Goal: Task Accomplishment & Management: Use online tool/utility

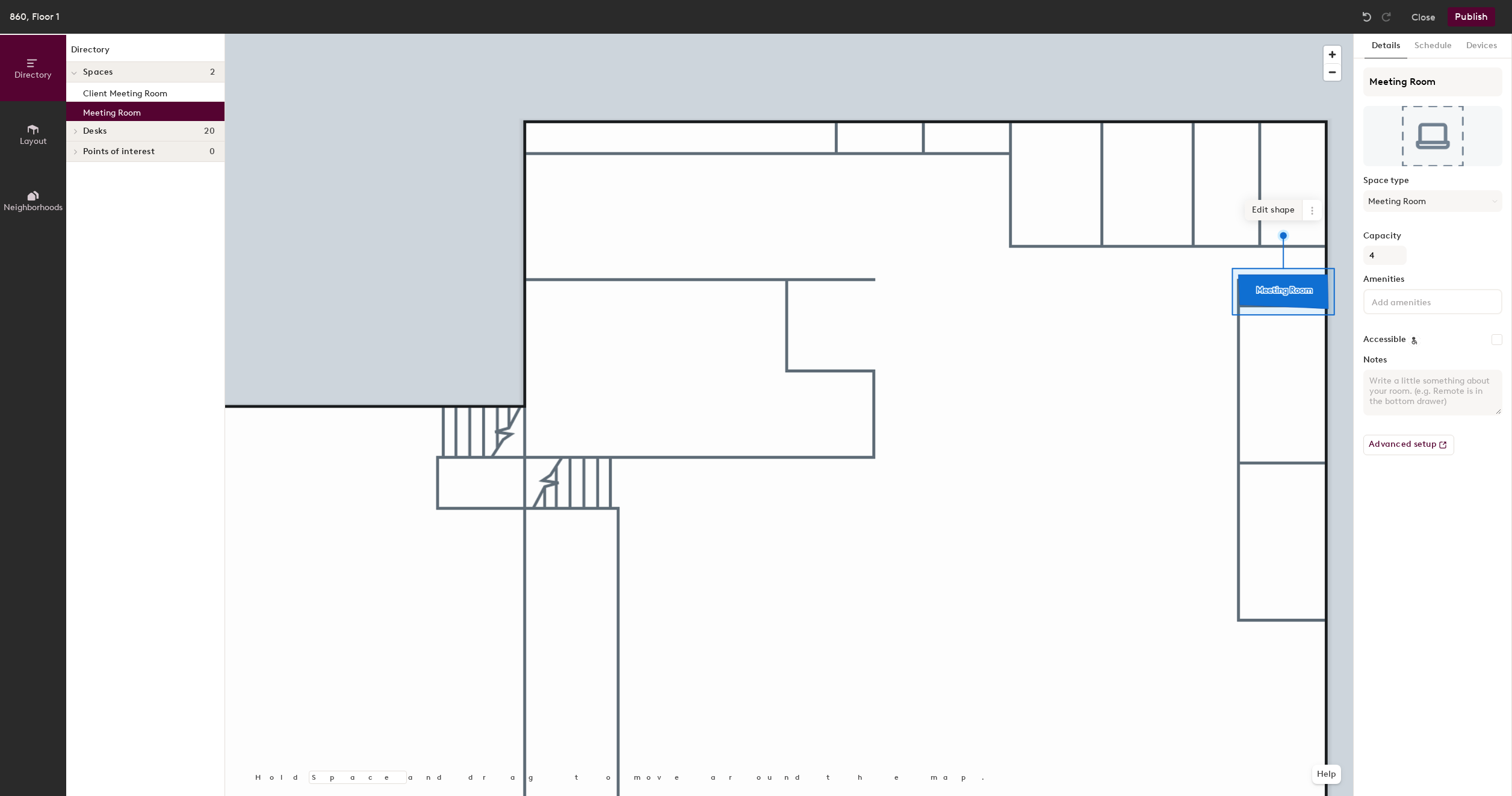
click at [1280, 211] on span "Edit shape" at bounding box center [1273, 210] width 58 height 21
click at [1278, 210] on span "Edit shape" at bounding box center [1272, 215] width 58 height 21
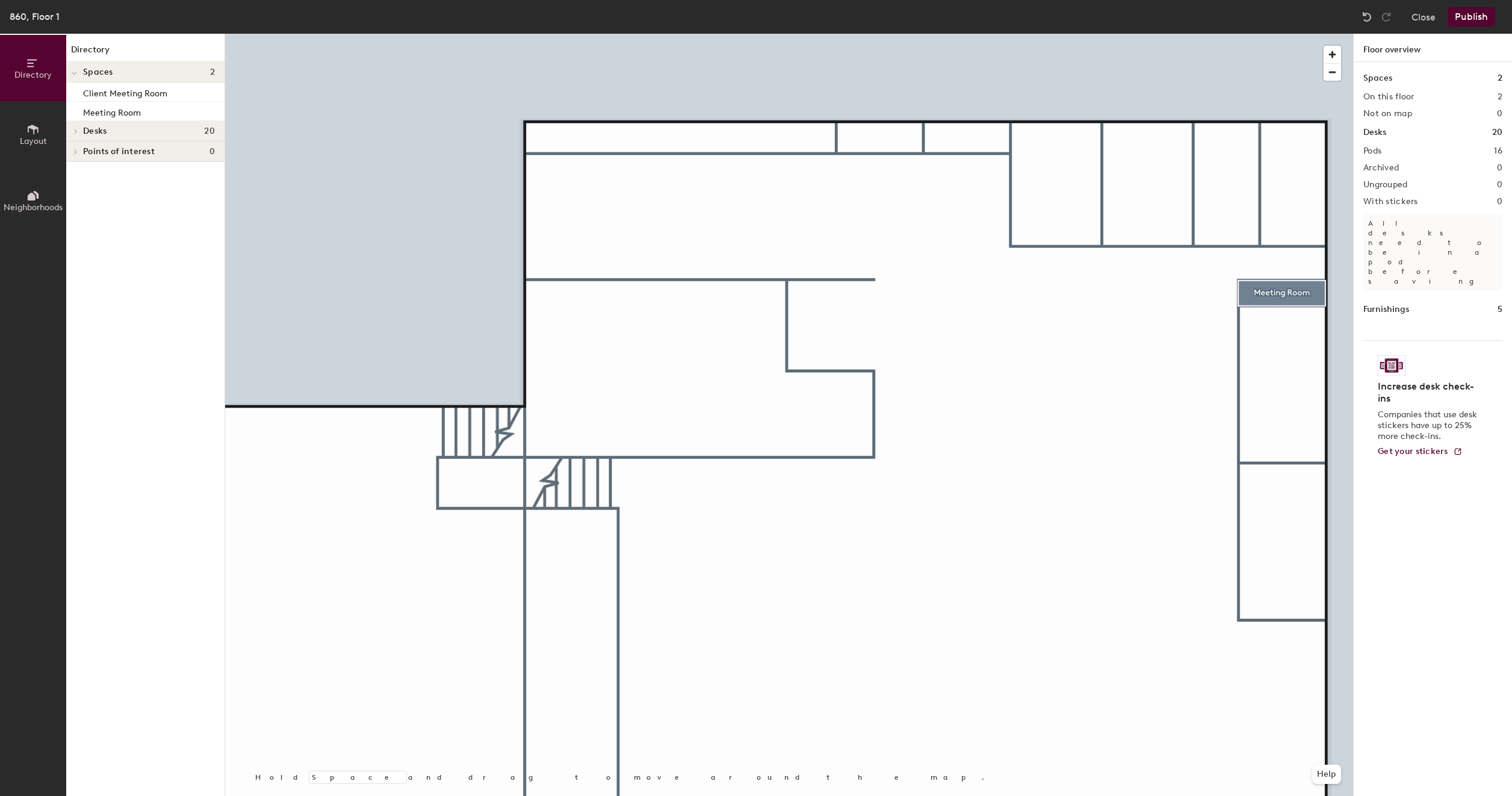
click at [95, 123] on div "Desks 20" at bounding box center [145, 131] width 158 height 21
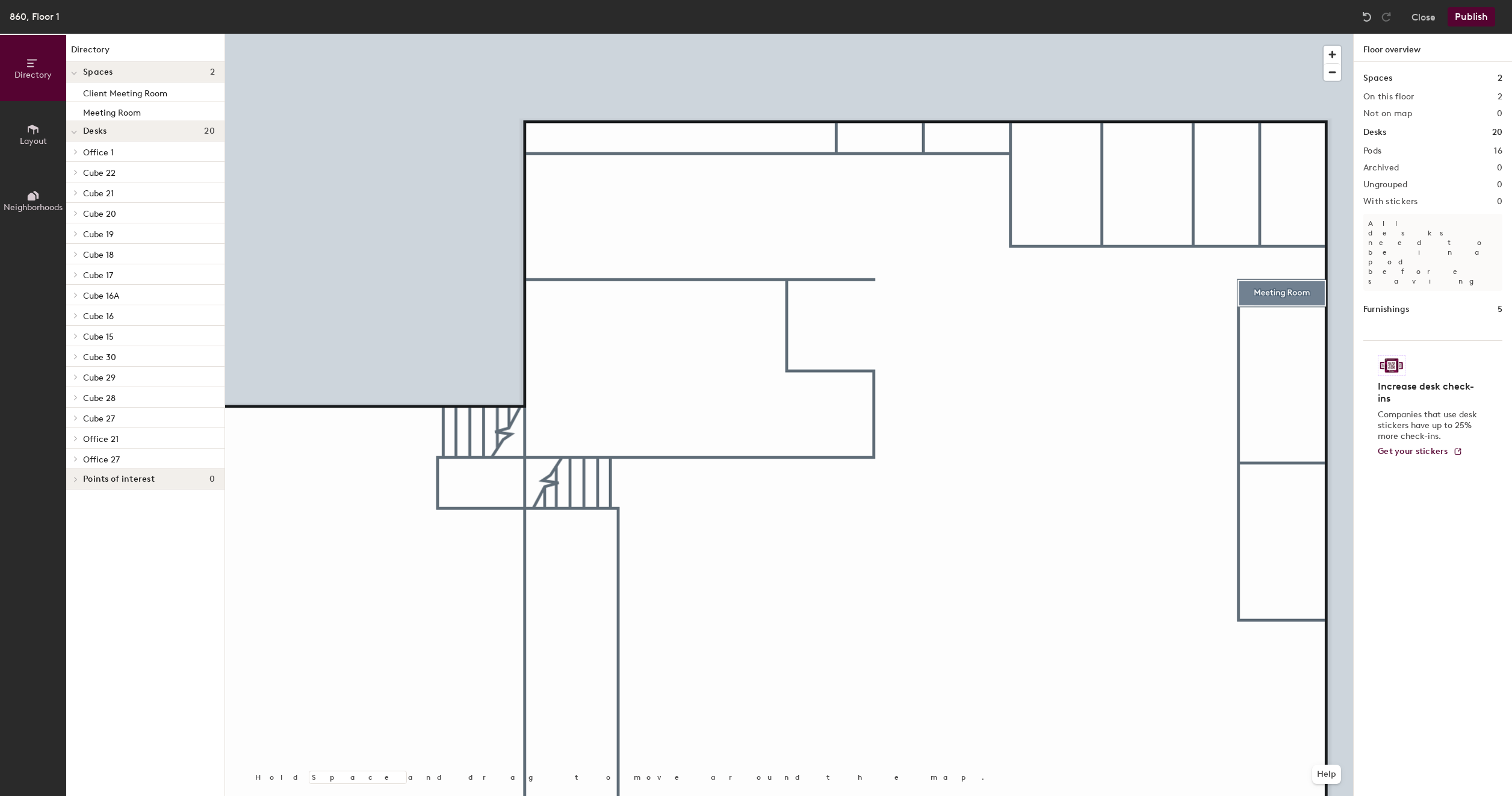
click at [37, 136] on span "Layout" at bounding box center [33, 141] width 27 height 10
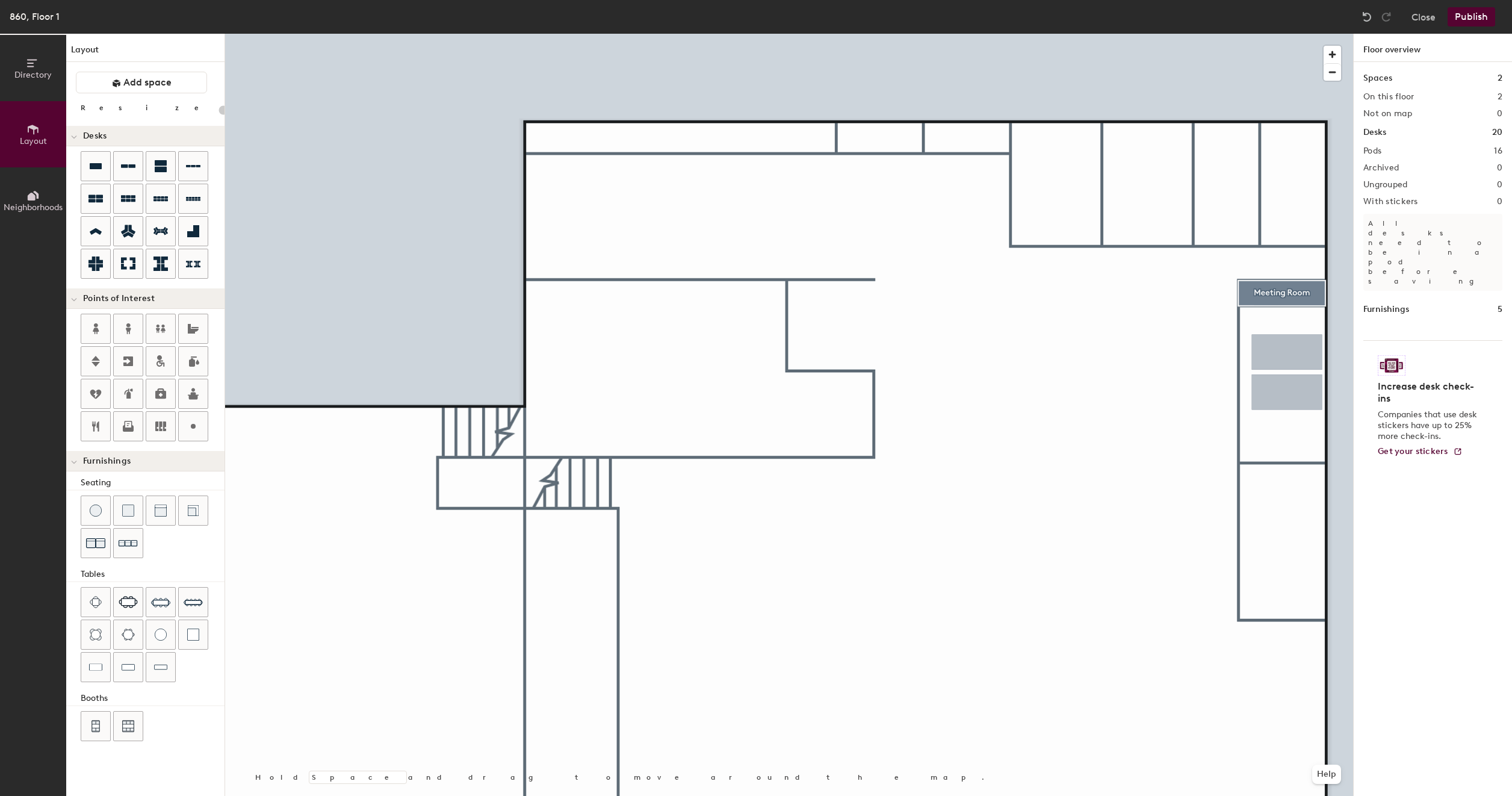
click at [1288, 373] on div "Directory Layout Neighborhoods Layout Add space Resize Desks Points of Interest…" at bounding box center [756, 414] width 1512 height 762
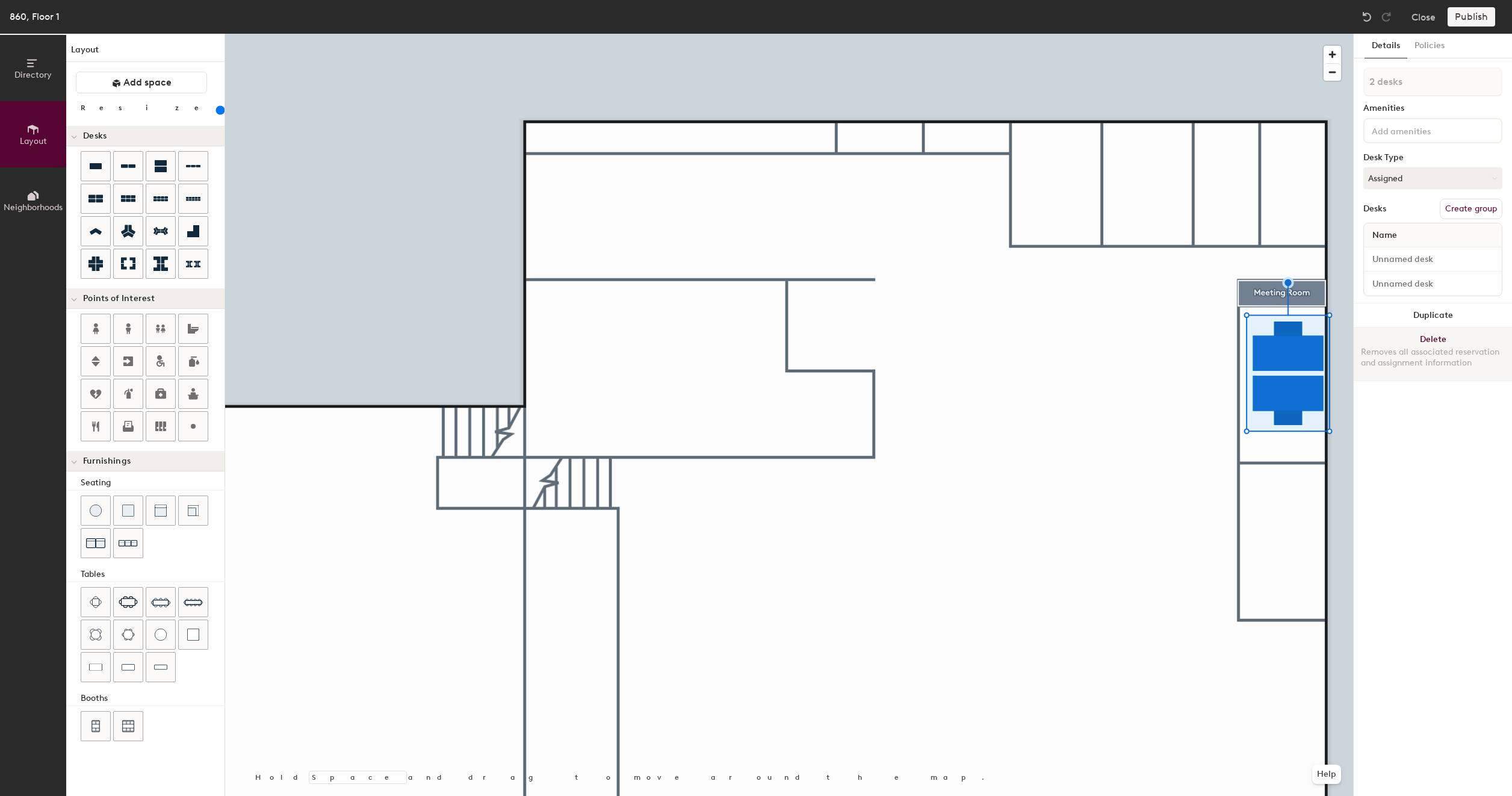
type input "200"
type input "1 desk"
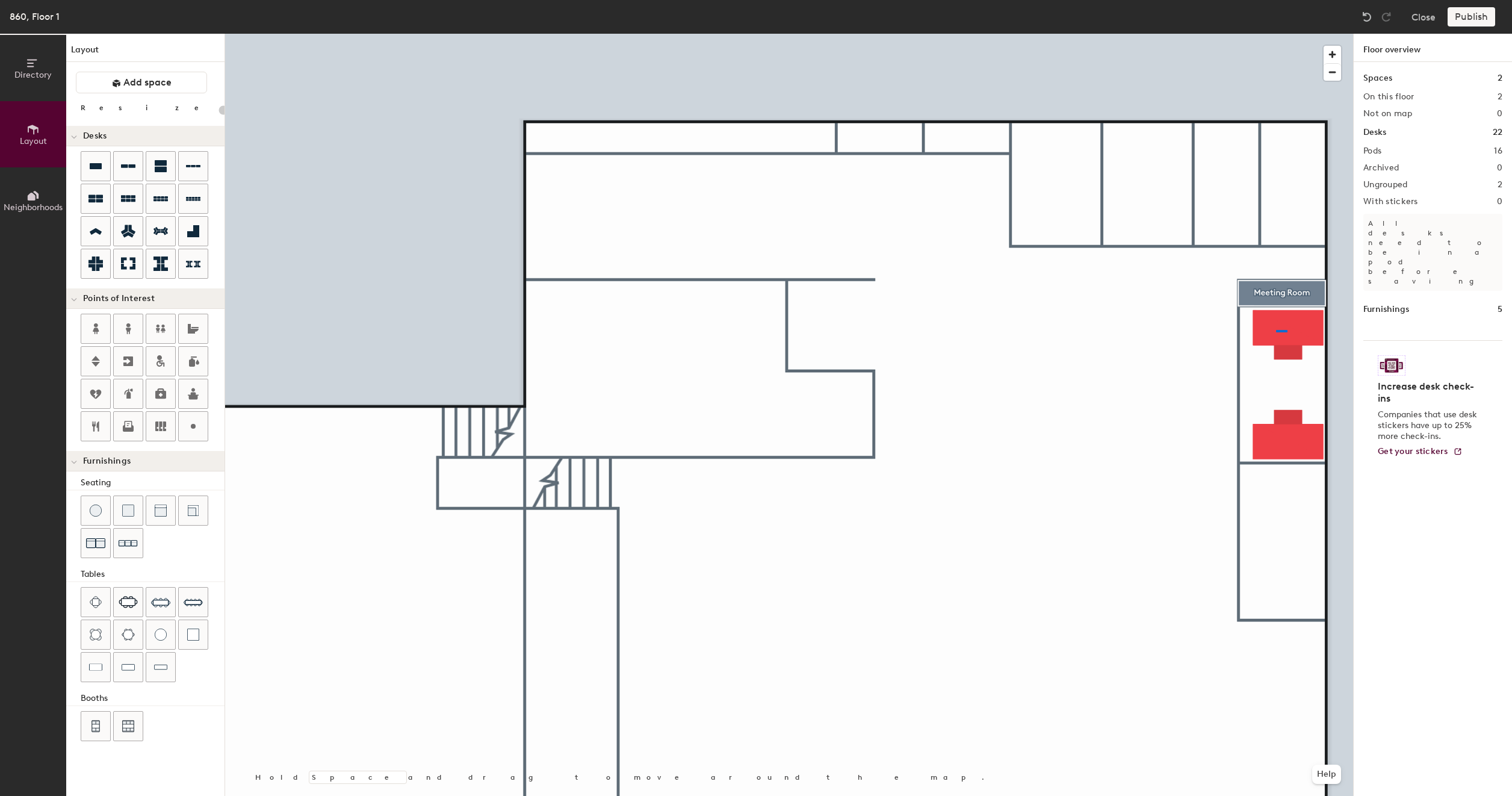
drag, startPoint x: 164, startPoint y: 164, endPoint x: 1277, endPoint y: 330, distance: 1125.3
click at [1276, 33] on div at bounding box center [788, 33] width 1127 height 0
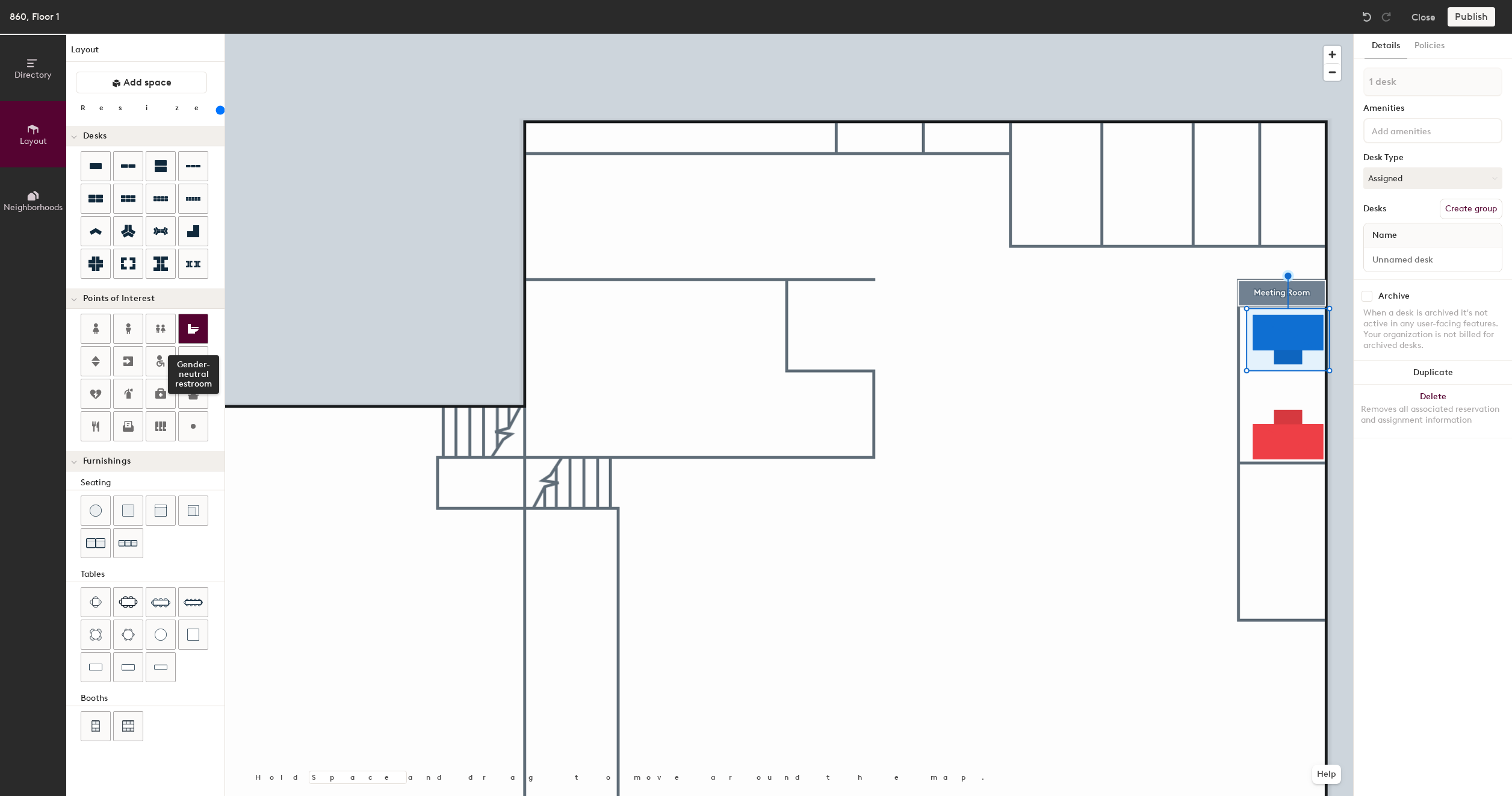
click at [188, 331] on icon at bounding box center [193, 329] width 11 height 9
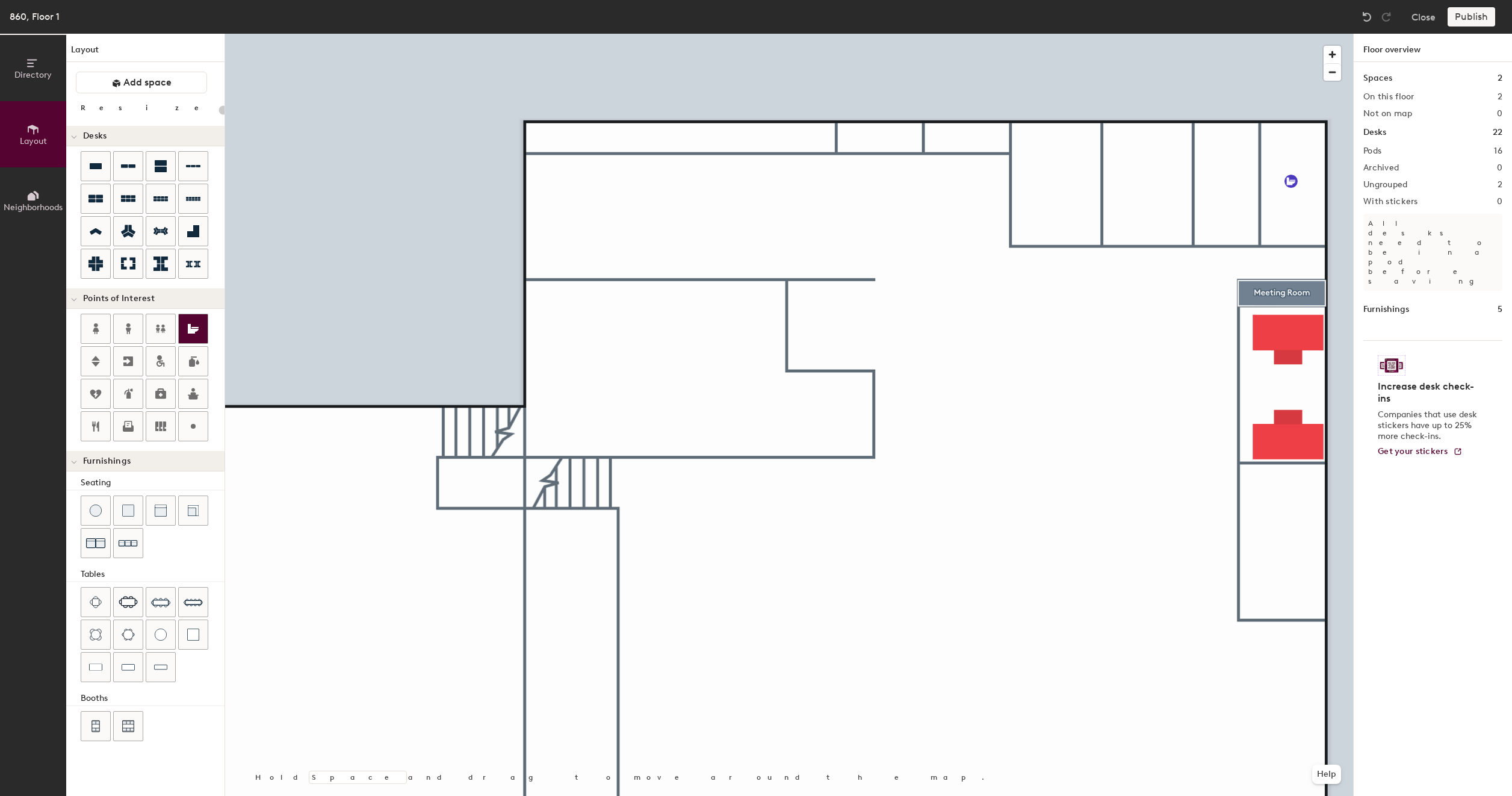
click at [192, 330] on icon at bounding box center [193, 329] width 11 height 9
click at [132, 236] on icon at bounding box center [128, 231] width 15 height 15
type input "20"
click at [193, 419] on icon at bounding box center [194, 426] width 15 height 15
type input "20"
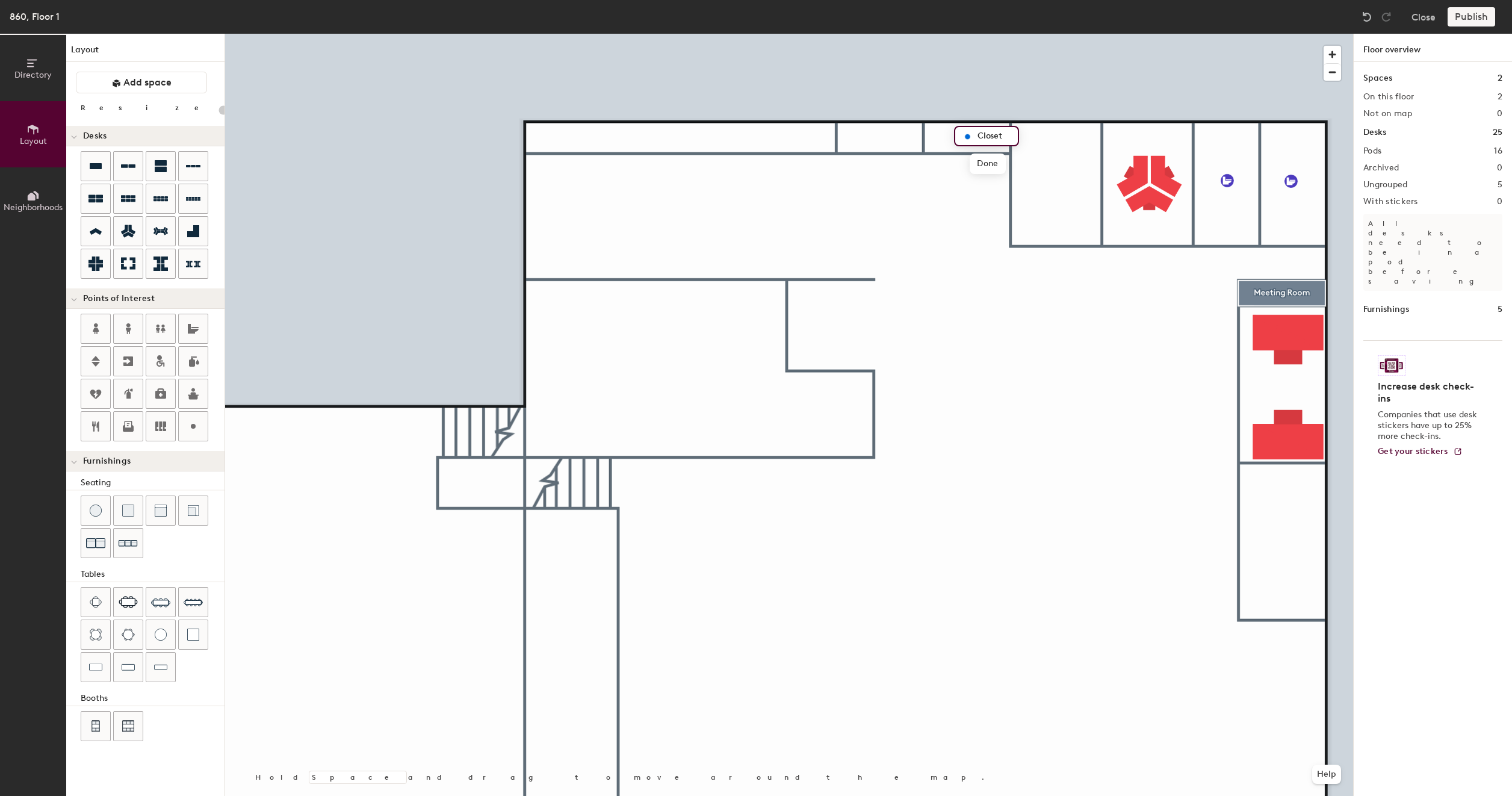
type input "Closet"
click at [190, 420] on icon at bounding box center [194, 426] width 15 height 15
type input "20"
type input "Closet"
click at [890, 168] on span "Done" at bounding box center [896, 165] width 35 height 21
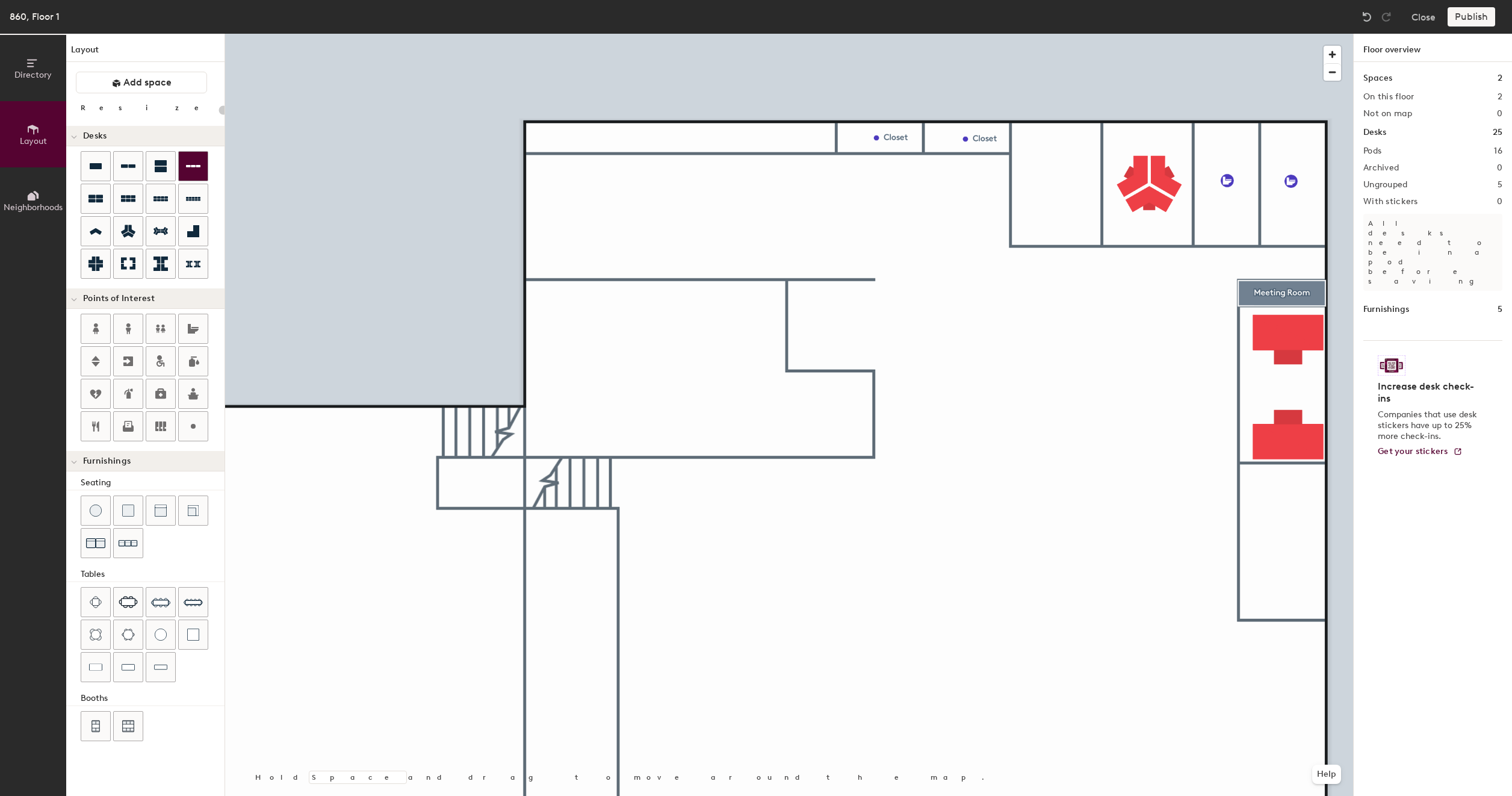
click at [199, 167] on div at bounding box center [193, 166] width 29 height 29
click at [200, 195] on div at bounding box center [193, 198] width 29 height 29
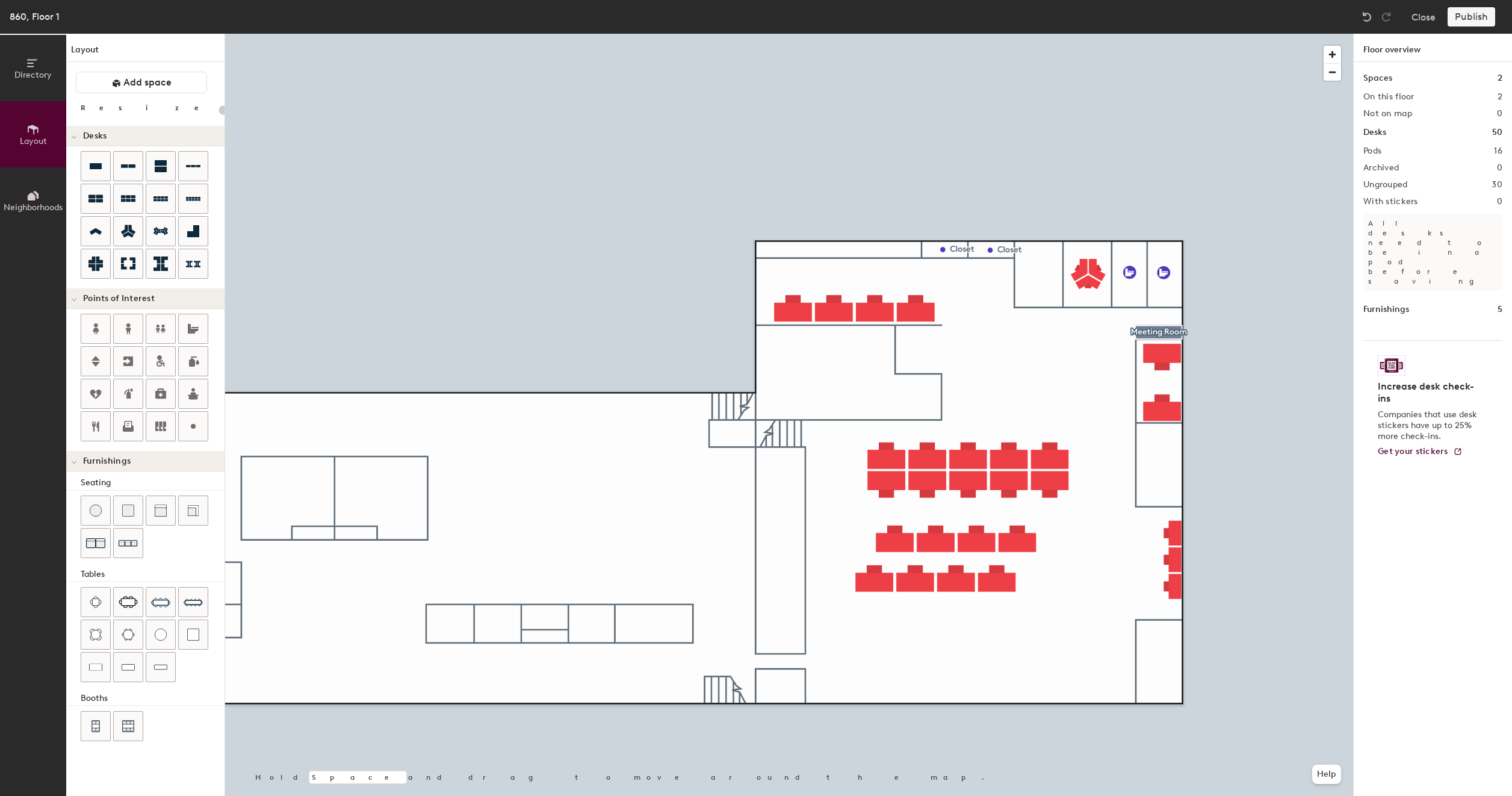
type input "120"
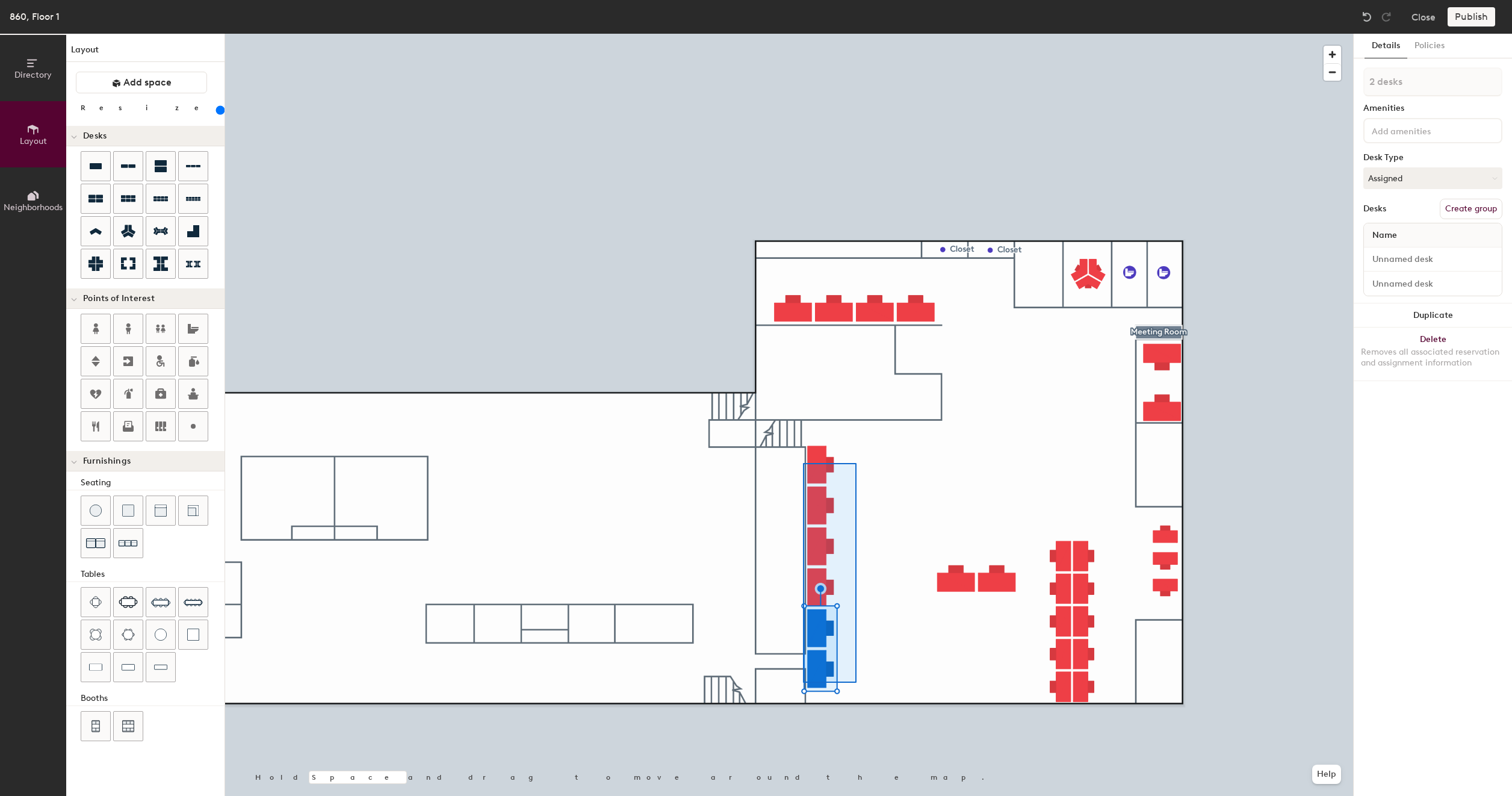
click at [803, 33] on div at bounding box center [788, 33] width 1127 height 0
type input "200"
type input "6 desks"
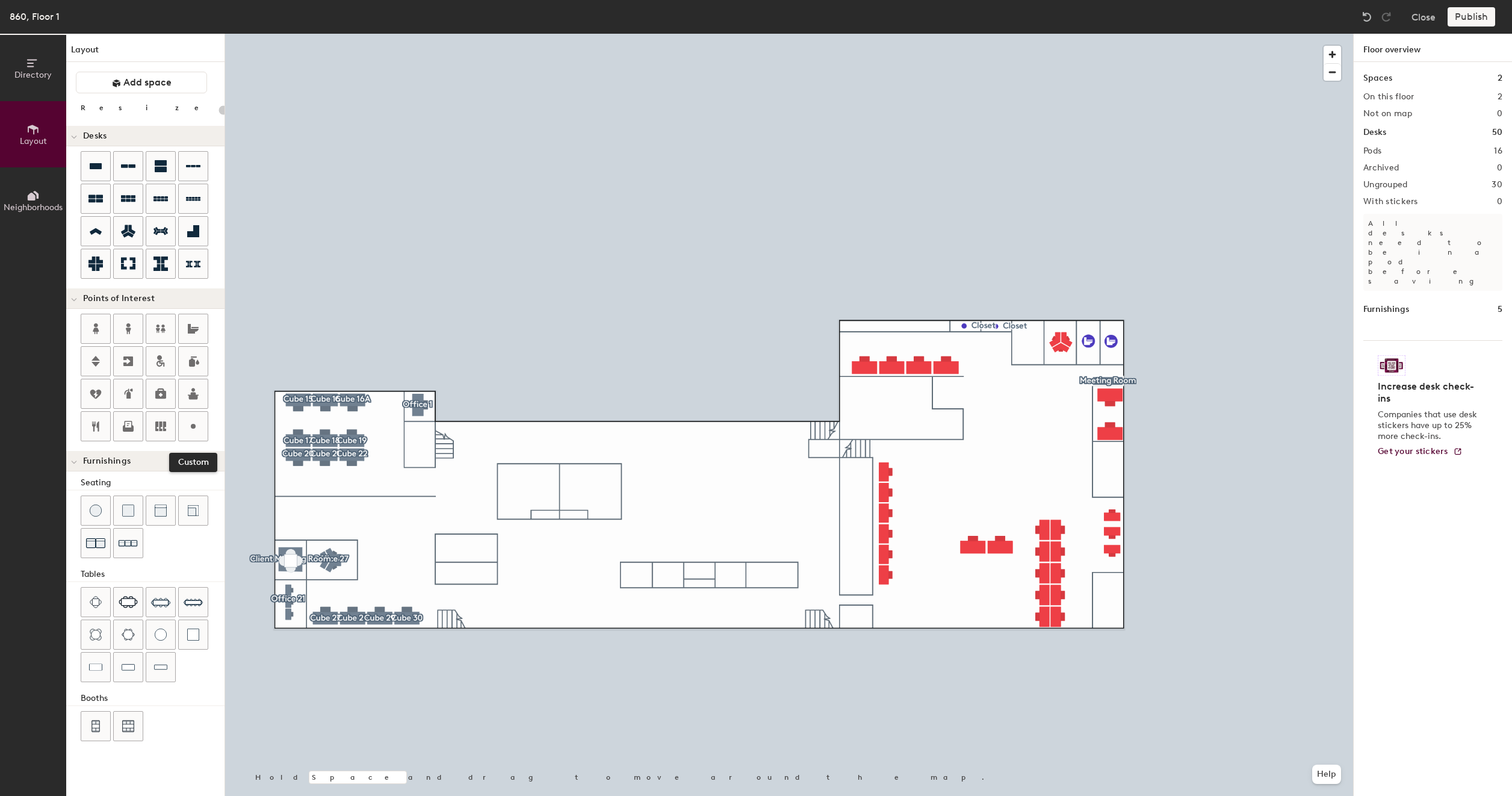
drag, startPoint x: 196, startPoint y: 418, endPoint x: 213, endPoint y: 414, distance: 17.5
click at [198, 419] on icon at bounding box center [194, 426] width 15 height 15
type input "20"
type input "Closet"
click at [901, 33] on div at bounding box center [788, 33] width 1127 height 0
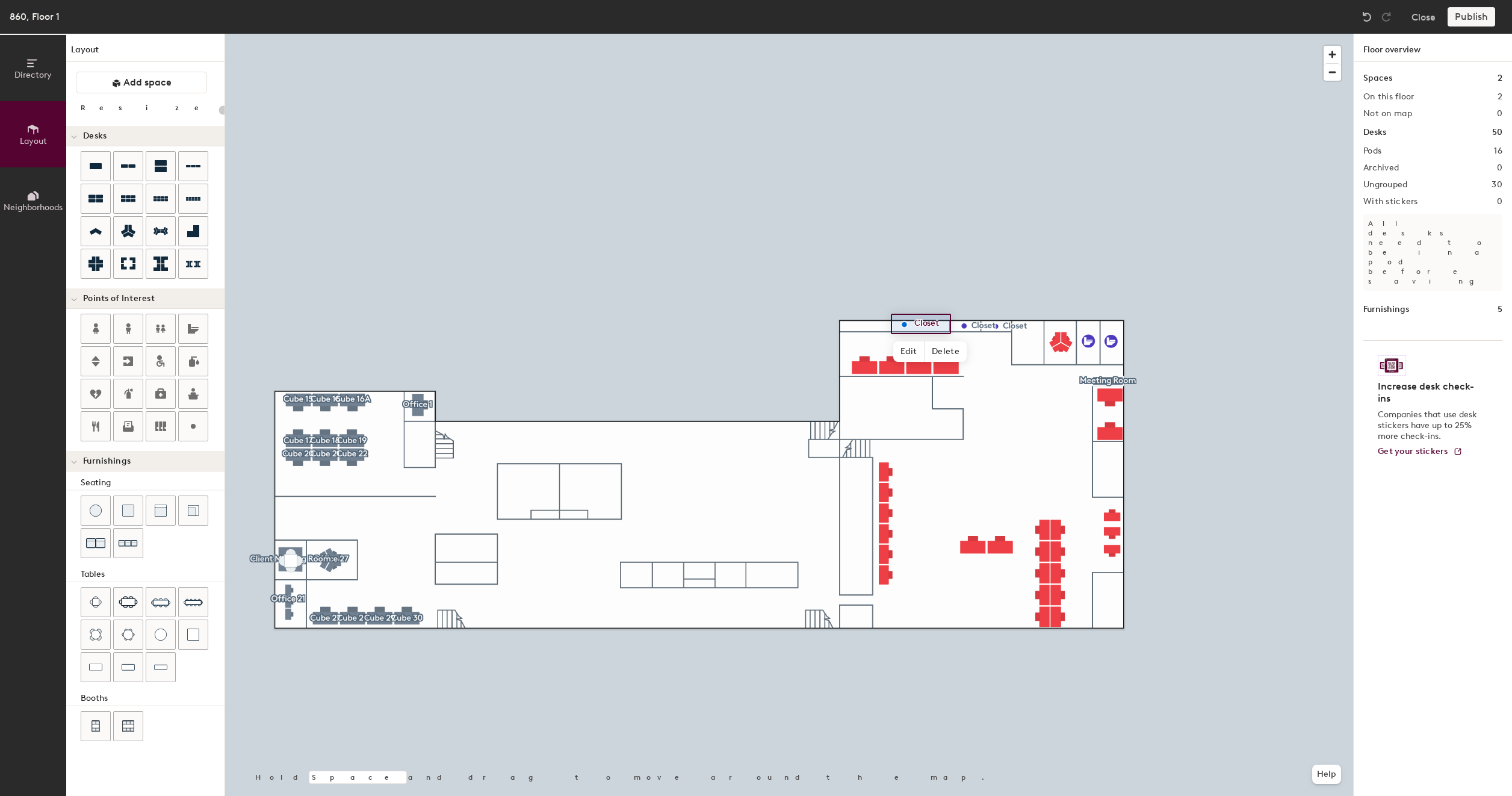
type input "20"
click at [911, 347] on span "Edit" at bounding box center [909, 351] width 31 height 21
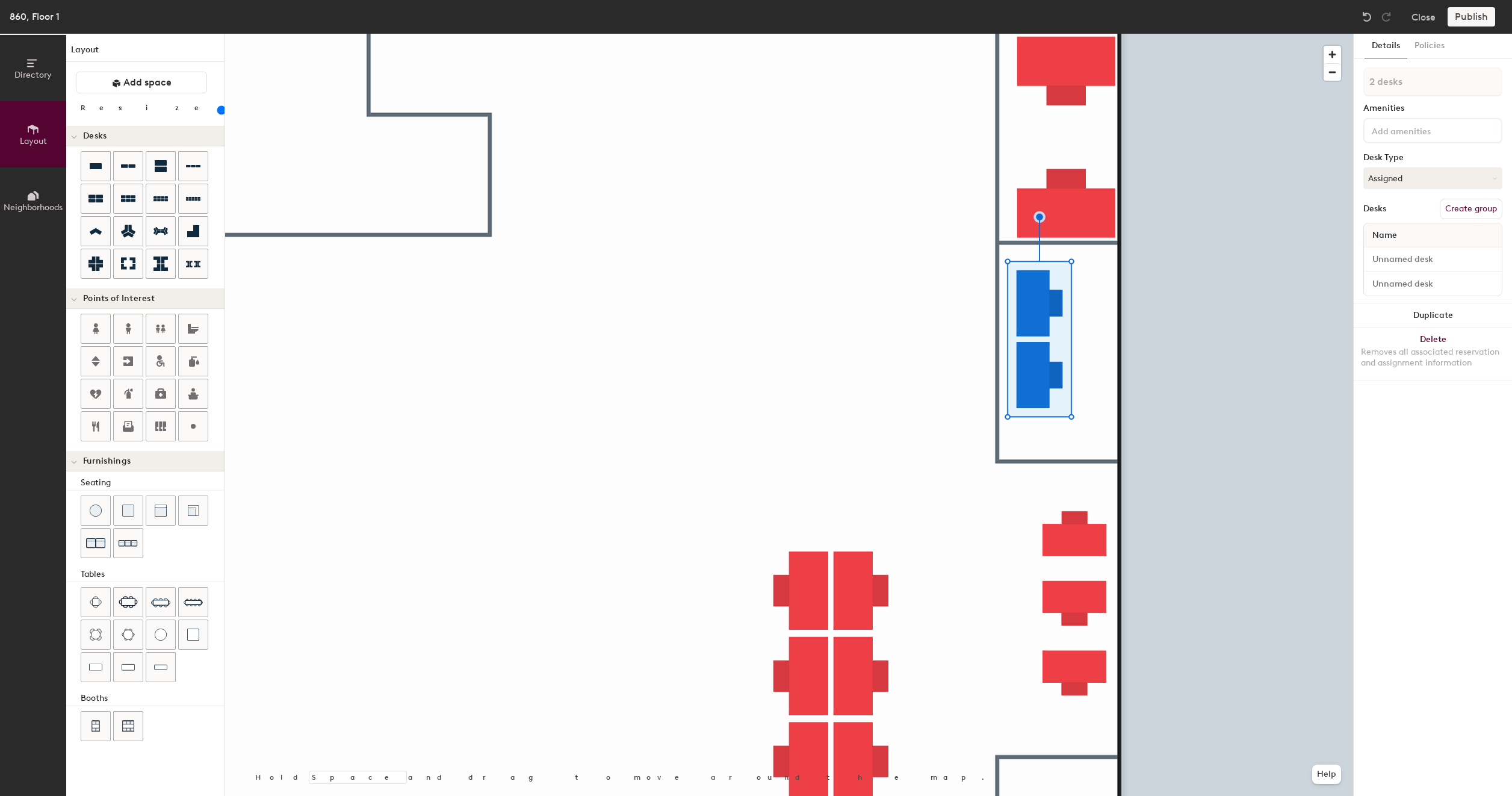
type input "140"
type input "1 desk"
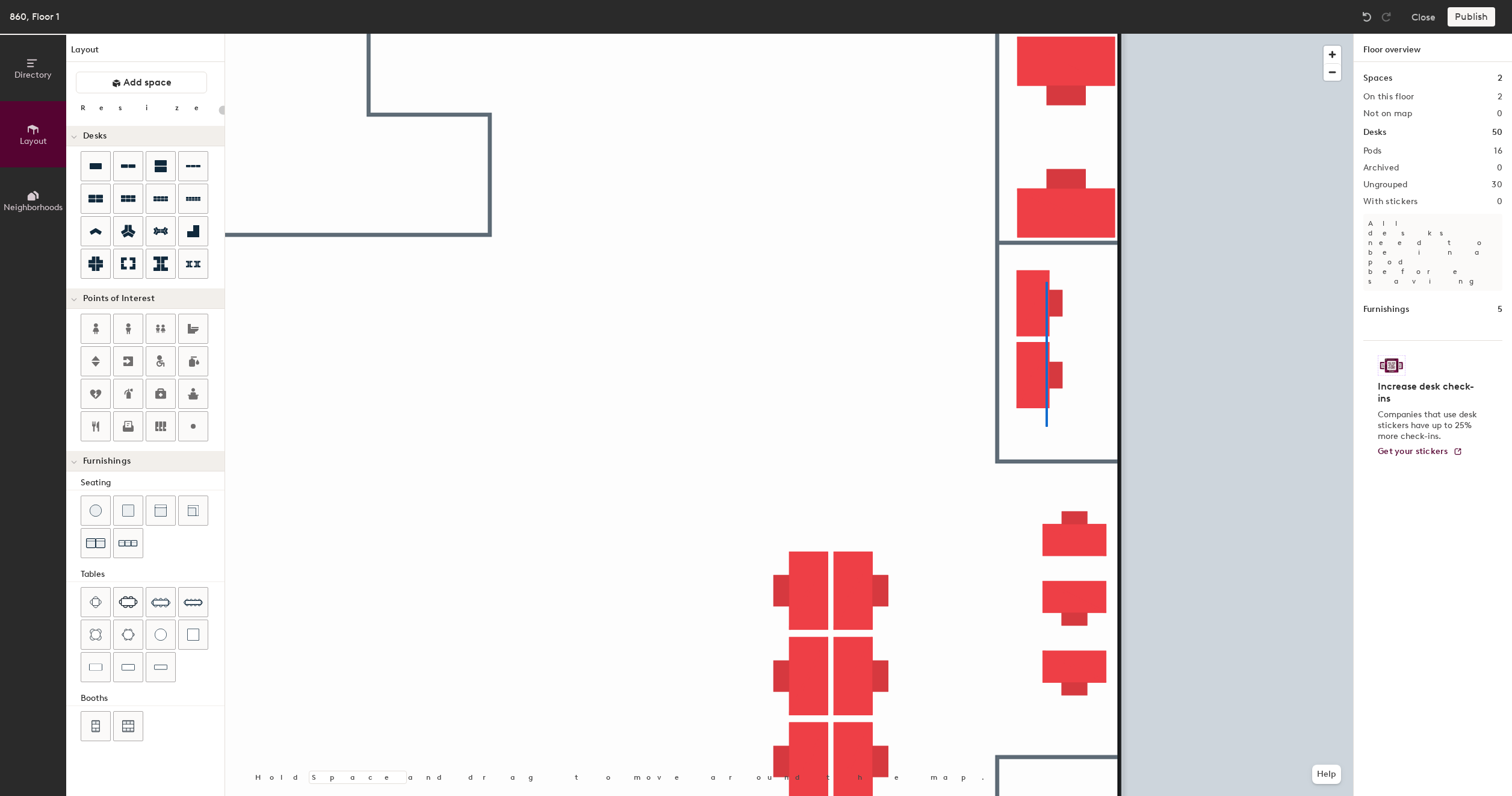
drag, startPoint x: 903, startPoint y: 323, endPoint x: 1047, endPoint y: 282, distance: 149.7
click at [1047, 33] on div at bounding box center [788, 33] width 1127 height 0
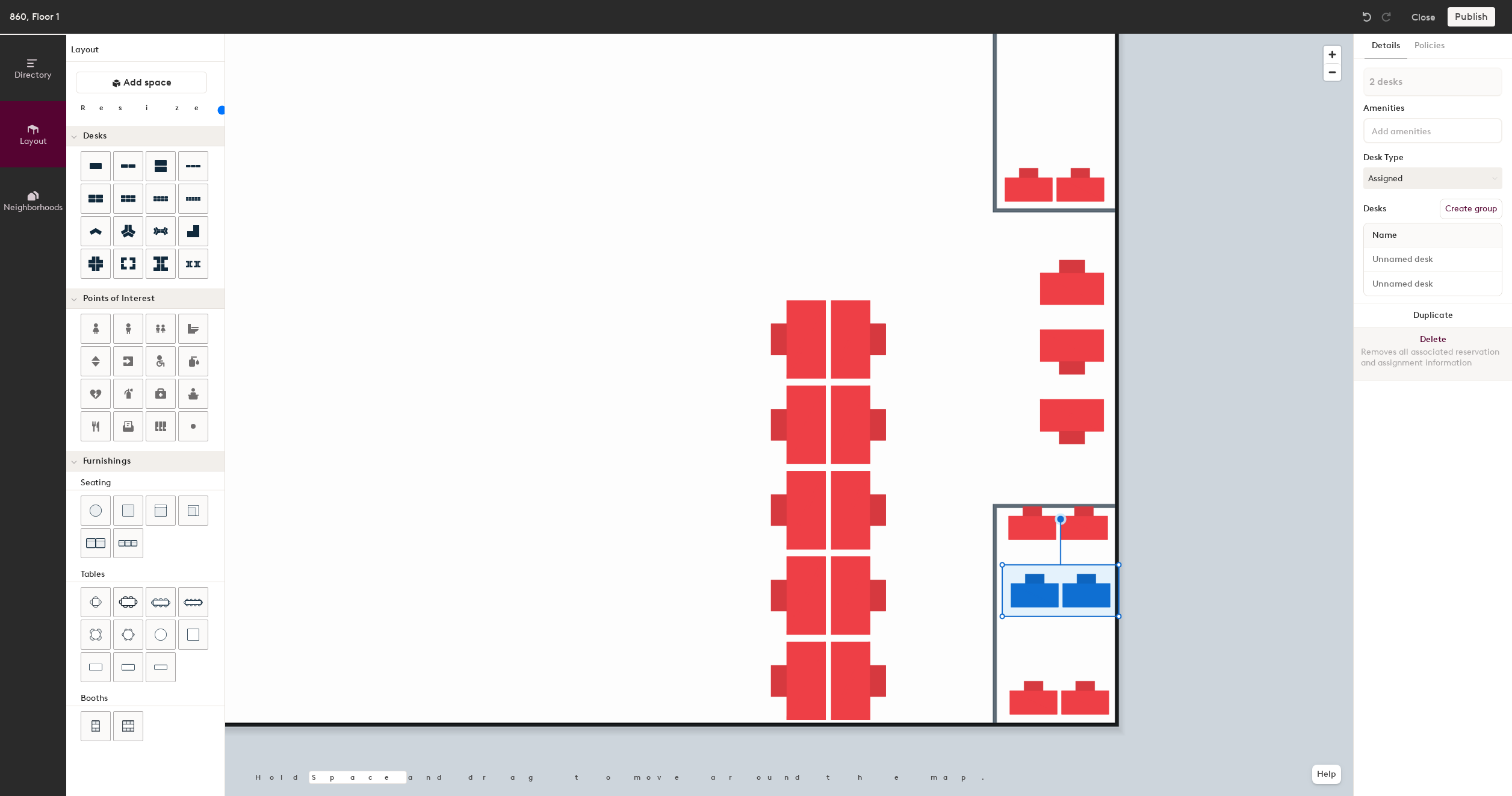
click at [1425, 339] on button "Delete Removes all associated reservation and assignment information" at bounding box center [1433, 353] width 158 height 53
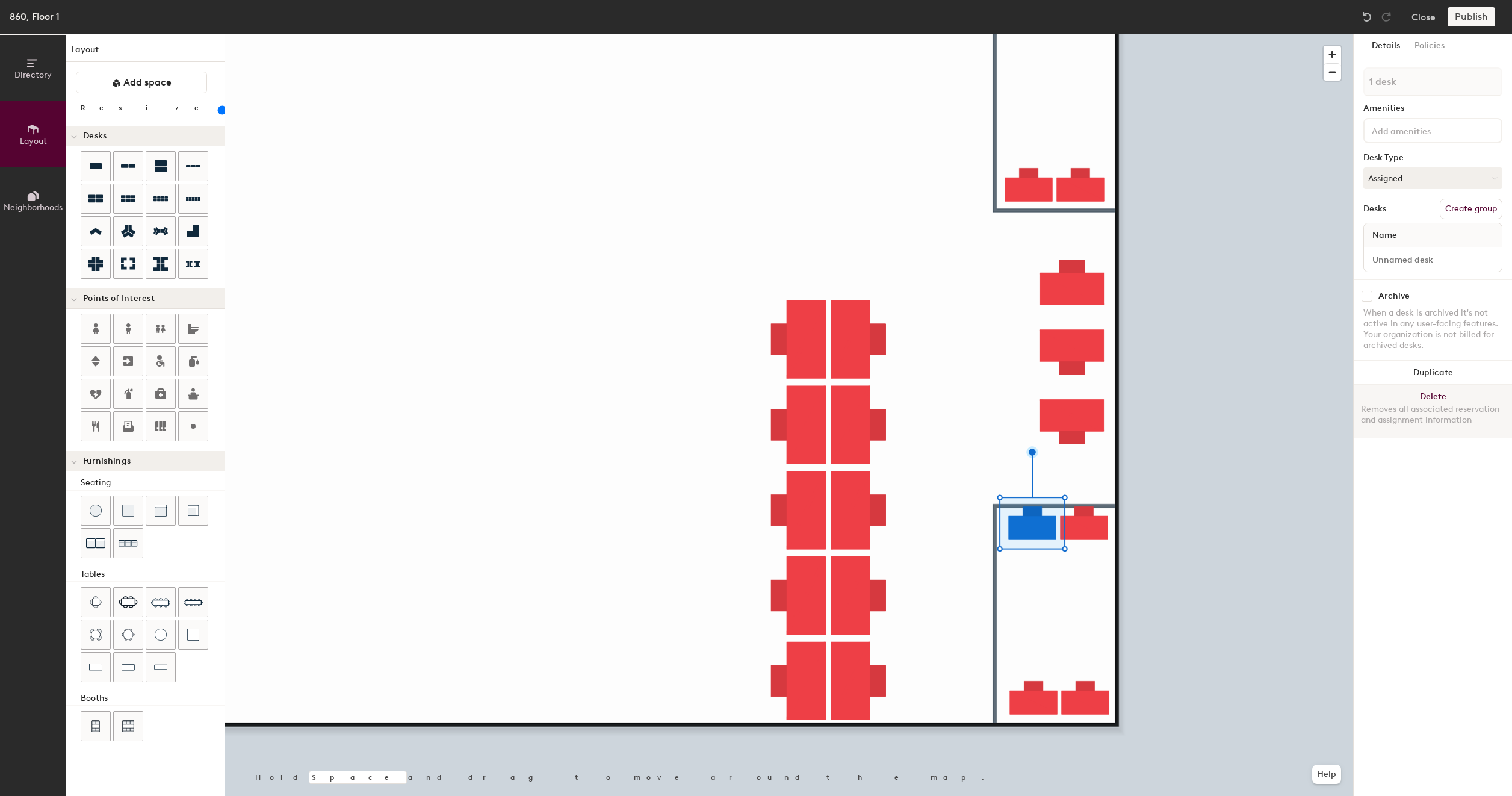
click at [1433, 391] on button "Delete Removes all associated reservation and assignment information" at bounding box center [1433, 411] width 158 height 53
type input "100"
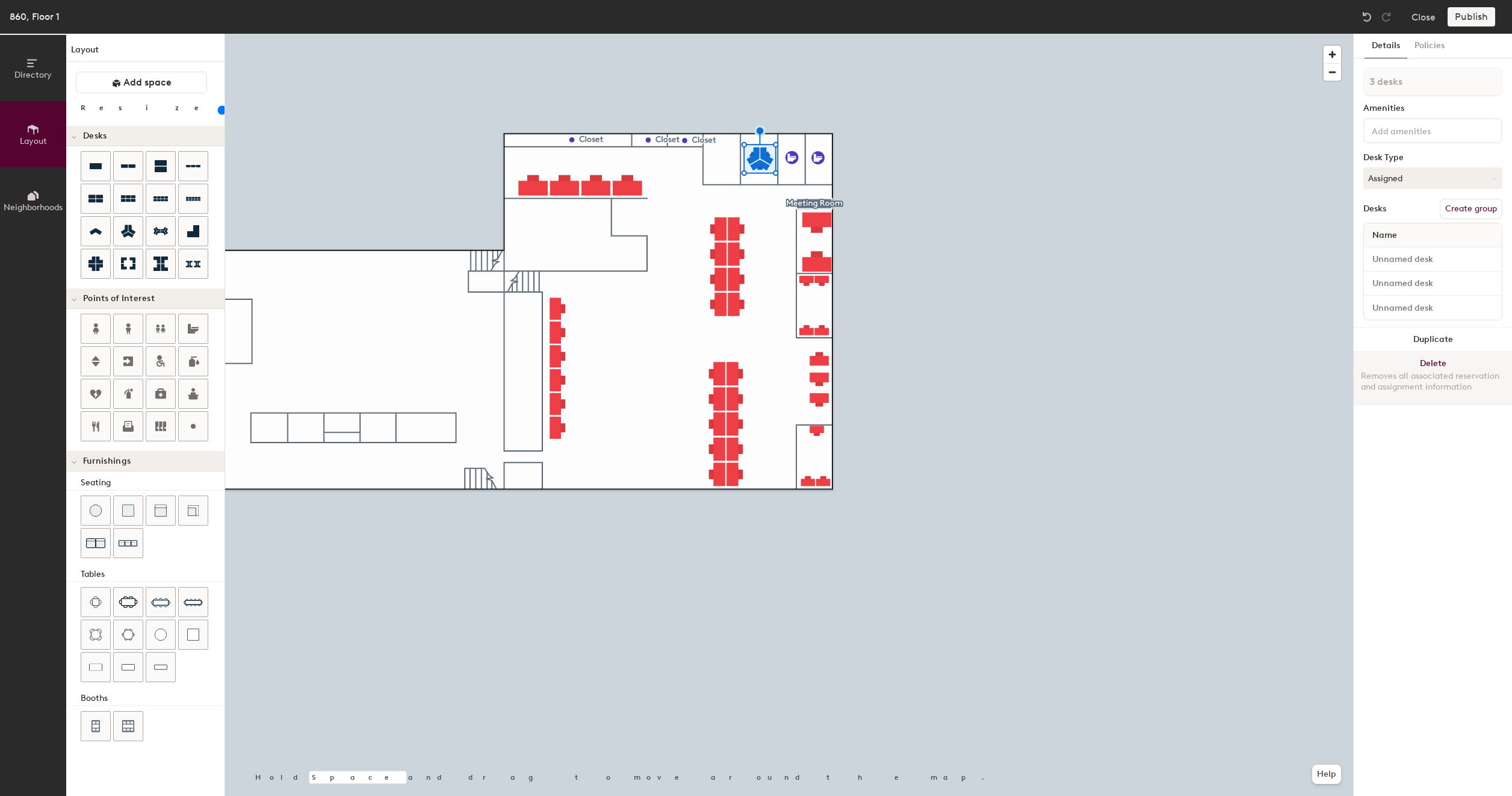
click at [1437, 365] on button "Delete Removes all associated reservation and assignment information" at bounding box center [1433, 377] width 158 height 53
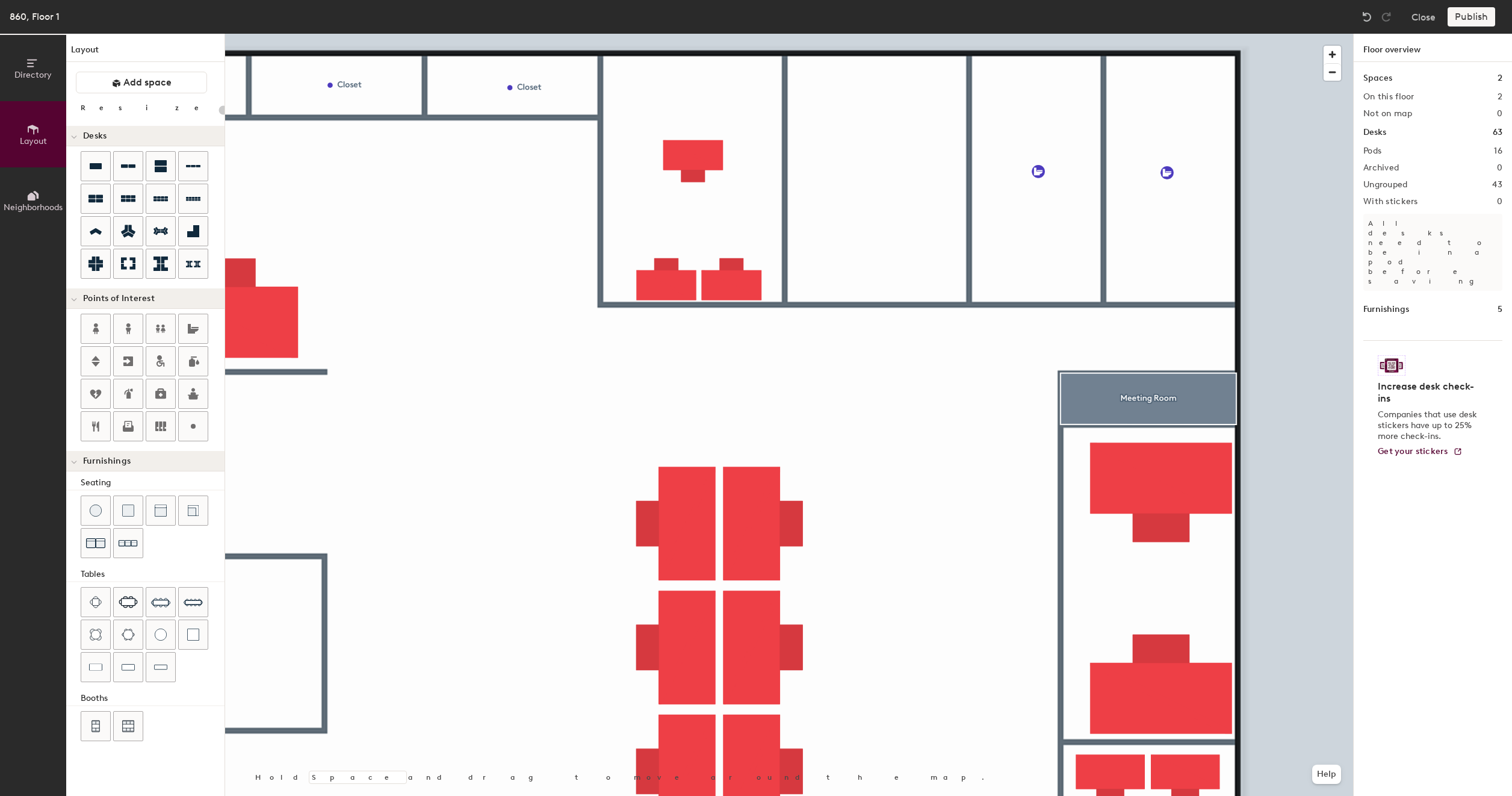
type input "80"
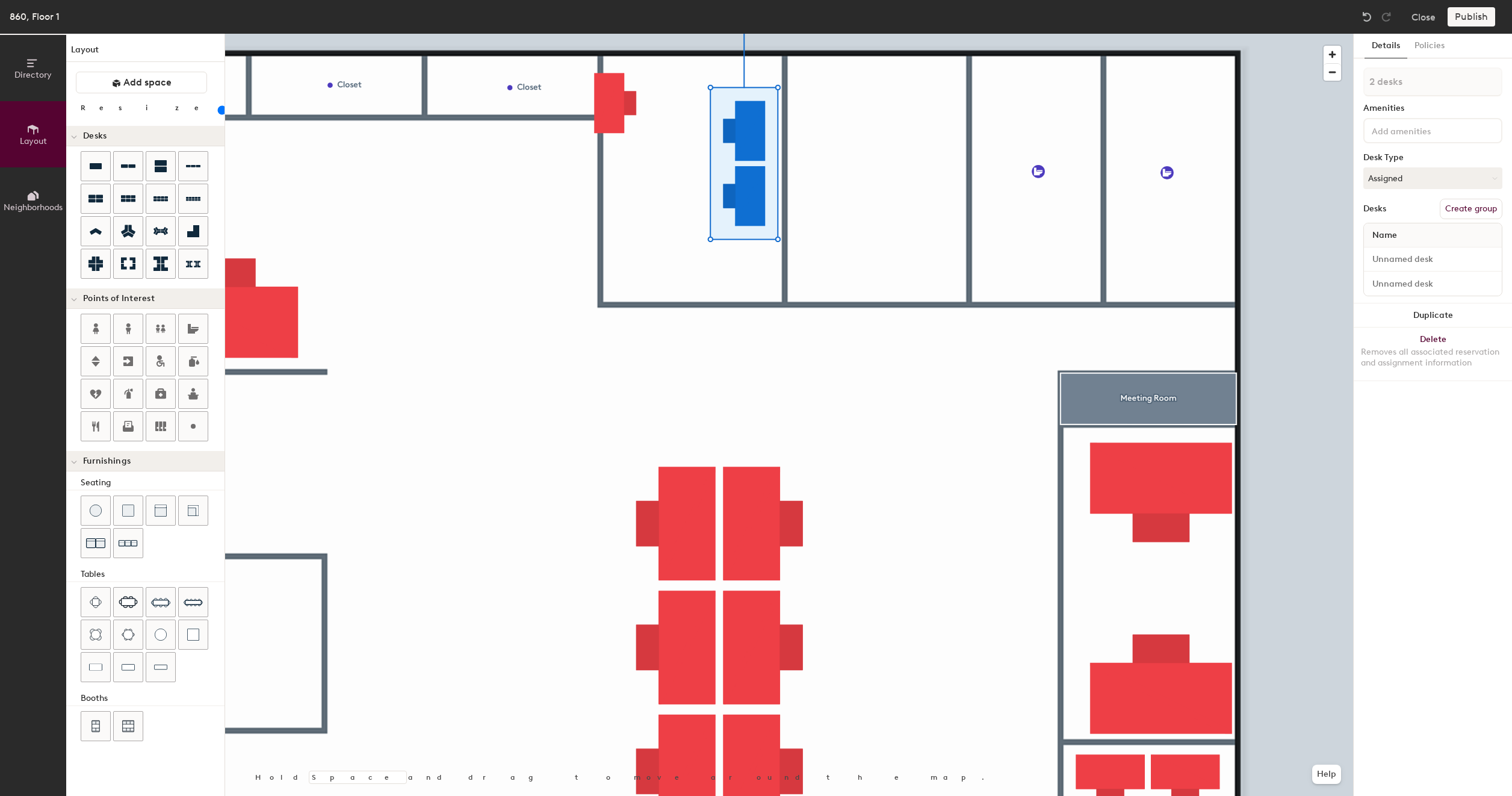
type input "1 desk"
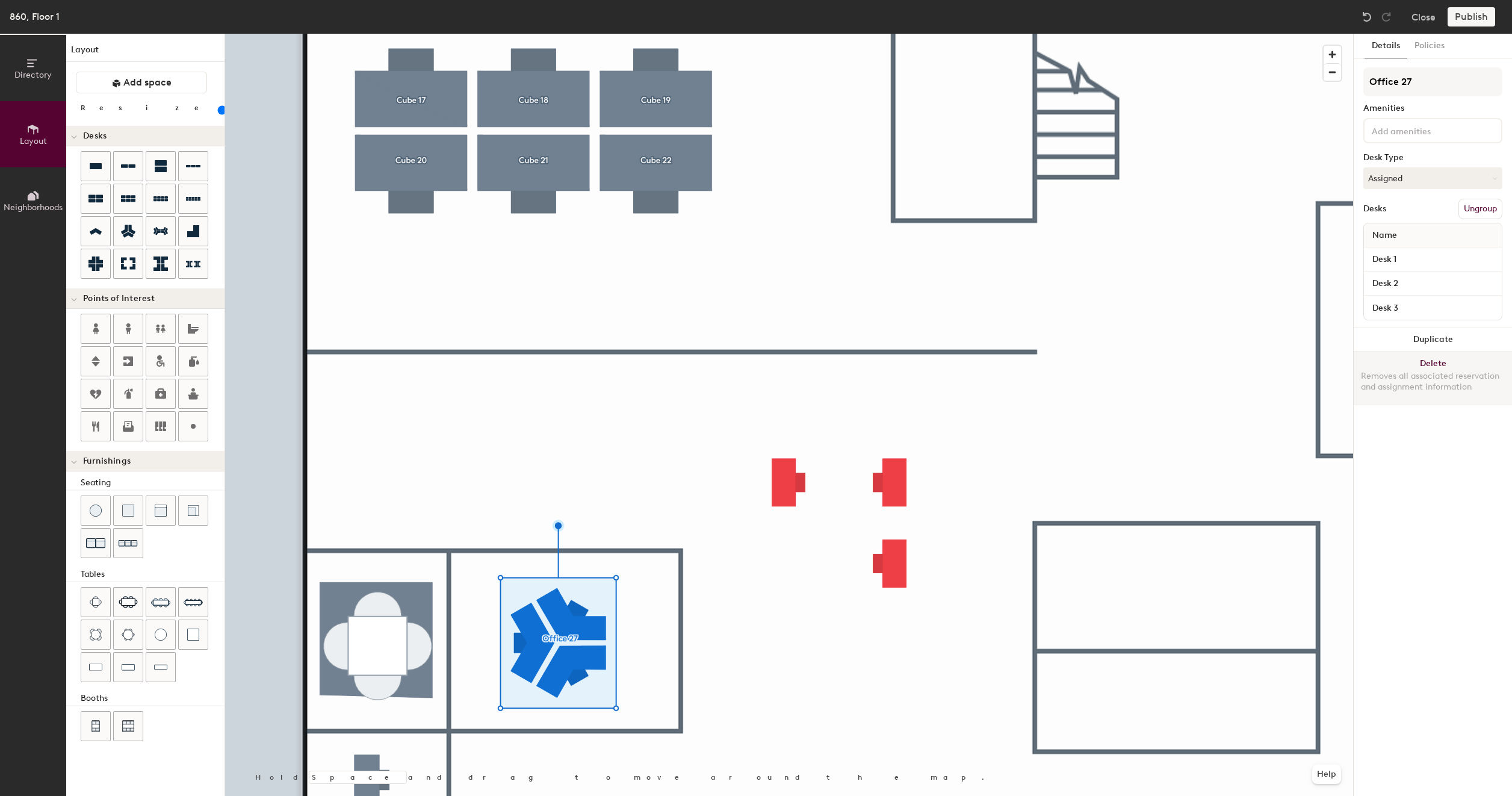
click at [1442, 359] on button "Delete Removes all associated reservation and assignment information" at bounding box center [1433, 377] width 158 height 53
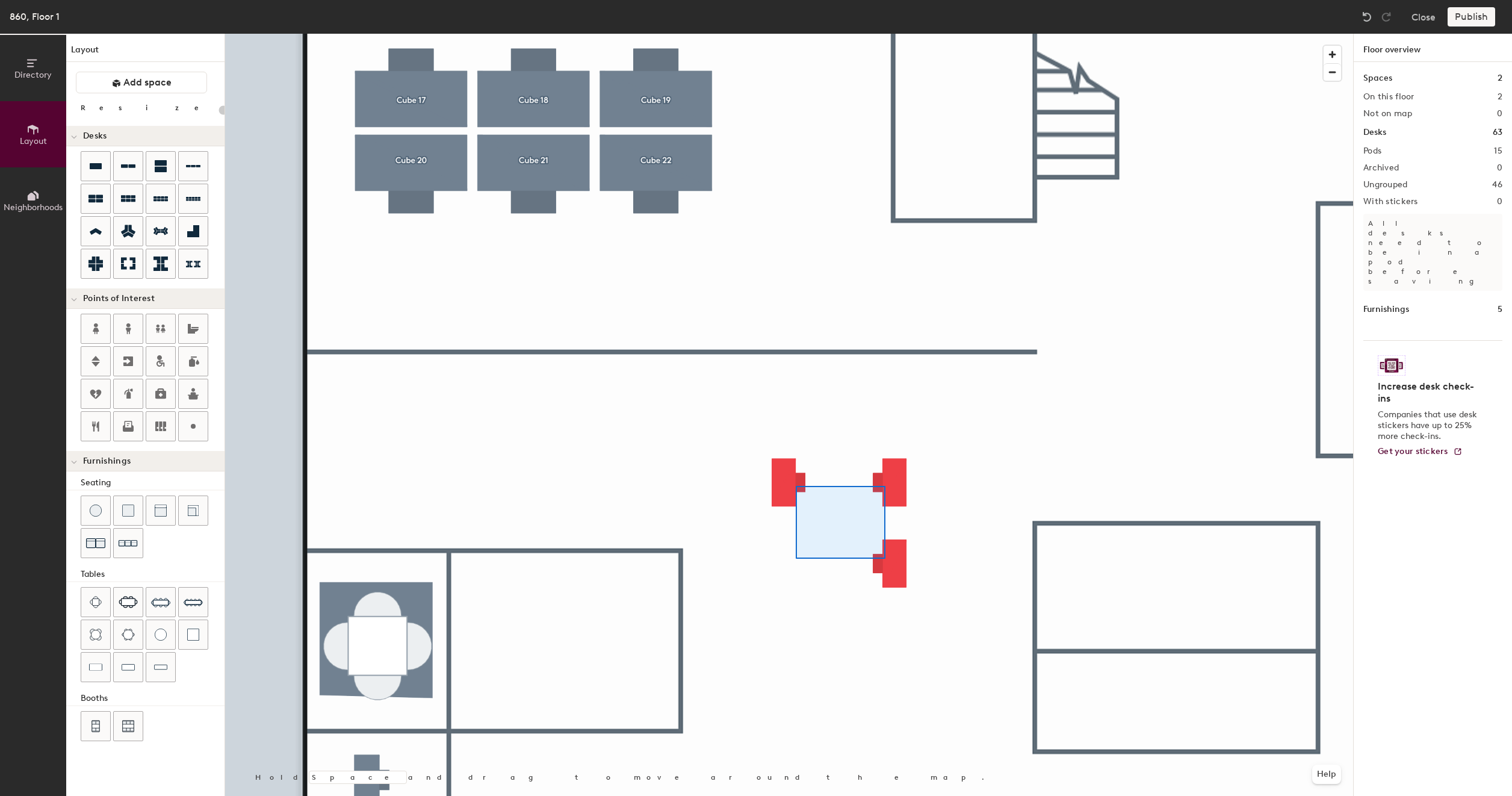
type input "80"
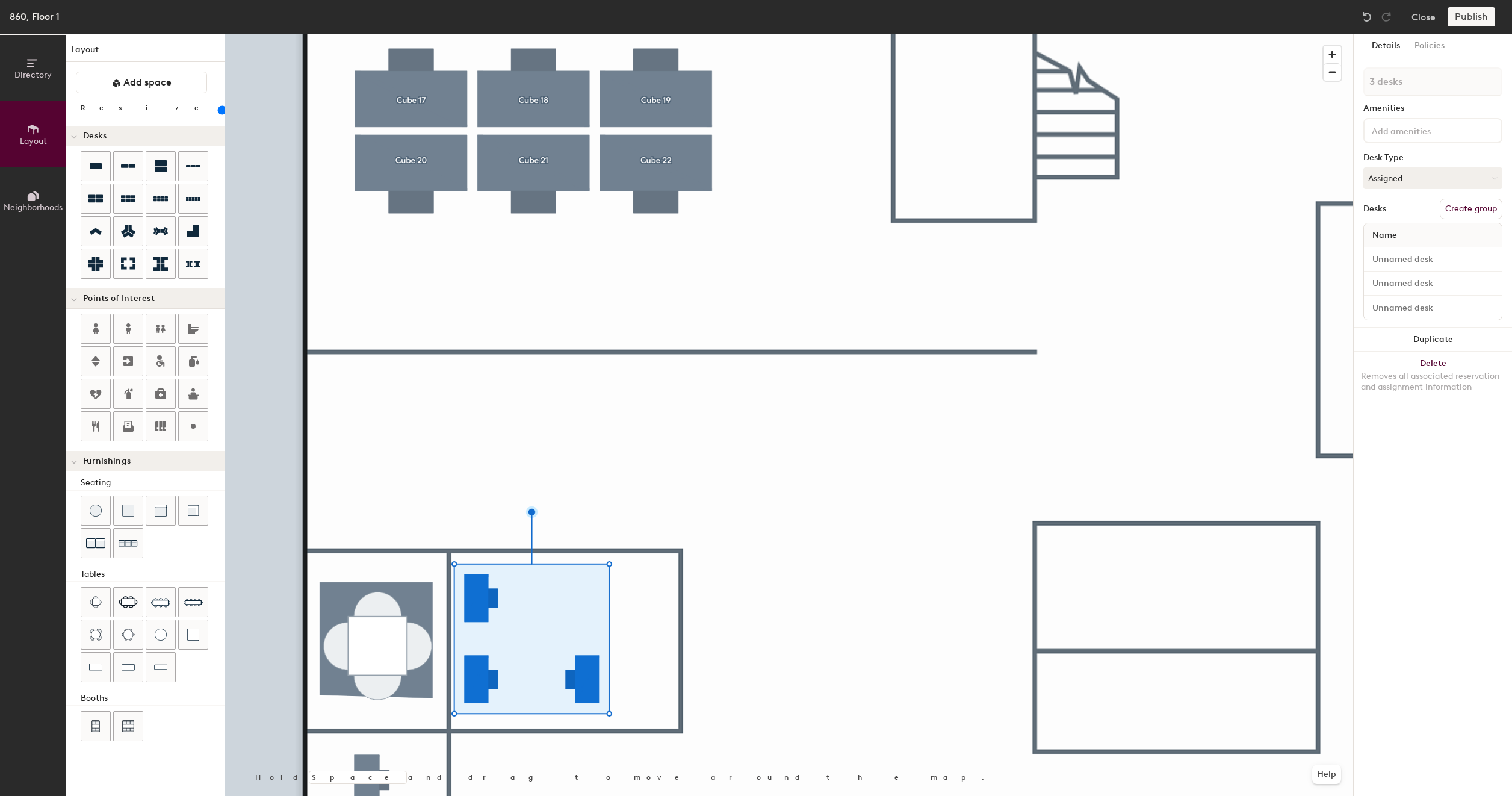
type input "1 desk"
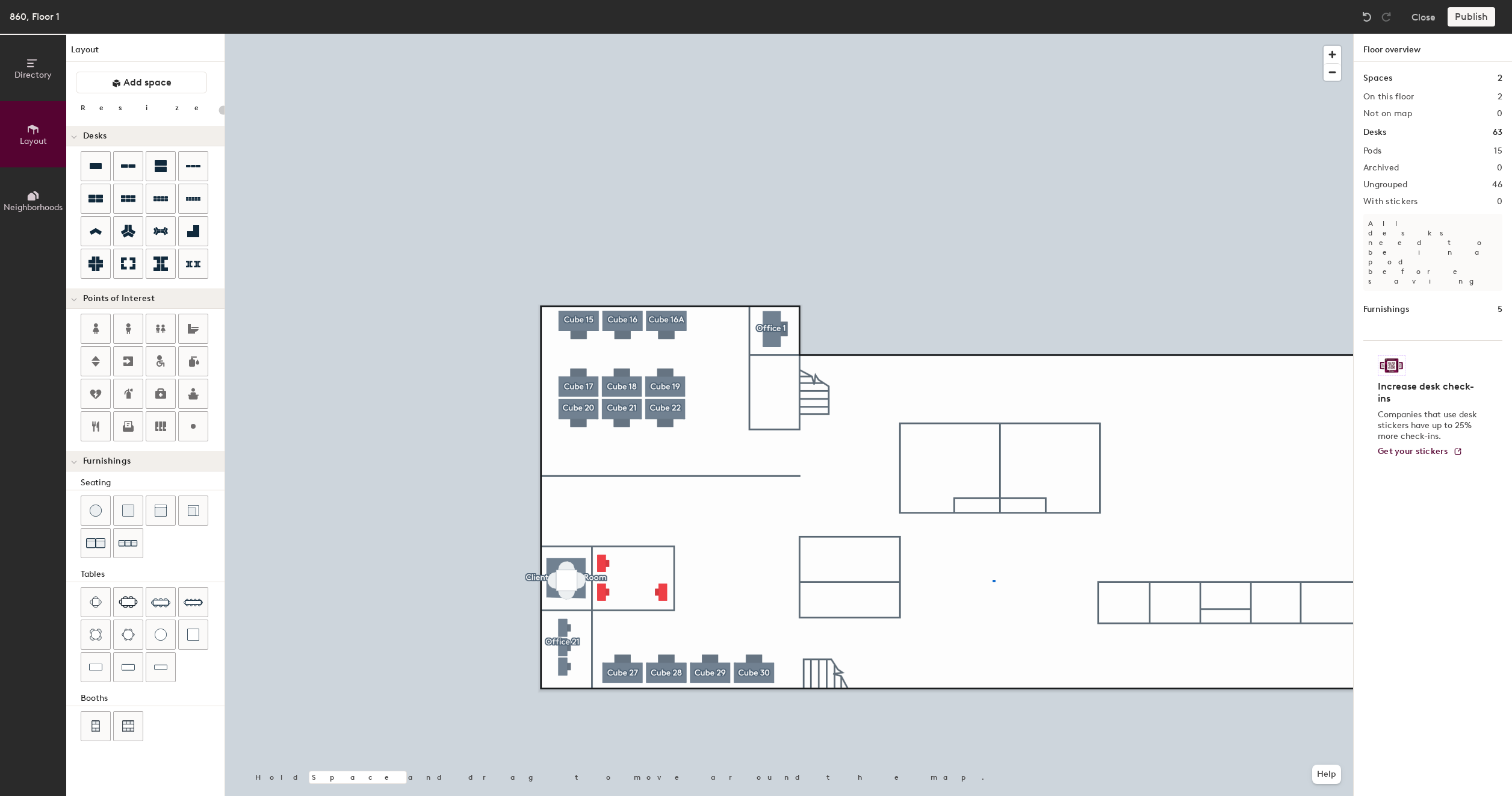
click at [993, 33] on div at bounding box center [788, 33] width 1127 height 0
click at [762, 33] on div at bounding box center [788, 33] width 1127 height 0
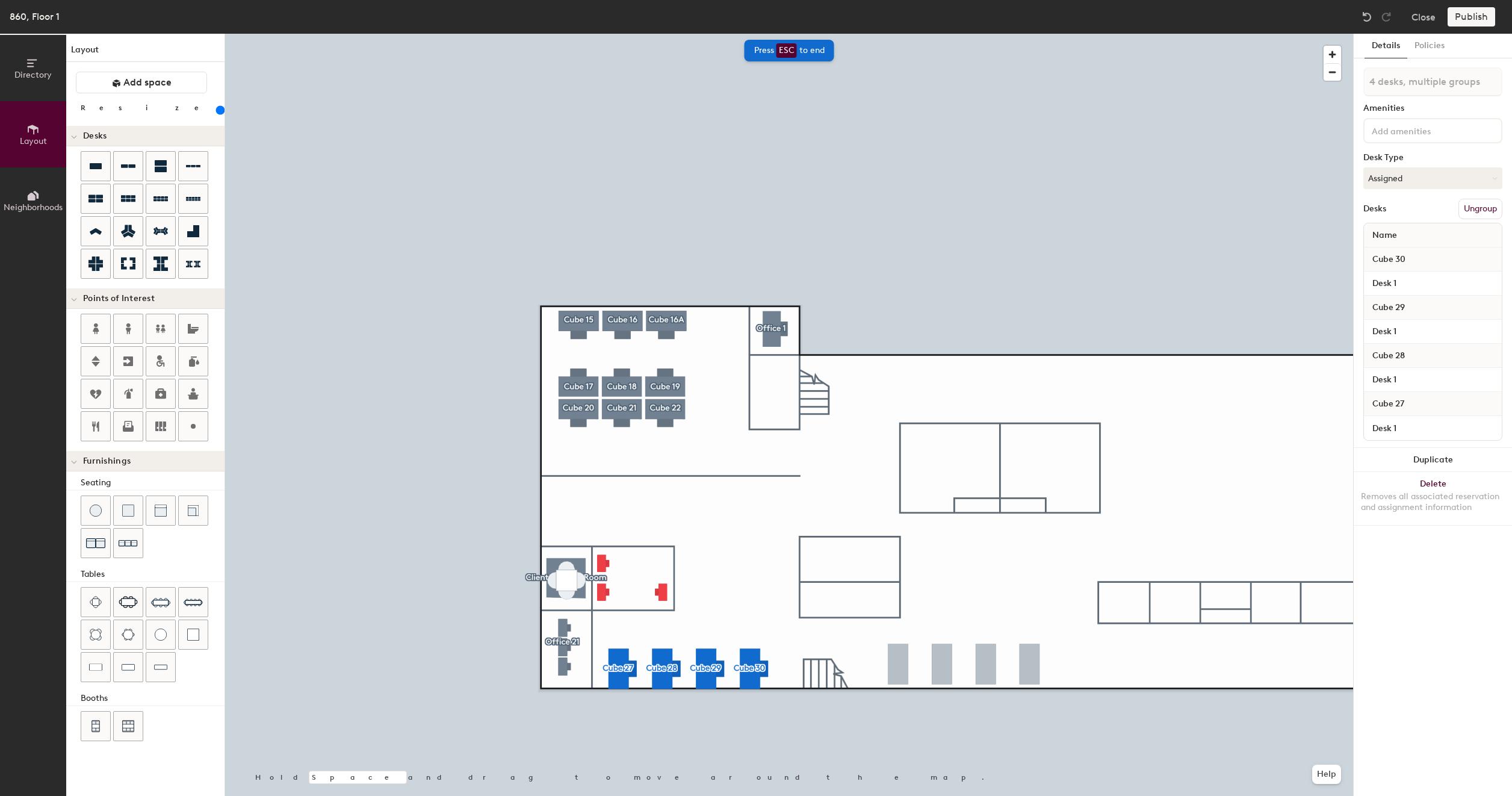
type input "200"
type input "4 desks"
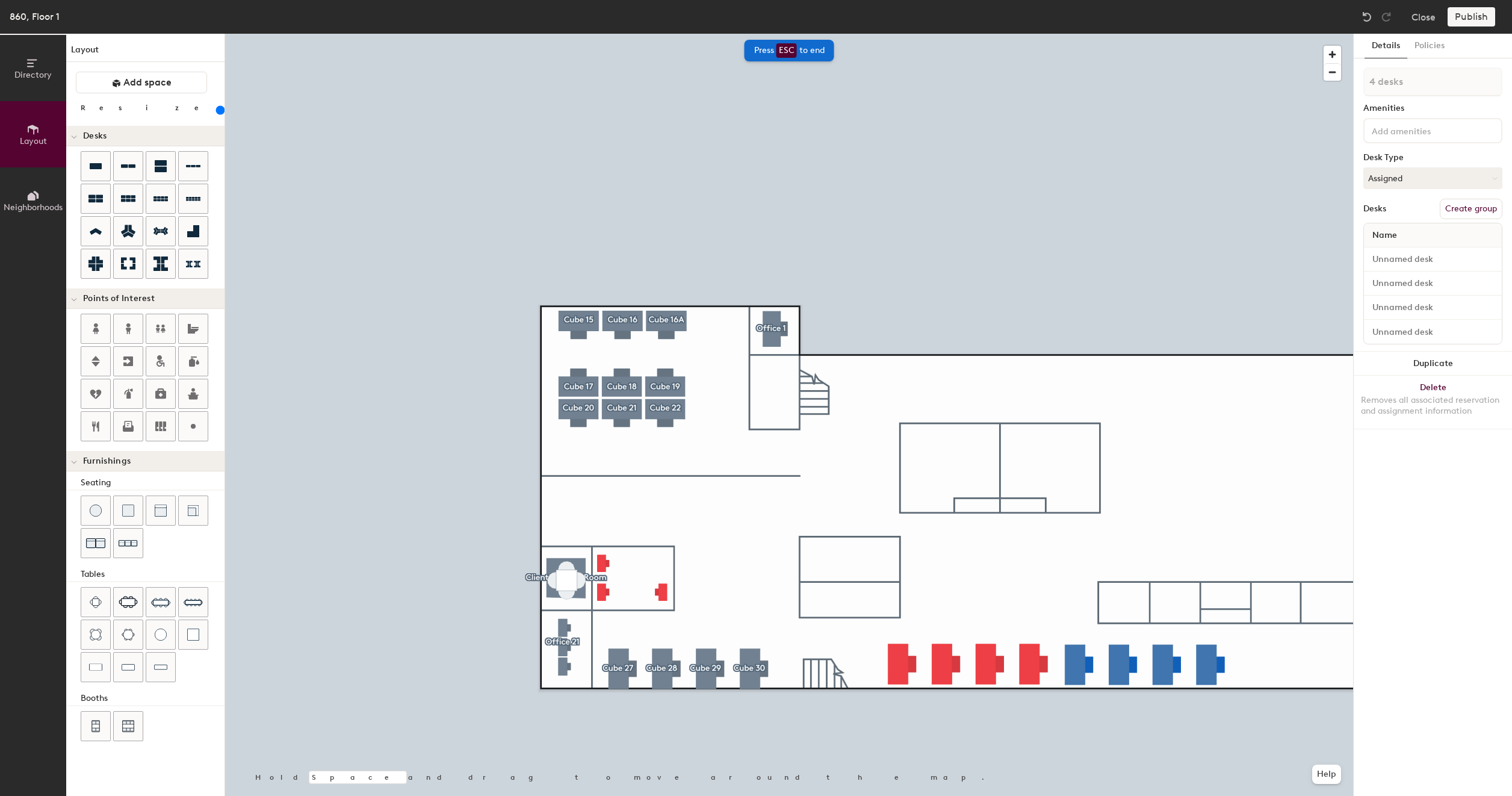
type input "200"
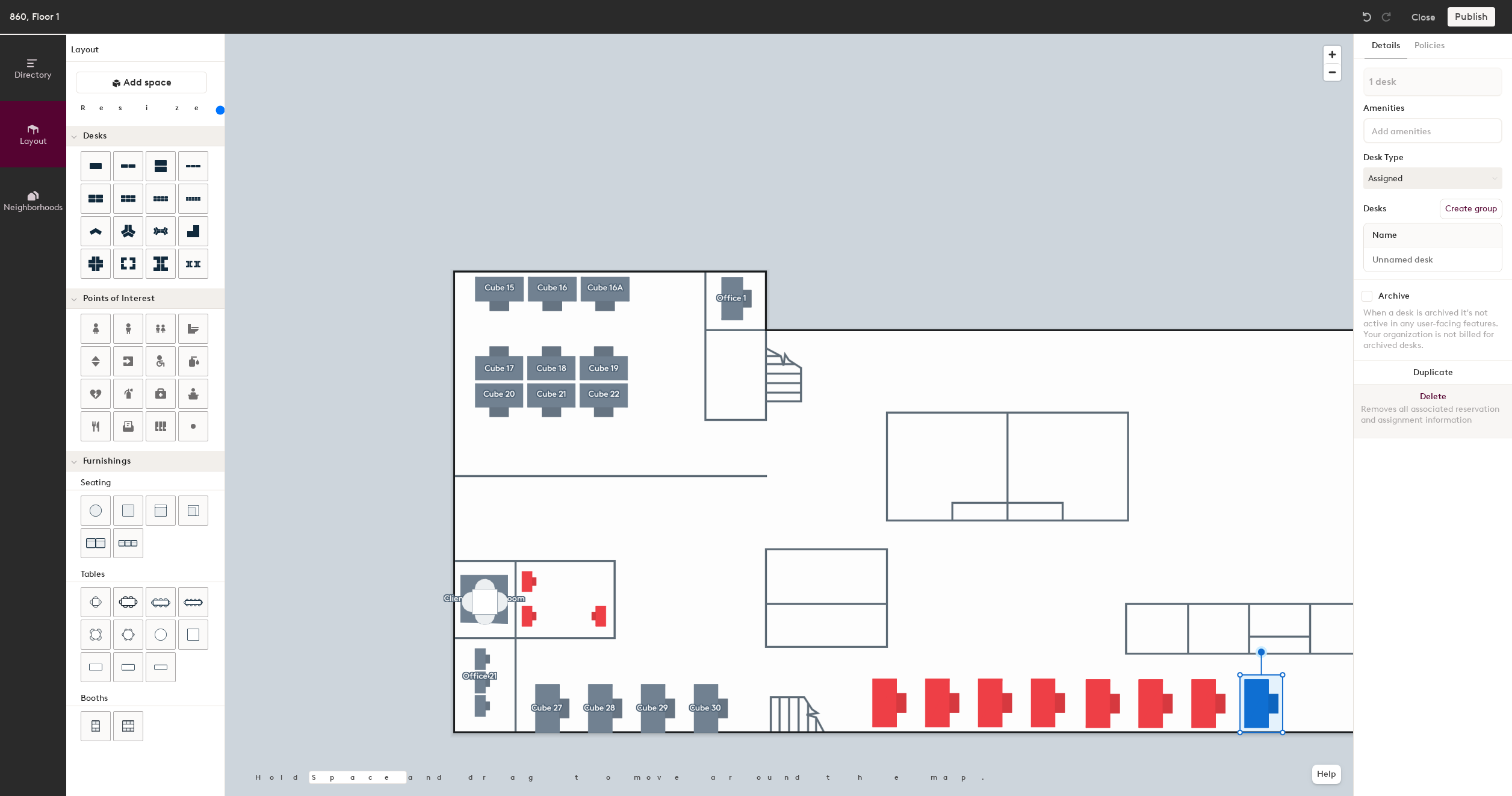
click at [1445, 410] on div "Removes all associated reservation and assignment information" at bounding box center [1432, 415] width 144 height 21
click at [1469, 209] on button "Create group" at bounding box center [1471, 209] width 63 height 21
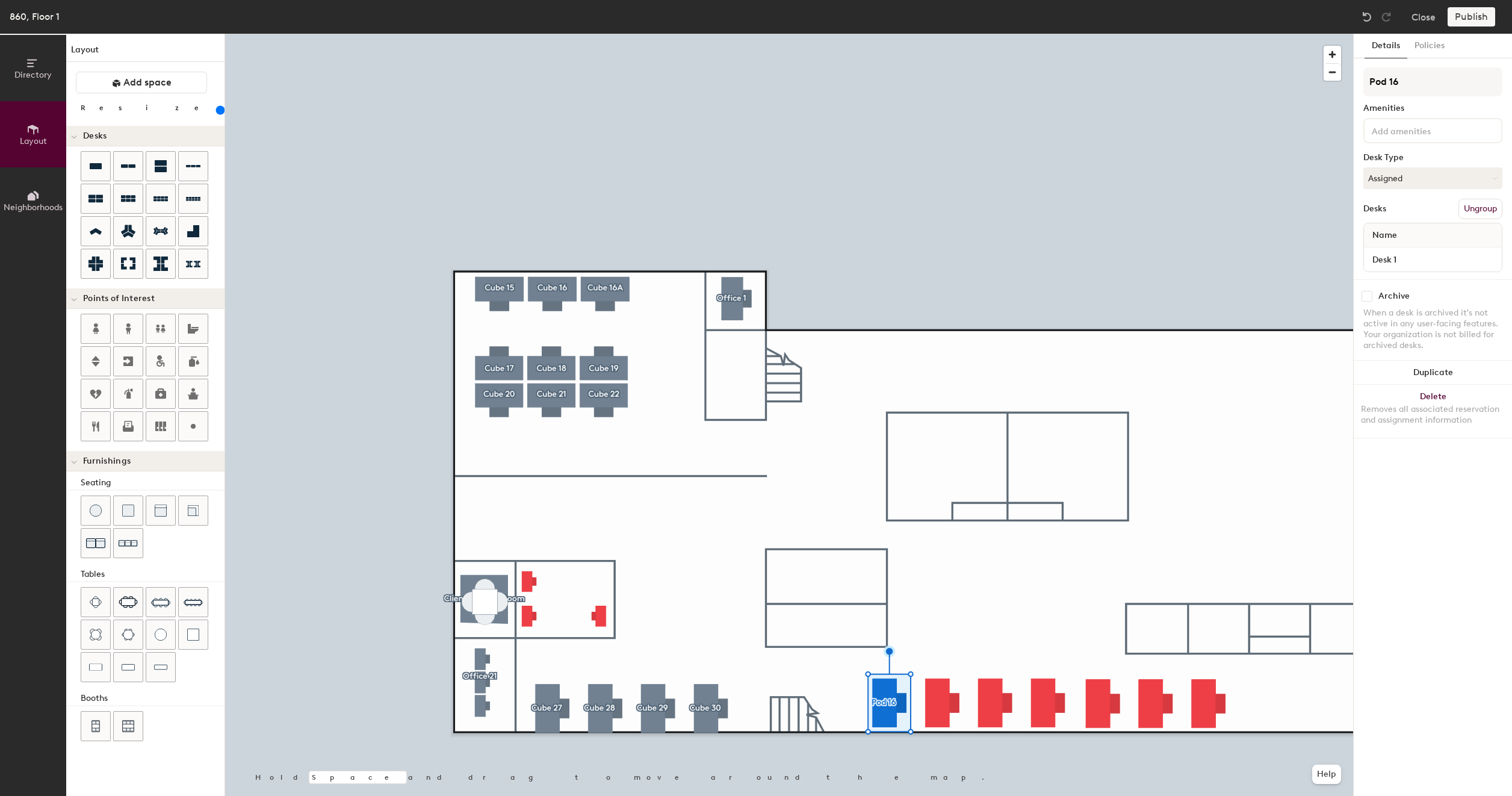
type input "200"
type input "Pod 1"
type input "200"
type input "P"
type input "200"
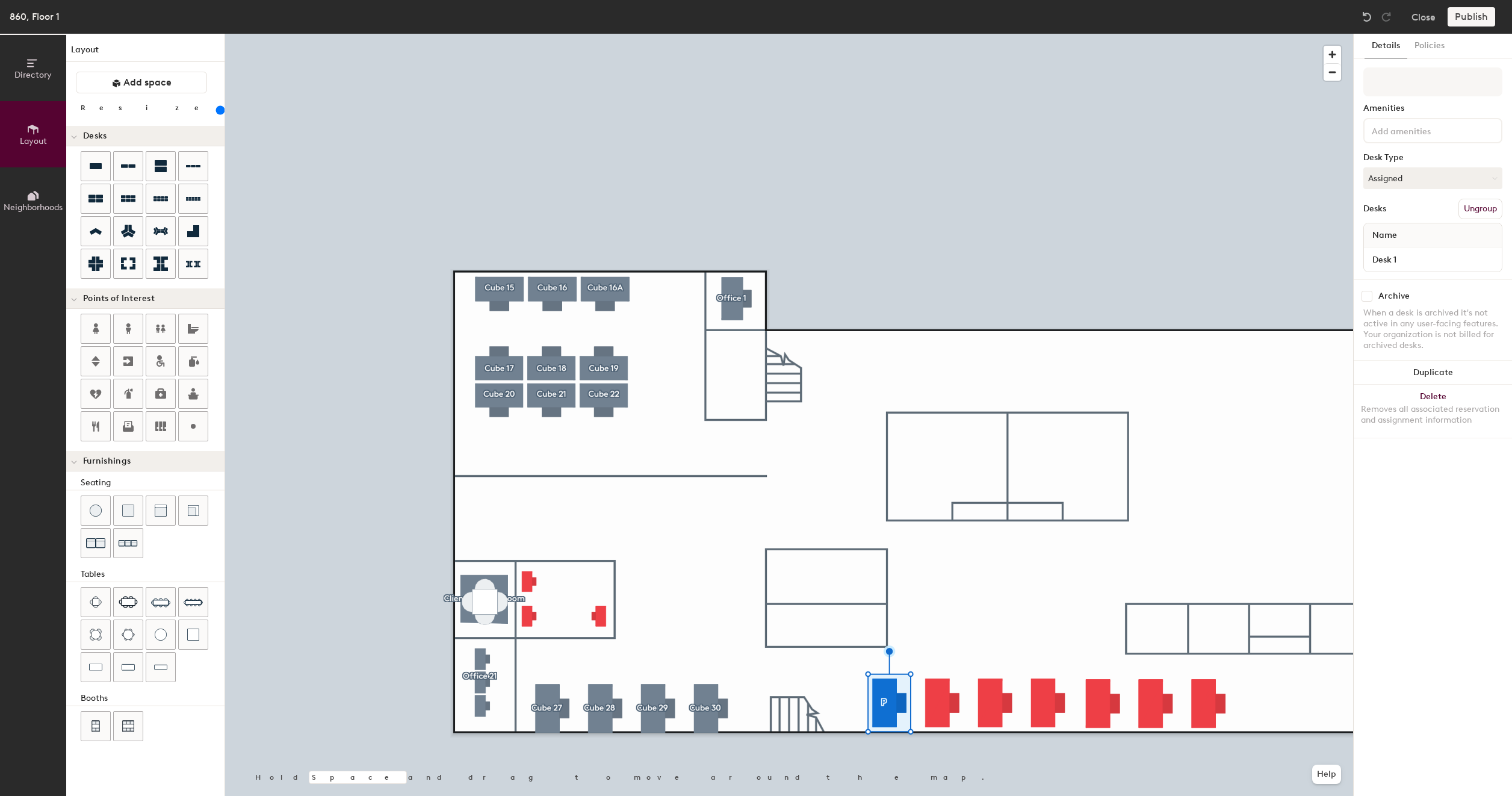
type input "C"
type input "200"
type input "Cu"
type input "200"
type input "Cub"
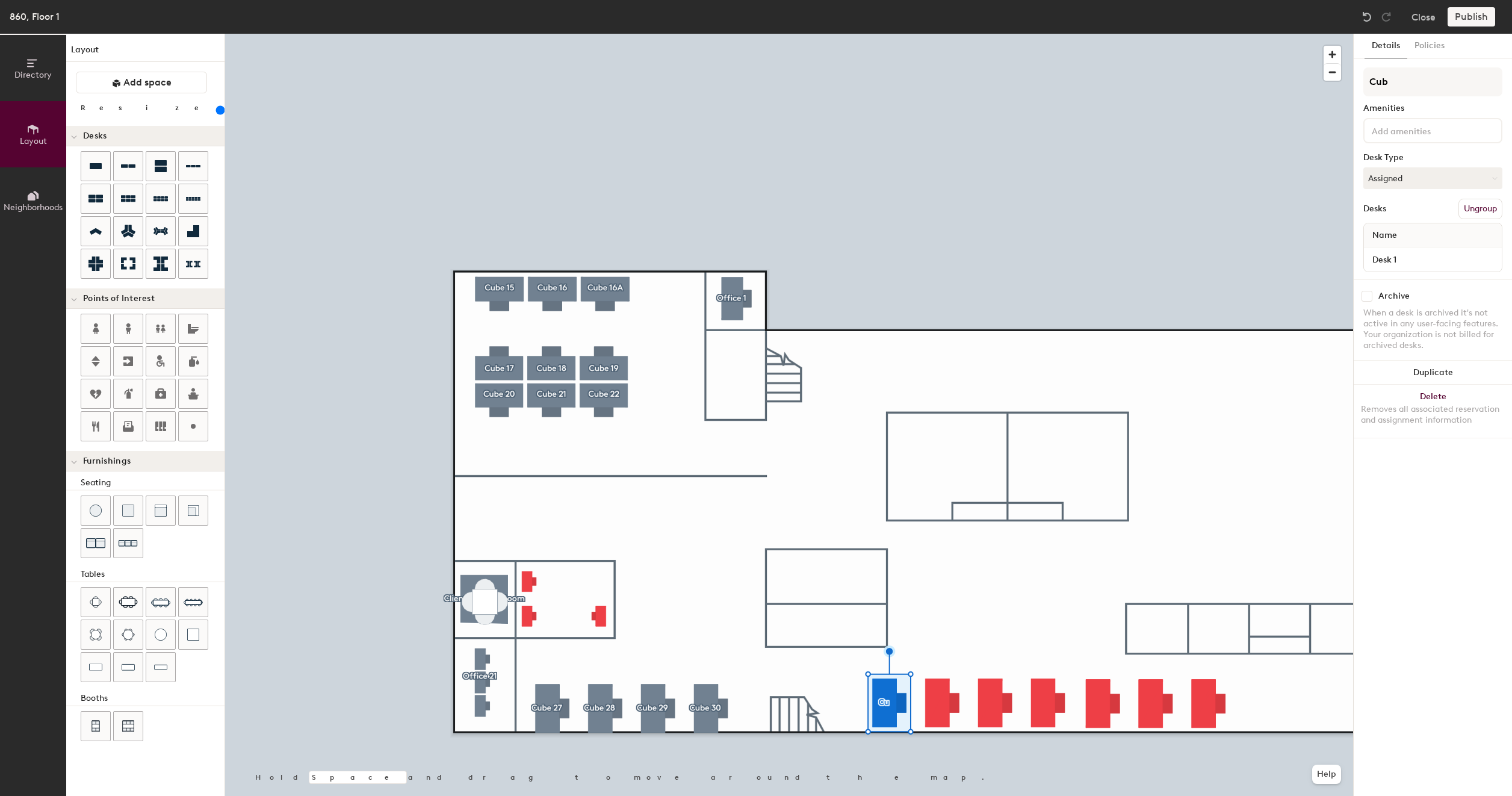
type input "200"
type input "Cube"
type input "200"
type input "Cube"
type input "200"
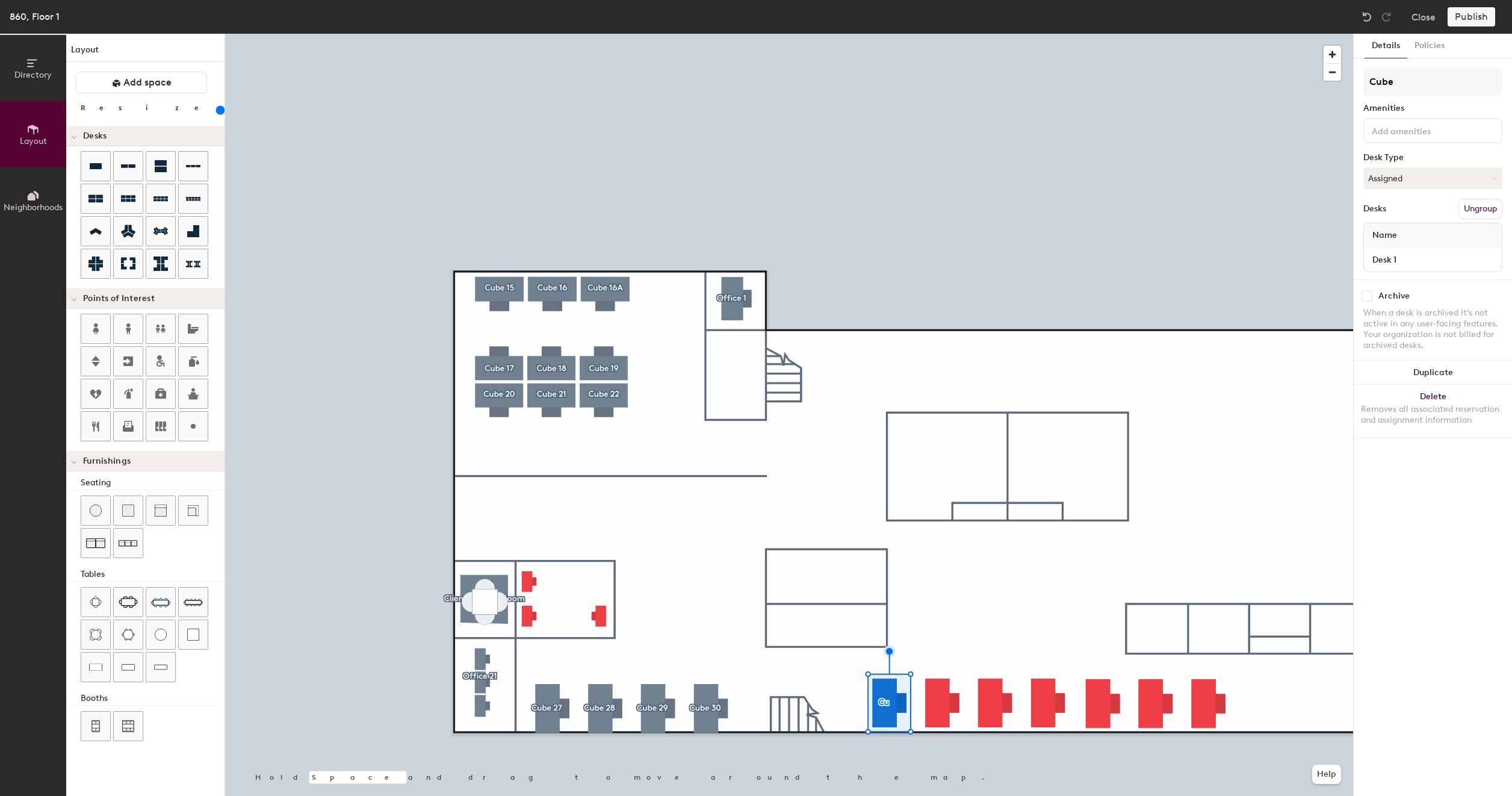
type input "Cube 3"
type input "200"
type input "Cube 31"
type input "200"
type input "Cube 31"
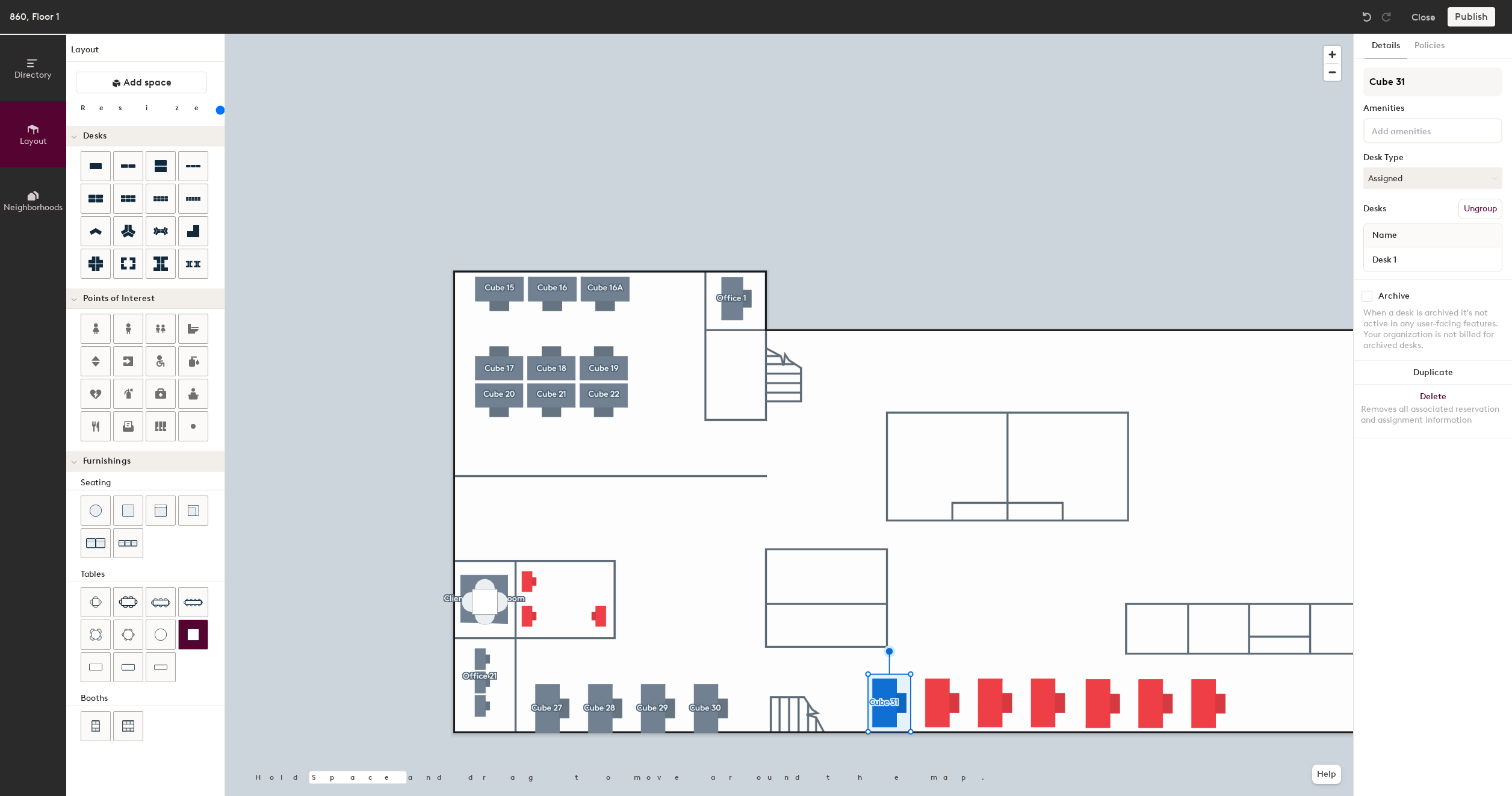
click at [935, 33] on div at bounding box center [788, 33] width 1127 height 0
click at [1467, 213] on button "Create group" at bounding box center [1471, 209] width 63 height 21
type input "200"
type input "Pod 1"
type input "200"
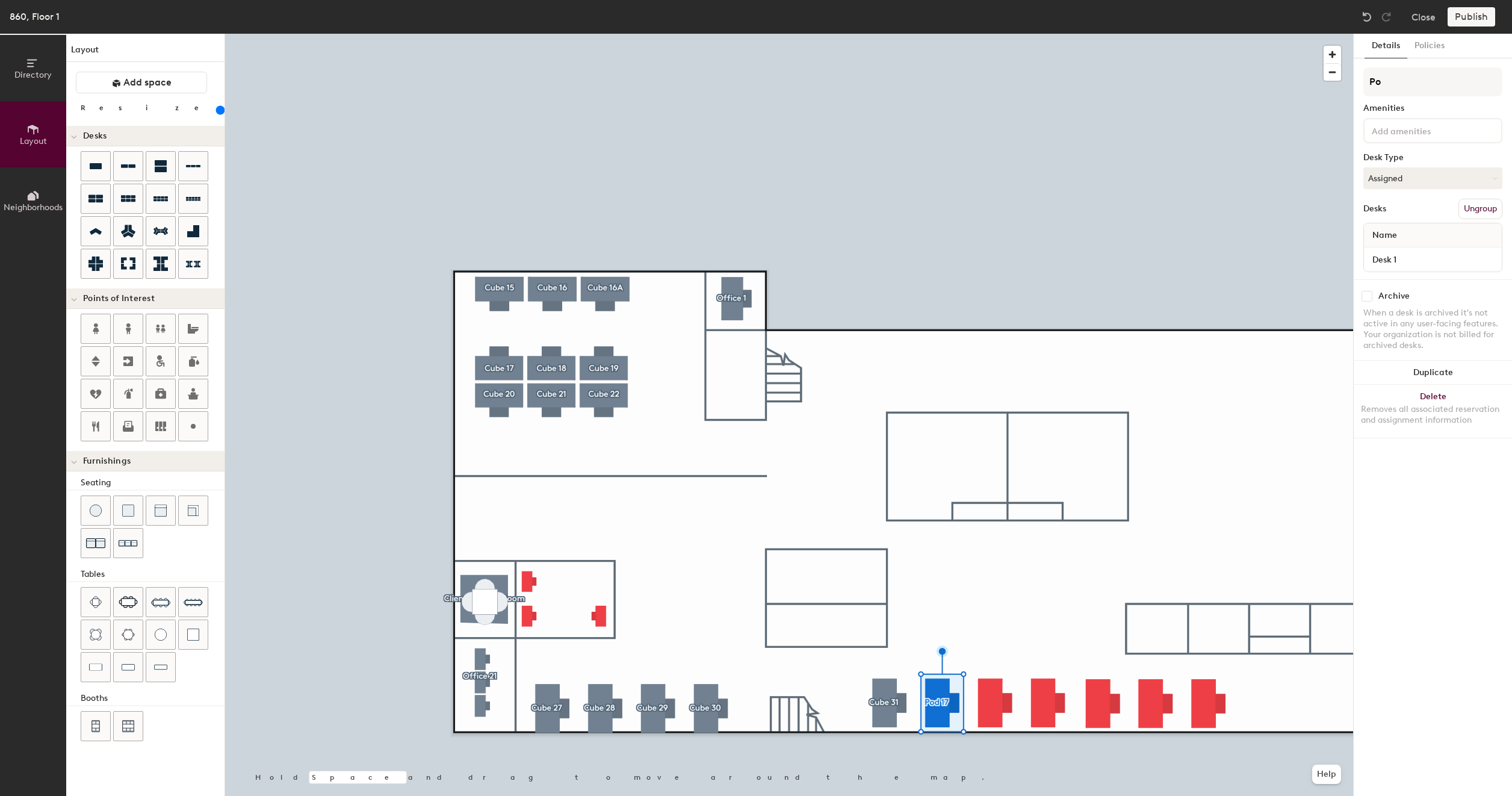
type input "P"
type input "200"
type input "C"
type input "200"
type input "Cu"
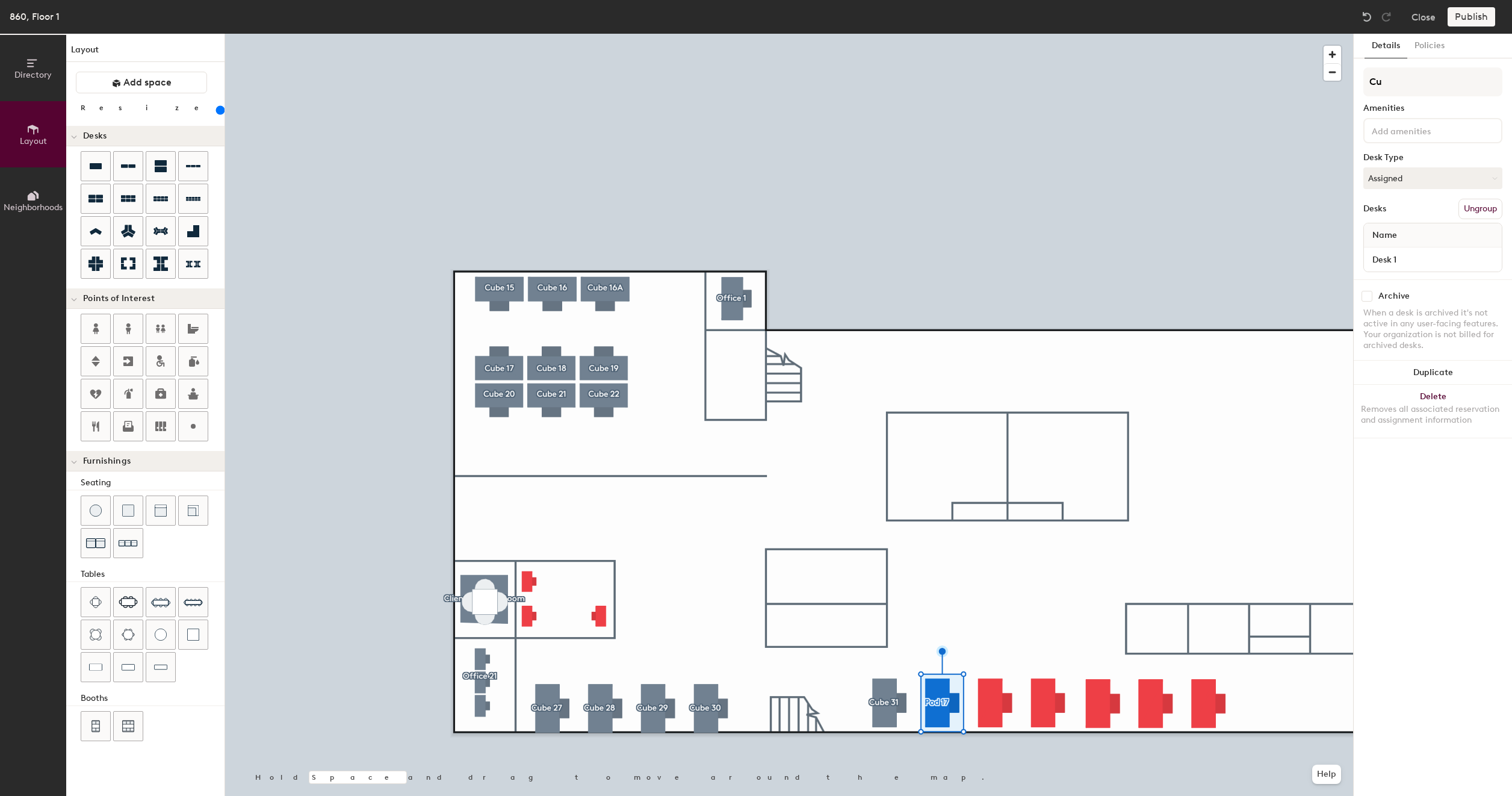
type input "200"
type input "Cub"
type input "200"
type input "Cube"
type input "200"
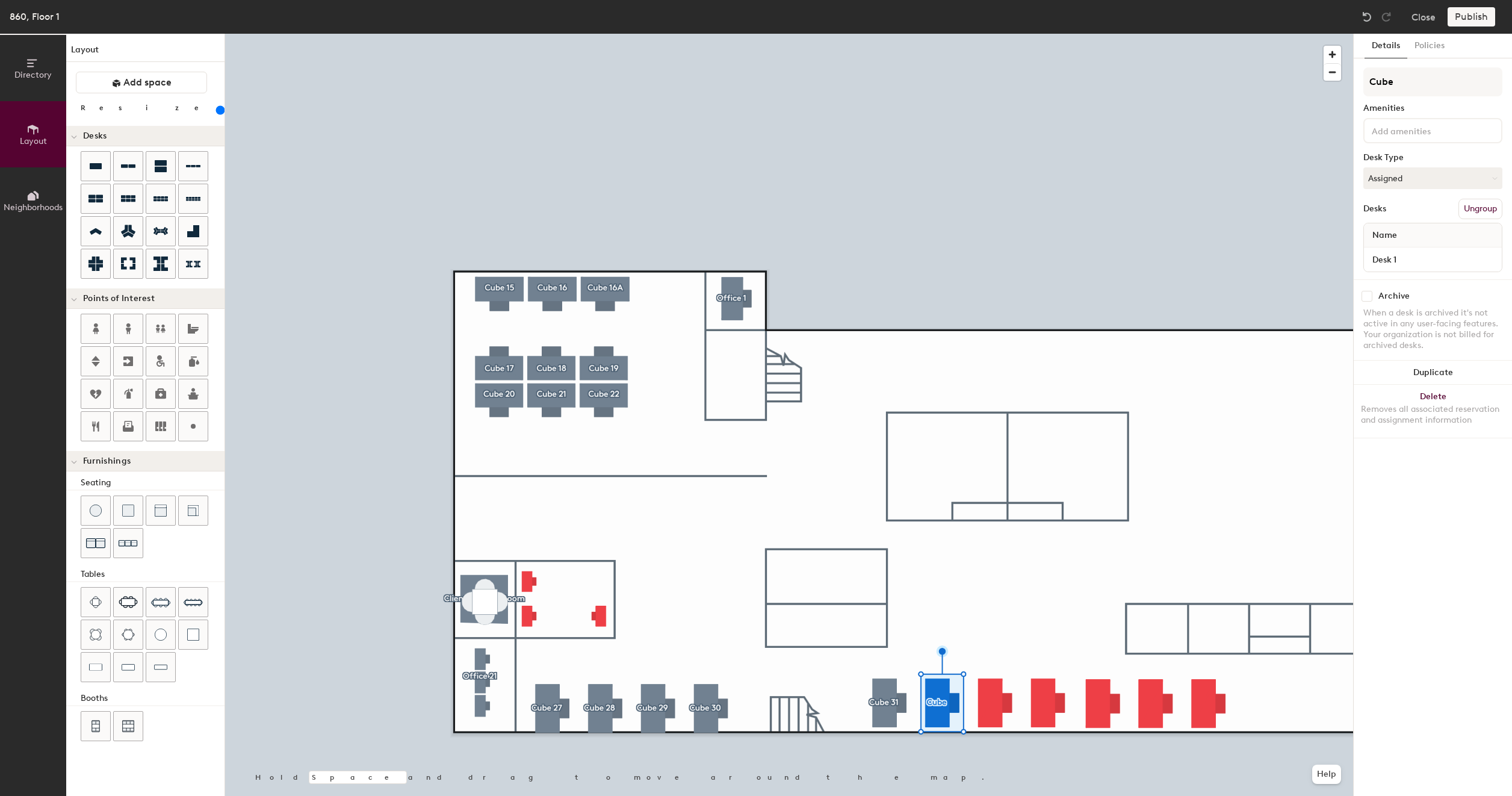
type input "Cube"
type input "200"
type input "Cube 3"
type input "200"
type input "Cube 32"
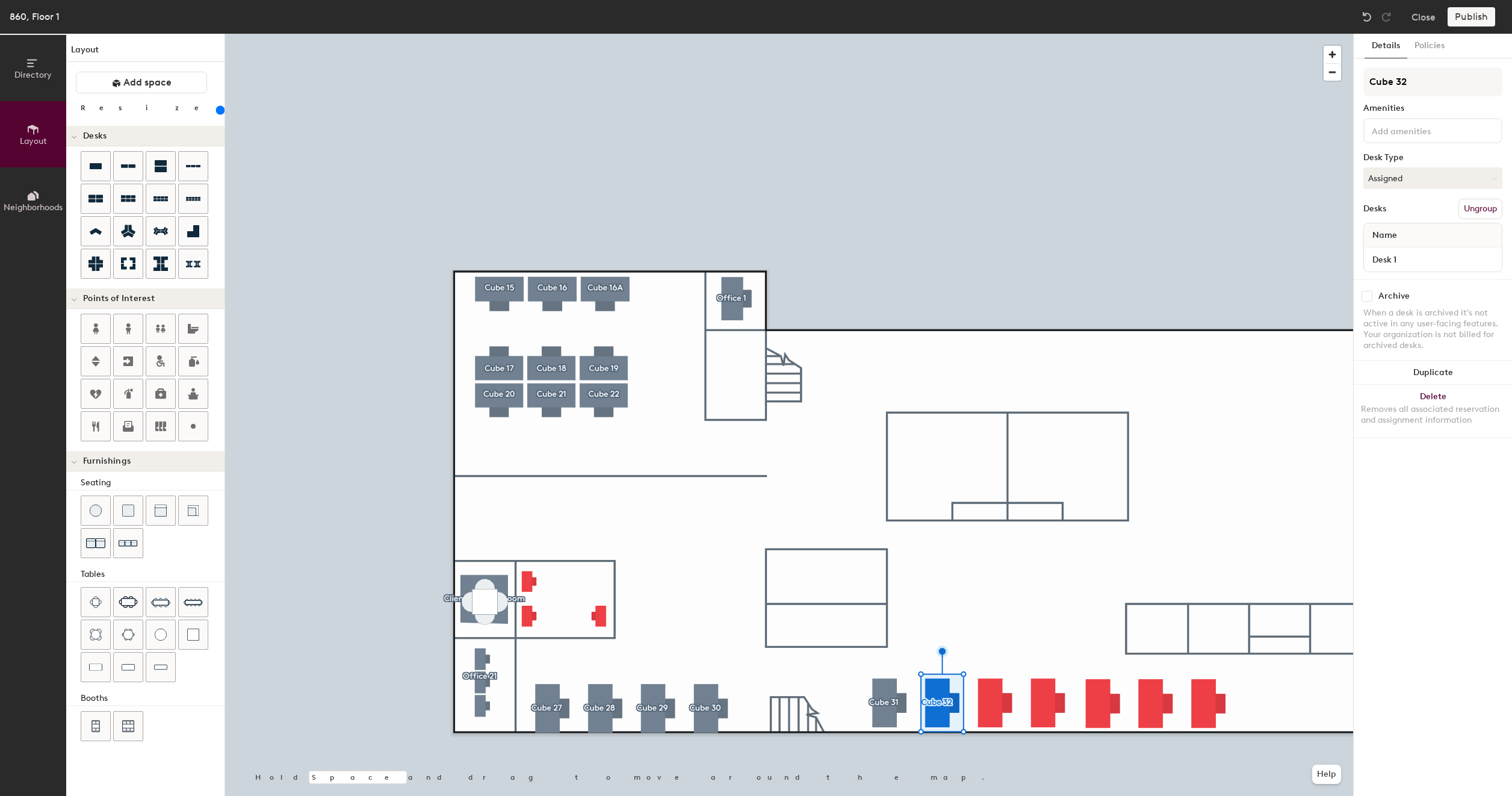
type input "200"
type input "Cube 32"
click at [1482, 208] on button "Create group" at bounding box center [1471, 209] width 63 height 21
type input "200"
type input "Pod 1"
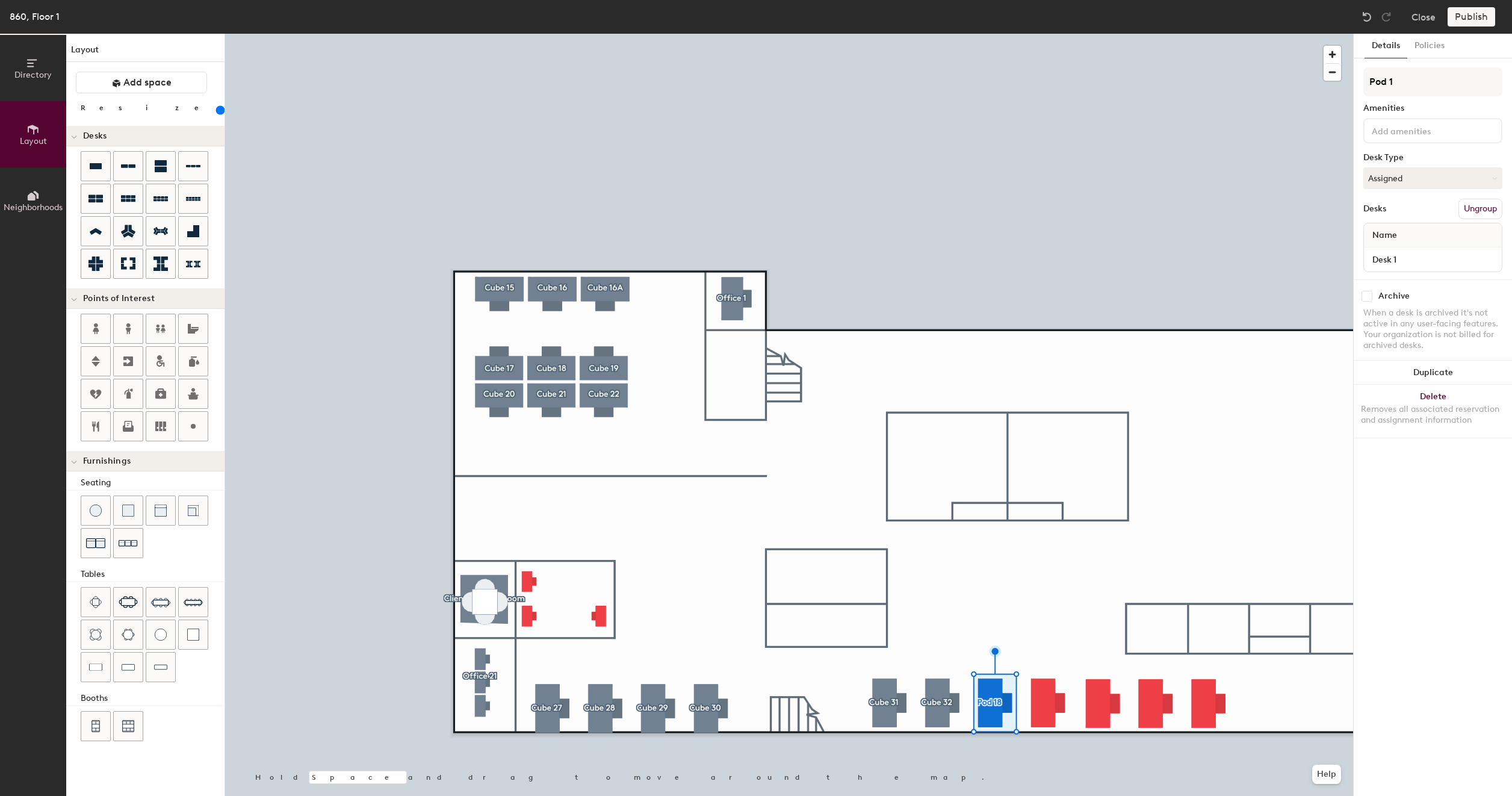
type input "200"
type input "P"
type input "200"
type input "C"
type input "200"
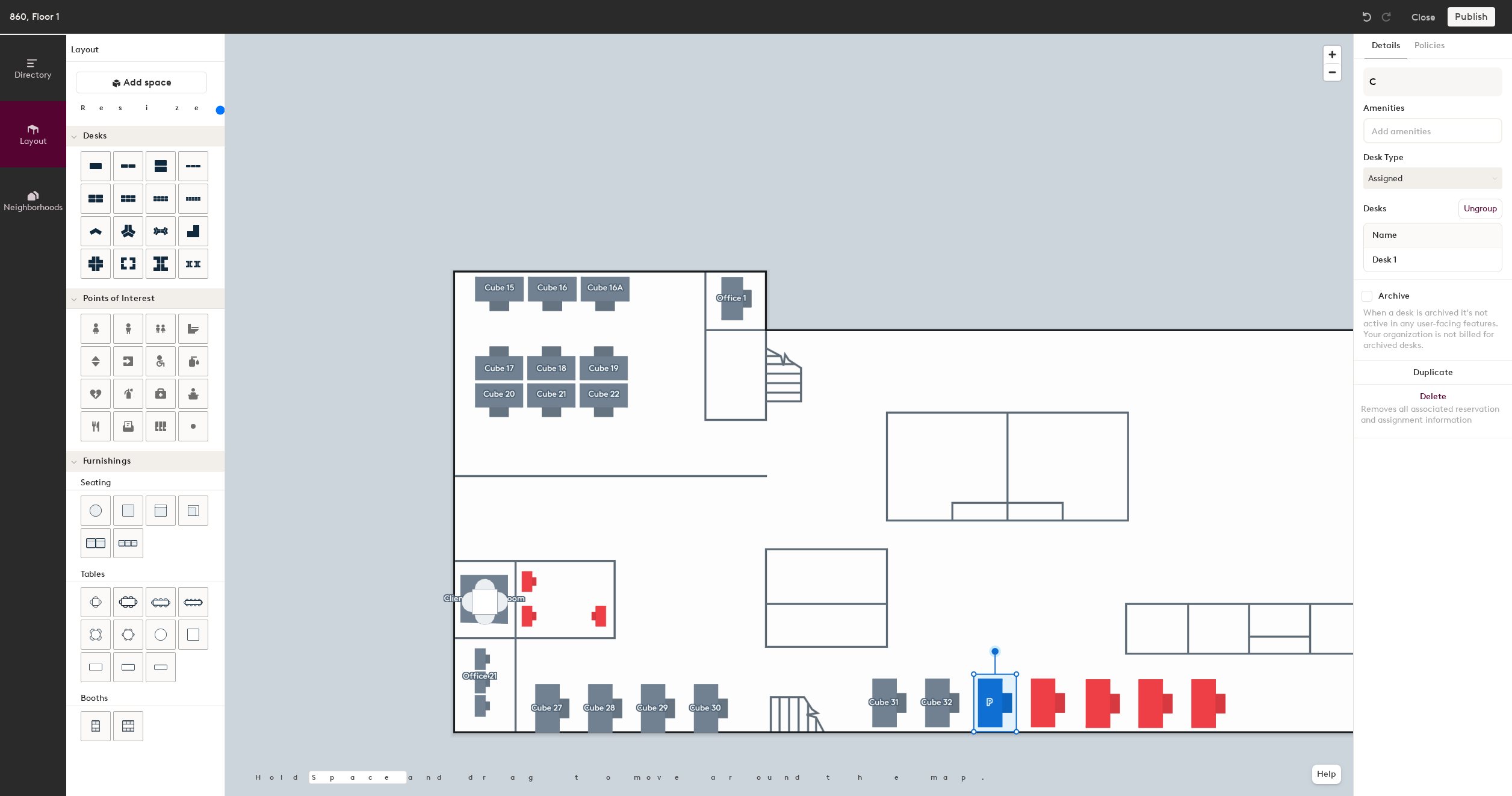
type input "Cu"
type input "200"
type input "Cub"
type input "200"
type input "Cube"
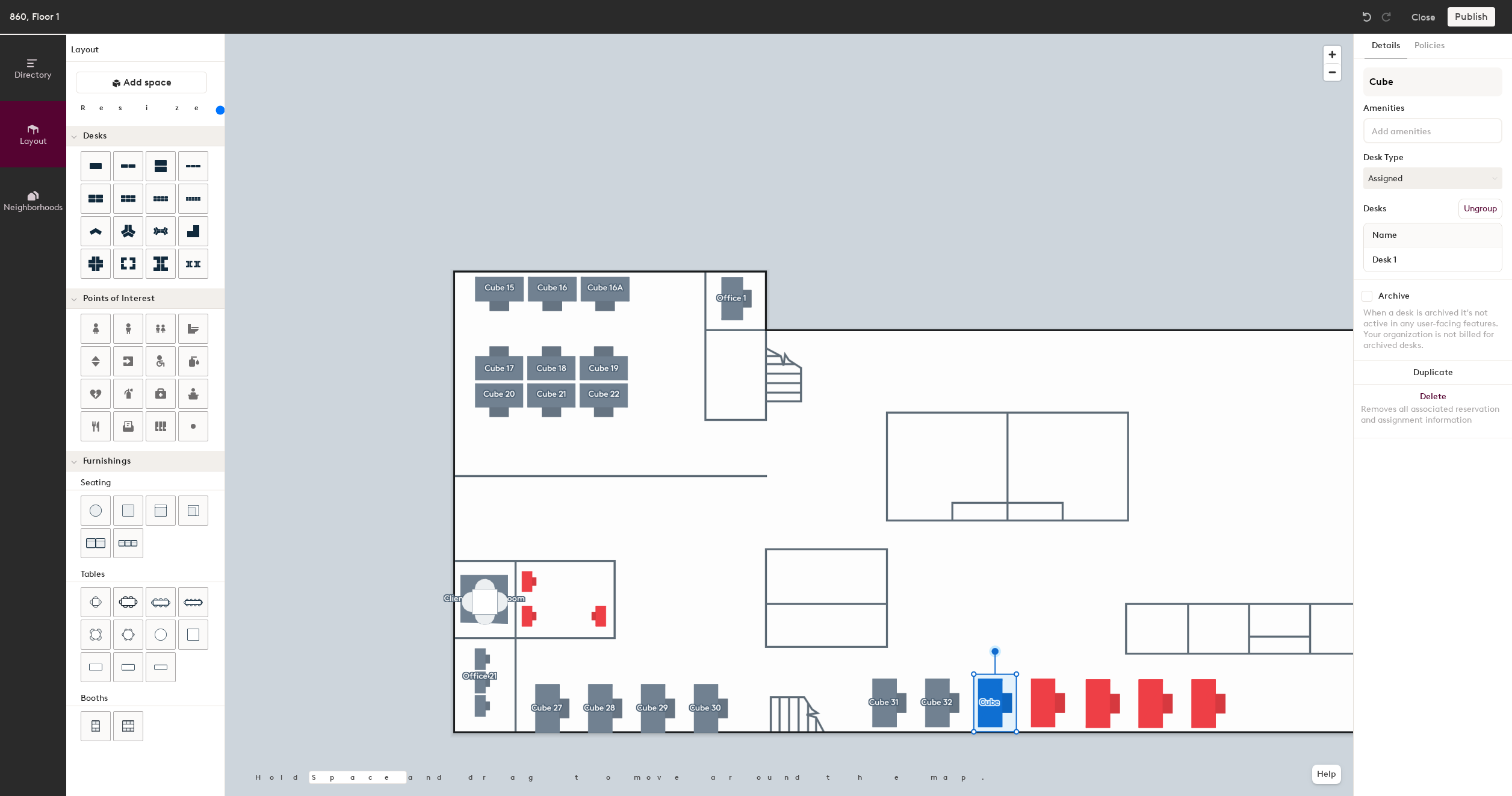
type input "200"
type input "Cube"
type input "200"
type input "Cube 3"
type input "200"
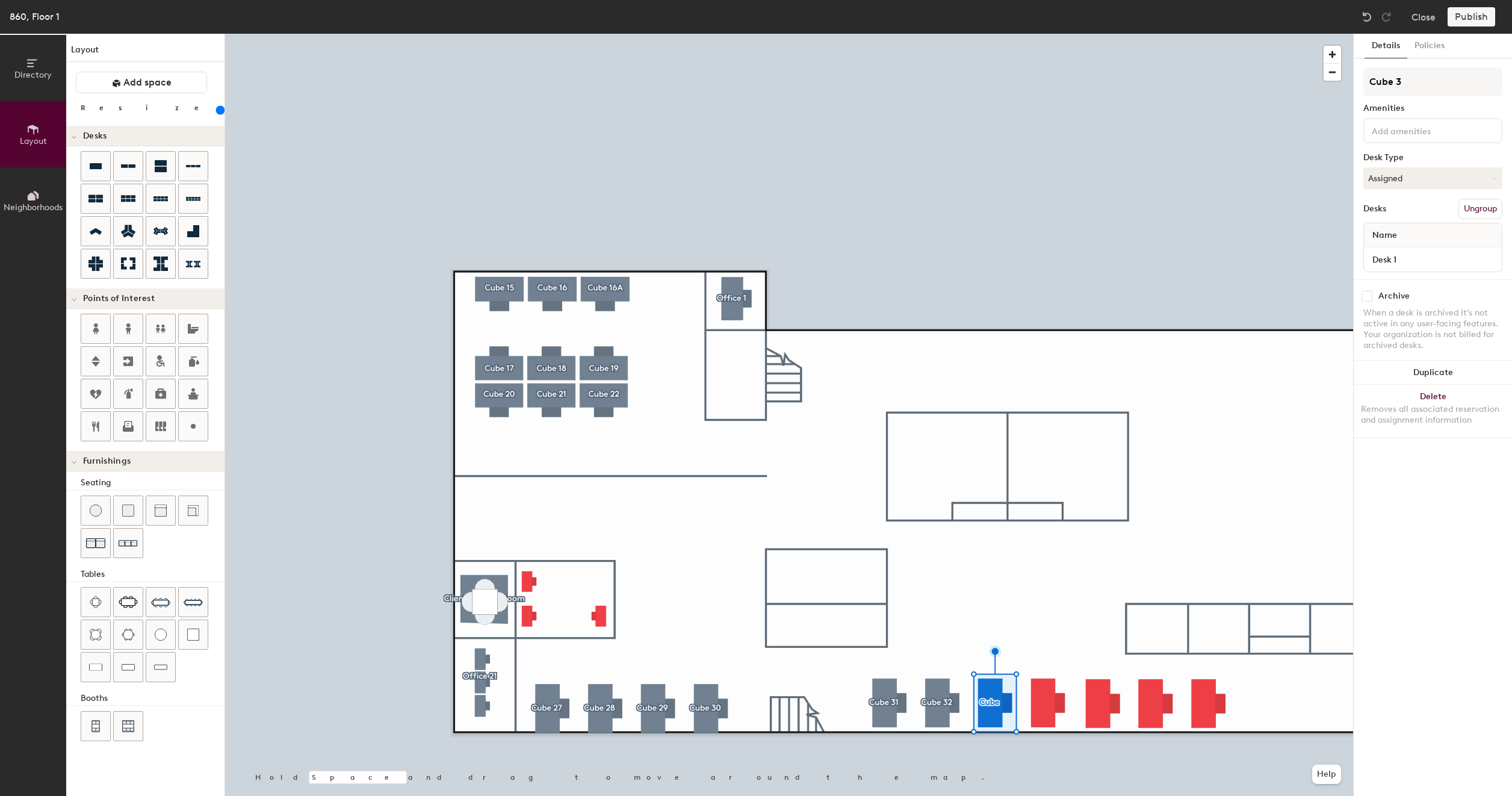
type input "Cube 33"
type input "200"
type input "Cube 33"
click at [1466, 206] on button "Create group" at bounding box center [1471, 209] width 63 height 21
type input "200"
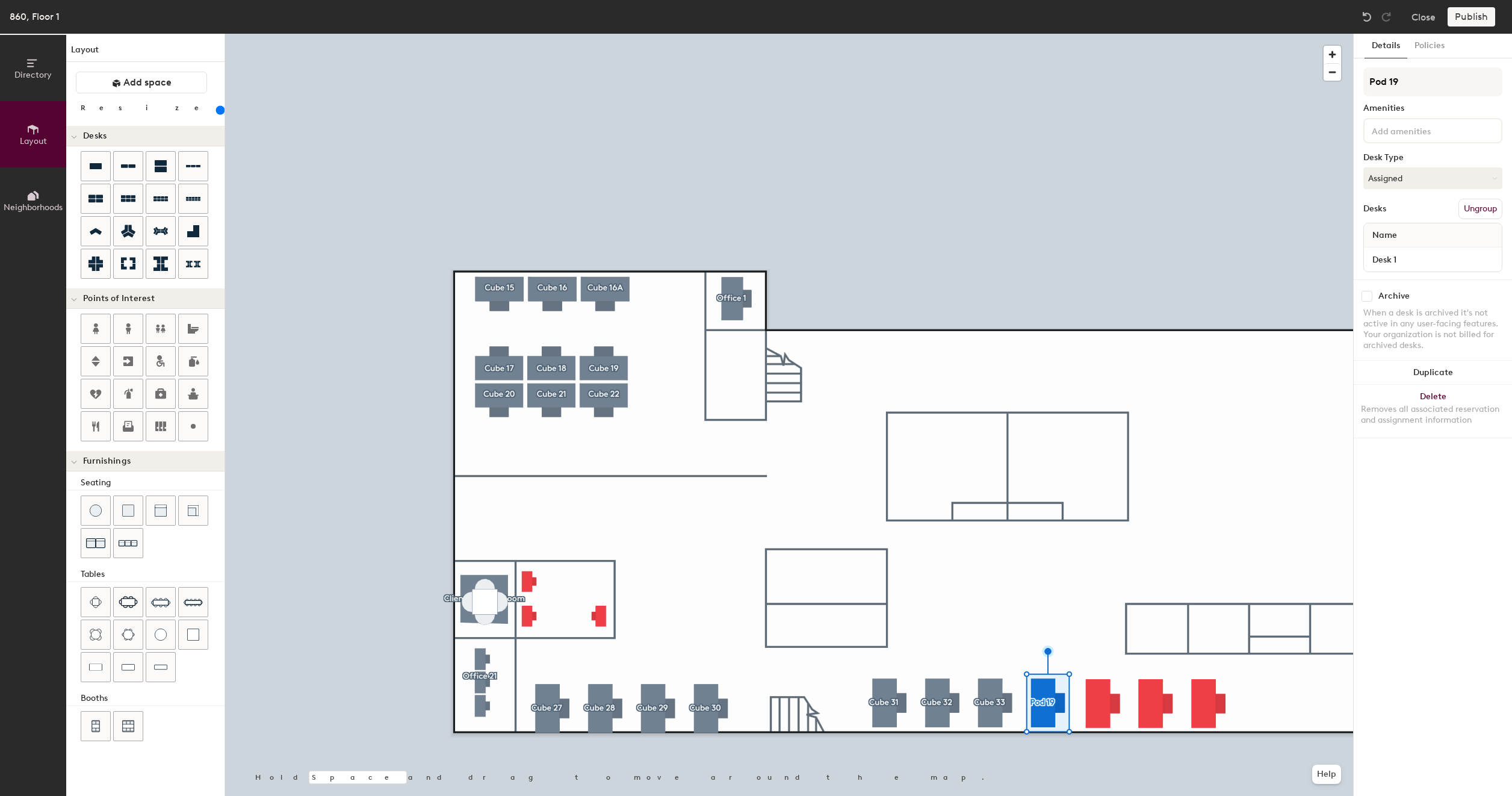
type input "Pod 1"
type input "200"
type input "P"
type input "200"
type input "C"
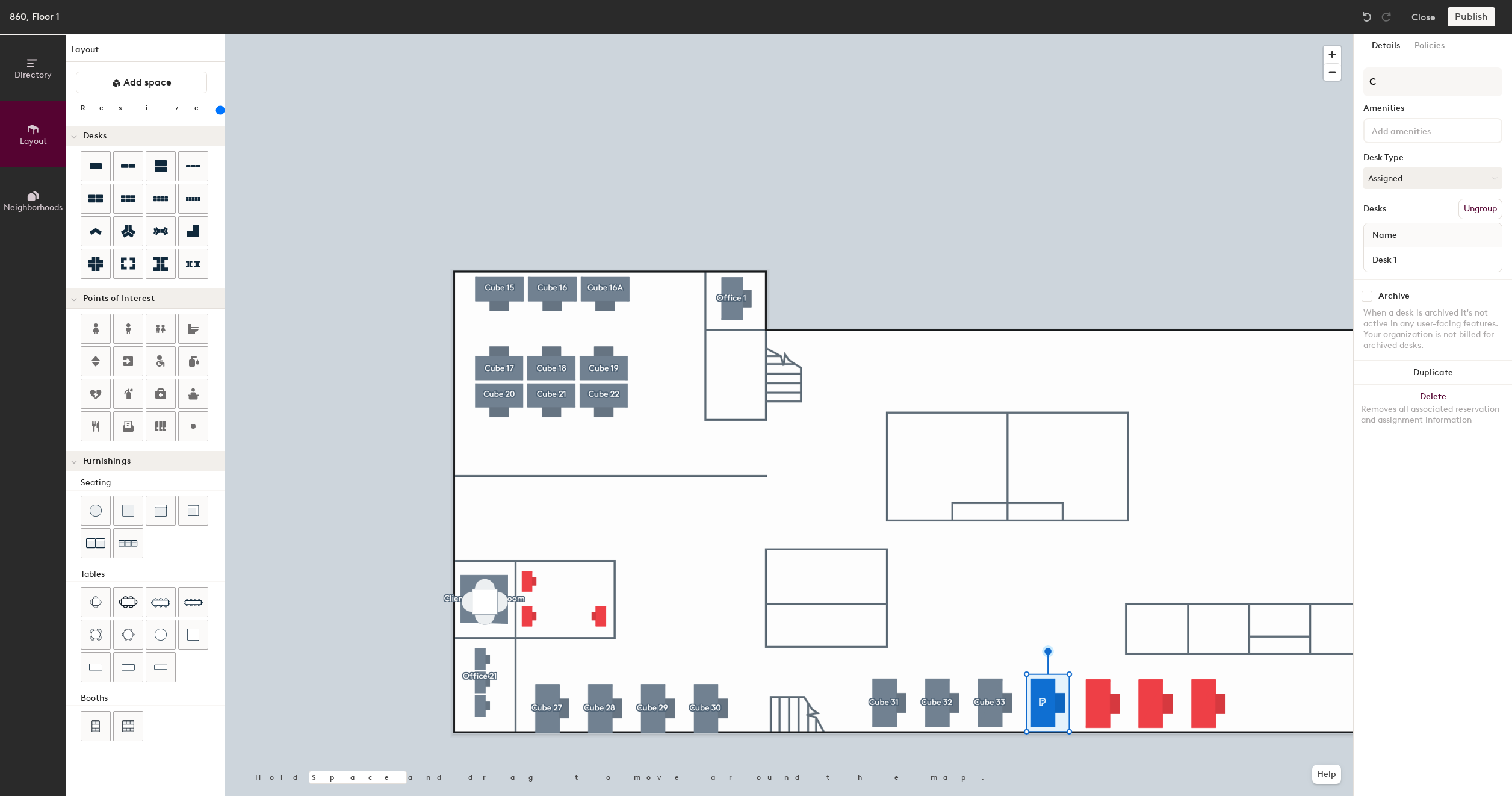
type input "200"
type input "Cu"
type input "200"
type input "Cub"
type input "200"
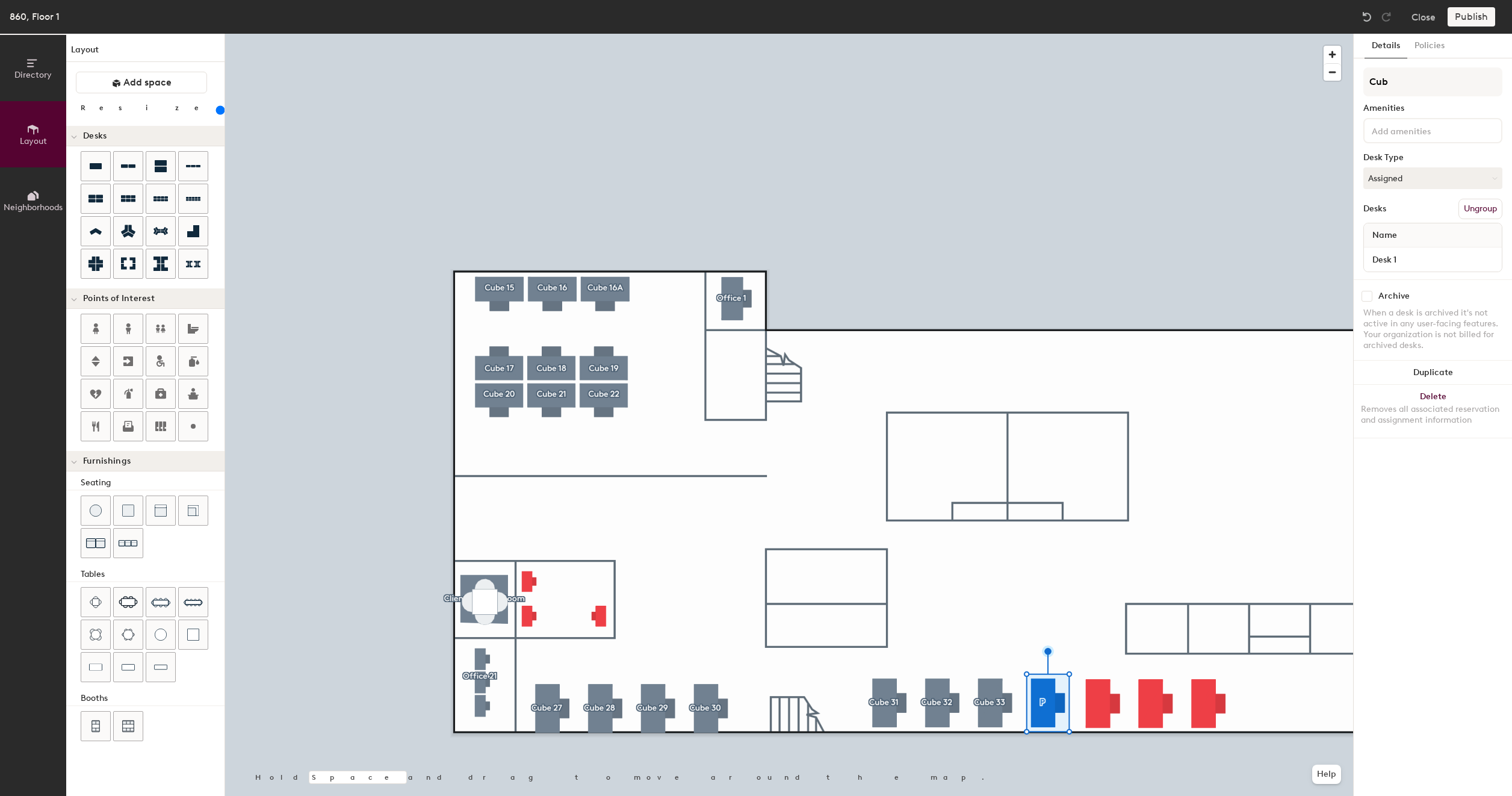
type input "Cube"
type input "200"
type input "Cube"
type input "200"
type input "Cube 3"
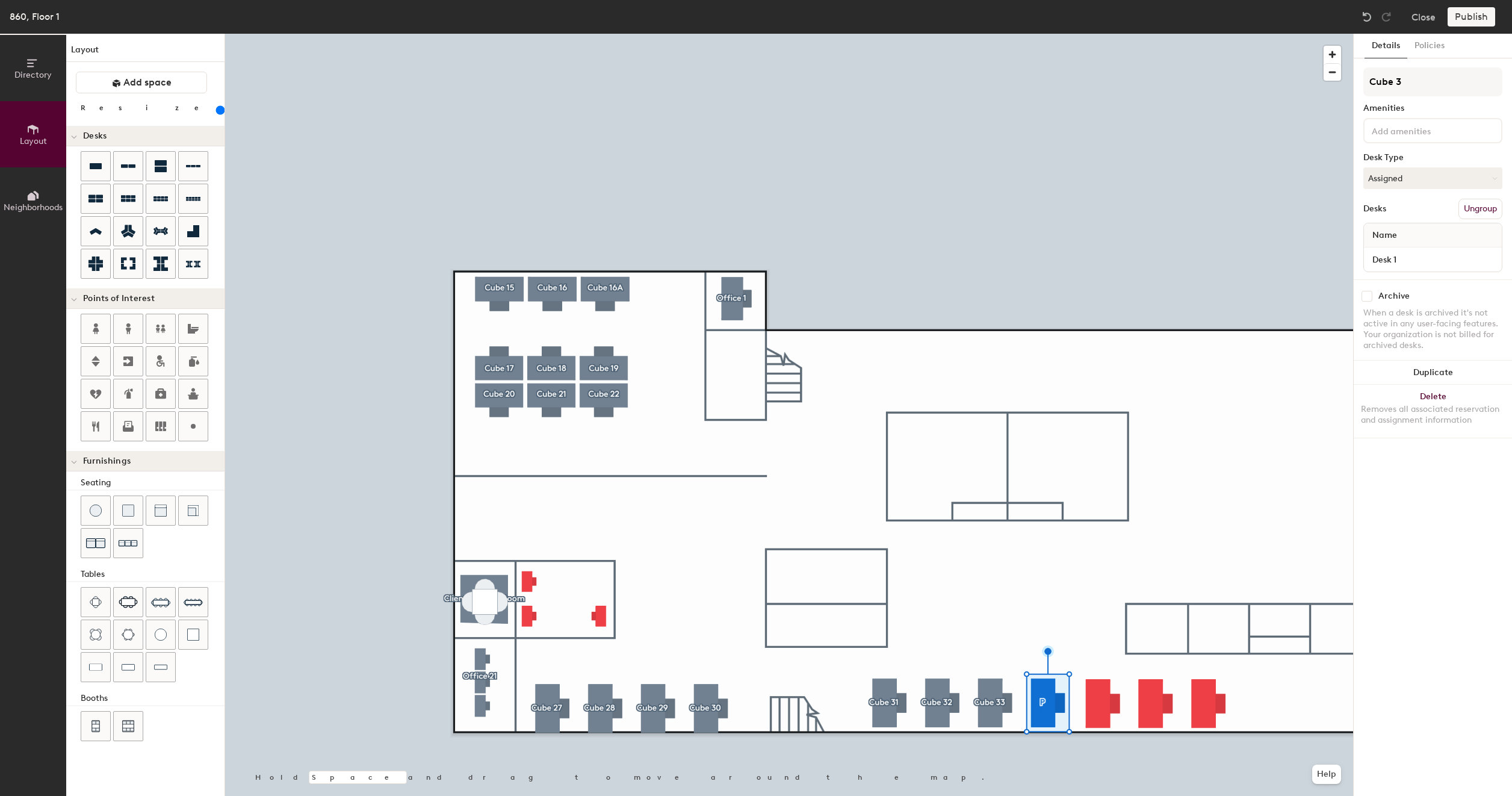
type input "200"
type input "Cube 34"
type input "200"
type input "Cube 34"
click at [1103, 33] on div at bounding box center [788, 33] width 1127 height 0
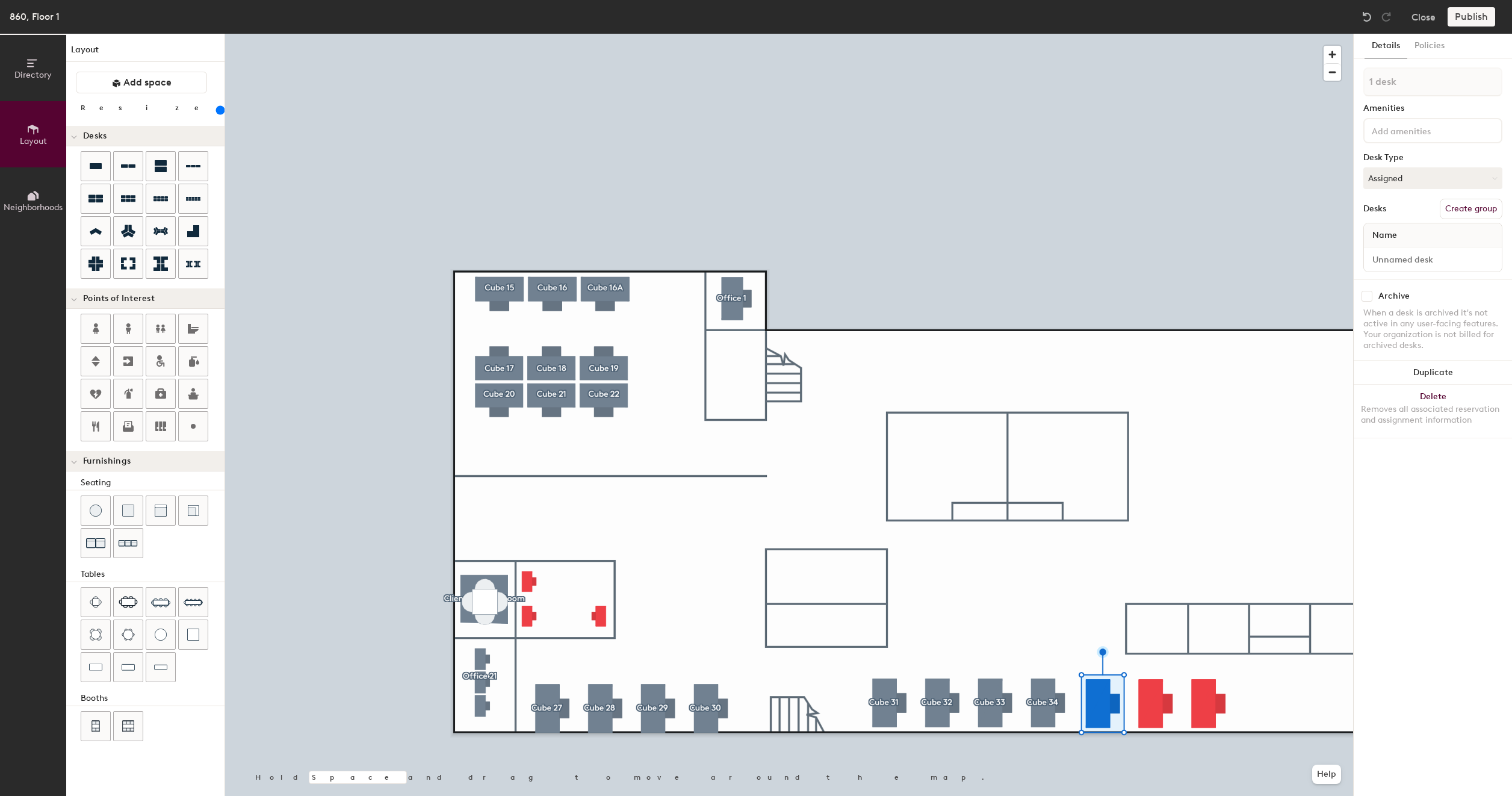
click at [1451, 205] on button "Create group" at bounding box center [1471, 209] width 63 height 21
type input "200"
type input "Pod 2"
type input "200"
type input "P"
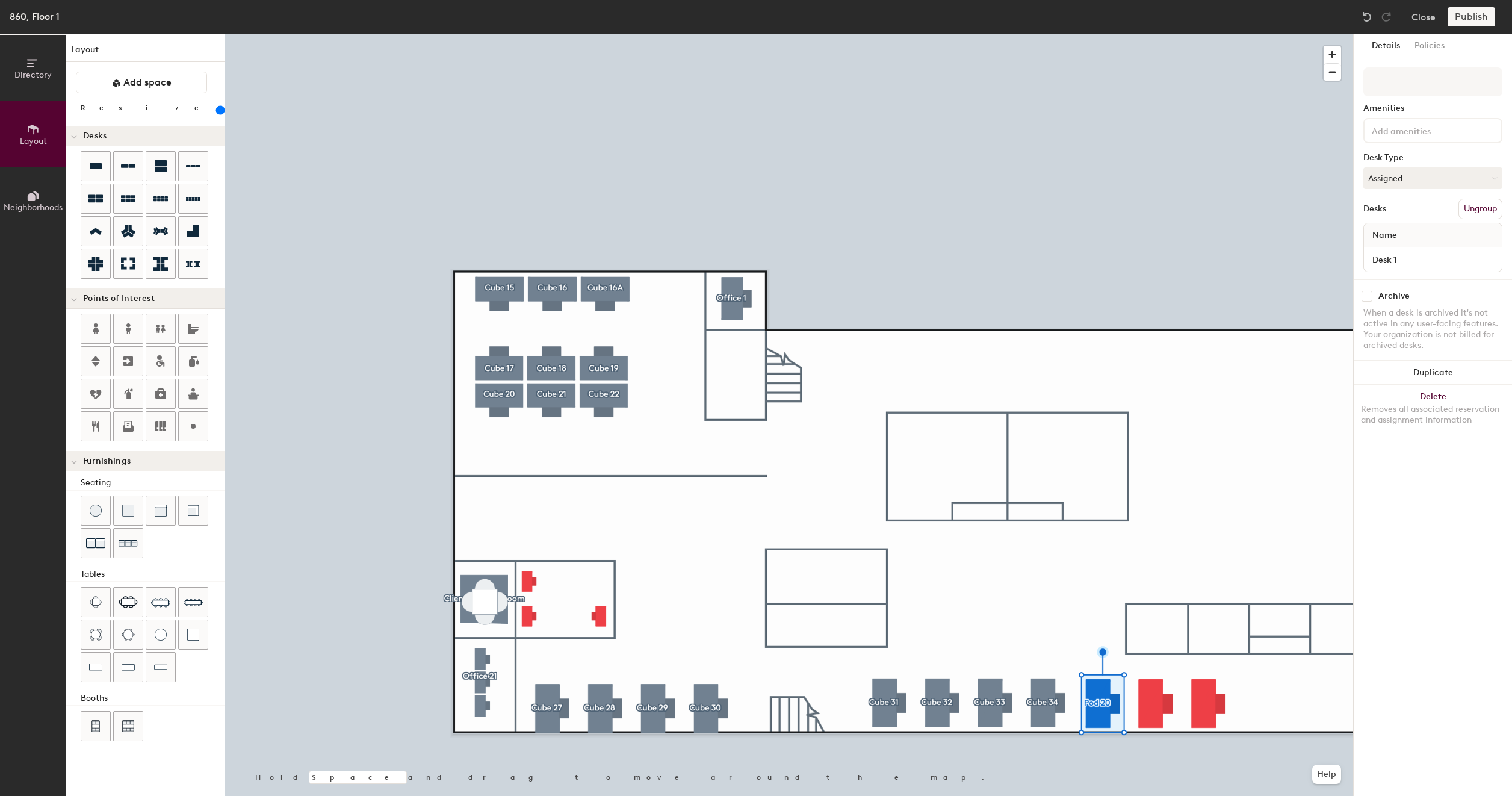
type input "200"
type input "C"
type input "200"
type input "Cu"
type input "200"
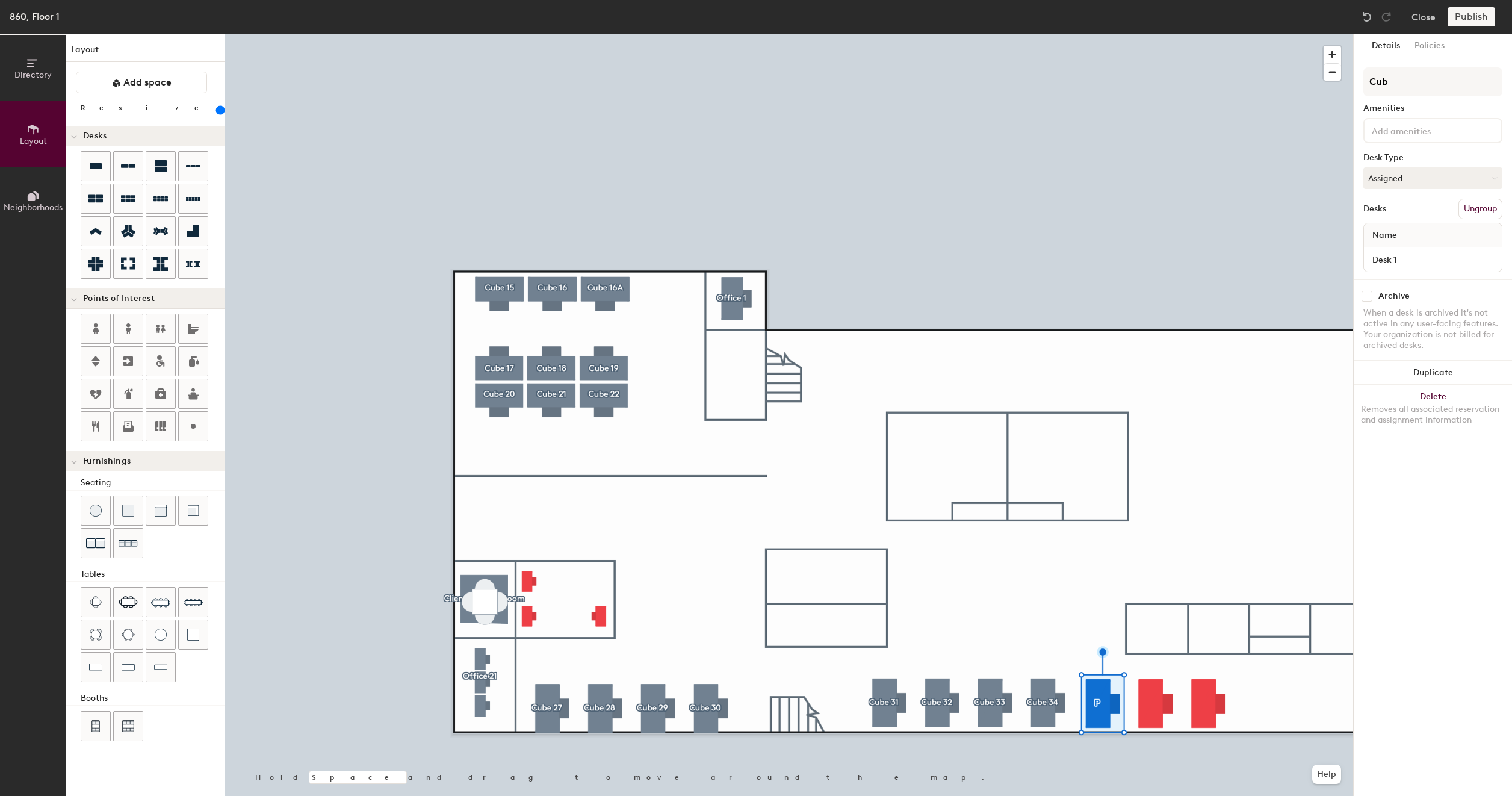
type input "Cube"
type input "200"
type input "Cube"
type input "200"
type input "Cube 3"
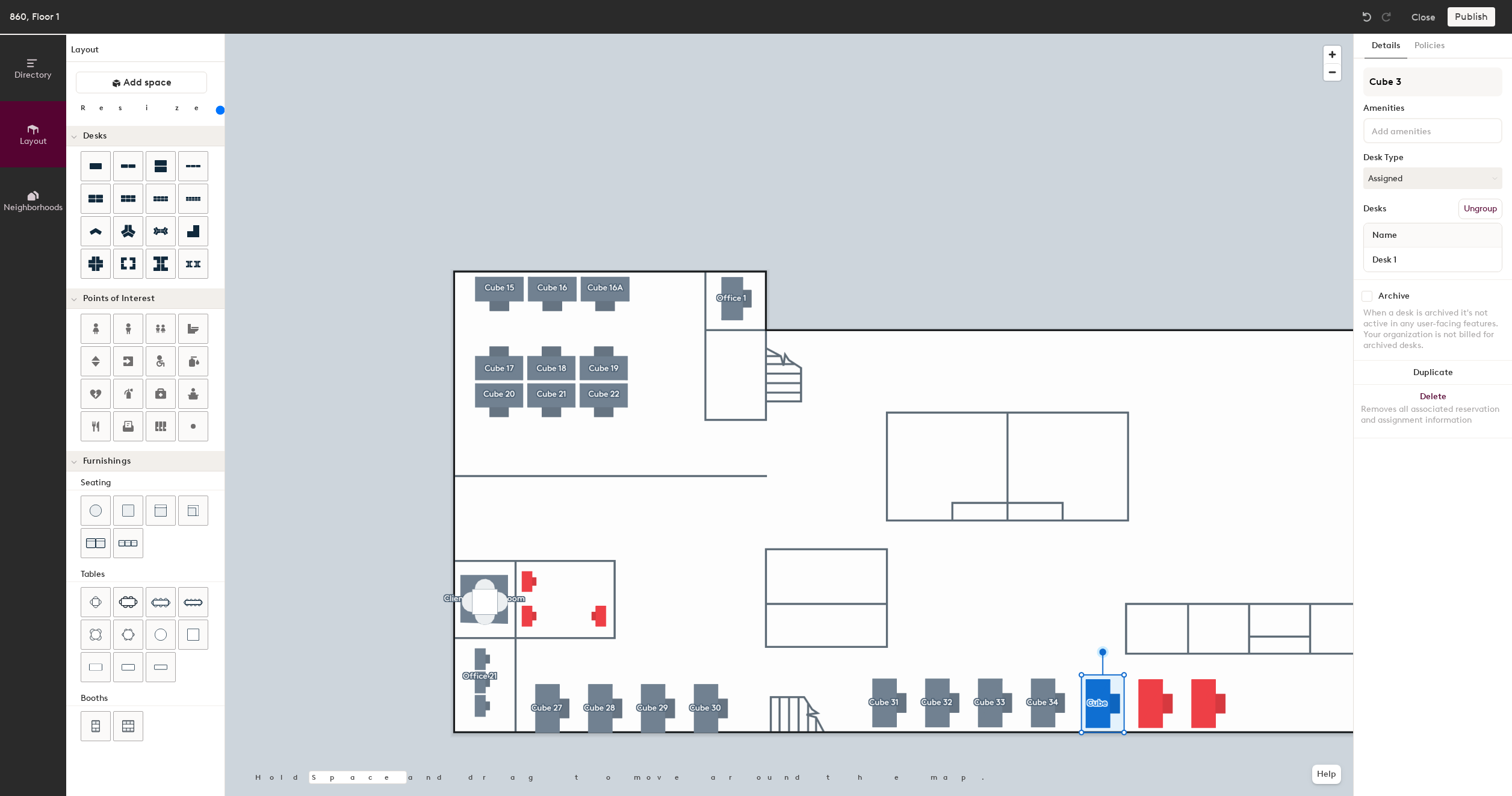
type input "200"
type input "Cube 35"
type input "200"
type input "Cube 35"
click at [1433, 308] on div "When a desk is archived it's not active in any user-facing features. Your organ…" at bounding box center [1433, 329] width 139 height 43
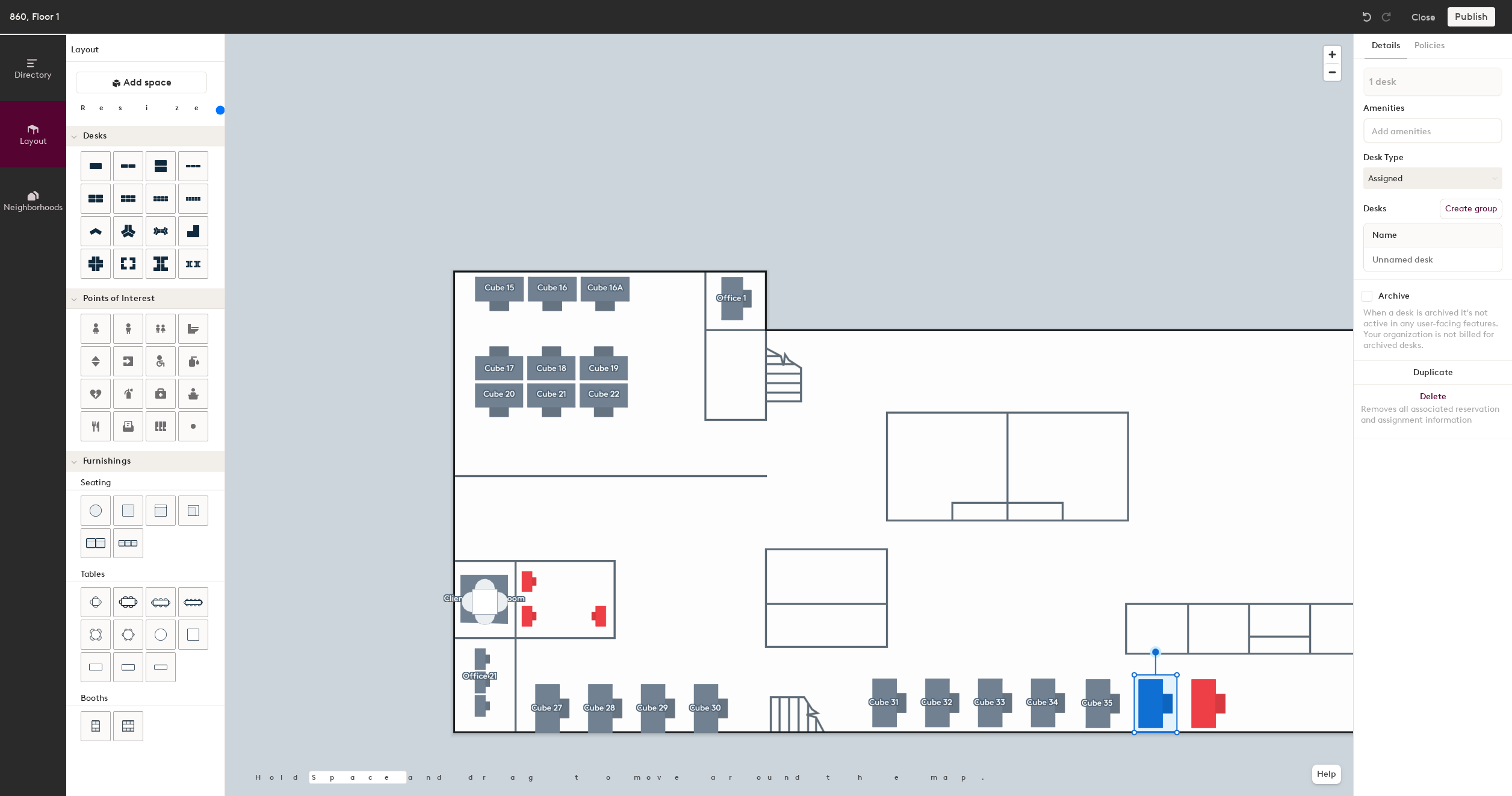
click at [1473, 208] on button "Create group" at bounding box center [1471, 209] width 63 height 21
type input "200"
type input "Pod 2"
type input "200"
type input "P"
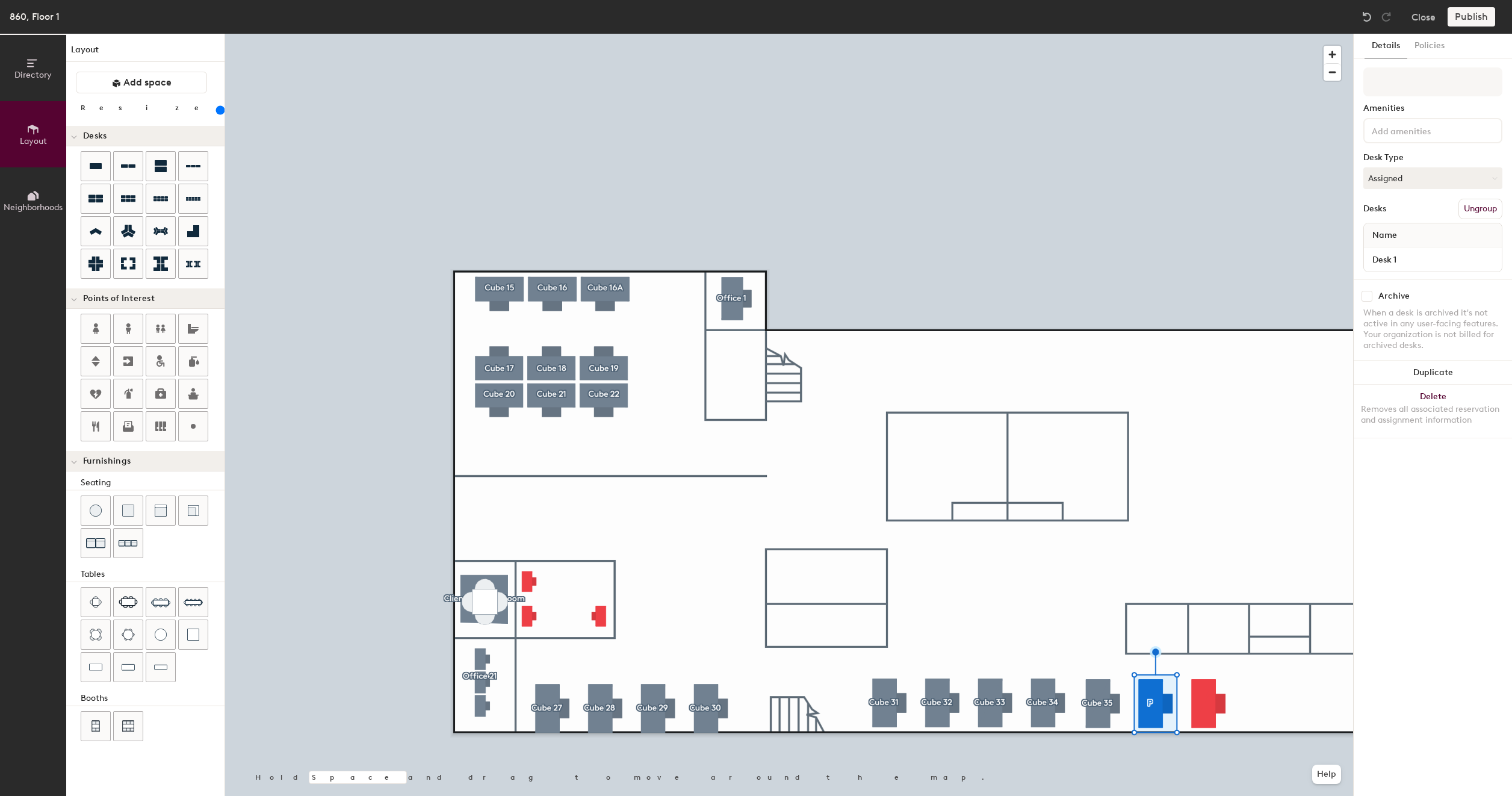
type input "200"
click at [1412, 236] on div "Name" at bounding box center [1433, 235] width 138 height 24
click at [1401, 235] on span "Name" at bounding box center [1384, 235] width 37 height 21
type input "200"
click at [1403, 256] on input "Desk 1" at bounding box center [1432, 259] width 133 height 17
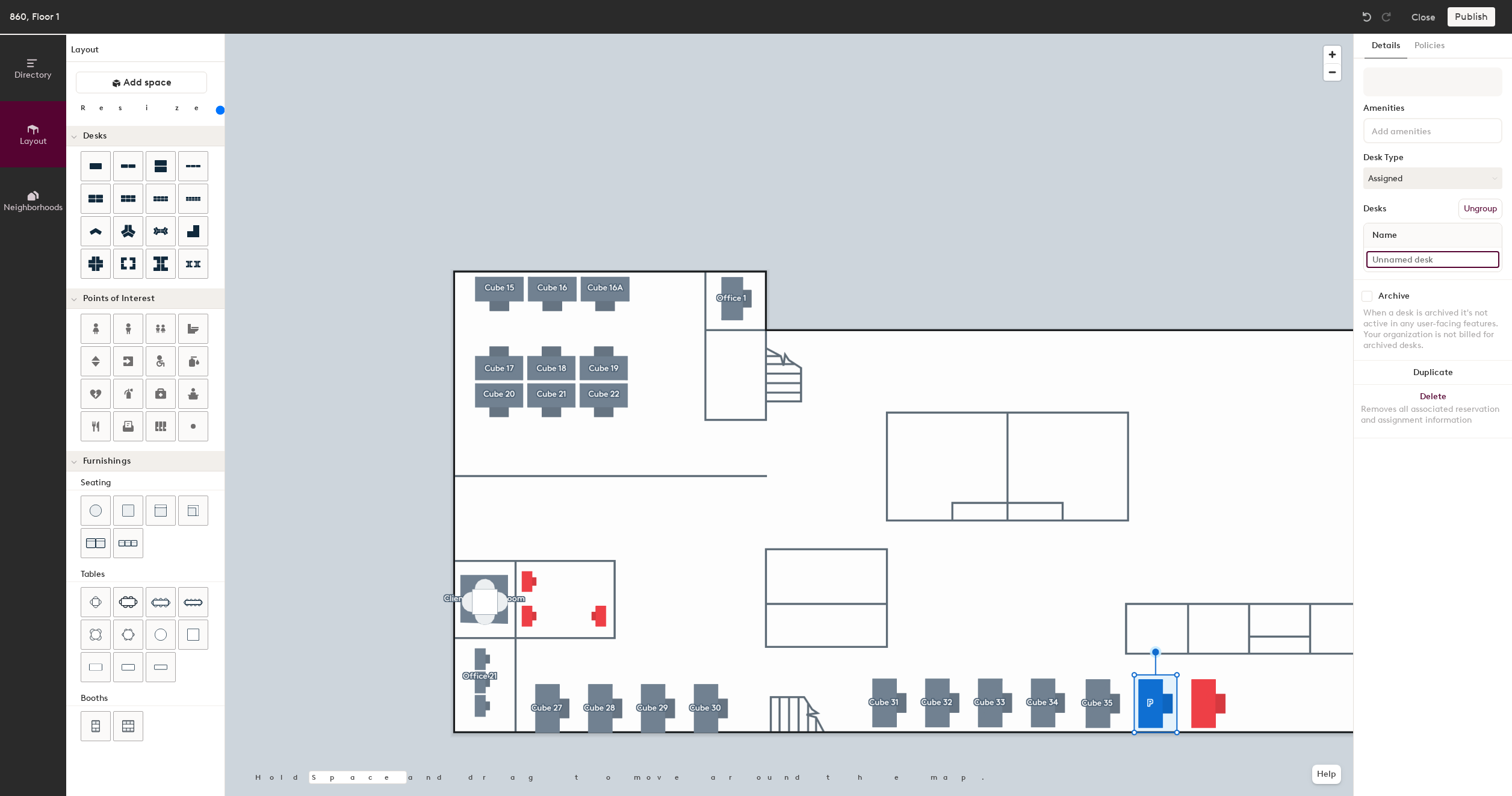
type input "200"
click at [1445, 263] on input at bounding box center [1432, 259] width 133 height 17
click at [1408, 234] on div "Name" at bounding box center [1433, 235] width 138 height 24
click at [1404, 257] on input at bounding box center [1432, 259] width 133 height 17
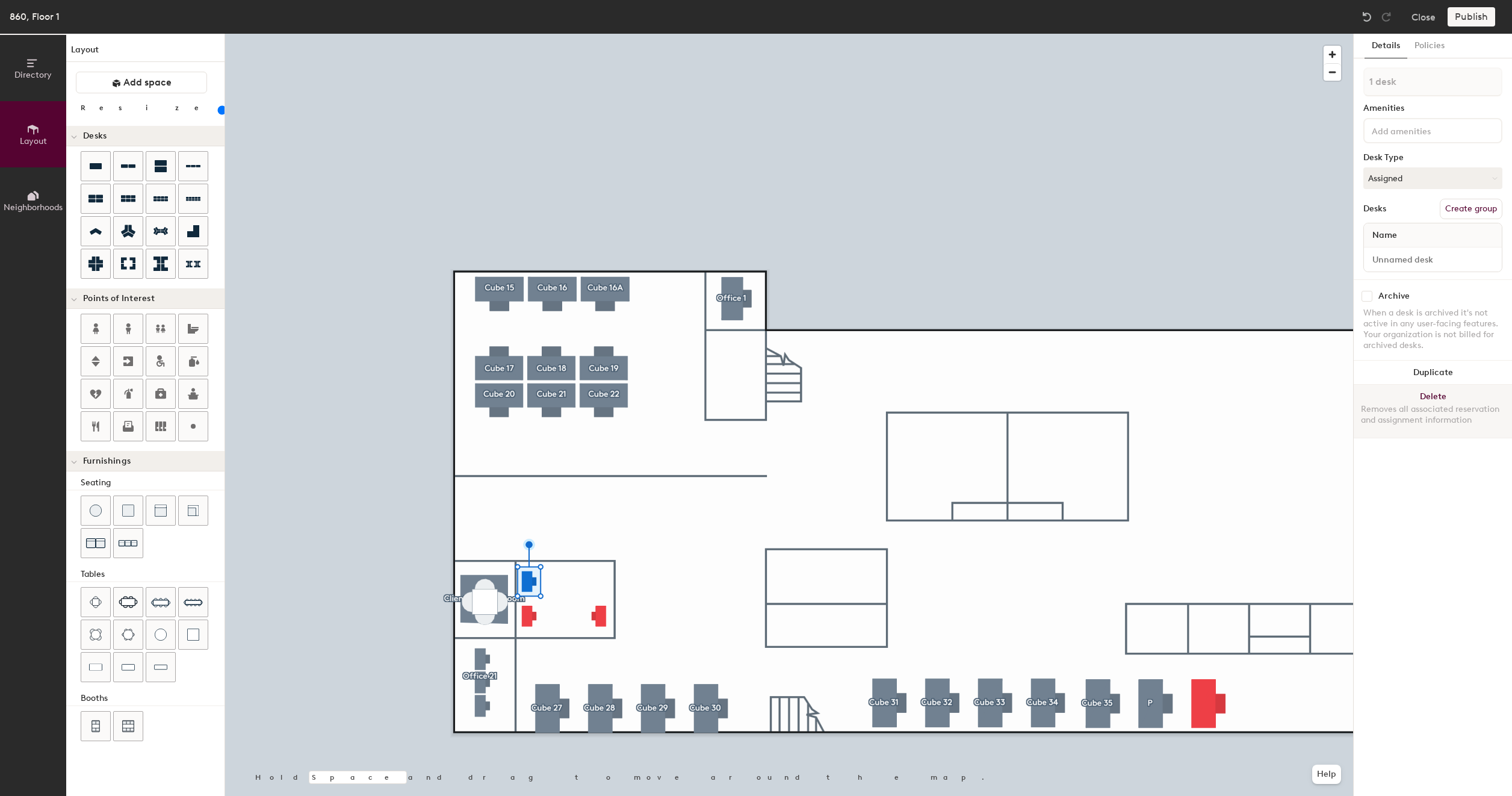
click at [565, 33] on div at bounding box center [788, 33] width 1127 height 0
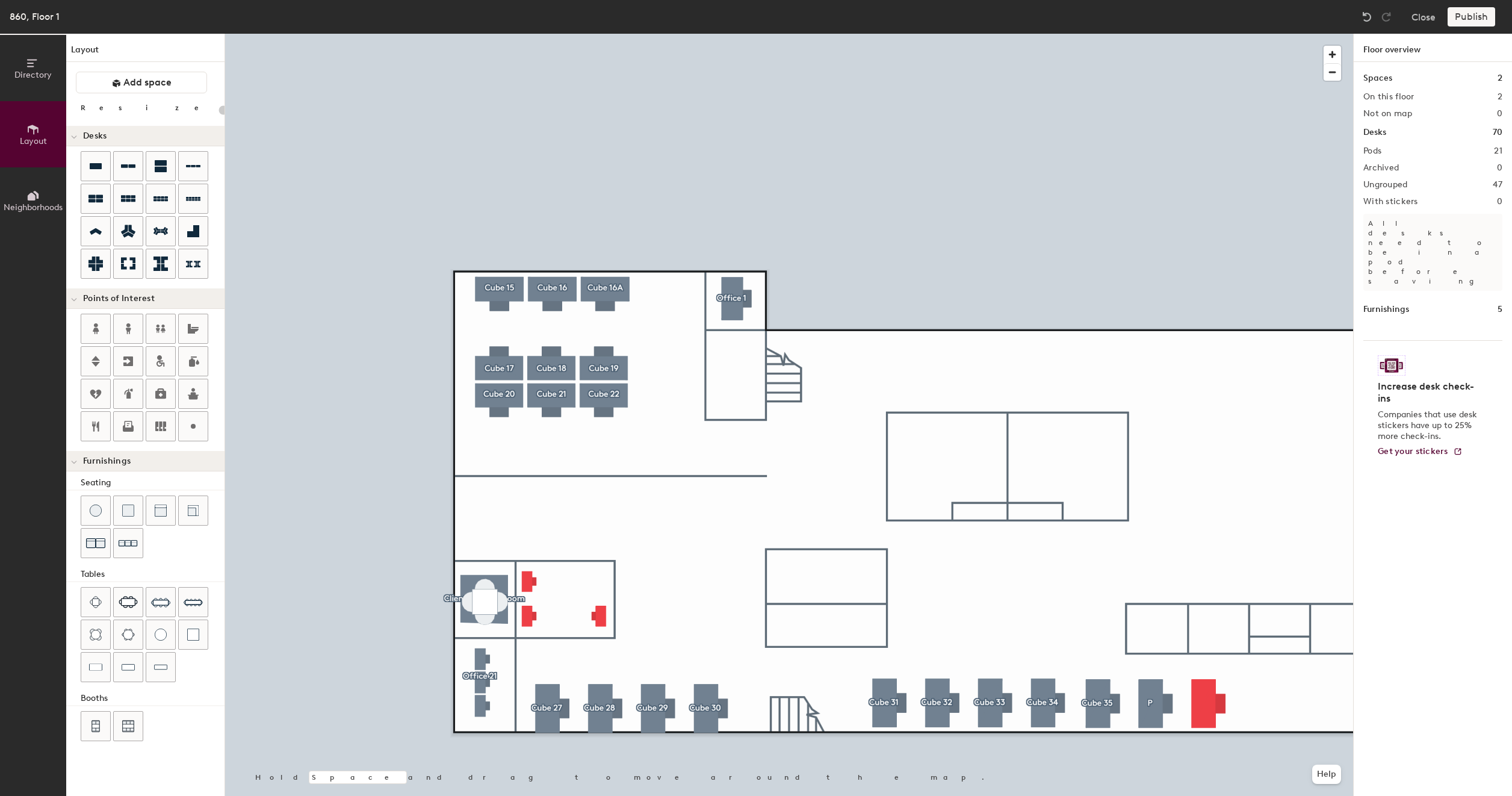
type input "80"
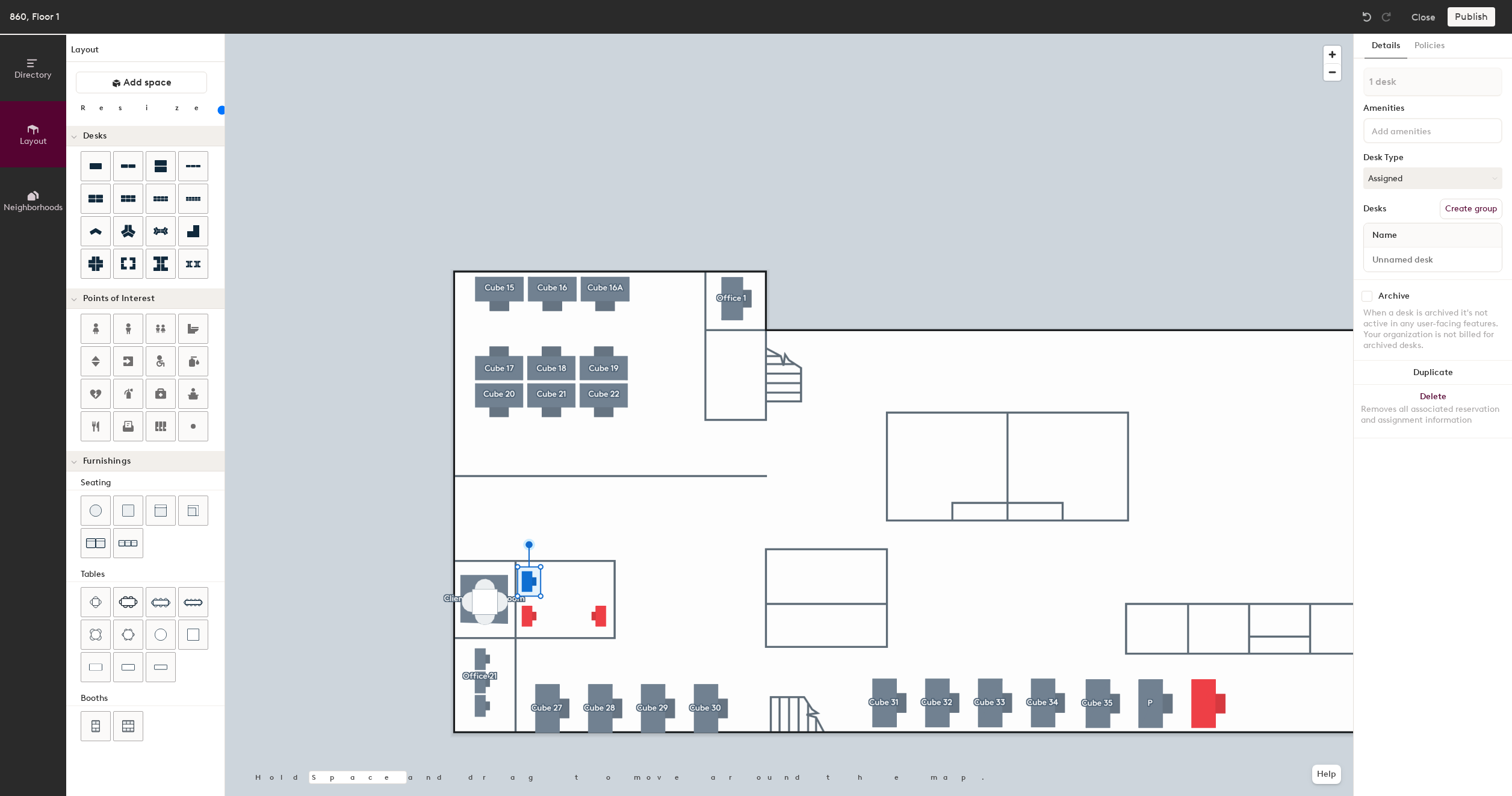
click at [1457, 208] on button "Create group" at bounding box center [1471, 209] width 63 height 21
click at [1431, 87] on input "Pod 22" at bounding box center [1433, 81] width 139 height 29
type input "Shared 27"
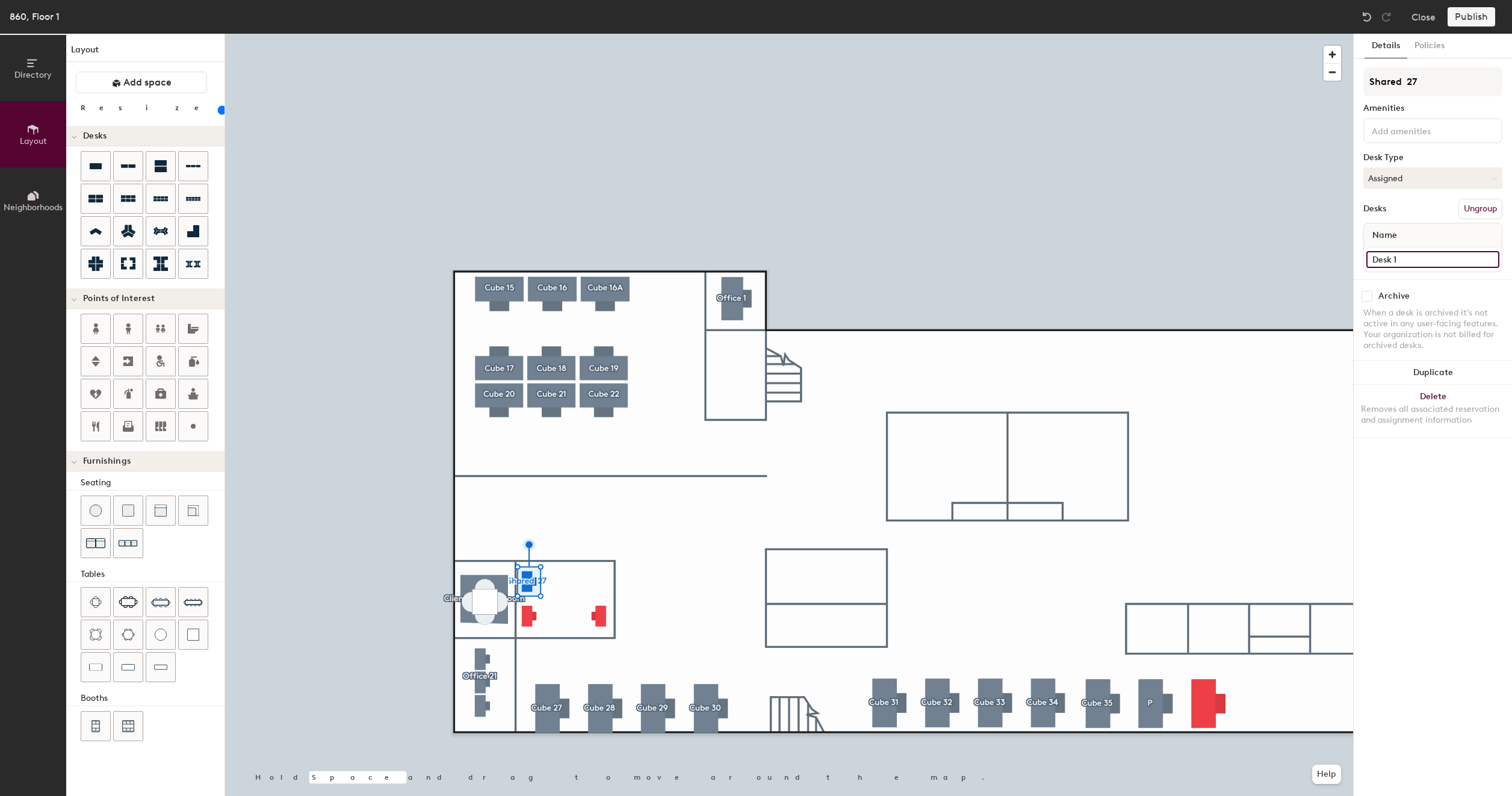
click at [1402, 254] on input "Desk 1" at bounding box center [1432, 259] width 133 height 17
type input "860 - Shared 27A"
click at [1474, 211] on button "Ungroup" at bounding box center [1480, 209] width 44 height 21
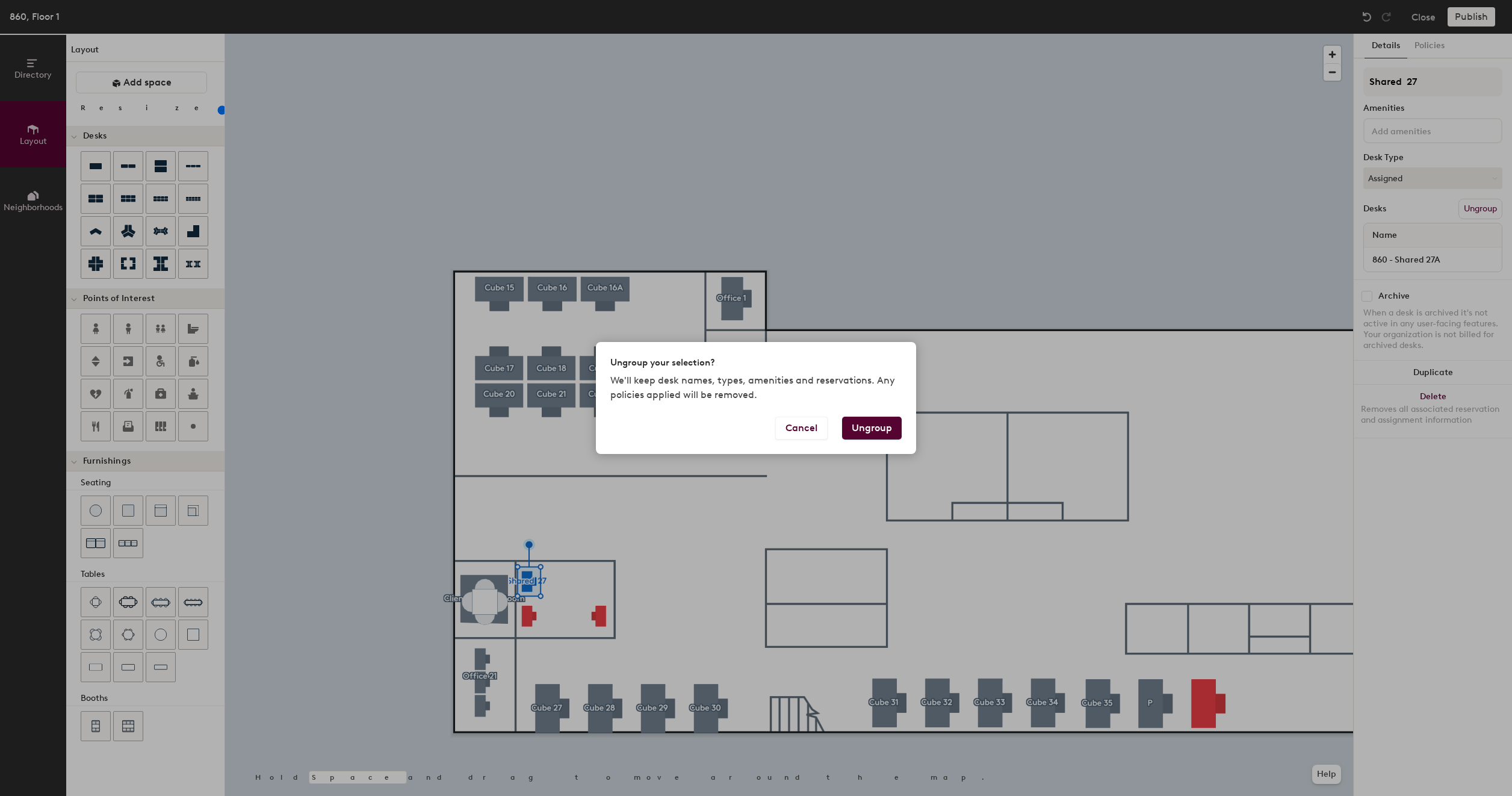
click at [870, 432] on button "Ungroup" at bounding box center [871, 428] width 59 height 23
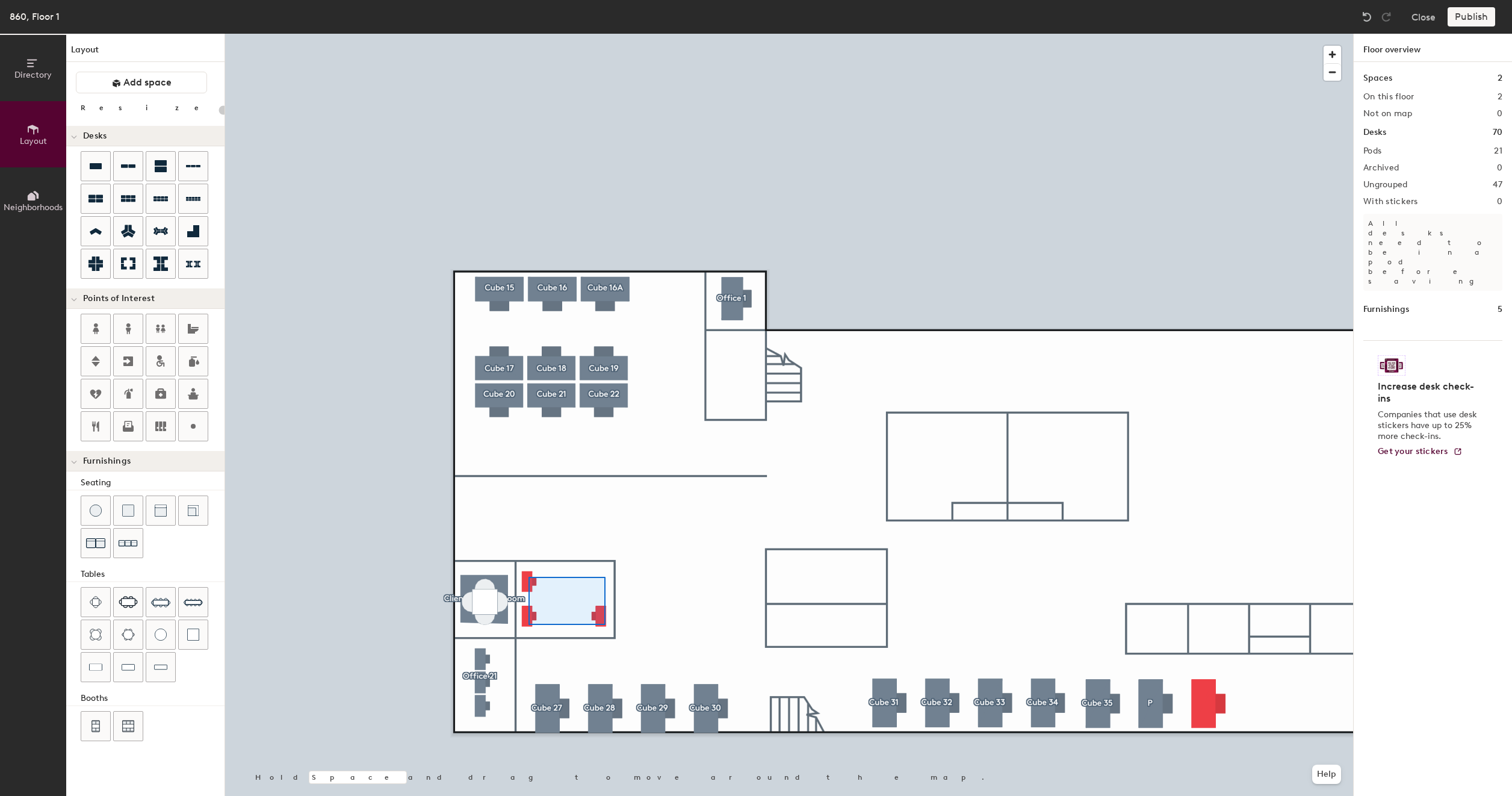
click at [529, 33] on div at bounding box center [788, 33] width 1127 height 0
type input "80"
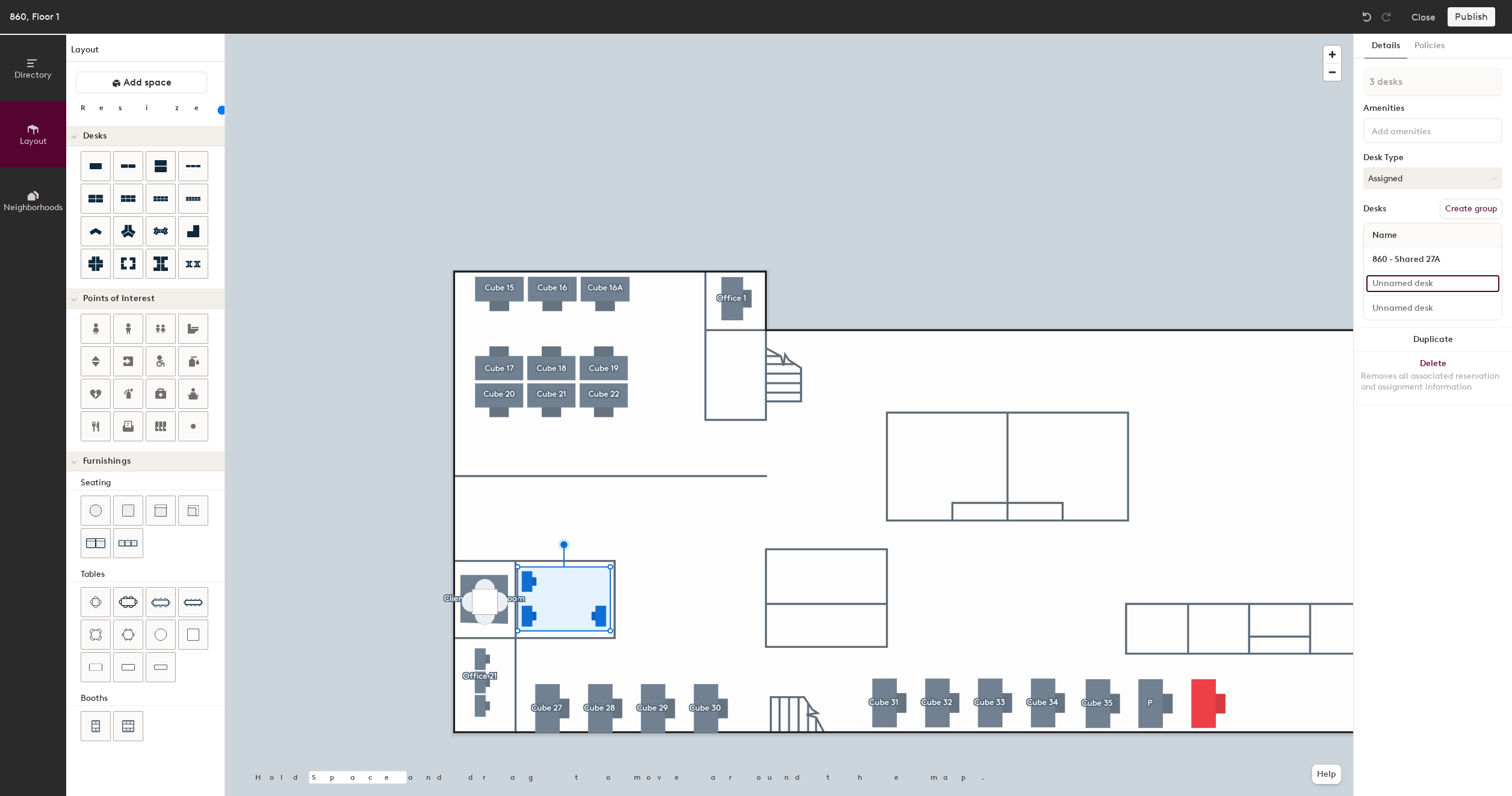
click at [1440, 280] on input at bounding box center [1432, 283] width 133 height 17
drag, startPoint x: 1445, startPoint y: 261, endPoint x: 1373, endPoint y: 260, distance: 72.0
click at [1373, 260] on input "860 - Shared 27A" at bounding box center [1432, 259] width 133 height 17
click at [1395, 283] on input at bounding box center [1432, 283] width 133 height 17
paste input "860 - Shared 27A"
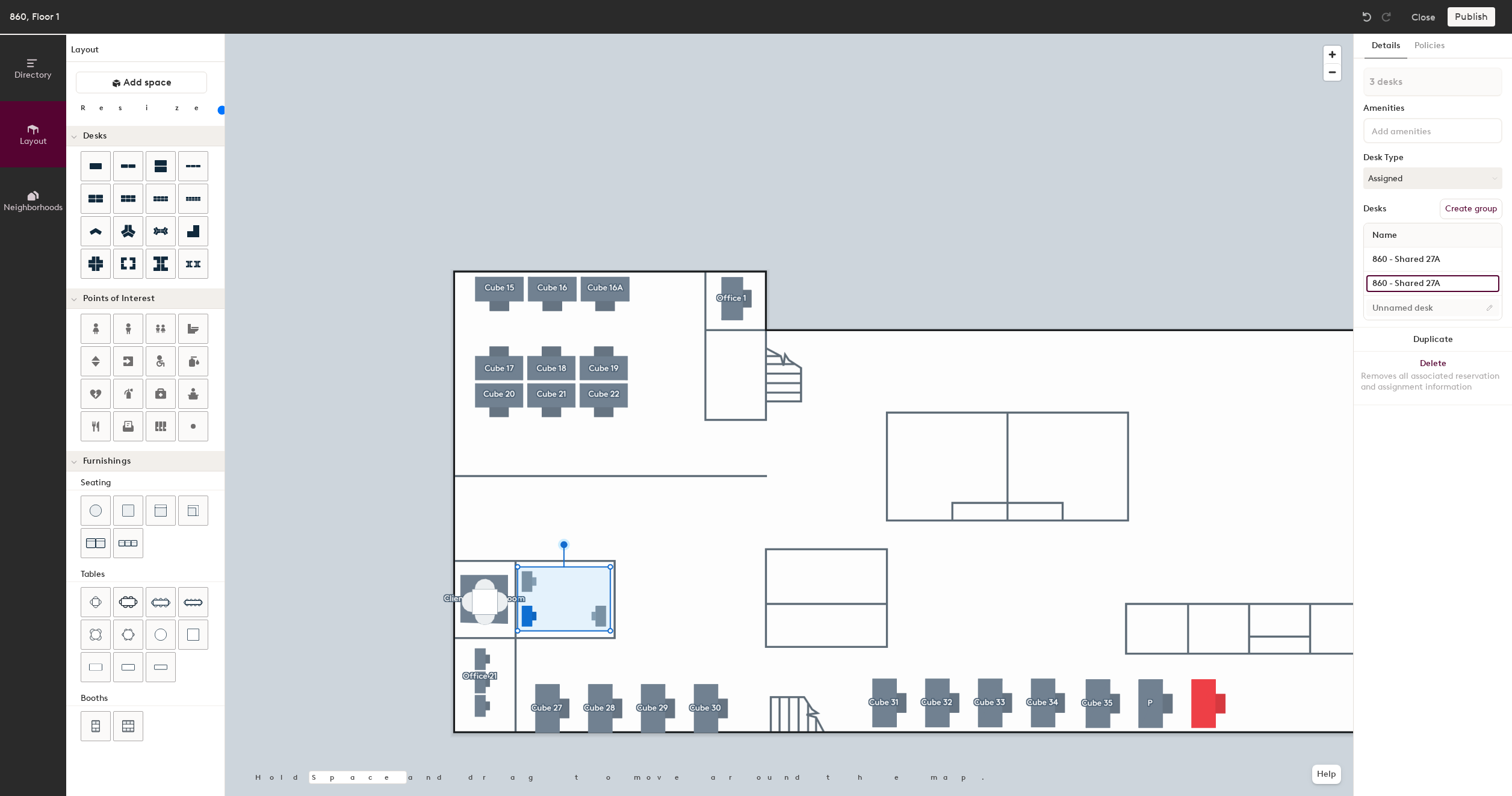
type input "860 - Shared 27A"
click at [1390, 307] on input at bounding box center [1432, 307] width 133 height 17
paste input "860 - Shared 27A"
type input "860 - Shared 27C"
click at [1449, 284] on input "860 - Shared 27A" at bounding box center [1432, 283] width 133 height 17
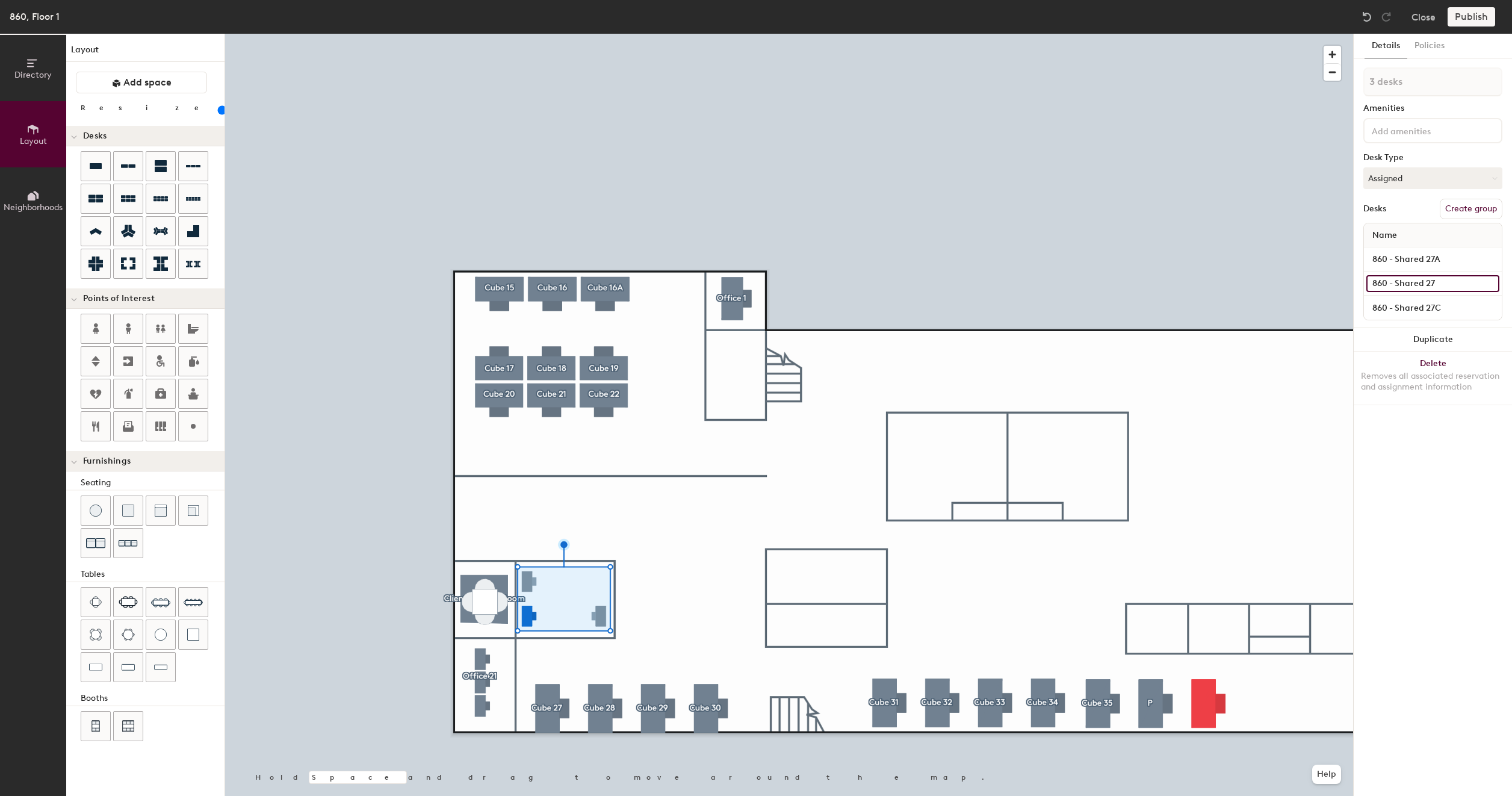
type input "860 - Shared 27B"
click at [1424, 145] on div "3 desks Amenities Desk Type Assigned Desks Create group Name 860 - Shared 27A 8…" at bounding box center [1433, 197] width 139 height 260
click at [1469, 208] on button "Create group" at bounding box center [1471, 209] width 63 height 21
click at [1439, 78] on input "Pod 22" at bounding box center [1433, 81] width 139 height 29
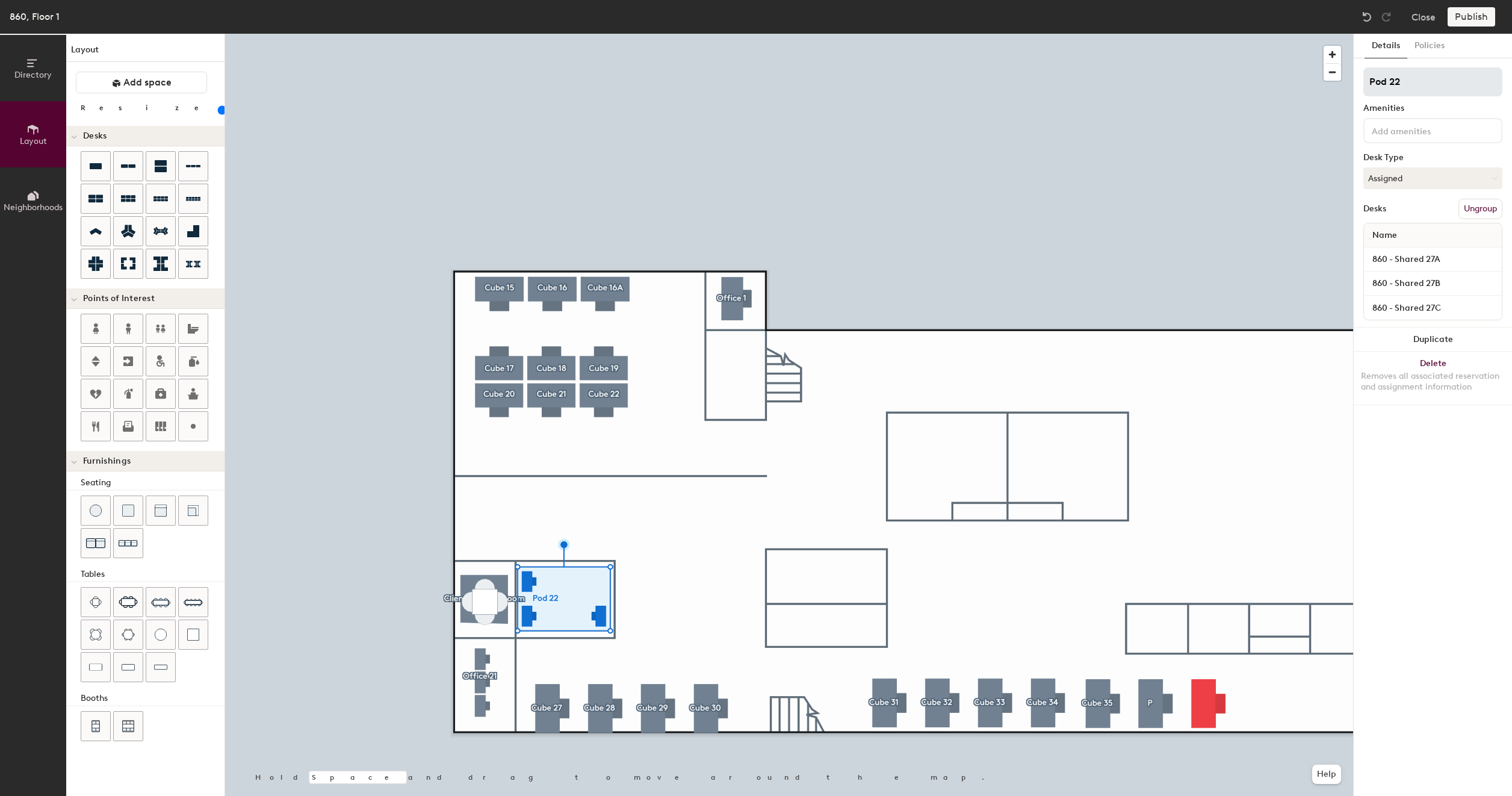
click at [1439, 78] on input "Pod 22" at bounding box center [1433, 81] width 139 height 29
type input "P"
click at [1403, 83] on input "860860 - Shared 27A" at bounding box center [1433, 81] width 139 height 29
click at [1467, 84] on input "860 - Shared 27A" at bounding box center [1433, 81] width 139 height 29
type input "860 - Shared 27"
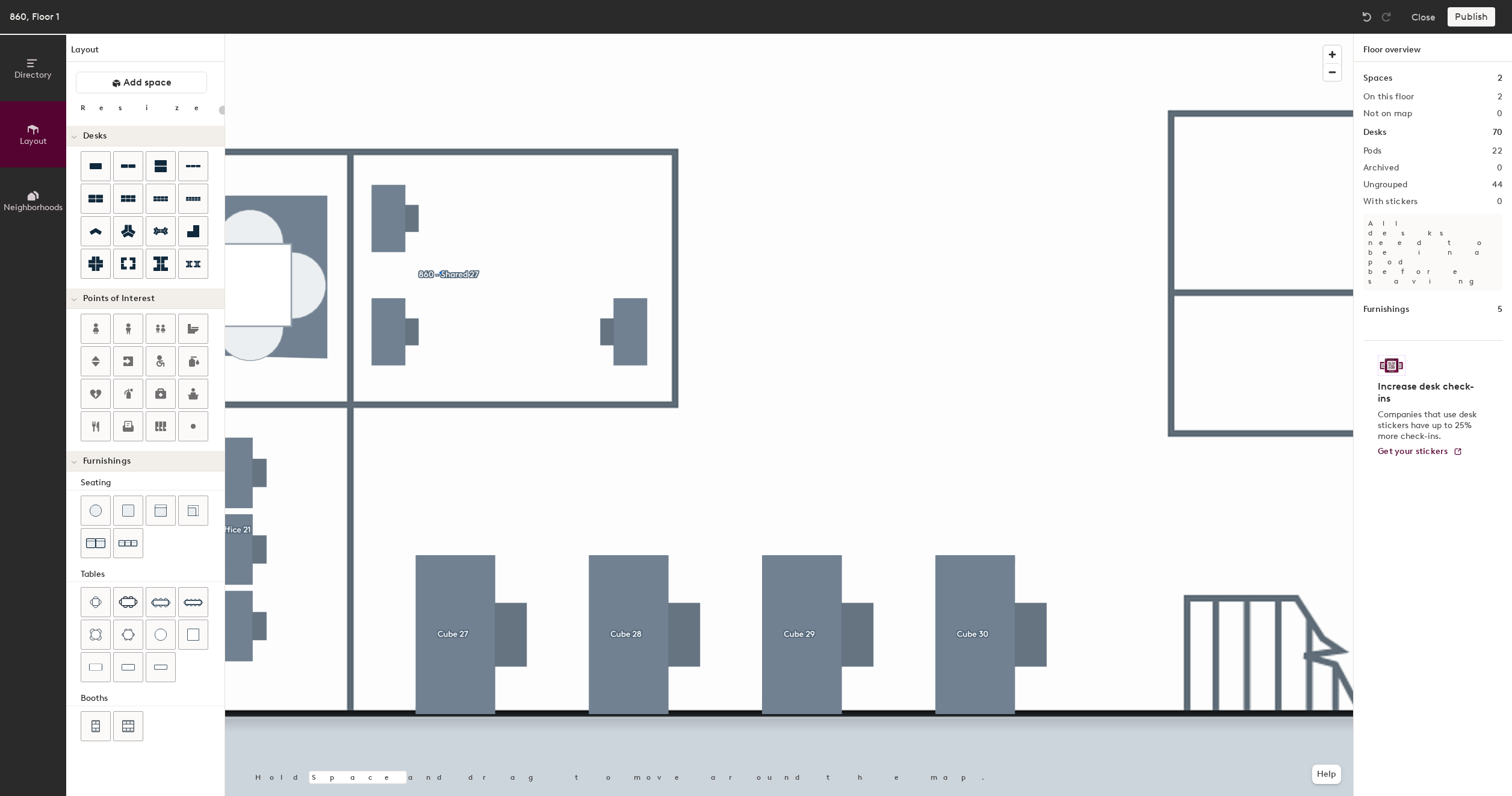
click at [439, 33] on div at bounding box center [788, 33] width 1127 height 0
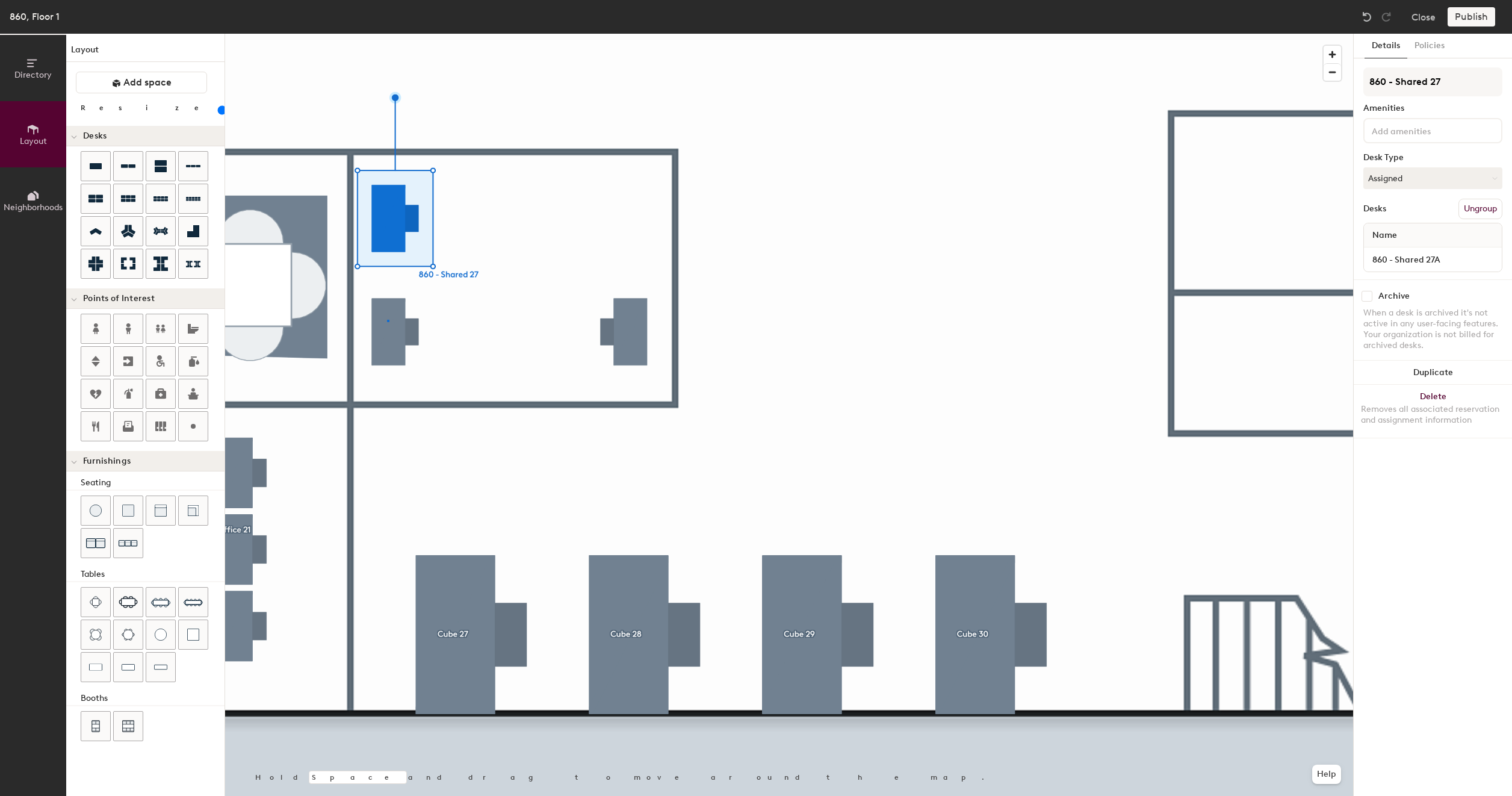
click at [388, 33] on div at bounding box center [788, 33] width 1127 height 0
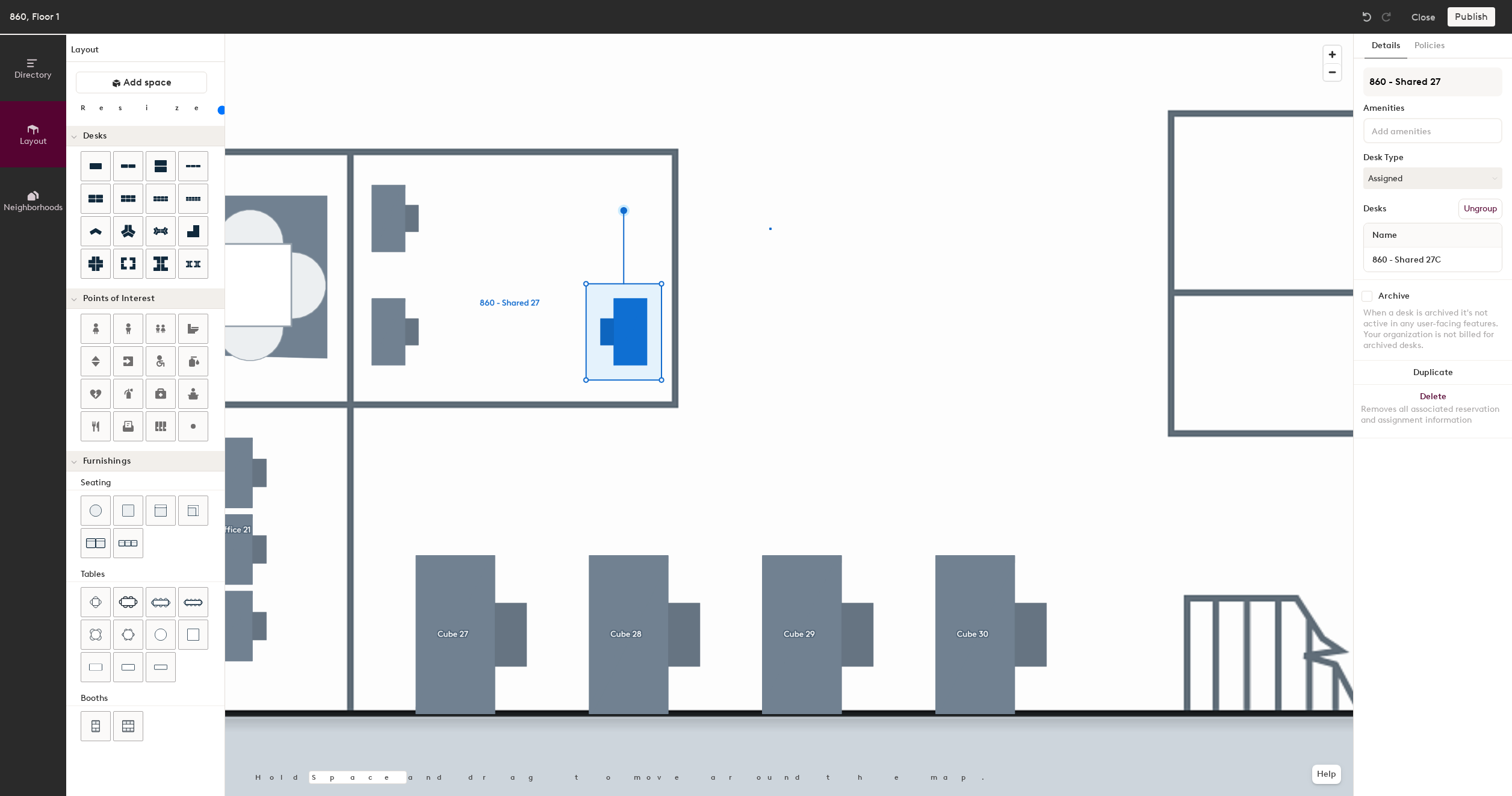
click at [771, 33] on div at bounding box center [788, 33] width 1127 height 0
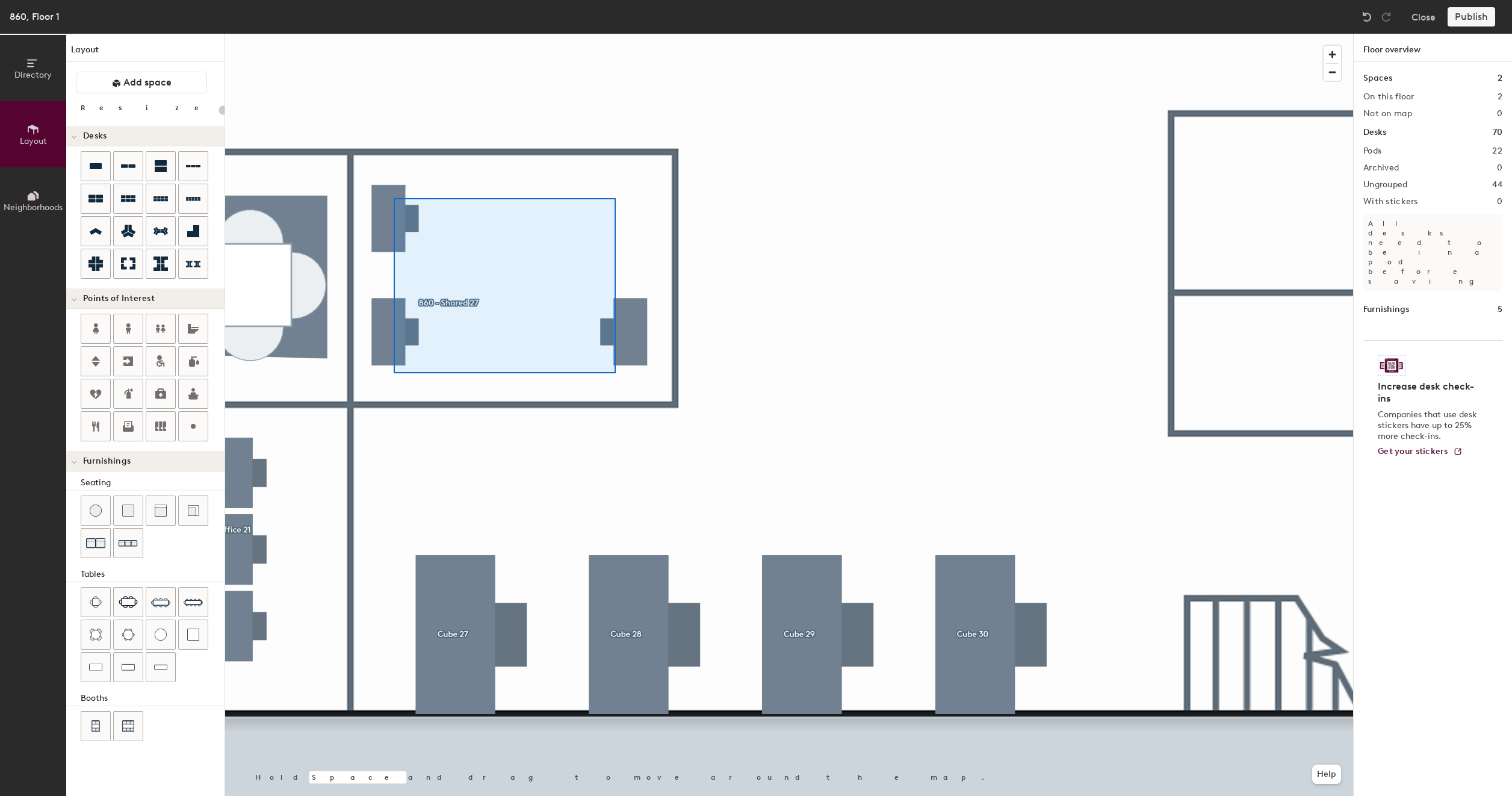
click at [394, 33] on div at bounding box center [788, 33] width 1127 height 0
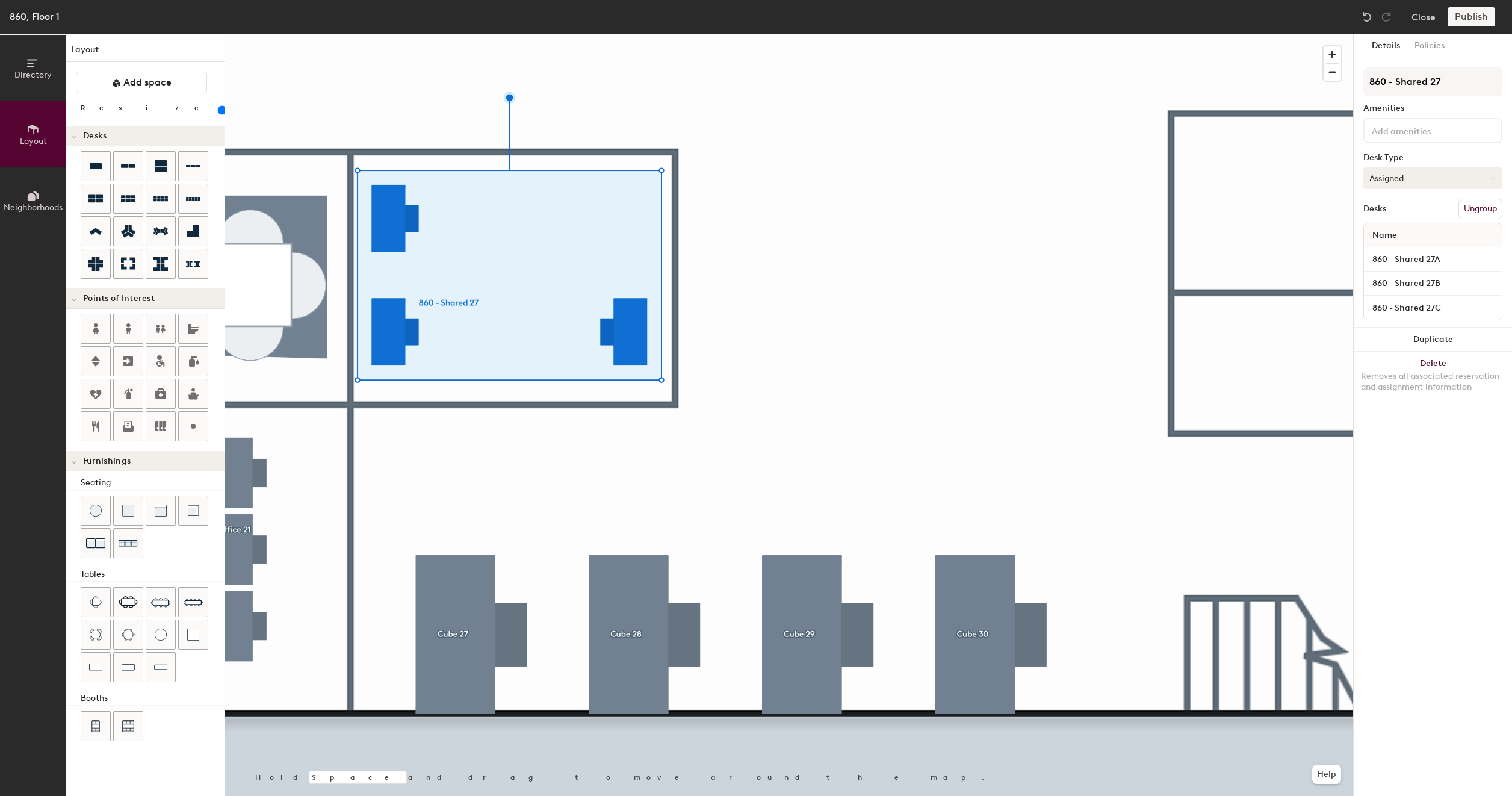
click at [1411, 178] on button "Assigned" at bounding box center [1433, 178] width 139 height 21
click at [1409, 216] on div "Assigned" at bounding box center [1424, 215] width 120 height 18
click at [1415, 202] on div "Desks Ungroup" at bounding box center [1433, 209] width 139 height 21
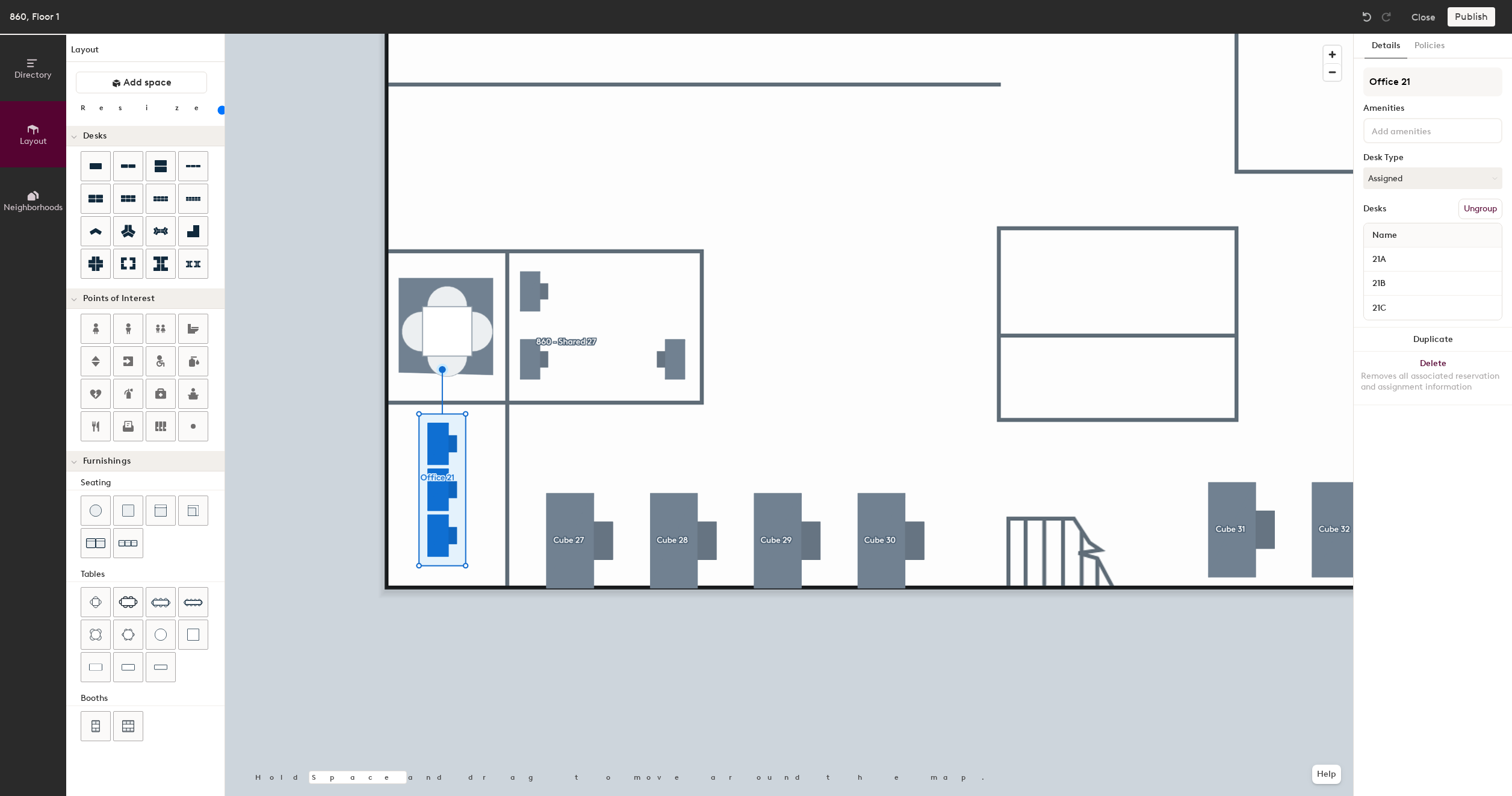
click at [562, 33] on div at bounding box center [788, 33] width 1127 height 0
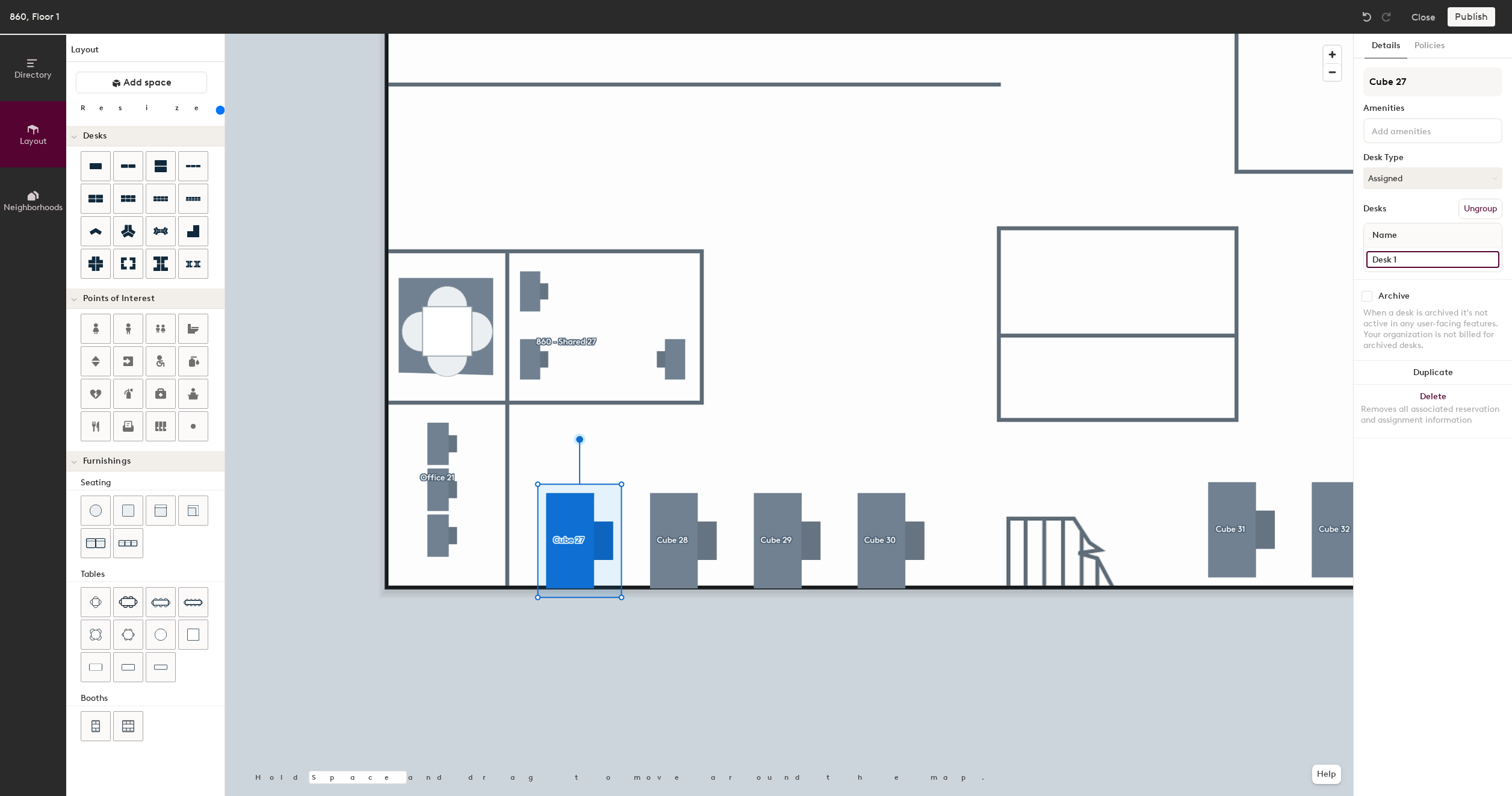
type input "200"
click at [1409, 263] on input "Desk 1" at bounding box center [1432, 259] width 133 height 17
type input "8"
type input "200"
type input "86"
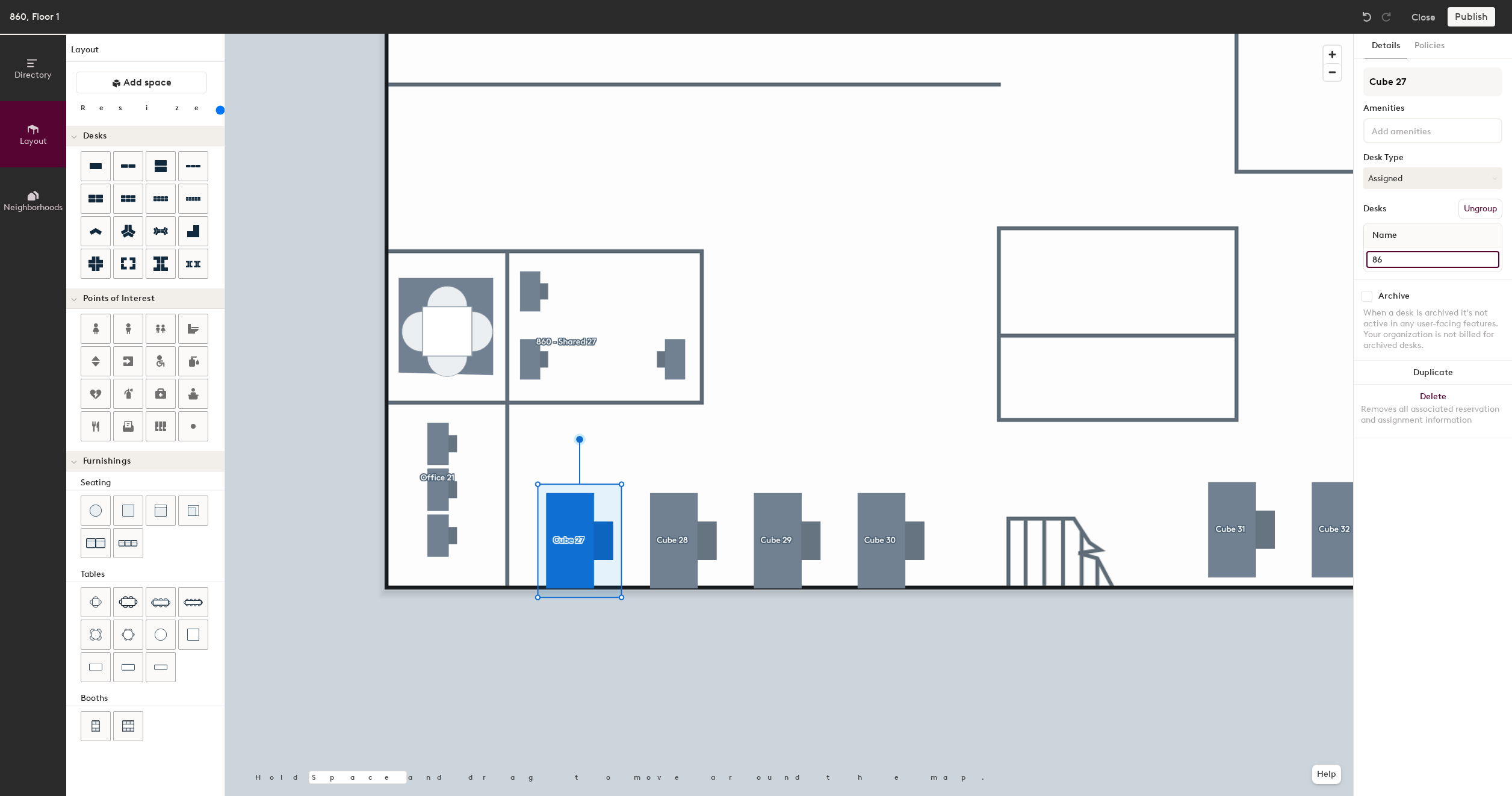
type input "200"
type input "860"
type input "200"
type input "860 -"
type input "200"
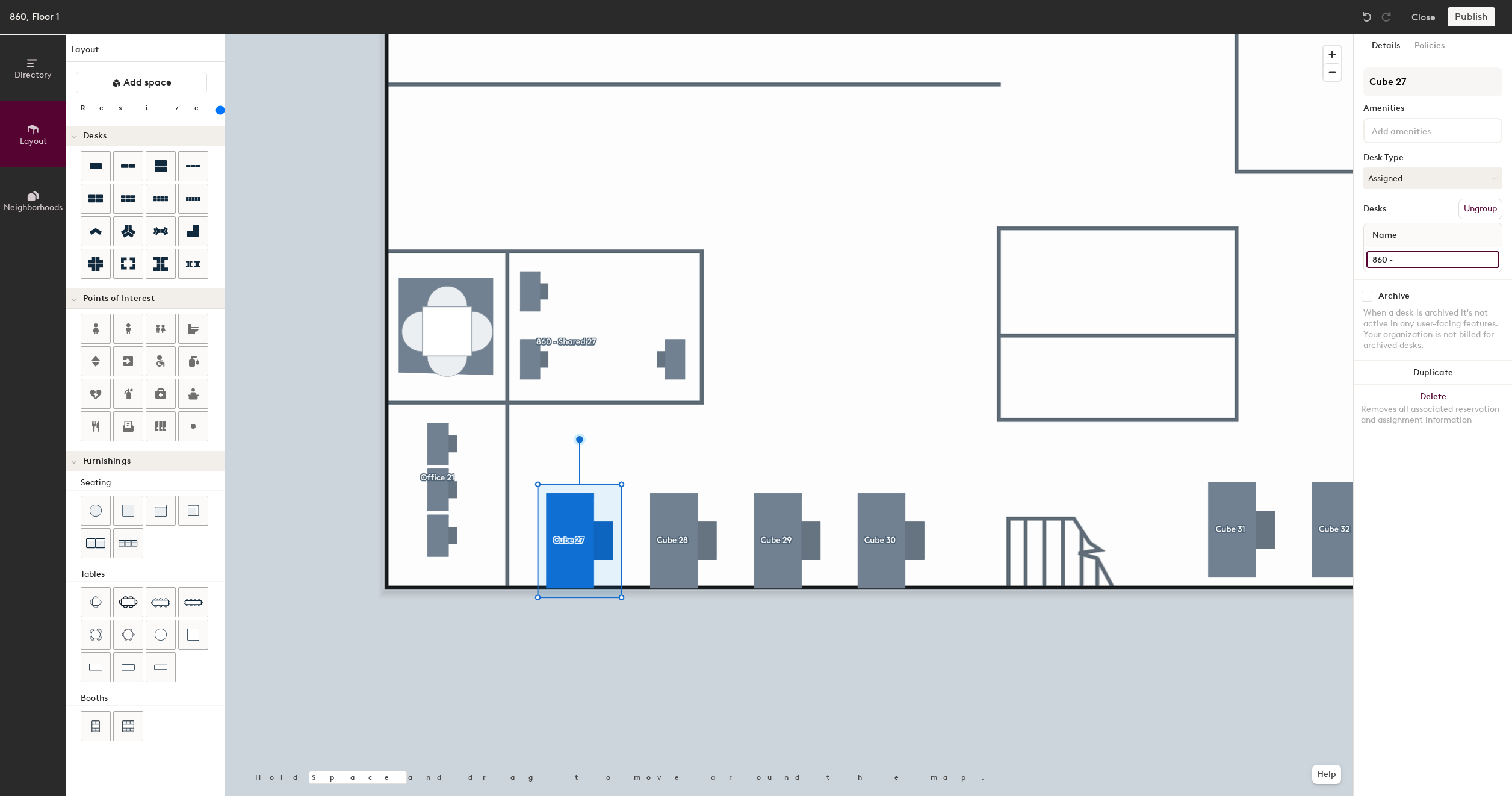
type input "860 - C"
type input "200"
type input "860 - Cu"
type input "200"
type input "860 - Cub"
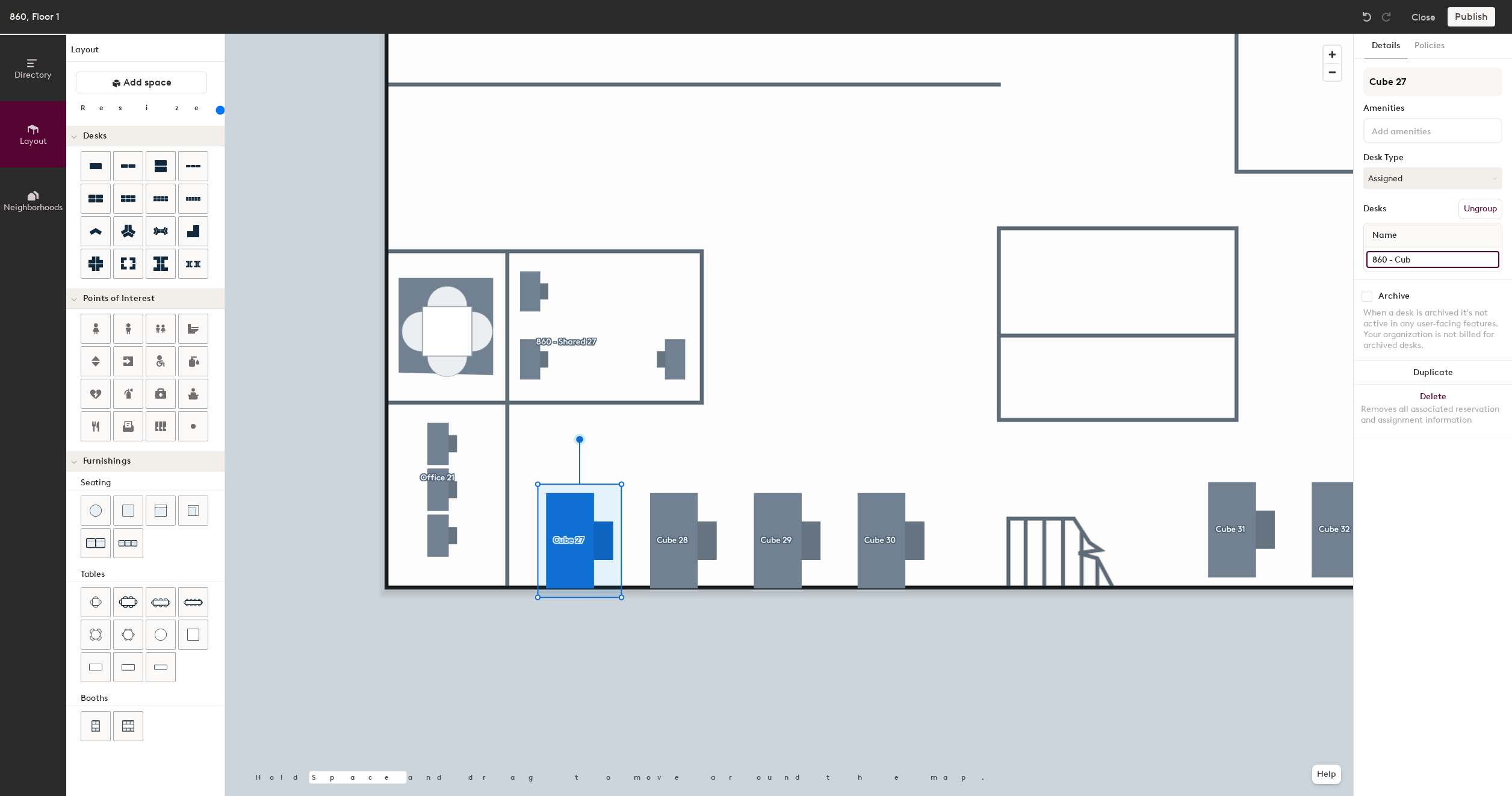
type input "200"
type input "860 - Cube"
type input "200"
type input "860 - Cube"
type input "200"
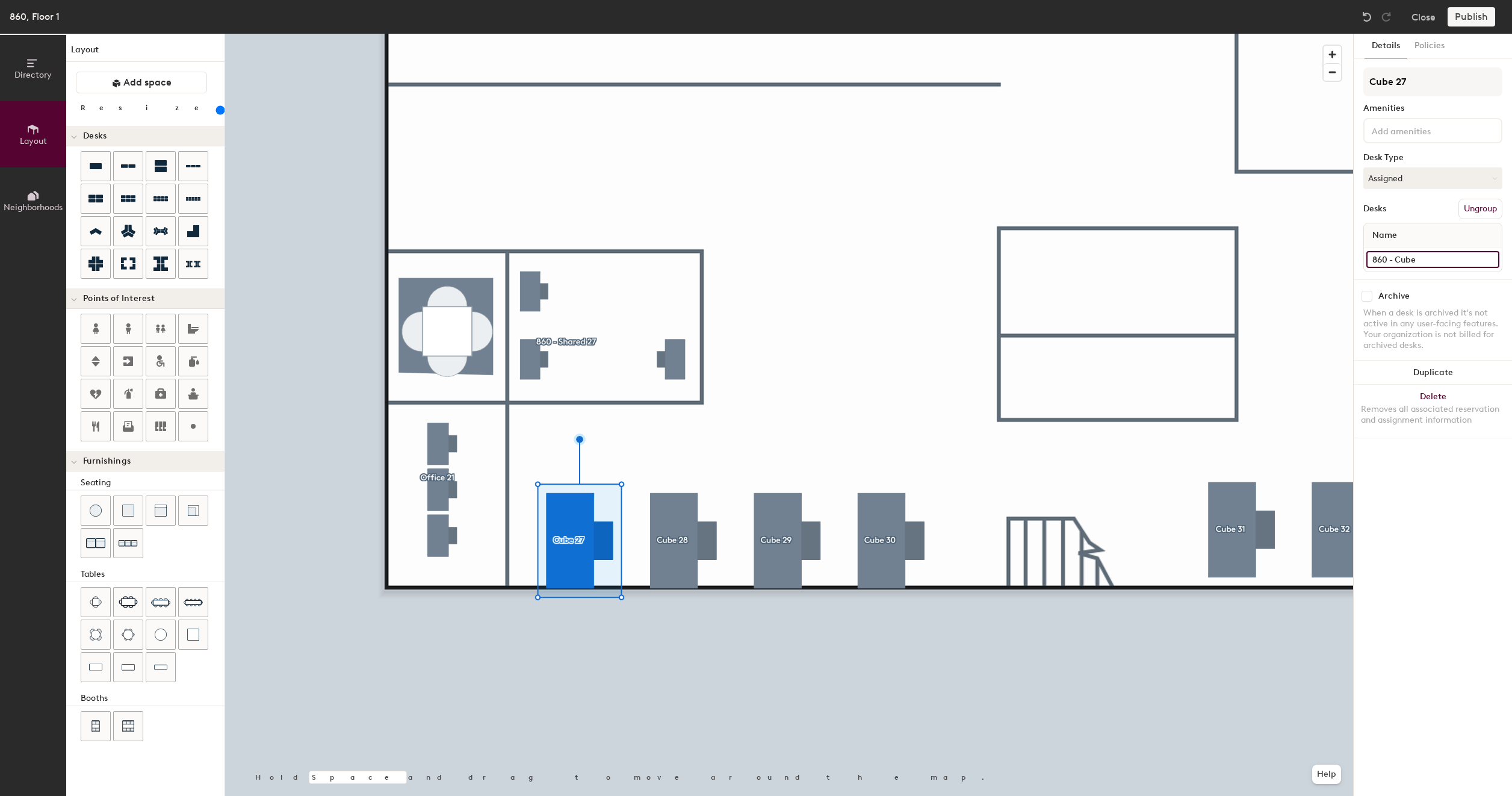
type input "860 - Cube 2"
type input "200"
type input "860 - Cube 27"
type input "200"
drag, startPoint x: 1433, startPoint y: 258, endPoint x: 1370, endPoint y: 261, distance: 63.1
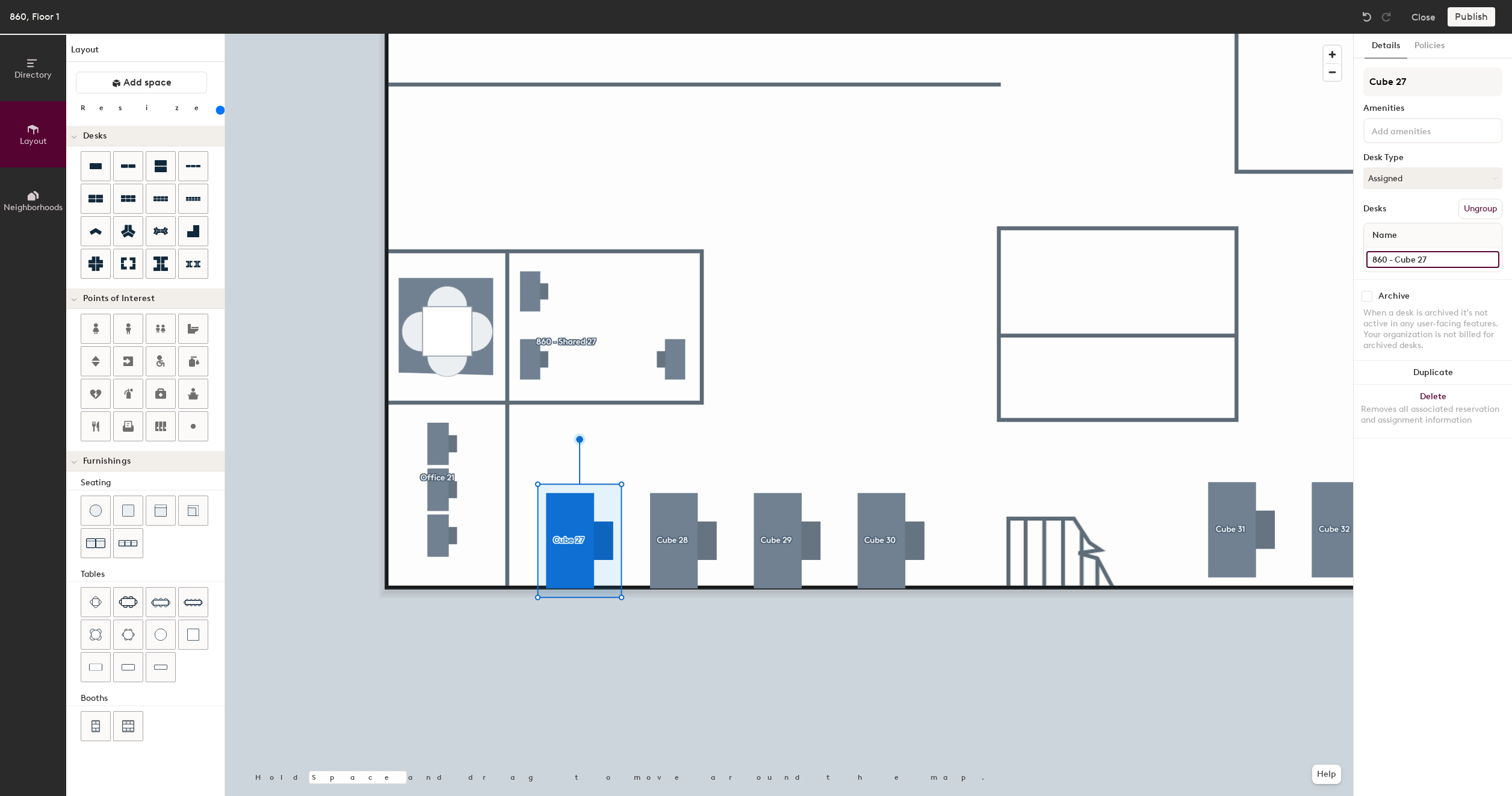
click at [1370, 261] on input "860 - Cube 27" at bounding box center [1432, 259] width 133 height 17
type input "860 - Cube 27"
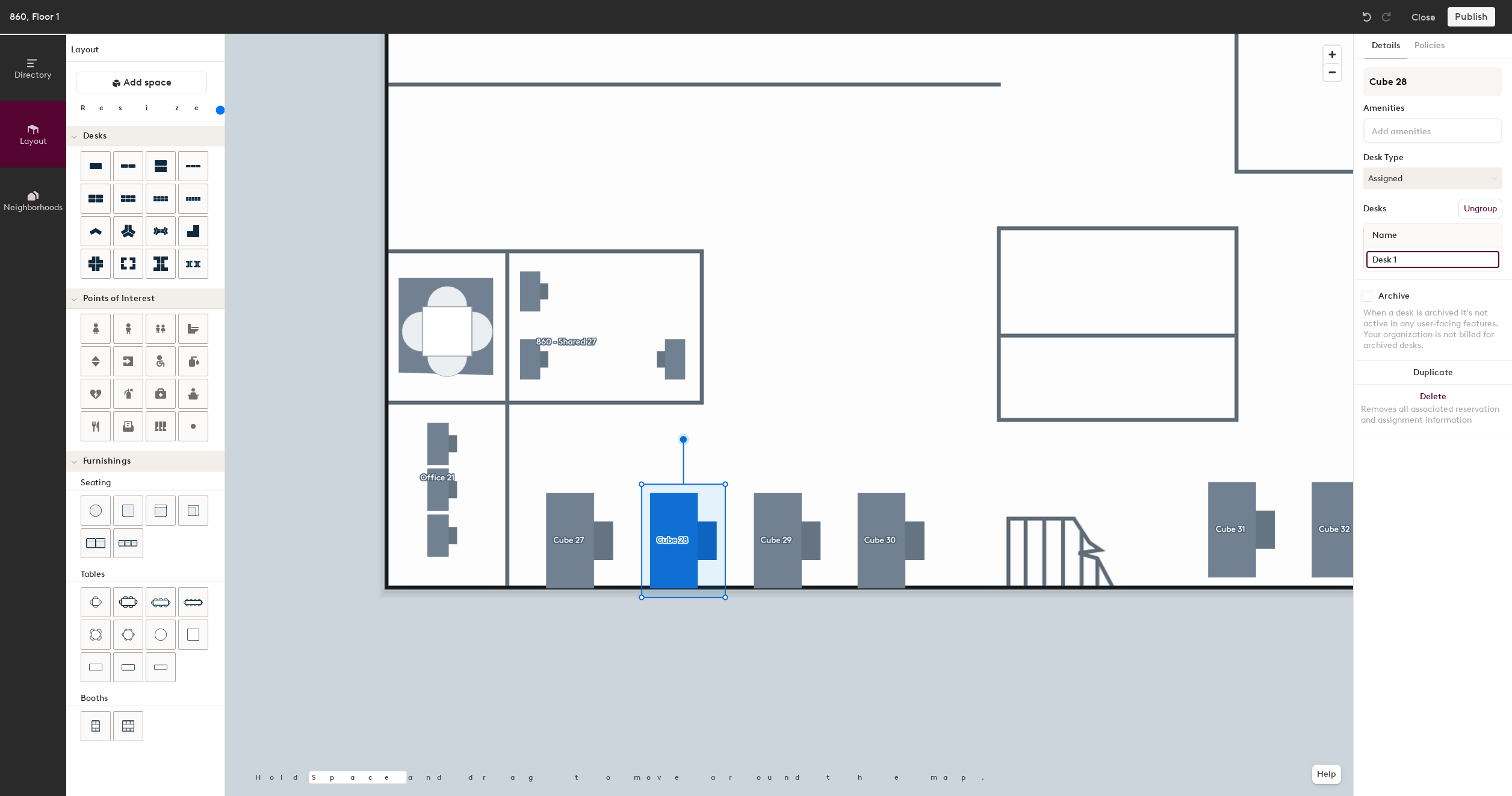
type input "200"
click at [1415, 264] on input "Desk 1" at bounding box center [1432, 259] width 133 height 17
paste input "860 - Cube 27"
type input "860 - Cube 27"
type input "200"
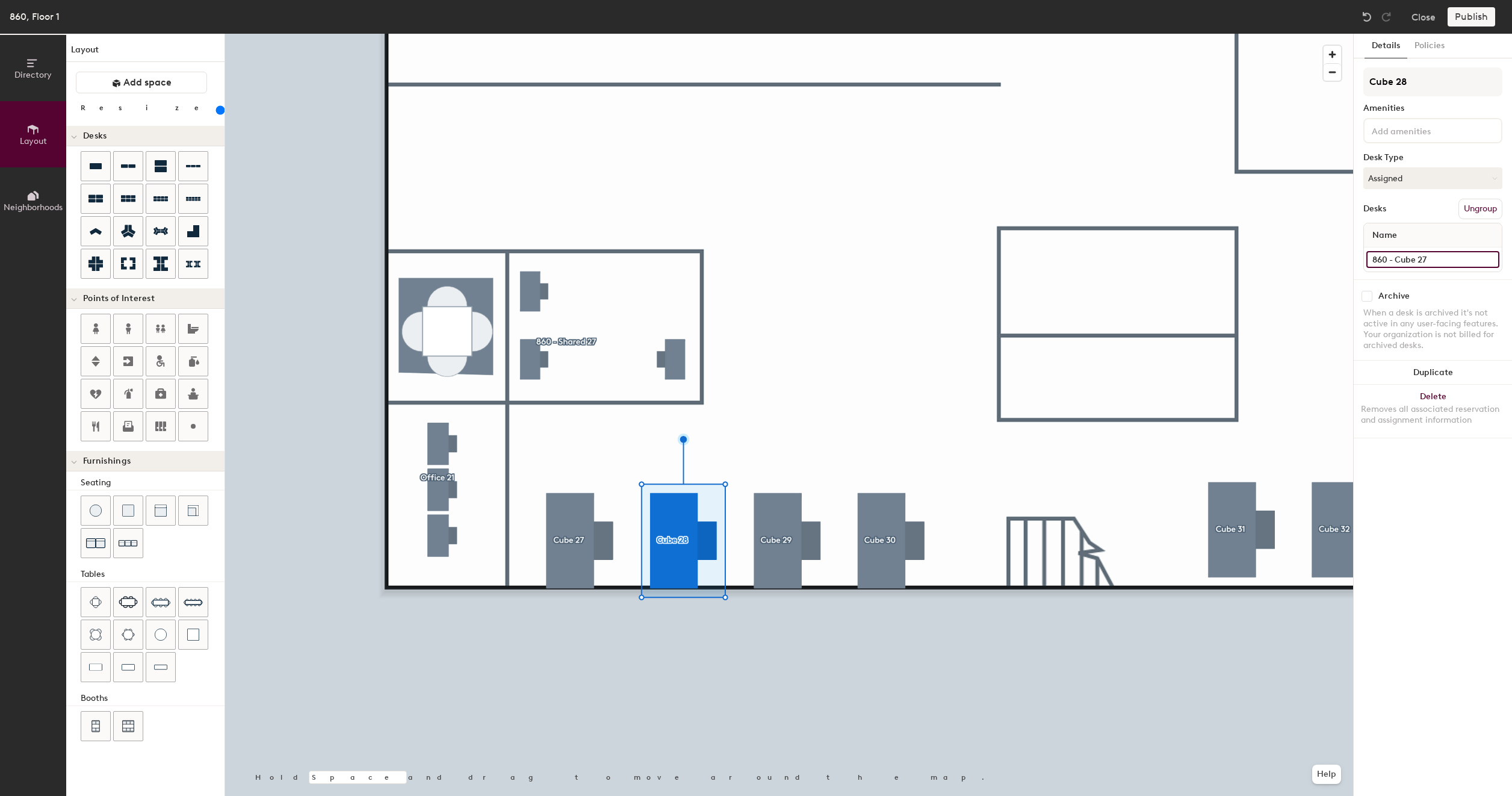
type input "860 - Cube 2"
type input "200"
type input "860 - Cube 28"
type input "200"
type input "860 - Cube 28"
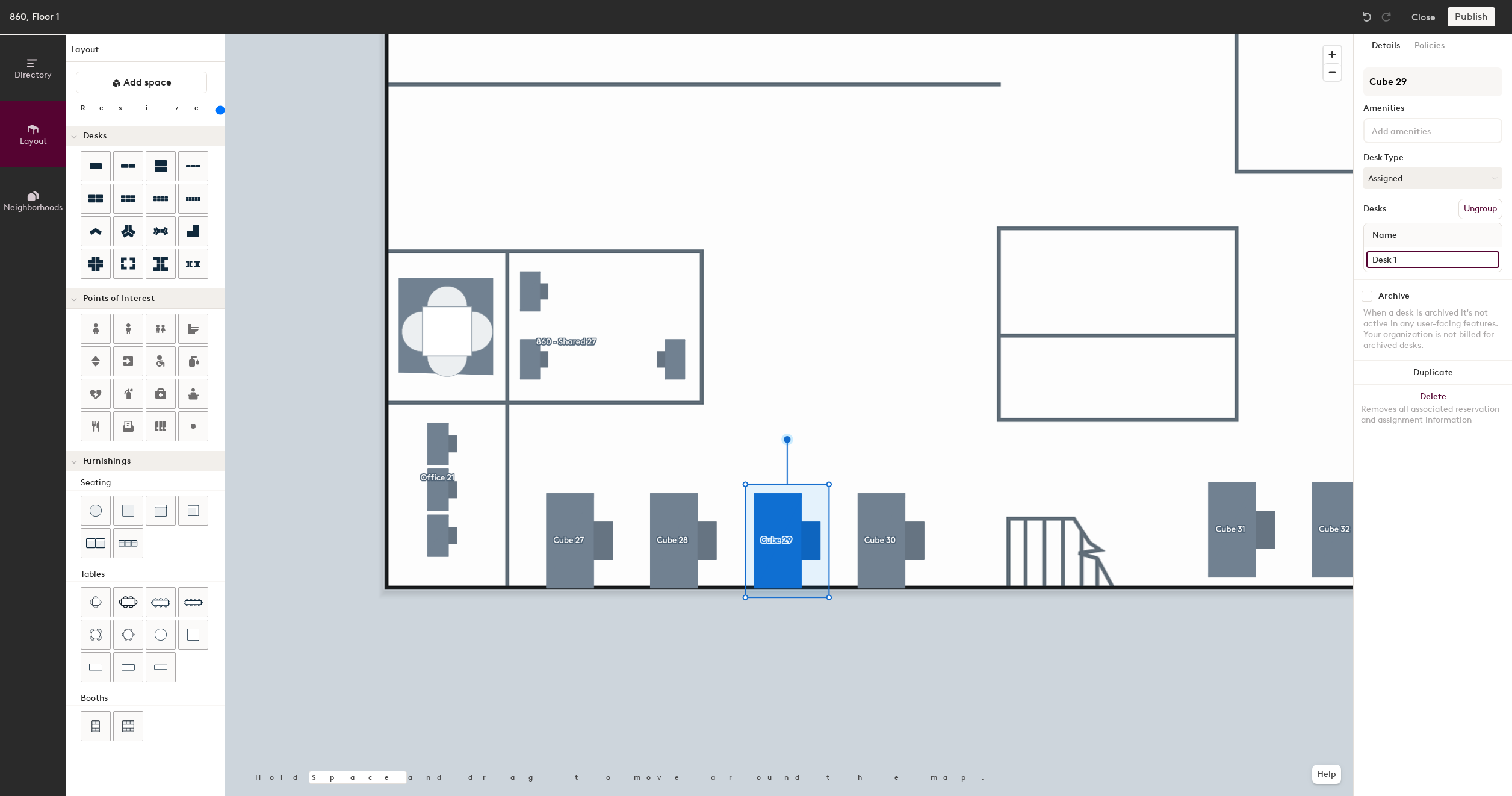
type input "200"
click at [1401, 262] on input "Desk 1" at bounding box center [1432, 259] width 133 height 17
paste input "860 - Cube 27"
type input "860 - Cube 27"
type input "200"
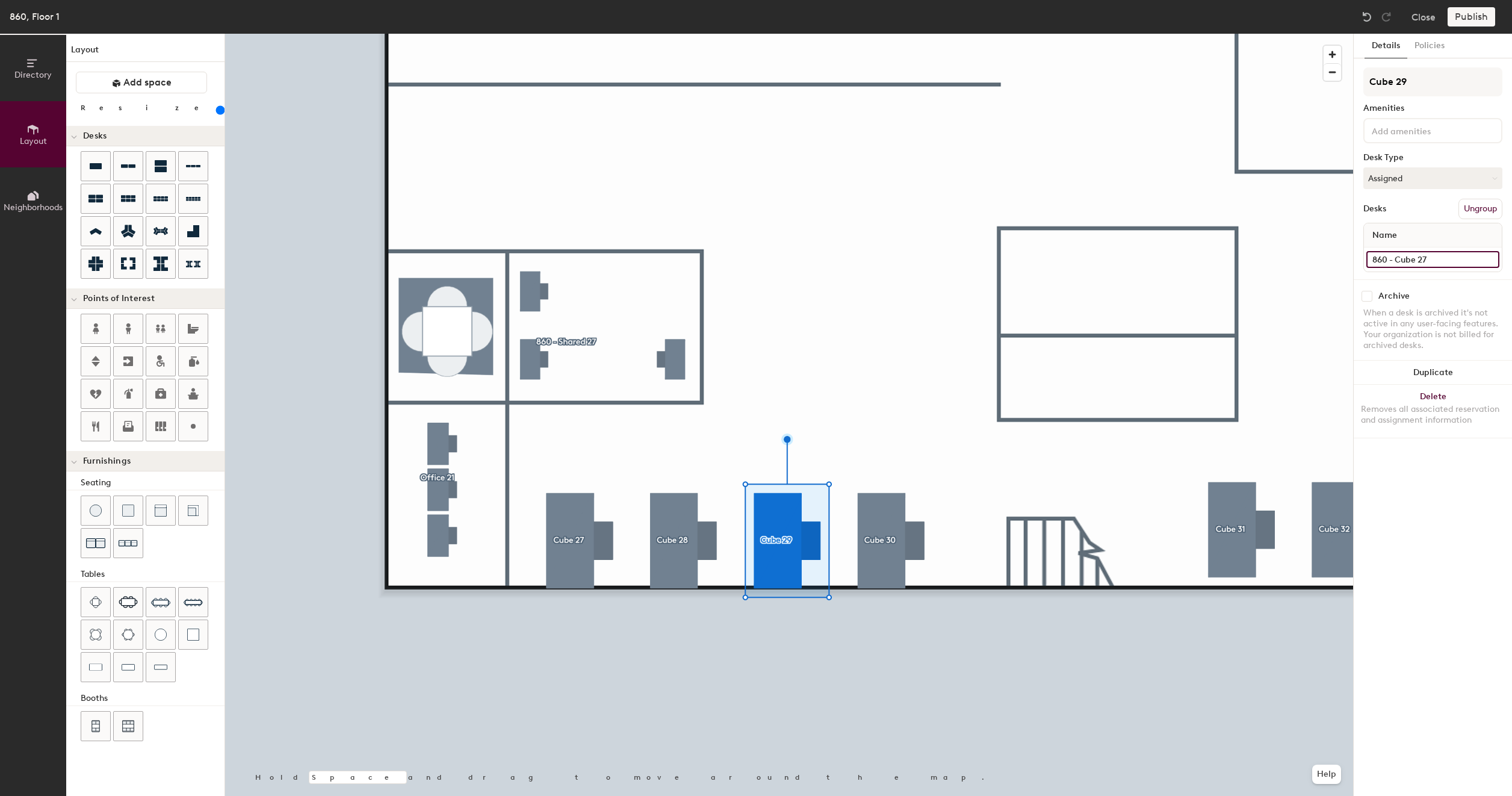
type input "860 - Cube 2"
type input "200"
type input "860 - Cube 29"
type input "200"
type input "860 - Cube 29"
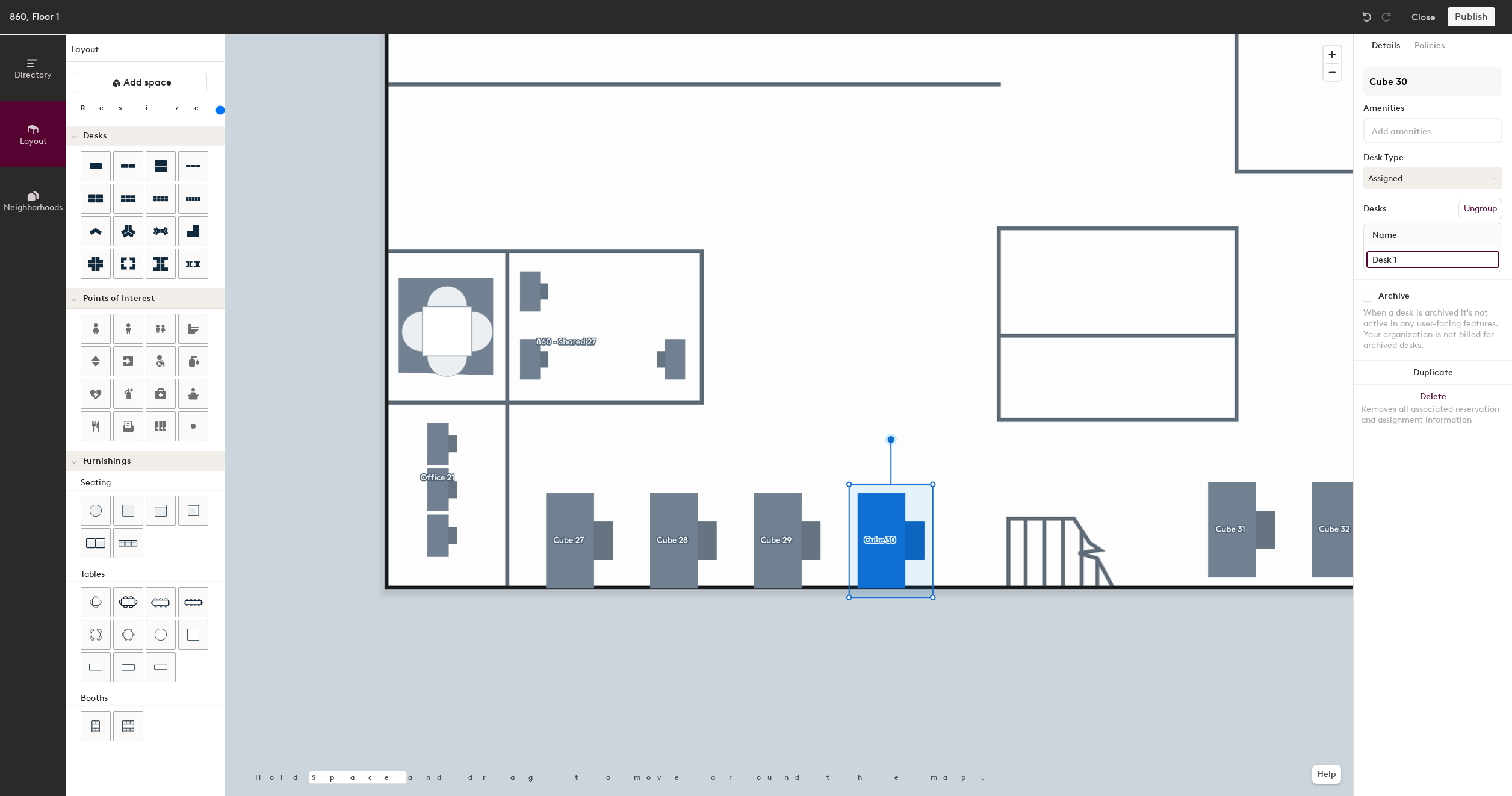
type input "200"
click at [1417, 258] on input "Desk 1" at bounding box center [1432, 259] width 133 height 17
paste input "860 - Cube 27"
type input "860 - Cube 27"
type input "200"
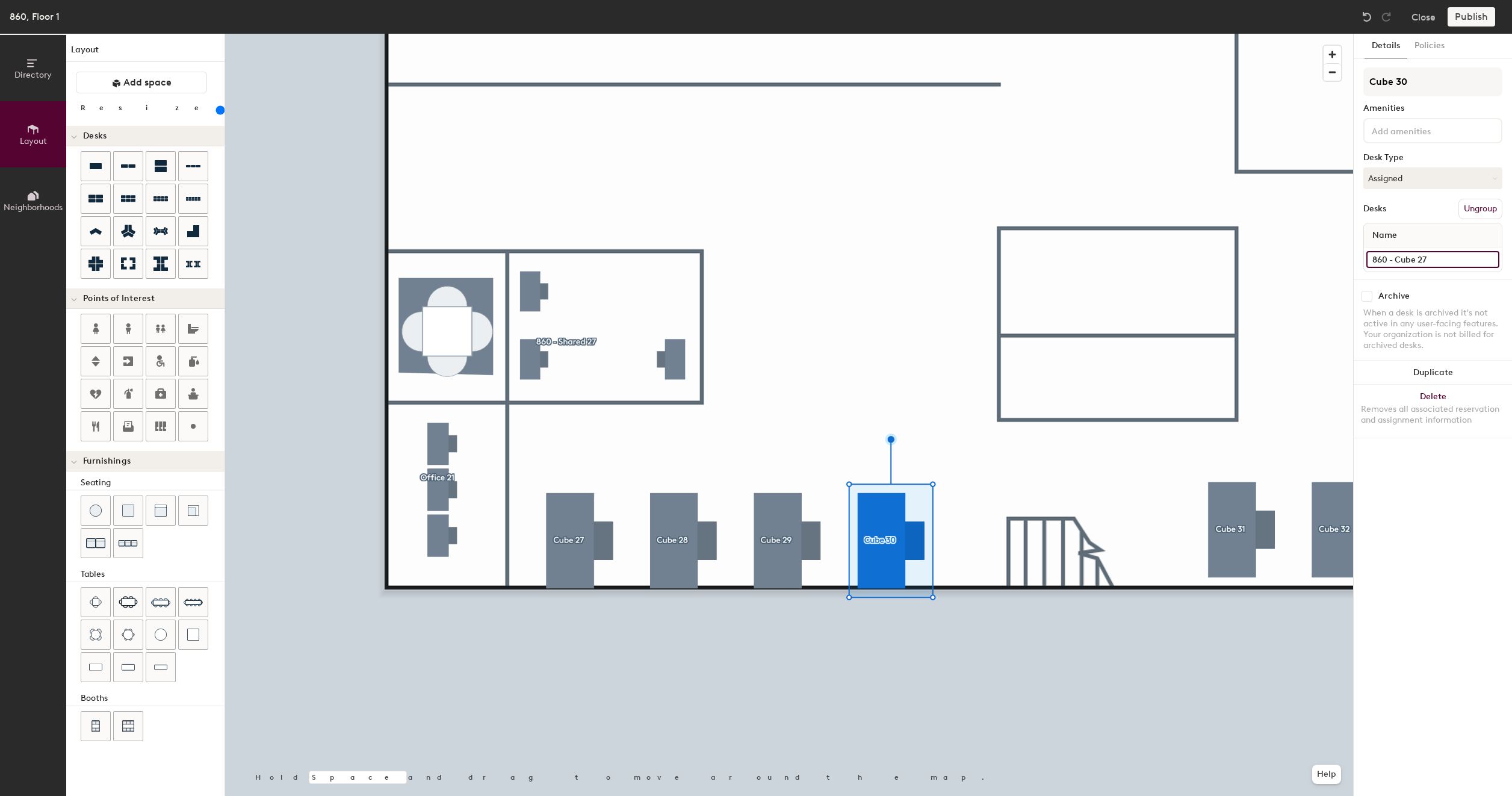
type input "860 - Cube 2"
type input "200"
type input "860 - Cube"
type input "200"
type input "860 - Cube 3"
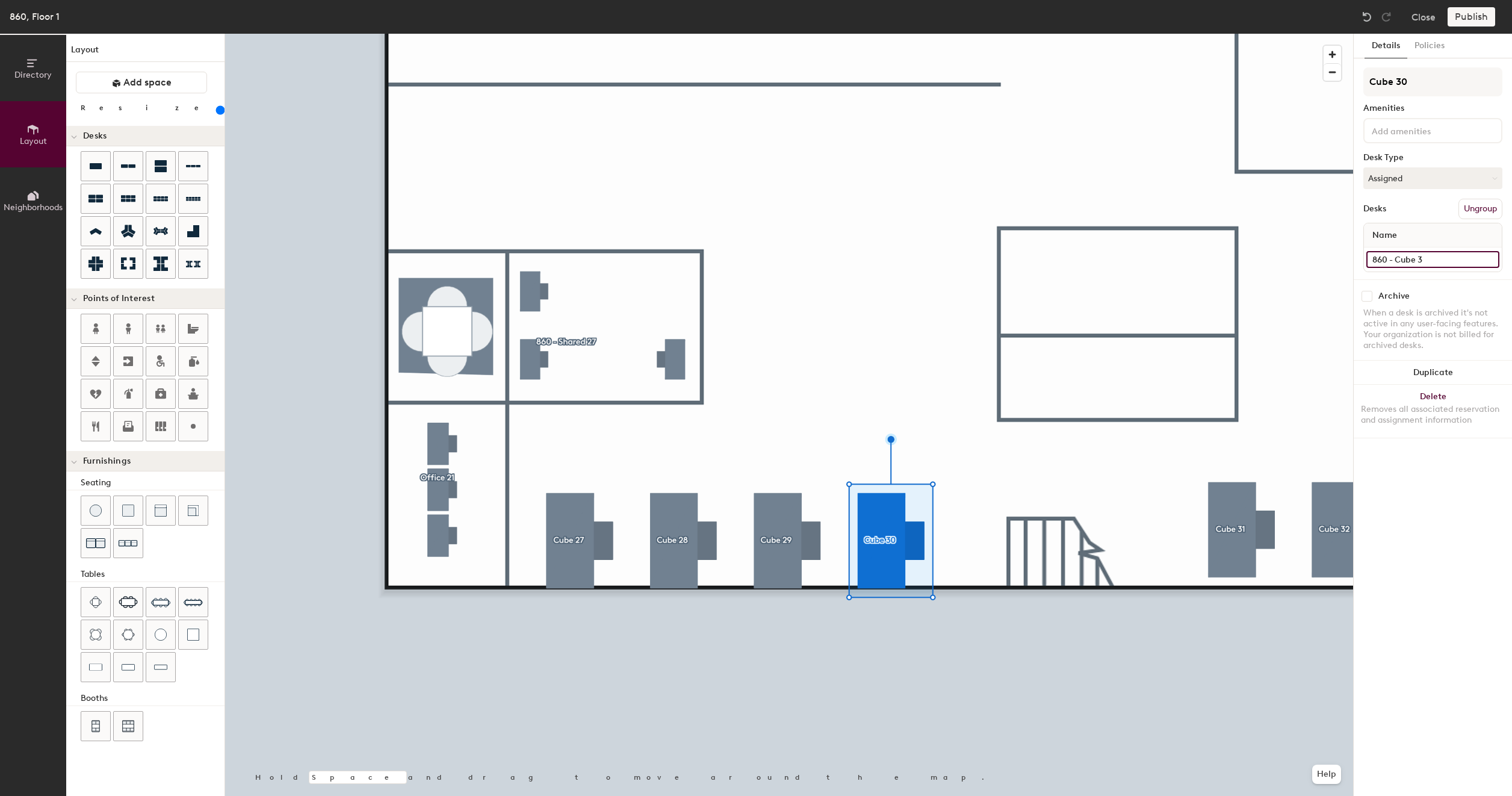
type input "200"
type input "860 - Cube 30"
type input "200"
type input "860 - Cube 30"
click at [1250, 33] on div at bounding box center [788, 33] width 1127 height 0
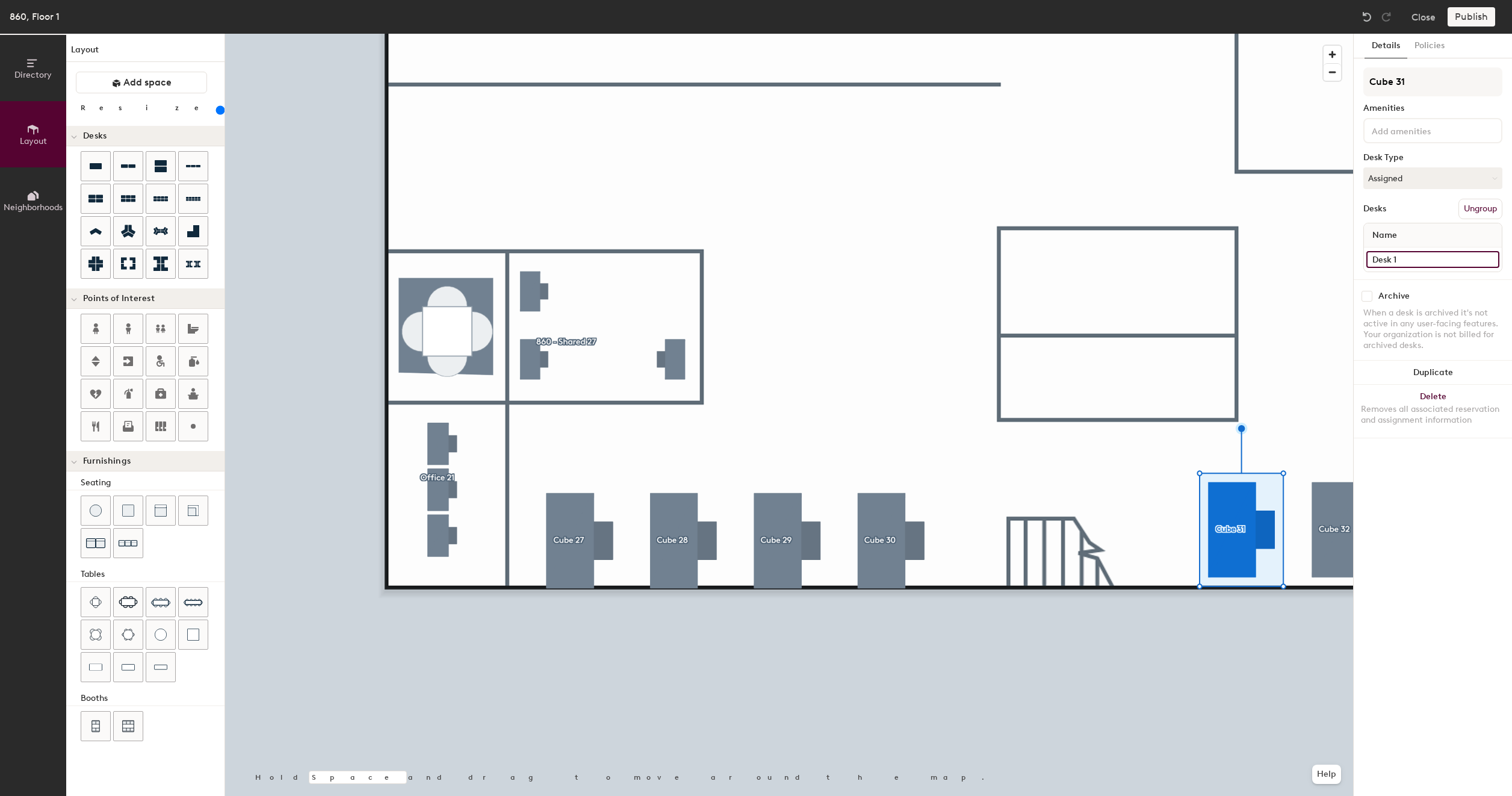
type input "200"
click at [1418, 262] on input "Desk 1" at bounding box center [1432, 259] width 133 height 17
paste input "860 - Cube 27"
type input "860 - Cube 27"
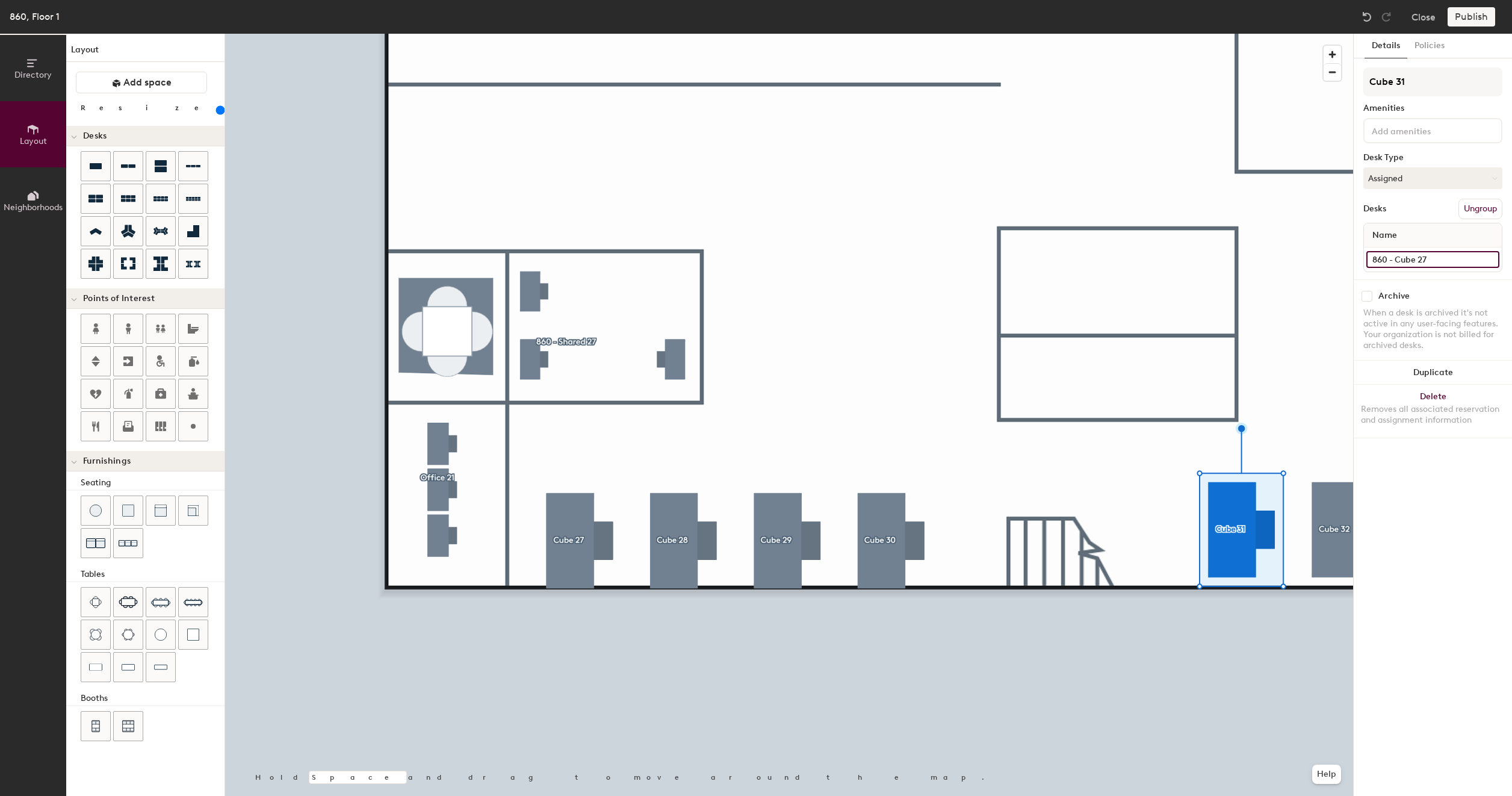
type input "200"
type input "860 - Cube 2"
type input "200"
type input "860 - Cube"
type input "200"
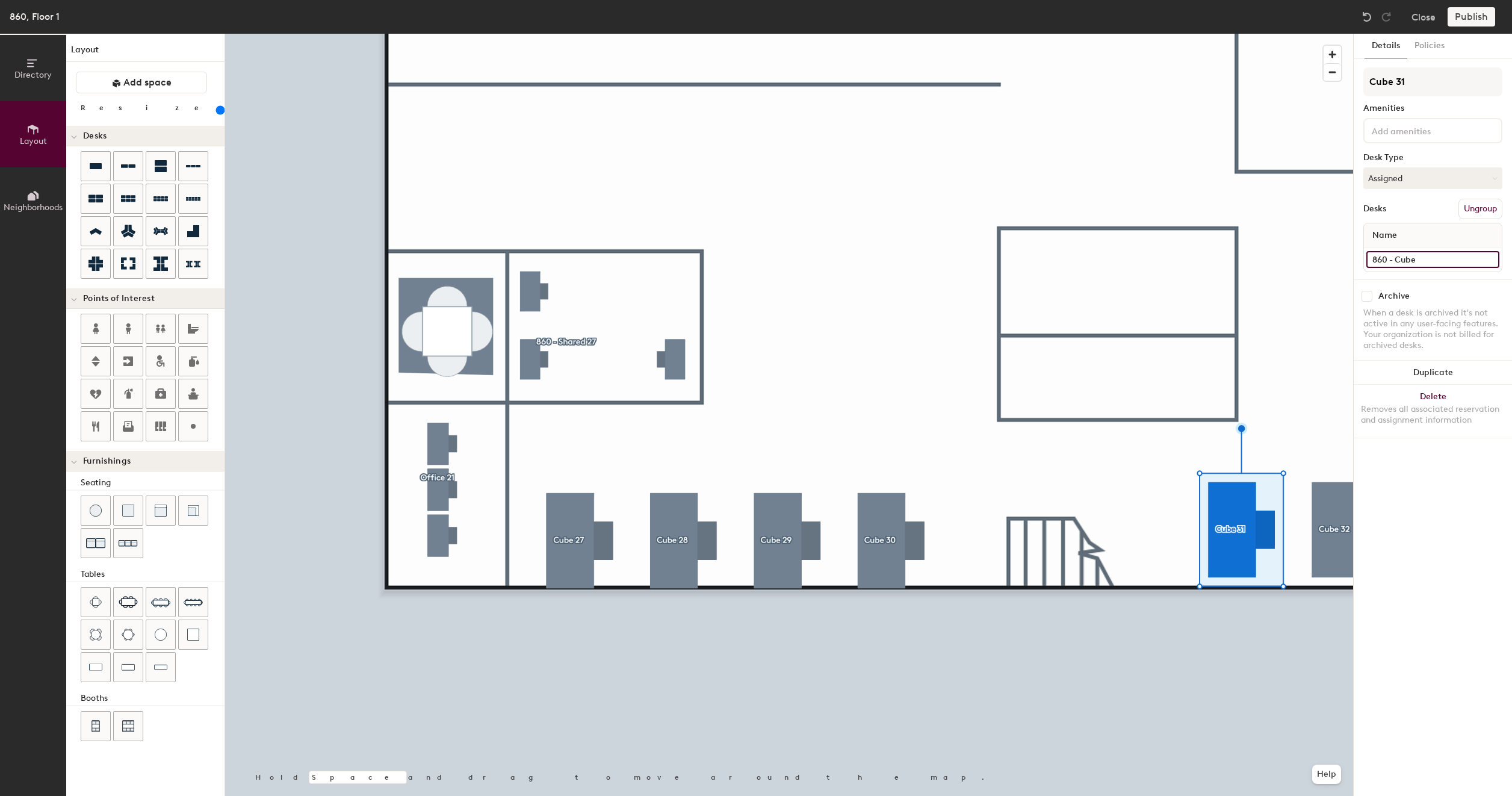
type input "860 - Cube 3"
type input "200"
type input "860 - Cube 31"
type input "200"
type input "860 - Cube 31"
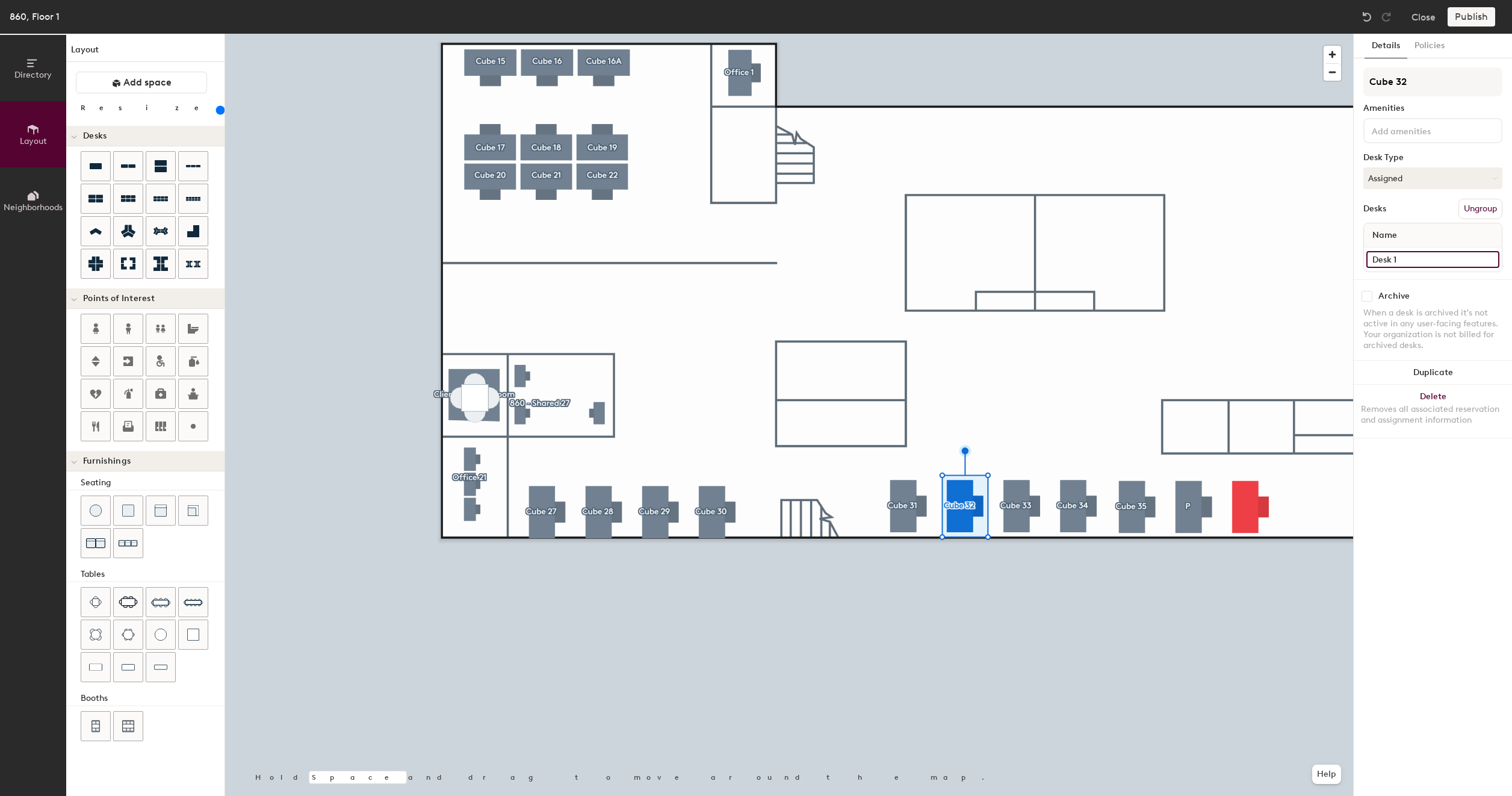
type input "200"
click at [1414, 260] on input "Desk 1" at bounding box center [1432, 259] width 133 height 17
paste input "860 - Cube 27"
type input "860 - Cube 27"
type input "200"
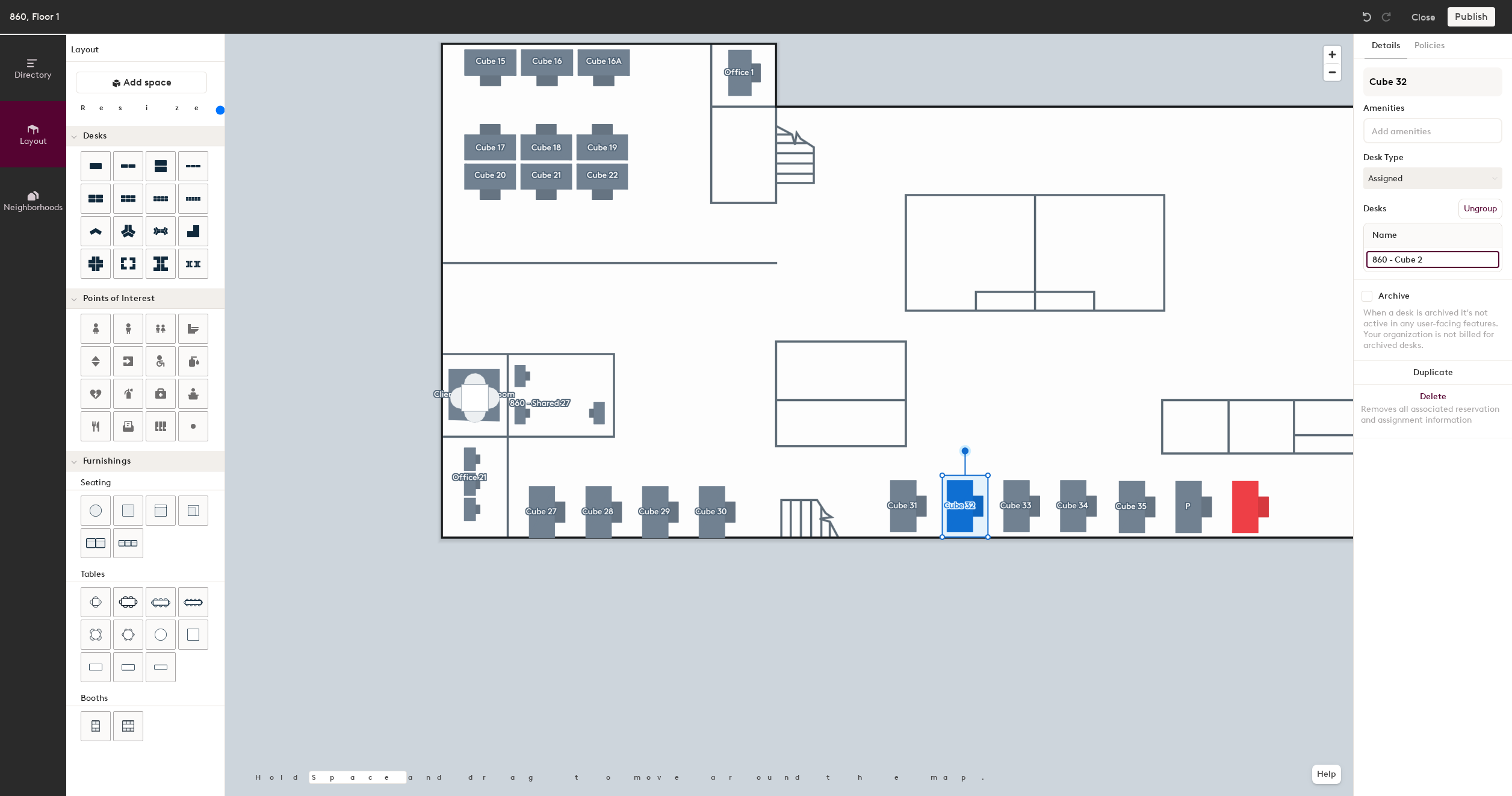
type input "860 - Cube"
type input "200"
type input "860 - Cube 3"
type input "200"
type input "860 - Cube 32"
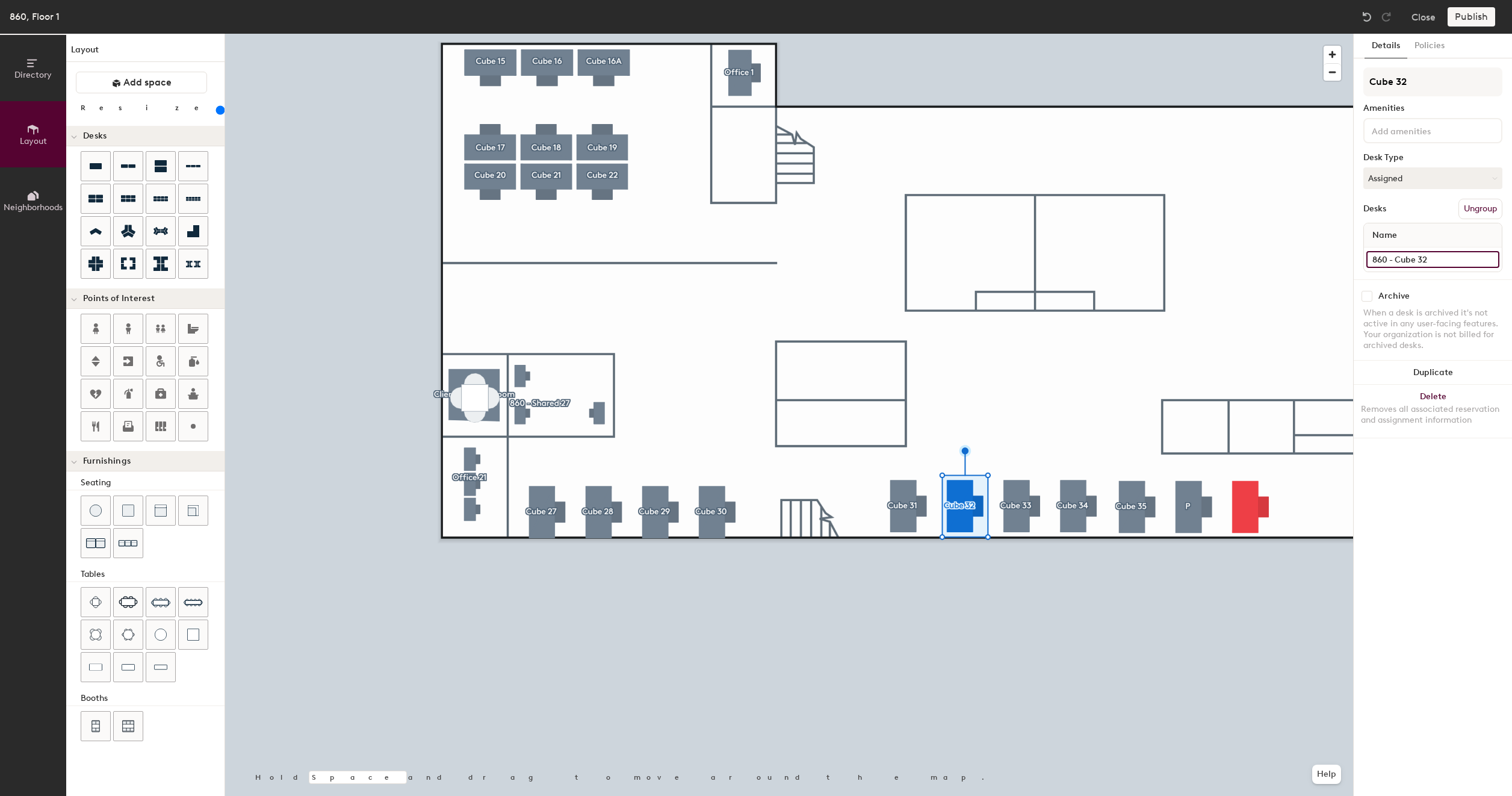
type input "200"
type input "860 - Cube 32"
type input "200"
click at [1421, 259] on input "Desk 1" at bounding box center [1432, 259] width 133 height 17
type input "200"
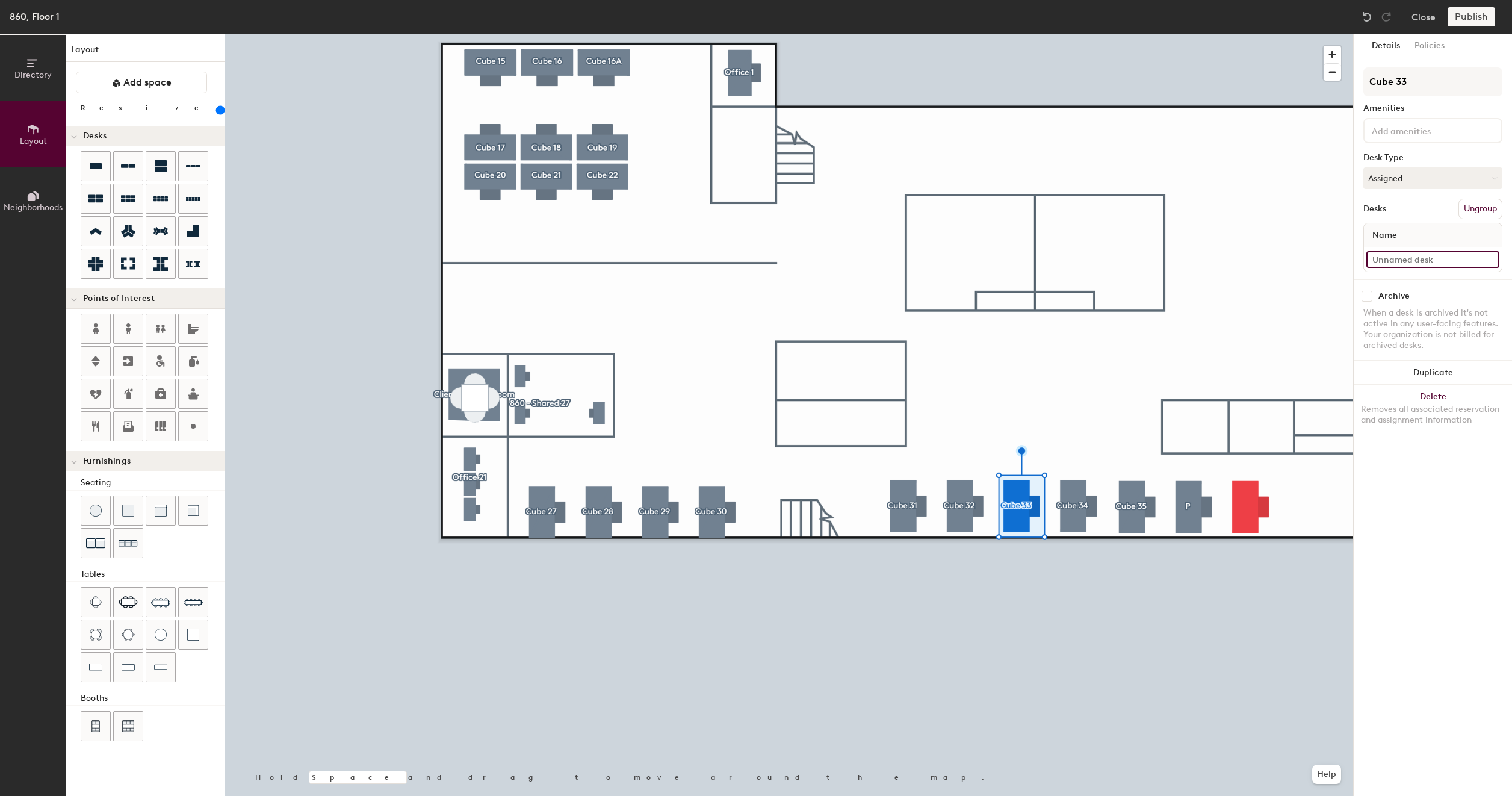
paste input "860 - Cube 27"
type input "860 - Cube 27"
type input "200"
type input "860 - Cube 2"
type input "200"
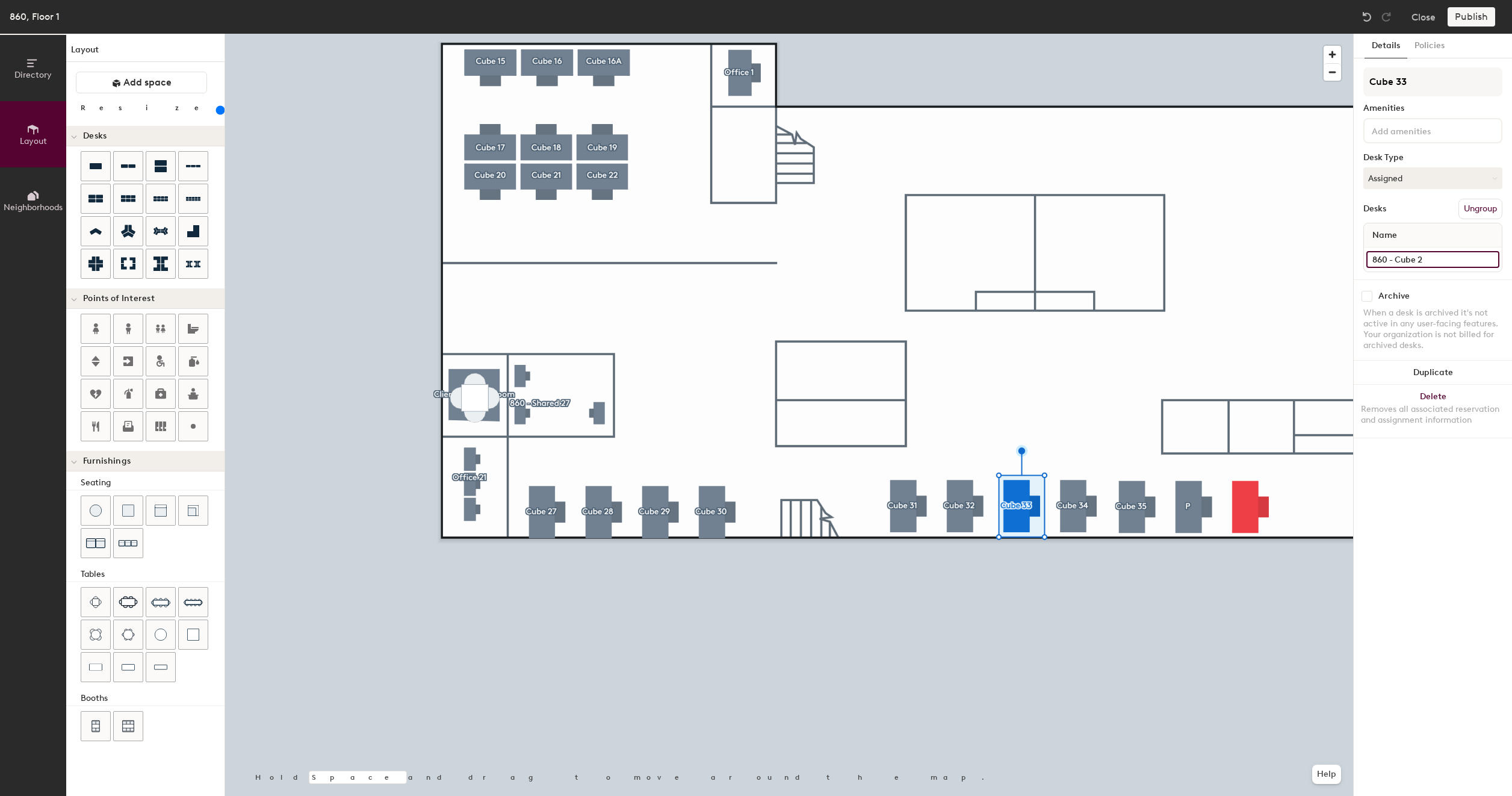
type input "860 - Cube"
type input "200"
type input "860 - Cube 3"
type input "200"
type input "860 - Cube 33"
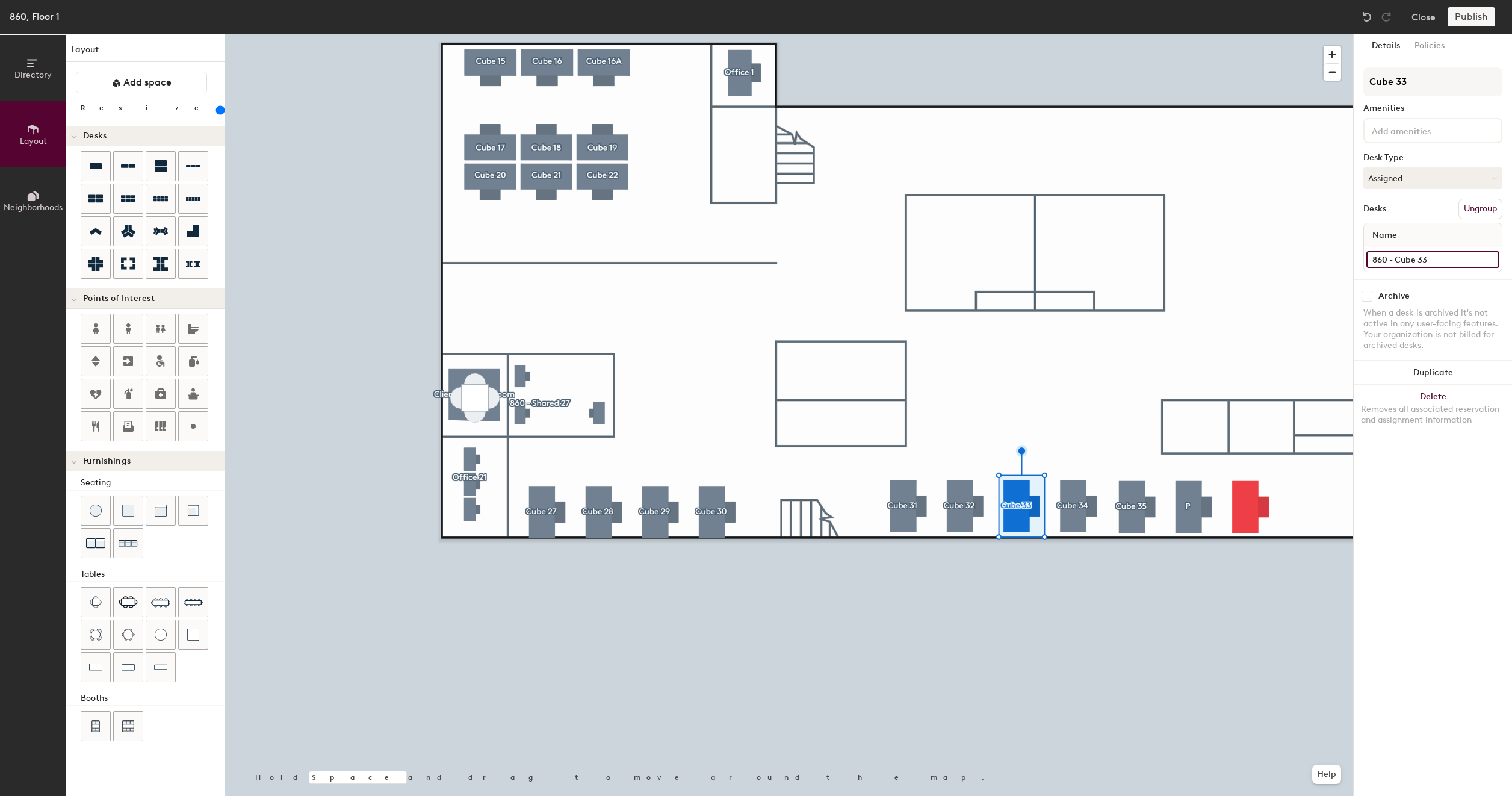
type input "200"
type input "860 - Cube 33"
type input "200"
click at [1413, 261] on input "Desk 1" at bounding box center [1432, 259] width 133 height 17
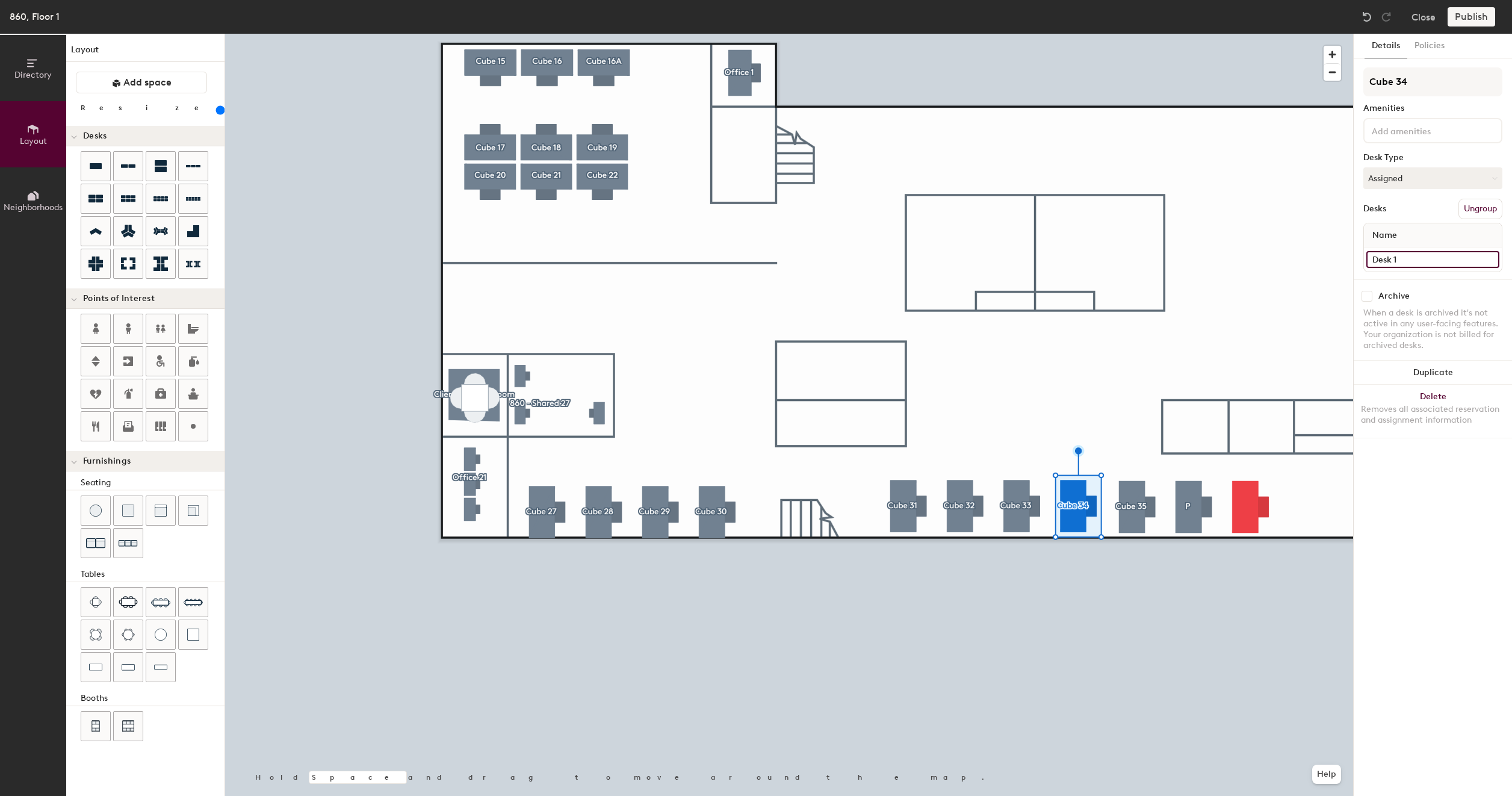
paste input "860 - Cube 27"
type input "860 - Cube 27"
type input "200"
type input "860 - Cube 2"
type input "200"
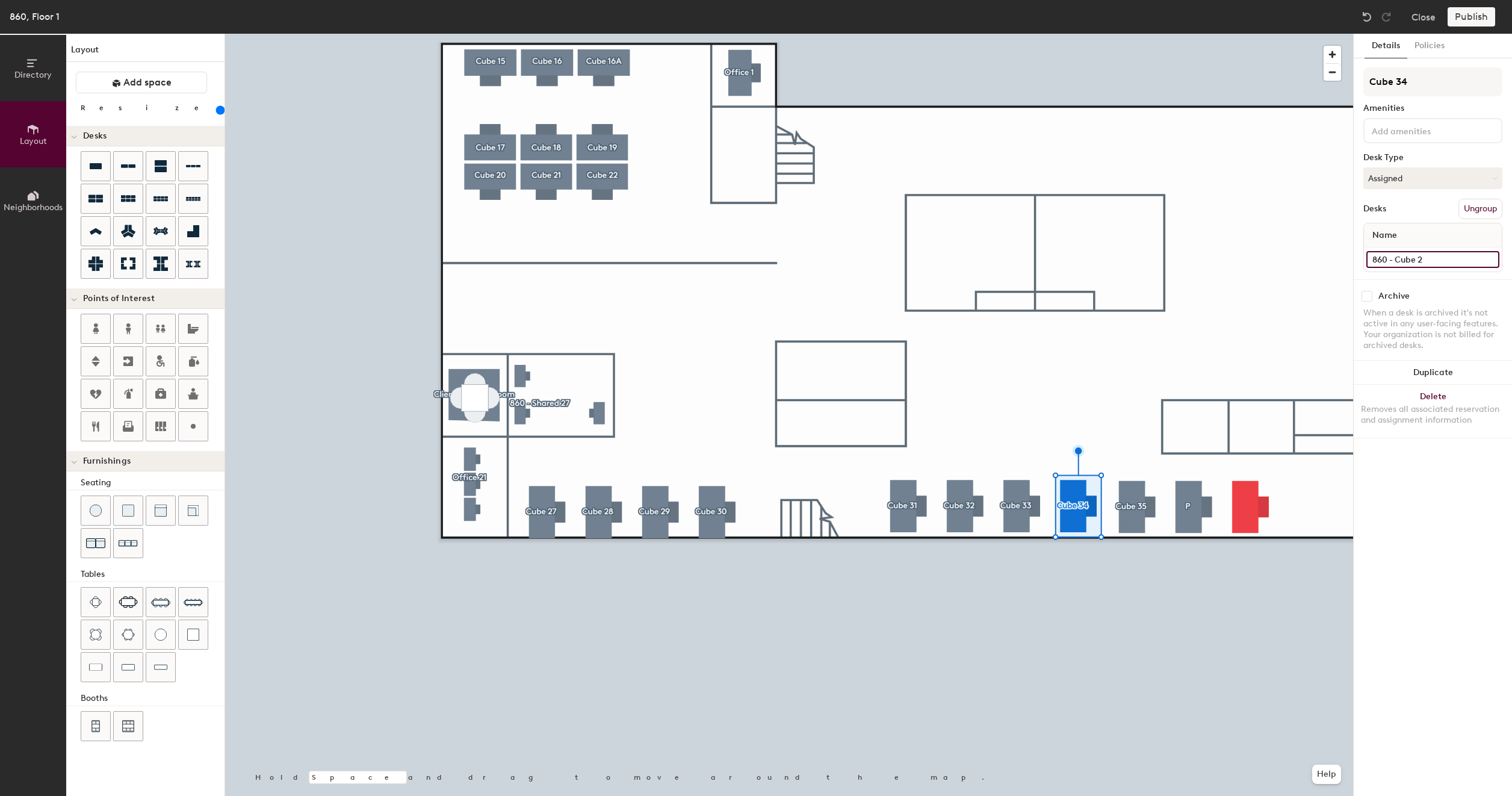
type input "860 - Cube"
type input "200"
type input "860 - Cube 3"
type input "200"
type input "860 - Cube 34"
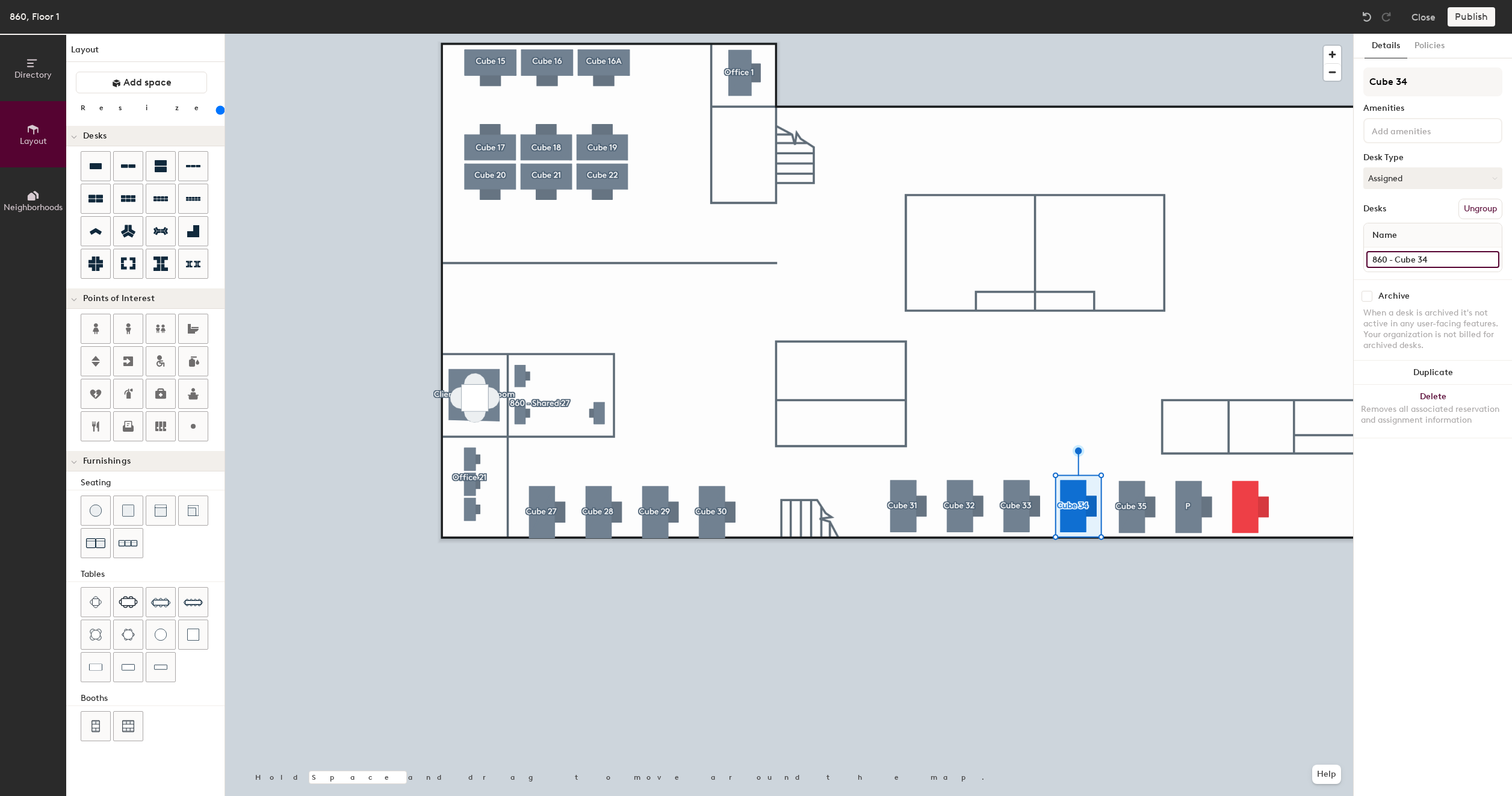
type input "200"
type input "860 - Cube 34"
type input "200"
click at [1420, 256] on input "Desk 1" at bounding box center [1432, 259] width 133 height 17
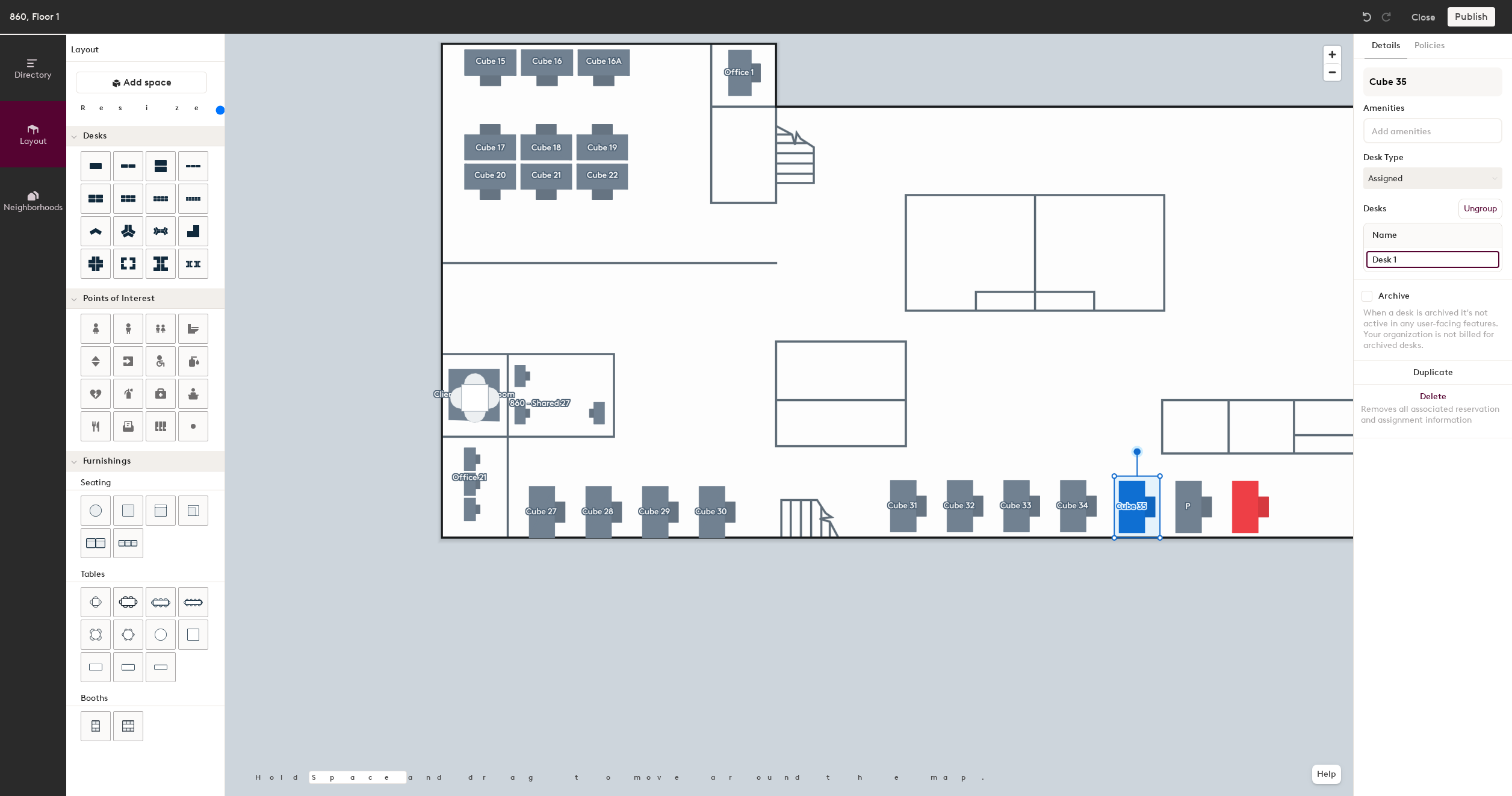
paste input "860 - Cube 27"
type input "860 - Cube 27"
type input "200"
type input "860 - Cube 2"
type input "200"
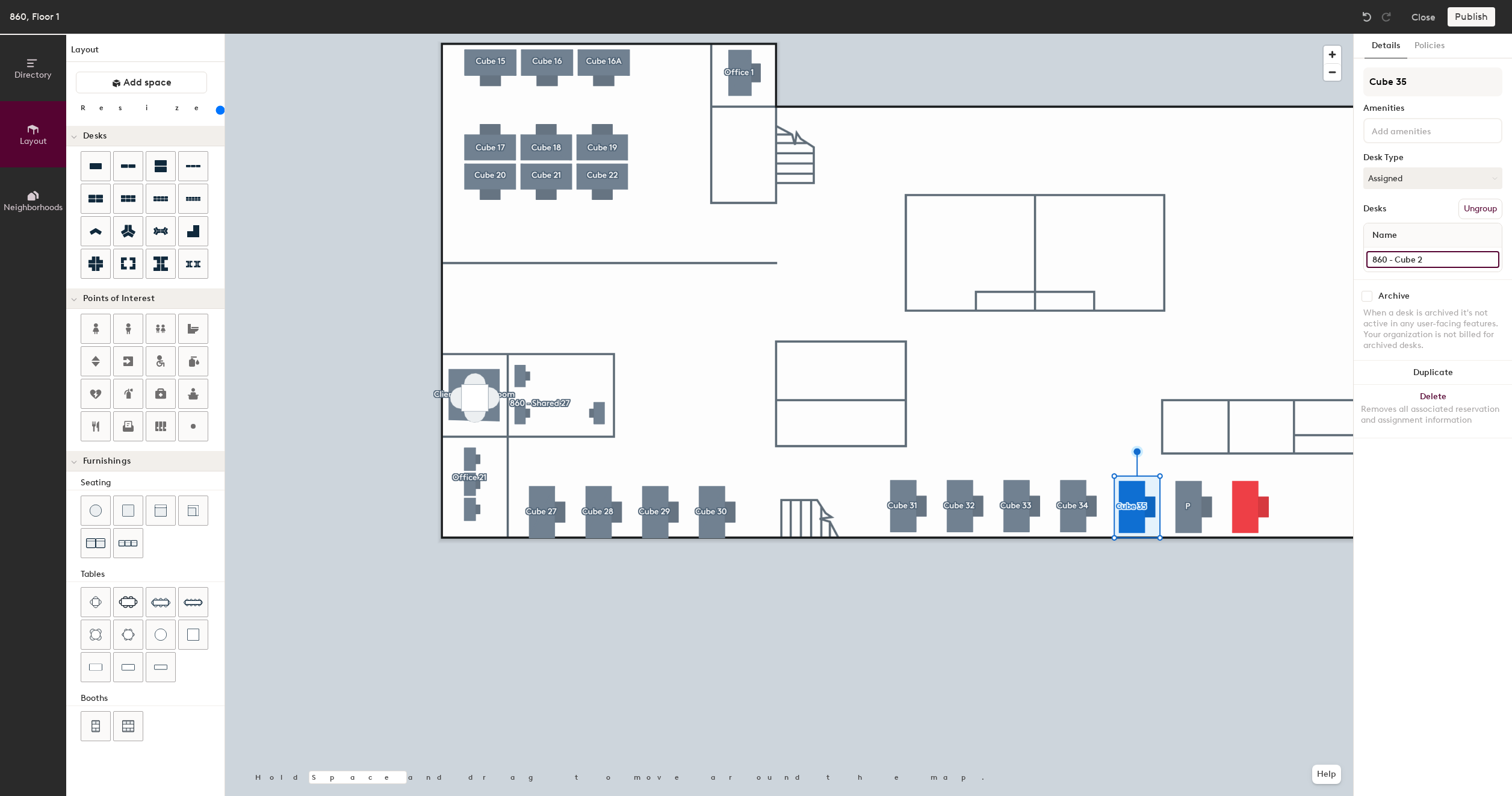
type input "860 - Cube"
type input "200"
type input "860 - Cube 3"
type input "200"
type input "860 - Cube 35"
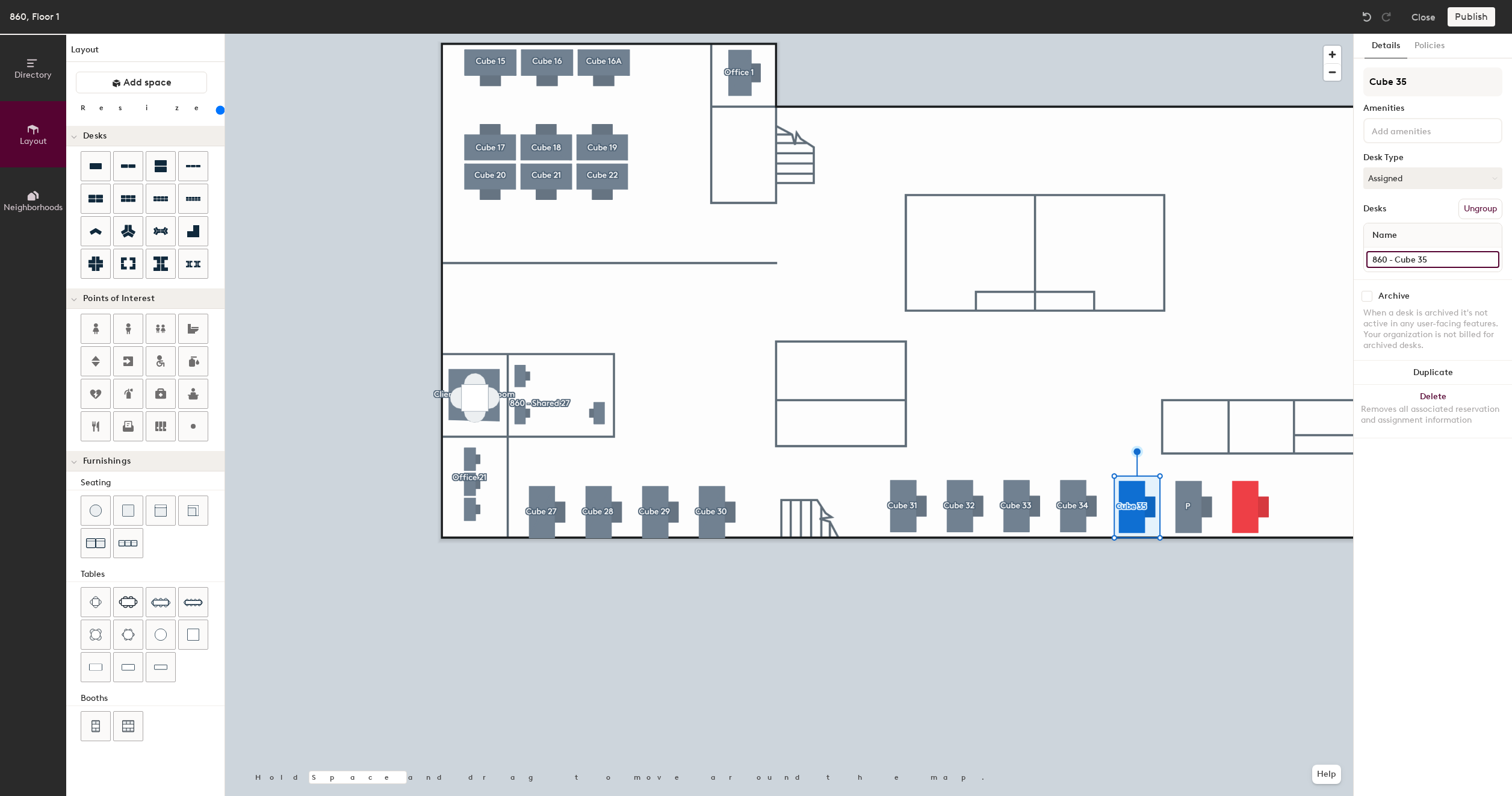
type input "200"
type input "860 - Cube 35"
click at [1142, 33] on div at bounding box center [788, 33] width 1127 height 0
type input "200"
click at [1421, 258] on input at bounding box center [1432, 259] width 133 height 17
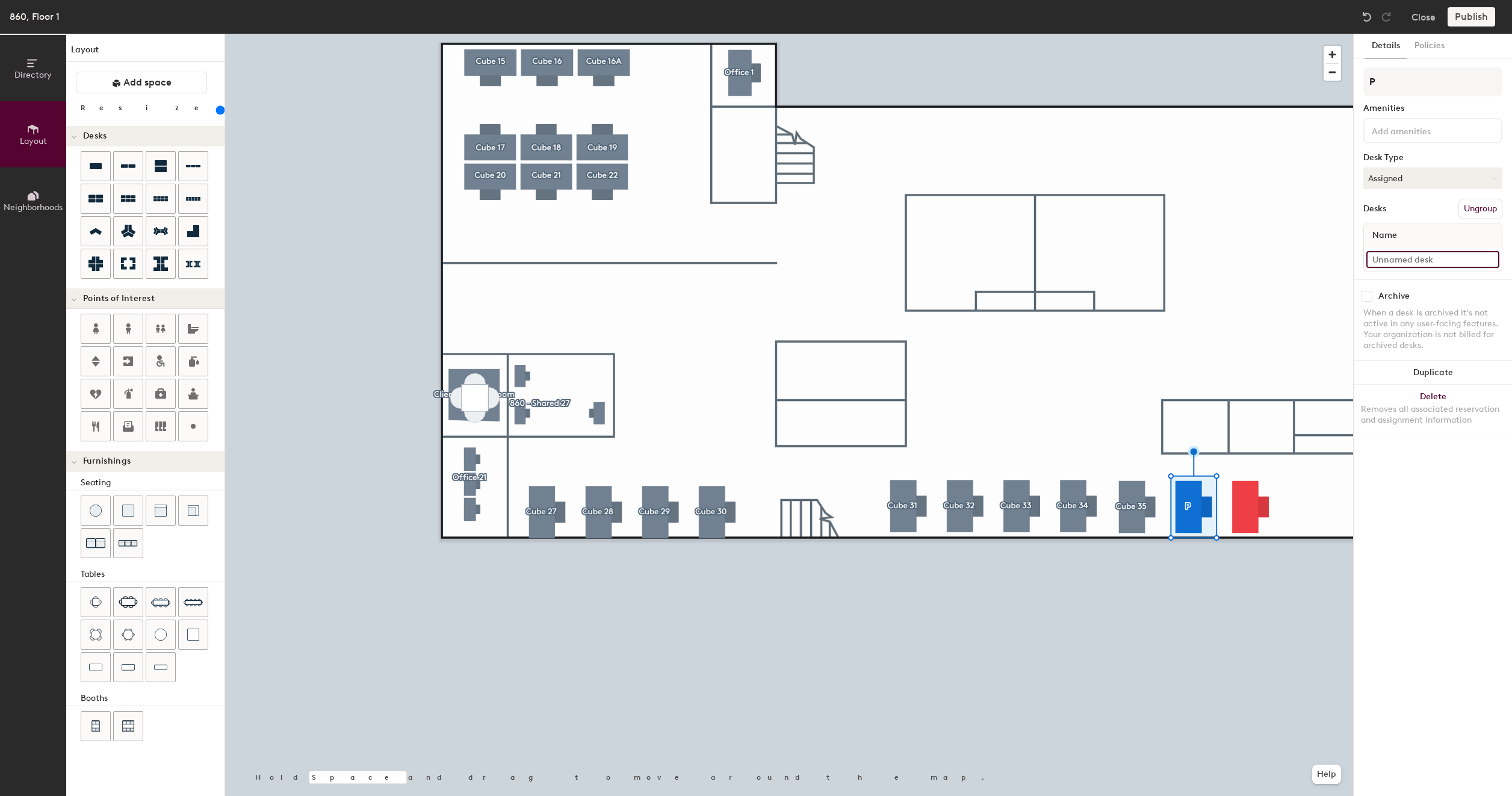
paste input "860 - Cube 27"
type input "860 - Cube 27"
type input "200"
type input "860 - Cube 2"
type input "200"
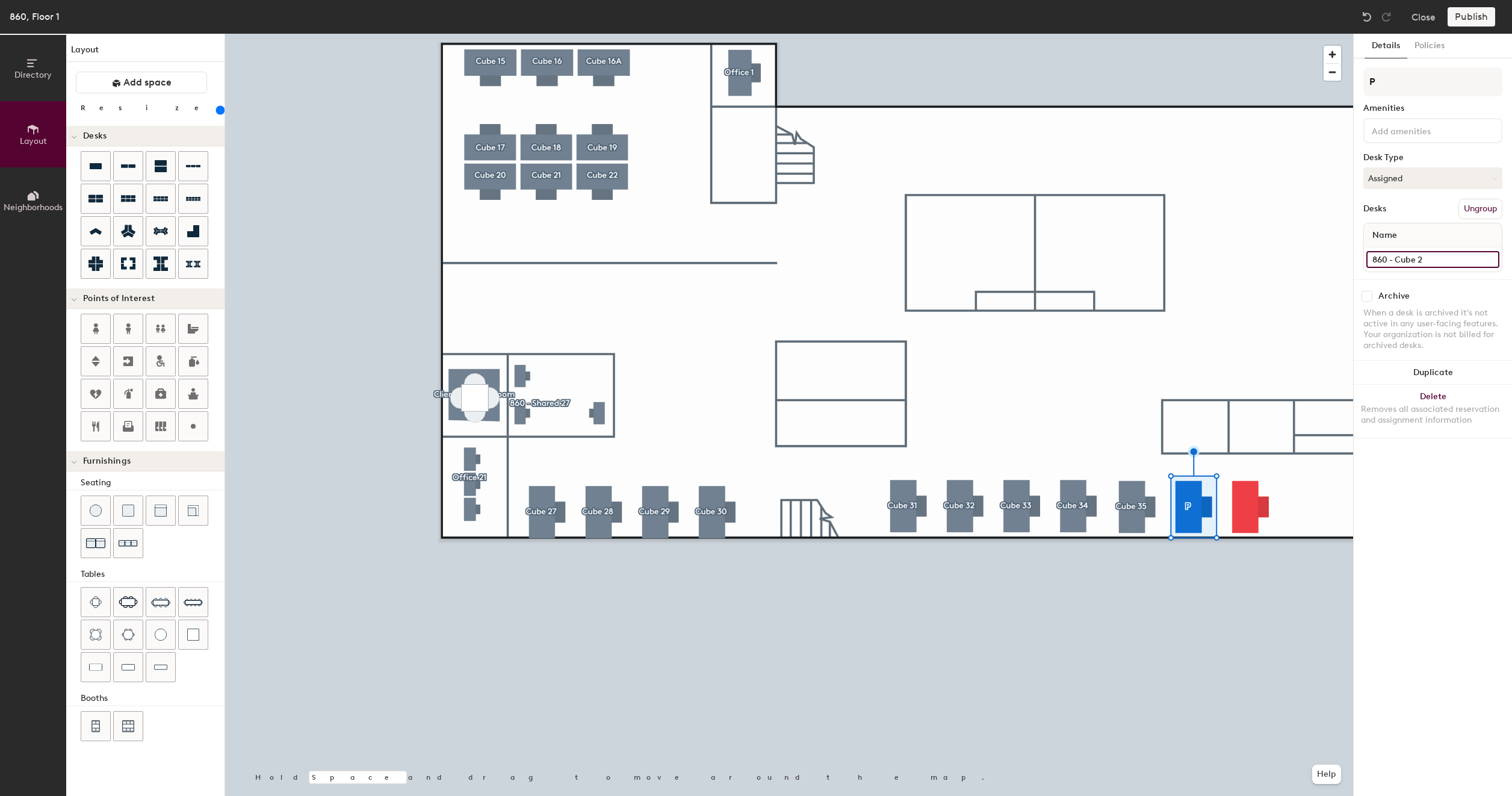
type input "860 - Cube"
type input "200"
type input "860 - Cube 3"
type input "200"
type input "860 - Cube 36"
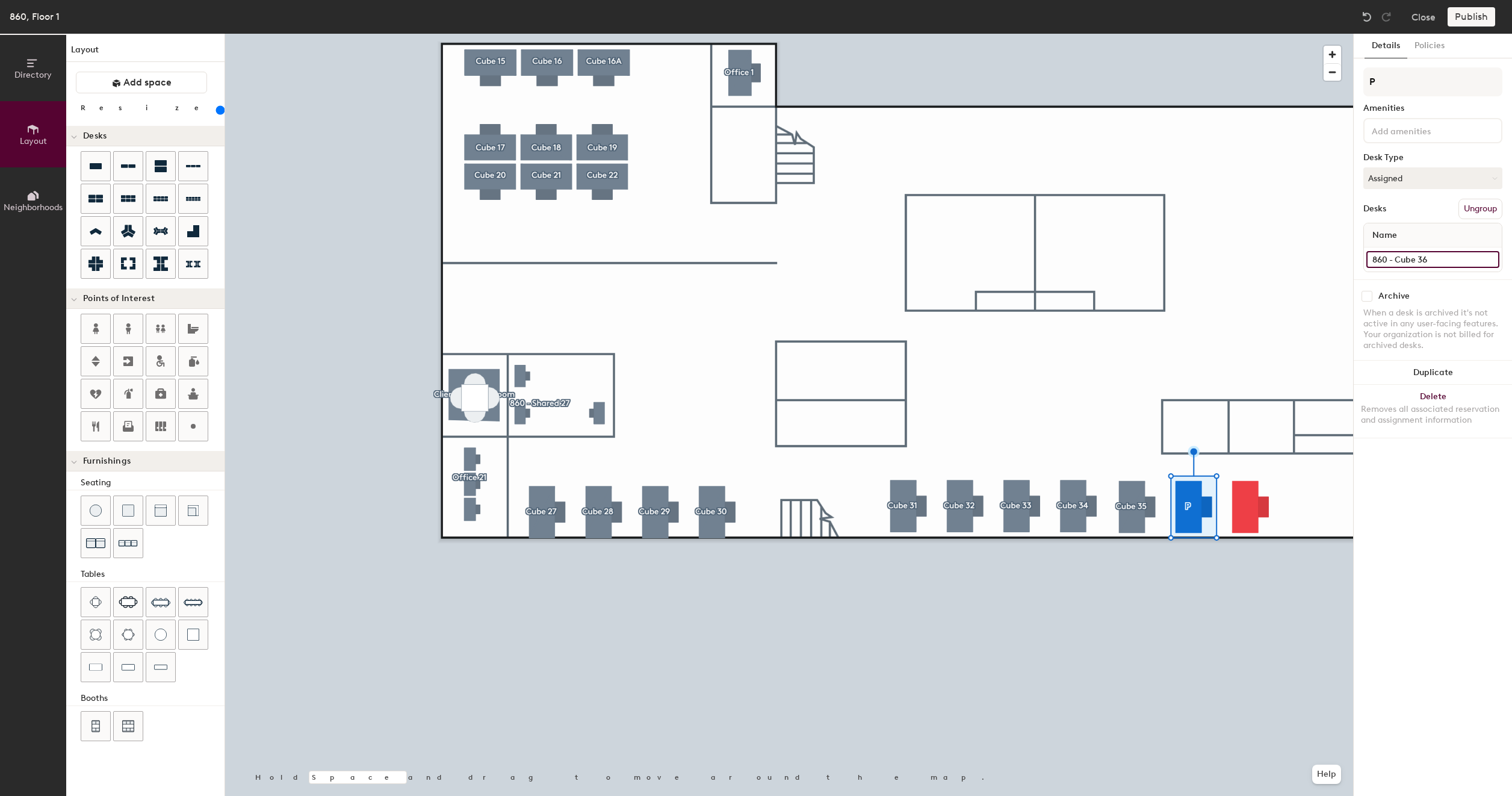
type input "200"
type input "860 - Cube 36"
click at [1409, 85] on input "P" at bounding box center [1433, 81] width 139 height 29
type input "200"
click at [1409, 85] on input "P" at bounding box center [1433, 81] width 139 height 29
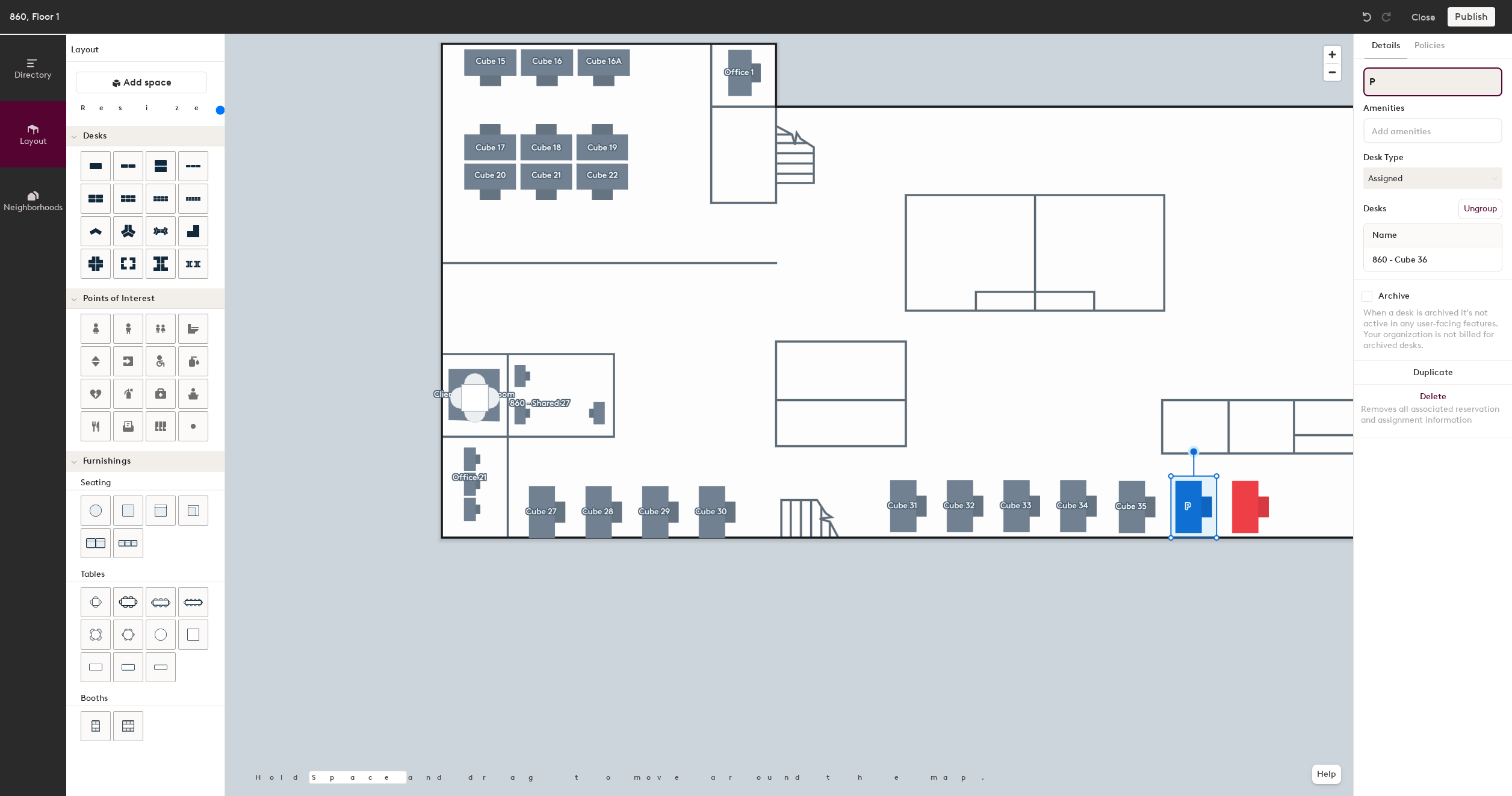
type input "C"
type input "200"
type input "Cu"
type input "200"
type input "Cub"
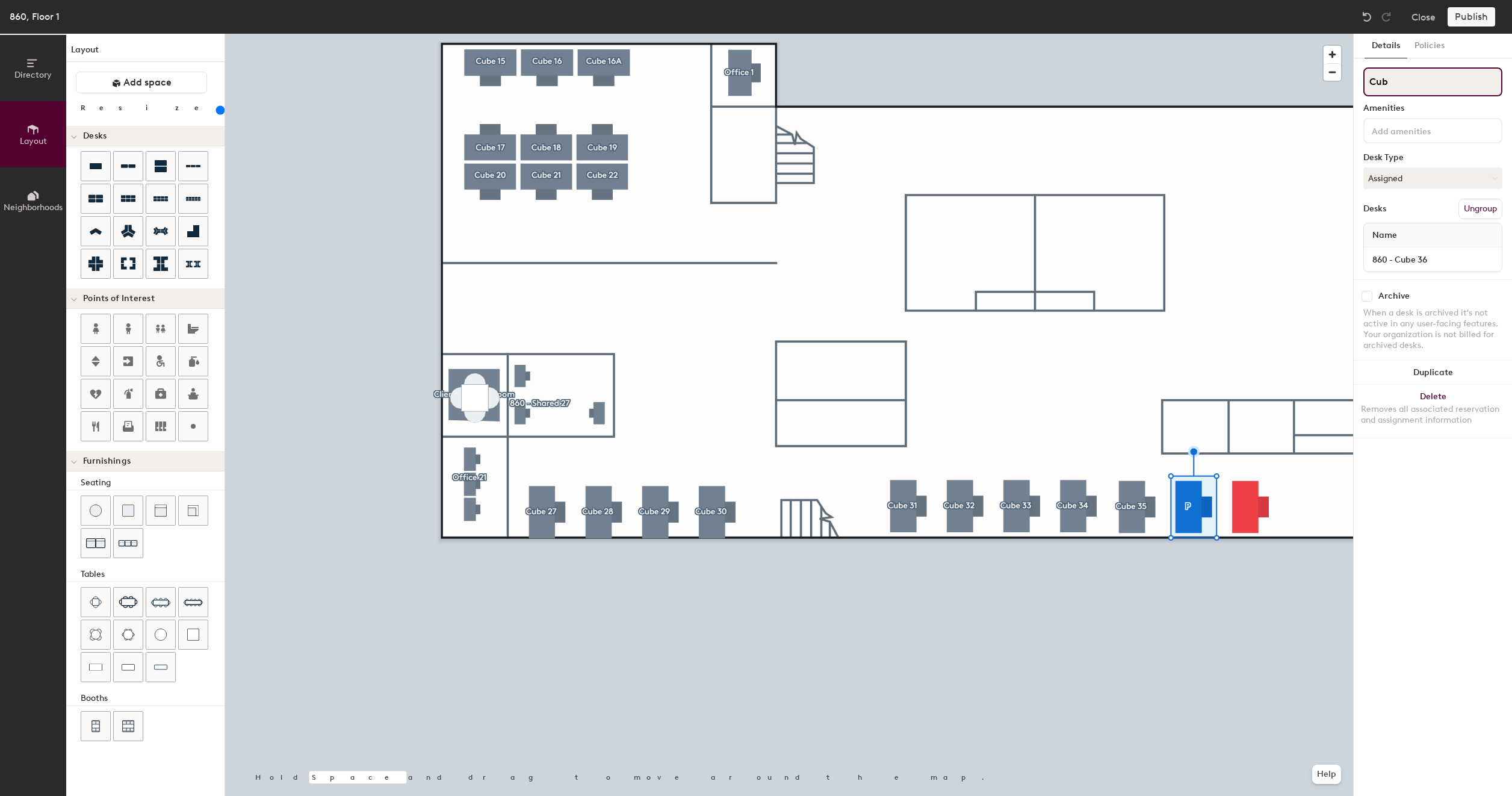
type input "200"
type input "Cube"
type input "200"
type input "Cube"
type input "200"
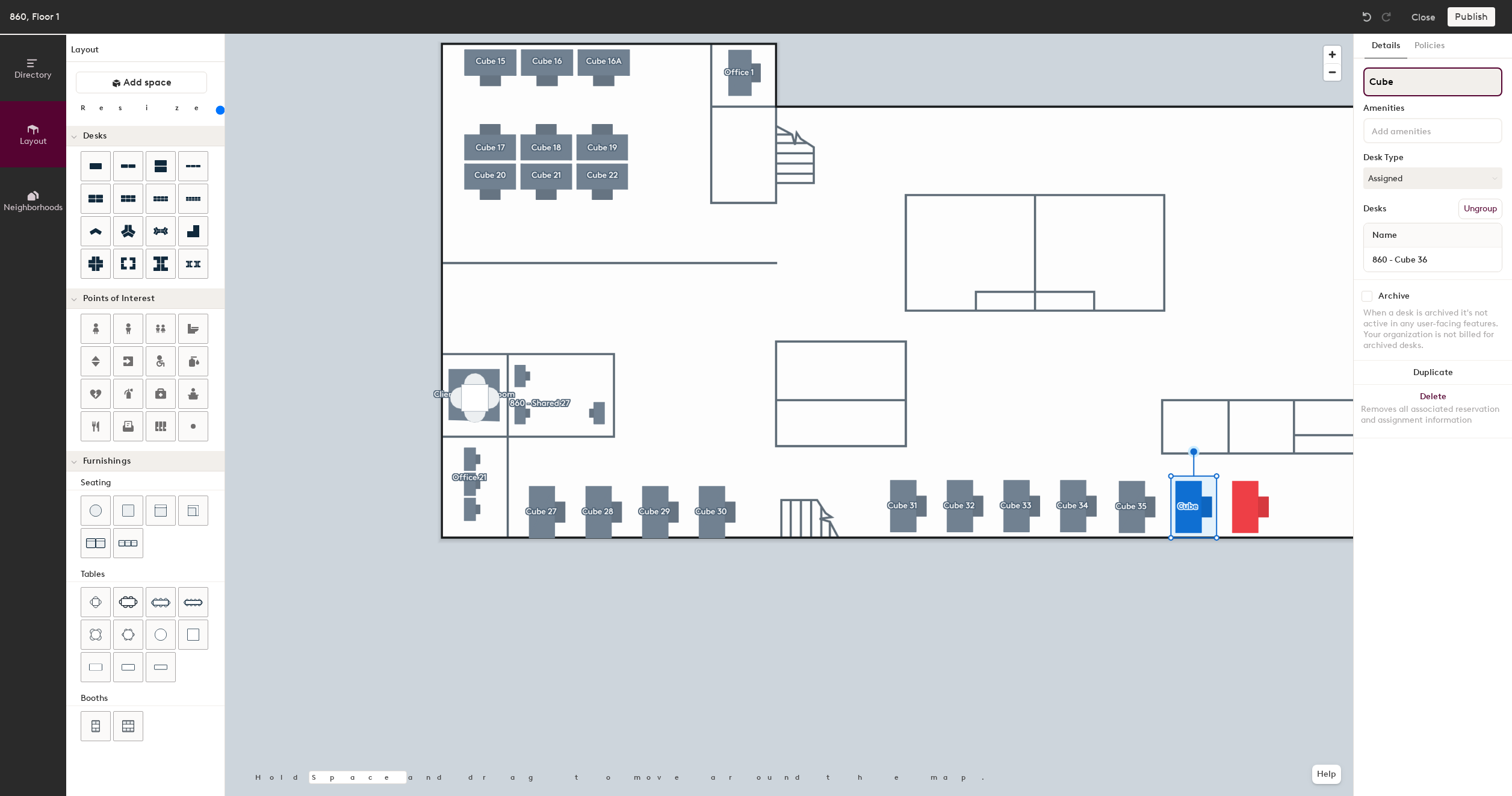
type input "Cube 3"
type input "200"
type input "Cube 36"
type input "200"
type input "Cube 36"
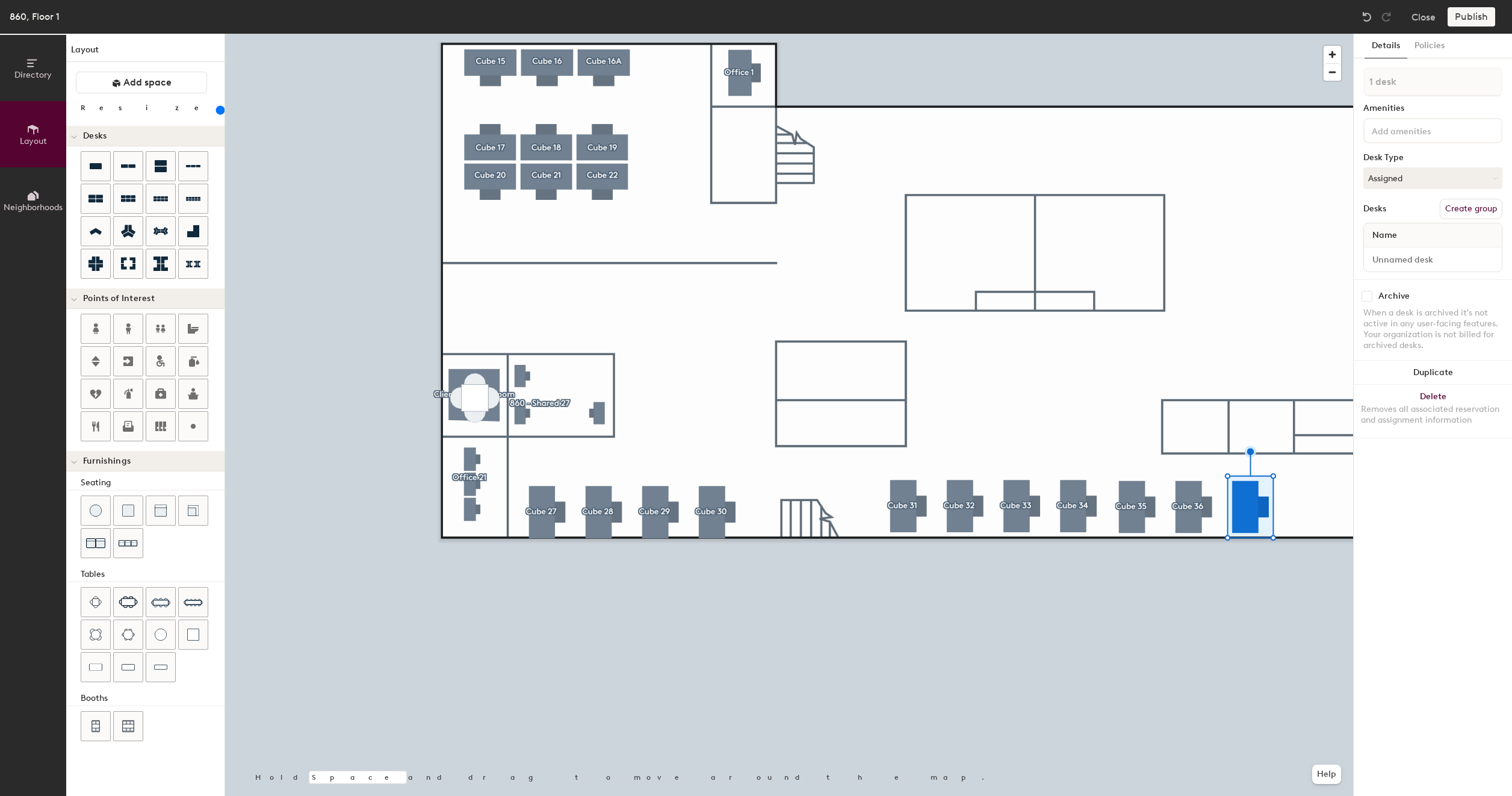
click at [1463, 211] on button "Create group" at bounding box center [1471, 209] width 63 height 21
type input "200"
click at [1419, 75] on input "Pod 23" at bounding box center [1433, 81] width 139 height 29
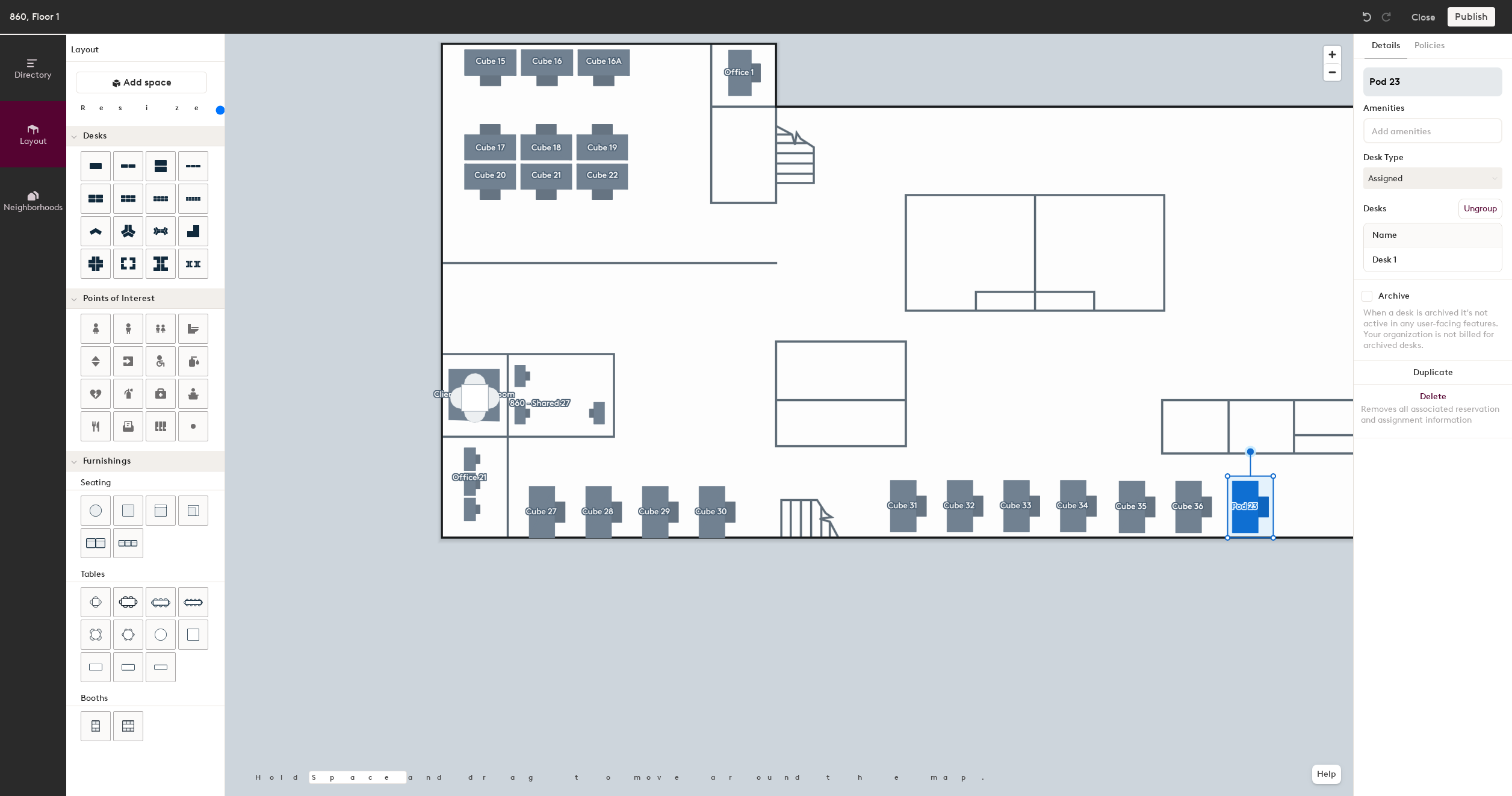
type input "C"
type input "200"
type input "Cu"
type input "200"
type input "Cub"
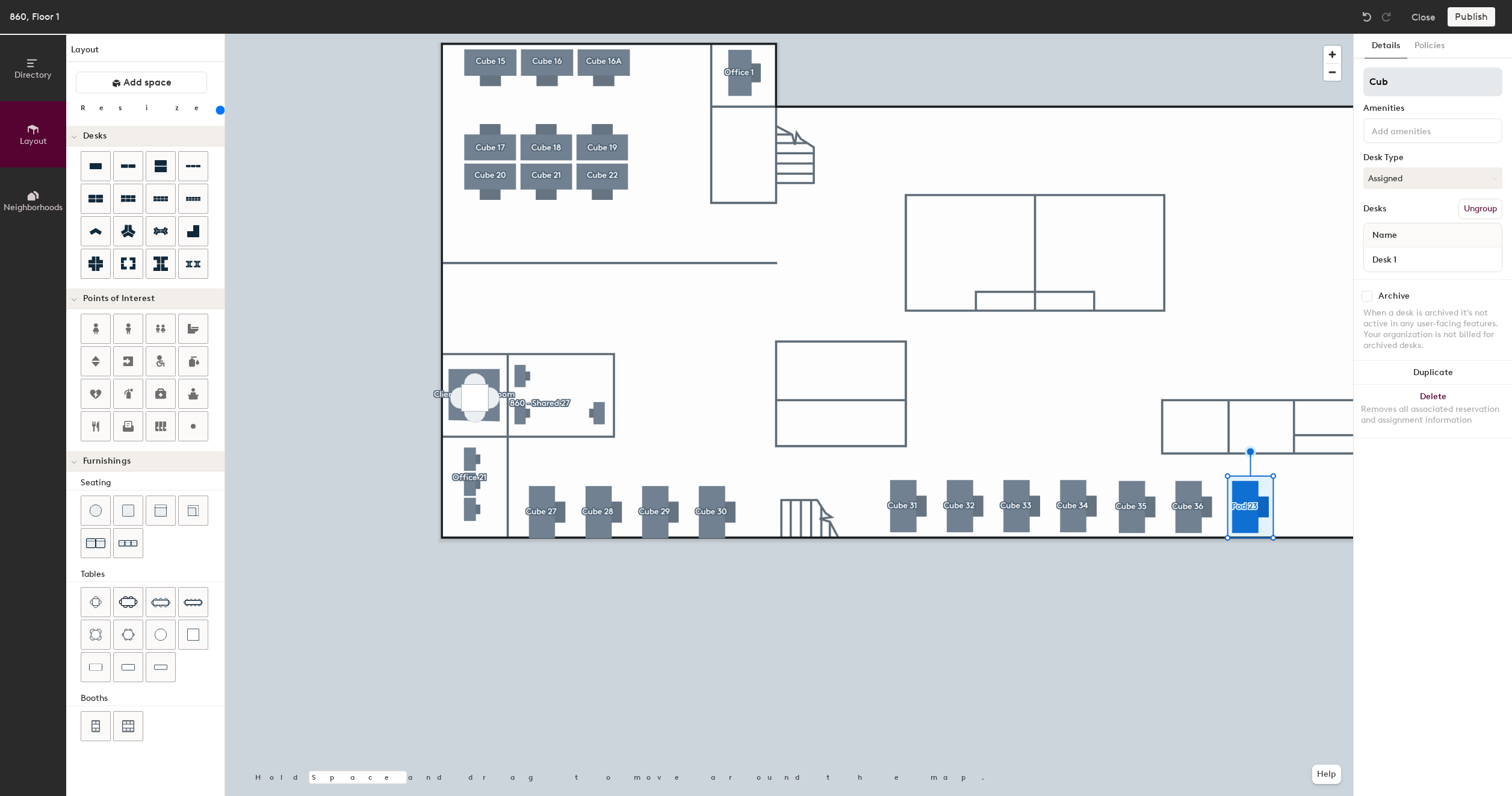
type input "200"
type input "Cube"
type input "200"
type input "Cube"
type input "200"
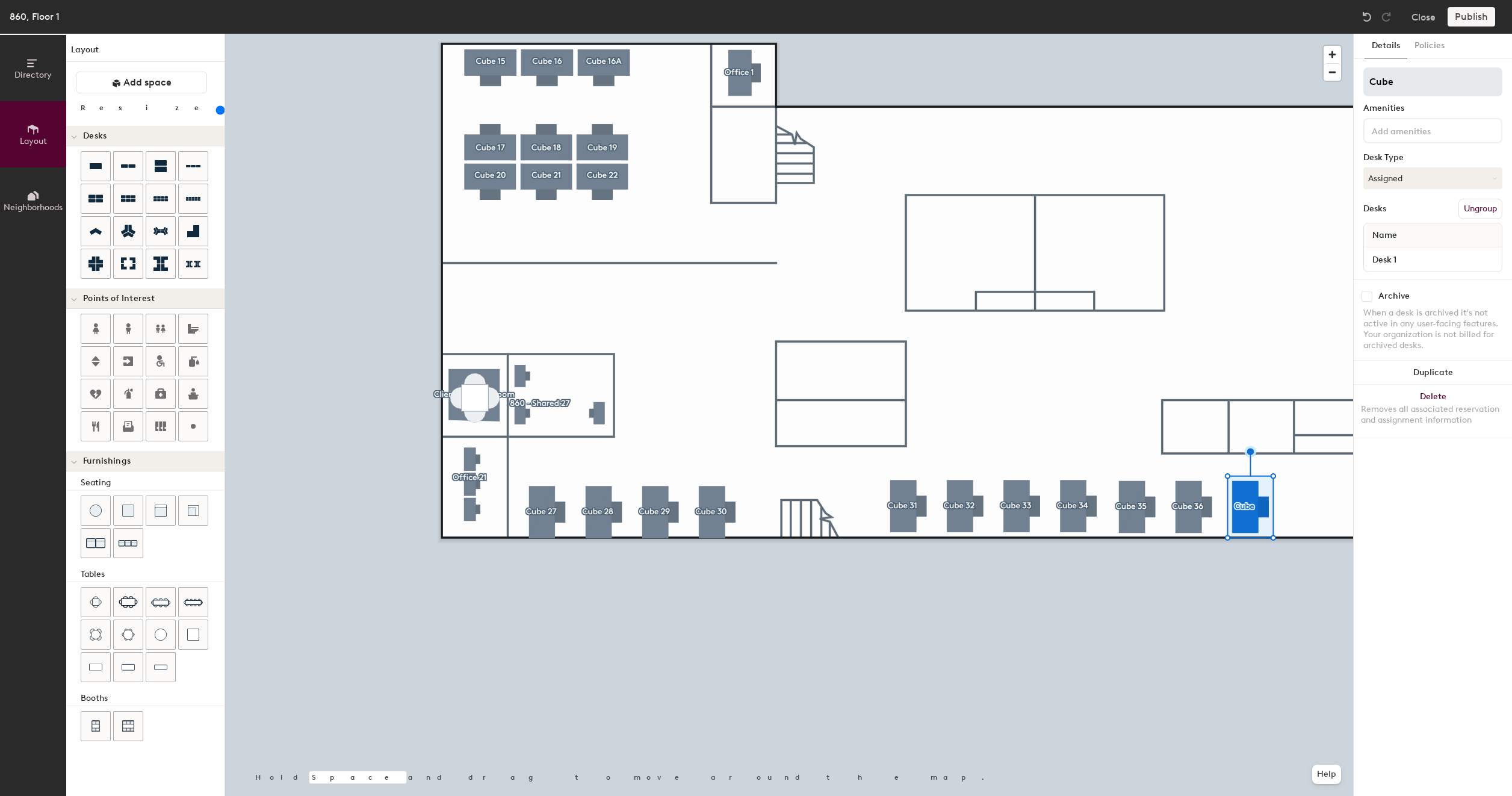
type input "Cube 3"
type input "200"
type input "Cube 37"
type input "200"
type input "Cube 37"
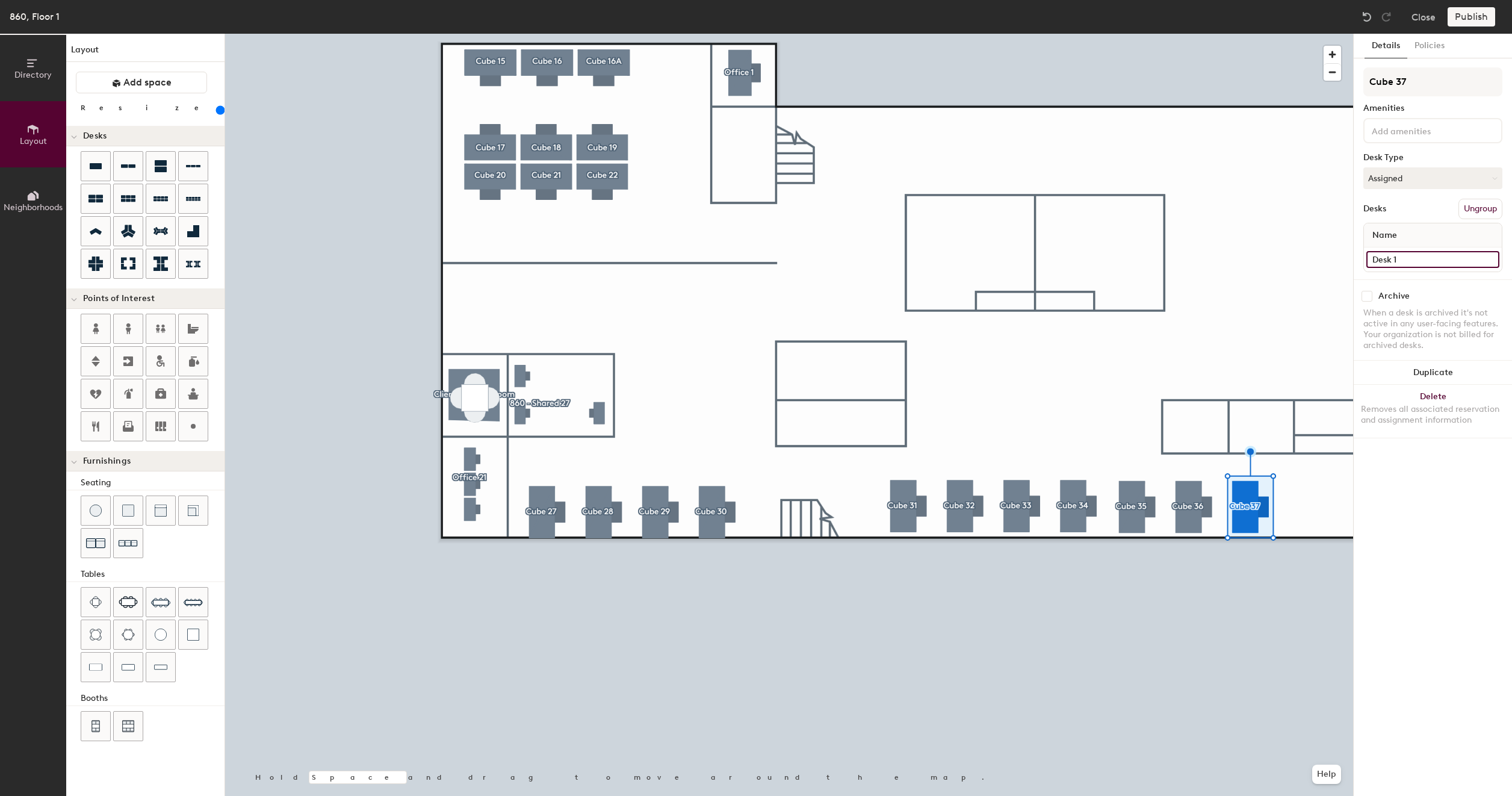
type input "200"
click at [1413, 259] on input "Desk 1" at bounding box center [1432, 259] width 133 height 17
type input "8"
type input "200"
type input "86"
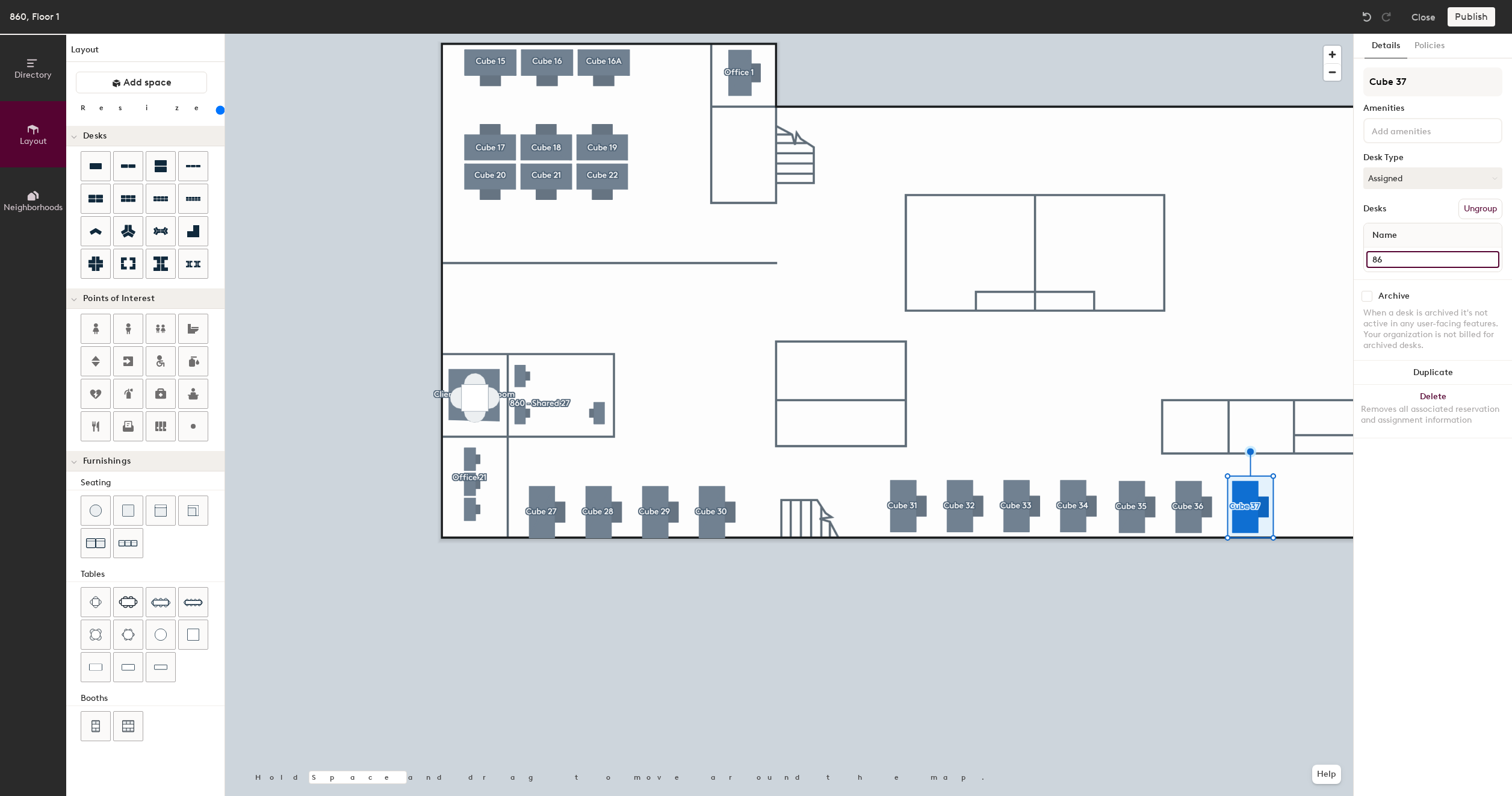
type input "200"
type input "860"
type input "200"
type input "860 -"
type input "200"
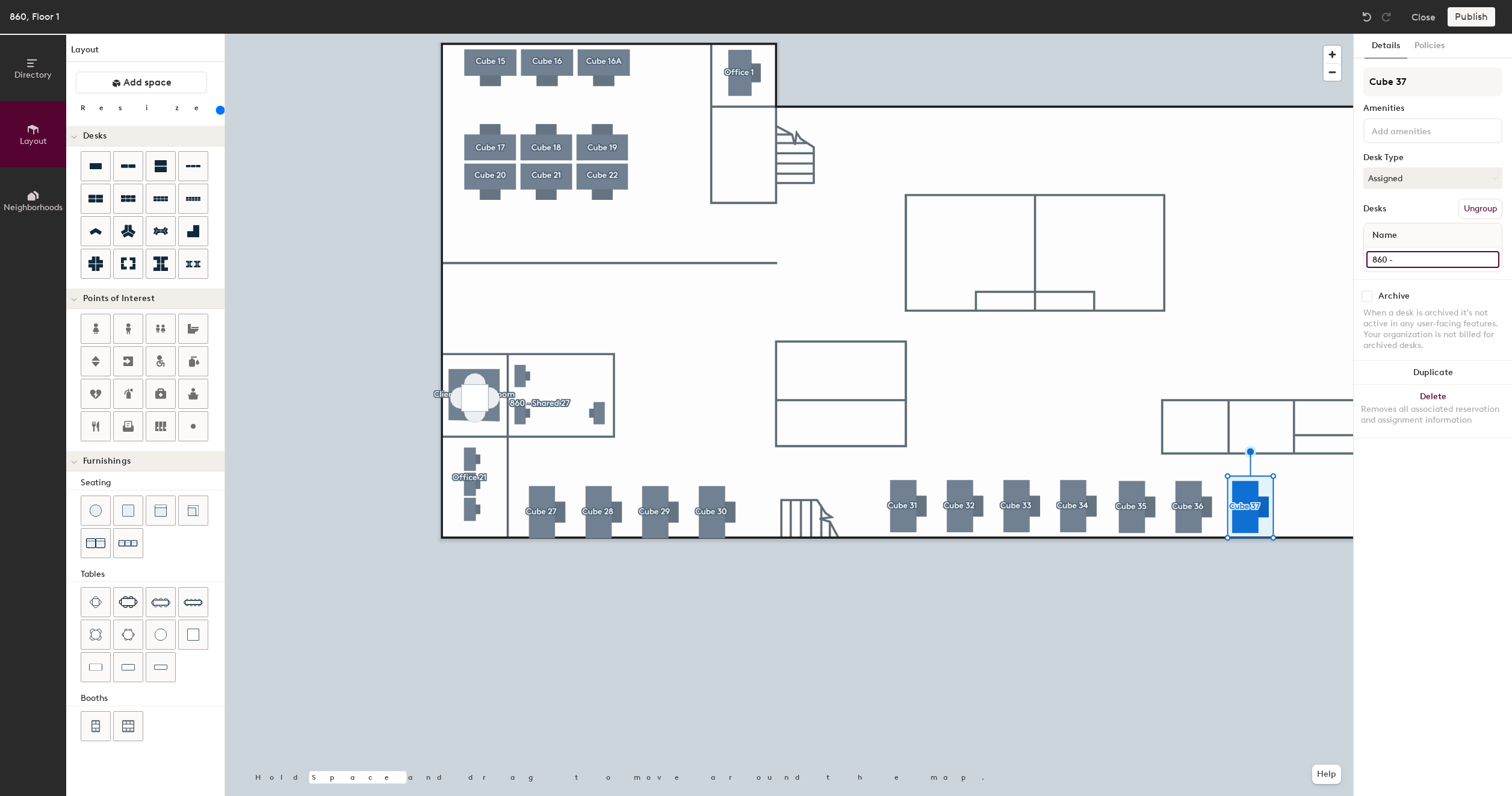
type input "860 - C"
type input "200"
type input "860 - Cu"
type input "200"
type input "860 - Cub"
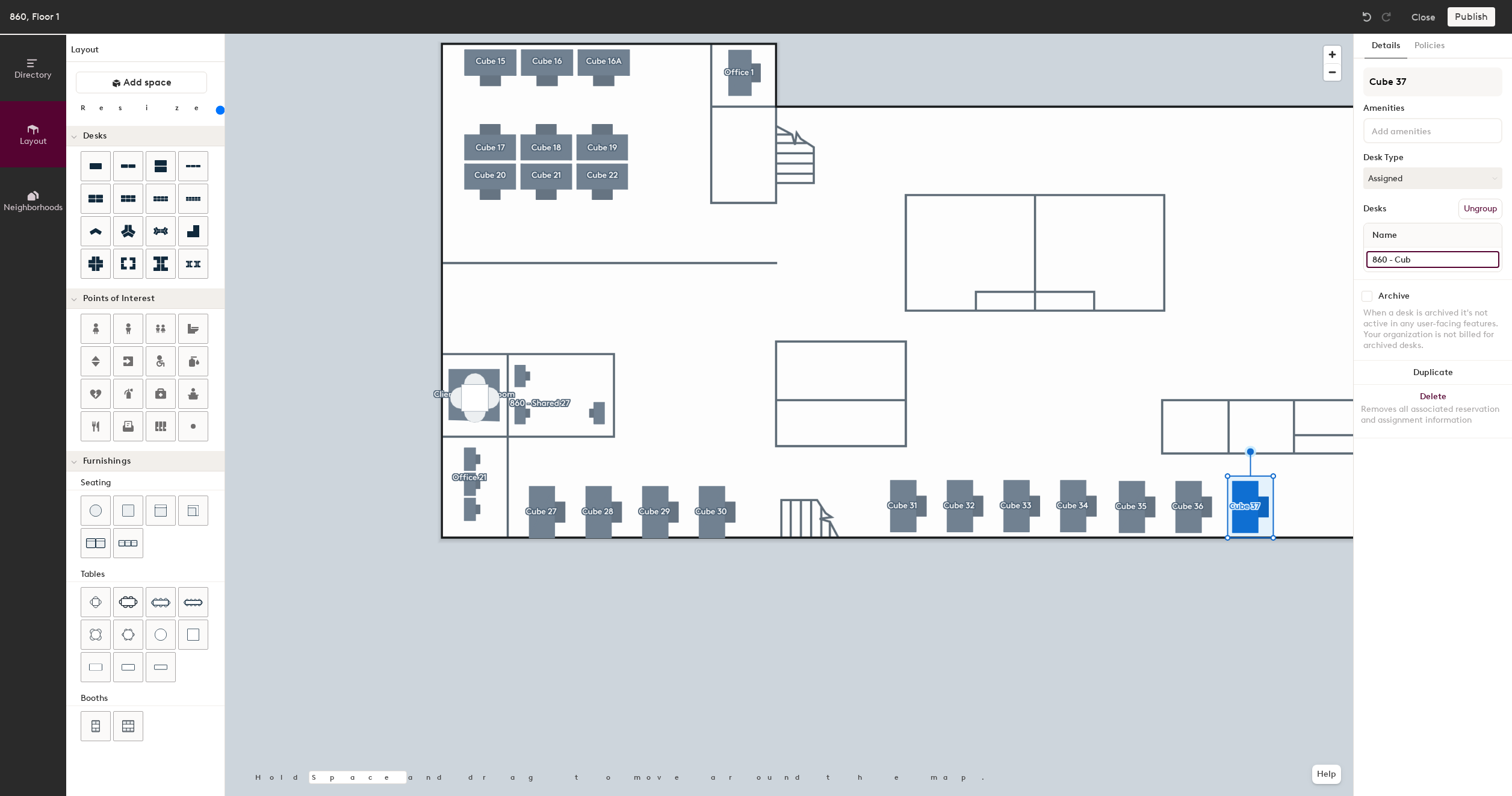
type input "200"
type input "860 - Cube"
type input "200"
type input "860 - Cube"
type input "200"
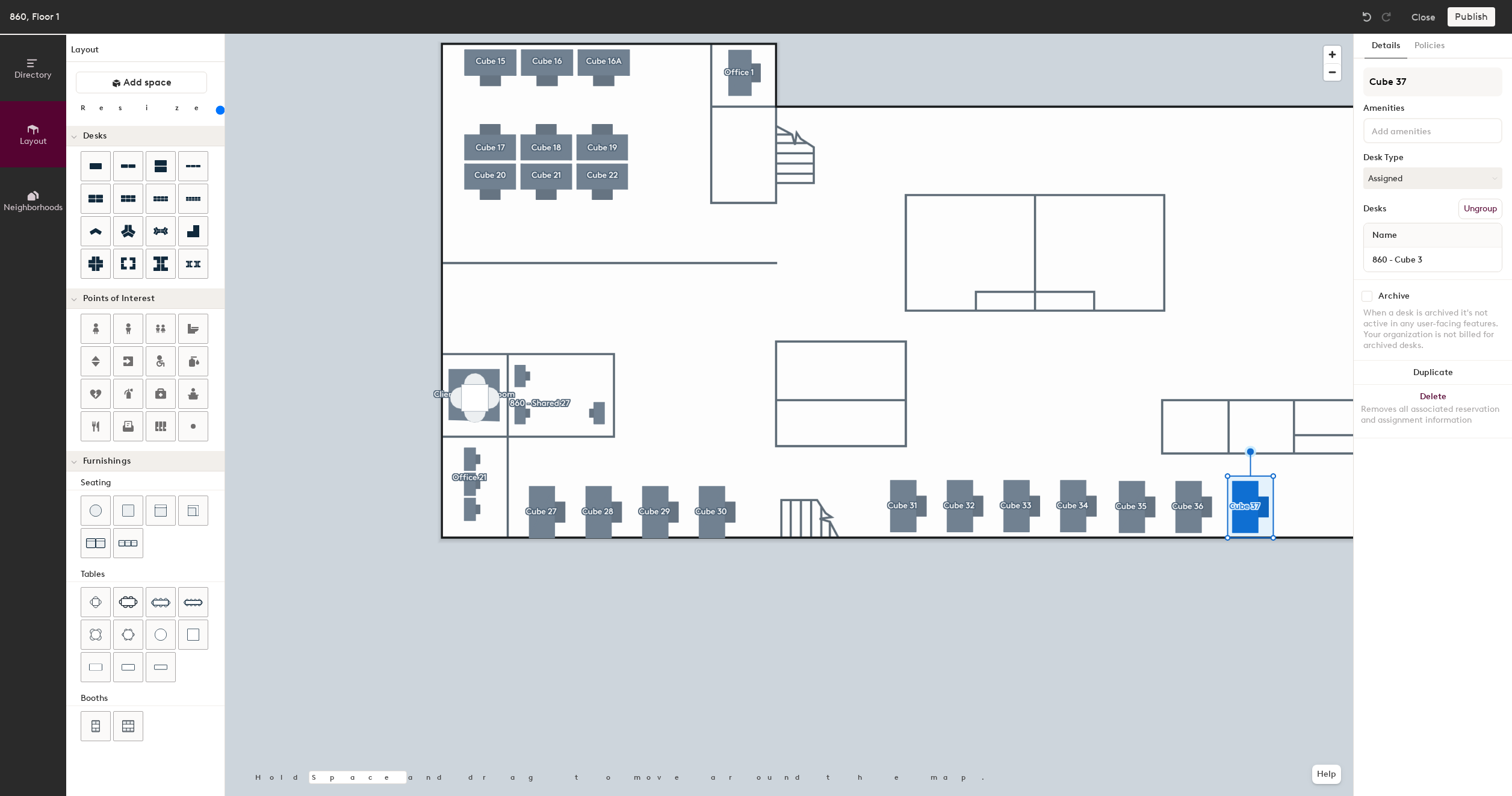
type input "200"
type input "860 - Cube 37"
type input "200"
type input "860 - Cube 37"
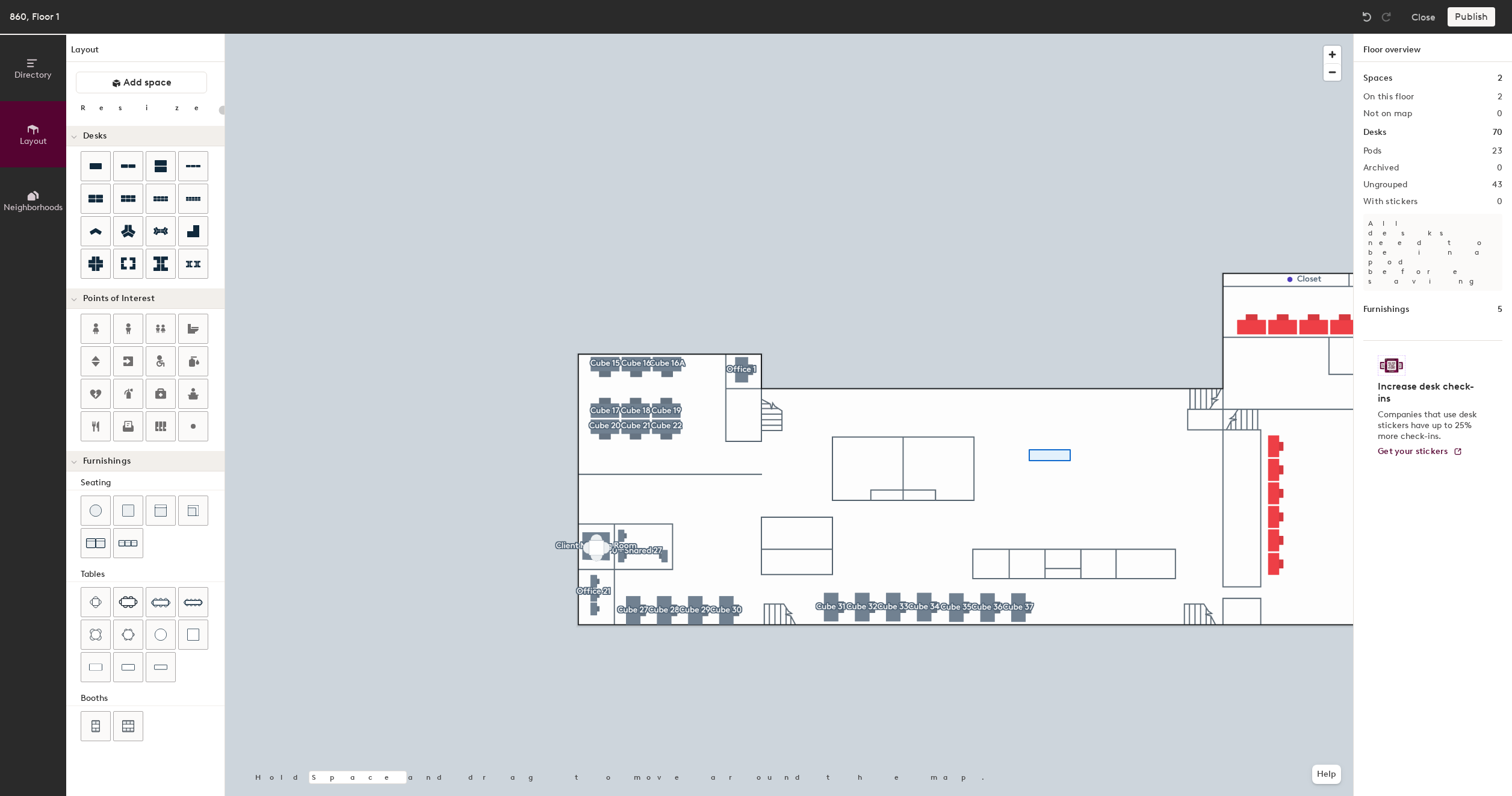
click at [1029, 33] on div at bounding box center [788, 33] width 1127 height 0
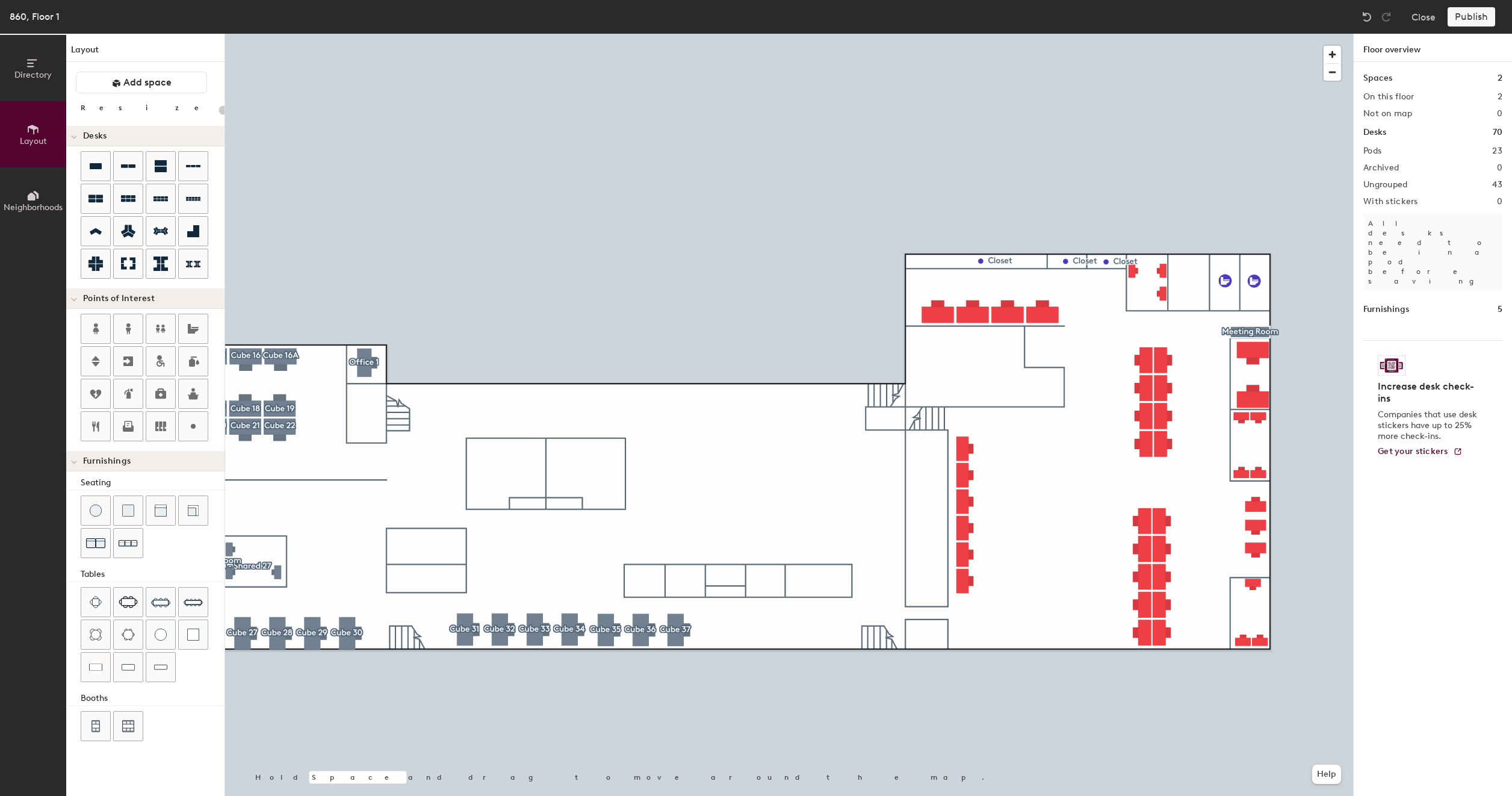
click at [932, 33] on div at bounding box center [788, 33] width 1127 height 0
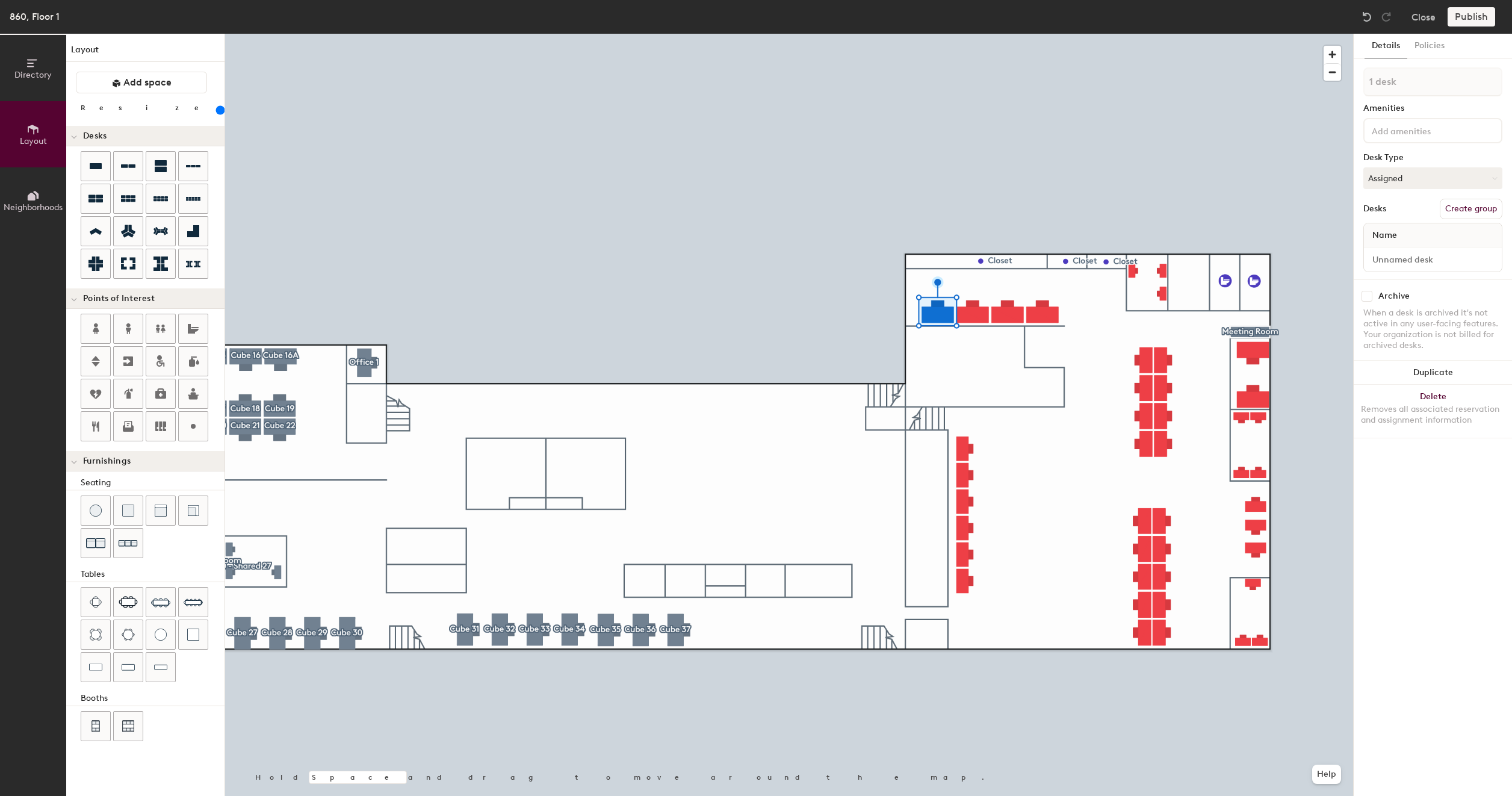
click at [1468, 206] on button "Create group" at bounding box center [1471, 209] width 63 height 21
type input "200"
type input "Pod 2"
type input "200"
type input "P"
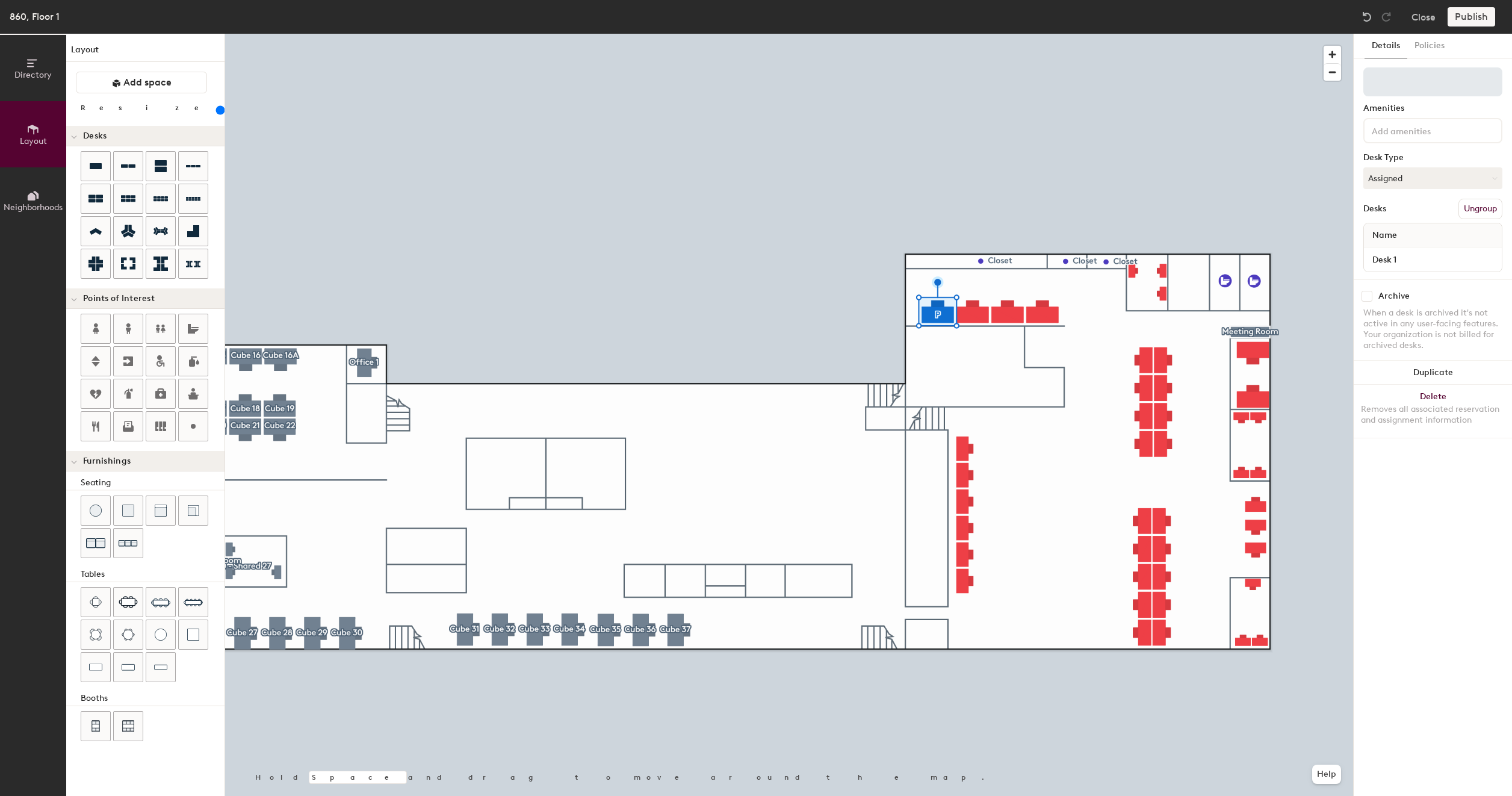
type input "200"
type input "#"
type input "200"
type input "#7"
type input "200"
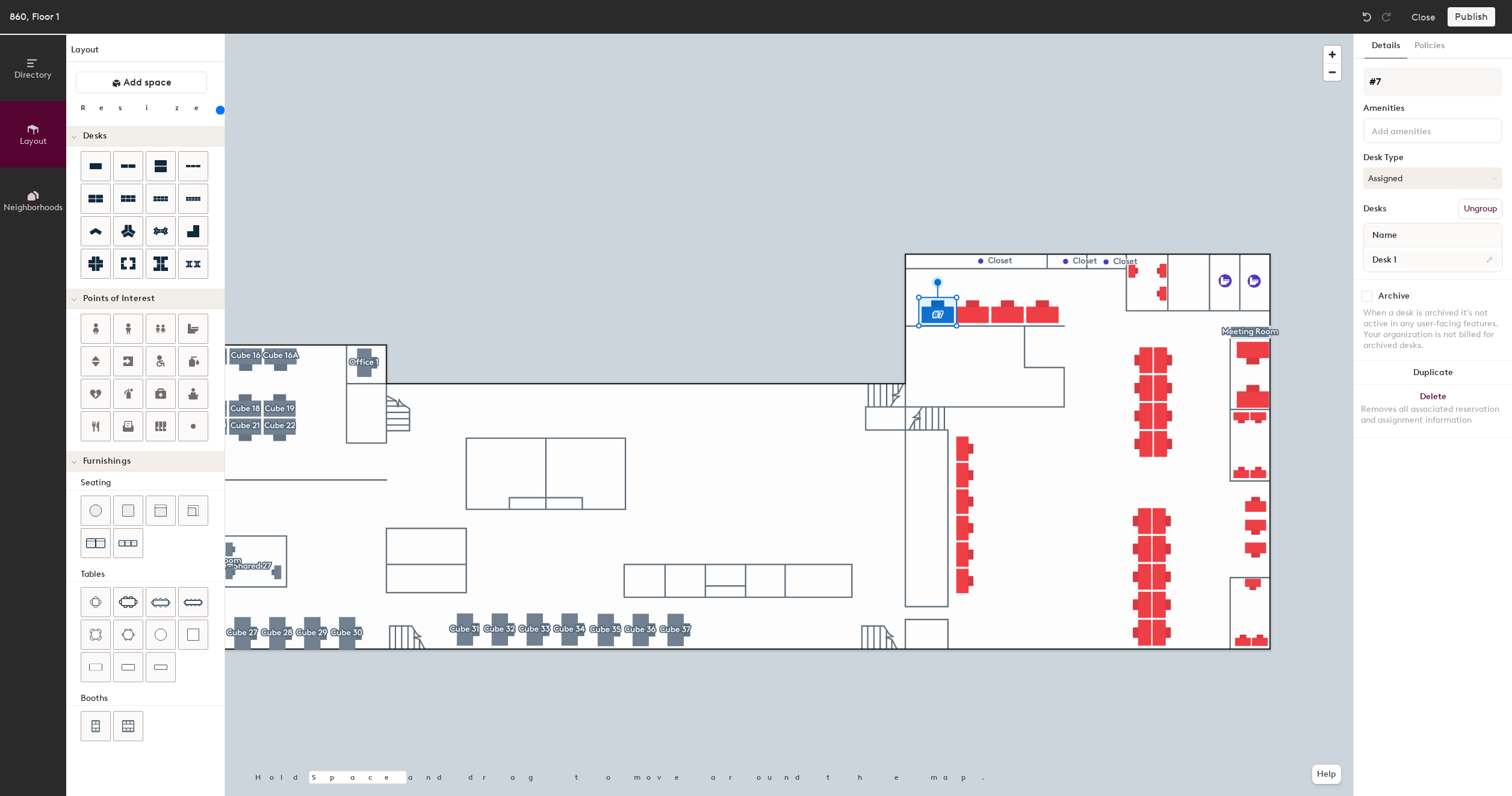
type input "#7"
type input "200"
click at [1406, 263] on input "Desk 1" at bounding box center [1432, 259] width 133 height 17
type input "8"
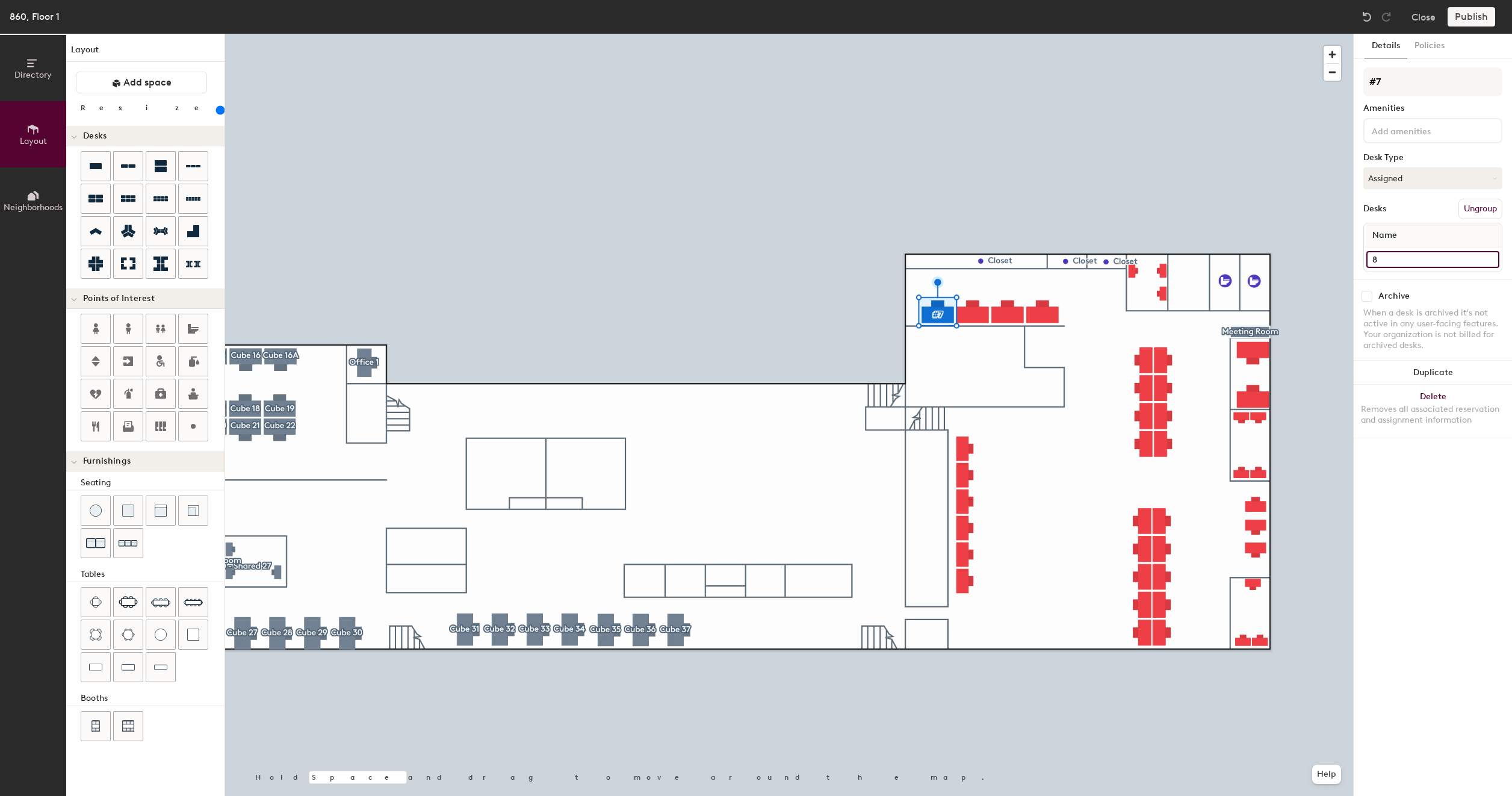
type input "200"
type input "86"
type input "200"
type input "860"
type input "200"
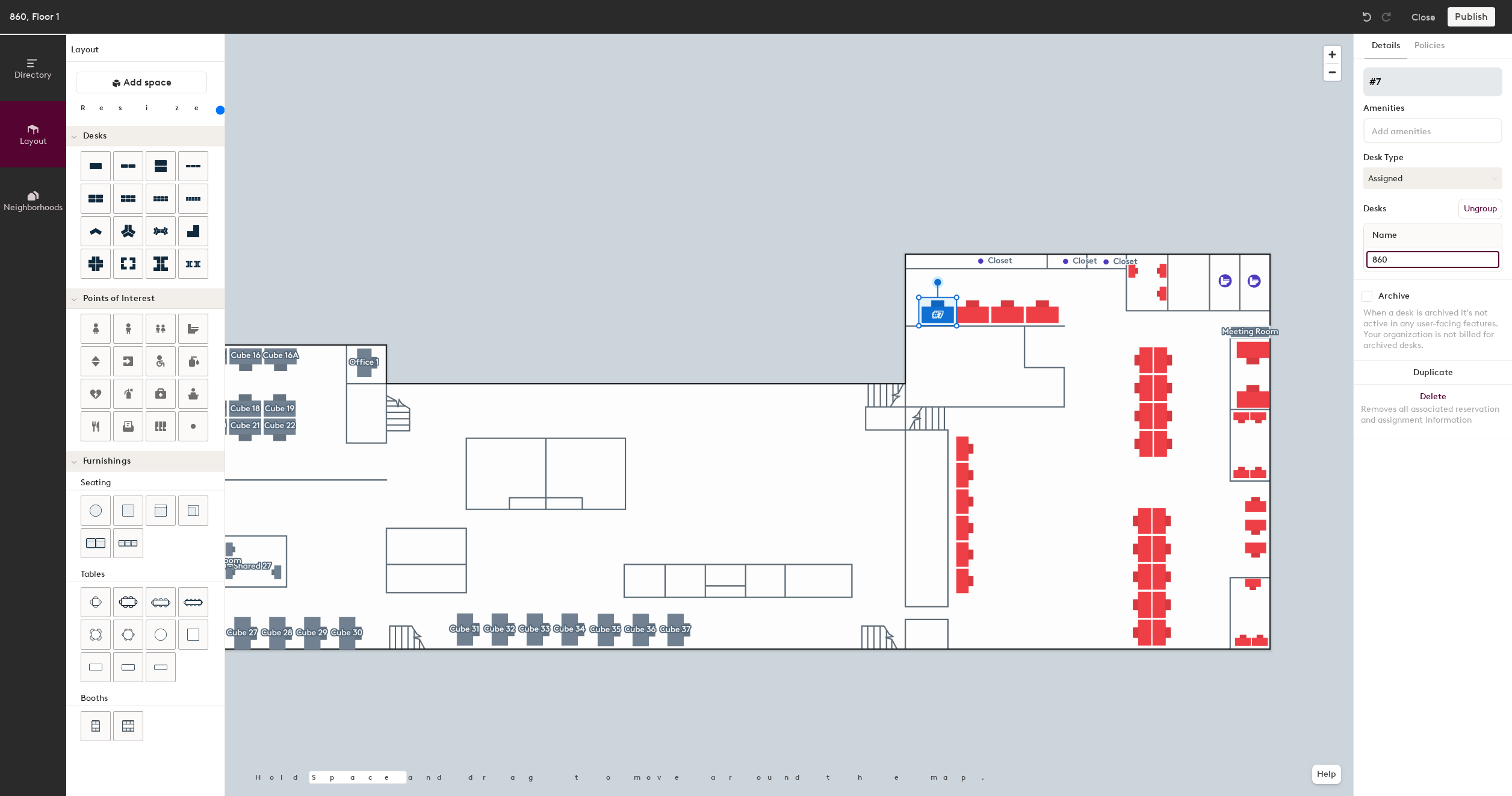
type input "860"
click at [1402, 85] on input "#7" at bounding box center [1433, 81] width 139 height 29
type input "200"
type input "#"
type input "200"
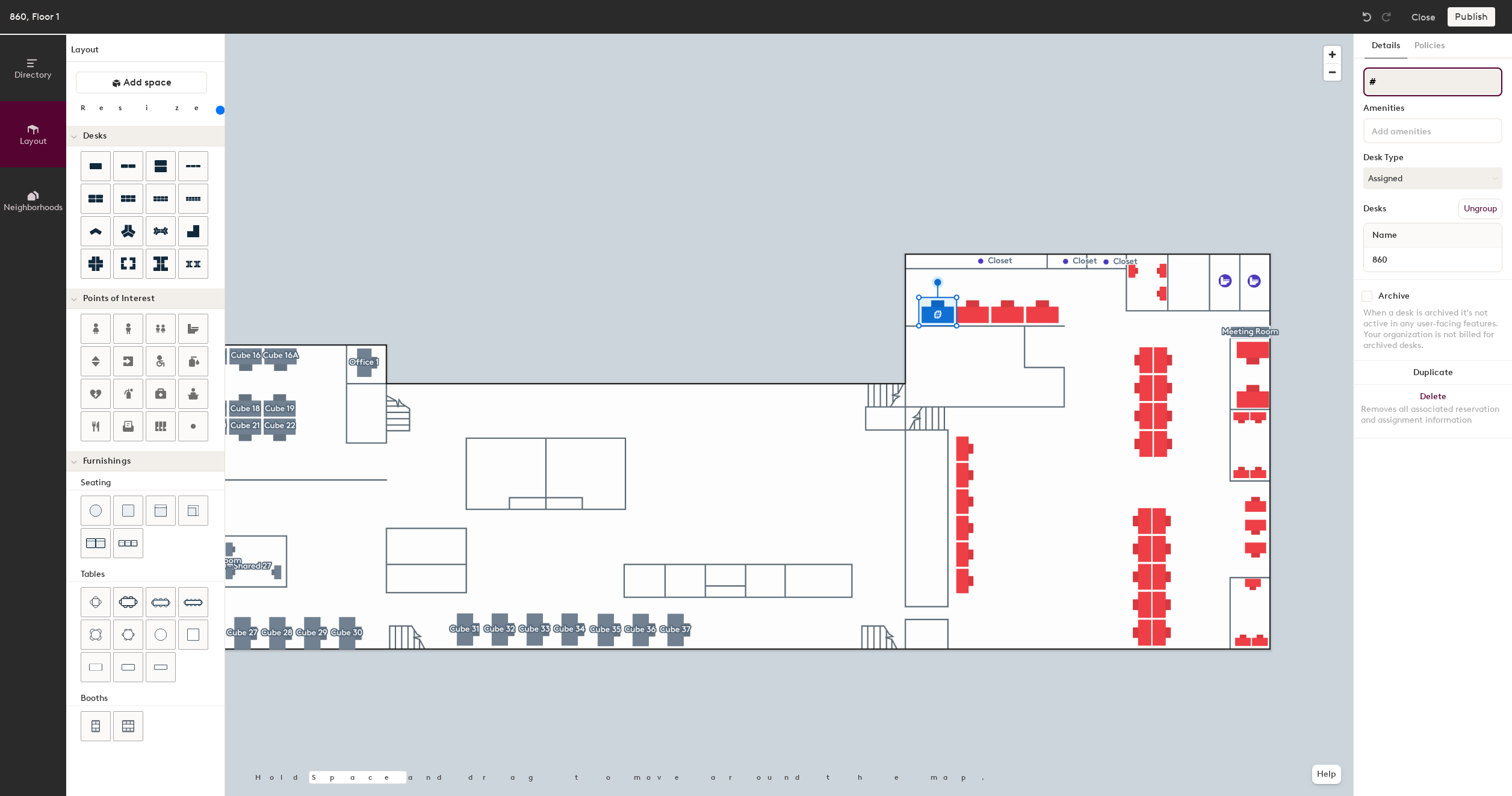
type input "#8"
type input "200"
type input "#8"
type input "200"
click at [1411, 259] on input "860" at bounding box center [1432, 259] width 133 height 17
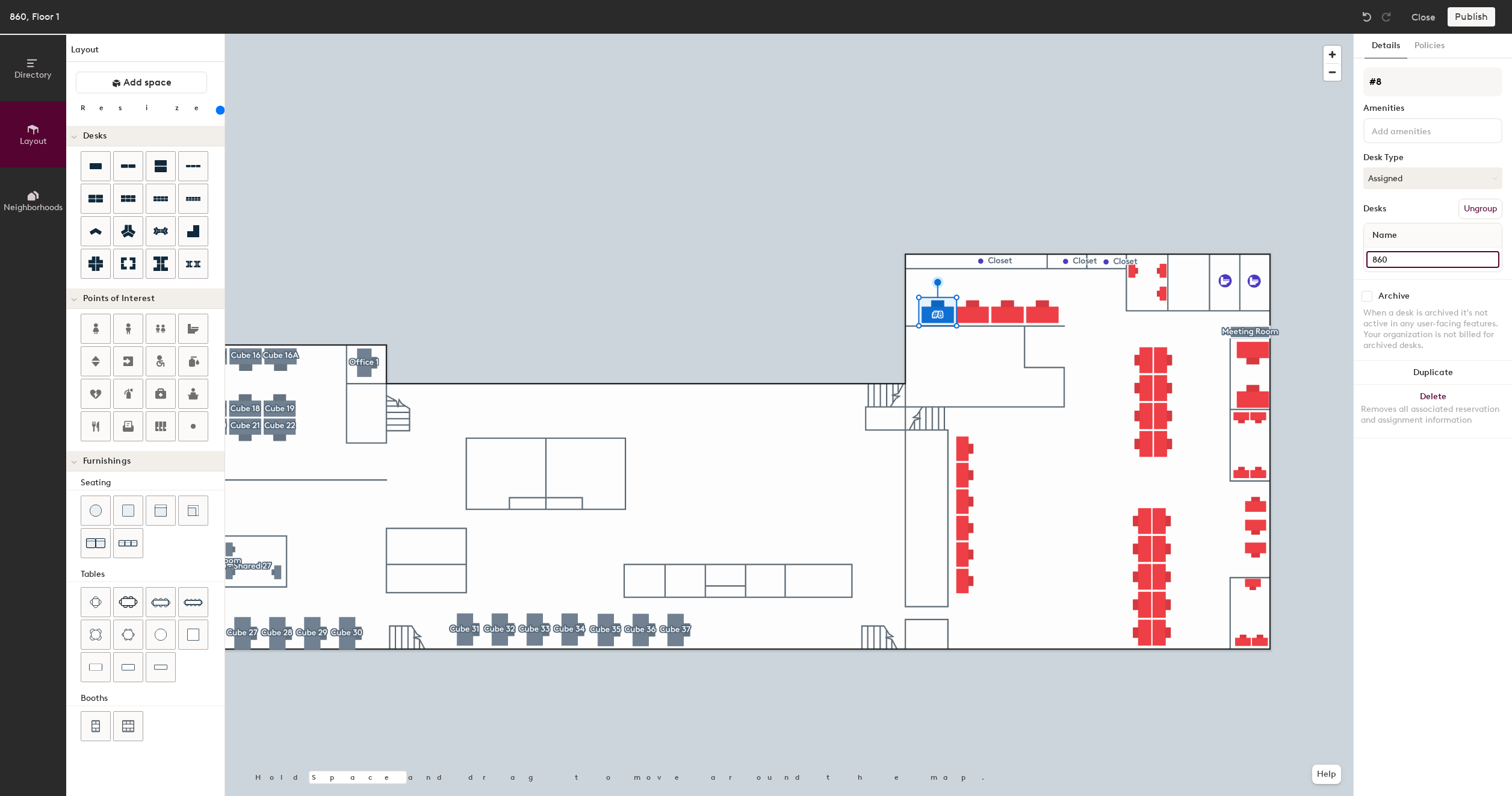
click at [1411, 259] on input "860" at bounding box center [1432, 259] width 133 height 17
type input "860"
type input "200"
type input "860 #"
type input "200"
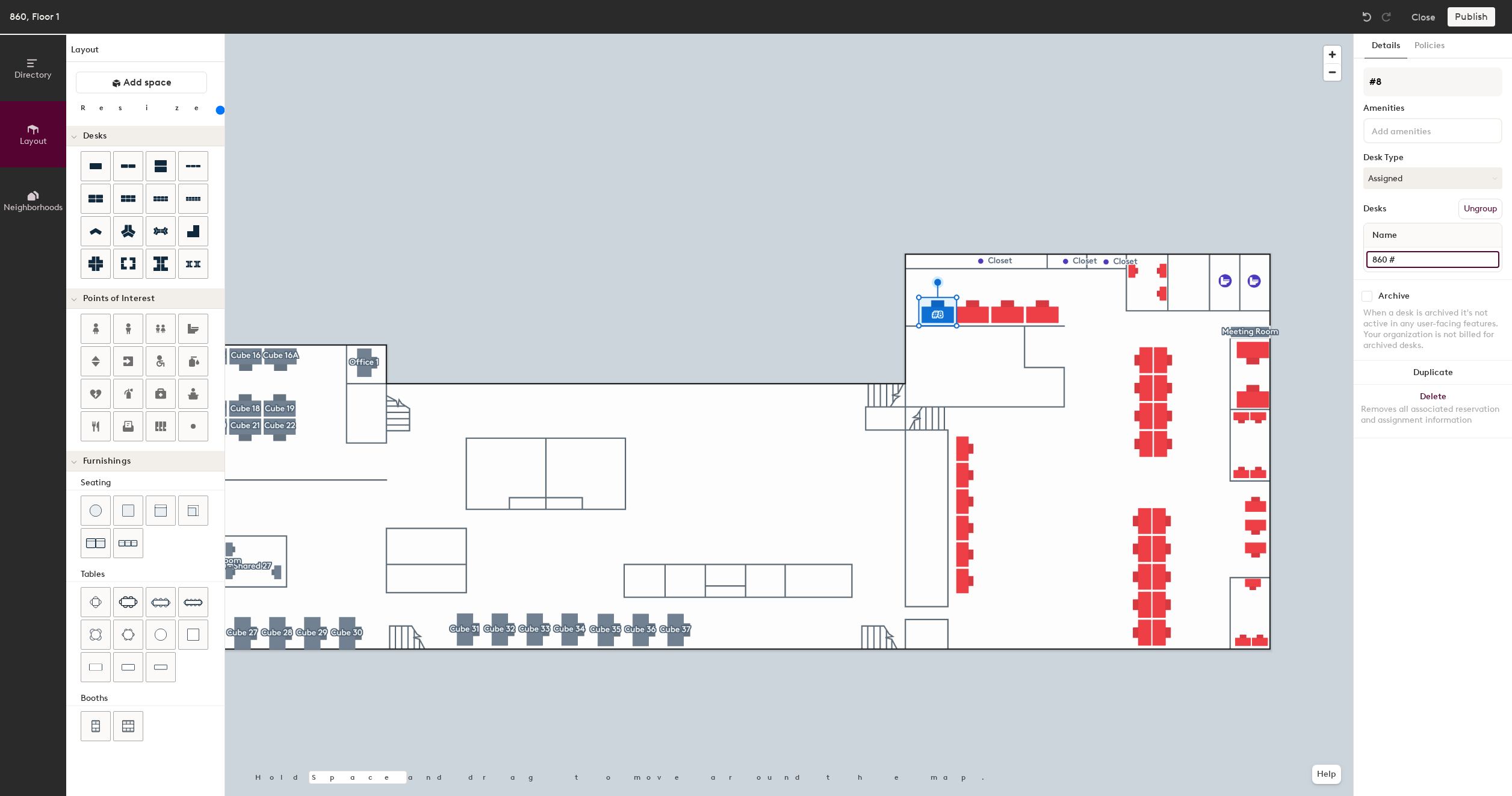
type input "860 #8"
type input "200"
type input "860 #8"
click at [1475, 211] on button "Create group" at bounding box center [1471, 209] width 63 height 21
click at [1423, 83] on input "Pod 25" at bounding box center [1433, 81] width 139 height 29
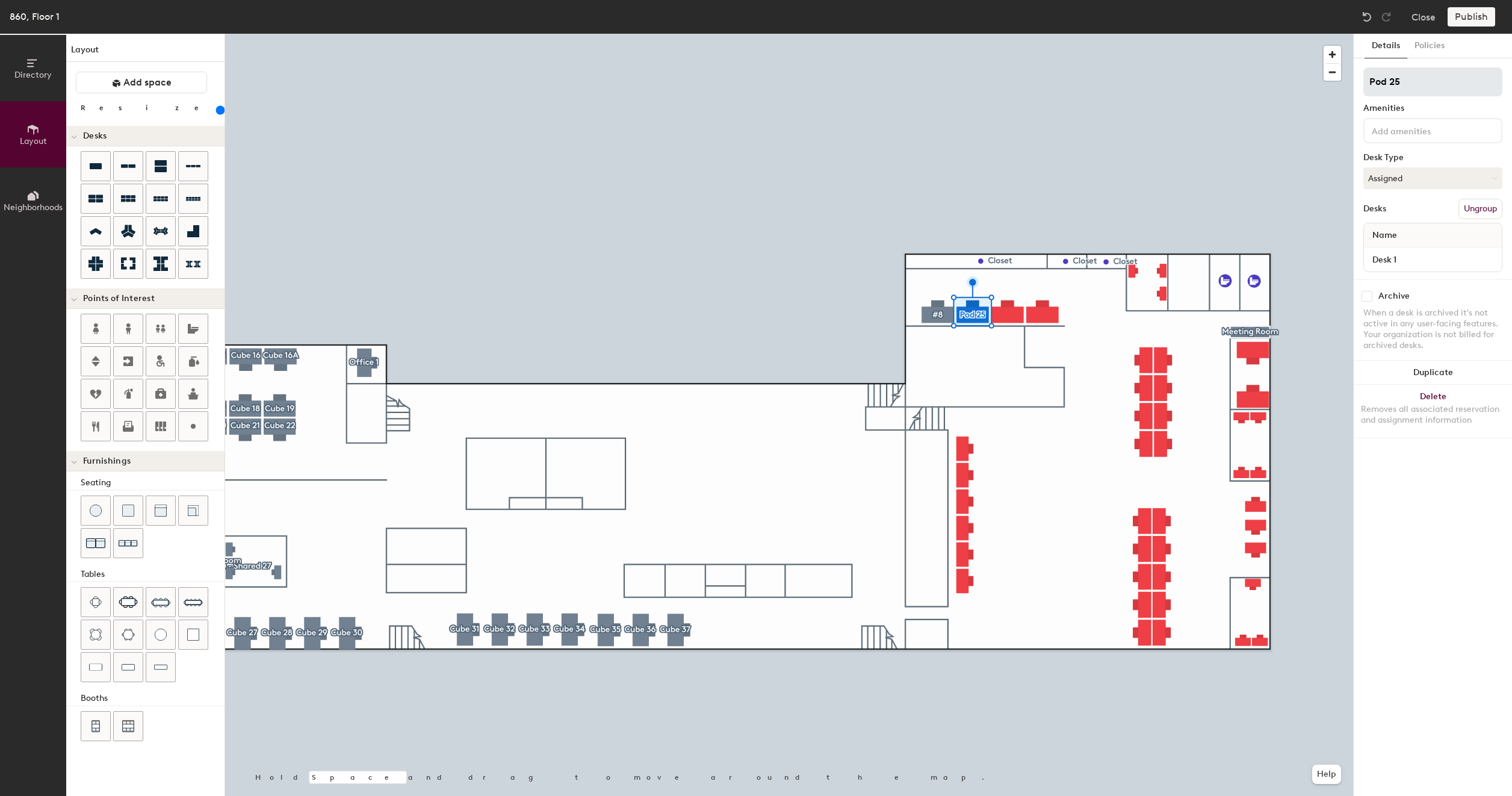
click at [1423, 83] on input "Pod 25" at bounding box center [1433, 81] width 139 height 29
type input "200"
click at [1423, 83] on input "Pod 25" at bounding box center [1433, 81] width 139 height 29
type input "#"
type input "200"
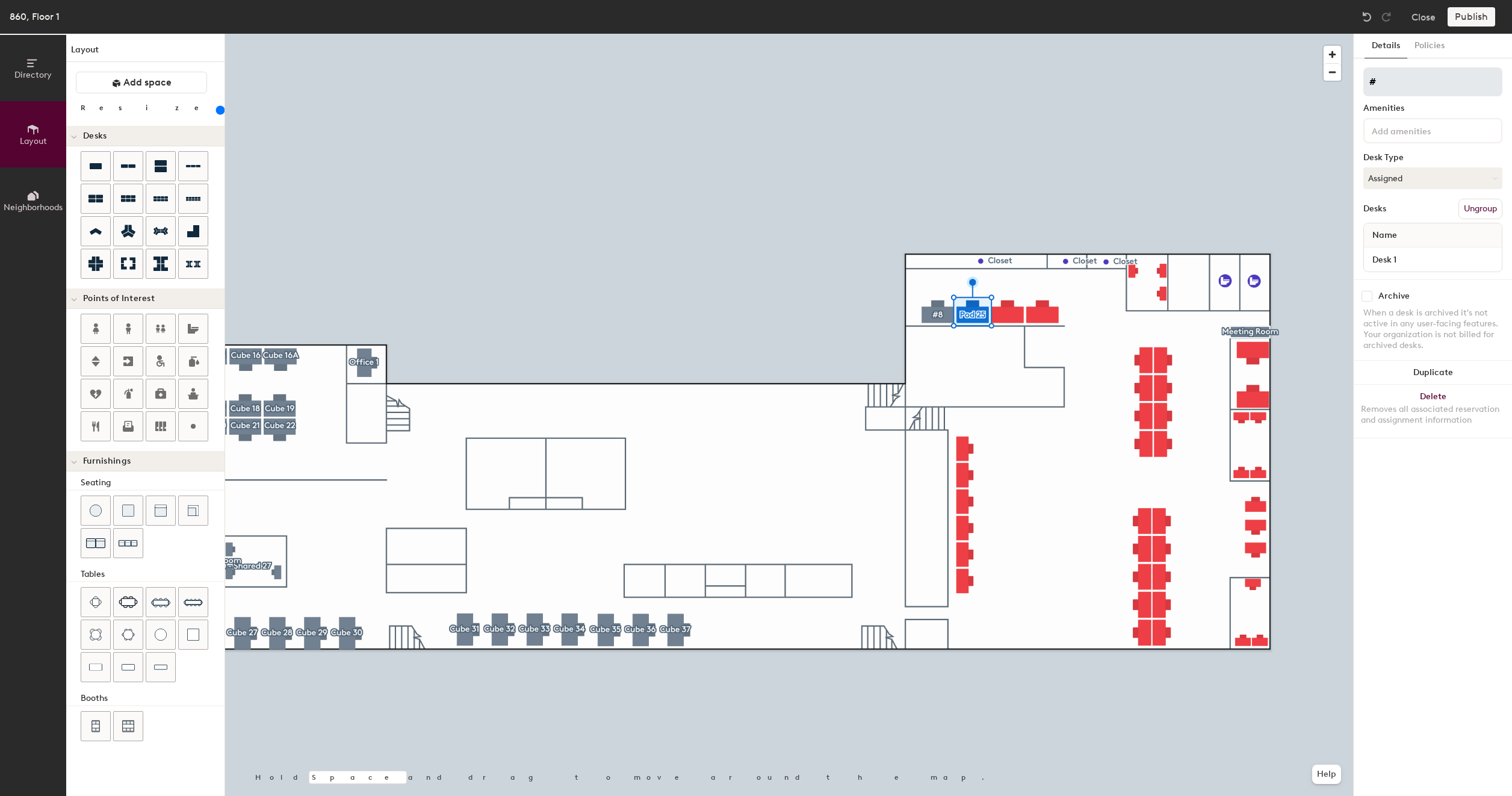
type input "#9"
type input "200"
type input "#9"
click at [1401, 264] on input "Desk 1" at bounding box center [1432, 259] width 133 height 17
type input "200"
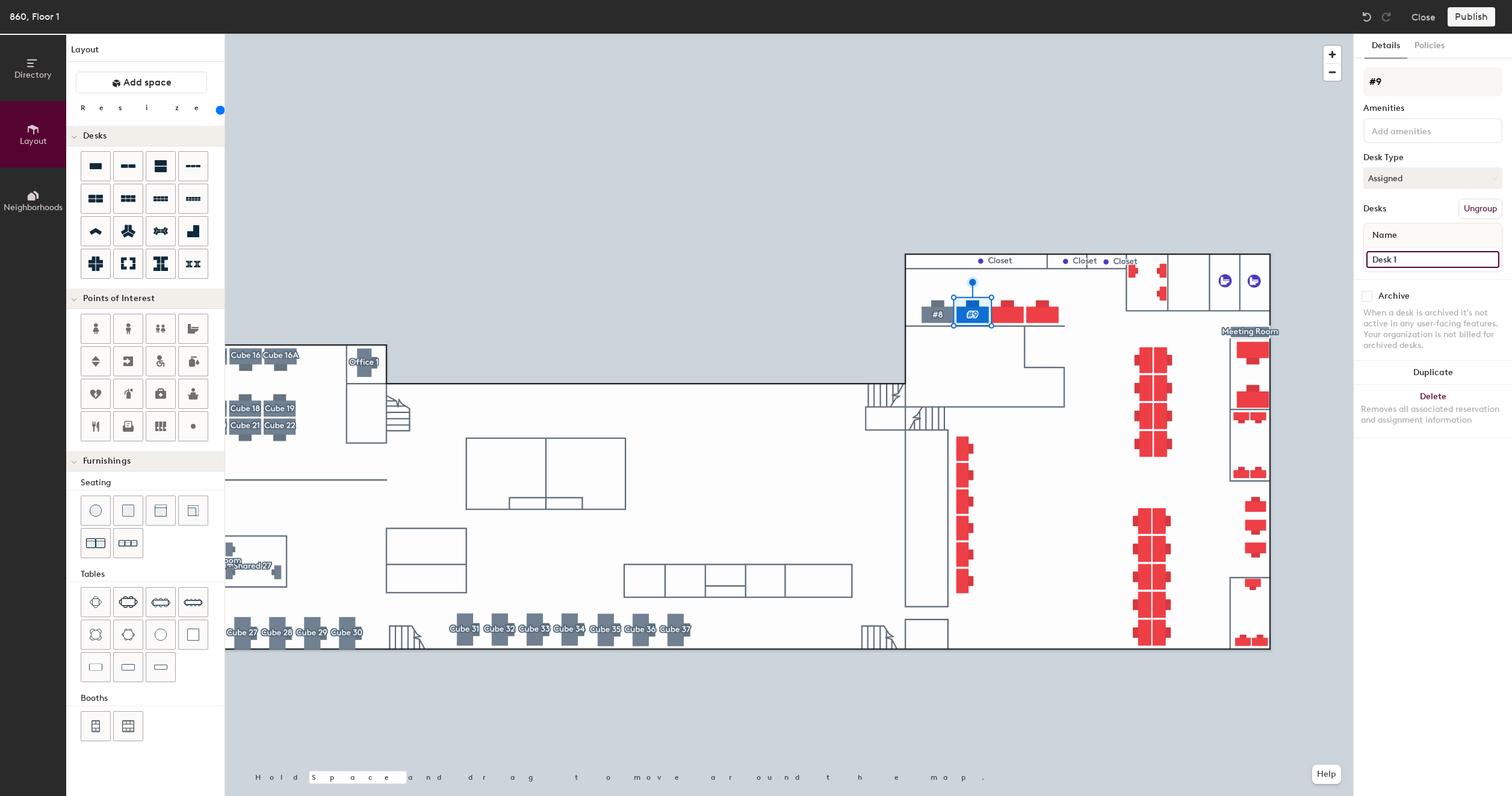
click at [1419, 262] on input "Desk 1" at bounding box center [1432, 259] width 133 height 17
type input "200"
type input "8"
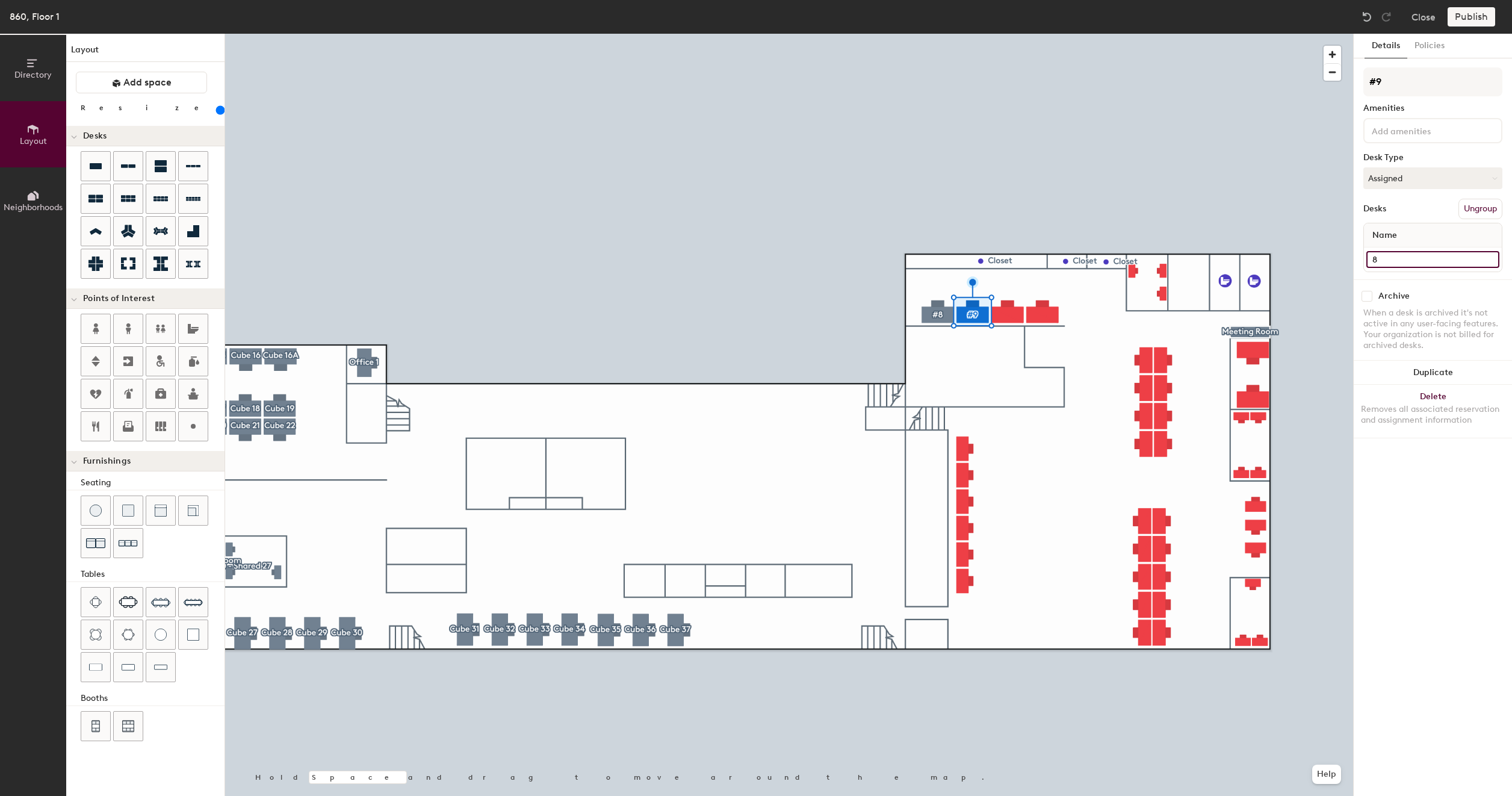
type input "200"
type input "86"
type input "200"
type input "860"
type input "200"
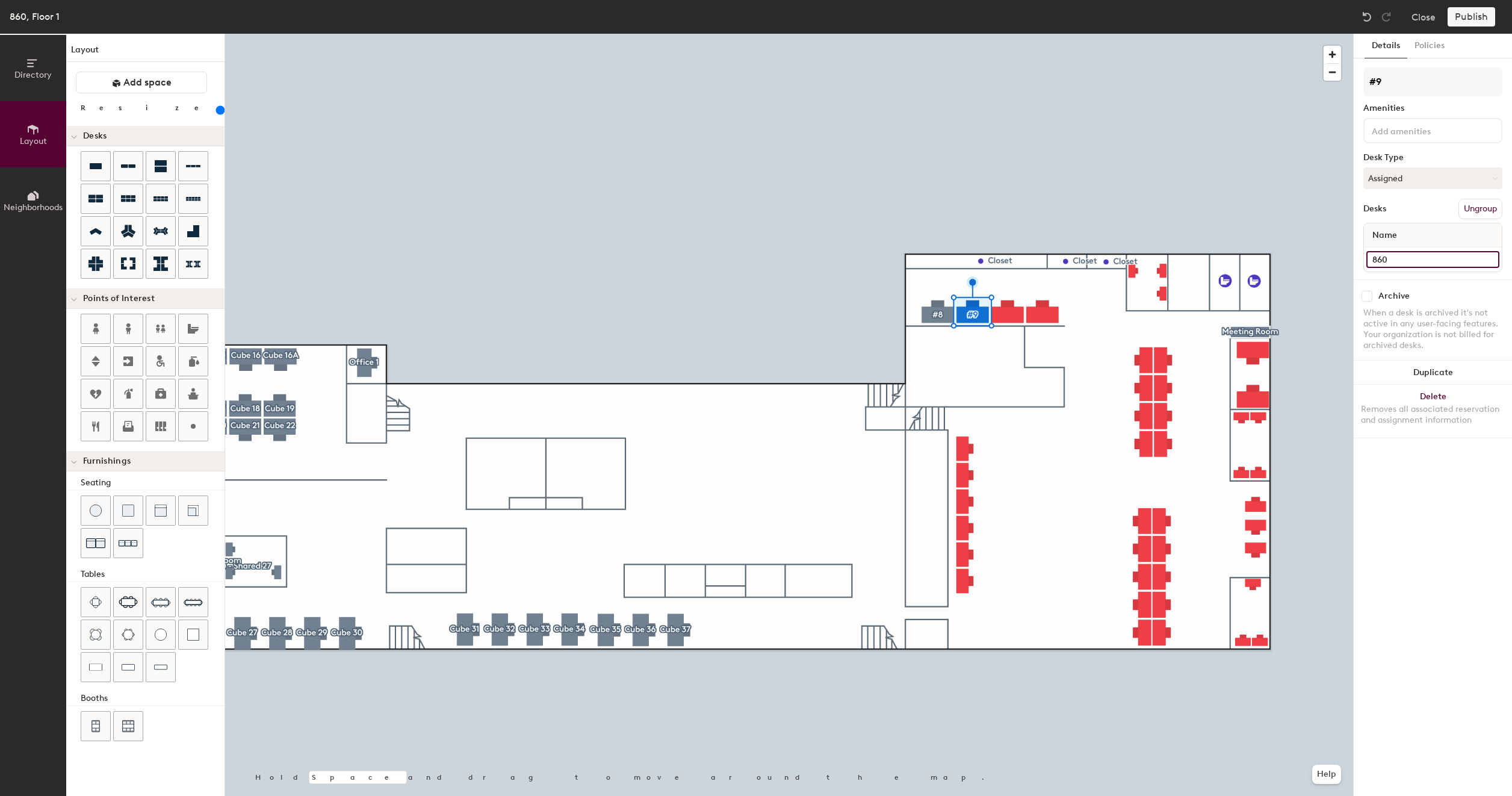
type input "860"
type input "200"
type input "860 #"
type input "200"
type input "860 #9"
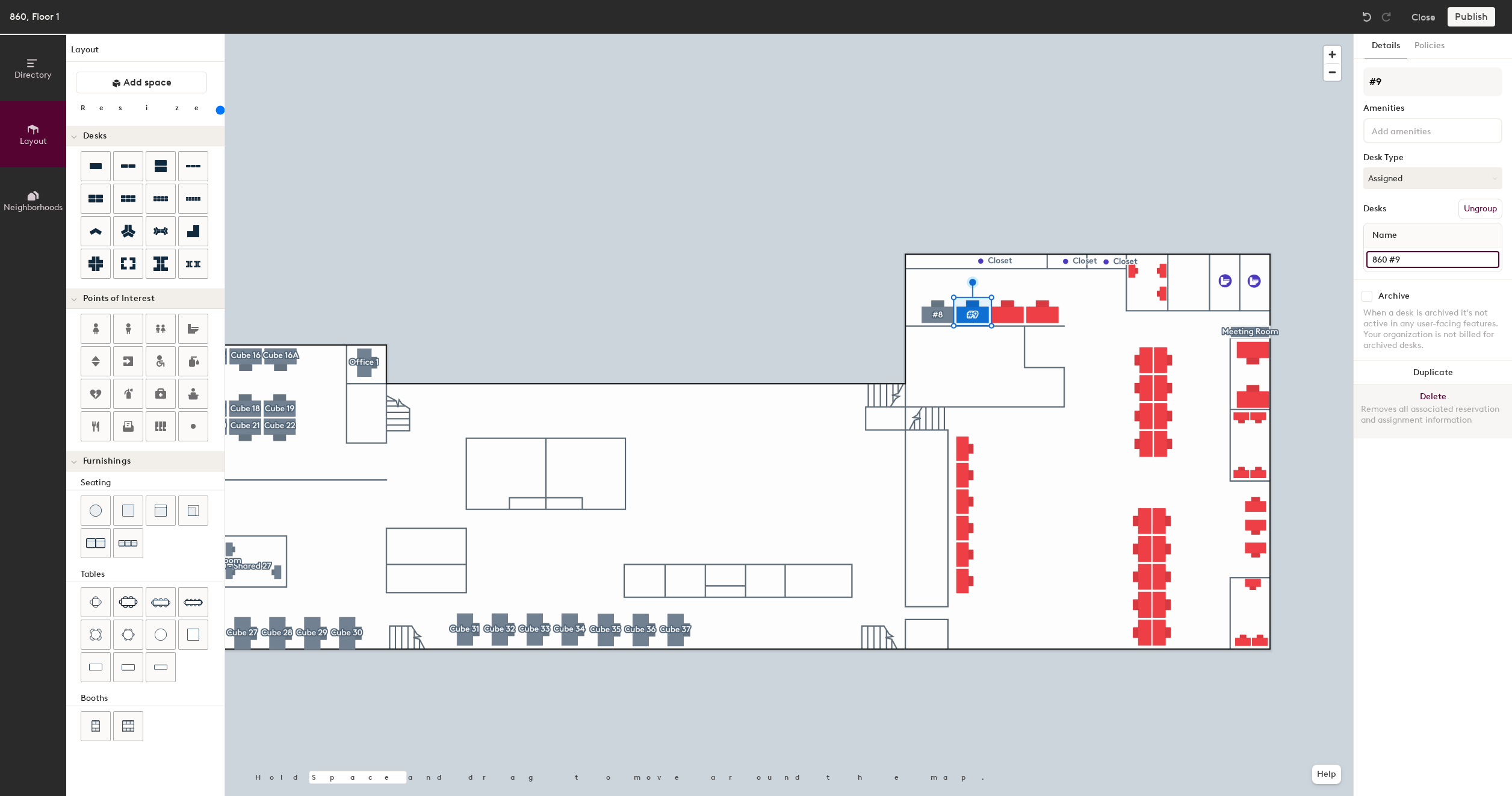
type input "200"
type input "860 #9"
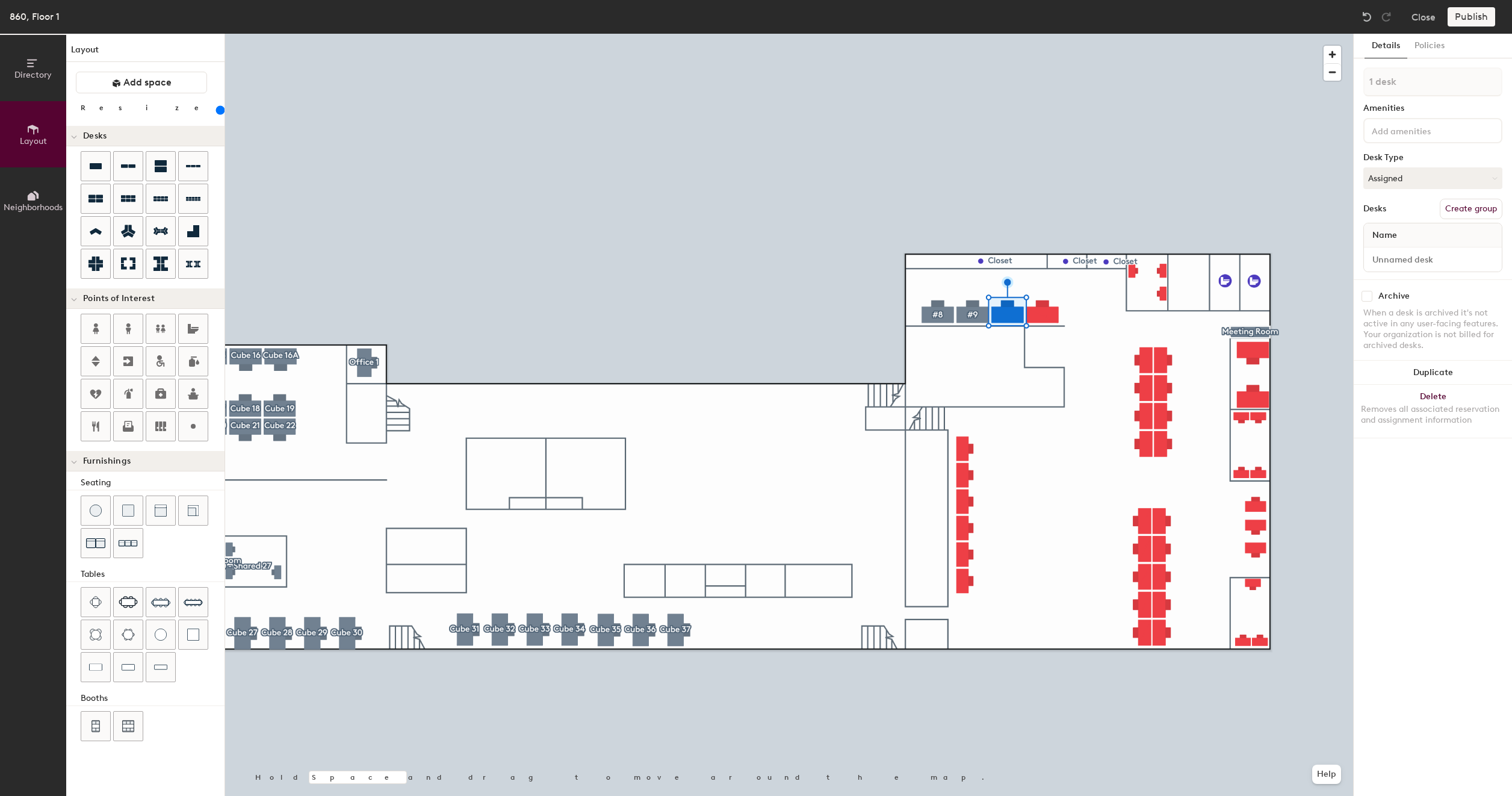
click at [1469, 210] on button "Create group" at bounding box center [1471, 209] width 63 height 21
type input "200"
click at [1420, 78] on input "Pod 26" at bounding box center [1433, 81] width 139 height 29
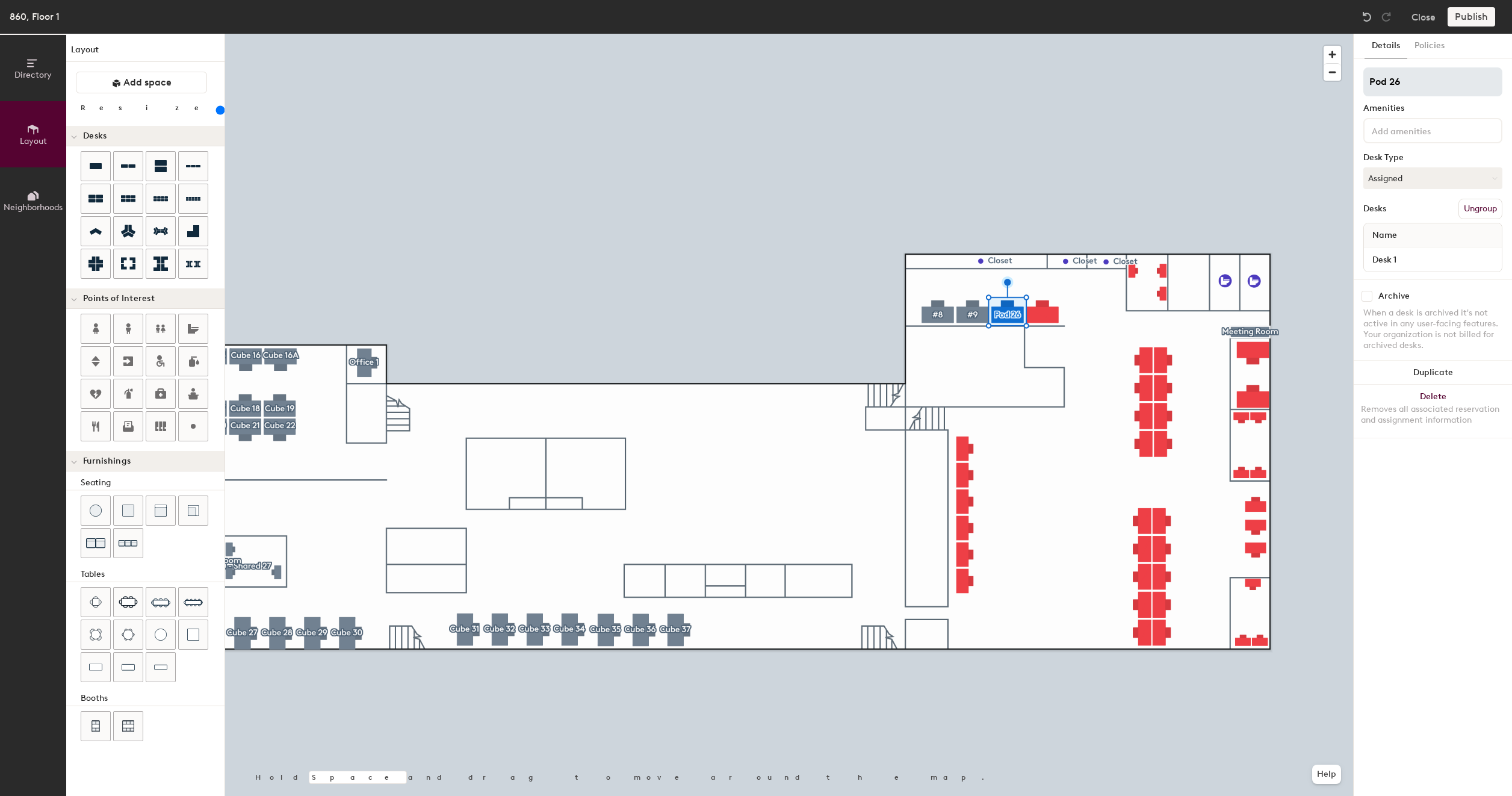
type input "#"
type input "200"
type input "#1"
type input "200"
type input "#10"
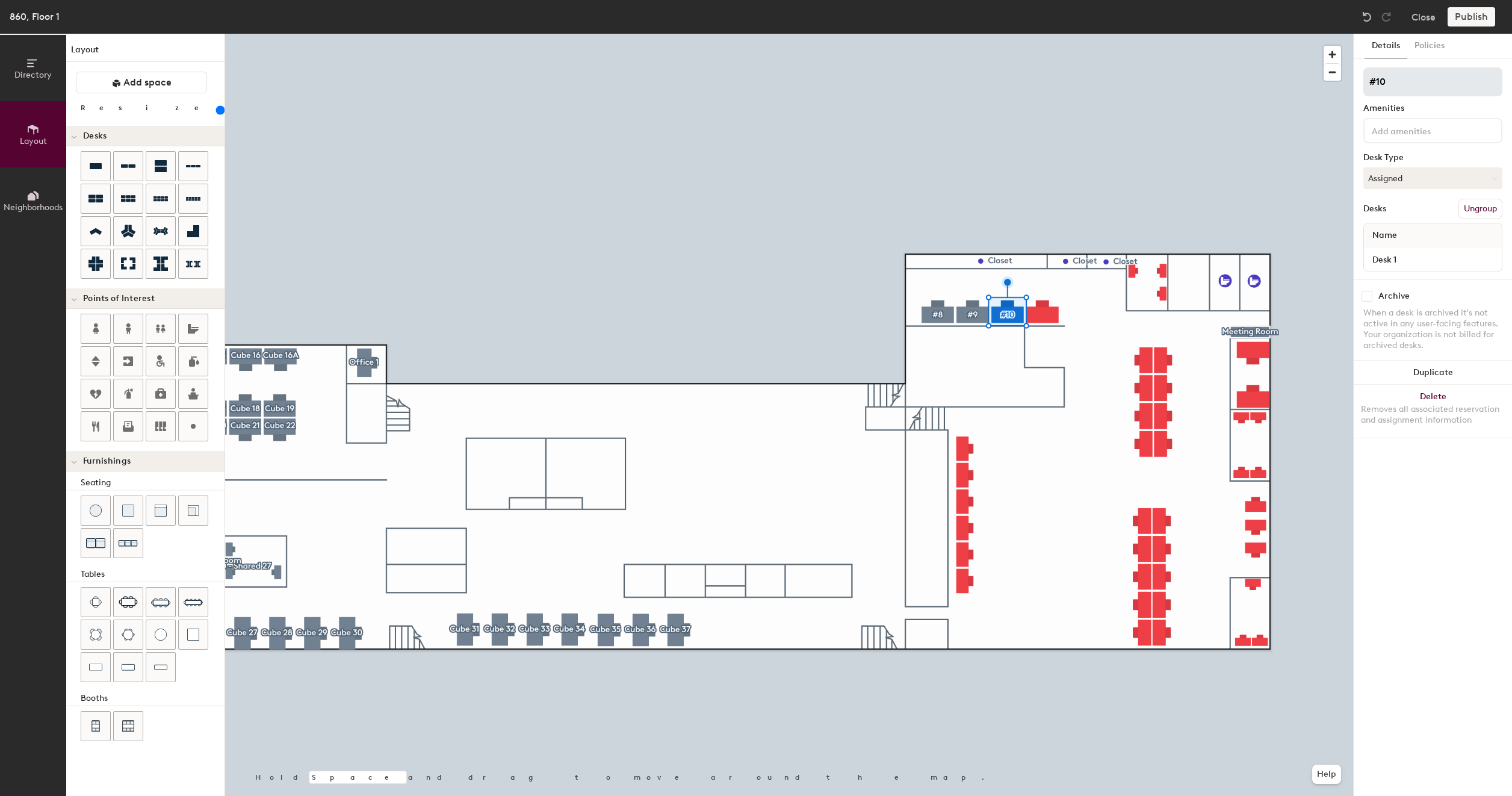
type input "200"
type input "#10"
type input "200"
click at [1412, 258] on input "Desk 1" at bounding box center [1432, 259] width 133 height 17
type input "8"
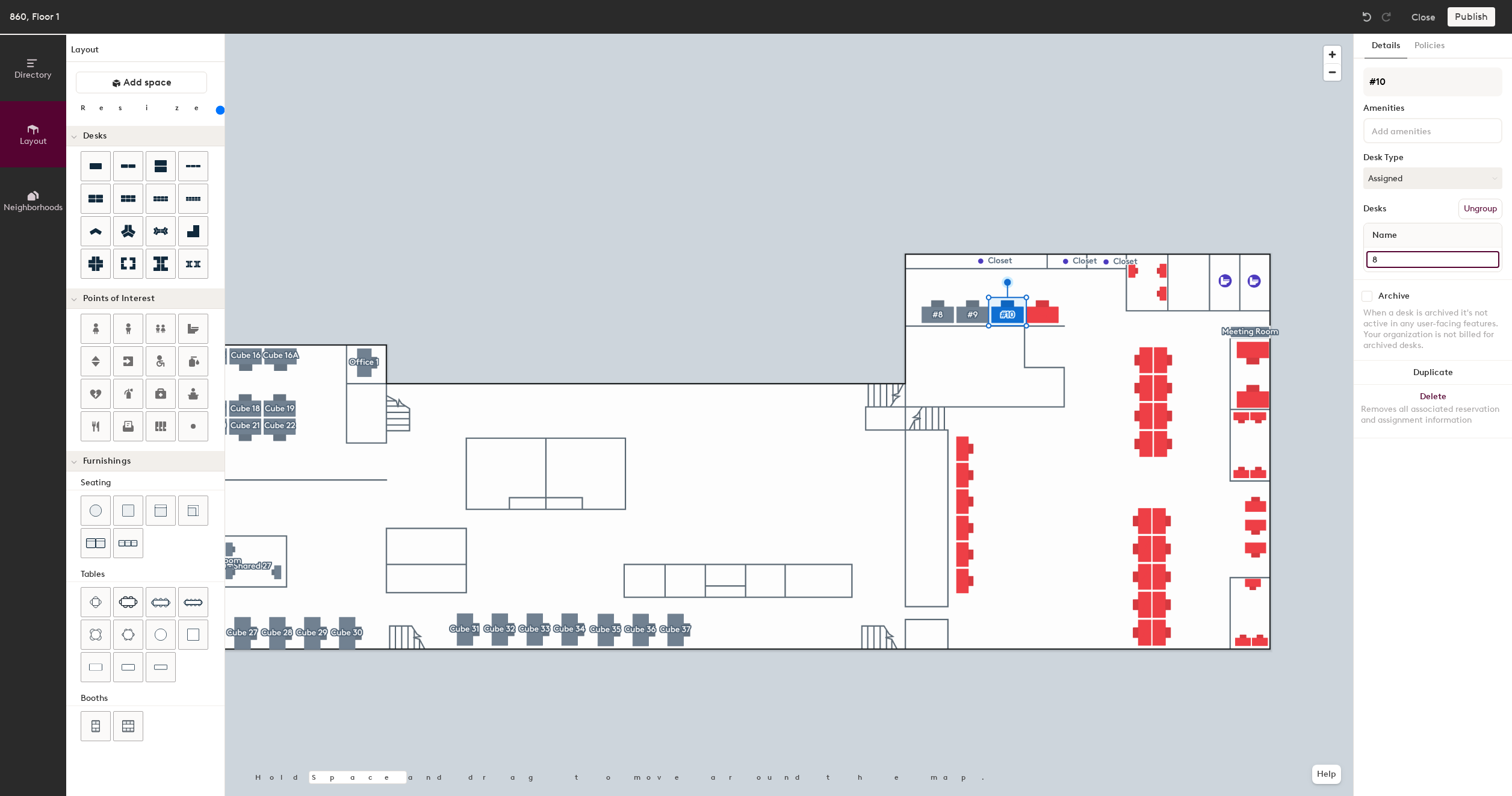
type input "200"
type input "86"
type input "200"
type input "860"
type input "200"
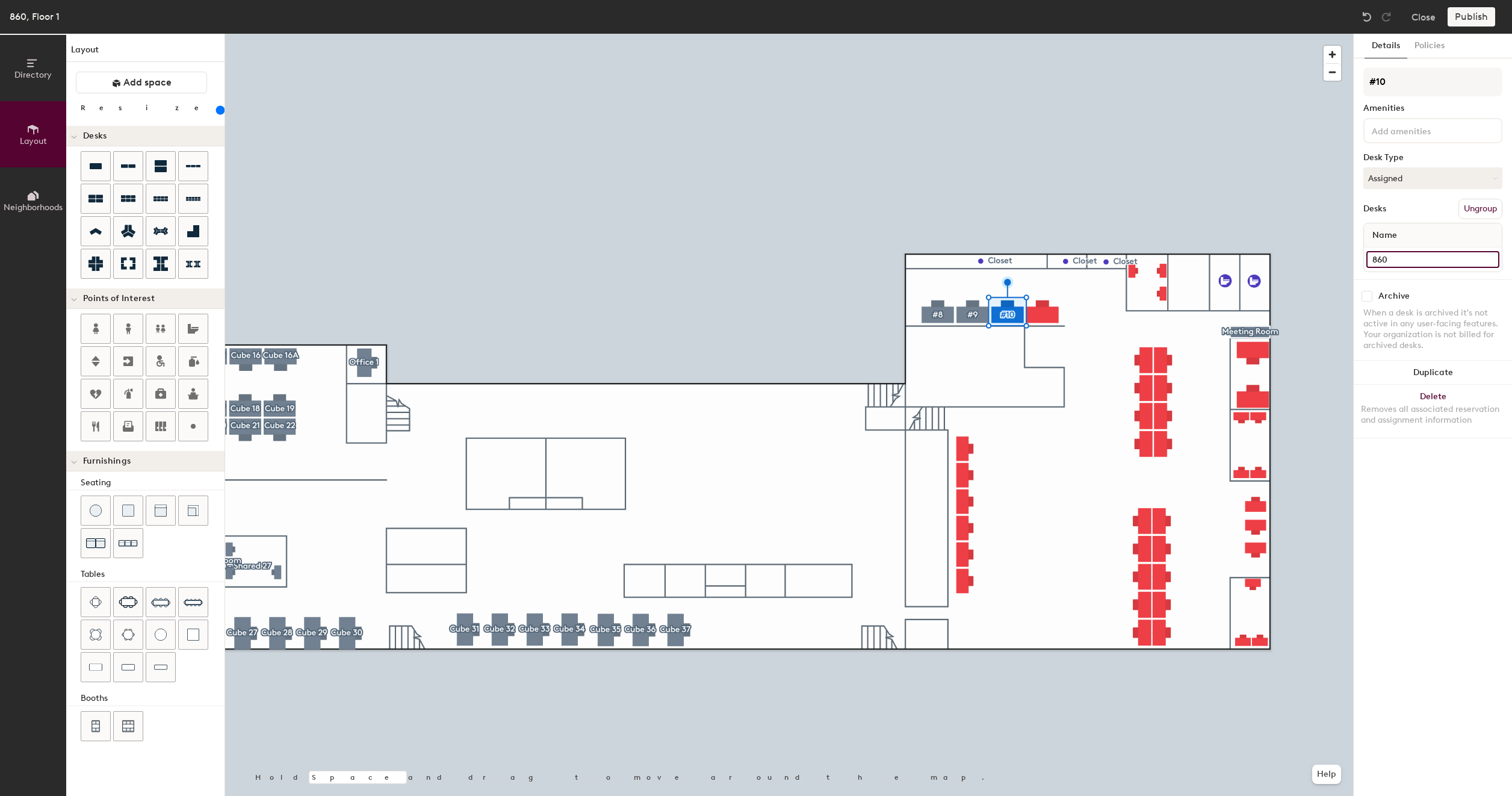
type input "860"
type input "200"
type input "860 #"
type input "200"
type input "860 #1"
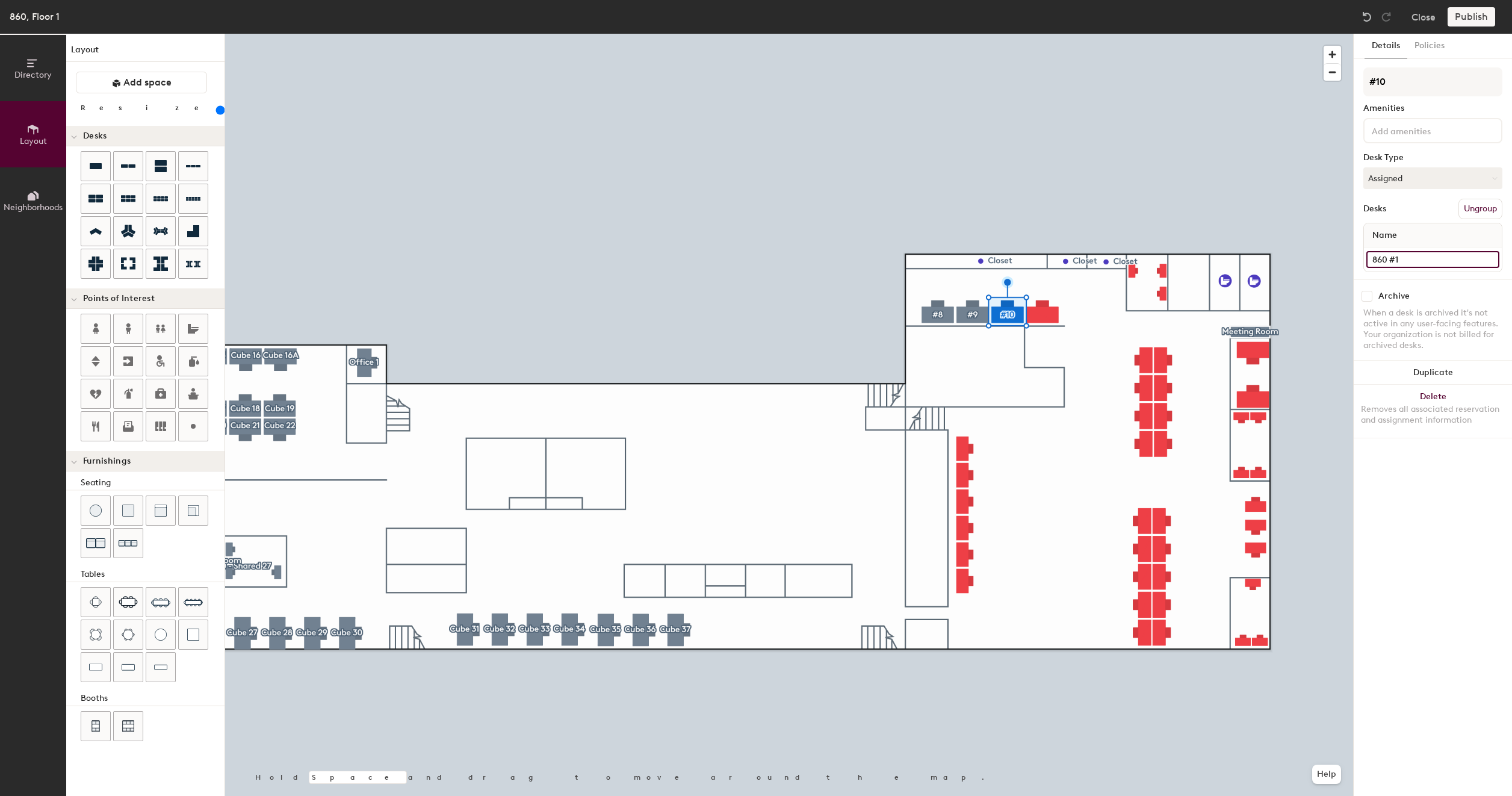
type input "200"
type input "860 #10"
click at [1476, 208] on button "Create group" at bounding box center [1471, 209] width 63 height 21
click at [1423, 79] on input "Pod 27" at bounding box center [1433, 81] width 139 height 29
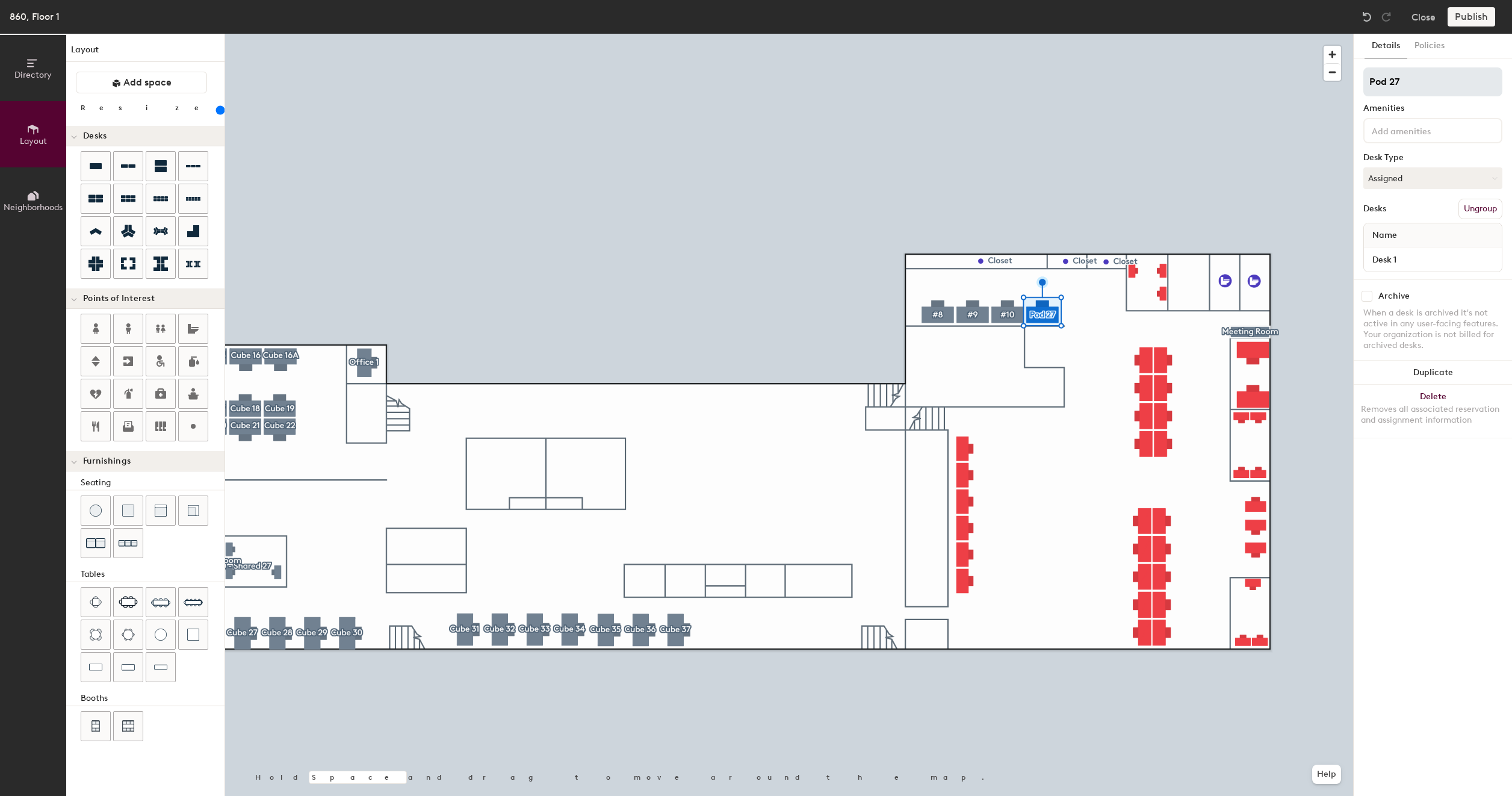
type input "200"
click at [1423, 79] on input "Pod 27" at bounding box center [1433, 81] width 139 height 29
type input "#"
type input "200"
type input "#11"
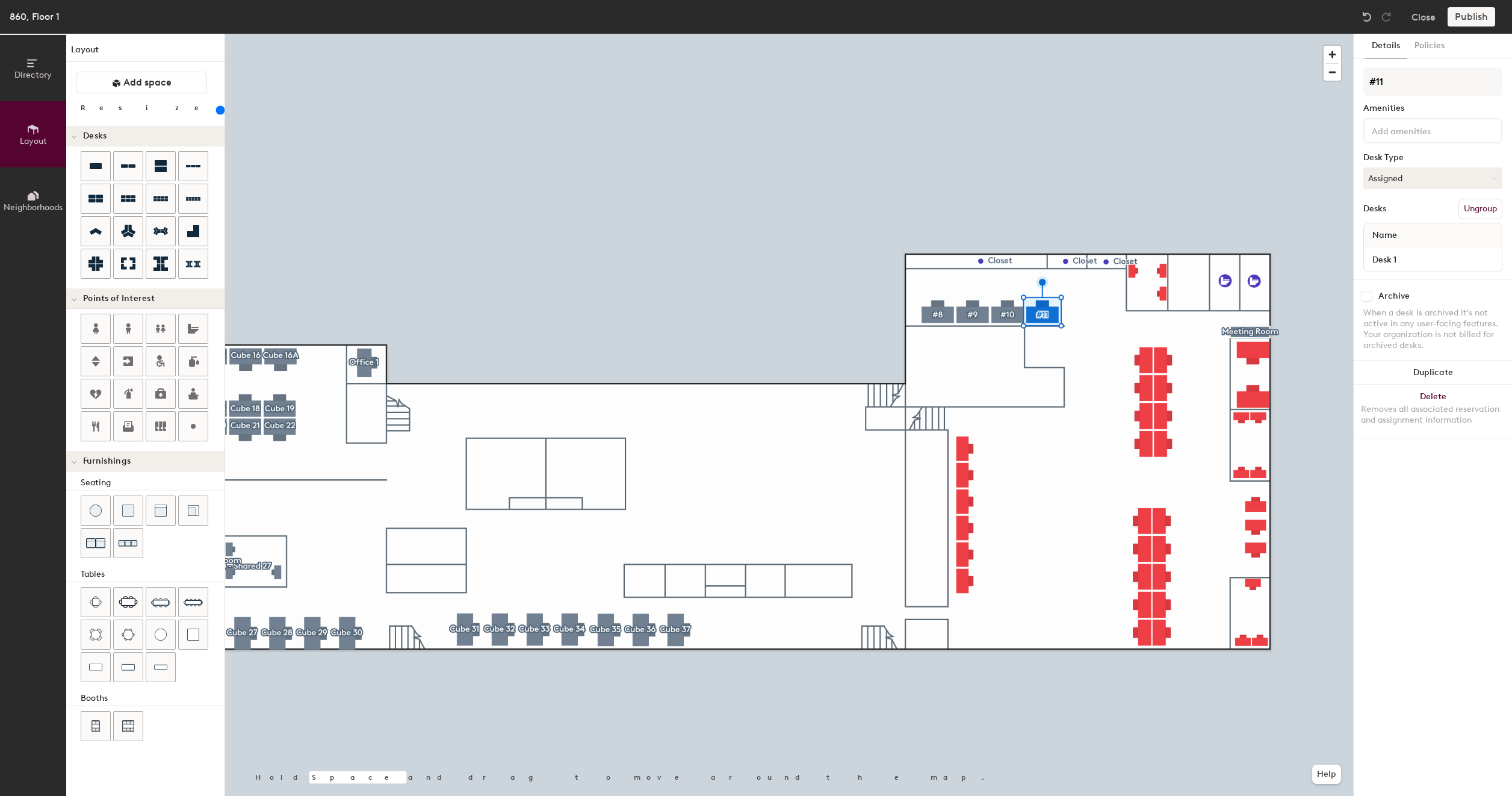
type input "200"
type input "#11"
type input "200"
click at [1407, 258] on input "Desk 1" at bounding box center [1432, 259] width 133 height 17
type input "8"
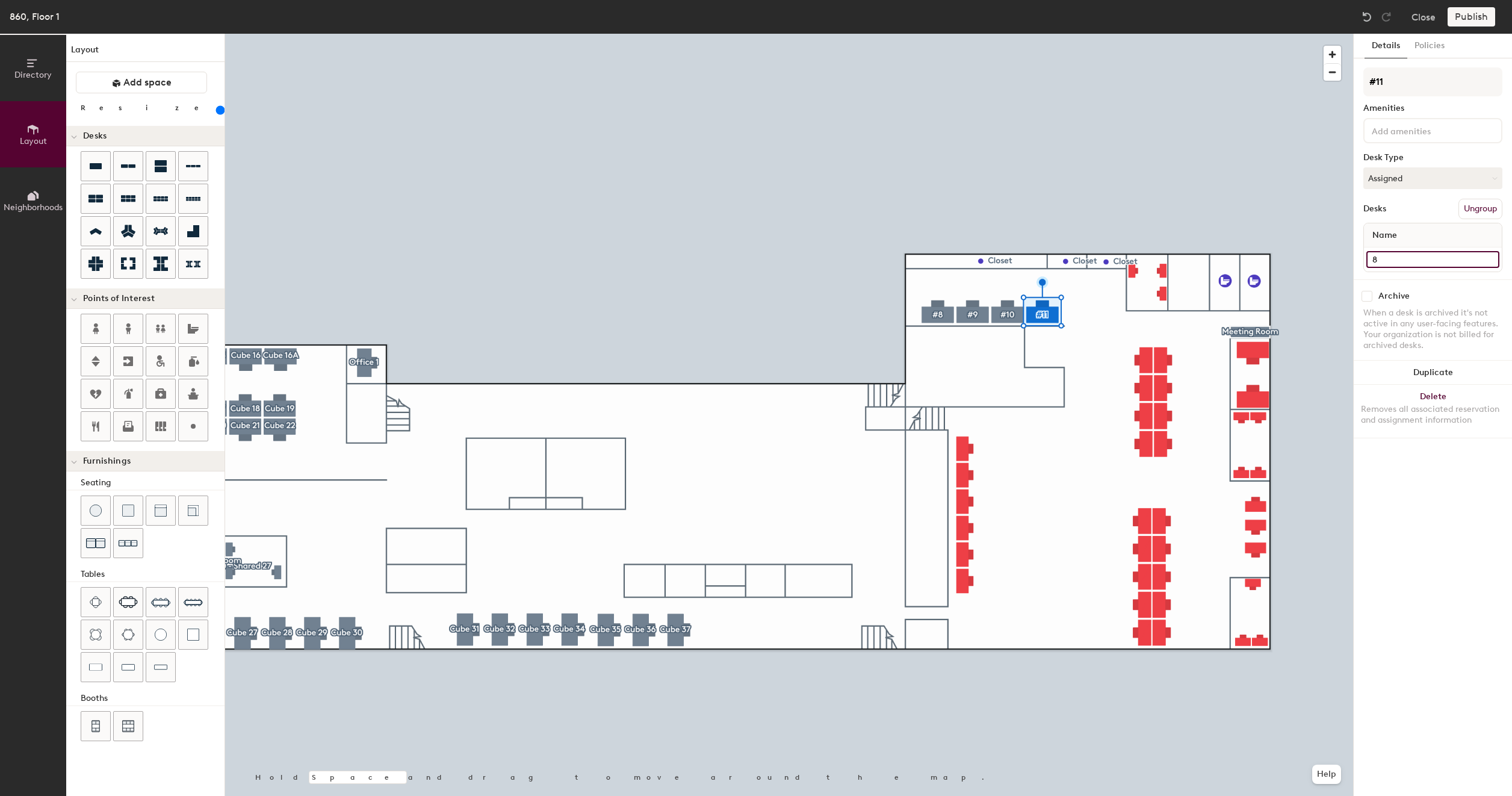
type input "200"
type input "86"
type input "200"
type input "860"
type input "200"
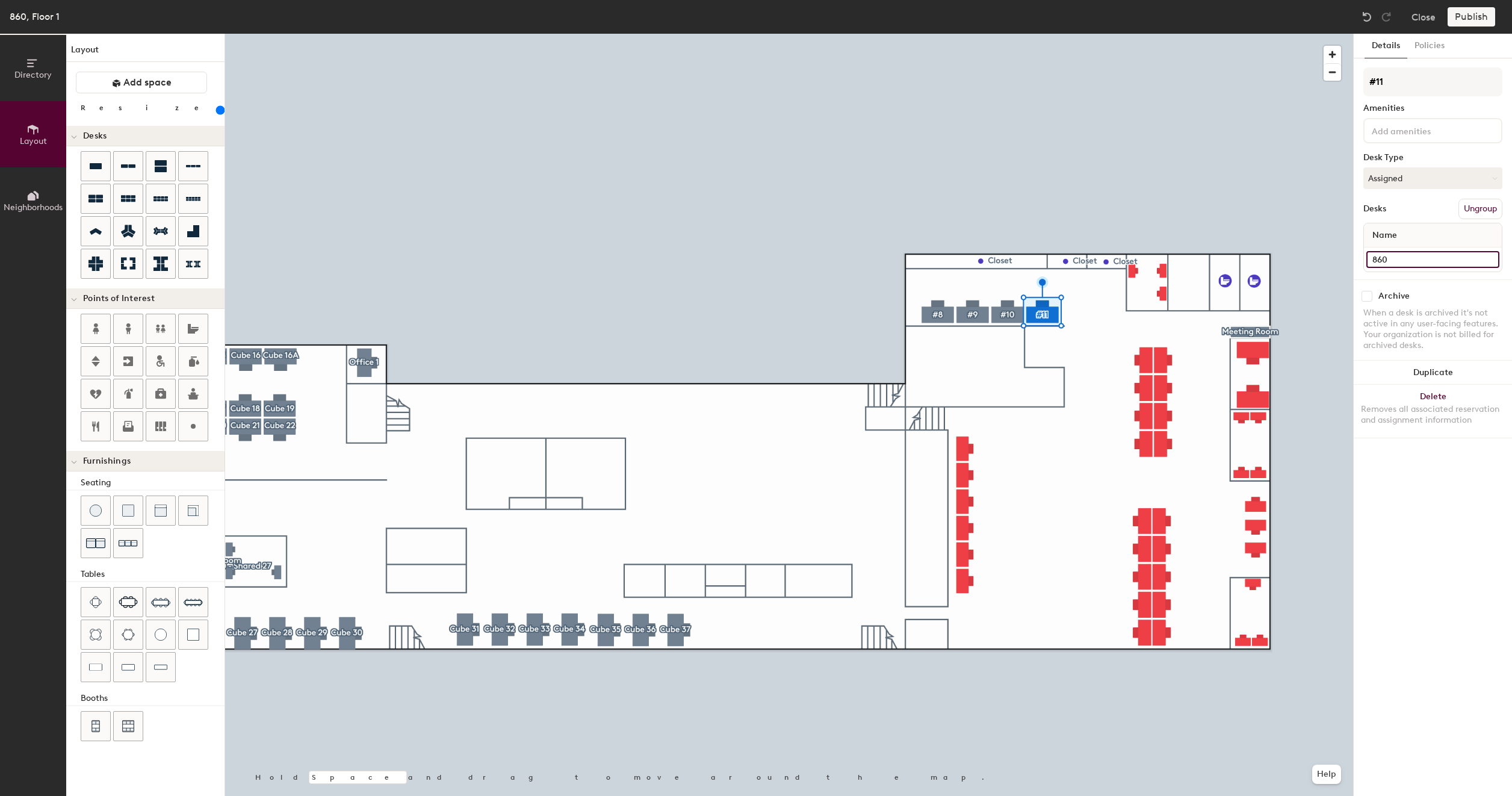
type input "860"
type input "200"
type input "860 #"
type input "200"
type input "860 #11"
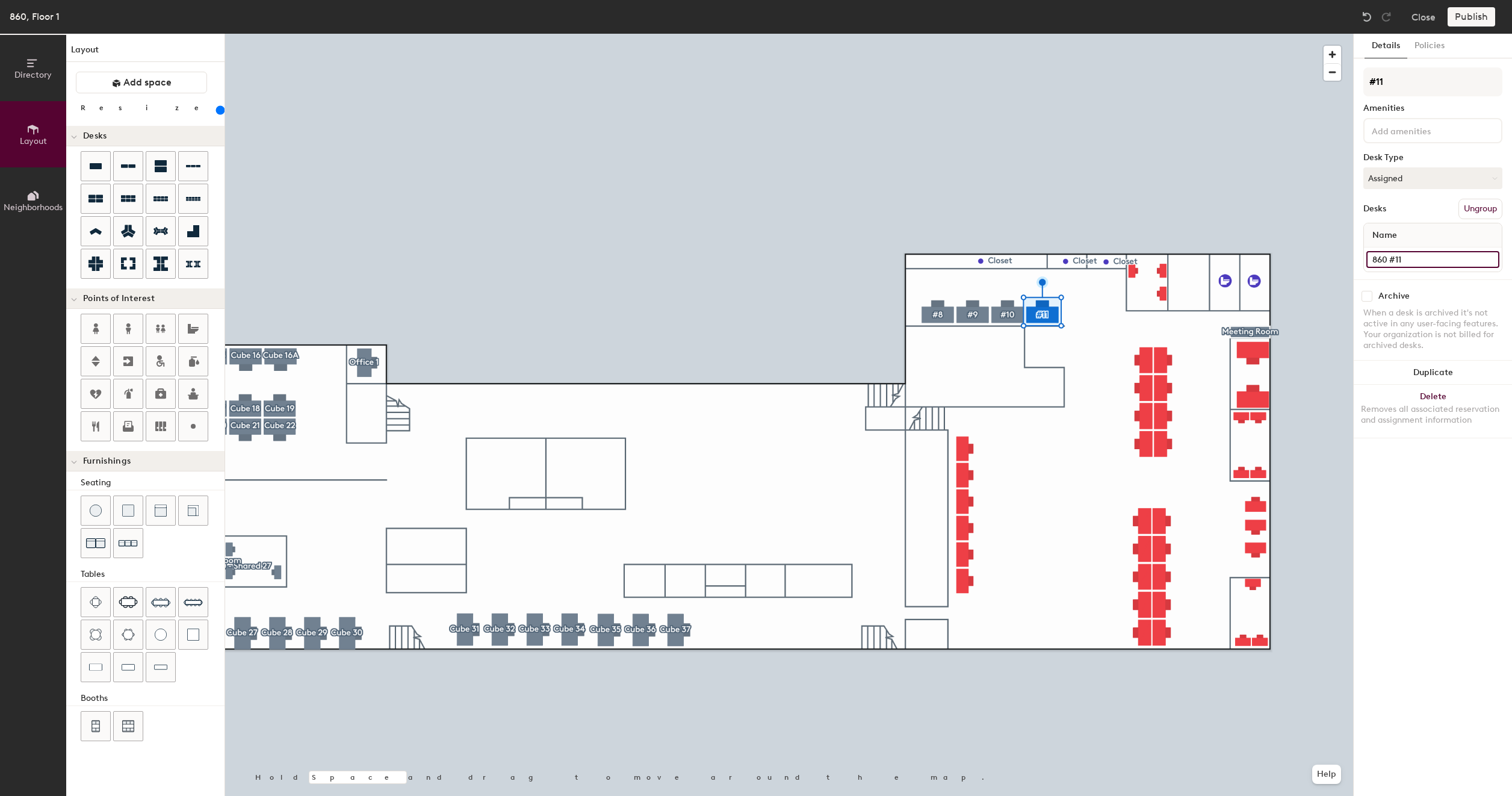
type input "200"
type input "860 #11"
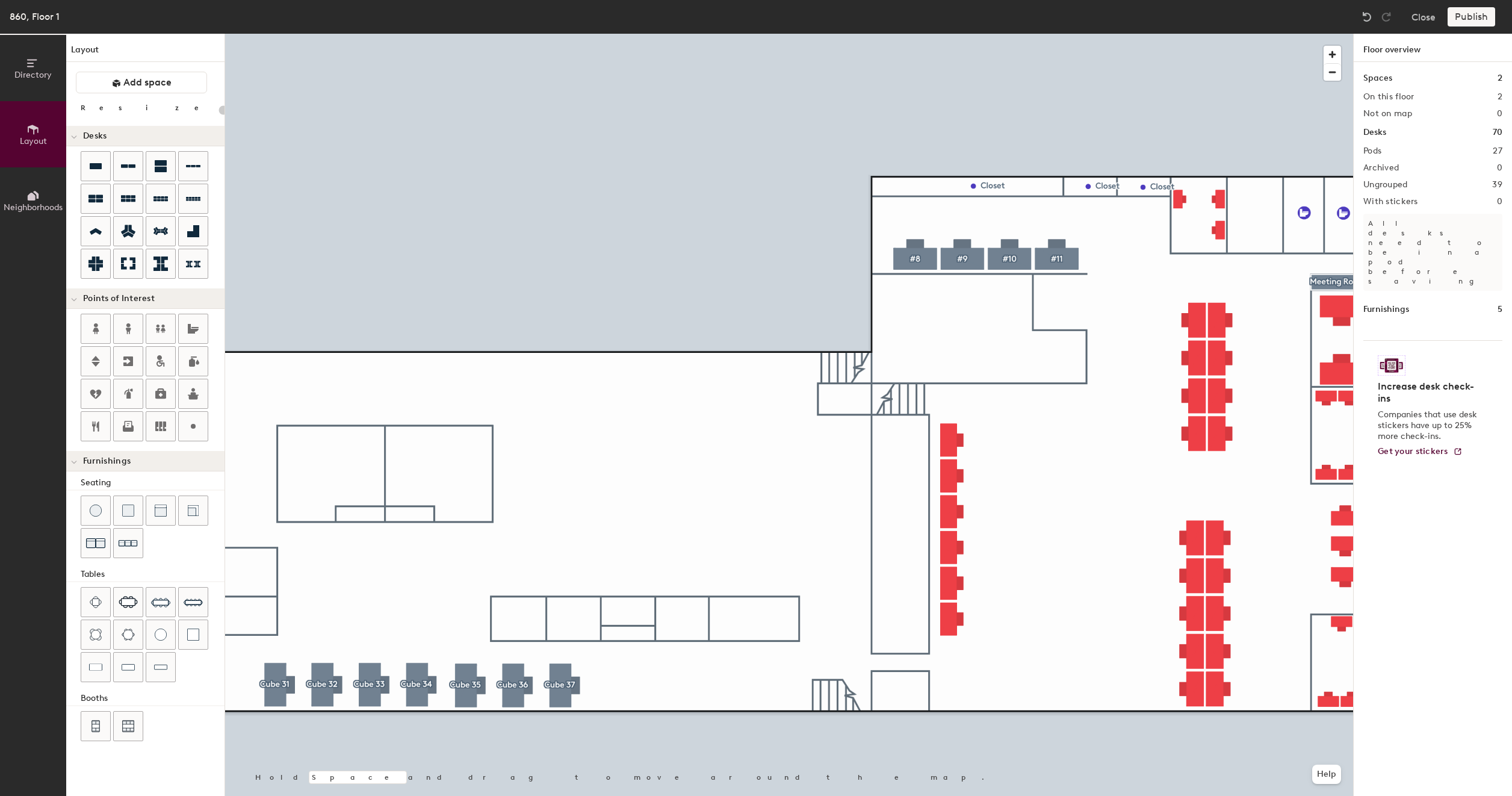
type input "140"
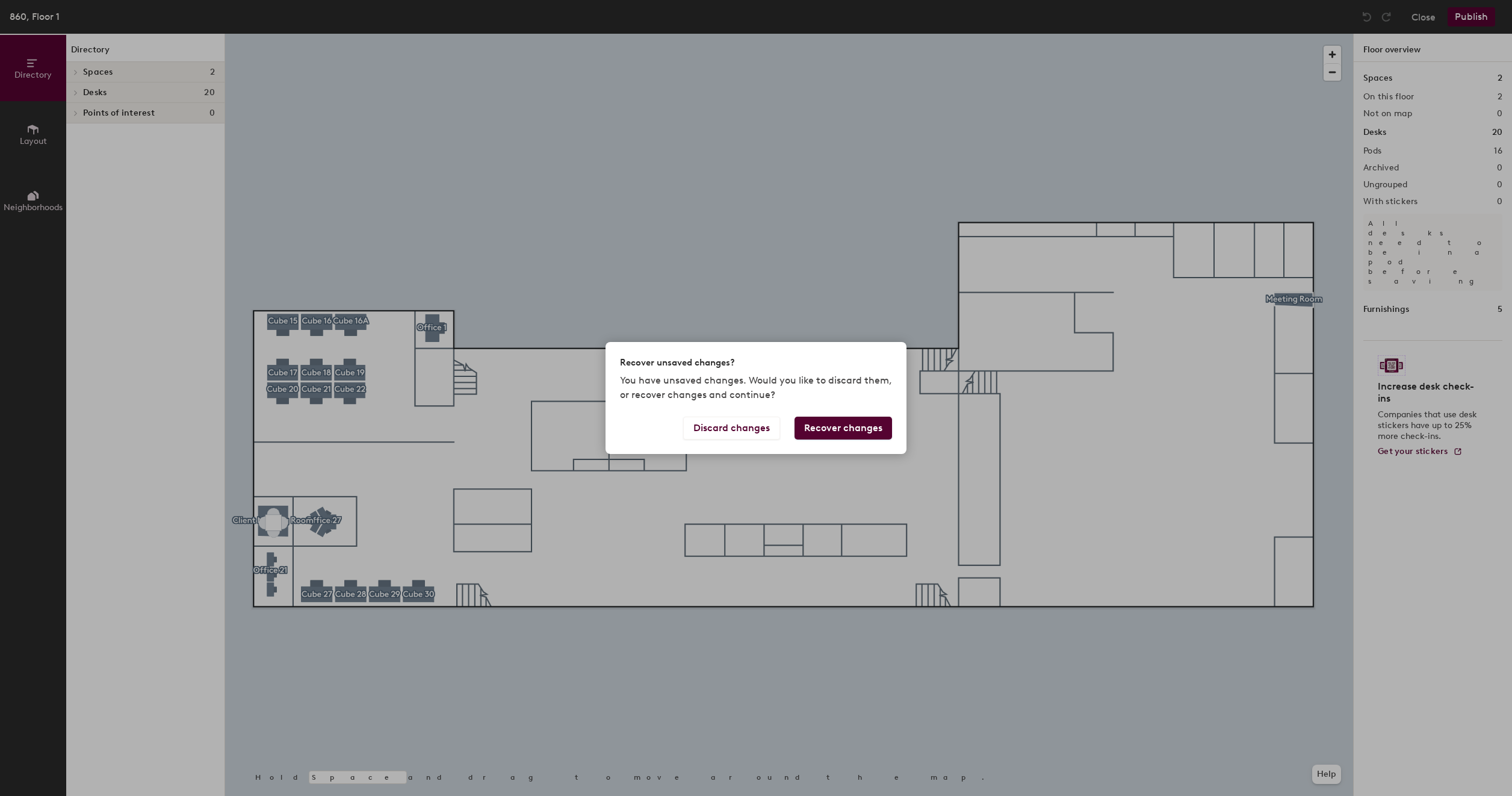
click at [847, 430] on button "Recover changes" at bounding box center [843, 428] width 97 height 23
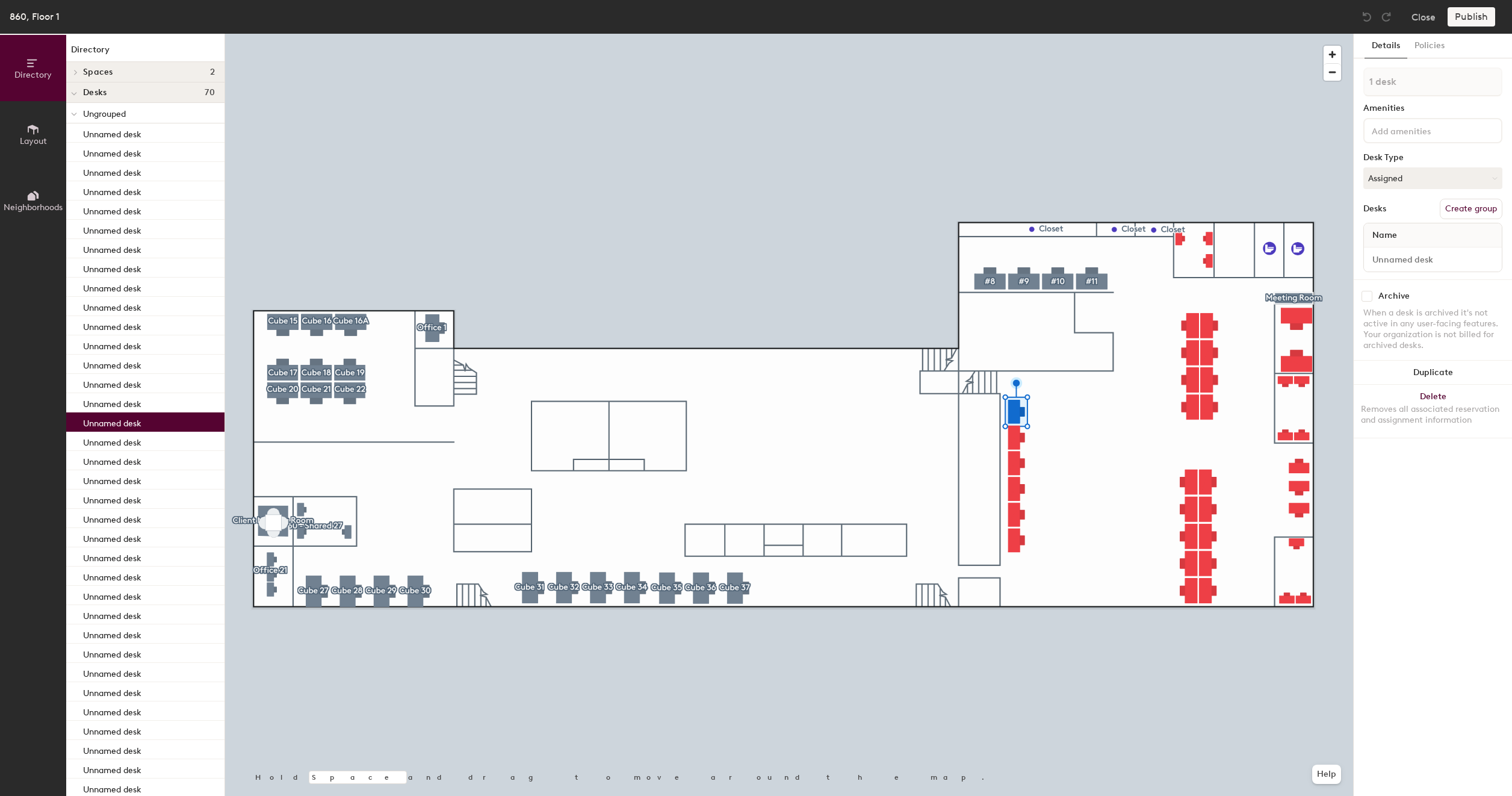
click at [1482, 209] on button "Create group" at bounding box center [1471, 209] width 63 height 21
click at [1409, 260] on input "Desk 1" at bounding box center [1432, 259] width 133 height 17
type input "860 - Cube 39"
click at [1415, 80] on input "Pod 28" at bounding box center [1433, 81] width 139 height 29
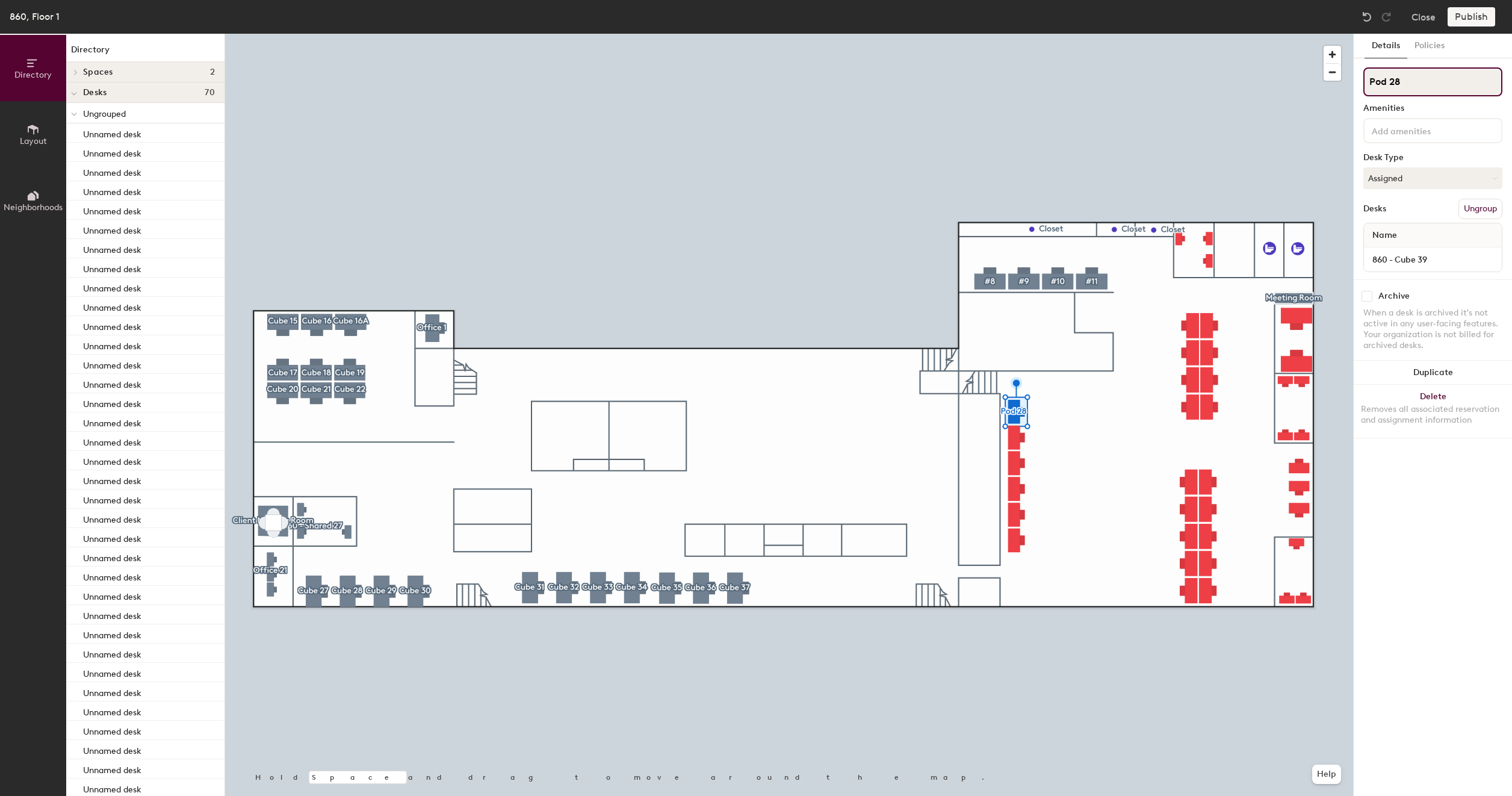
click at [1415, 80] on input "Pod 28" at bounding box center [1433, 81] width 139 height 29
type input "Cube 39"
click at [1460, 207] on button "Create group" at bounding box center [1471, 209] width 63 height 21
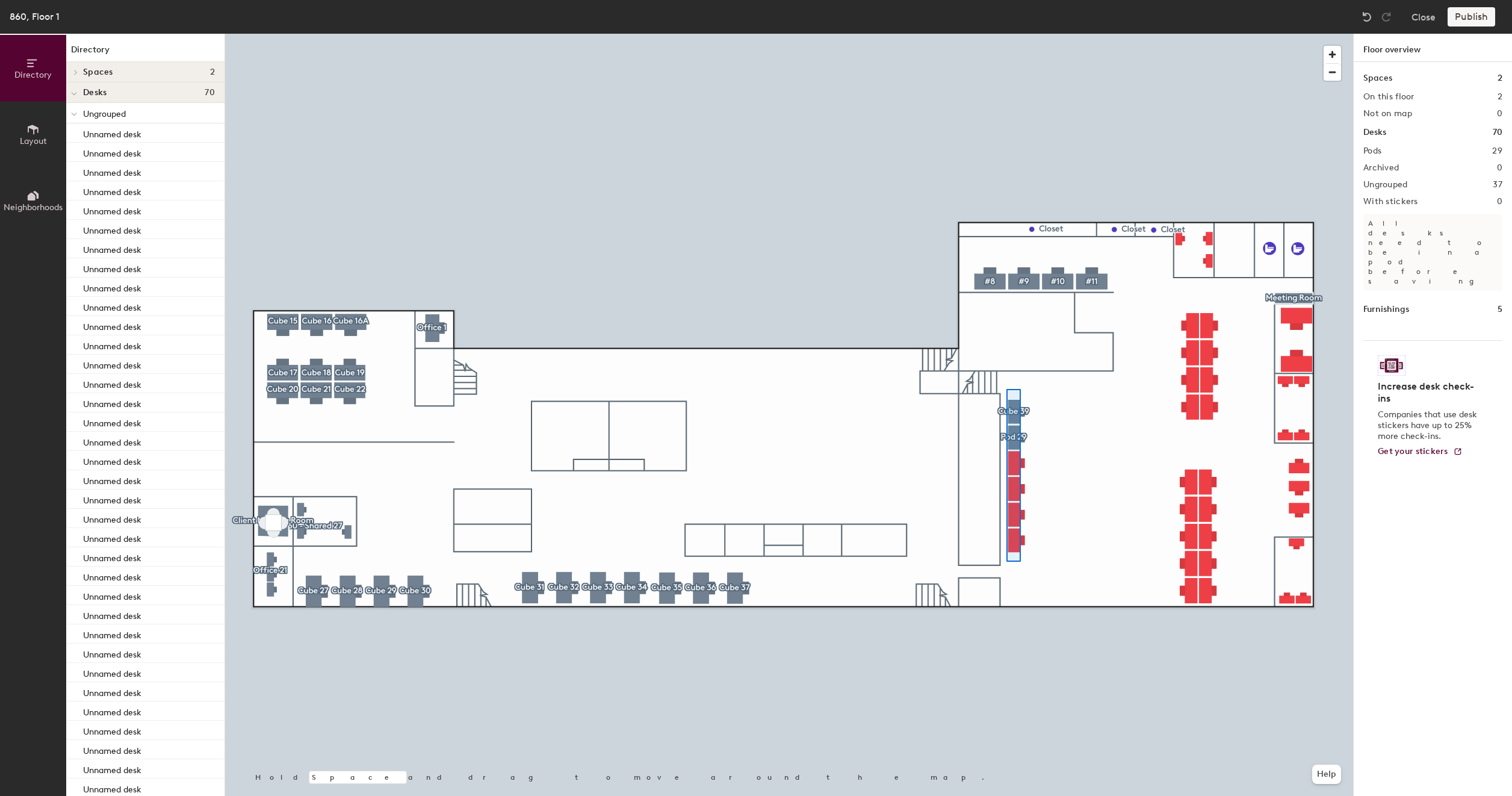
click at [1006, 33] on div at bounding box center [788, 33] width 1127 height 0
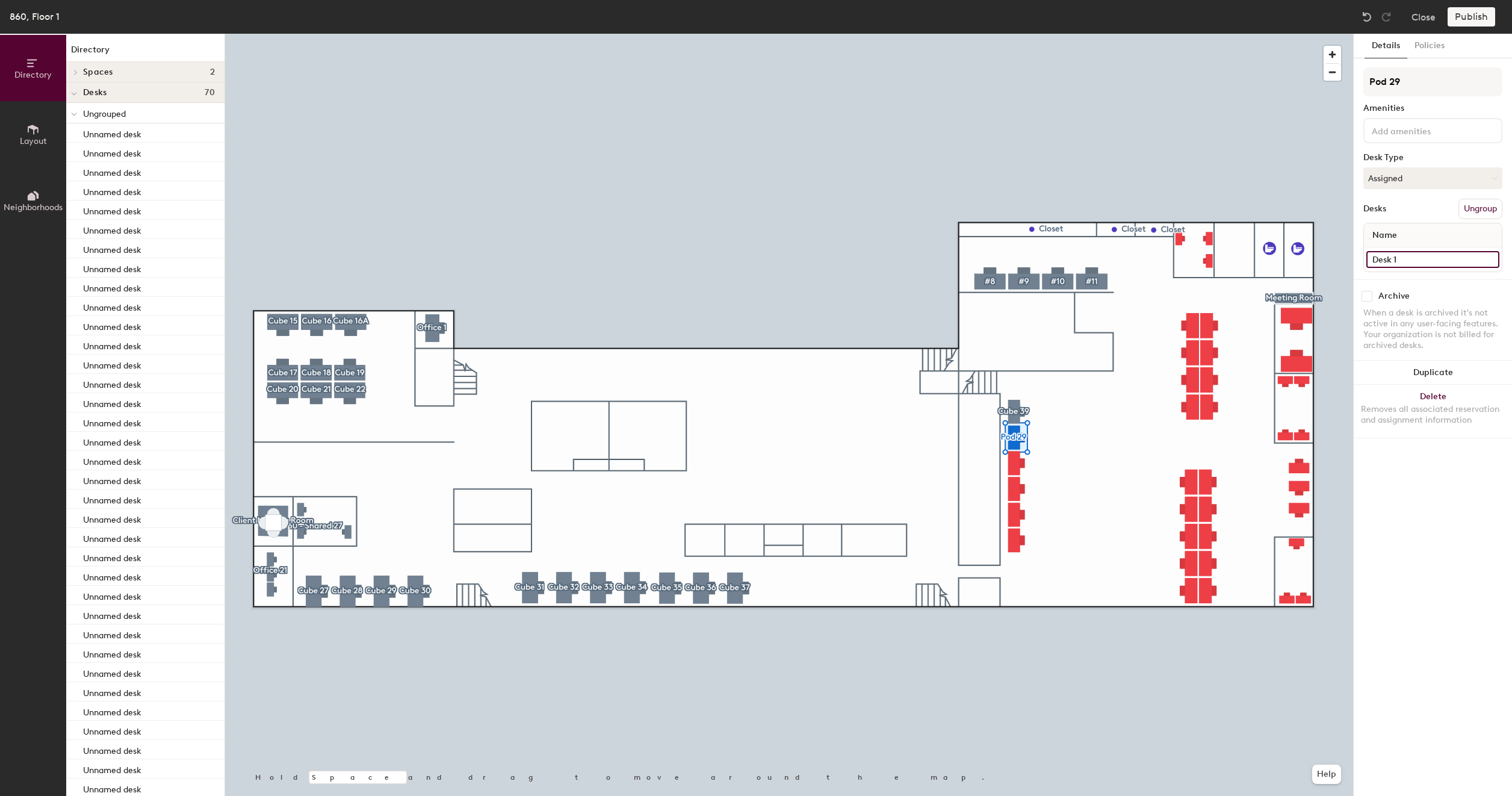
click at [1411, 255] on input "Desk 1" at bounding box center [1432, 259] width 133 height 17
type input "860 - Cube 40"
click at [1418, 88] on input "Pod 29" at bounding box center [1433, 81] width 139 height 29
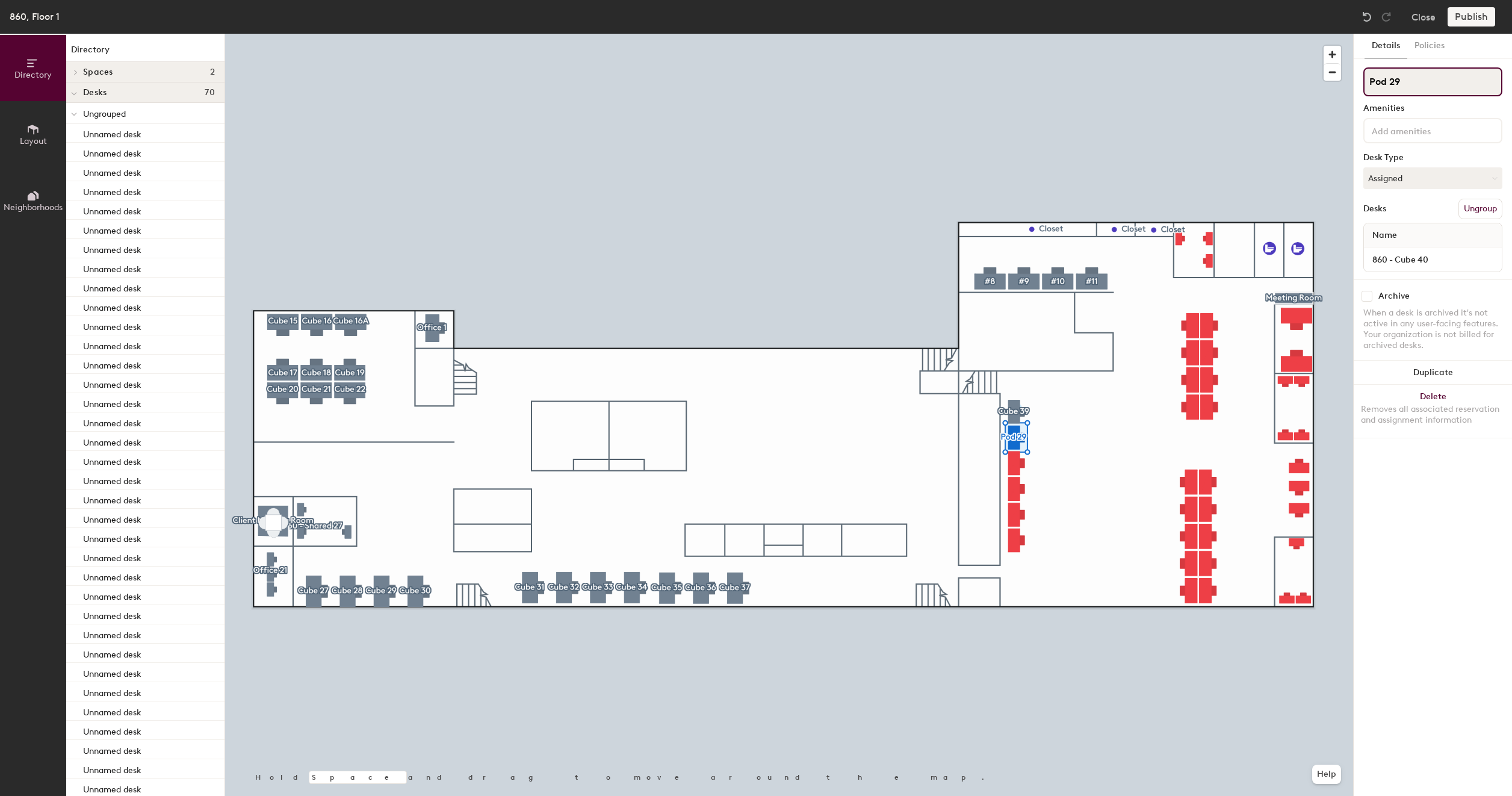
click at [1418, 88] on input "Pod 29" at bounding box center [1433, 81] width 139 height 29
type input "Cube 40"
click at [1164, 33] on div at bounding box center [788, 33] width 1127 height 0
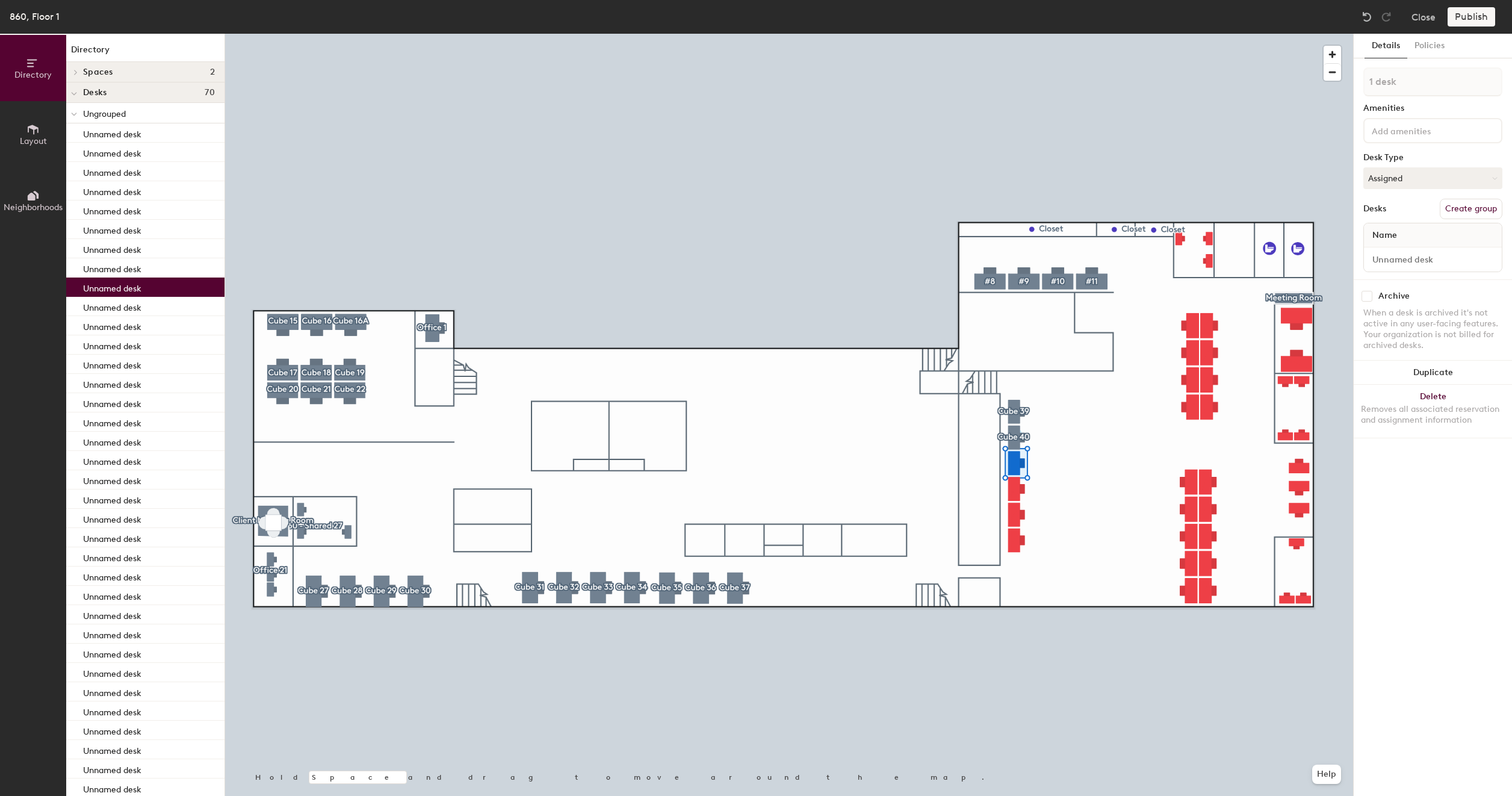
click at [1457, 206] on button "Create group" at bounding box center [1471, 209] width 63 height 21
click at [1421, 82] on input "Pod 30" at bounding box center [1433, 81] width 139 height 29
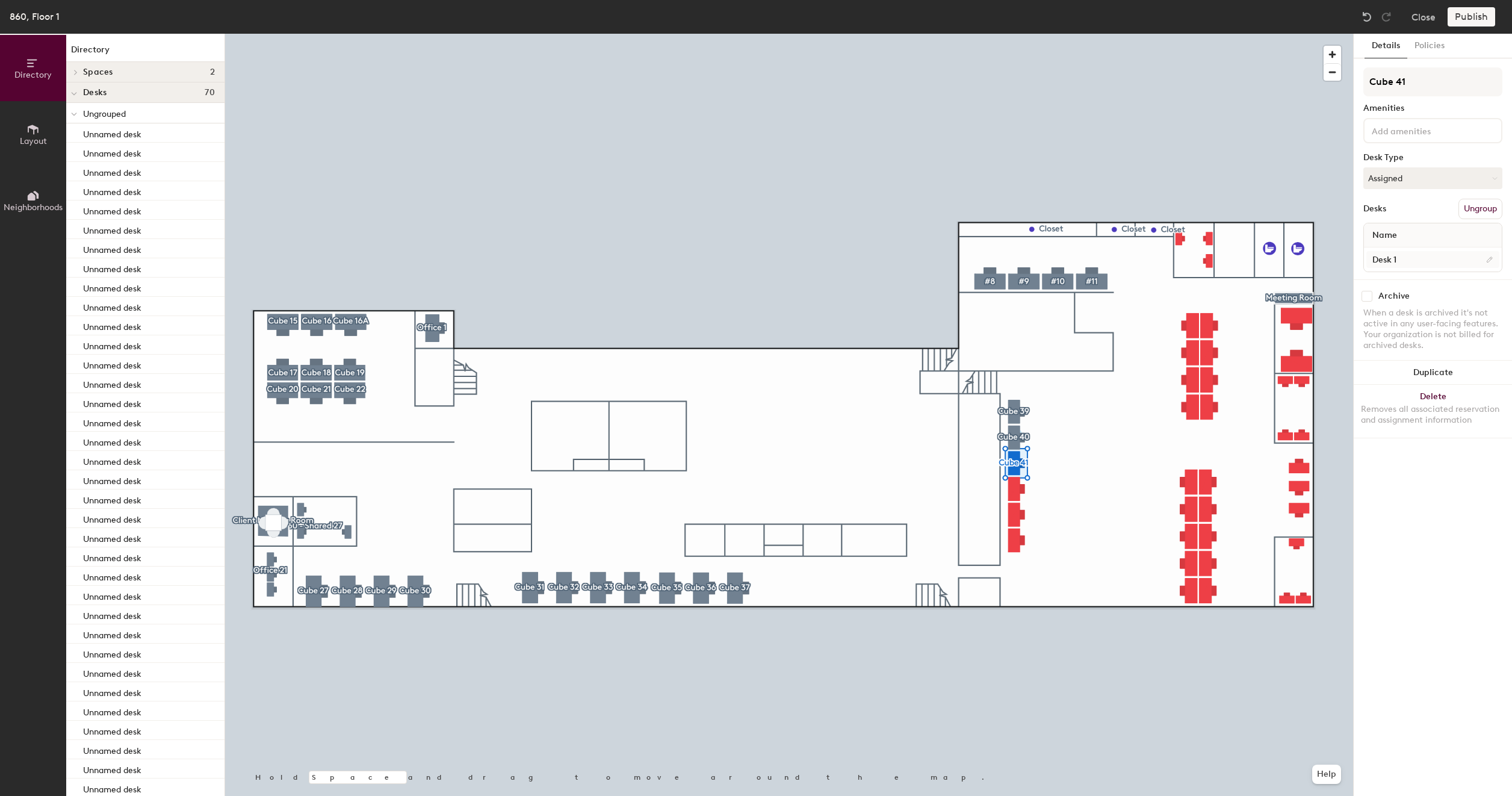
type input "Cube 41"
click at [1409, 252] on input "Desk 1" at bounding box center [1432, 259] width 133 height 17
type input "860 - Cube 41"
click at [1467, 202] on button "Create group" at bounding box center [1471, 209] width 63 height 21
click at [1427, 77] on input "Pod 31" at bounding box center [1433, 81] width 139 height 29
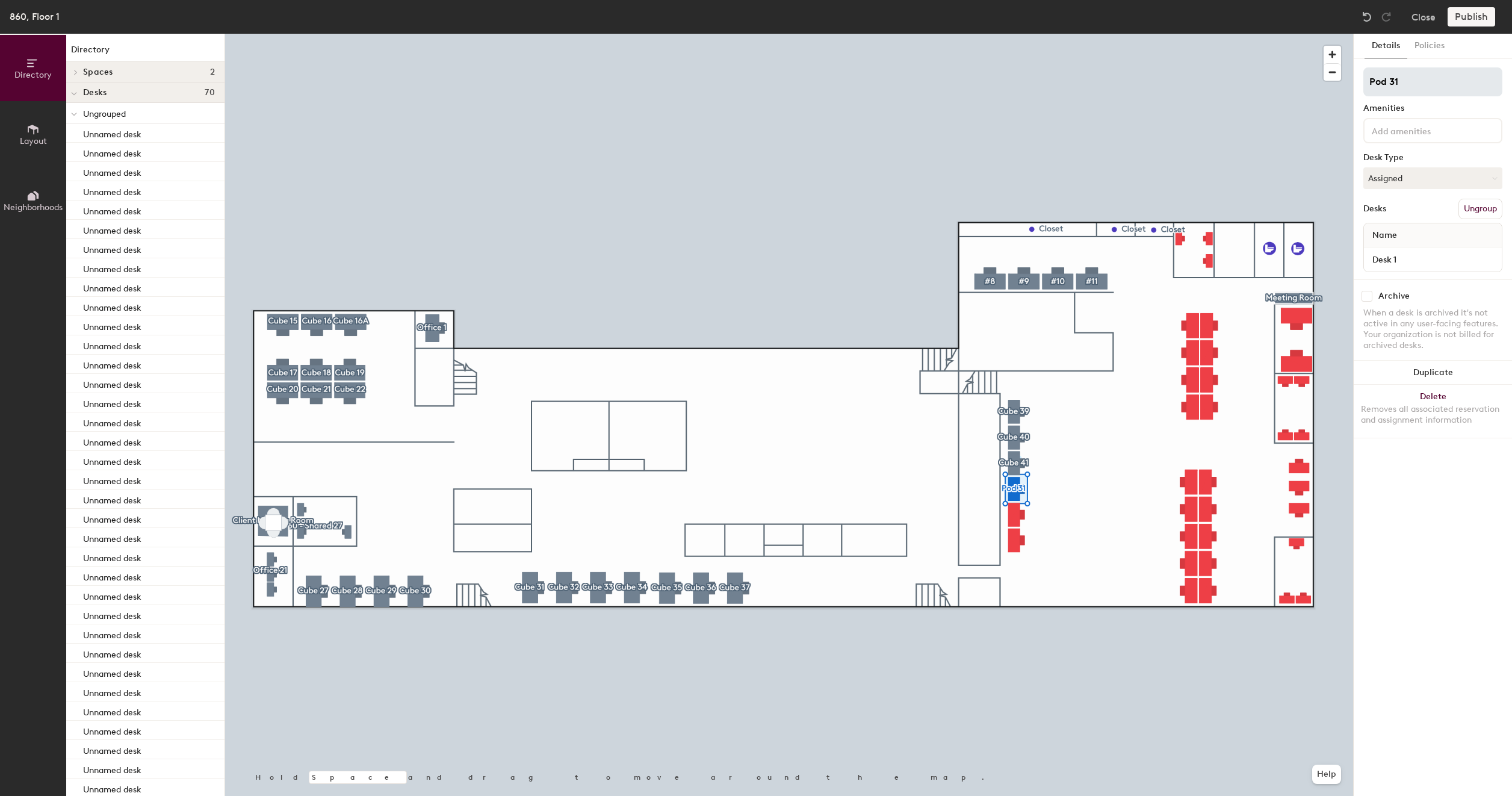
click at [1427, 77] on input "Pod 31" at bounding box center [1433, 81] width 139 height 29
type input "Cube 42"
click at [1400, 261] on input "Desk 1" at bounding box center [1432, 259] width 133 height 17
type input "860 - Cube 42"
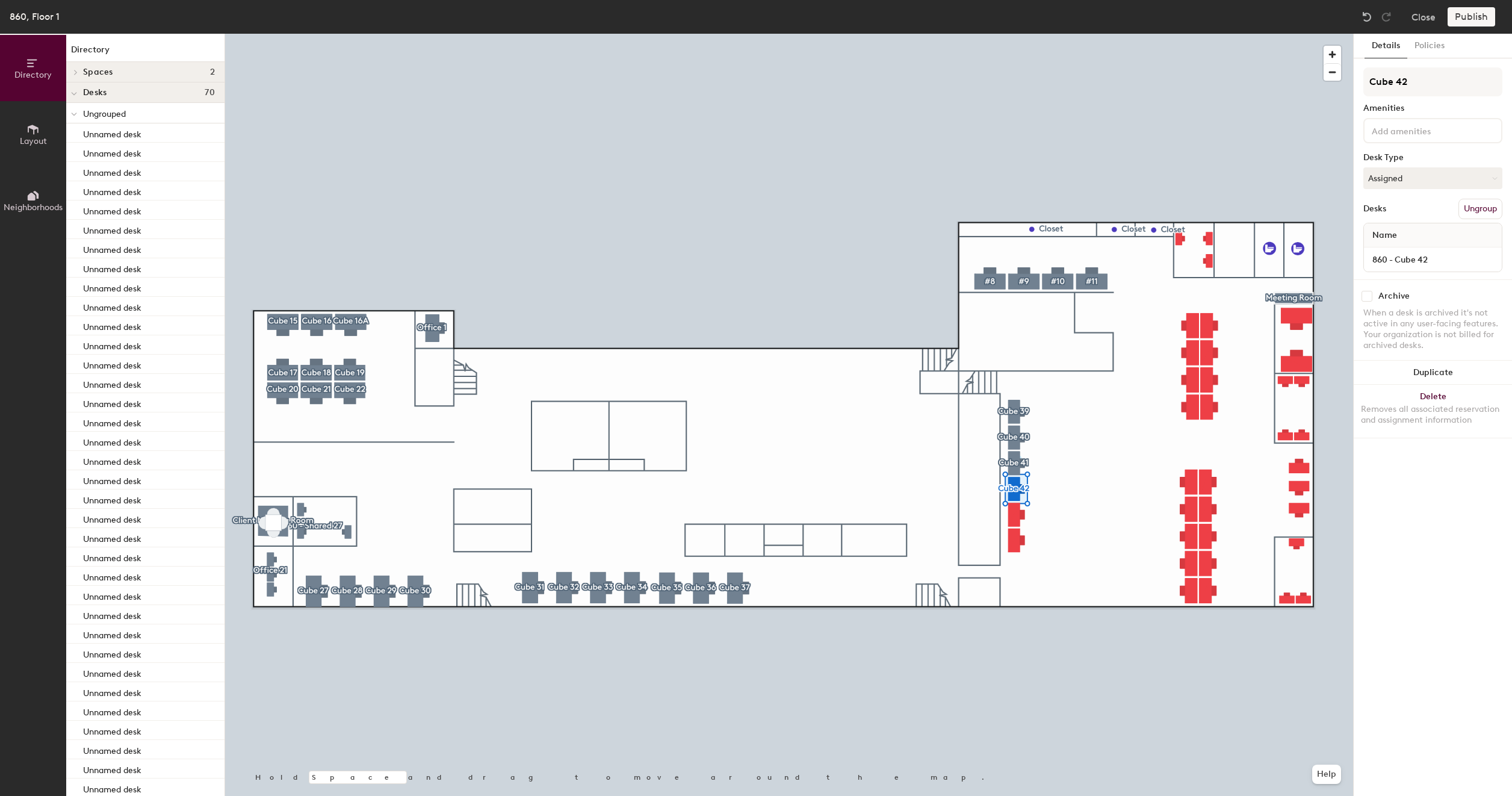
click at [1238, 33] on div at bounding box center [788, 33] width 1127 height 0
click at [1476, 212] on button "Create group" at bounding box center [1471, 209] width 63 height 21
click at [1429, 79] on input "Pod 32" at bounding box center [1433, 81] width 139 height 29
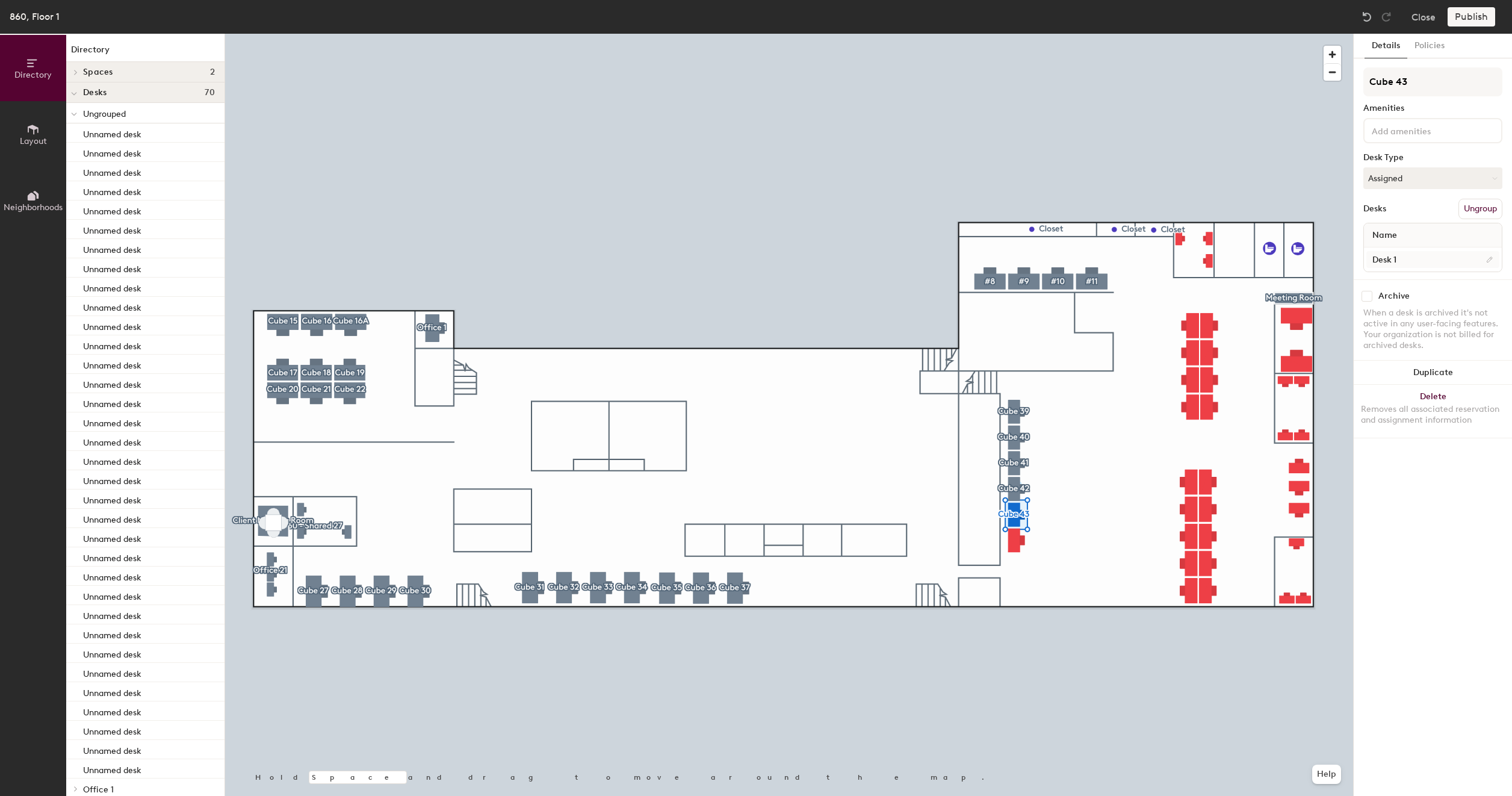
type input "Cube 43"
click at [1412, 266] on input "Desk 1" at bounding box center [1432, 259] width 133 height 17
drag, startPoint x: 1415, startPoint y: 259, endPoint x: 1380, endPoint y: 260, distance: 35.0
click at [1368, 260] on input "860 - Cube 43" at bounding box center [1432, 259] width 133 height 17
type input "860 - Cube 43"
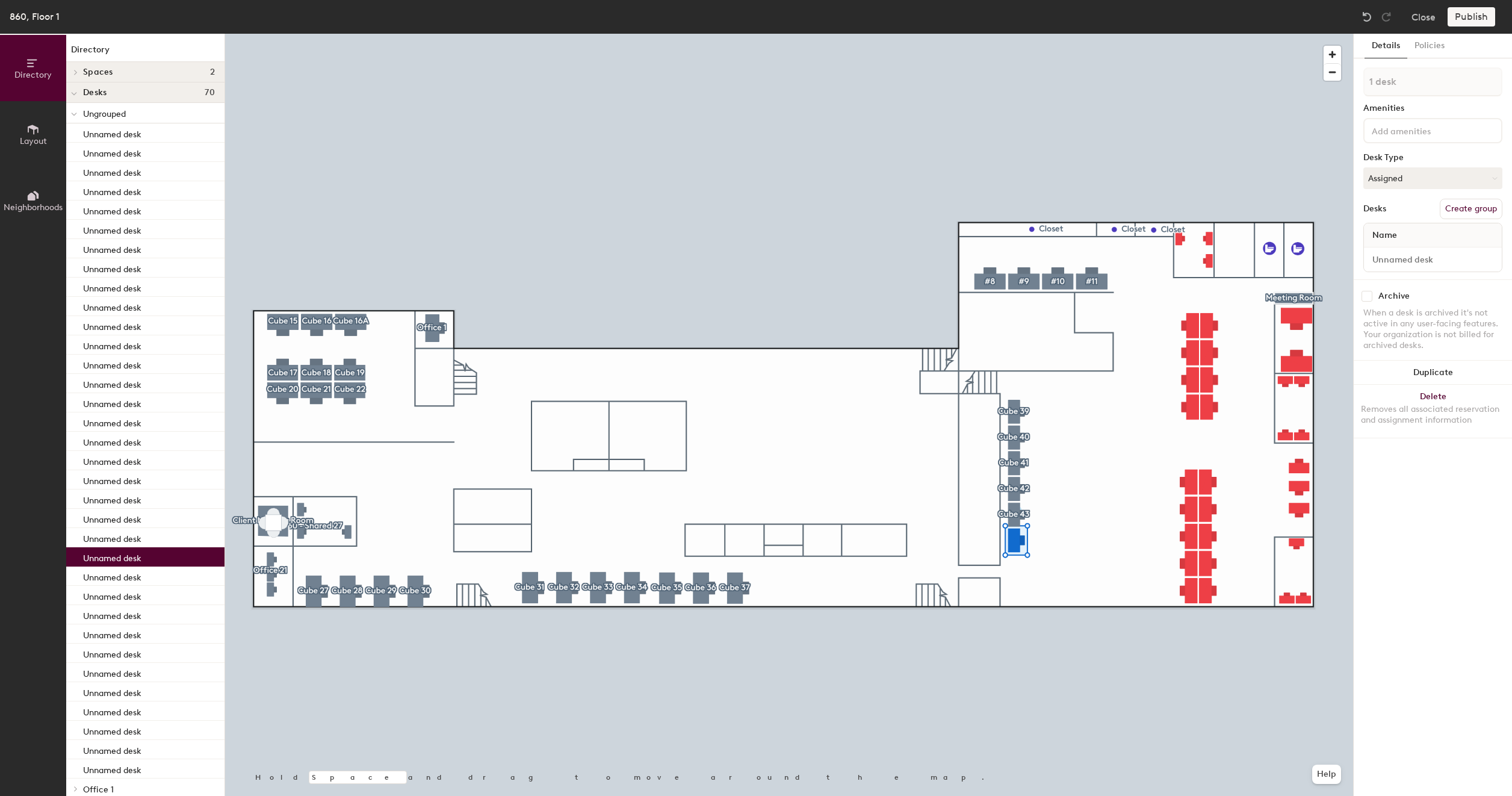
click at [1463, 204] on button "Create group" at bounding box center [1471, 209] width 63 height 21
click at [1418, 261] on input "Desk 1" at bounding box center [1432, 259] width 133 height 17
paste input "860 - Cube 43"
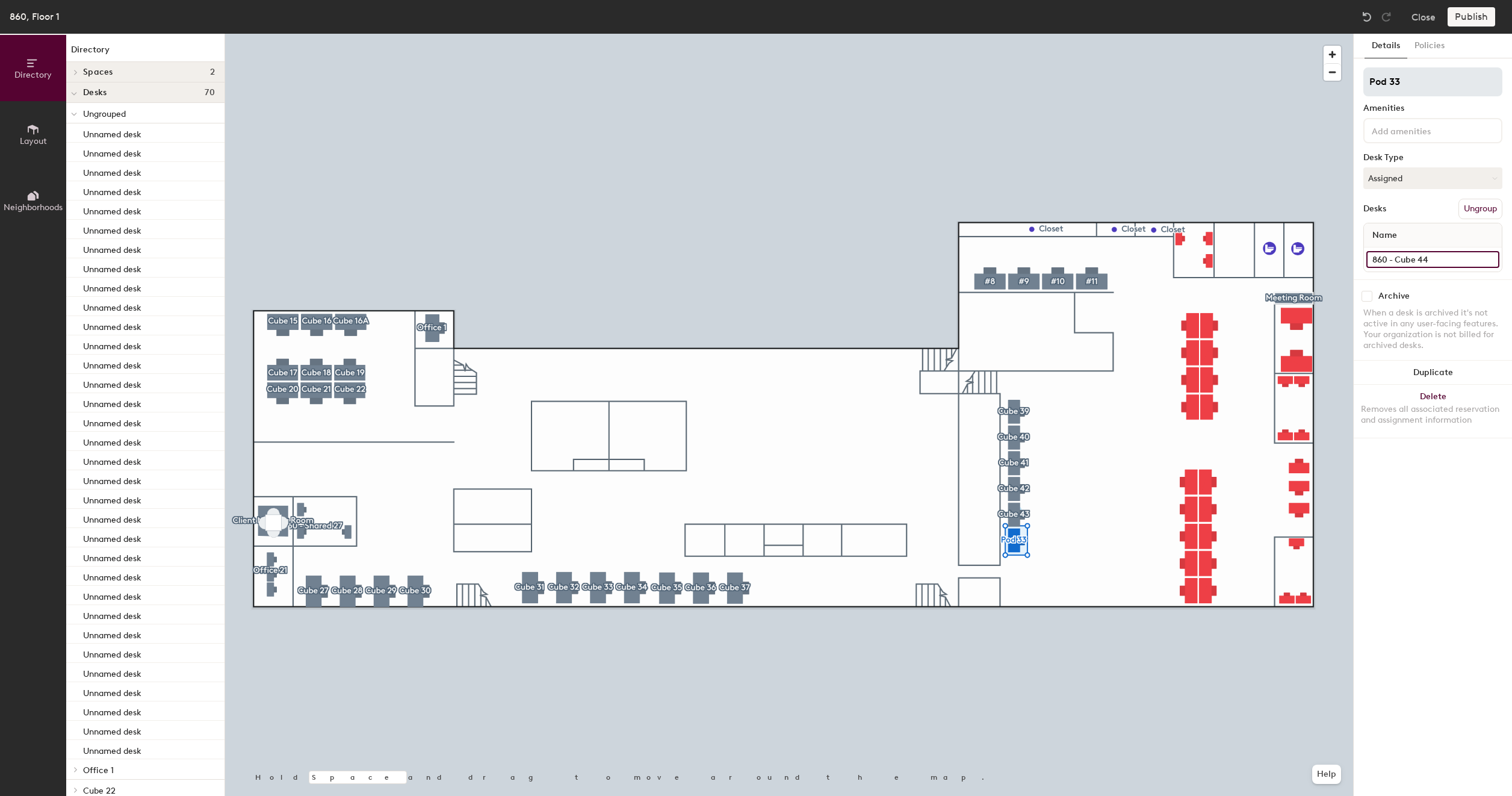
type input "860 - Cube 44"
click at [1419, 78] on input "Pod 33" at bounding box center [1433, 81] width 139 height 29
type input "Cube 44"
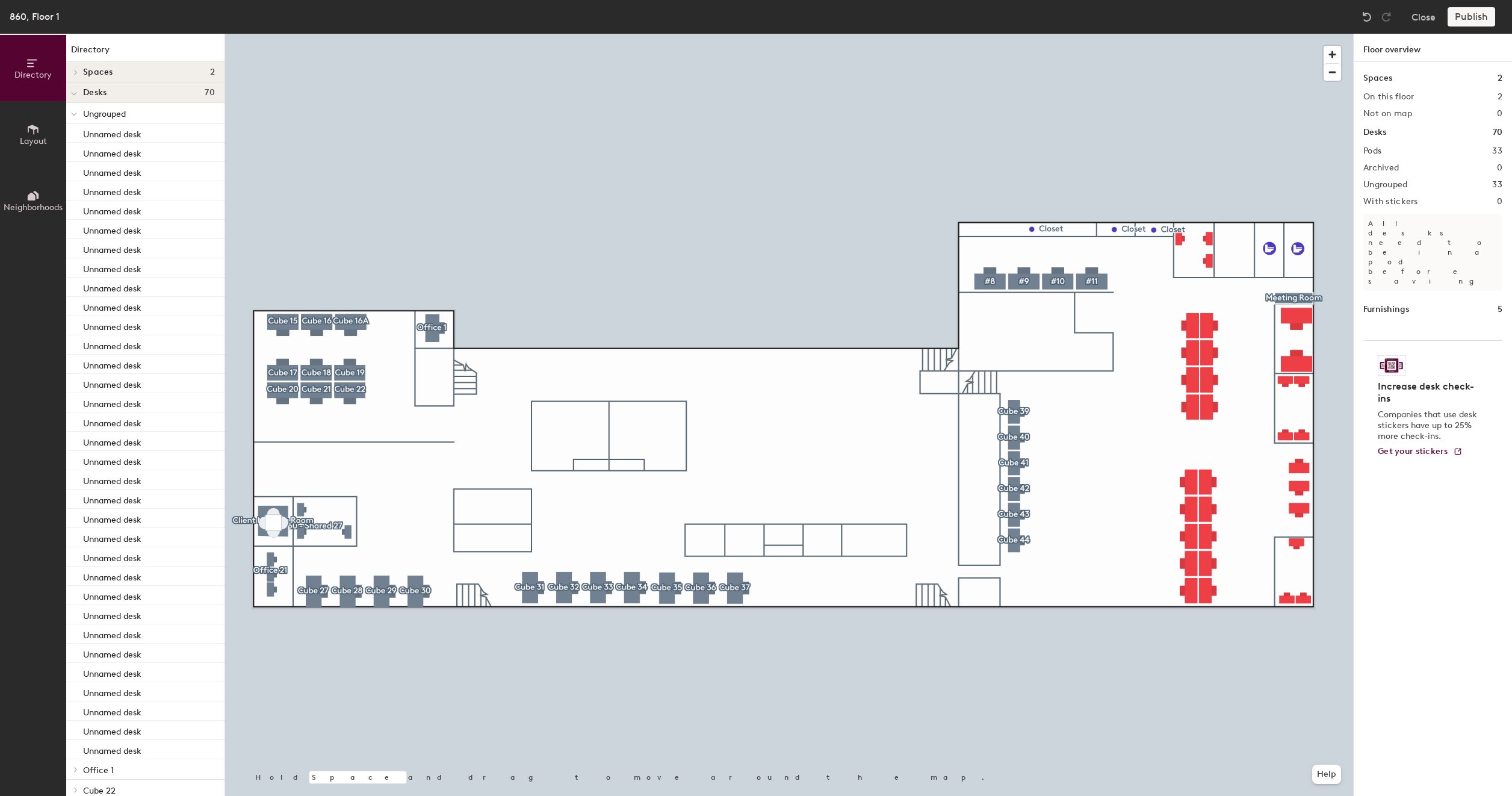
click at [1091, 33] on div at bounding box center [788, 33] width 1127 height 0
click at [25, 136] on span "Layout" at bounding box center [33, 141] width 27 height 10
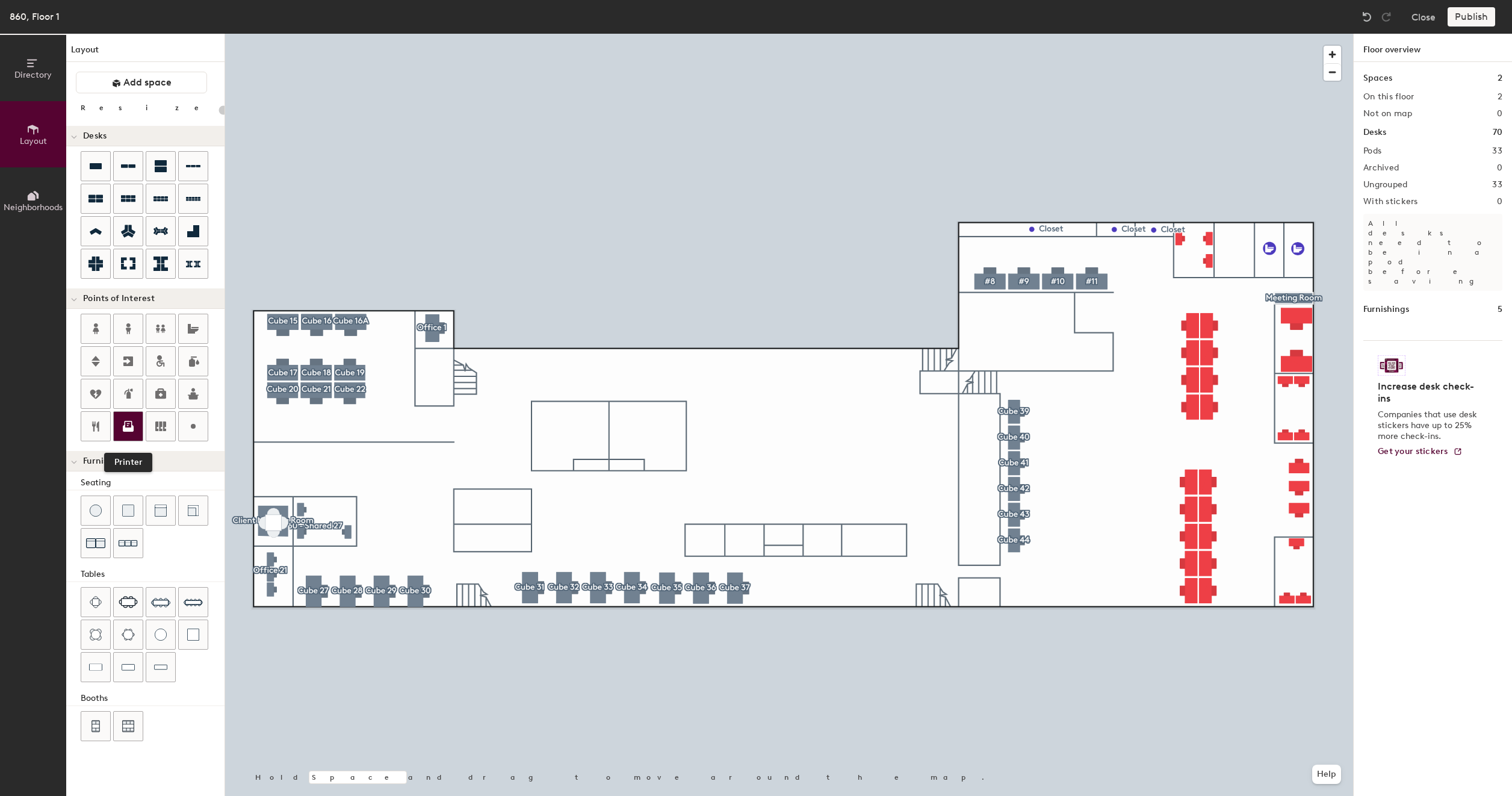
click at [128, 419] on icon at bounding box center [128, 426] width 15 height 15
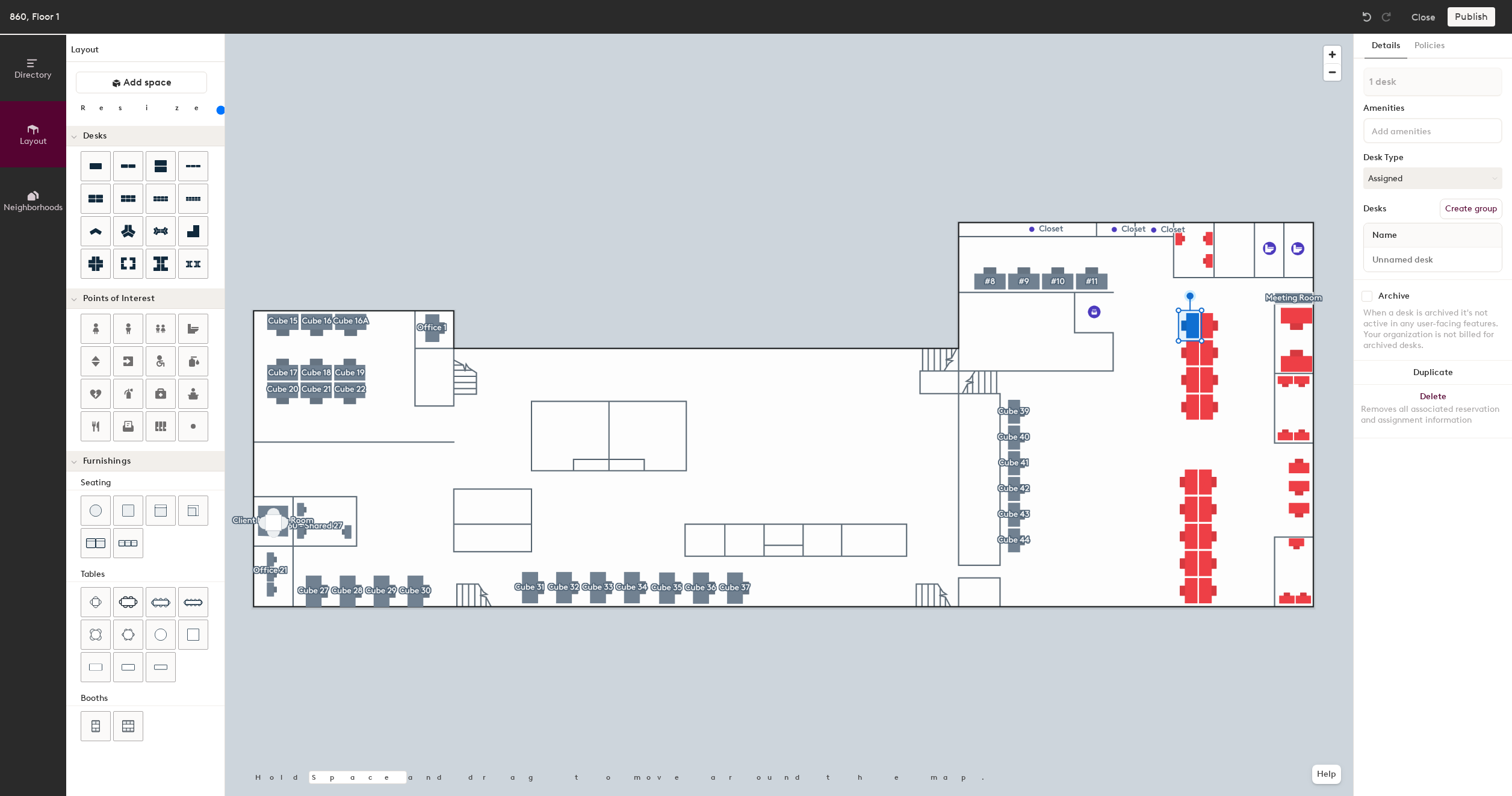
click at [1476, 206] on button "Create group" at bounding box center [1471, 209] width 63 height 21
type input "160"
click at [1421, 76] on input "Pod 34" at bounding box center [1433, 81] width 139 height 29
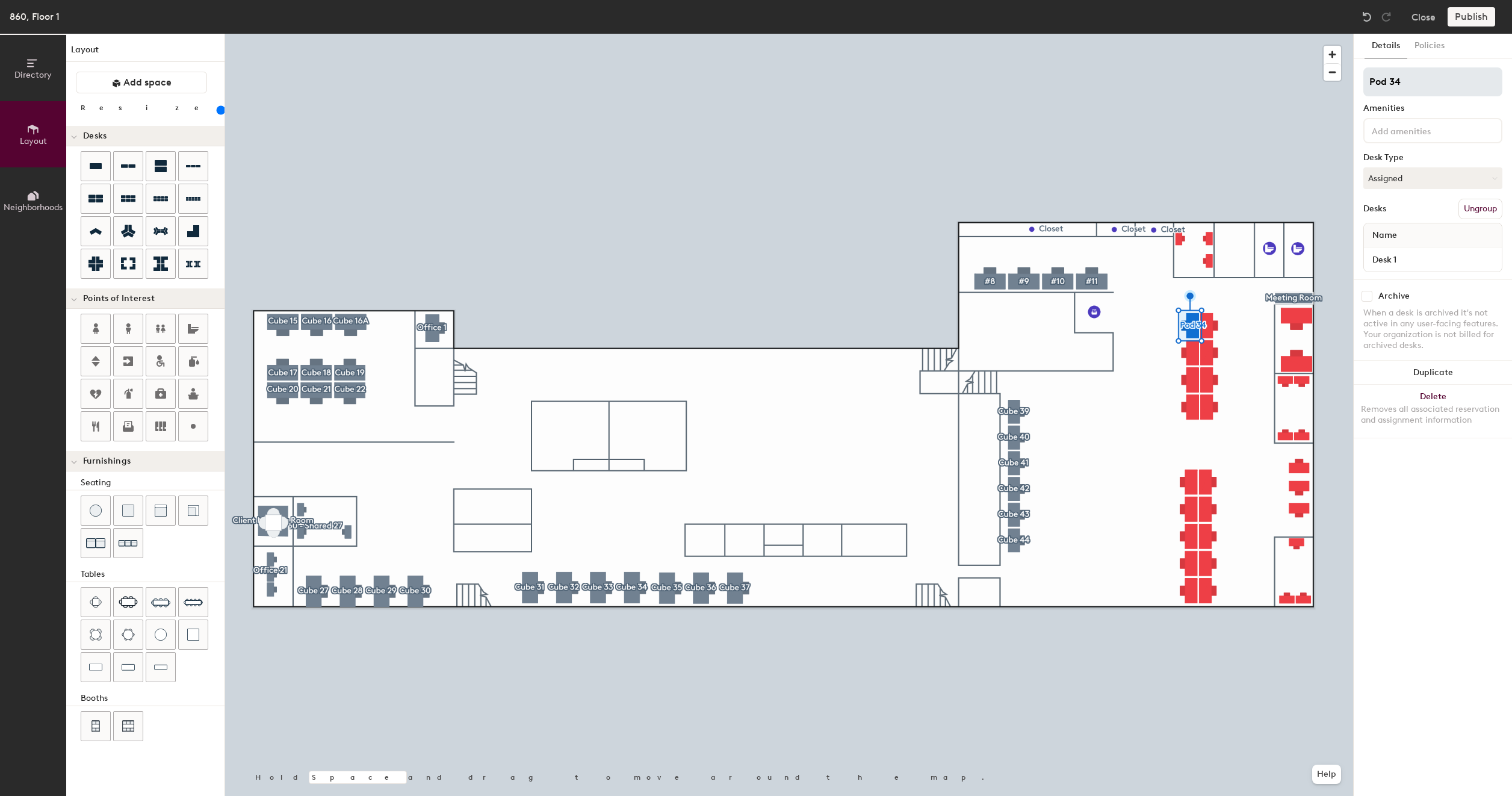
type input "#"
type input "160"
type input "#1"
type input "160"
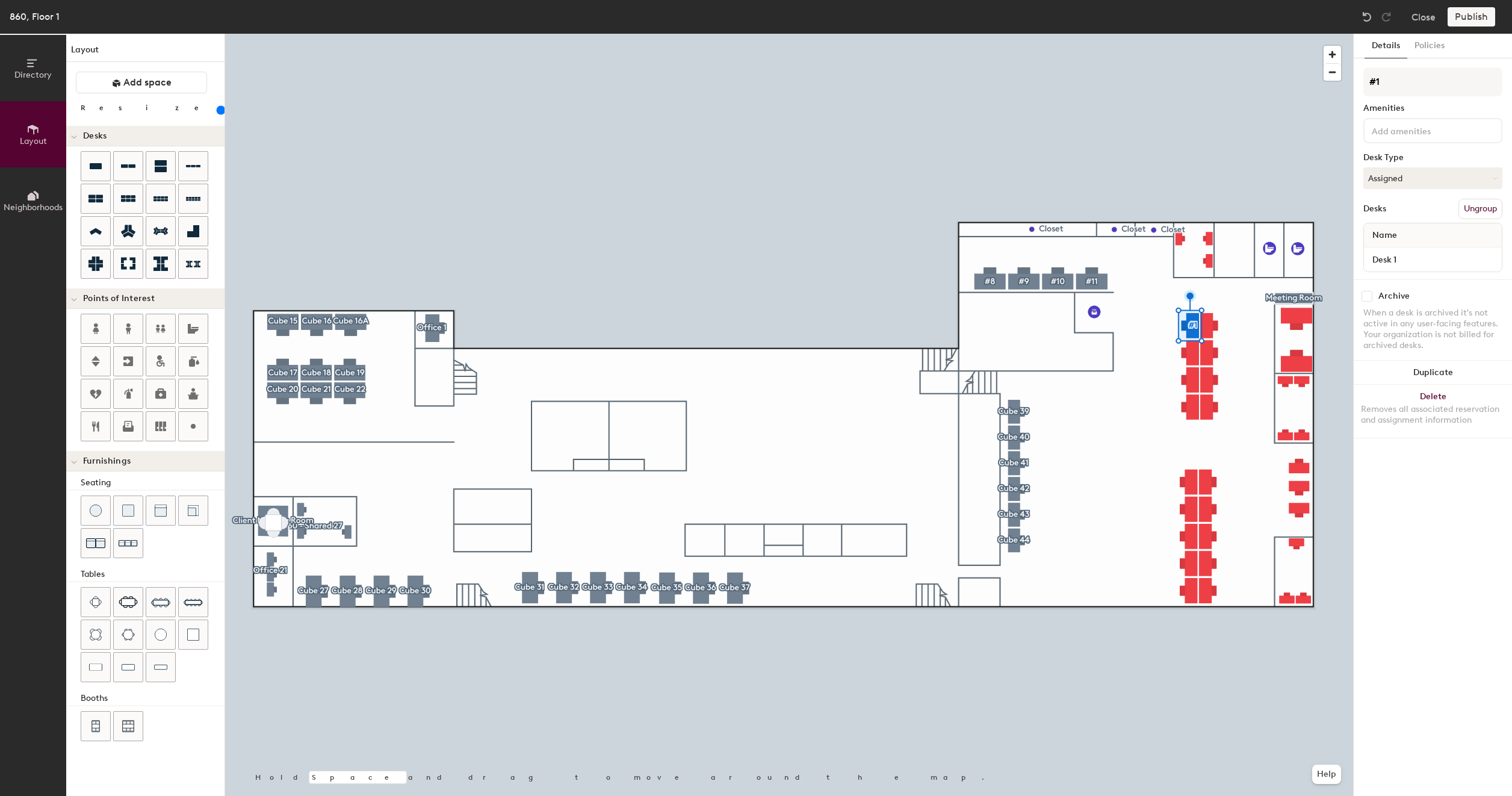
type input "#1"
click at [1395, 256] on input "Desk 1" at bounding box center [1432, 259] width 133 height 17
click at [1267, 33] on div at bounding box center [788, 33] width 1127 height 0
type input "160"
click at [1413, 262] on input "Desk 1" at bounding box center [1432, 259] width 133 height 17
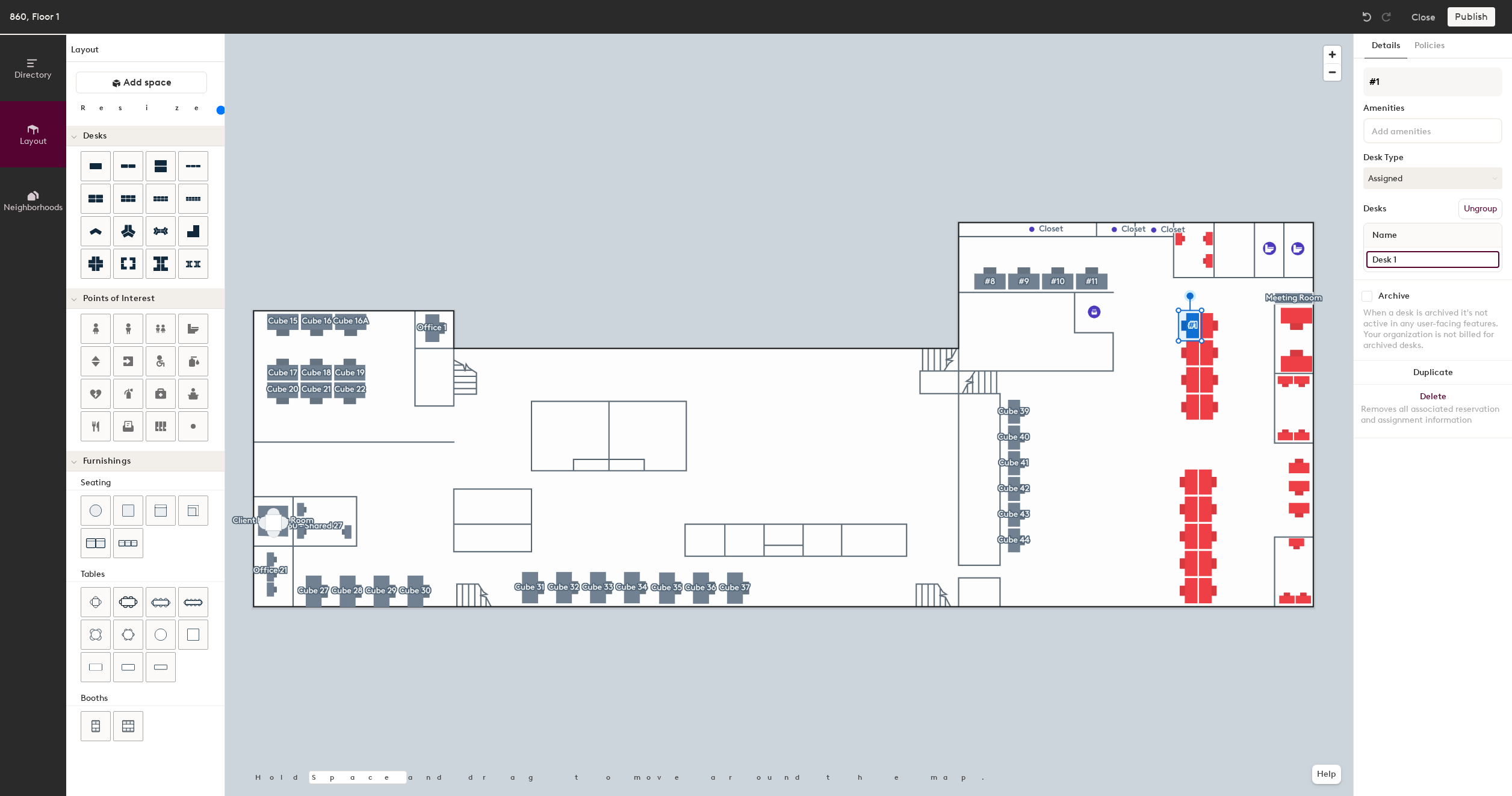
type input "8"
type input "160"
type input "86"
type input "160"
type input "860"
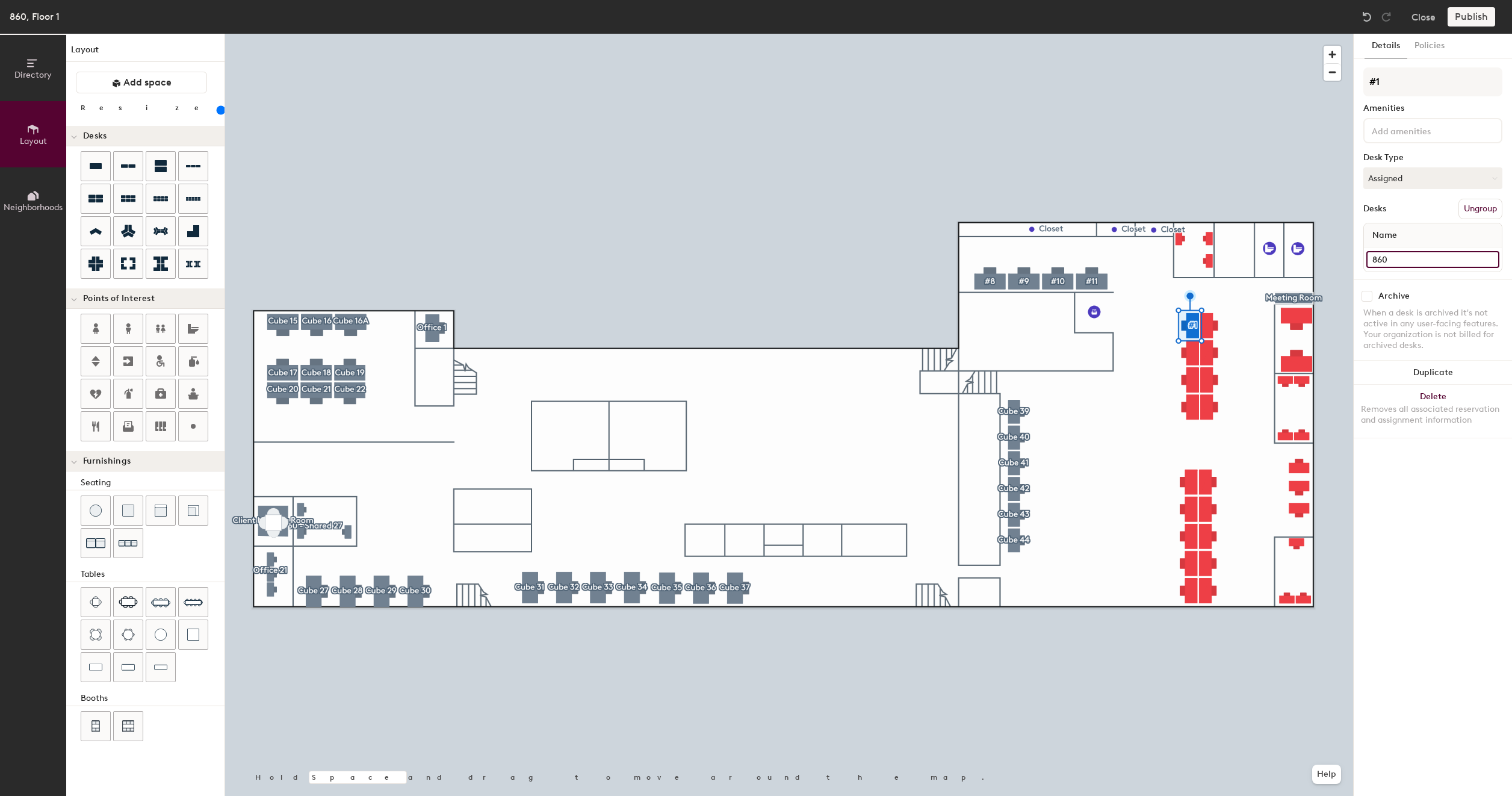
type input "160"
type input "860"
type input "160"
type input "860 #"
type input "160"
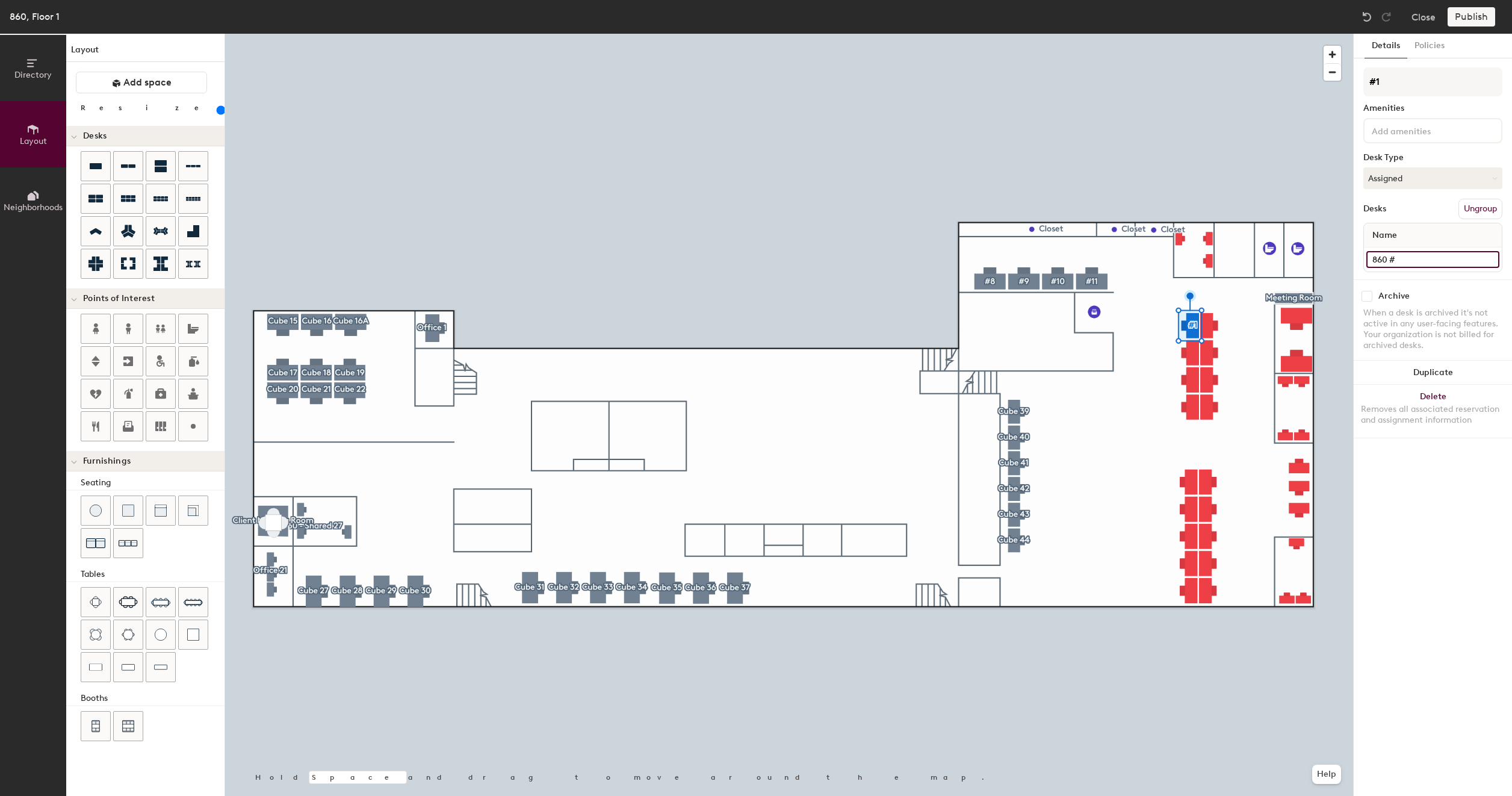
type input "860 #1"
type input "160"
type input "860 #1"
click at [1468, 204] on button "Create group" at bounding box center [1471, 209] width 63 height 21
type input "160"
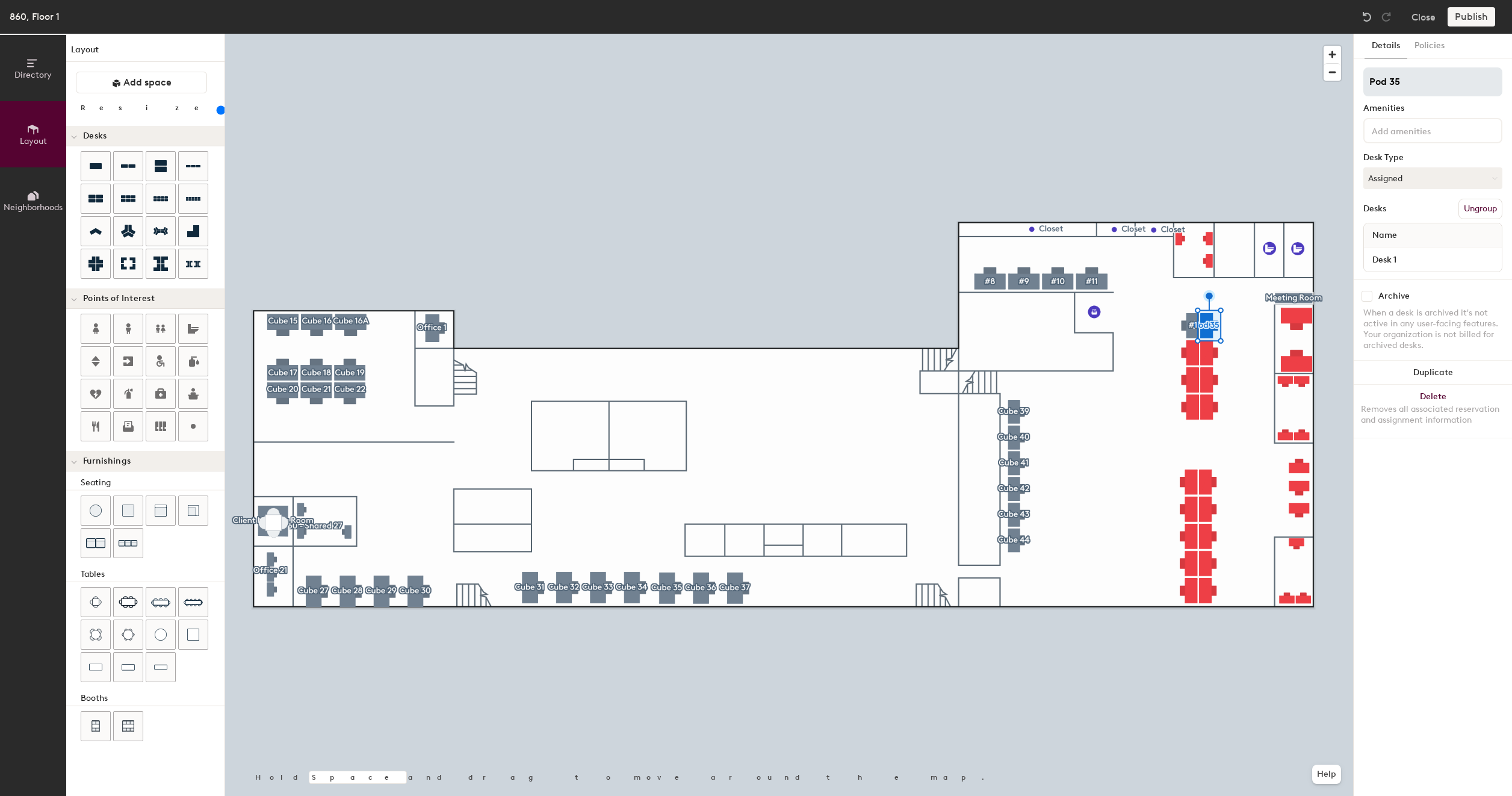
click at [1429, 87] on input "Pod 35" at bounding box center [1433, 81] width 139 height 29
type input "#"
type input "160"
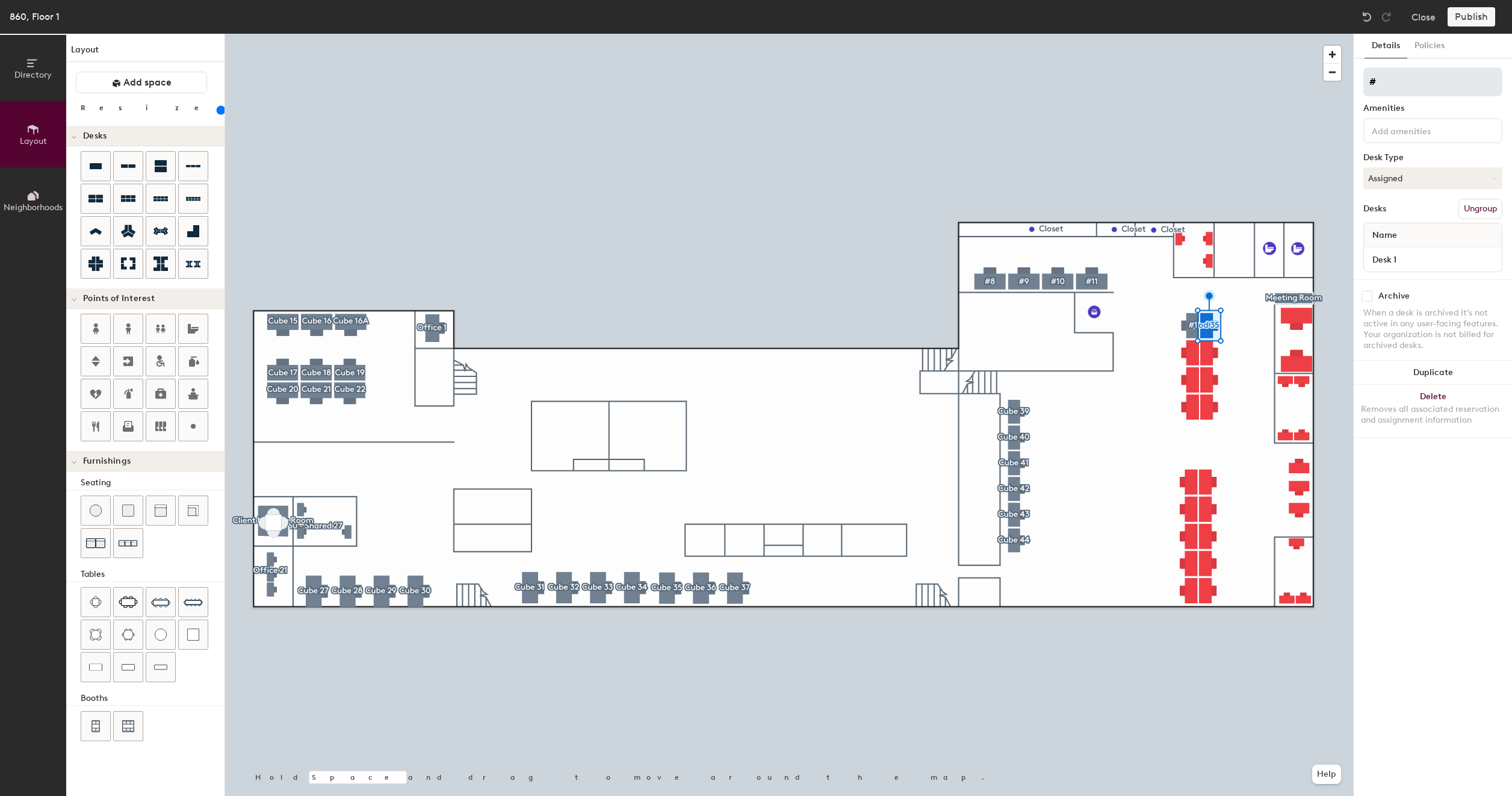
type input "#2"
type input "160"
type input "#2"
type input "160"
click at [1408, 262] on input "Desk 1" at bounding box center [1432, 259] width 133 height 17
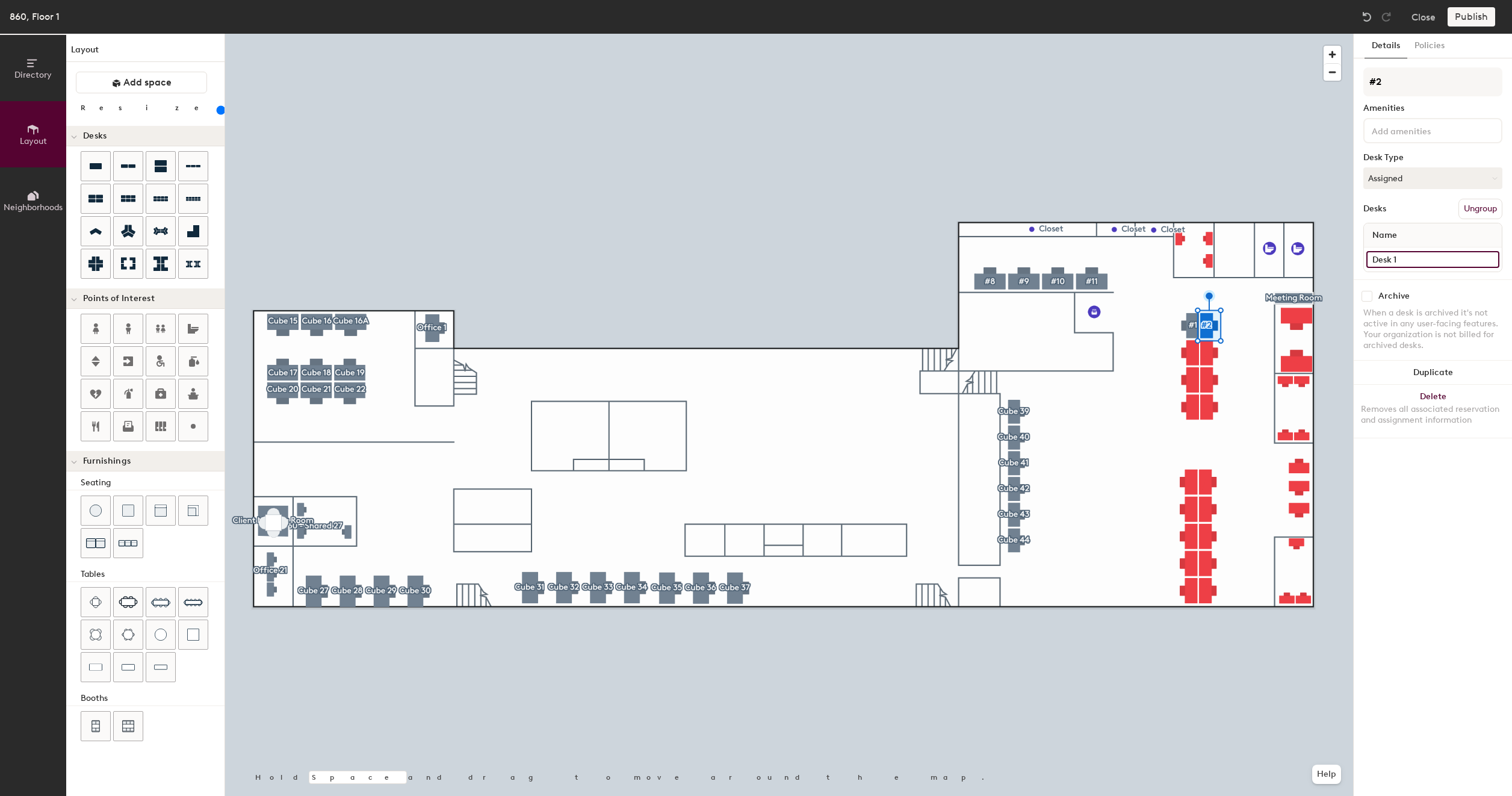
type input "8"
type input "160"
type input "86"
type input "160"
type input "860"
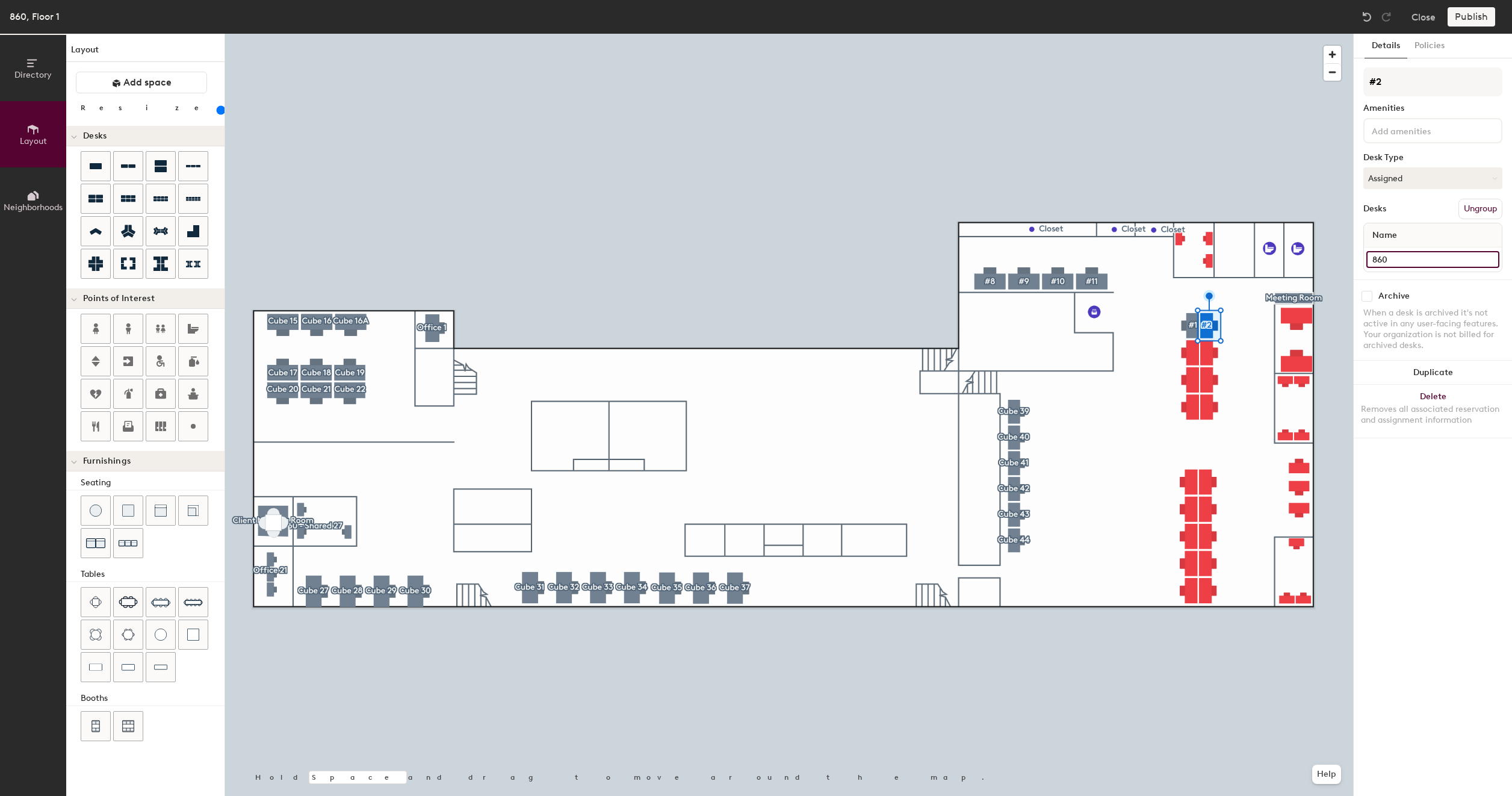
type input "160"
type input "860"
type input "160"
type input "860 #"
type input "160"
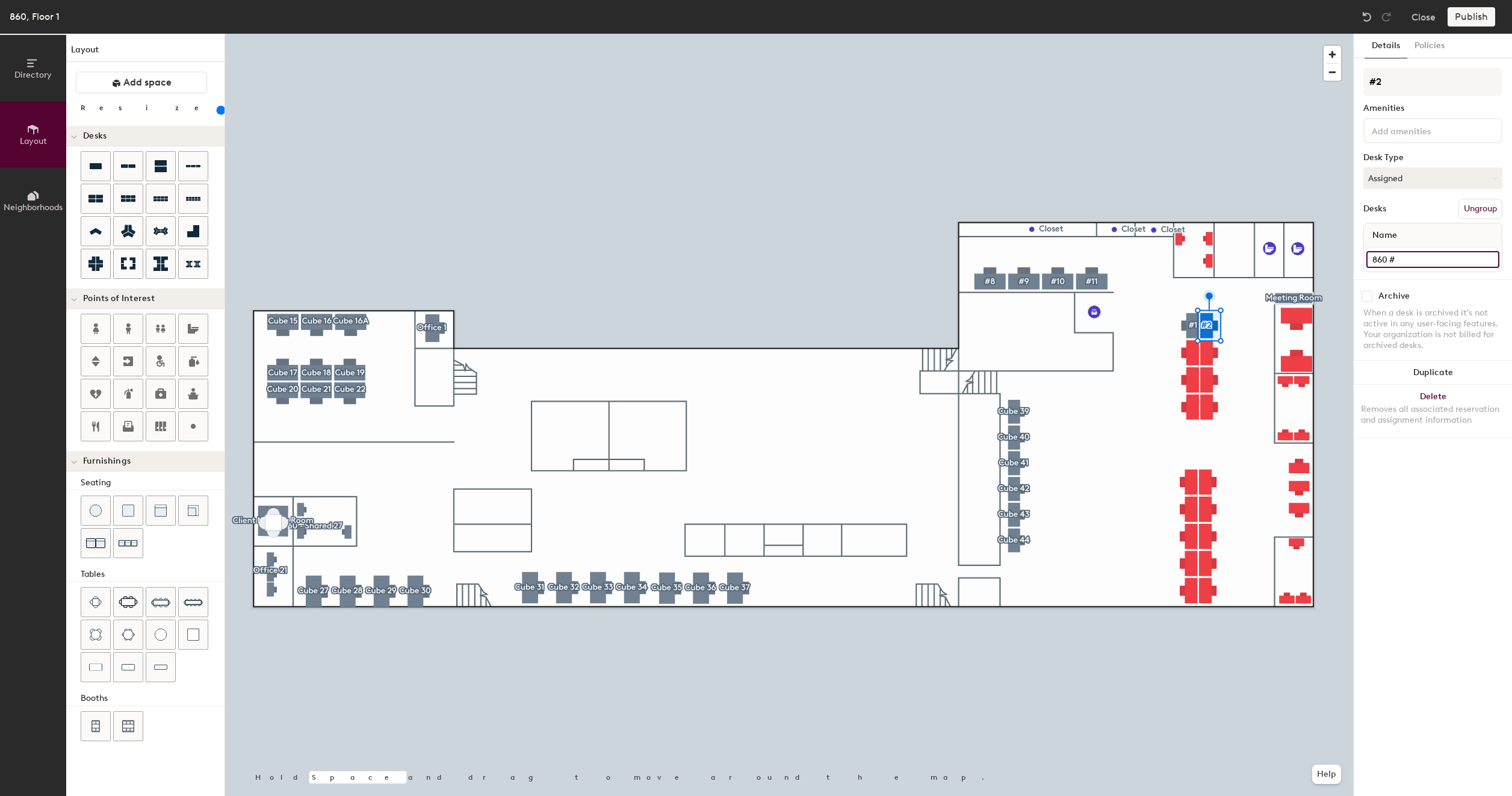
type input "860 #2"
type input "160"
type input "860 #2"
click at [1470, 211] on button "Create group" at bounding box center [1471, 209] width 63 height 21
type input "160"
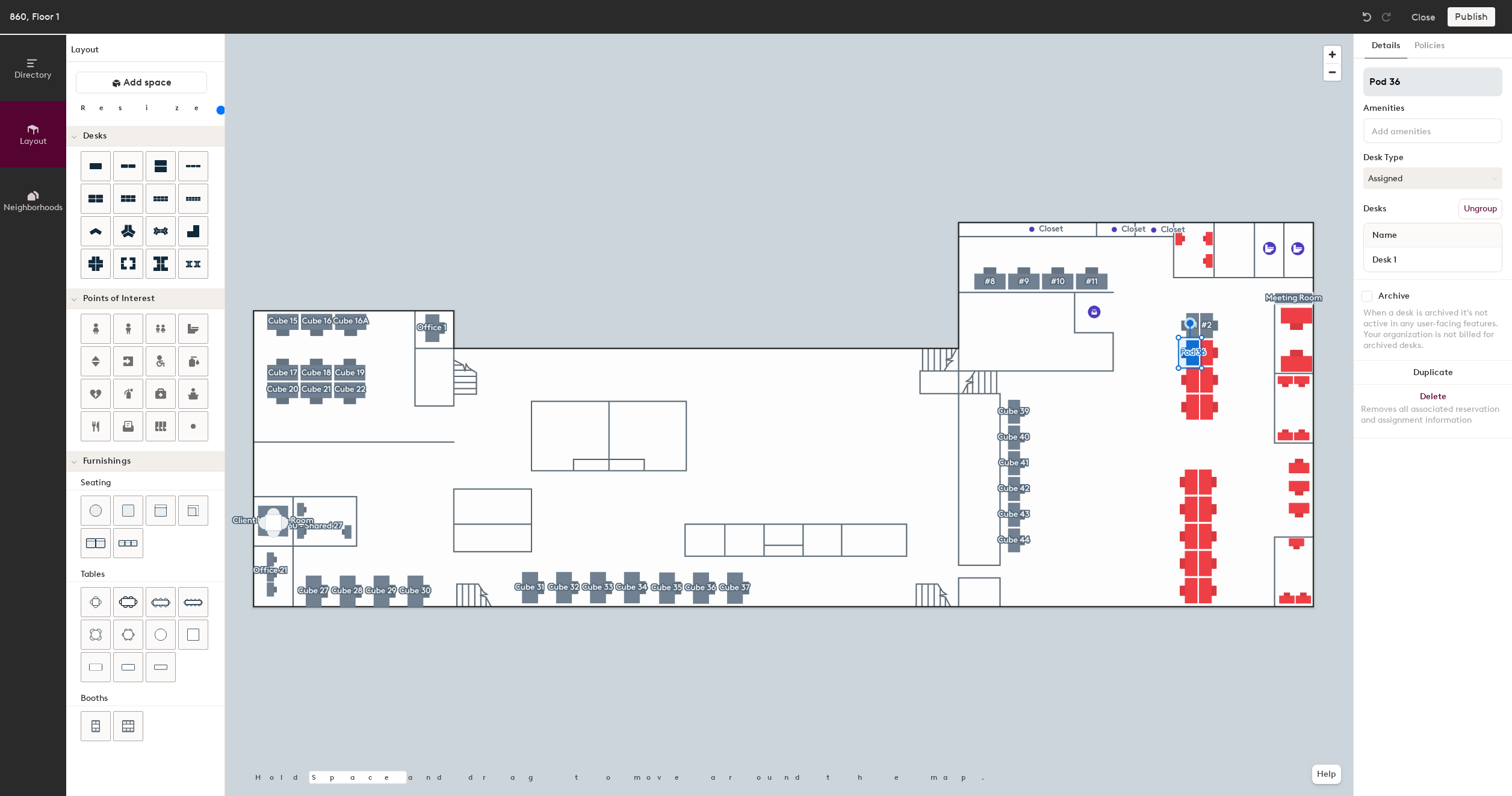
click at [1423, 85] on input "Pod 36" at bounding box center [1433, 81] width 139 height 29
type input "C"
type input "160"
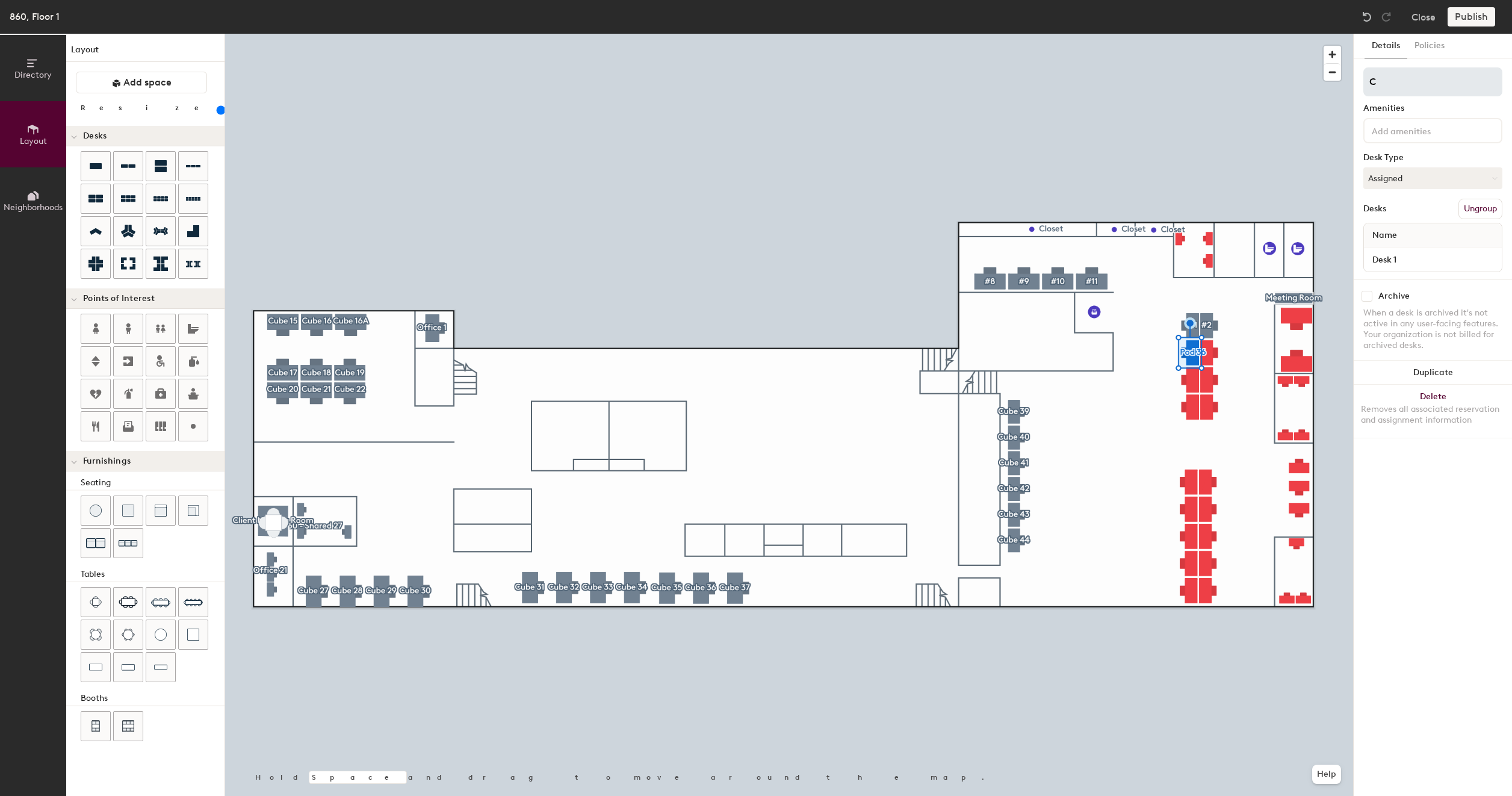
type input "Cu"
type input "160"
type input "Cub"
type input "160"
type input "Cube"
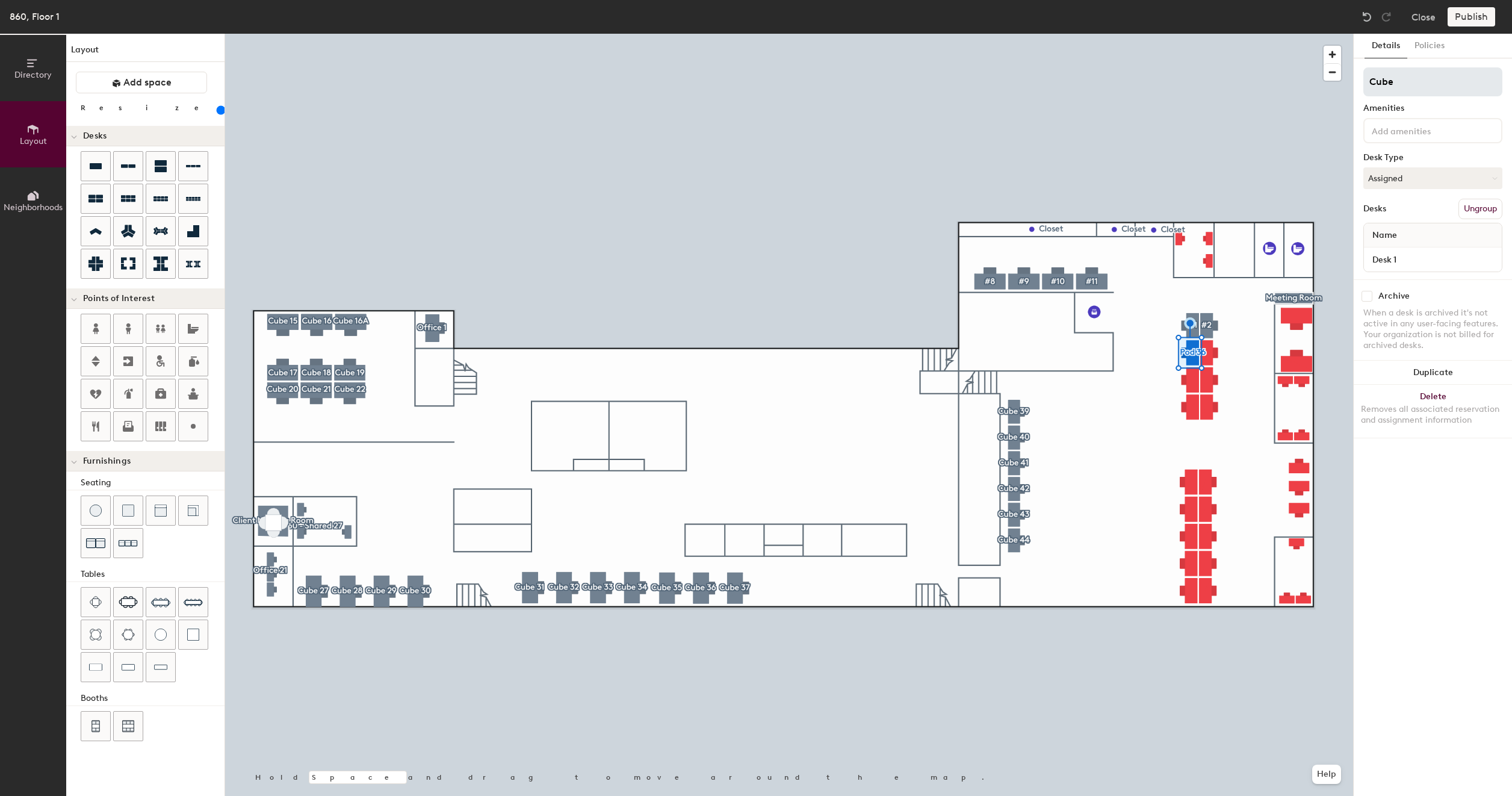
type input "160"
type input "Cube"
type input "160"
type input "Cube 4"
type input "160"
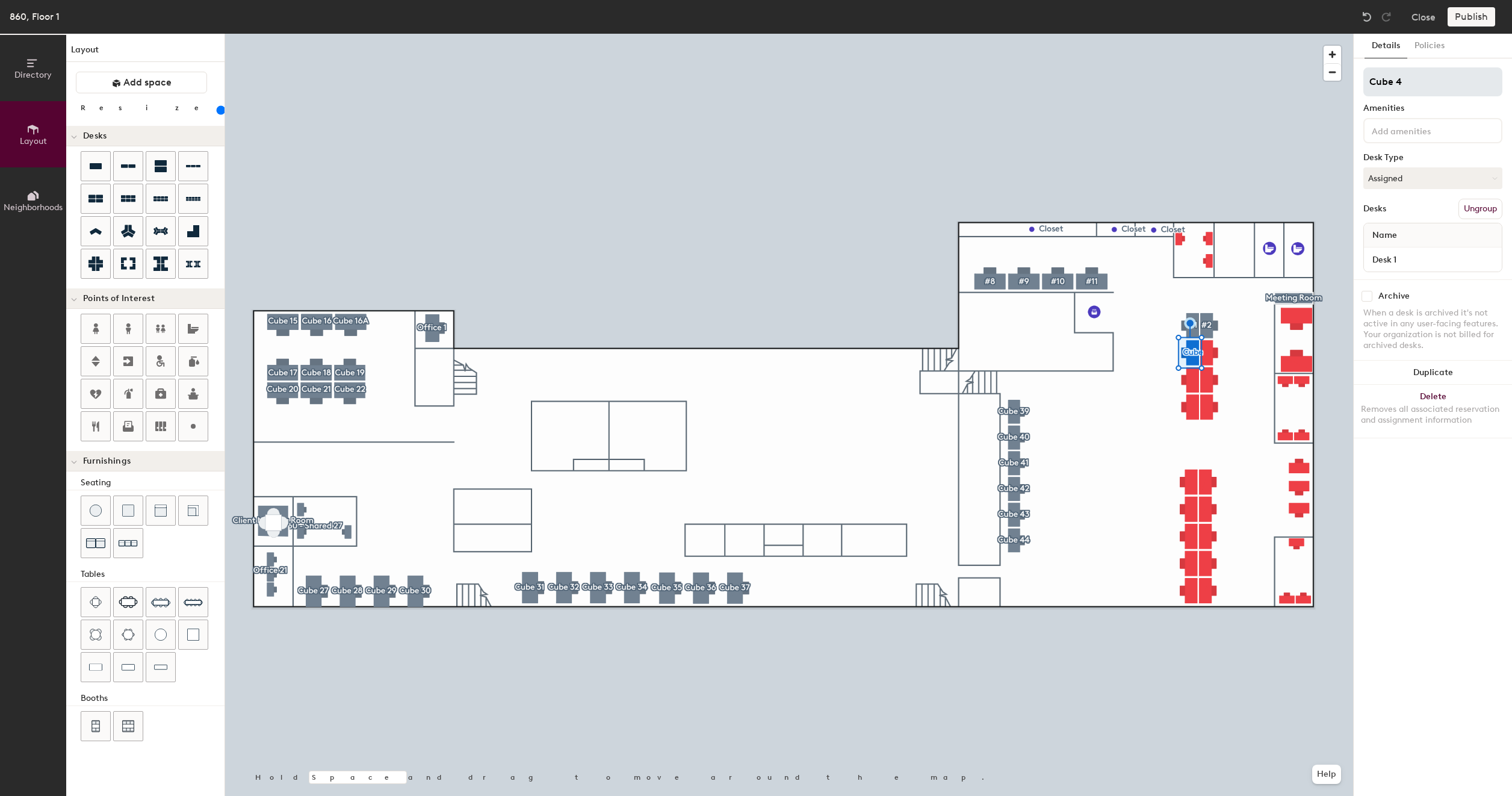
type input "Cube 45"
type input "160"
type input "Cube 45"
type input "160"
click at [1415, 254] on input "Desk 1" at bounding box center [1432, 259] width 133 height 17
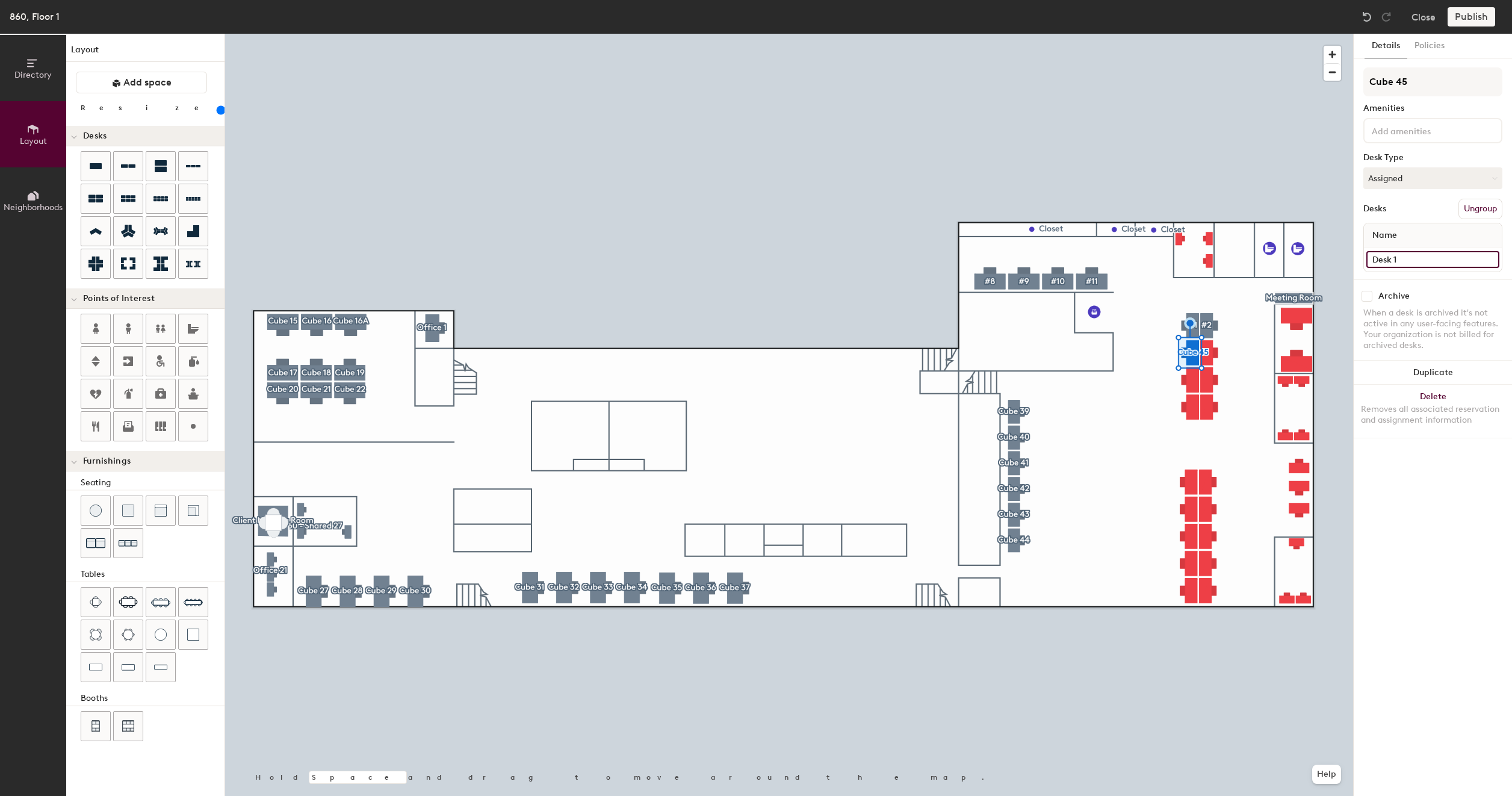
click at [1415, 254] on input "Desk 1" at bounding box center [1432, 259] width 133 height 17
paste input "860 - Cube 43"
type input "860 - Cube 43"
type input "160"
type input "860 - Cube 4"
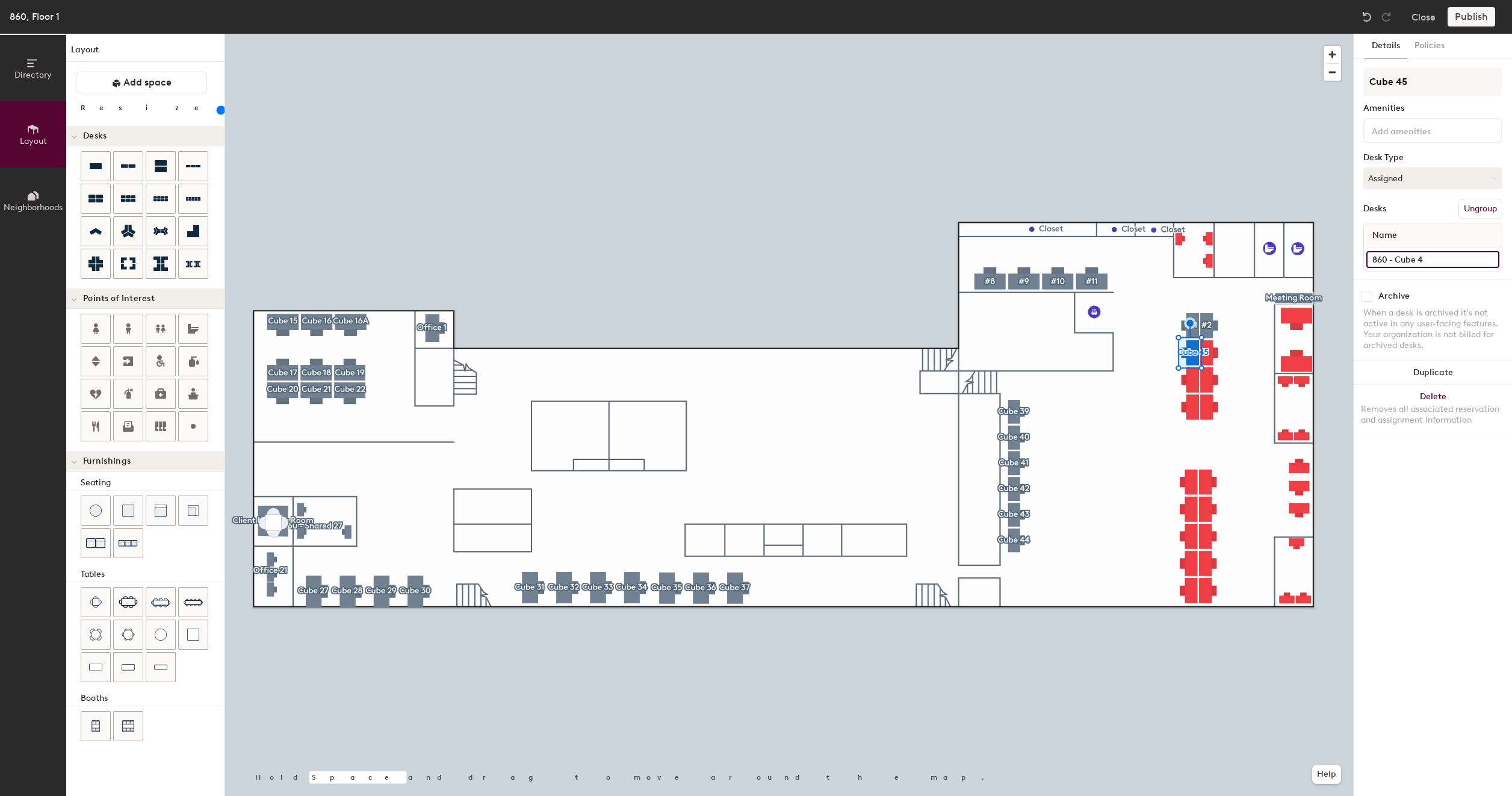
type input "160"
type input "860 - Cube 45"
type input "160"
type input "860 - Cube 45"
click at [1294, 33] on div at bounding box center [788, 33] width 1127 height 0
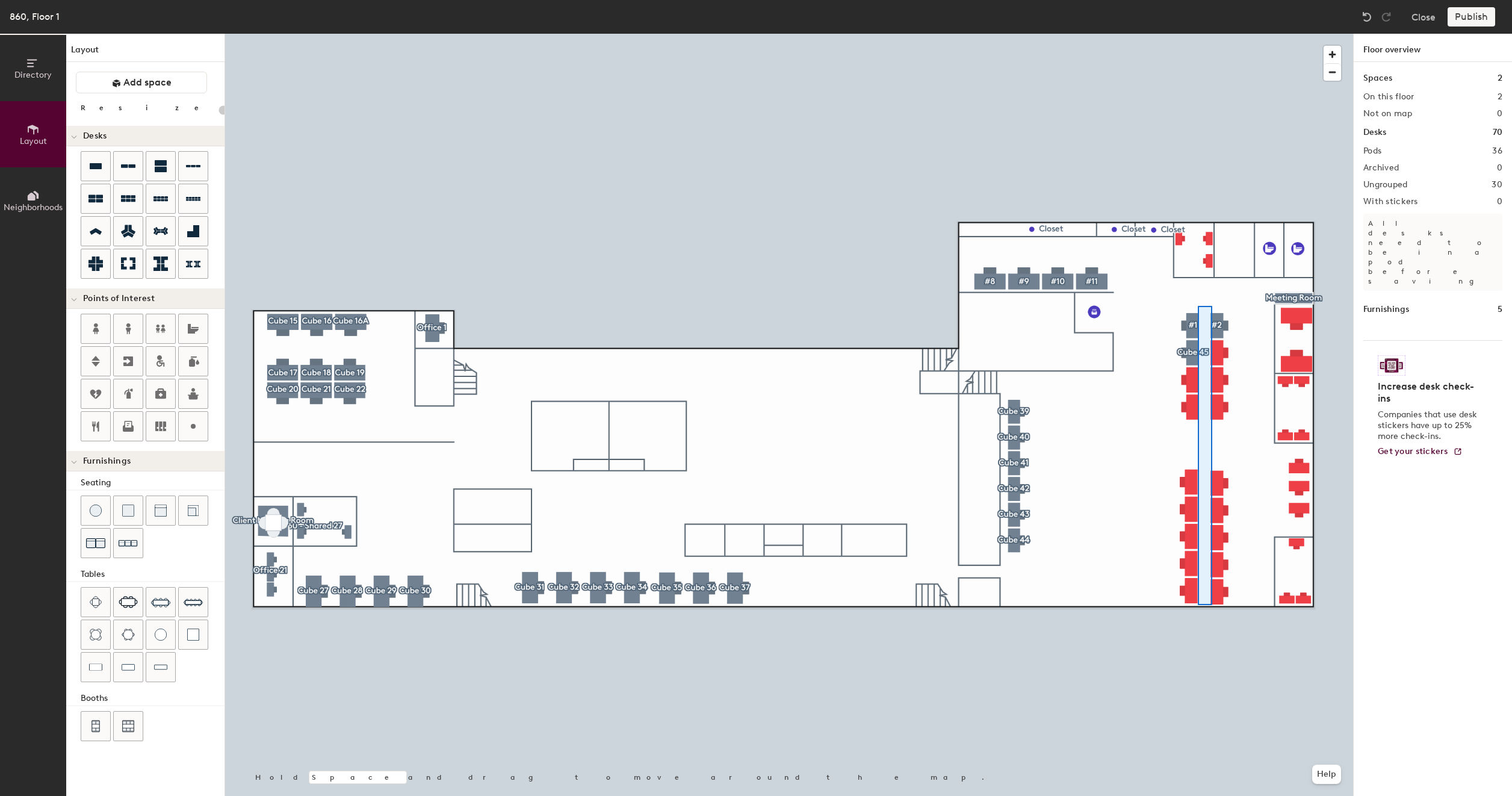
click at [1197, 33] on div at bounding box center [788, 33] width 1127 height 0
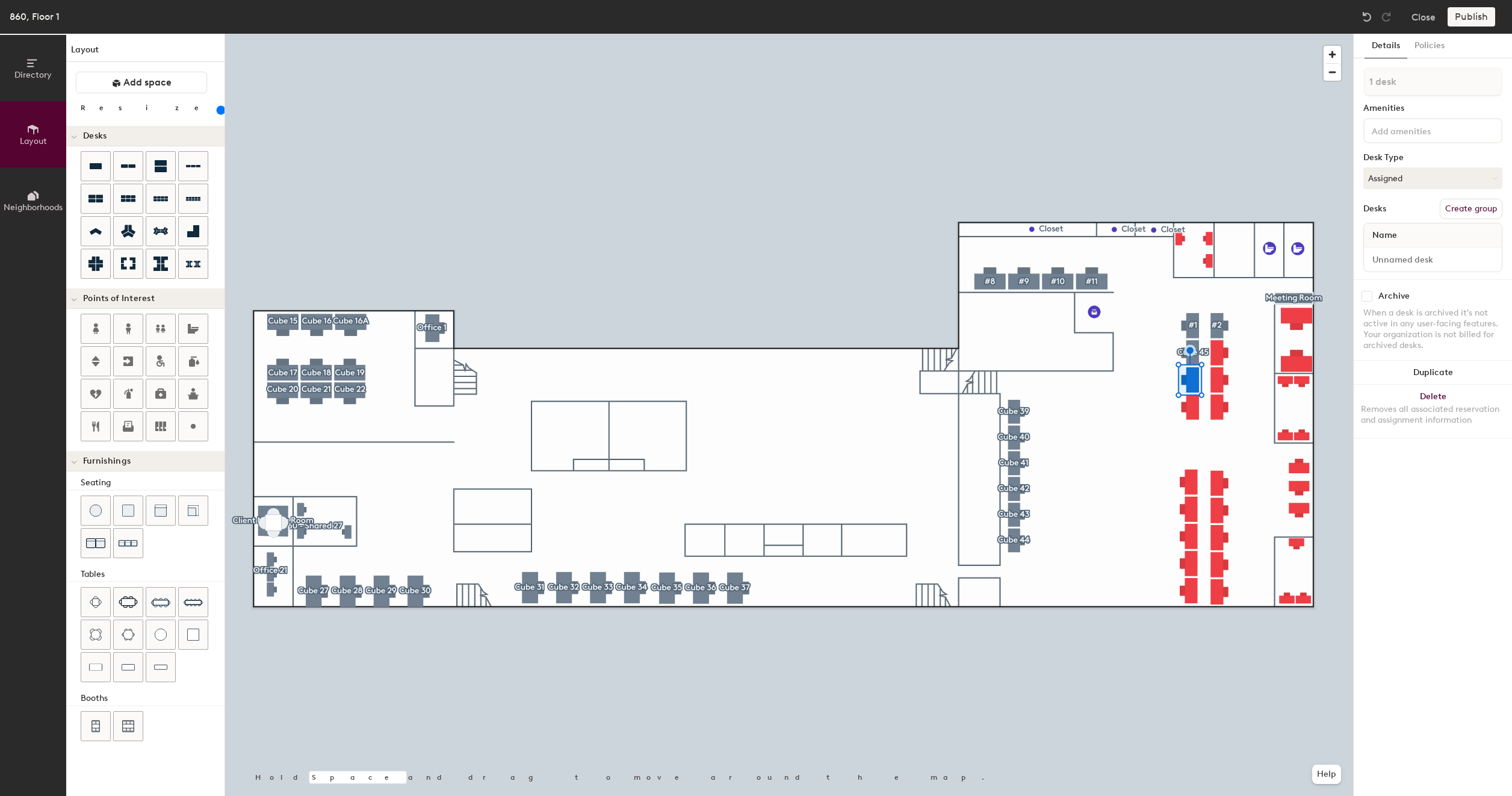
click at [1493, 202] on button "Create group" at bounding box center [1471, 209] width 63 height 21
type input "160"
click at [1429, 88] on input "Pod 37" at bounding box center [1433, 81] width 139 height 29
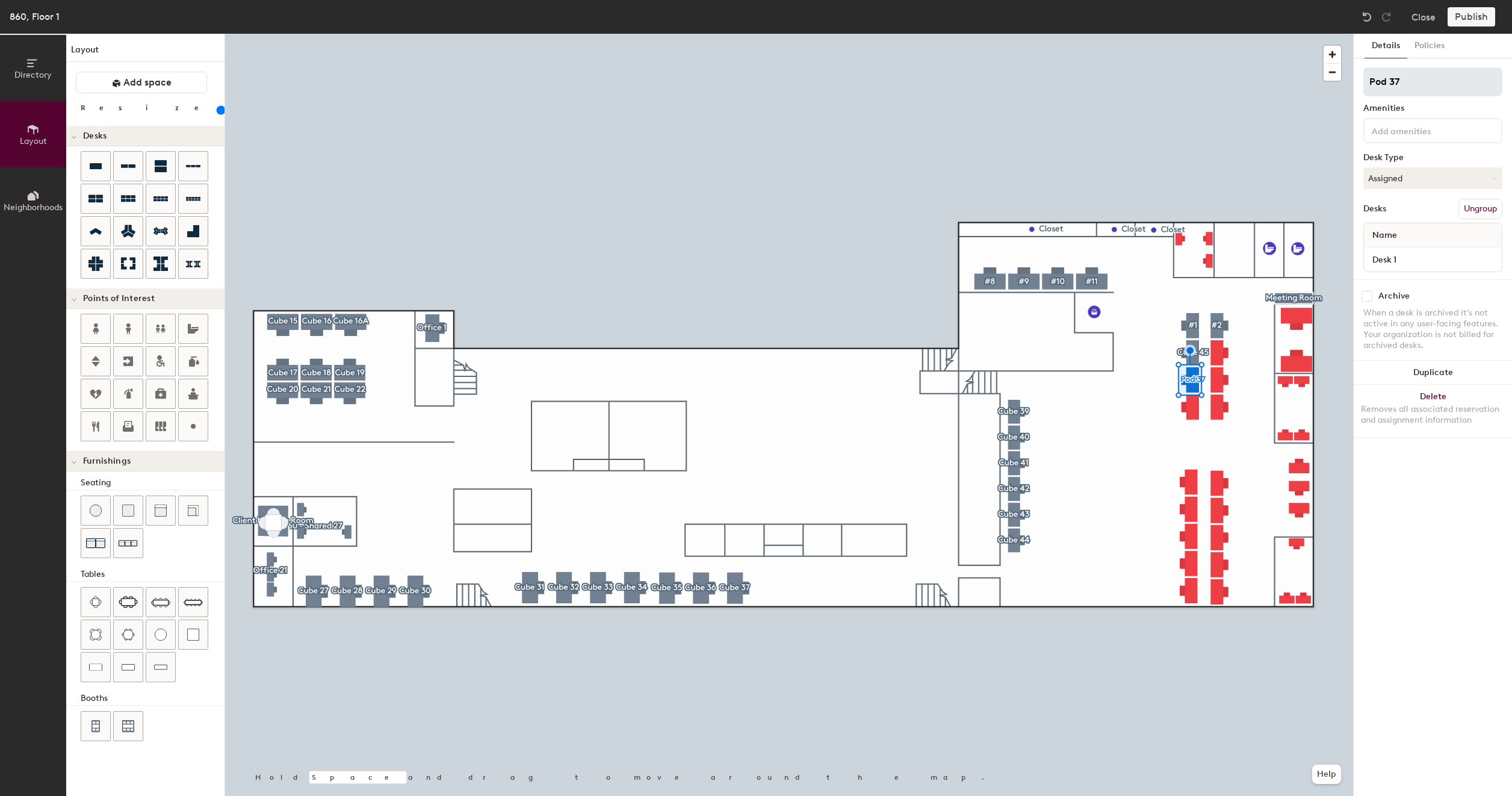
type input "C"
type input "160"
type input "Cu"
type input "160"
type input "Cub"
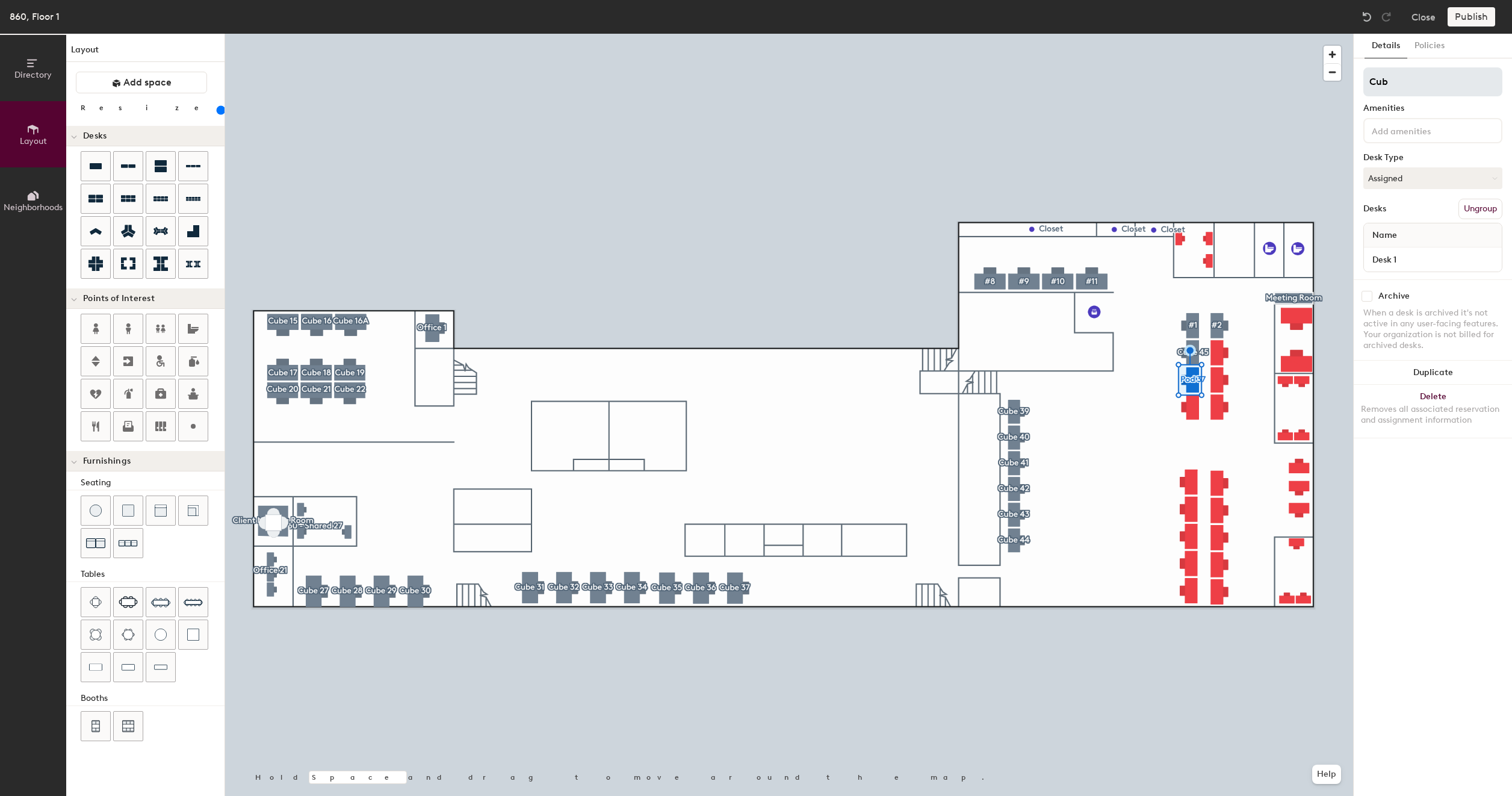
type input "160"
type input "Cube"
type input "160"
type input "Cube"
type input "160"
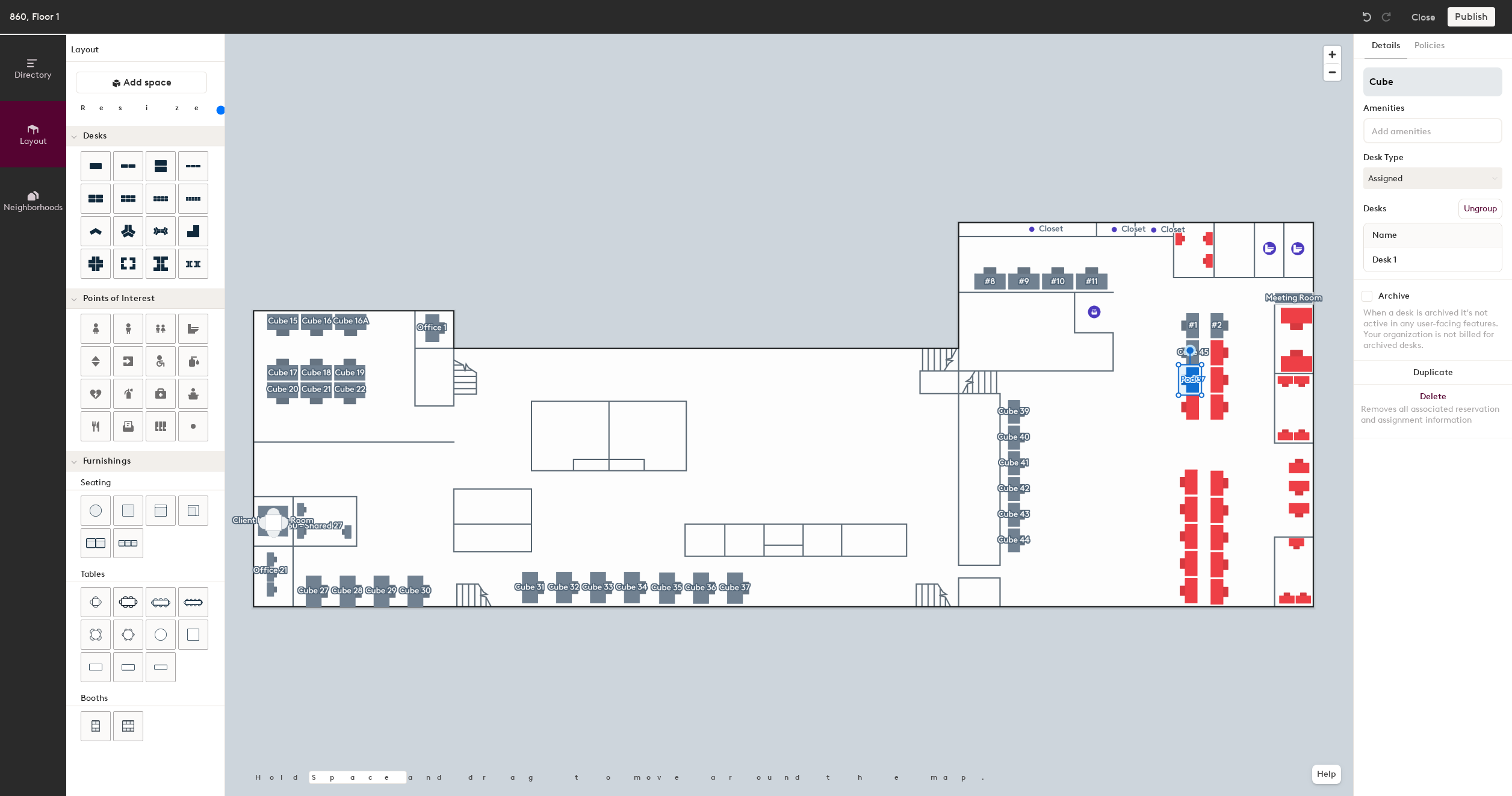
type input "Cube 4"
type input "160"
type input "Cube 46"
type input "160"
type input "Cube 46"
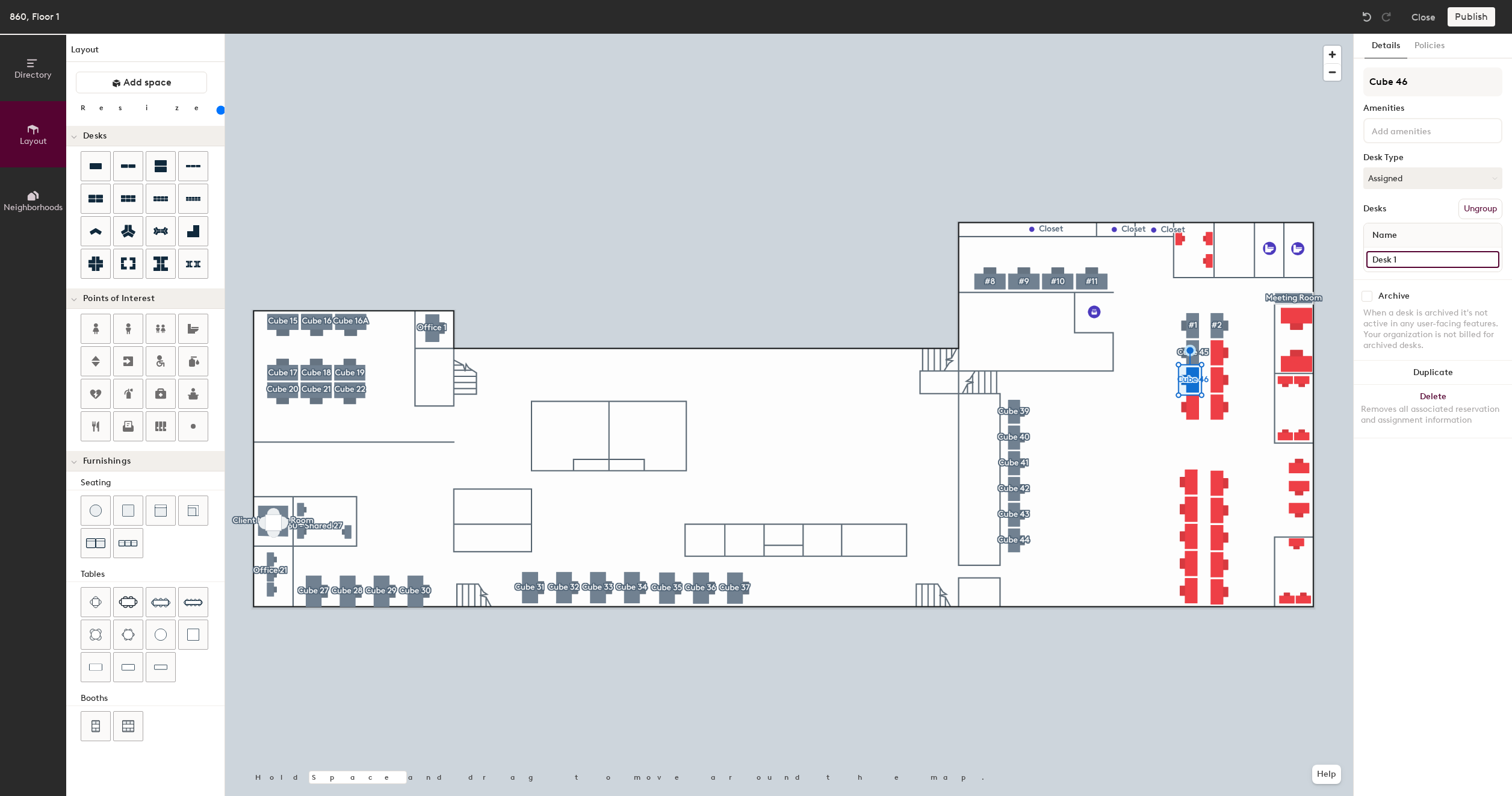
type input "160"
click at [1409, 256] on input "Desk 1" at bounding box center [1432, 259] width 133 height 17
type input "8"
type input "160"
type input "86"
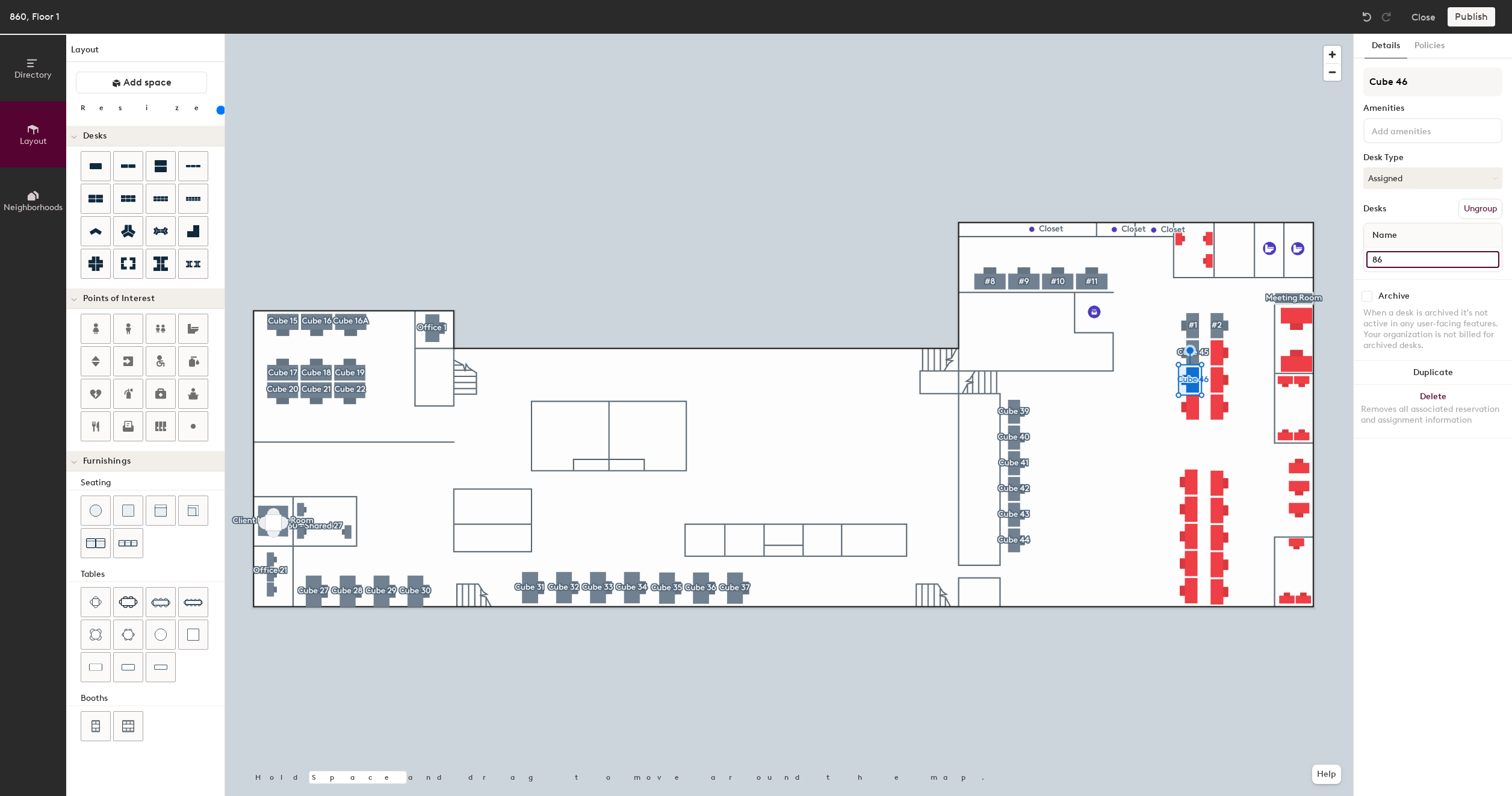
type input "160"
type input "860"
type input "160"
type input "860 -"
type input "160"
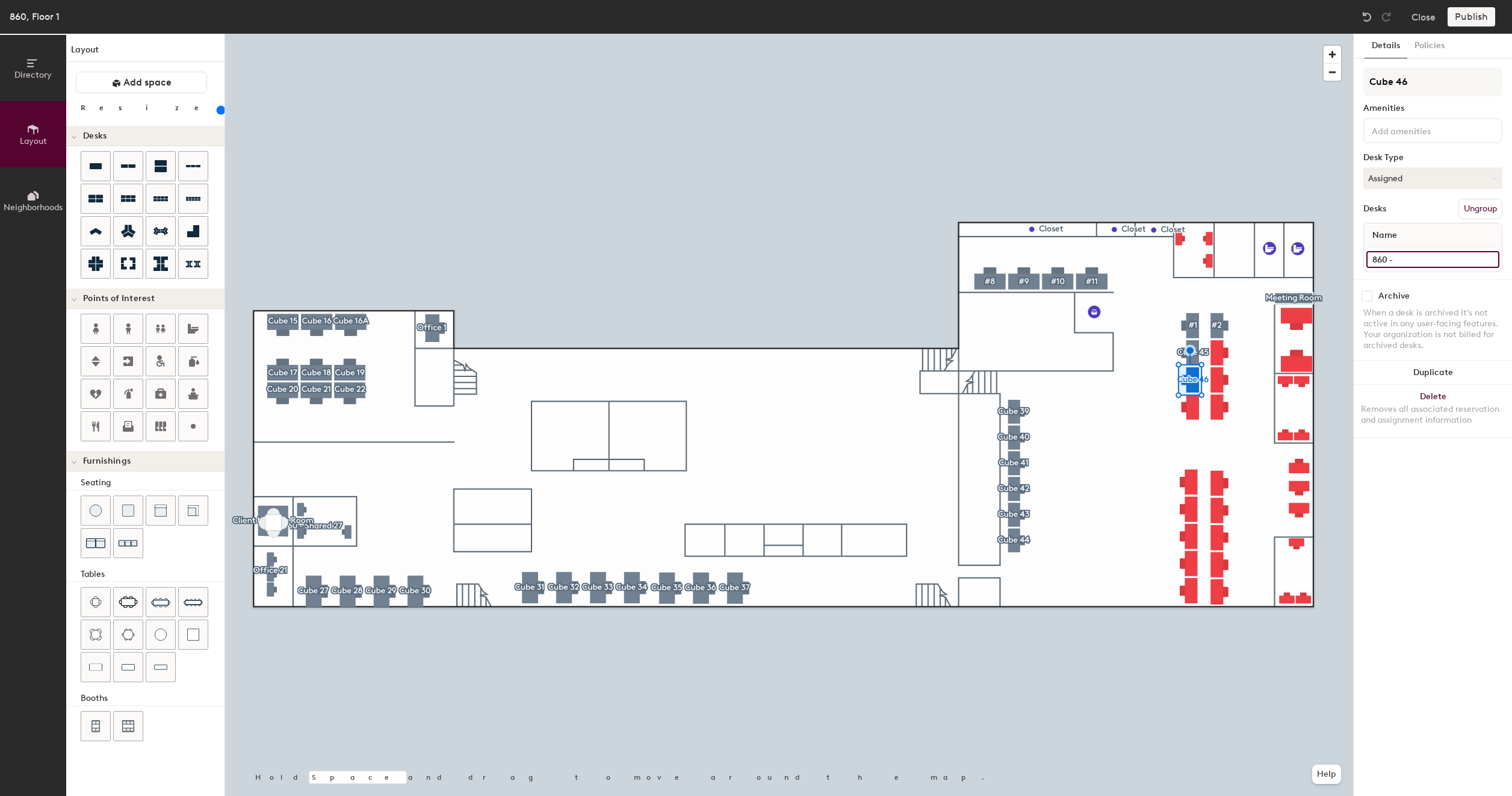
type input "860 - C"
type input "160"
type input "860 - Cu"
type input "160"
type input "860 - Cub"
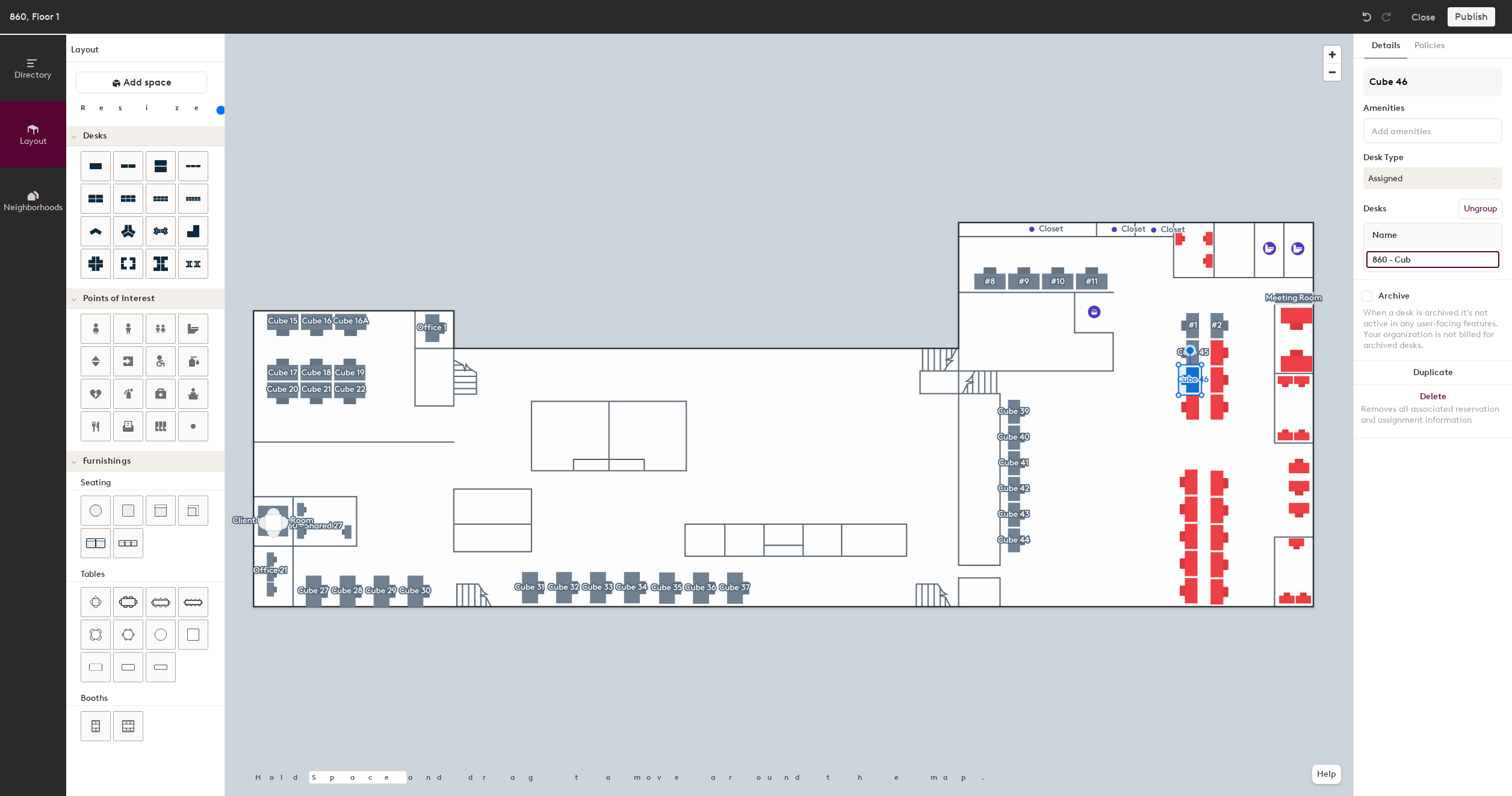
type input "160"
type input "860 - Cube"
type input "160"
type input "860 - Cube"
type input "160"
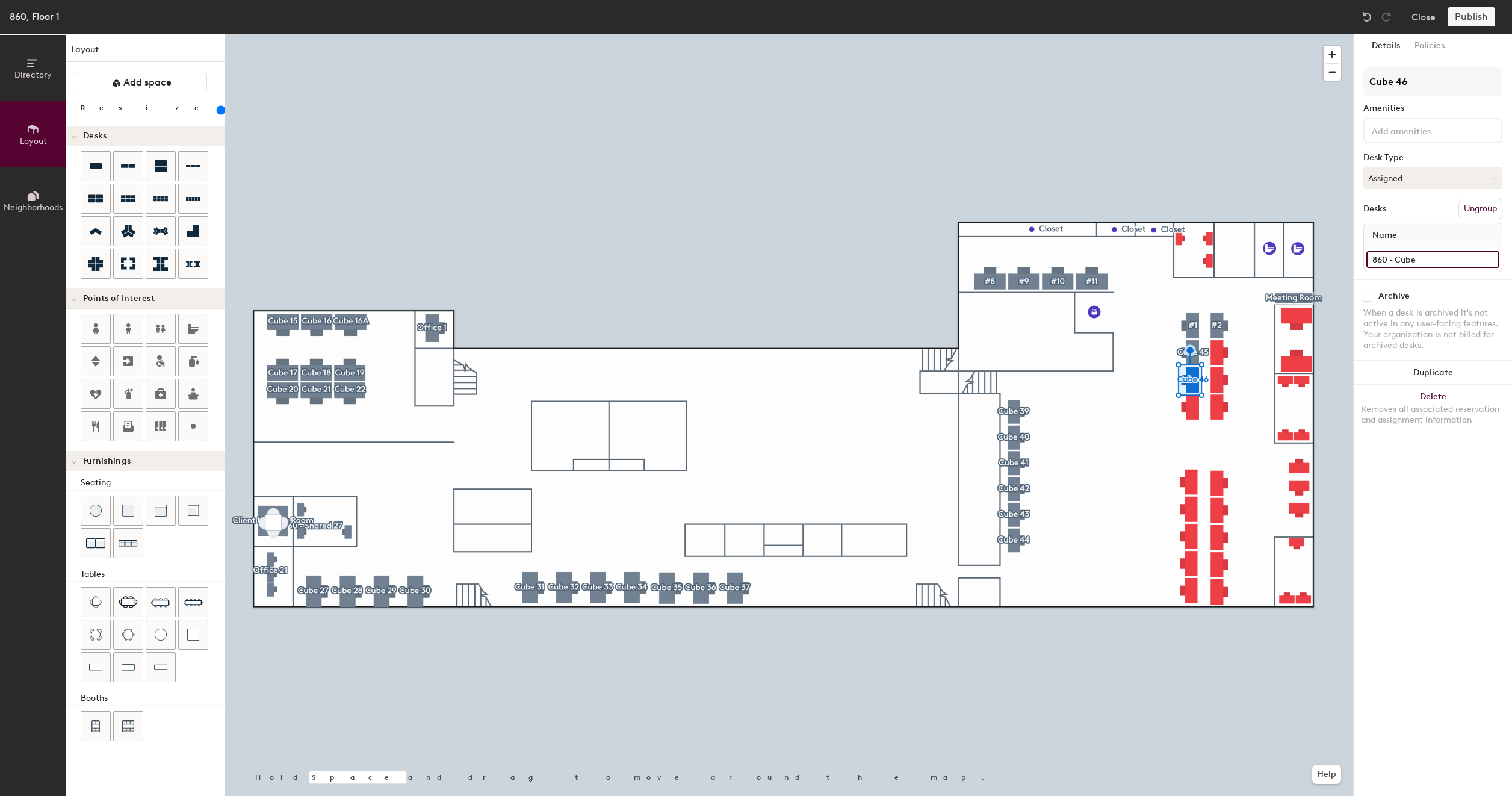
type input "860 - Cube 4"
type input "160"
type input "860 - Cube 46"
type input "160"
type input "860 - Cube 46"
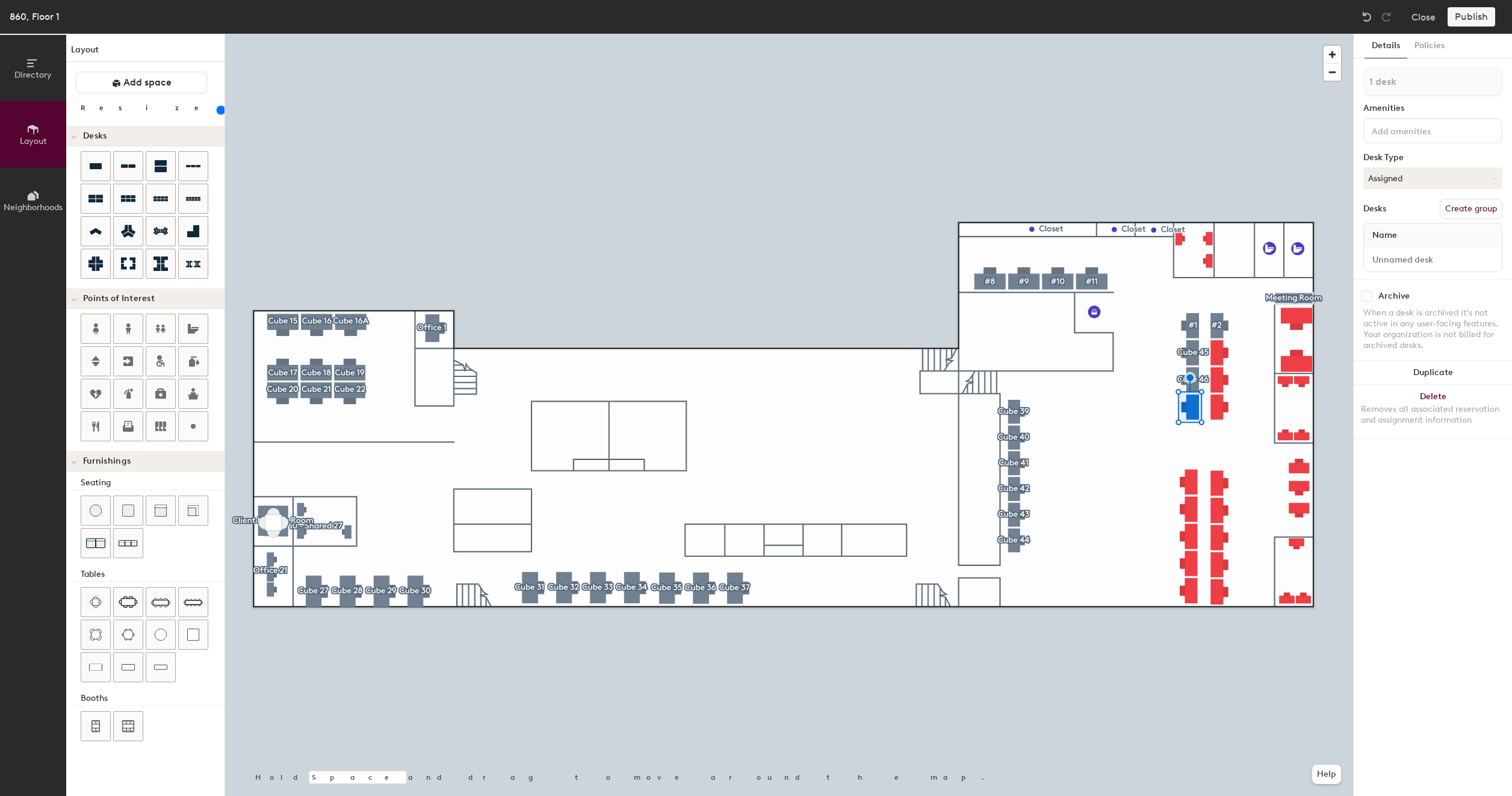
click at [1465, 206] on button "Create group" at bounding box center [1471, 209] width 63 height 21
type input "160"
type input "Pod 3"
type input "160"
type input "Pod"
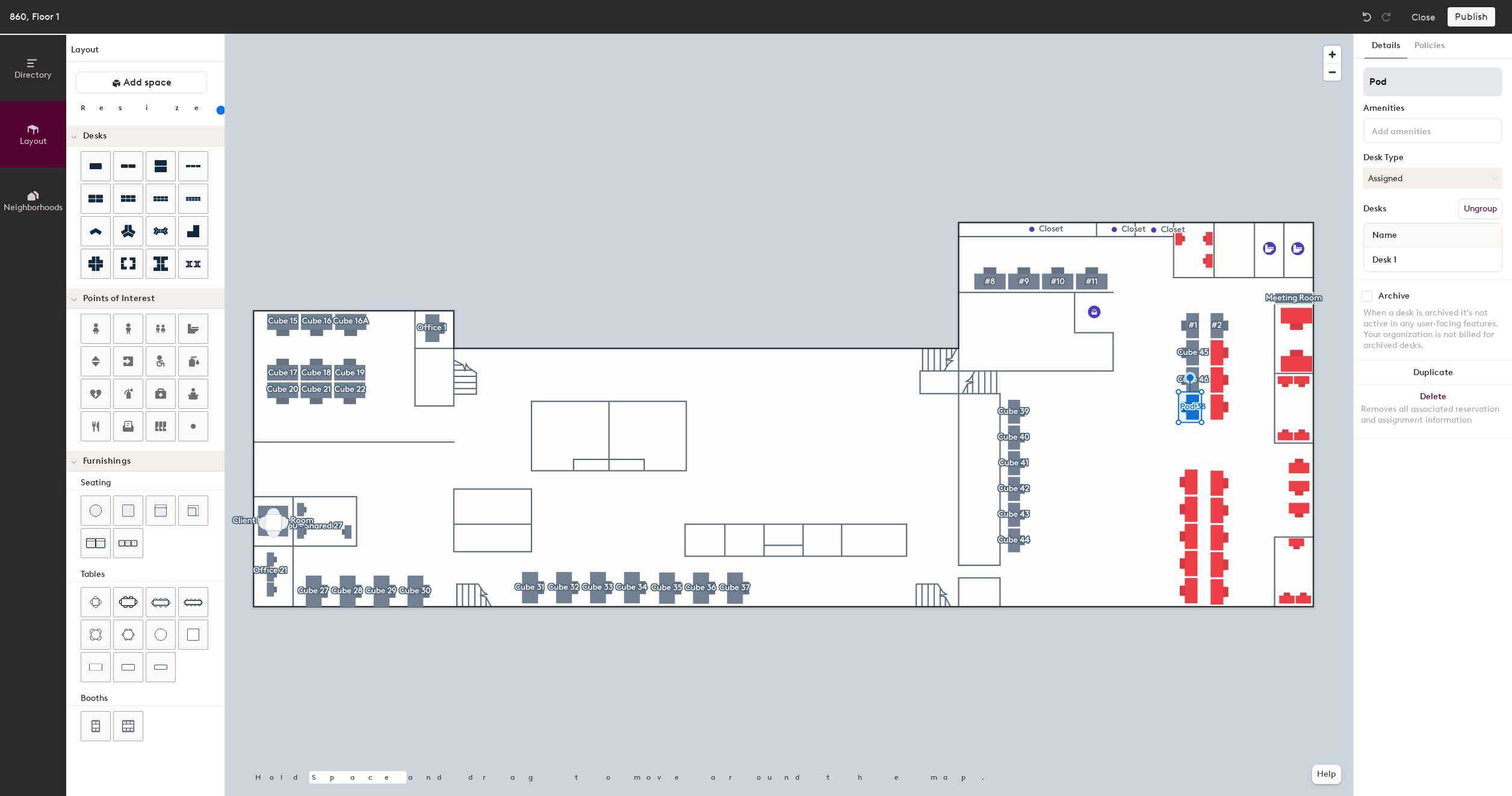
type input "160"
type input "Pod"
type input "160"
type input "P"
type input "160"
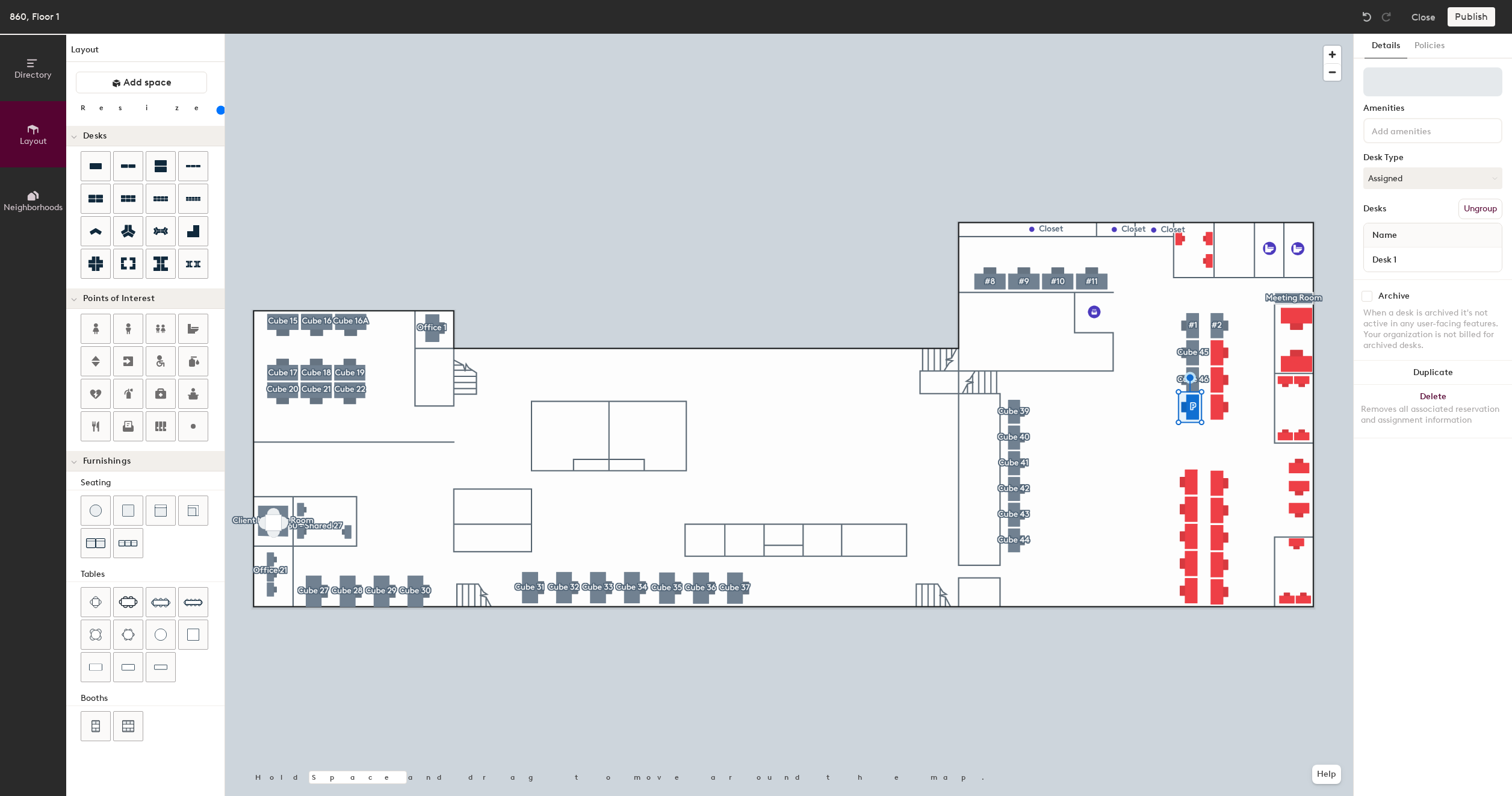
type input "160"
type input "#"
type input "160"
type input "#3"
type input "160"
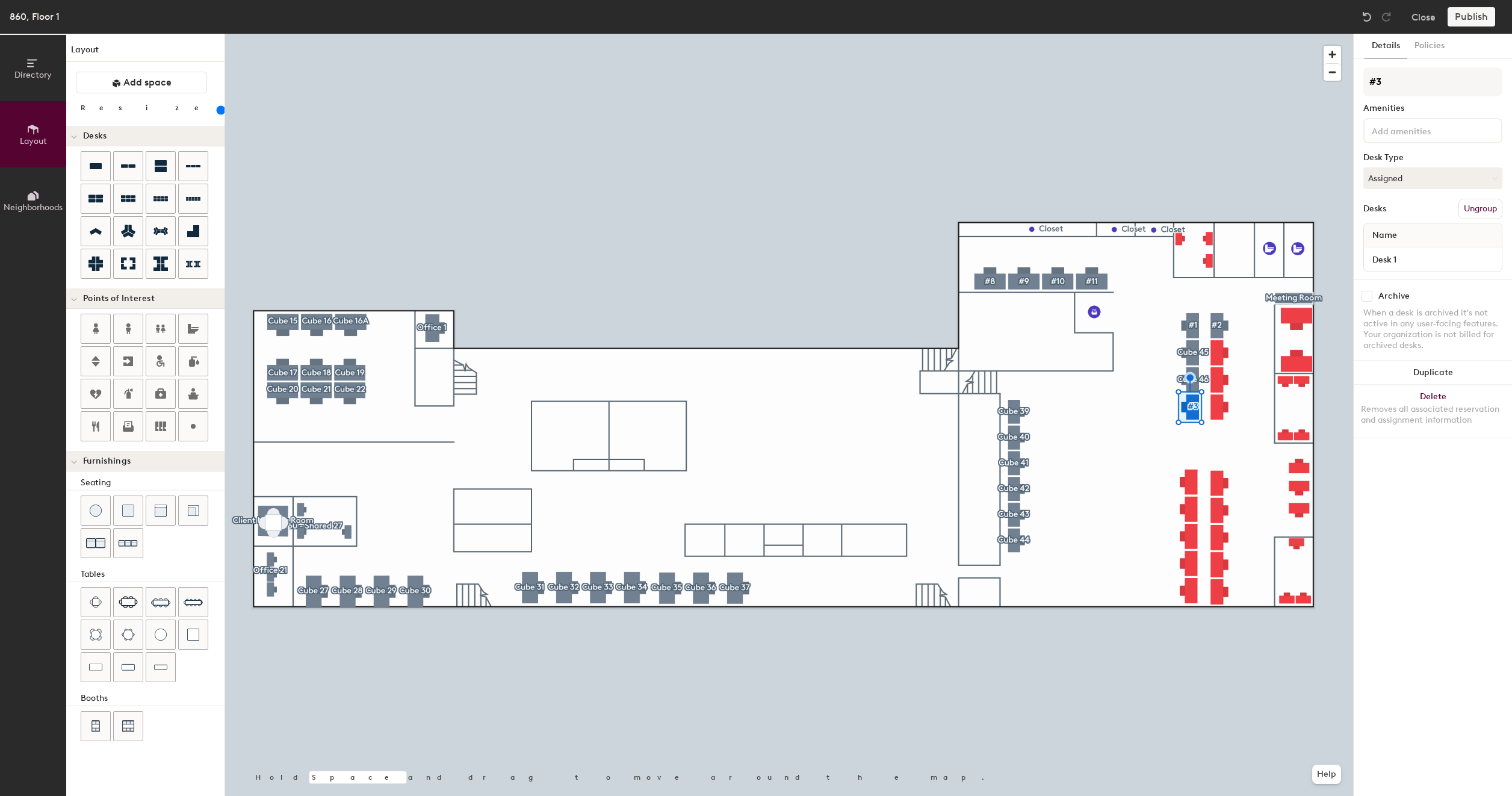
type input "#3"
type input "160"
click at [1392, 264] on input "Desk 1" at bounding box center [1432, 259] width 133 height 17
type input "8"
type input "160"
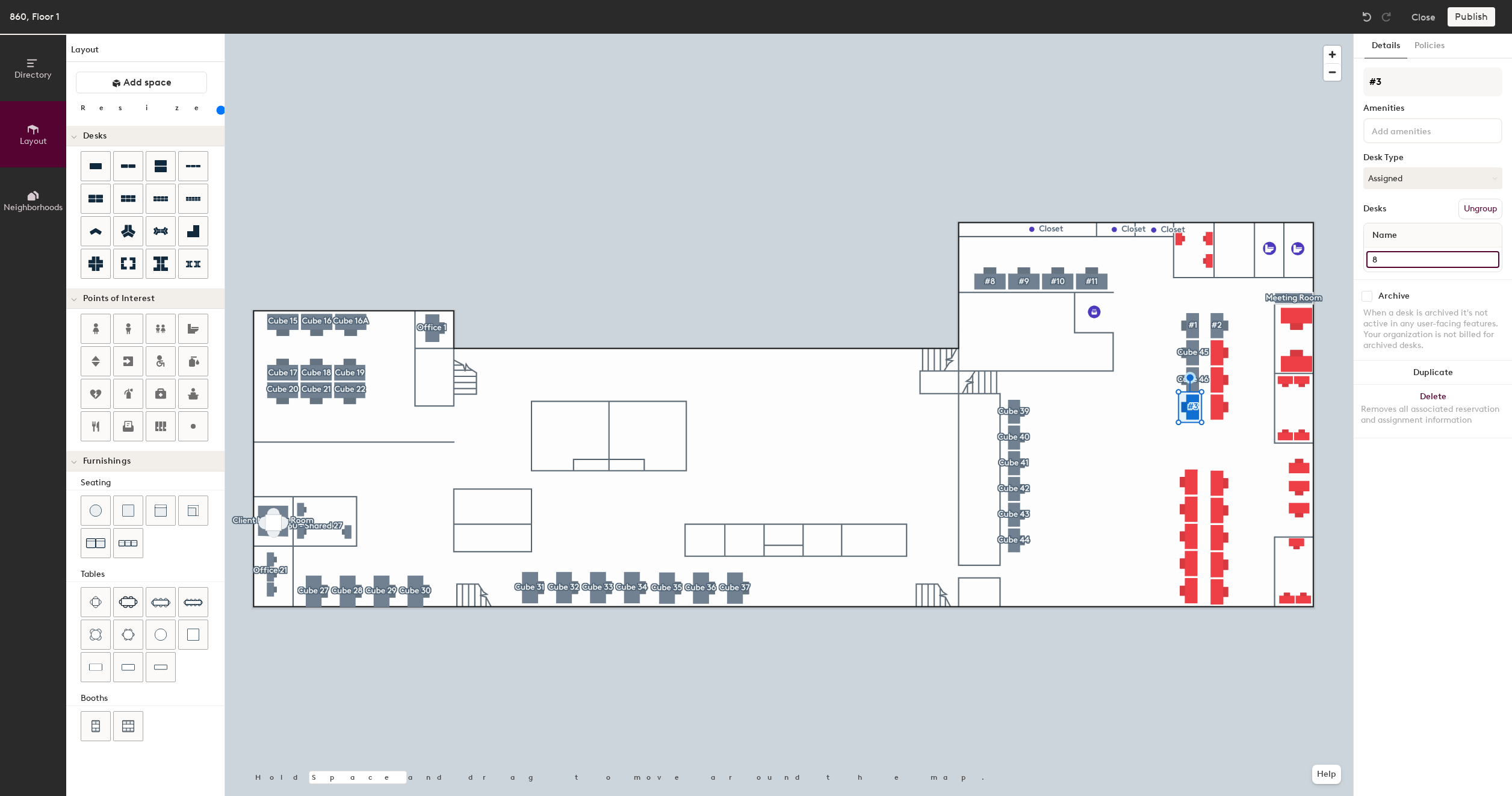
type input "86"
type input "160"
type input "860"
type input "160"
type input "860"
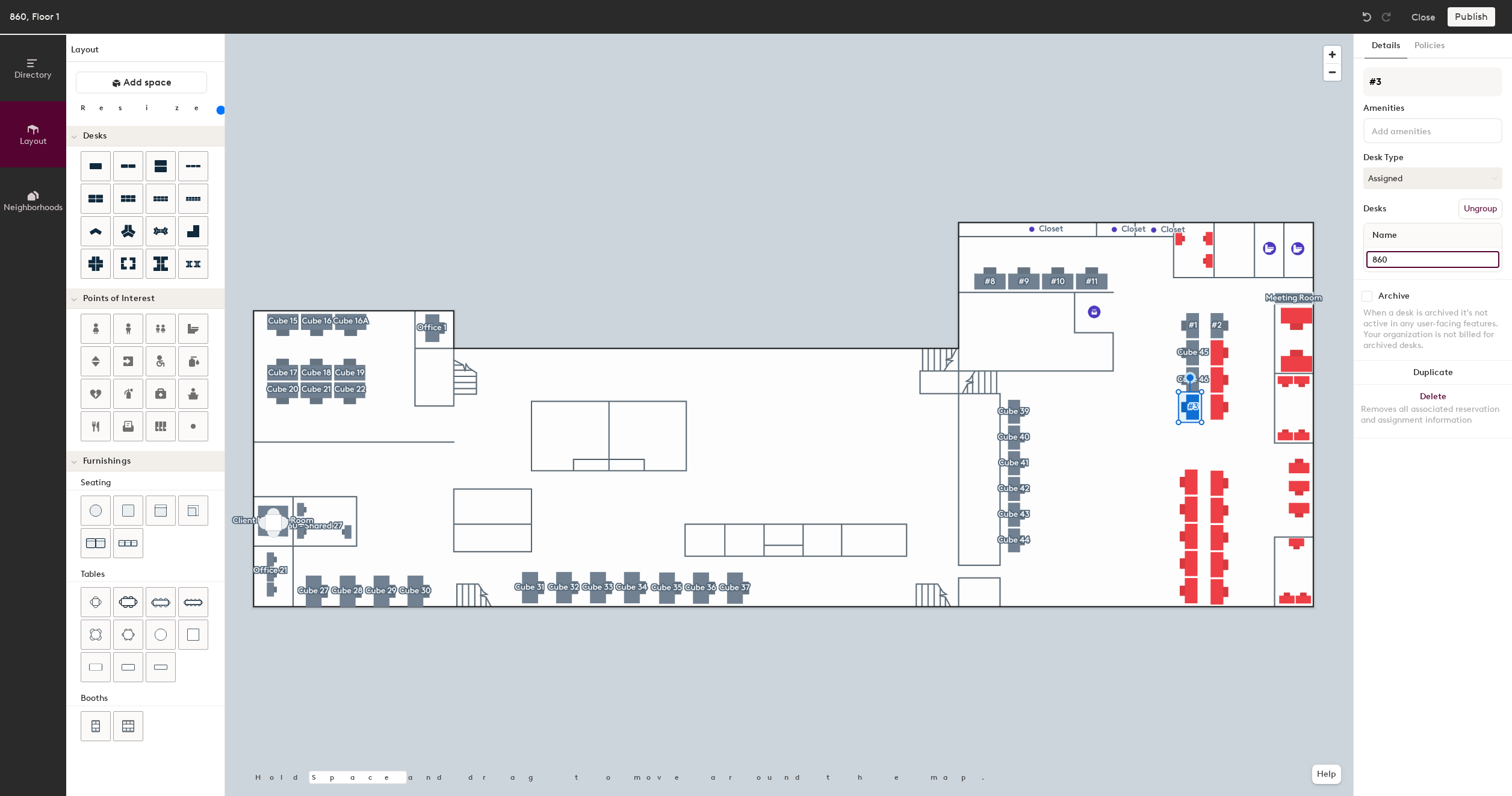
type input "160"
type input "860 #"
type input "160"
type input "860 #3"
type input "160"
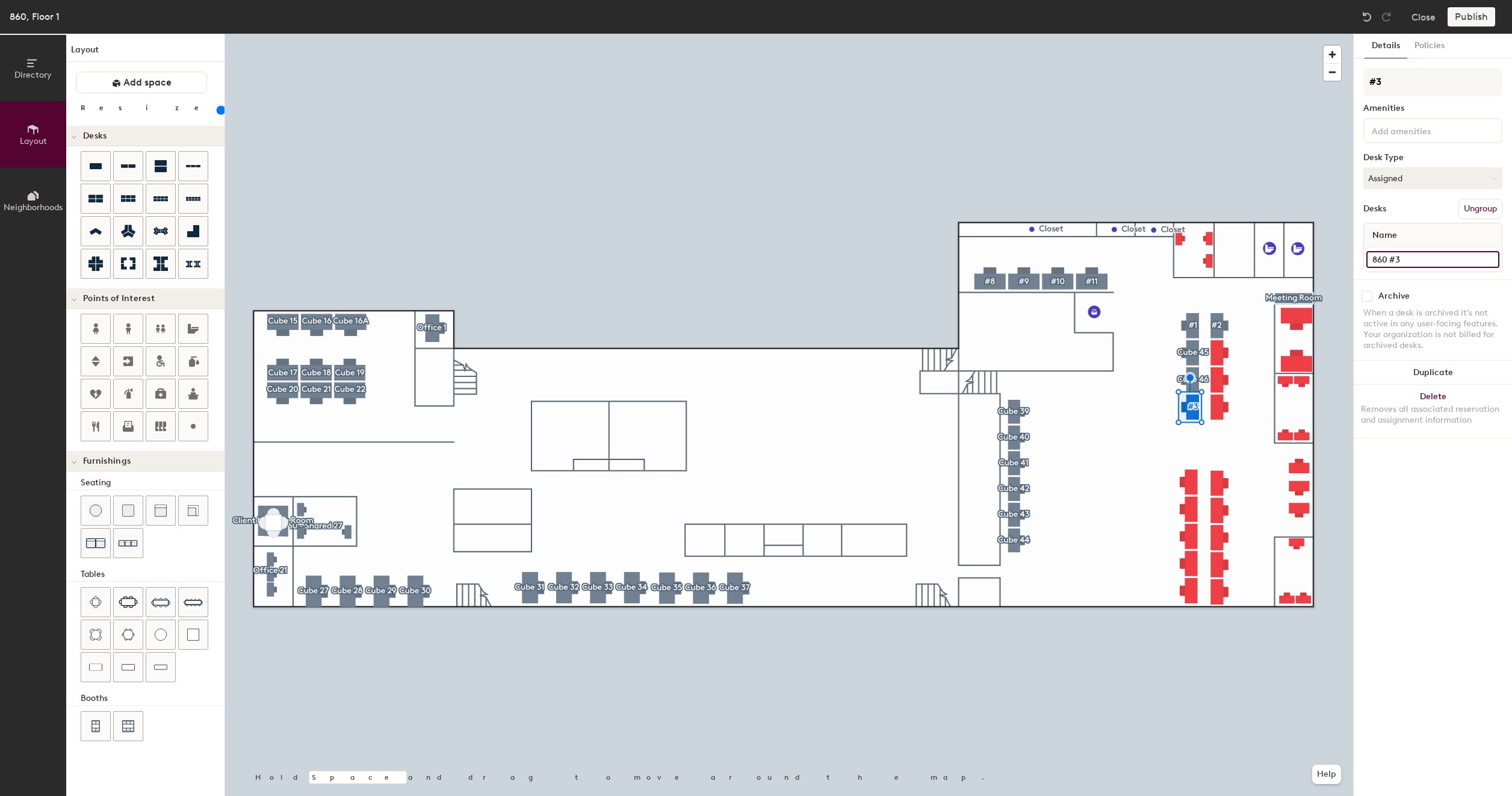
type input "860 #3"
drag, startPoint x: 1469, startPoint y: 211, endPoint x: 1467, endPoint y: 172, distance: 39.1
click at [1469, 211] on button "Create group" at bounding box center [1471, 209] width 63 height 21
click at [1423, 83] on input "Pod 39" at bounding box center [1433, 81] width 139 height 29
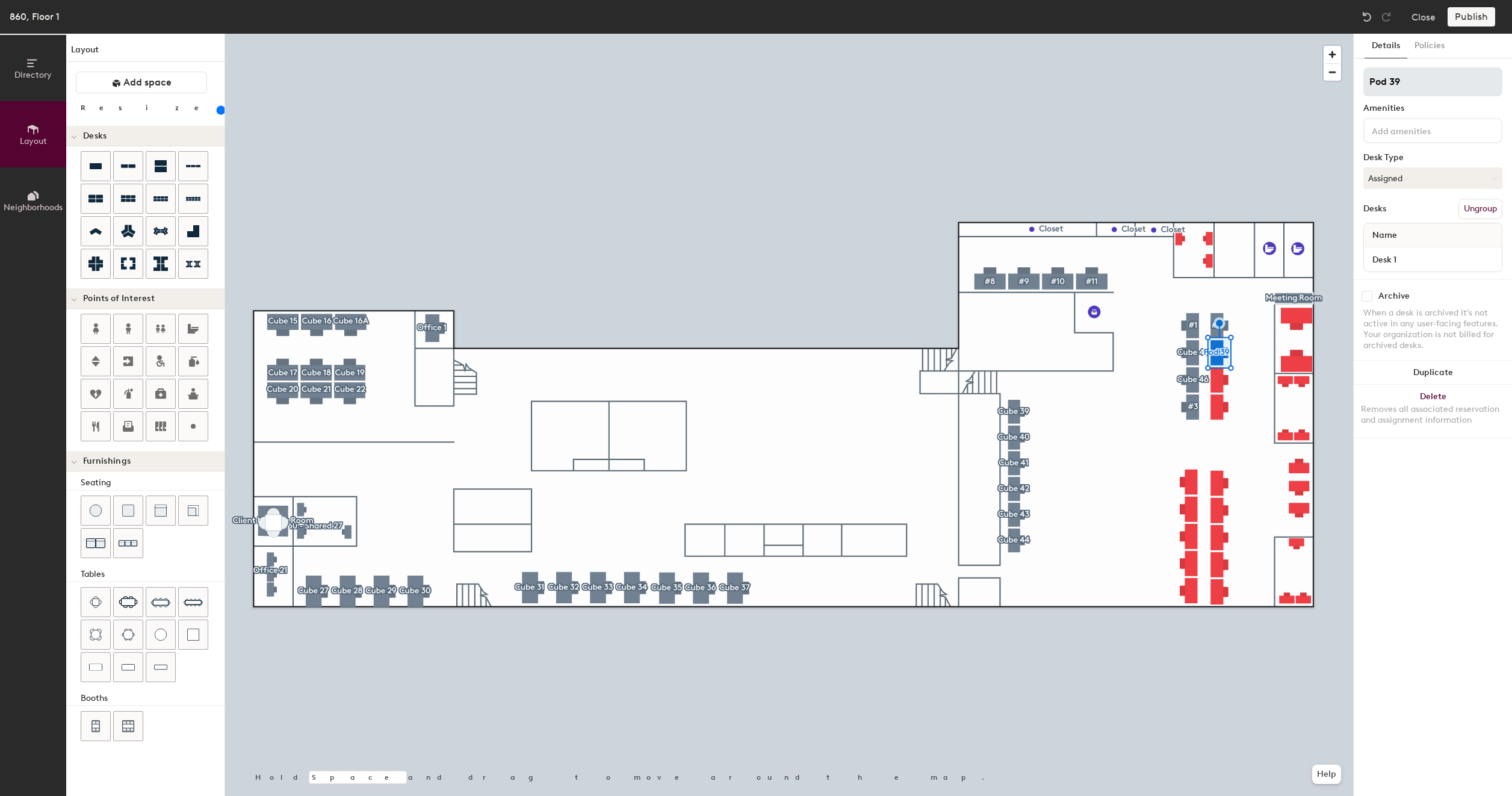
type input "160"
click at [1423, 83] on input "Pod 39" at bounding box center [1433, 81] width 139 height 29
type input "C"
type input "160"
type input "Cu"
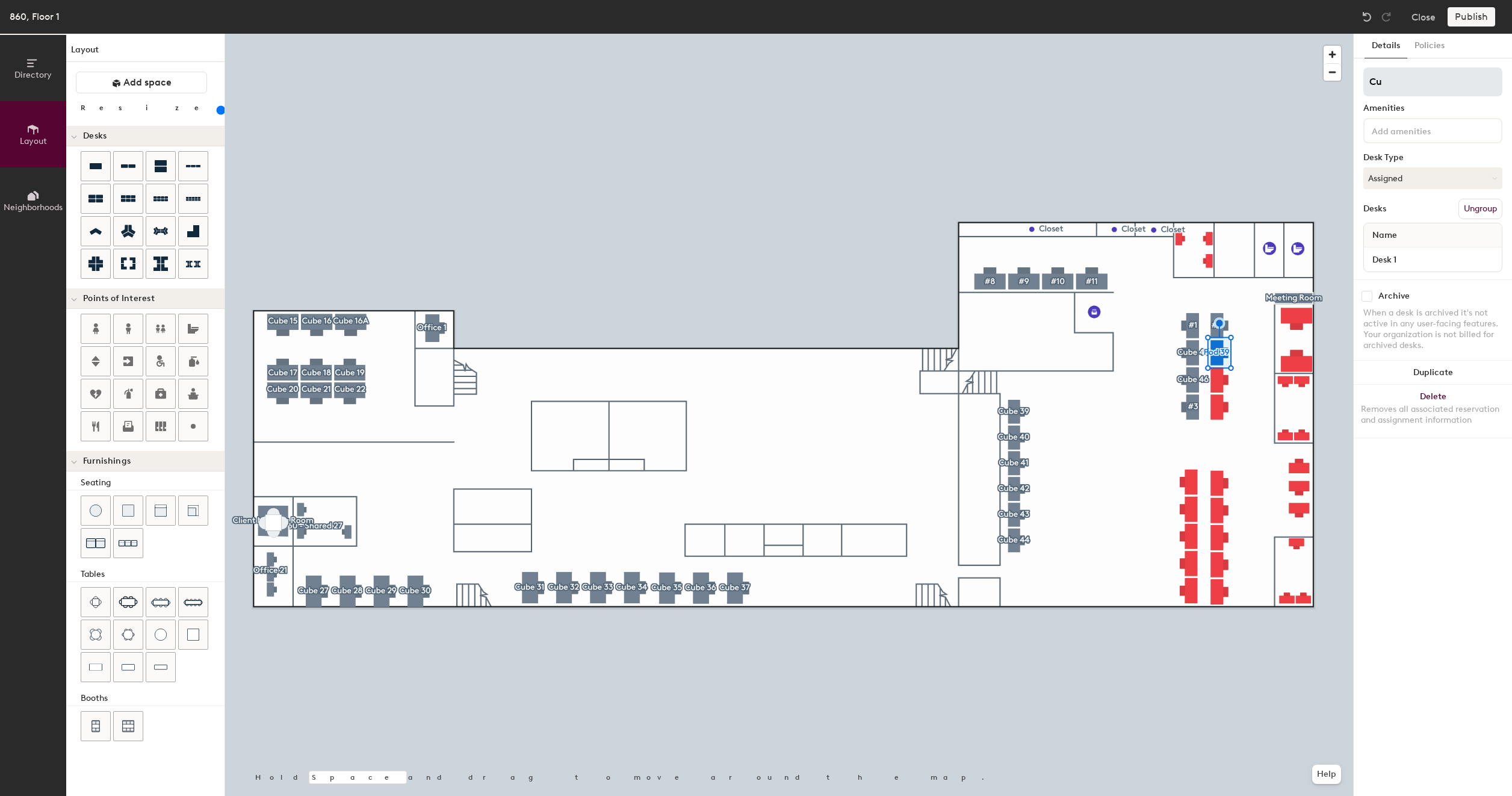
type input "160"
type input "Cub"
type input "160"
type input "Cube"
type input "160"
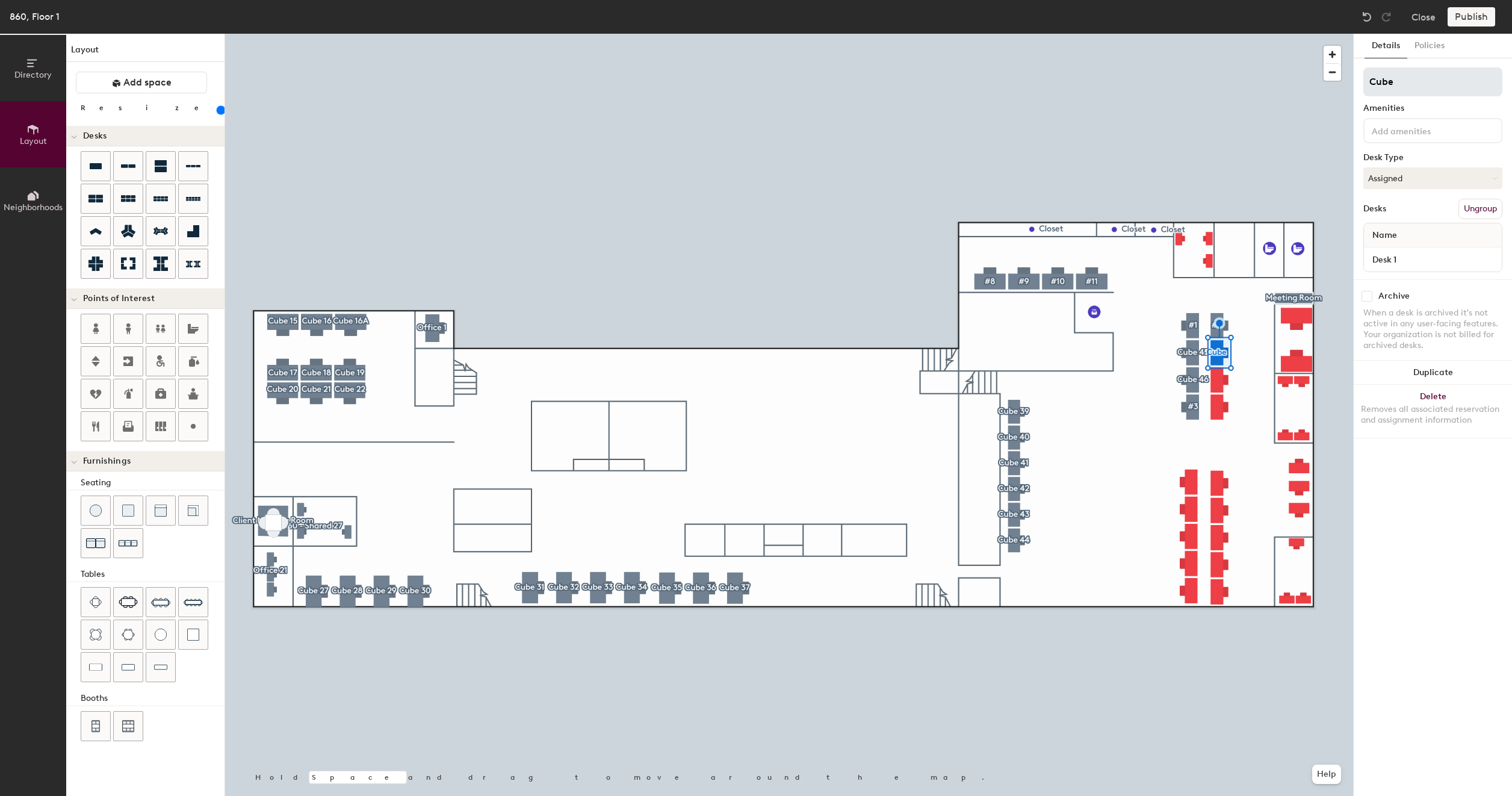
type input "Cube 5"
type input "160"
type input "Cube 51"
type input "160"
type input "Cube 51"
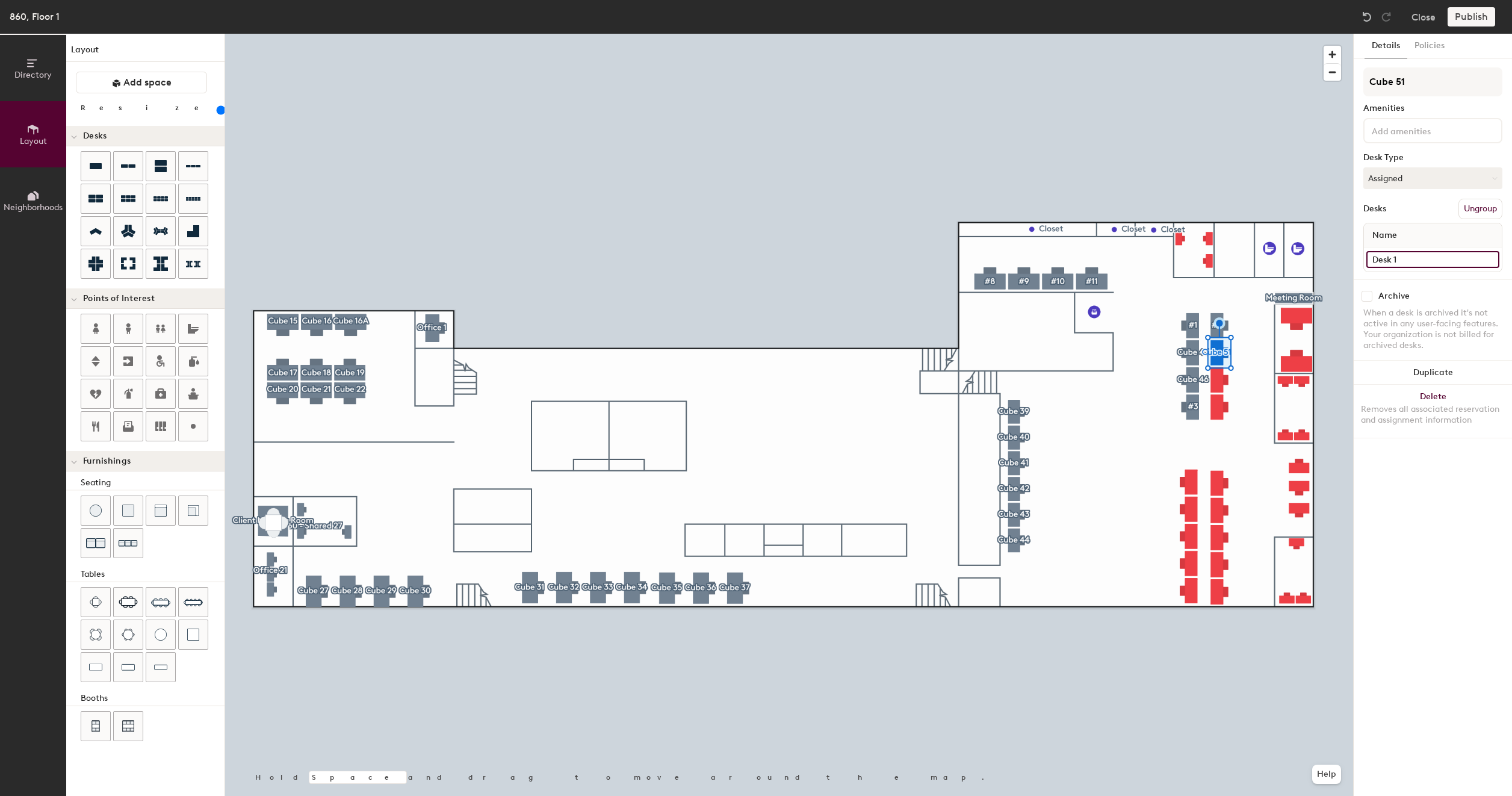
type input "160"
click at [1407, 261] on input "Desk 1" at bounding box center [1432, 259] width 133 height 17
type input "8"
type input "160"
type input "86"
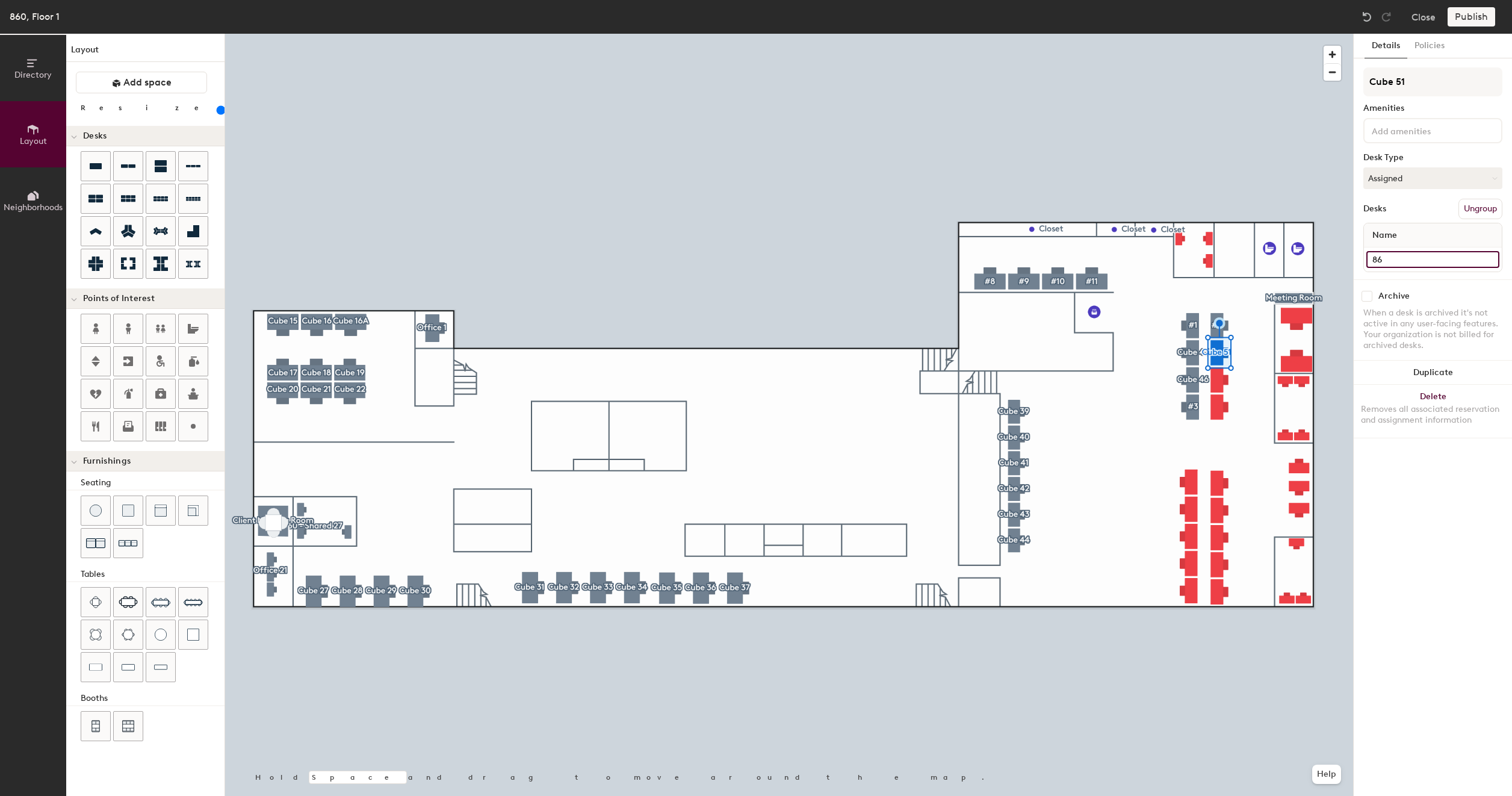
type input "160"
type input "860"
type input "160"
type input "860 -"
type input "160"
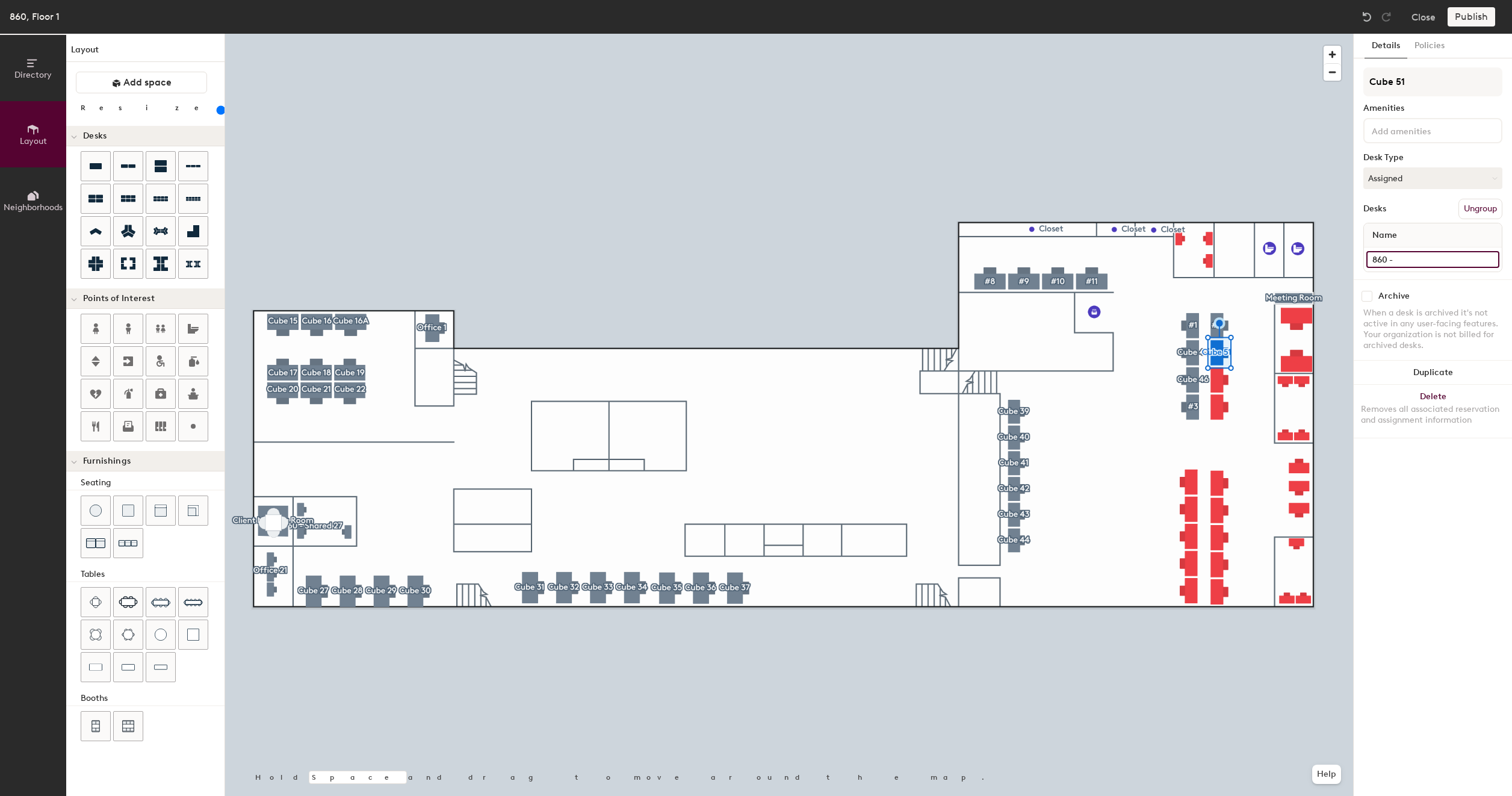
type input "860 - C"
type input "160"
type input "860 - Cu"
type input "160"
type input "860 - Cub"
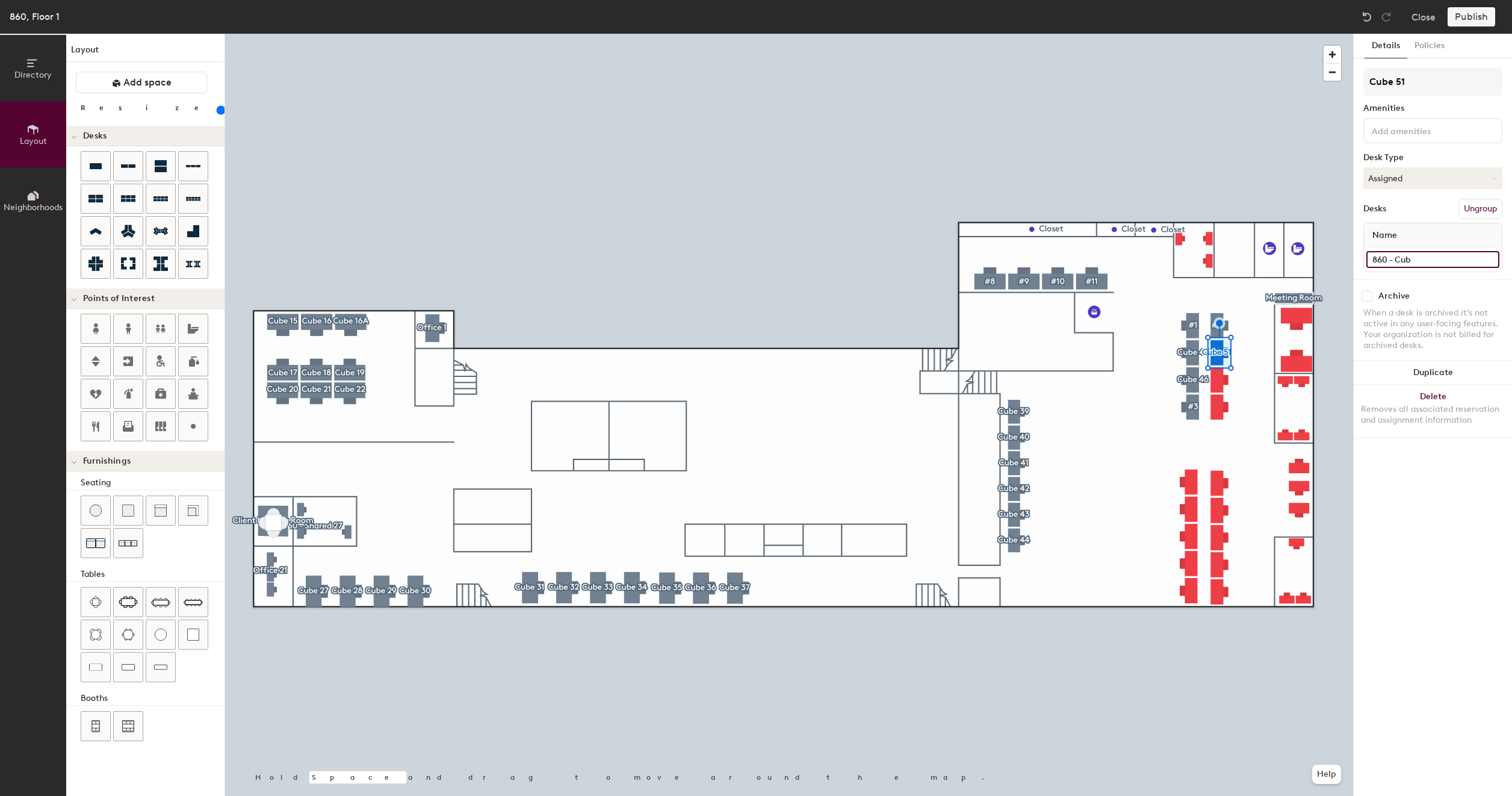
type input "160"
type input "860 - Cube"
type input "160"
type input "860 - Cube"
type input "160"
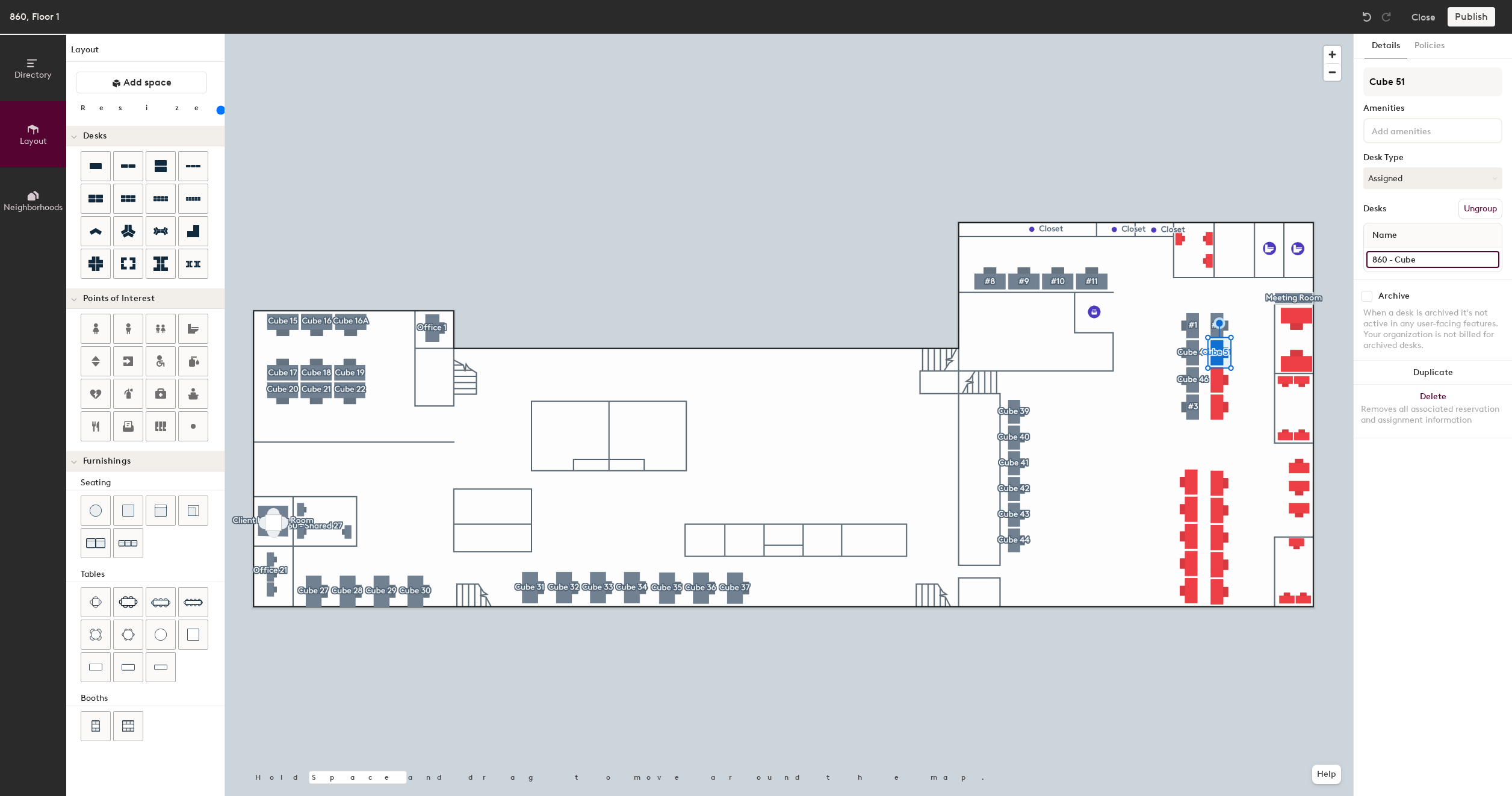
type input "860 - Cube 5"
type input "160"
type input "860 - Cube 51"
type input "160"
type input "860 - Cube 51"
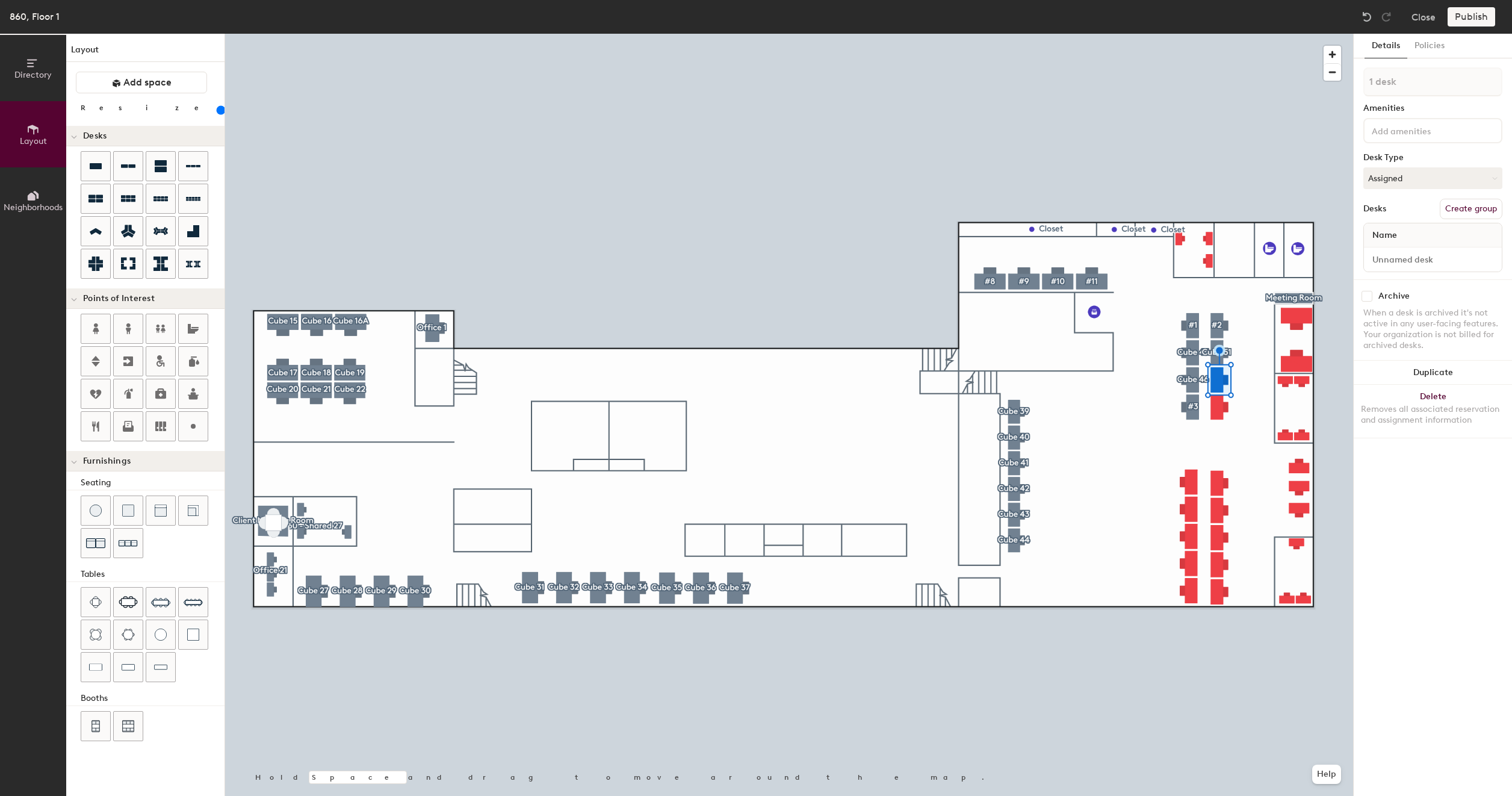
click at [1471, 205] on button "Create group" at bounding box center [1471, 209] width 63 height 21
type input "160"
type input "Pod 4"
type input "160"
type input "P"
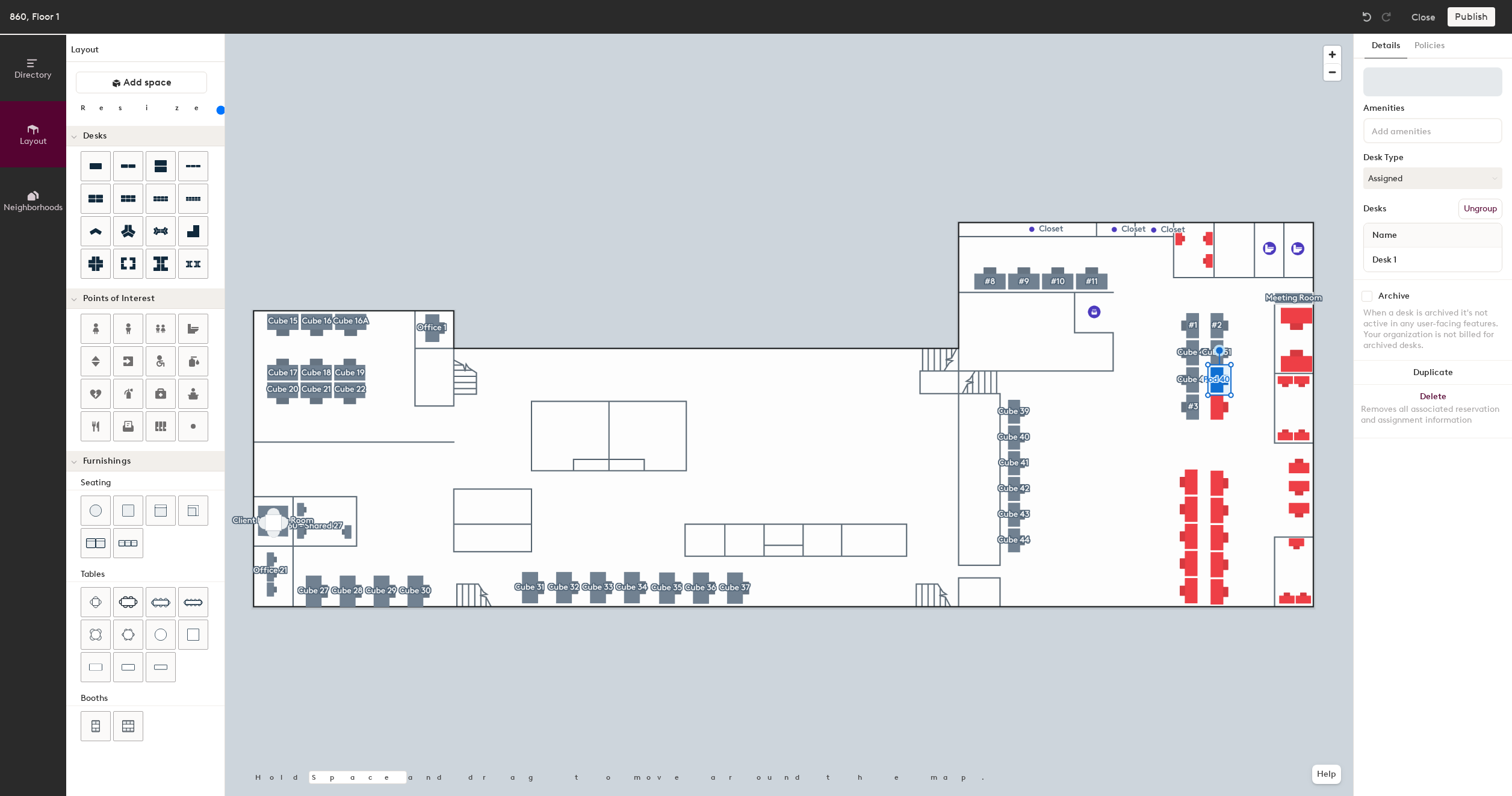
type input "160"
type input "C"
type input "160"
type input "Cu"
type input "160"
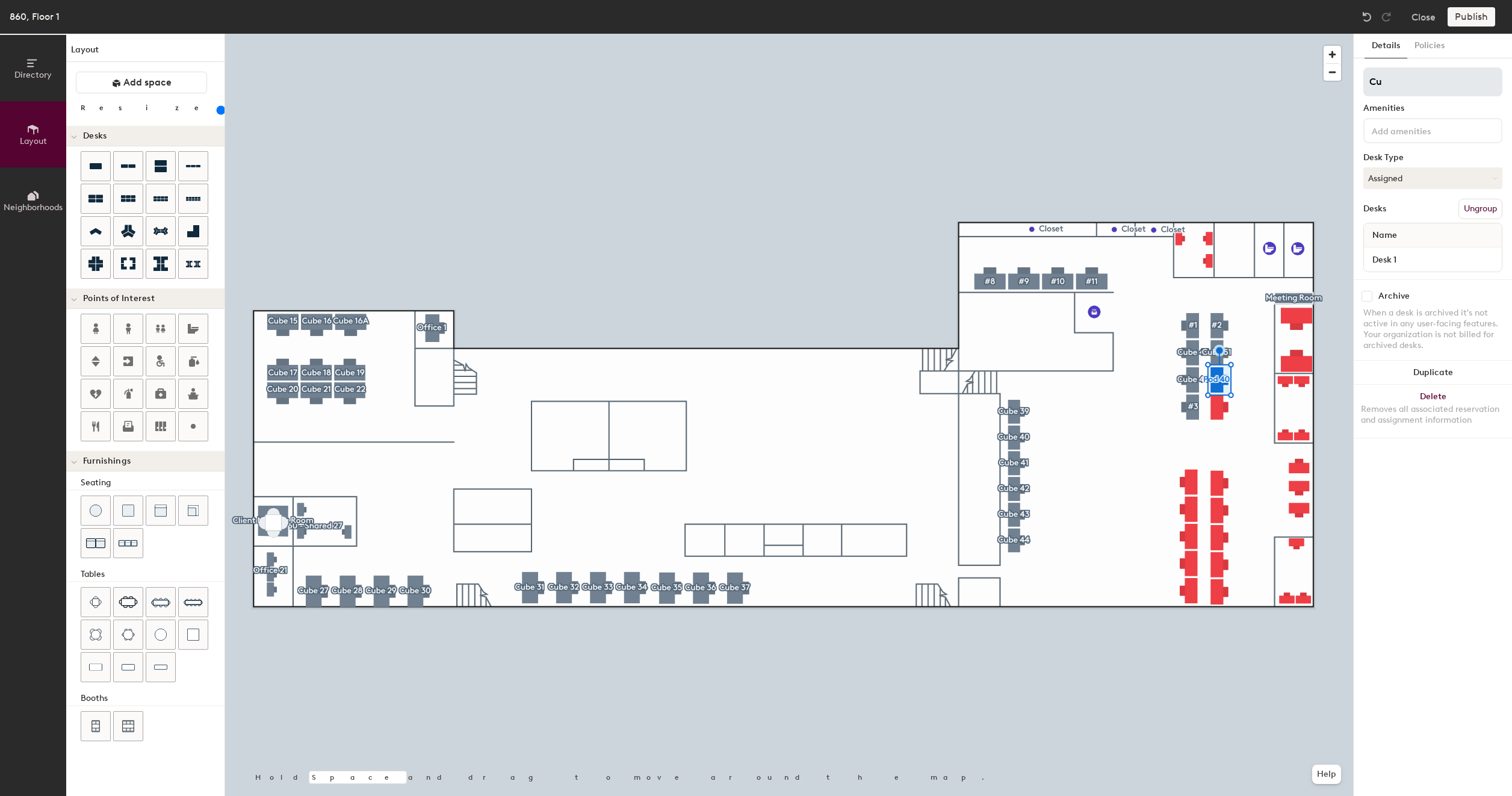
type input "Cub"
type input "160"
type input "Cube"
type input "160"
type input "Cube 5"
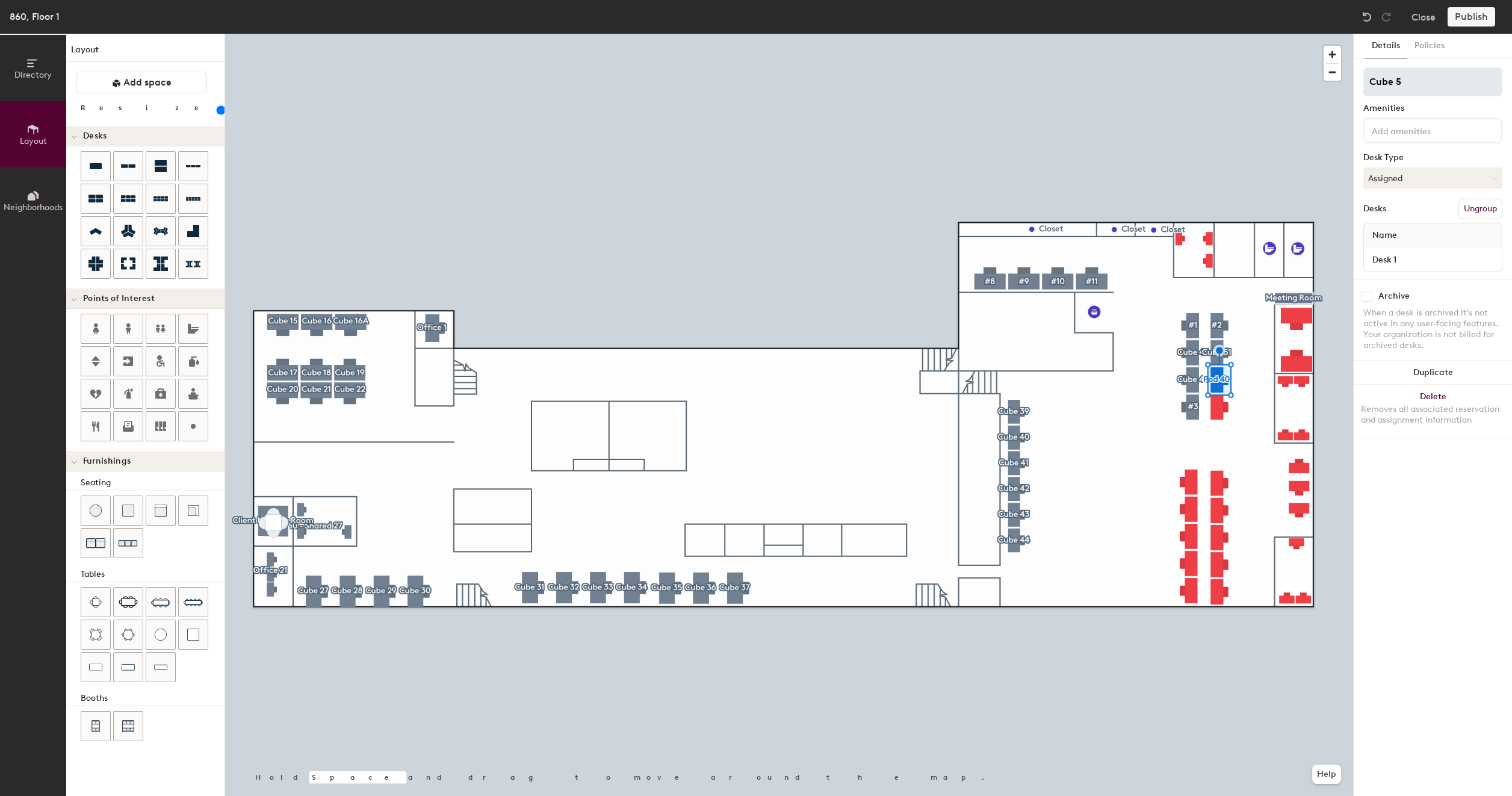
type input "160"
type input "Cube 52"
type input "160"
type input "Cube 52"
type input "160"
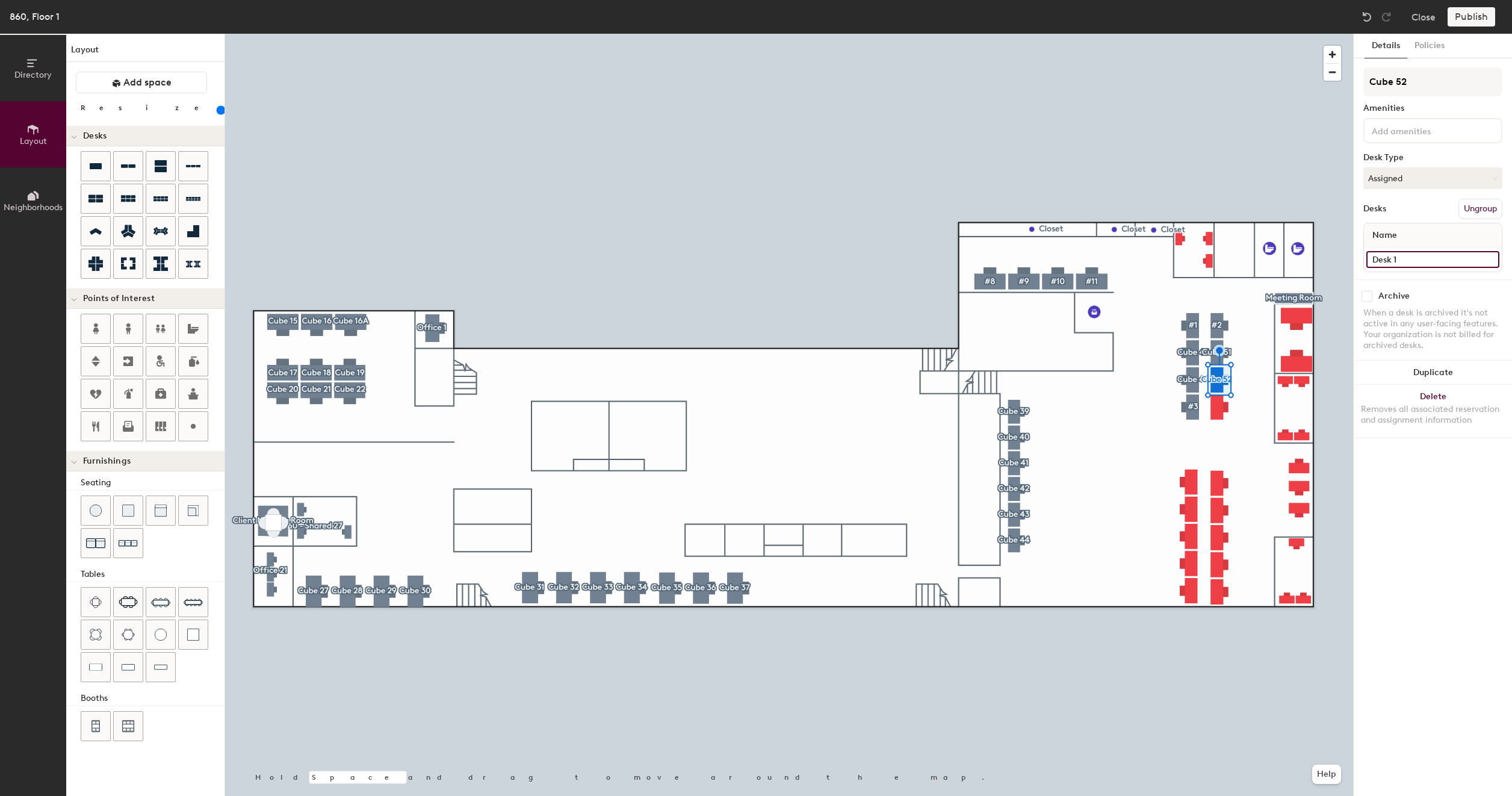
click at [1404, 256] on input "Desk 1" at bounding box center [1432, 259] width 133 height 17
type input "8"
type input "160"
type input "86"
type input "160"
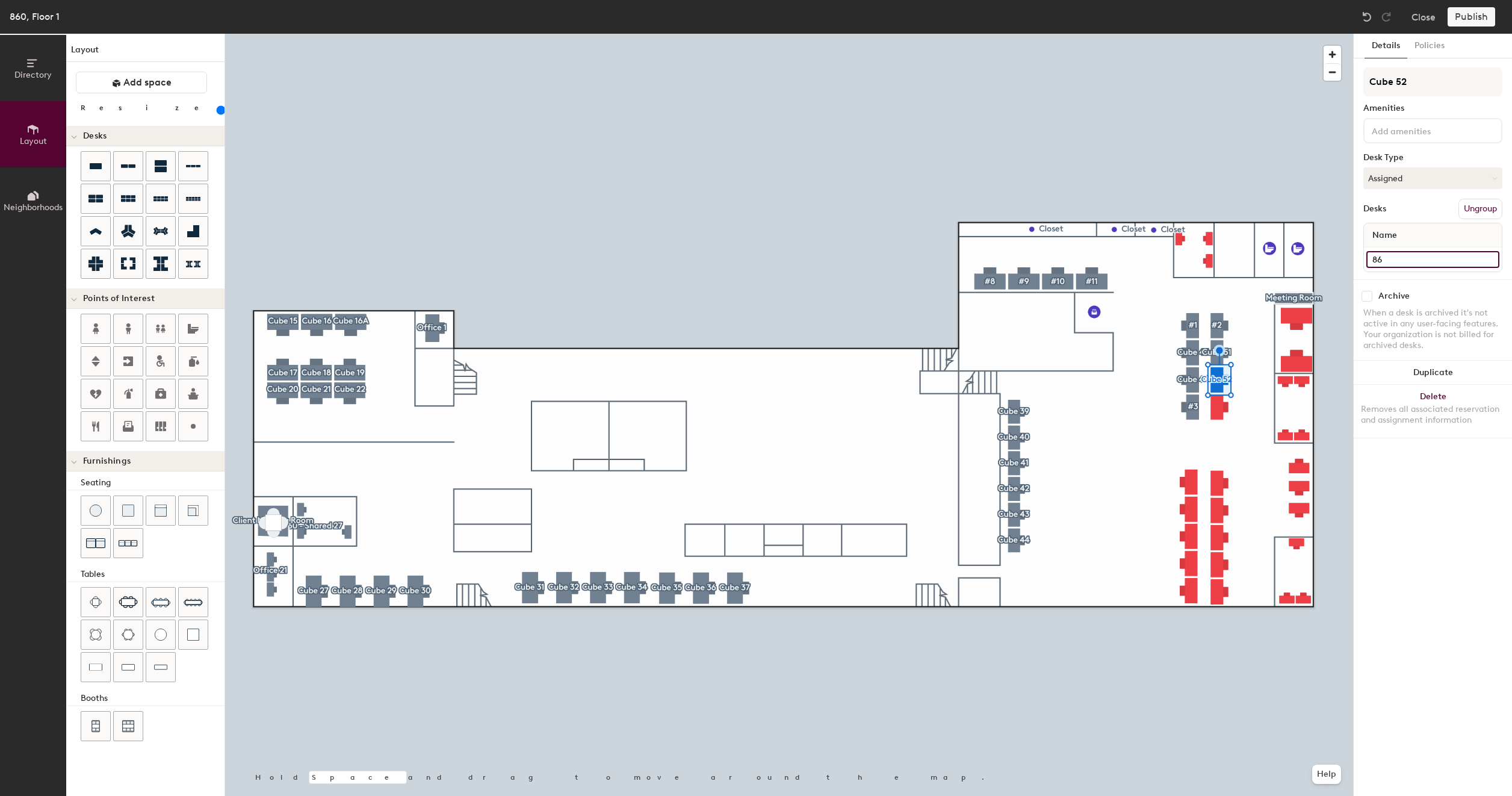
type input "860"
type input "160"
type input "860"
type input "160"
type input "860 -"
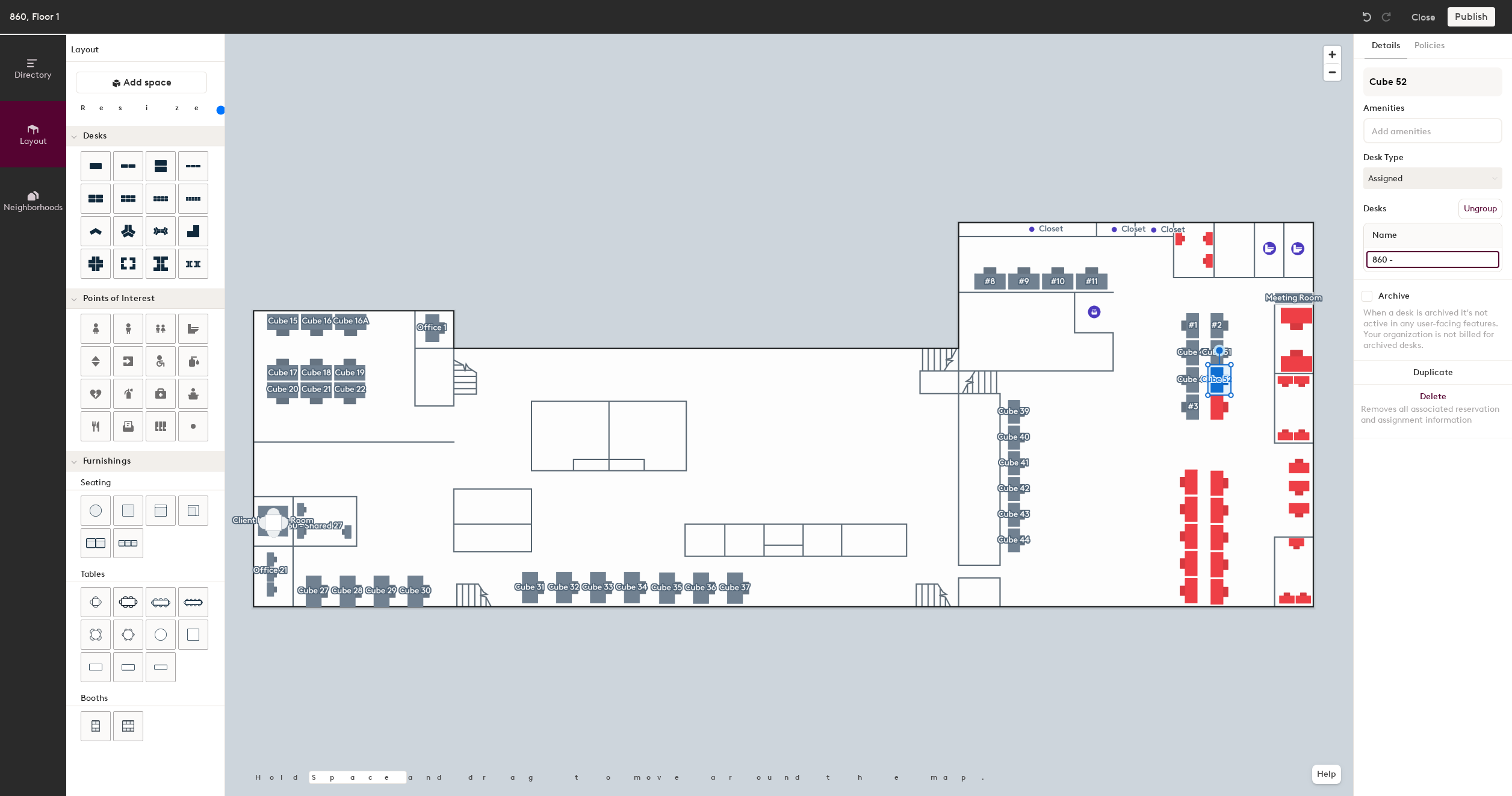
type input "160"
type input "860 - C"
type input "160"
type input "860 - Cu"
type input "160"
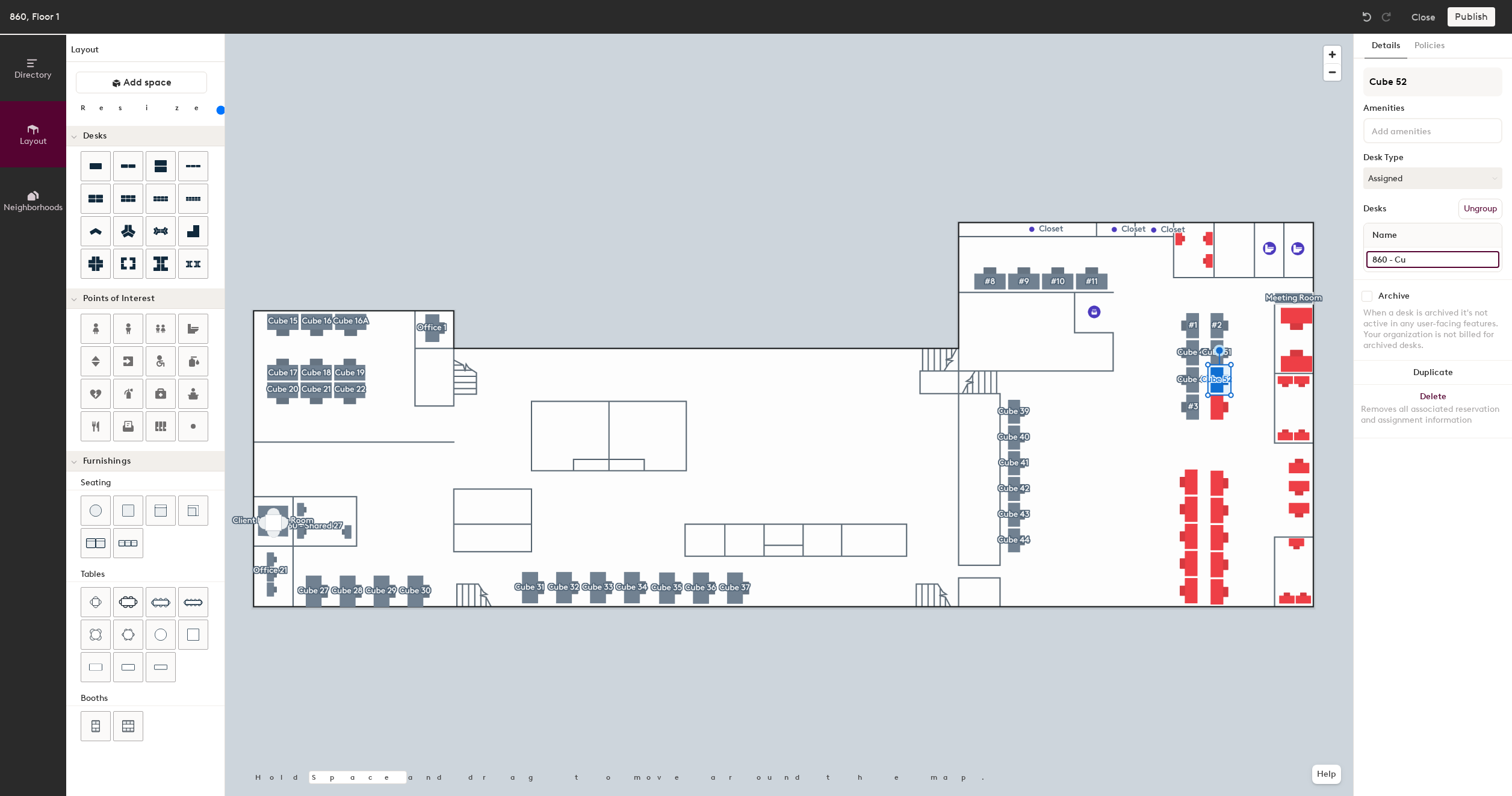
type input "860 - Cub"
type input "160"
type input "860 - Cube"
type input "160"
type input "860 - Cube"
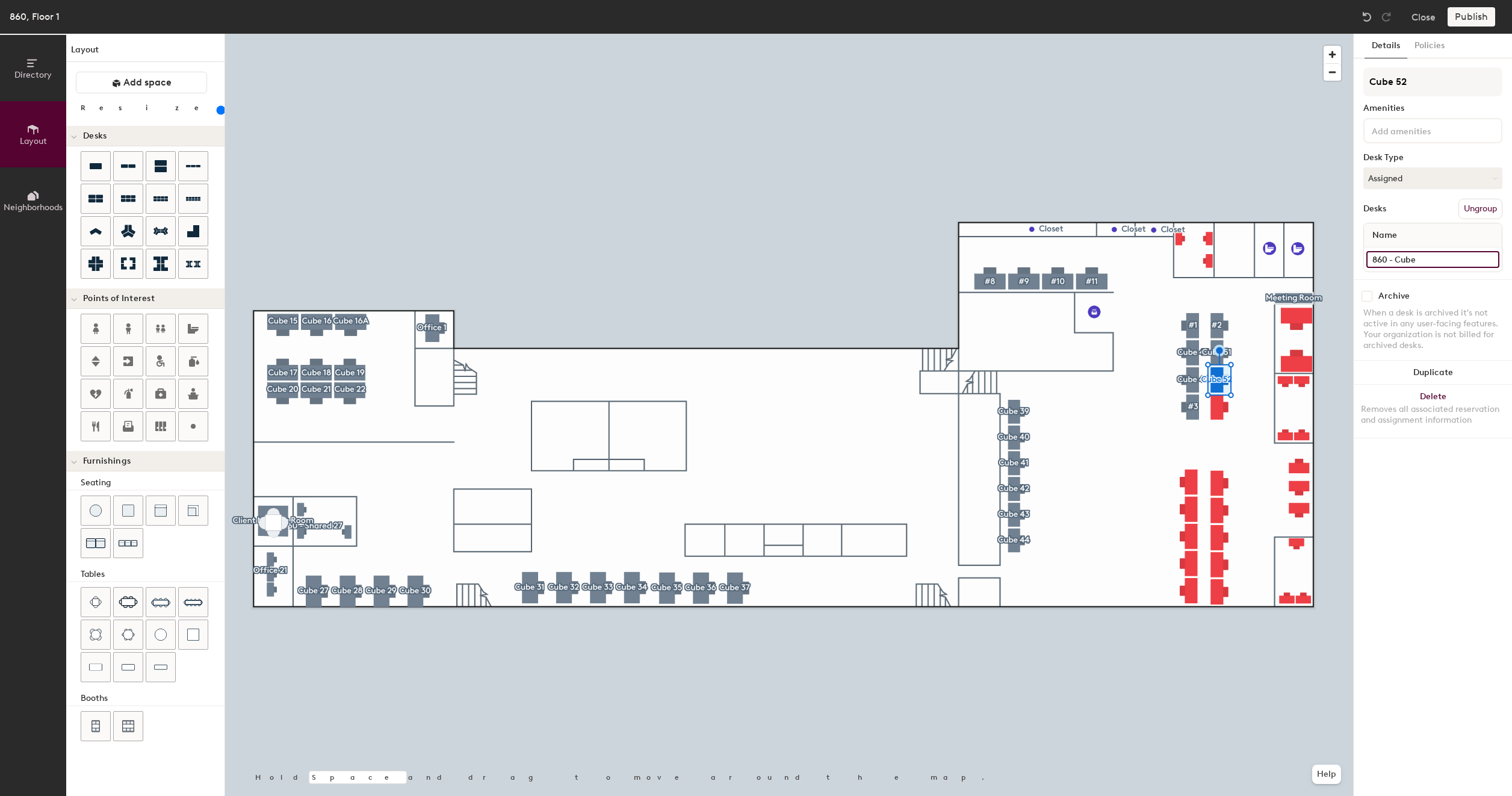
type input "160"
type input "860 - Cube 5"
type input "160"
type input "860 - Cube 52"
type input "160"
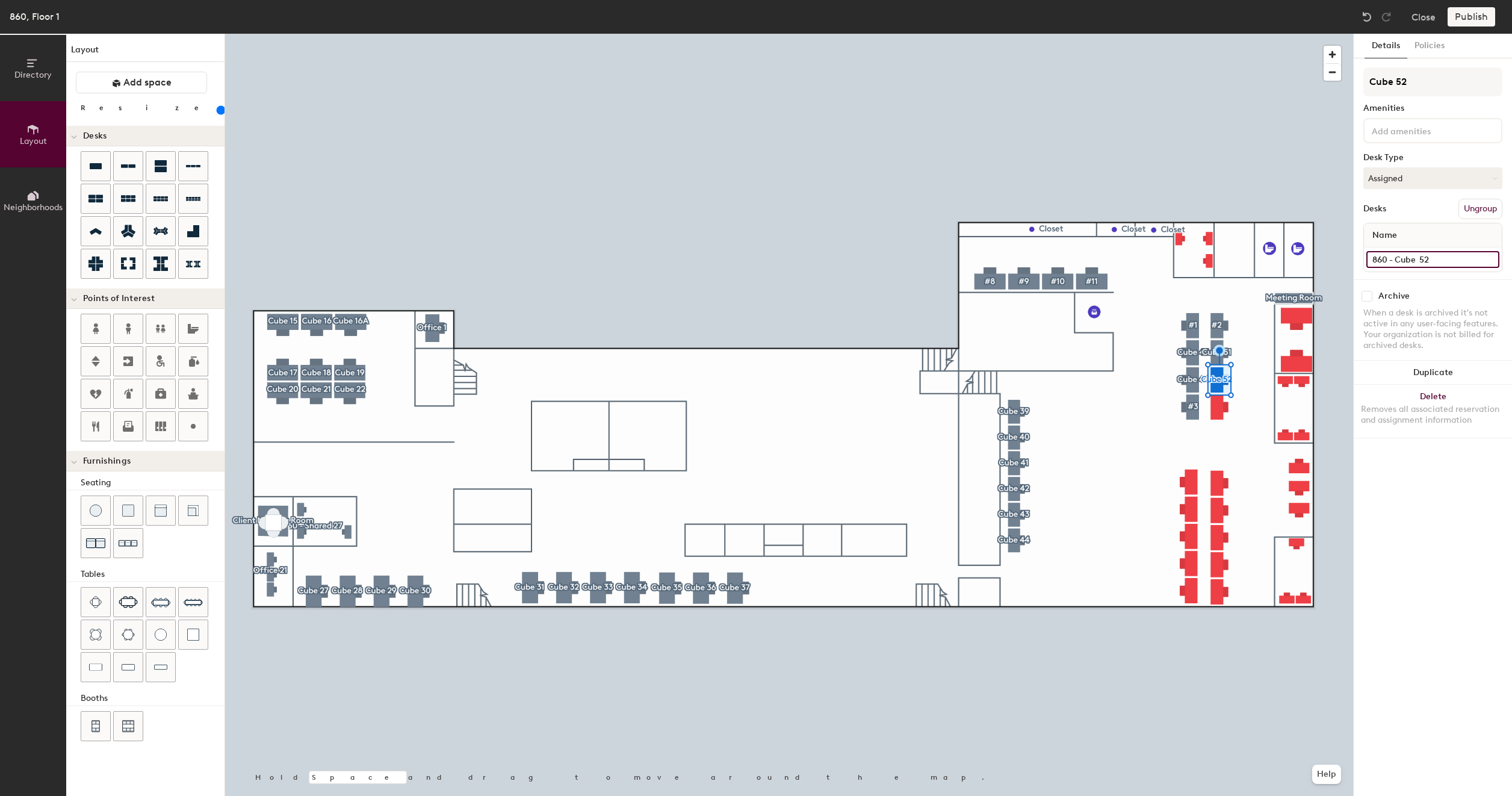
type input "860 - Cube 52"
click at [1477, 211] on button "Create group" at bounding box center [1471, 209] width 63 height 21
type input "160"
click at [1427, 87] on input "Pod 41" at bounding box center [1433, 81] width 139 height 29
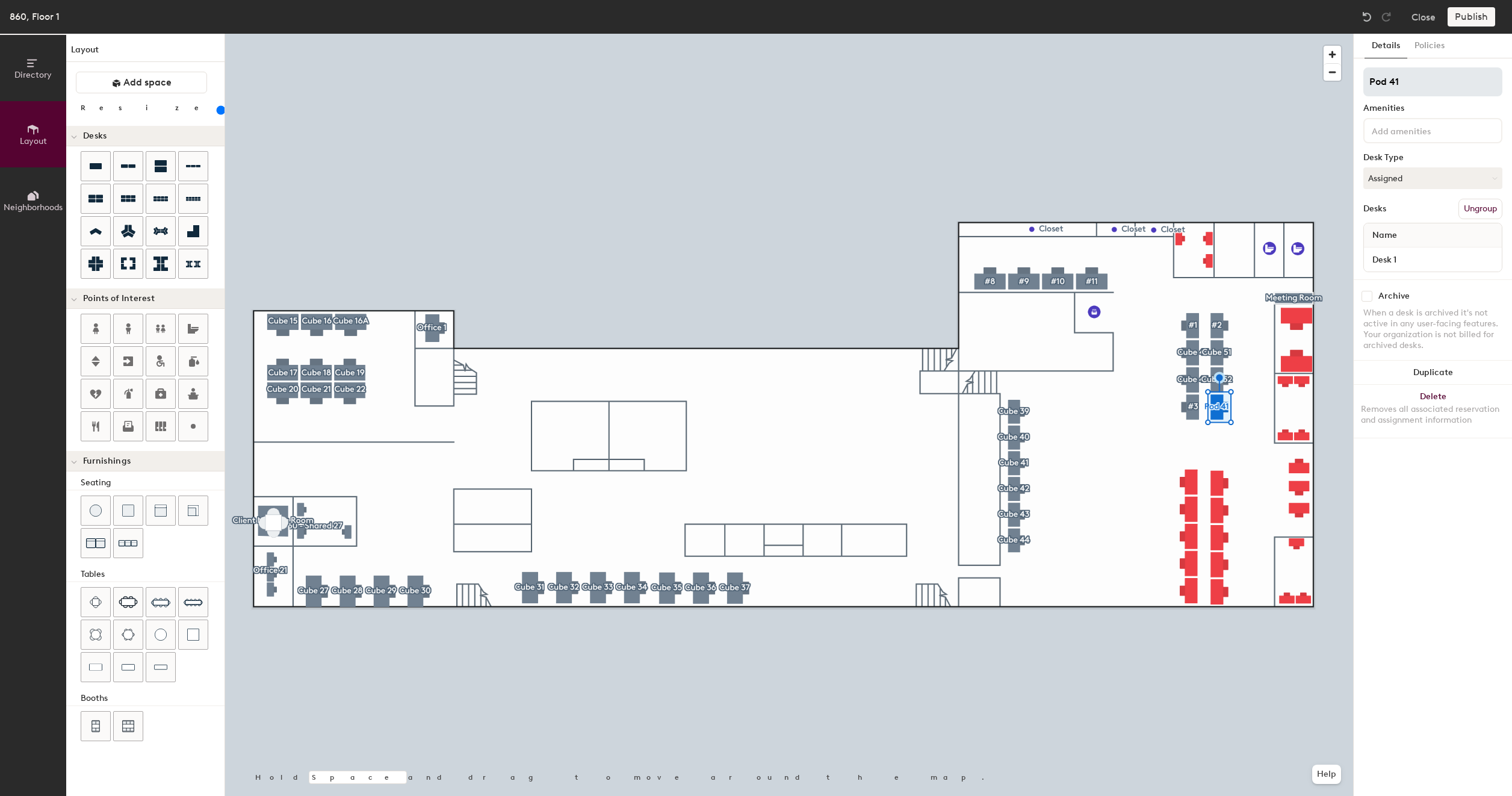
click at [1427, 87] on input "Pod 41" at bounding box center [1433, 81] width 139 height 29
type input "#"
type input "160"
type input "#4"
type input "160"
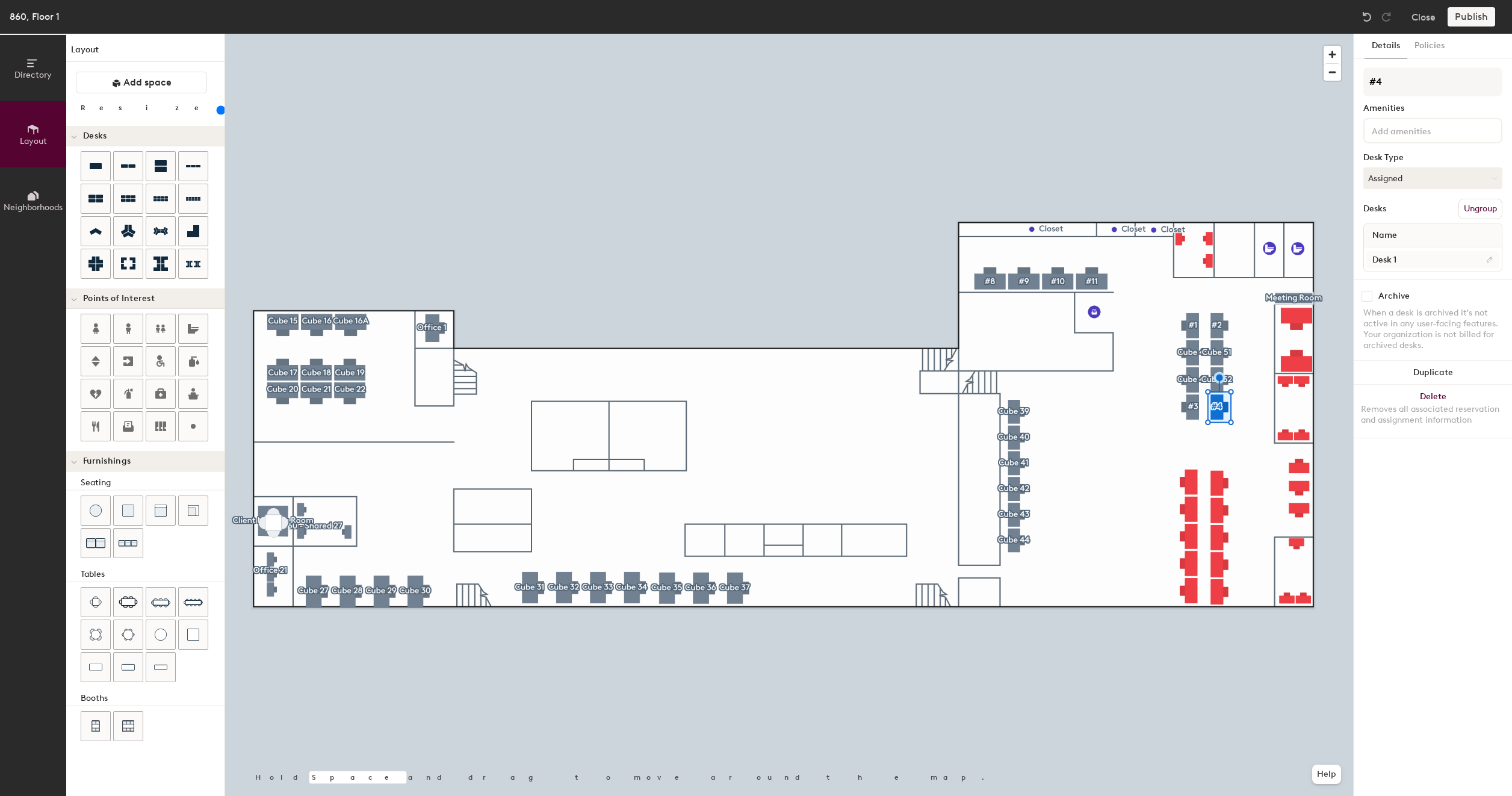
type input "#4"
type input "160"
click at [1409, 256] on input "Desk 1" at bounding box center [1432, 259] width 133 height 17
type input "8"
type input "160"
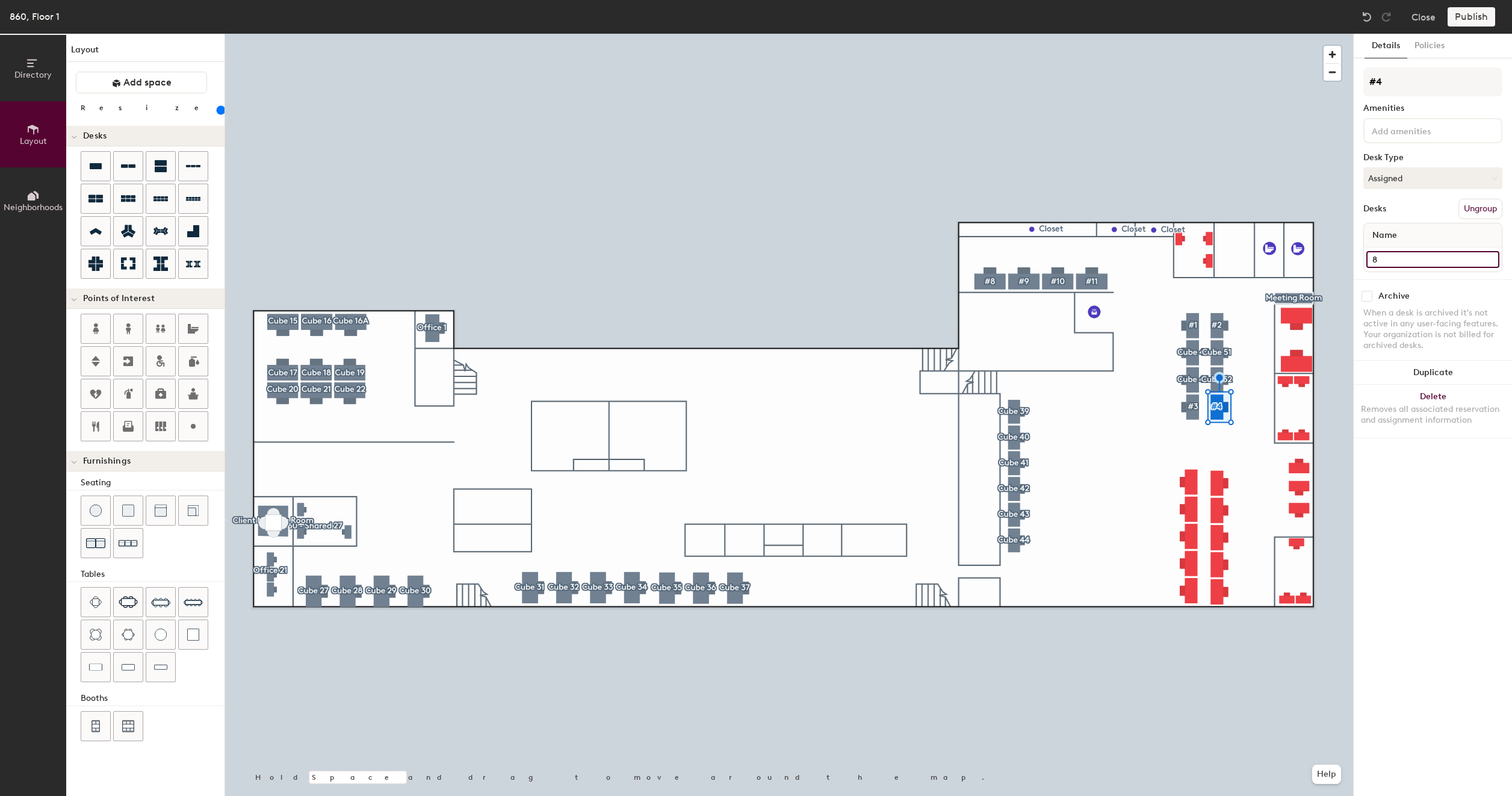
type input "86"
type input "160"
type input "860"
type input "160"
type input "860"
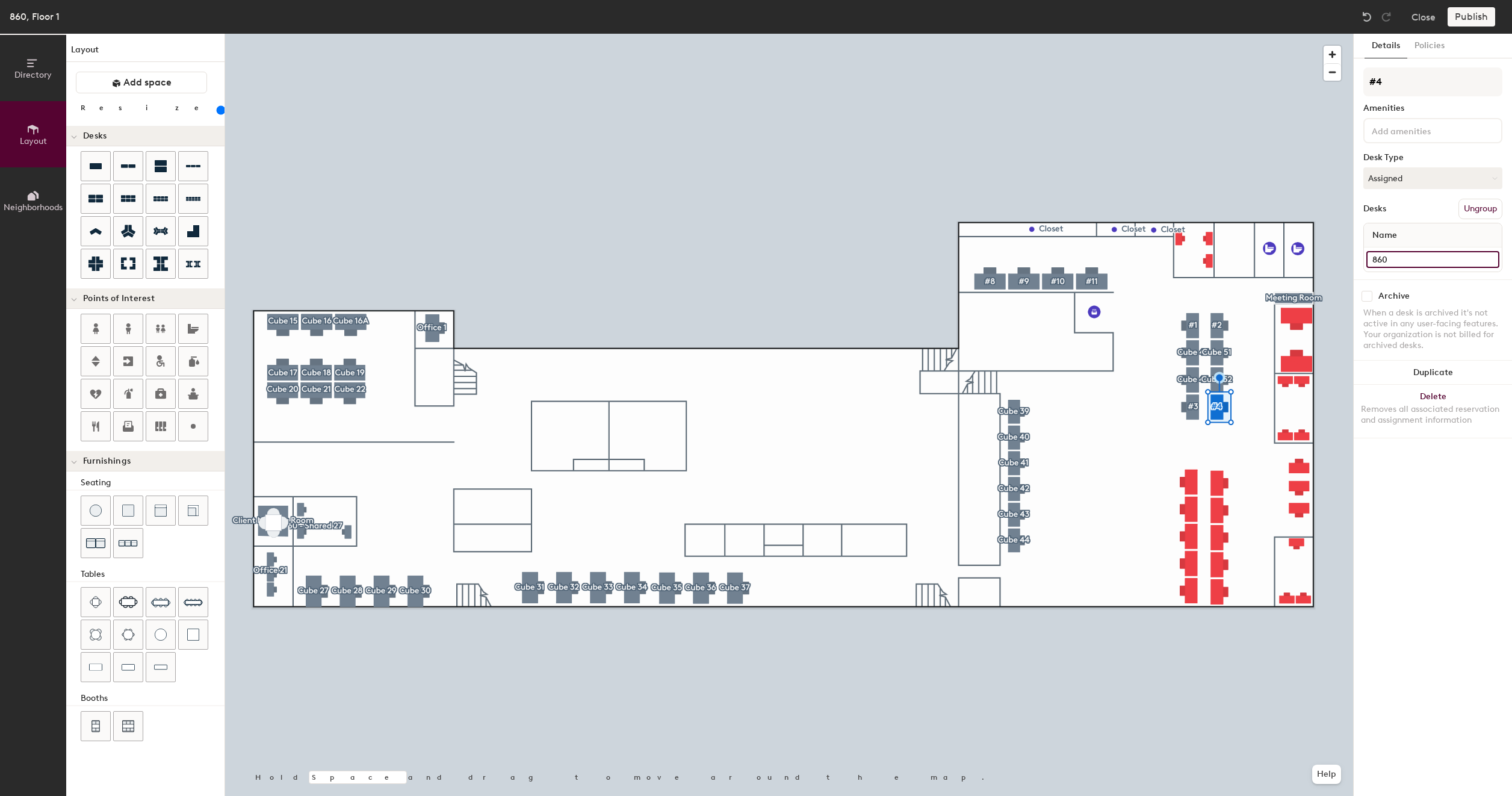
type input "160"
type input "860 #"
type input "160"
type input "860 #4"
type input "160"
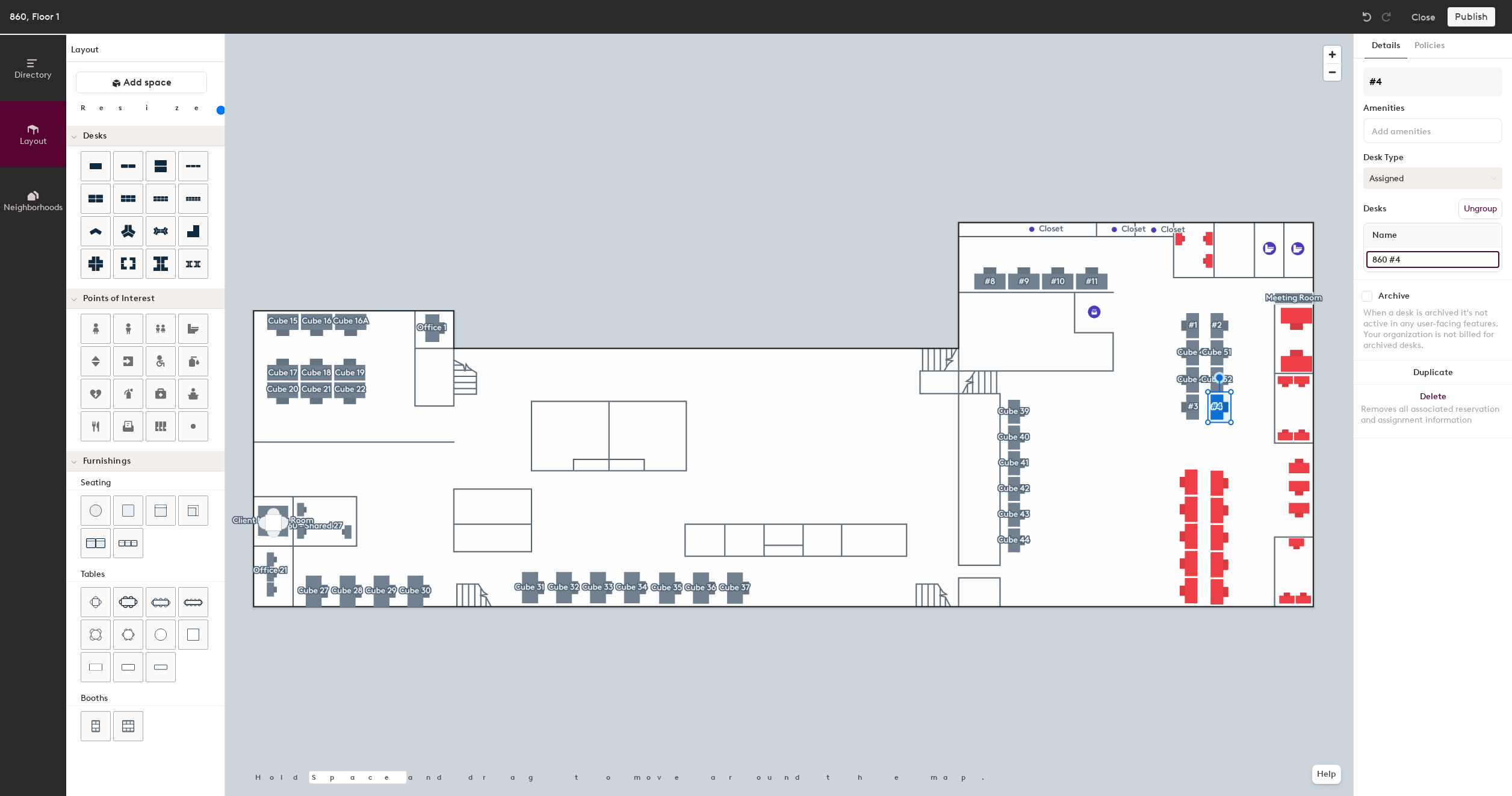
type input "860 #4"
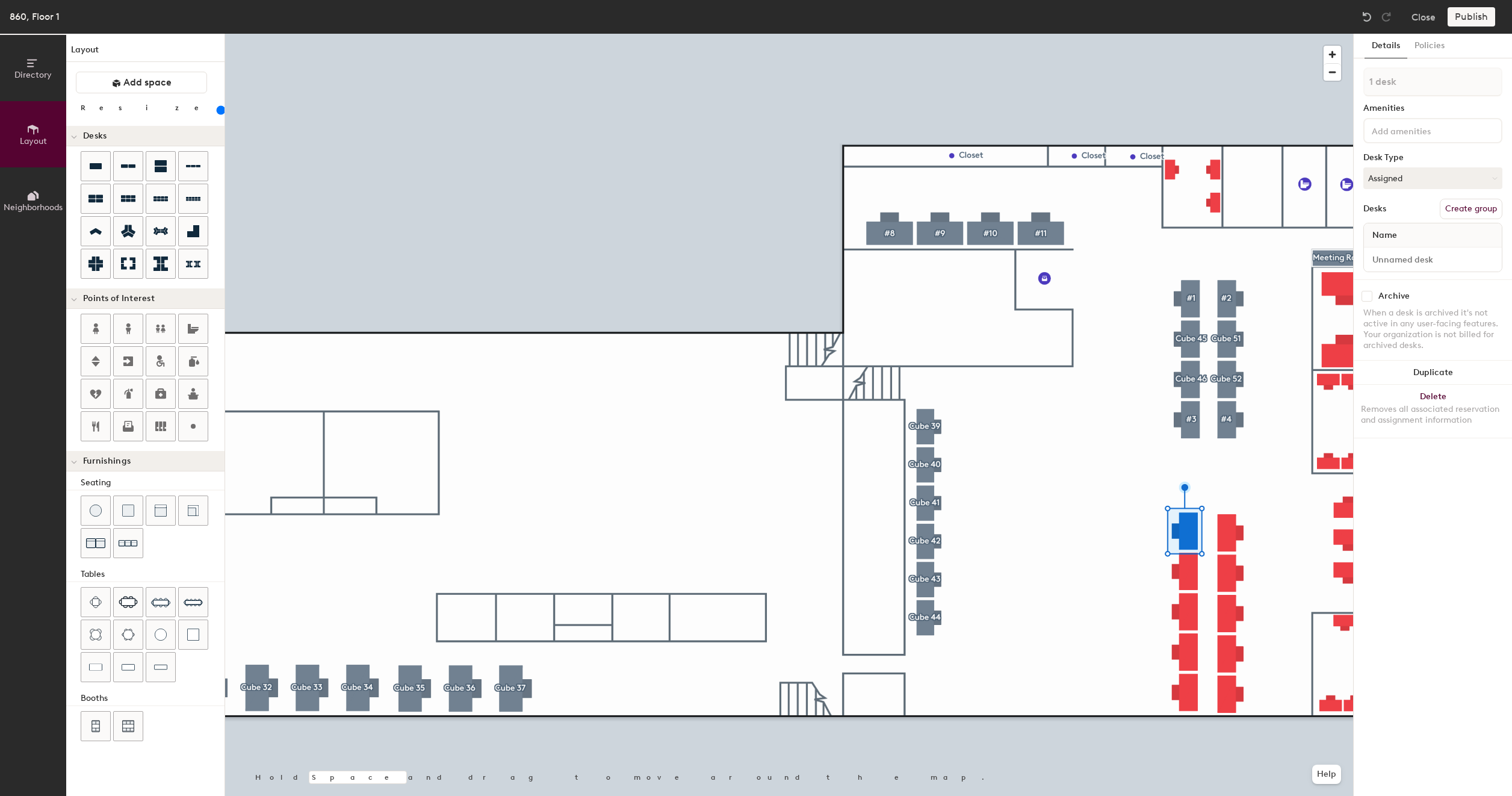
click at [1476, 205] on button "Create group" at bounding box center [1471, 209] width 63 height 21
type input "160"
type input "Pod 4"
type input "160"
type input "P"
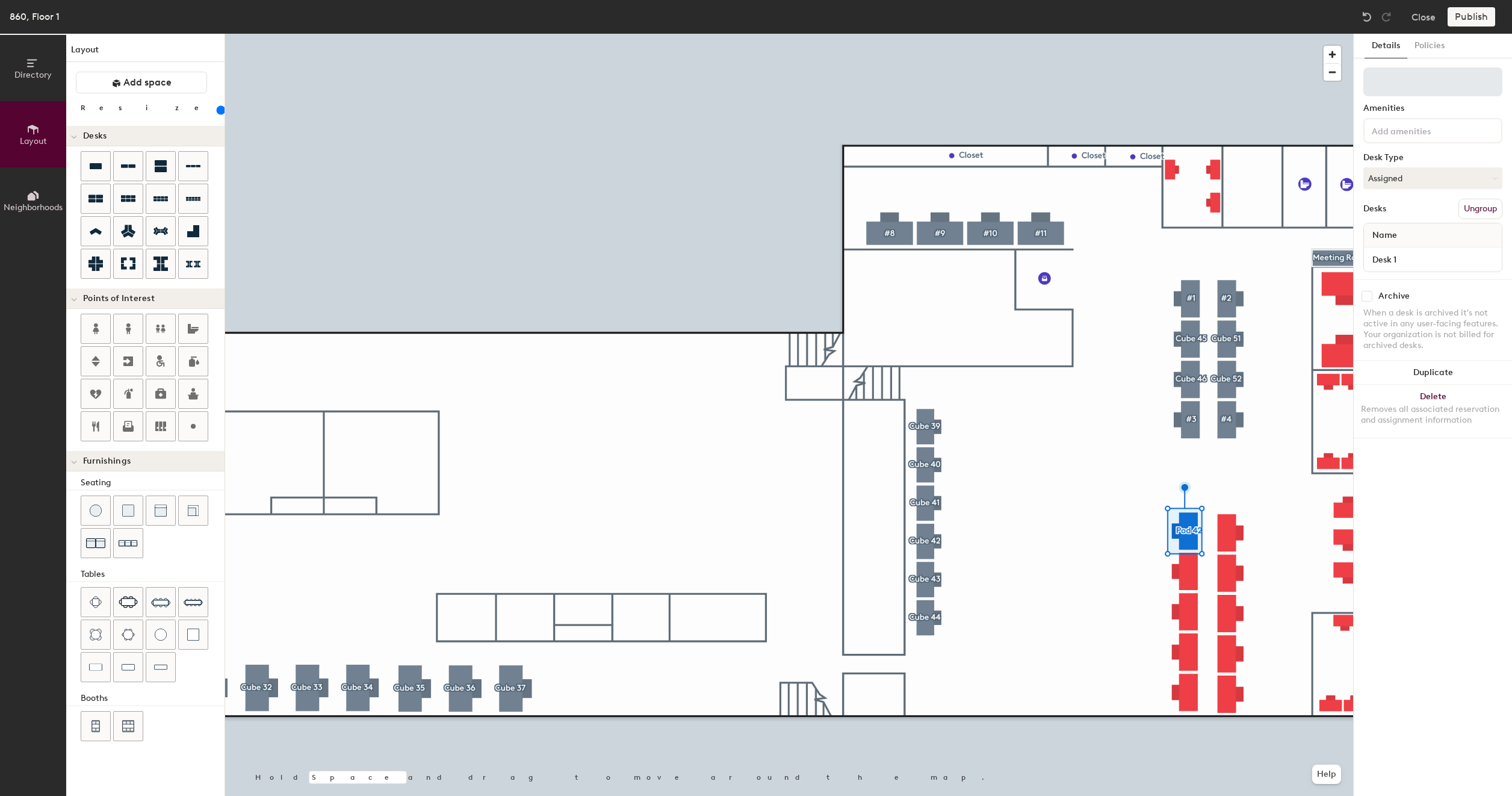
type input "160"
type input "#"
type input "160"
type input "#5"
type input "160"
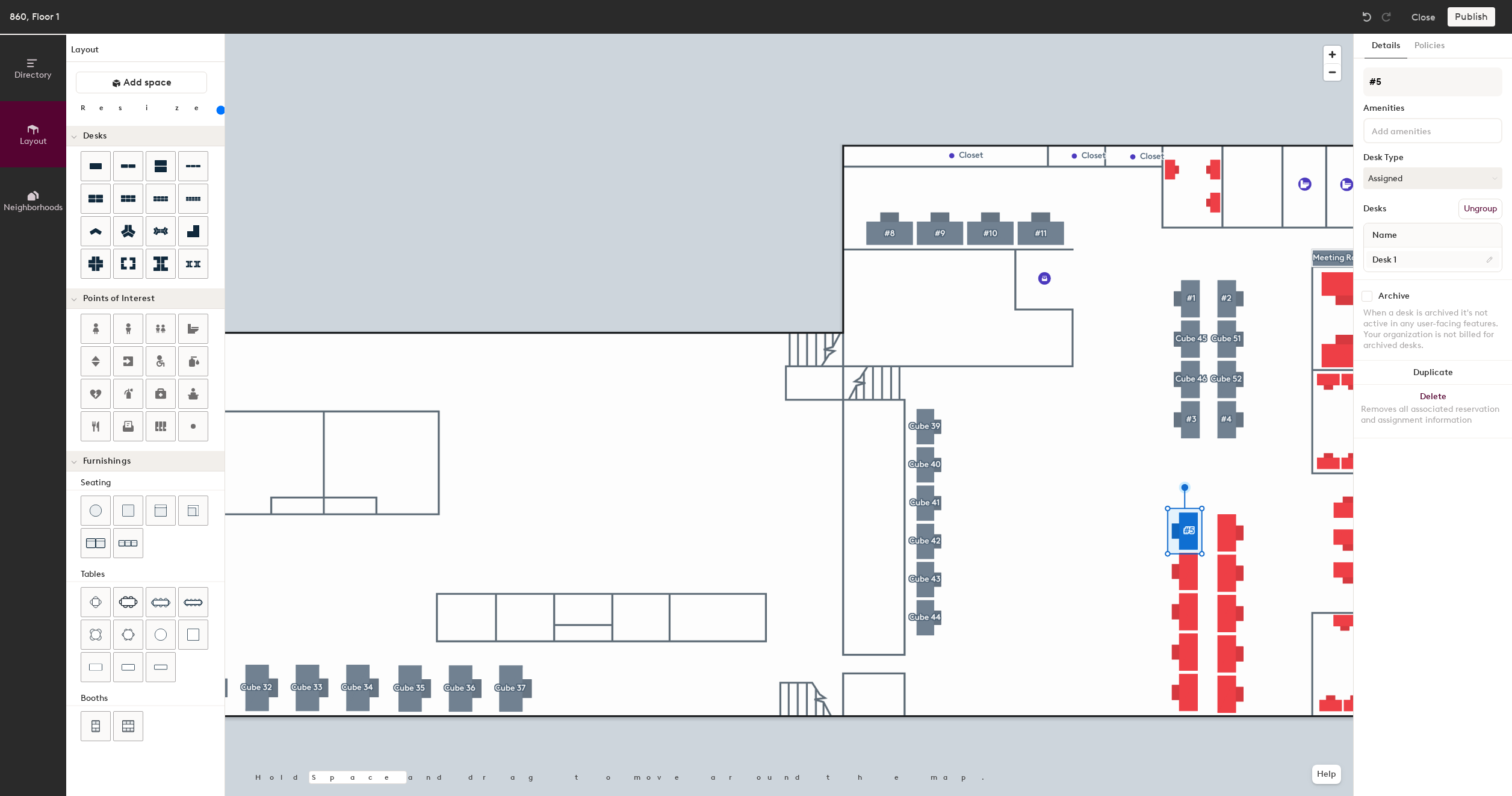
type input "#5"
type input "160"
click at [1406, 260] on input "Desk 1" at bounding box center [1432, 259] width 133 height 17
type input "8"
type input "160"
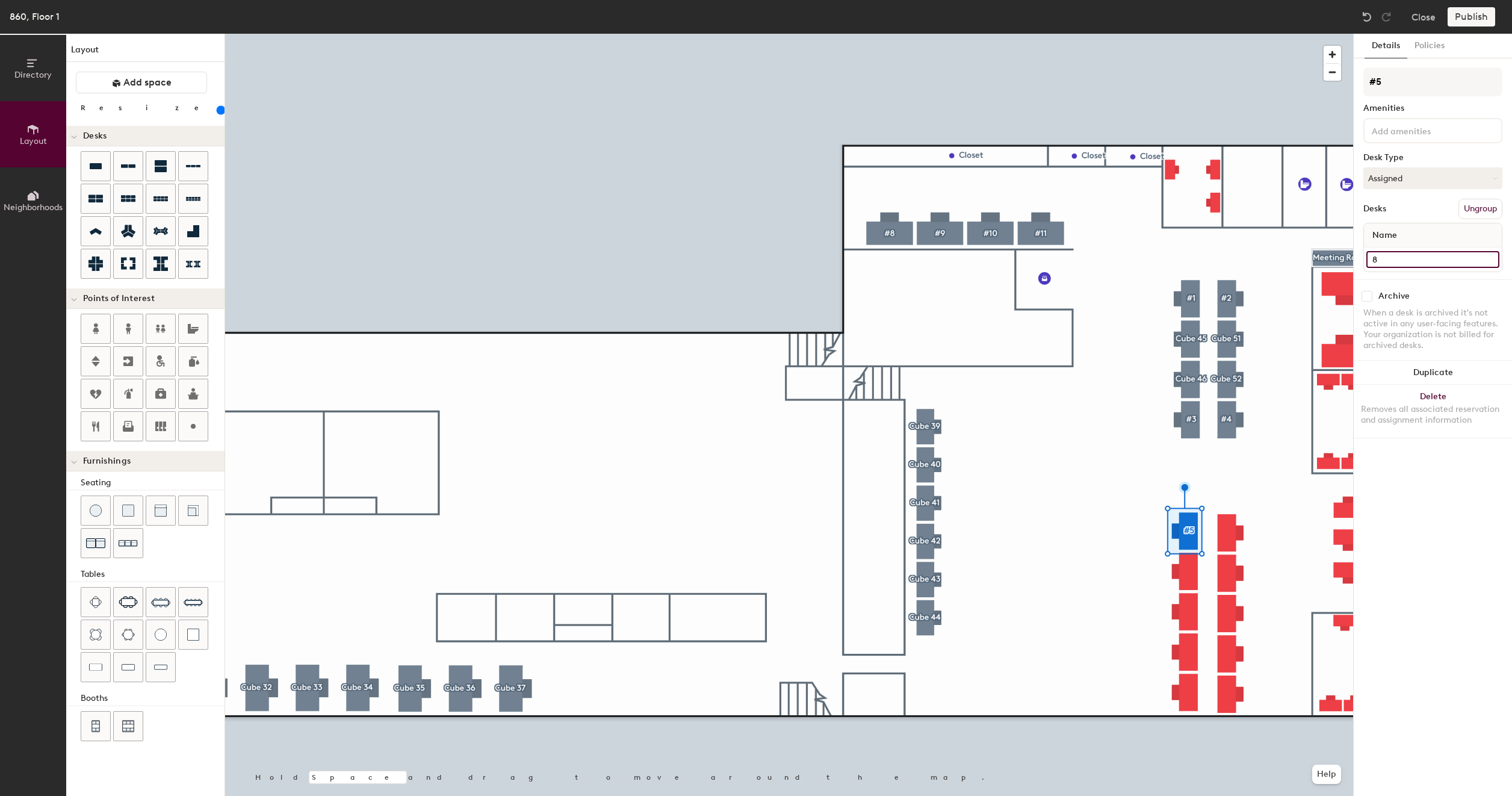
type input "86"
type input "160"
type input "860"
type input "160"
type input "860"
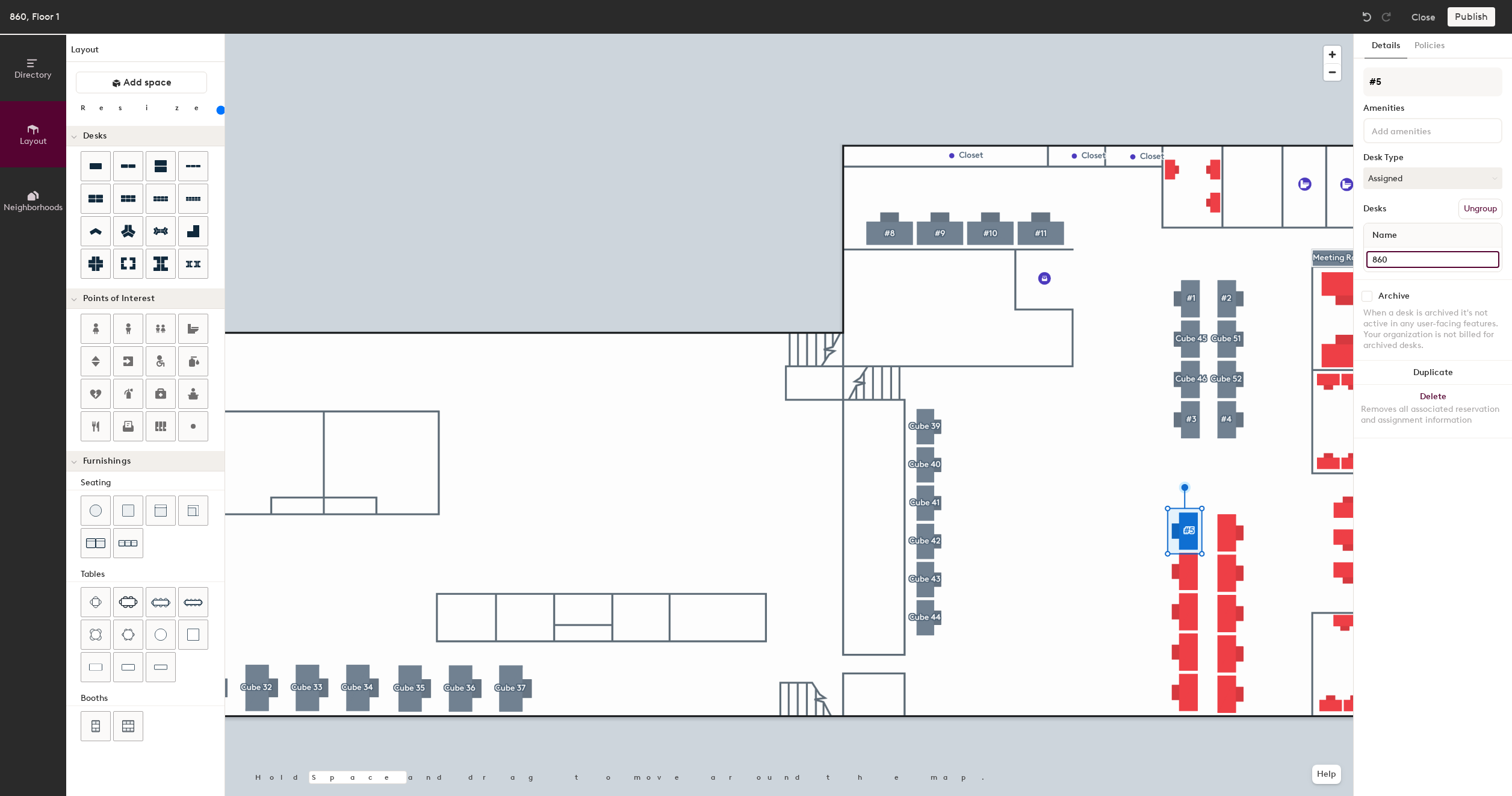
type input "160"
type input "860 #"
type input "160"
type input "860 #5"
type input "160"
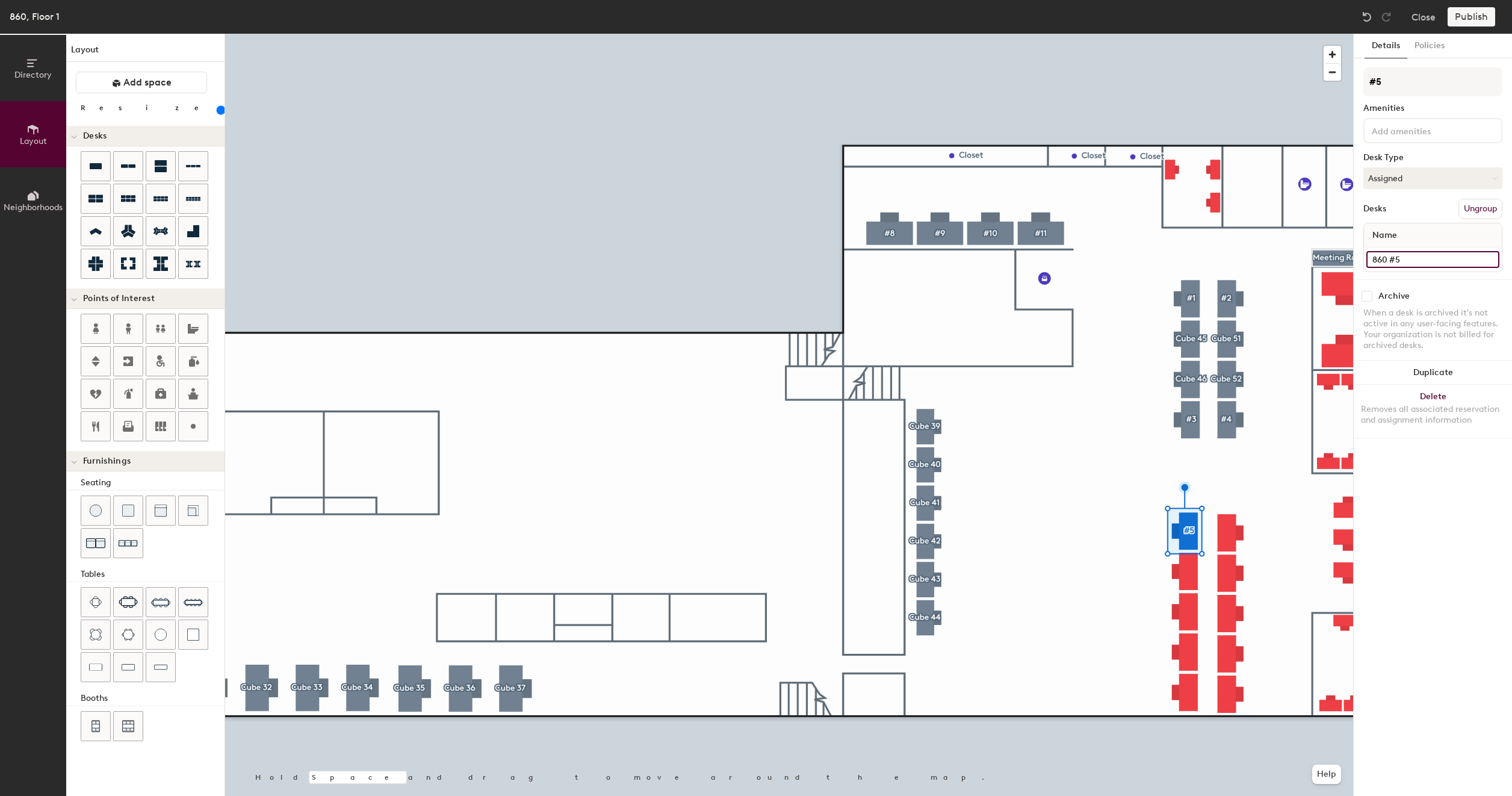
type input "860 #5"
click at [1471, 205] on button "Create group" at bounding box center [1471, 209] width 63 height 21
type input "160"
type input "Pod 4"
type input "160"
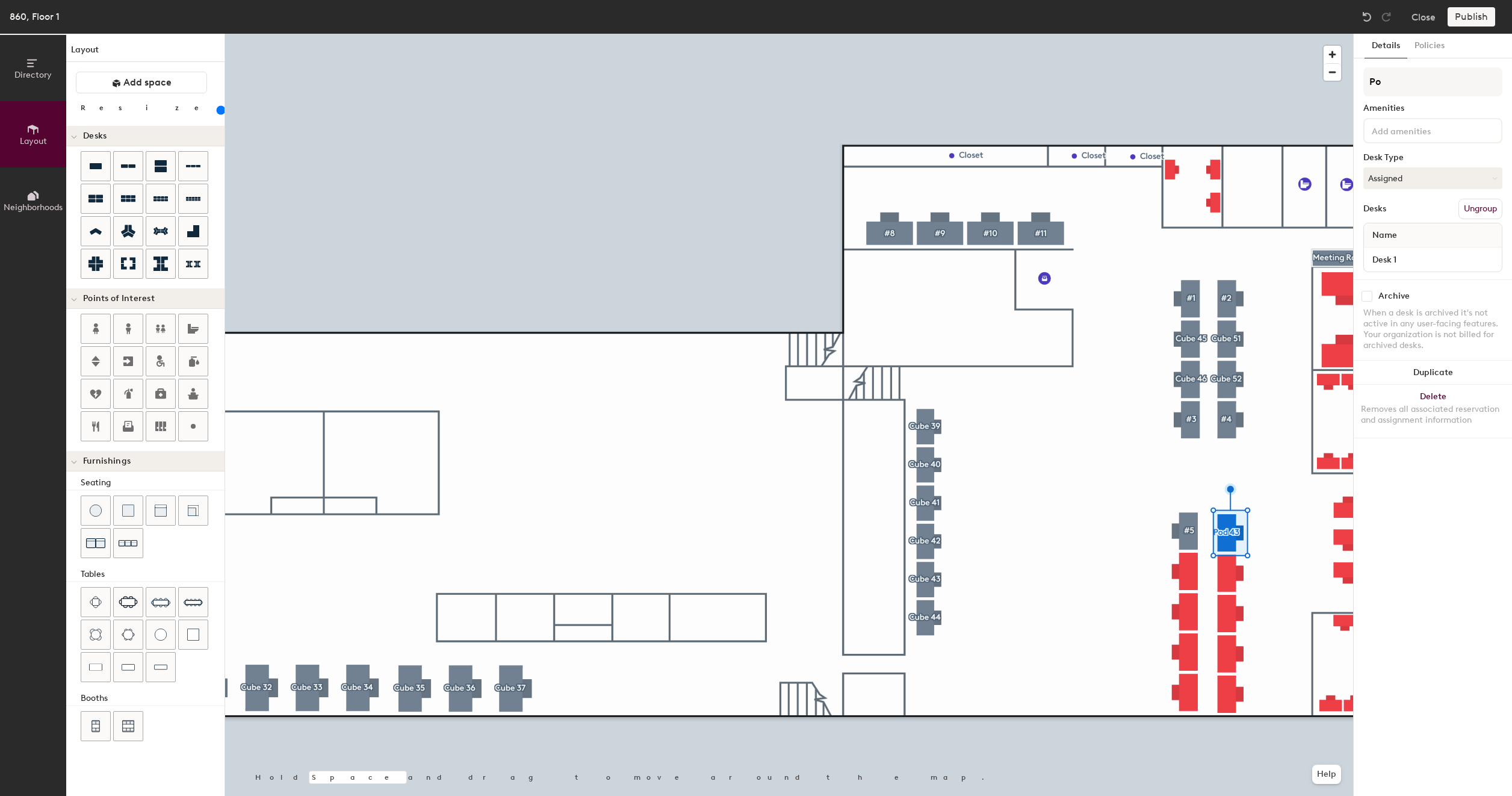
type input "P"
type input "160"
type input "#"
type input "160"
type input "#6"
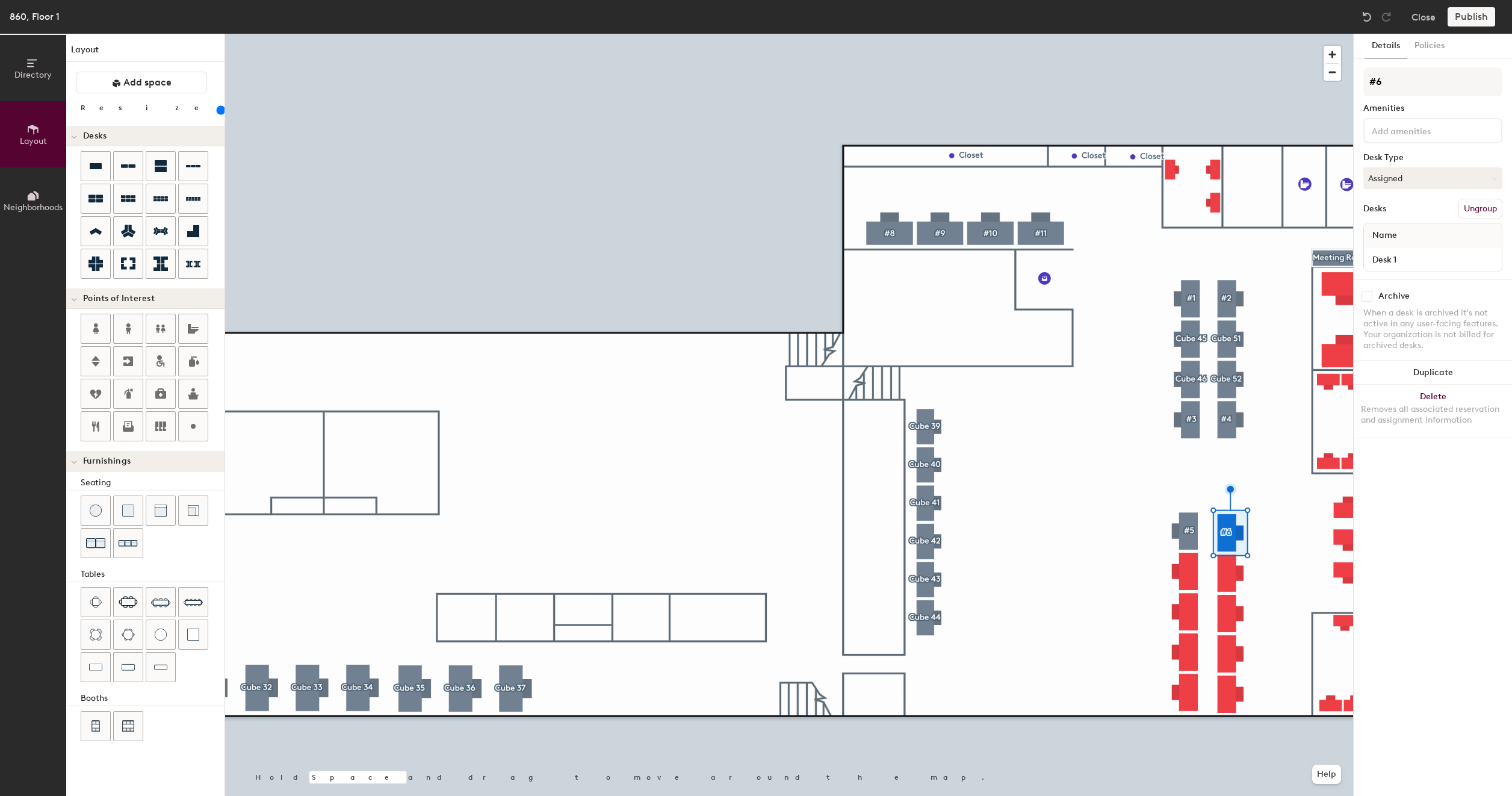
type input "160"
type input "#6"
type input "160"
click at [1407, 252] on input "Desk 1" at bounding box center [1432, 259] width 133 height 17
type input "8"
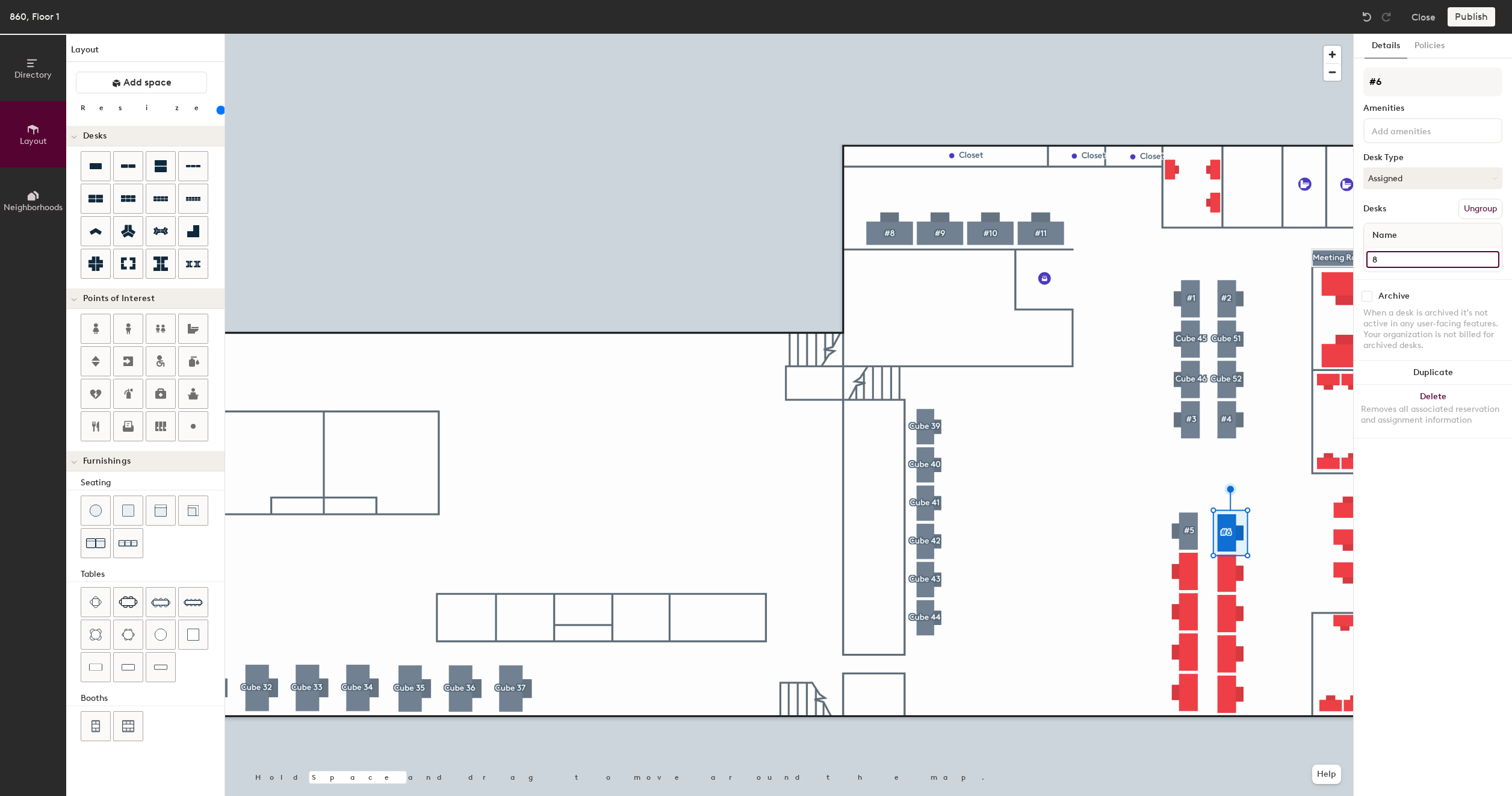
type input "160"
type input "86"
type input "160"
type input "860"
type input "160"
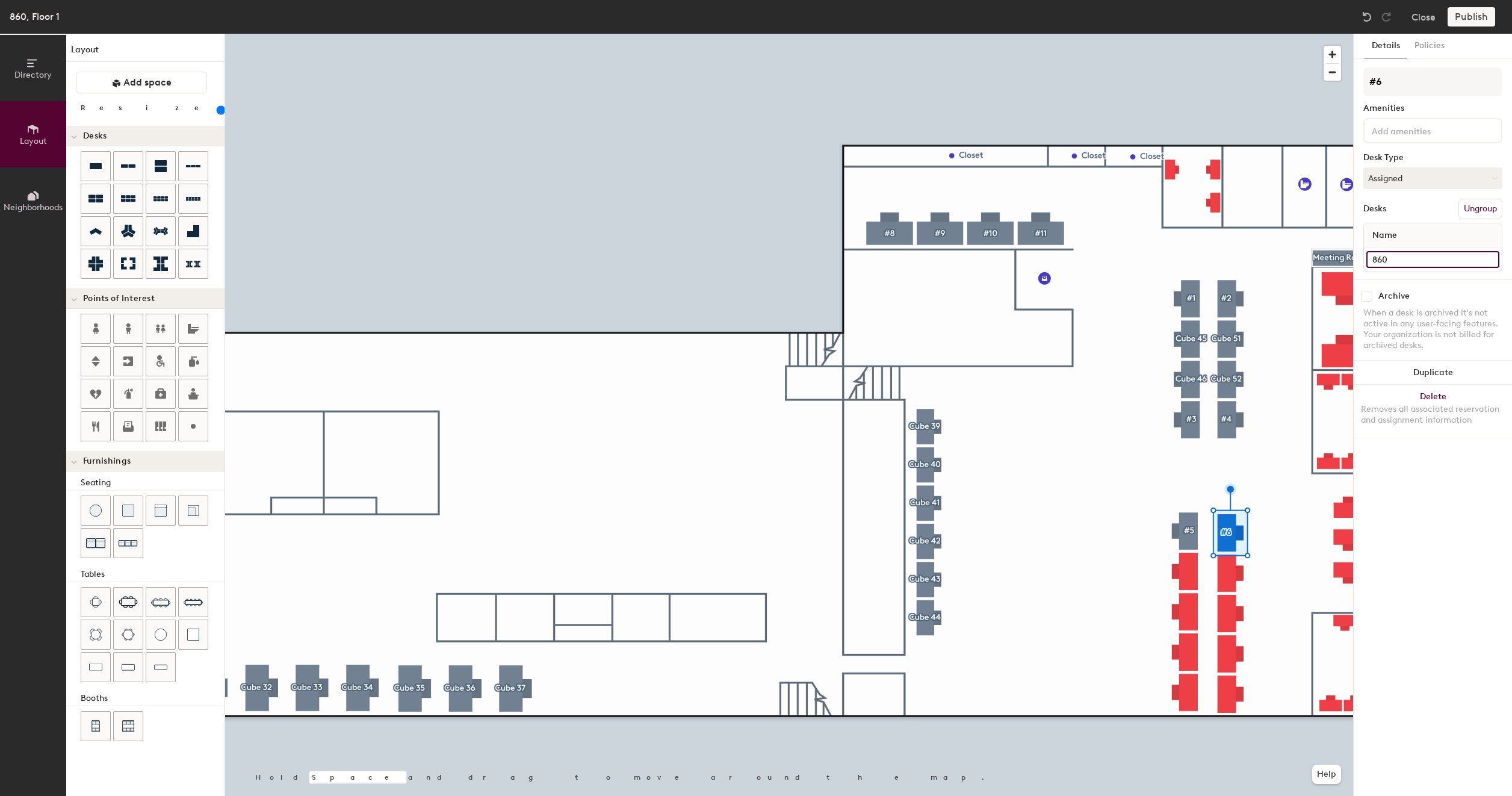
type input "860"
type input "160"
type input "860 #"
type input "160"
type input "860 #6"
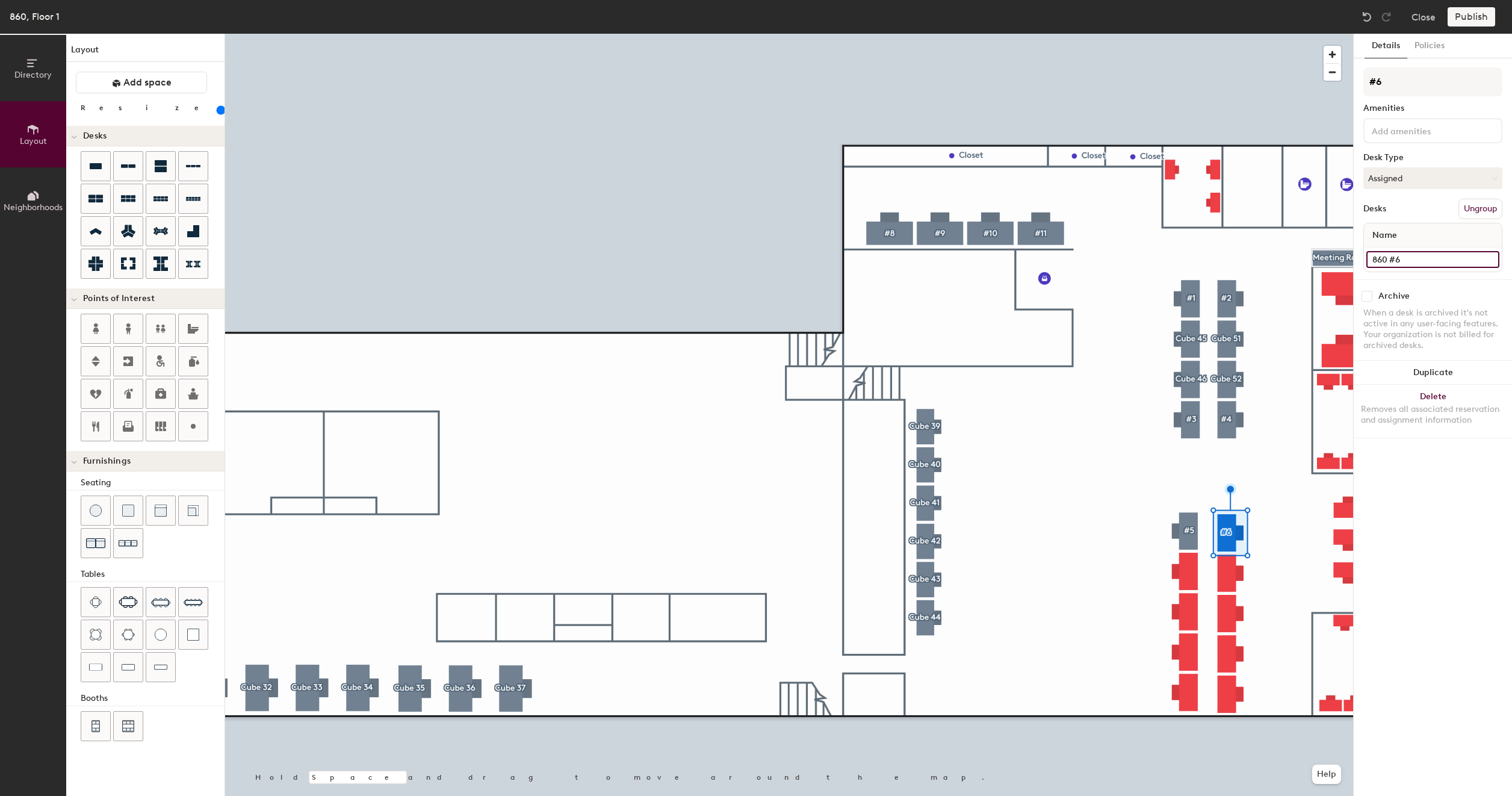
type input "160"
type input "860 #6"
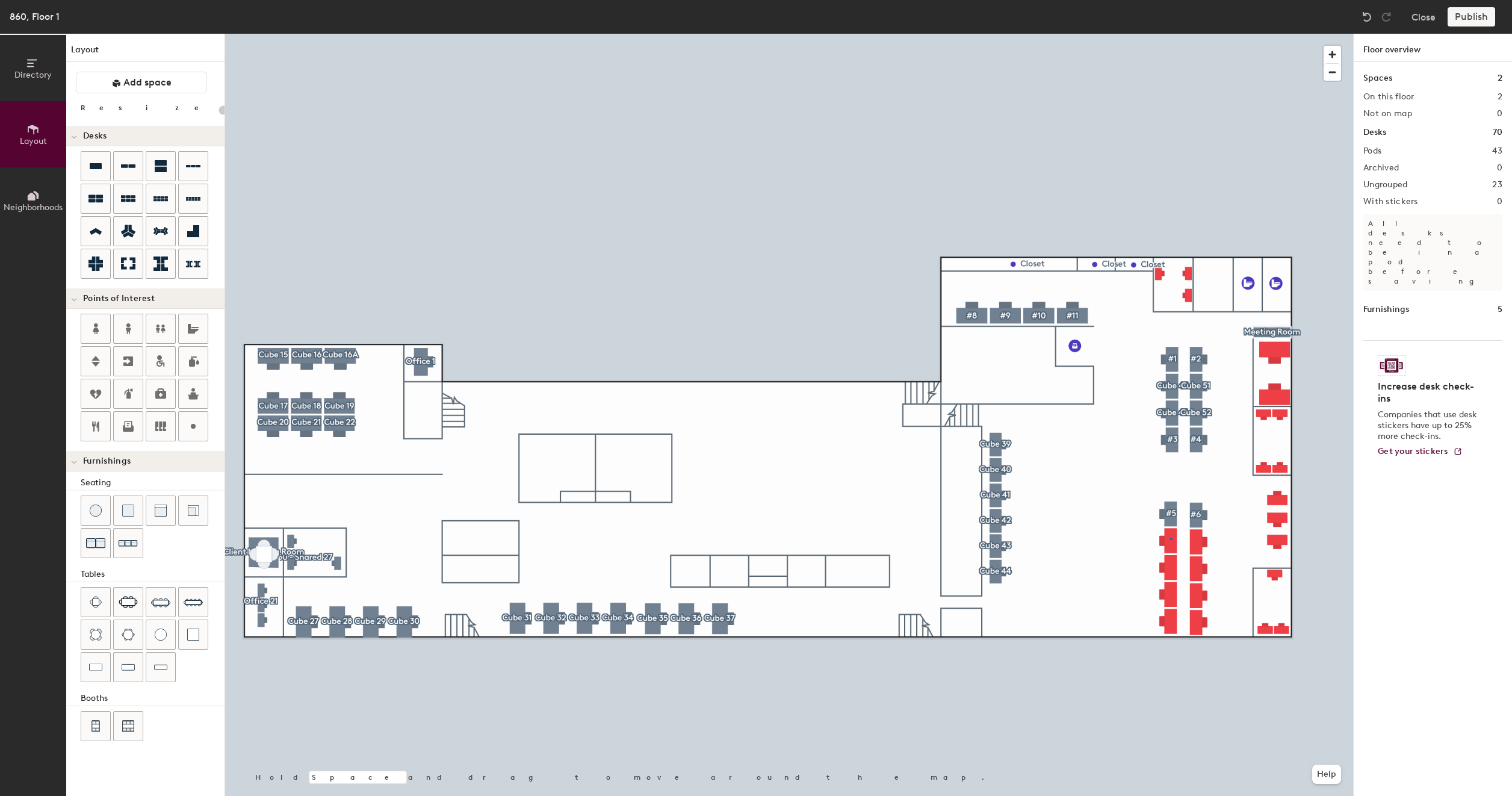
click at [1170, 33] on div at bounding box center [788, 33] width 1127 height 0
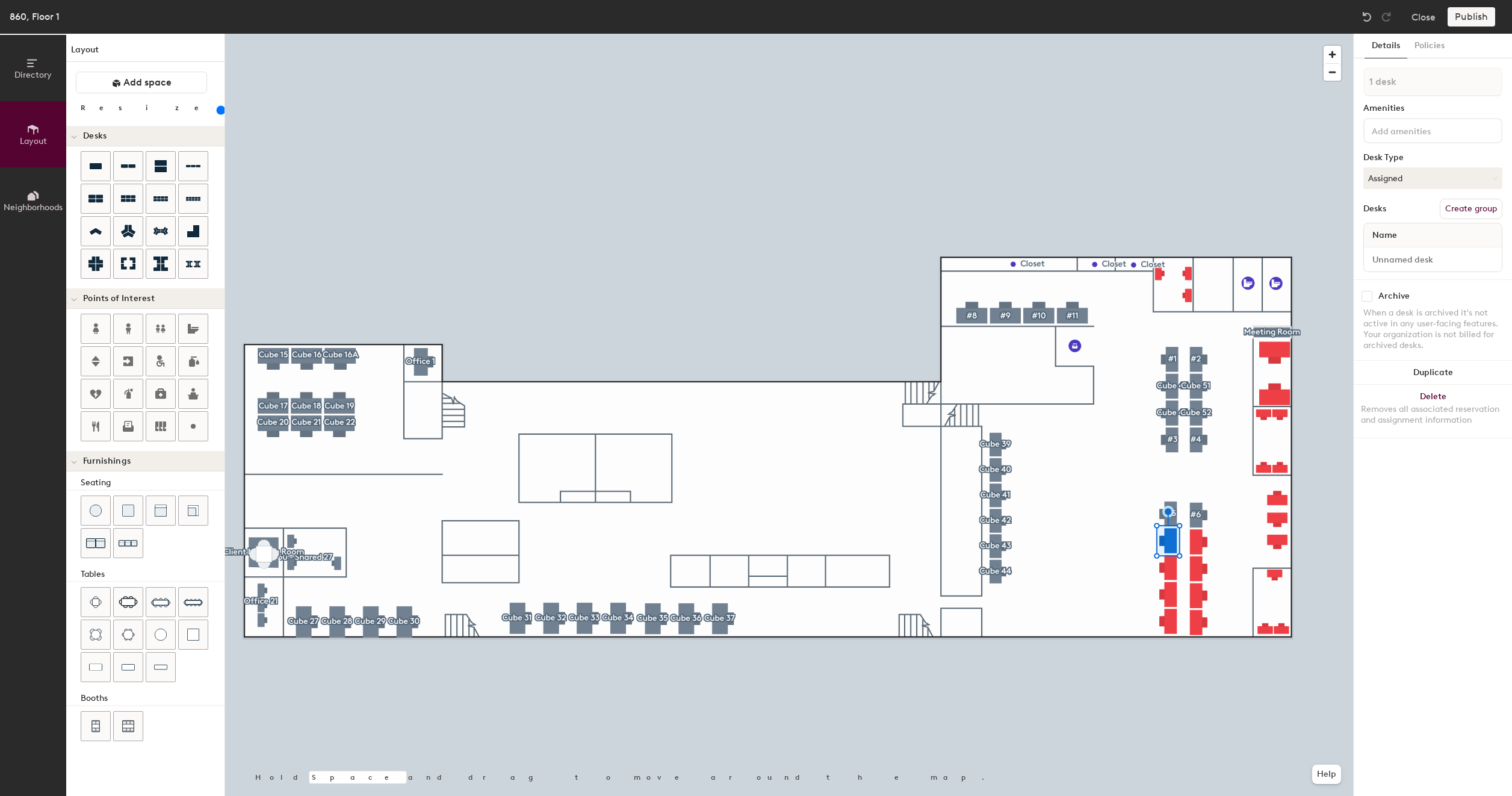
click at [1477, 210] on button "Create group" at bounding box center [1471, 209] width 63 height 21
type input "160"
type input "Pod 4"
type input "160"
type input "P"
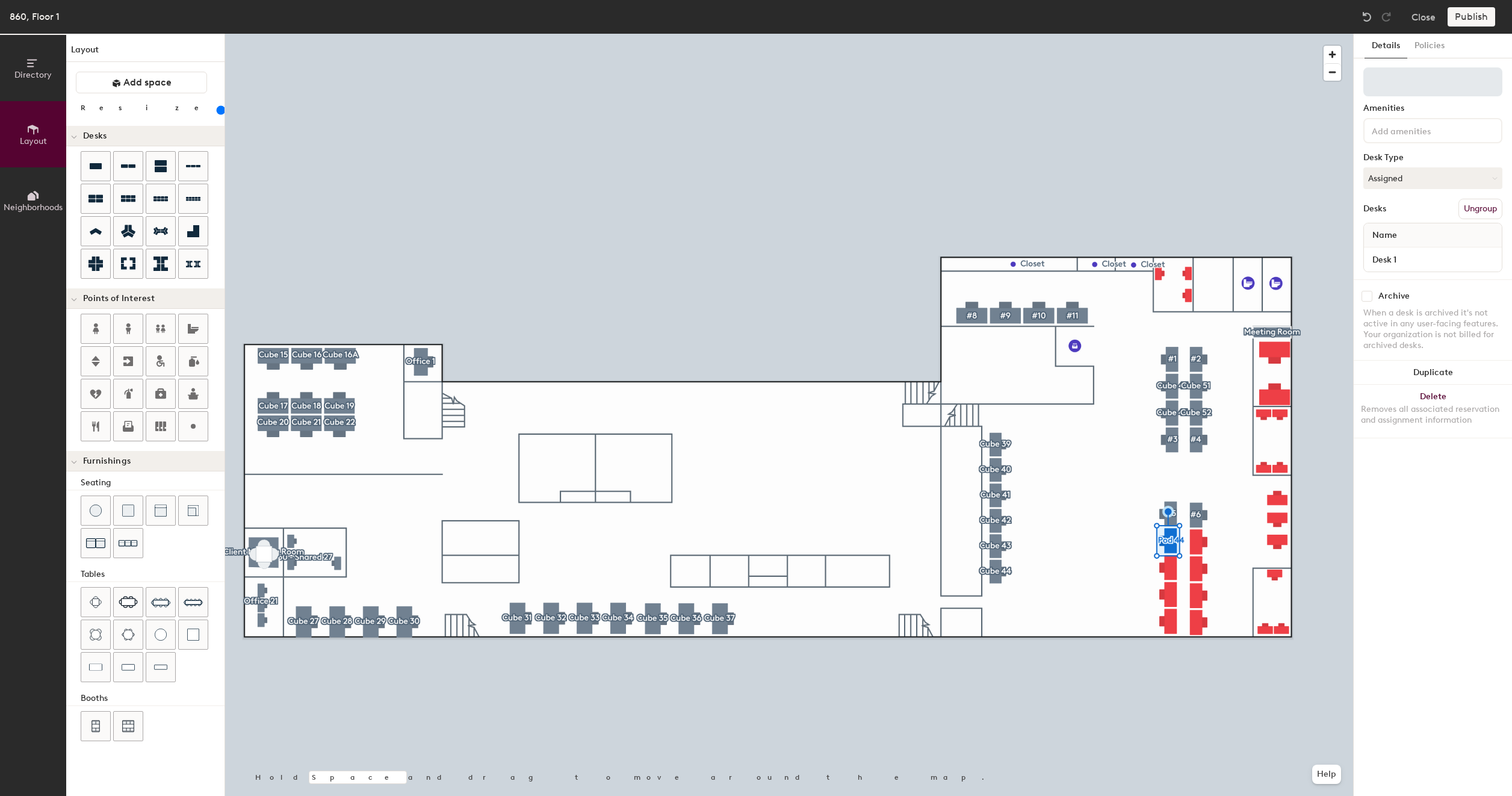
type input "160"
type input "C"
type input "160"
type input "Cu"
type input "160"
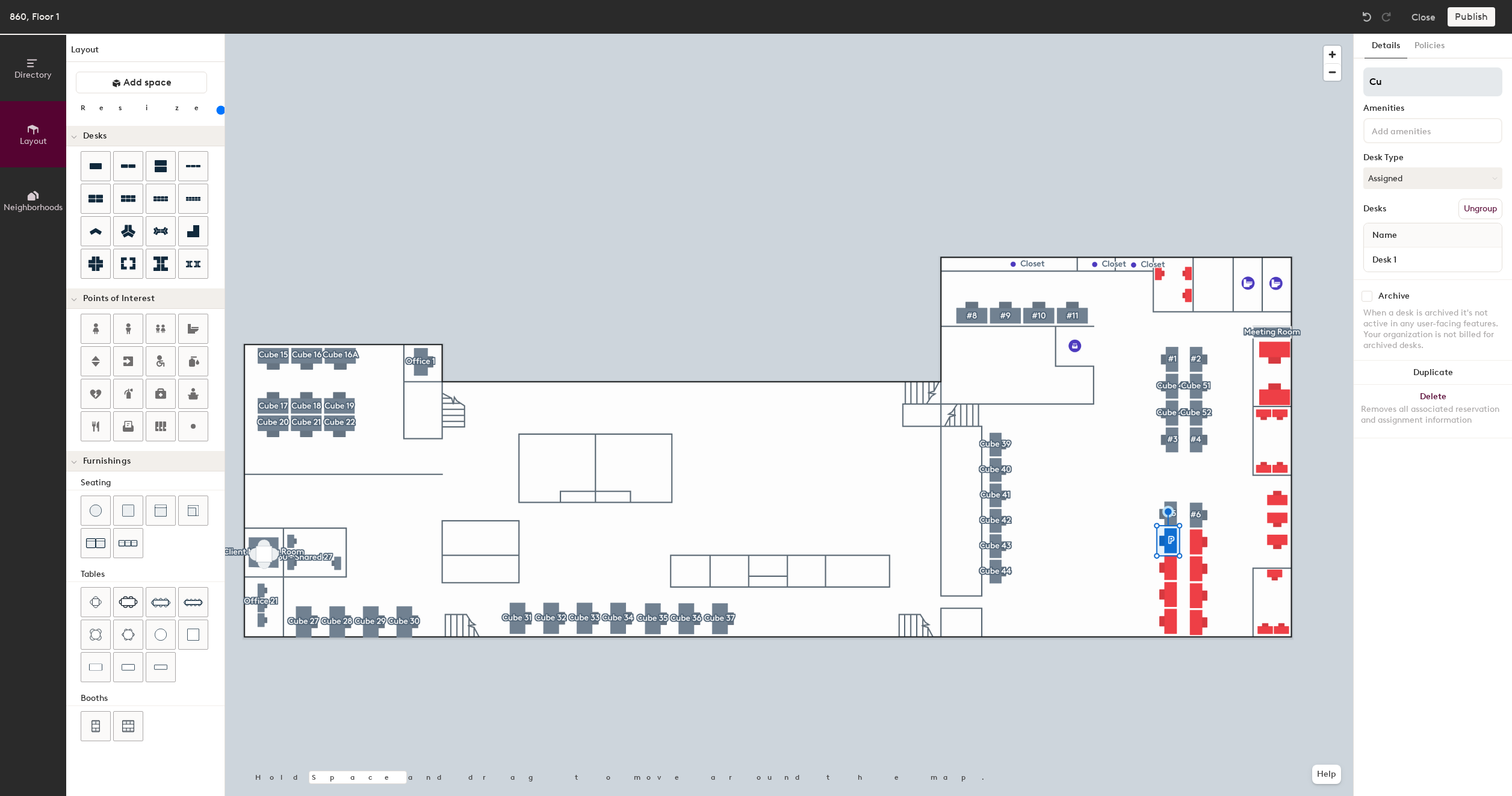
type input "Cub"
type input "160"
type input "Cube"
type input "160"
type input "Cube"
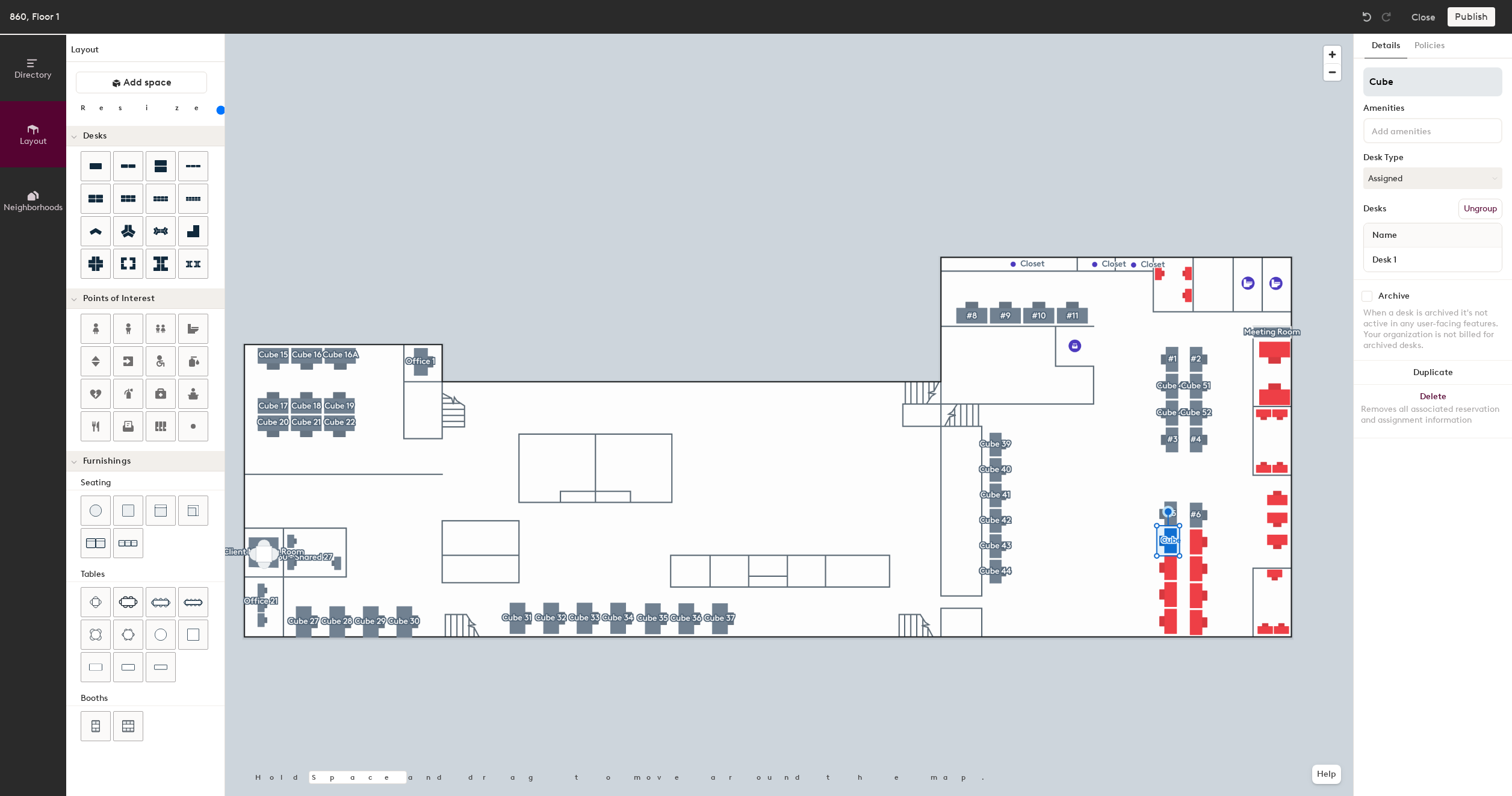
type input "160"
type input "Cube"
type input "160"
type input "Cube 4"
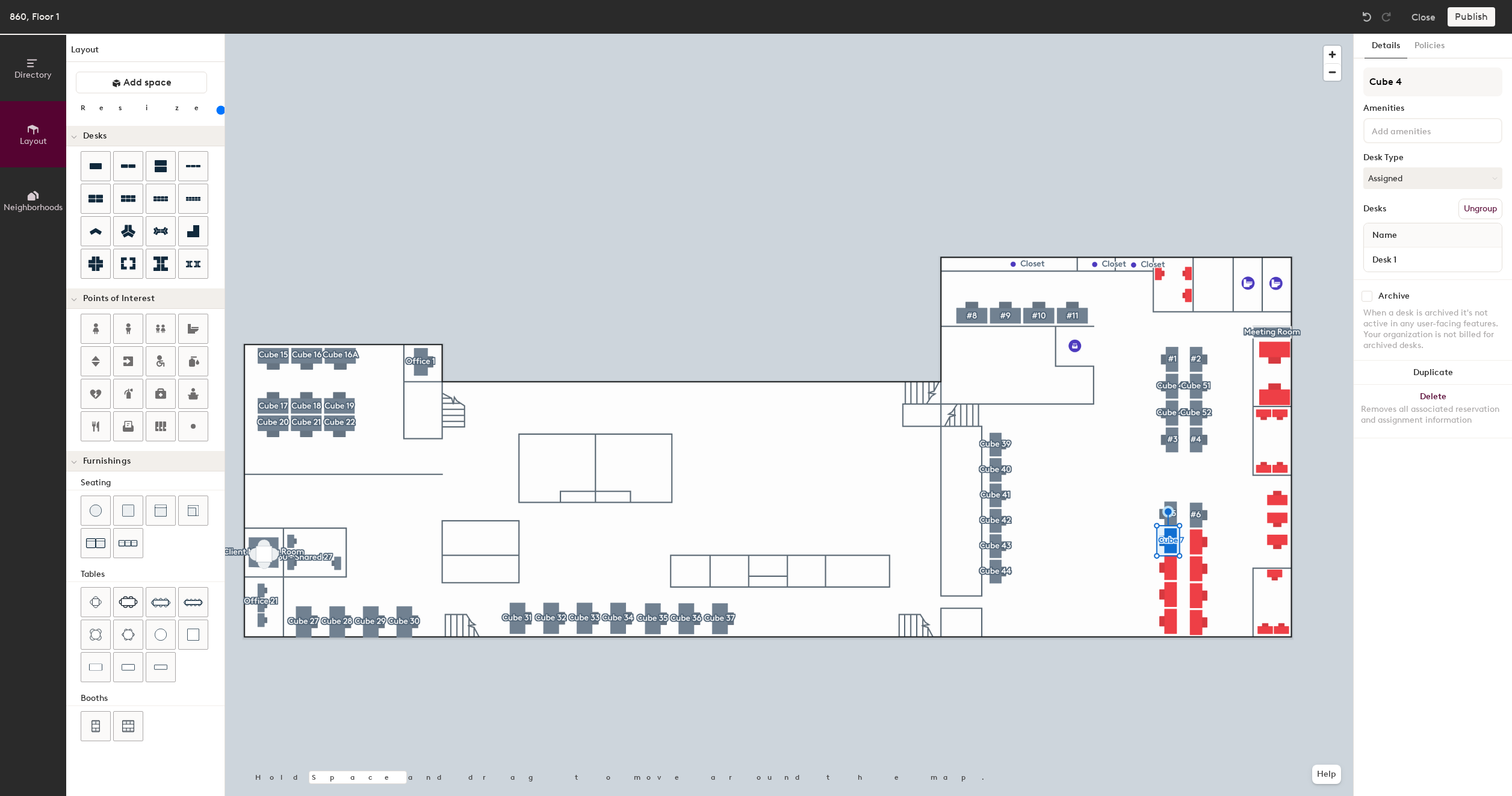
type input "160"
type input "Cube 47"
type input "160"
type input "Cube 47"
type input "160"
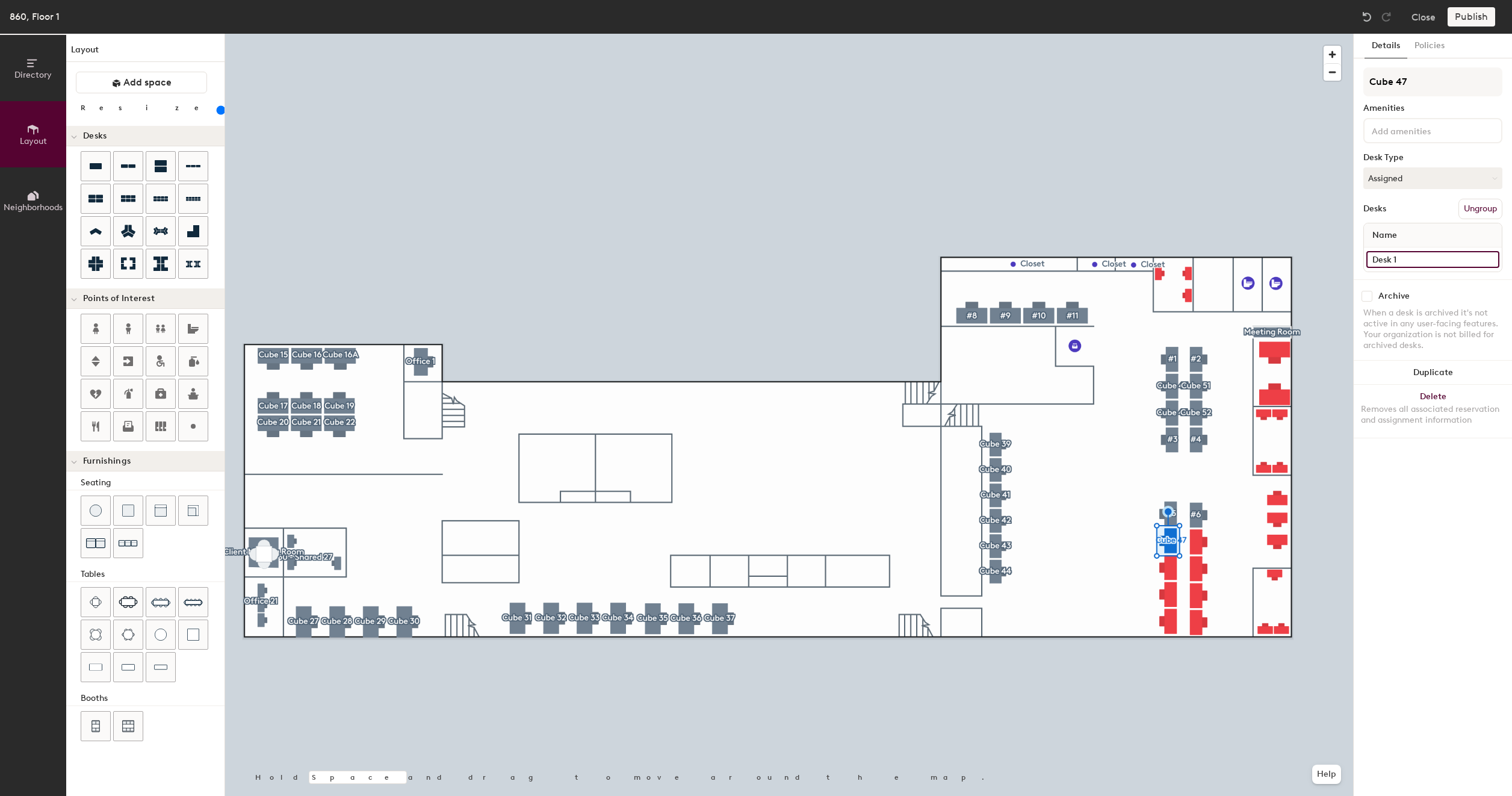
click at [1400, 264] on input "Desk 1" at bounding box center [1432, 259] width 133 height 17
paste input "860 - Cube 43"
type input "860 - Cube 43"
type input "160"
type input "860 - Cube 4"
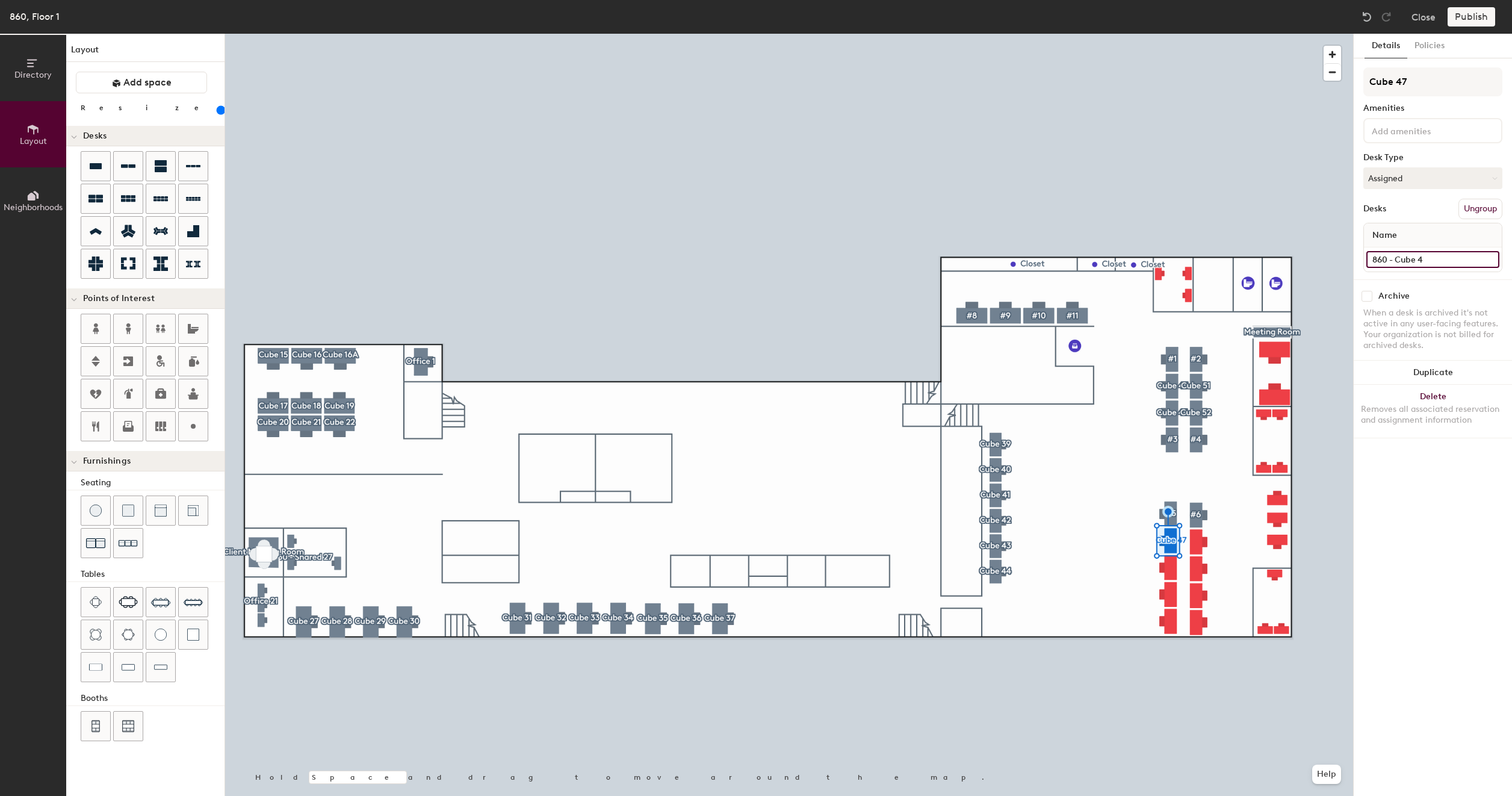
type input "160"
type input "860 - Cube 47"
type input "160"
type input "860 - Cube 47"
click at [1471, 211] on button "Create group" at bounding box center [1471, 209] width 63 height 21
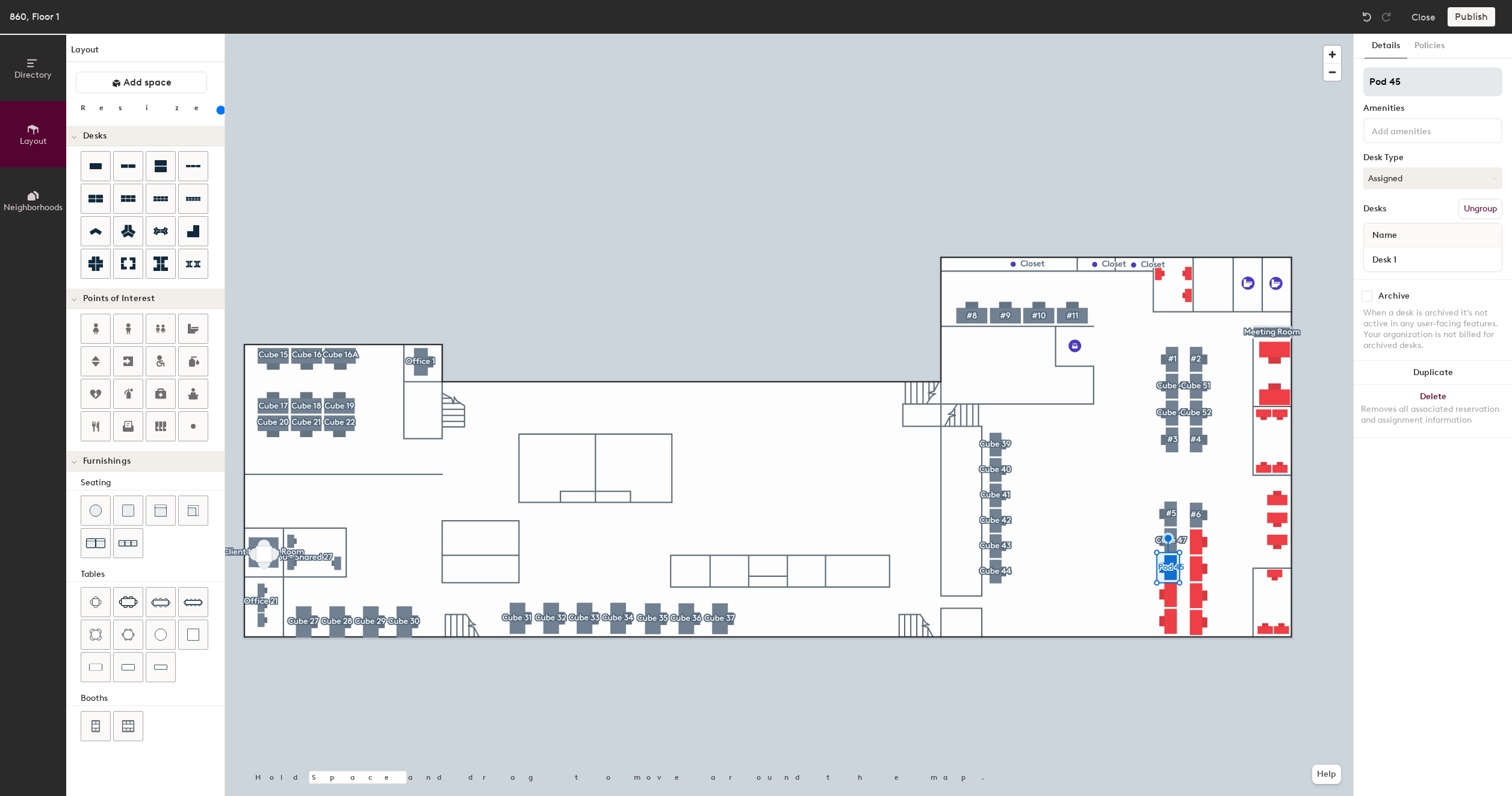
type input "160"
type input "Pod 4"
type input "160"
type input "P"
type input "160"
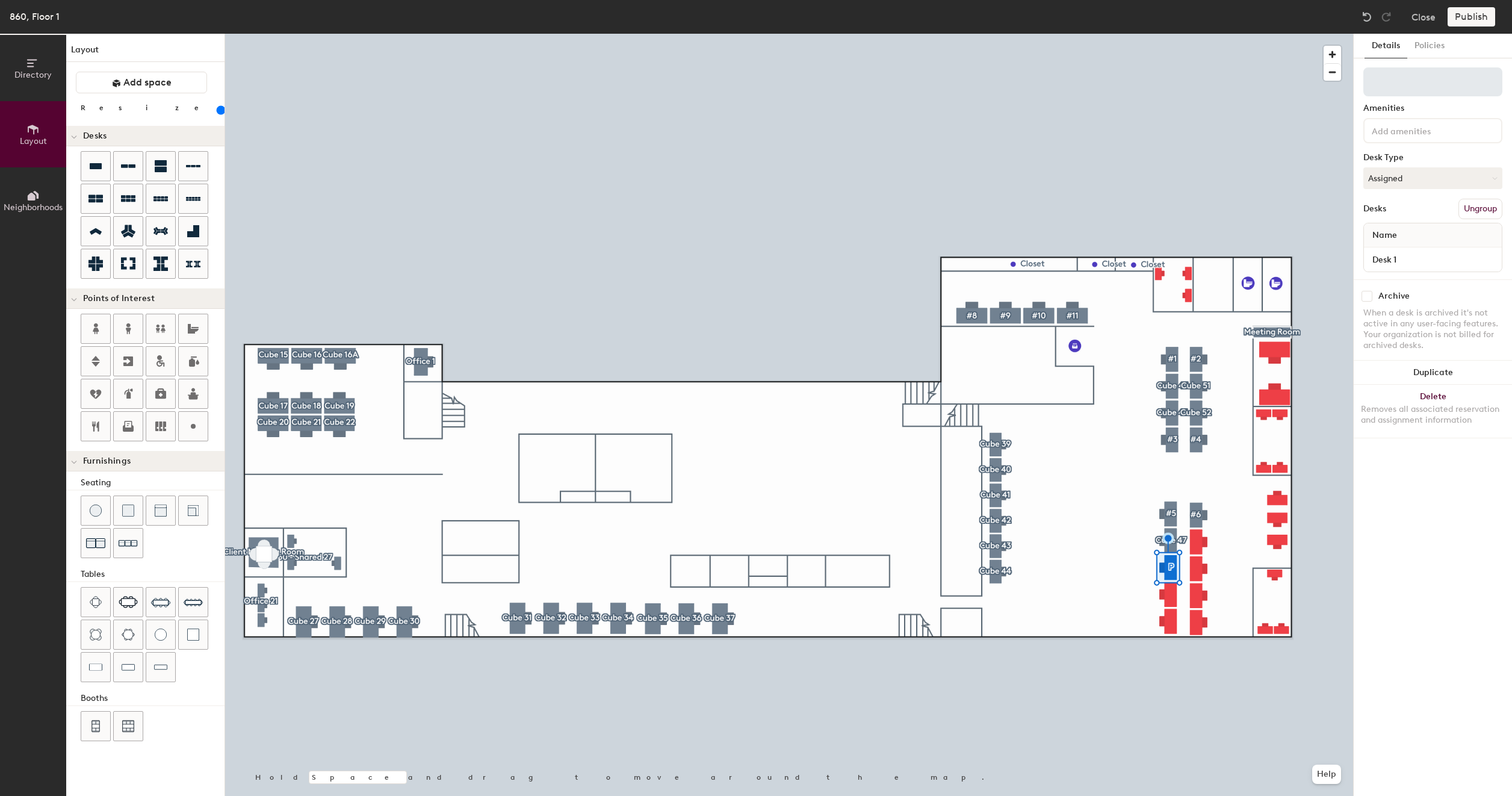
type input "C"
type input "160"
type input "Cu"
type input "160"
type input "Cub"
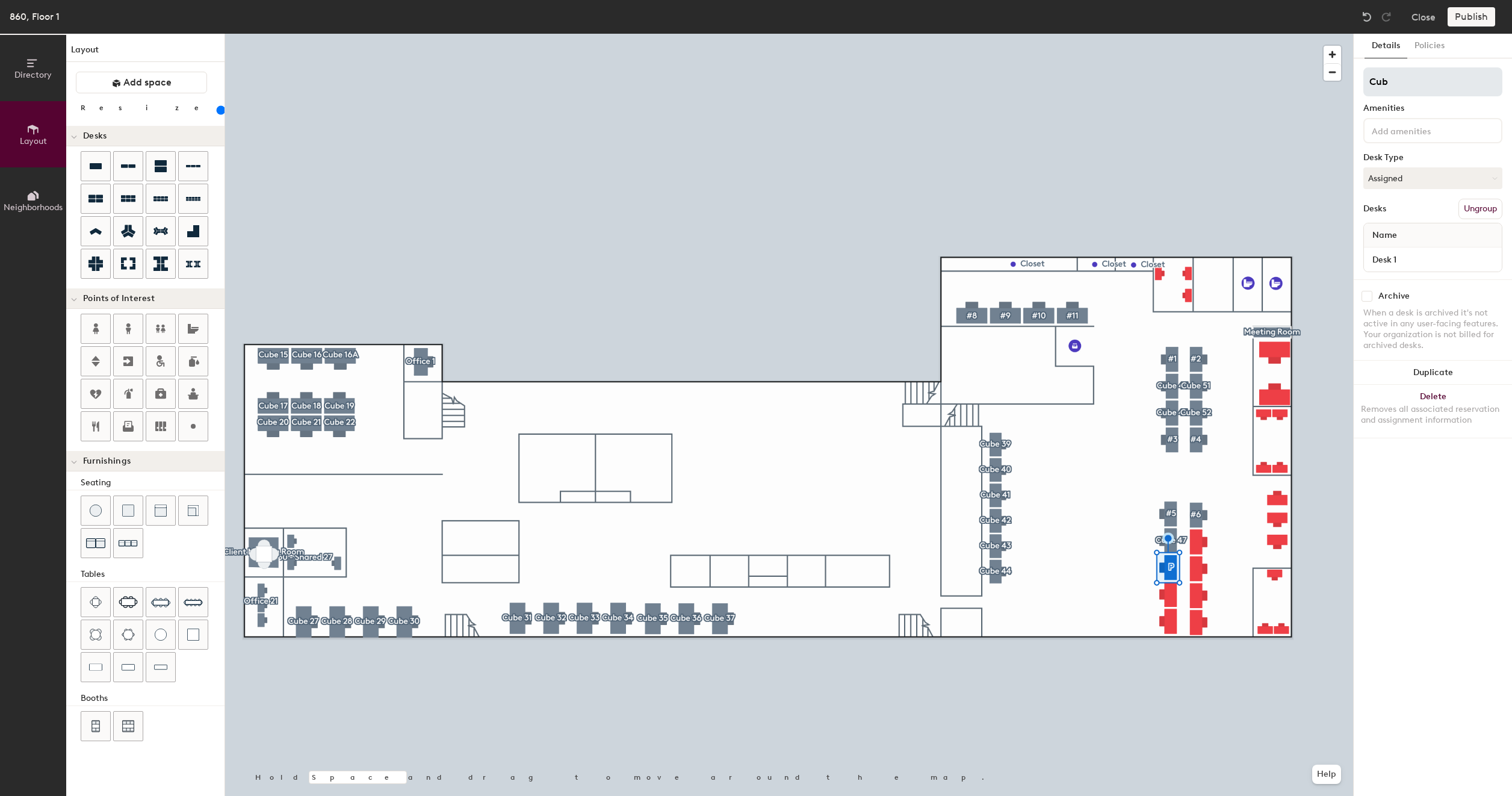
type input "160"
type input "Cube"
type input "160"
type input "Cube 4"
type input "160"
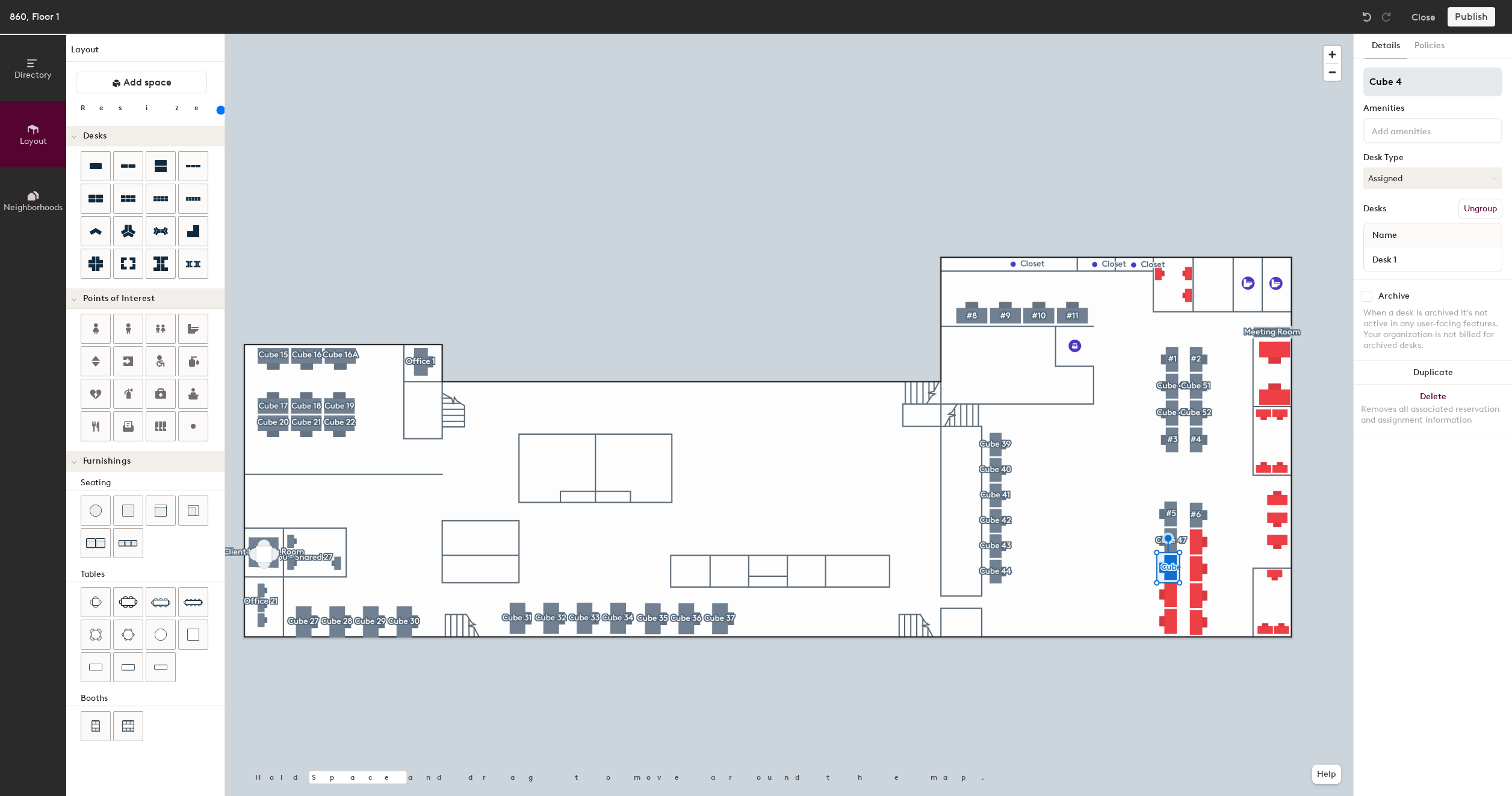
type input "Cube 48"
type input "160"
type input "Cube 48"
type input "160"
click at [1403, 263] on input "Desk 1" at bounding box center [1432, 259] width 133 height 17
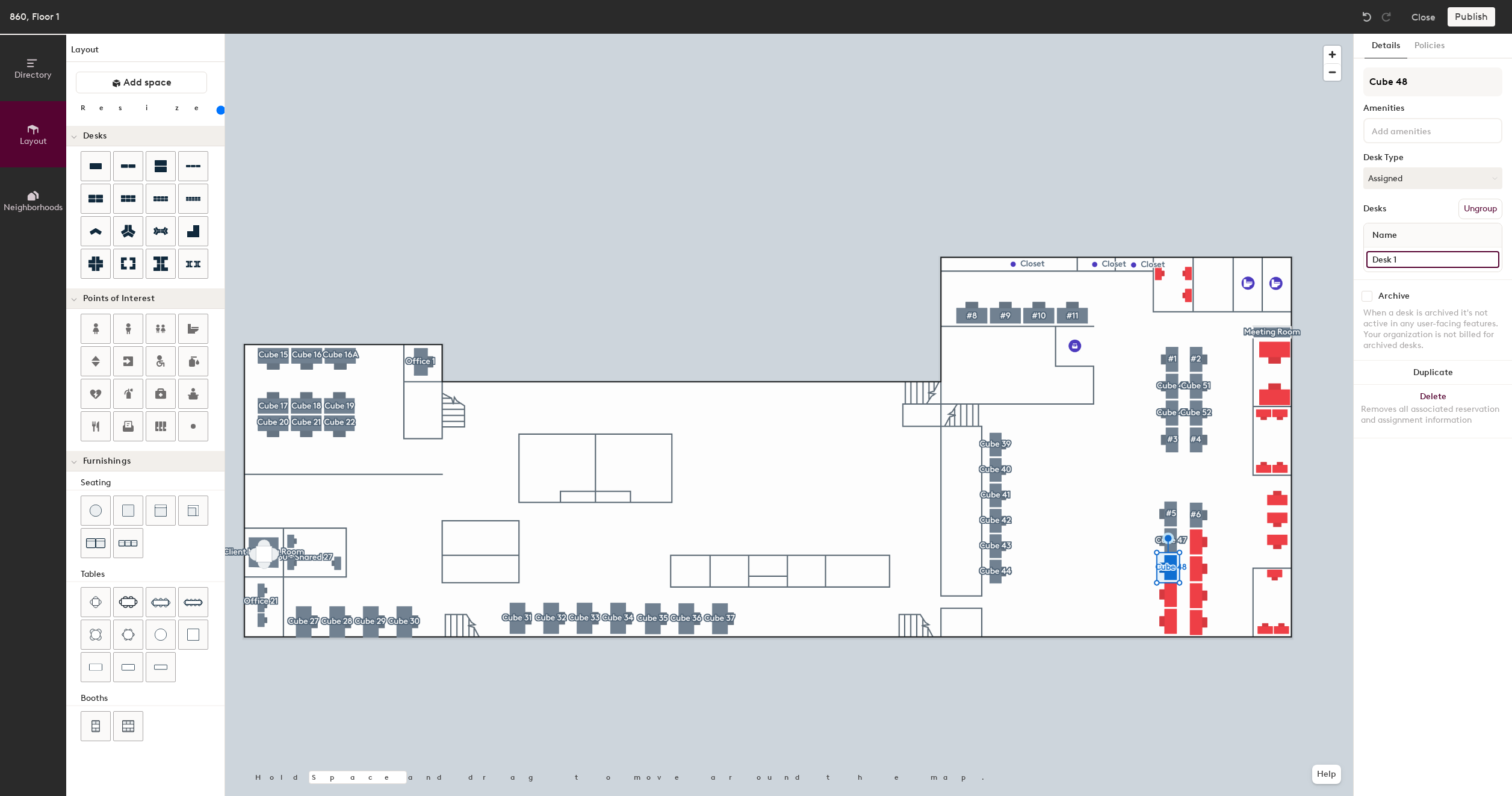
paste input "860 - Cube 43"
type input "860 - Cube 43"
type input "160"
type input "860 - Cube 4"
type input "160"
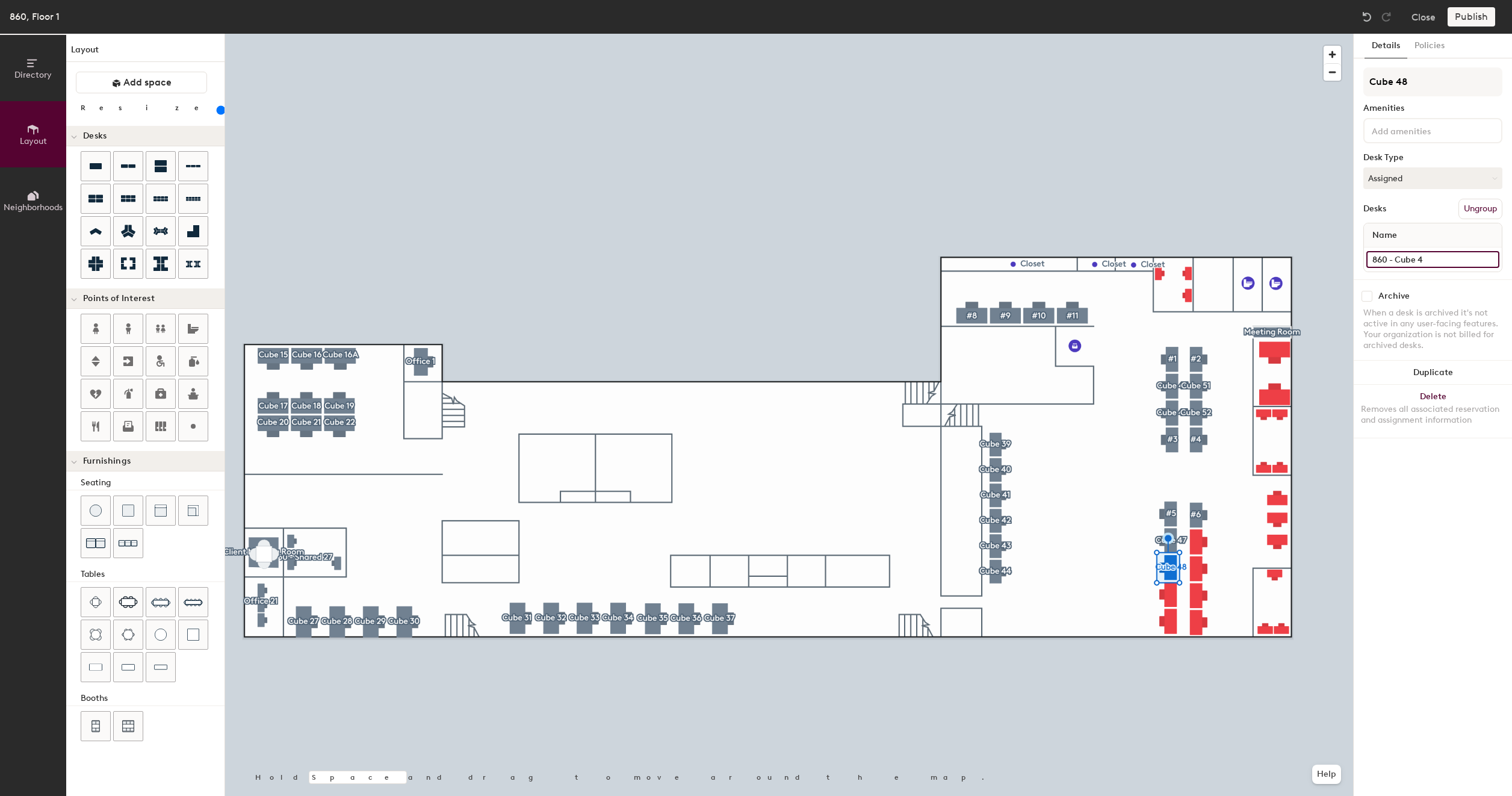
type input "860 - Cube 48"
type input "160"
type input "860 - Cube 48"
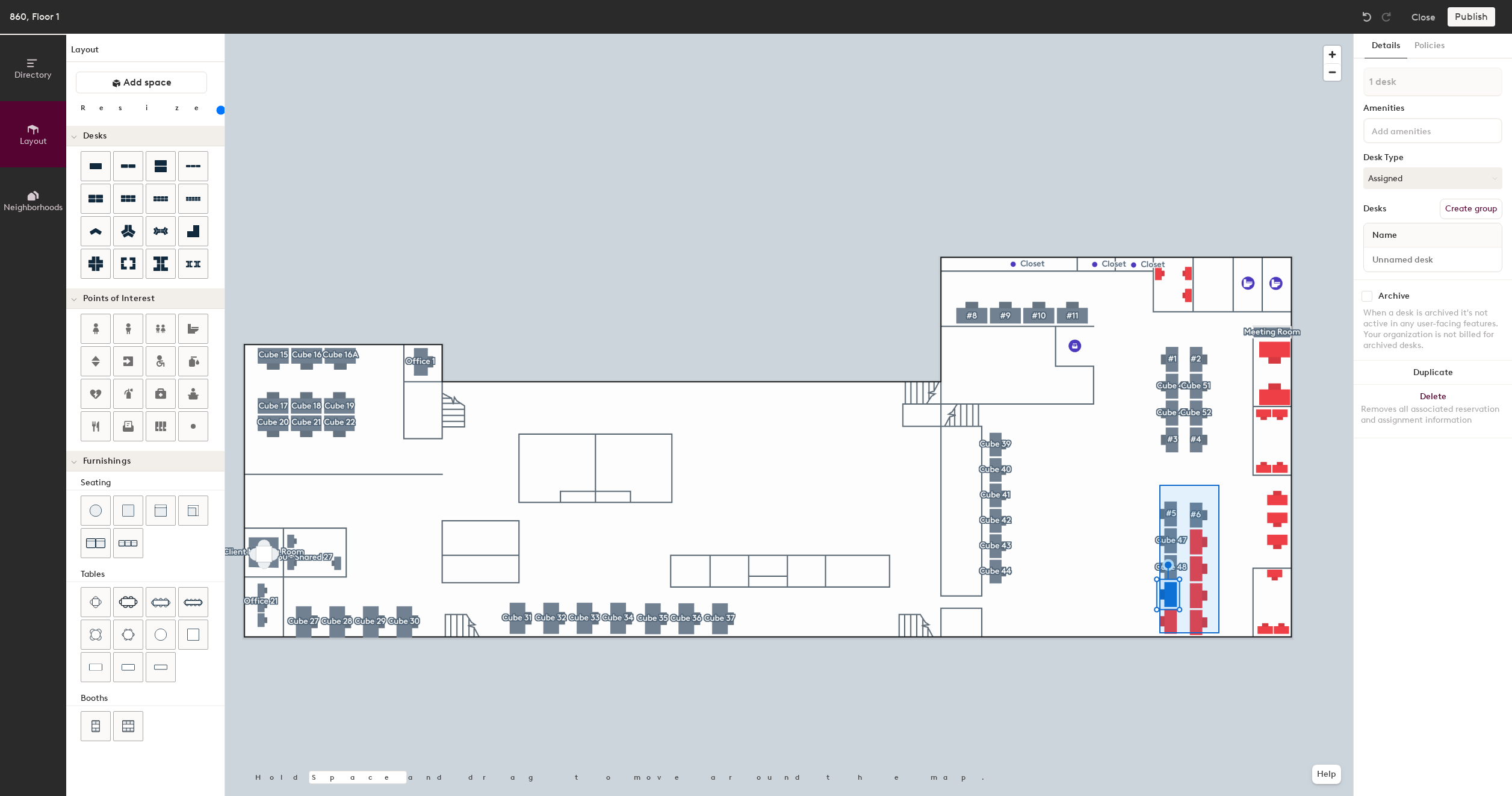
type input "160"
type input "10 desks, multiple groups"
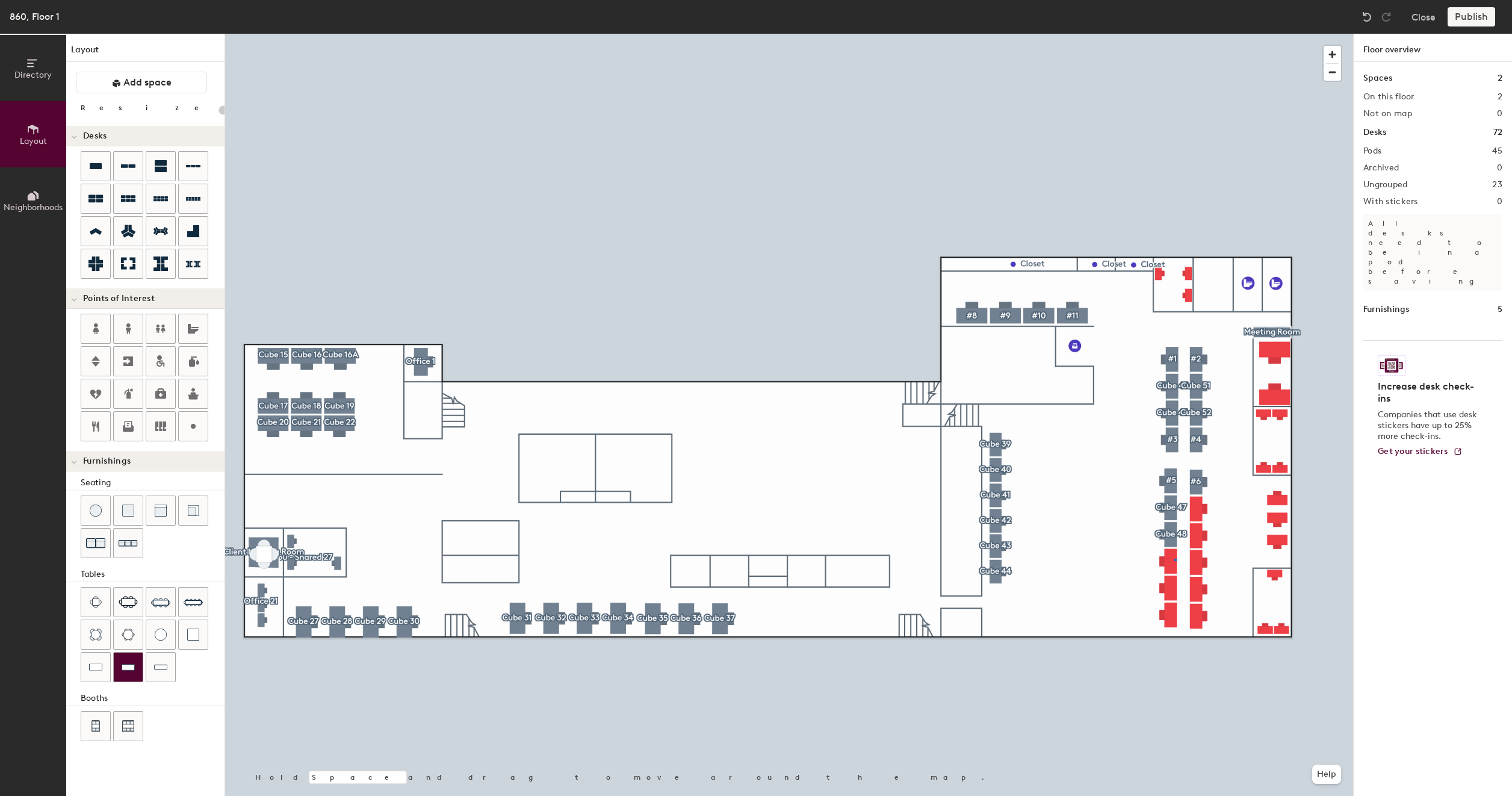
click at [1174, 33] on div at bounding box center [788, 33] width 1127 height 0
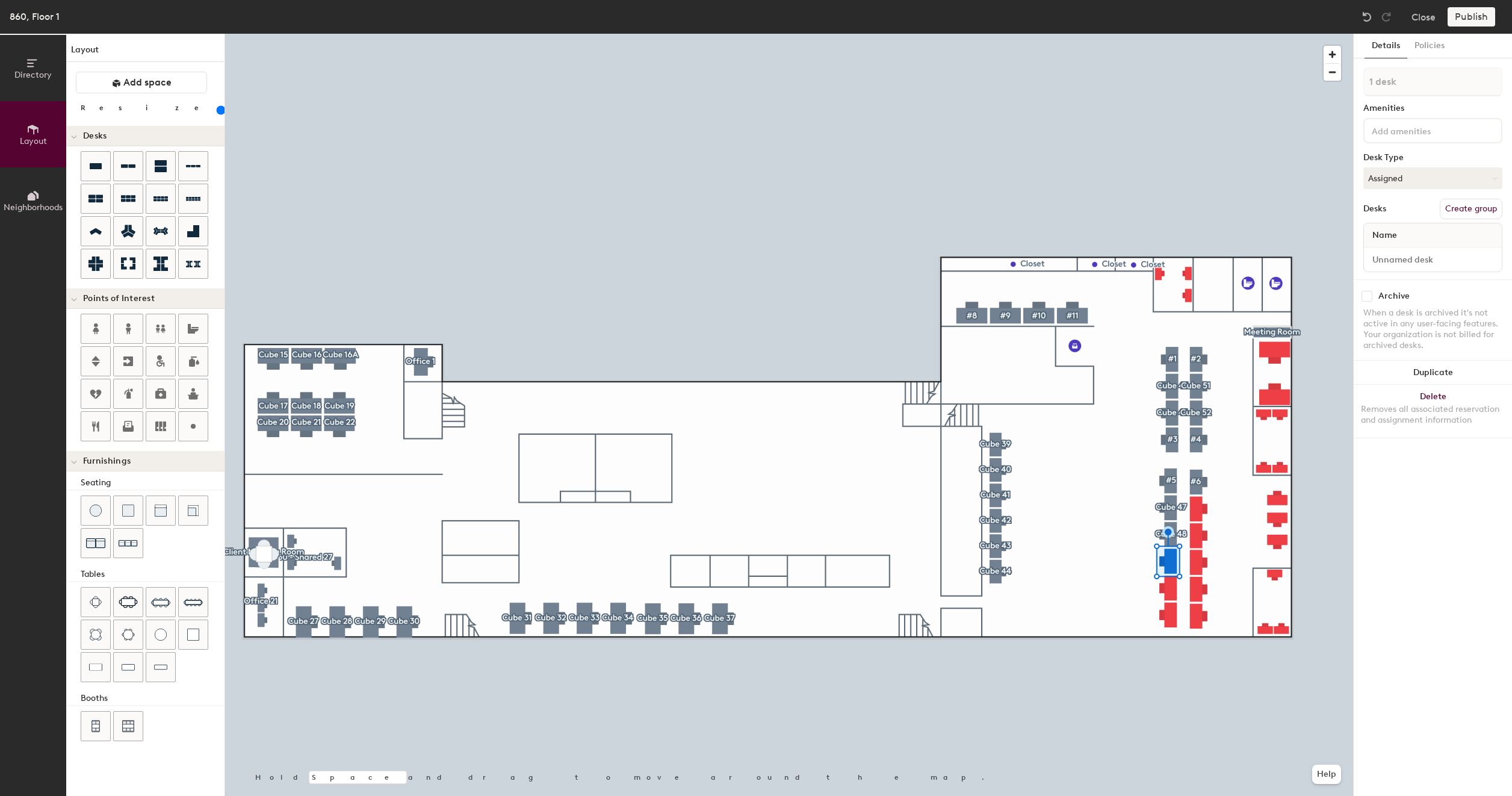
click at [1478, 206] on button "Create group" at bounding box center [1471, 209] width 63 height 21
type input "160"
click at [1405, 89] on input "Pod 46" at bounding box center [1433, 81] width 139 height 29
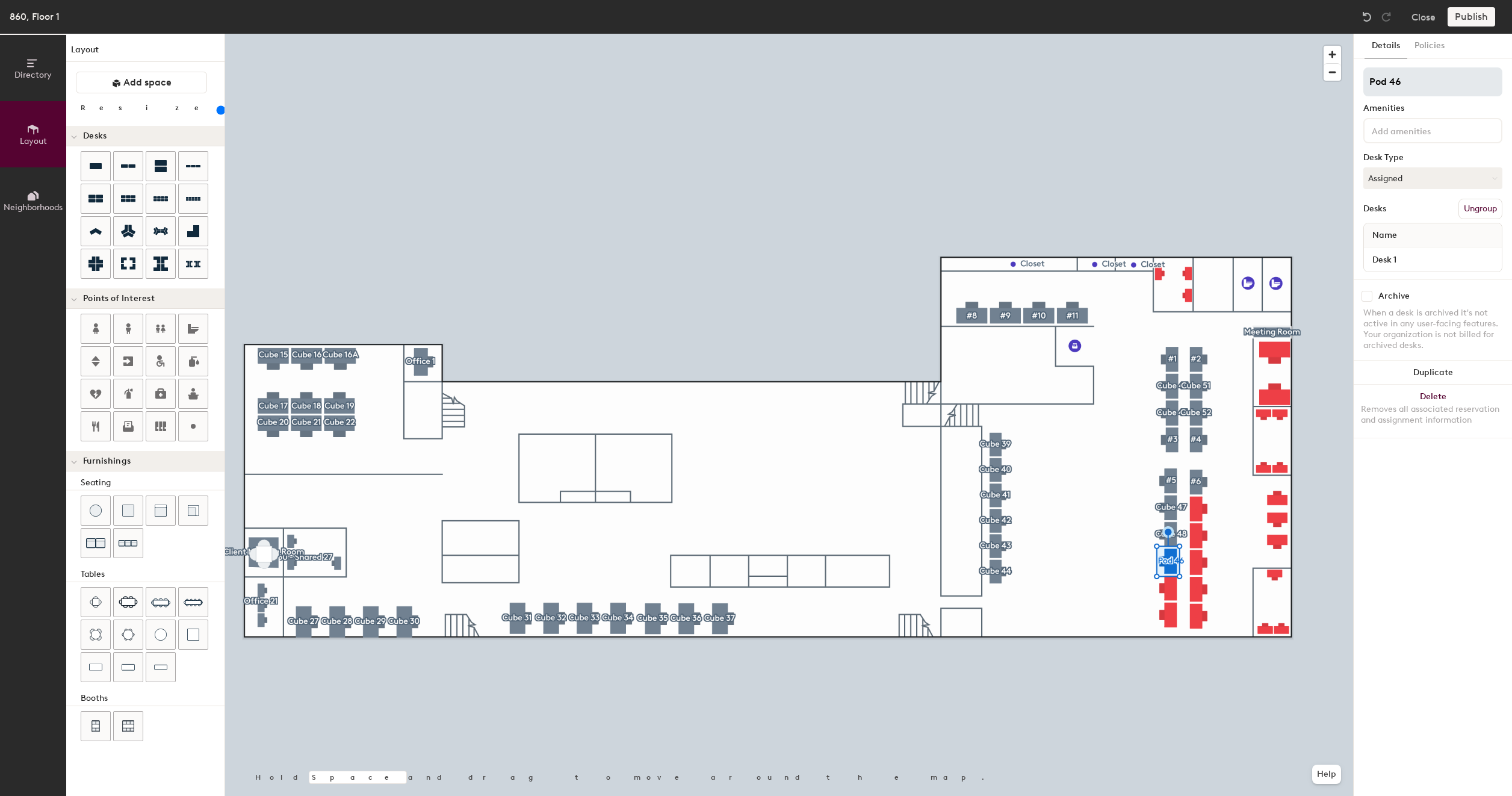
type input "C"
type input "160"
type input "Cu"
type input "160"
type input "Cub"
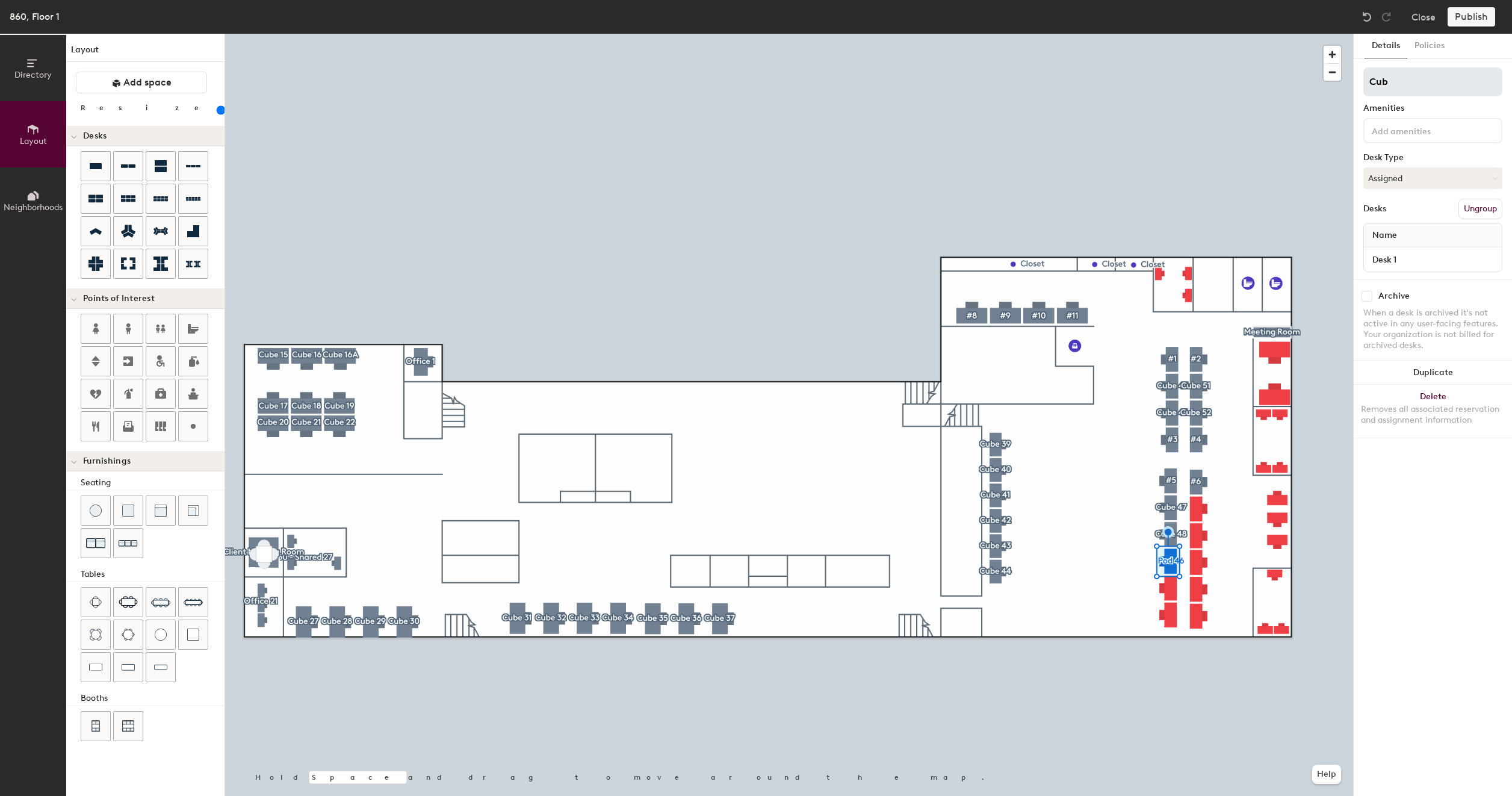
type input "160"
type input "Cube"
type input "160"
type input "Cube"
type input "160"
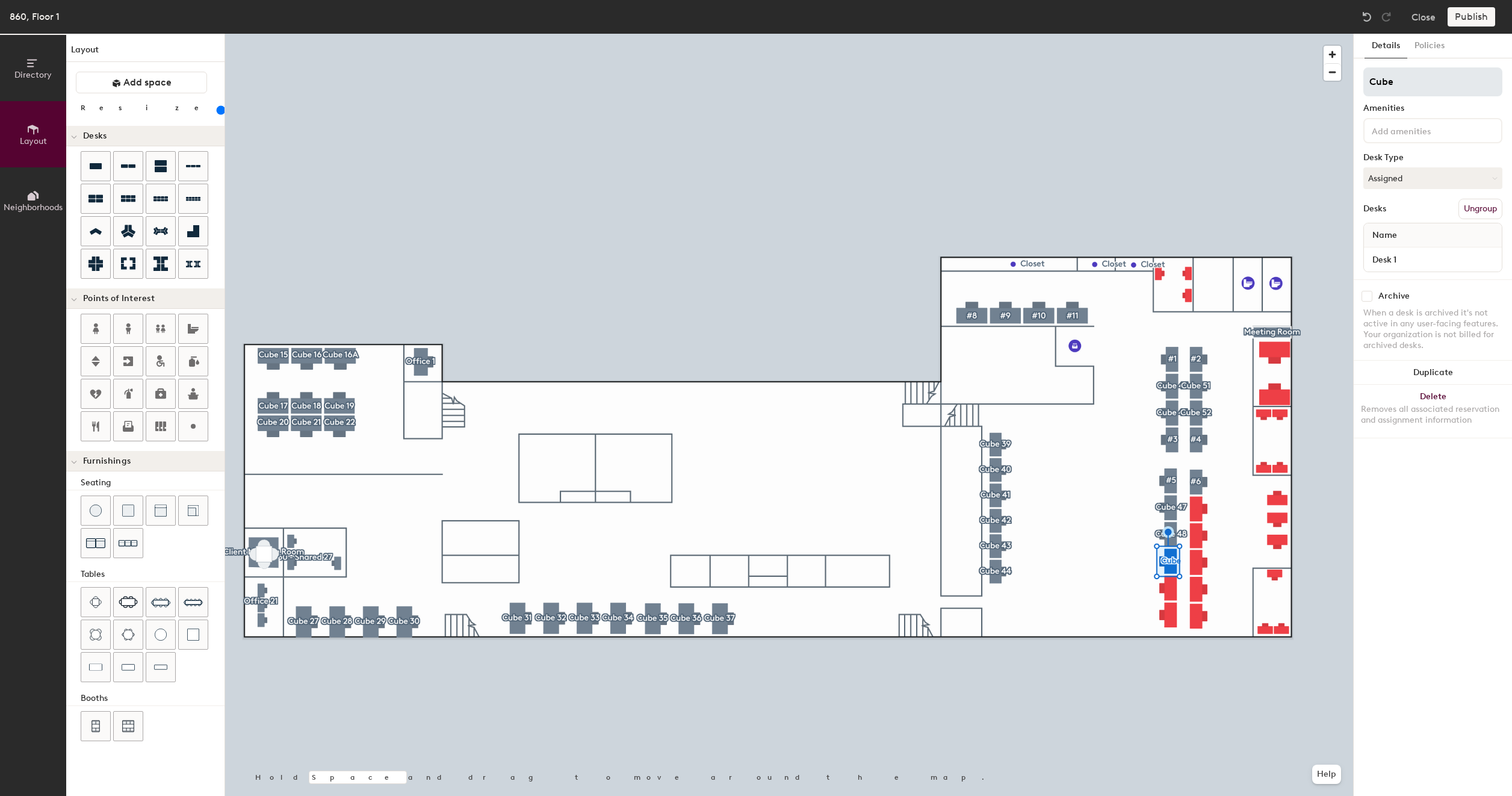
type input "Cube 4"
type input "160"
type input "Cube 49"
type input "160"
type input "Cube 49"
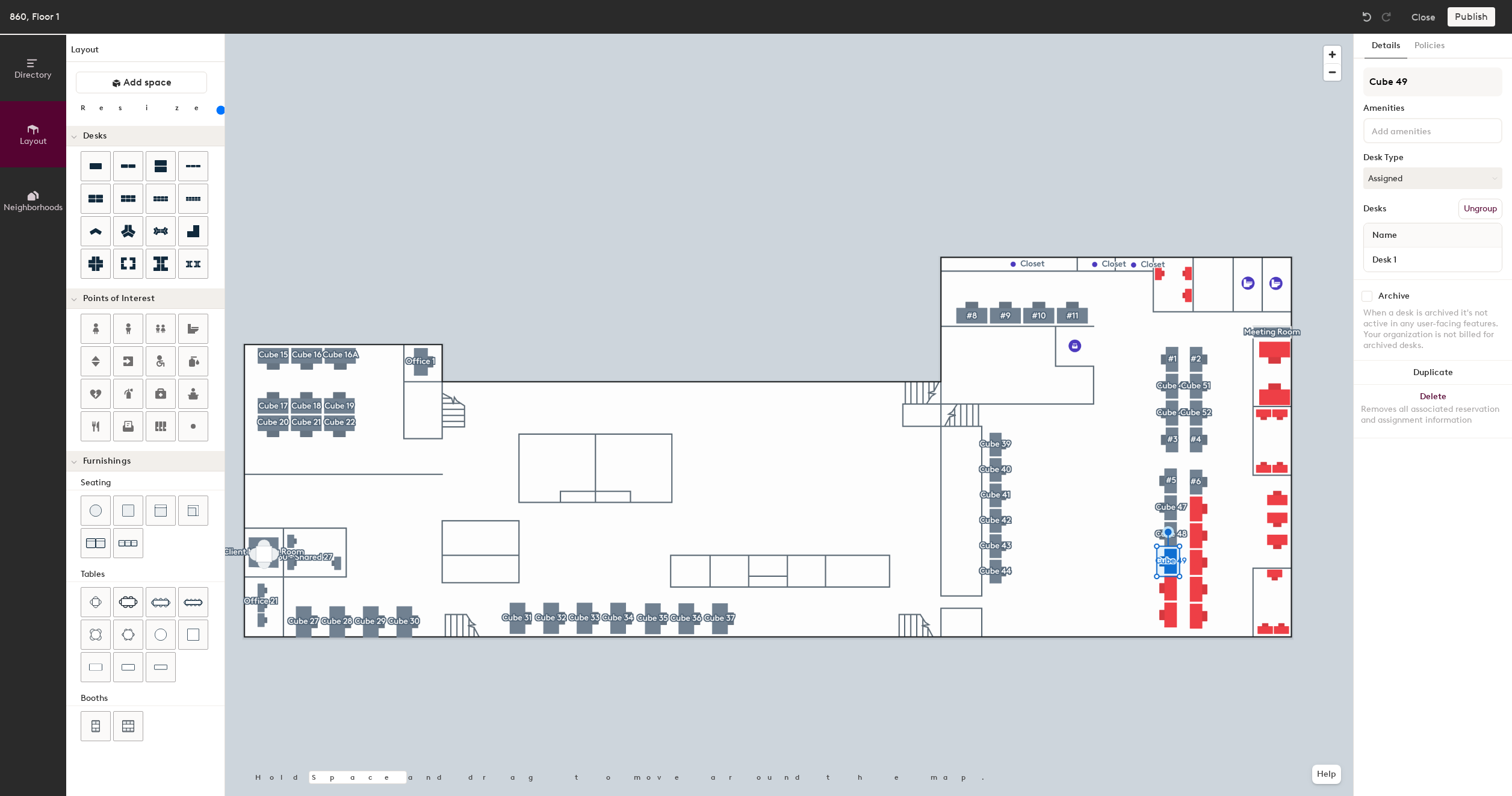
click at [1151, 33] on div at bounding box center [788, 33] width 1127 height 0
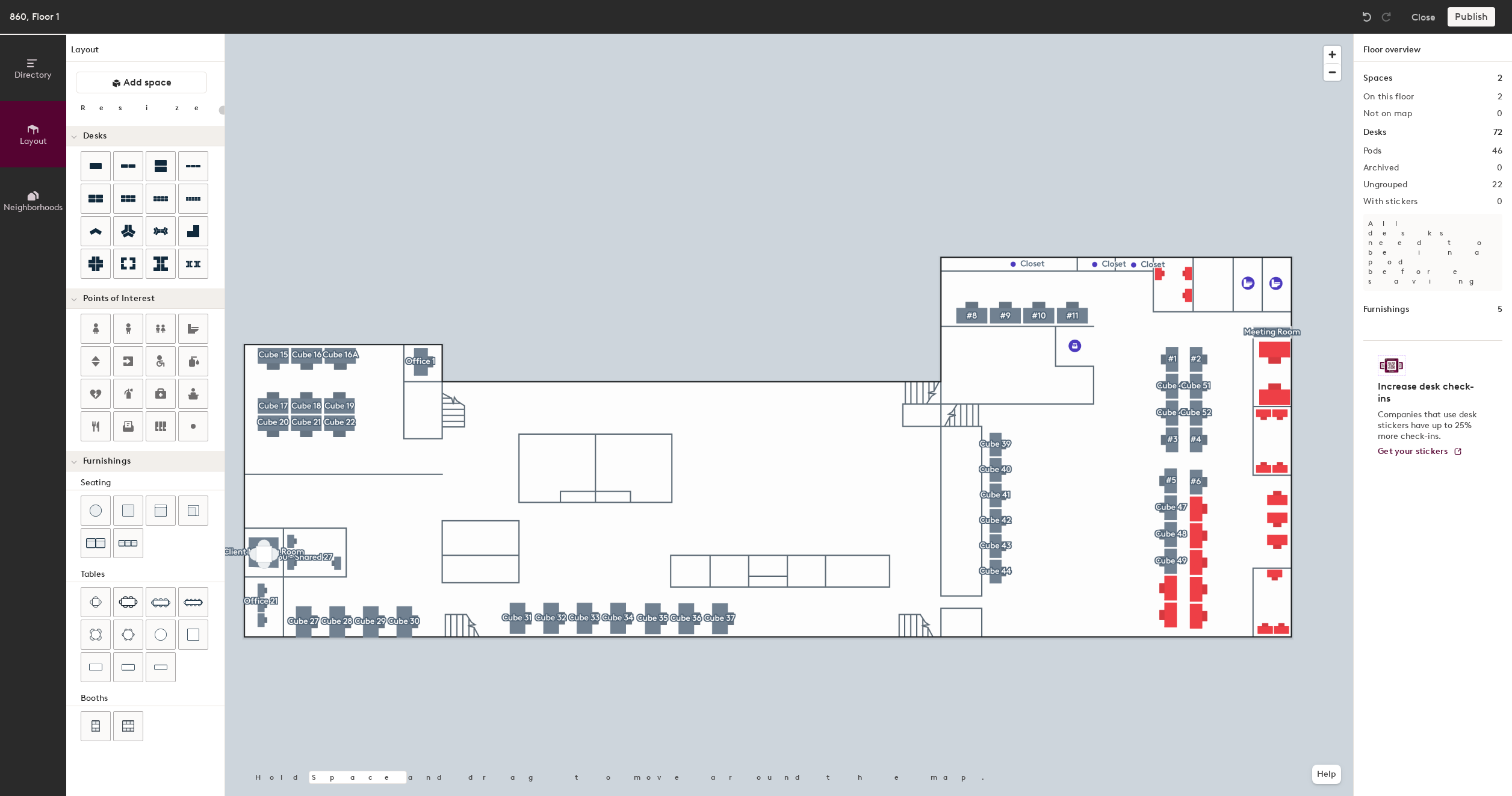
click at [1169, 33] on div at bounding box center [788, 33] width 1127 height 0
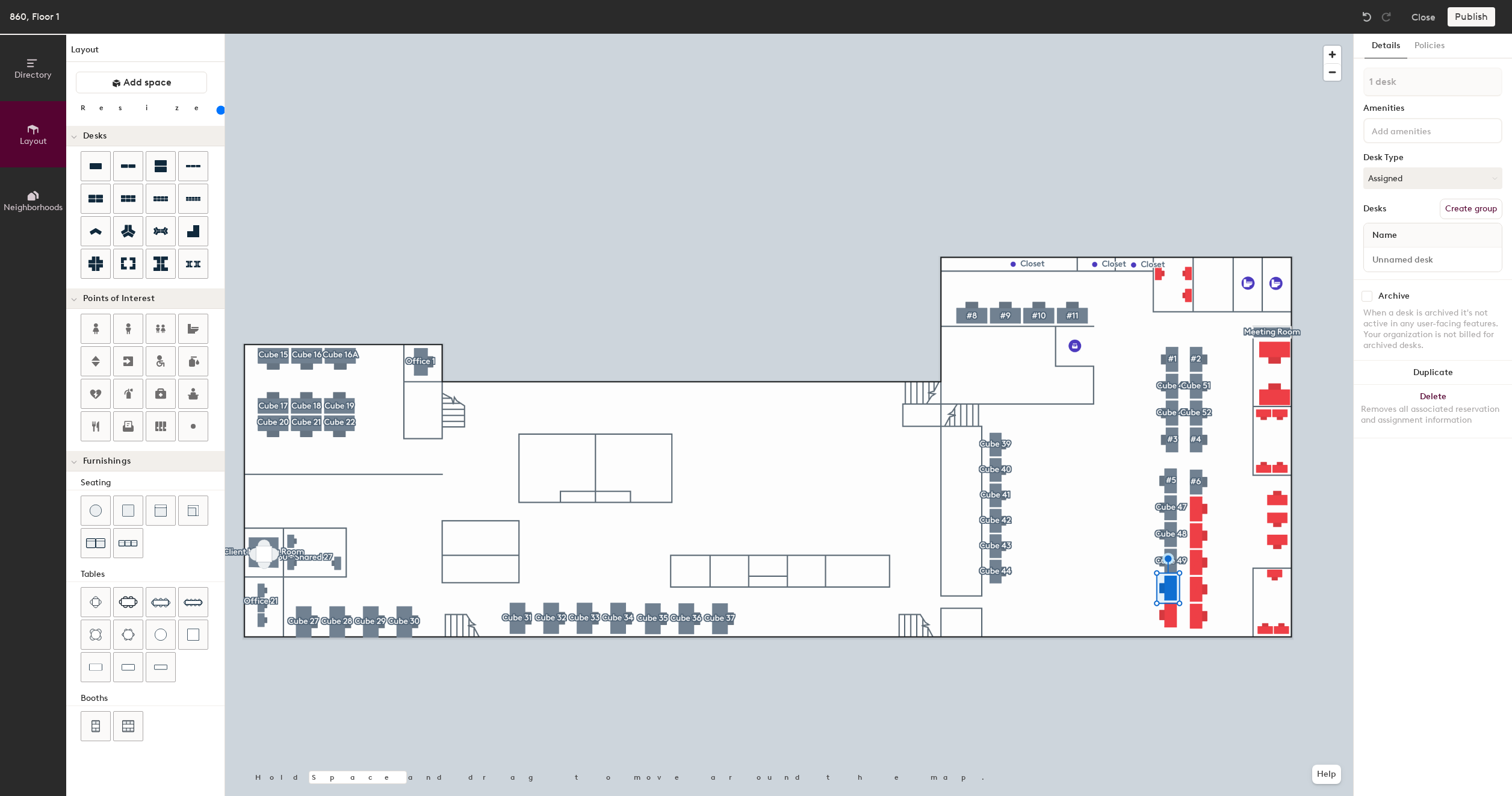
click at [1471, 211] on button "Create group" at bounding box center [1471, 209] width 63 height 21
type input "160"
type input "Pod 4"
type input "160"
type input "P"
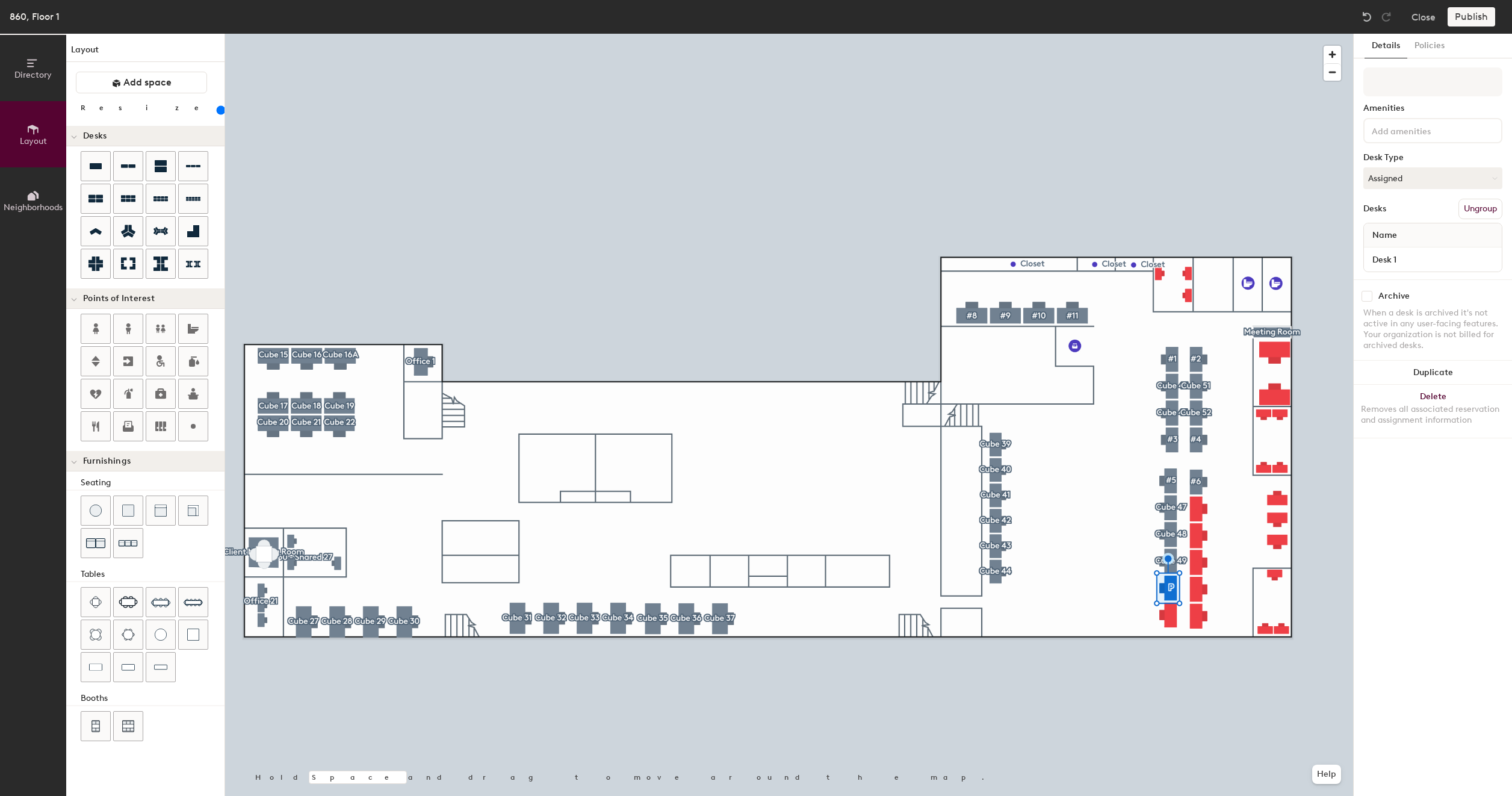
type input "160"
type input "Cu"
type input "160"
type input "Cub"
type input "160"
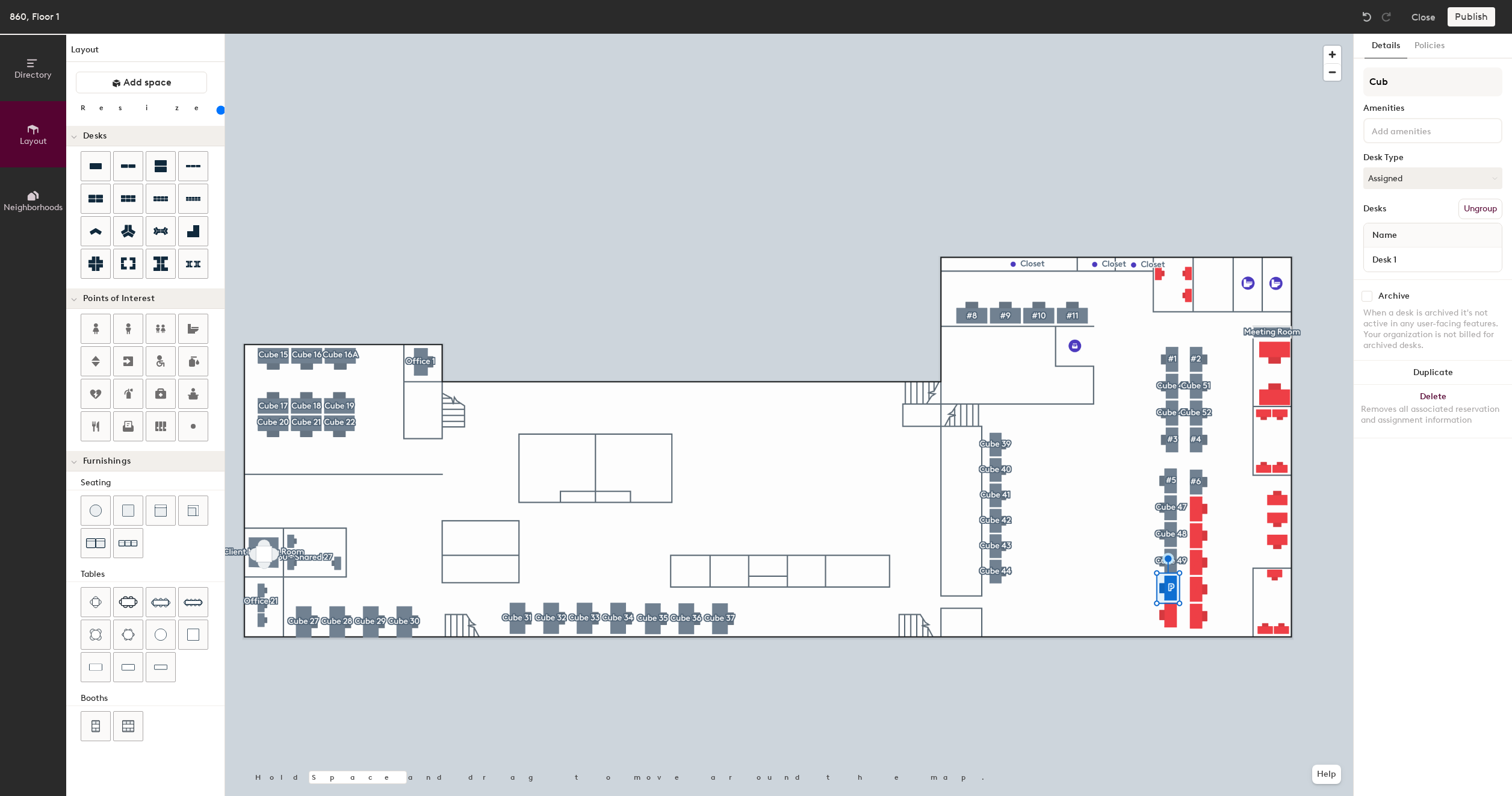
type input "Cube"
type input "160"
type input "Cube"
type input "160"
type input "Cube 4"
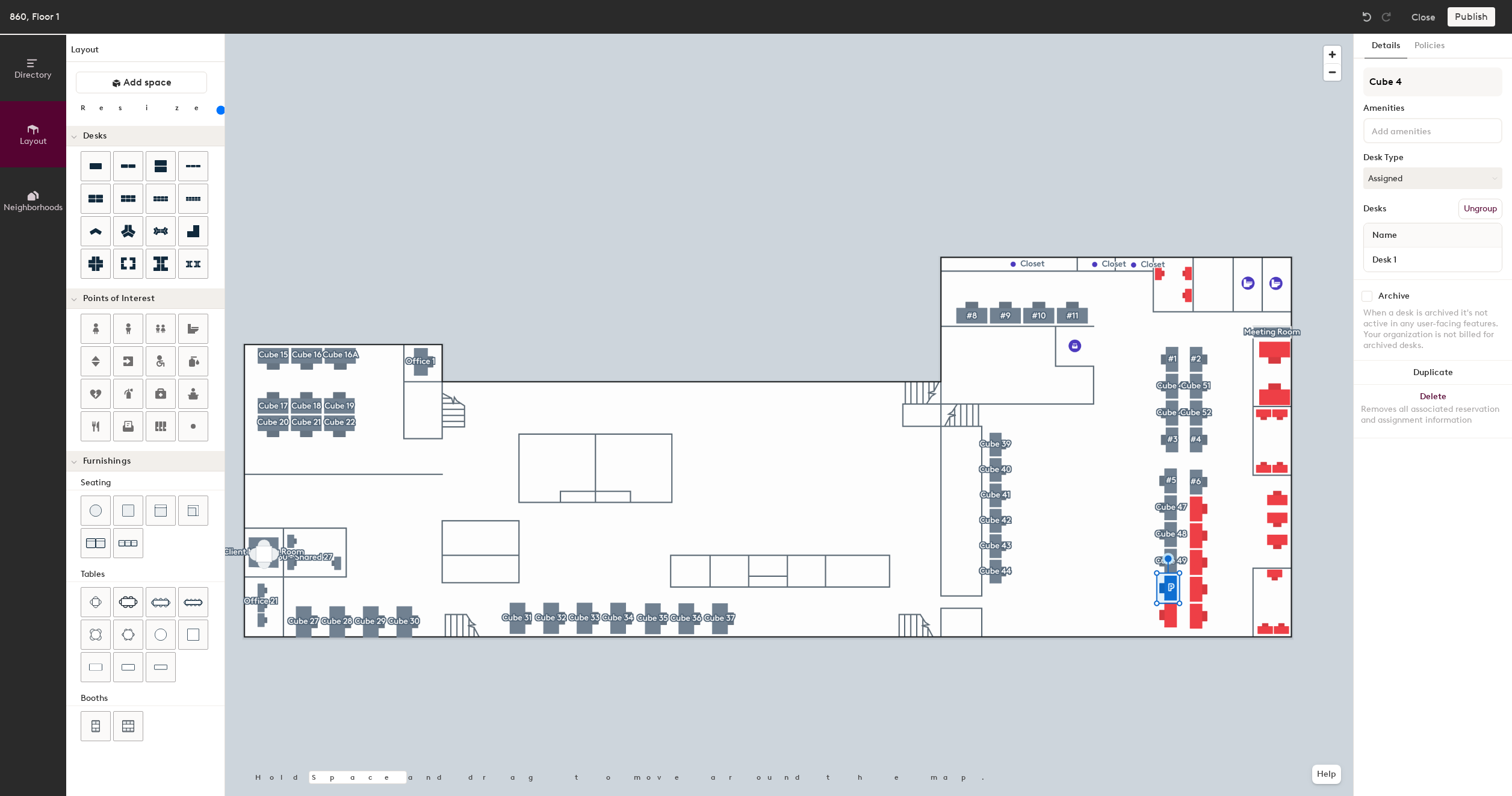
type input "160"
type input "Cube 49"
type input "160"
type input "Cube 49A"
type input "160"
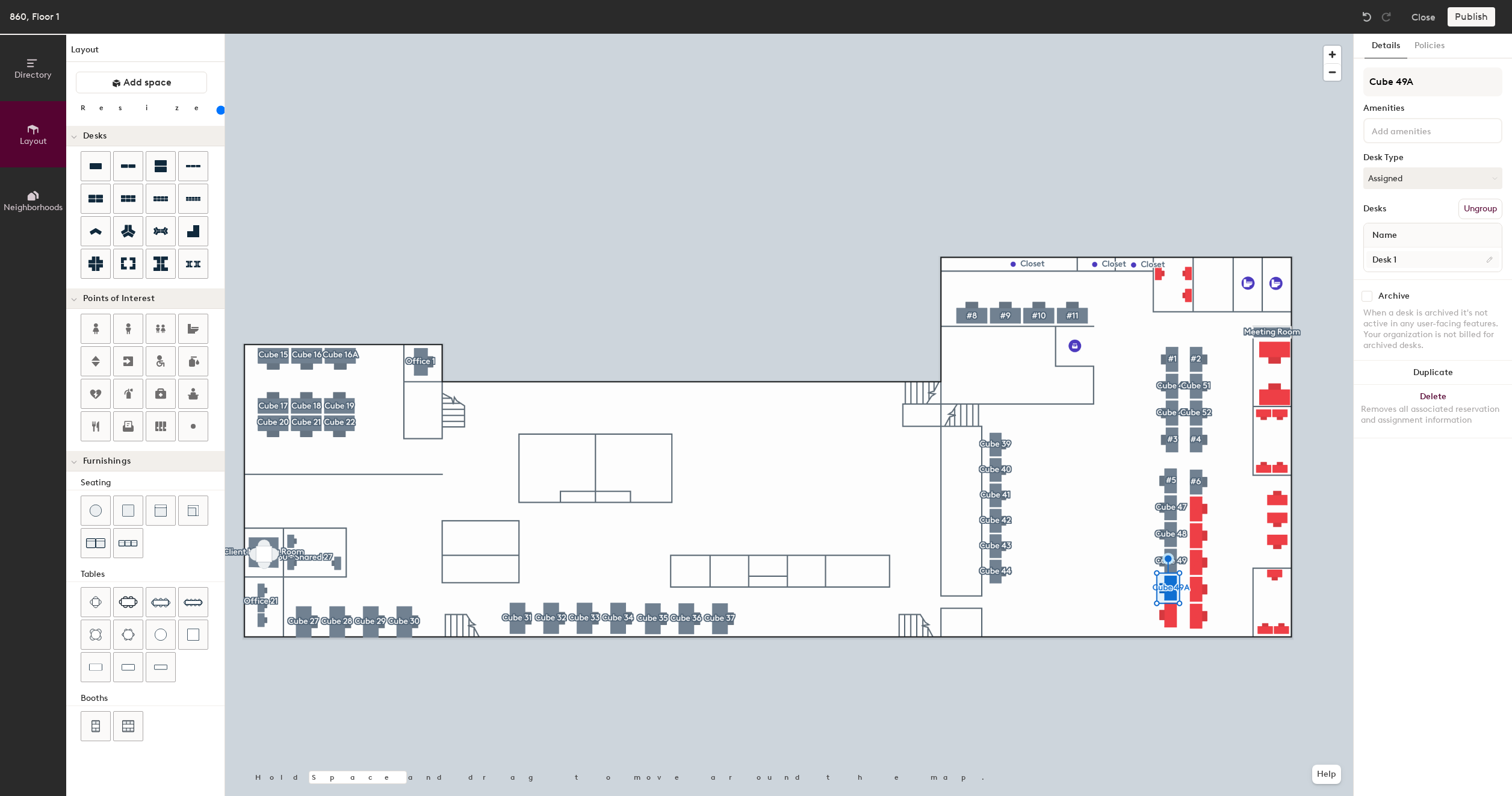
type input "Cube 49A"
type input "160"
click at [1409, 254] on input "Desk 1" at bounding box center [1432, 259] width 133 height 17
paste input "860 - Cube 43"
type input "860 - Cube 43"
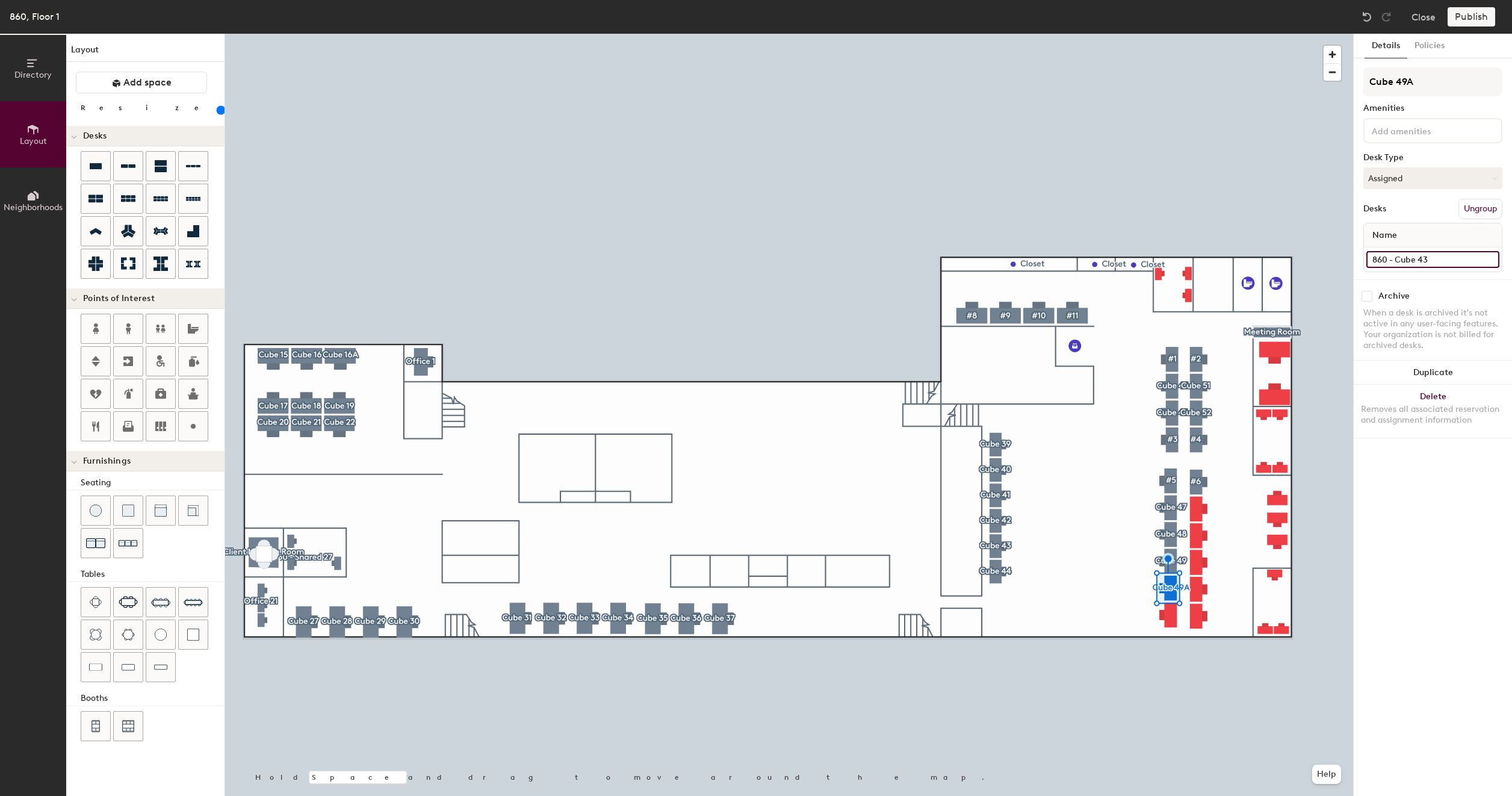
type input "160"
type input "860 - Cube 4"
type input "160"
type input "860 - Cube 49"
type input "160"
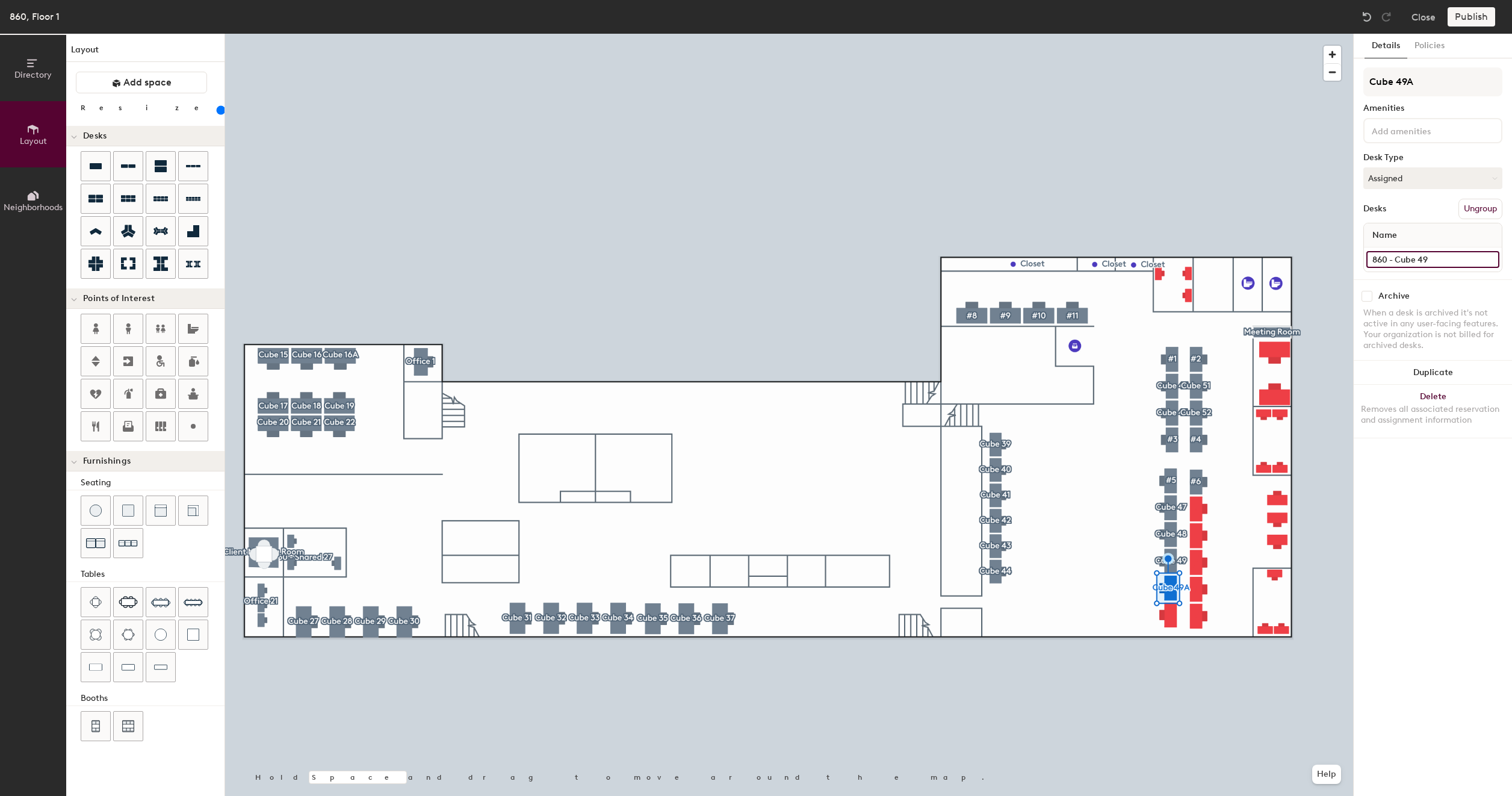
type input "860 - Cube 49A"
type input "160"
type input "860 - Cube 49A"
click at [1466, 202] on button "Create group" at bounding box center [1471, 209] width 63 height 21
type input "160"
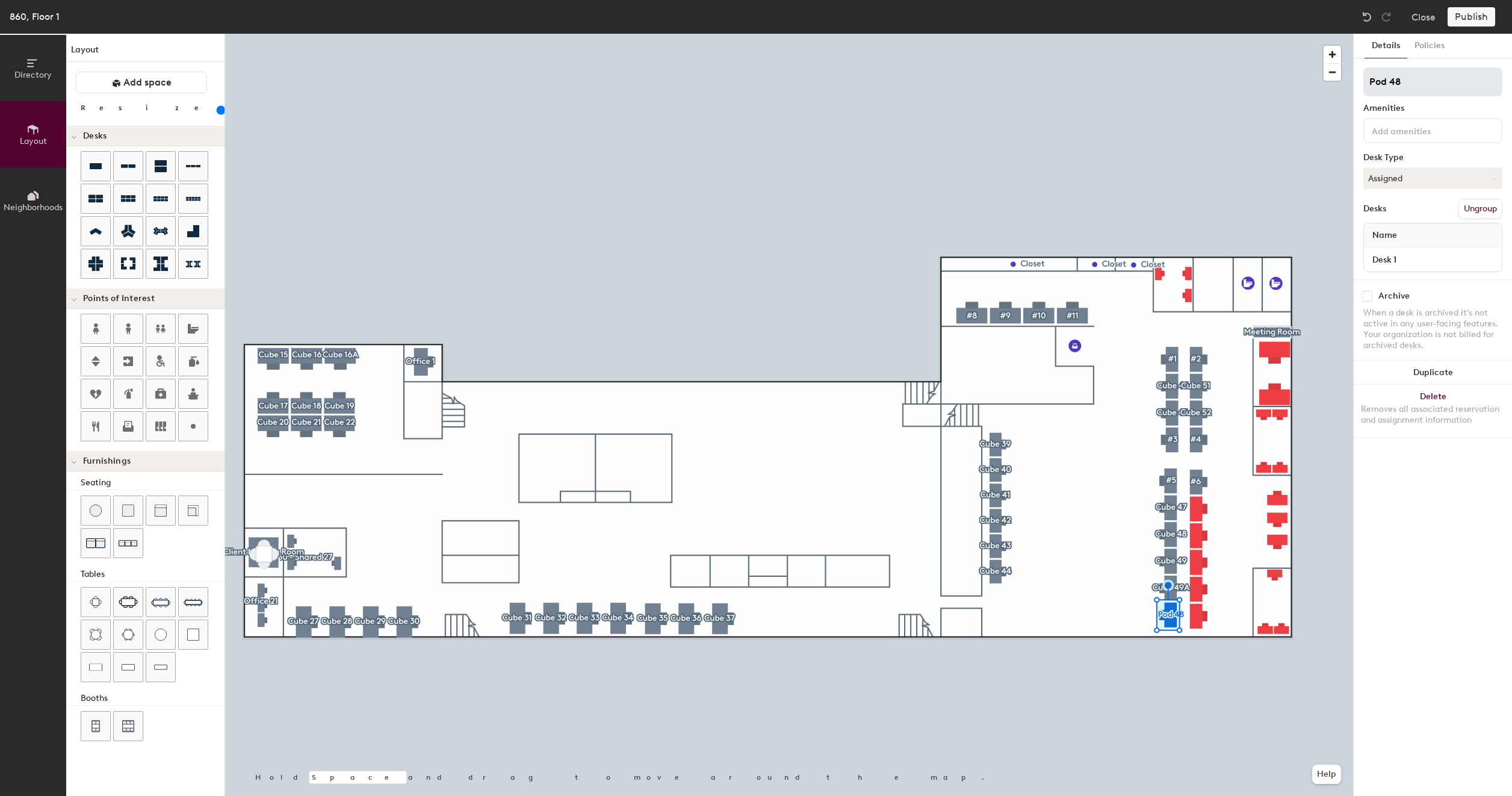
click at [1429, 76] on input "Pod 48" at bounding box center [1433, 81] width 139 height 29
type input "C"
type input "160"
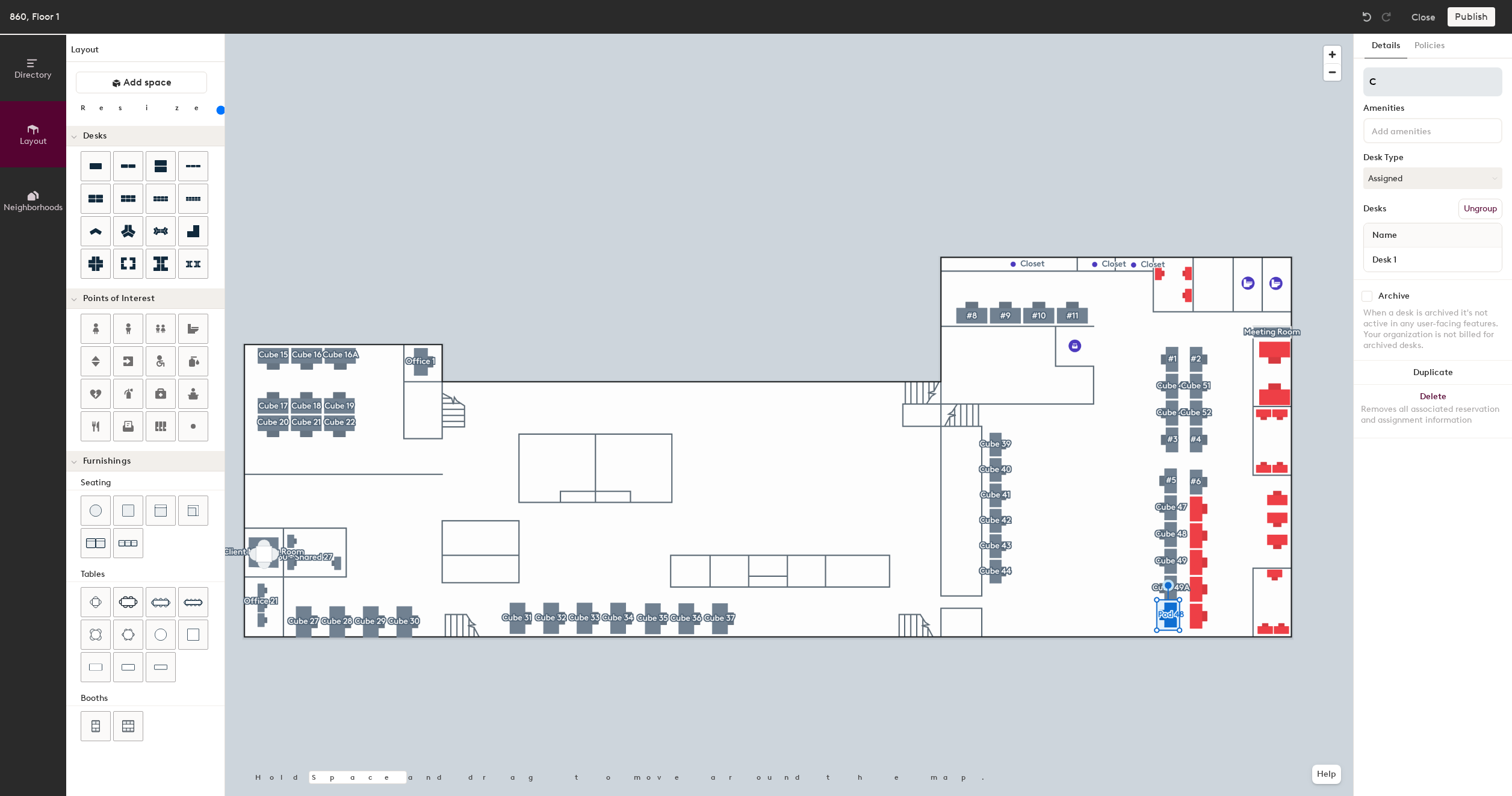
type input "Cu"
type input "160"
type input "Cub"
type input "160"
type input "Cube"
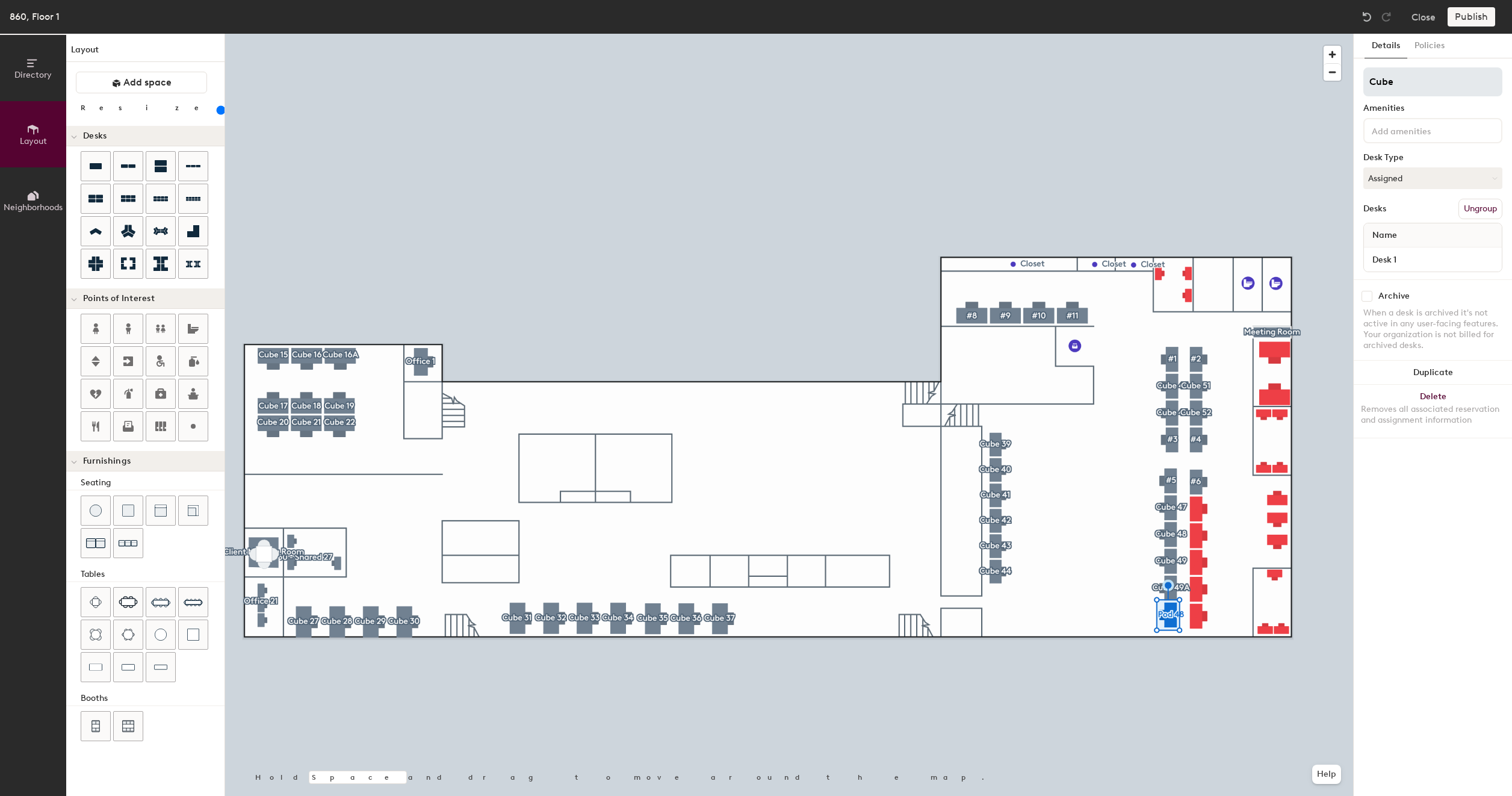
type input "160"
type input "Cube 5"
type input "160"
type input "Cube 50"
type input "160"
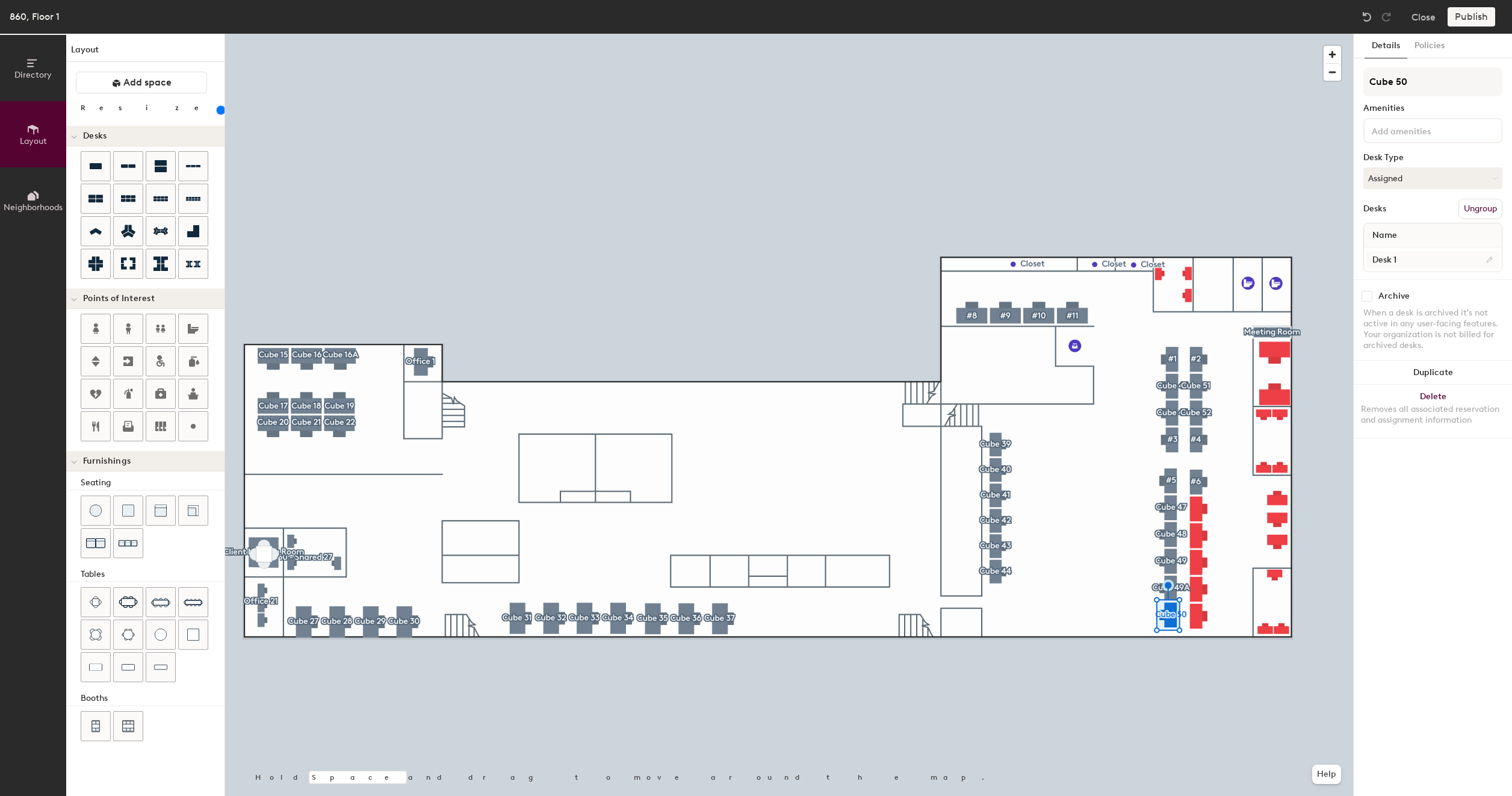
type input "Cube 50"
type input "160"
paste input "860 - Cube 43"
type input "Desk 1860 - Cube 43"
type input "160"
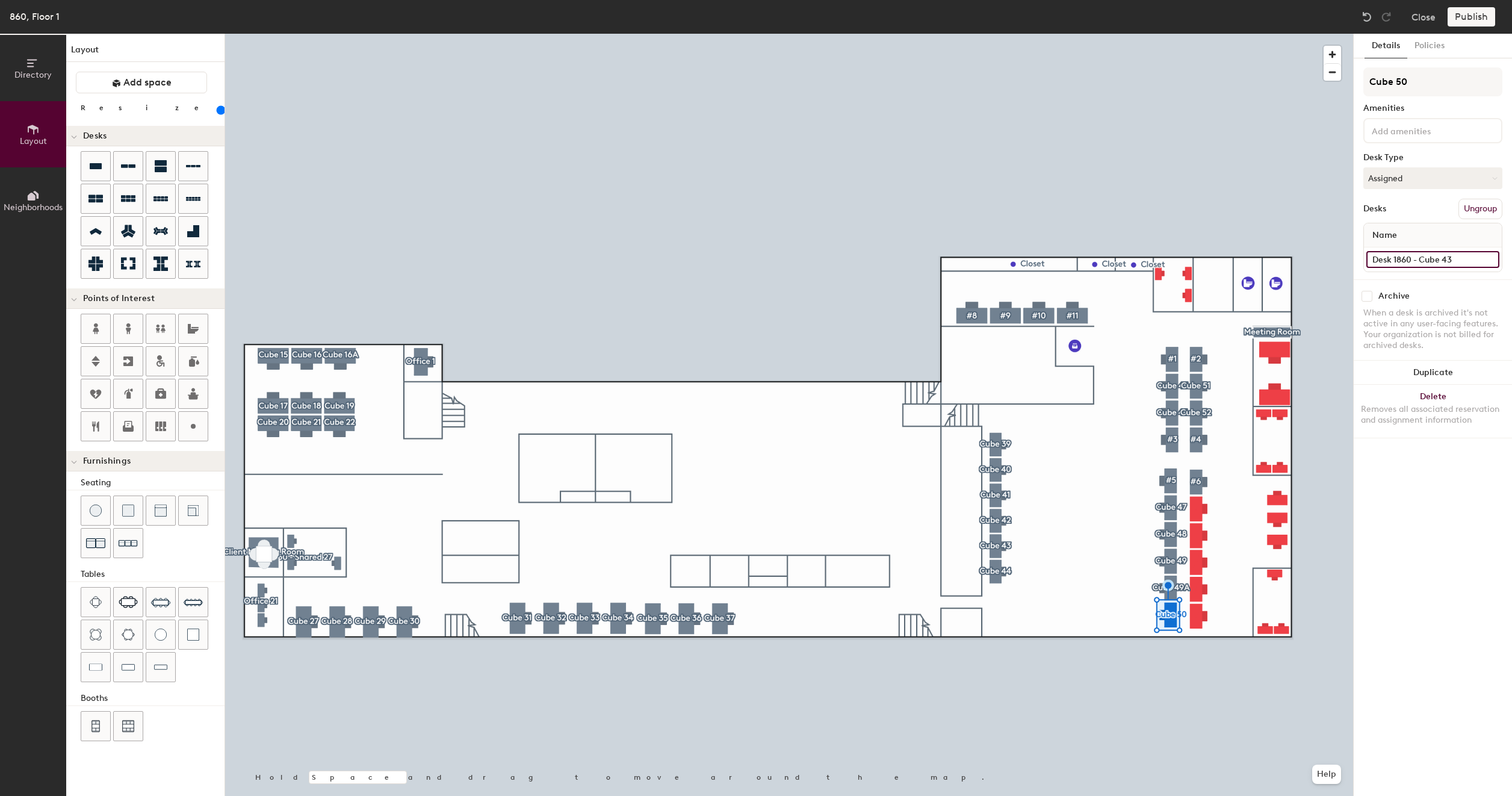
type input "Desk 1860 - Cube 4"
type input "160"
type input "Desk 1860 -"
type input "160"
type input "D"
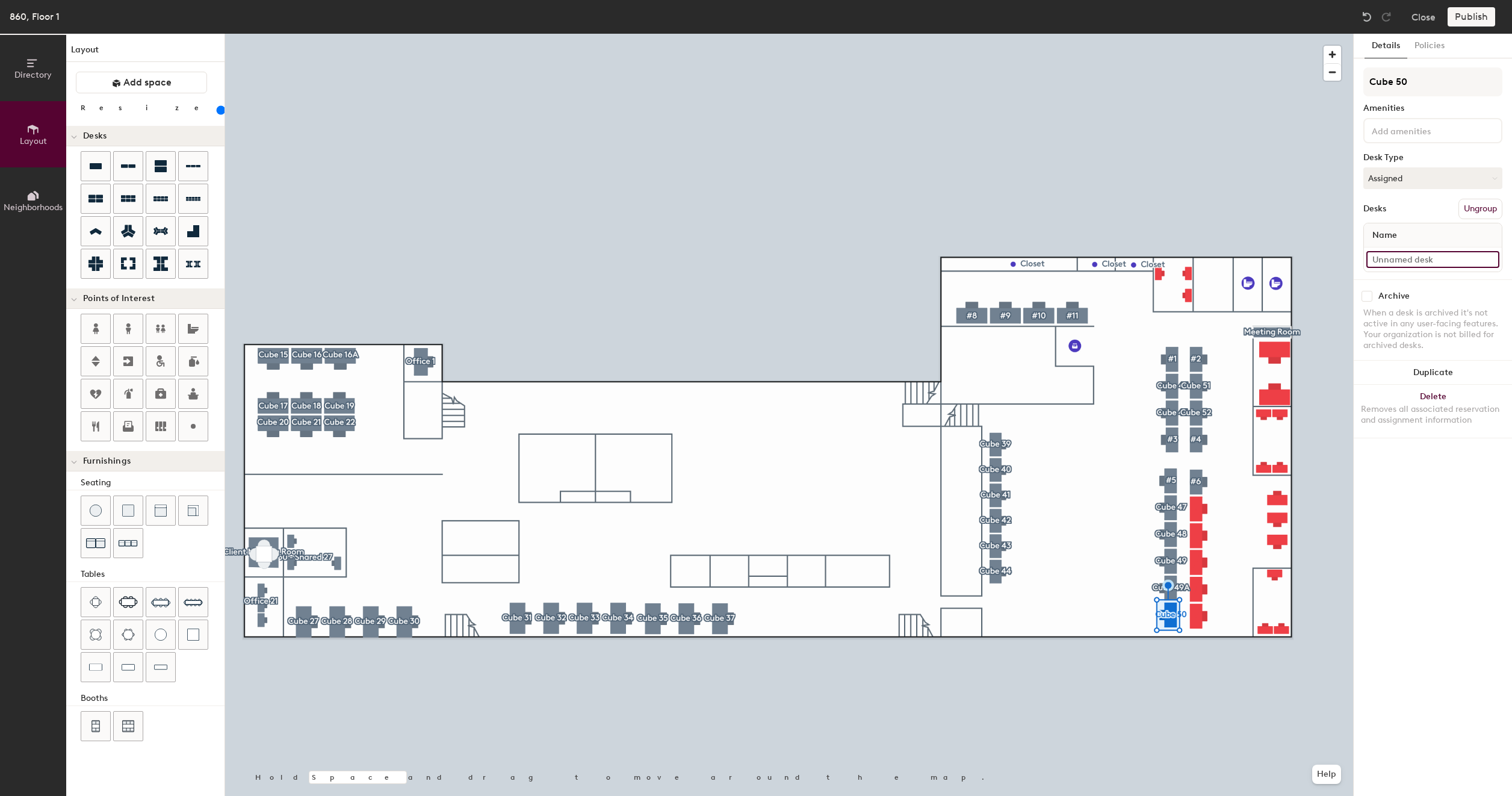
type input "160"
paste input "860 - Cube 43"
type input "860 - Cube 43"
type input "160"
type input "860 - Cube 4"
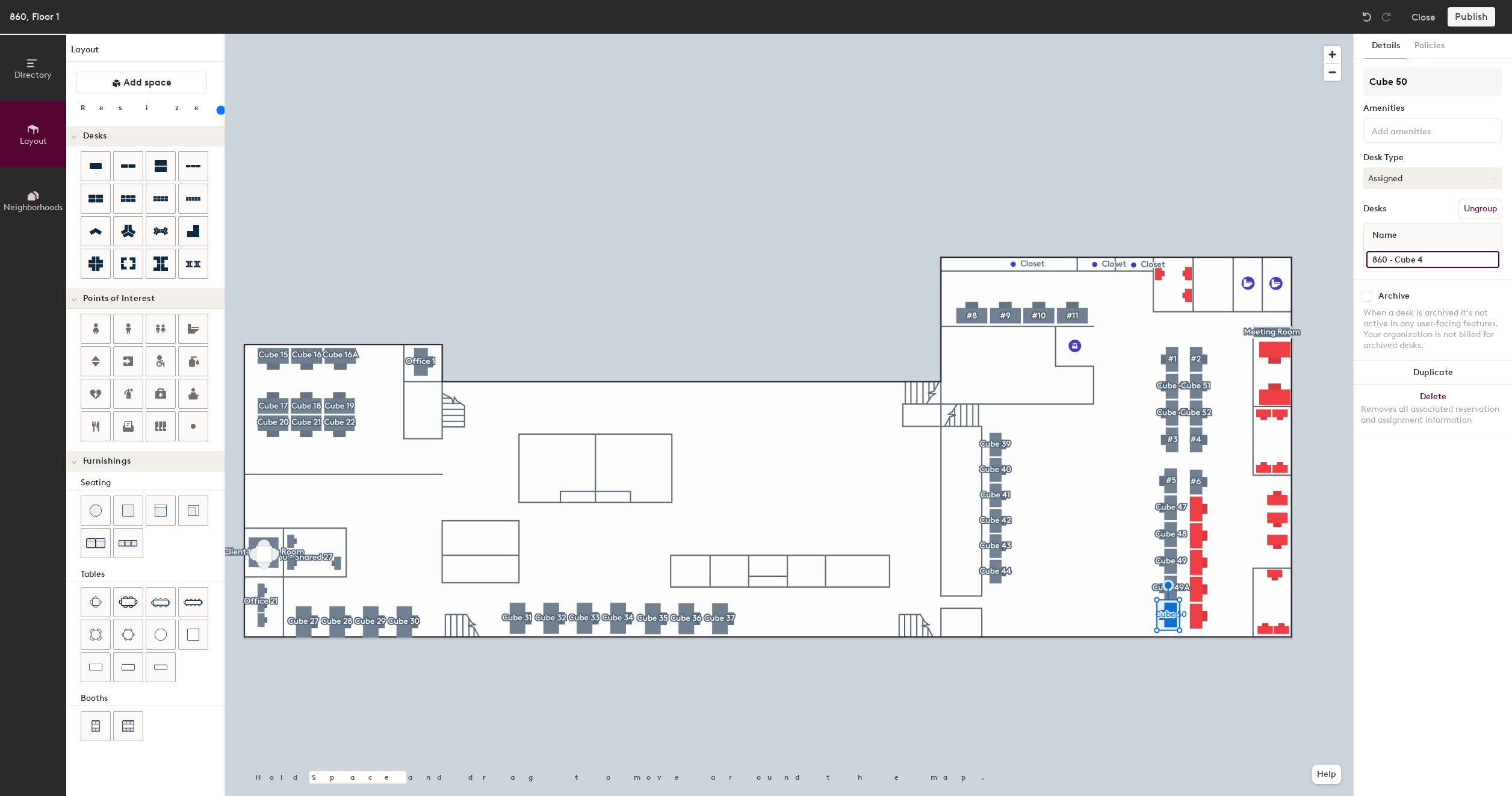
type input "160"
type input "860 - Cube"
type input "160"
type input "860 - Cube 5"
type input "160"
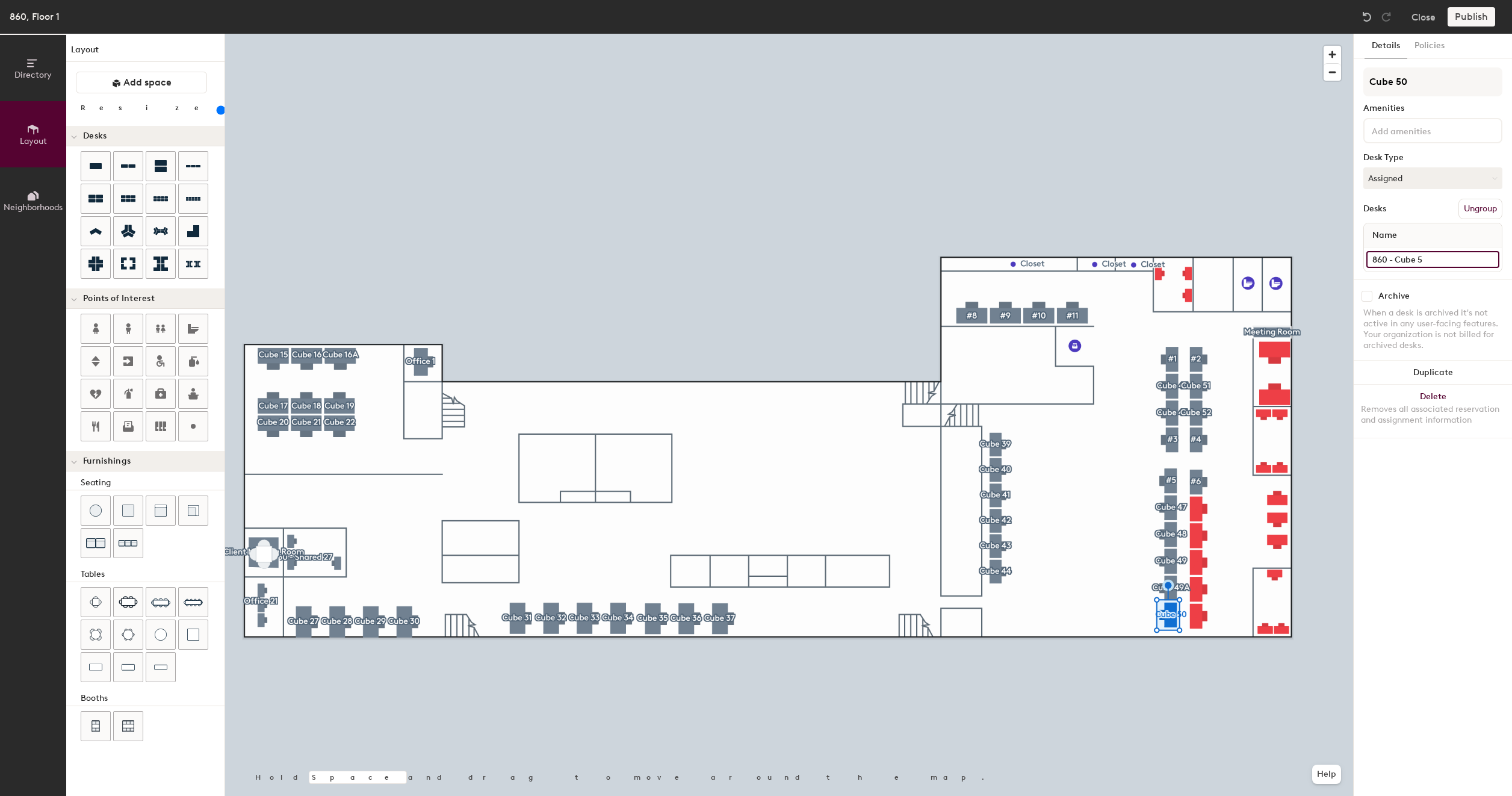
type input "860 - Cube 50"
type input "160"
type input "860 - Cube 50"
click at [1475, 211] on button "Create group" at bounding box center [1471, 209] width 63 height 21
click at [1425, 83] on input "Pod 49" at bounding box center [1433, 81] width 139 height 29
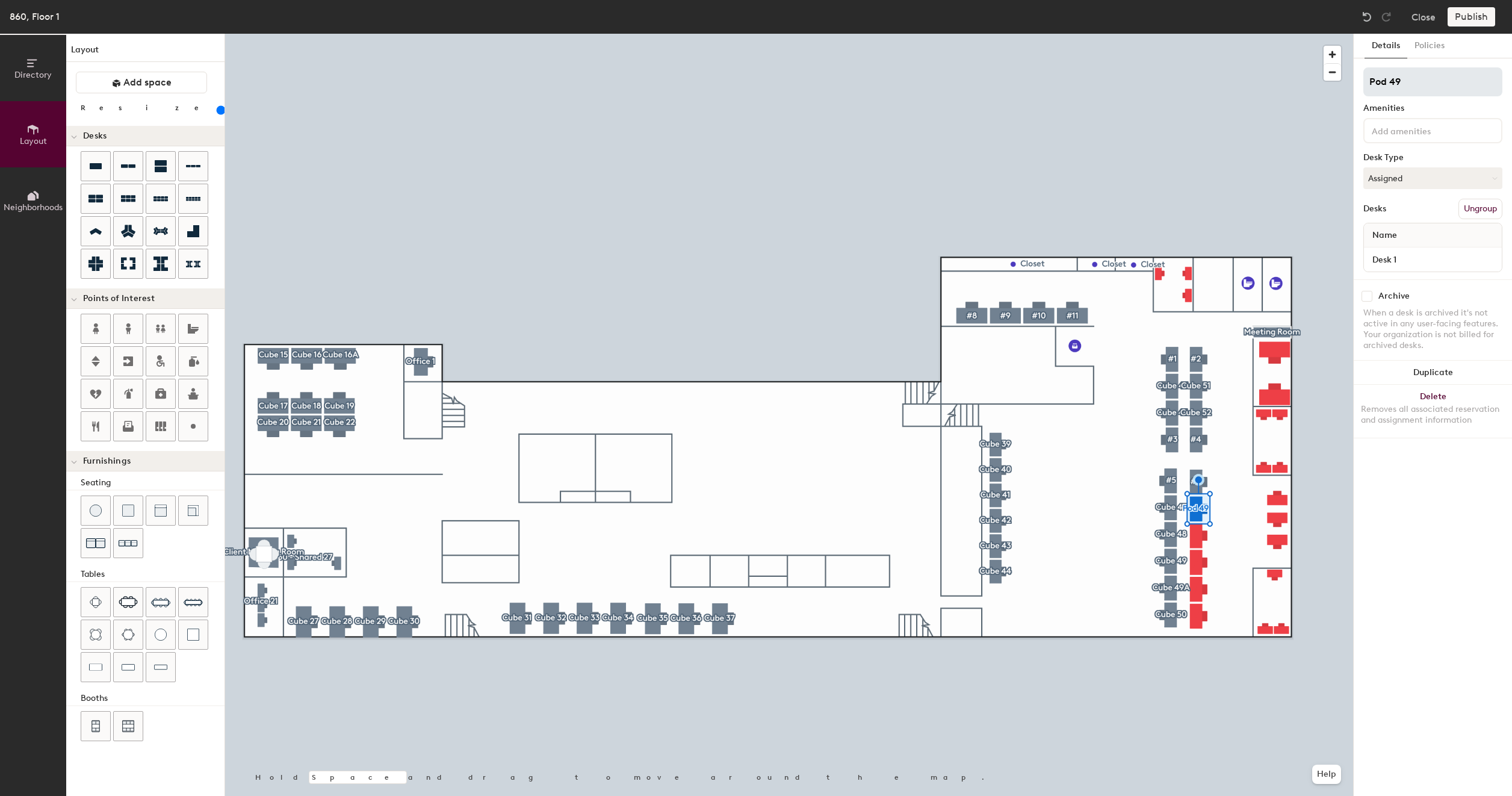
type input "160"
click at [1425, 83] on input "Pod 49" at bounding box center [1433, 81] width 139 height 29
type input "C"
type input "160"
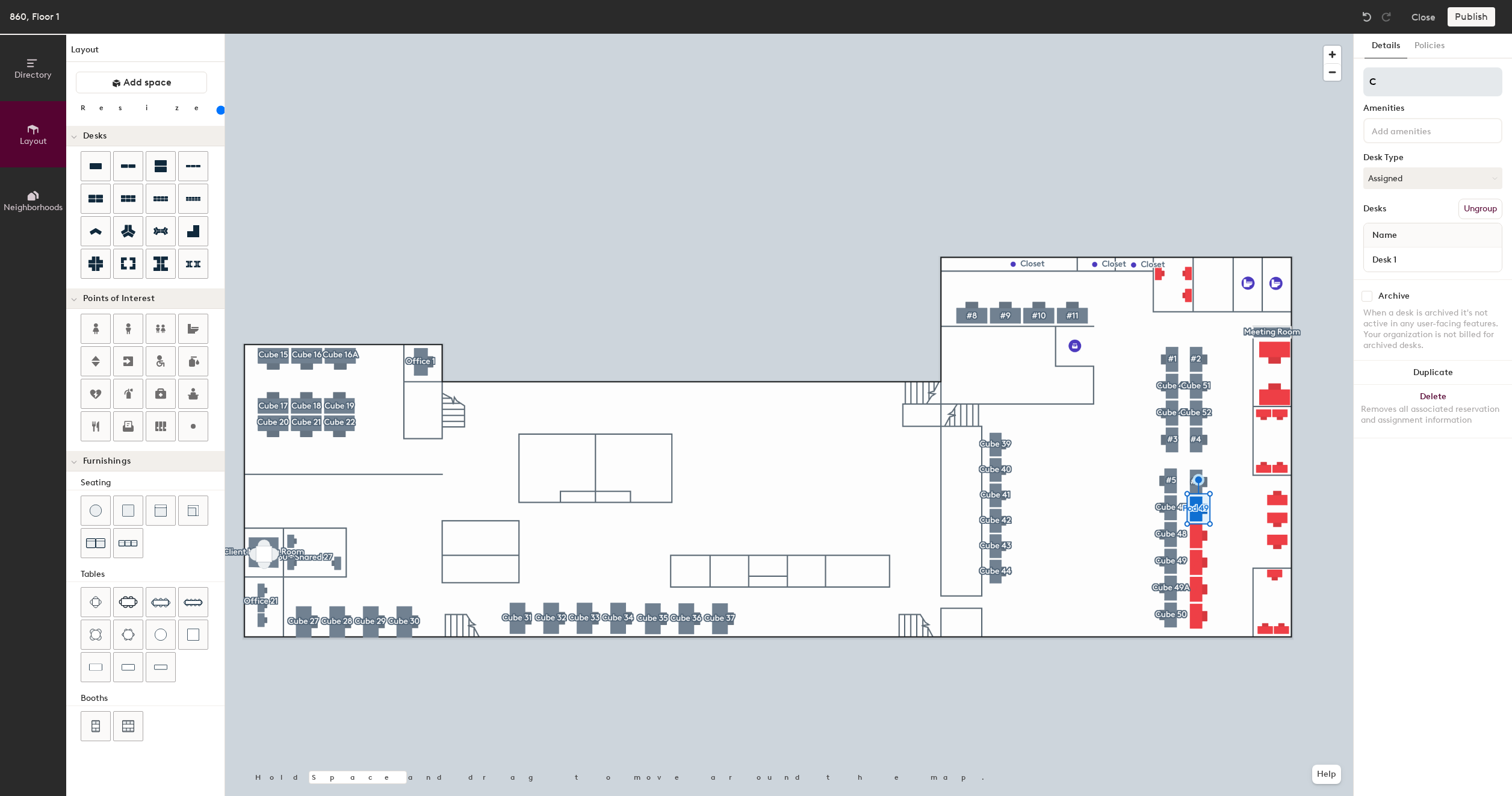
type input "Cu"
type input "160"
type input "Cub"
type input "160"
type input "Cube"
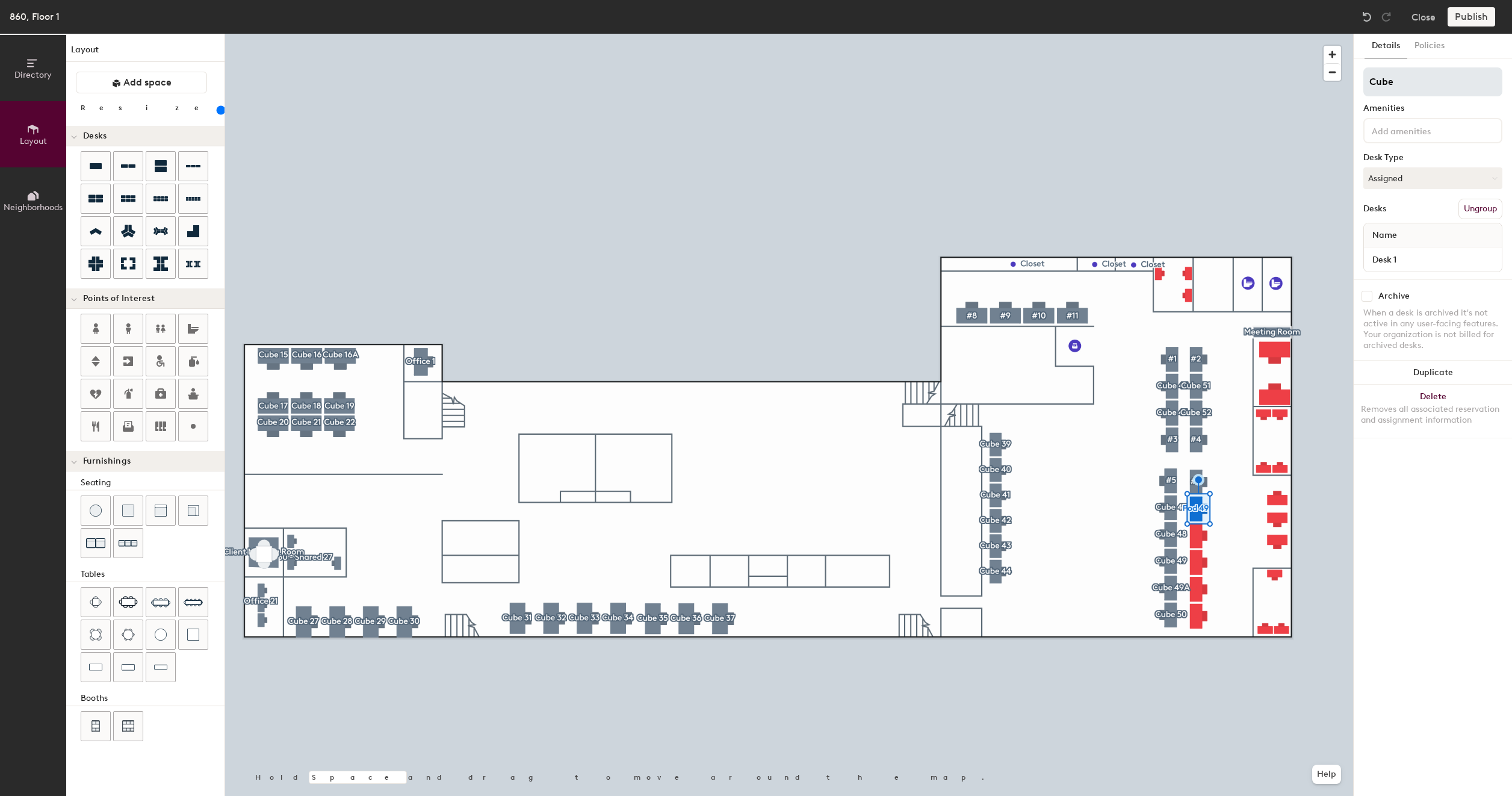
type input "160"
type input "Cube 5"
type input "160"
type input "Cube 53"
type input "160"
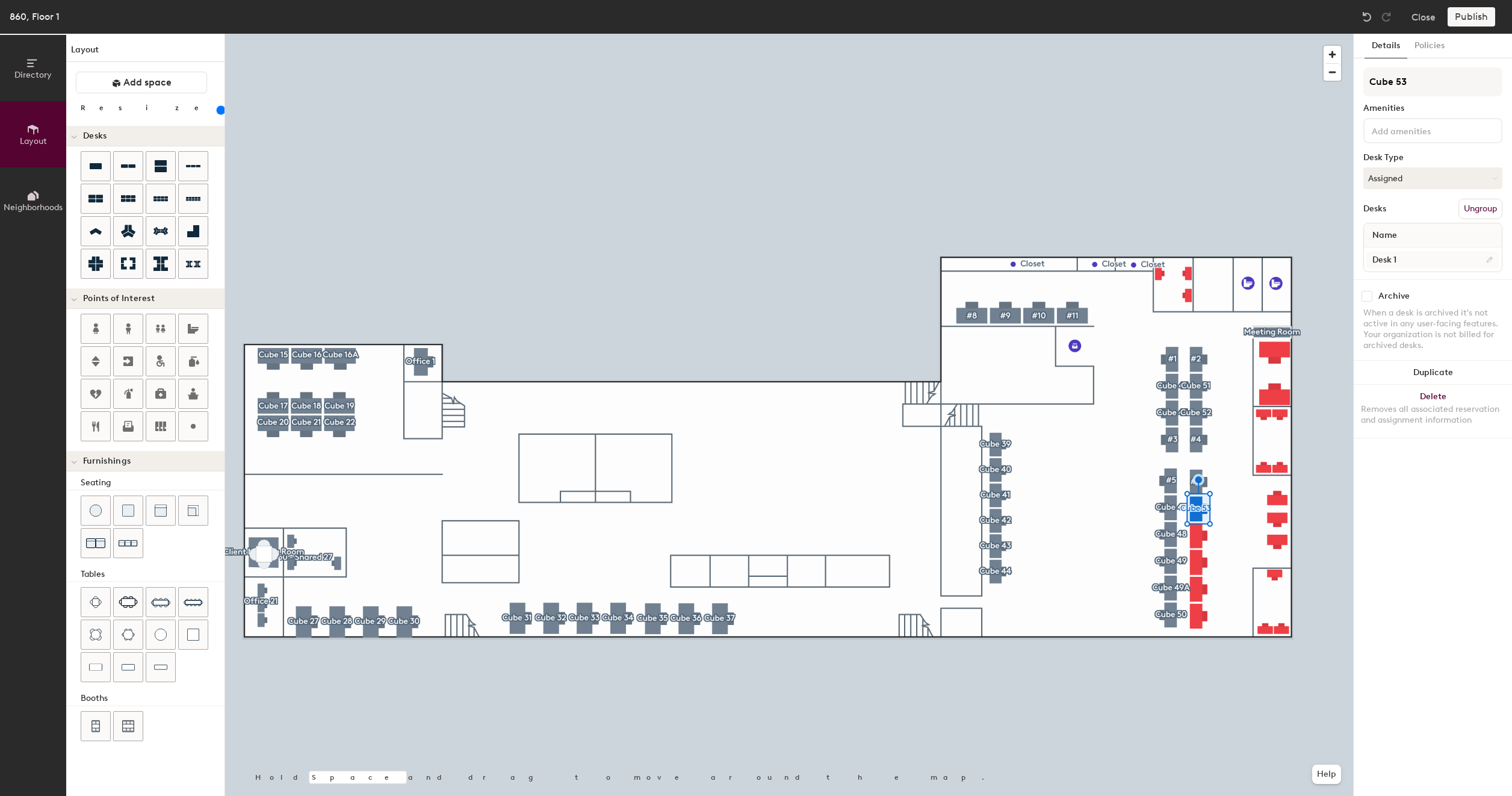
type input "Cube 53"
type input "160"
click at [1399, 260] on input "Desk 1" at bounding box center [1432, 259] width 133 height 17
paste input "860 - Cube 43"
type input "860 - Cube 43"
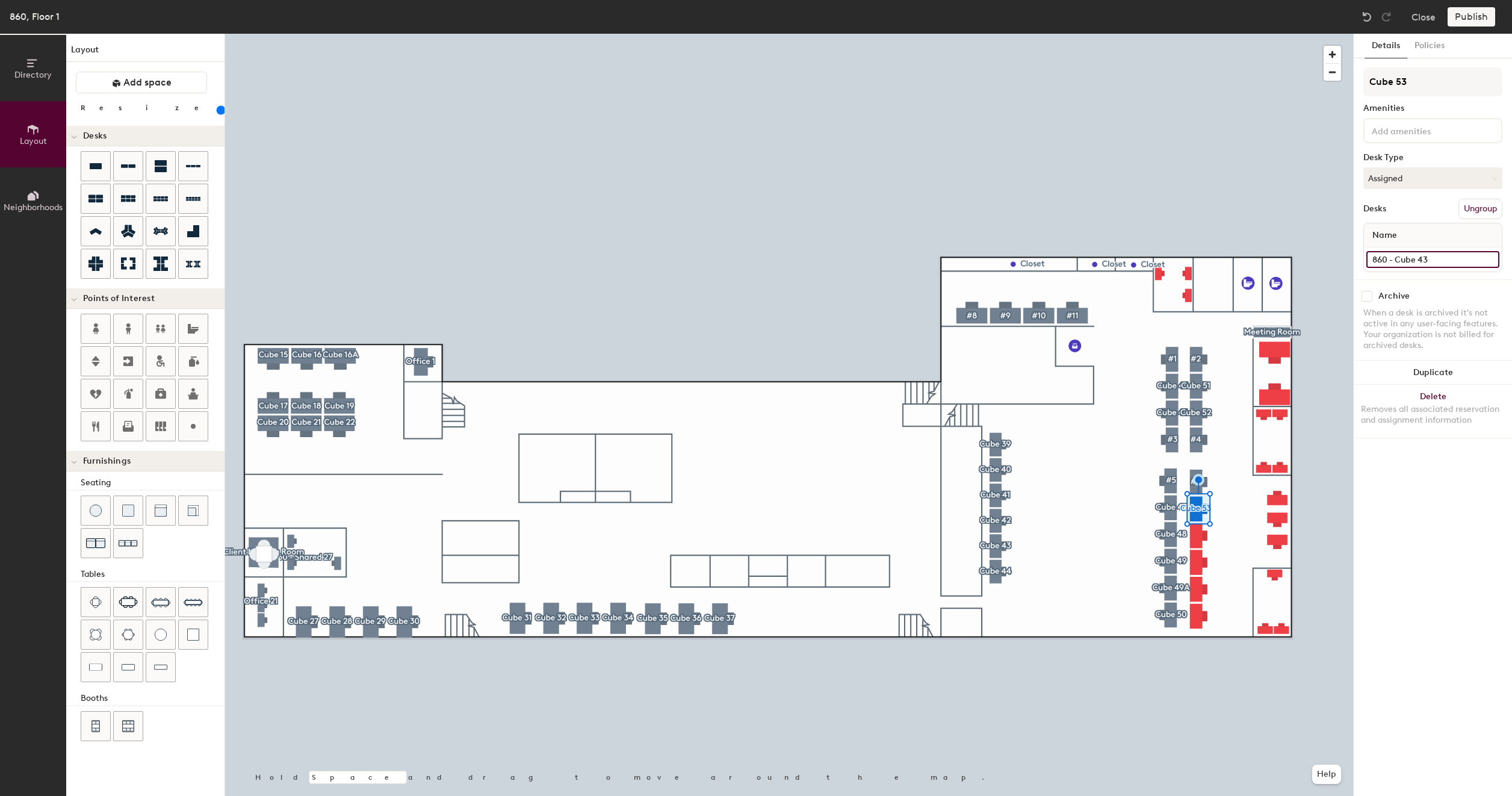
type input "160"
type input "860 - Cube"
type input "160"
type input "860 - Cube 5"
type input "160"
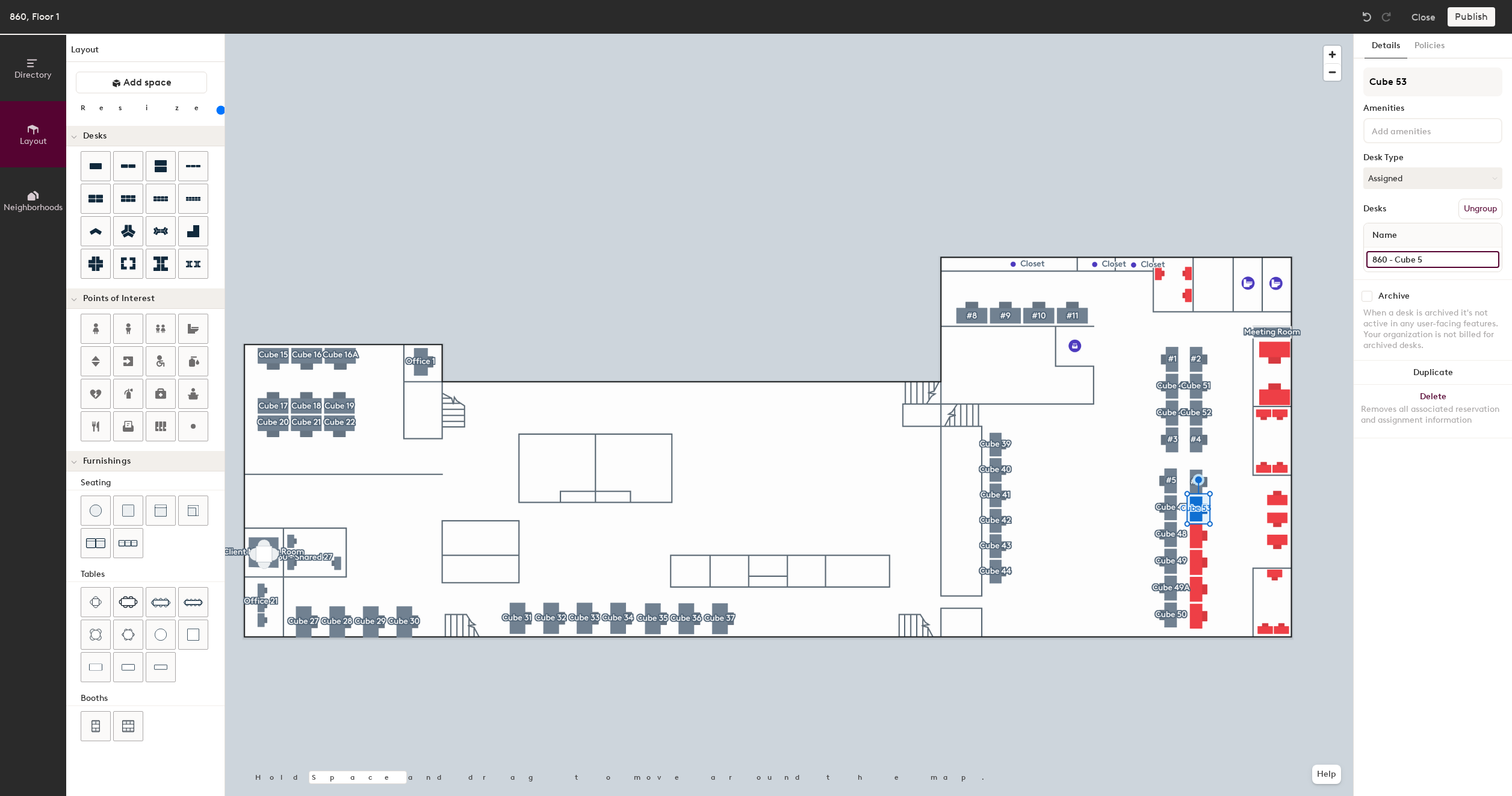
type input "860 - Cube 53"
type input "160"
type input "860 - Cube 53"
click at [1471, 211] on button "Create group" at bounding box center [1471, 209] width 63 height 21
type input "160"
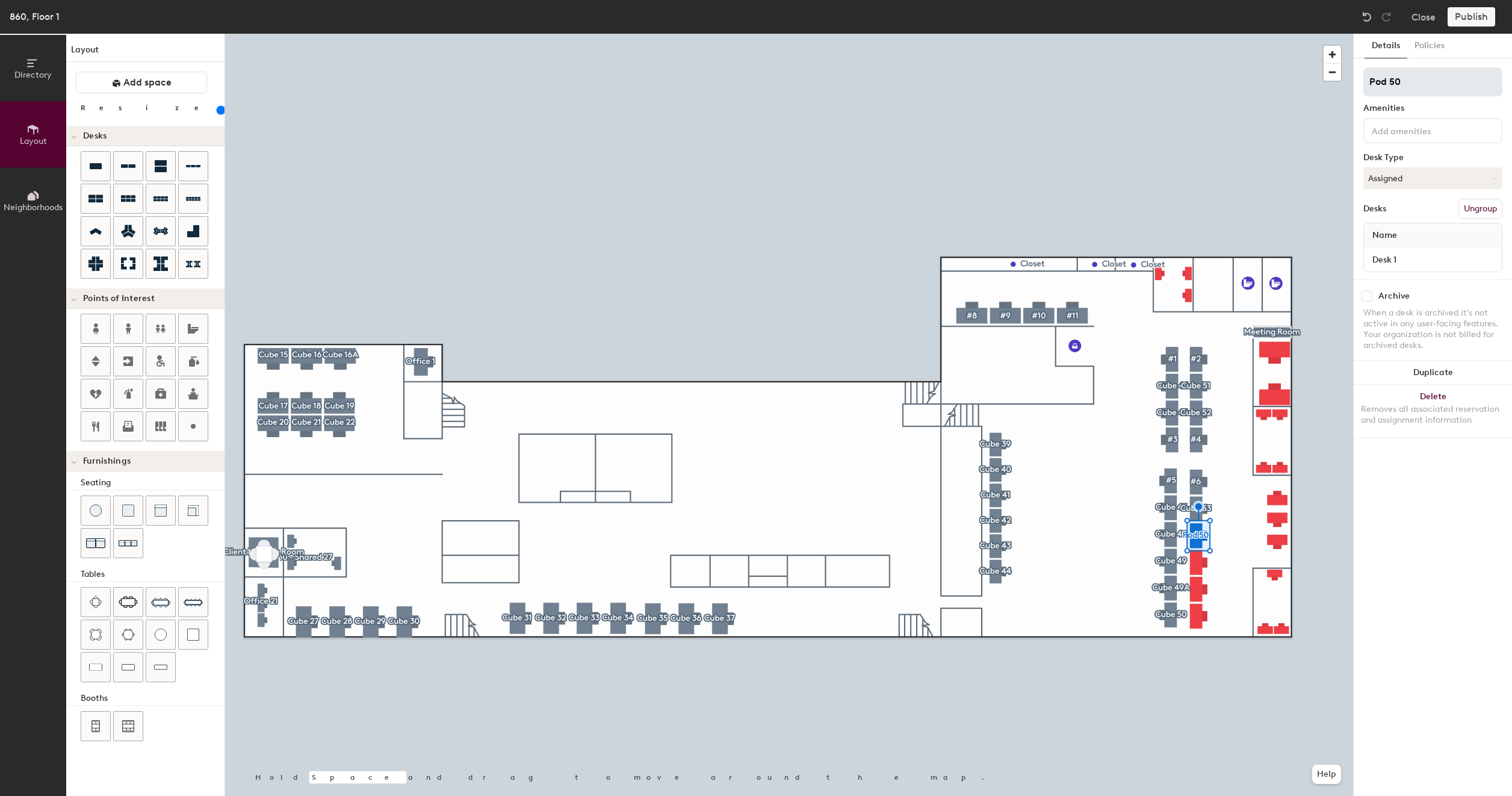
click at [1418, 86] on input "Pod 50" at bounding box center [1433, 81] width 139 height 29
type input "C"
type input "160"
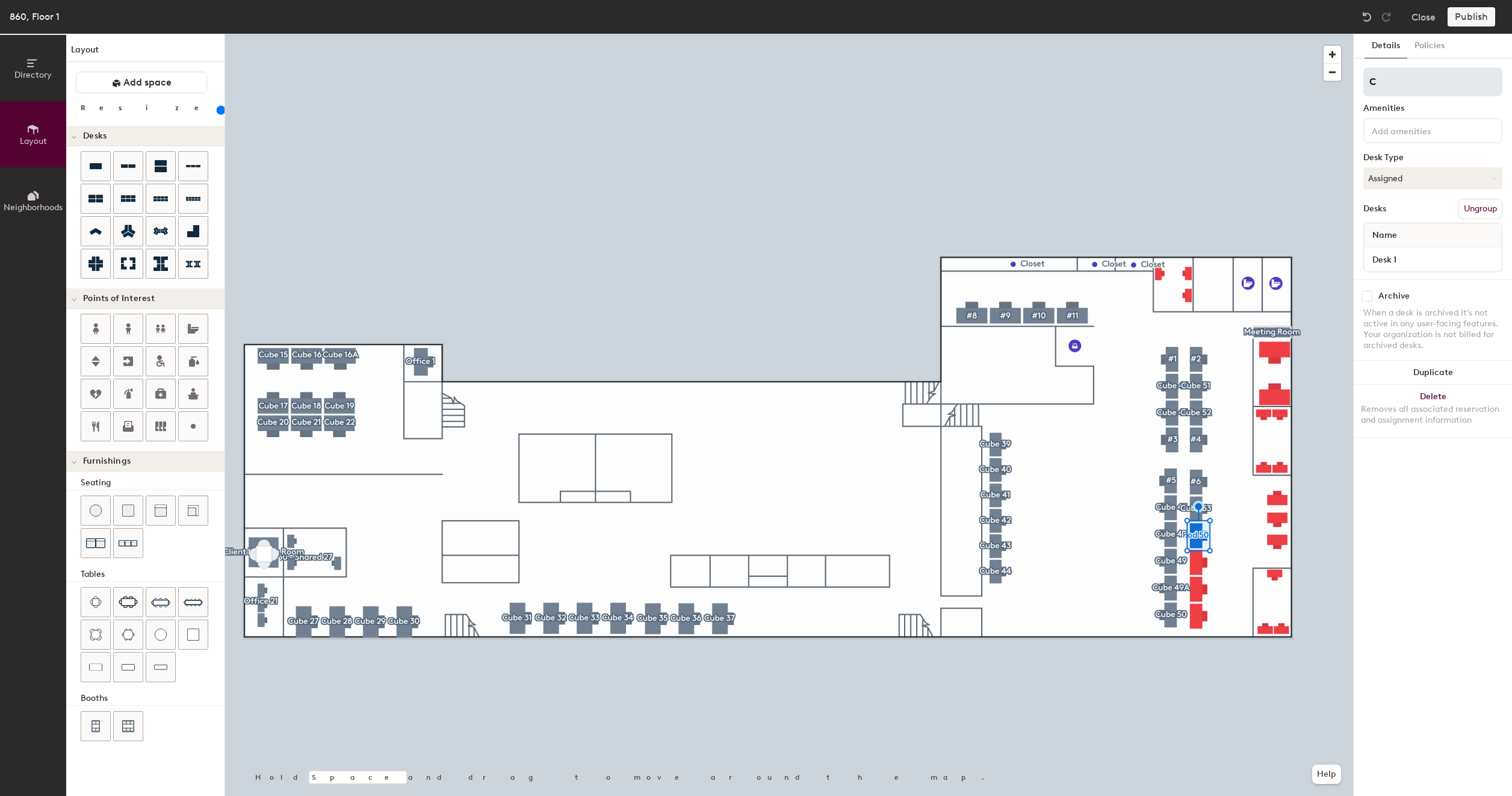
type input "Cu"
type input "160"
type input "Cub"
type input "160"
type input "Cube"
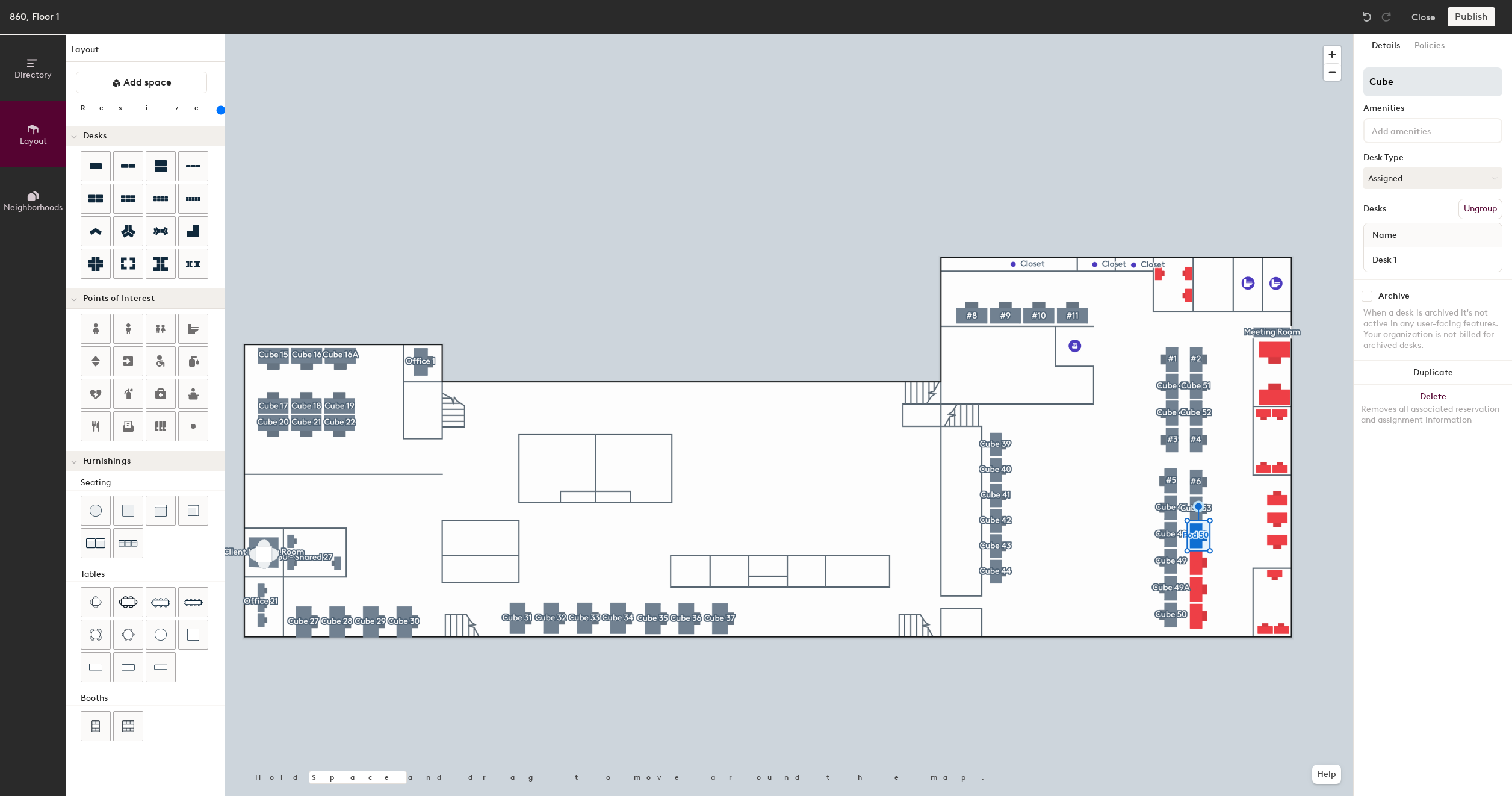
type input "160"
type input "Cube"
type input "160"
type input "Cube 5"
type input "160"
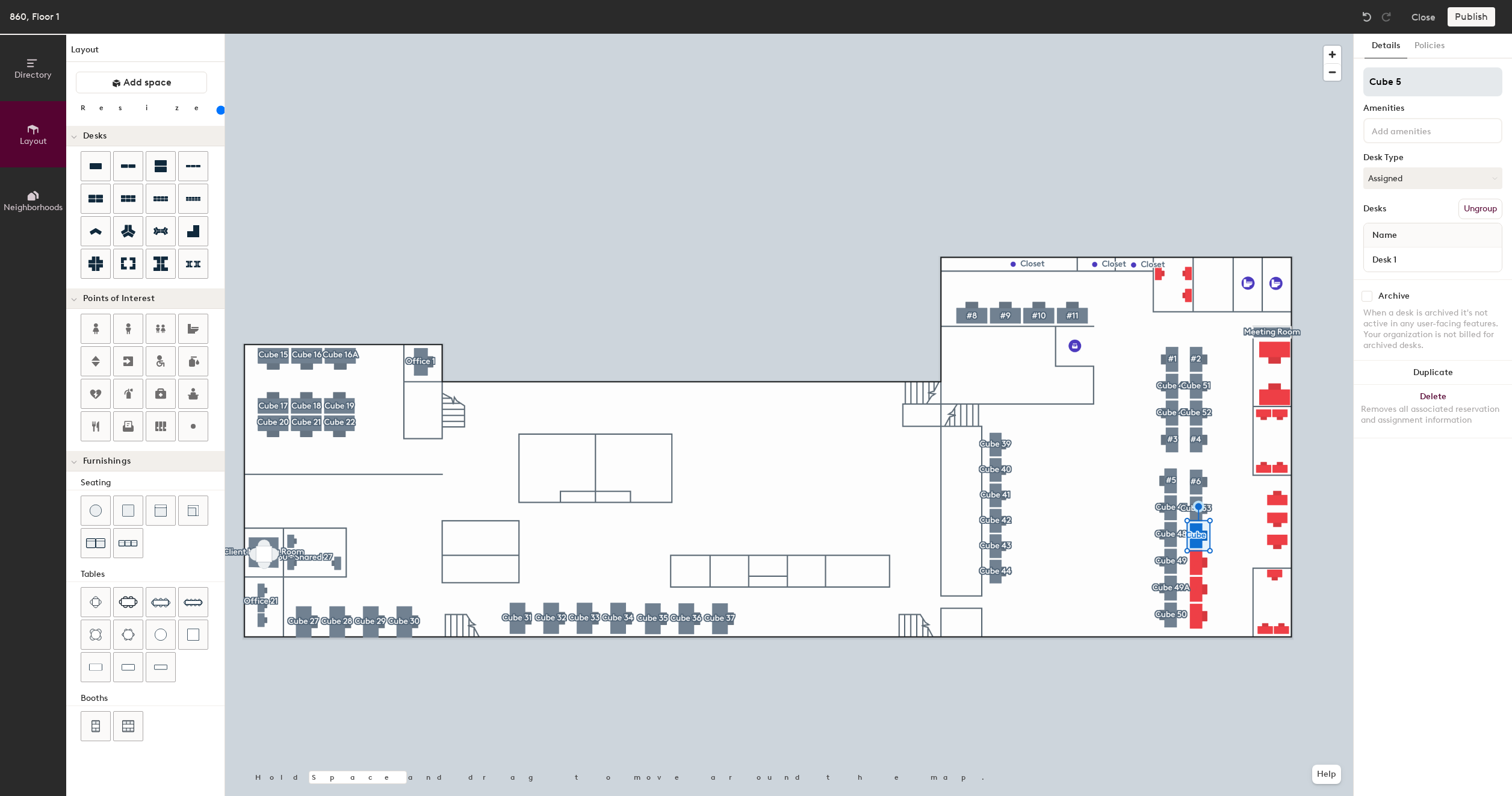
type input "Cube 54"
type input "160"
type input "Cube 54"
type input "160"
click at [1403, 251] on input "Desk 1" at bounding box center [1432, 259] width 133 height 17
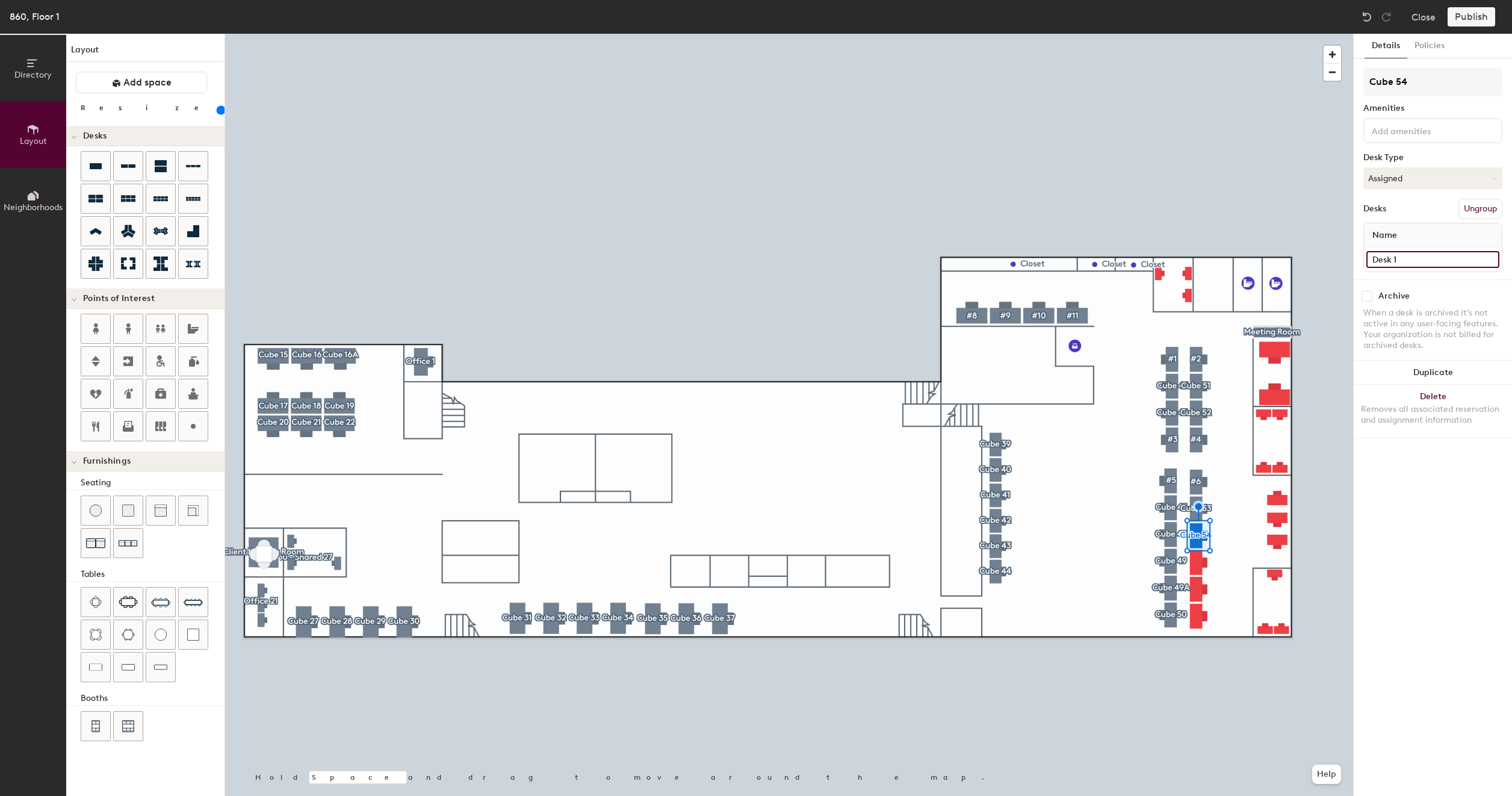
paste input "860 - Cube 43"
type input "860 - Cube 43"
type input "160"
type input "860 - Cube 4"
type input "160"
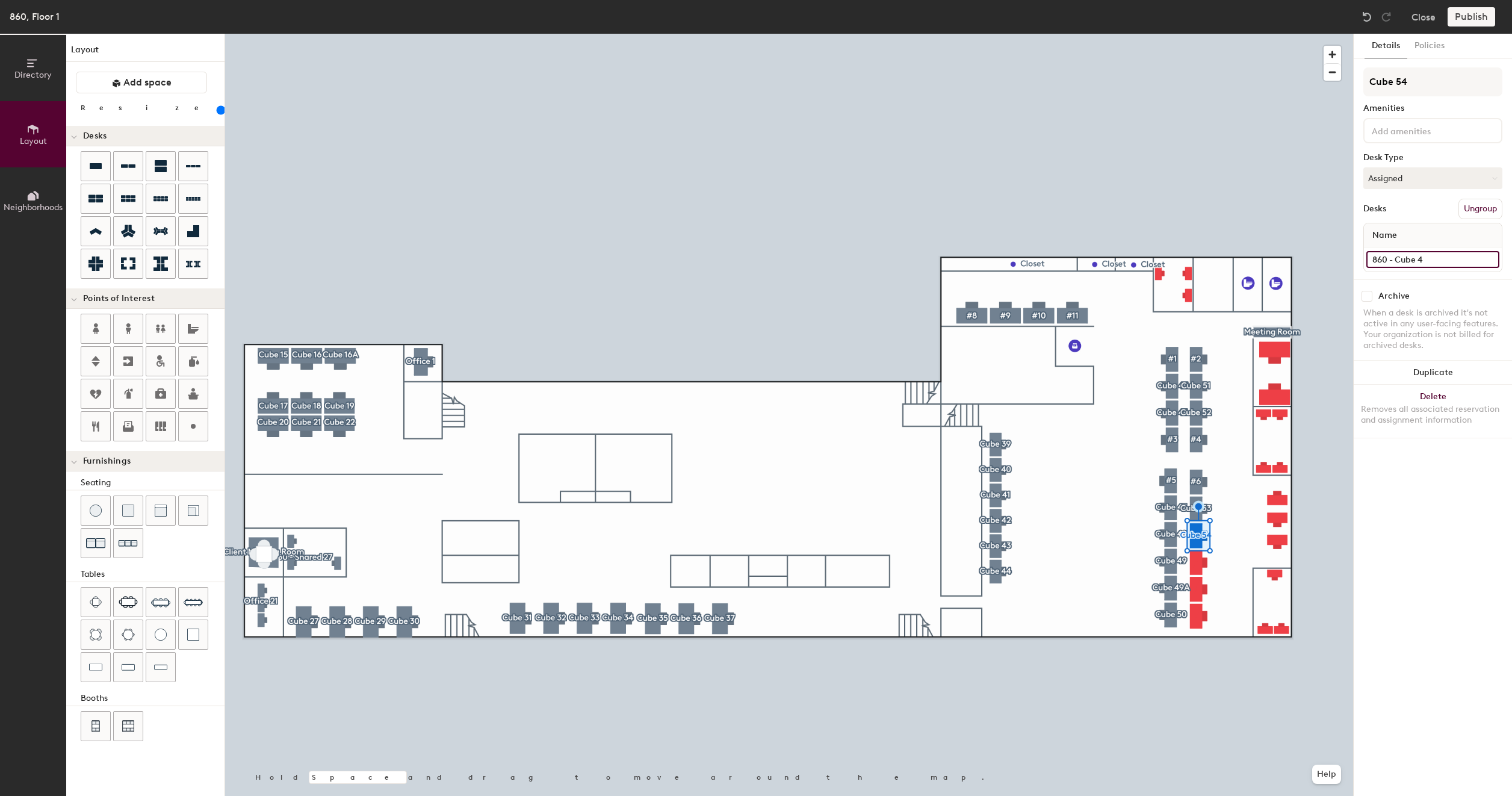
type input "860 - Cube"
type input "160"
type input "860 - Cube 5"
type input "160"
type input "860 - Cube 54"
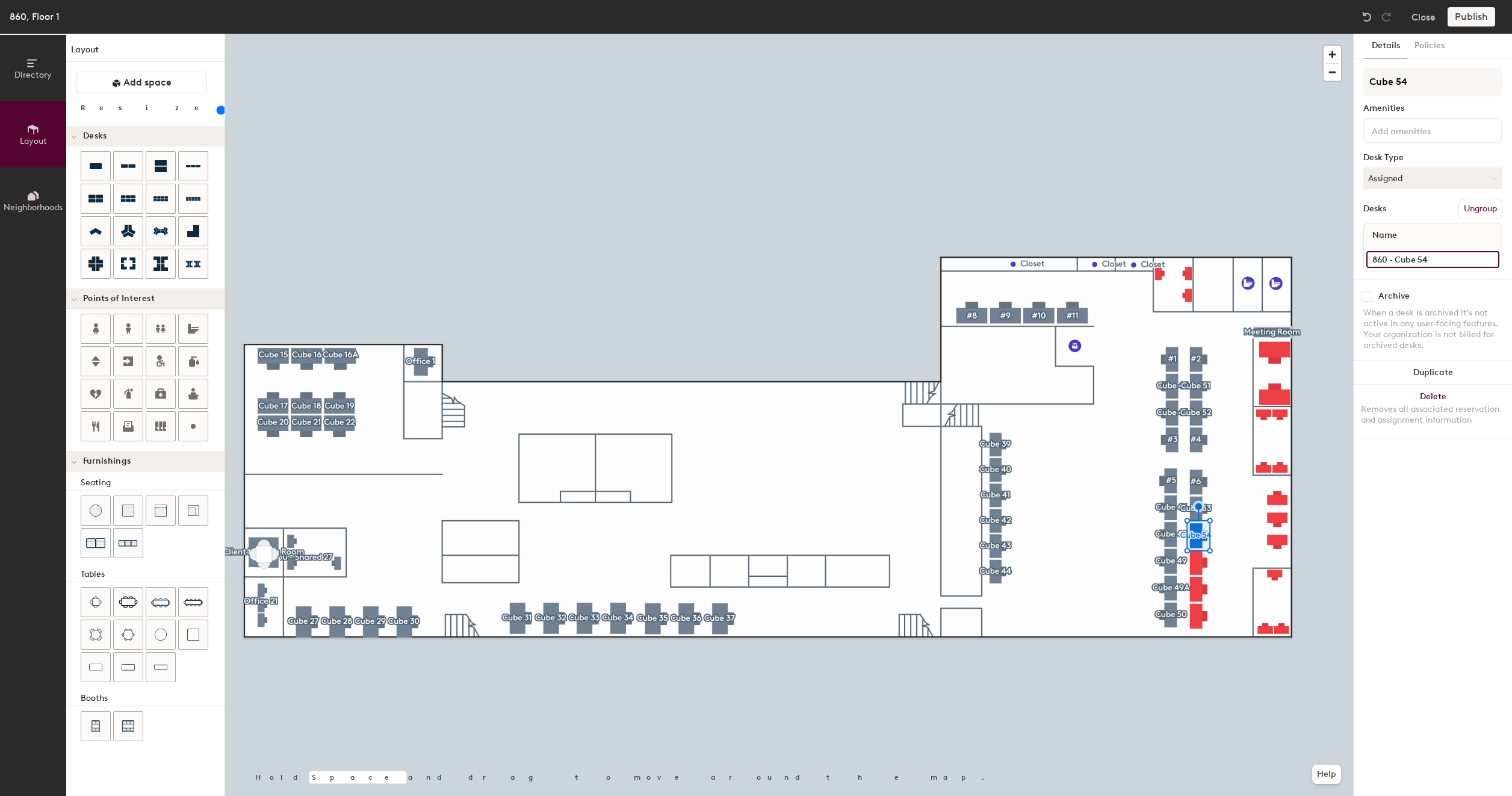
type input "160"
type input "860 - Cube 54"
click at [1473, 208] on button "Create group" at bounding box center [1471, 209] width 63 height 21
click at [1415, 264] on input "Desk 1" at bounding box center [1432, 259] width 133 height 17
type input "160"
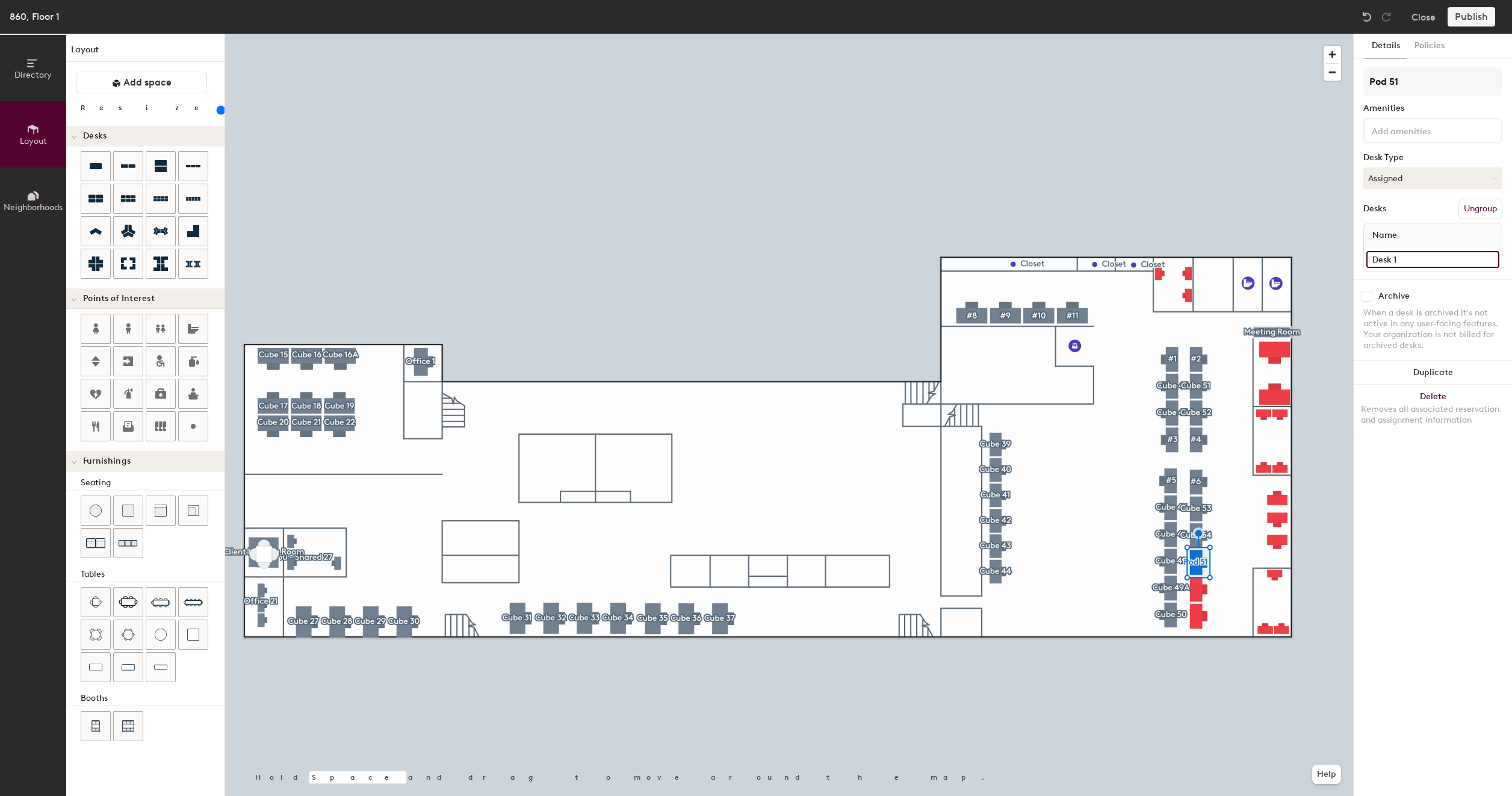
click at [1415, 264] on input "Desk 1" at bounding box center [1432, 259] width 133 height 17
paste input "860 - Cube 43"
type input "860 - Cube 43"
type input "160"
type input "860 - Cube 4"
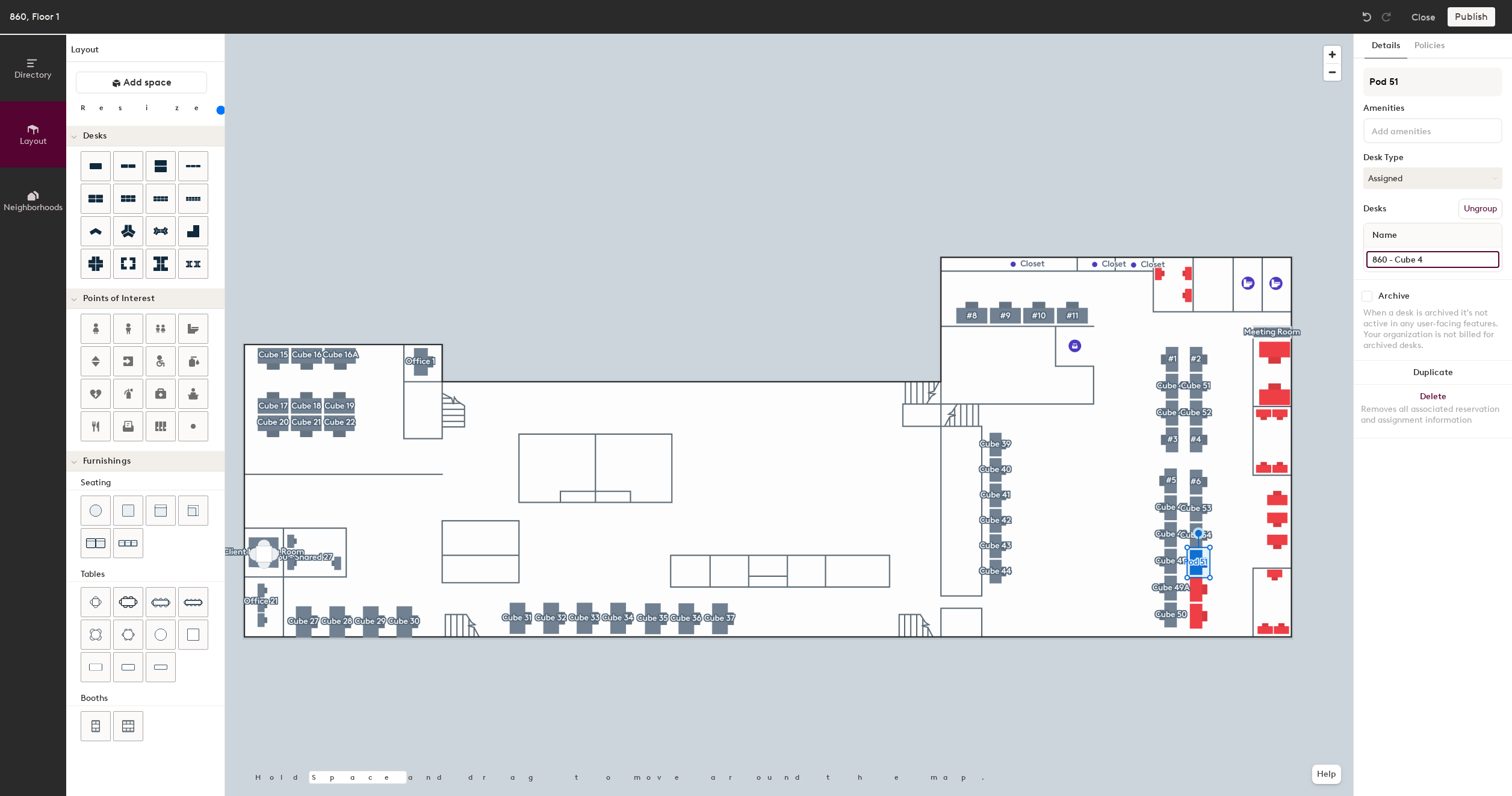
type input "160"
type input "860 - Cube"
type input "160"
type input "860 - Cube 5"
type input "160"
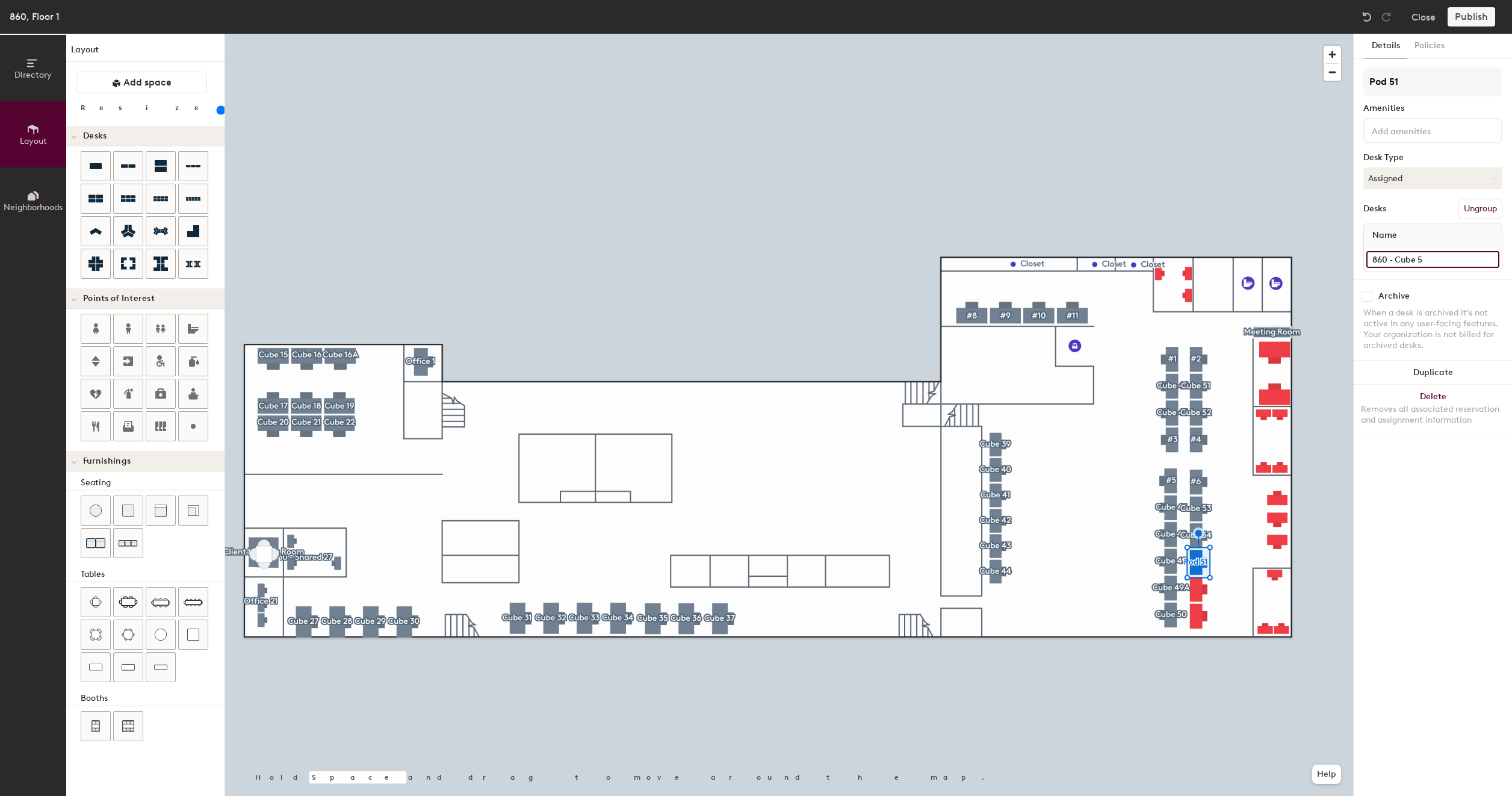
type input "860 - Cube 55"
type input "160"
type input "860 - Cube 55"
click at [1416, 85] on input "Pod 51" at bounding box center [1433, 81] width 139 height 29
type input "160"
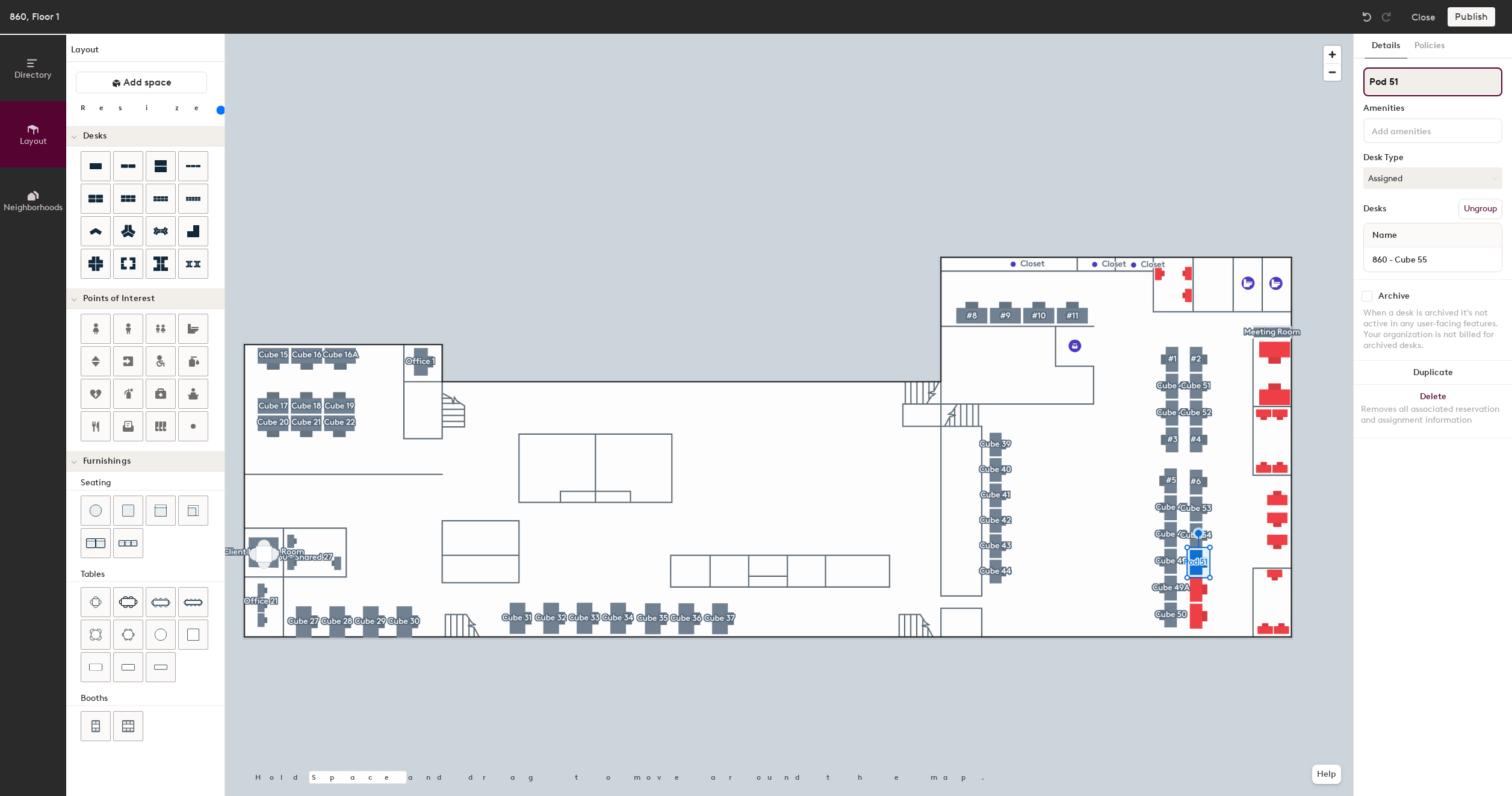
click at [1416, 85] on input "Pod 51" at bounding box center [1433, 81] width 139 height 29
type input "C"
type input "160"
type input "Cu"
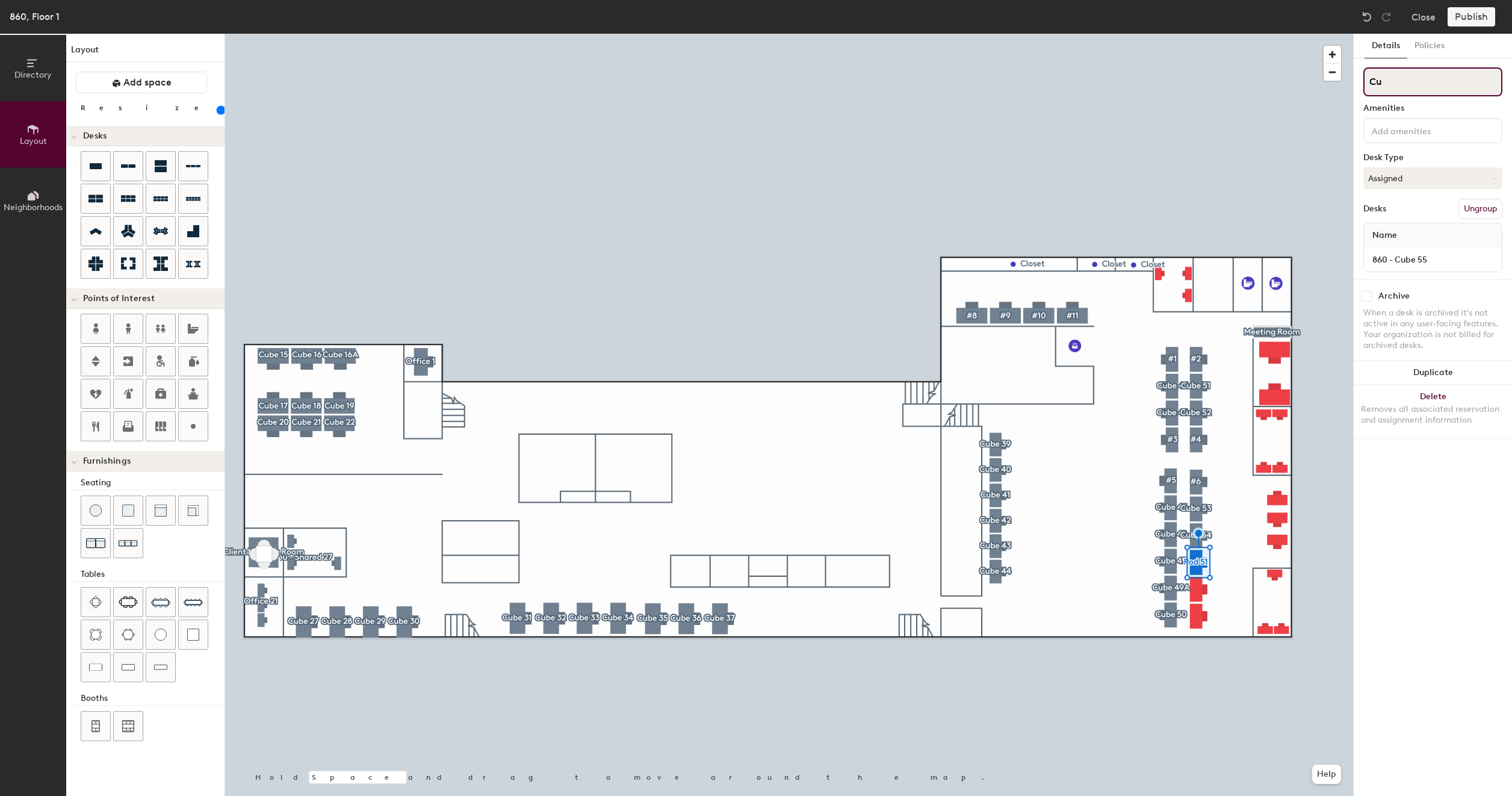
type input "160"
type input "Cub"
type input "160"
type input "Cube"
type input "160"
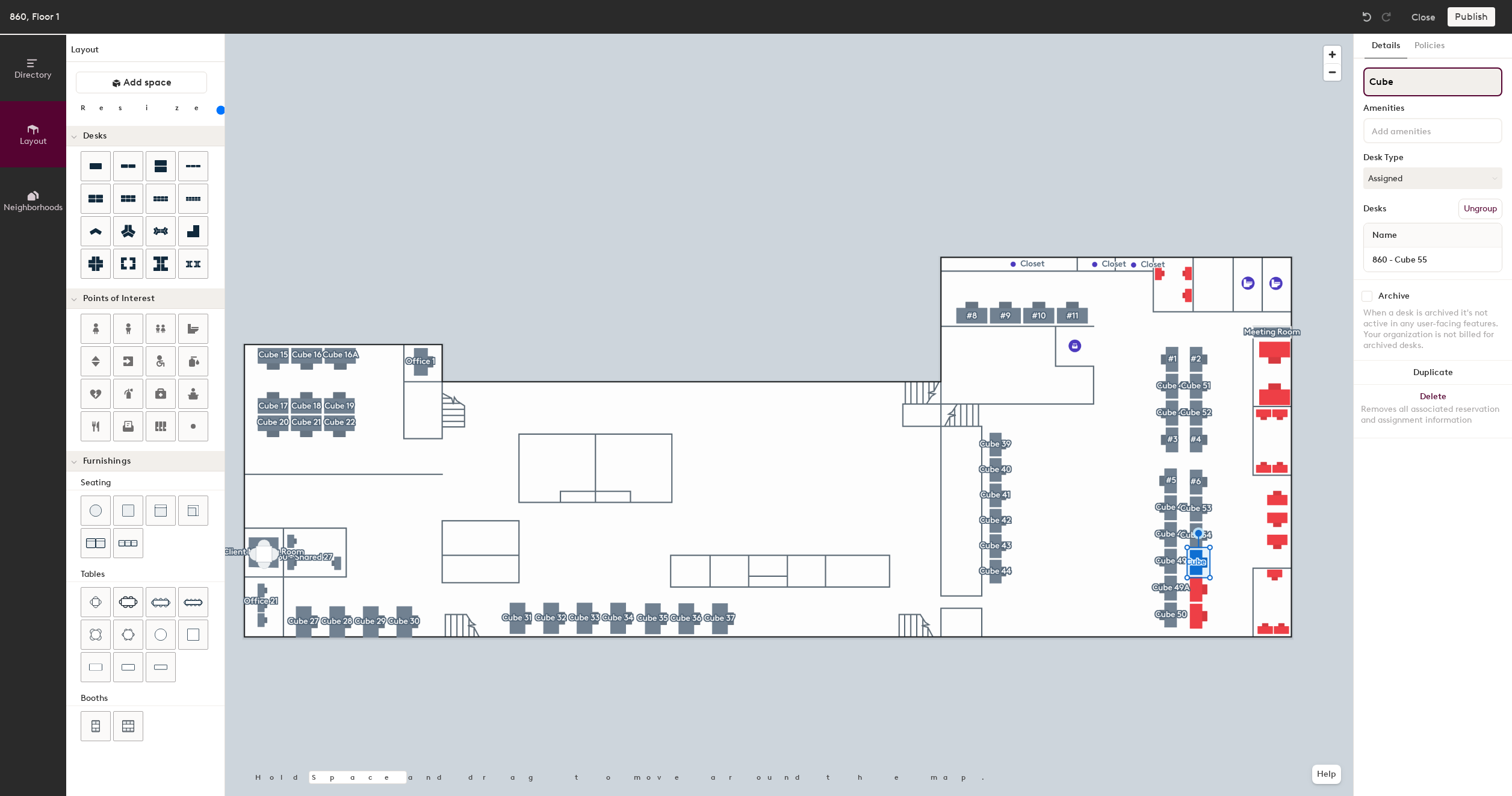
type input "Cube 5"
type input "160"
type input "Cube 55"
type input "160"
type input "Cube 55"
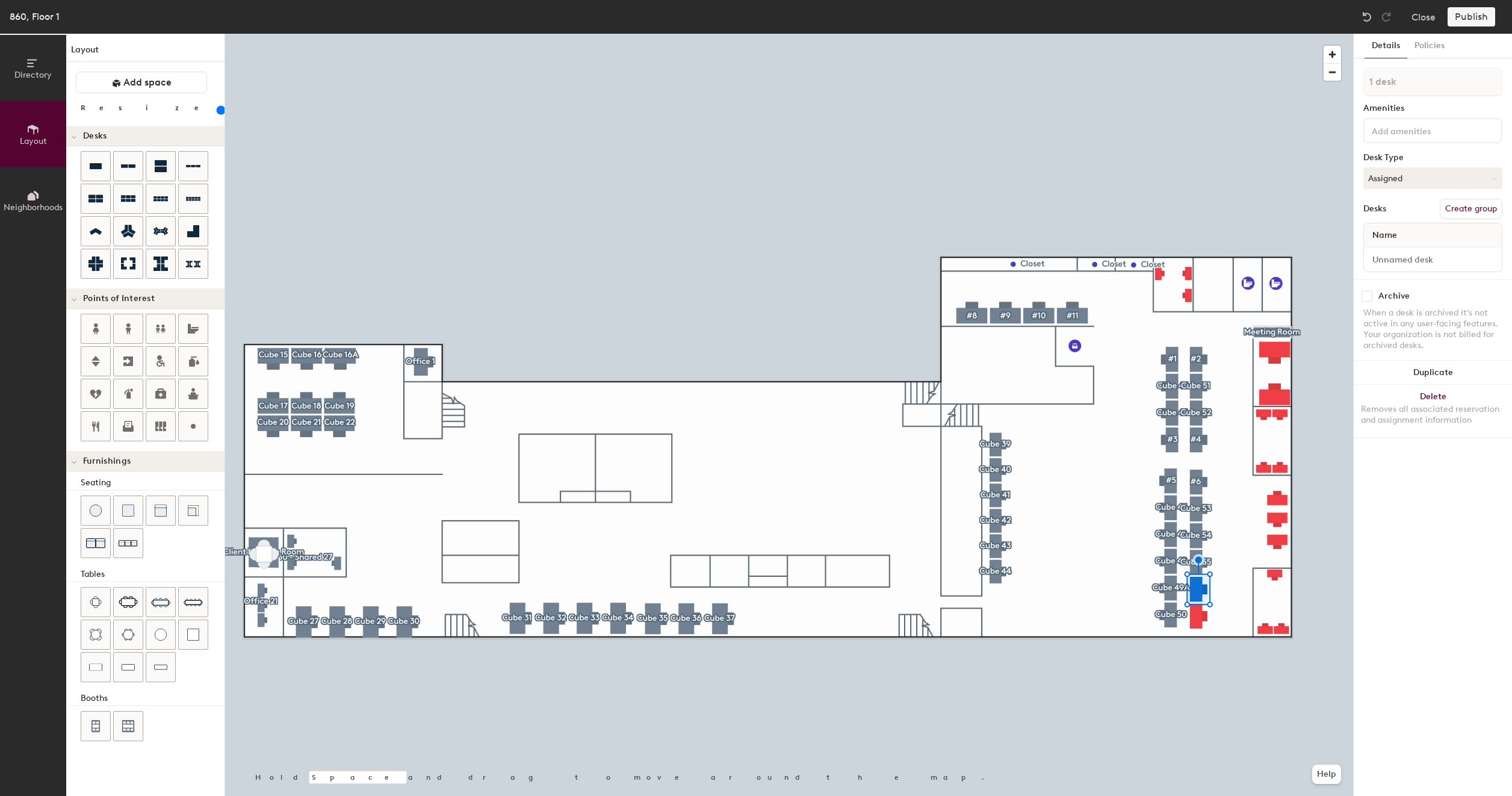
click at [1457, 205] on button "Create group" at bounding box center [1471, 209] width 63 height 21
type input "160"
click at [1415, 83] on input "Pod 52" at bounding box center [1433, 81] width 139 height 29
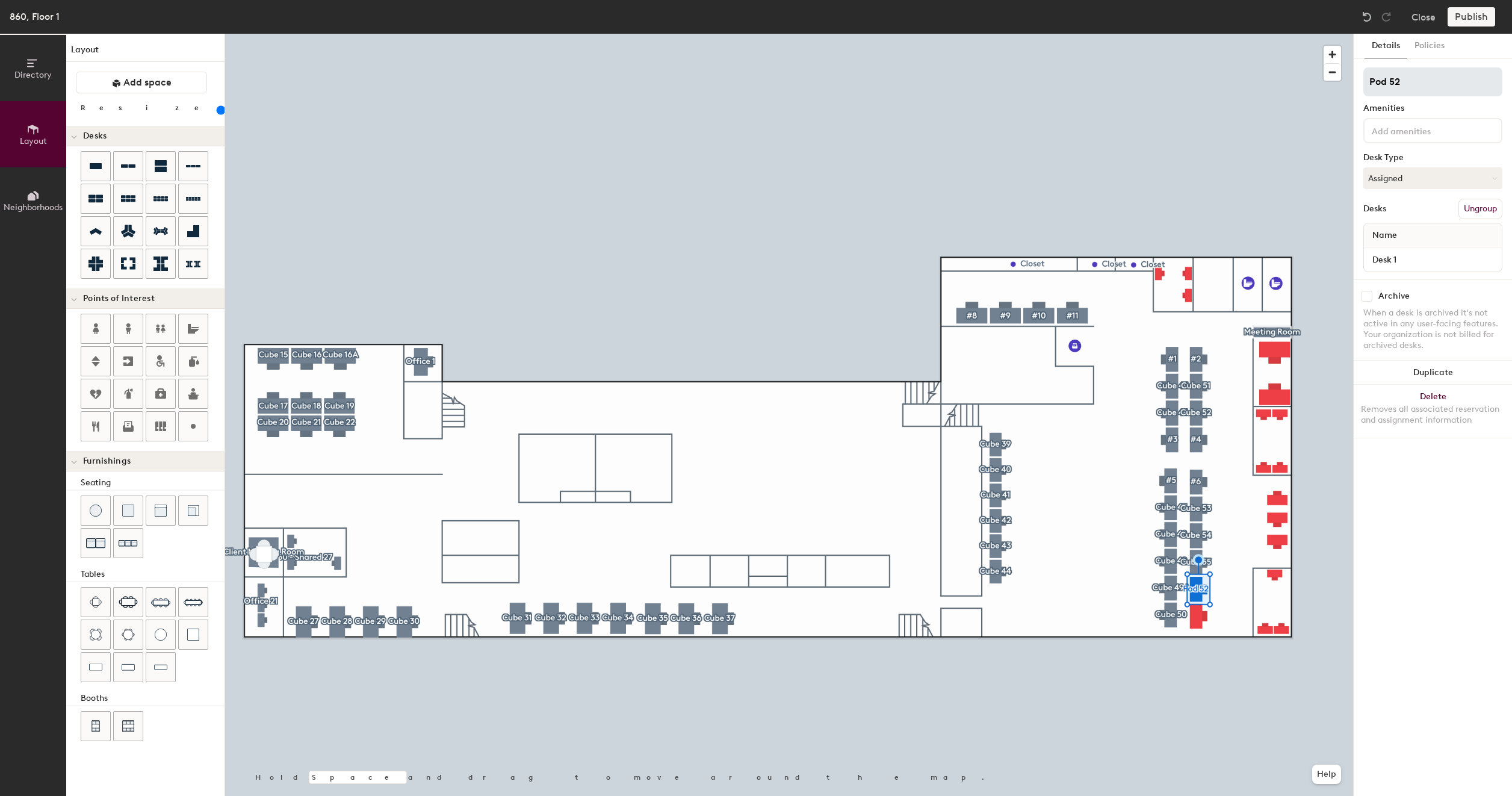
type input "C"
type input "160"
type input "Cu"
type input "160"
type input "Cub"
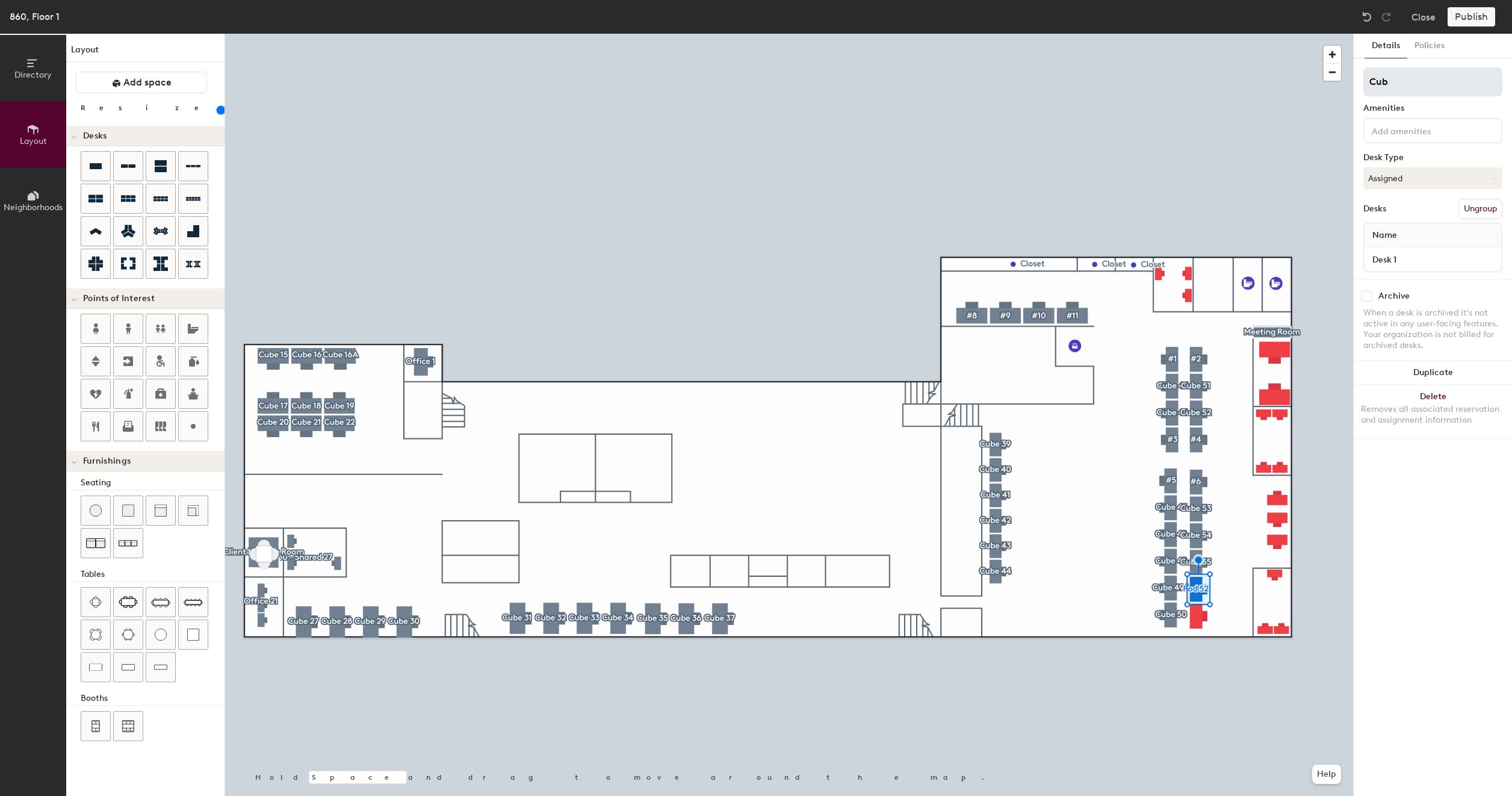
type input "160"
type input "Cube"
type input "160"
type input "Cube 5"
type input "160"
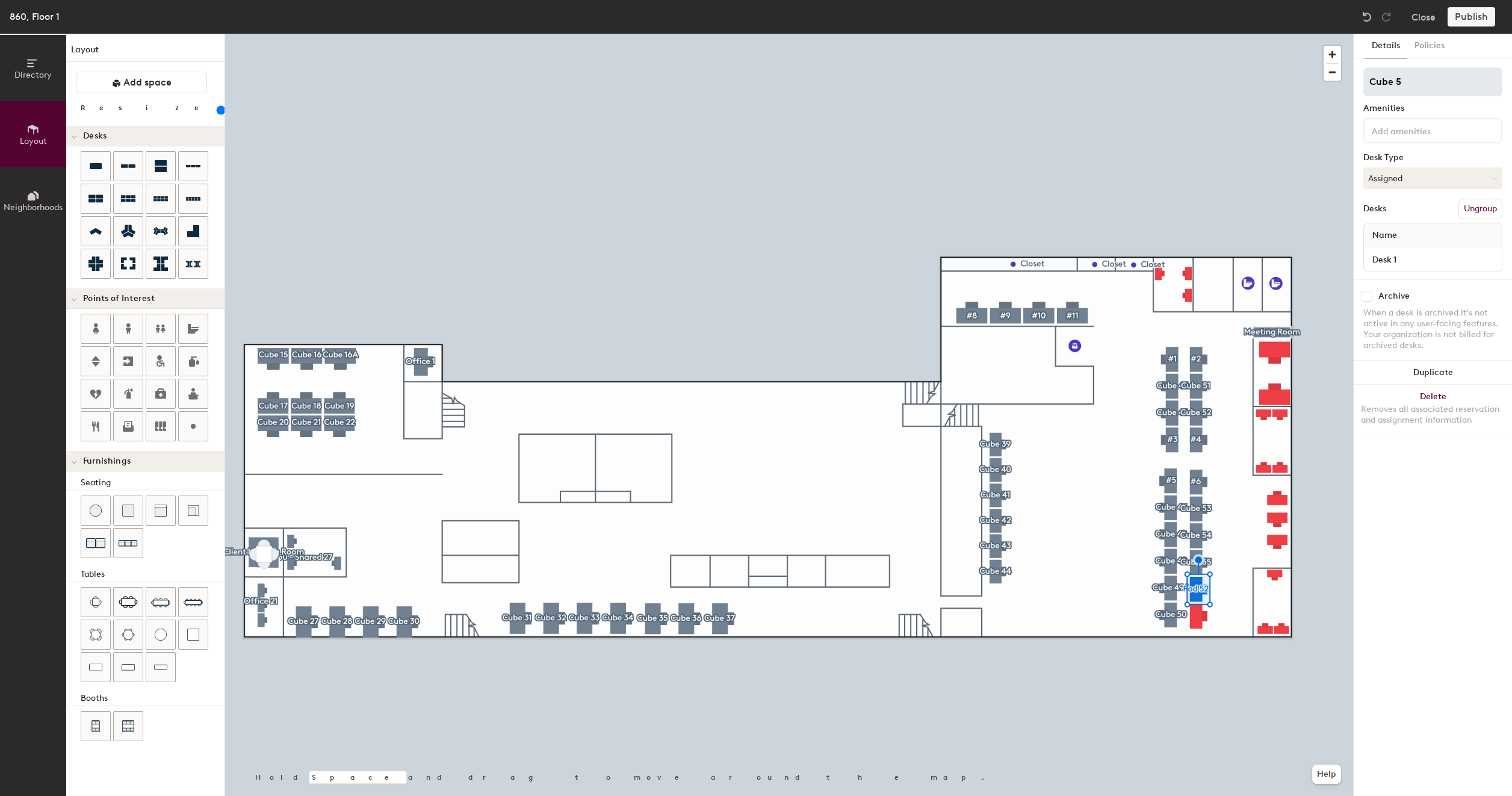
type input "Cube 56"
type input "160"
type input "Cube 56"
type input "160"
click at [1403, 256] on input "Desk 1" at bounding box center [1432, 259] width 133 height 17
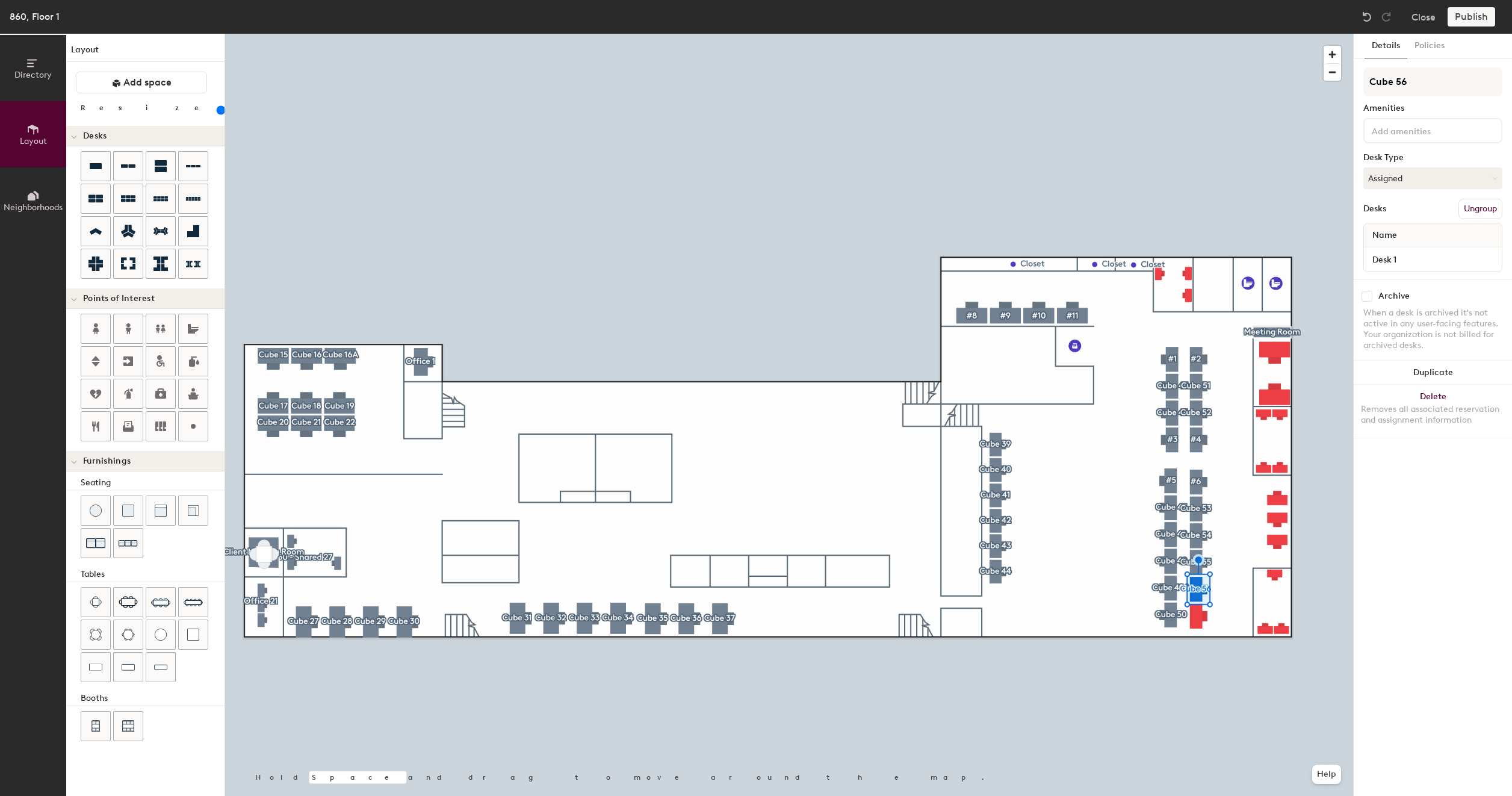
type input "860 - Cube 43"
type input "160"
type input "860 - Cube"
type input "160"
type input "860 - Cube 5"
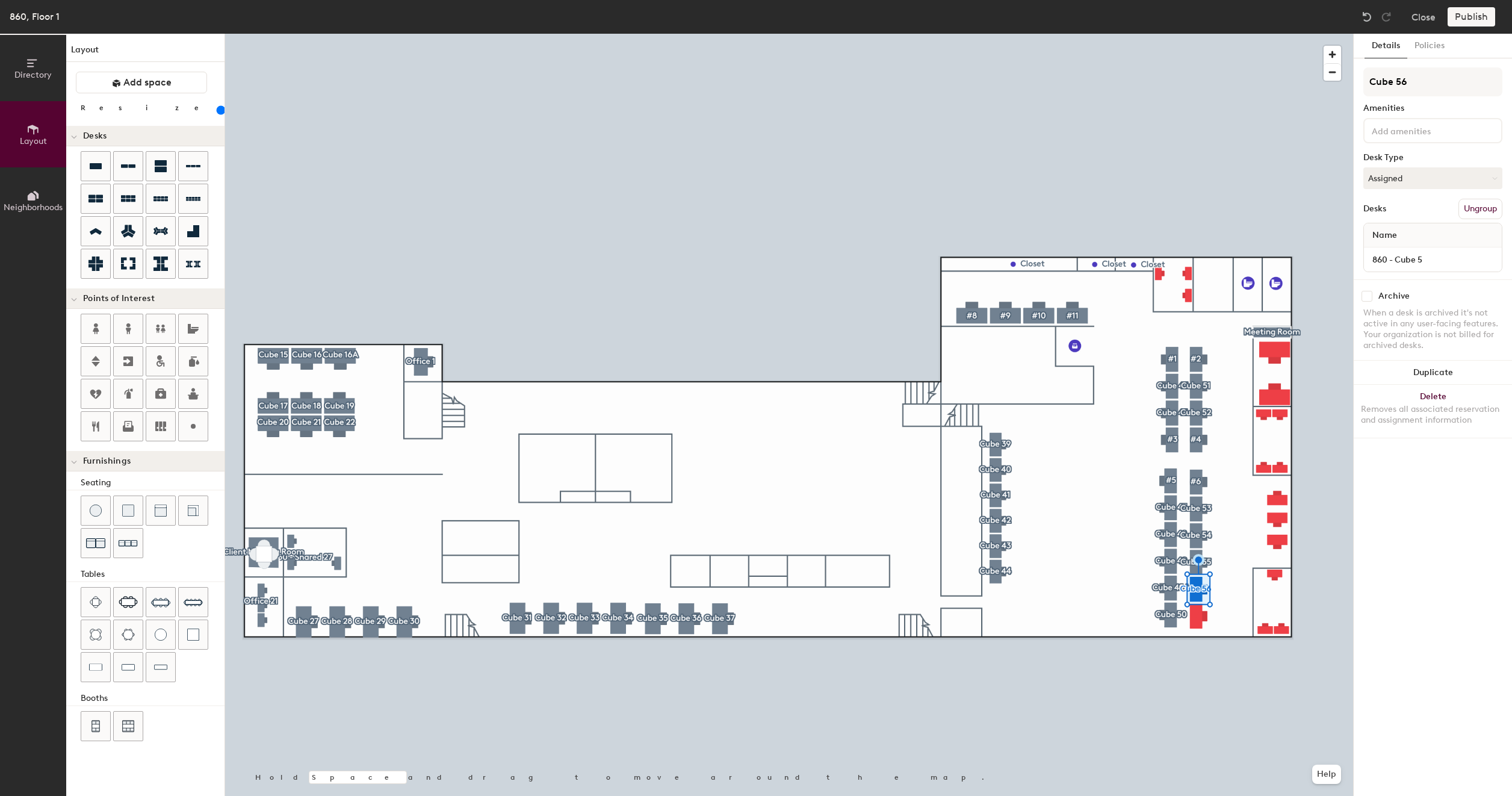
type input "160"
type input "860 - Cube 56"
type input "160"
type input "860 - Cube 56"
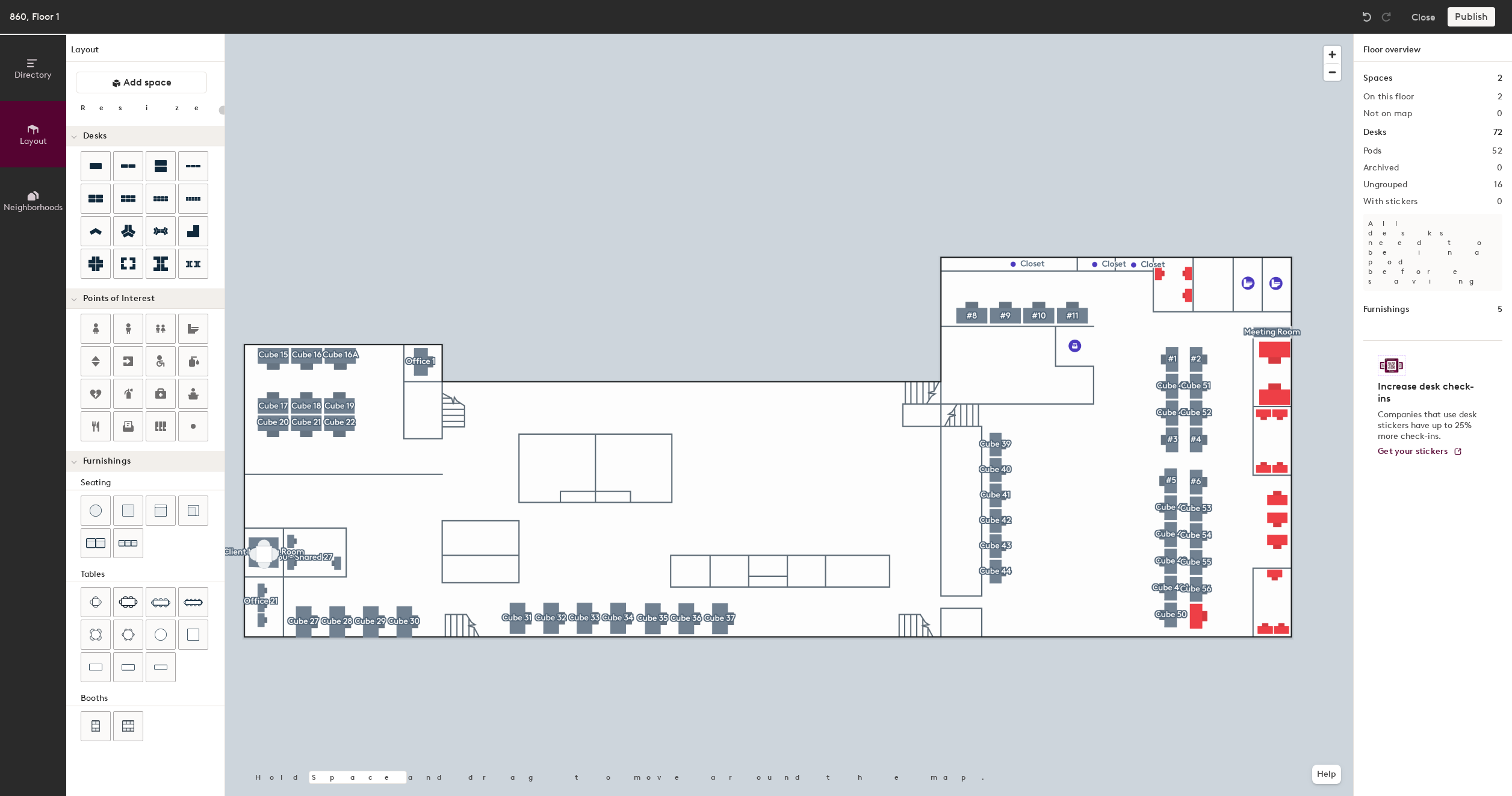
click at [1196, 33] on div at bounding box center [788, 33] width 1127 height 0
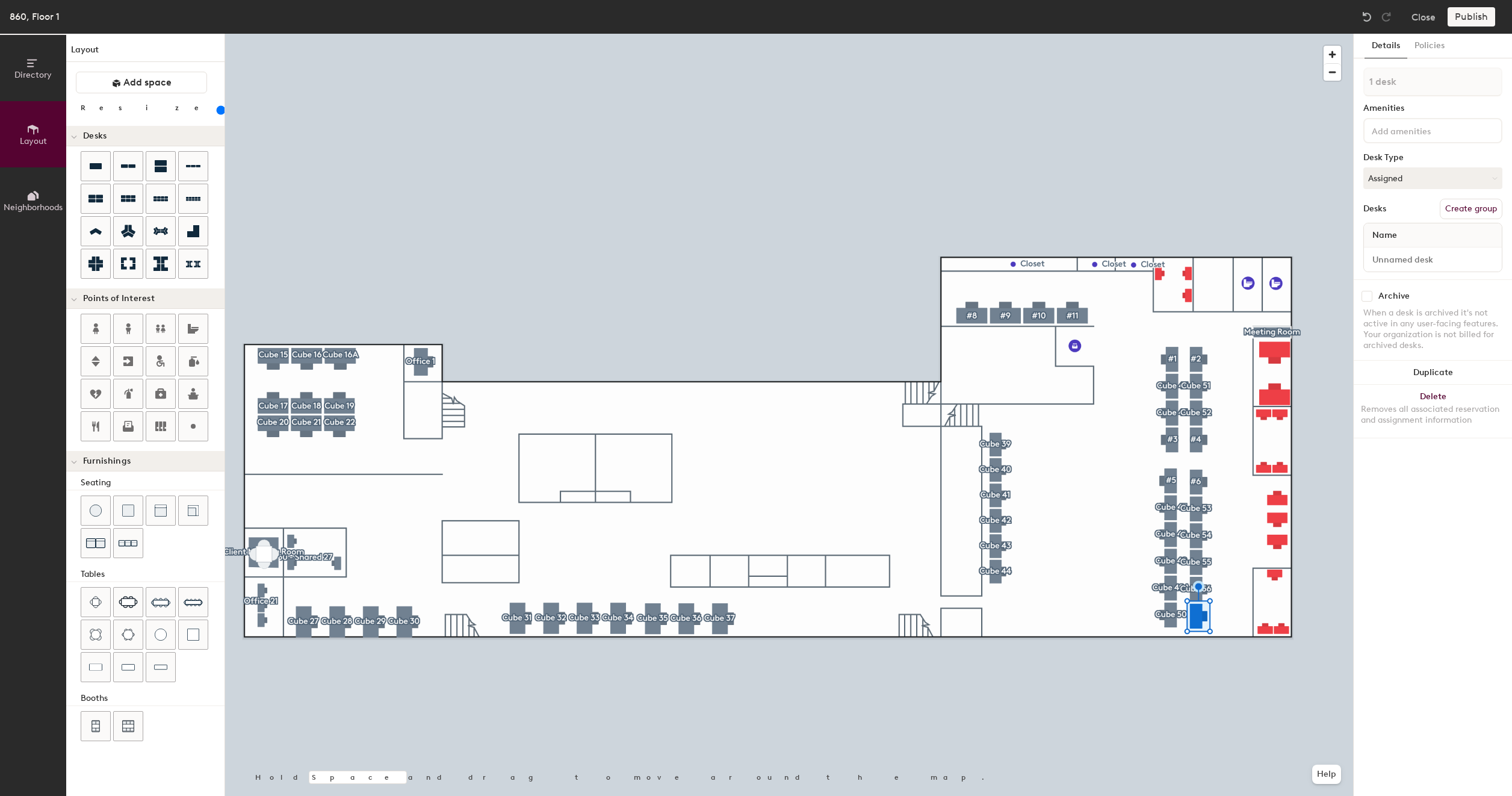
click at [1469, 207] on button "Create group" at bounding box center [1471, 209] width 63 height 21
click at [1414, 82] on input "Pod 53" at bounding box center [1433, 81] width 139 height 29
type input "160"
click at [1414, 82] on input "Pod 53" at bounding box center [1433, 81] width 139 height 29
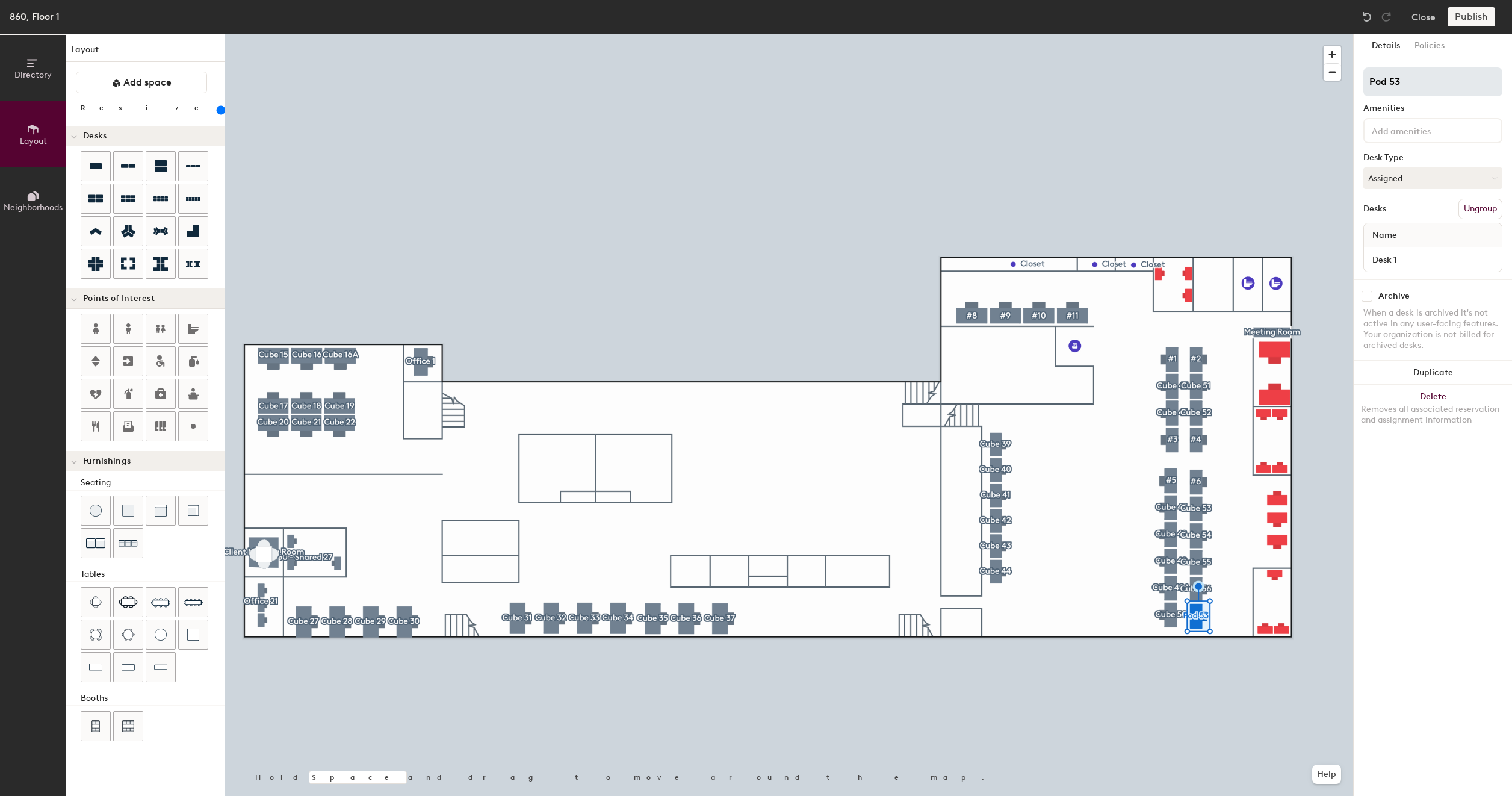
type input "C"
type input "160"
type input "Cu"
type input "160"
type input "Cub"
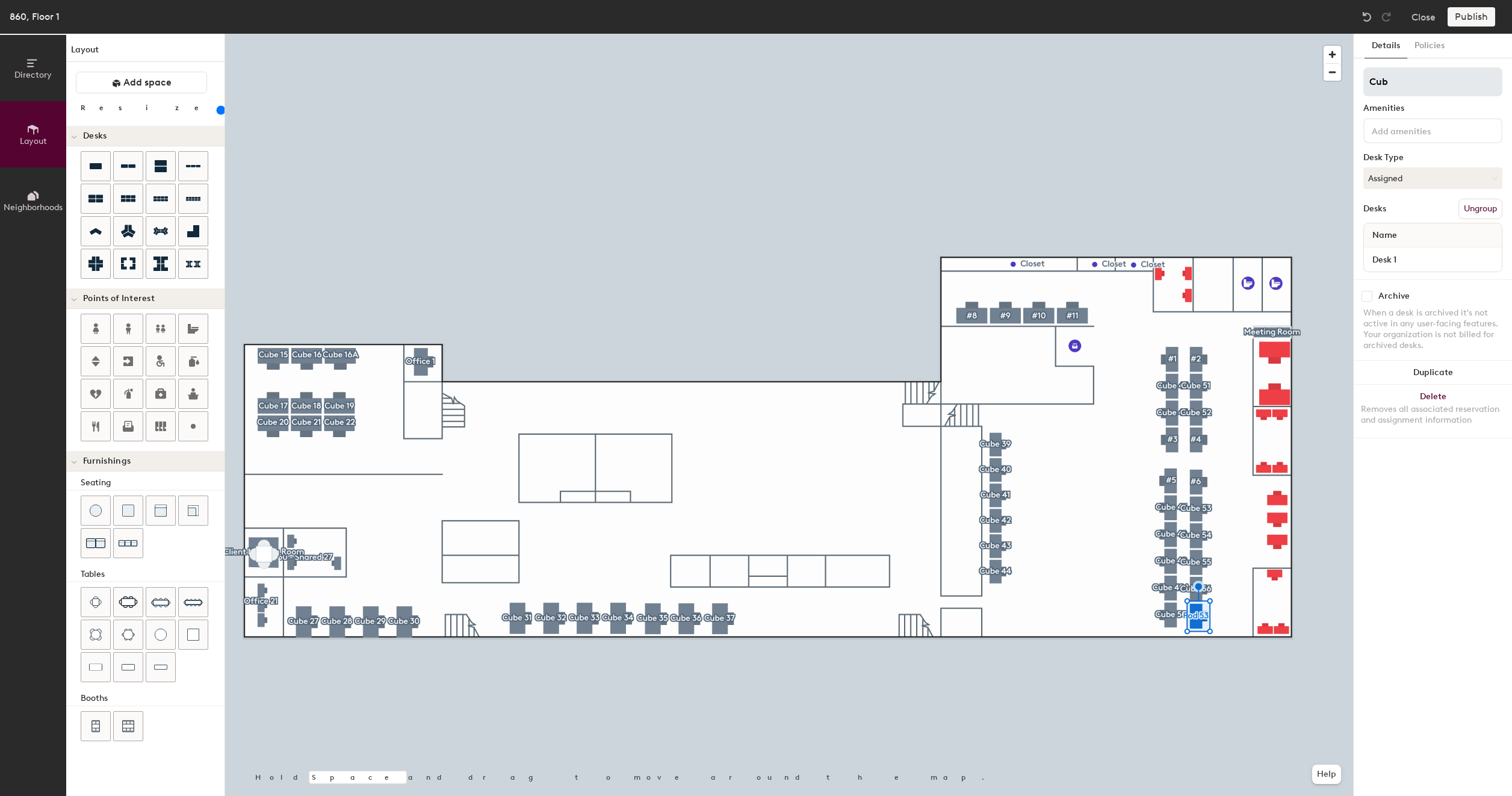
type input "160"
type input "Cube"
type input "160"
type input "Cube"
type input "160"
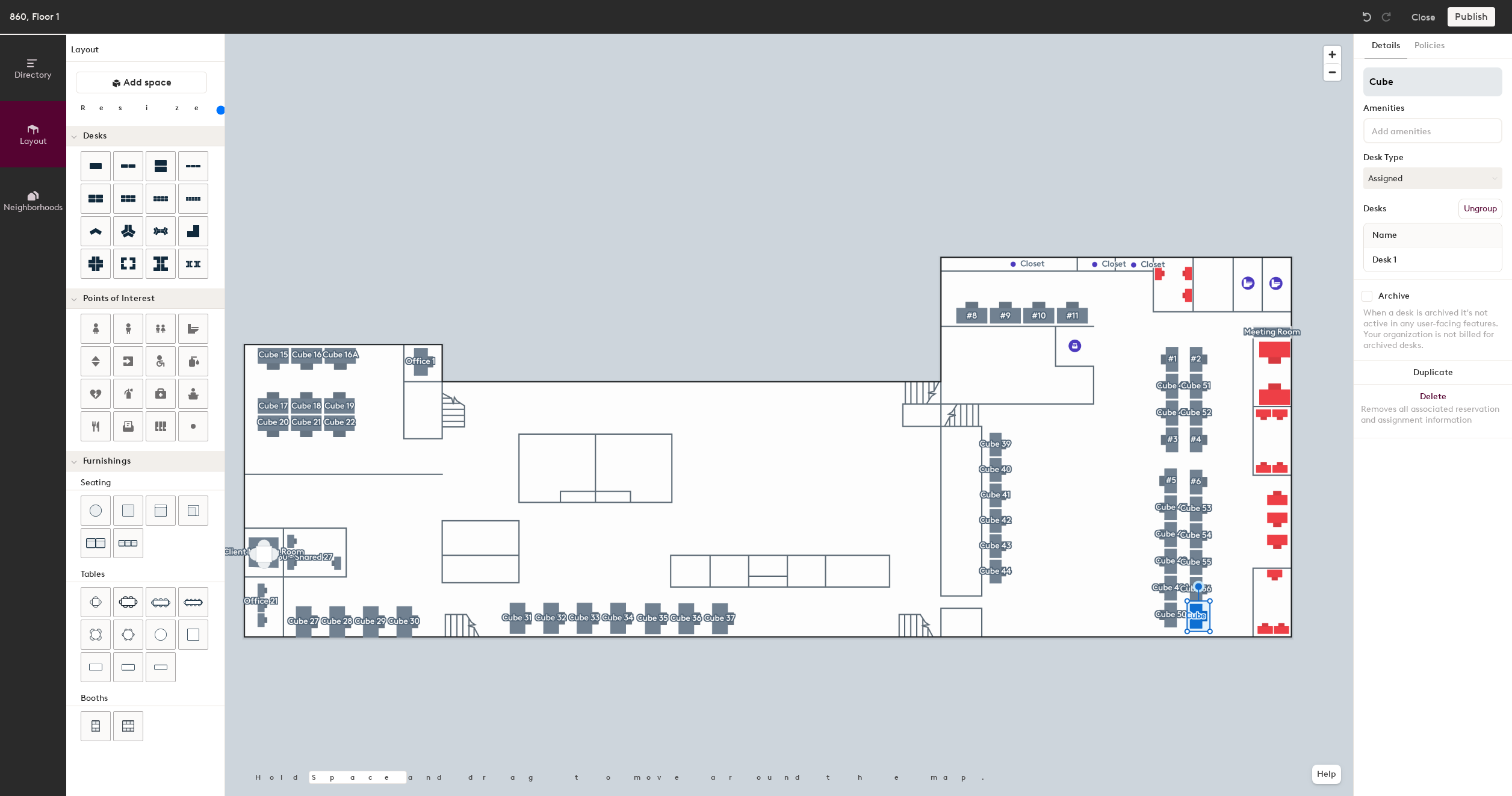
type input "Cube 5"
type input "160"
type input "Cube 56"
type input "160"
type input "Cube 56A"
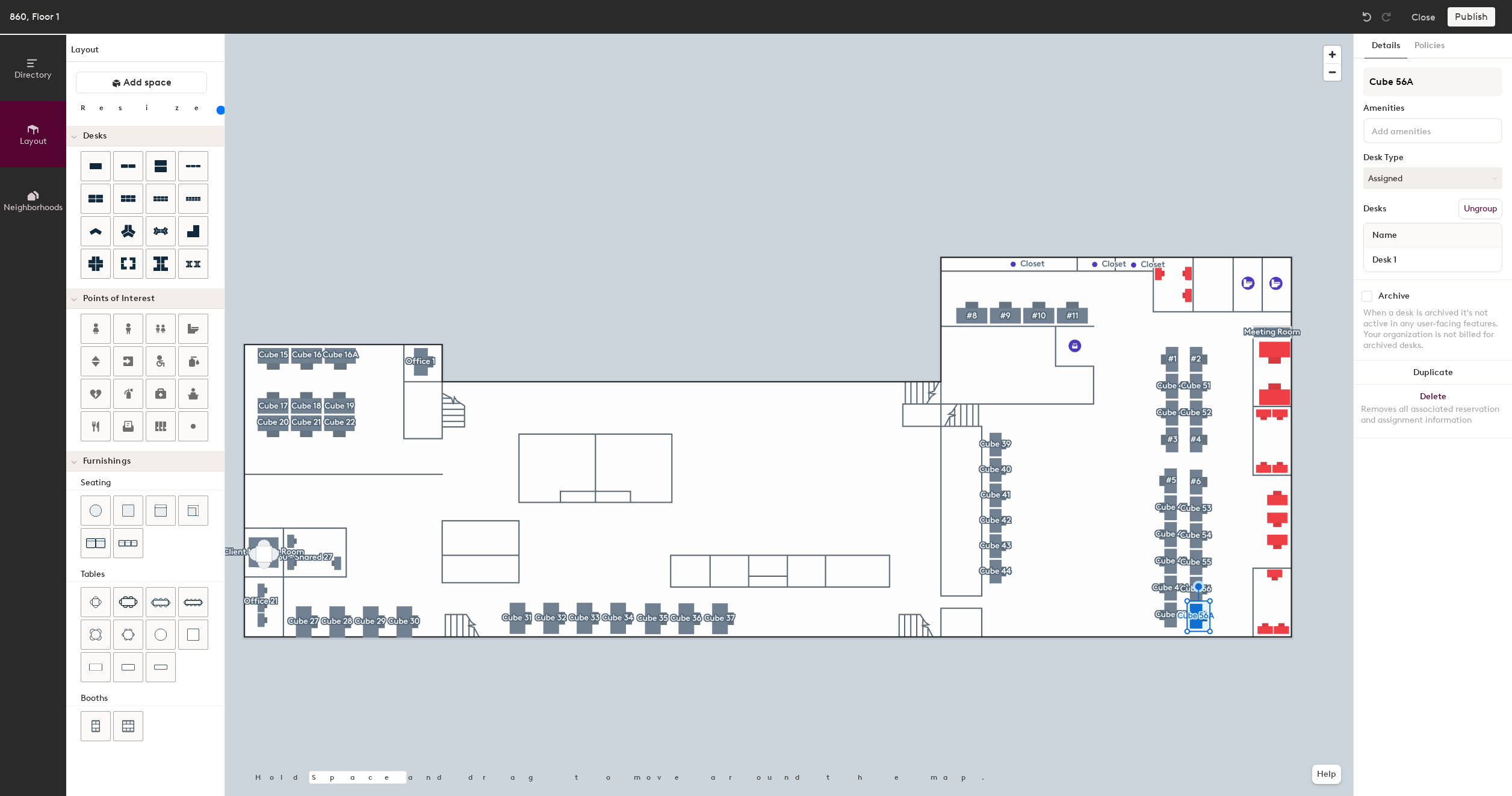
type input "160"
type input "Cube 56A"
type input "160"
click at [1415, 259] on input "Desk 1" at bounding box center [1432, 259] width 133 height 17
type input "C"
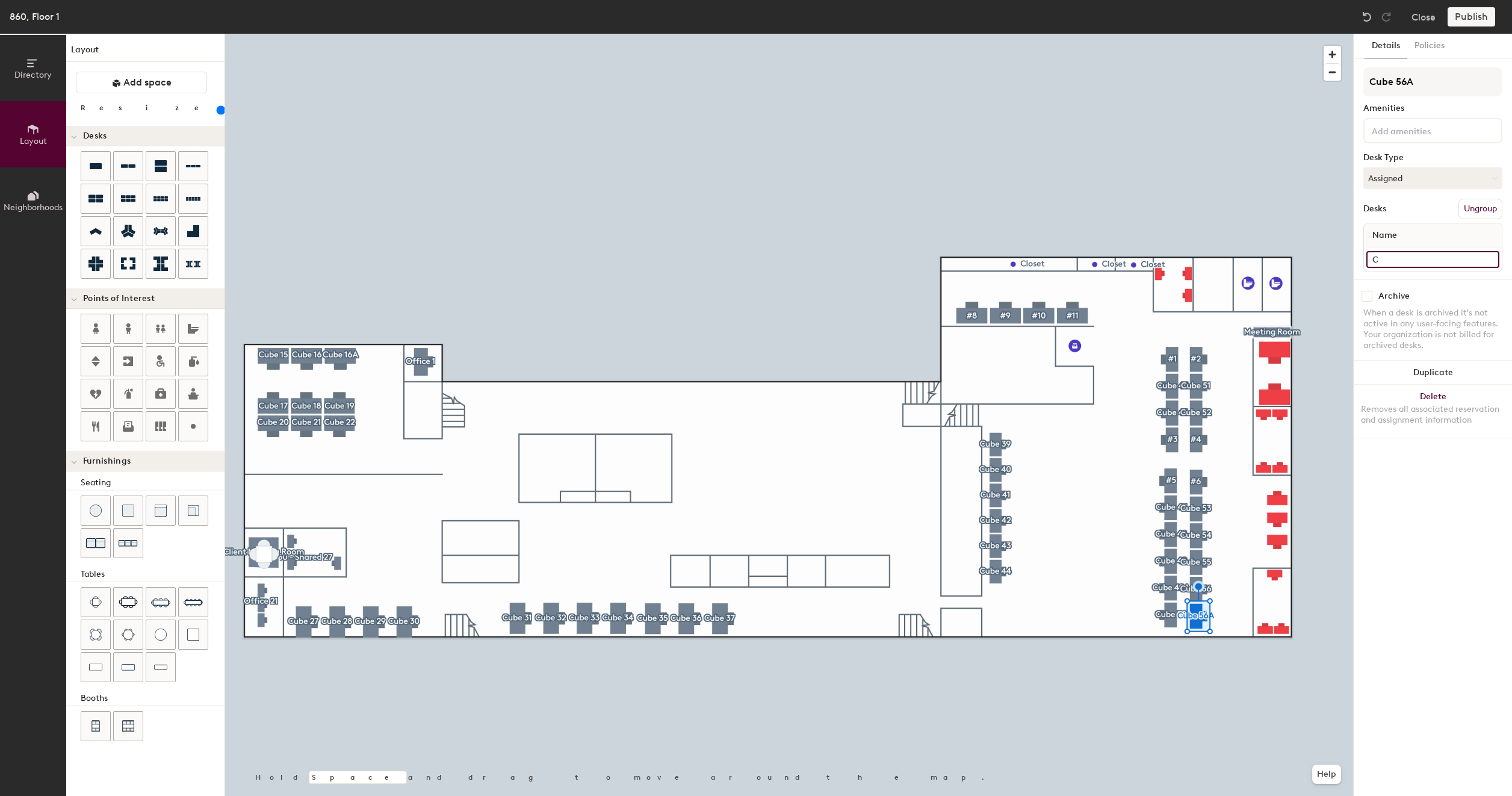
type input "160"
paste input "860 - Cube 43"
type input "860 - Cube 43"
type input "160"
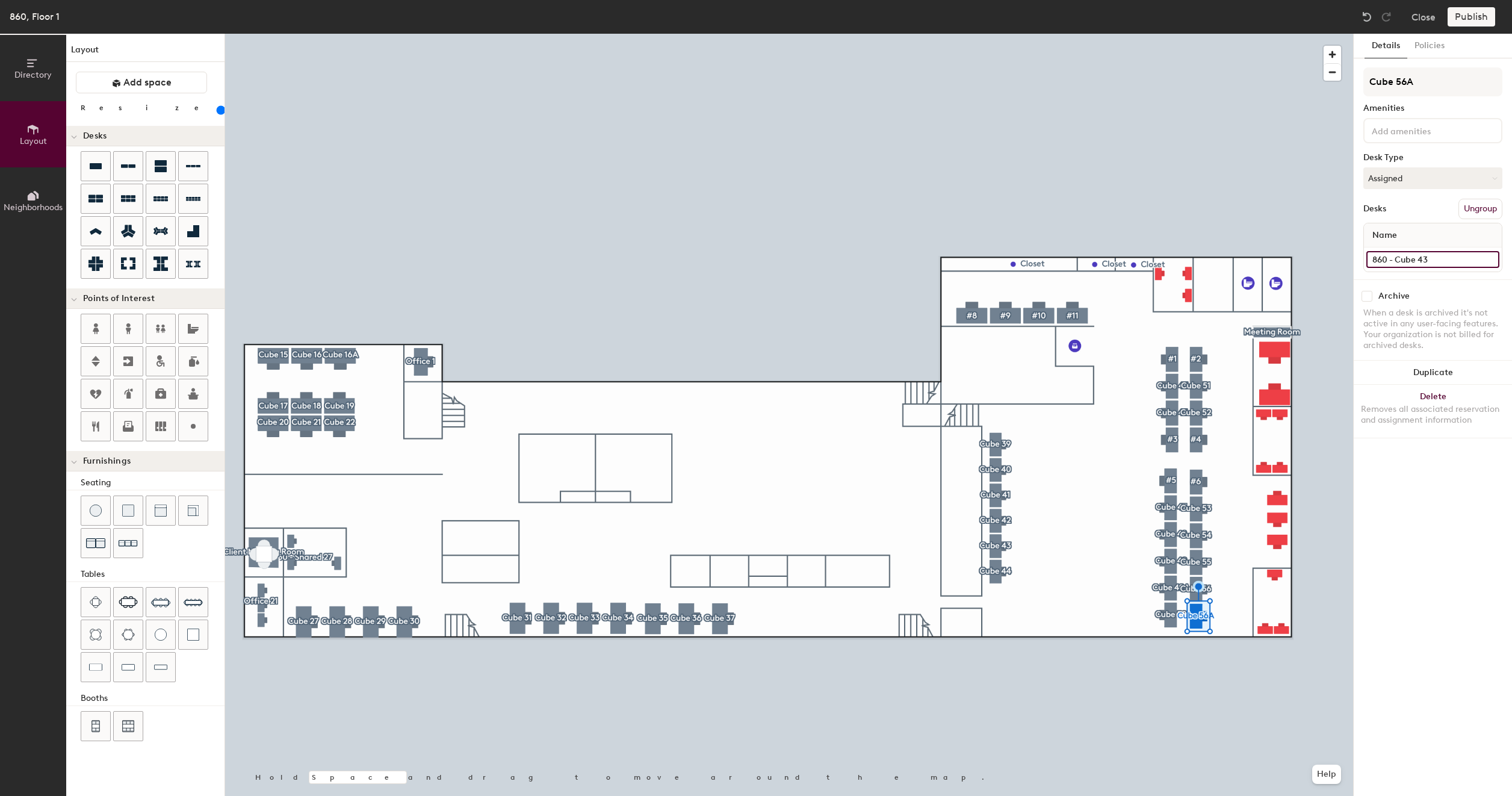
type input "860 - Cube 4"
type input "160"
type input "860 - Cube"
type input "160"
type input "860 - Cube 5"
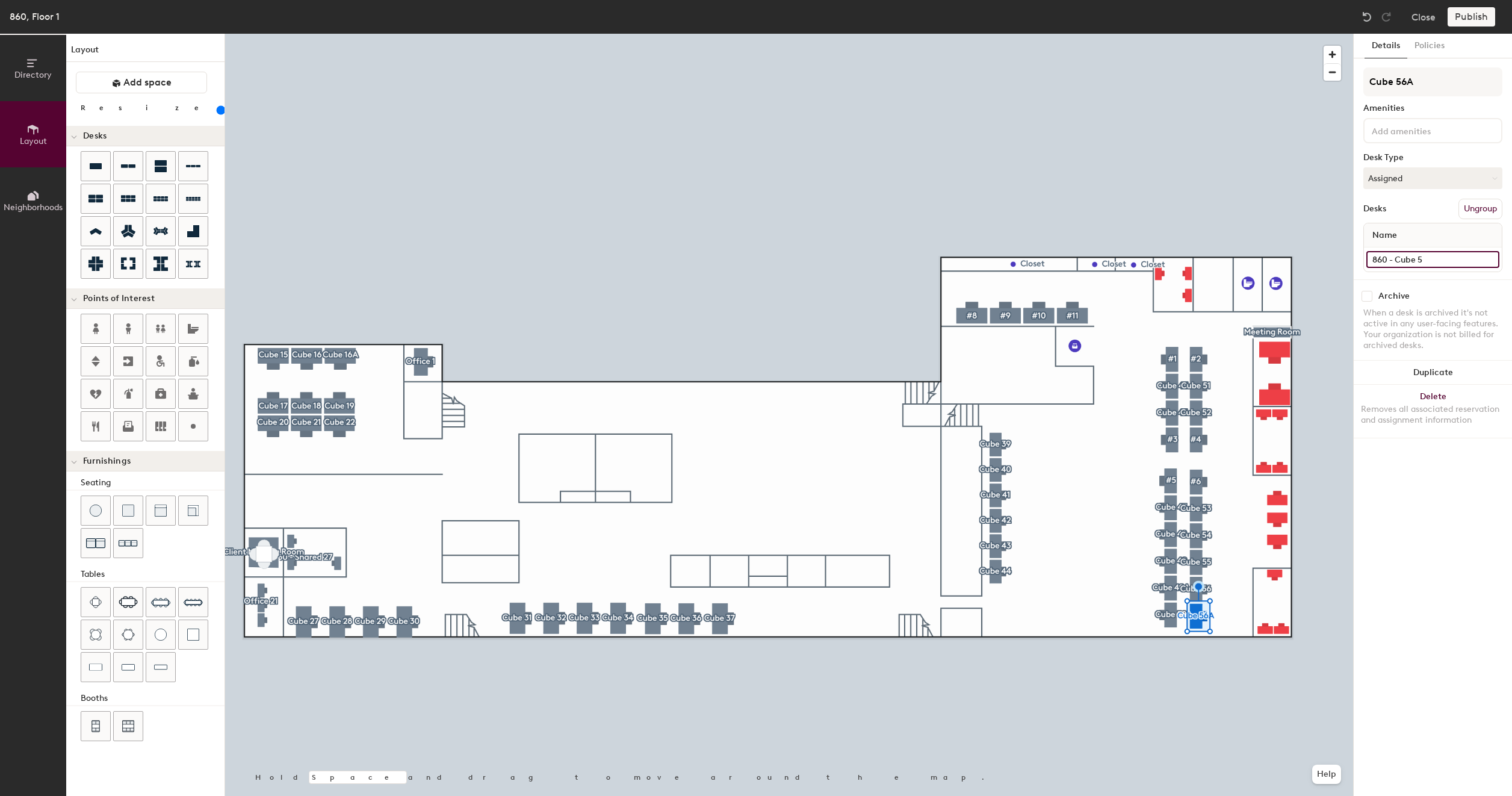
type input "160"
type input "860 - Cube 56"
type input "160"
type input "860 - Cube 56A"
type input "160"
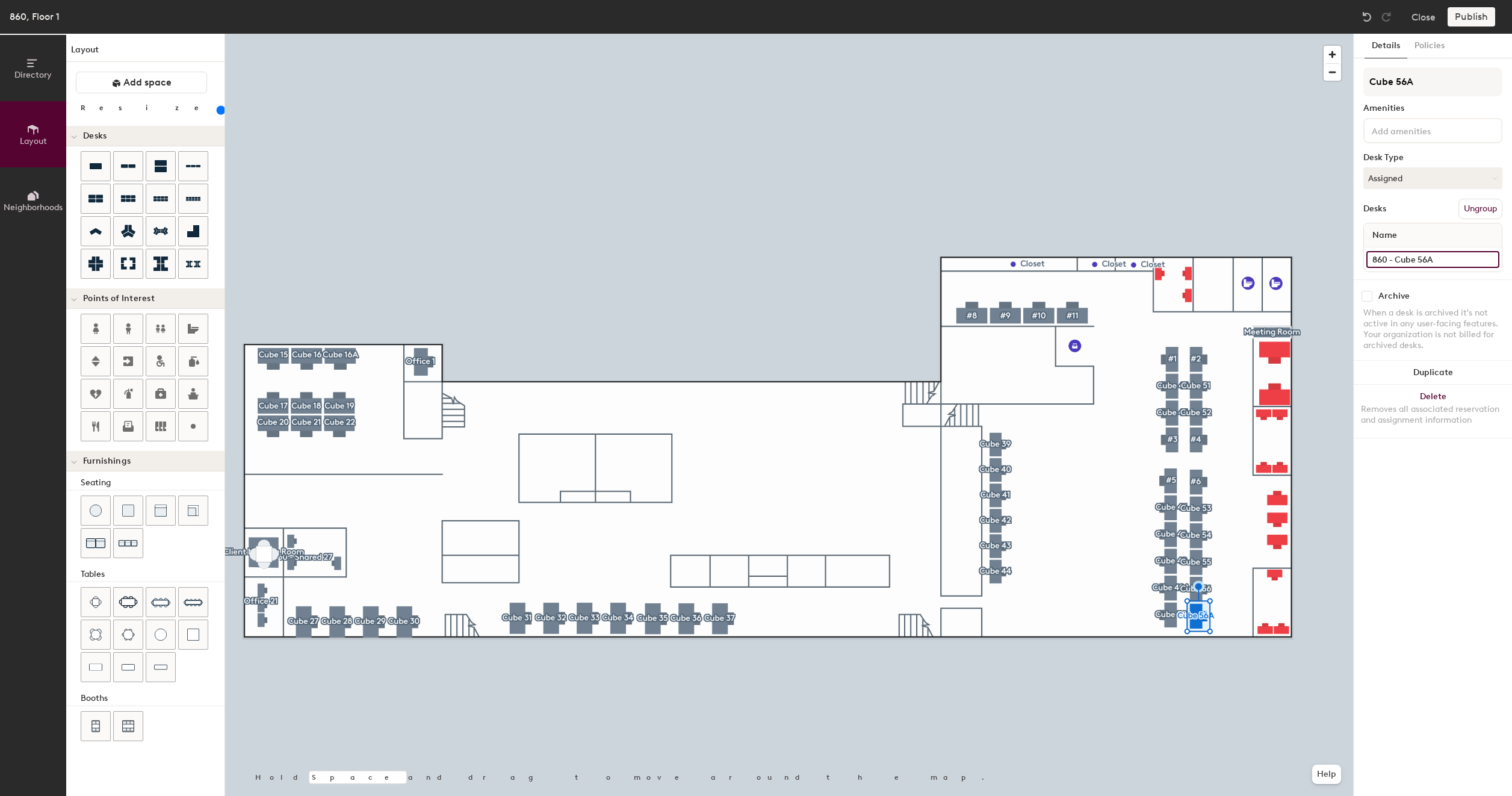
type input "860 - Cube 56A"
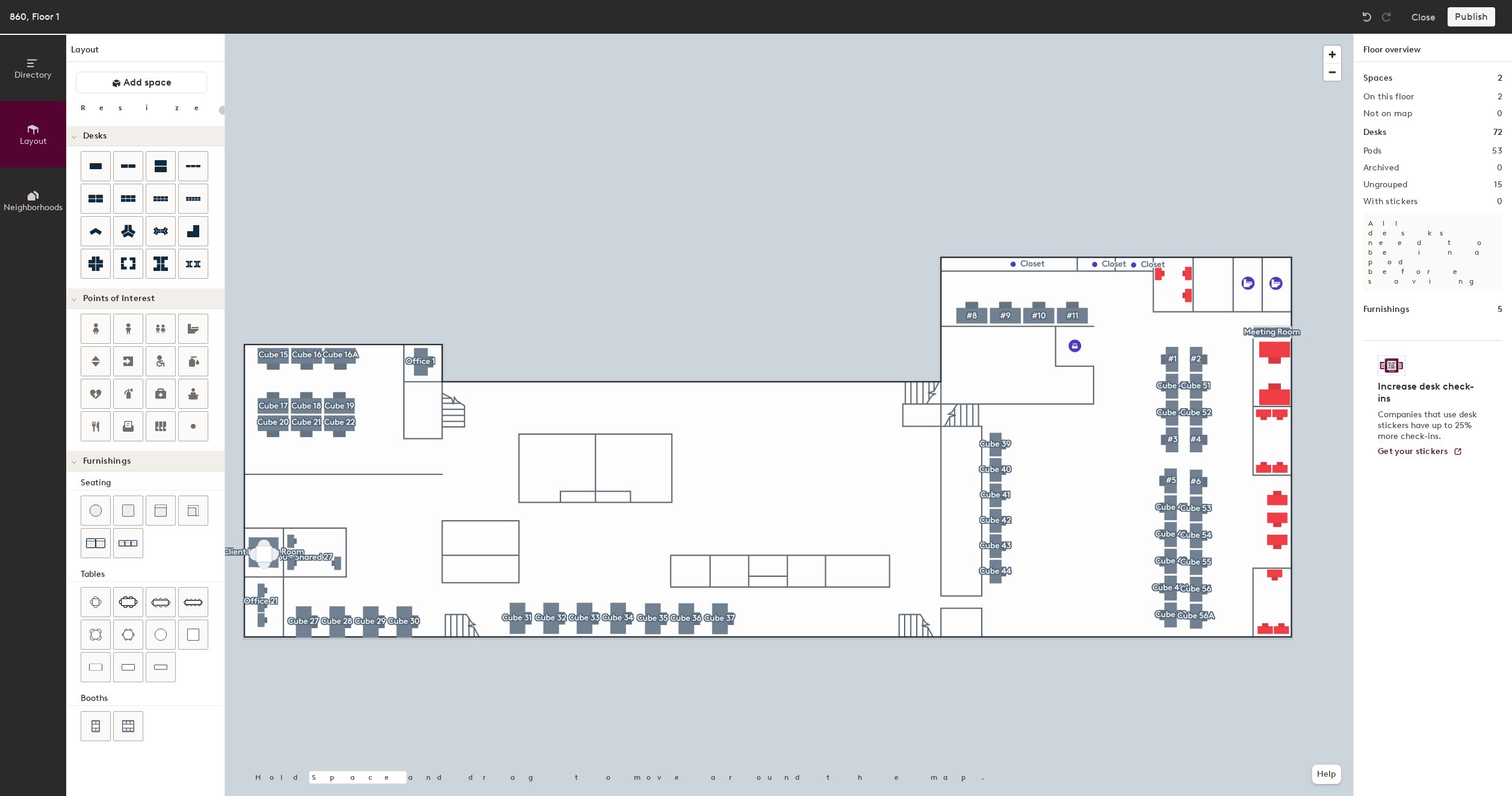
click at [1268, 33] on div at bounding box center [788, 33] width 1127 height 0
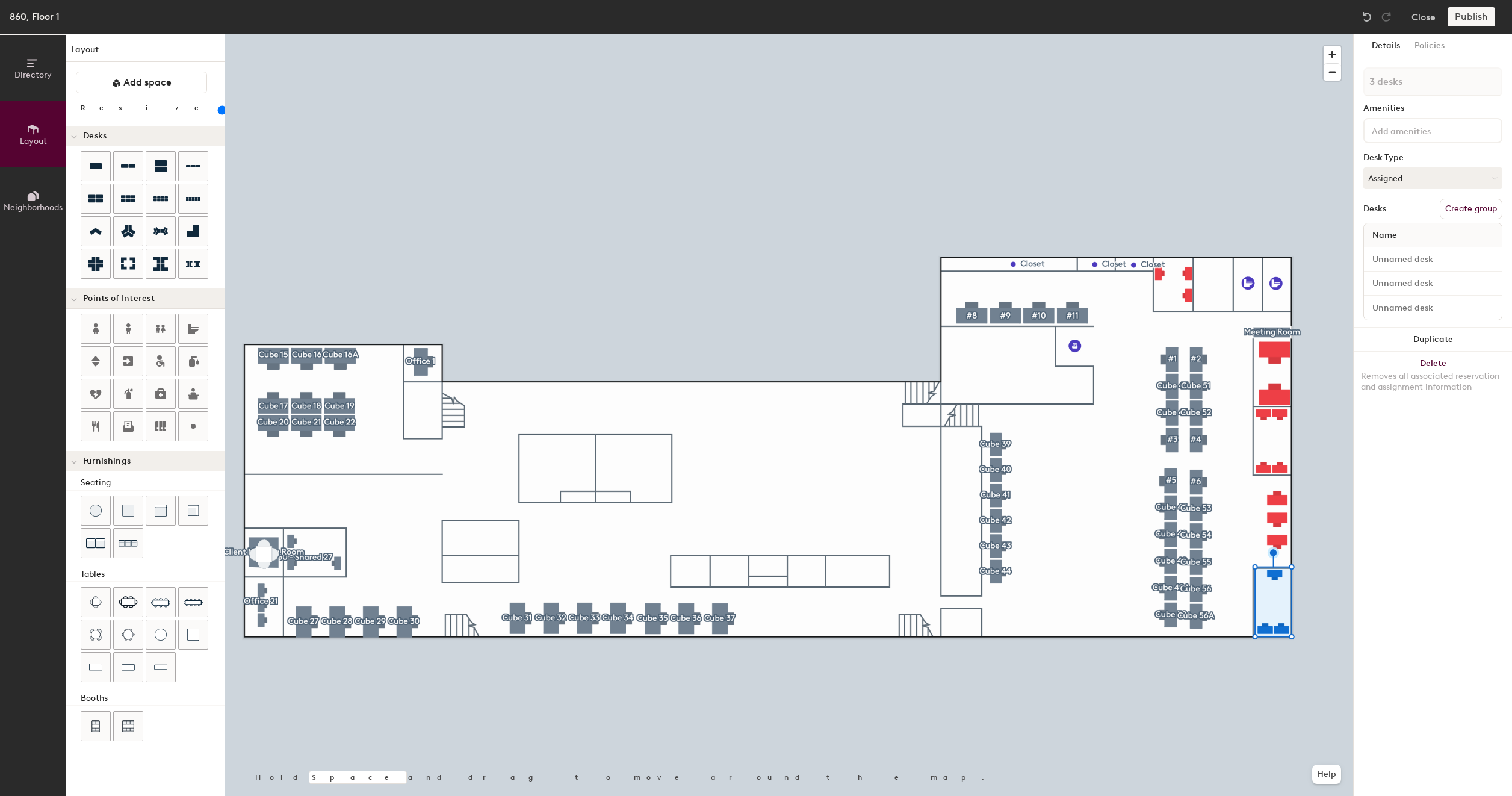
click at [1469, 207] on button "Create group" at bounding box center [1471, 209] width 63 height 21
click at [1431, 77] on input "Pod 54" at bounding box center [1433, 81] width 139 height 29
type input "100"
click at [1431, 77] on input "Pod 54" at bounding box center [1433, 81] width 139 height 29
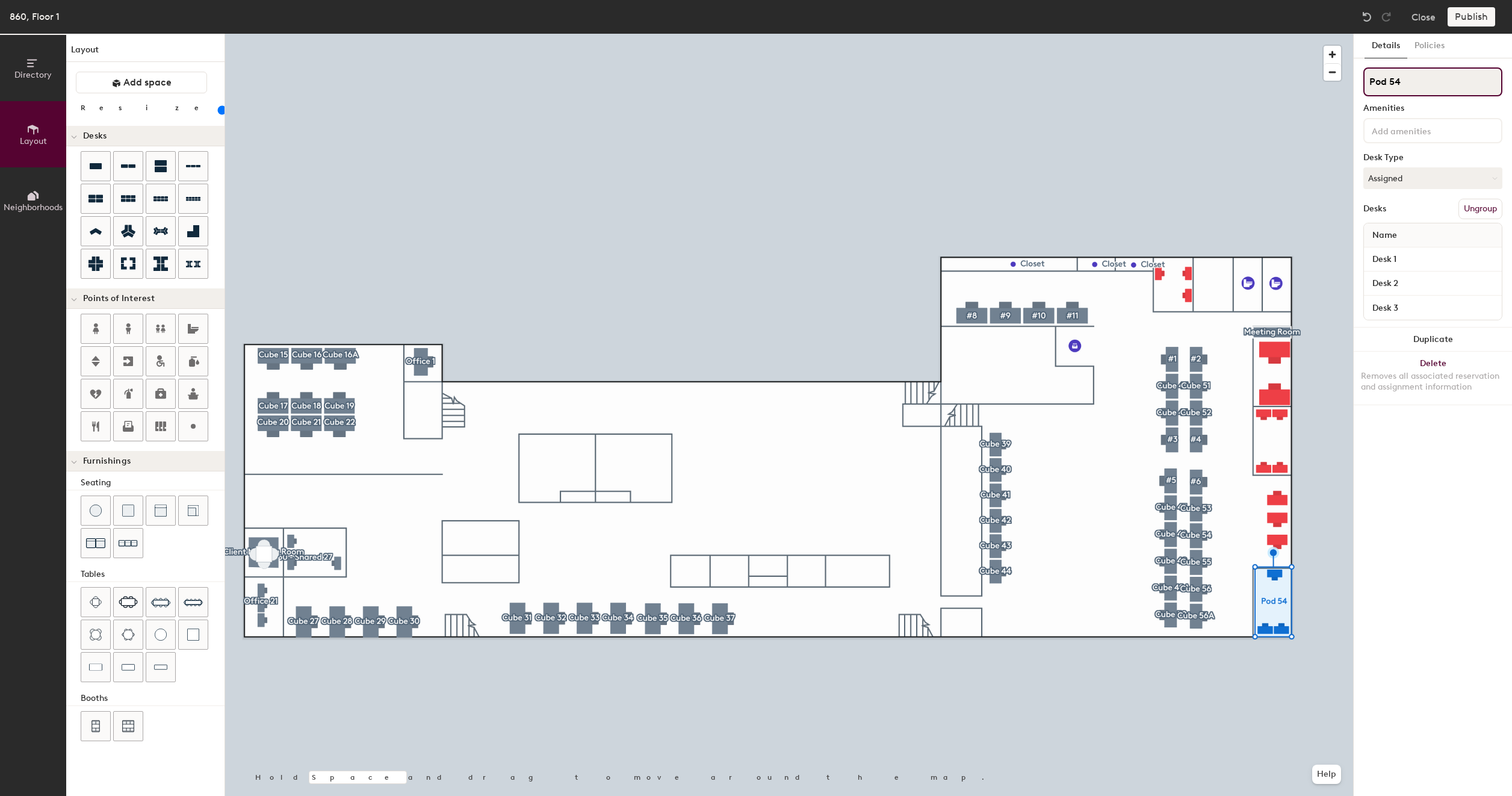
click at [1413, 93] on input "Pod 54" at bounding box center [1433, 81] width 139 height 29
click at [1415, 89] on input "Pod 54" at bounding box center [1433, 81] width 139 height 29
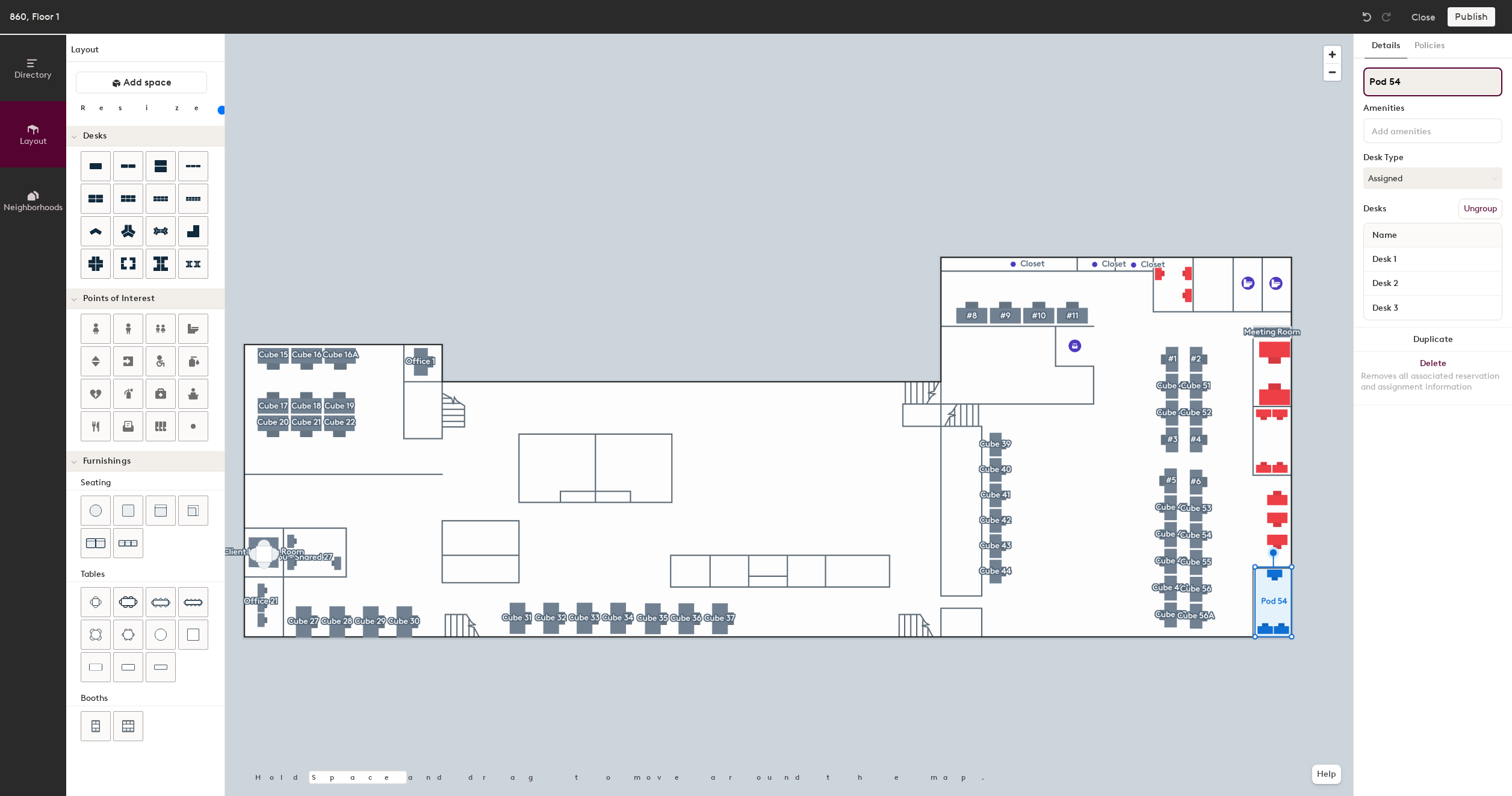
click at [1415, 89] on input "Pod 54" at bounding box center [1433, 81] width 139 height 29
type input "S"
type input "100"
type input "Sha"
type input "100"
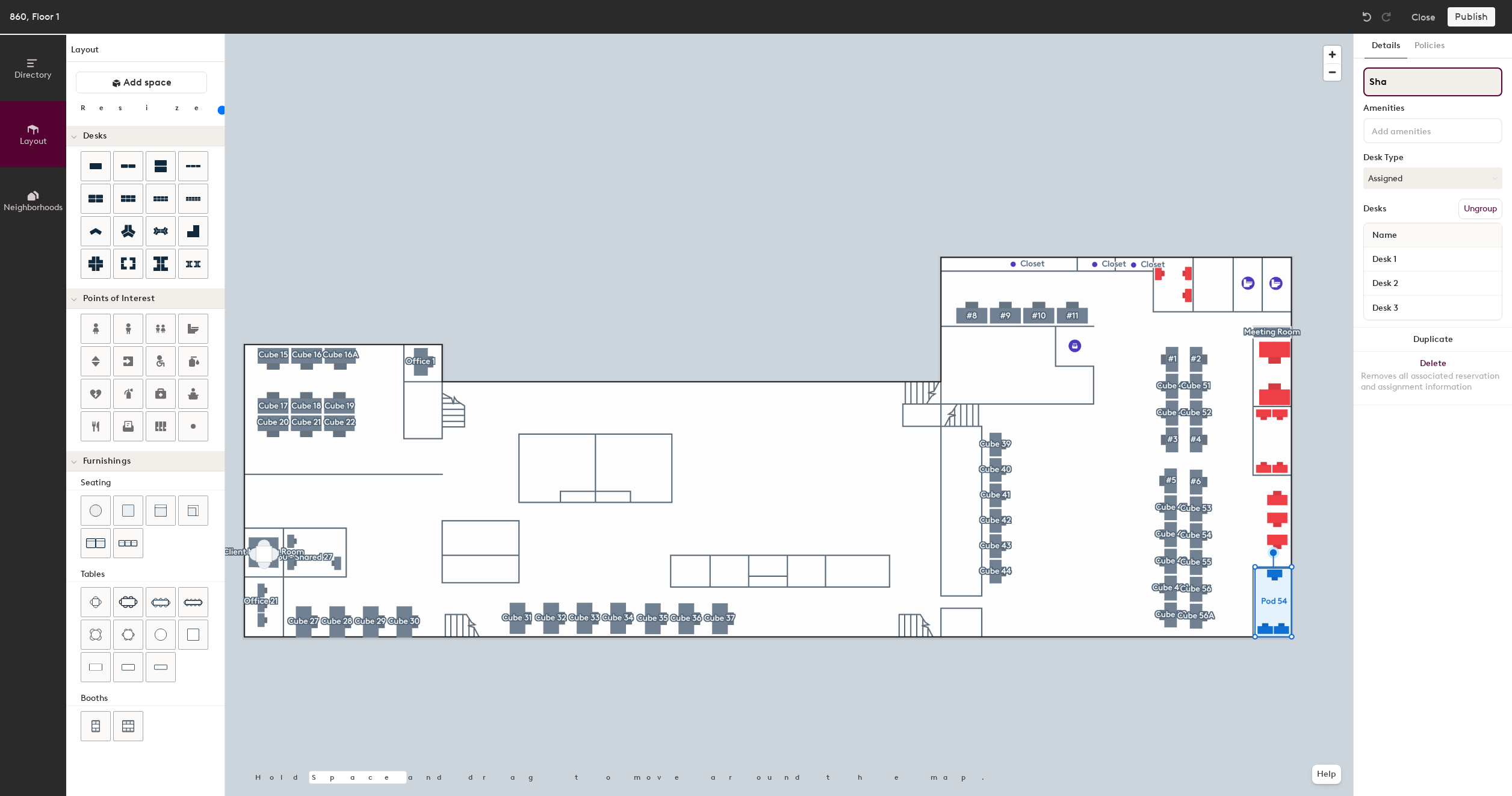
type input "Shar"
type input "100"
type input "Share"
type input "100"
type input "Shared"
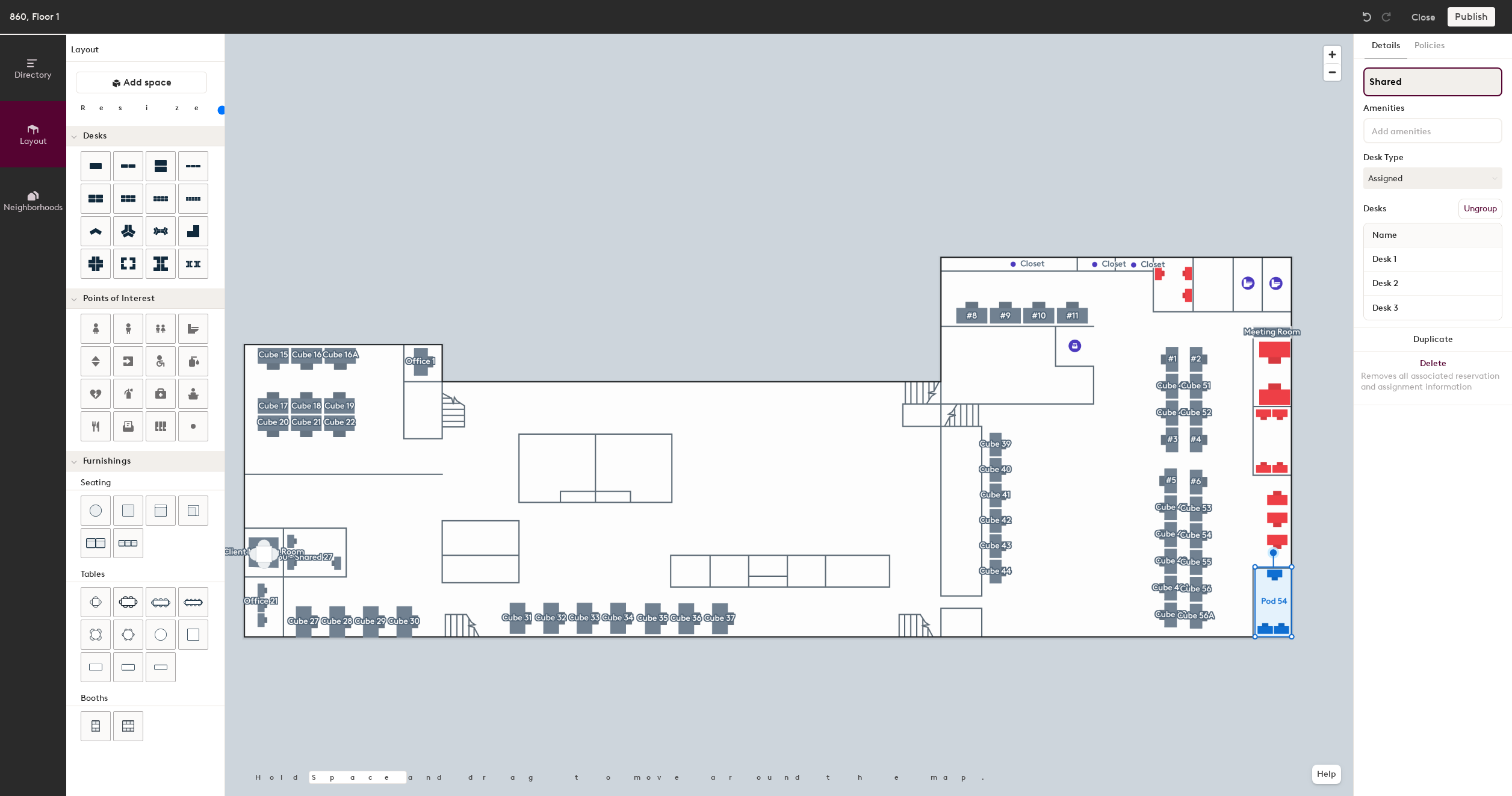
type input "100"
type input "Shared"
type input "100"
type input "Shared 5"
type input "100"
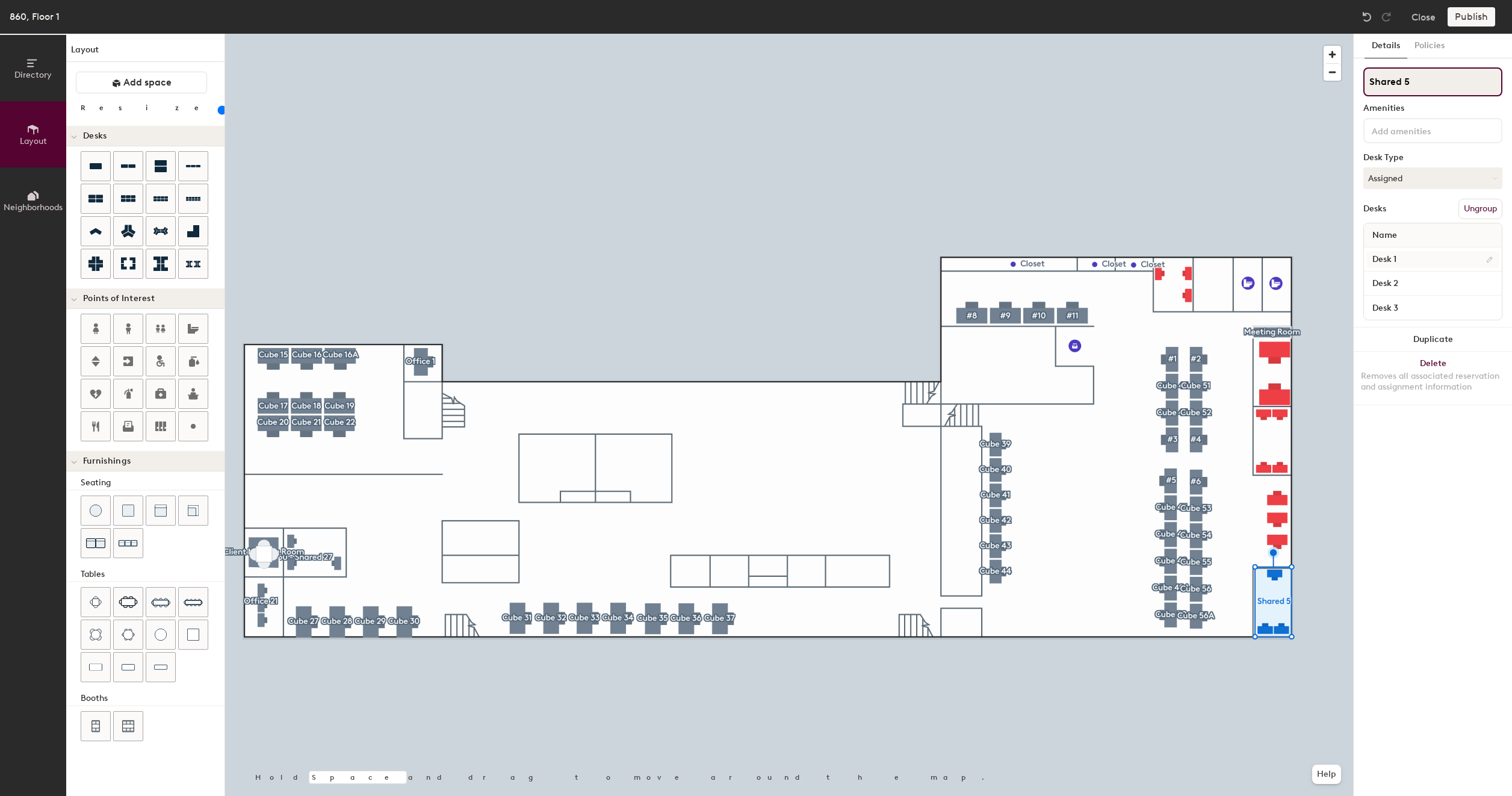
type input "Shared 5"
type input "100"
click at [1390, 260] on input "Desk 1" at bounding box center [1432, 259] width 133 height 17
type input "8"
type input "100"
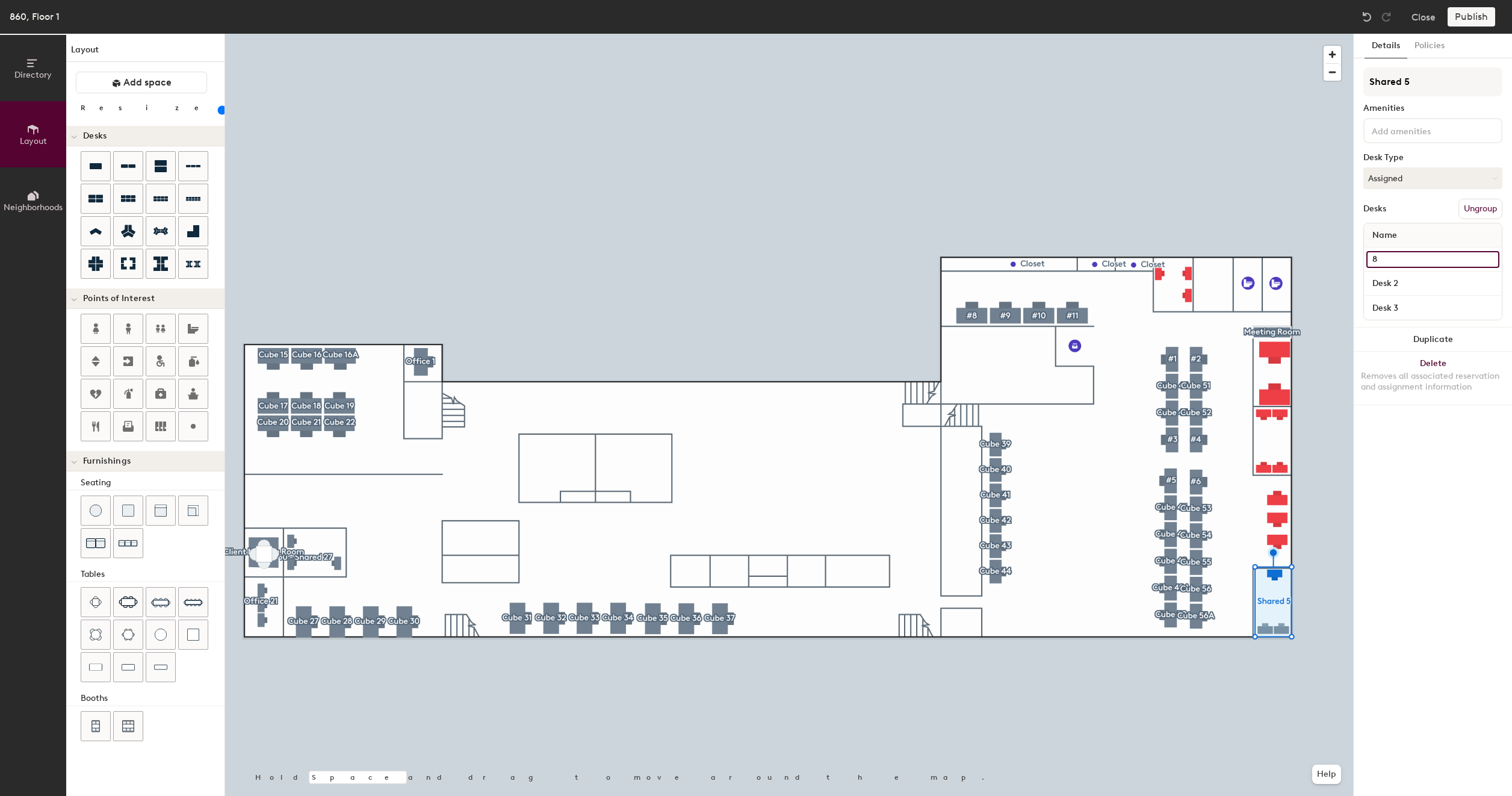
type input "86"
type input "100"
type input "860"
type input "100"
type input "860 -"
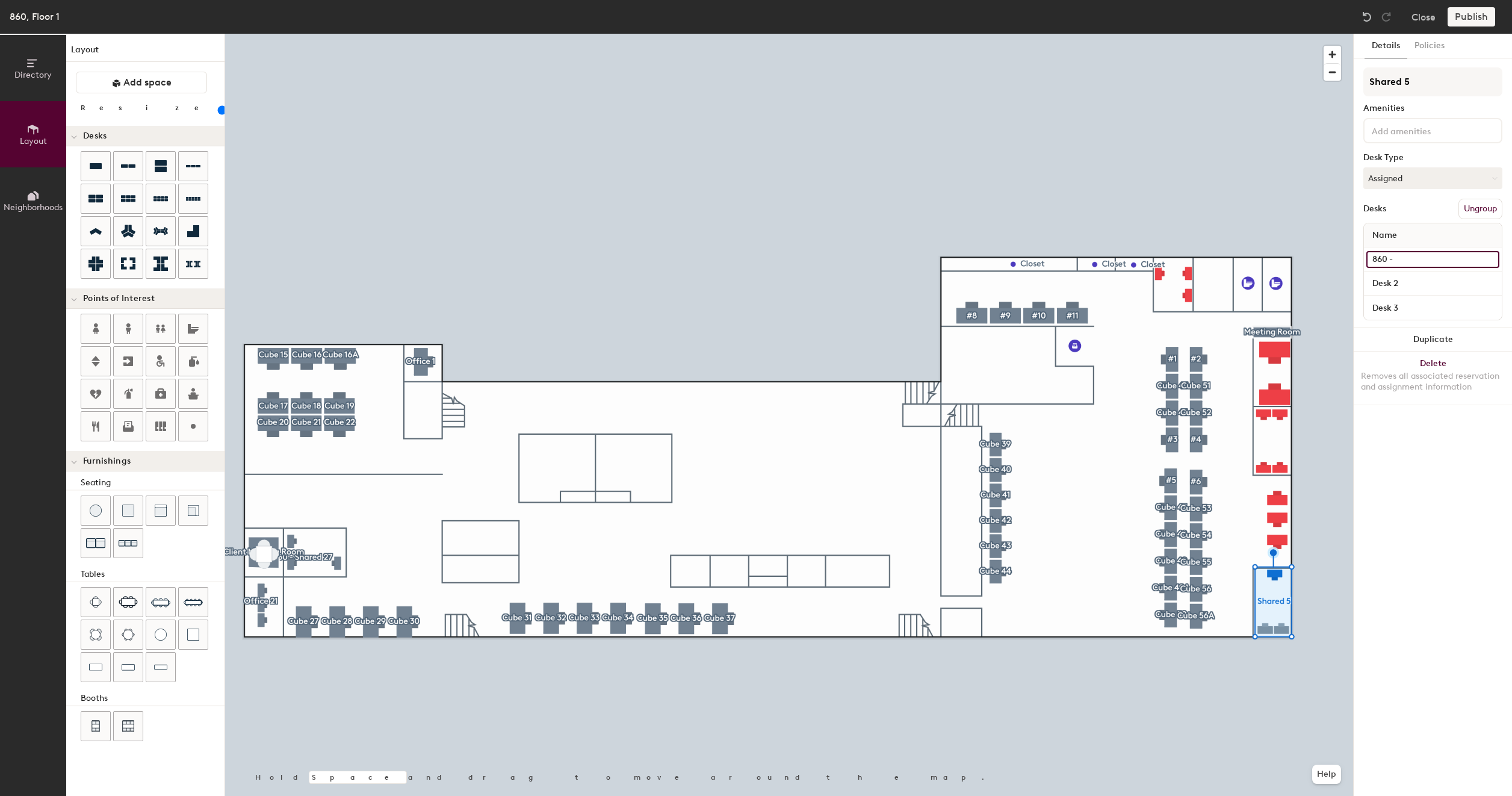
type input "100"
type input "860 -S"
type input "100"
type input "860 -"
type input "100"
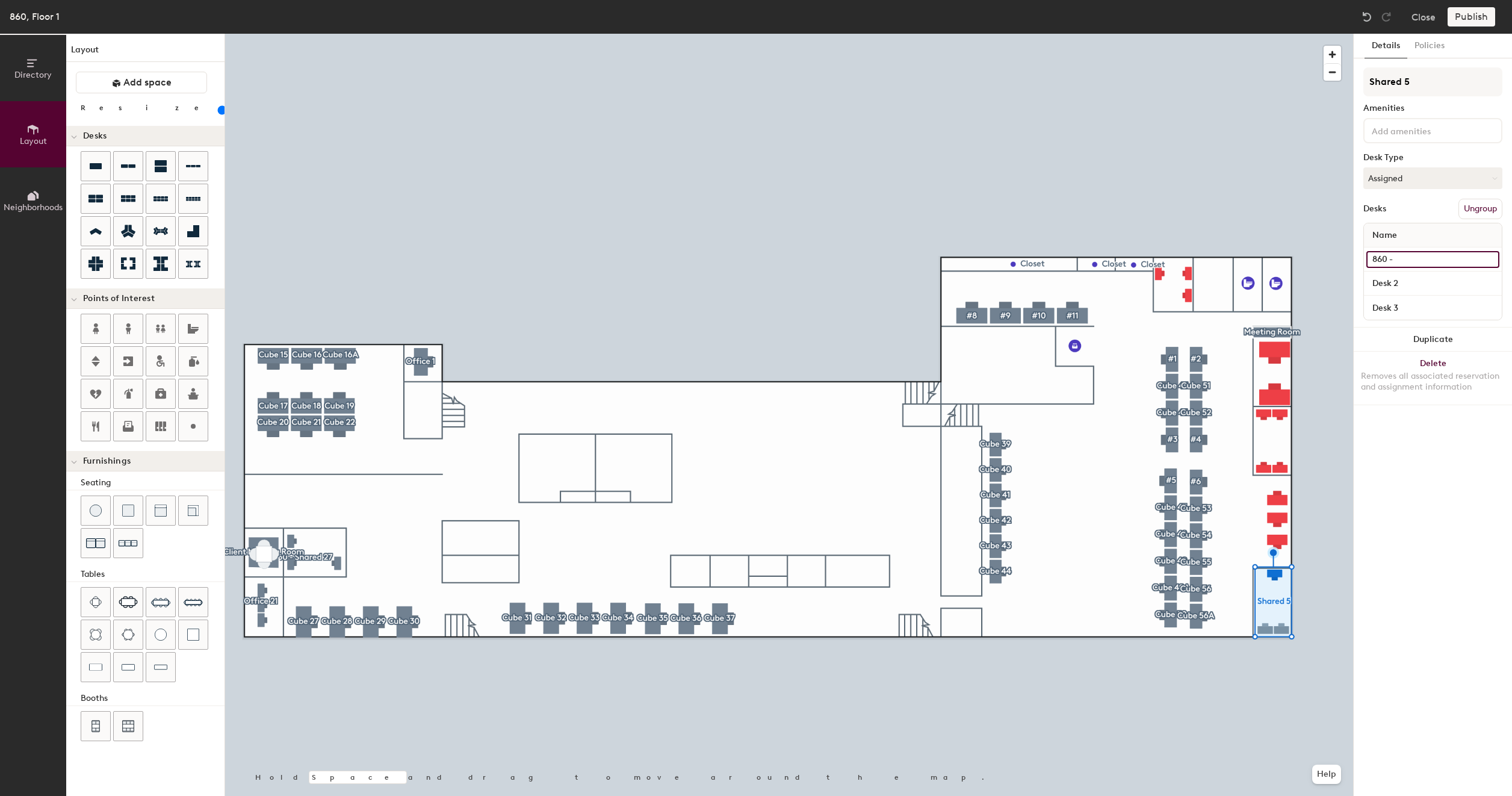
type input "860 -"
type input "100"
type input "860 - Sh"
type input "100"
type input "860 - Sha"
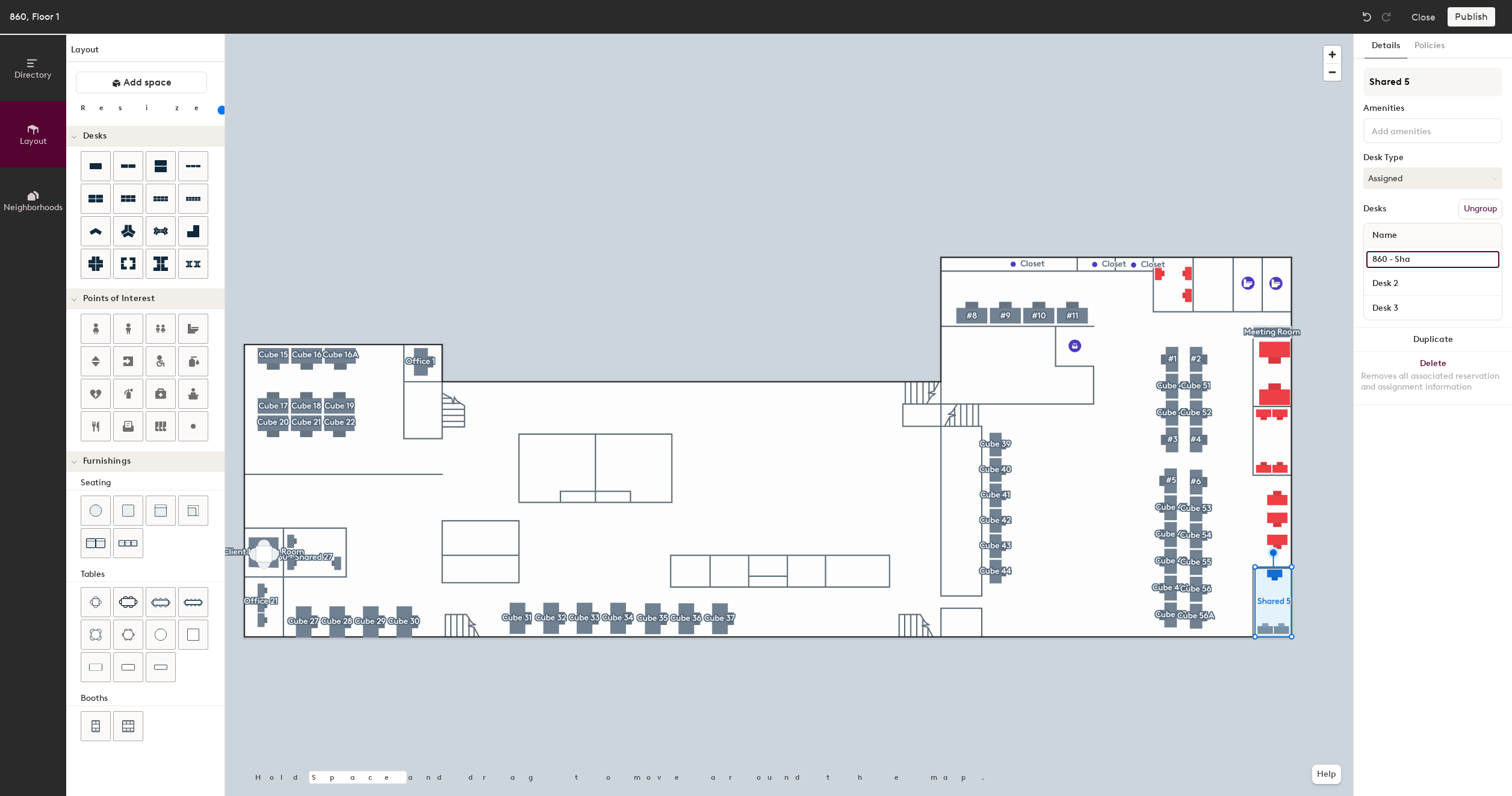
type input "100"
type input "860 - Shar"
type input "100"
type input "860 - Share"
type input "100"
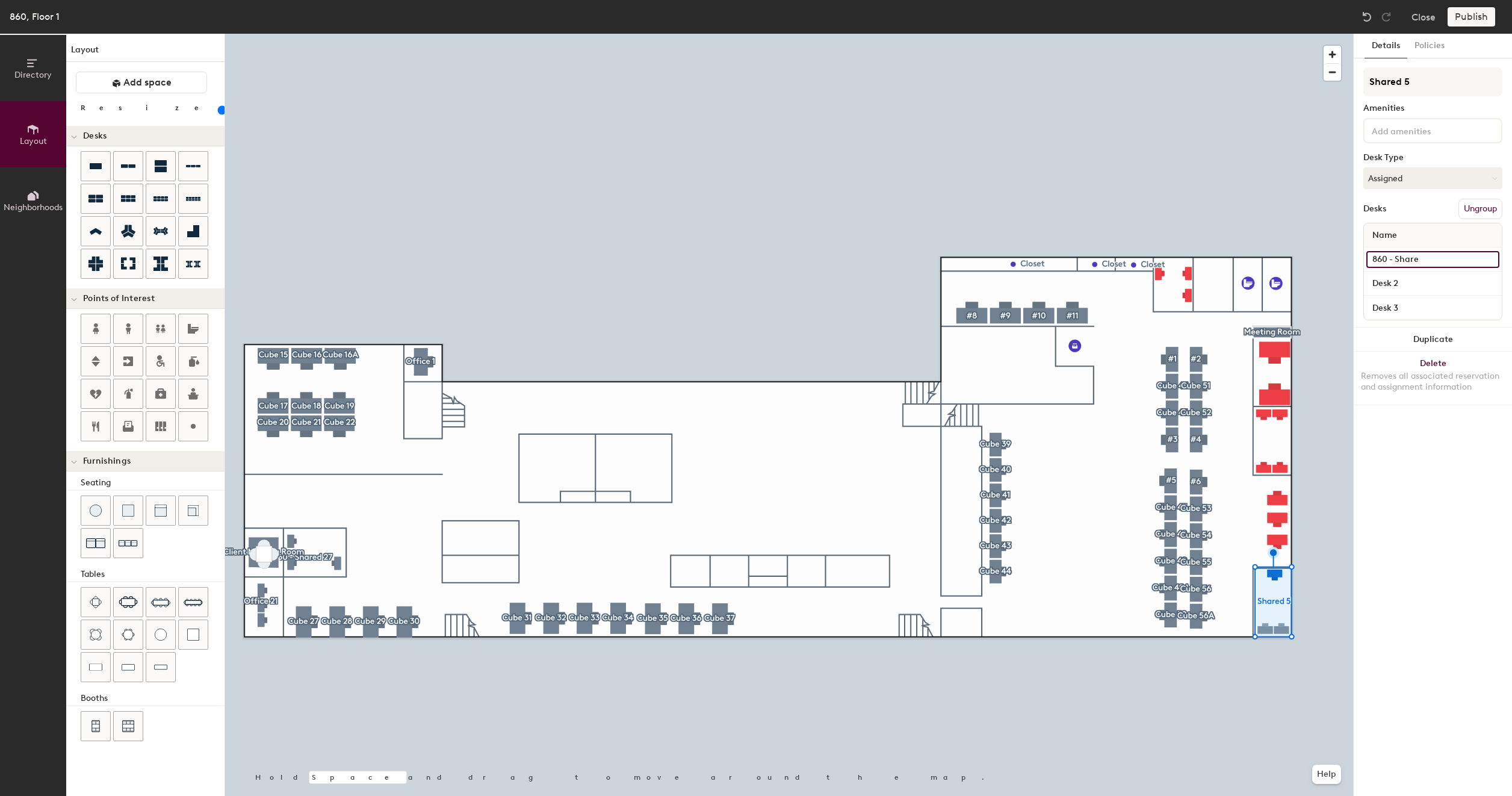
type input "860 - Shared"
type input "100"
type input "860 - Shared"
type input "100"
type input "860 - Shared 5"
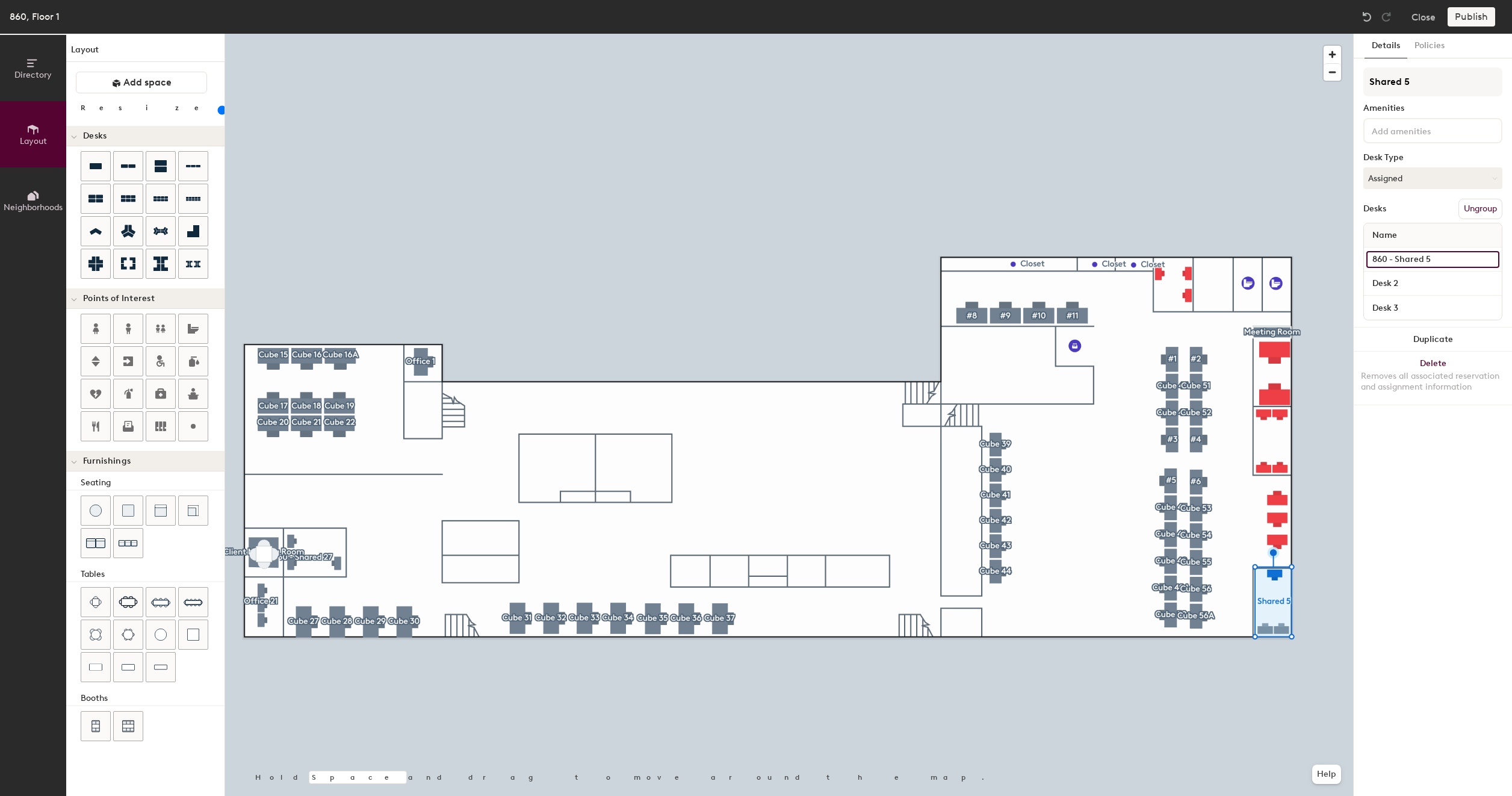
type input "100"
type input "860 - Shared 5A"
type input "100"
type input "860 - Shared 5A"
click at [1409, 283] on input "Desk 2" at bounding box center [1432, 283] width 133 height 17
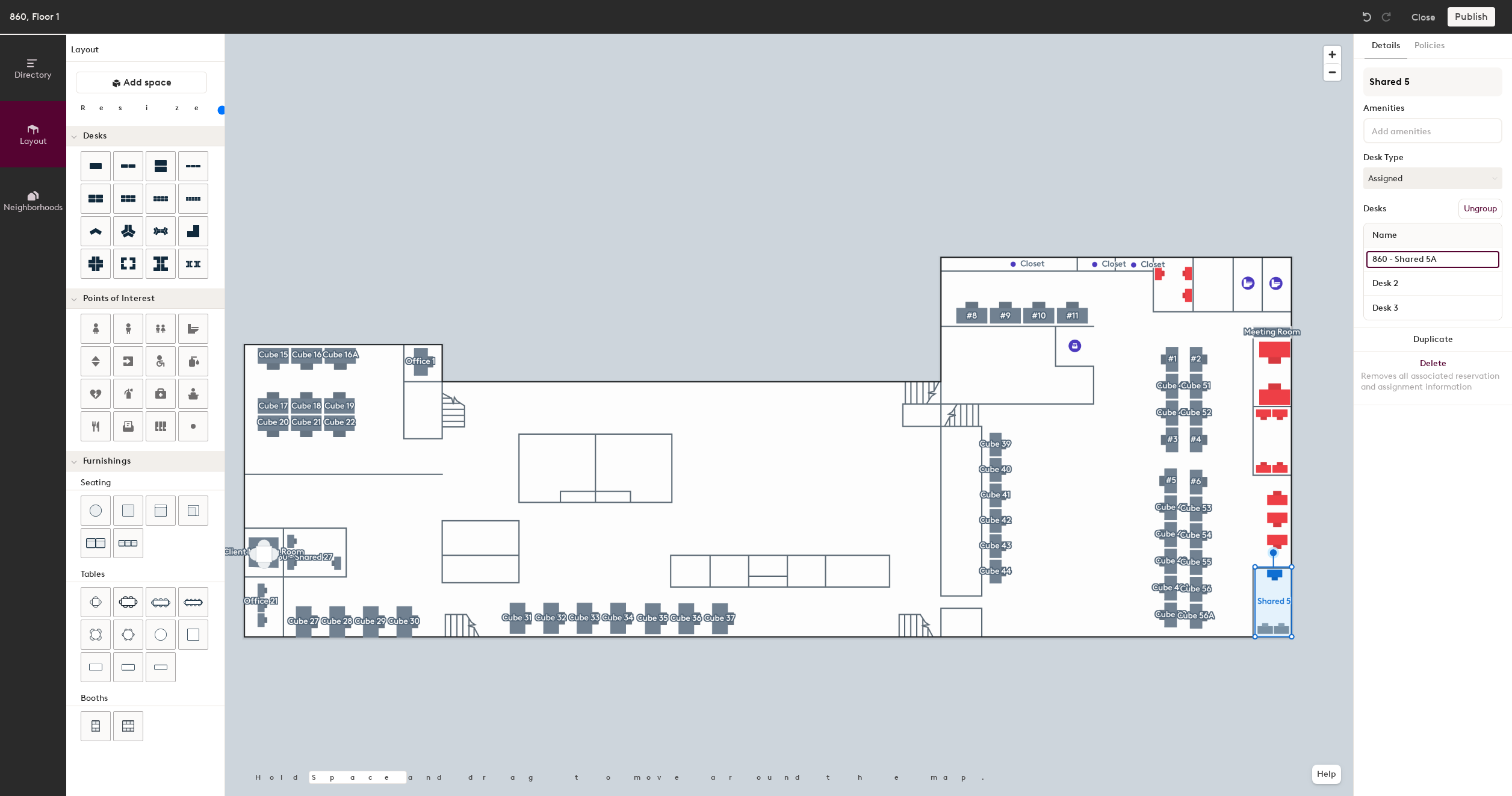
drag, startPoint x: 1447, startPoint y: 254, endPoint x: 1366, endPoint y: 258, distance: 81.1
click at [1366, 258] on input "860 - Shared 5A" at bounding box center [1432, 259] width 133 height 17
type input "100"
click at [1401, 284] on input "Desk 2" at bounding box center [1432, 283] width 133 height 17
paste input "860 - Shared 5A"
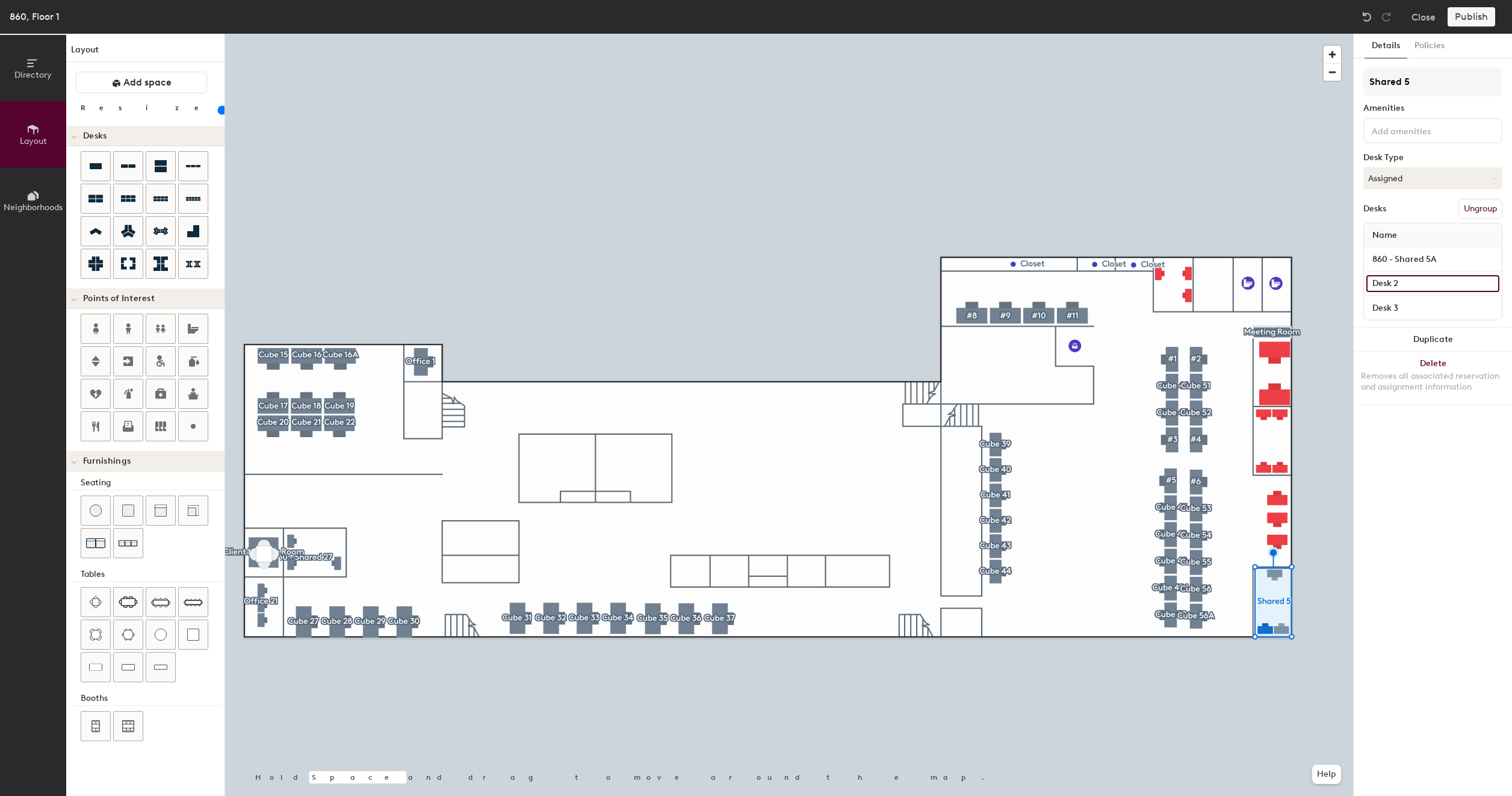
type input "860 - Shared 5A"
type input "100"
type input "860 - Shared 5"
type input "100"
type input "860 - Shared 5B"
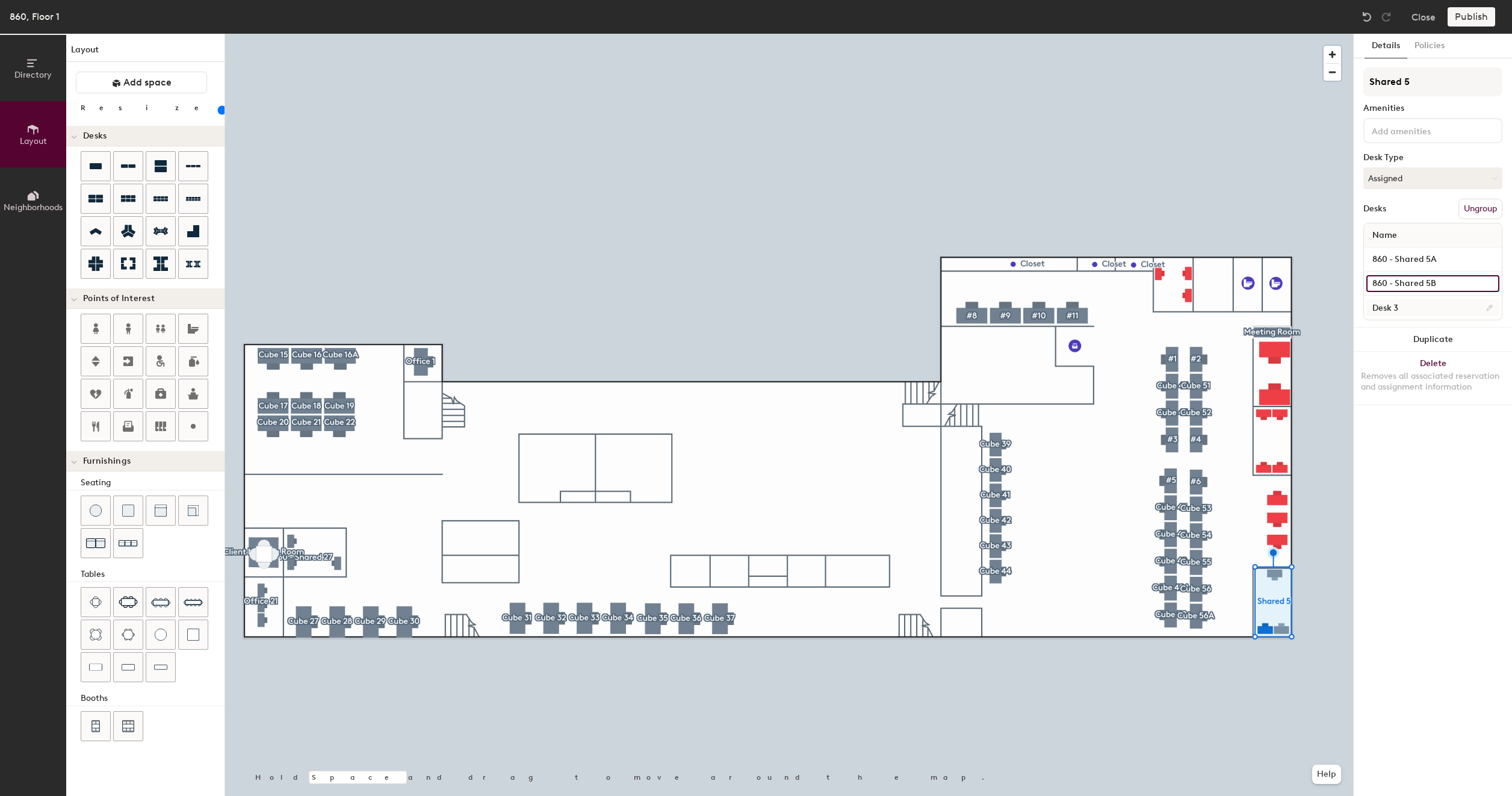
type input "100"
type input "860 - Shared 5B"
type input "100"
click at [1413, 312] on input "Desk 3" at bounding box center [1432, 307] width 133 height 17
paste input "860 - Shared 5A"
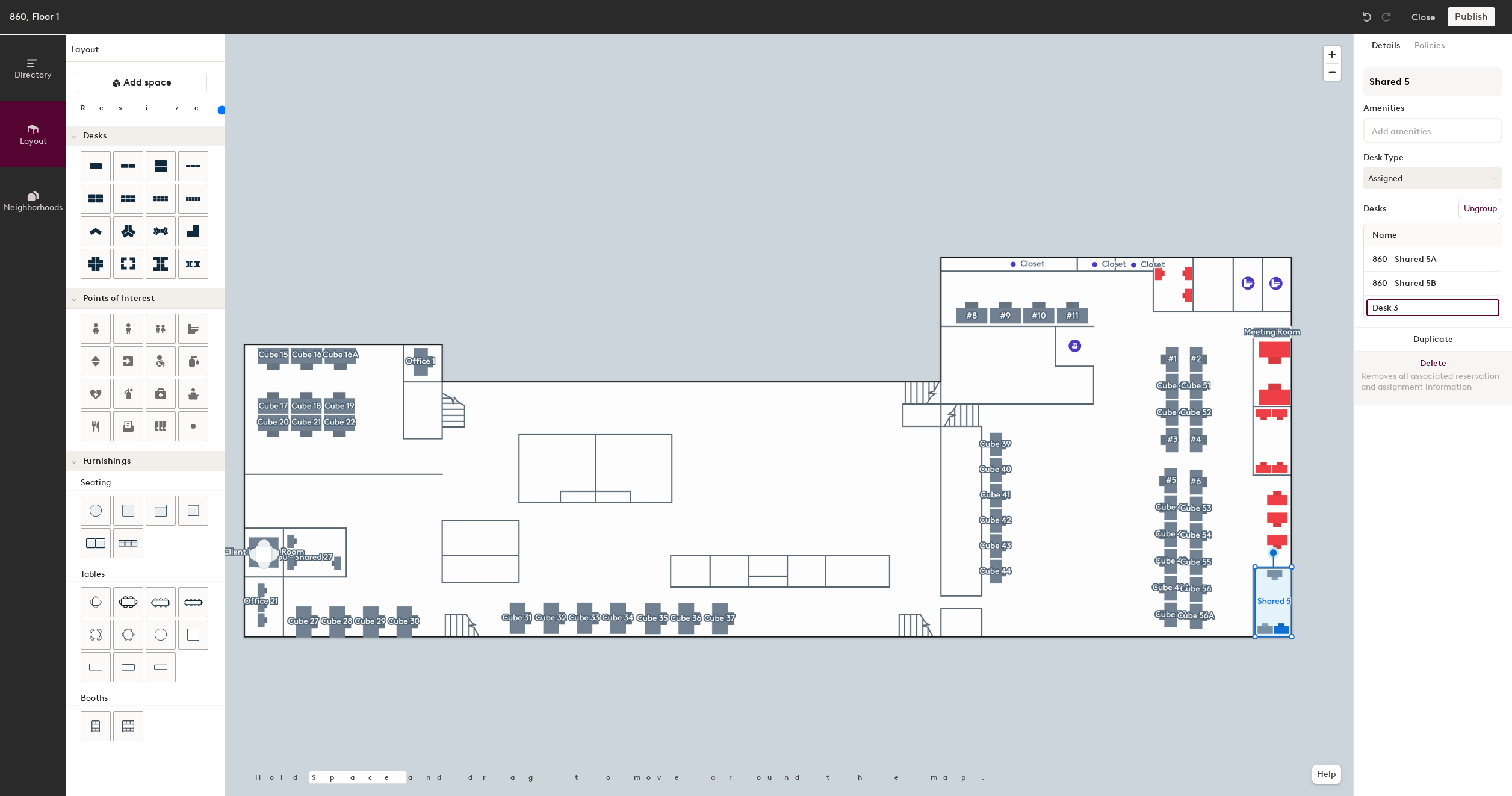
type input "860 - Shared 5A"
type input "100"
type input "860 - Shared 5"
type input "100"
type input "860 - Shared 5C"
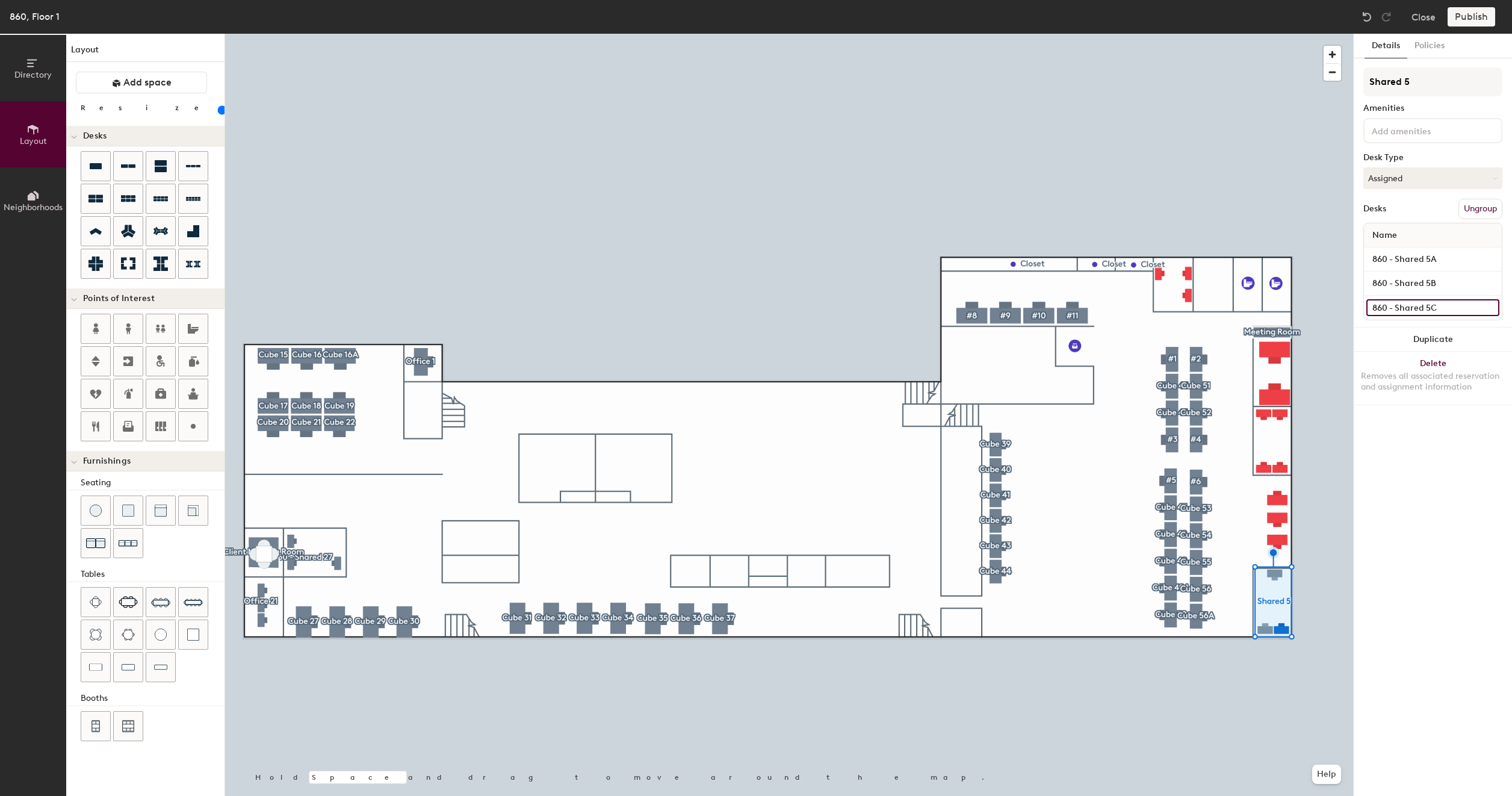
type input "100"
type input "860 - Shared 5C"
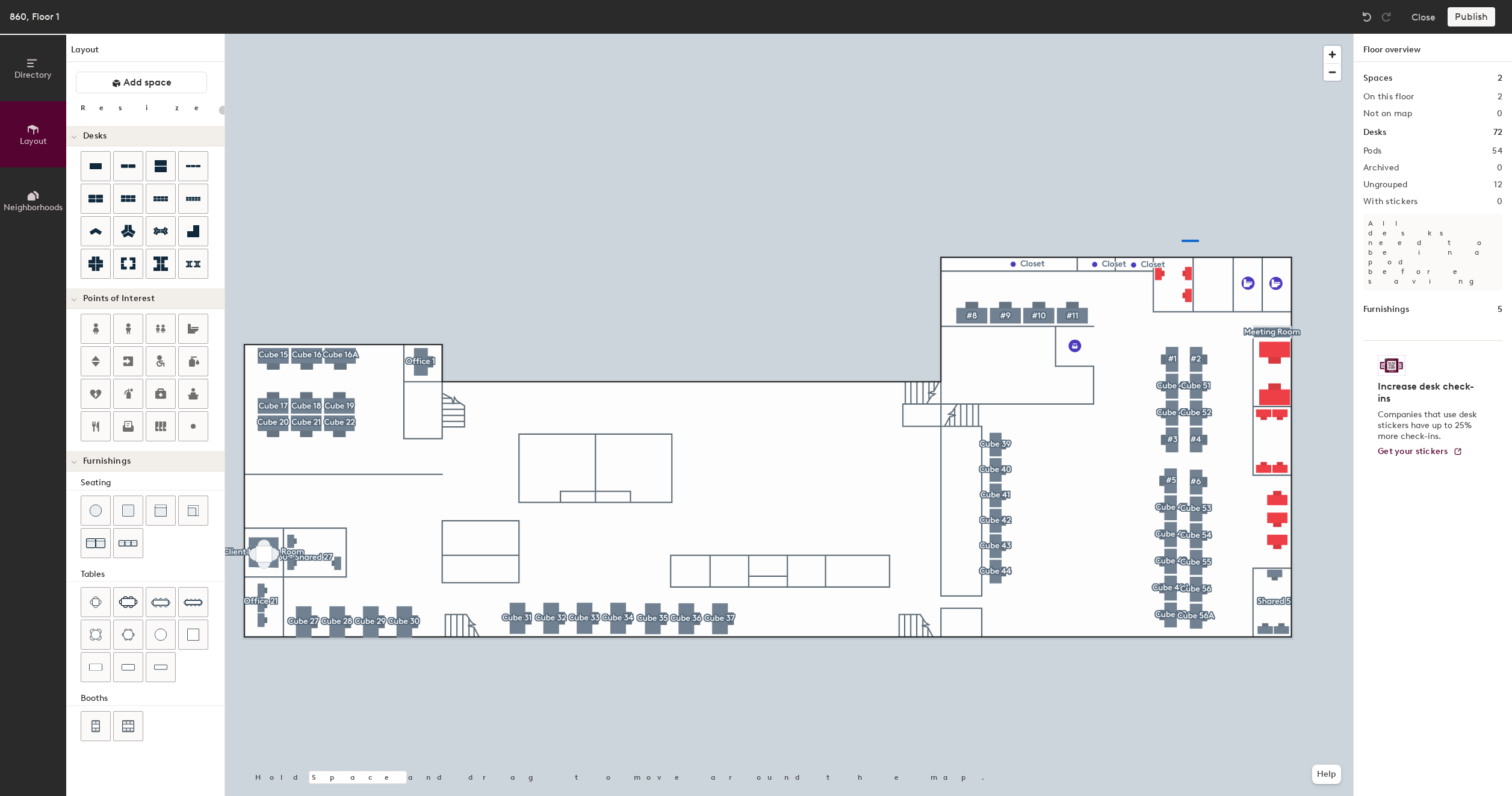
click at [1182, 33] on div at bounding box center [788, 33] width 1127 height 0
type input "80"
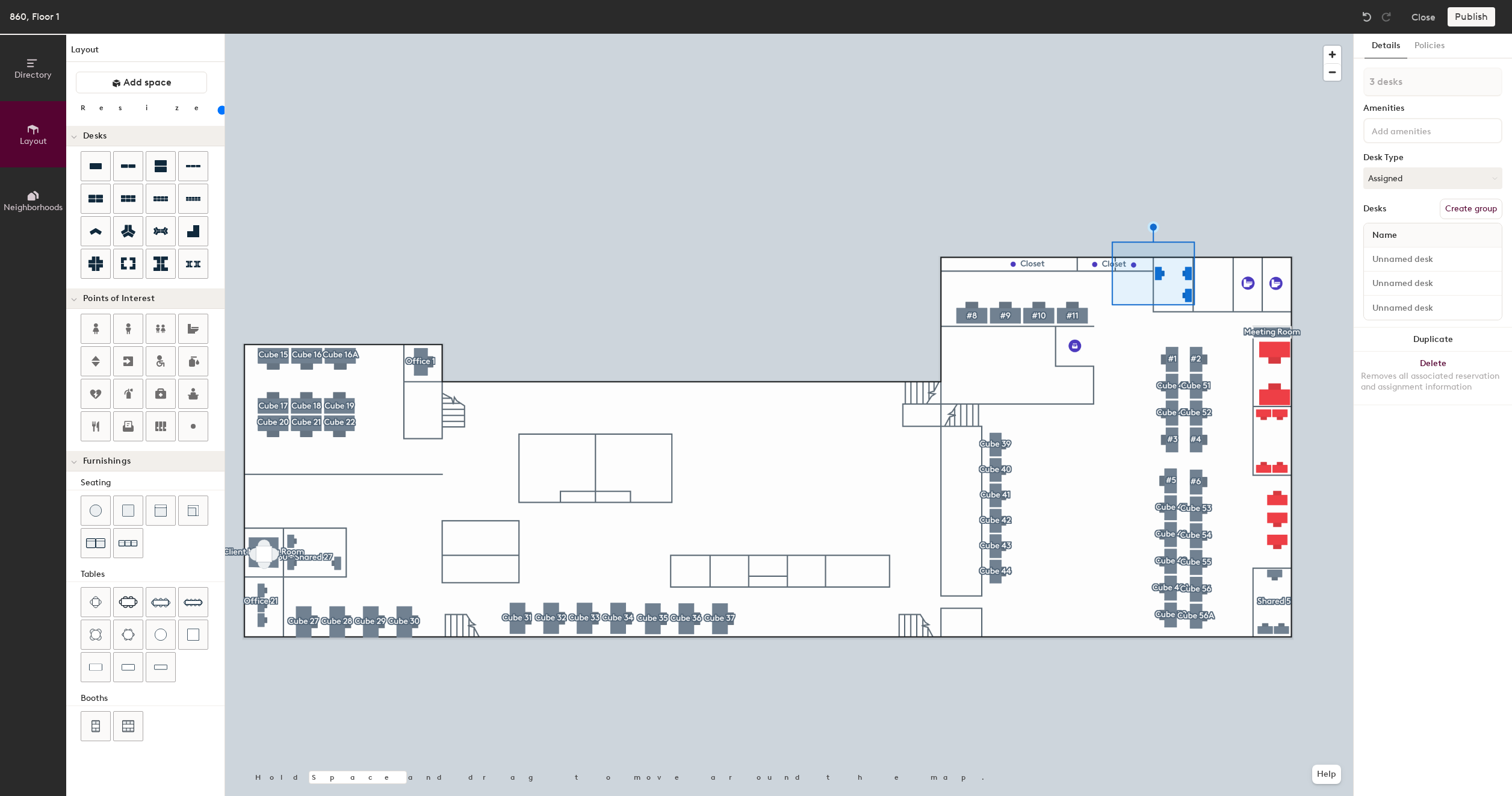
click at [1470, 205] on button "Create group" at bounding box center [1471, 209] width 63 height 21
click at [1426, 77] on input "Pod 55" at bounding box center [1433, 81] width 139 height 29
click at [1438, 85] on input "Pod 55" at bounding box center [1433, 81] width 139 height 29
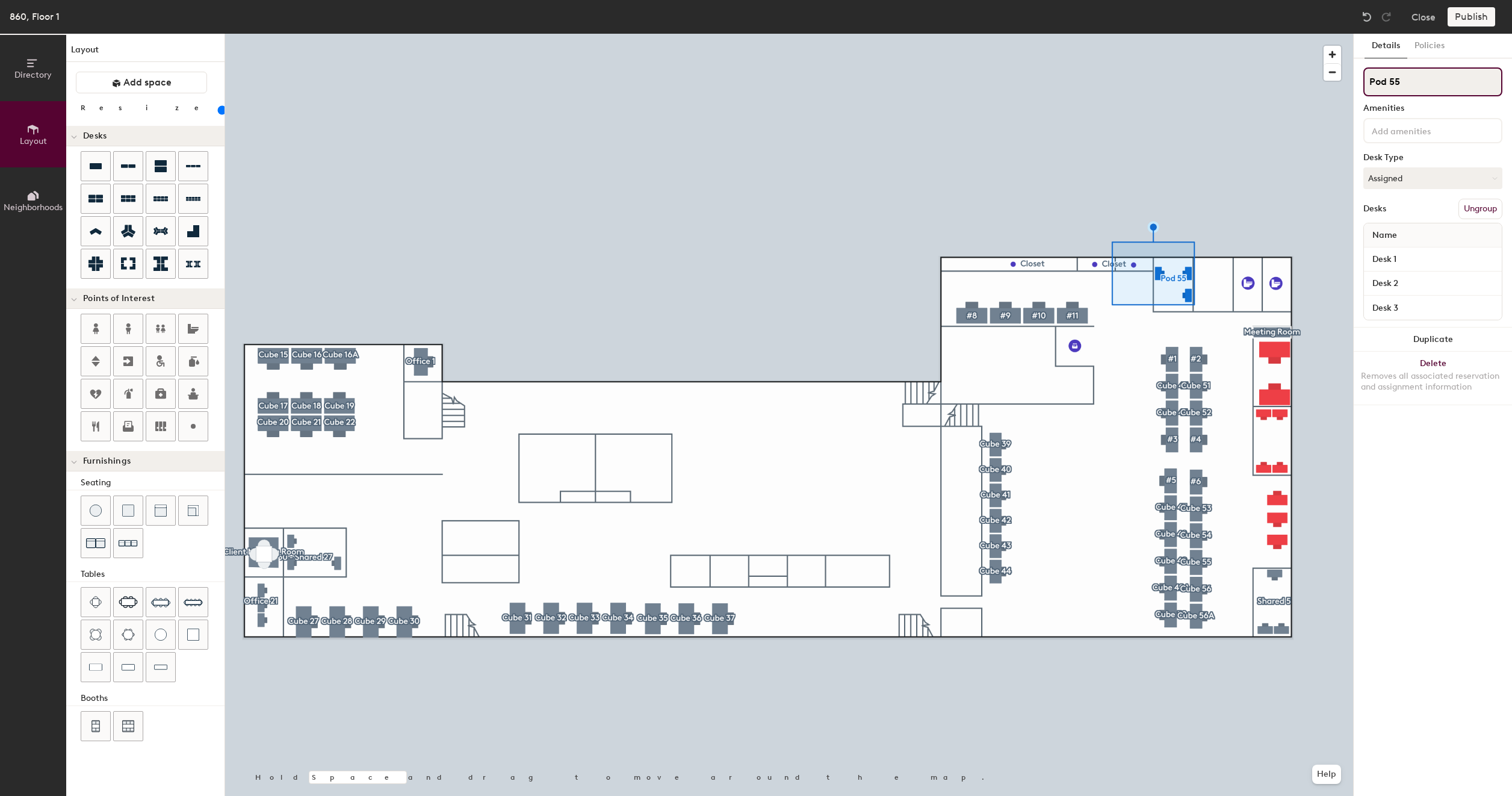
click at [1438, 85] on input "Pod 55" at bounding box center [1433, 81] width 139 height 29
type input "Shared 24"
click at [1401, 258] on input "Desk 1" at bounding box center [1432, 259] width 133 height 17
paste input "860 - Shared 5A"
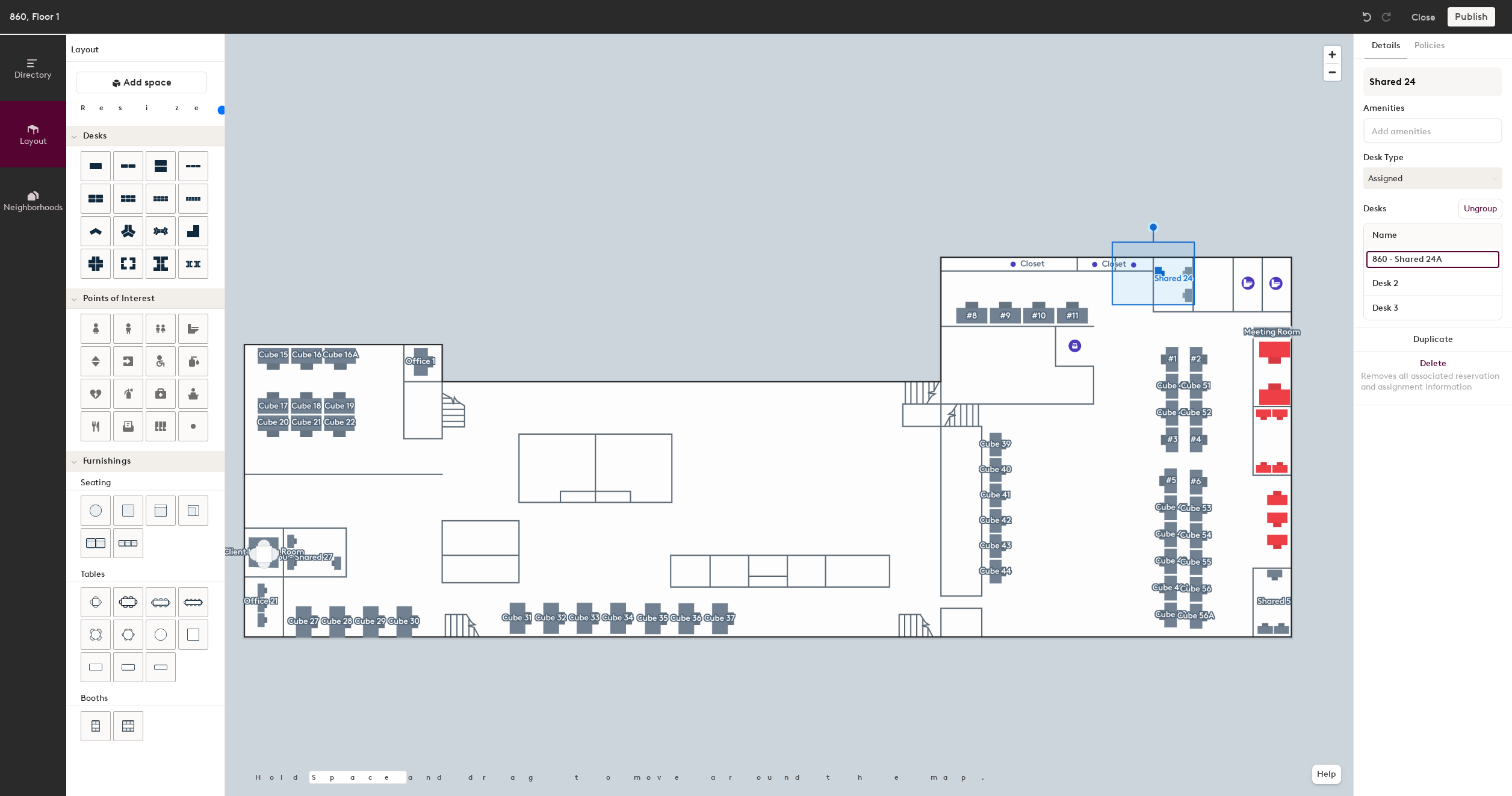
click at [1455, 259] on input "860 - Shared 24A" at bounding box center [1432, 259] width 133 height 17
drag, startPoint x: 1455, startPoint y: 259, endPoint x: 1445, endPoint y: 258, distance: 10.0
click at [1445, 258] on input "860 - Shared 24A" at bounding box center [1432, 259] width 133 height 17
type input "860 - Shared 24A"
click at [1415, 279] on input "Desk 2" at bounding box center [1432, 283] width 133 height 17
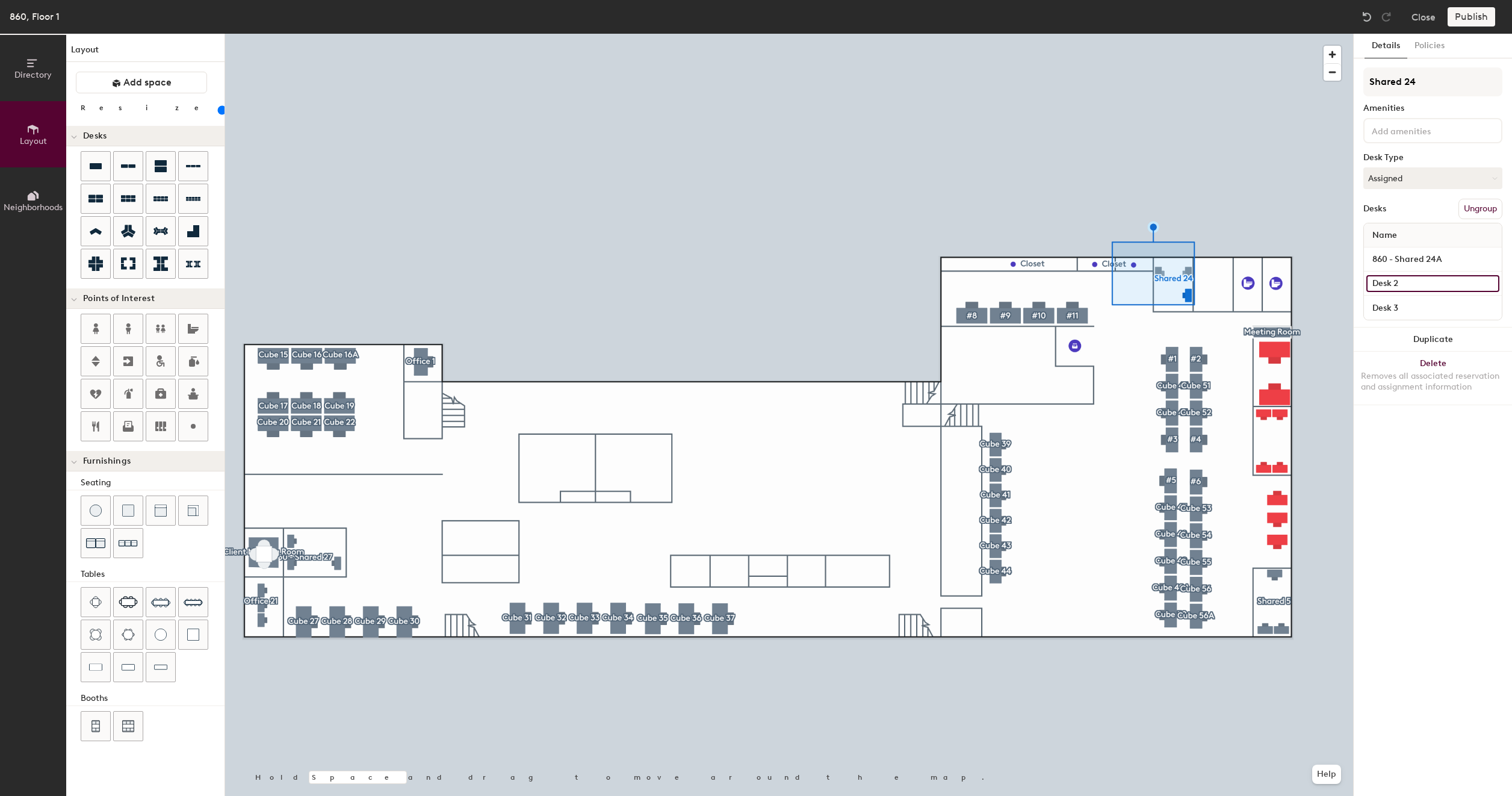
paste input "860 - Shared 24A"
type input "860 - Shared 24A"
click at [1413, 304] on input "Desk 3" at bounding box center [1432, 307] width 133 height 17
paste input "860 - Shared 24A"
type input "860 - Shared 24A"
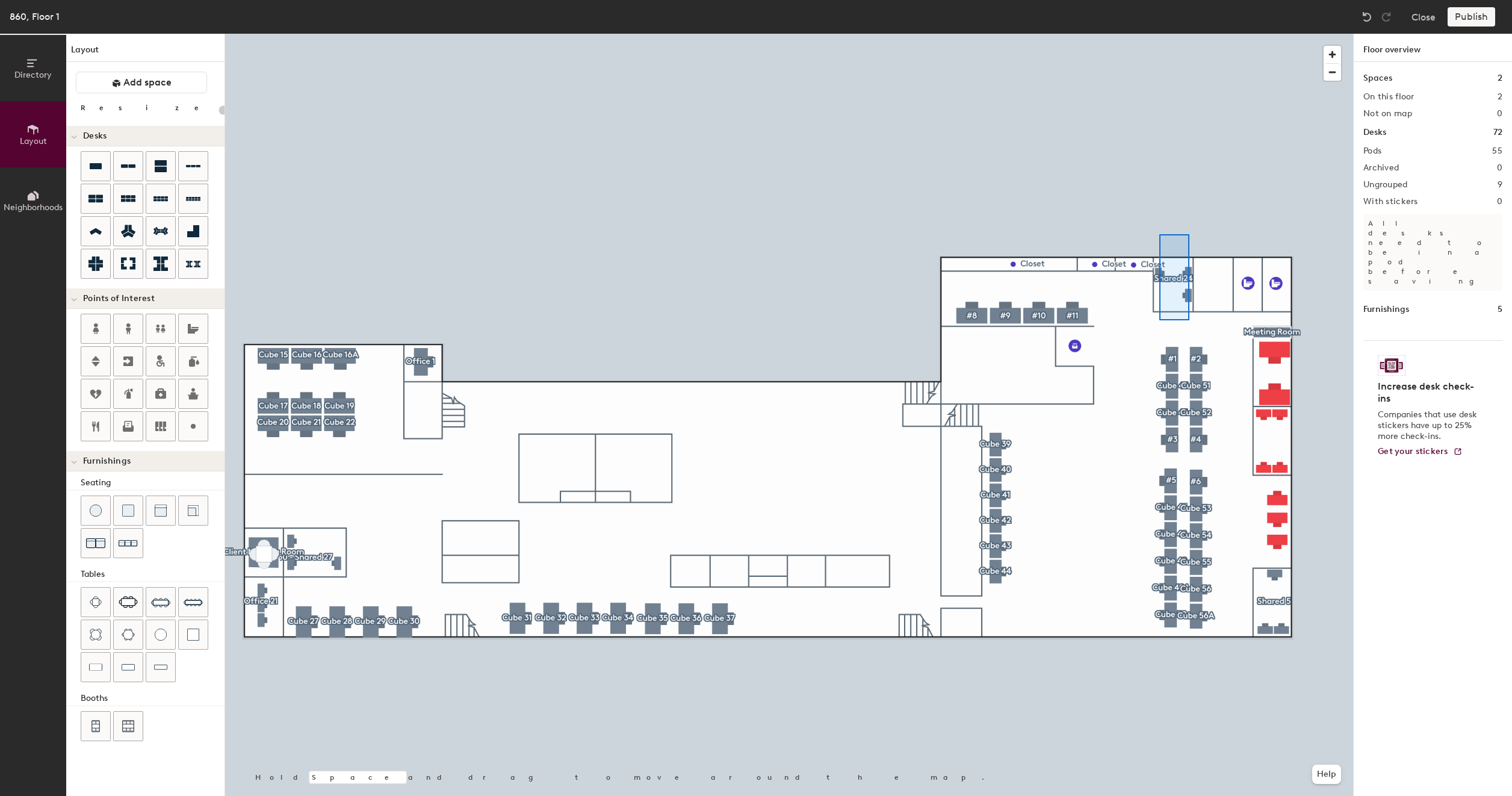
type input "80"
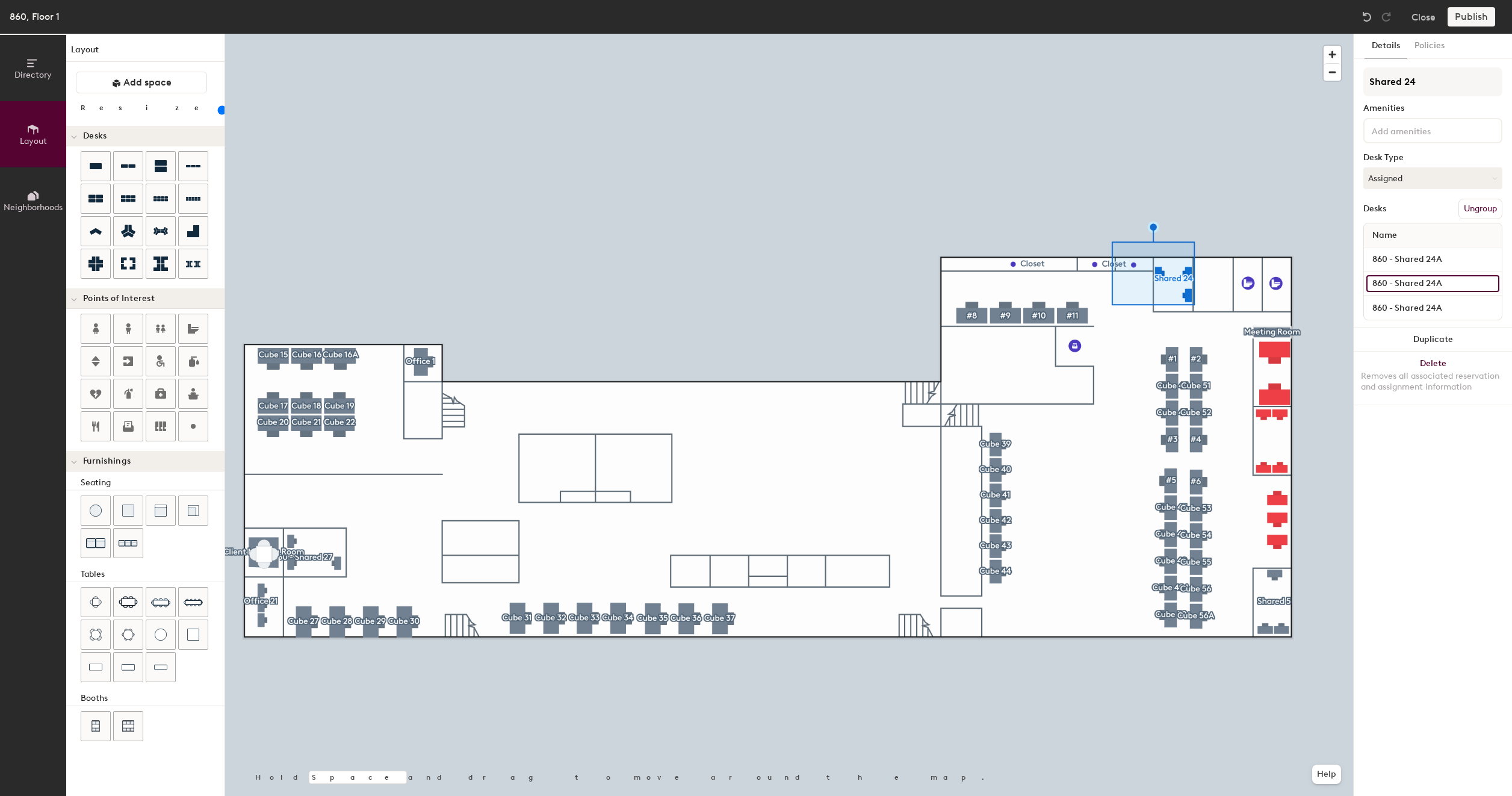
click at [1453, 284] on input "860 - Shared 24A" at bounding box center [1432, 283] width 133 height 17
type input "860 - Shared 24B"
click at [1451, 308] on input "860 - Shared 24A" at bounding box center [1432, 307] width 133 height 17
type input "860 - Shared 24C"
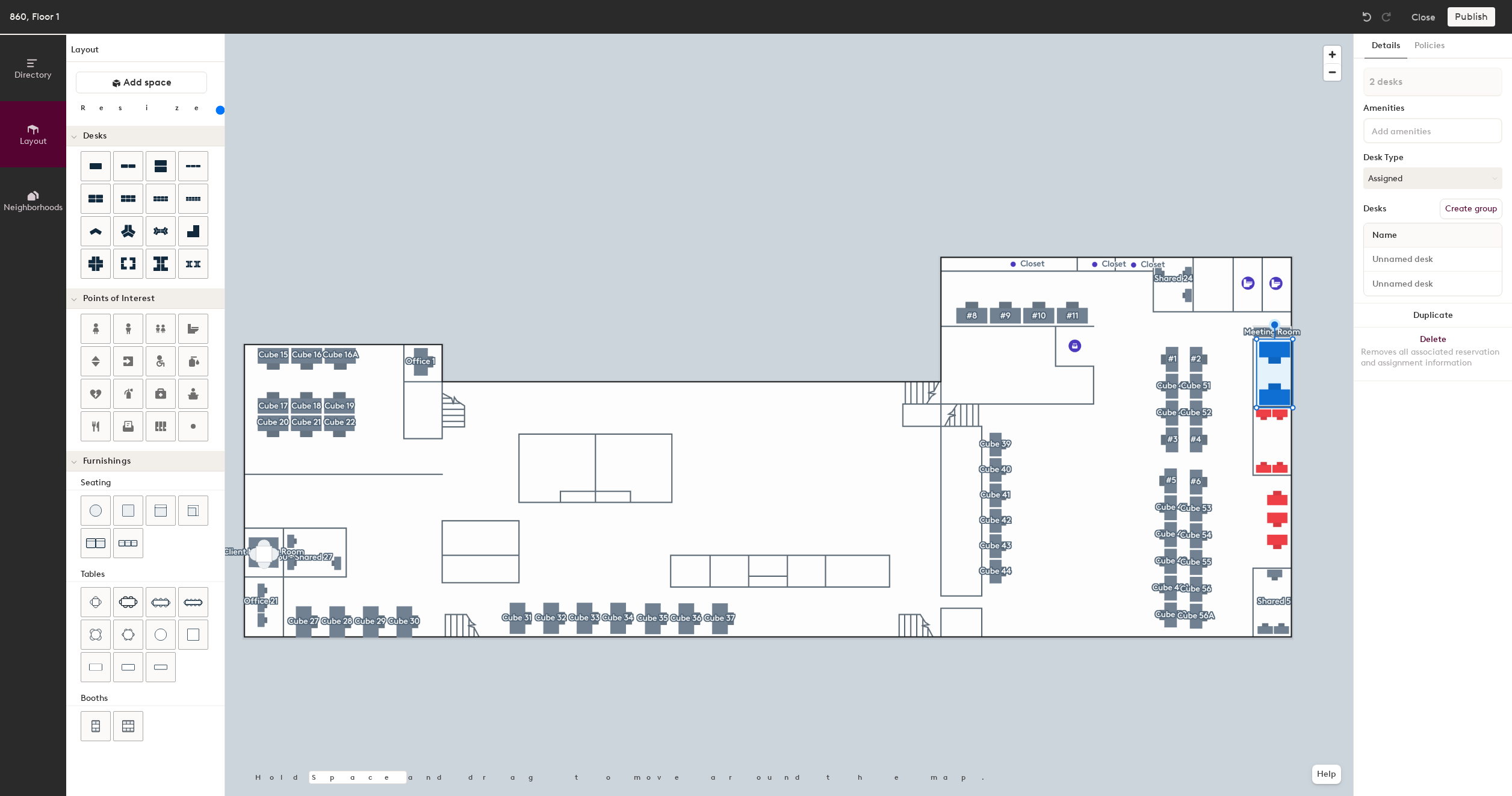
click at [1466, 208] on button "Create group" at bounding box center [1471, 209] width 63 height 21
click at [1427, 82] on input "Pod 56" at bounding box center [1433, 81] width 139 height 29
type input "200"
click at [1427, 82] on input "Pod 56" at bounding box center [1433, 81] width 139 height 29
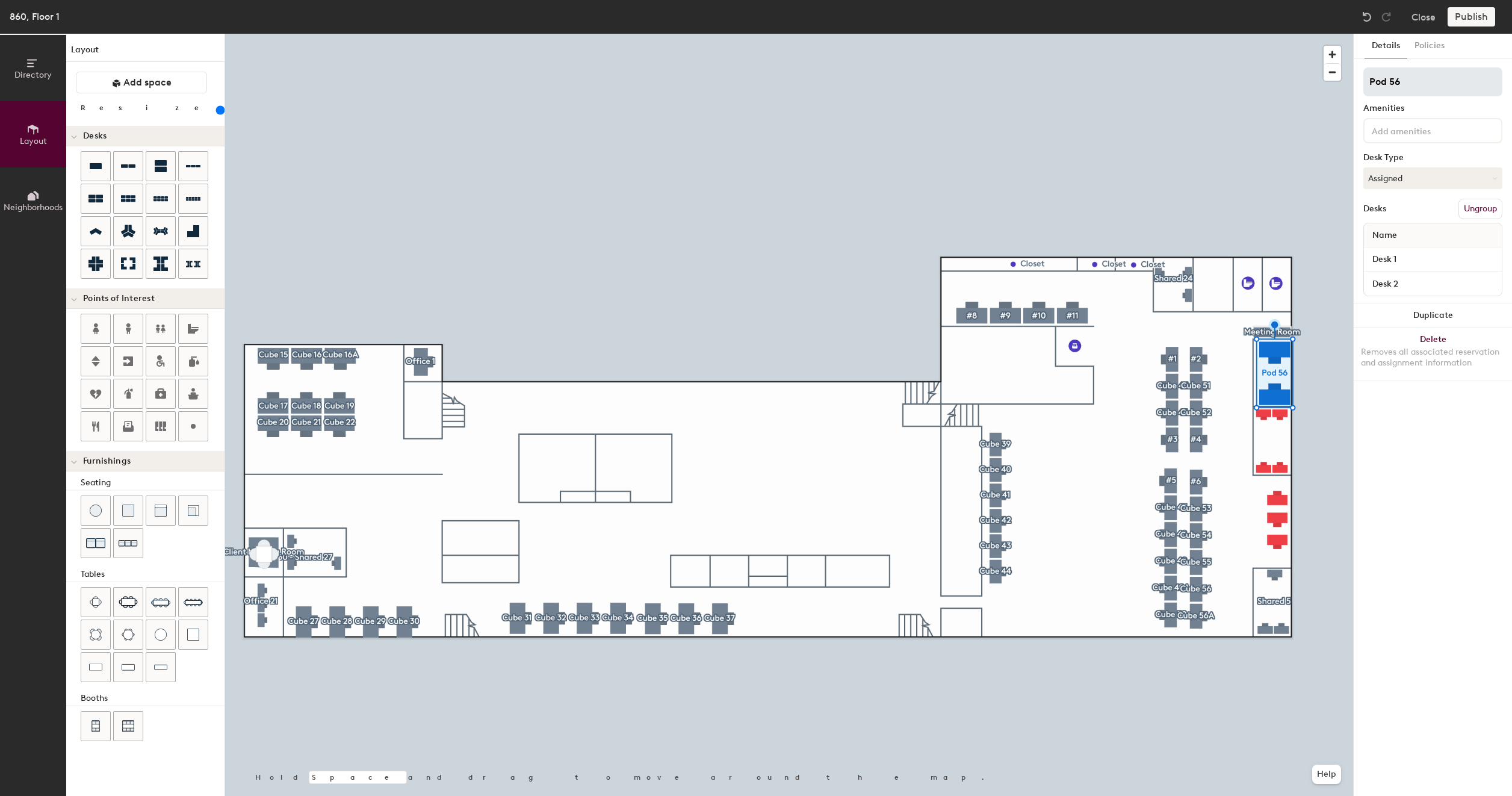
type input "O"
type input "200"
type input "Of"
type input "200"
type input "Offi"
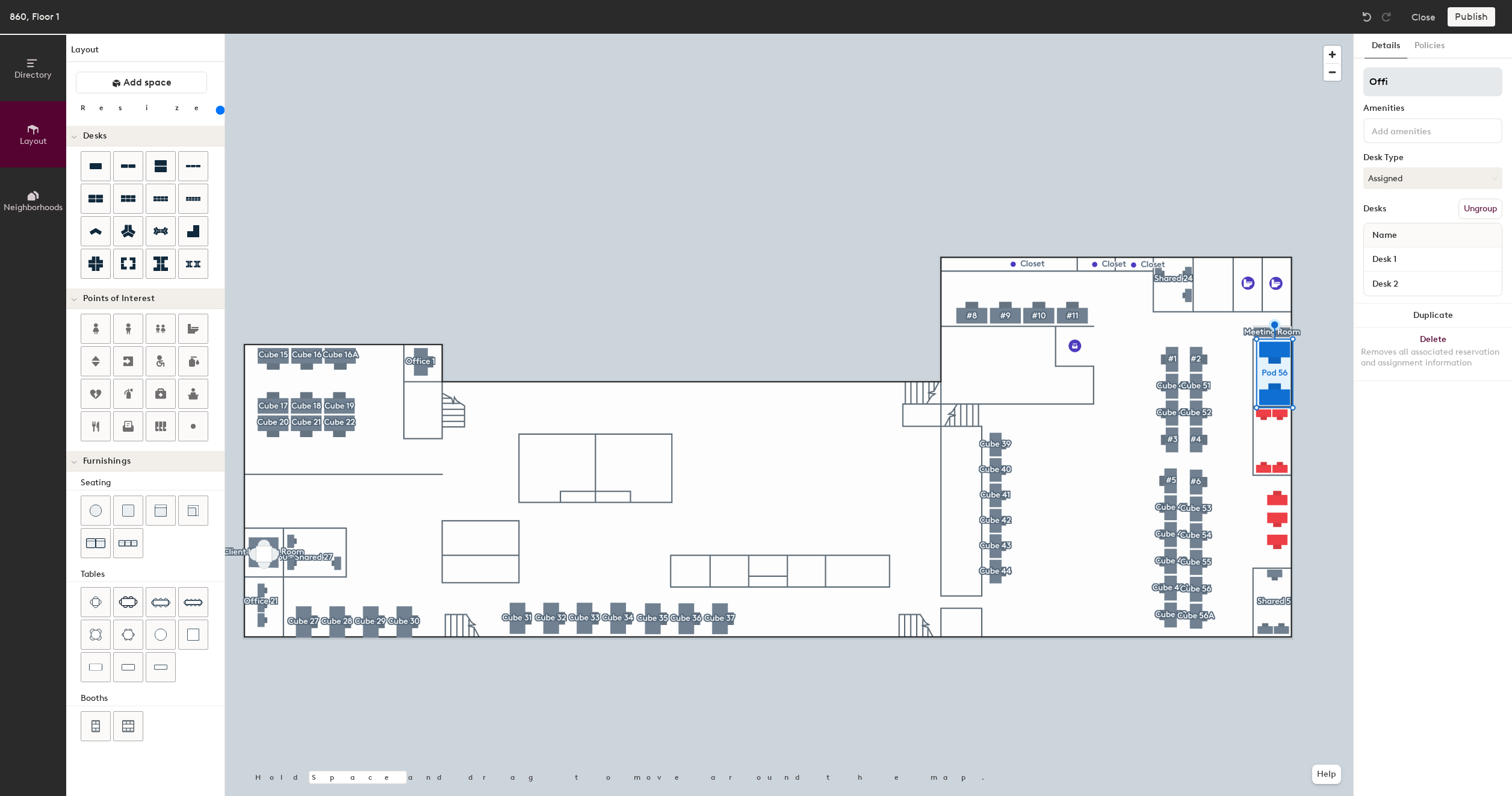
type input "200"
type input "Office"
type input "200"
type input "Office"
type input "200"
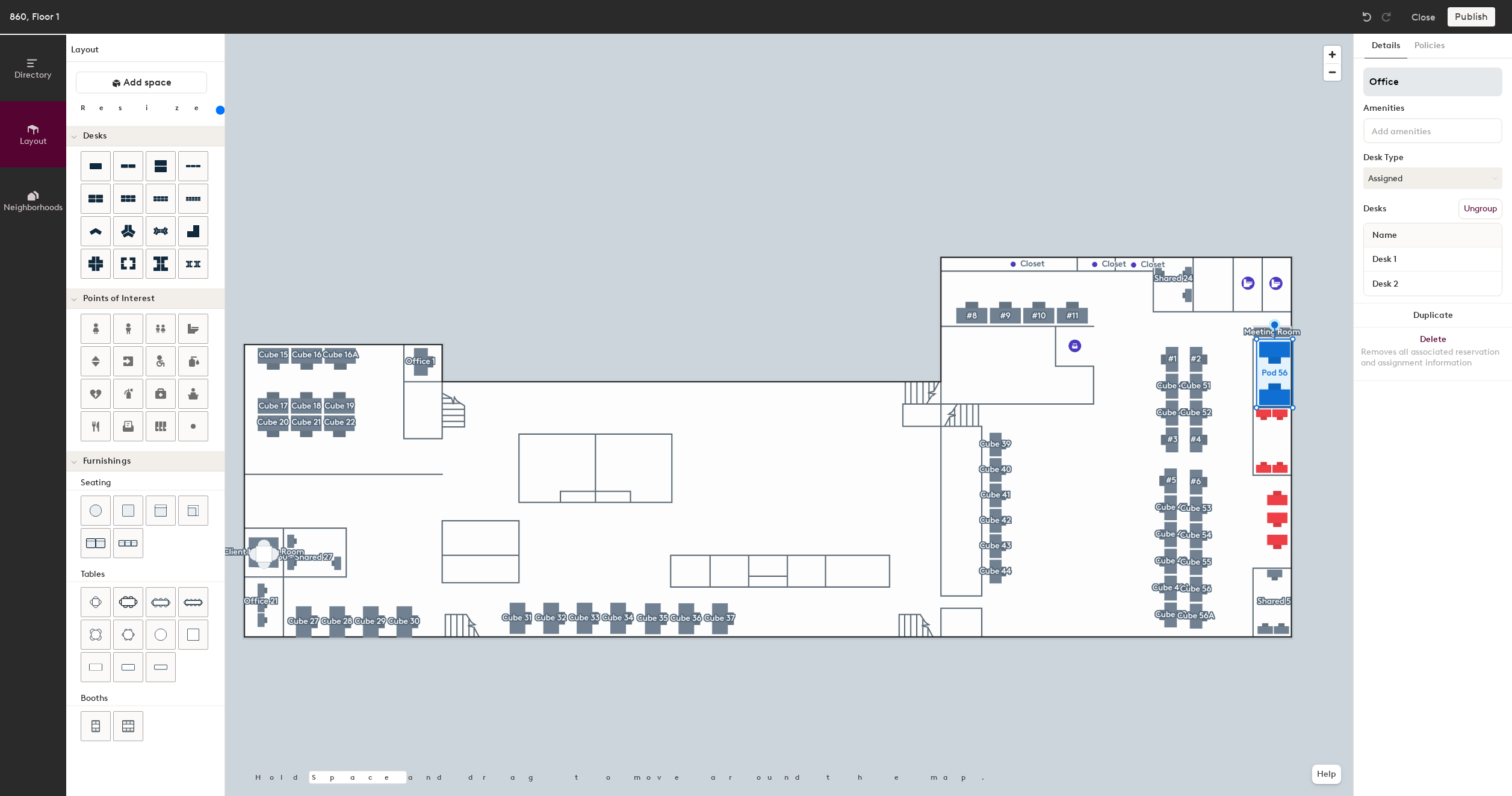
type input "Office 7"
type input "200"
type input "Office 7"
type input "200"
click at [1421, 255] on input "Desk 1" at bounding box center [1432, 259] width 133 height 17
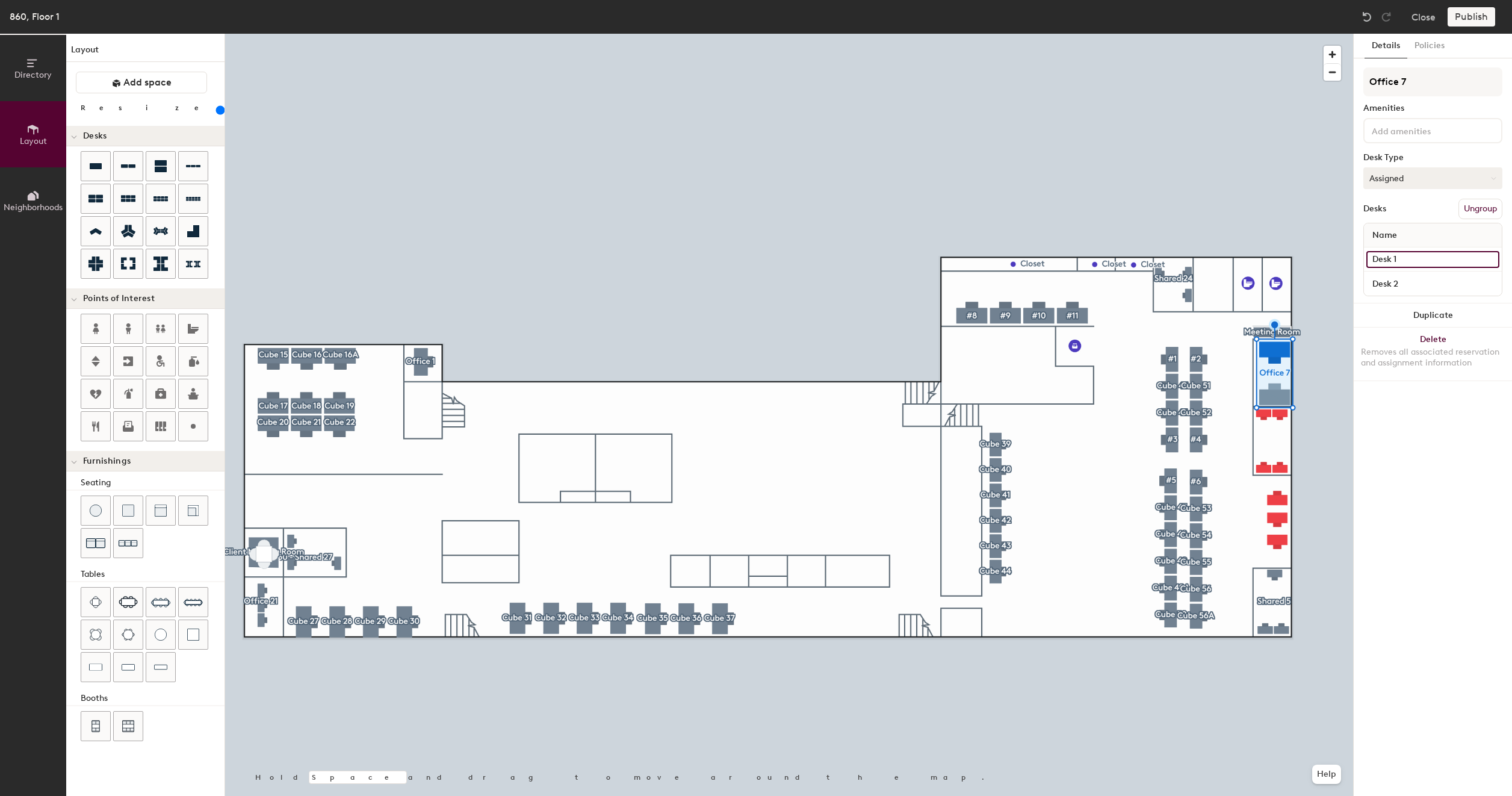
type input "8"
type input "200"
type input "86"
type input "200"
type input "860"
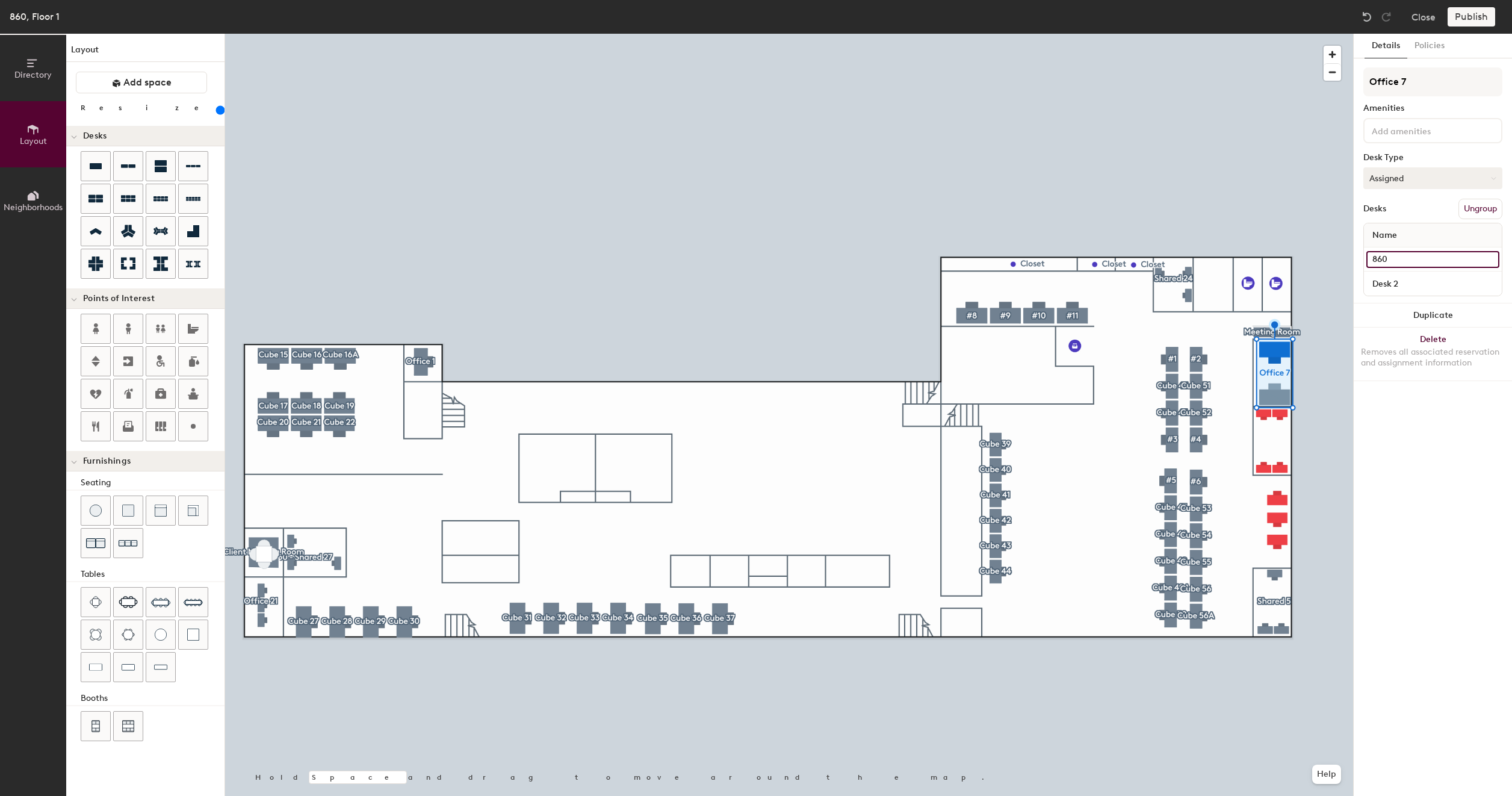
type input "200"
type input "860 -"
type input "200"
type input "860 -"
type input "200"
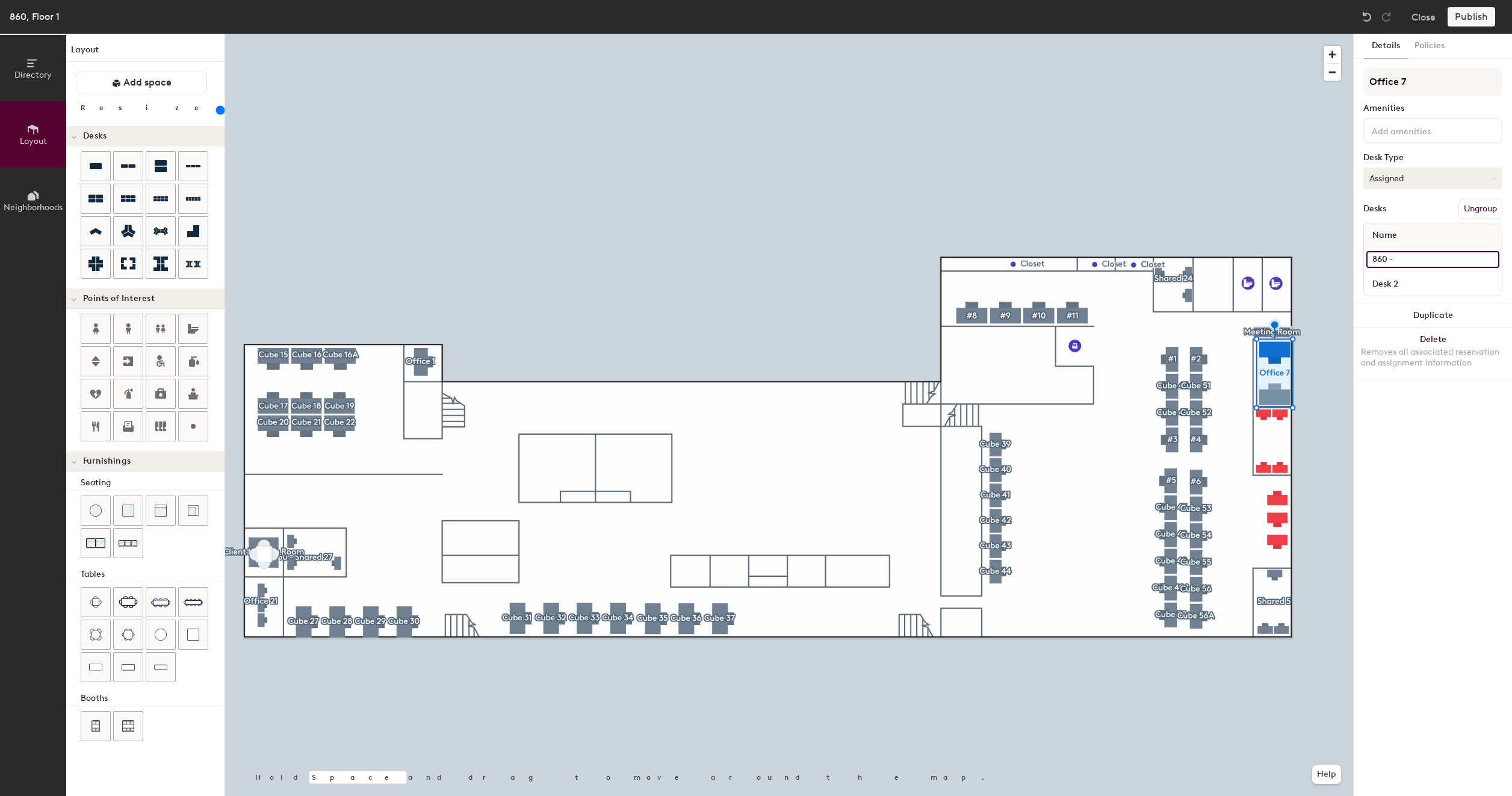
type input "860 - o"
type input "200"
type input "860 -"
type input "200"
type input "860 - O"
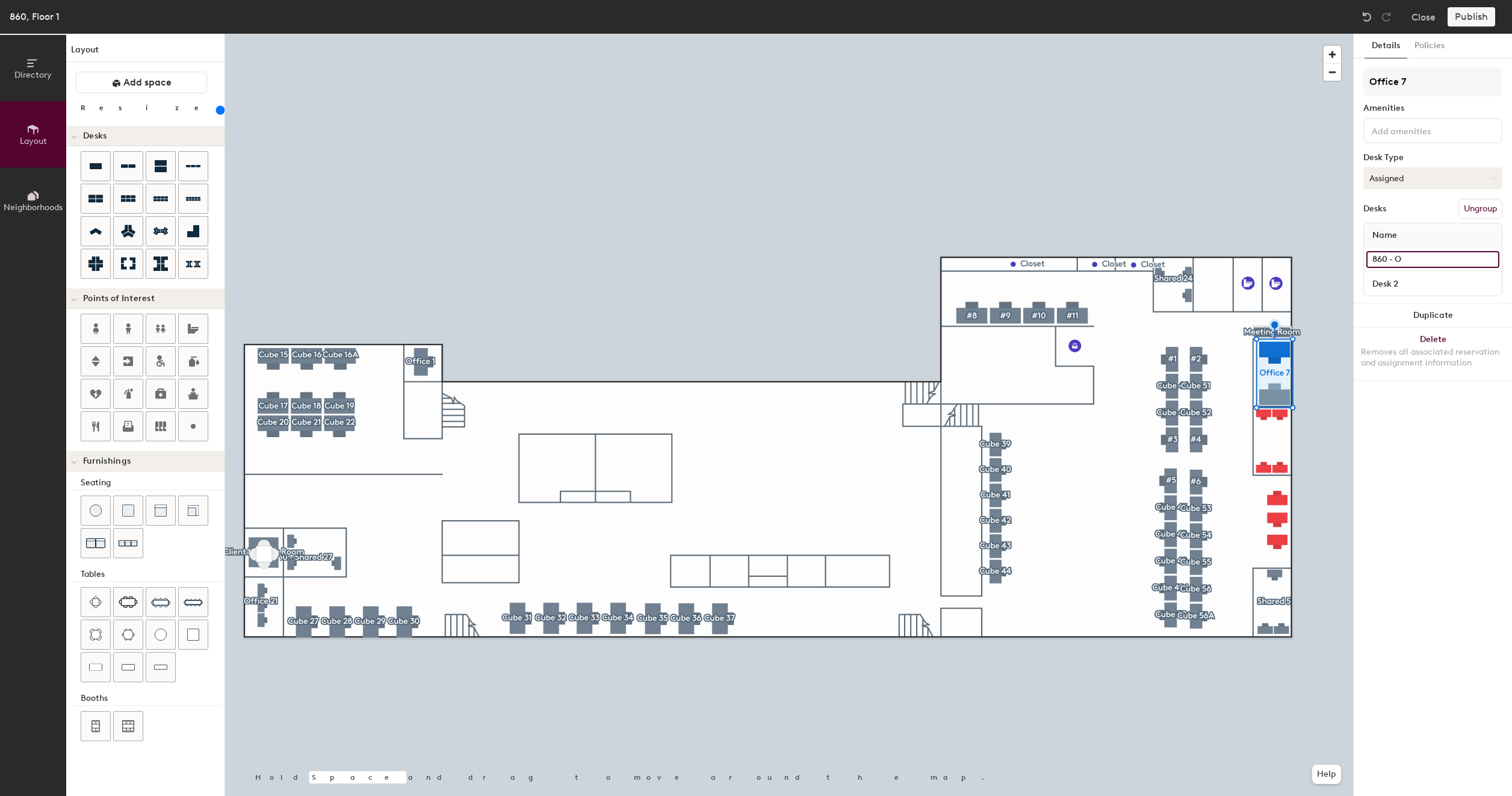
type input "200"
type input "860 - Of"
type input "200"
type input "860 - Offi"
type input "200"
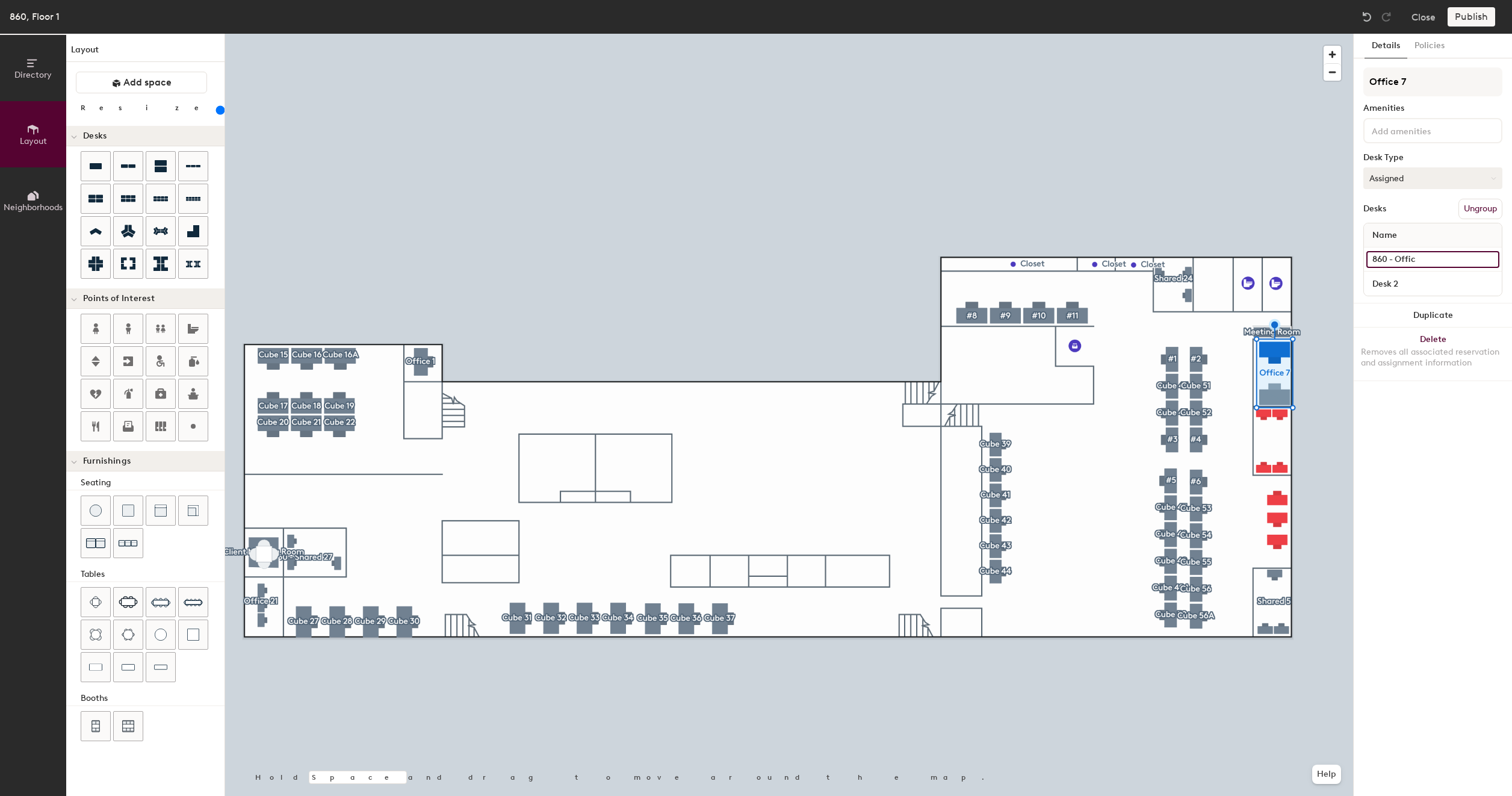
type input "860 - Office"
type input "200"
type input "860 - Office"
type input "200"
type input "860 - Office 7"
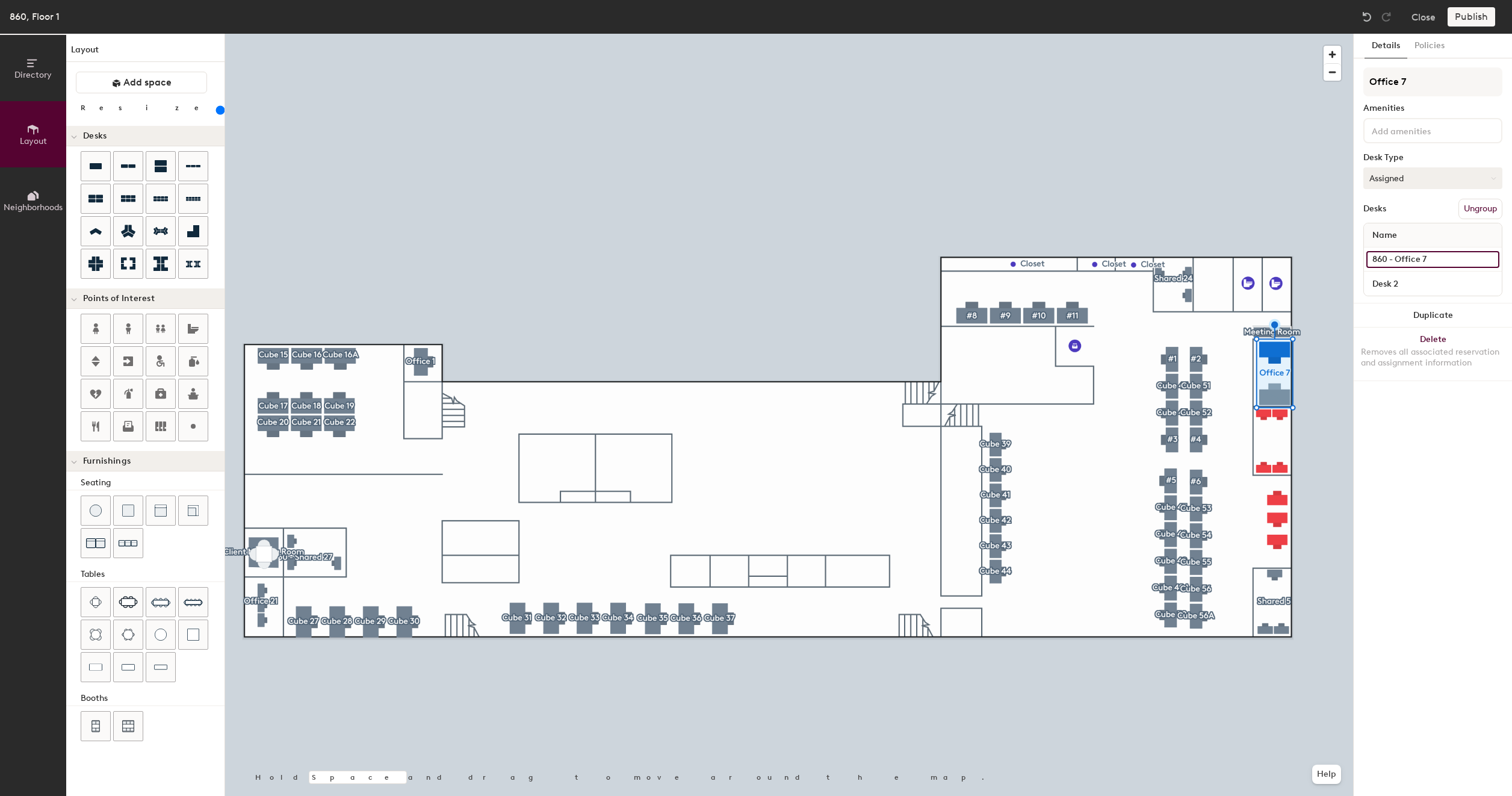
type input "200"
type input "860 - Office 7"
type input "200"
type input "860 - Office 7 A"
type input "200"
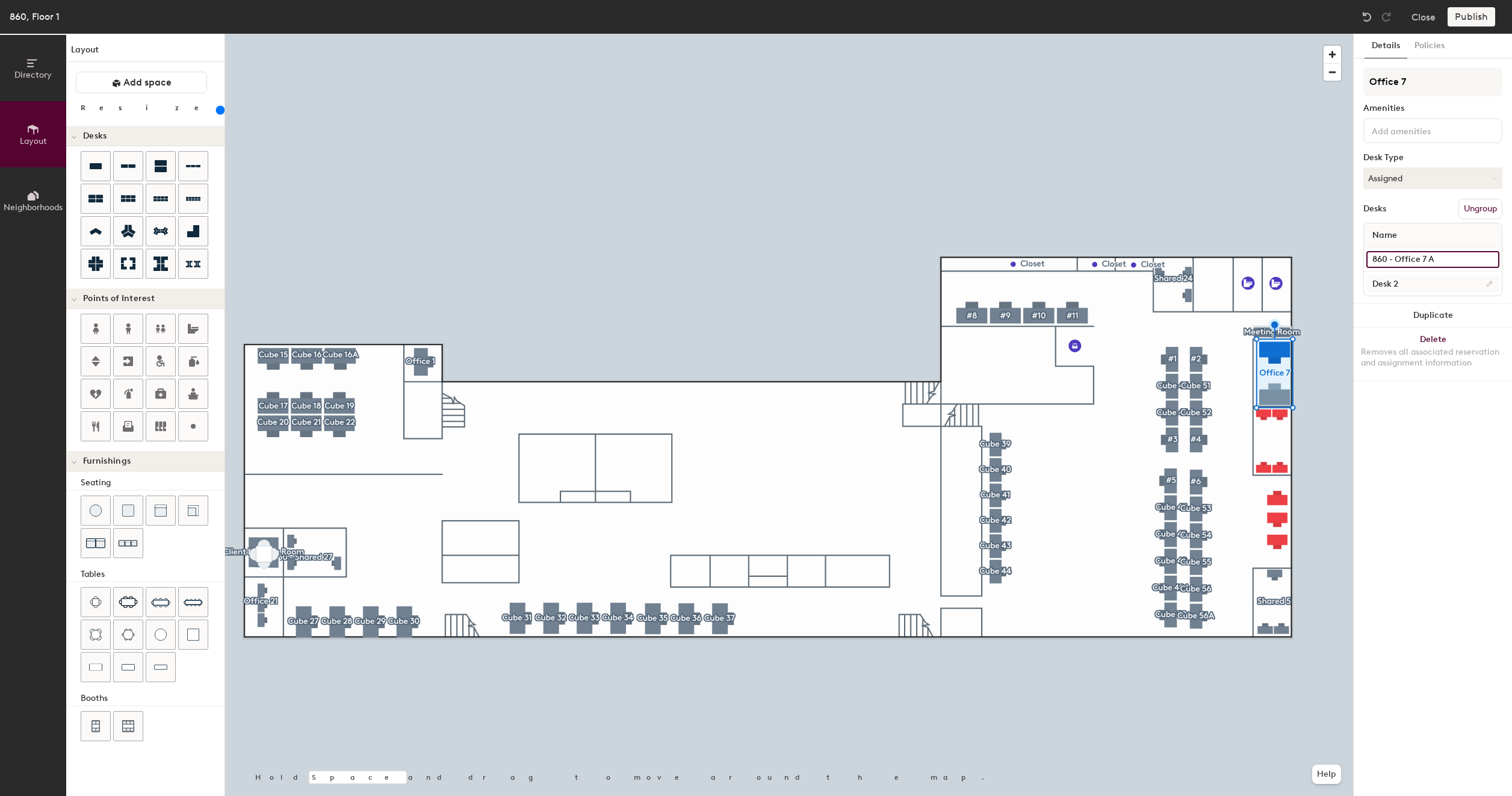
type input "860 - Office 7 A"
click at [1396, 279] on input "Desk 2" at bounding box center [1432, 283] width 133 height 17
type input "200"
click at [1445, 251] on input "860 - Office 7 A" at bounding box center [1432, 259] width 133 height 17
click at [1429, 258] on input "860 - Office 7 A" at bounding box center [1432, 259] width 133 height 17
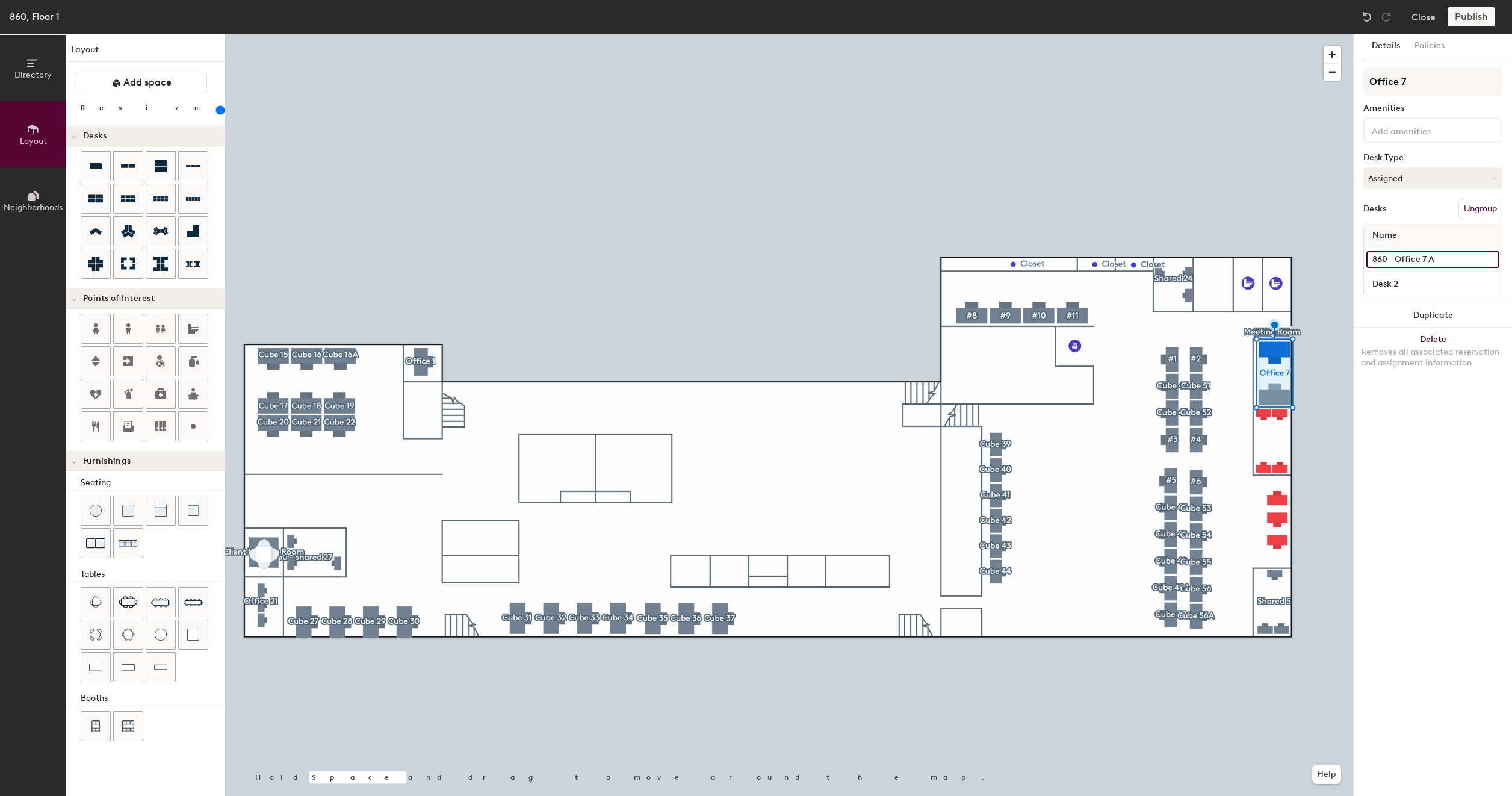
type input "860 - Office 7A"
type input "200"
drag, startPoint x: 1438, startPoint y: 256, endPoint x: 1359, endPoint y: 261, distance: 79.2
click at [1359, 261] on div "Details Policies Office 7 Amenities Desk Type Assigned Desks Ungroup Name 860 -…" at bounding box center [1433, 414] width 158 height 762
type input "860 - Office 7A"
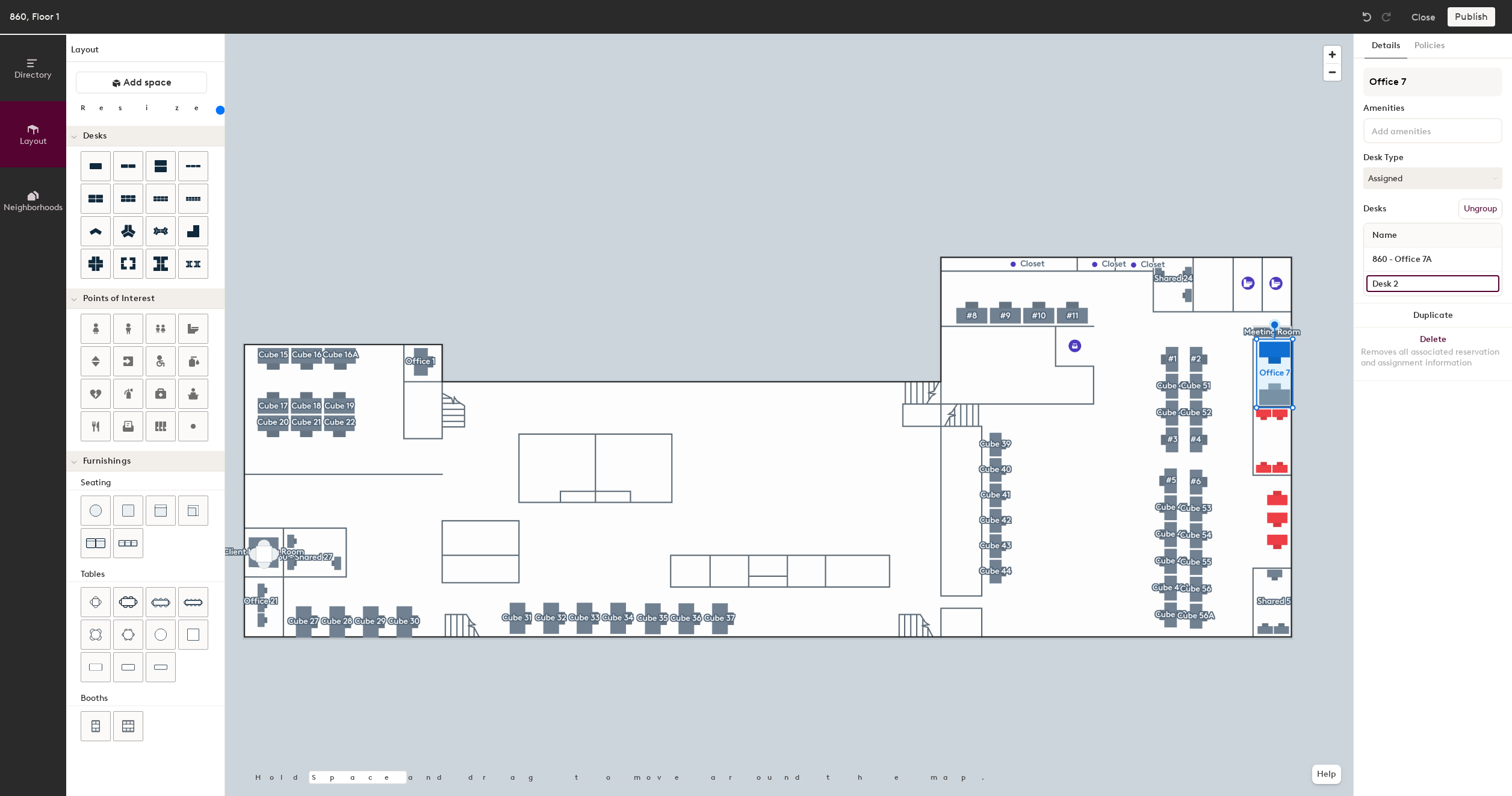
type input "200"
click at [1397, 281] on input "Desk 2" at bounding box center [1432, 283] width 133 height 17
paste input "860 - Office 7A"
type input "860 - Office 7A"
type input "200"
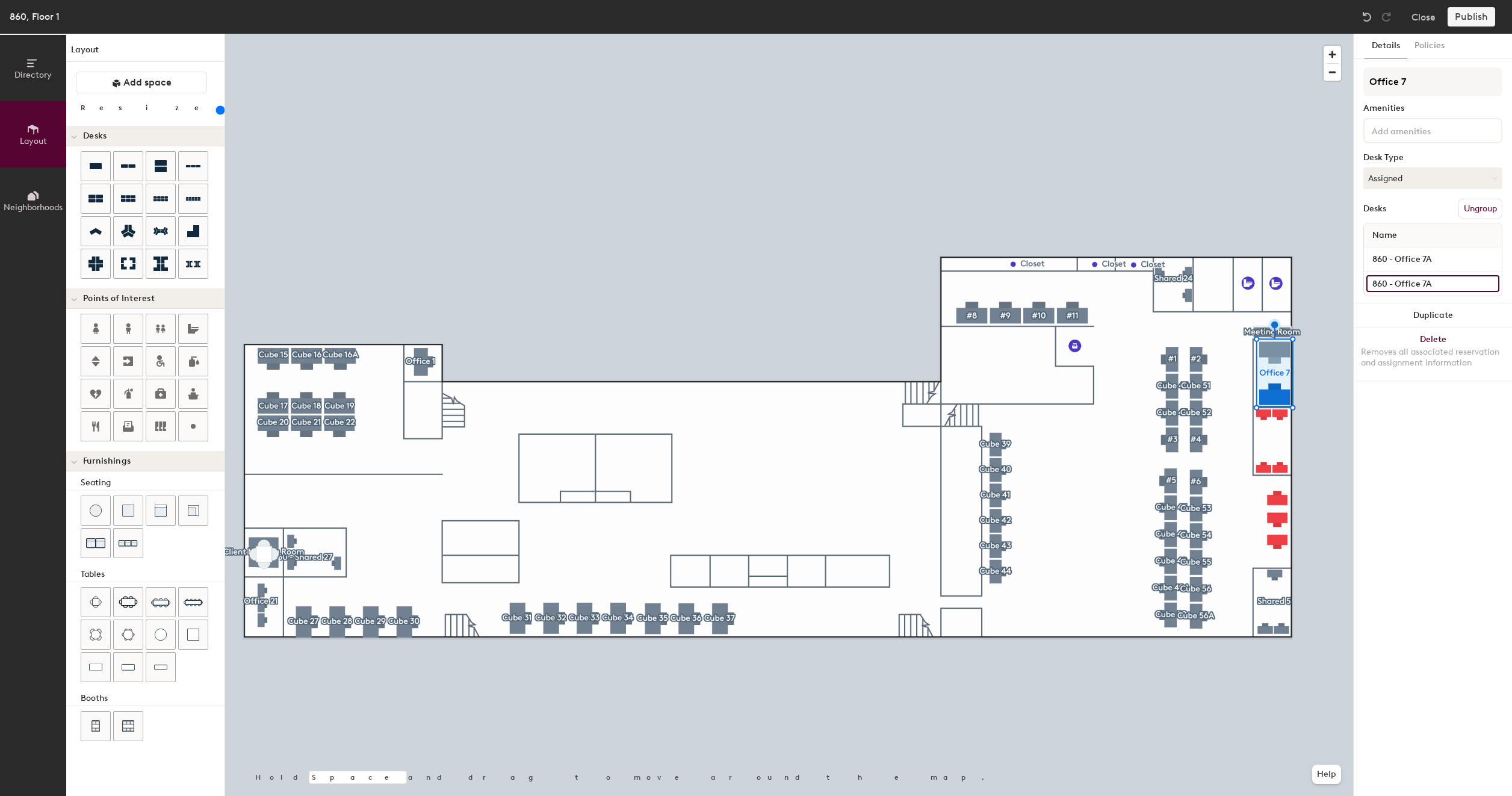
type input "860 - Office 7"
type input "200"
type input "860 - Office 7b"
type input "200"
type input "860 - Office 7"
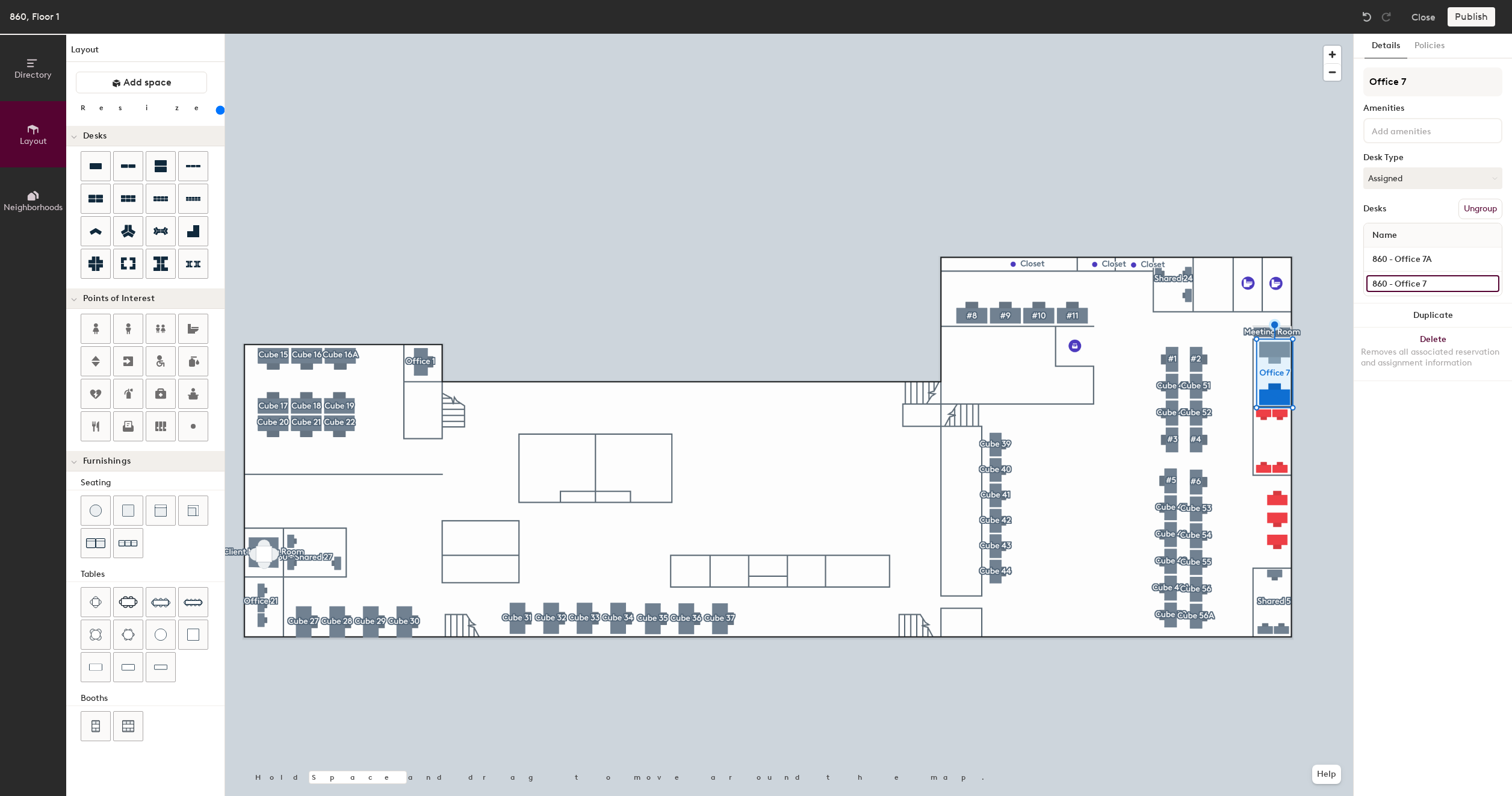
type input "200"
type input "860 - Office 7B"
type input "200"
type input "860 - Office 7B"
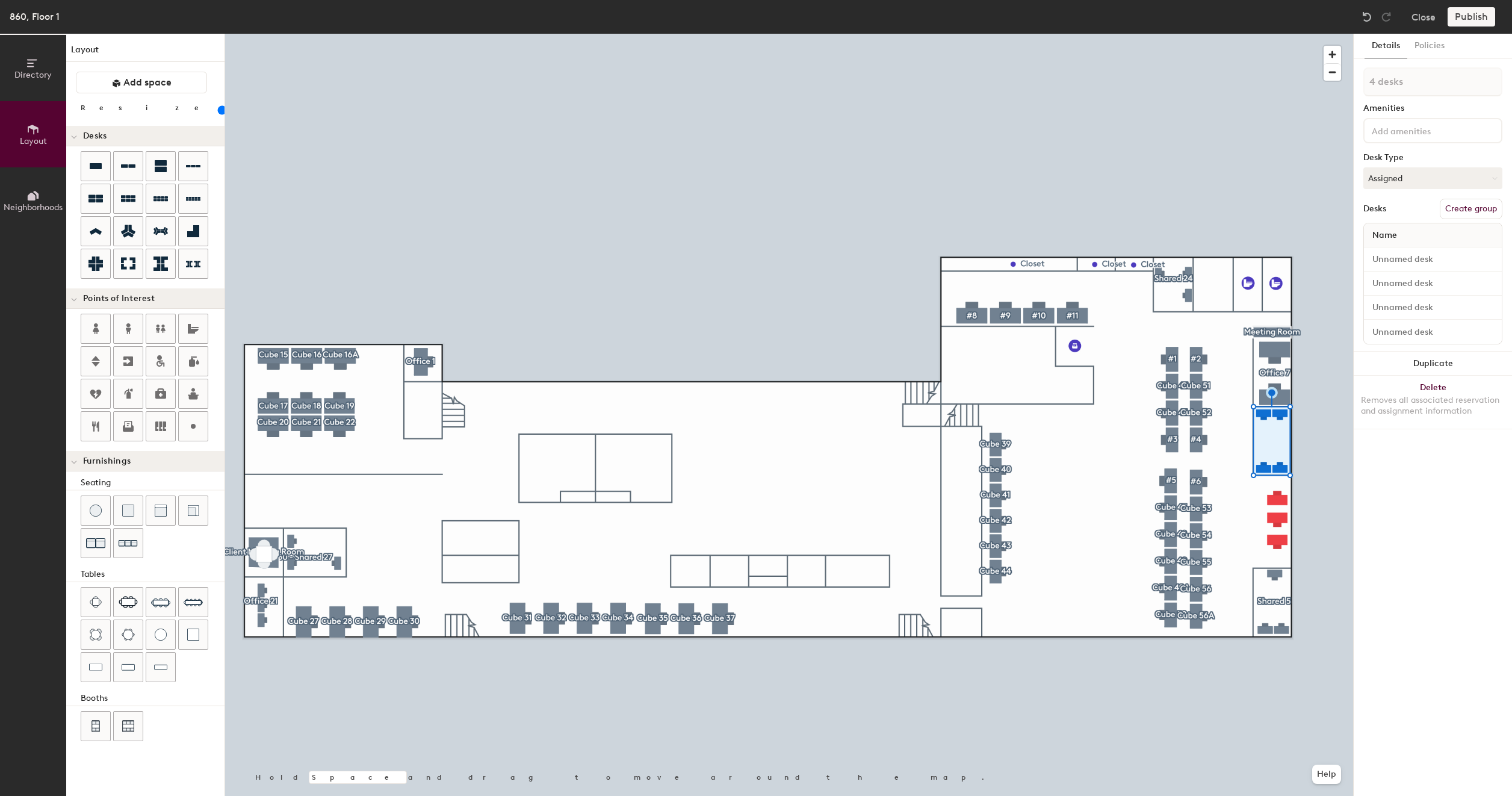
click at [1469, 211] on button "Create group" at bounding box center [1471, 209] width 63 height 21
type input "100"
click at [1439, 91] on input "Pod 57" at bounding box center [1433, 81] width 139 height 29
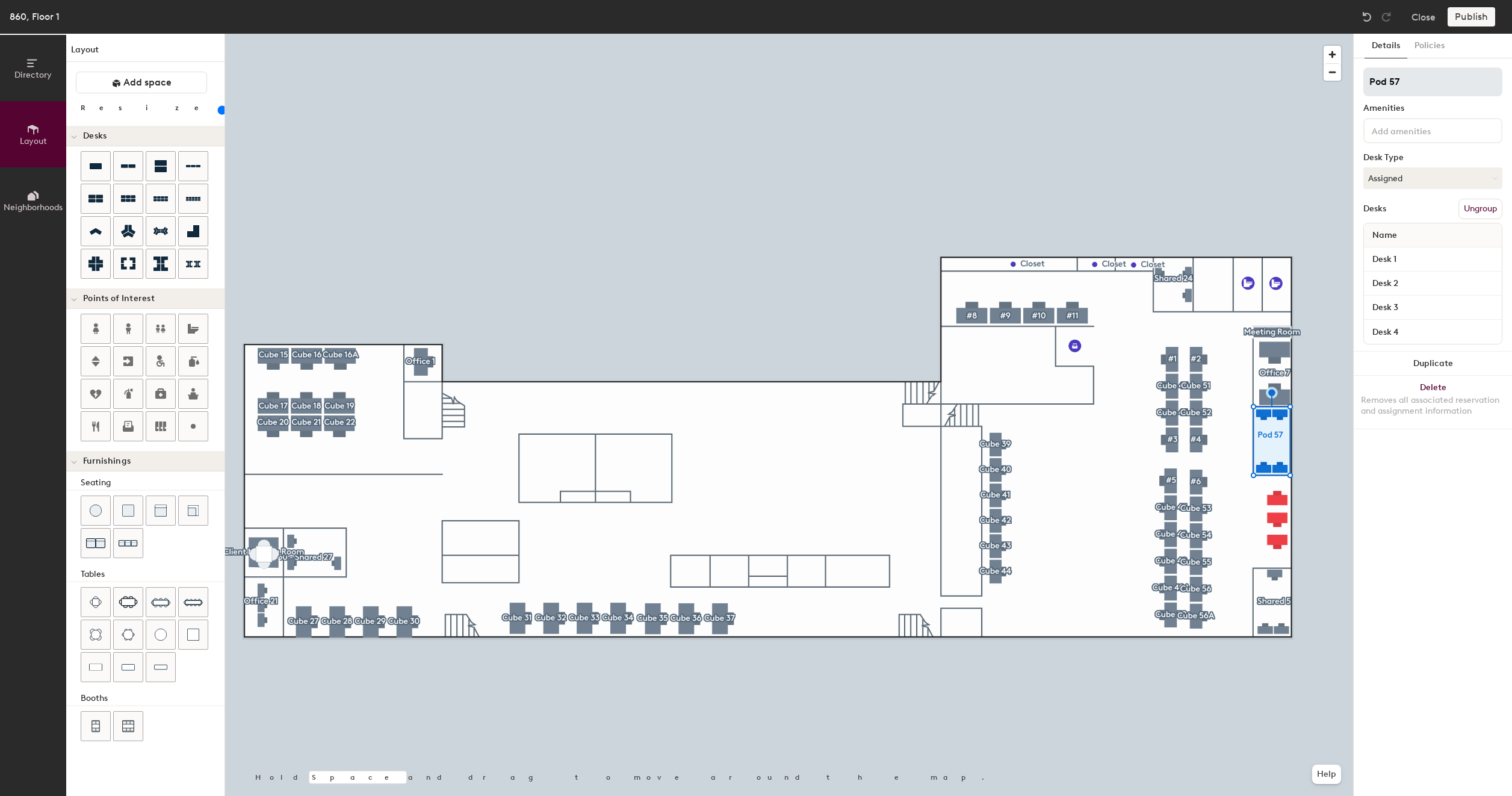
type input "S"
type input "100"
type input "Sha"
type input "100"
type input "Shar"
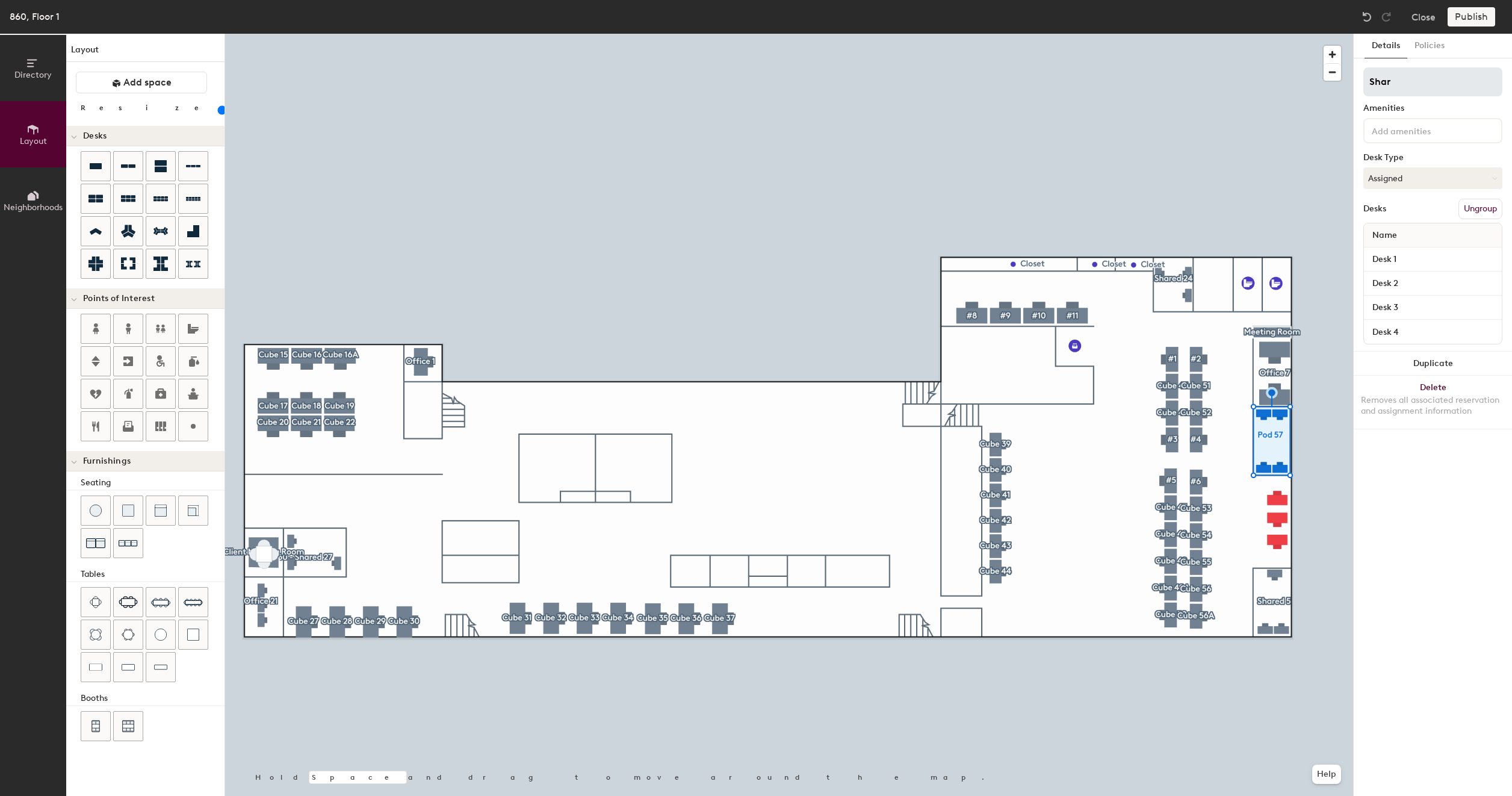
type input "100"
type input "Shared"
type input "100"
type input "Shared 2"
type input "100"
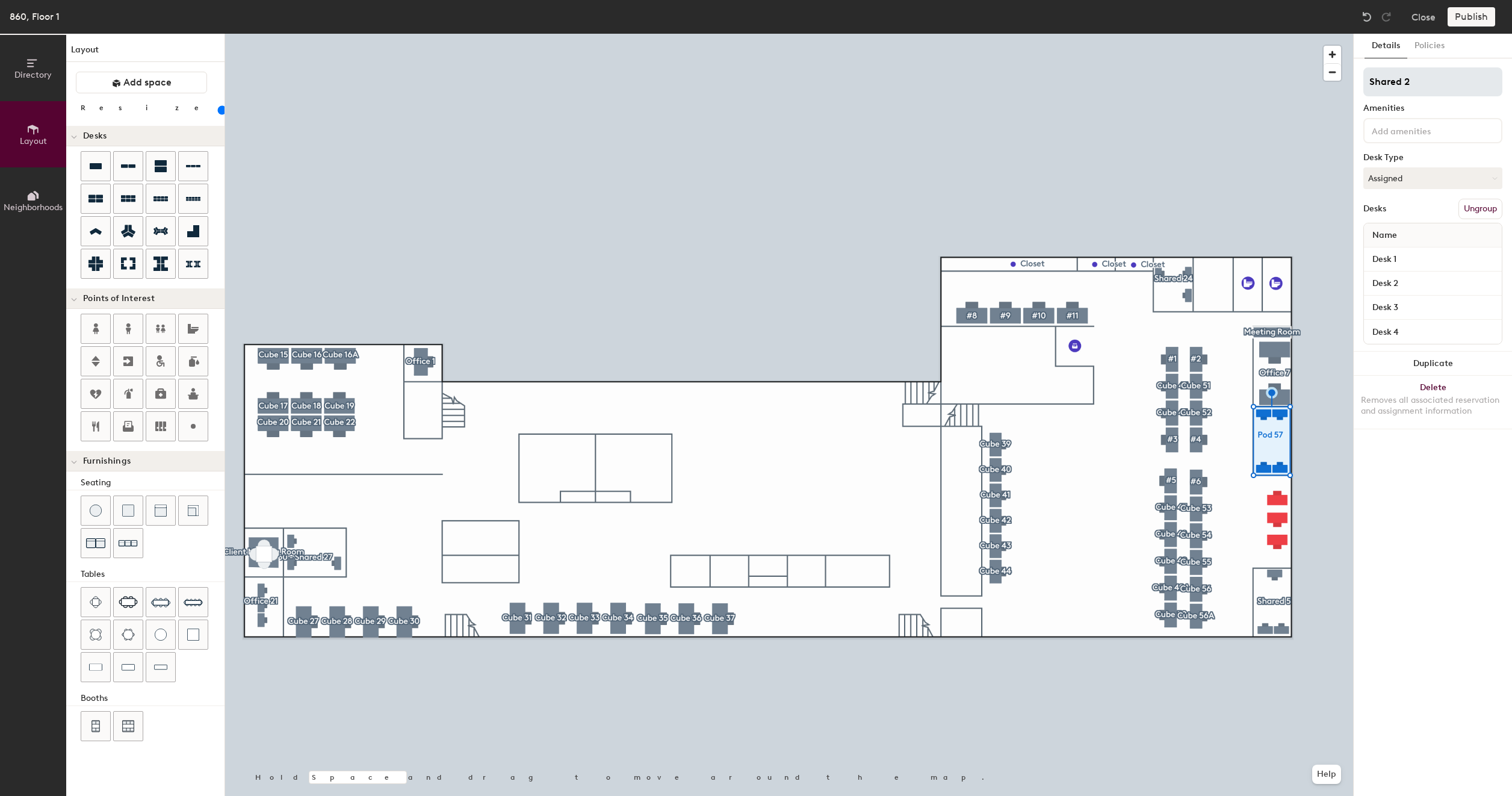
type input "Shared 23"
type input "100"
type input "Shared 23"
type input "100"
click at [1413, 258] on input "Desk 1" at bounding box center [1432, 259] width 133 height 17
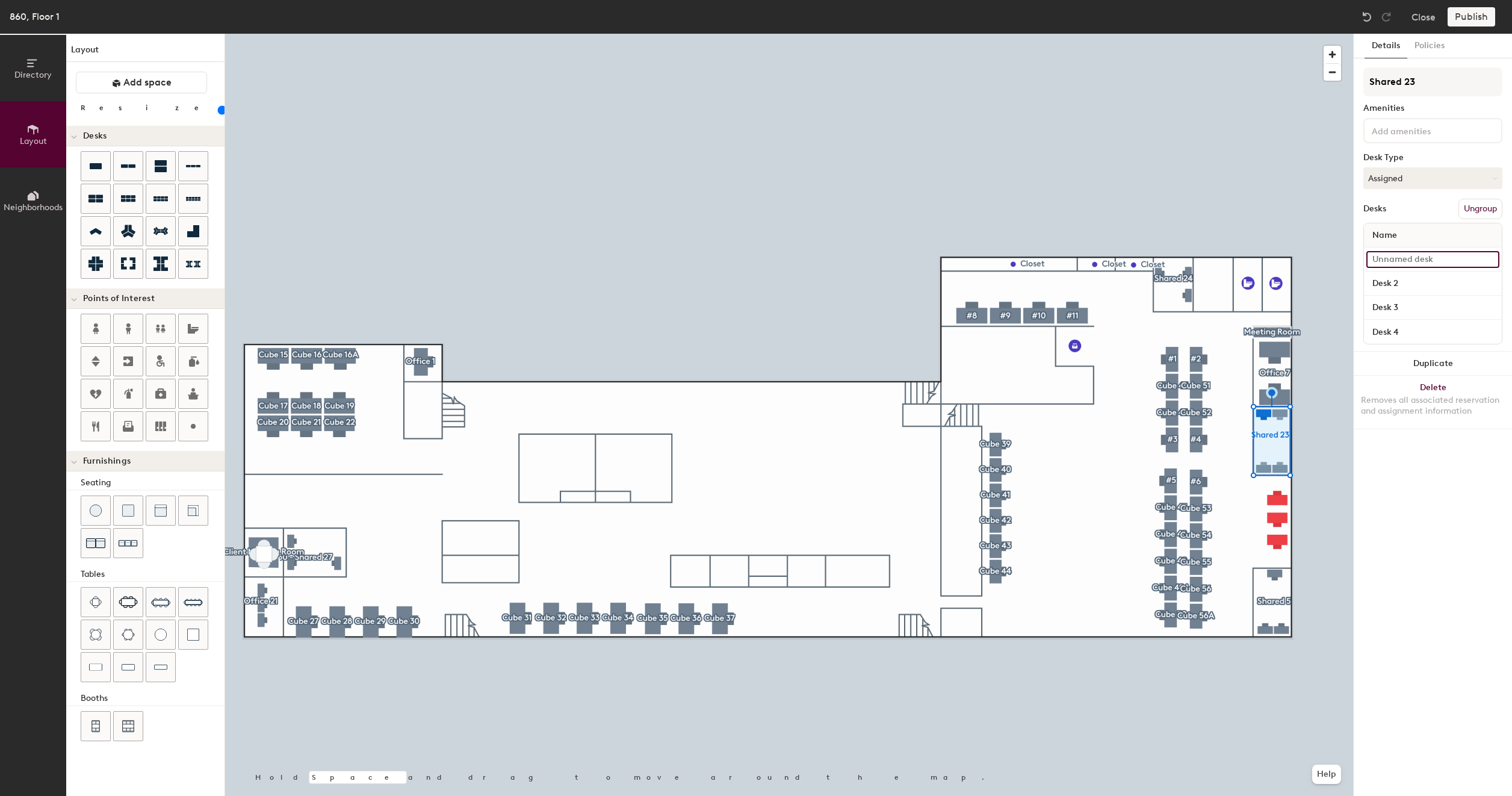
type input "100"
type input "8"
type input "100"
type input "86"
type input "100"
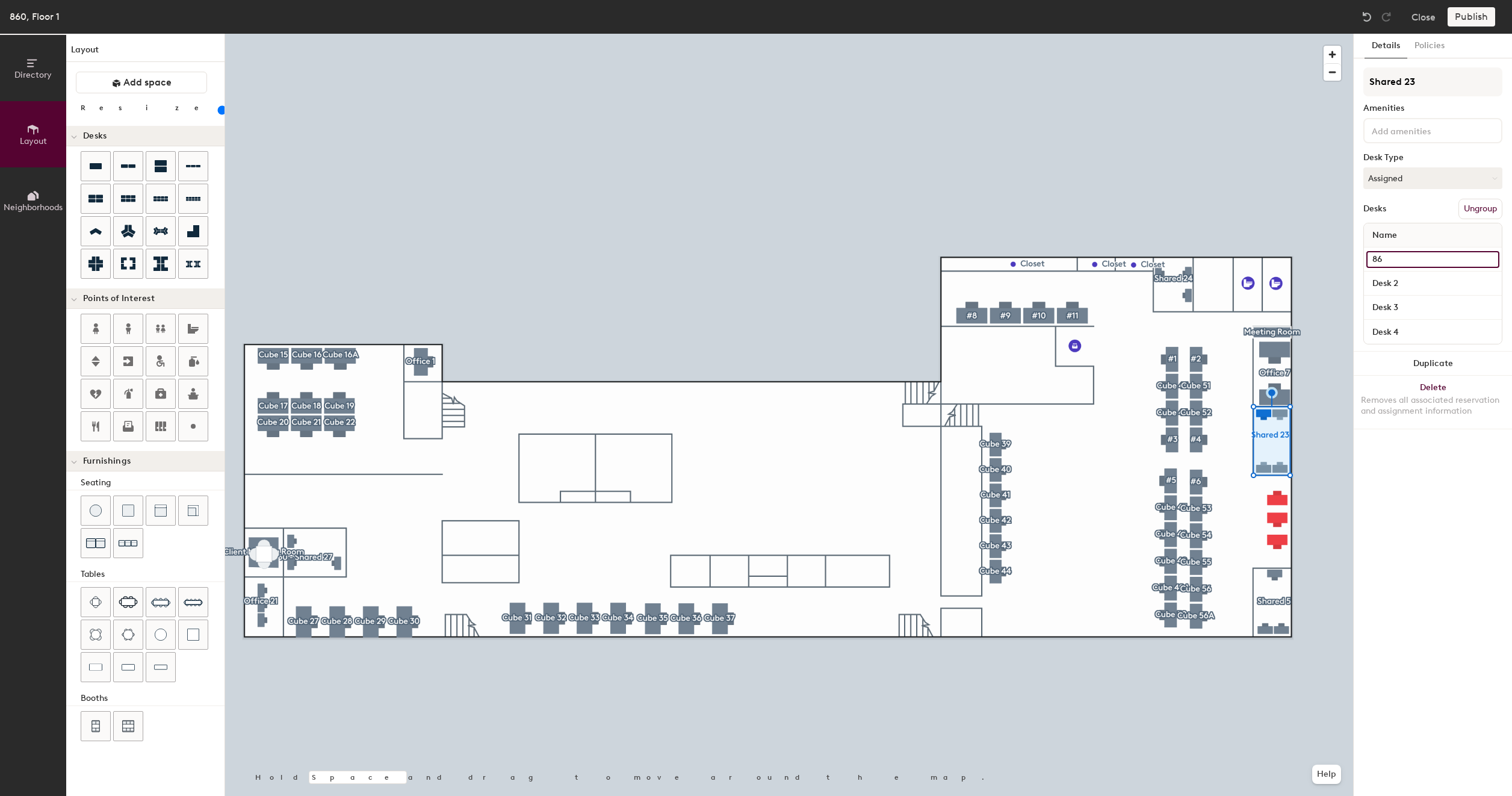
type input "860"
type input "100"
type input "860 -"
type input "100"
type input "860 - S"
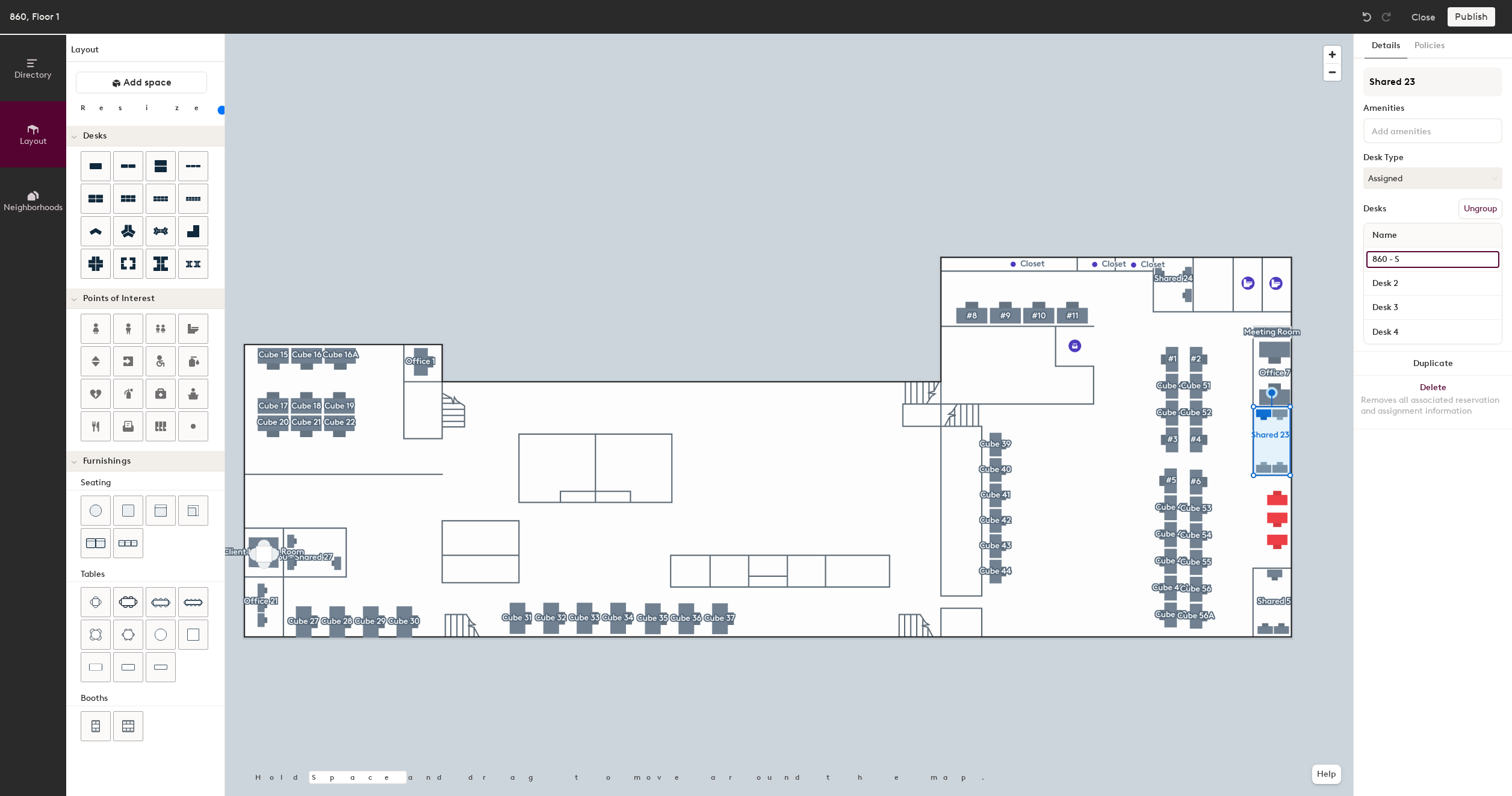
type input "100"
type input "860 - Sha"
type input "100"
type input "860 - Shar"
type input "100"
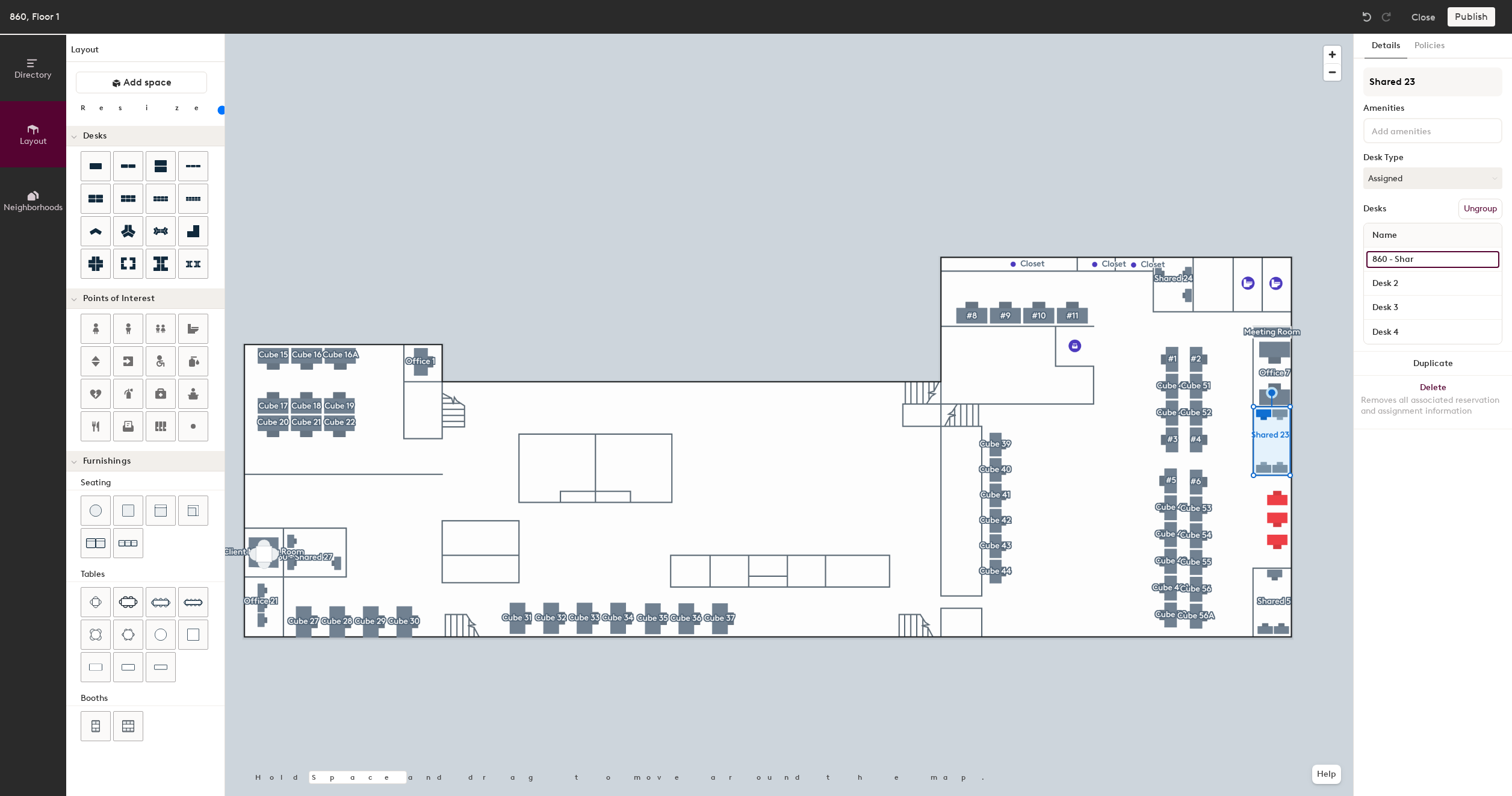
type input "860 - Share"
type input "100"
type input "860 - Shared"
type input "100"
type input "860 - Shared"
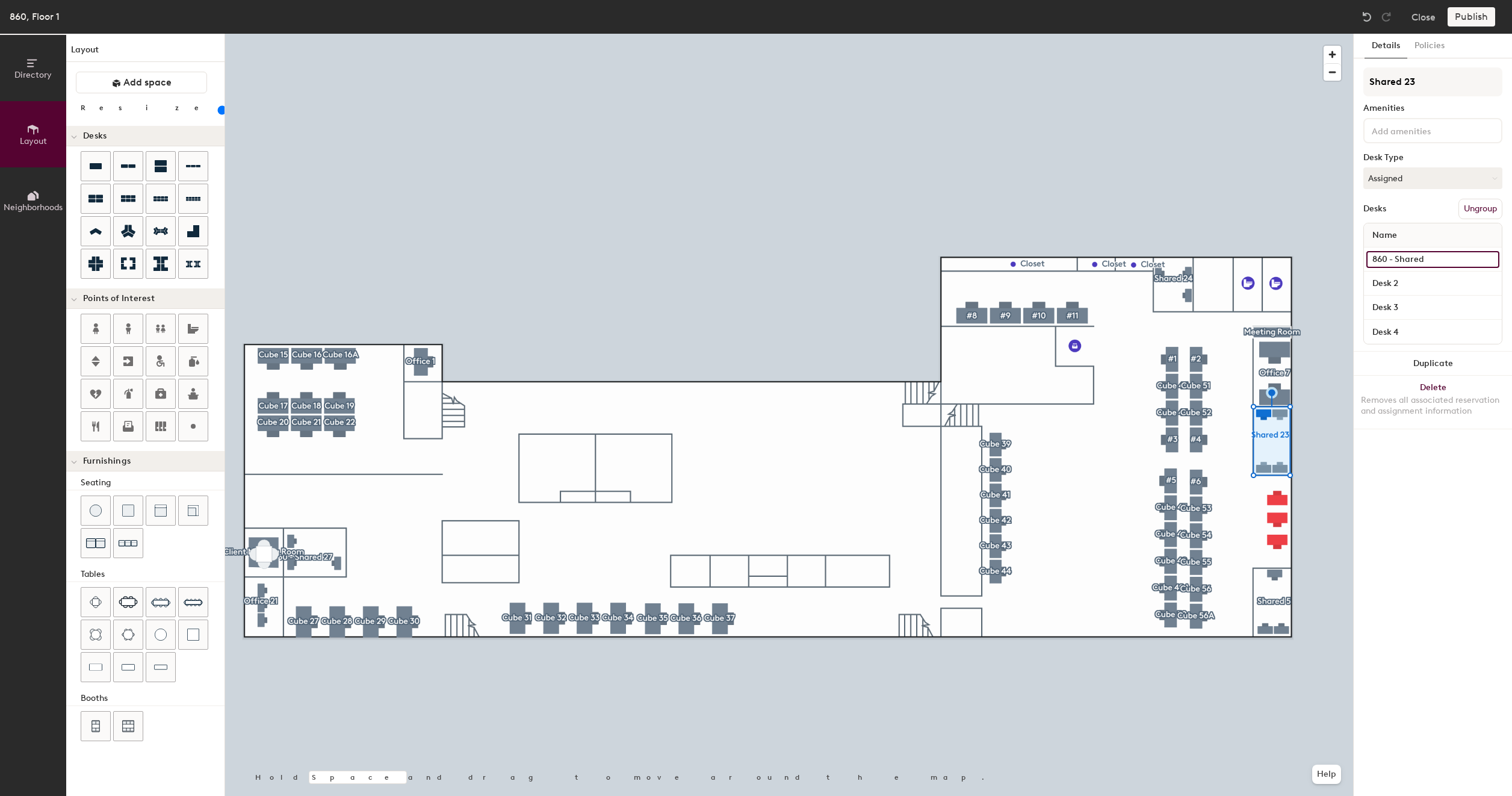
type input "100"
type input "860 - Shared 2"
type input "100"
type input "860 - Shared 23"
type input "100"
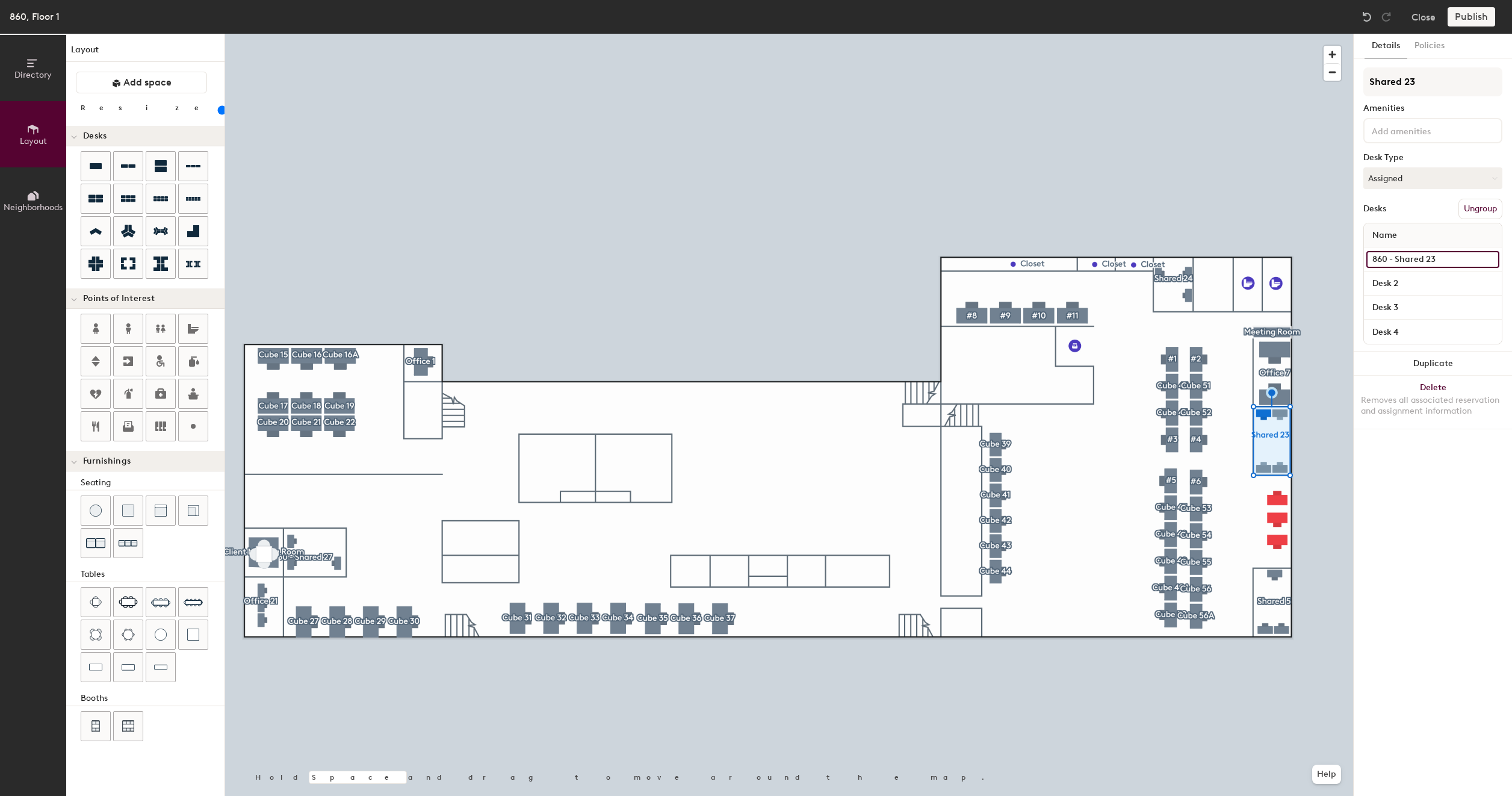
type input "860 - Shared 23A"
type input "100"
type input "860 - Shared 23A"
click at [1427, 284] on input "Desk 2" at bounding box center [1432, 283] width 133 height 17
click at [1443, 255] on input "860 - Shared 23A" at bounding box center [1432, 259] width 133 height 17
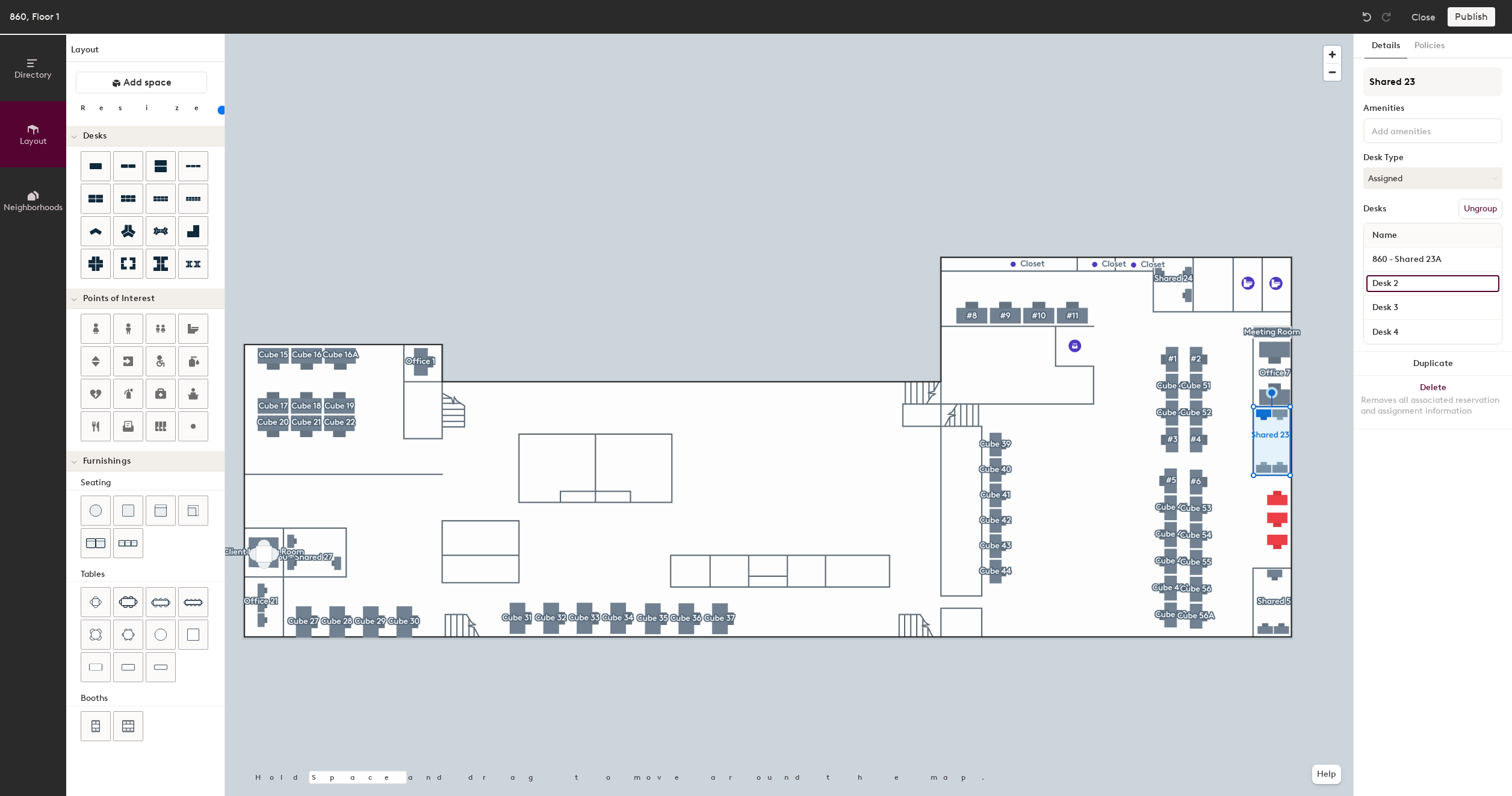
type input "100"
click at [1419, 282] on input "Desk 2" at bounding box center [1432, 283] width 133 height 17
paste input "860 - Shared 23A"
type input "860 - Shared 23A"
type input "100"
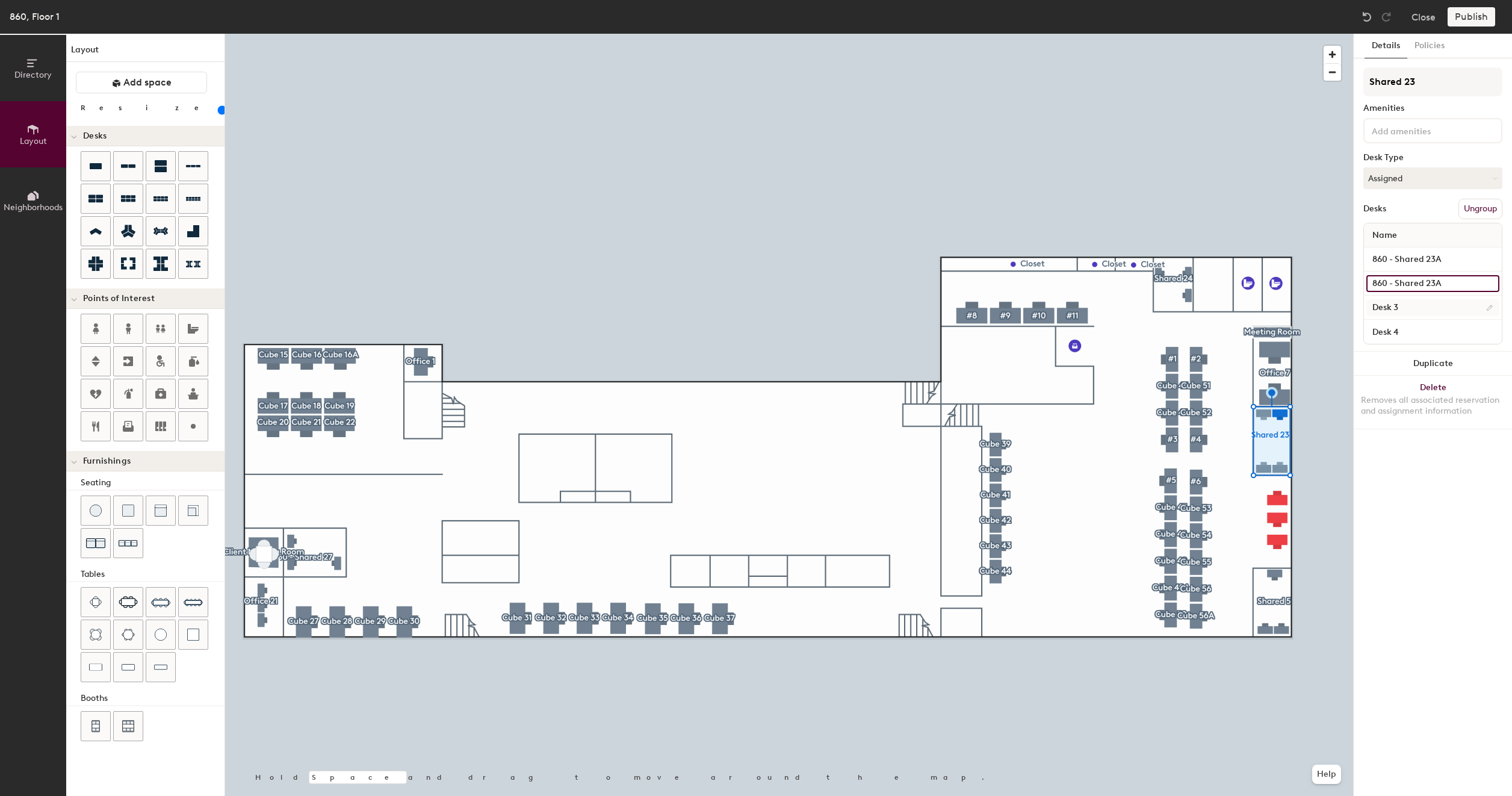
type input "860 - Shared 23A"
type input "100"
paste input "860 - Shared 23A"
type input "Desk 3860 - Shared 23A"
type input "100"
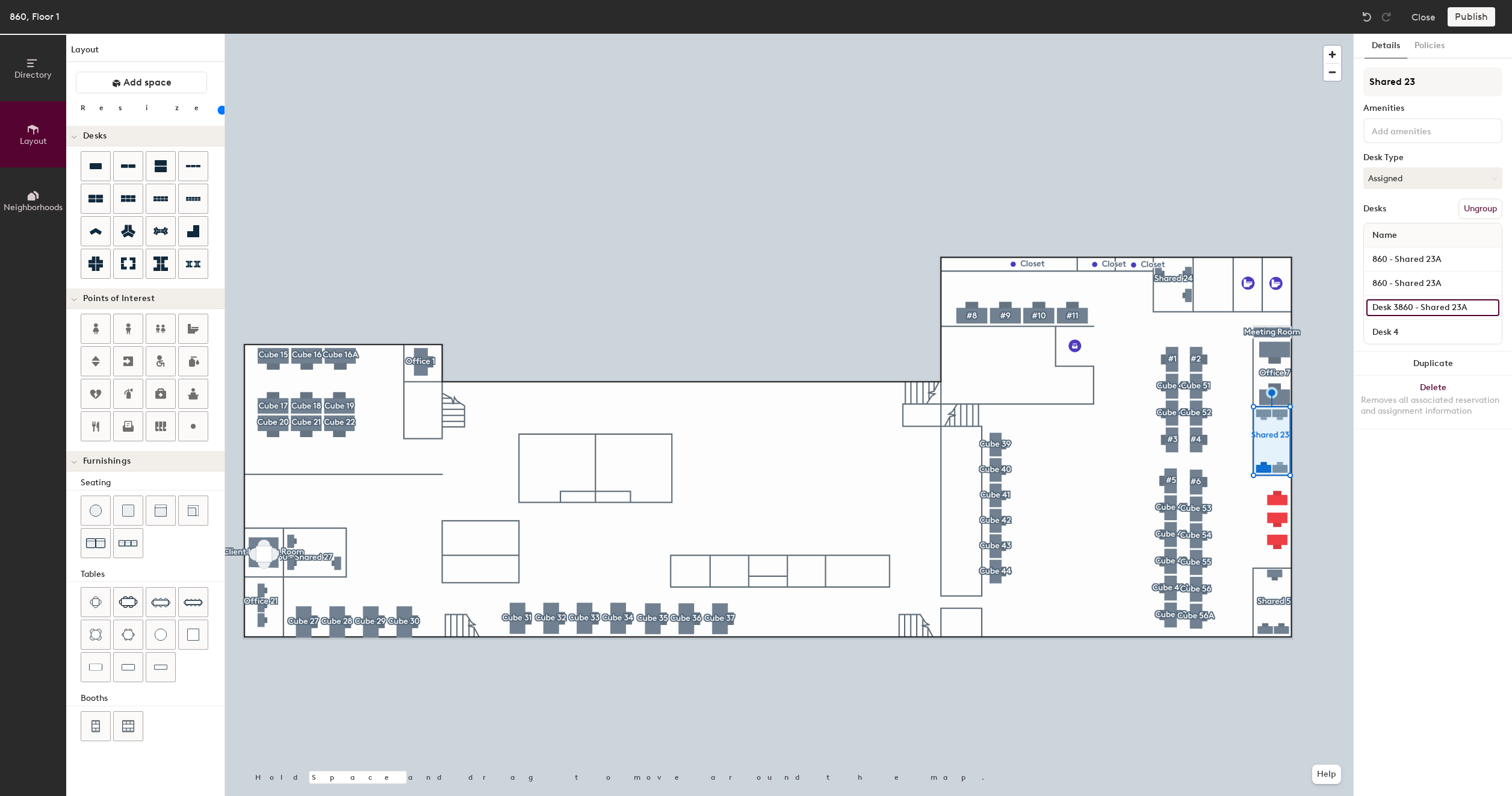
click at [1399, 306] on input "Desk 3860 - Shared 23A" at bounding box center [1432, 307] width 133 height 17
click at [1403, 309] on input "Desk 3860 - Shared 23A" at bounding box center [1432, 307] width 133 height 17
click at [1397, 306] on input "Desk 3860 - Shared 23A" at bounding box center [1432, 307] width 133 height 17
click at [1400, 307] on input "Desk 3860 - Shared 23A" at bounding box center [1432, 307] width 133 height 17
type input "Desk 860 - Shared 23A"
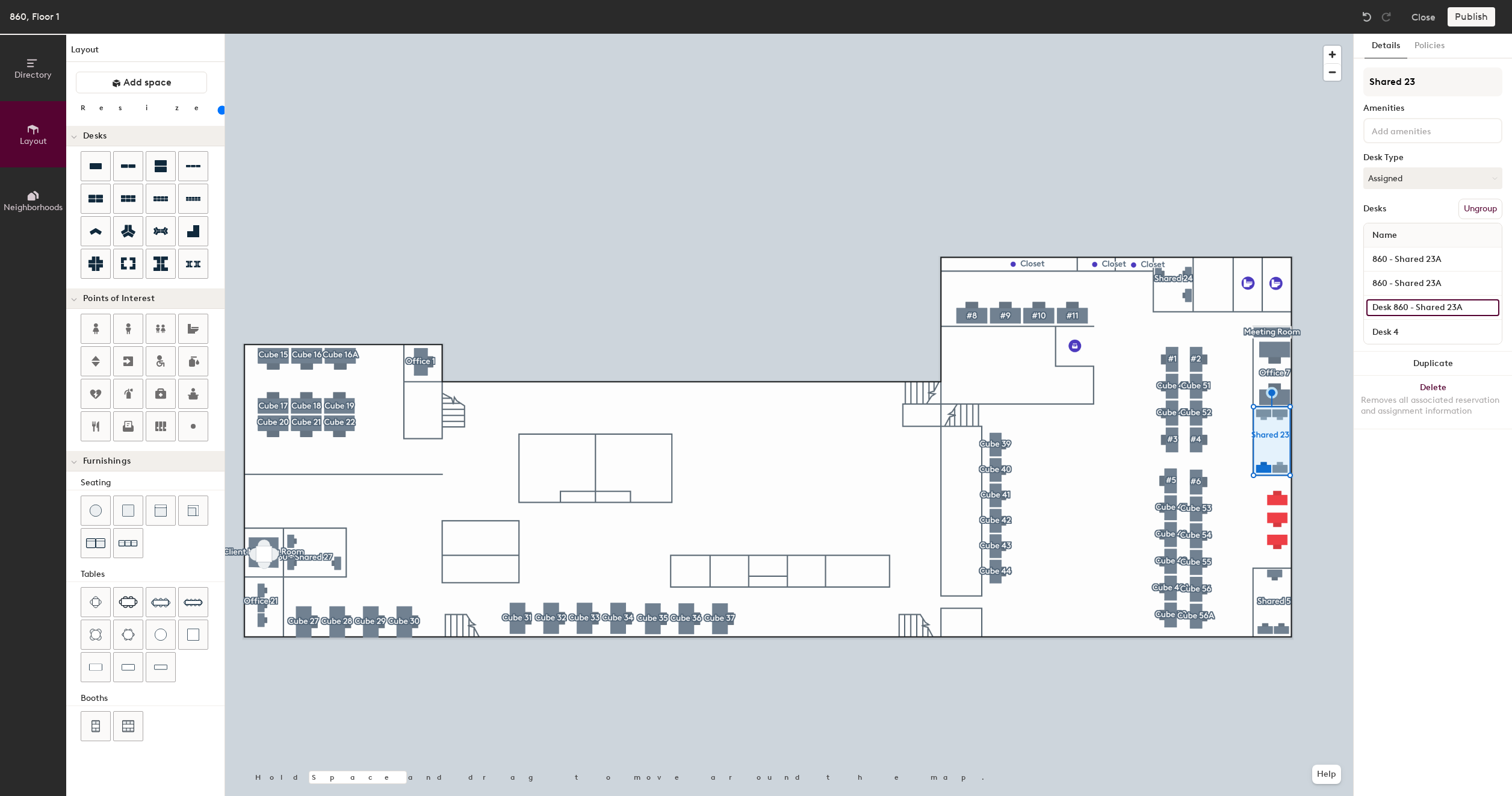
type input "100"
type input "860 - Shared 23A"
type input "100"
type input "860 - Shared 23A"
type input "100"
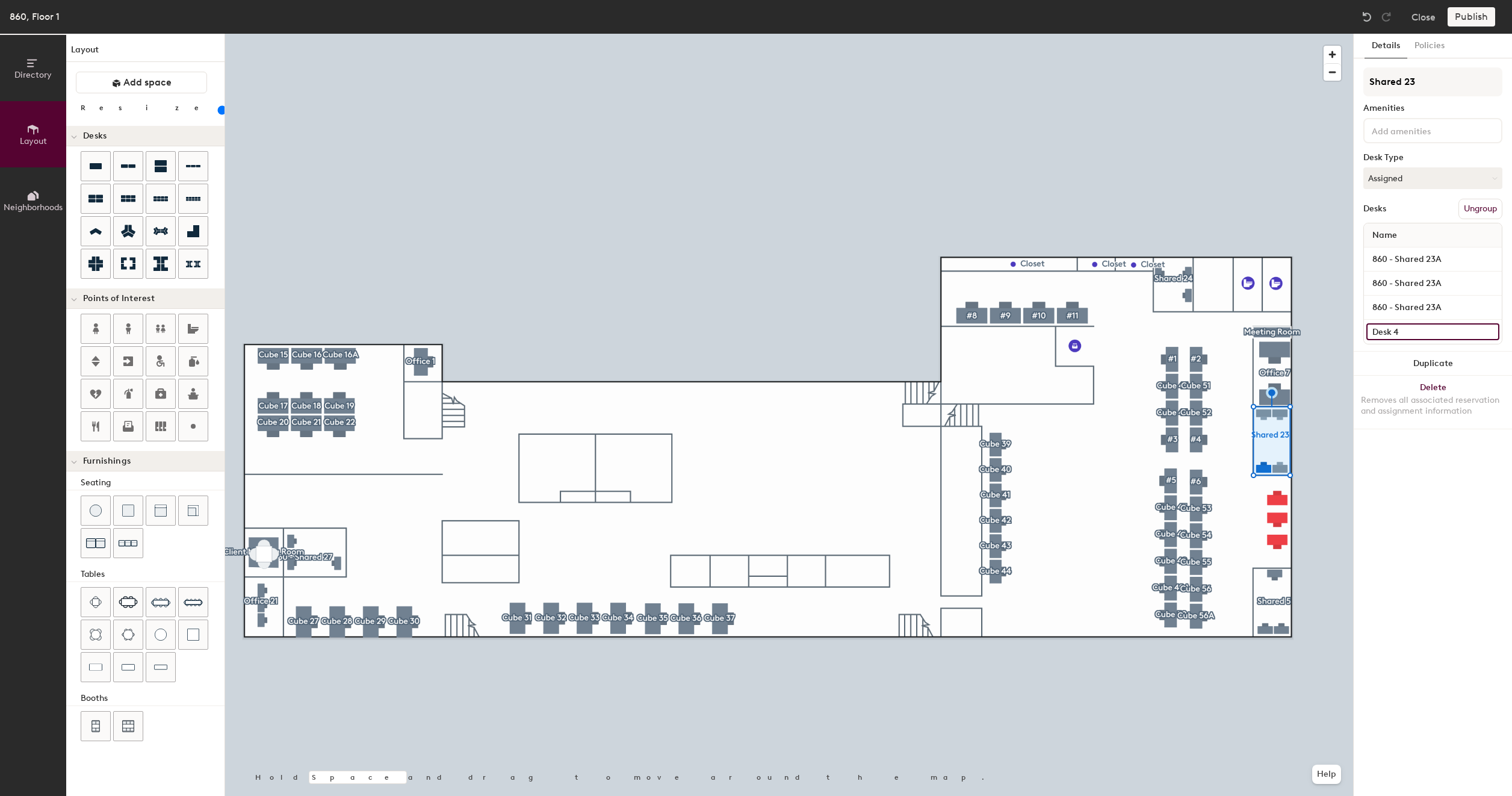
click at [1409, 335] on input "Desk 4" at bounding box center [1432, 331] width 133 height 17
paste input "860 - Shared 23A"
type input "860 - Shared 23A"
type input "100"
type input "860 - Shared 23"
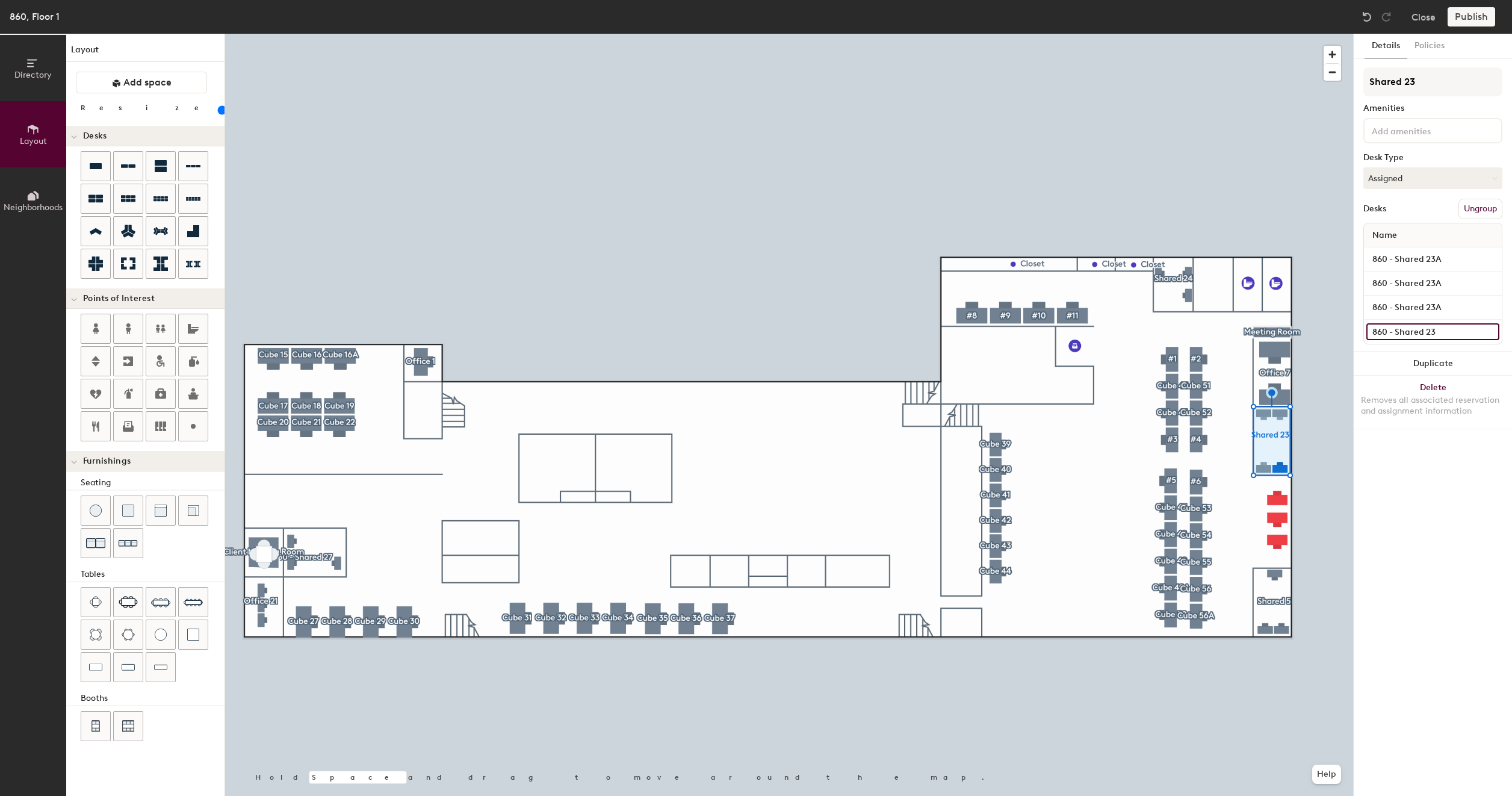
type input "100"
type input "860 - Shared 23D"
type input "100"
type input "860 - Shared 23D"
type input "100"
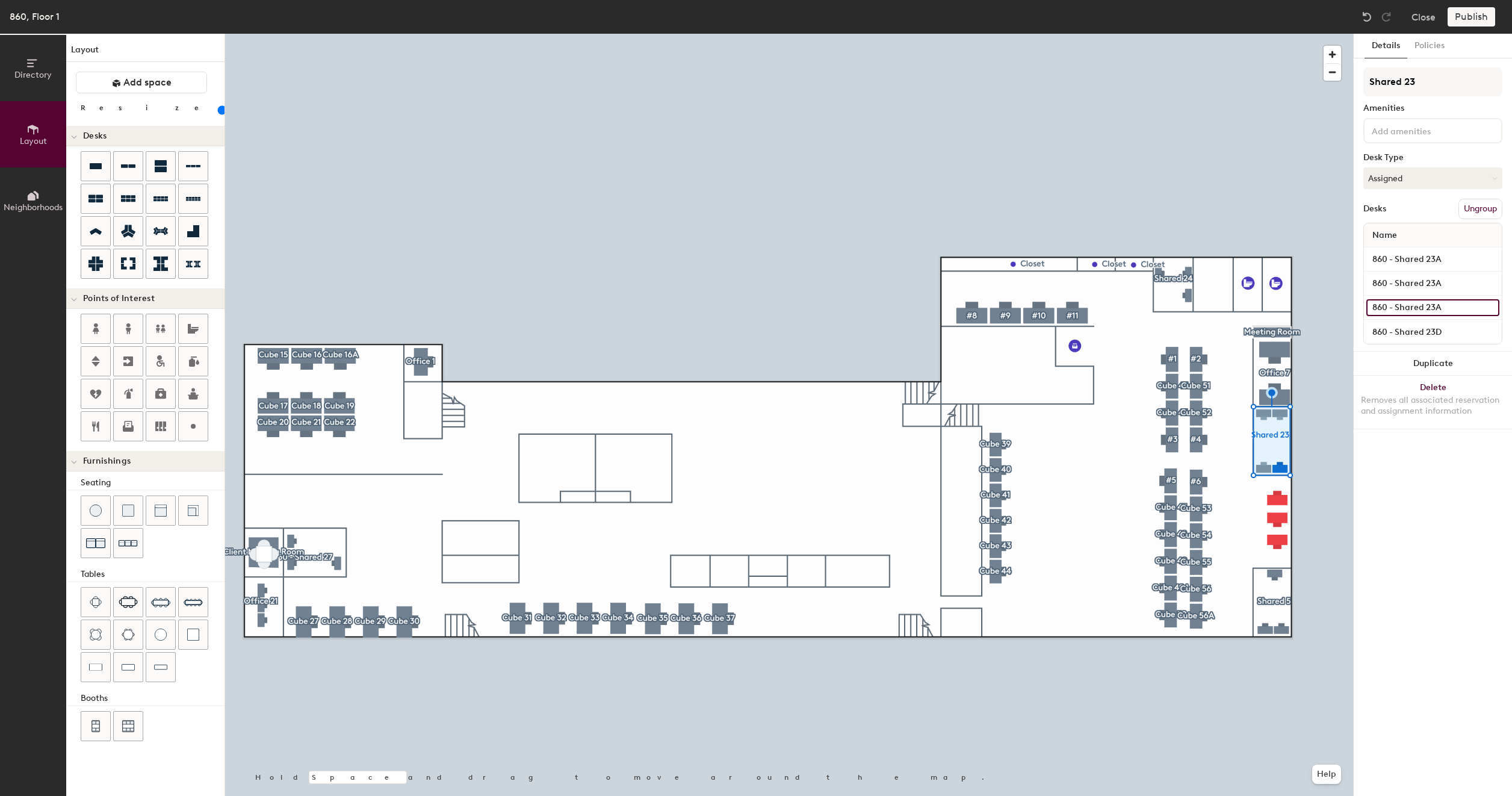
click at [1445, 311] on input "860 - Shared 23A" at bounding box center [1432, 307] width 133 height 17
type input "860 - Shared 23"
type input "100"
type input "860 - Shared 23D"
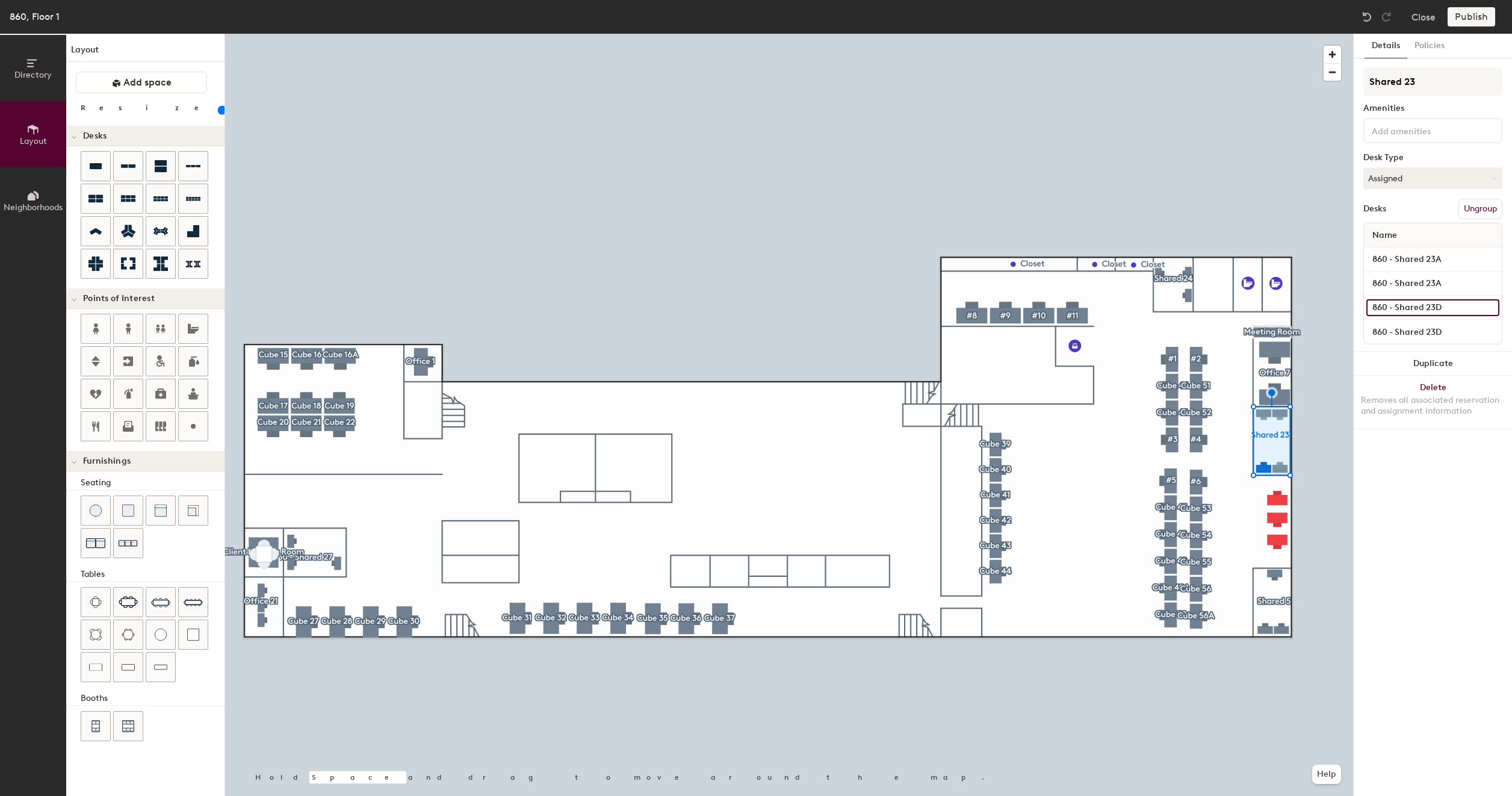
type input "100"
type input "860 - Shared 23"
type input "100"
type input "860 - Shared 23C"
type input "100"
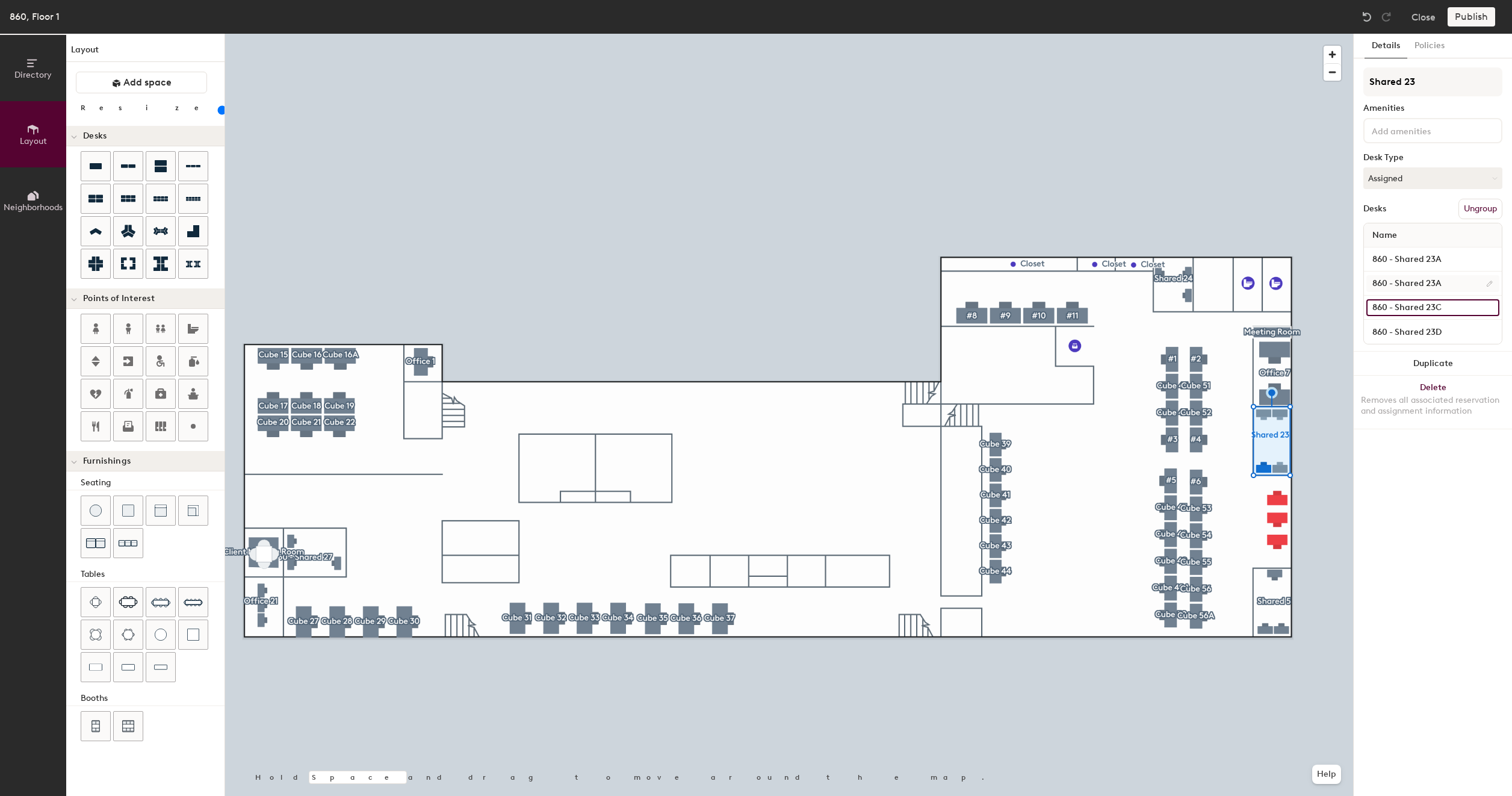
type input "860 - Shared 23C"
type input "100"
click at [1453, 282] on input "860 - Shared 23A" at bounding box center [1432, 283] width 133 height 17
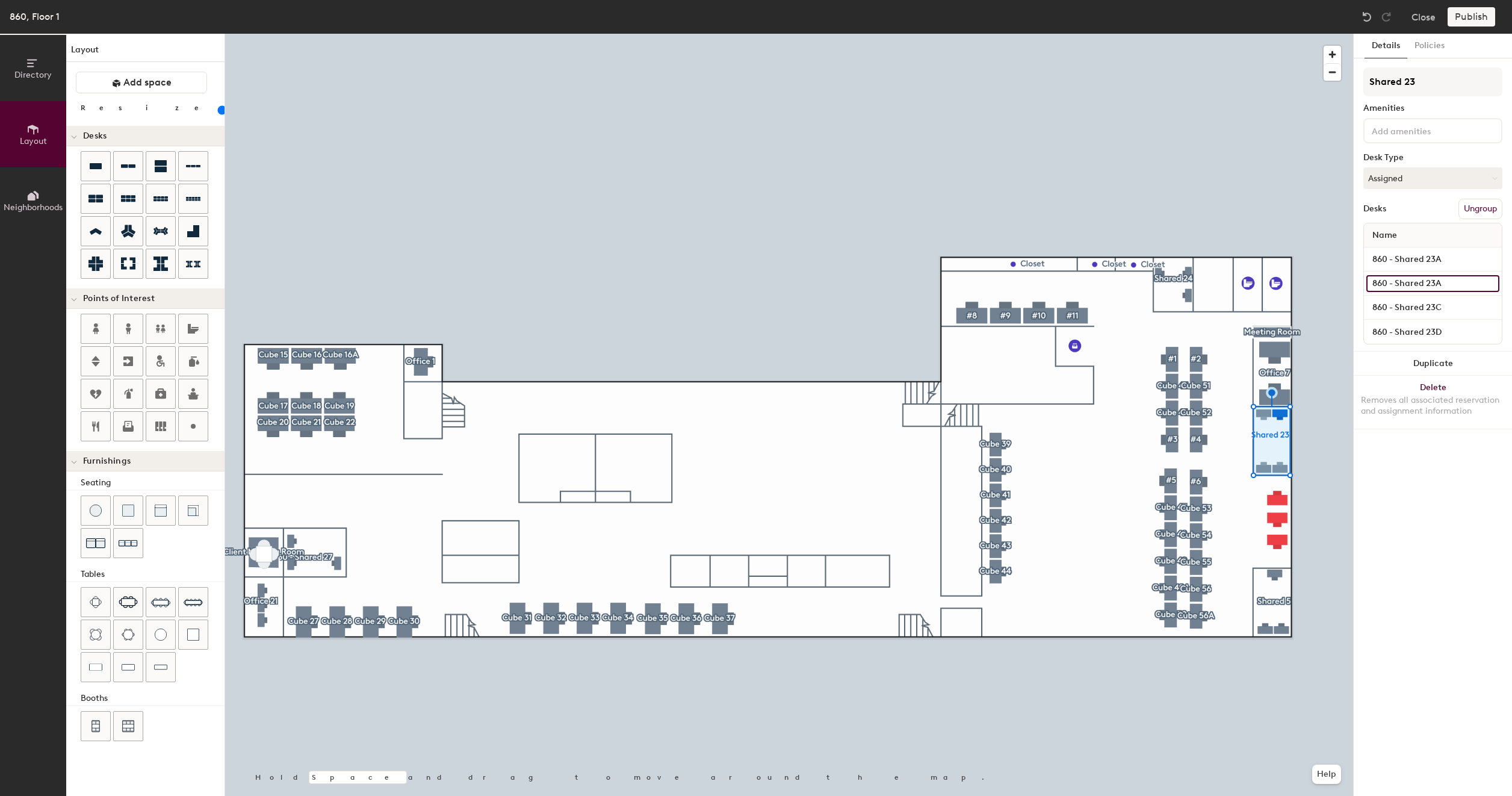
click at [1453, 282] on input "860 - Shared 23A" at bounding box center [1432, 283] width 133 height 17
type input "860 - Shared 23"
type input "100"
type input "860 - Shared 23B"
type input "100"
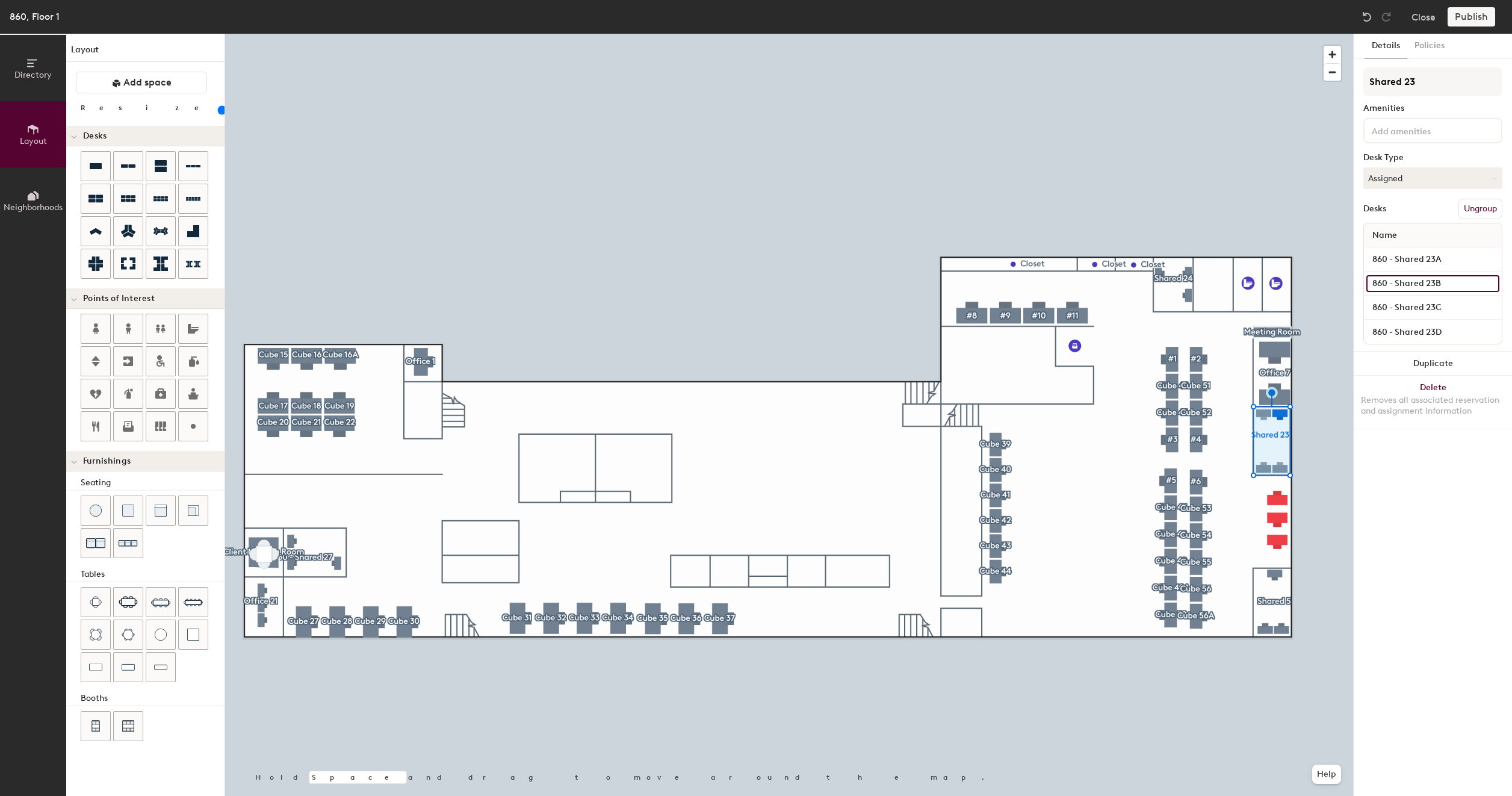
type input "860 - Shared 23B"
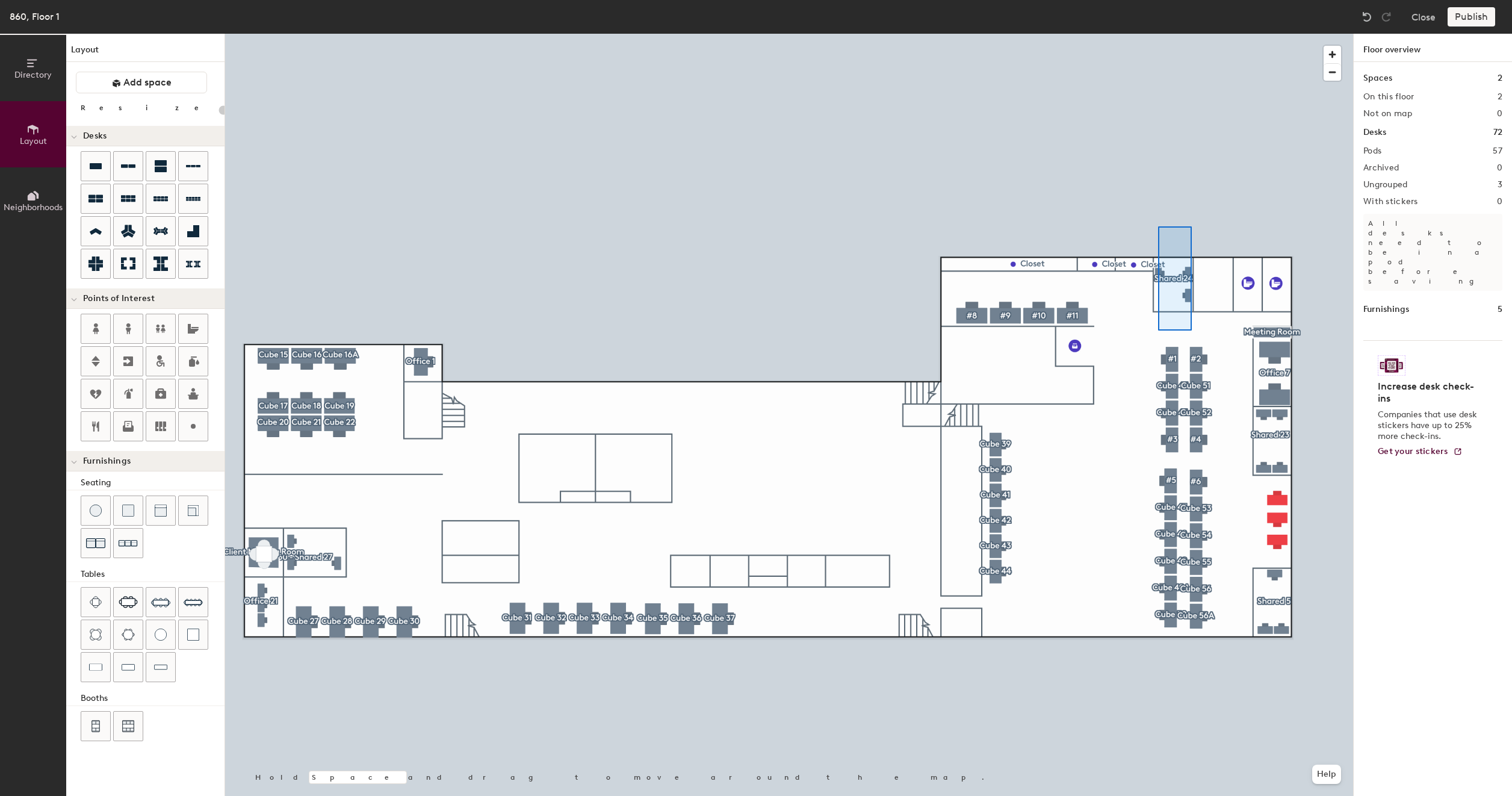
type input "80"
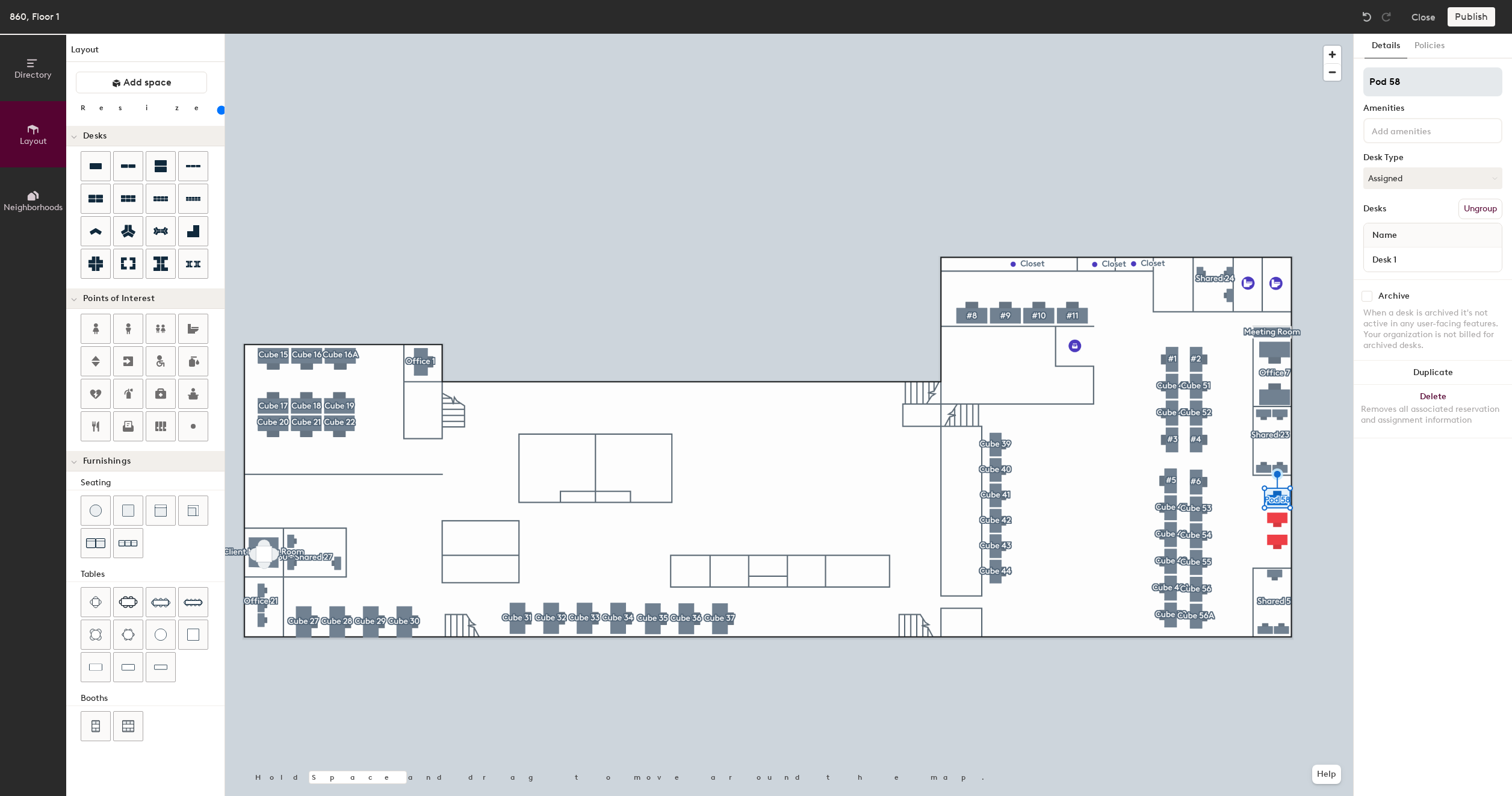
click at [1411, 87] on input "Pod 58" at bounding box center [1433, 81] width 139 height 29
type input "Cube 57"
click at [1403, 258] on input "Desk 1" at bounding box center [1432, 259] width 133 height 17
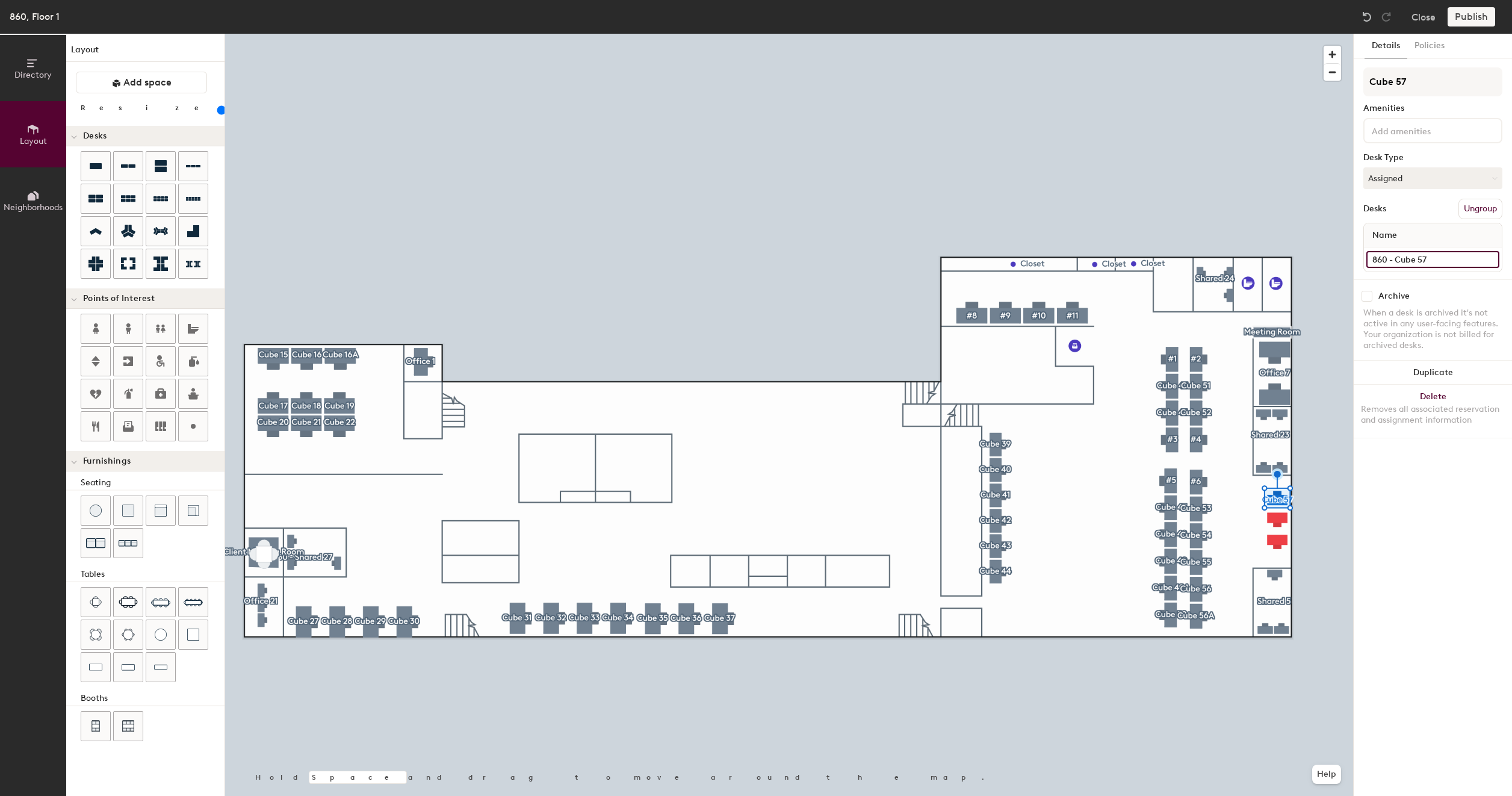
click at [1472, 258] on input "860 - Cube 57" at bounding box center [1432, 259] width 133 height 17
type input "860 - Cube 57"
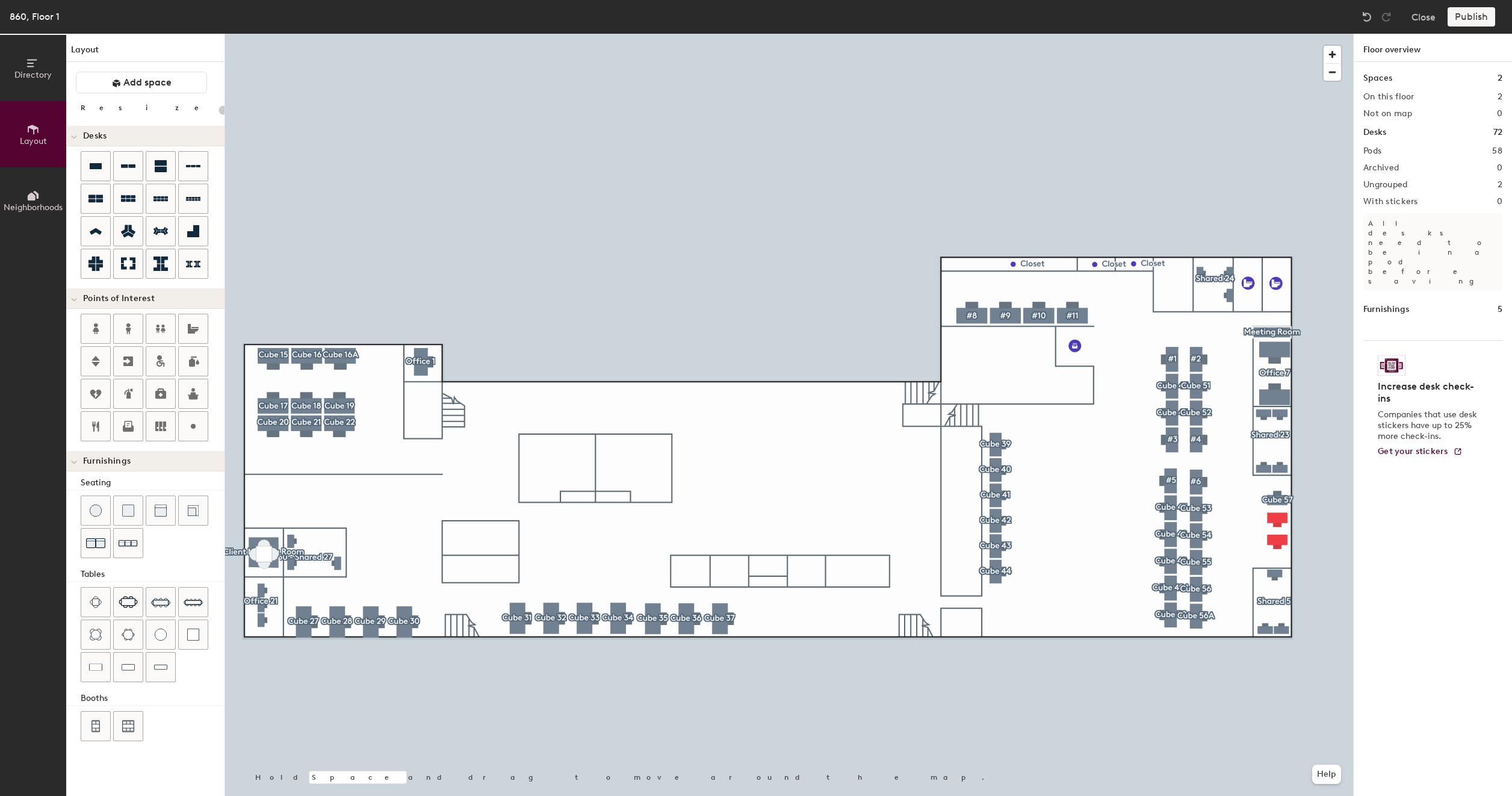
type input "120"
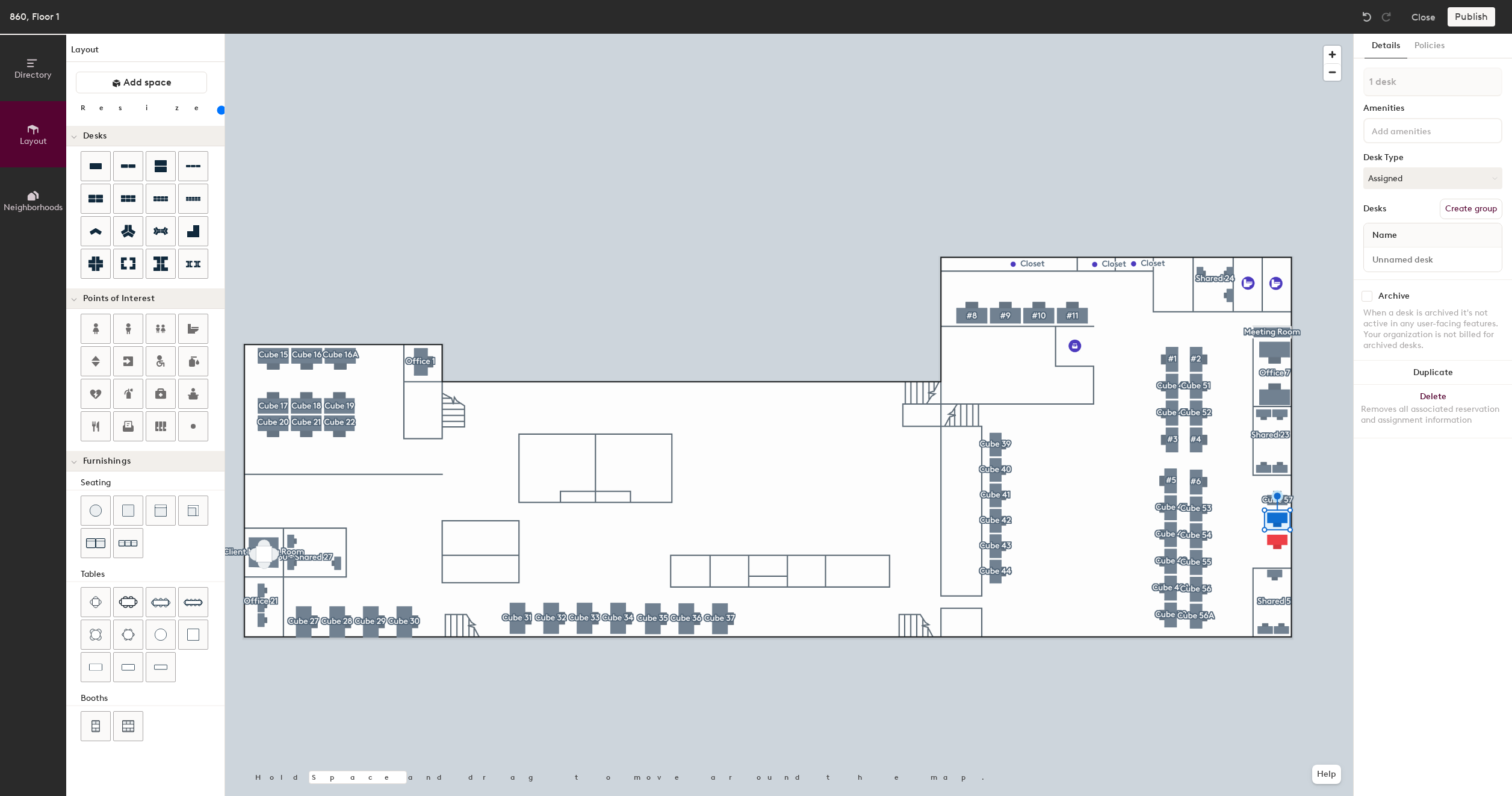
drag, startPoint x: 1457, startPoint y: 207, endPoint x: 1457, endPoint y: 197, distance: 10.0
click at [1457, 207] on button "Create group" at bounding box center [1471, 209] width 63 height 21
click at [1427, 81] on input "Pod 59" at bounding box center [1433, 81] width 139 height 29
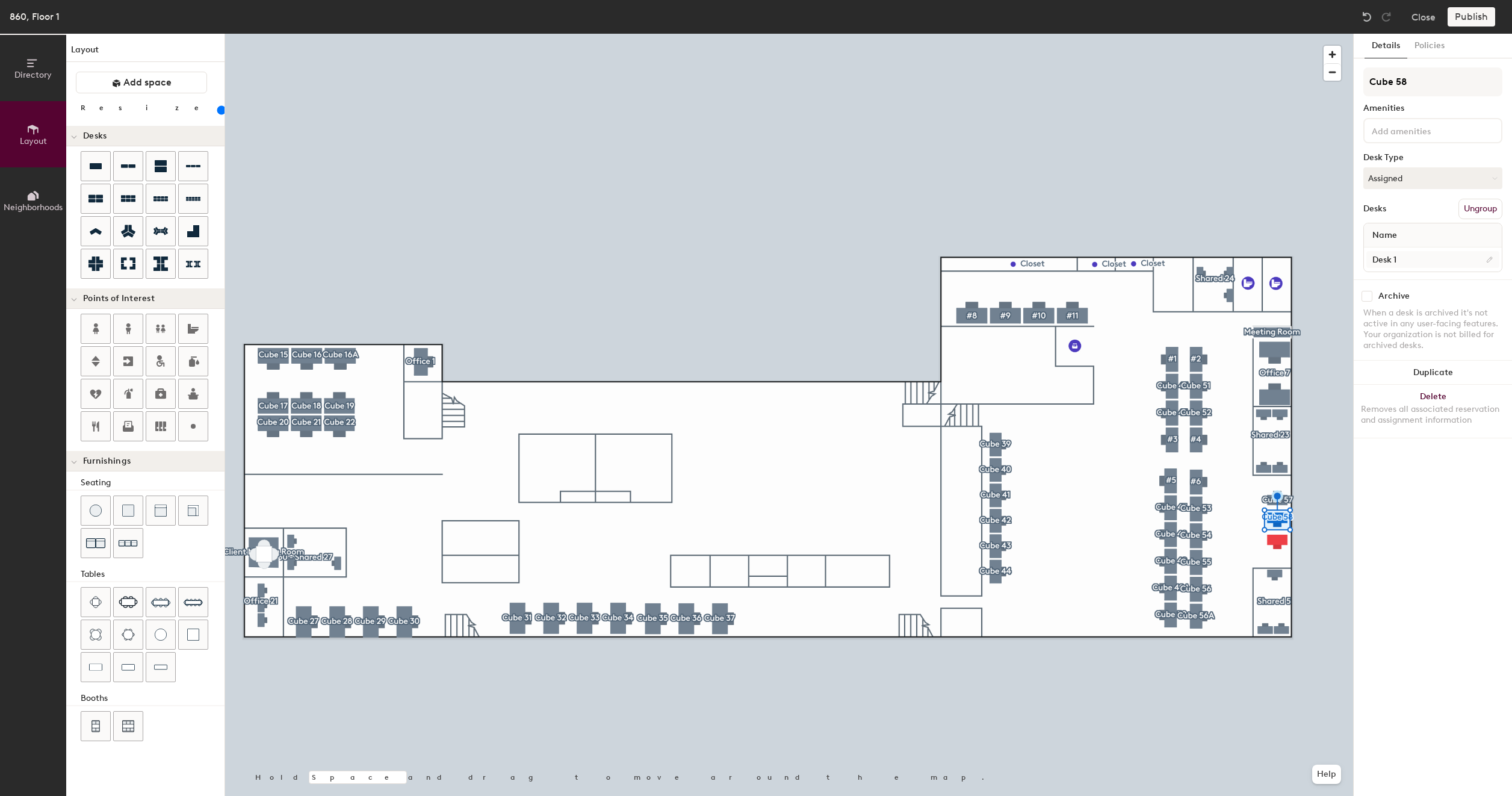
type input "Cube 58"
click at [1399, 261] on input "Desk 1" at bounding box center [1432, 259] width 133 height 17
paste input "860 - Cube 57"
type input "860 - Cube 58"
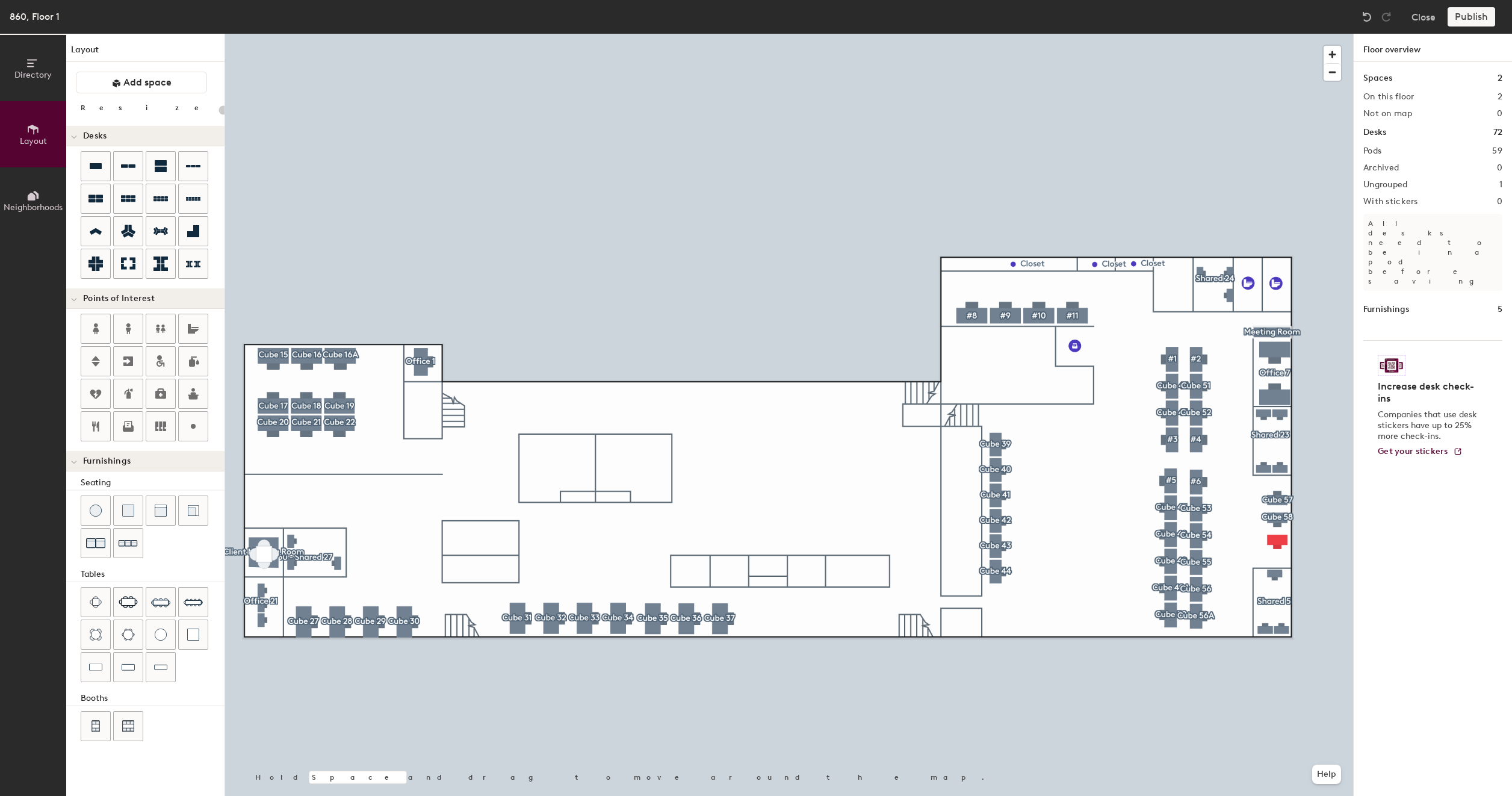
type input "120"
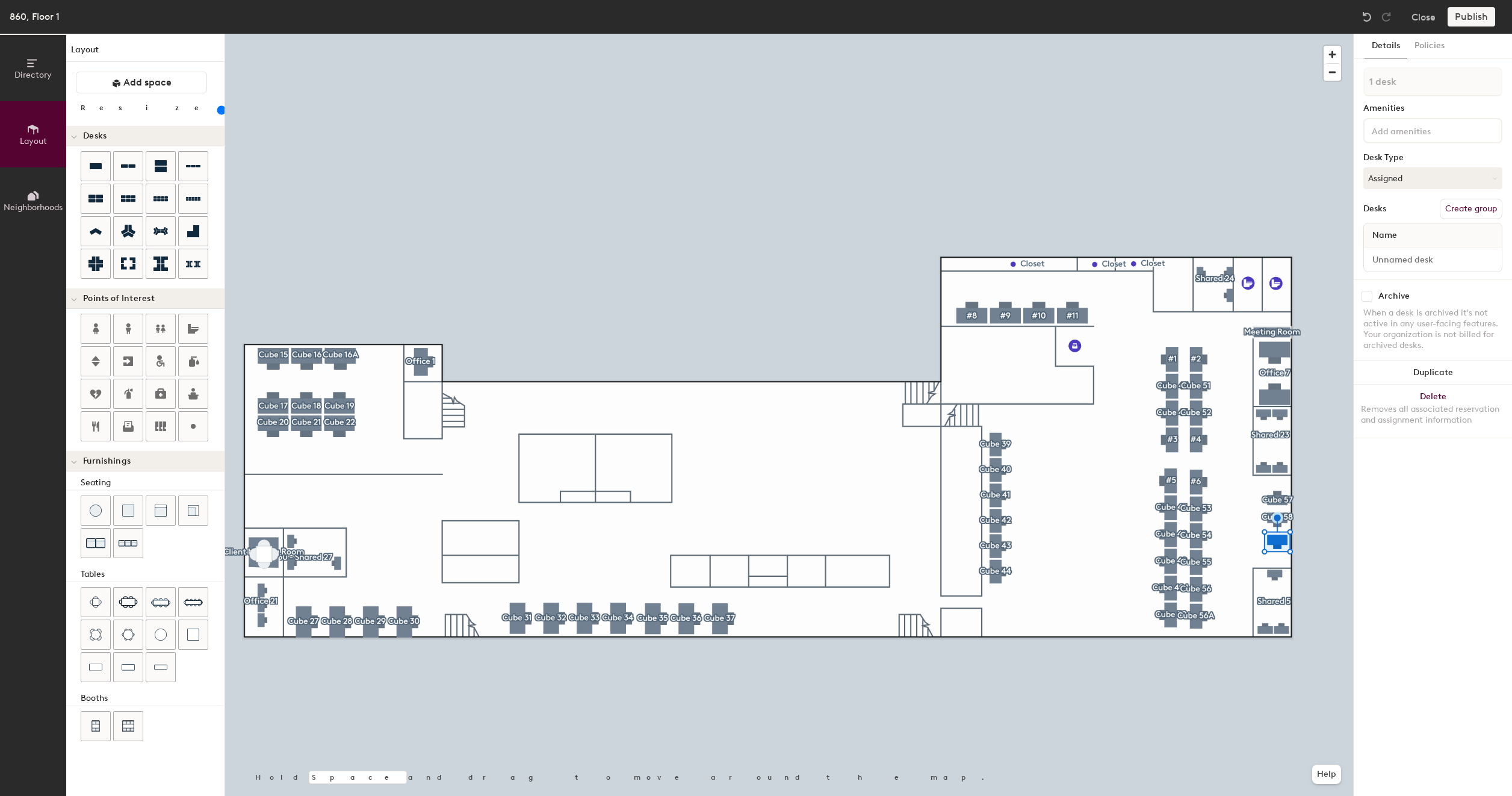
click at [1468, 215] on button "Create group" at bounding box center [1471, 209] width 63 height 21
click at [1433, 76] on input "Pod 60" at bounding box center [1433, 81] width 139 height 29
type input "Cube 59"
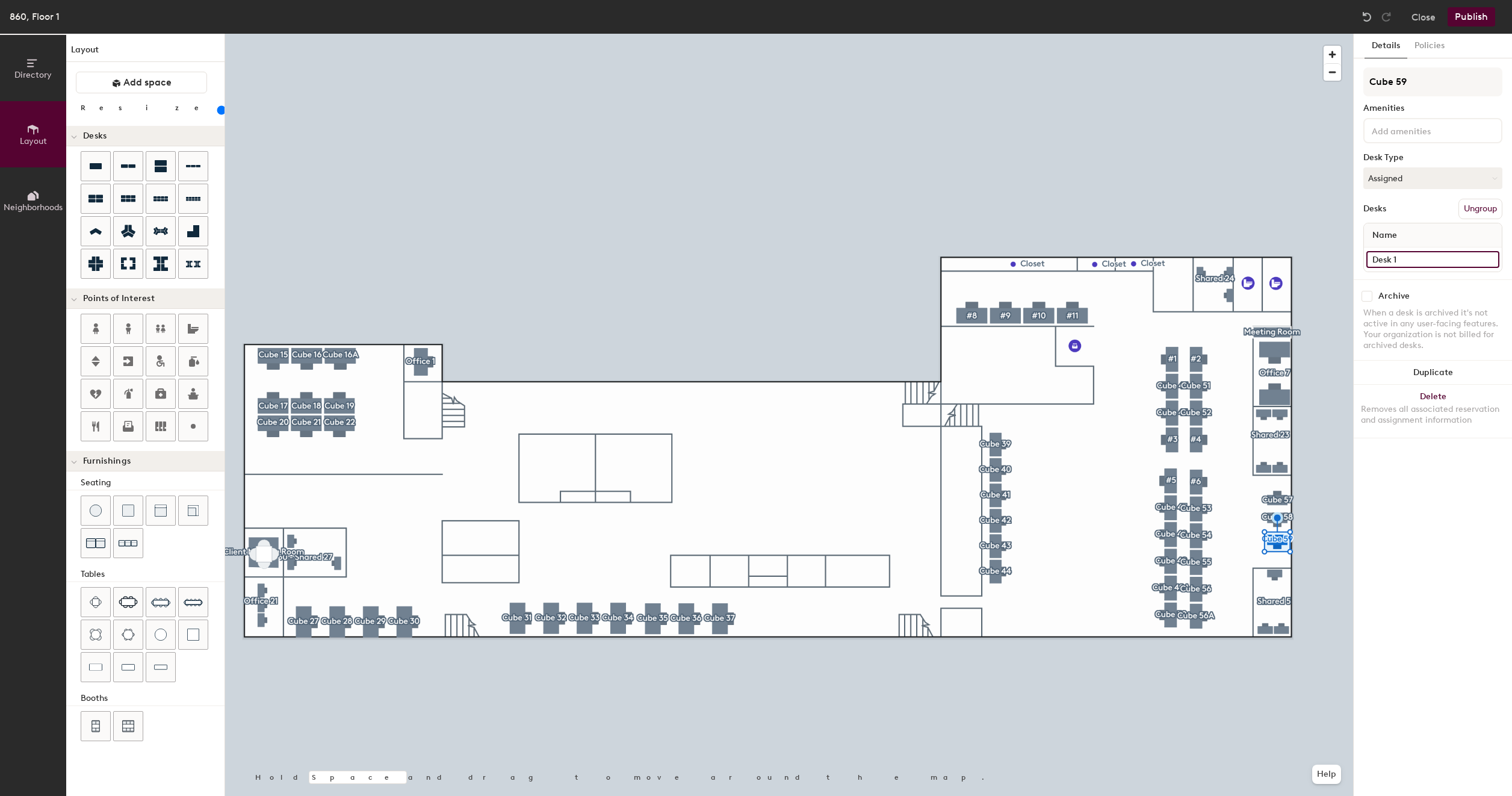
click at [1406, 259] on input "Desk 1" at bounding box center [1432, 259] width 133 height 17
paste input "860 - Cube 57"
type input "860 - Cube 59"
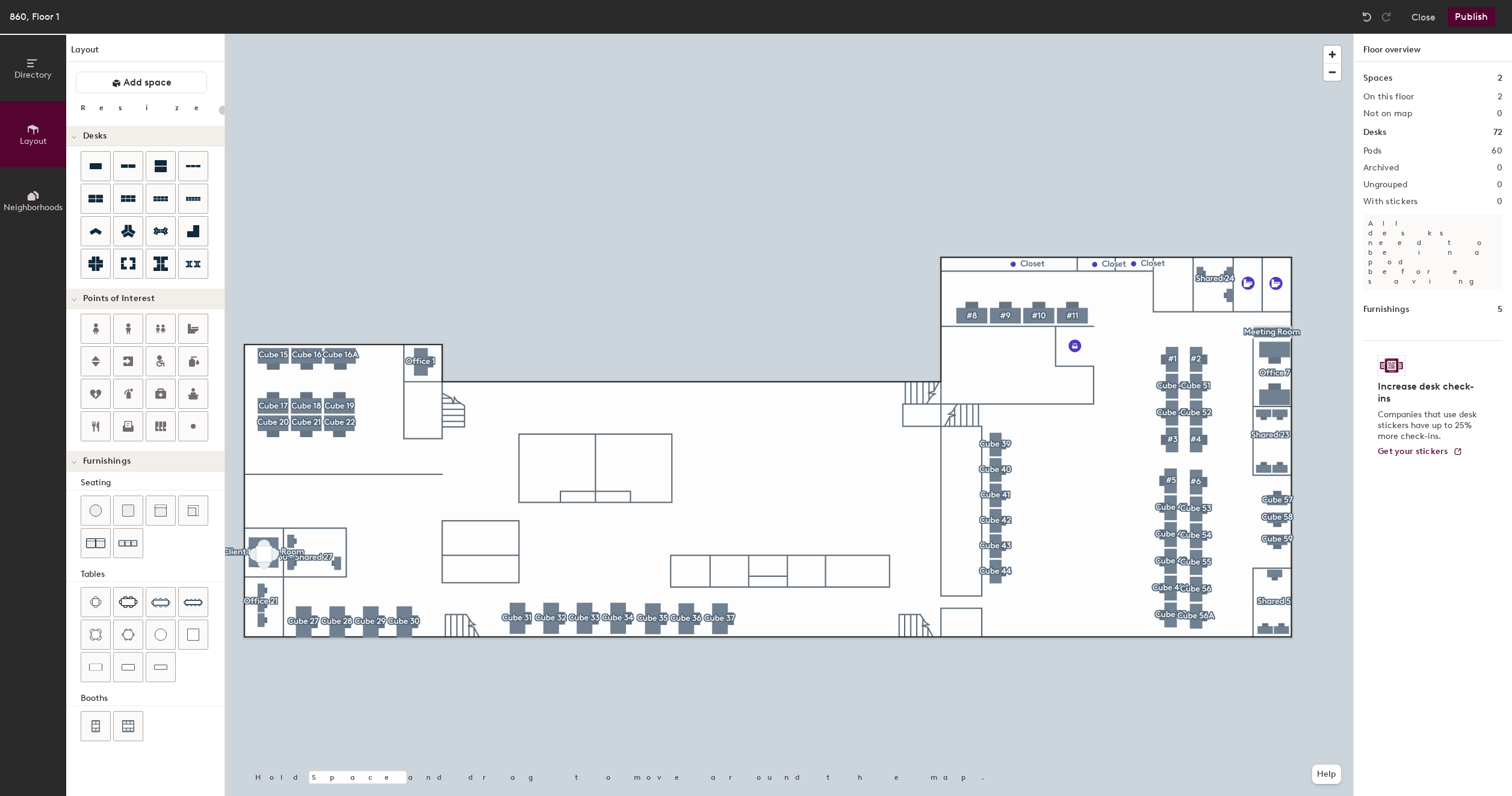
click at [1473, 18] on button "Publish" at bounding box center [1471, 17] width 47 height 19
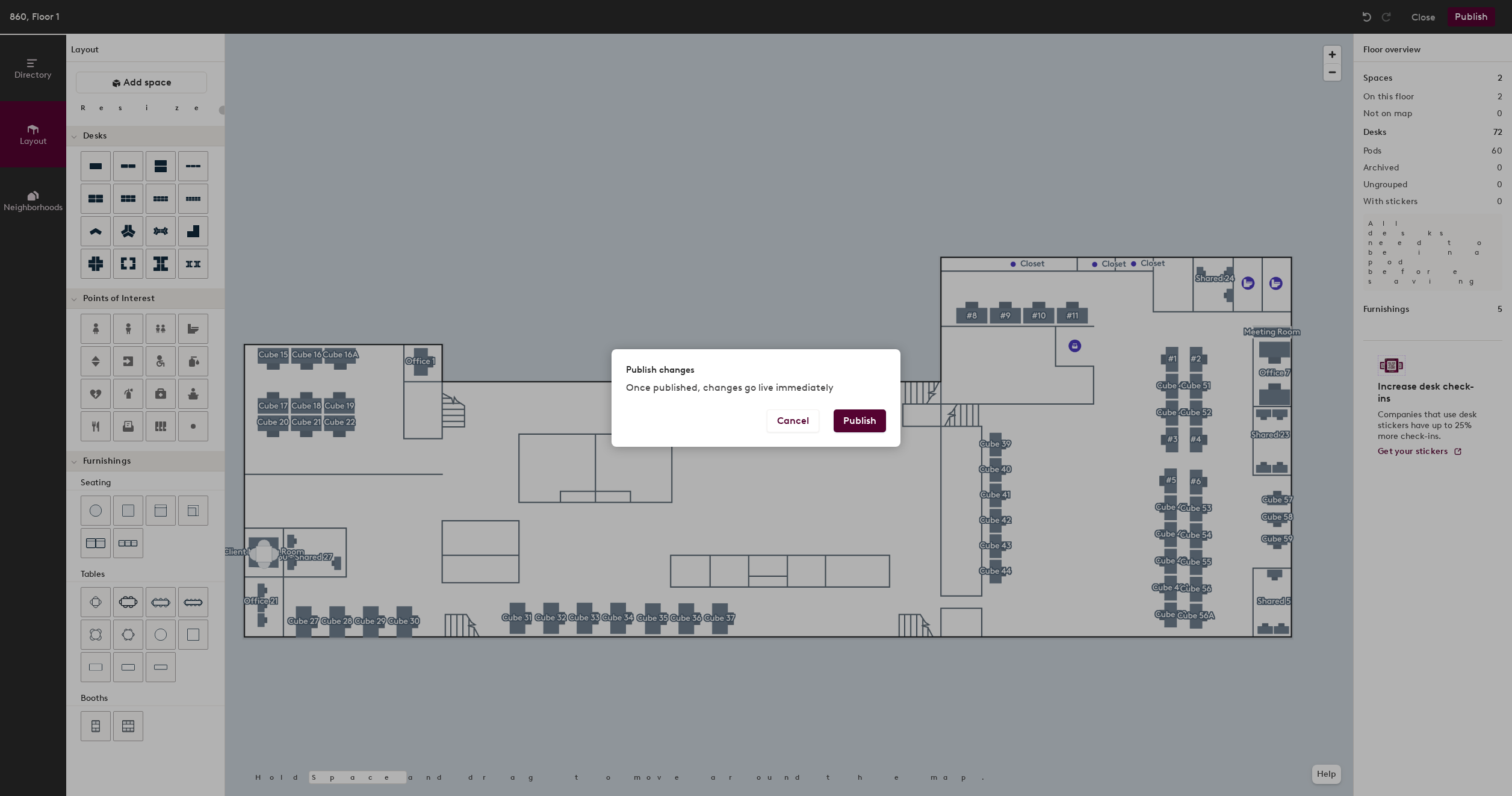
click at [864, 423] on button "Publish" at bounding box center [860, 421] width 52 height 23
type input "20"
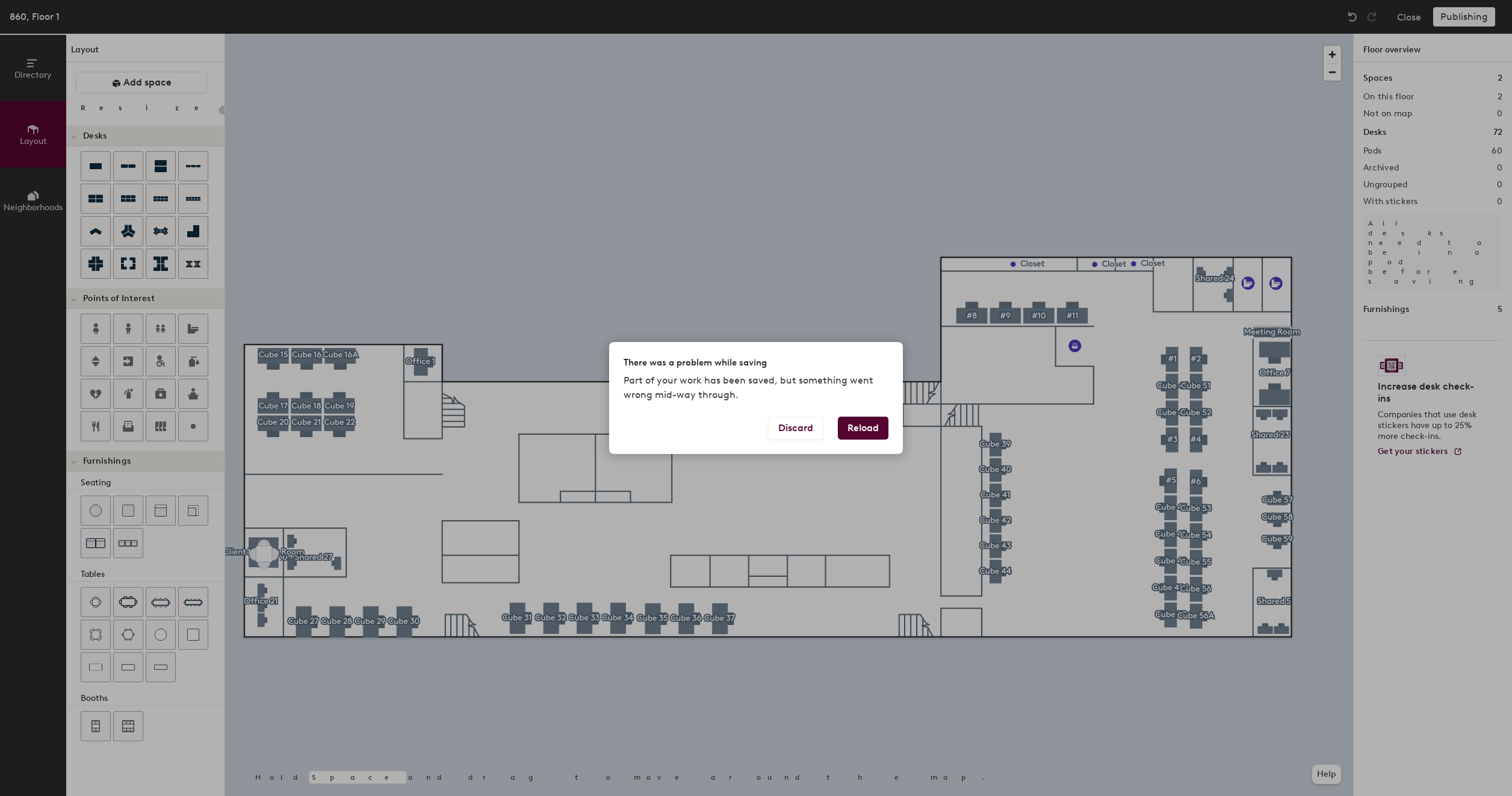
click at [864, 423] on button "Reload" at bounding box center [863, 428] width 51 height 23
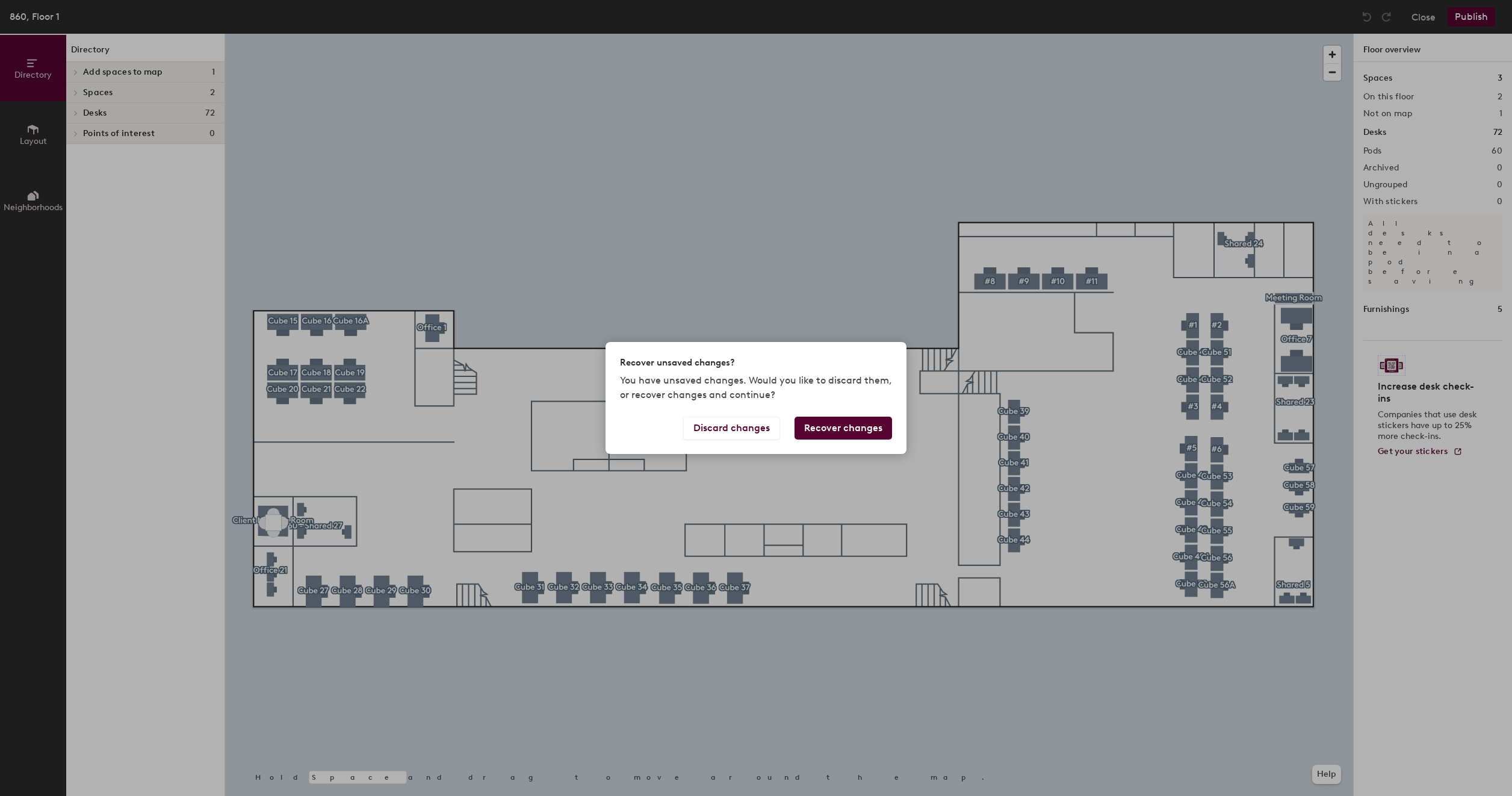
click at [860, 331] on div "Recover unsaved changes? You have unsaved changes. Would you like to discard th…" at bounding box center [756, 398] width 1512 height 796
click at [841, 432] on button "Recover changes" at bounding box center [843, 428] width 97 height 23
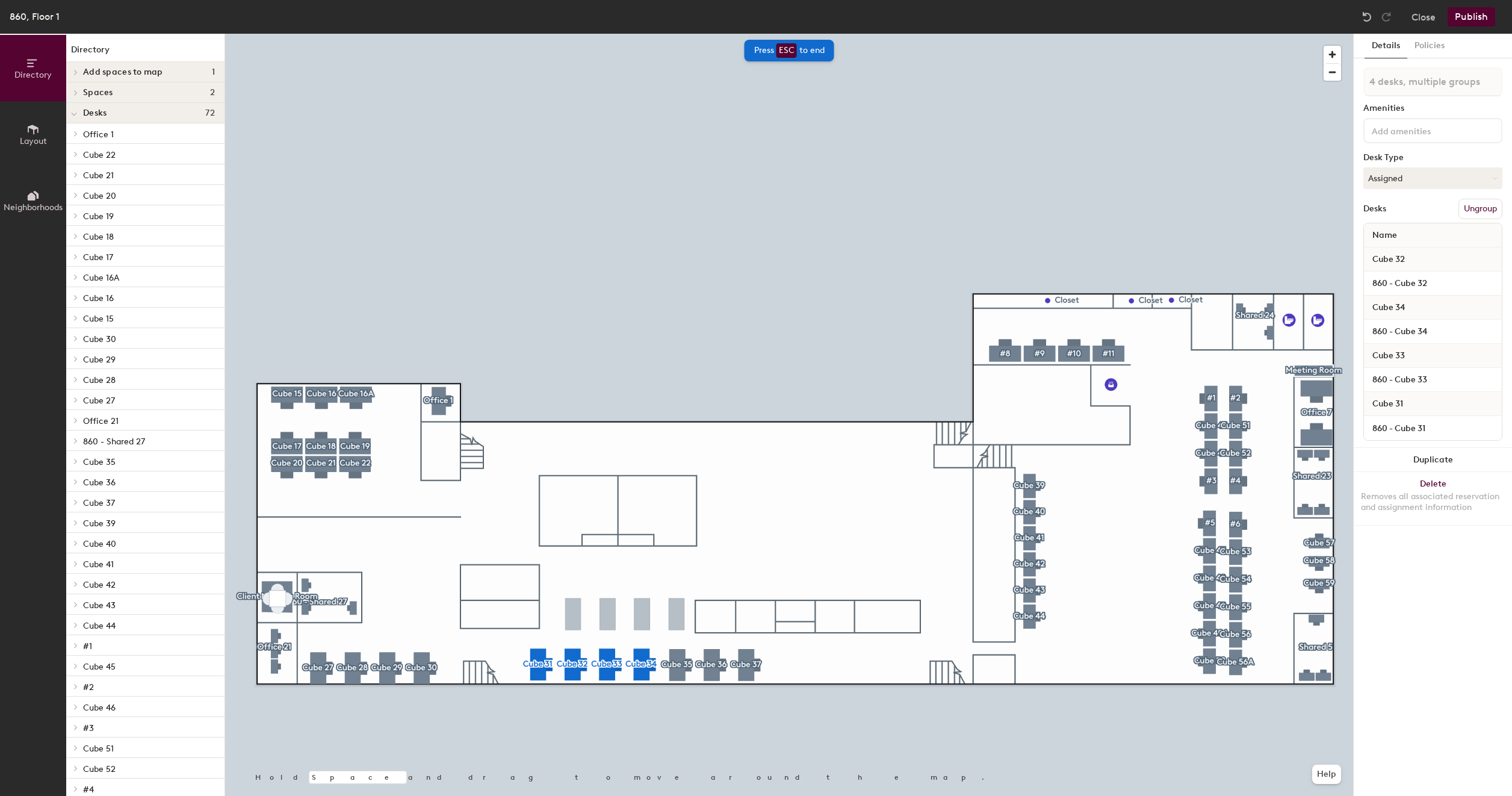
type input "4 desks"
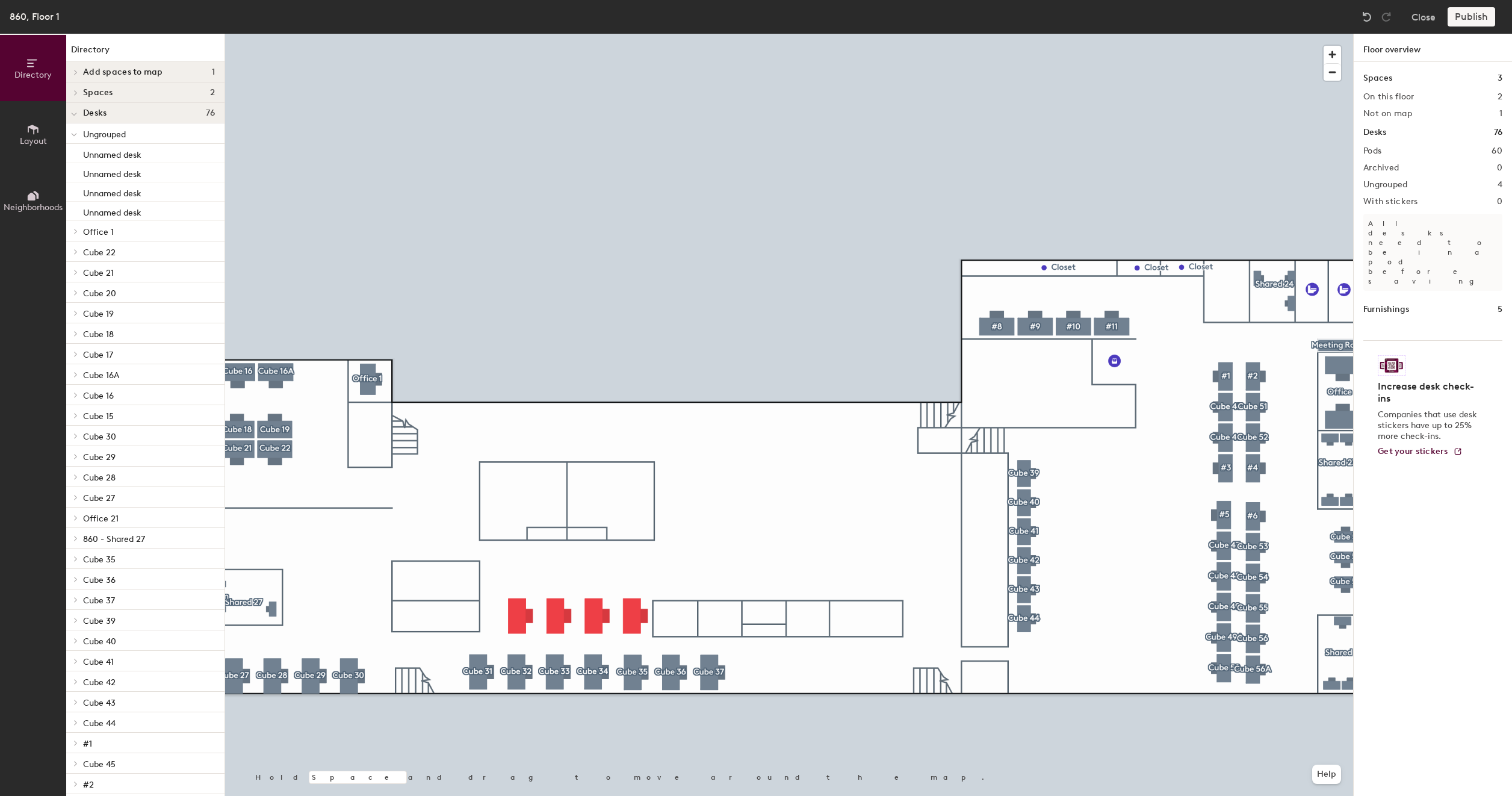
click at [36, 142] on span "Layout" at bounding box center [33, 141] width 27 height 10
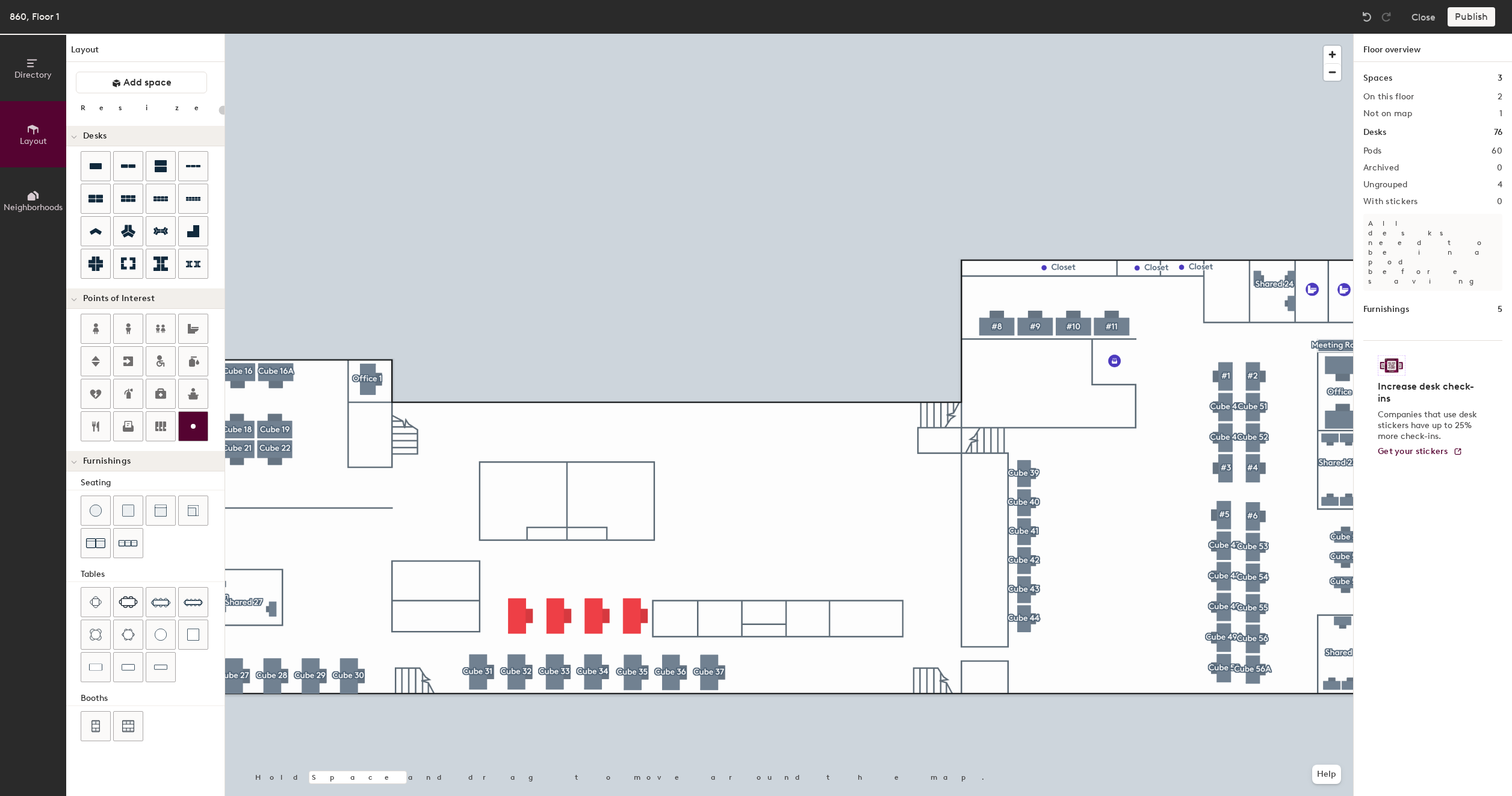
click at [193, 419] on icon at bounding box center [194, 426] width 15 height 15
type input "20"
type input "Elevator"
type input "20"
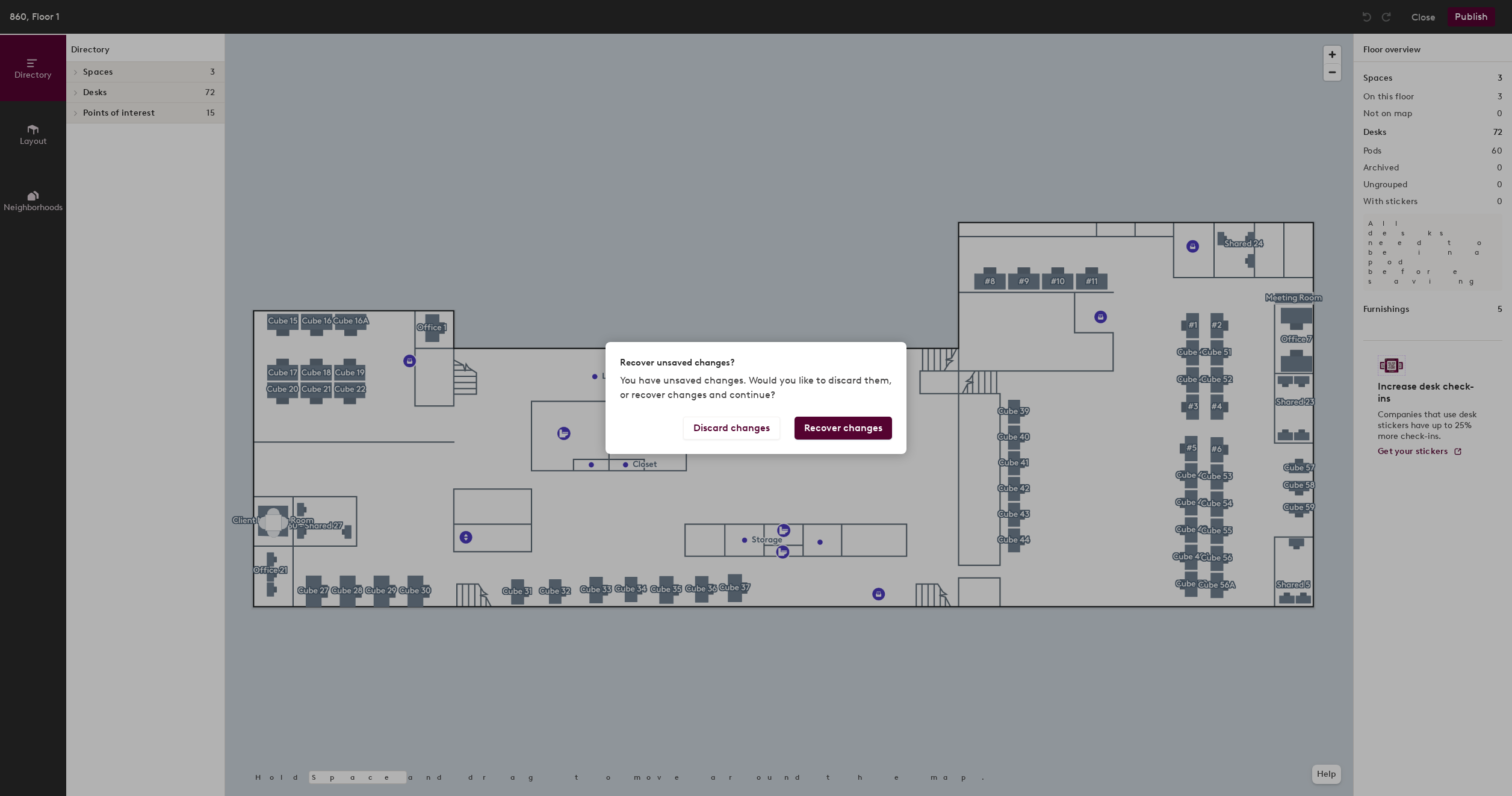
click at [840, 435] on button "Recover changes" at bounding box center [843, 428] width 97 height 23
click at [835, 430] on button "Recover changes" at bounding box center [843, 428] width 97 height 23
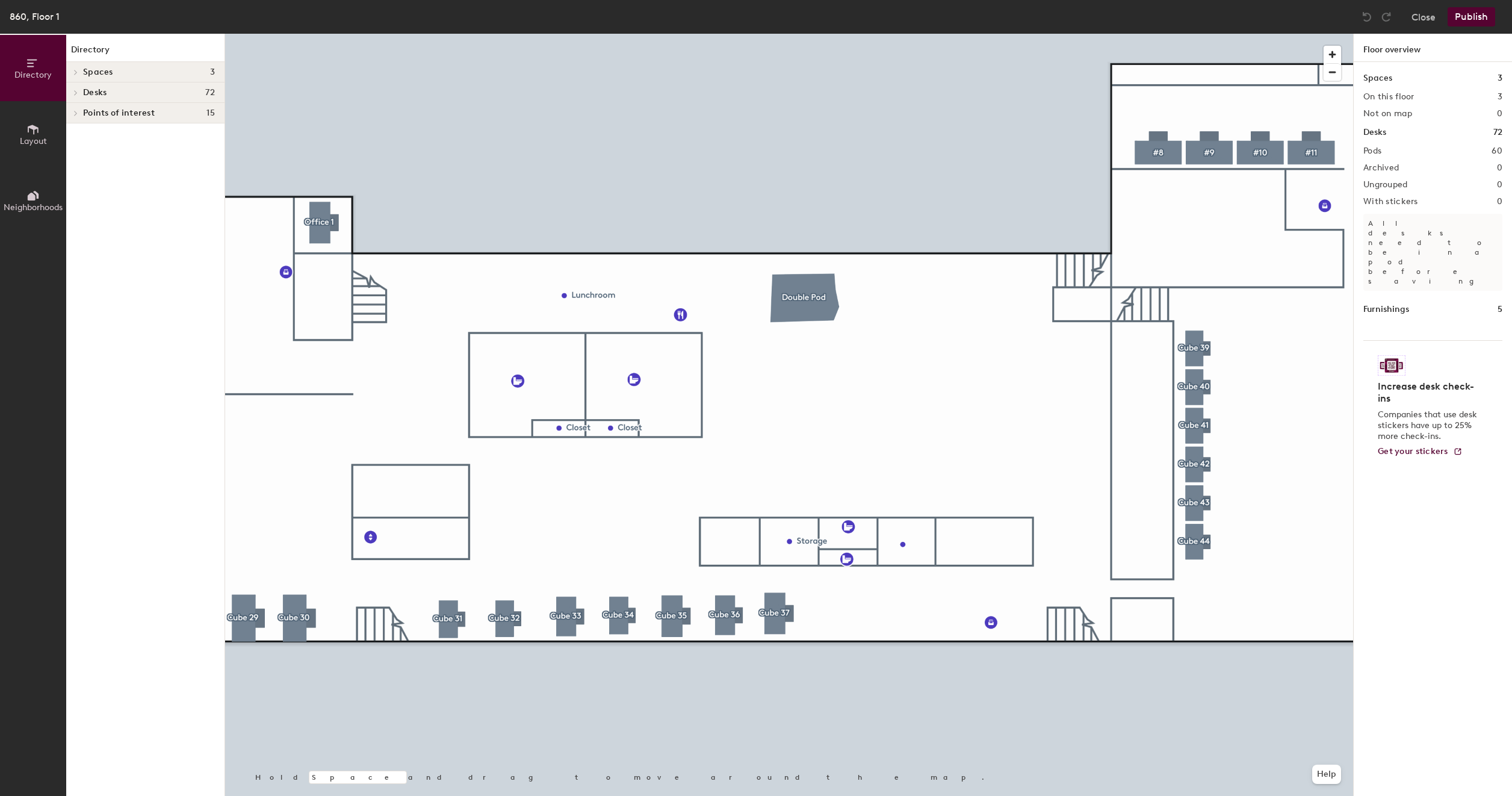
click at [726, 33] on div at bounding box center [788, 33] width 1127 height 0
click at [27, 126] on icon at bounding box center [33, 130] width 13 height 13
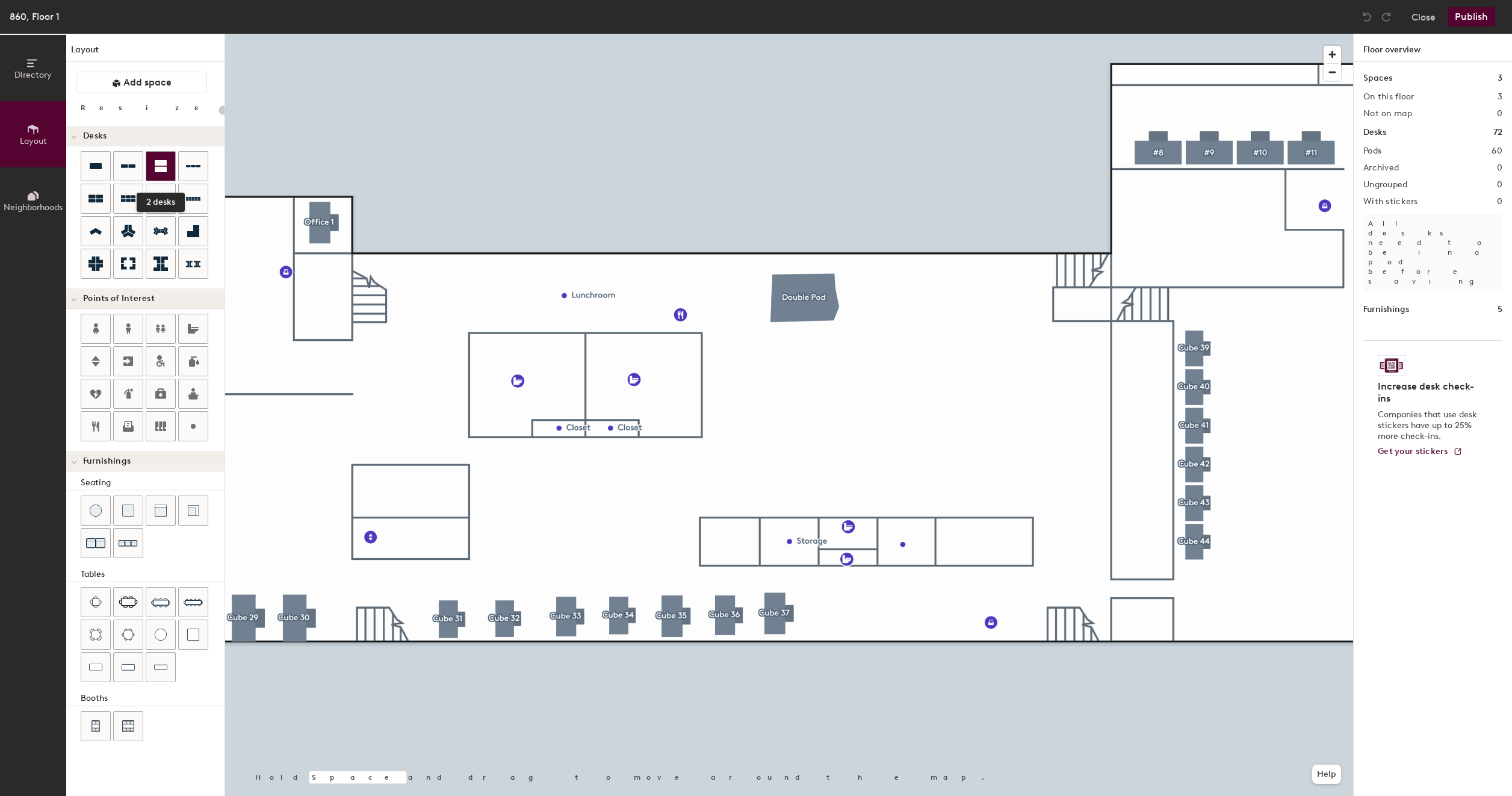
click at [153, 174] on div at bounding box center [160, 166] width 29 height 29
type input "100"
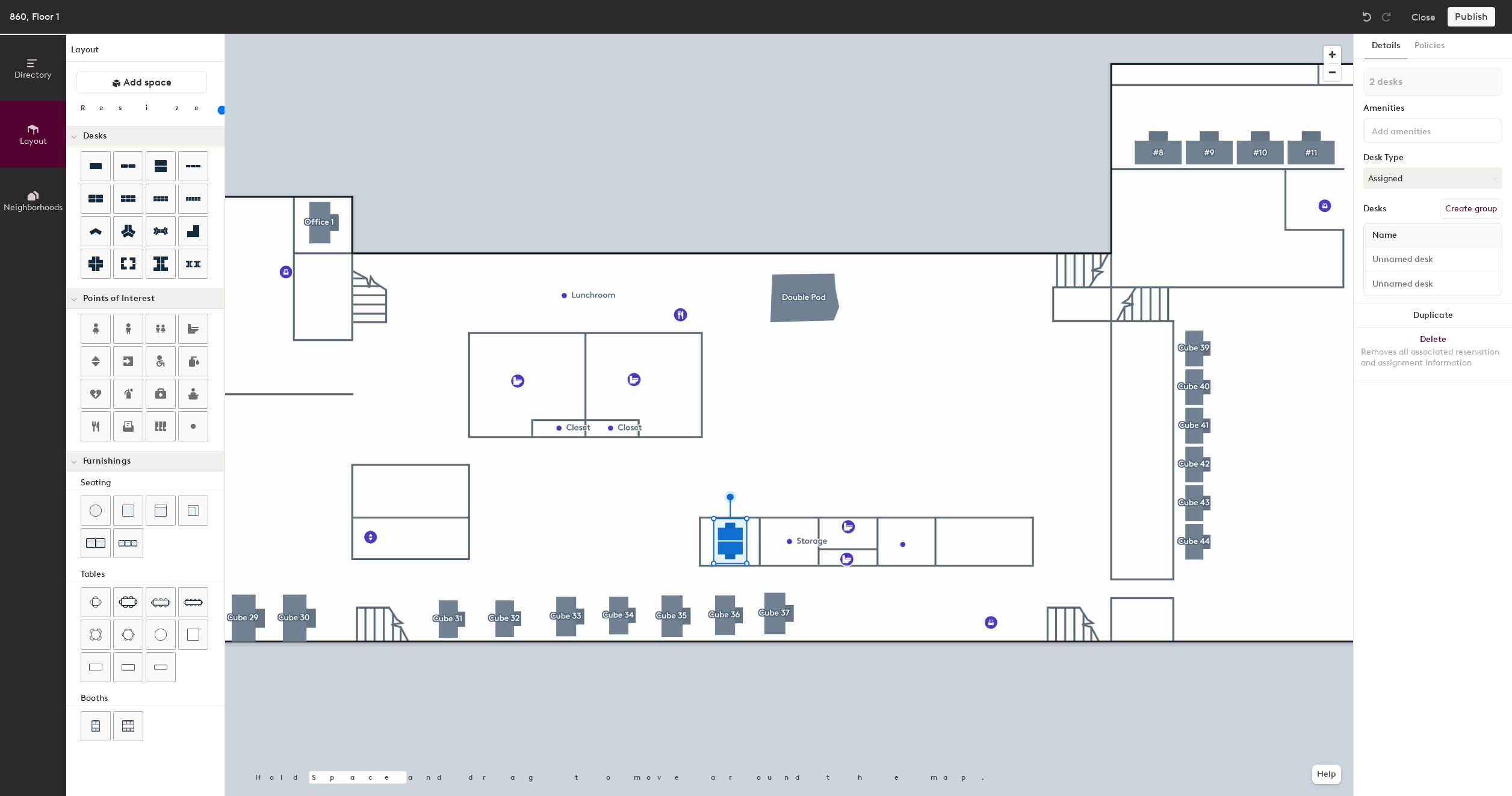
click at [1469, 212] on button "Create group" at bounding box center [1471, 209] width 63 height 21
click at [1421, 84] on input "Pod 61" at bounding box center [1433, 81] width 139 height 29
type input "Office 3"
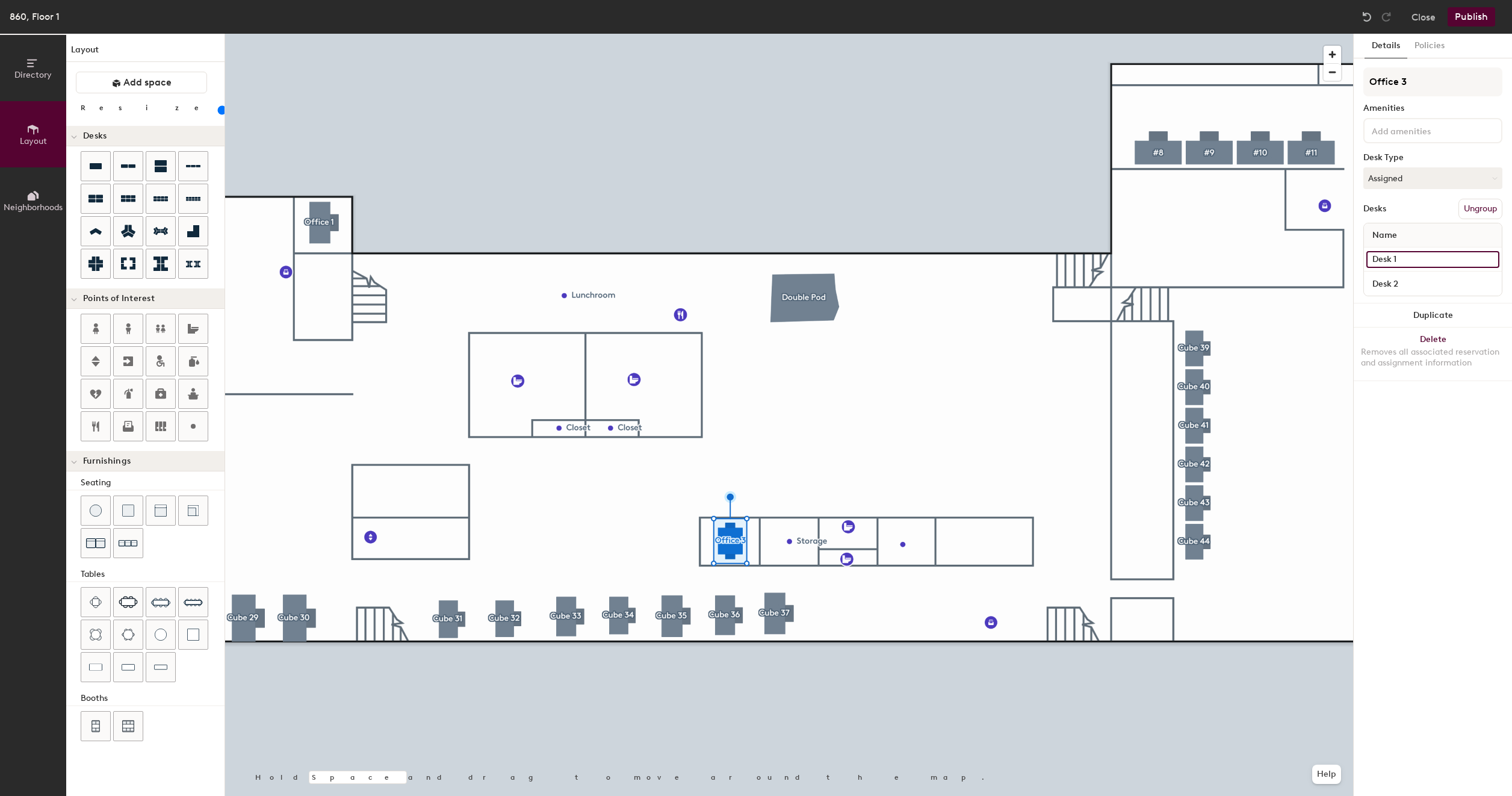
click at [1413, 263] on input "Desk 1" at bounding box center [1432, 259] width 133 height 17
type input "860 - Office 3A"
click at [1412, 284] on input "Desk 2" at bounding box center [1432, 283] width 133 height 17
type input "860 - Office 3B"
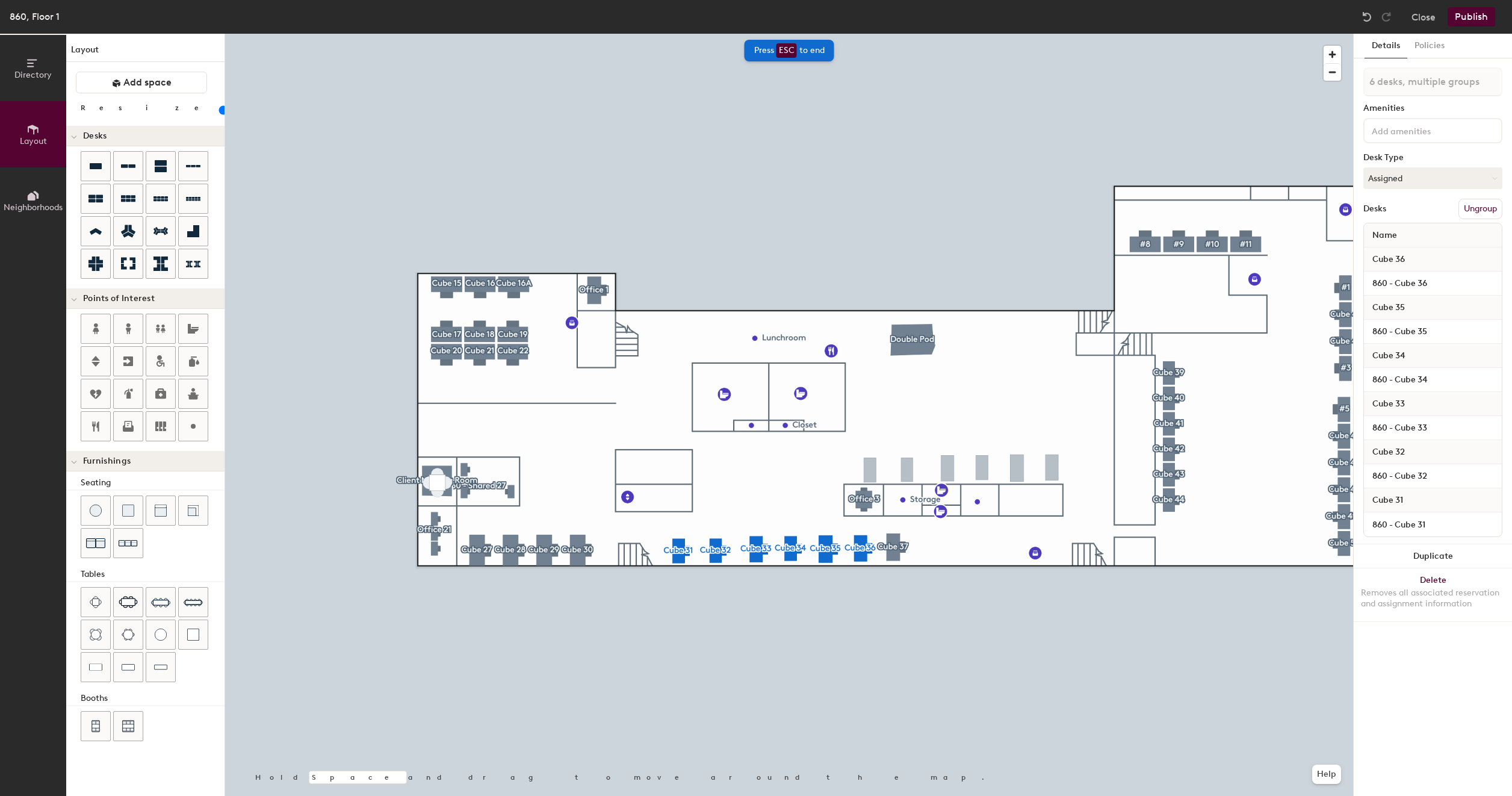
type input "20"
type input "6 desks"
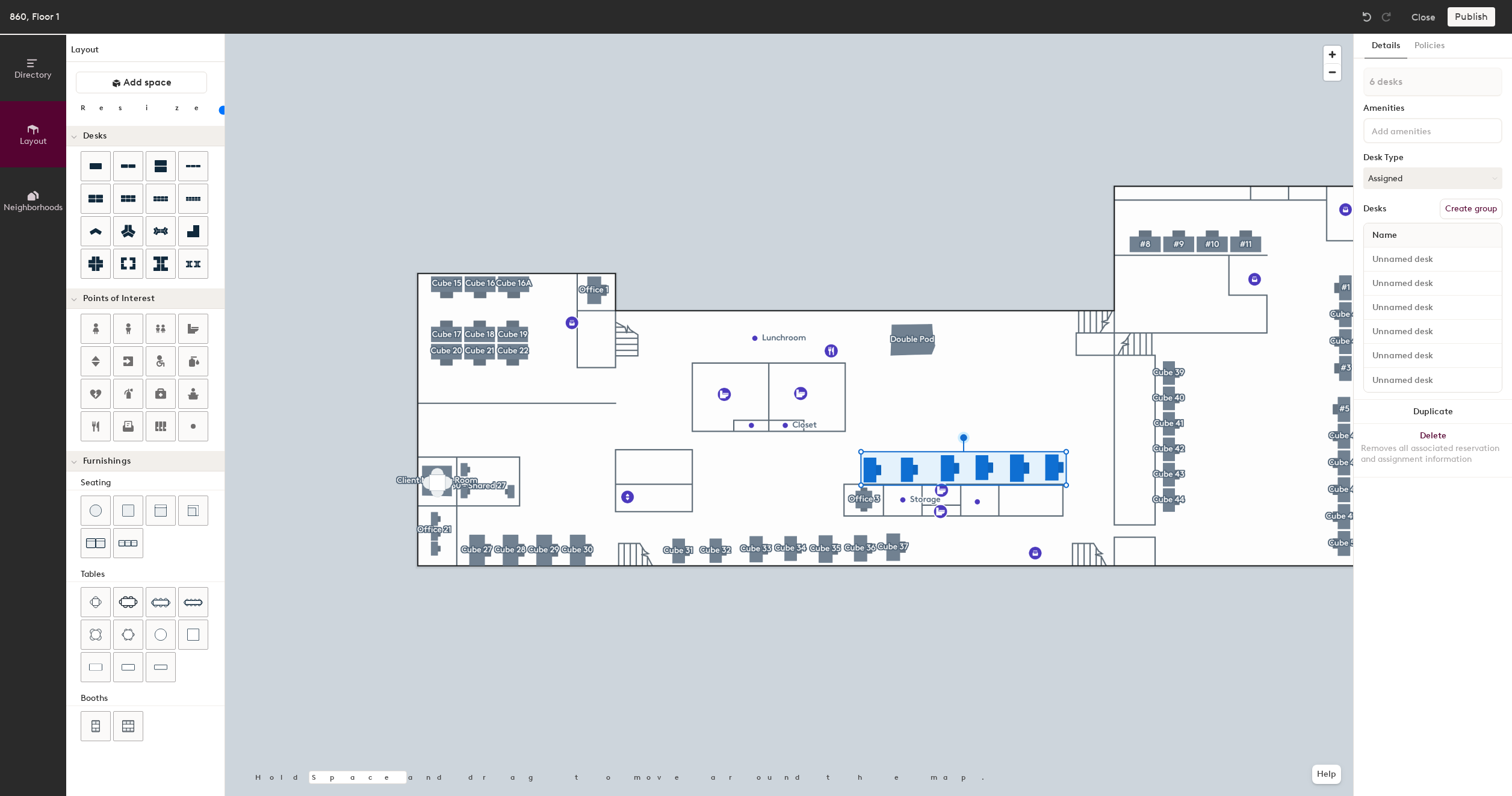
click at [1461, 209] on button "Create group" at bounding box center [1471, 209] width 63 height 21
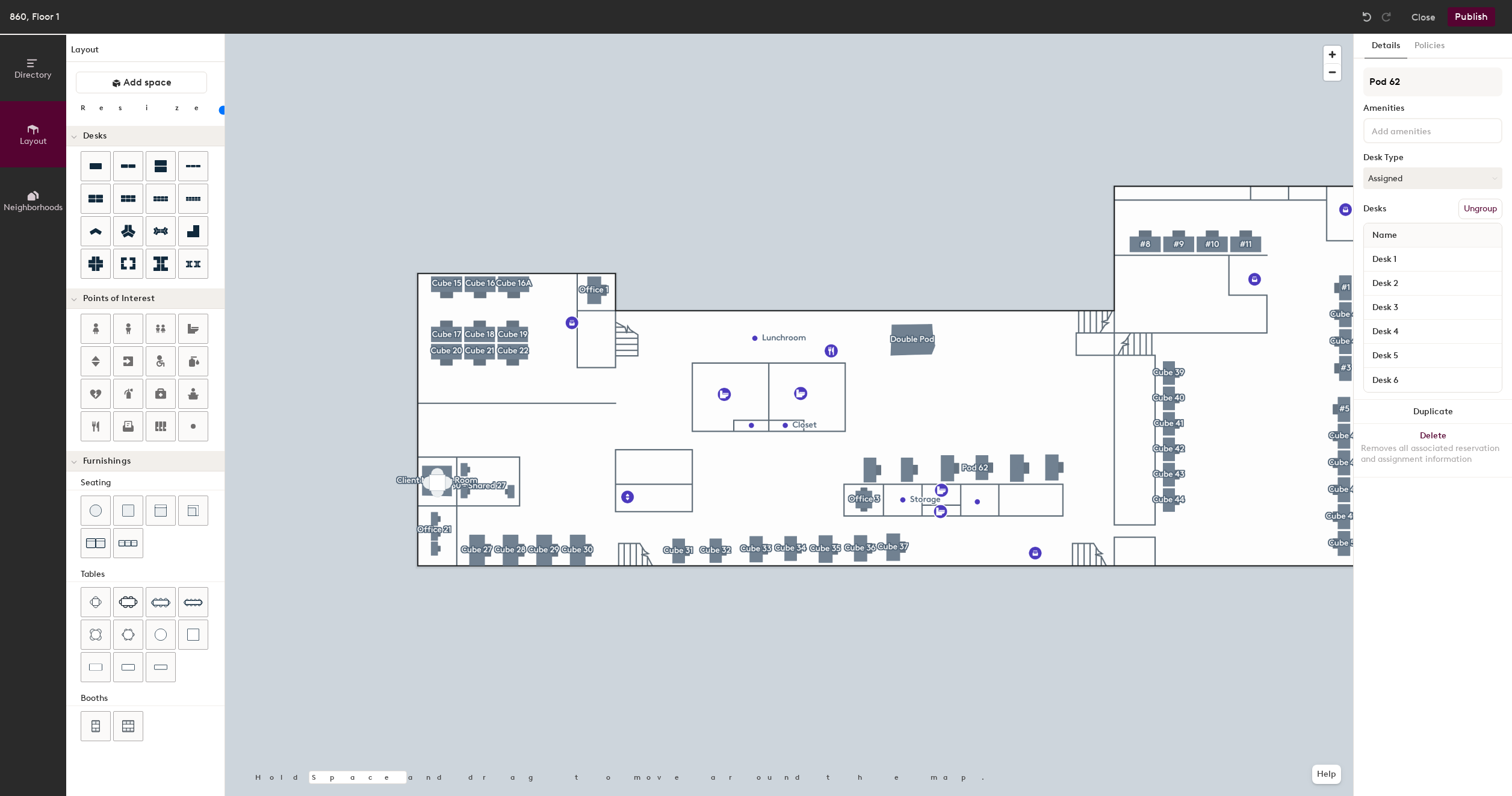
type input "20"
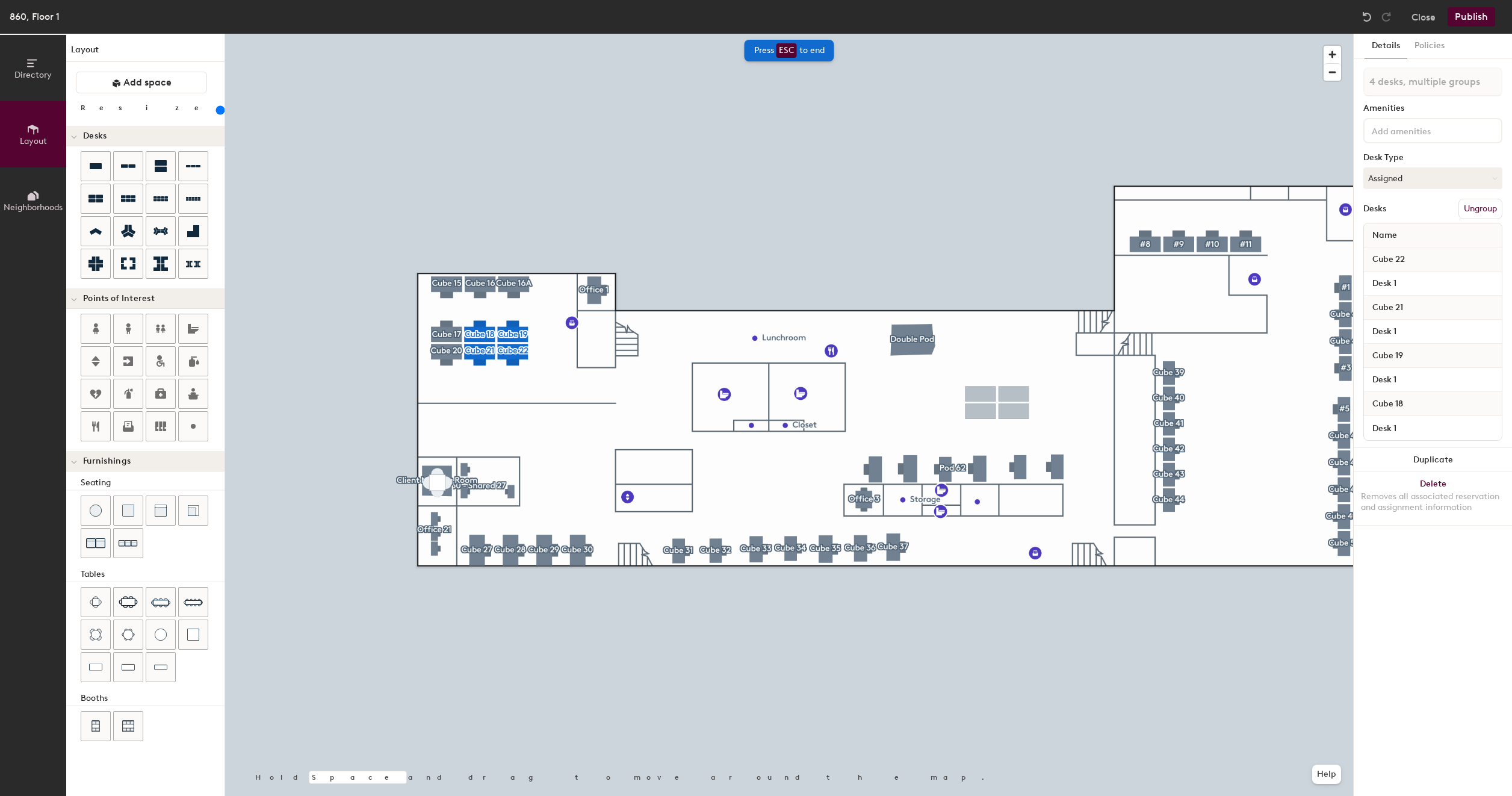
type input "200"
type input "4 desks"
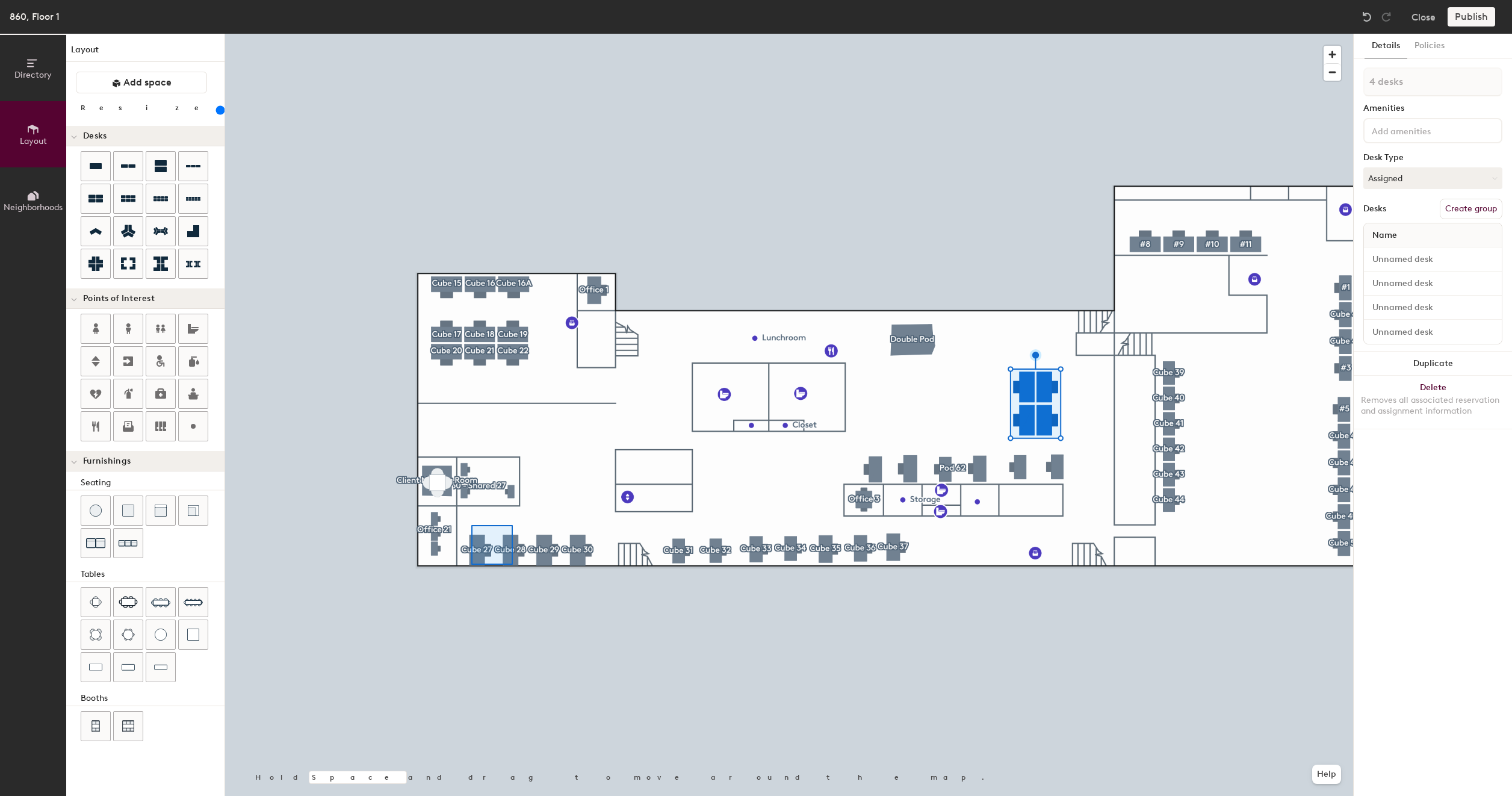
type input "200"
type input "2 desks, multiple groups"
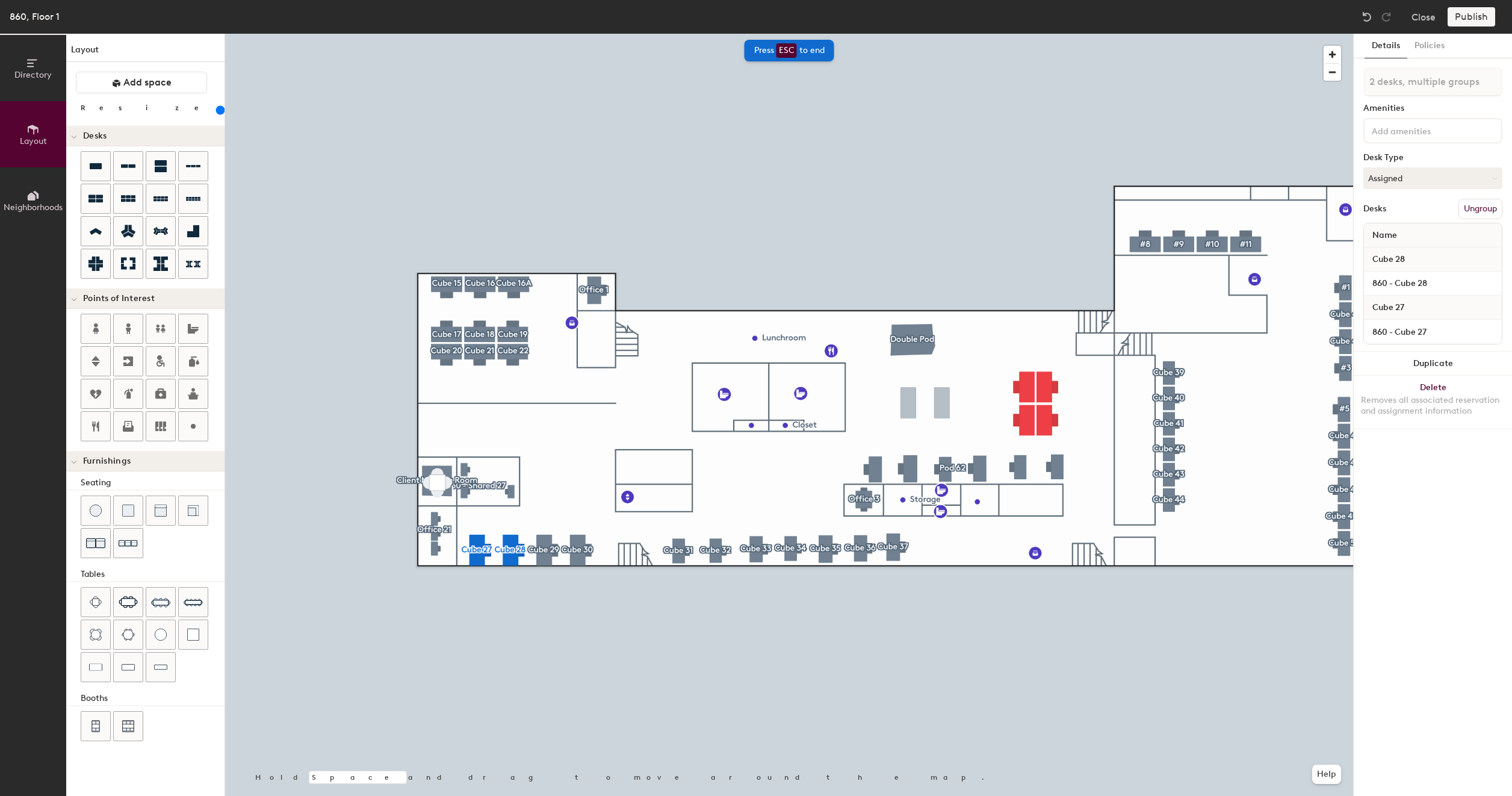
type input "200"
type input "2 desks"
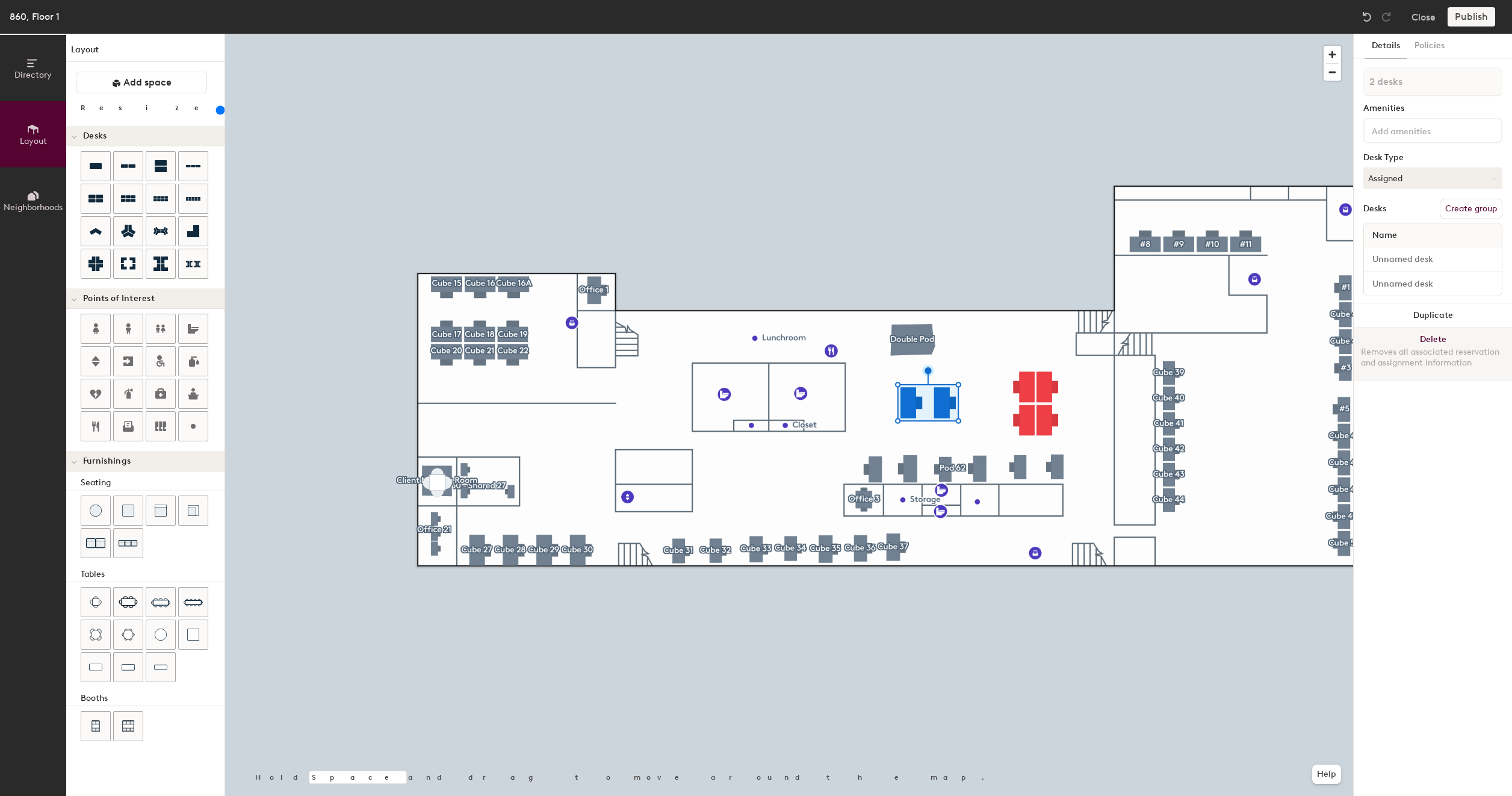
click at [1438, 331] on button "Delete Removes all associated reservation and assignment information" at bounding box center [1433, 353] width 158 height 53
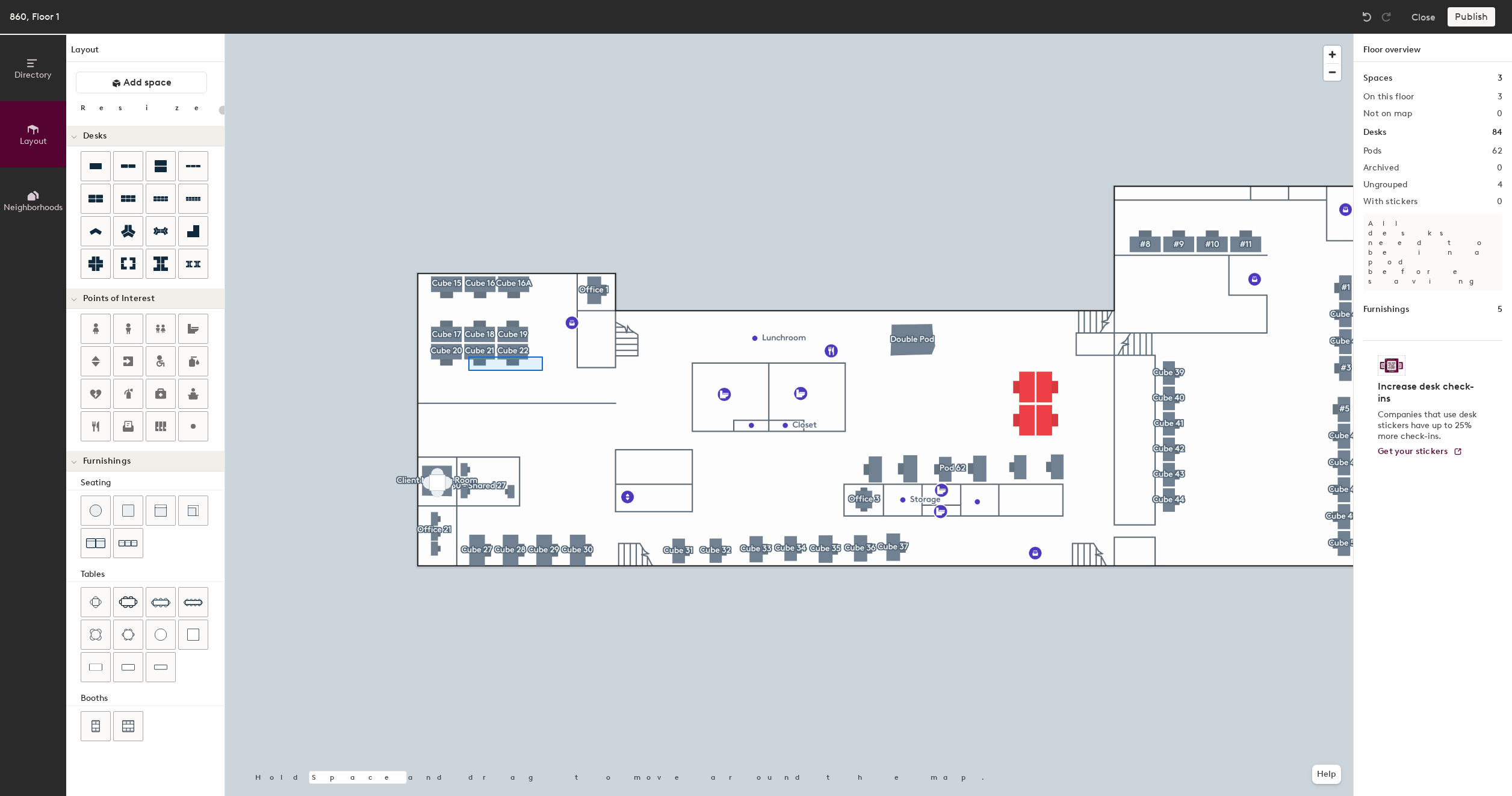
click at [468, 33] on div at bounding box center [788, 33] width 1127 height 0
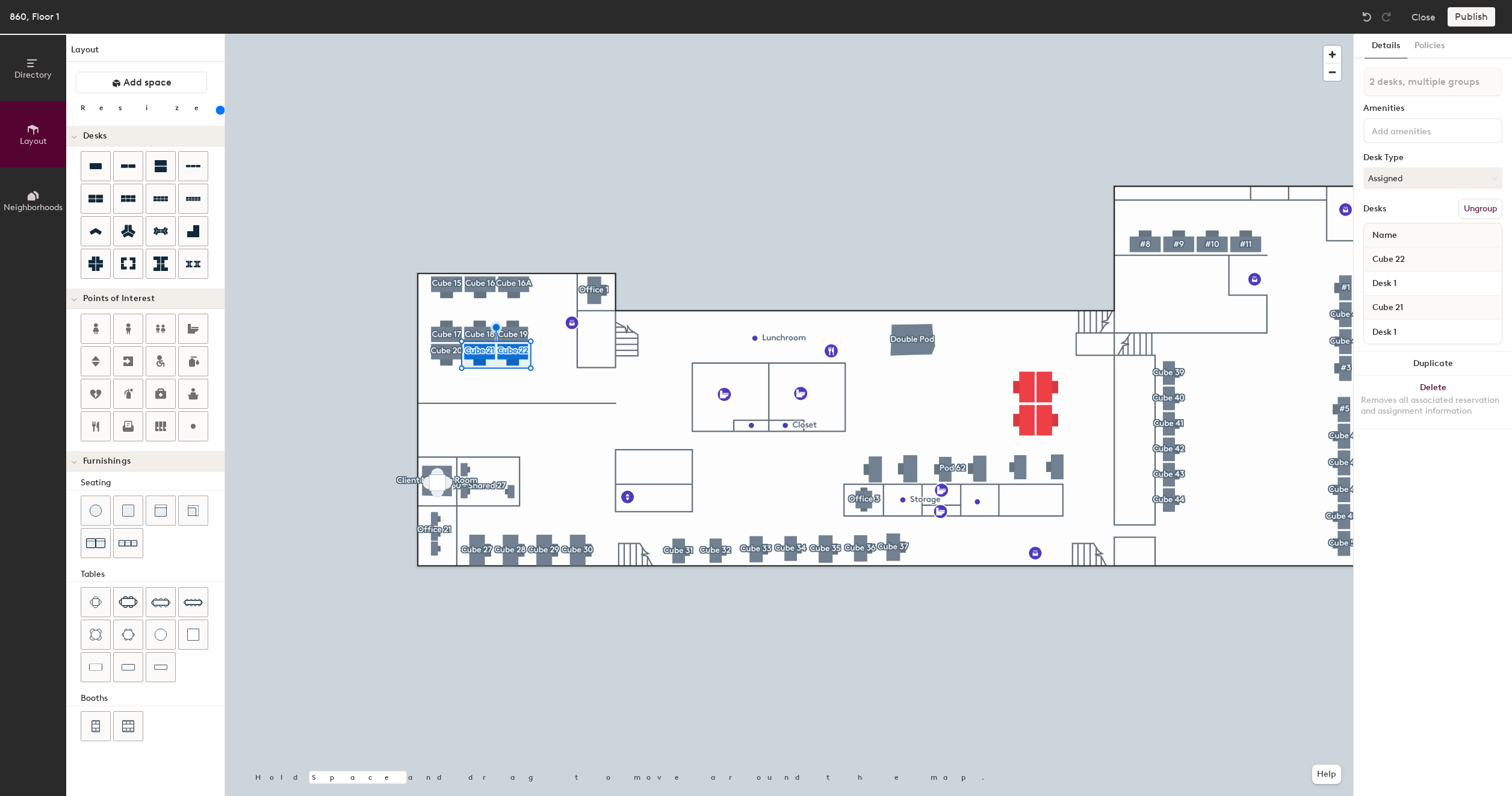
click at [521, 33] on div at bounding box center [788, 33] width 1127 height 0
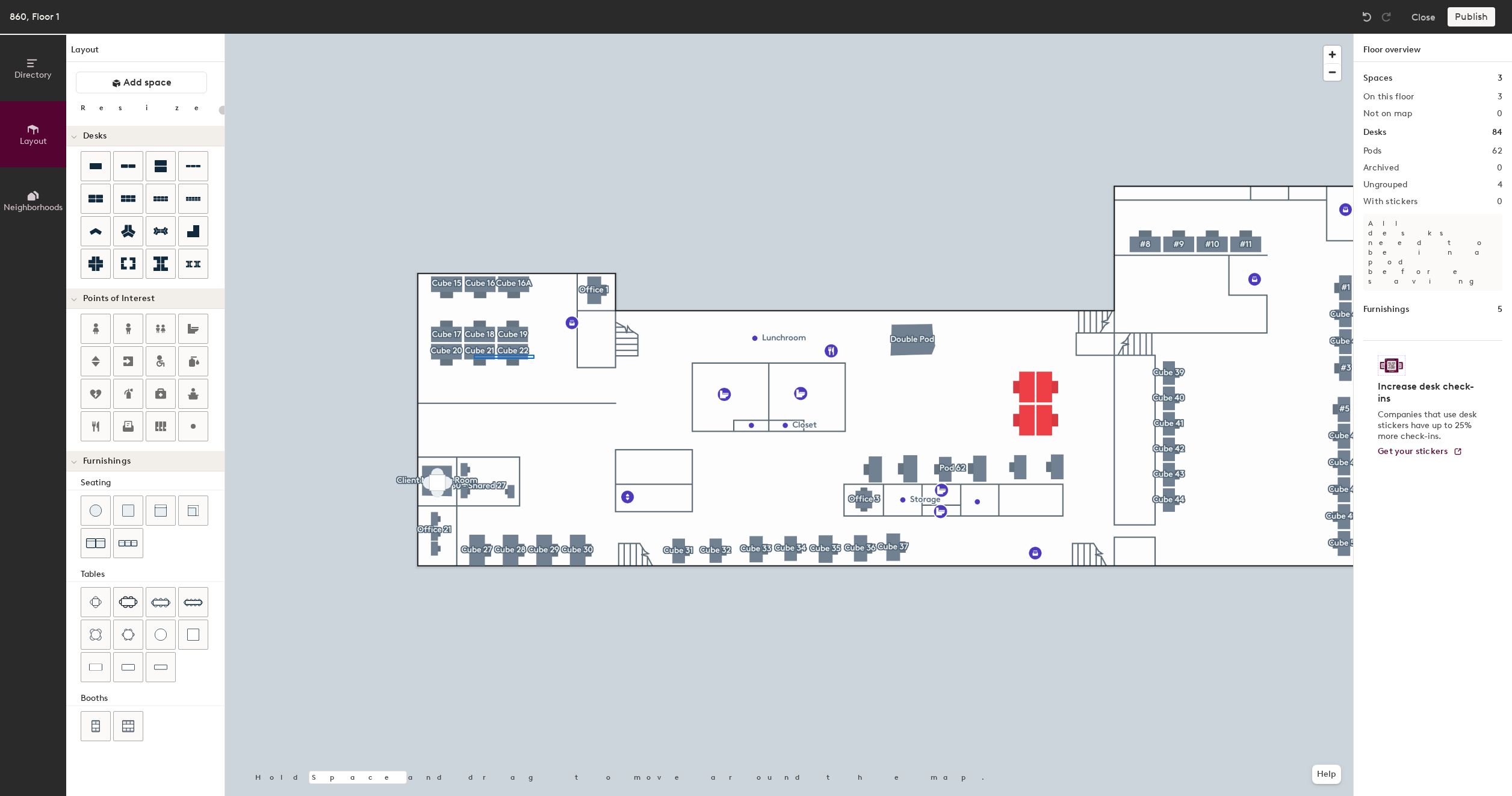
click at [473, 33] on div at bounding box center [788, 33] width 1127 height 0
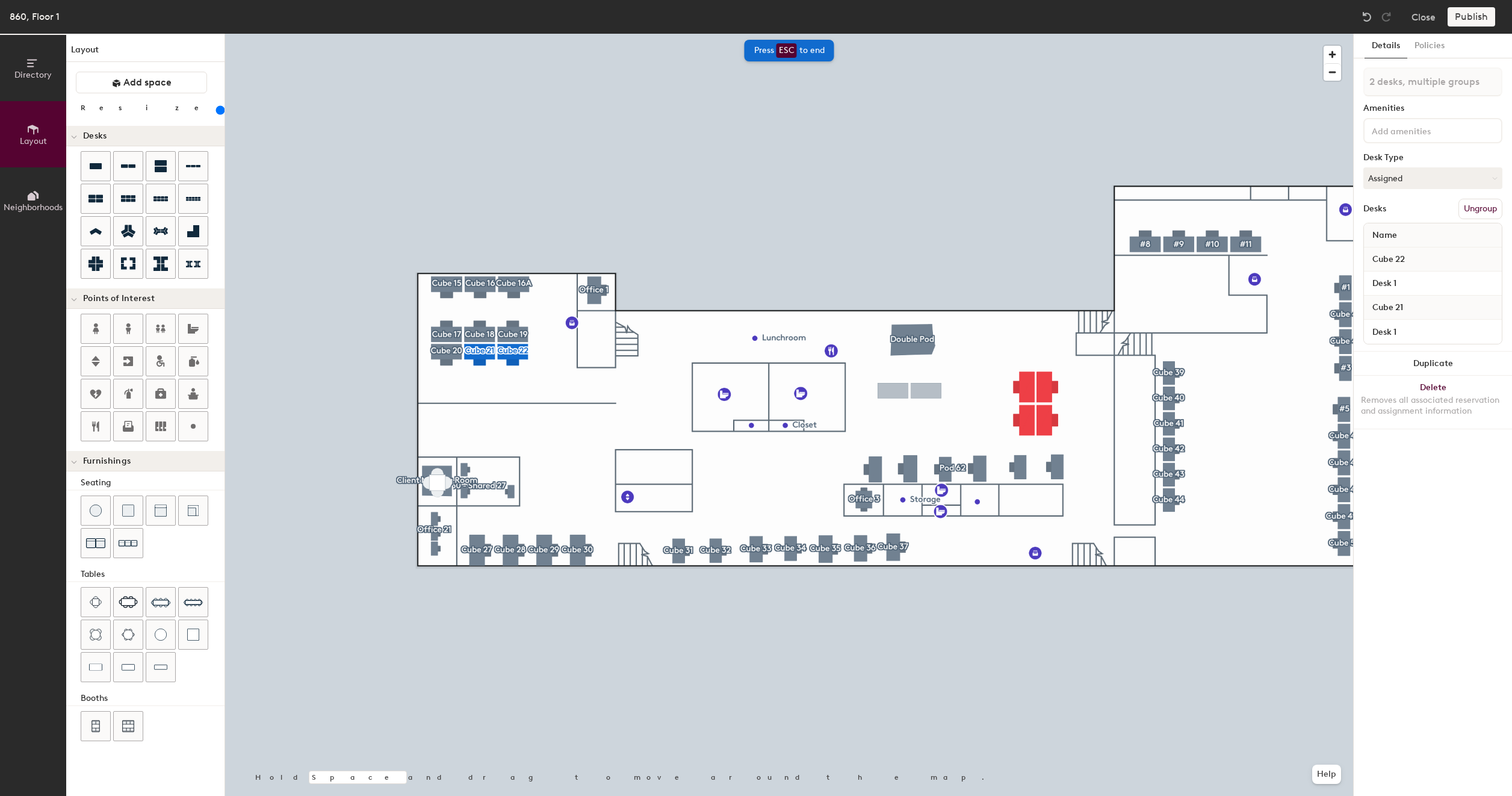
type input "200"
type input "2 desks"
type input "200"
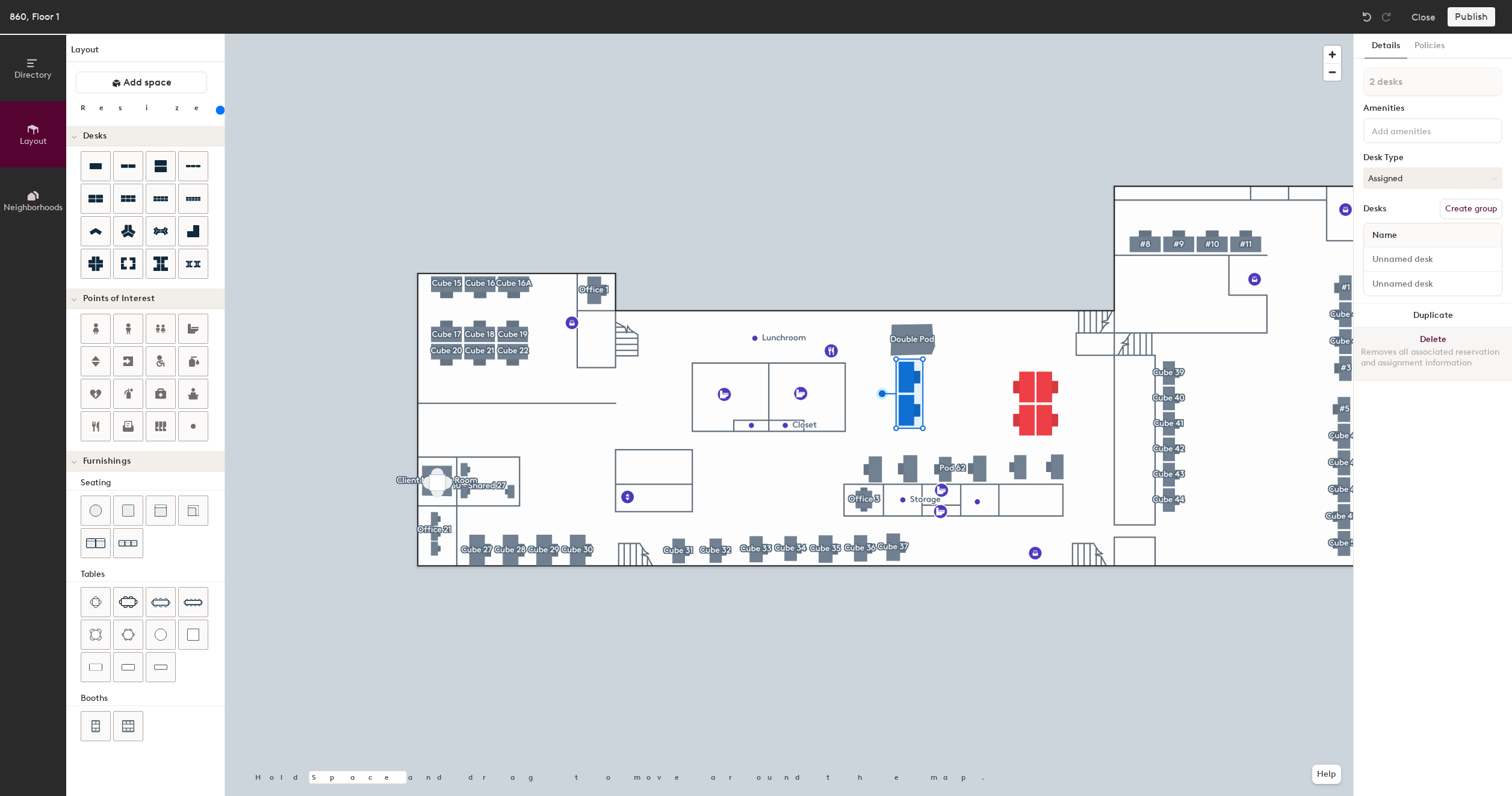
click at [1421, 339] on button "Delete Removes all associated reservation and assignment information" at bounding box center [1433, 353] width 158 height 53
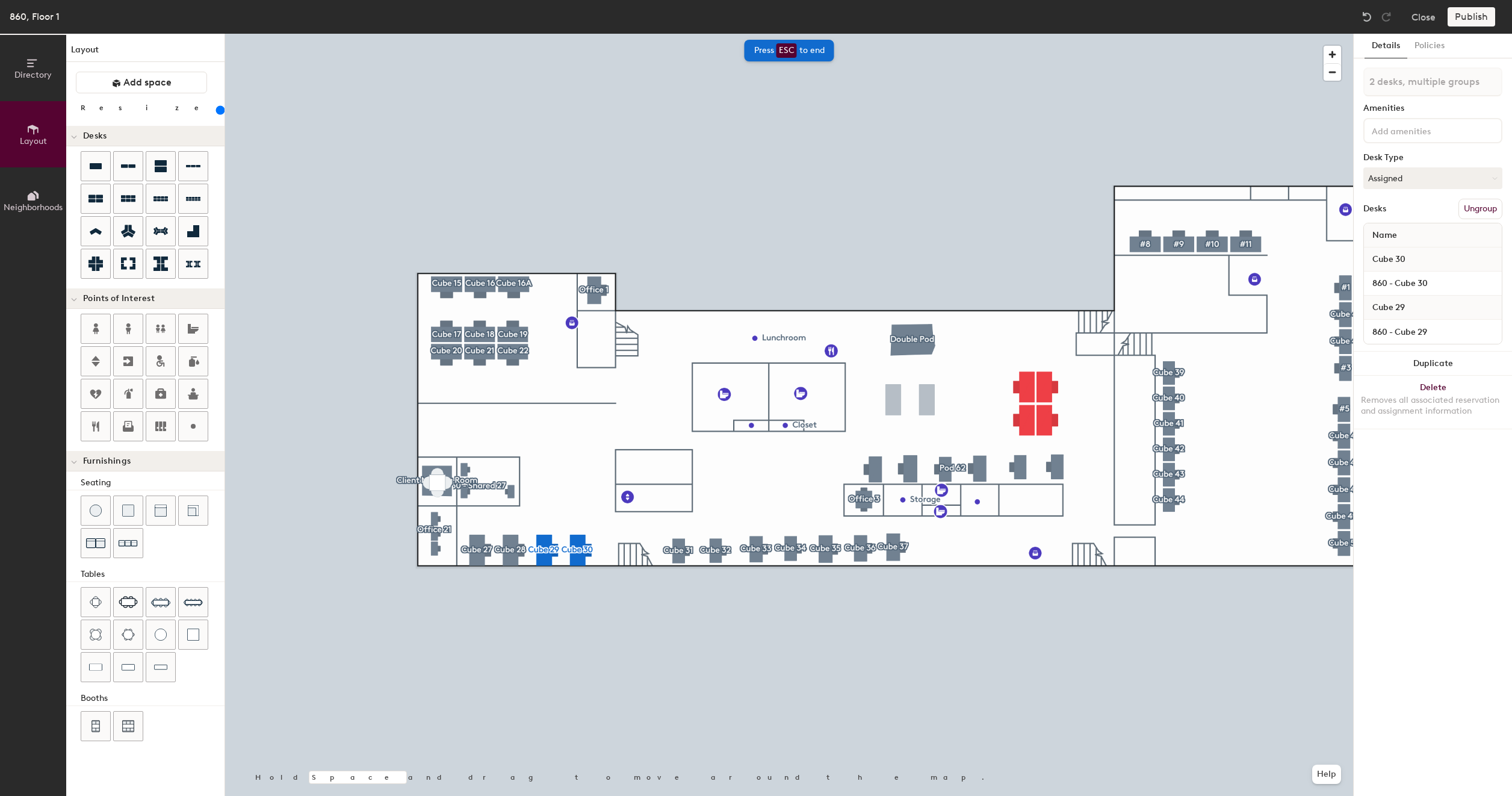
type input "200"
type input "2 desks"
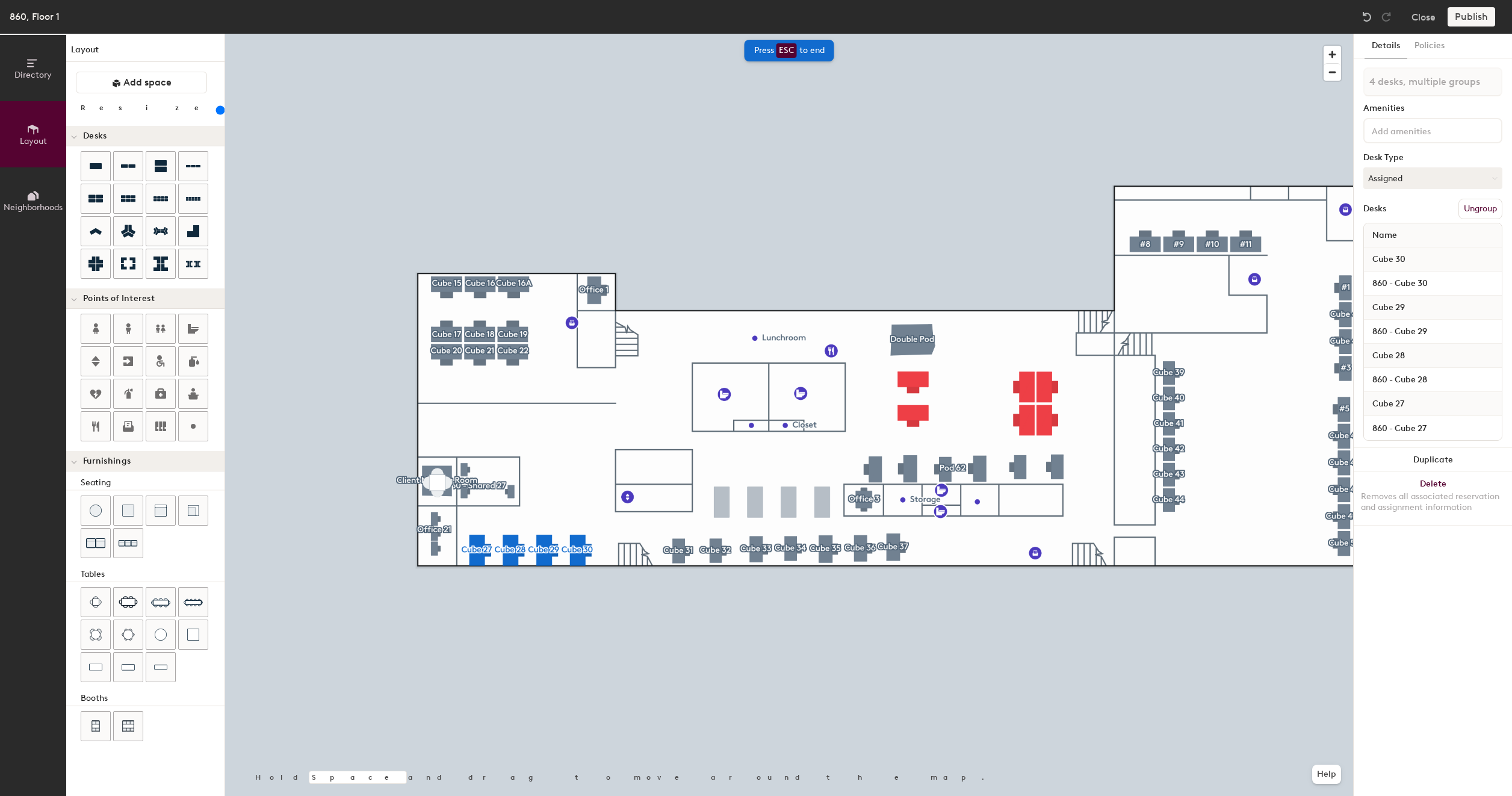
type input "200"
type input "4 desks"
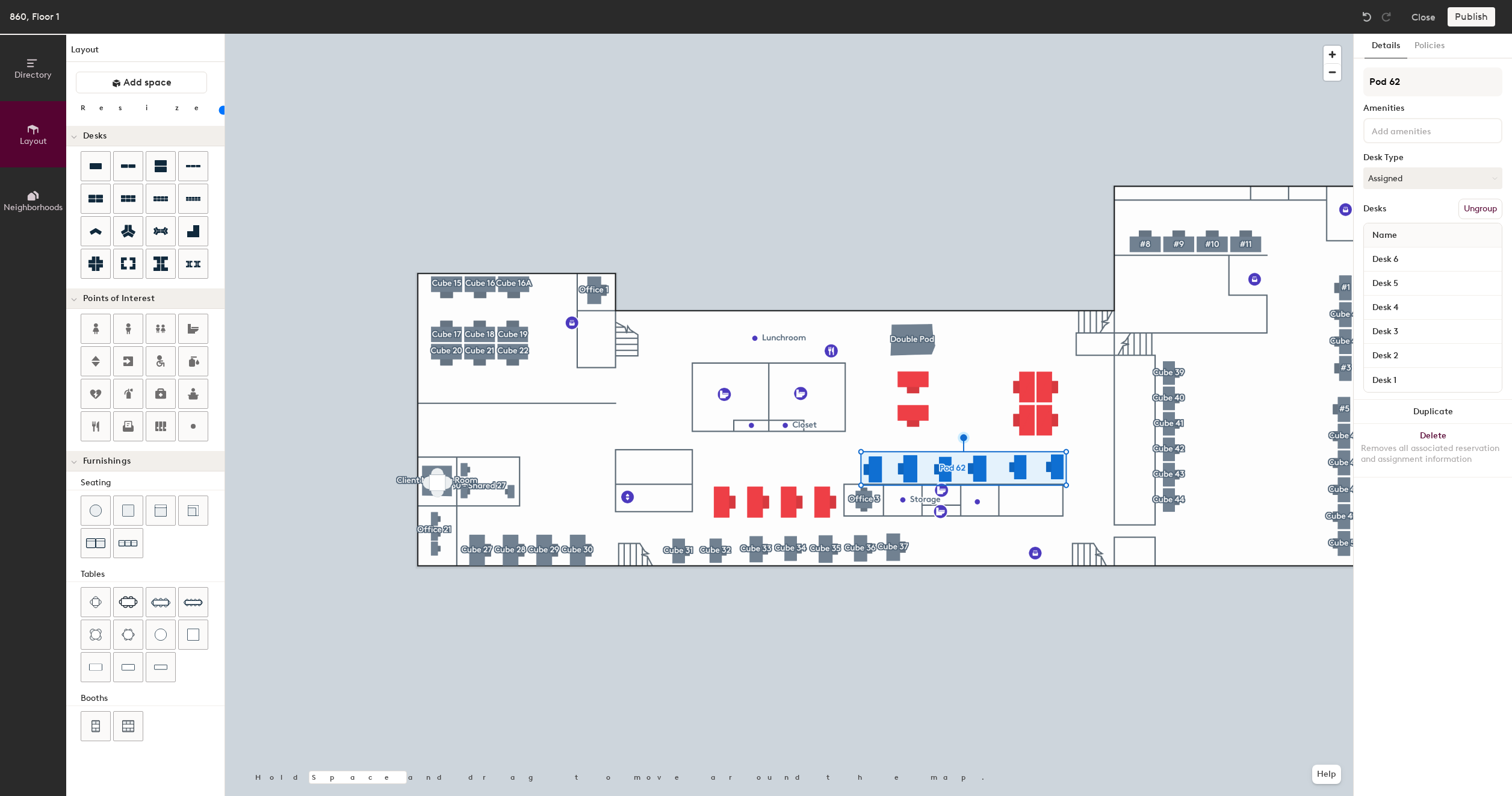
click at [1486, 206] on button "Ungroup" at bounding box center [1480, 209] width 44 height 21
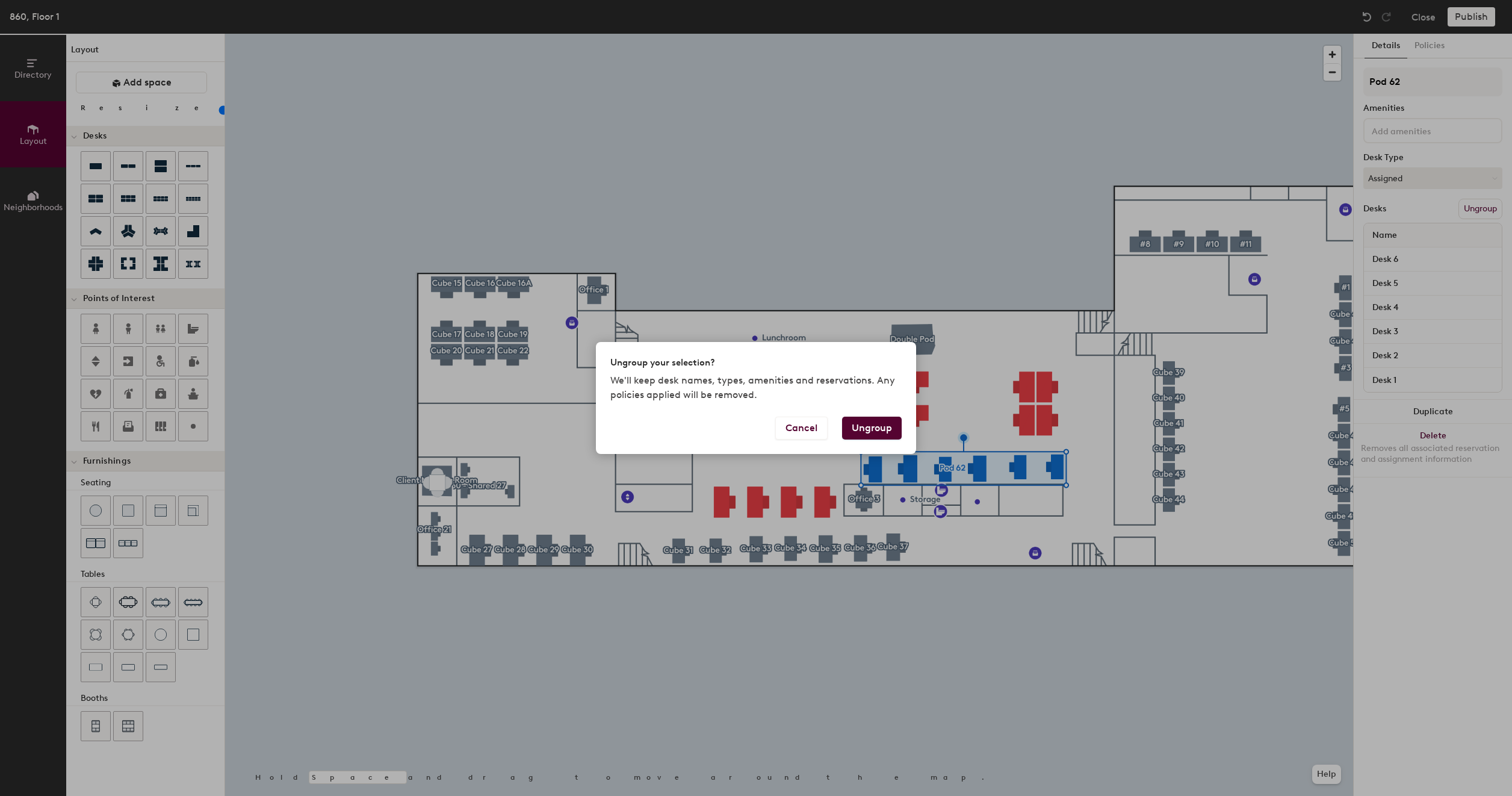
click at [891, 426] on button "Ungroup" at bounding box center [871, 428] width 59 height 23
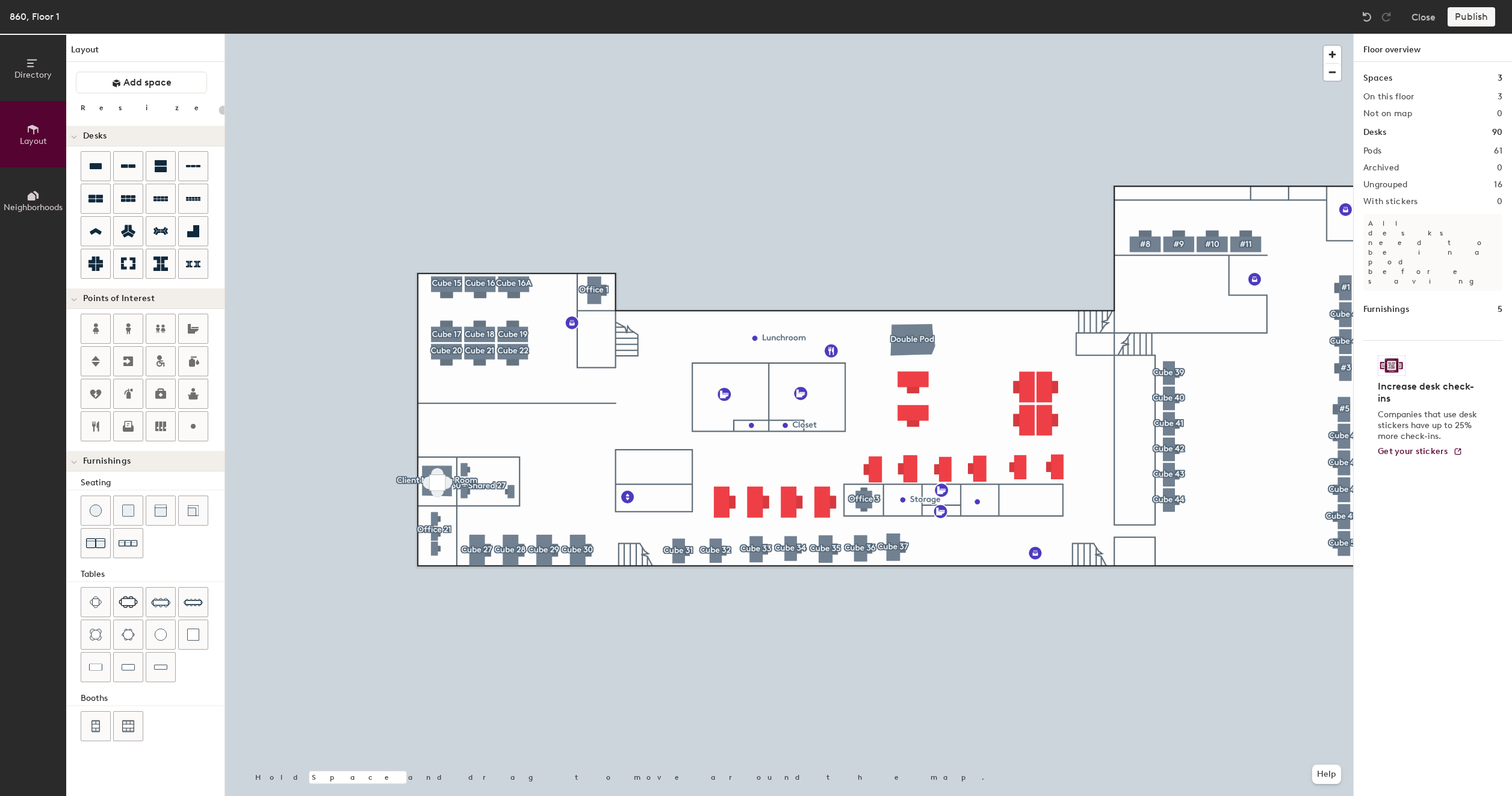
click at [915, 33] on div at bounding box center [788, 33] width 1127 height 0
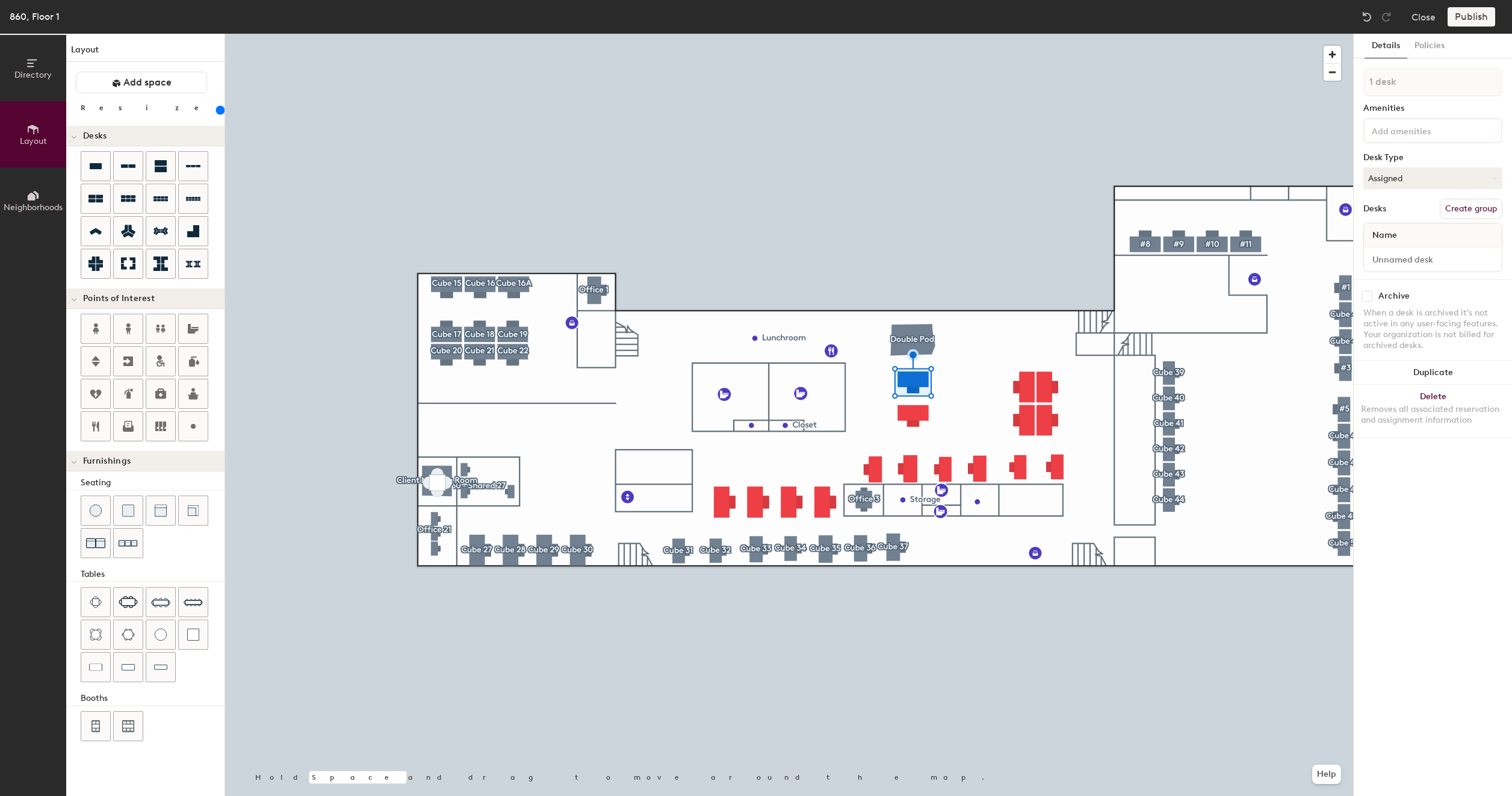
click at [1470, 211] on button "Create group" at bounding box center [1471, 209] width 63 height 21
click at [1415, 83] on input "Pod 62" at bounding box center [1433, 81] width 139 height 29
type input "200"
click at [1415, 83] on input "Pod 62" at bounding box center [1433, 81] width 139 height 29
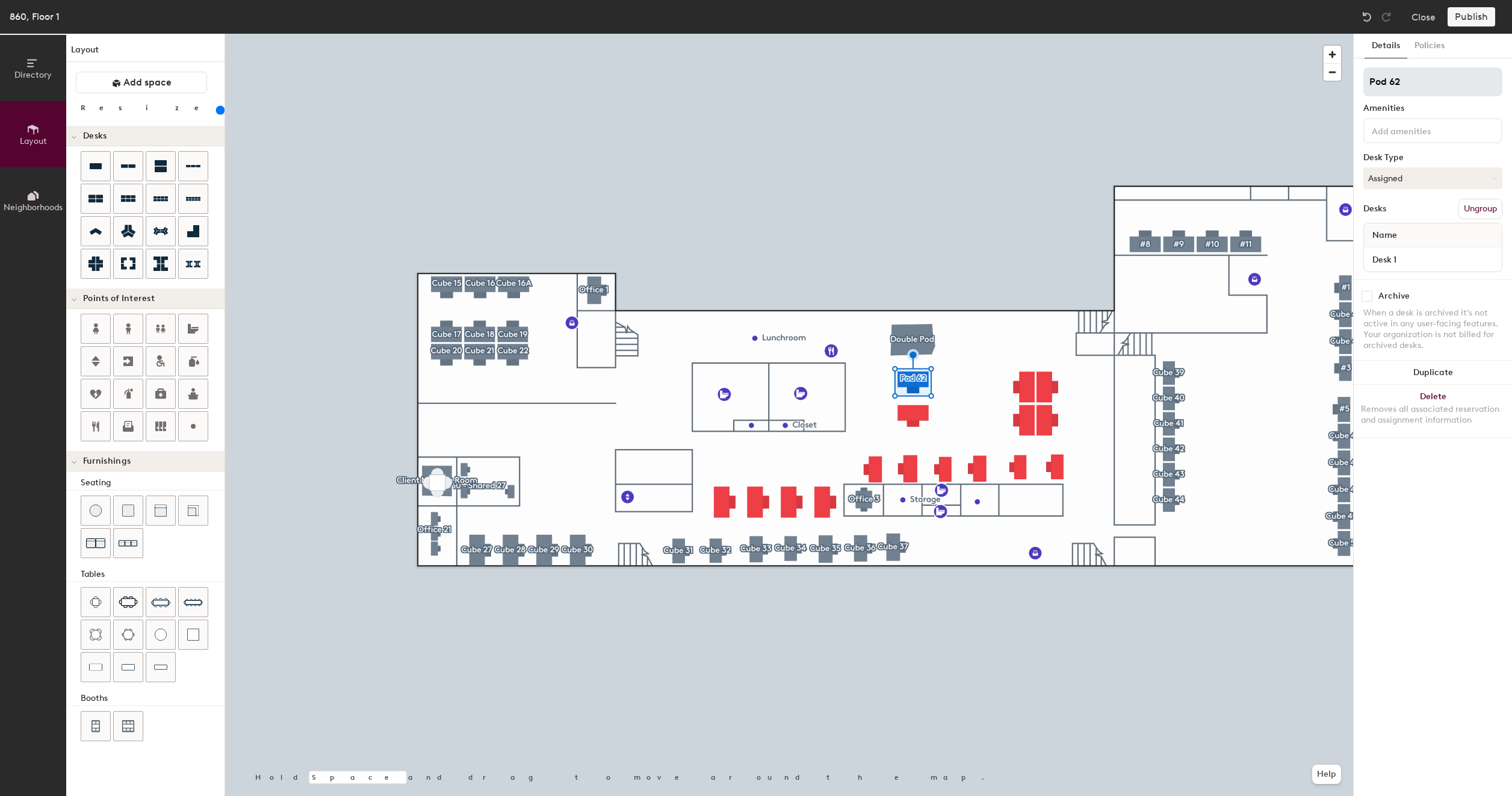
type input "C"
type input "200"
type input "Cu"
type input "200"
type input "Cub"
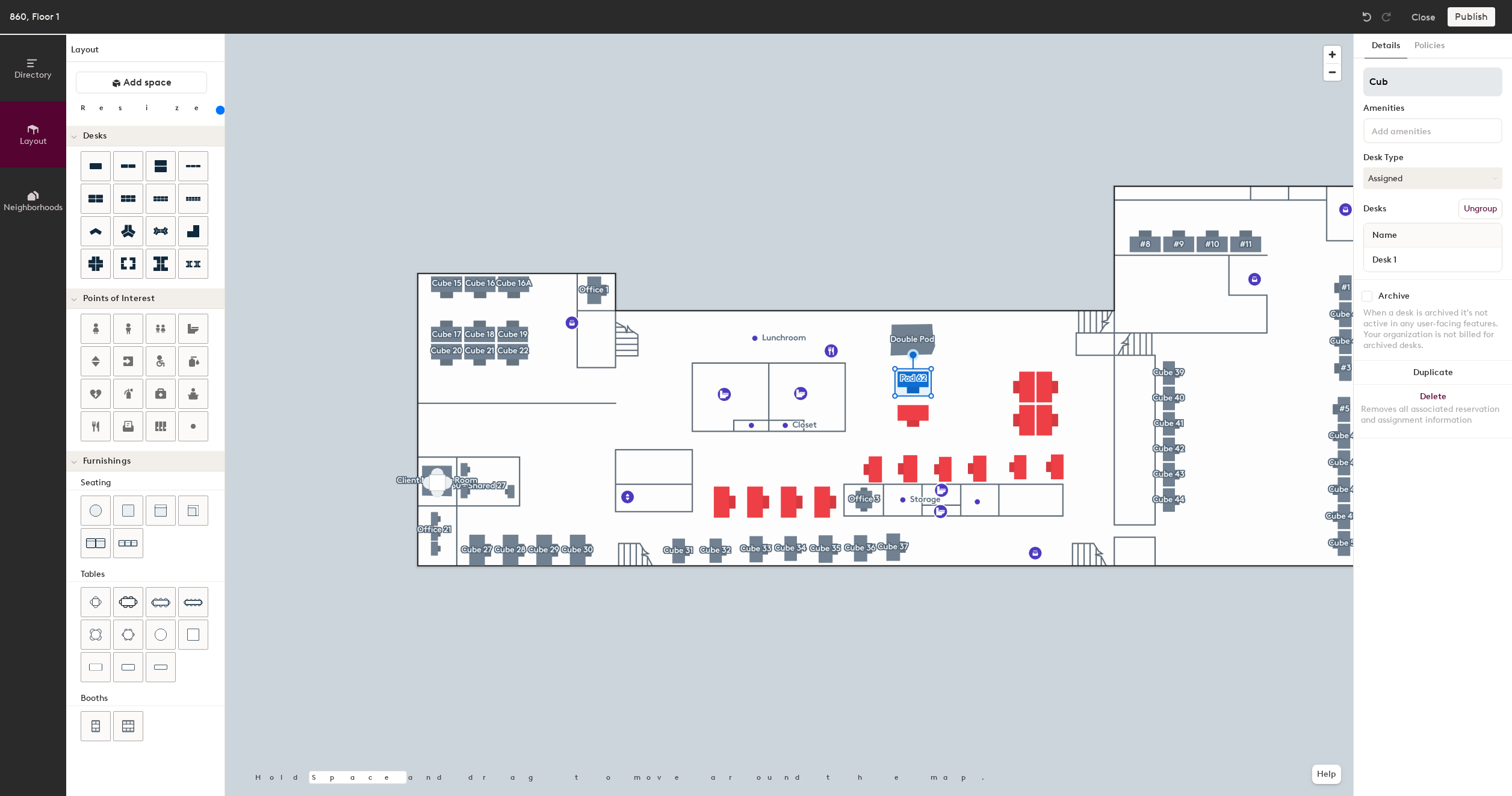
type input "200"
type input "Cube"
type input "200"
type input "Cube 1"
type input "200"
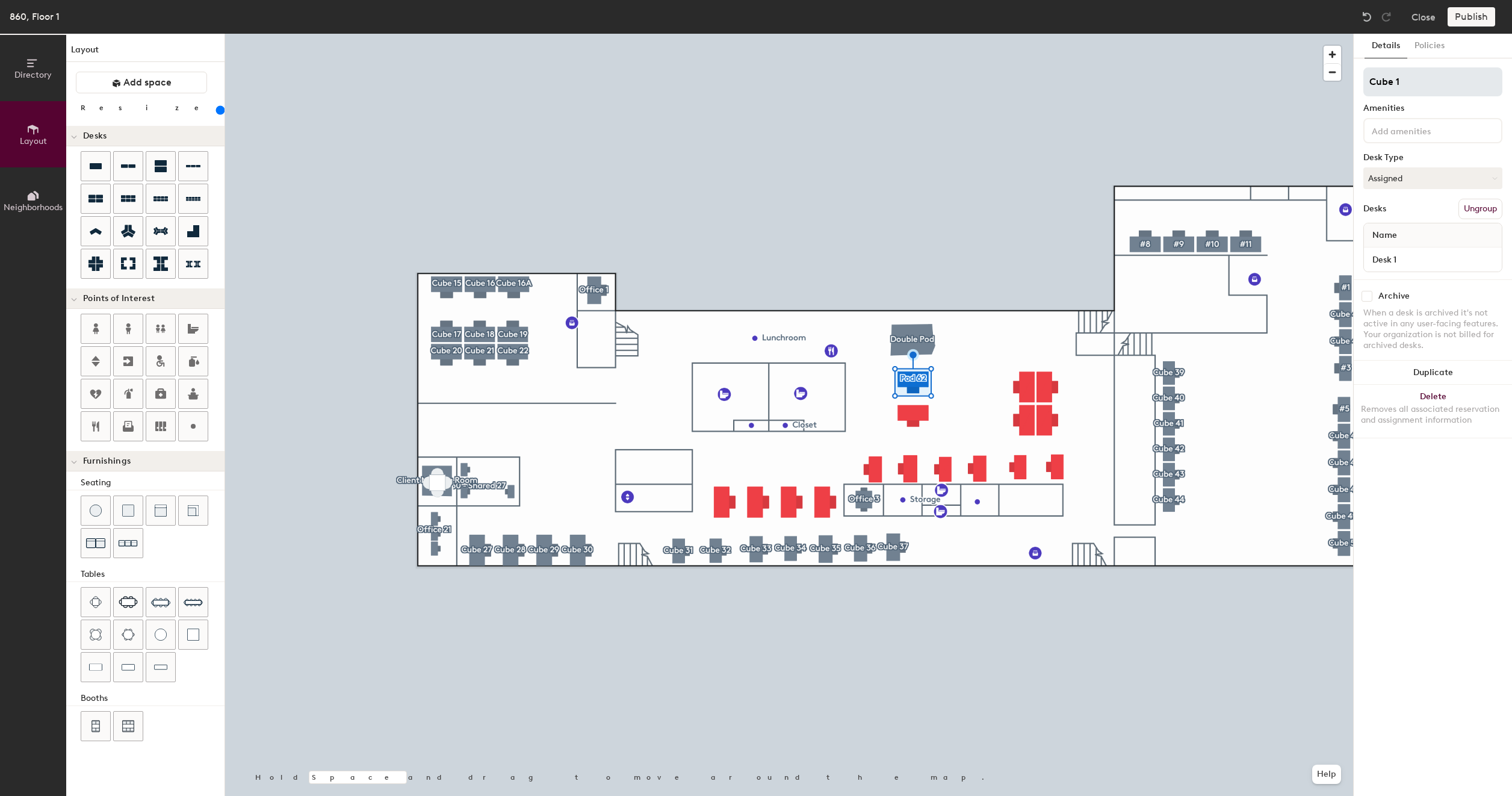
type input "Cube 11"
type input "200"
type input "Cube 117"
type input "200"
type input "Cube 117"
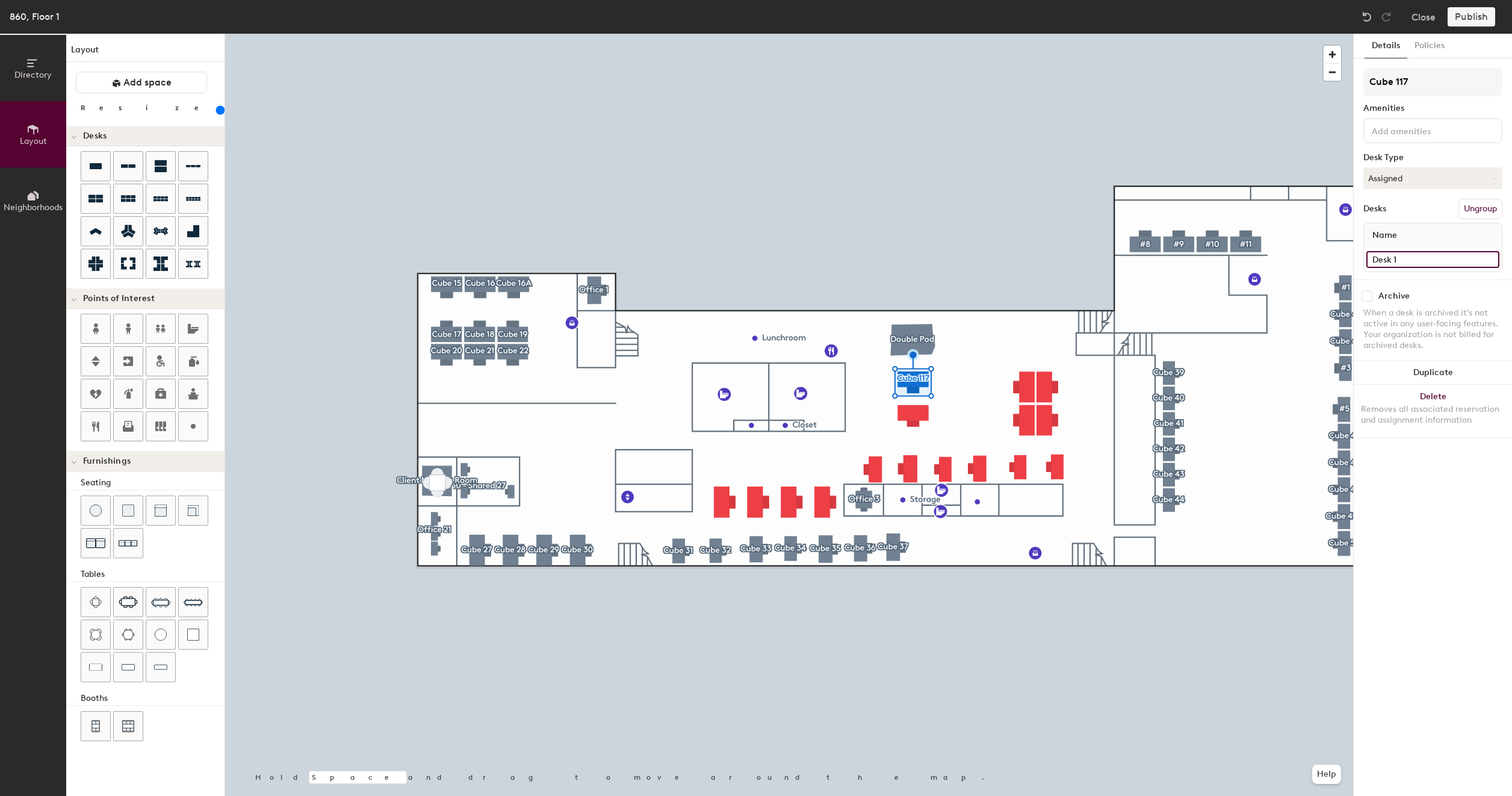
type input "200"
click at [1405, 258] on input "Desk 1" at bounding box center [1432, 259] width 133 height 17
paste input "860 - Cube 57"
type input "860 - Cube 57"
type input "200"
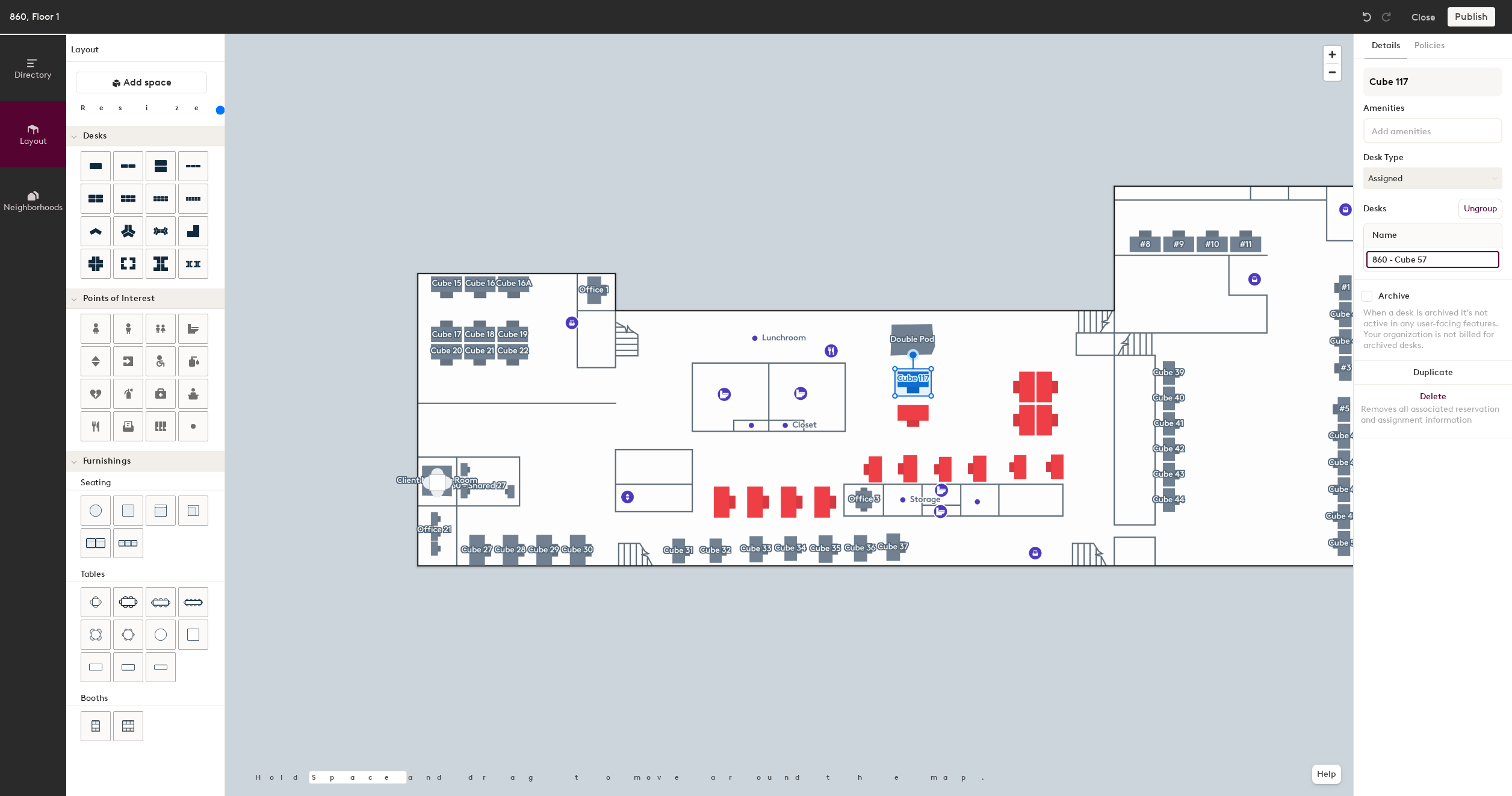
type input "860 - Cube 5"
type input "200"
type input "860 - Cube"
type input "200"
type input "860 - Cube 11"
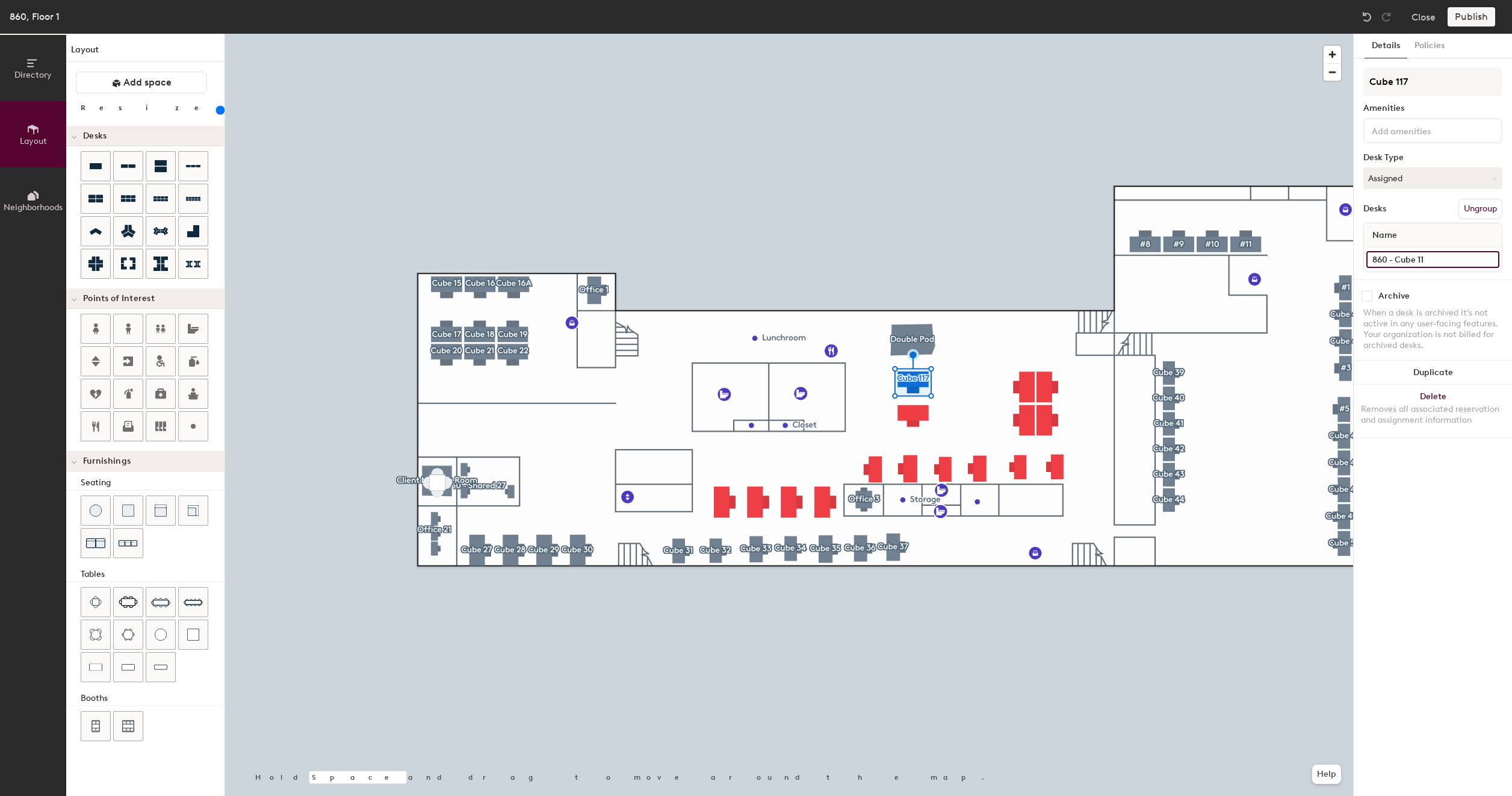
type input "200"
type input "860 - Cube 117"
type input "200"
drag, startPoint x: 1433, startPoint y: 258, endPoint x: 1377, endPoint y: 260, distance: 56.0
click at [1377, 260] on input "860 - Cube 117" at bounding box center [1432, 259] width 133 height 17
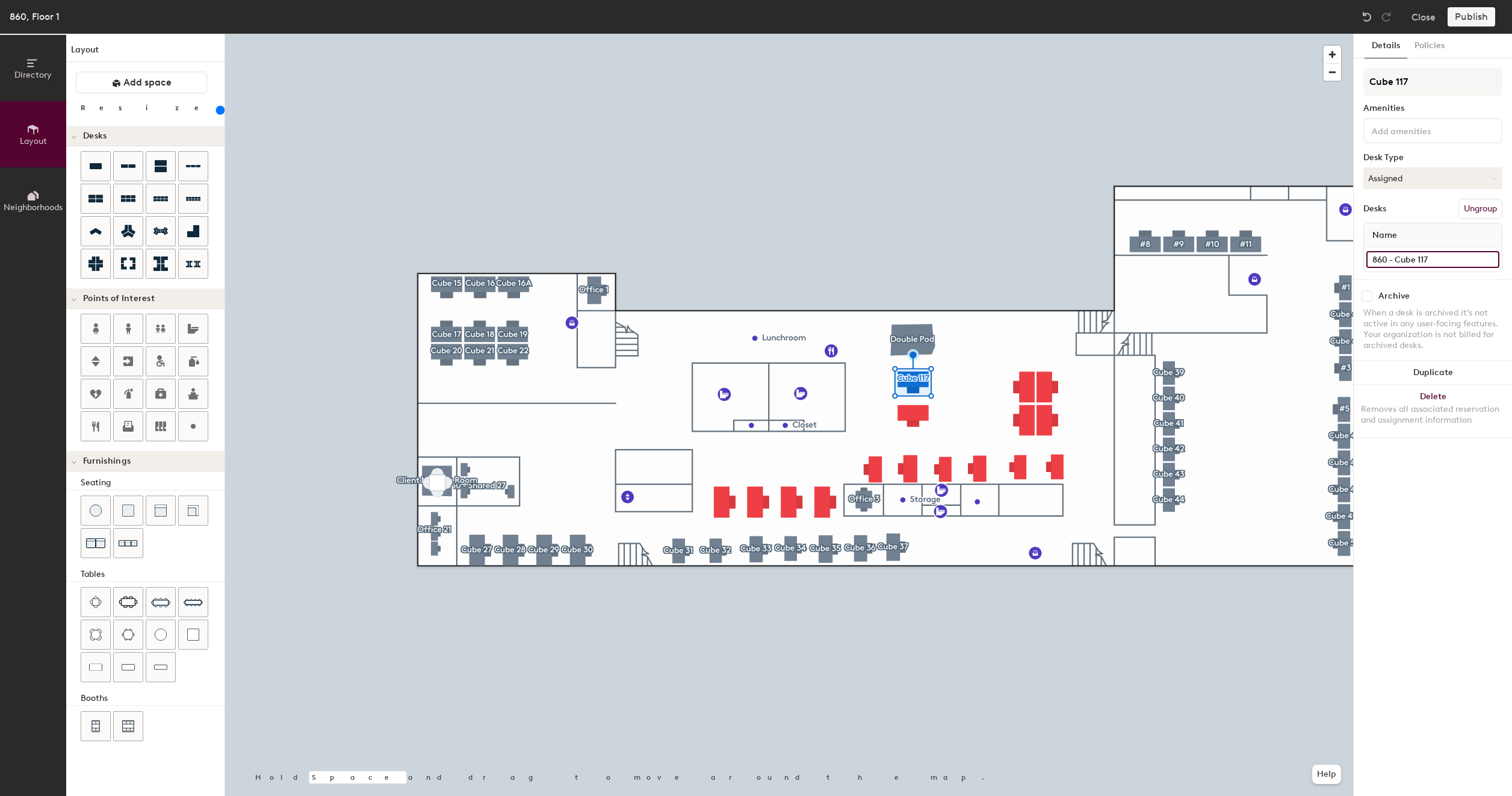
type input "860 - Cube 117"
click at [1461, 206] on button "Create group" at bounding box center [1471, 209] width 63 height 21
type input "200"
click at [1397, 264] on input "Desk 1" at bounding box center [1432, 259] width 133 height 17
paste input "860 - Cube 117"
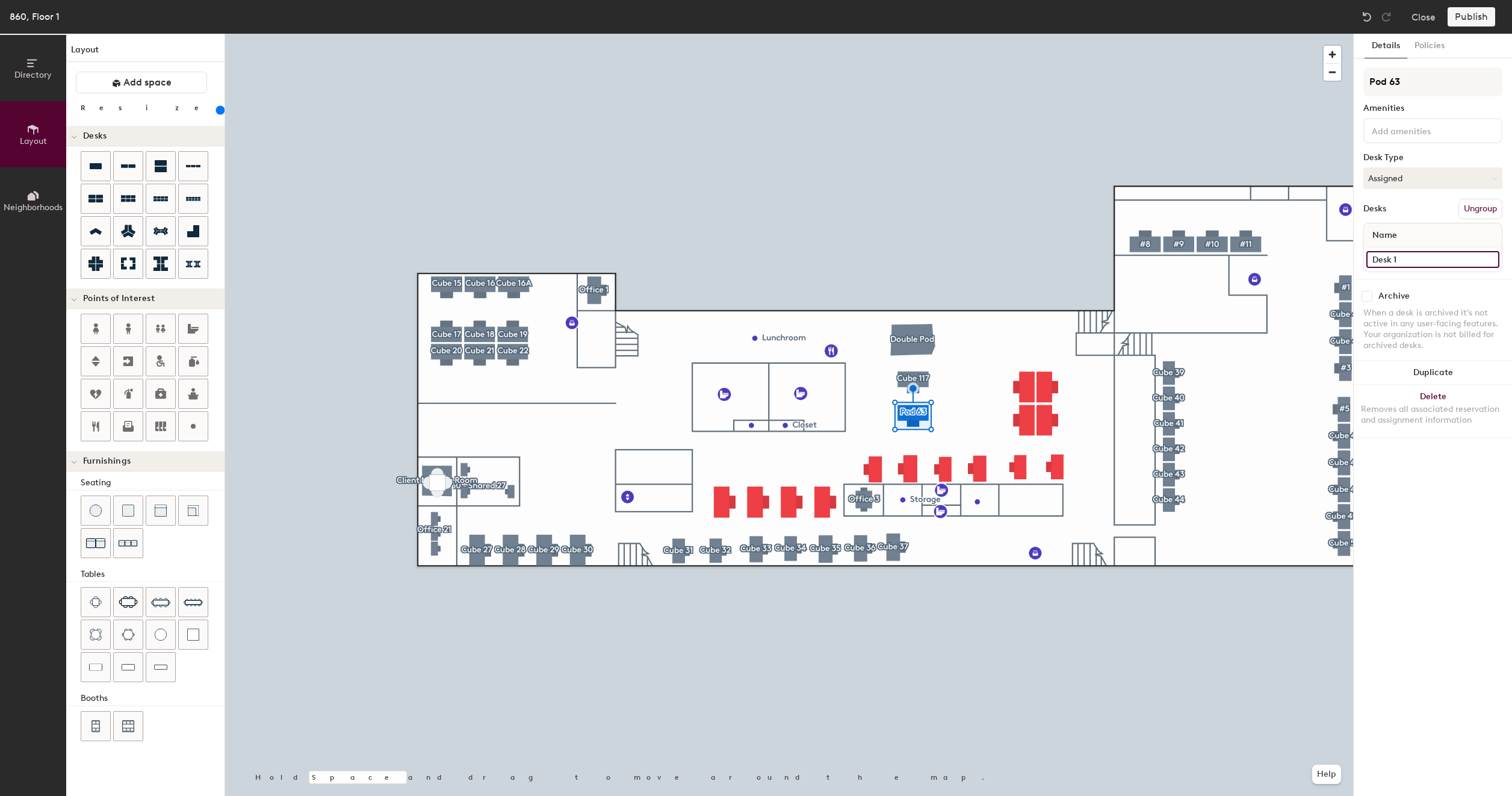
type input "860 - Cube 117"
type input "200"
type input "860 - Cube 11"
type input "200"
type input "860 - Cube 111"
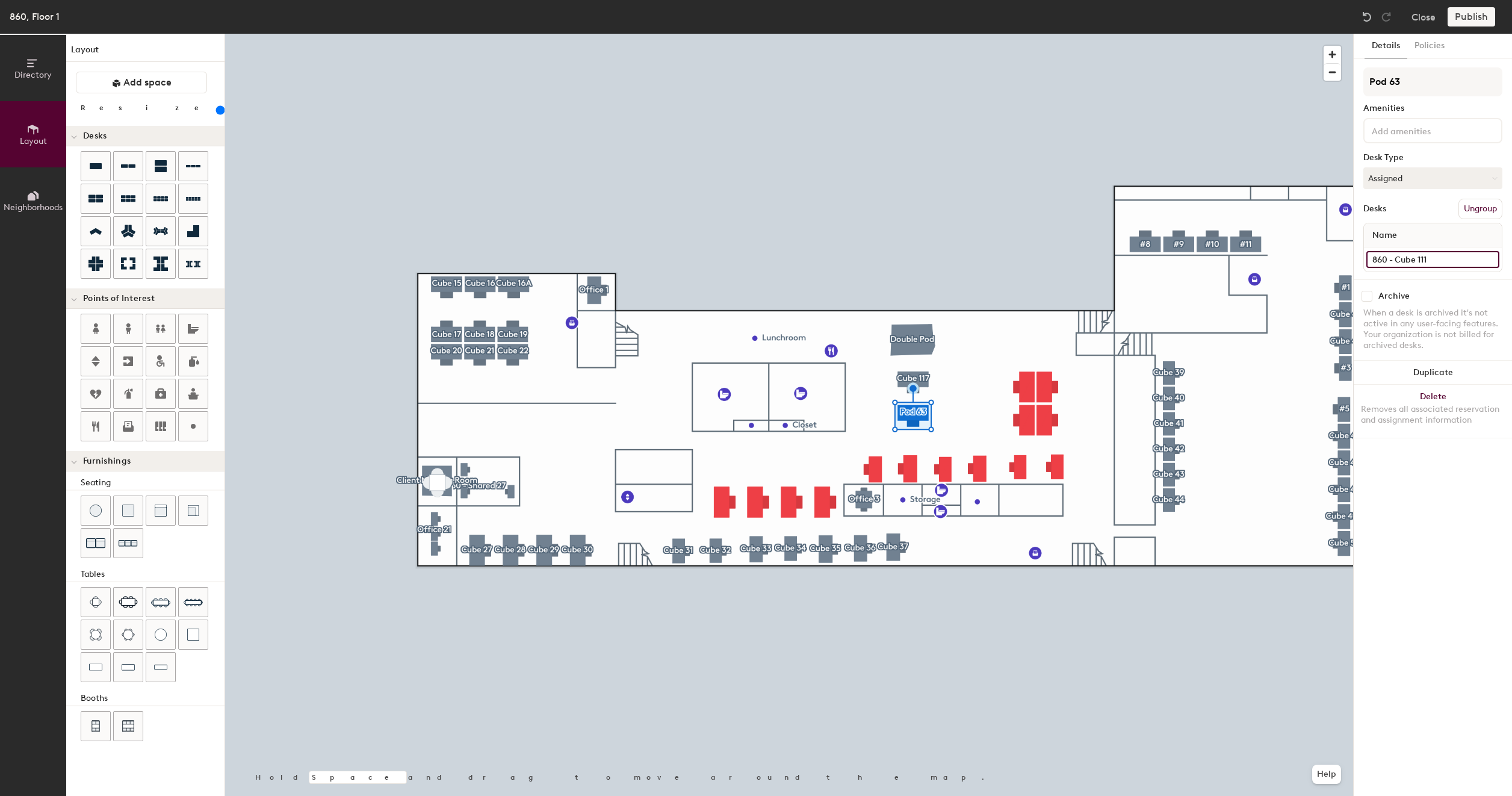
type input "200"
type input "860 - Cube 11"
type input "200"
type input "860 - Cube 118"
type input "200"
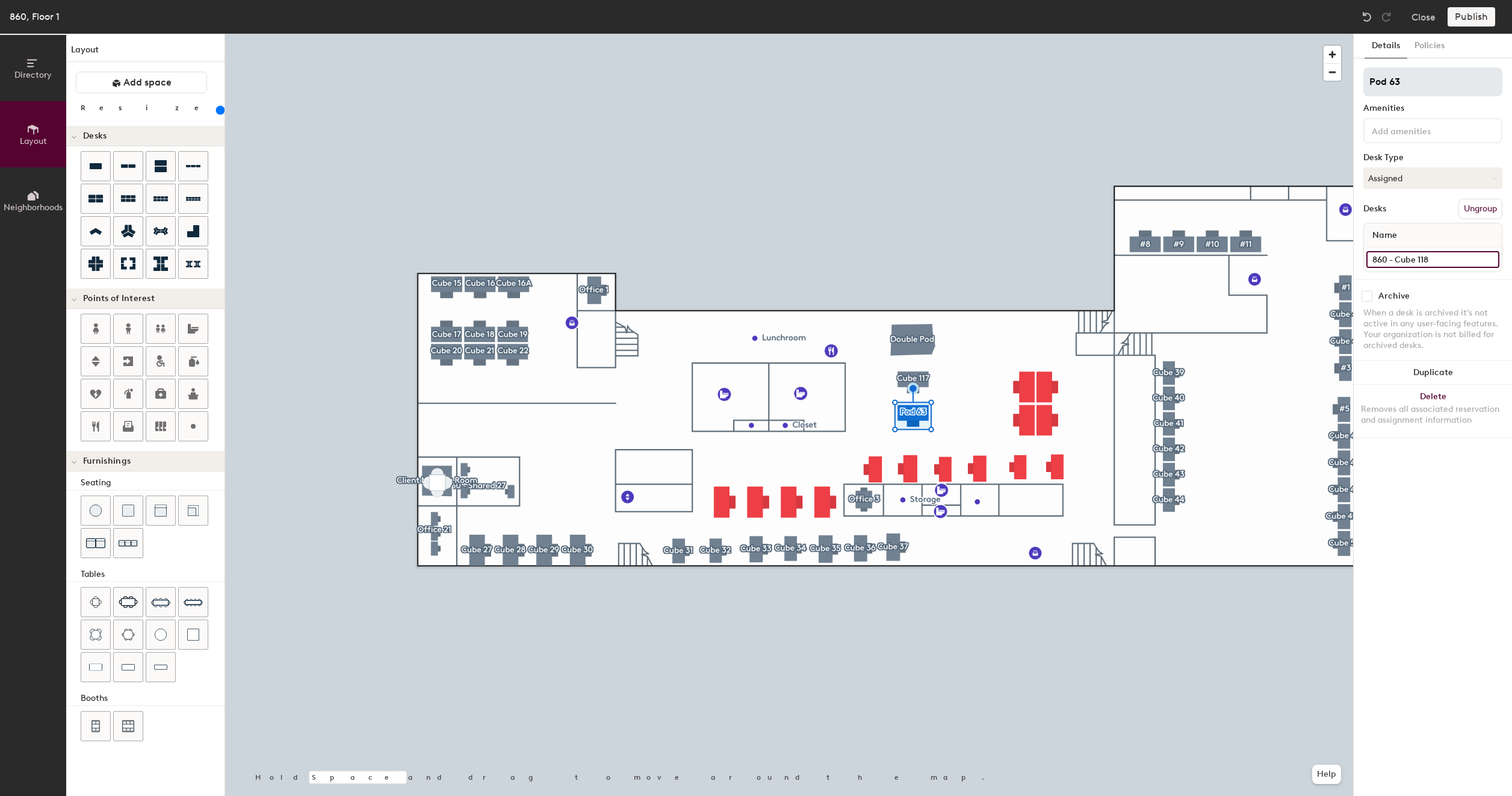
type input "860 - Cube 118"
click at [1419, 84] on input "Pod 63" at bounding box center [1433, 81] width 139 height 29
type input "200"
click at [1419, 84] on input "Pod 63" at bounding box center [1433, 81] width 139 height 29
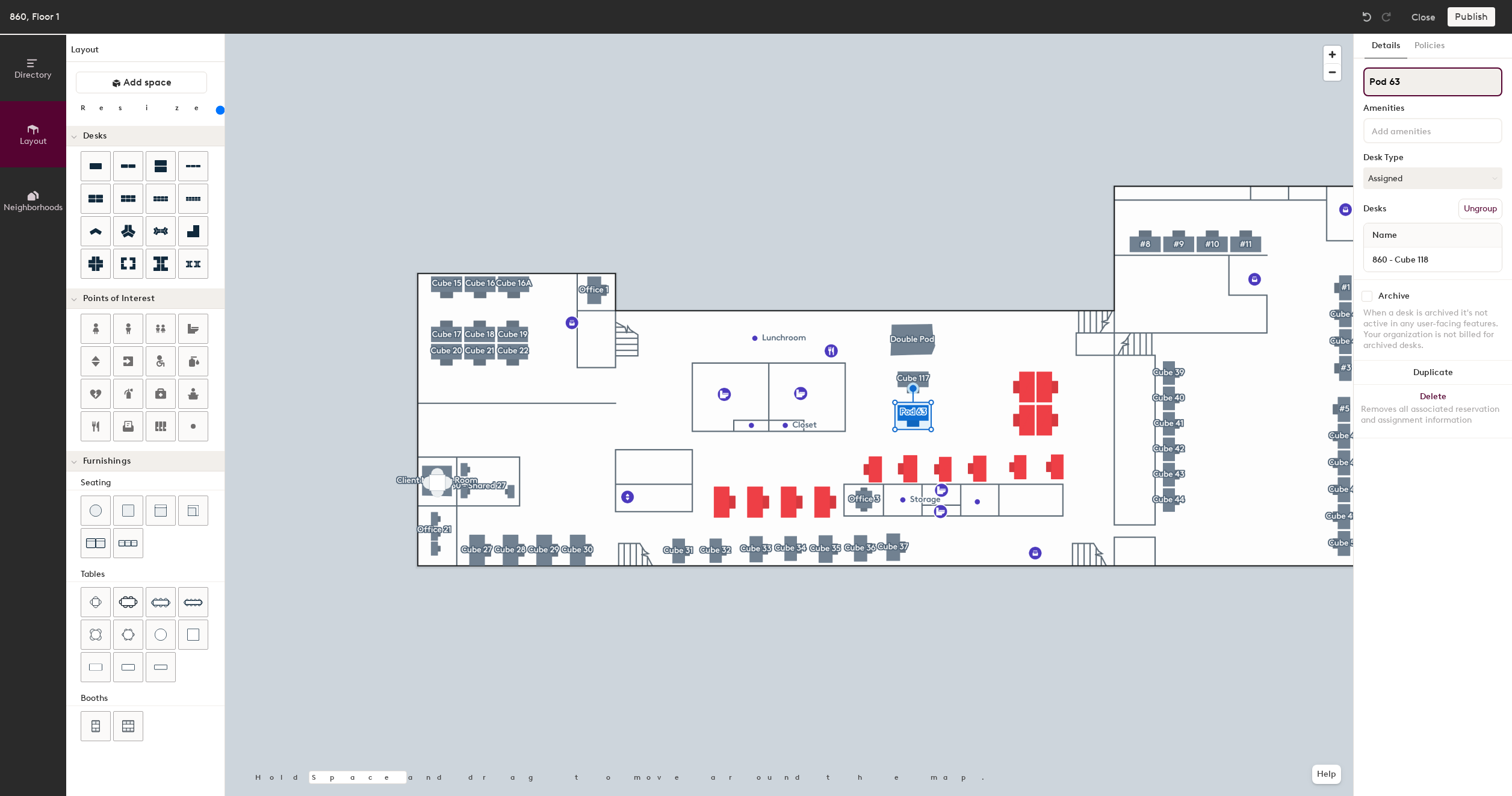
type input "C"
type input "200"
type input "Cu"
type input "200"
type input "Cub"
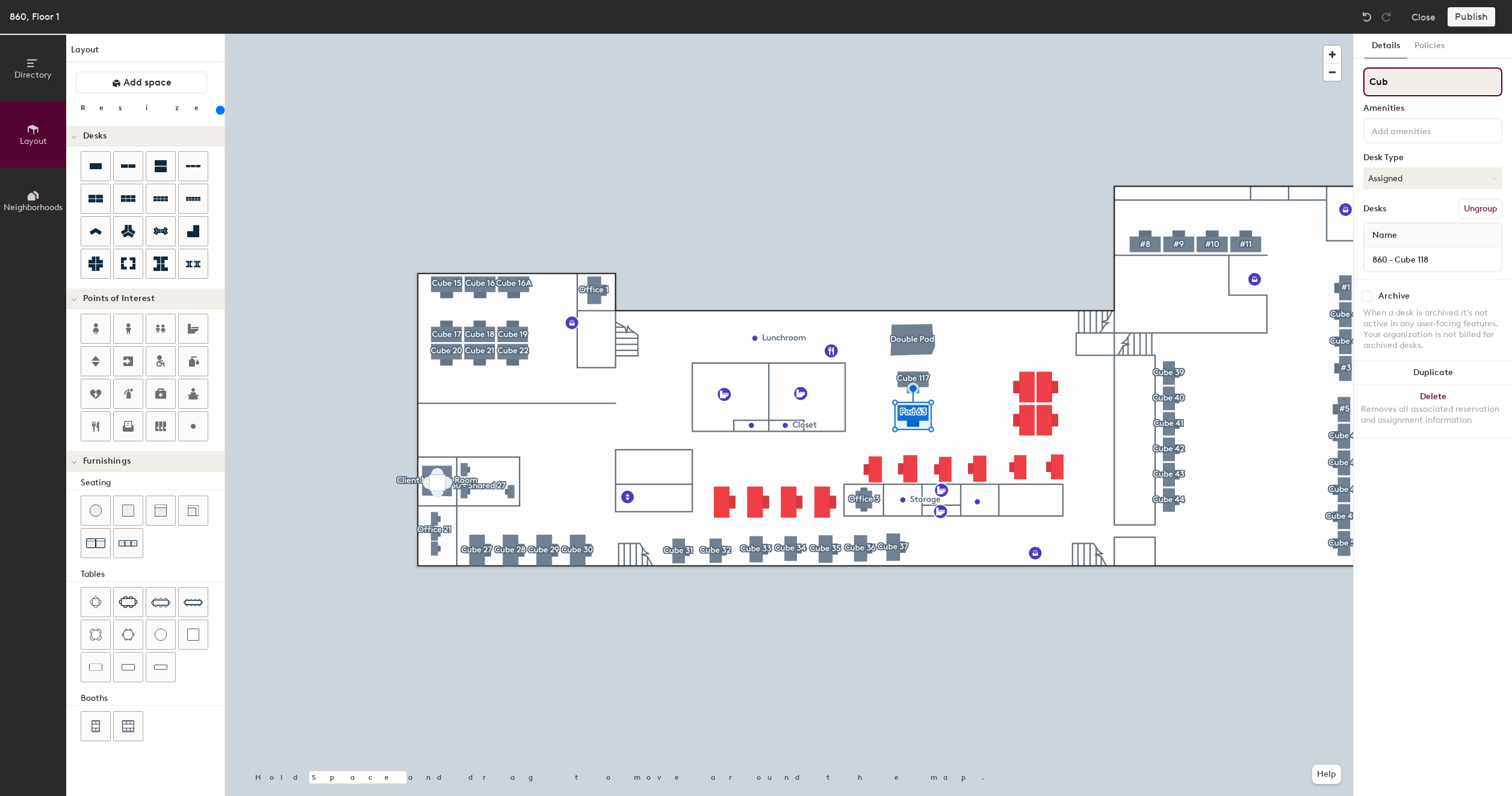
type input "200"
type input "Cube"
type input "200"
type input "Cube 1"
type input "200"
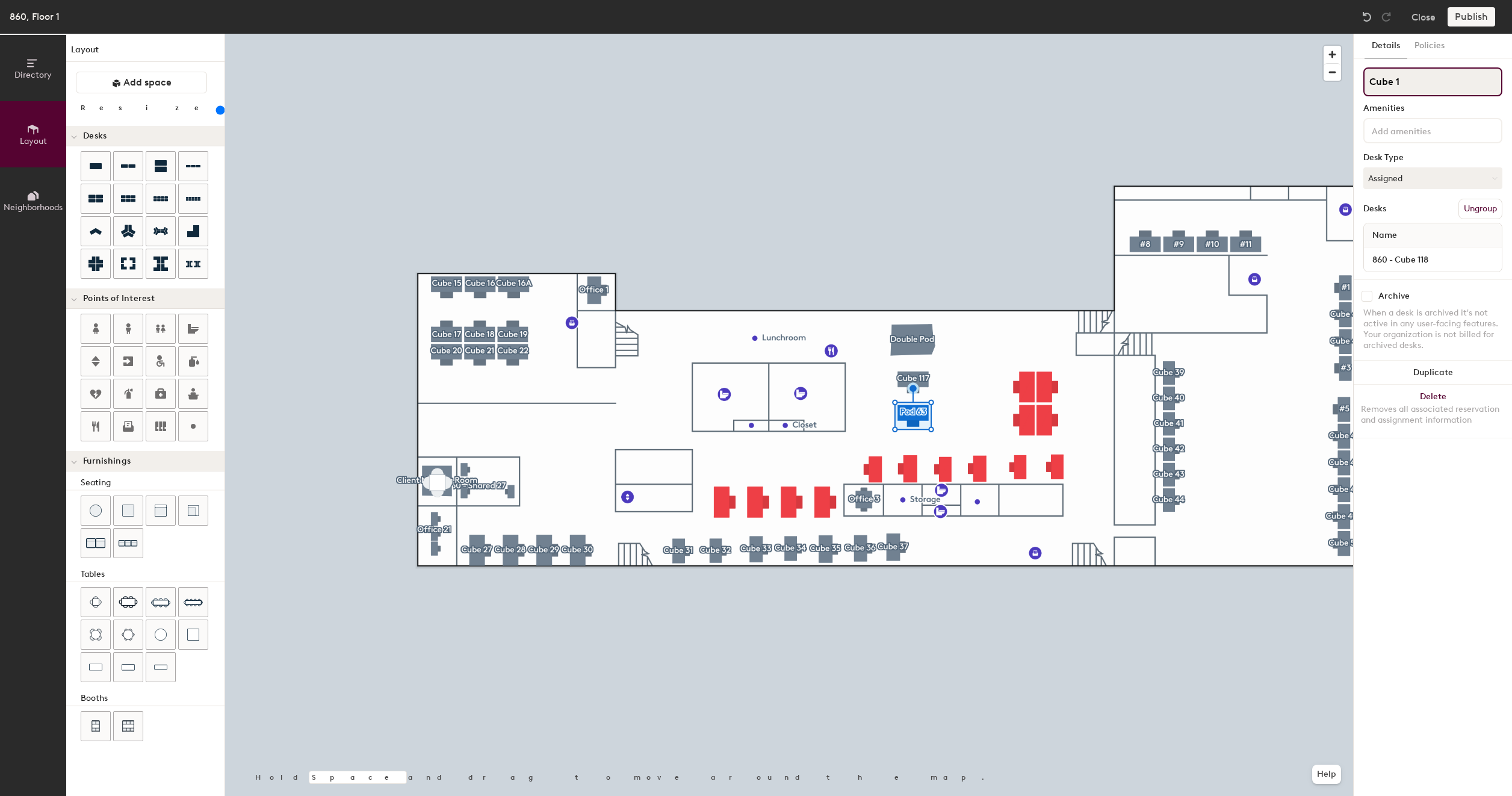
type input "Cube 11"
type input "200"
type input "Cube 118"
type input "200"
type input "Cube 118"
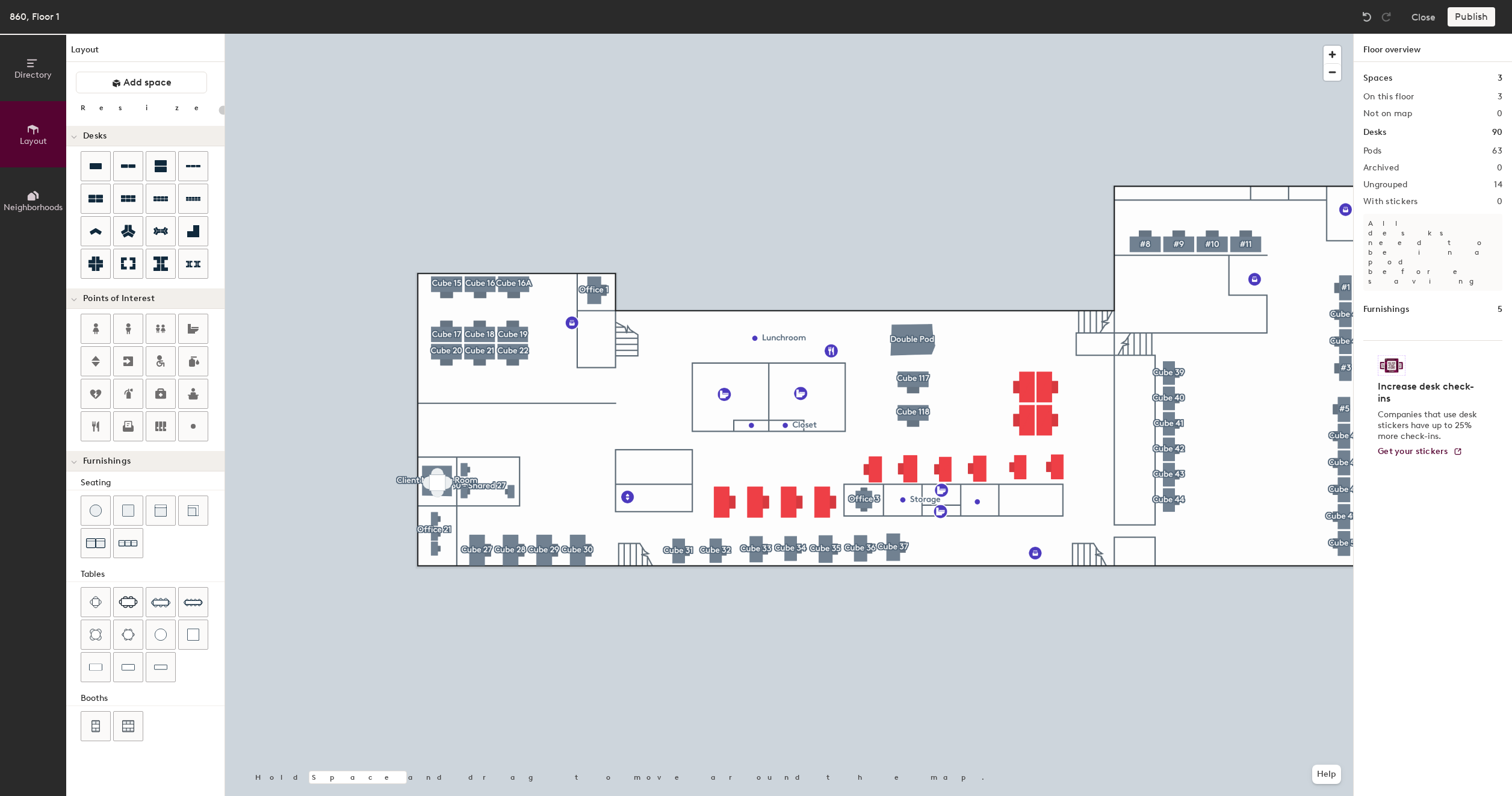
type input "160"
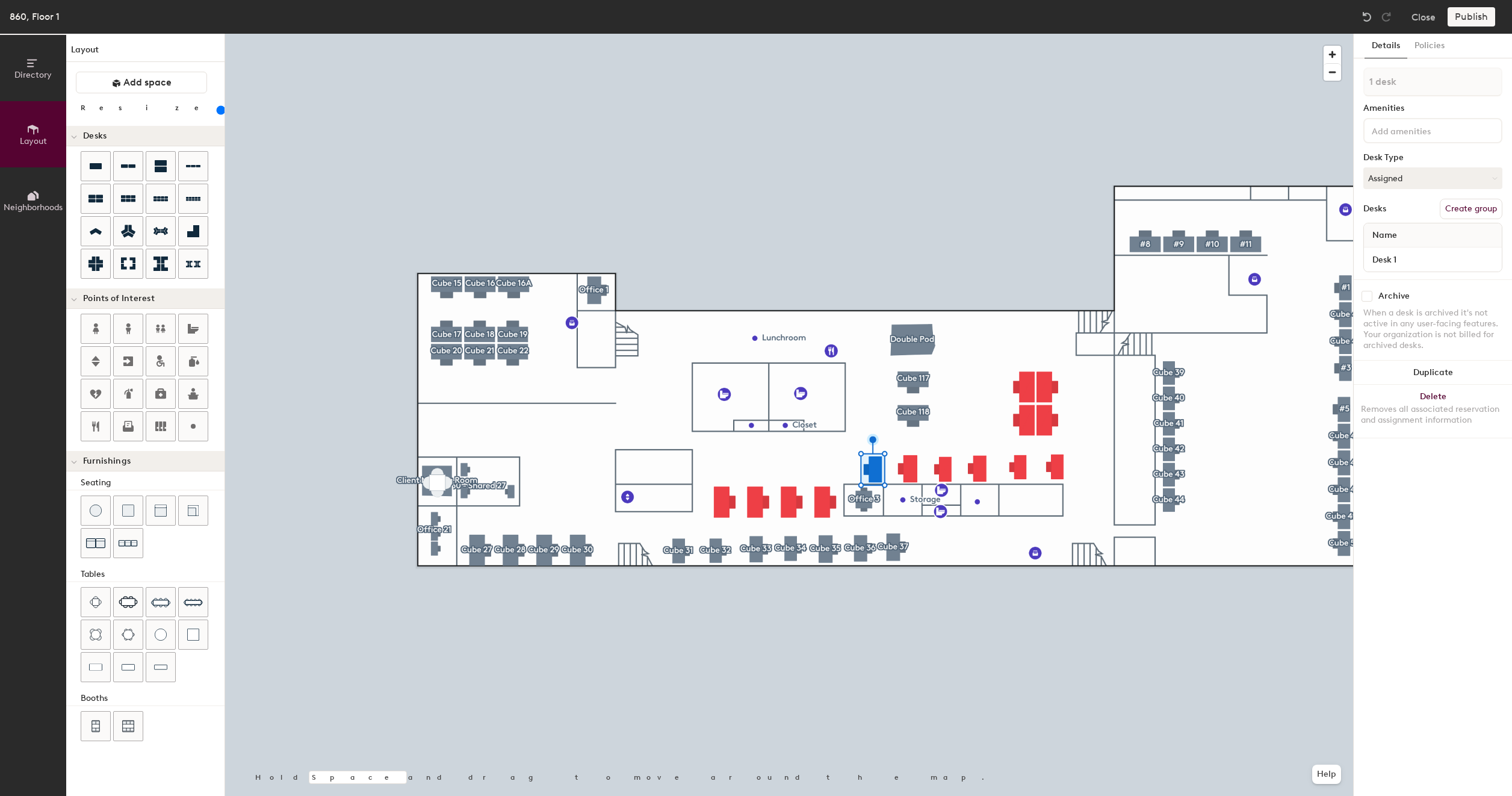
click at [1469, 211] on button "Create group" at bounding box center [1471, 209] width 63 height 21
click at [1416, 89] on input "Pod 64" at bounding box center [1433, 81] width 139 height 29
click at [1389, 78] on input "Pod Cube 107" at bounding box center [1433, 81] width 139 height 29
type input "Cube 107"
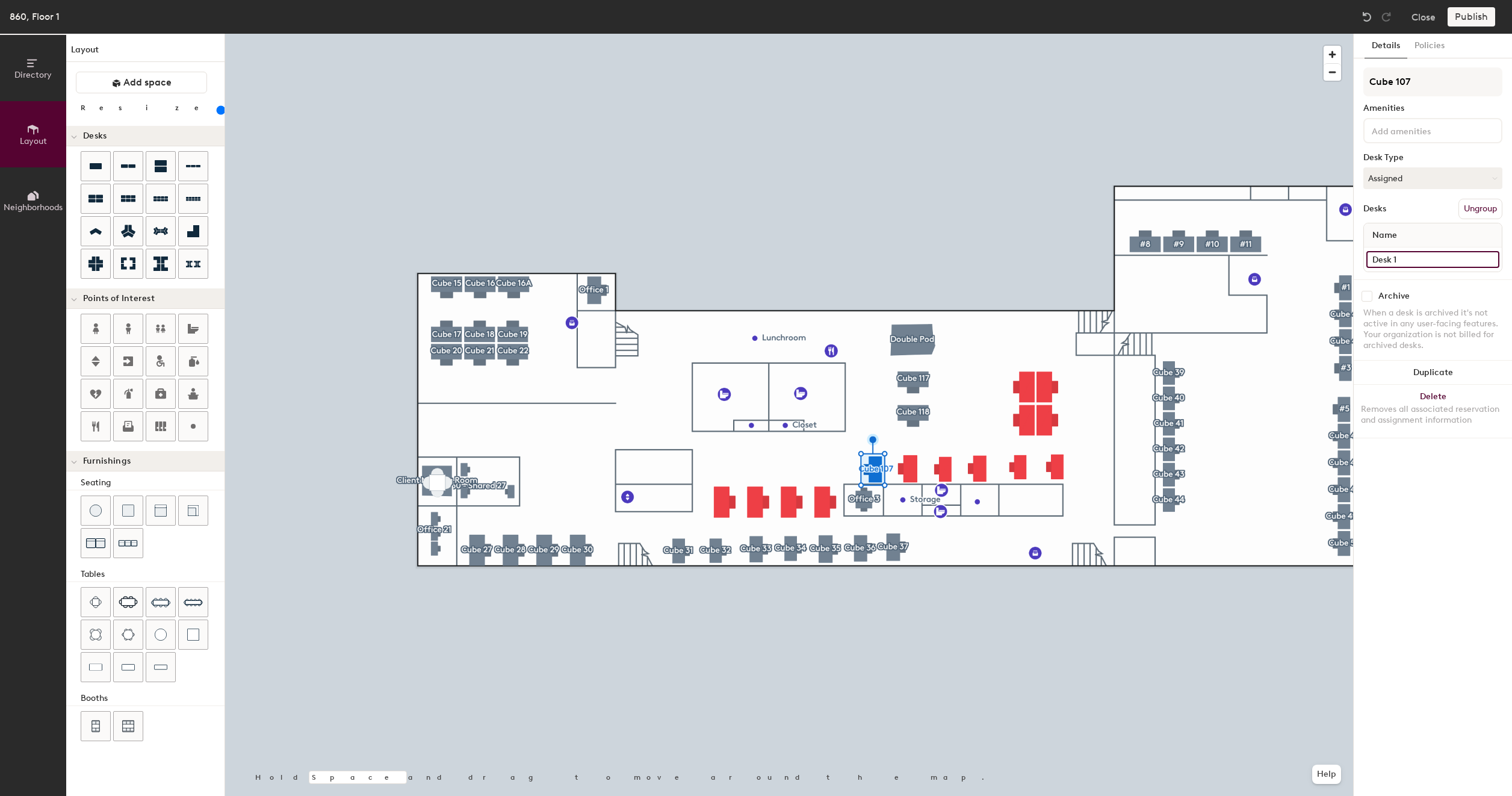
click at [1394, 253] on input "Desk 1" at bounding box center [1432, 259] width 133 height 17
paste input "860 - Cube 117"
type input "860 - Cube 107"
click at [1466, 204] on button "Create group" at bounding box center [1471, 209] width 63 height 21
click at [1423, 80] on input "Pod 65" at bounding box center [1433, 81] width 139 height 29
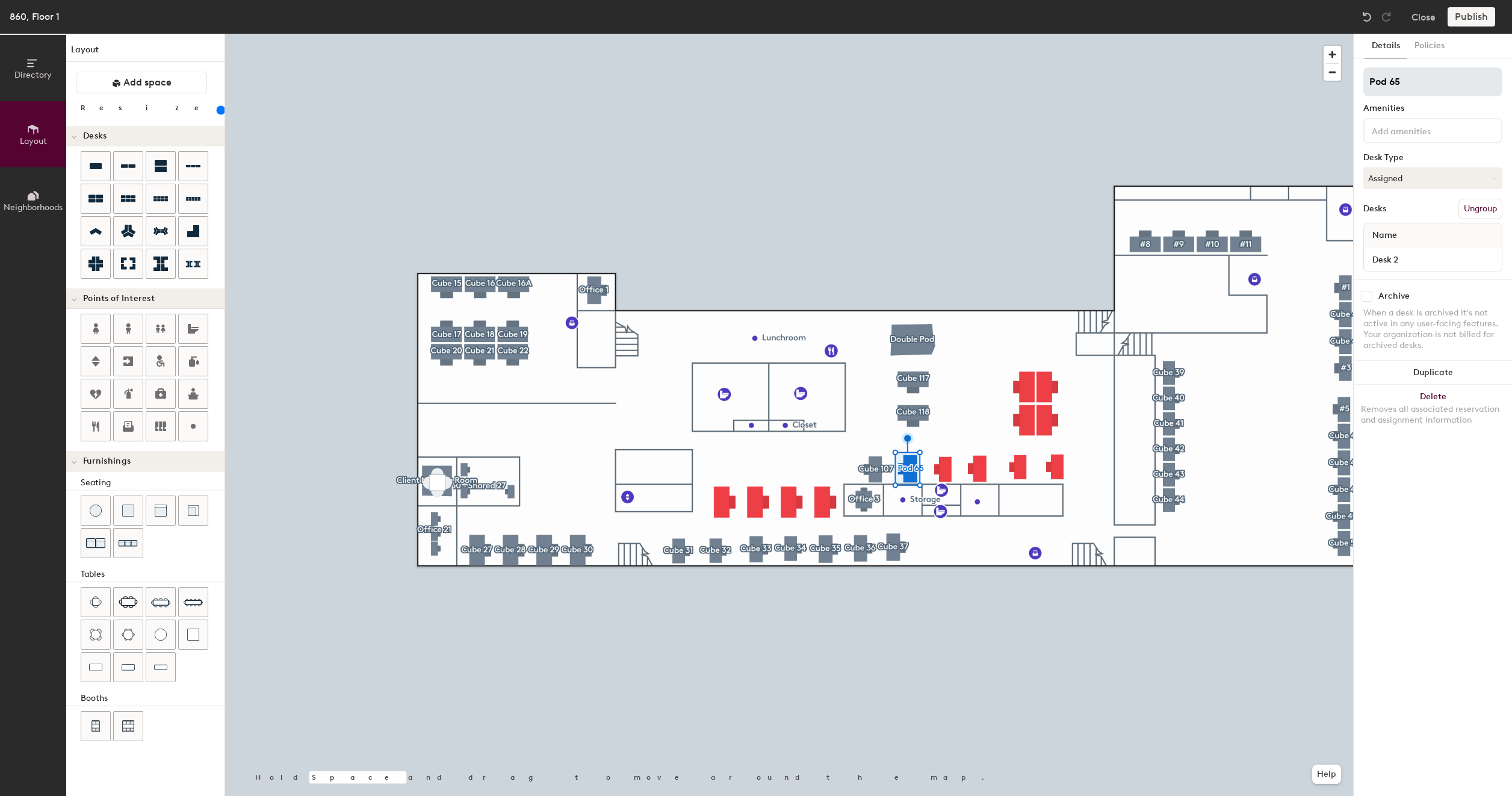
click at [1423, 80] on input "Pod 65" at bounding box center [1433, 81] width 139 height 29
type input "180"
click at [1423, 80] on input "Pod 65" at bounding box center [1433, 81] width 139 height 29
type input "C"
type input "180"
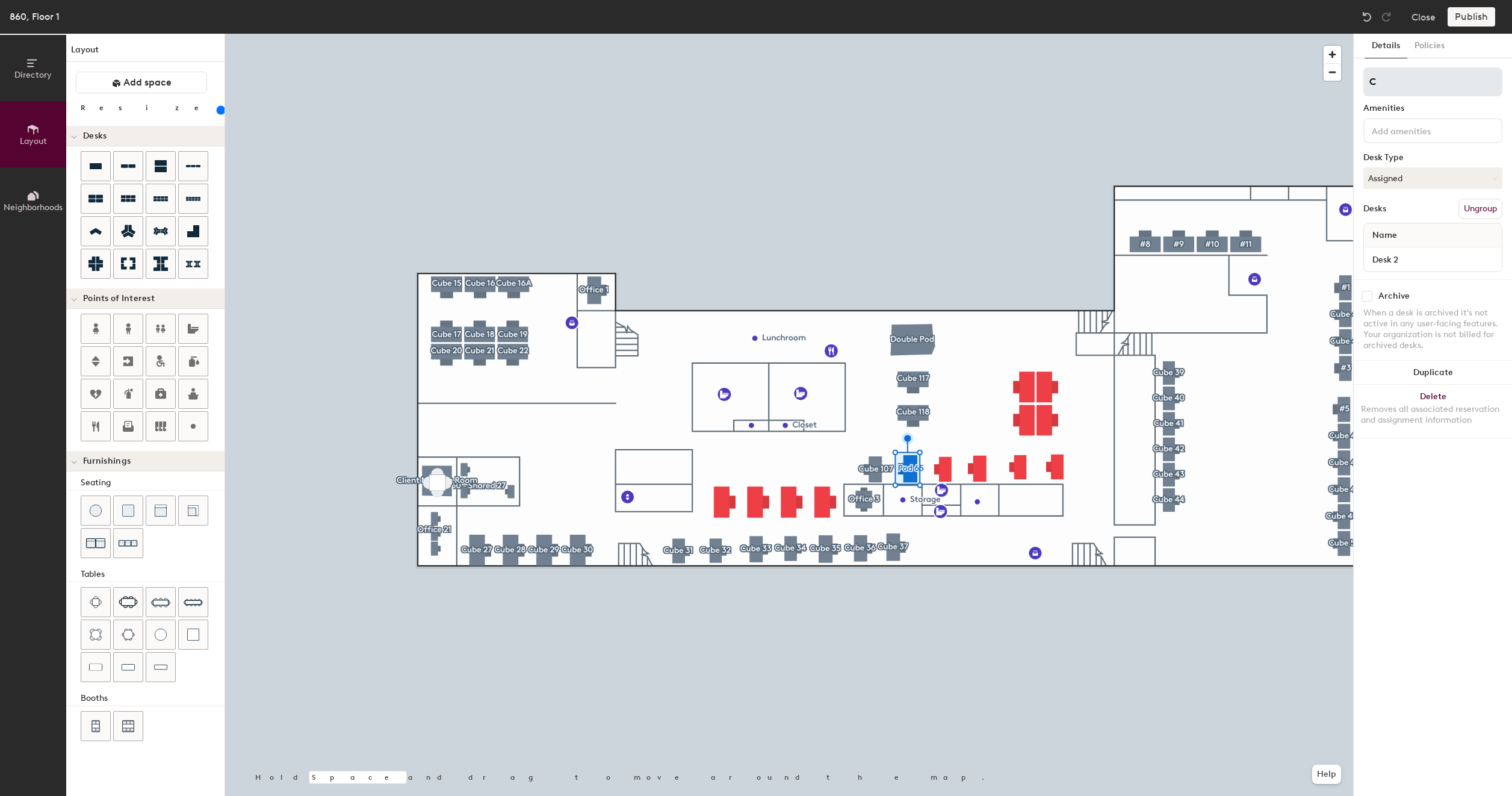
type input "Cu"
type input "180"
type input "Cub"
type input "180"
type input "Cube"
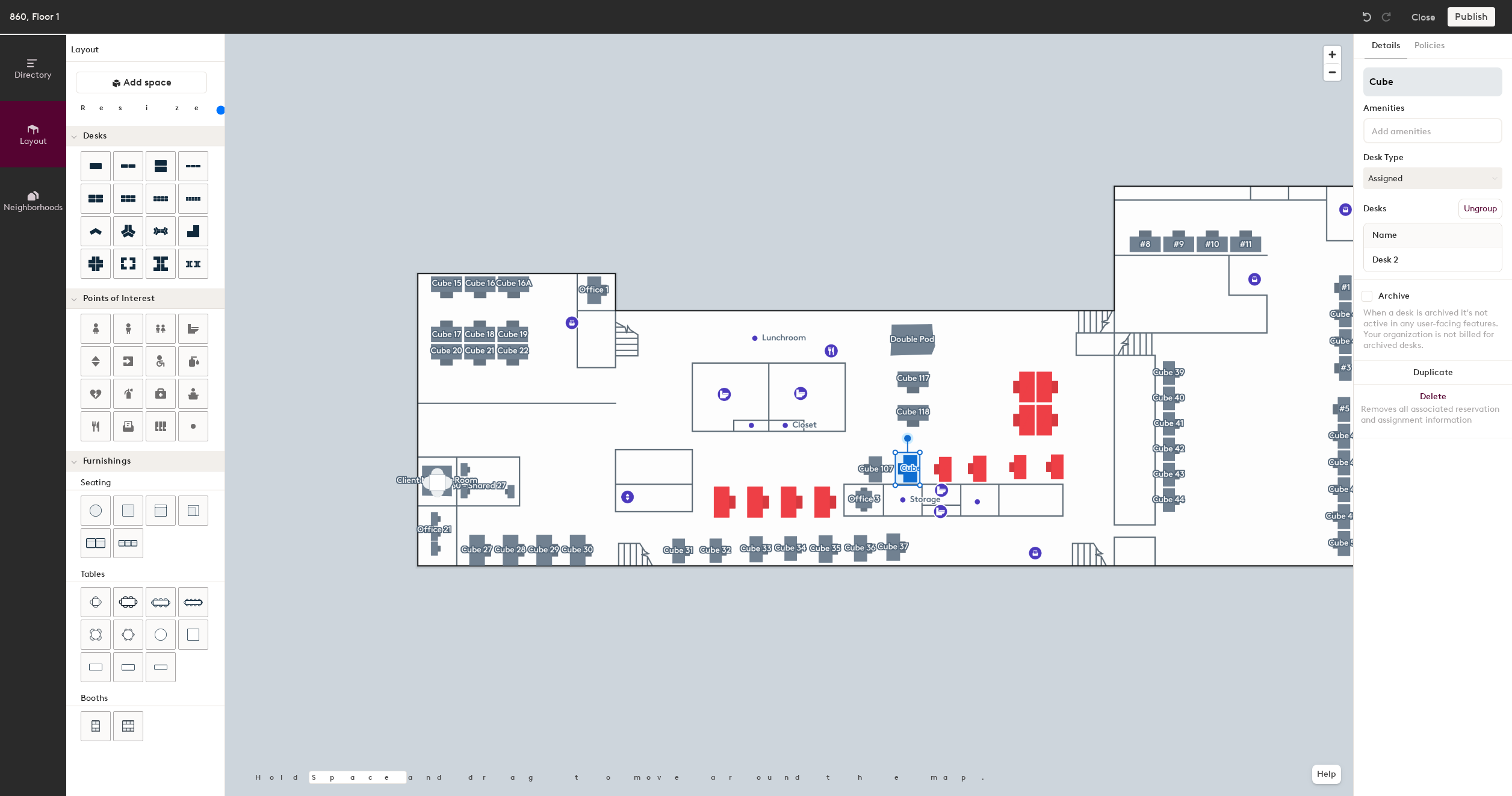
type input "180"
type input "Cube 1"
type input "180"
type input "Cube 10"
type input "180"
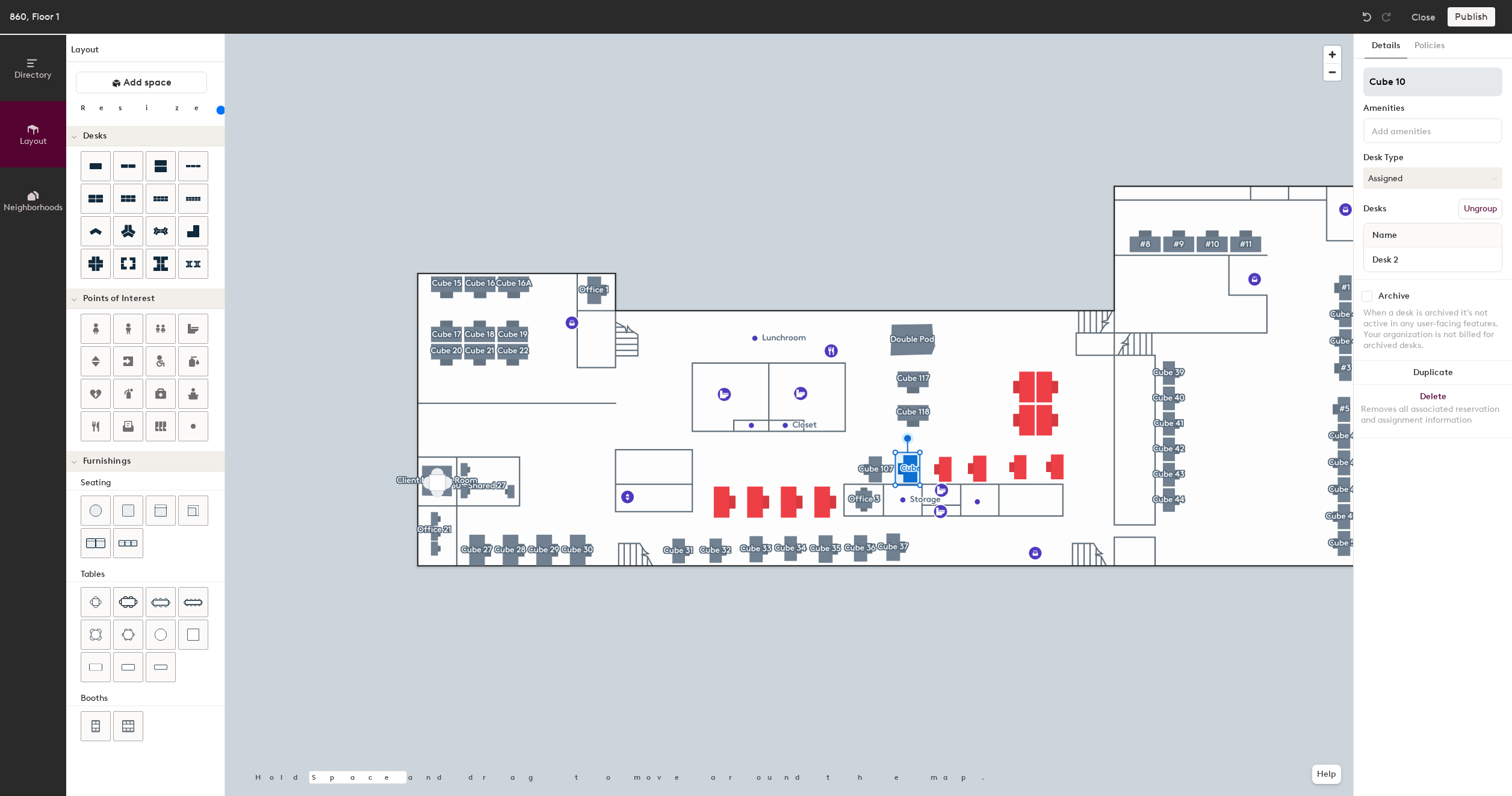
type input "Cube 108"
type input "180"
type input "Cube 108"
type input "180"
click at [1403, 259] on input "Desk 2" at bounding box center [1432, 259] width 133 height 17
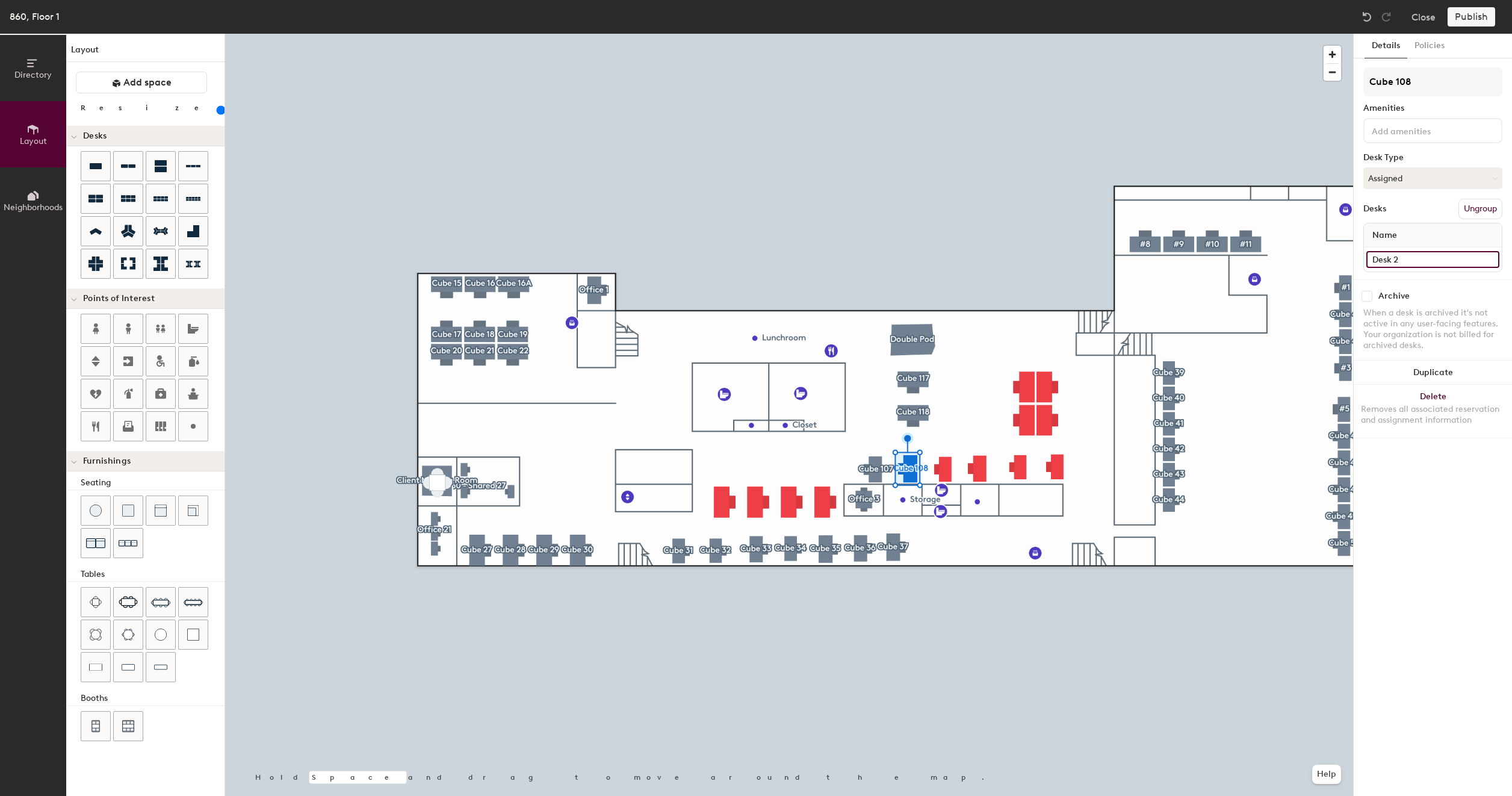
paste input "860 - Cube 117"
type input "860 - Cube 117"
type input "180"
type input "860 - Cube 11"
type input "180"
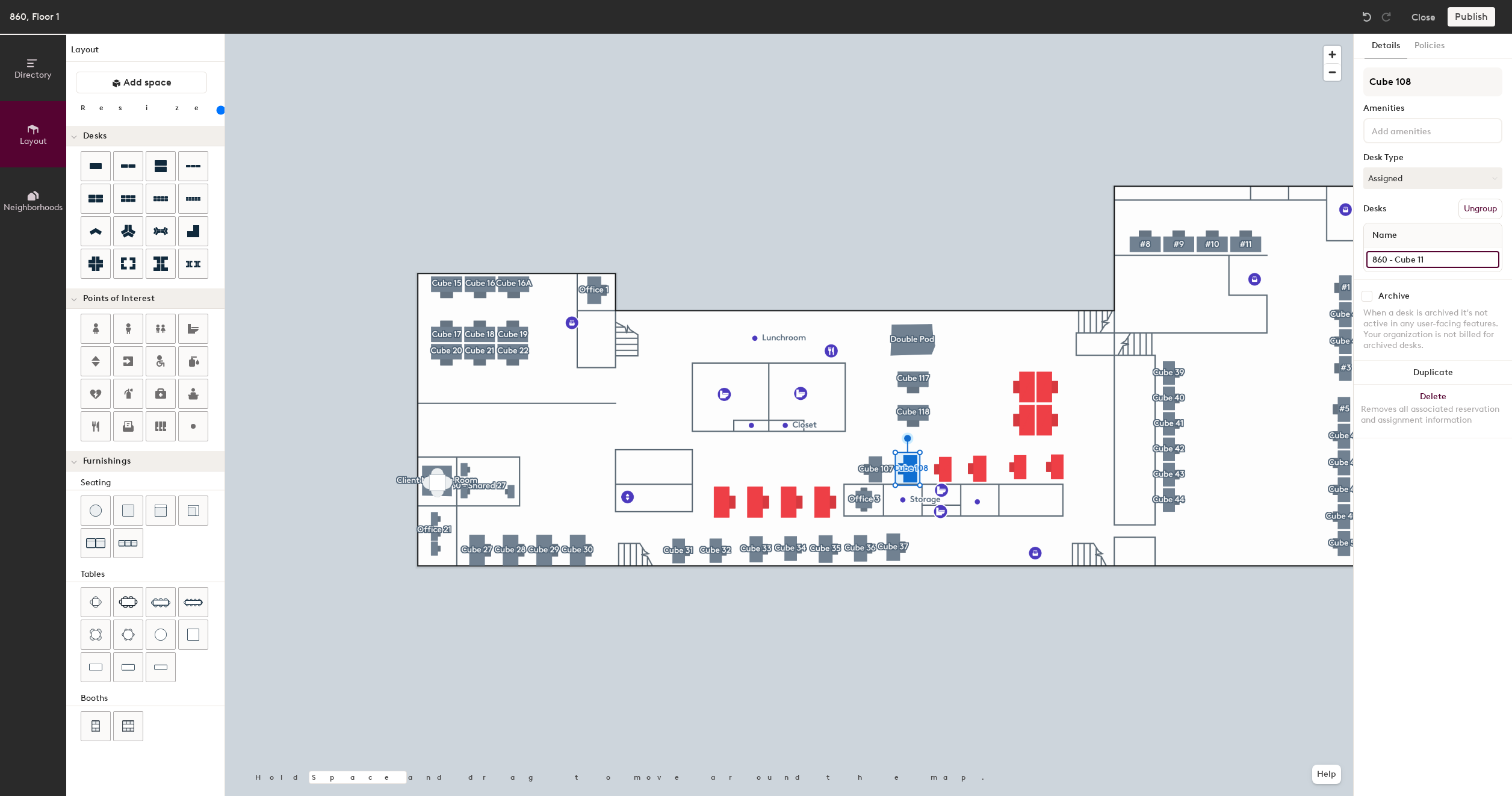
type input "860 - Cube 1"
type input "180"
type input "860 - Cube 10"
type input "180"
type input "860 - Cube 108"
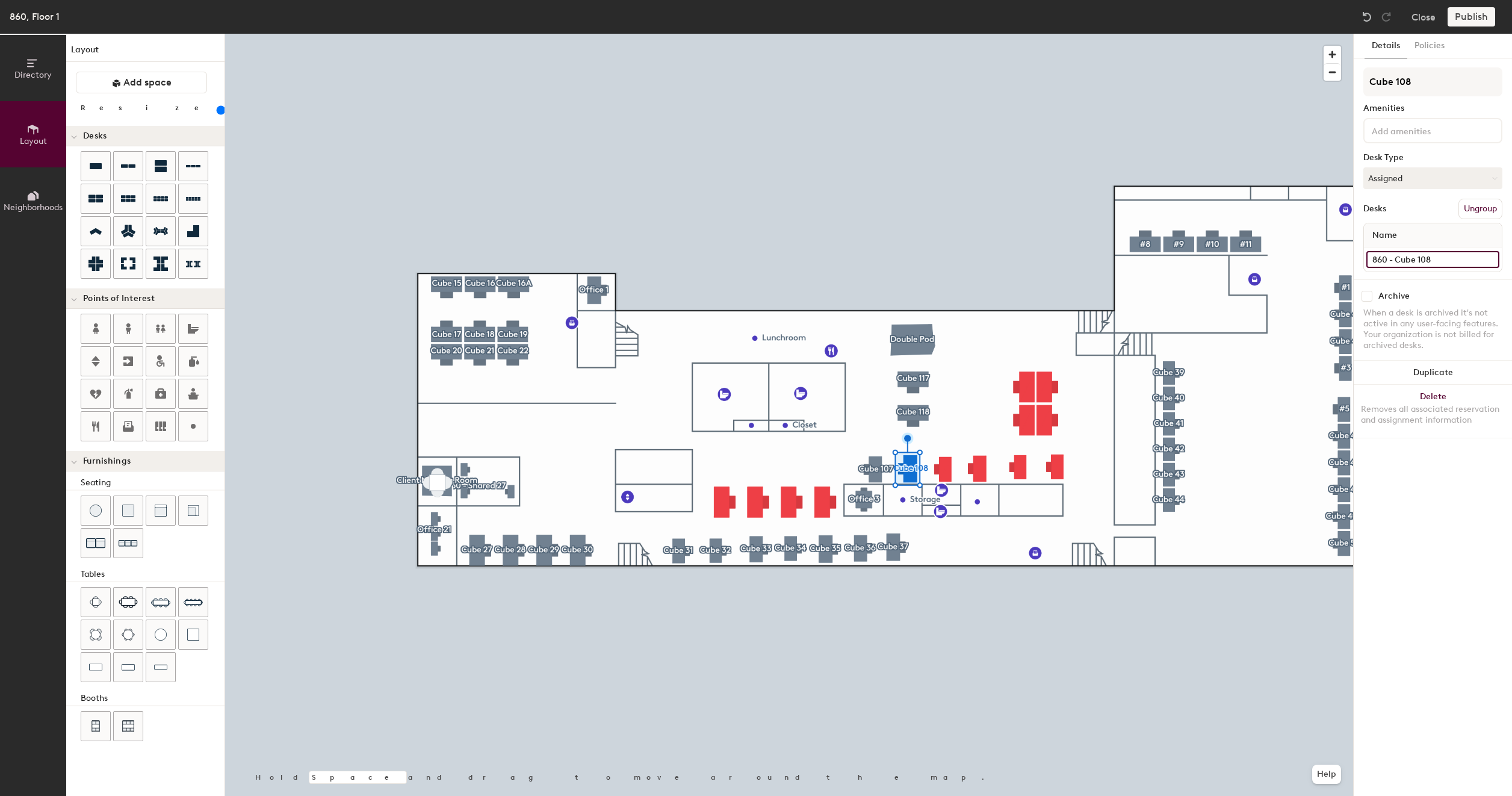
type input "180"
type input "860 - Cube 108"
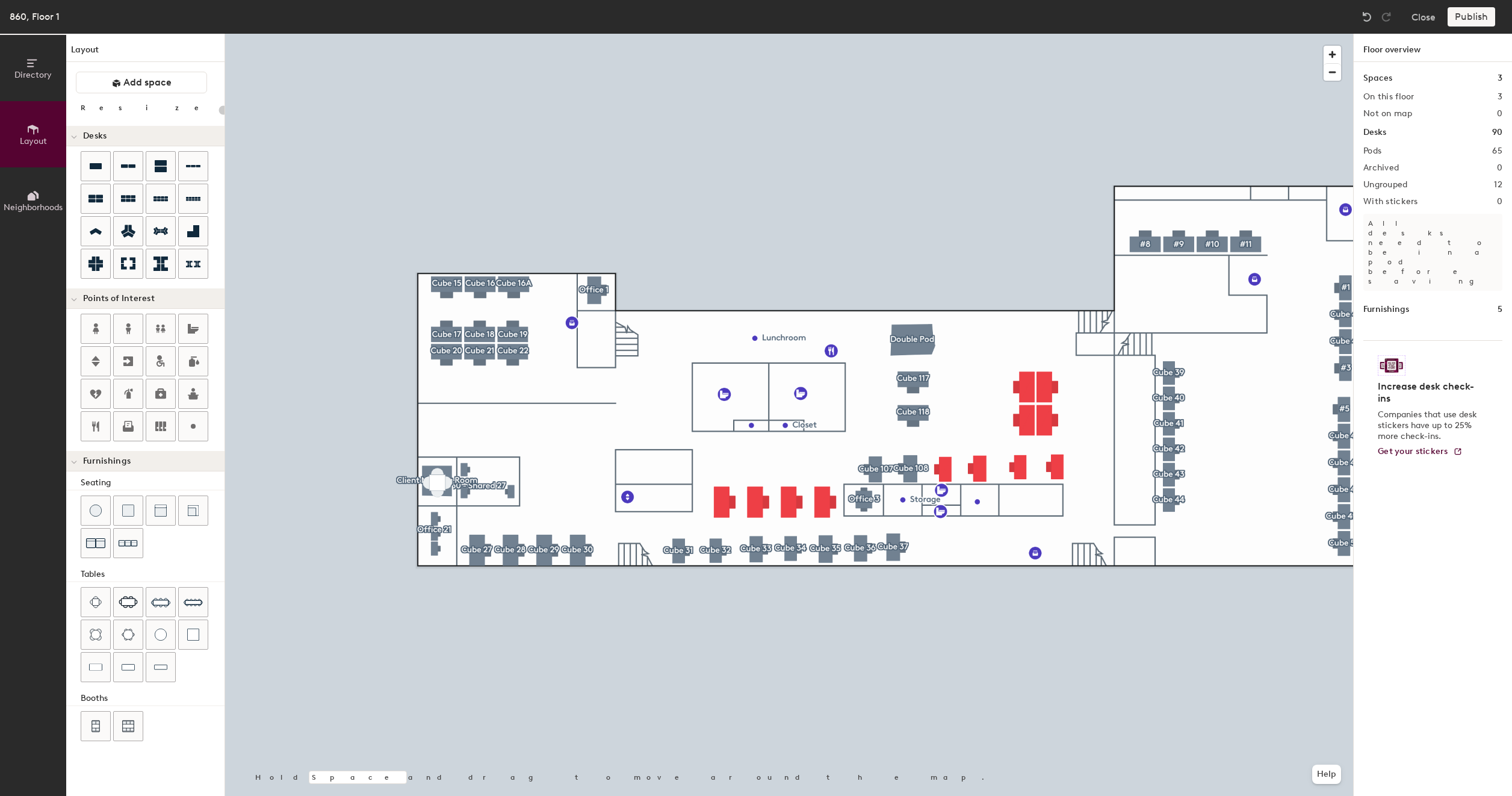
click at [945, 33] on div at bounding box center [788, 33] width 1127 height 0
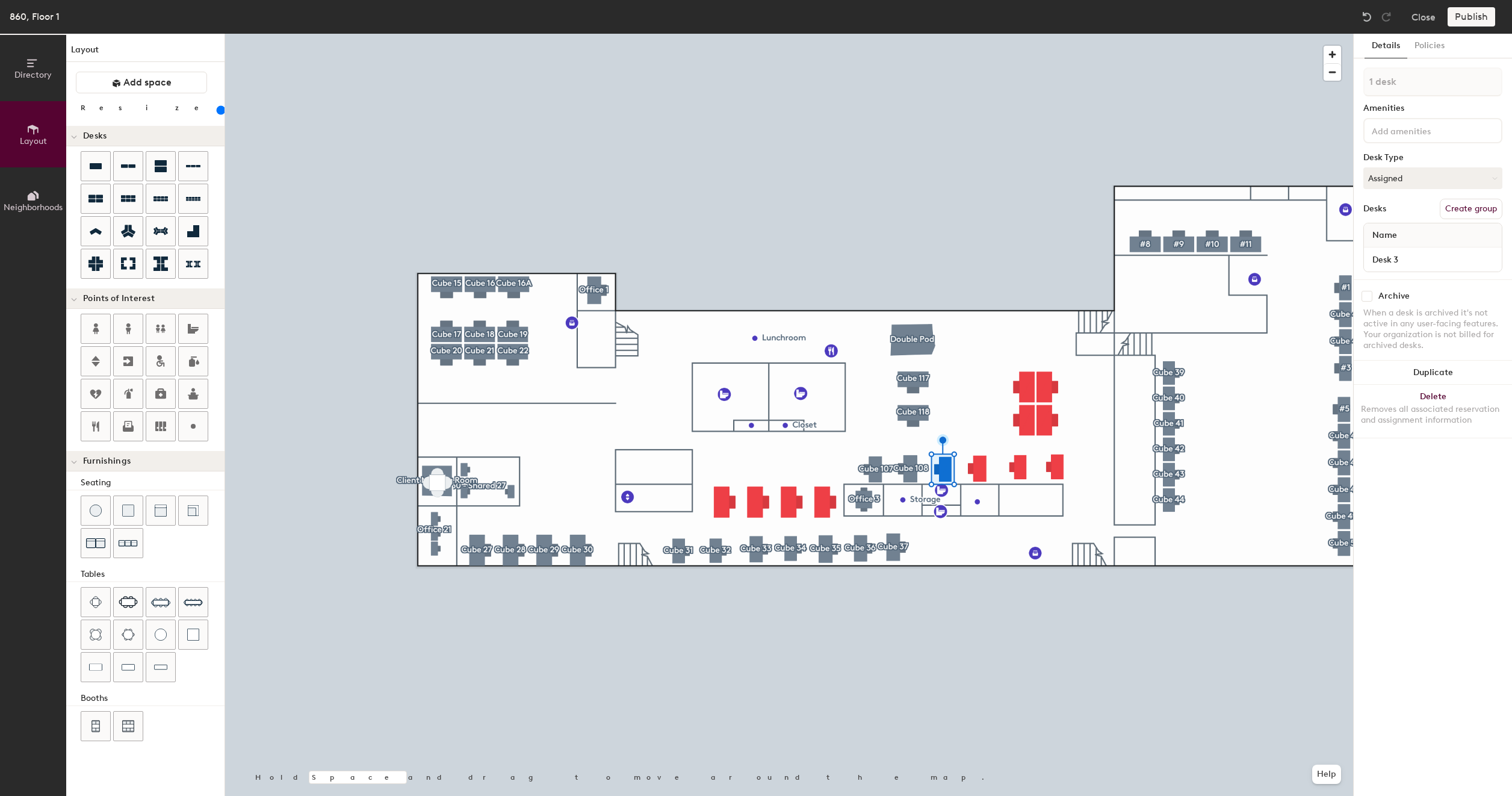
click at [1470, 206] on button "Create group" at bounding box center [1471, 209] width 63 height 21
type input "160"
click at [1414, 260] on input "Desk 3" at bounding box center [1432, 259] width 133 height 17
paste input "860 - Cube 117"
type input "860 - Cube 117"
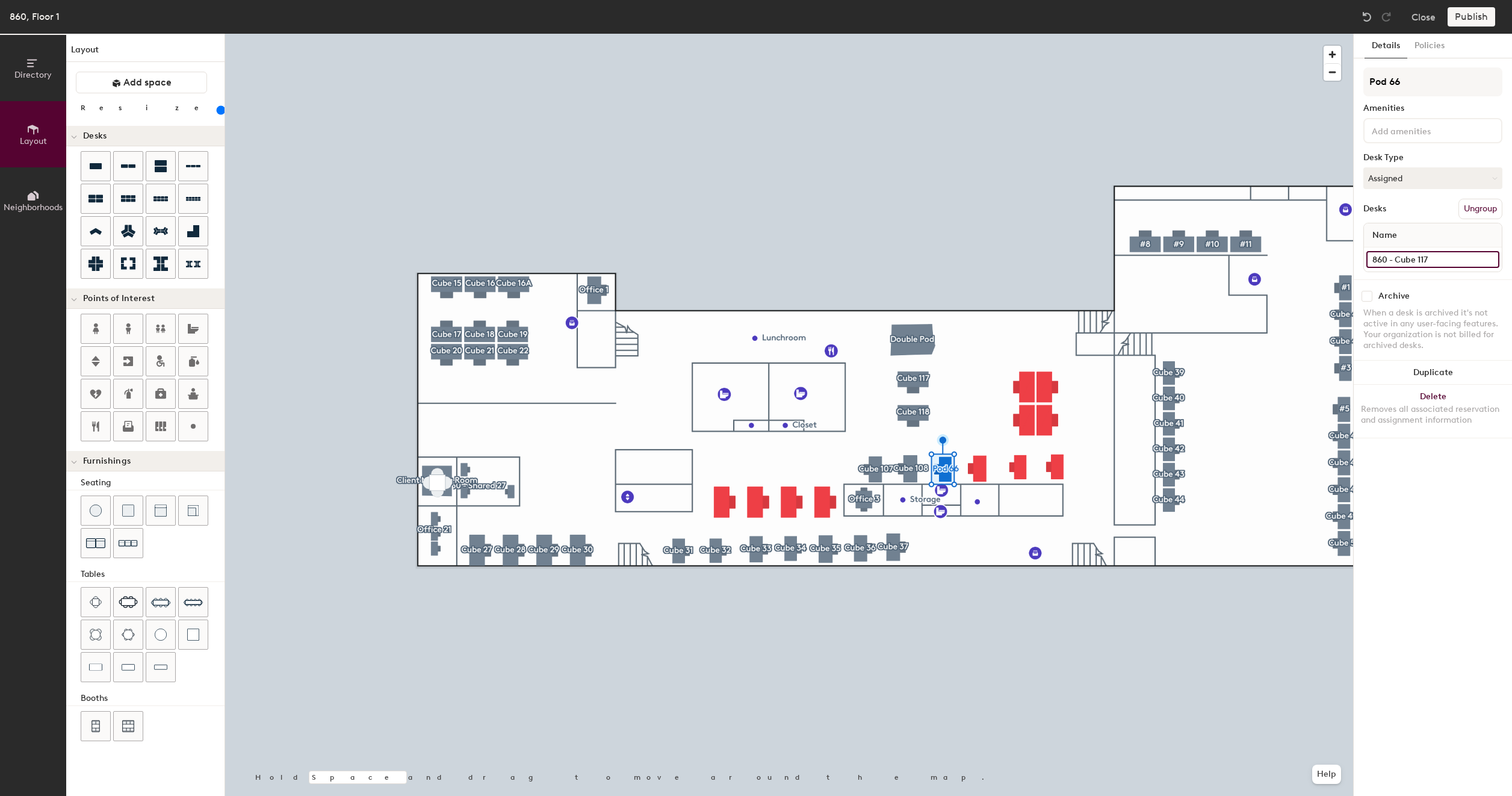
type input "160"
type input "860 - Cube 11"
type input "160"
type input "860 - Cube 1"
type input "160"
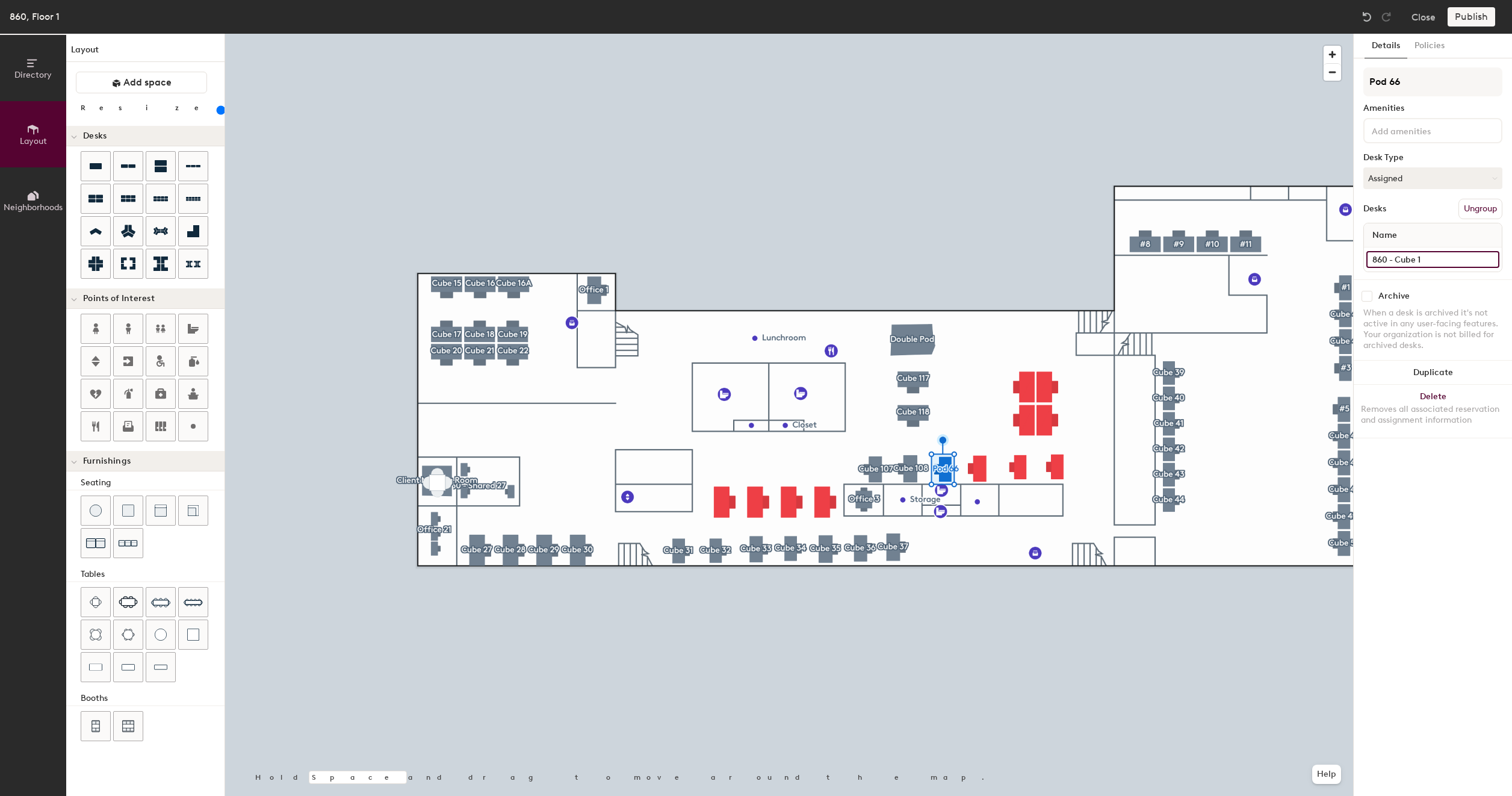
type input "860 - Cube 10"
type input "160"
type input "860 - Cube 109"
type input "160"
type input "860 - Cube 109"
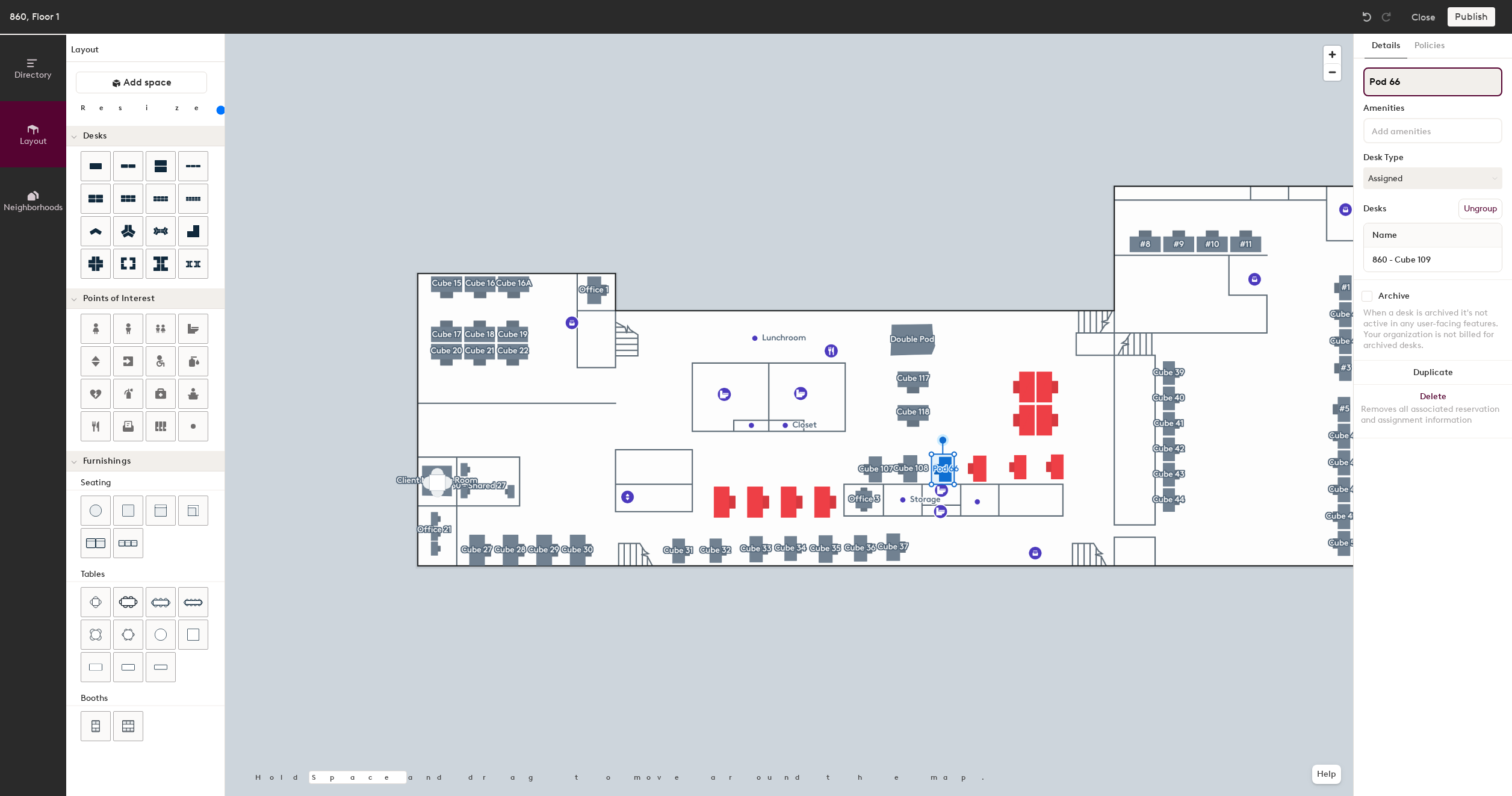
click at [1419, 81] on input "Pod 66" at bounding box center [1433, 81] width 139 height 29
type input "160"
click at [1419, 81] on input "Pod 66" at bounding box center [1433, 81] width 139 height 29
type input "C"
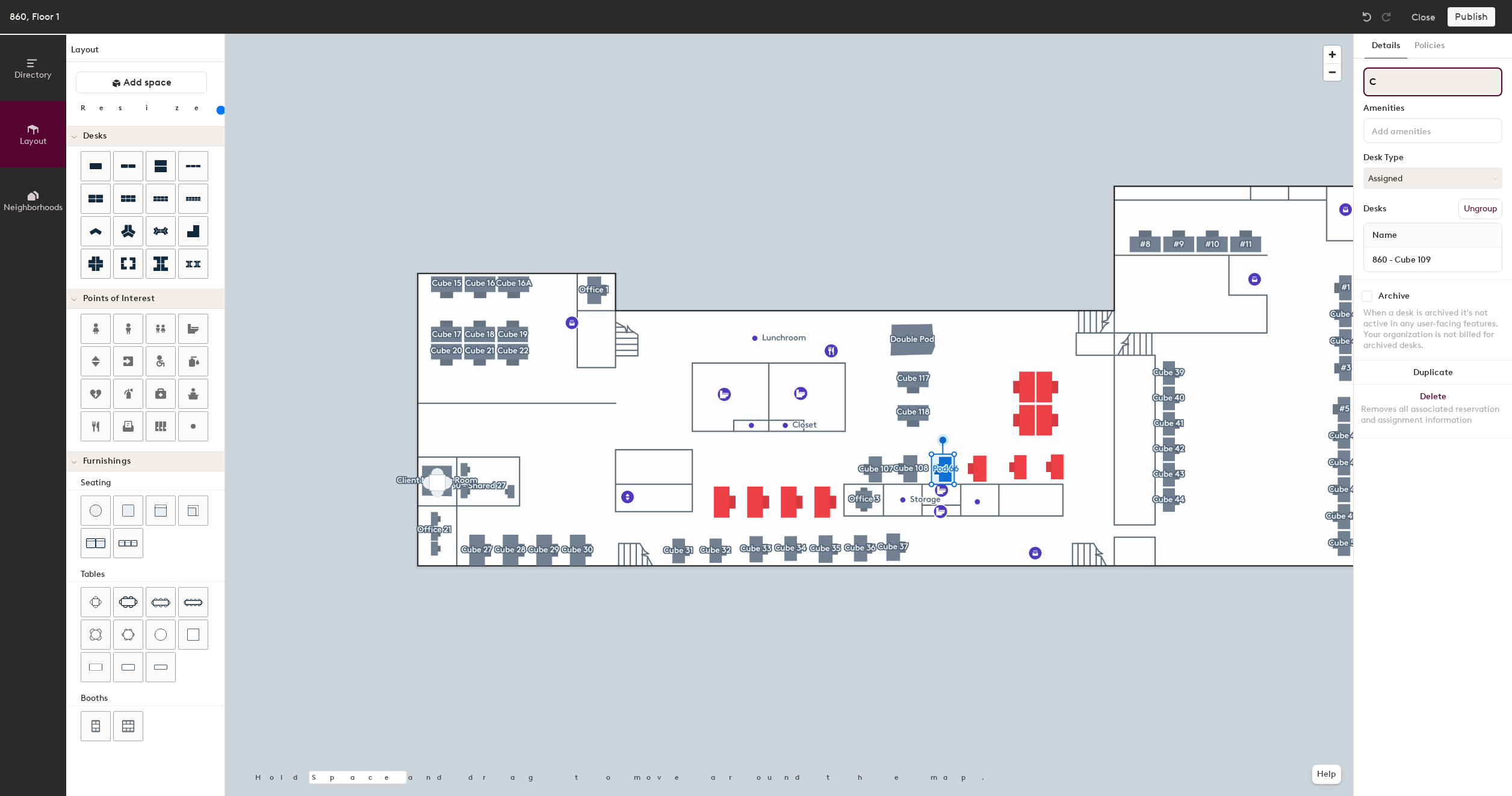
type input "160"
type input "Cu"
type input "160"
type input "Cub"
type input "160"
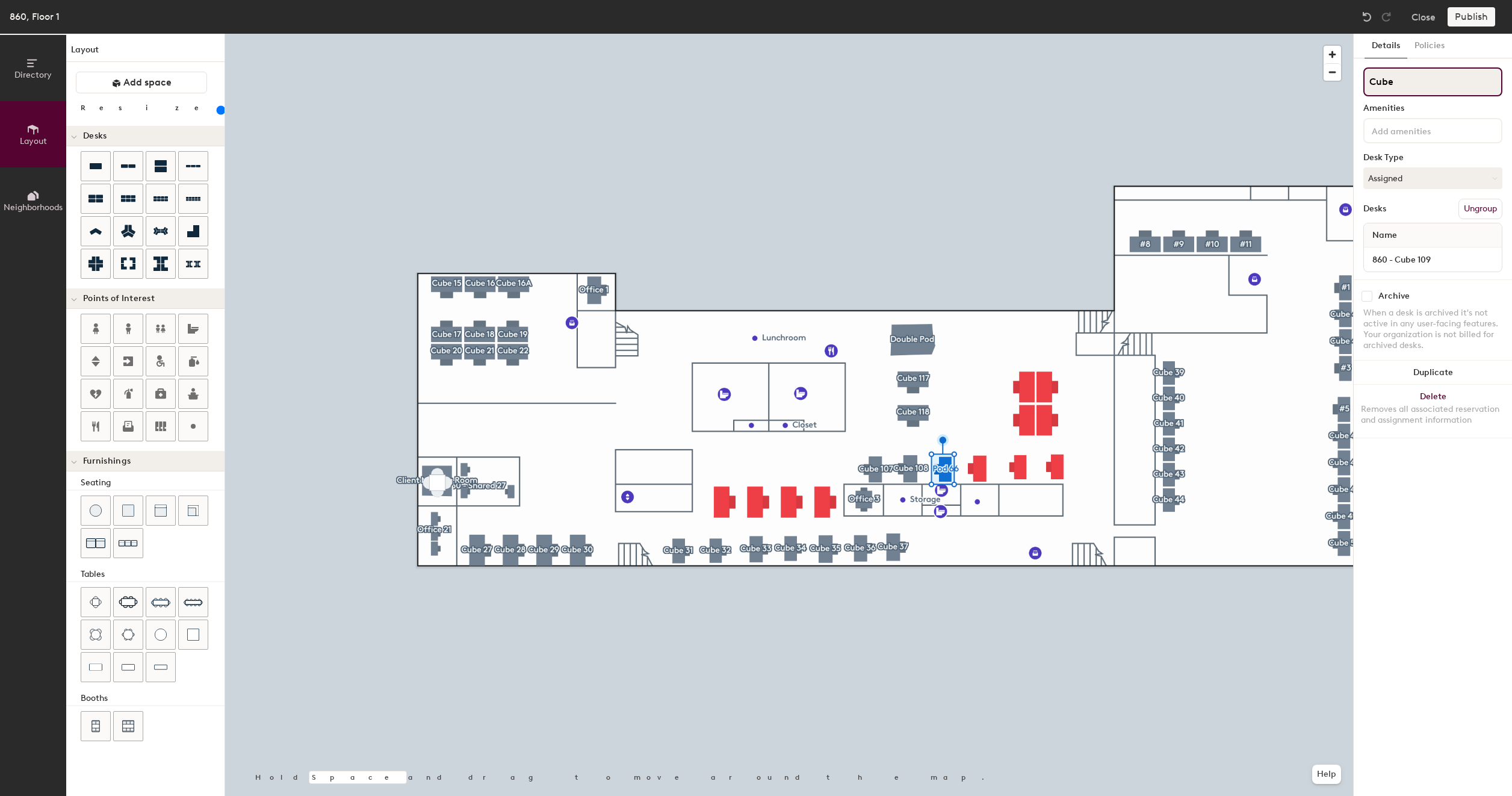
type input "Cube"
type input "160"
type input "Cube 1"
type input "160"
type input "Cube 10"
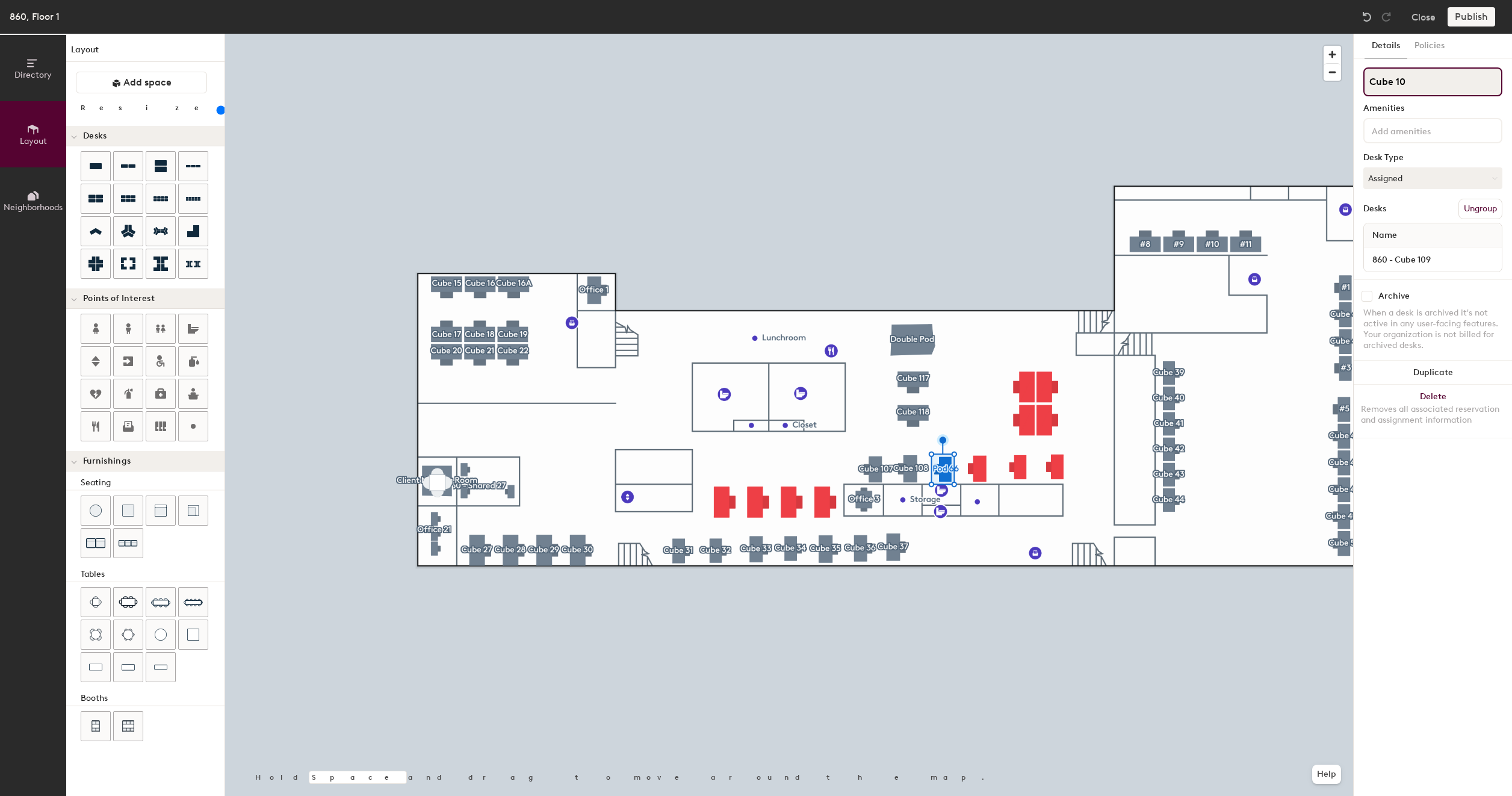
type input "160"
type input "Cube 109"
type input "160"
type input "Cube 109"
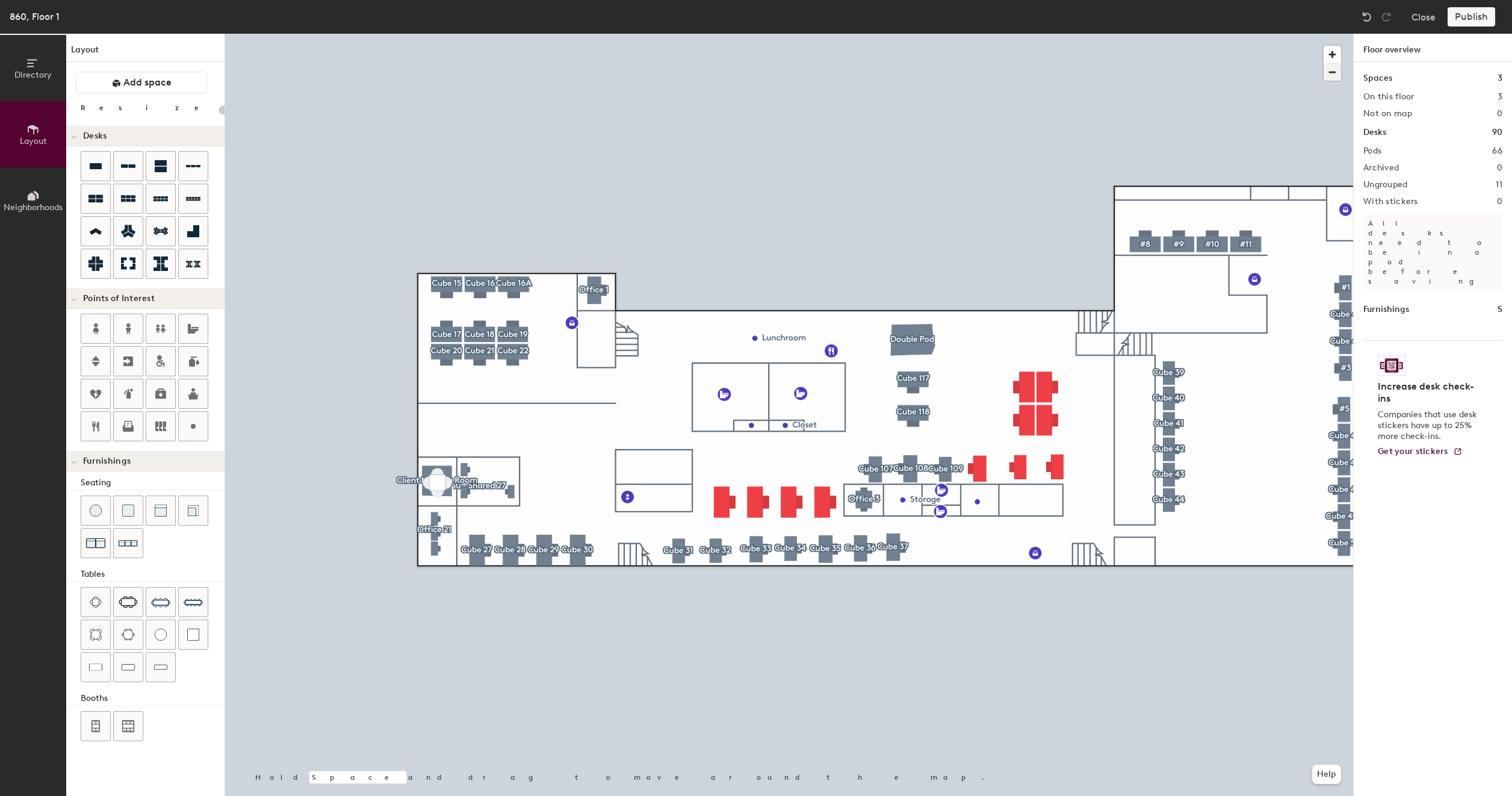
click at [976, 33] on div at bounding box center [788, 33] width 1127 height 0
type input "160"
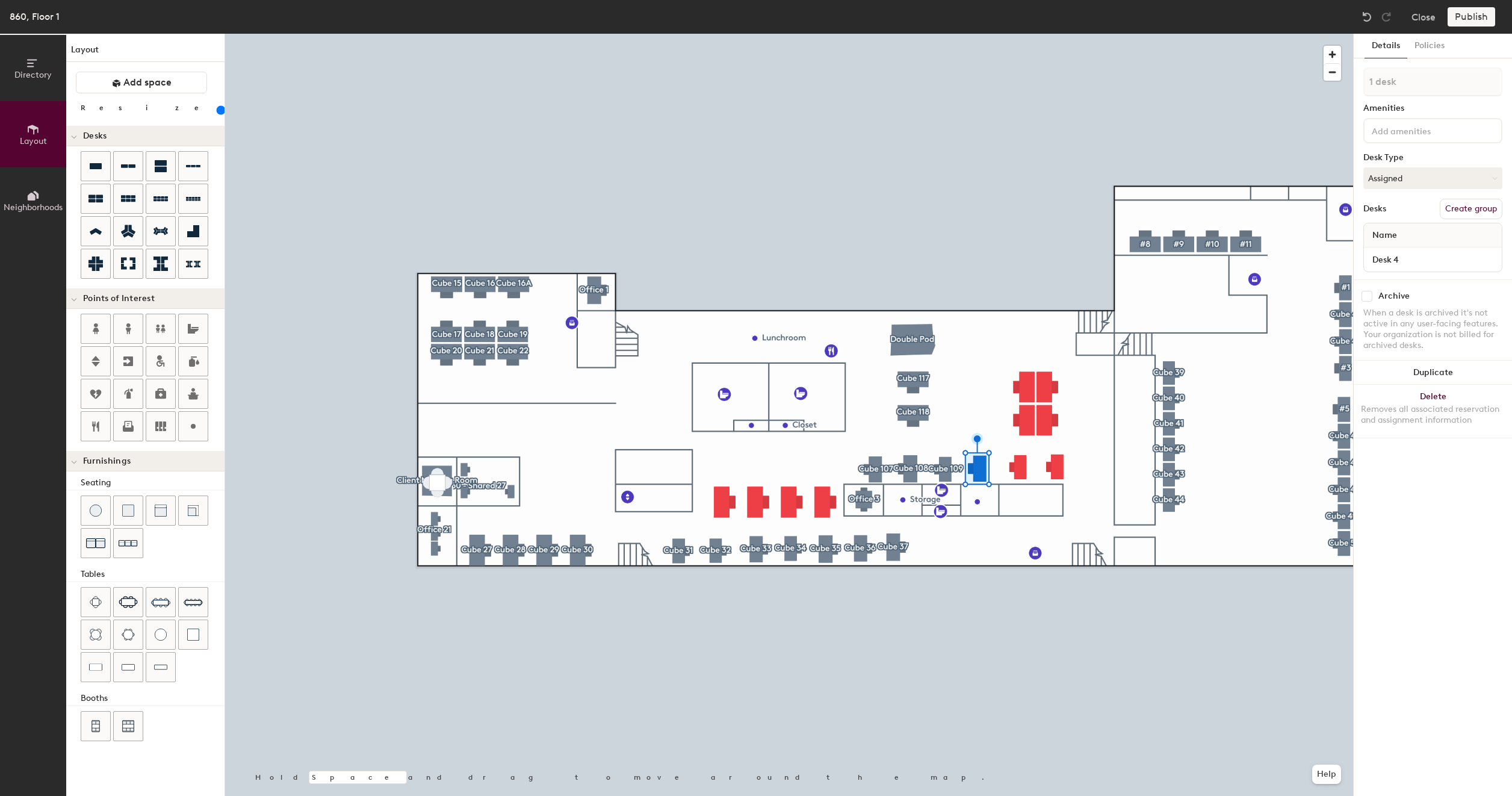
click at [1471, 206] on button "Create group" at bounding box center [1471, 209] width 63 height 21
click at [1409, 80] on input "Pod 67" at bounding box center [1433, 81] width 139 height 29
type input "Cube 100"
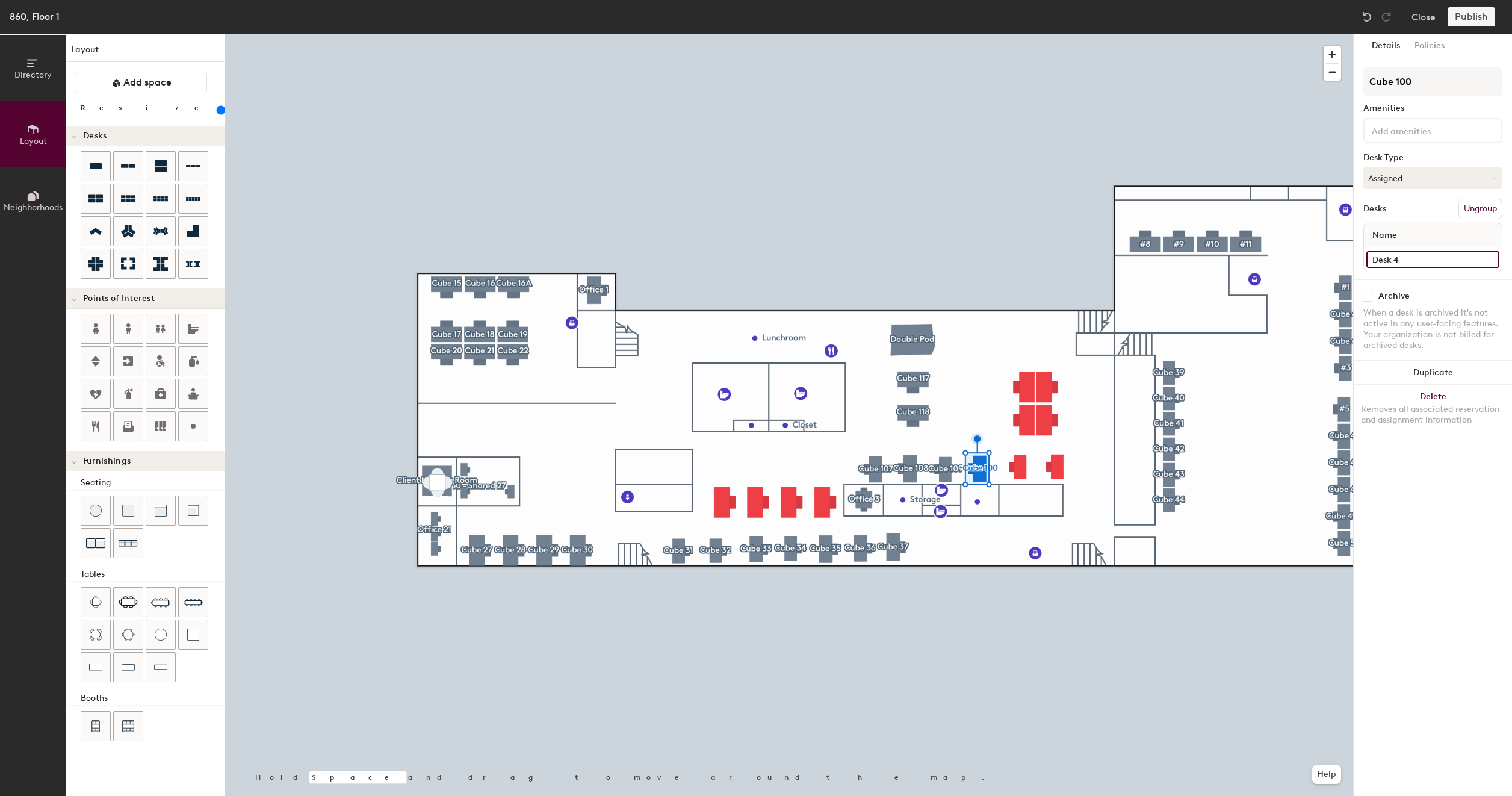
click at [1398, 264] on input "Desk 4" at bounding box center [1432, 259] width 133 height 17
paste input "860 - Cube 117"
type input "860 - Cube 110"
click at [1470, 205] on button "Create group" at bounding box center [1471, 209] width 63 height 21
type input "160"
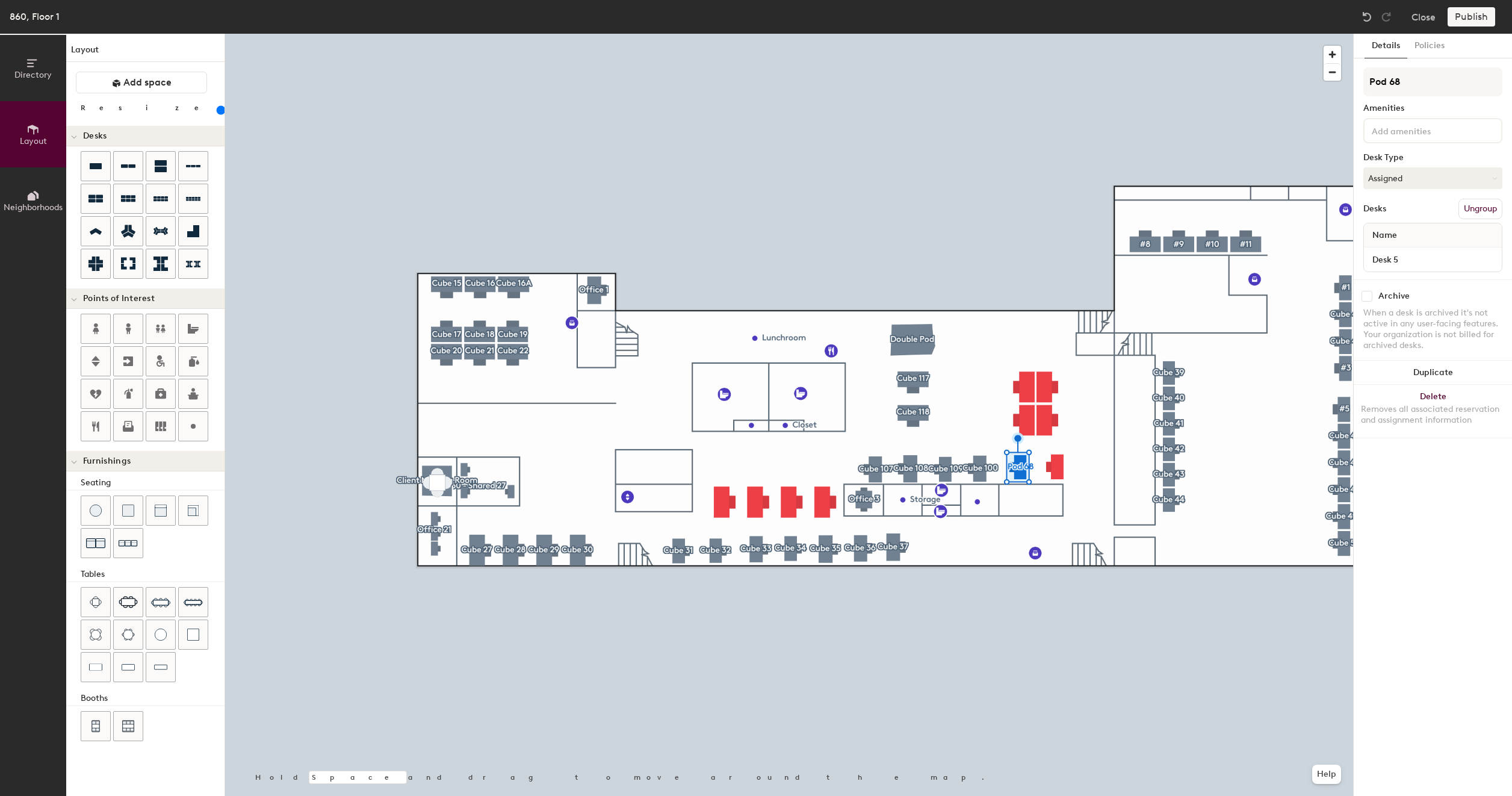
type input "Pod 6"
type input "160"
type input "P"
type input "160"
type input "C"
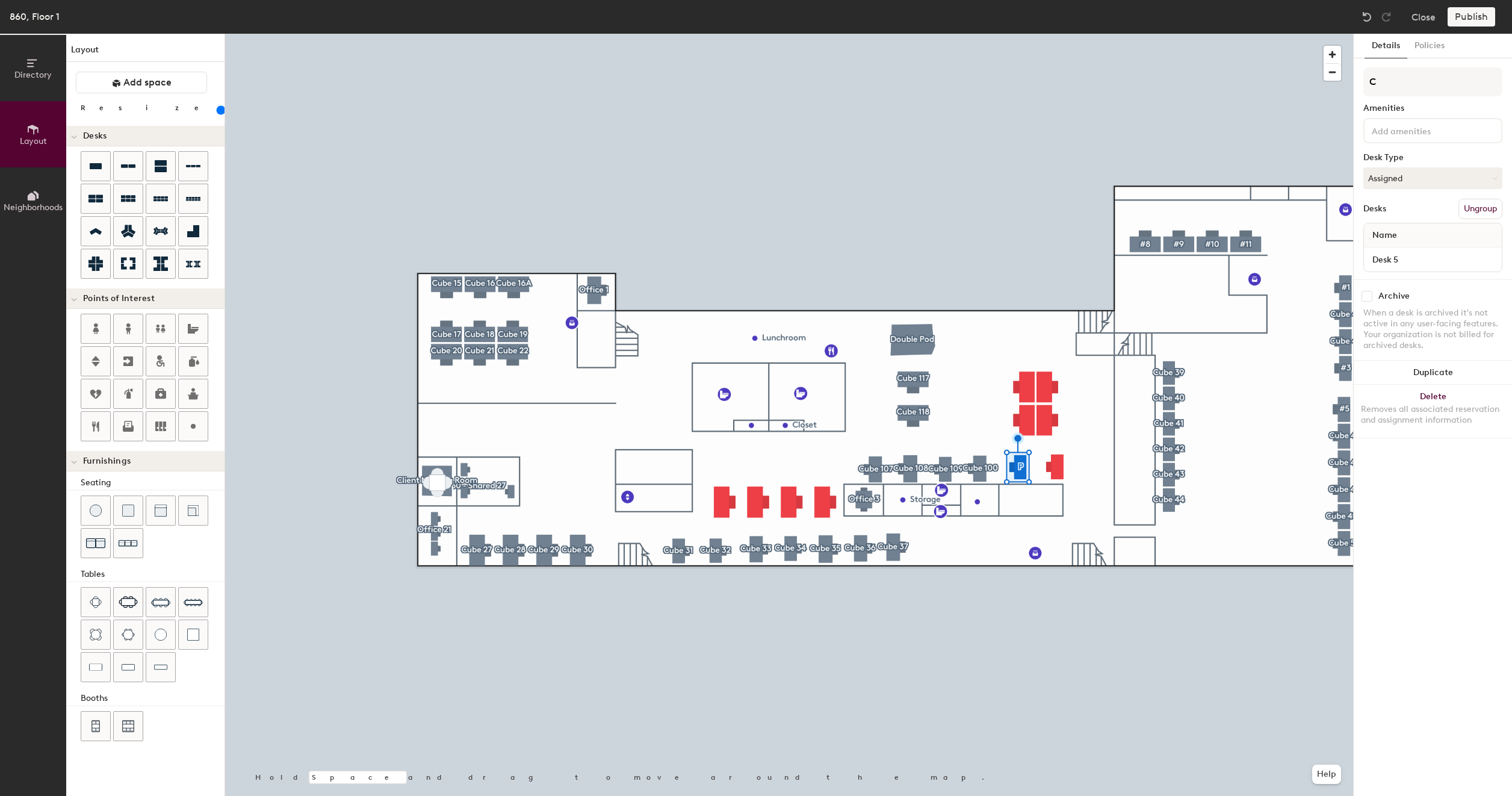
type input "160"
type input "Cu"
type input "160"
type input "Cub"
type input "160"
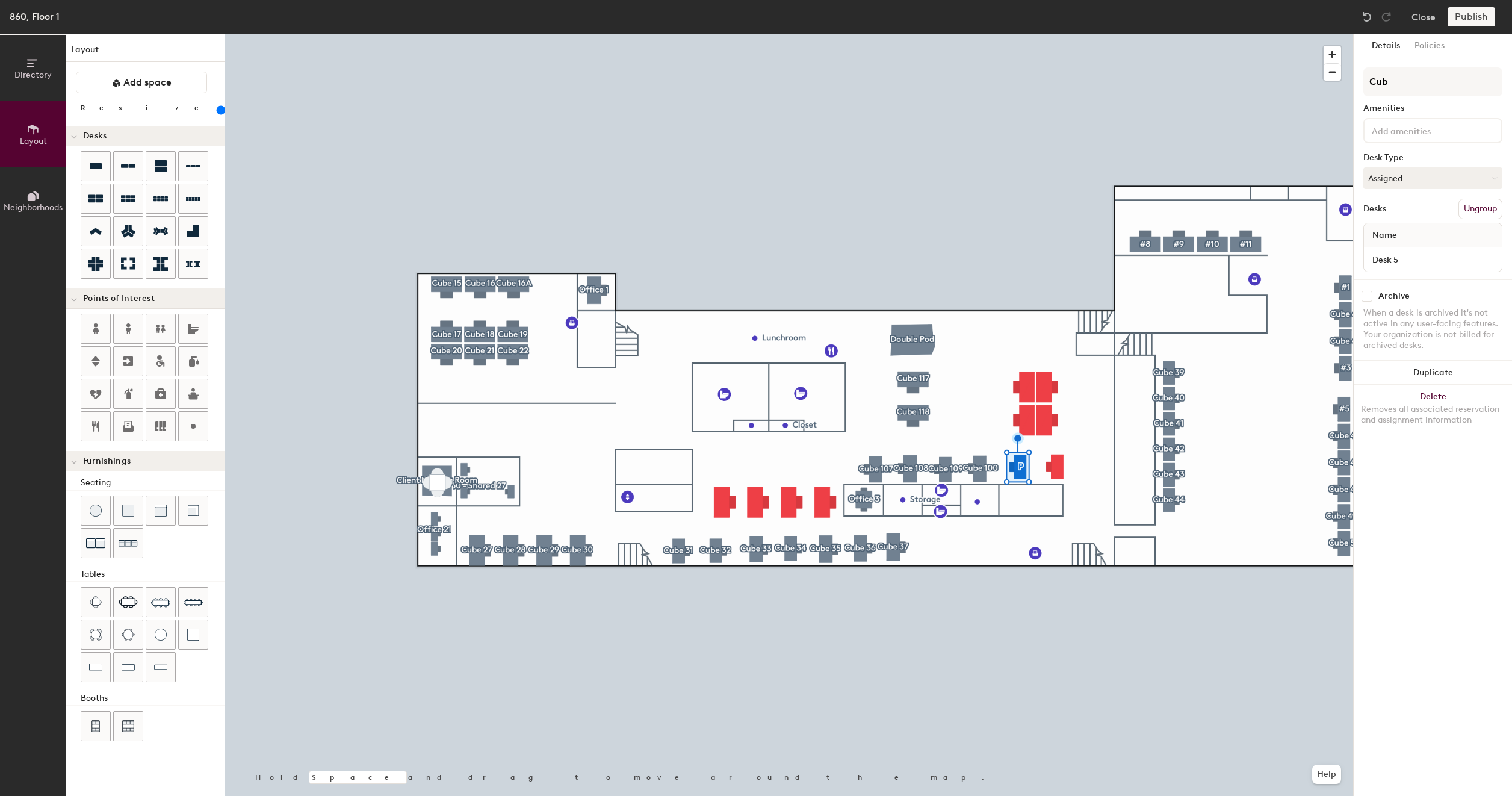
type input "Cube"
type input "160"
type input "Cube"
type input "160"
type input "Cube 1"
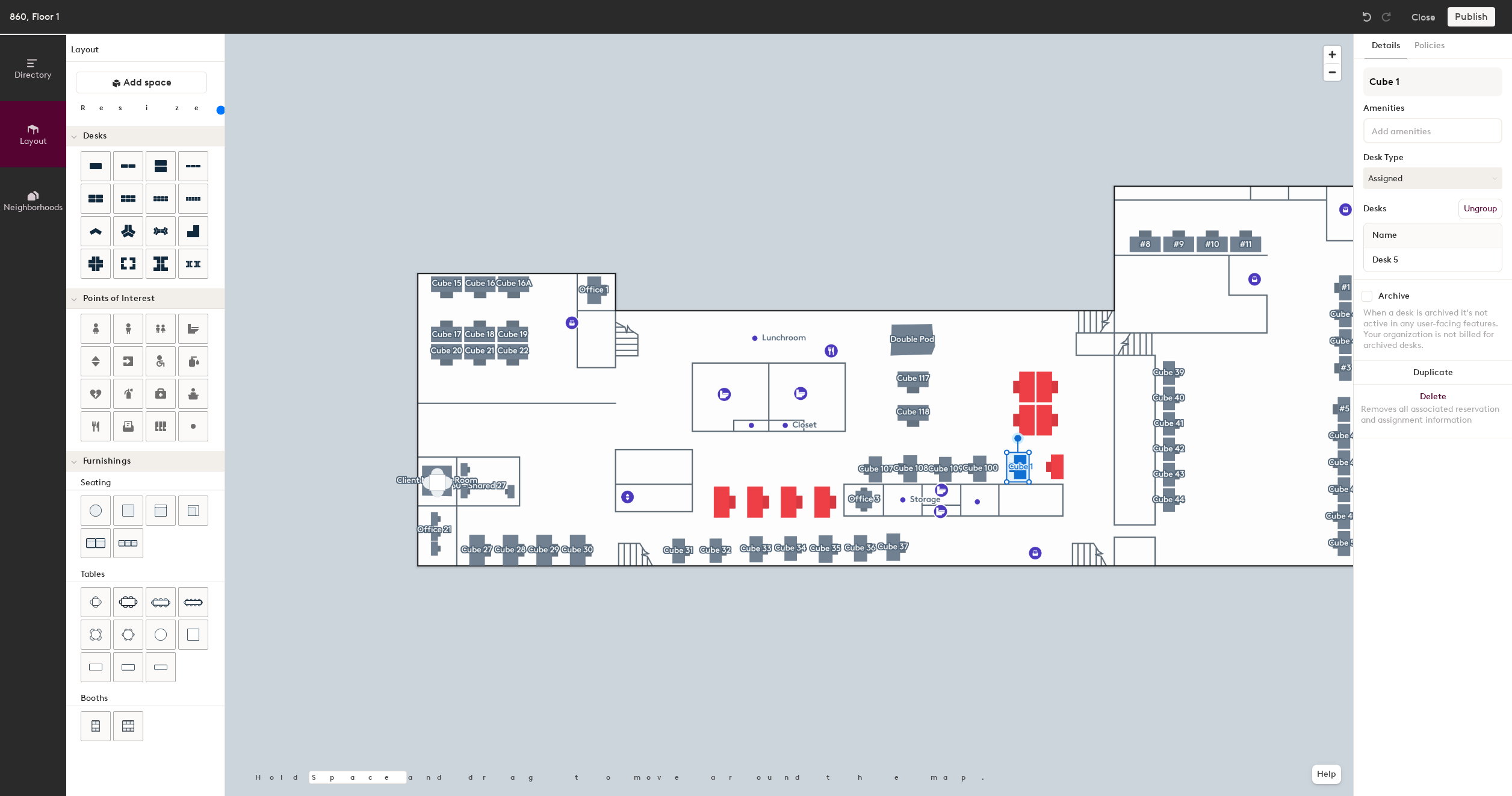
type input "160"
type input "Cube 11"
type input "160"
type input "Cube 111"
type input "160"
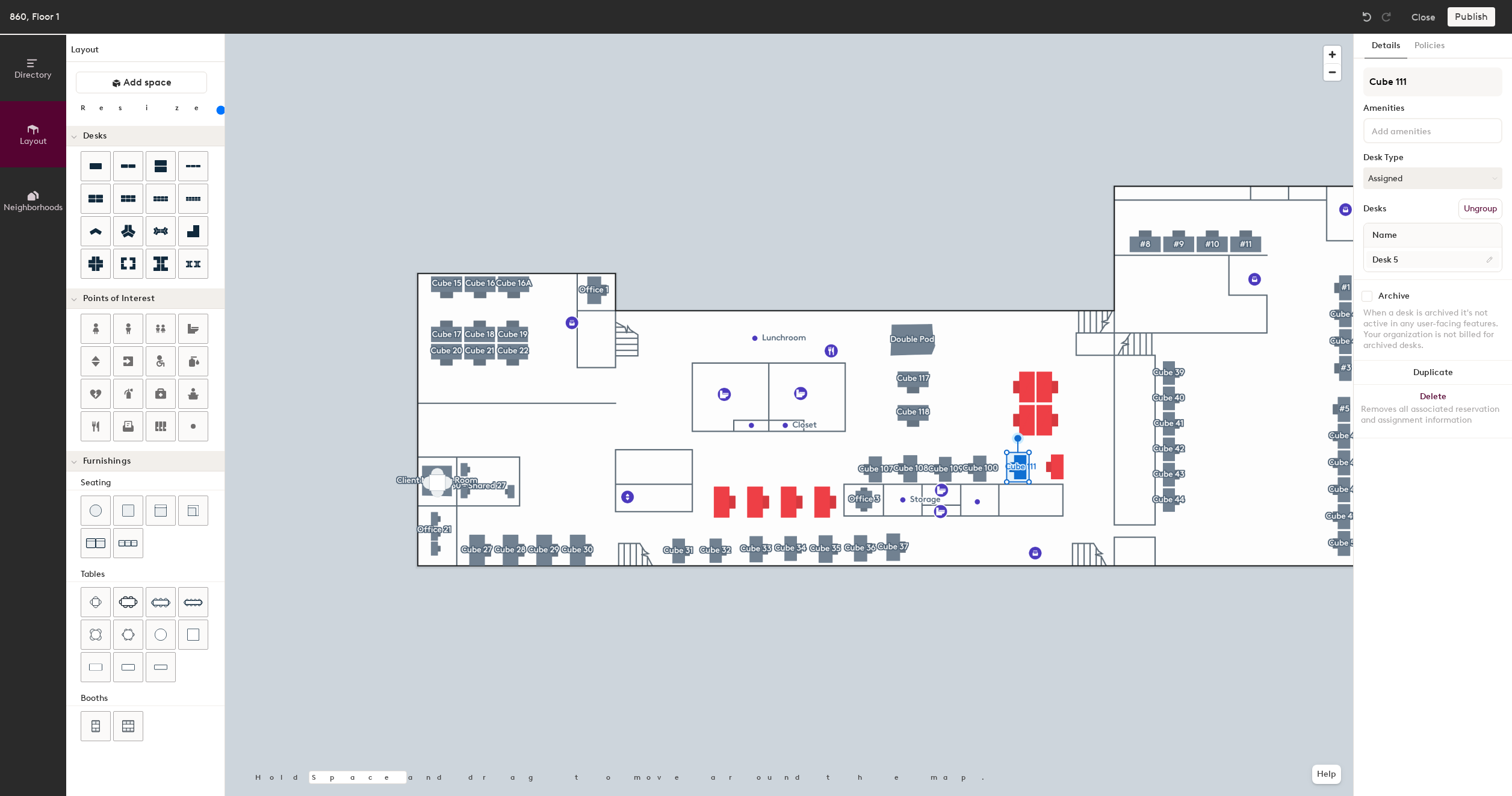
type input "Cube 111"
type input "160"
click at [1421, 262] on input "Desk 5" at bounding box center [1432, 259] width 133 height 17
paste input "860 - Cube 117"
type input "860 - Cube 117"
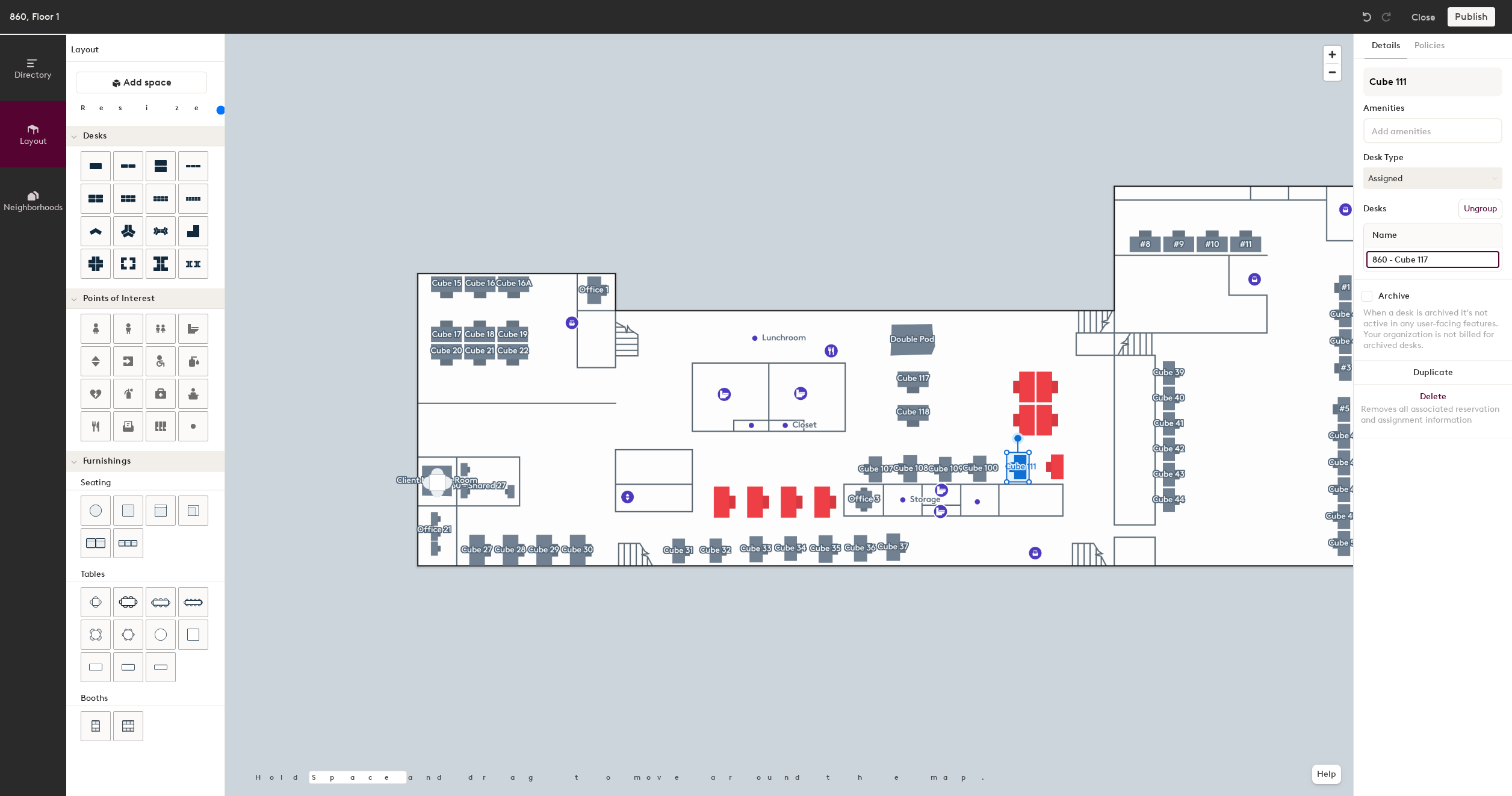
type input "160"
type input "860 - Cube 11"
type input "160"
type input "860 - Cube 111"
type input "160"
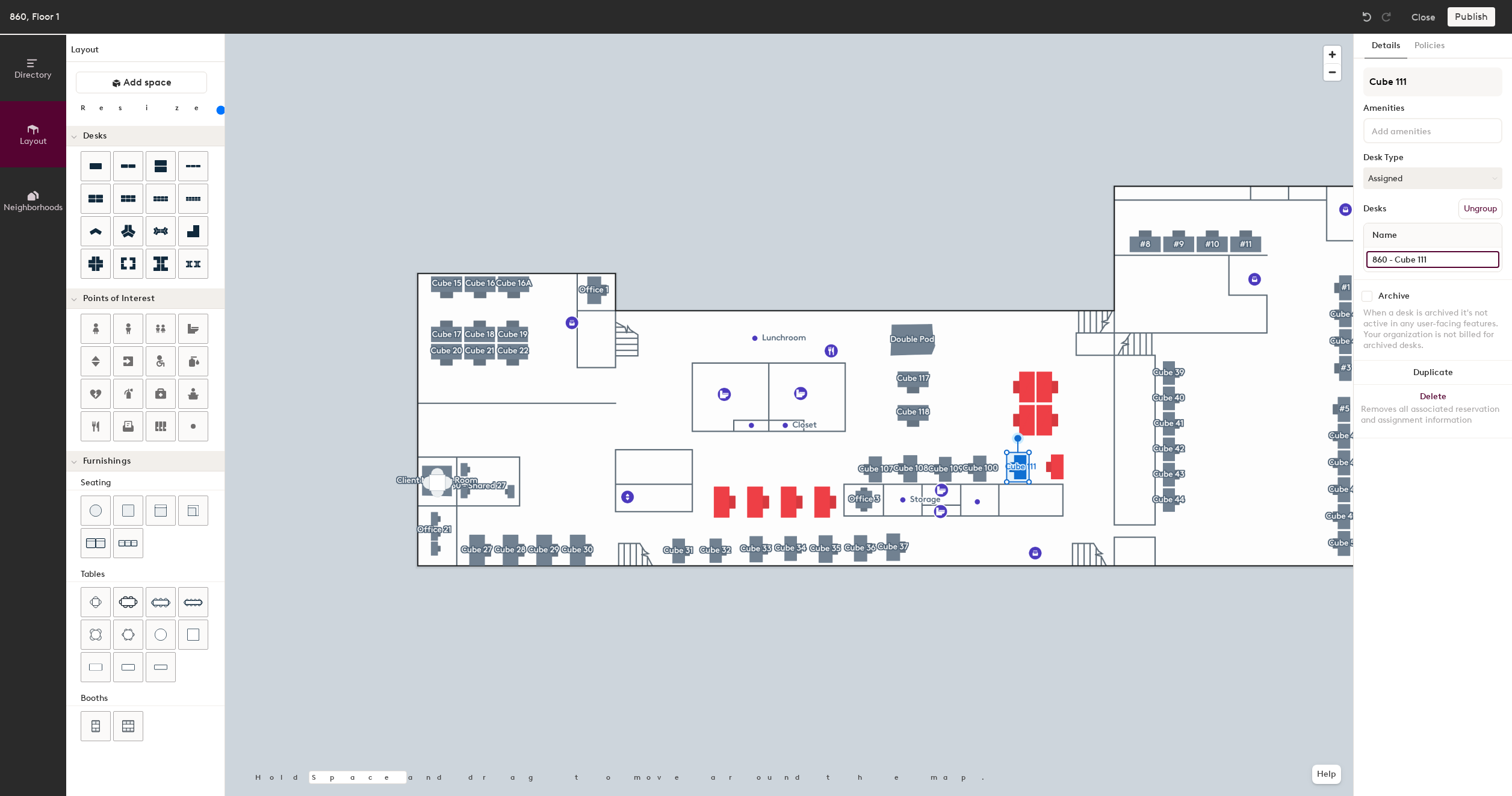
type input "860 - Cube 111"
click at [1456, 212] on button "Create group" at bounding box center [1471, 209] width 63 height 21
type input "160"
click at [1461, 206] on button "Create group" at bounding box center [1471, 209] width 63 height 21
type input "200"
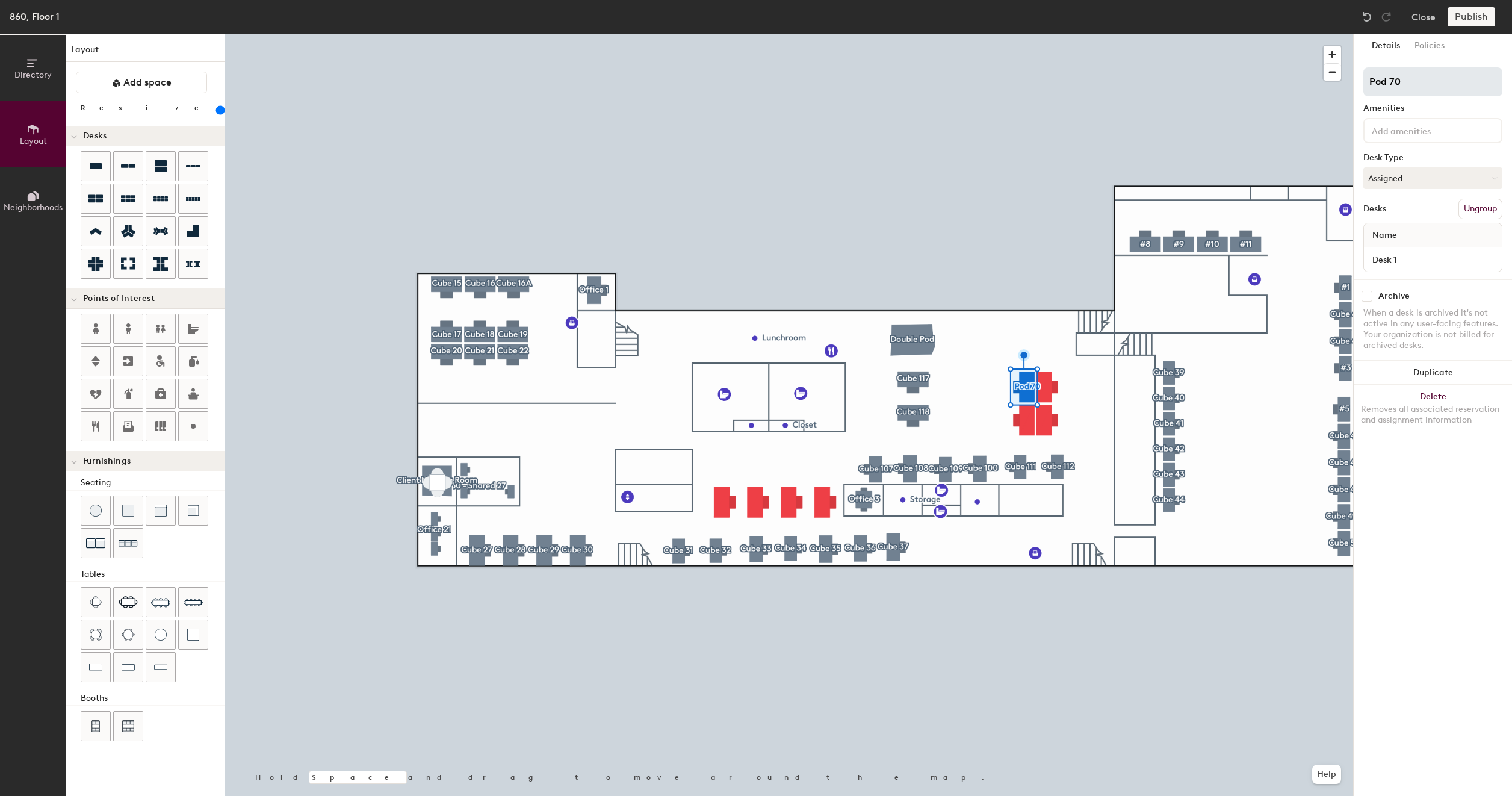
type input "Pod 7"
type input "200"
type input "P"
type input "200"
type input "C"
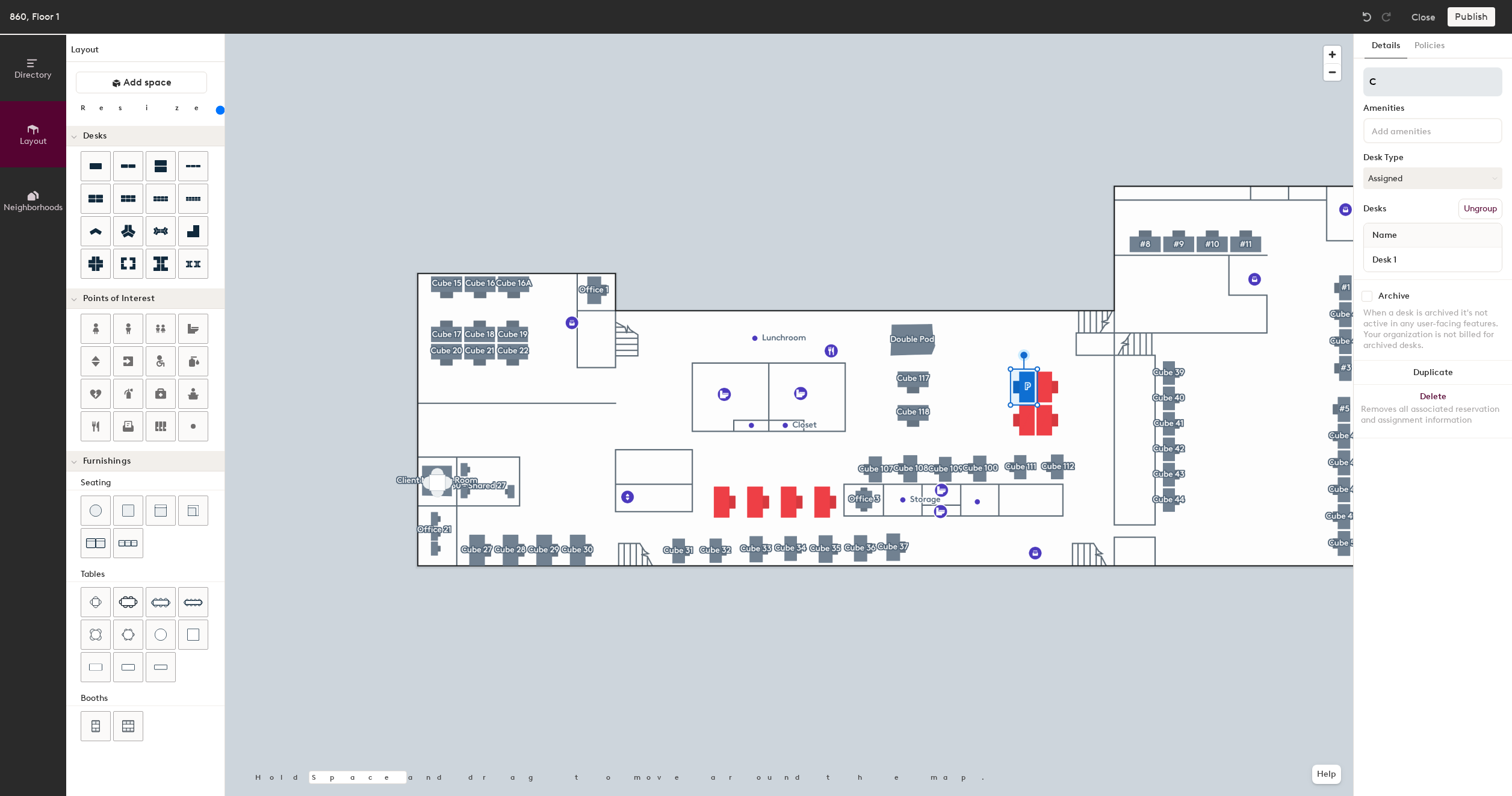
type input "200"
type input "Cu"
type input "200"
type input "Cub"
type input "200"
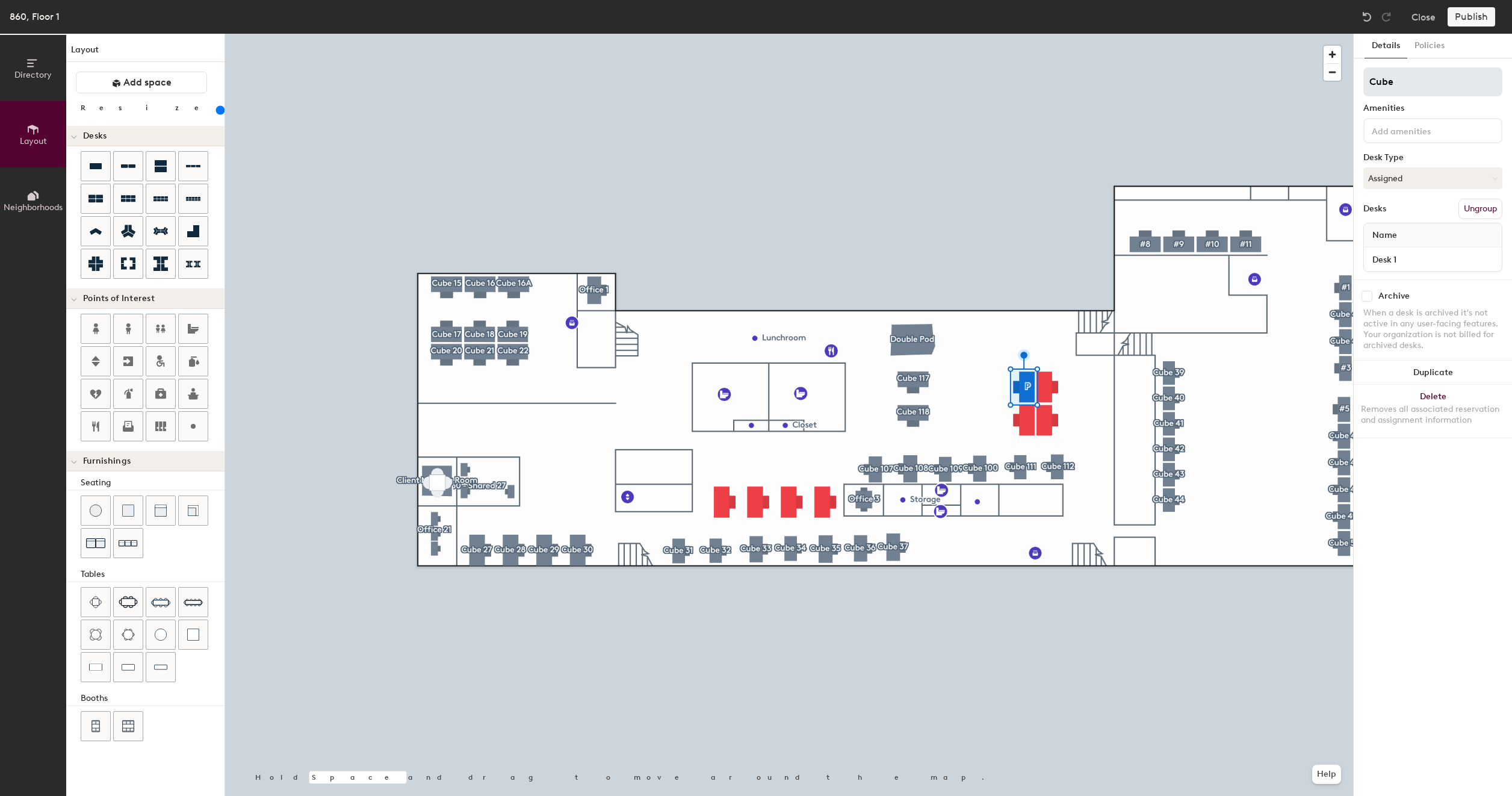
type input "Cube"
type input "200"
type input "Cube 1"
type input "200"
type input "Cube 11"
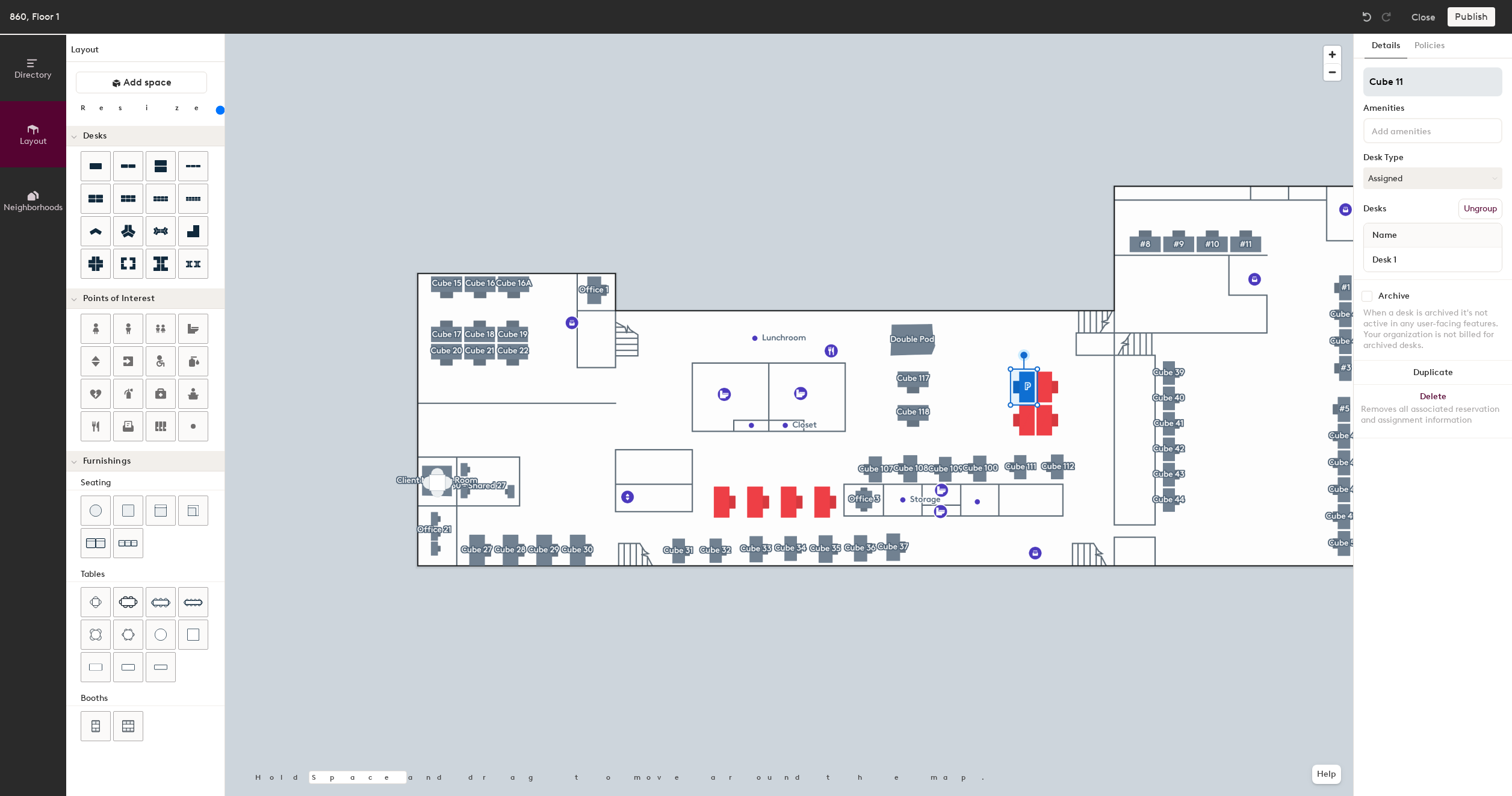
type input "200"
type input "Cube 115"
type input "200"
type input "Cube 115"
type input "200"
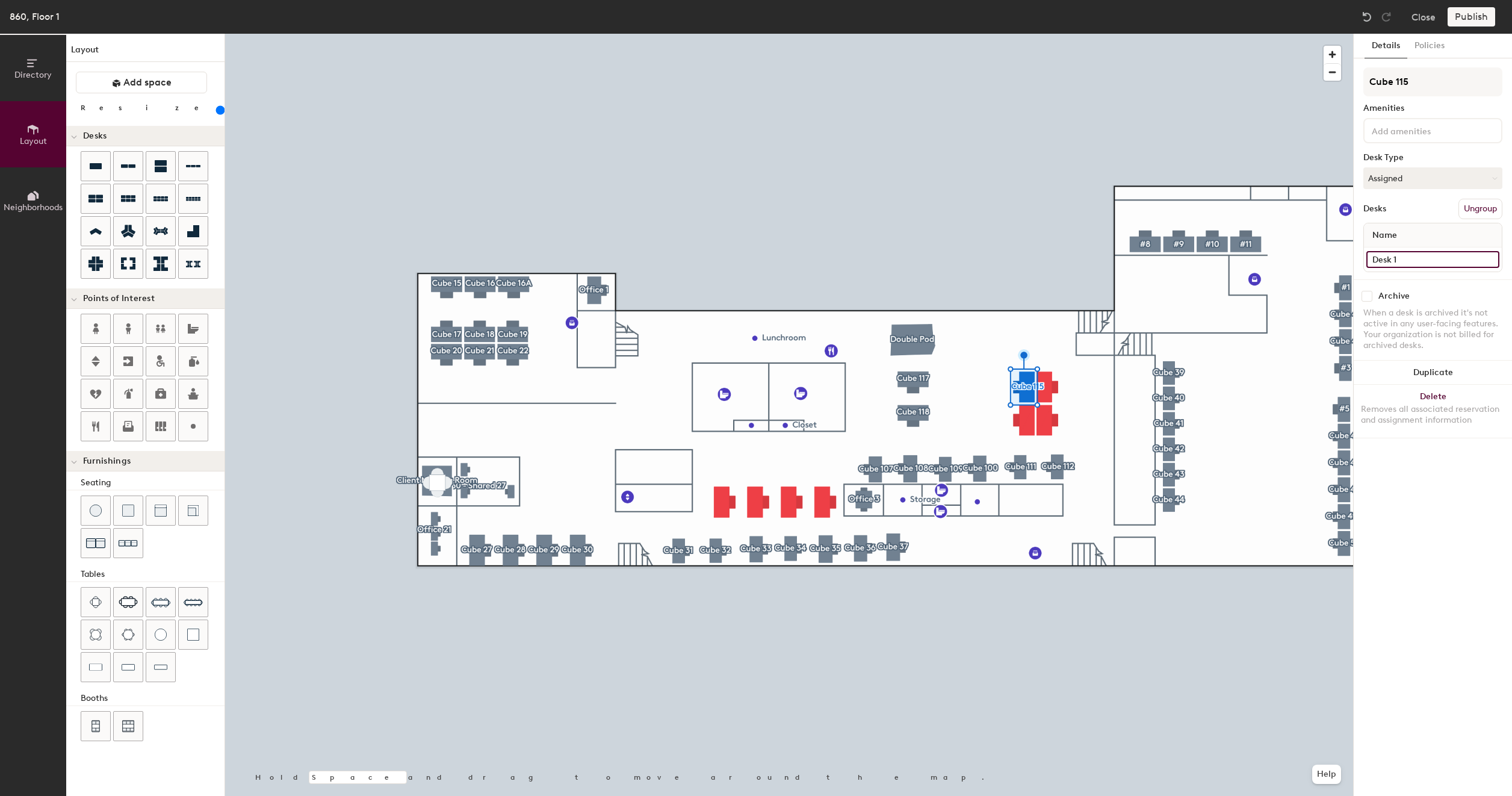
click at [1407, 260] on input "Desk 1" at bounding box center [1432, 259] width 133 height 17
paste input "860 - Cube 117"
type input "860 - Cube 117"
type input "200"
type input "860 - Cube 11"
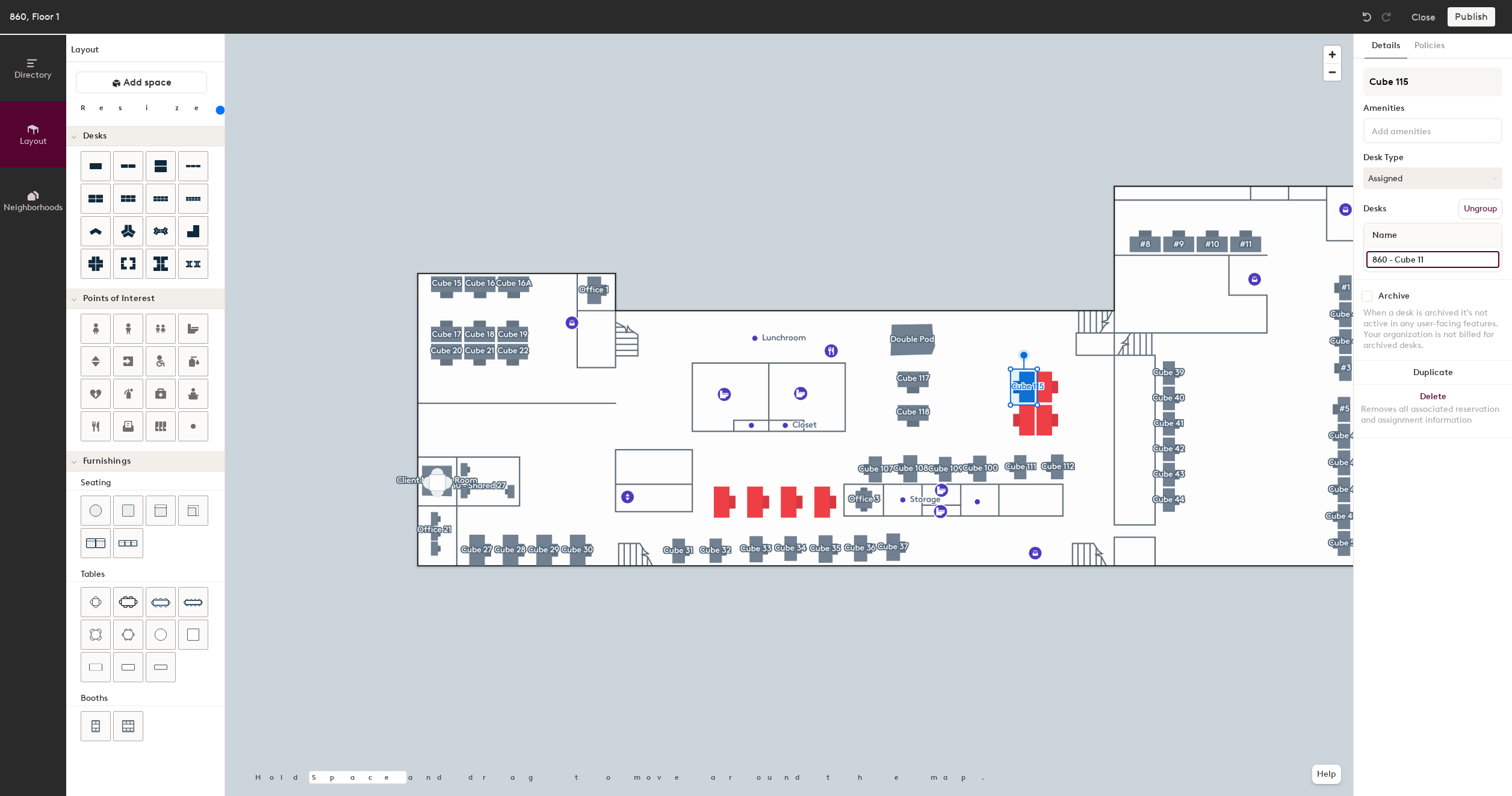
type input "200"
type input "860 - Cube 115"
type input "200"
type input "860 - Cube 115"
click at [1448, 206] on button "Create group" at bounding box center [1471, 209] width 63 height 21
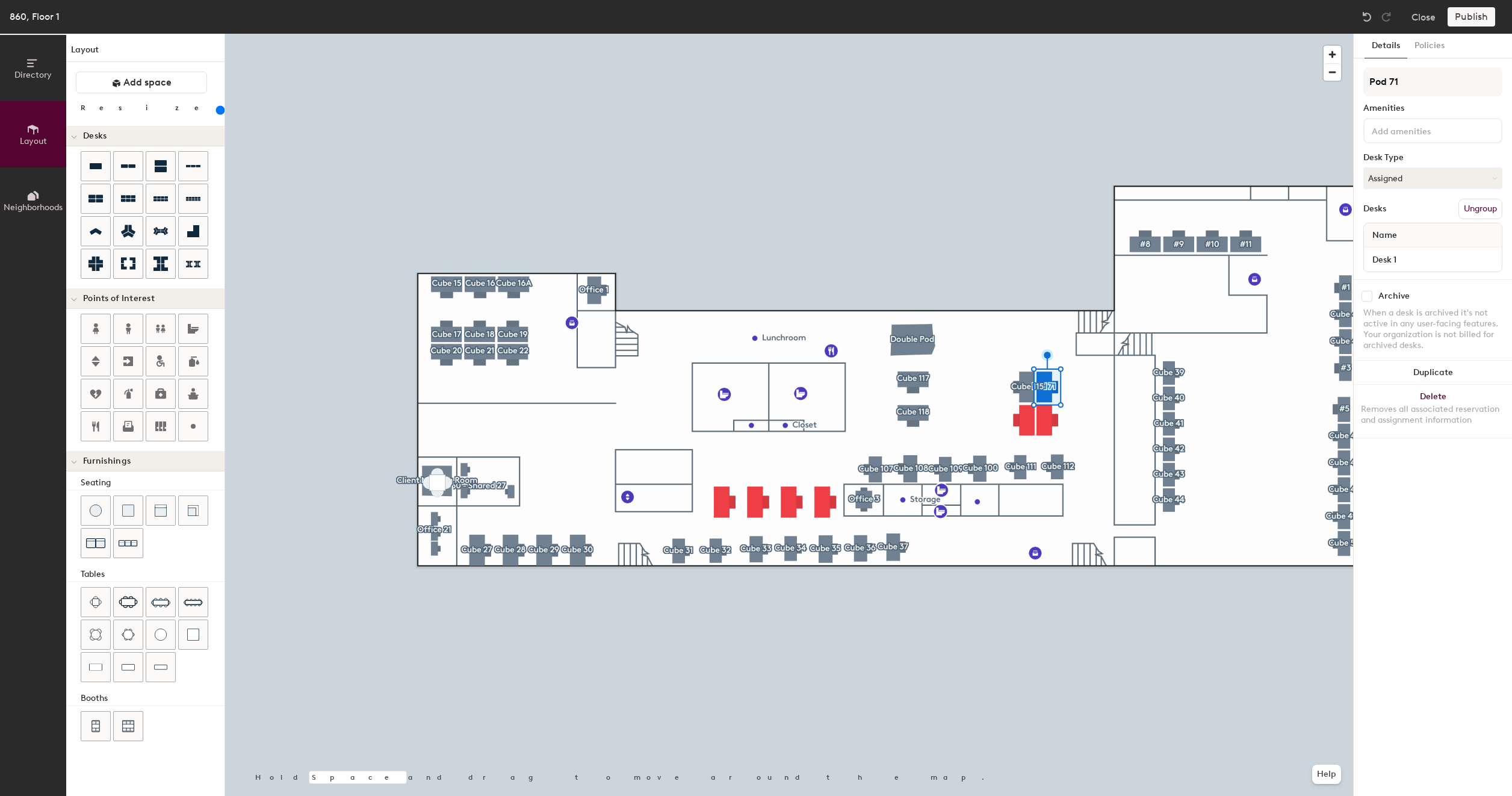
type input "200"
type input "Pod 7"
type input "200"
type input "P"
type input "200"
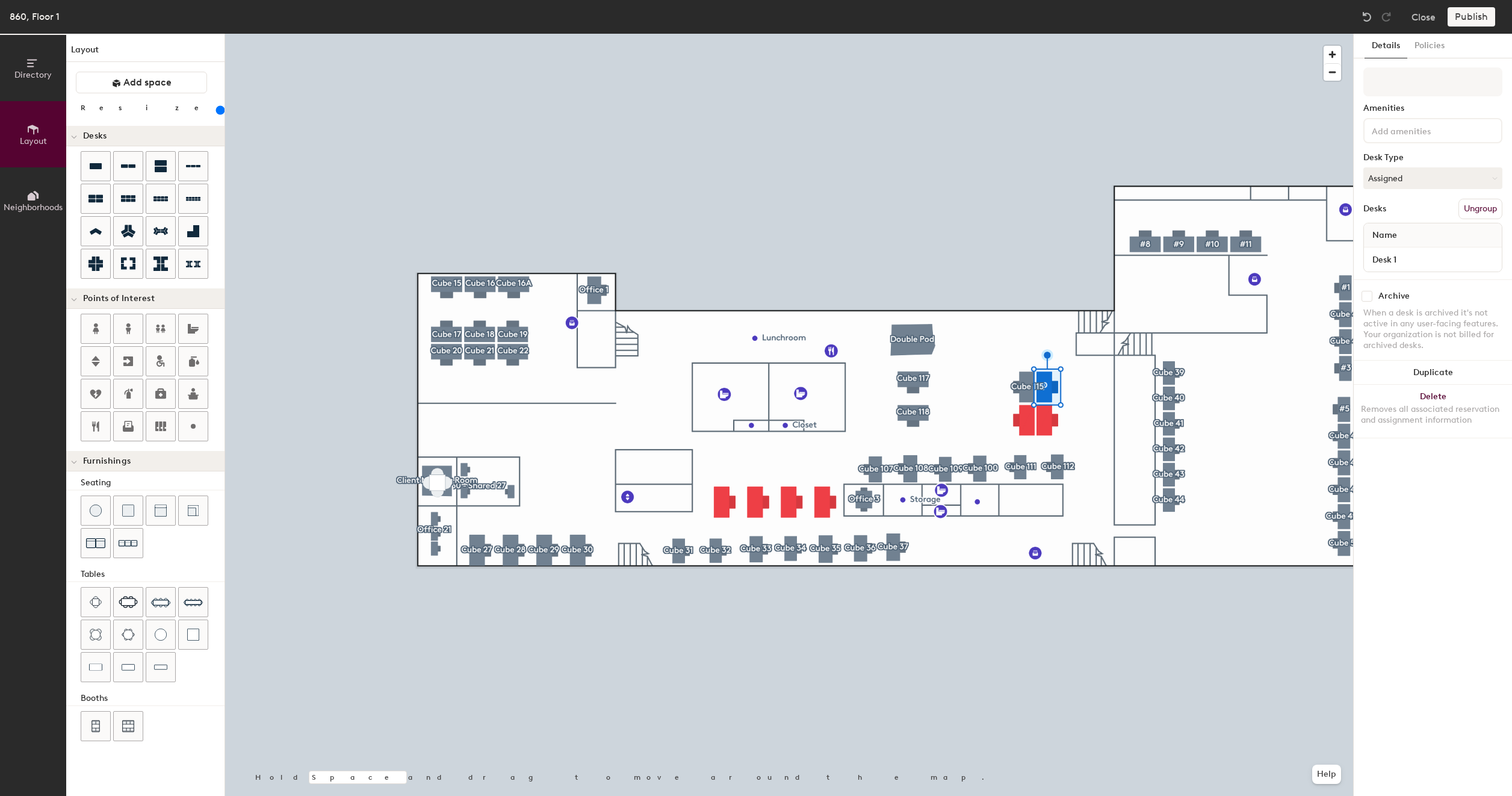
type input "C"
type input "200"
type input "Cu"
type input "200"
type input "Cub"
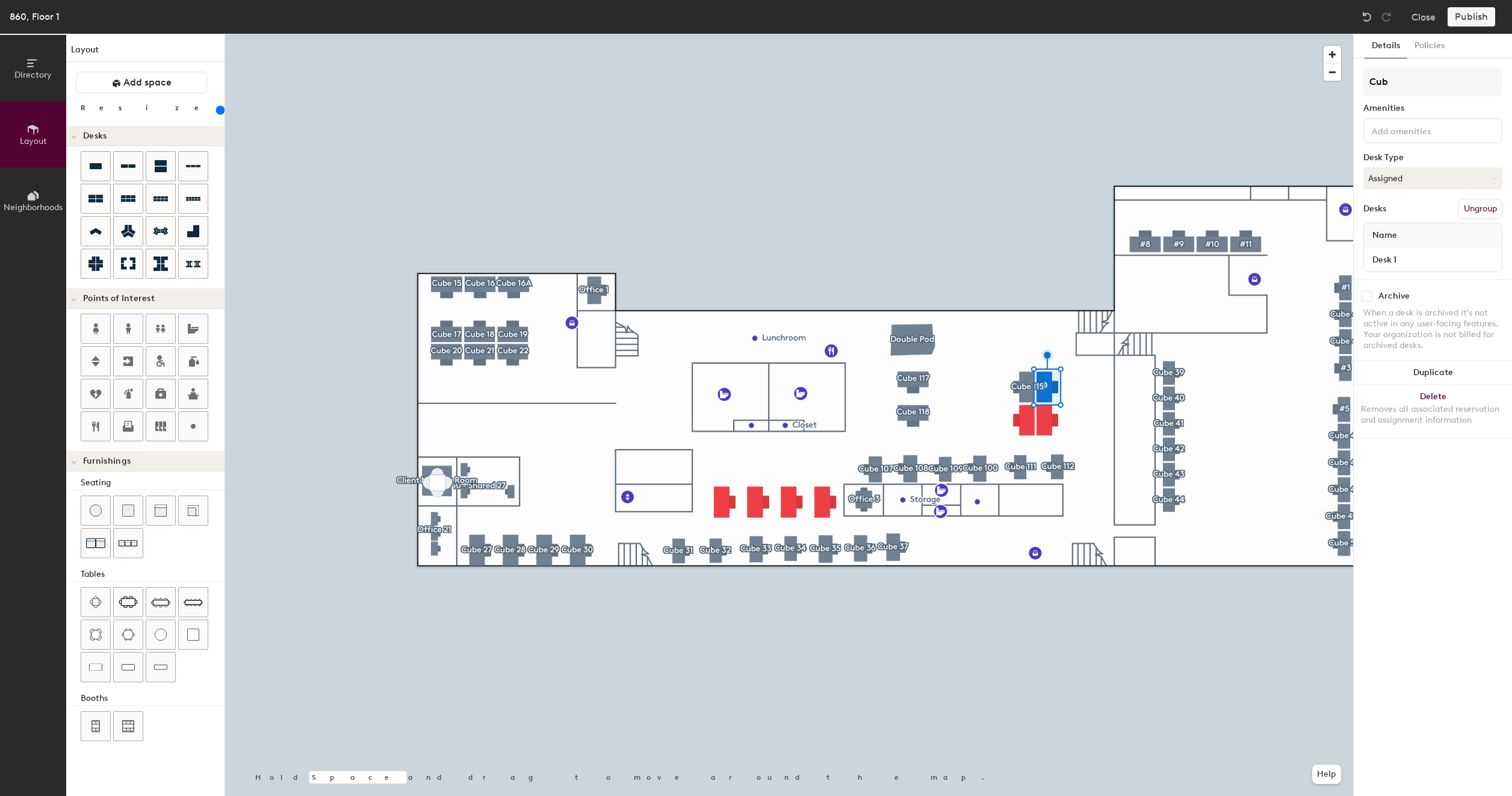
type input "200"
type input "Cube"
type input "200"
type input "Cube 1"
type input "200"
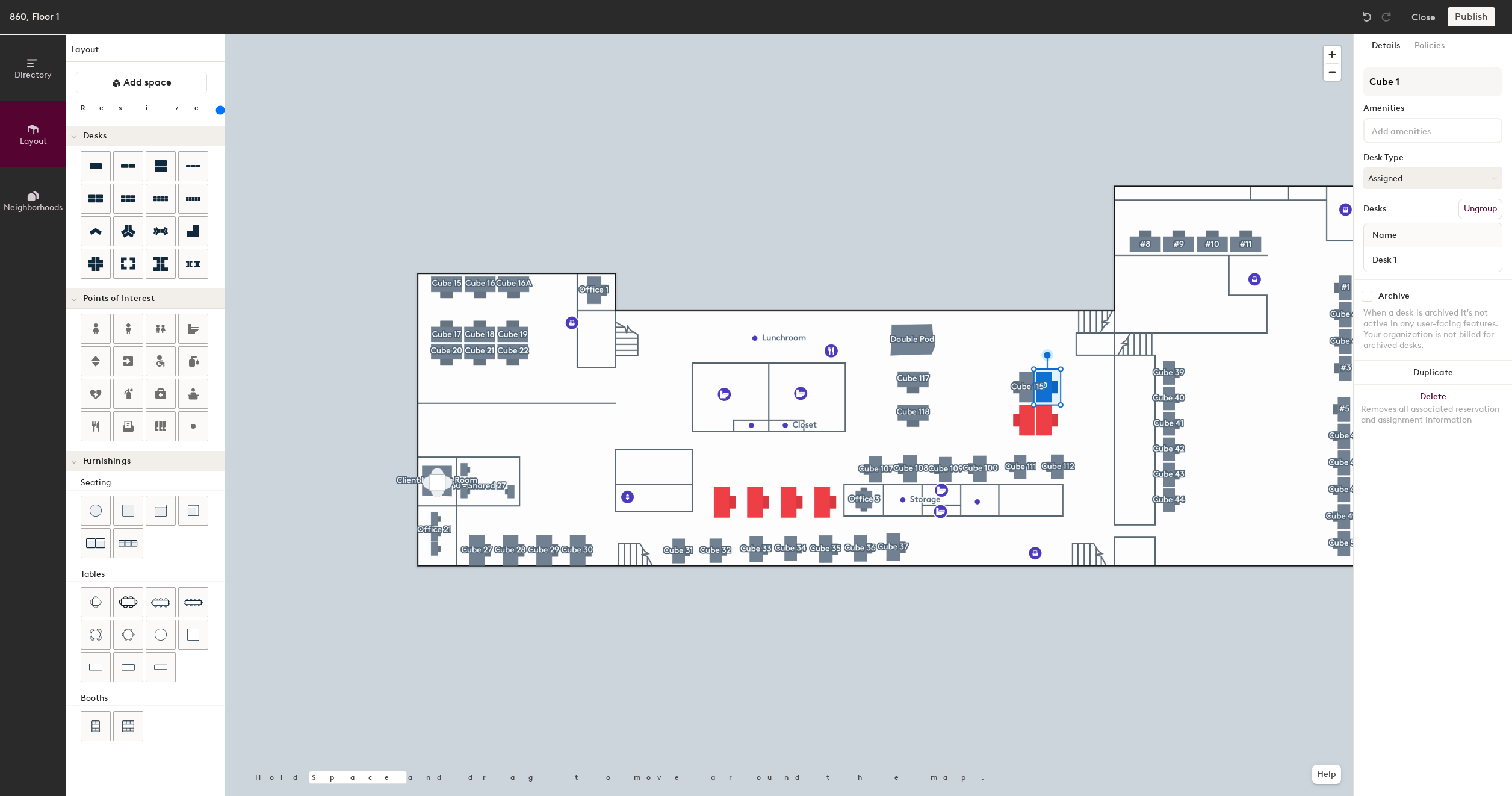
type input "Cube 11"
type input "200"
type input "Cube 113"
type input "200"
type input "Cube 113"
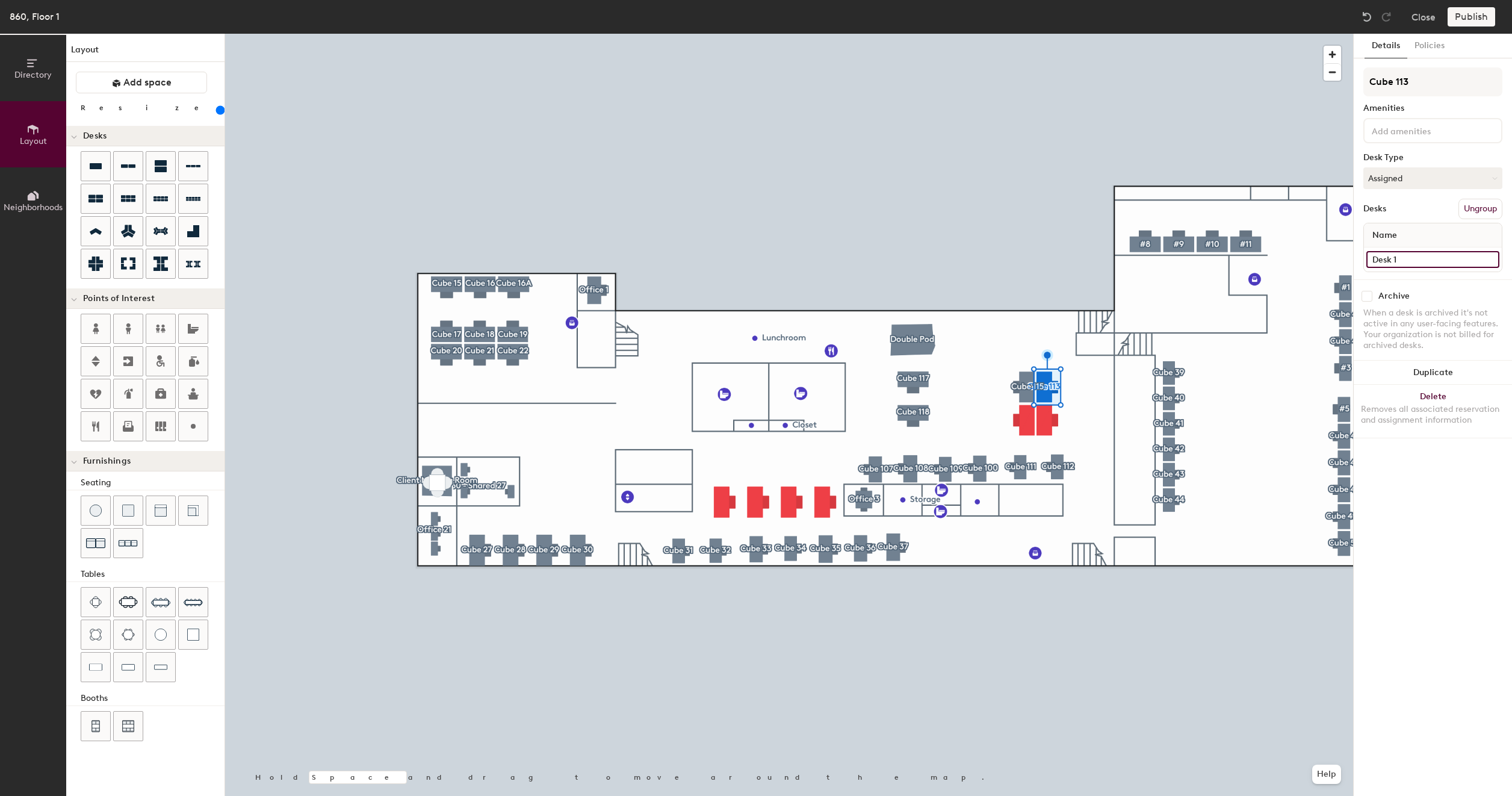
type input "200"
click at [1407, 260] on input "Desk 1" at bounding box center [1432, 259] width 133 height 17
paste input "860 - Cube 117"
type input "860 - Cube 117"
type input "200"
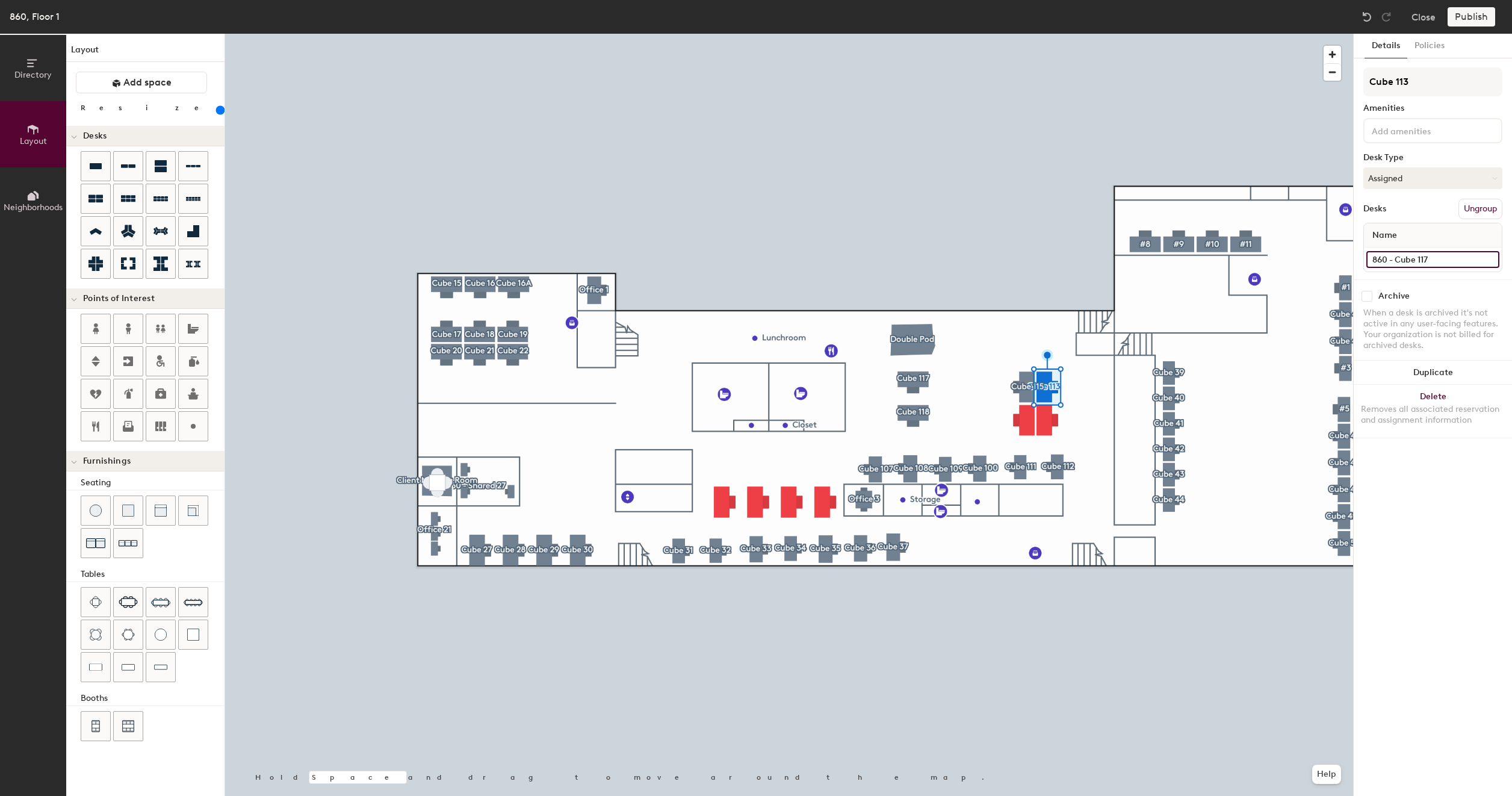
type input "860 - Cube 11"
type input "200"
type input "860 - Cube 113"
type input "200"
type input "860 - Cube 113"
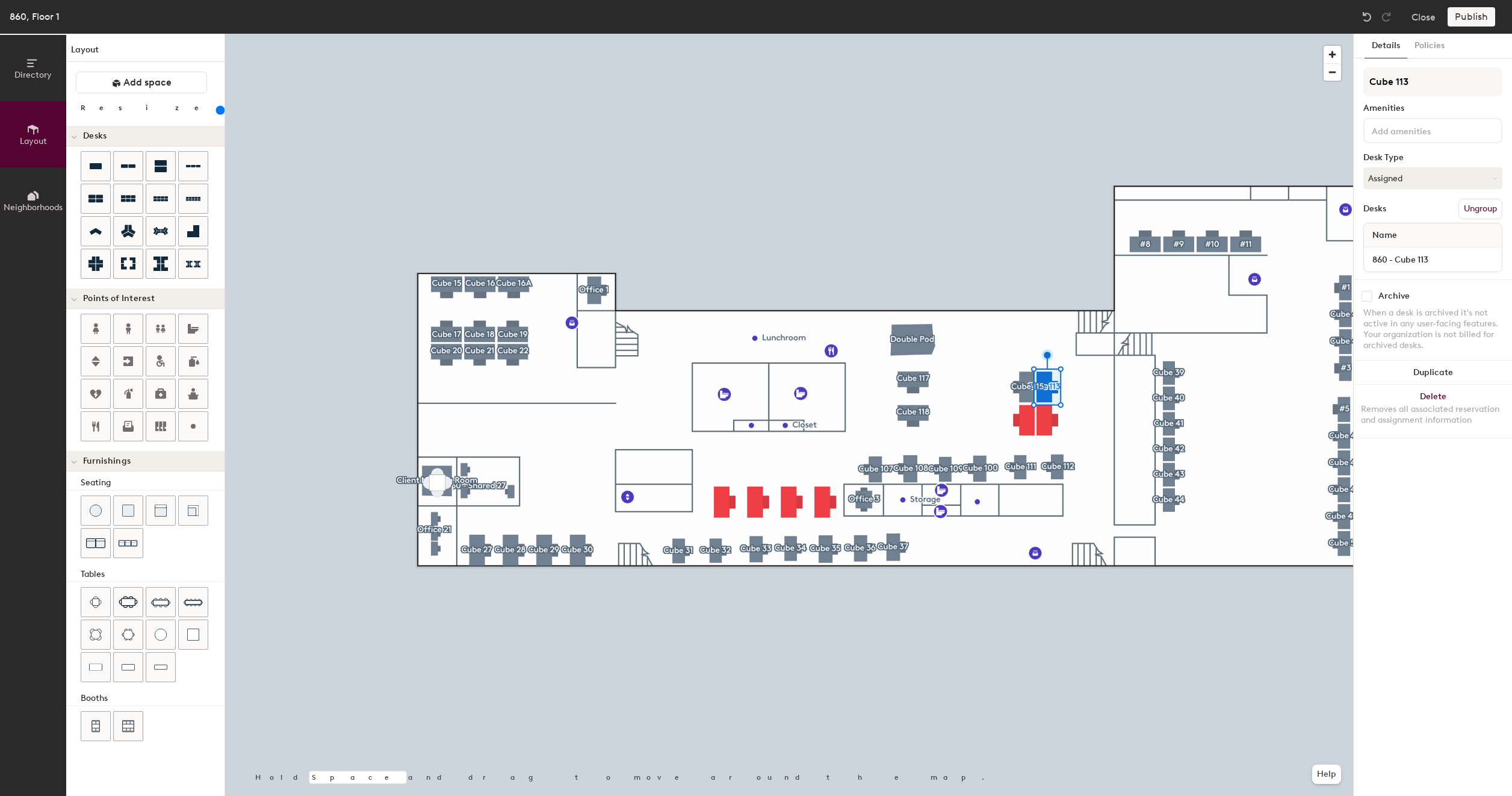
click at [1043, 33] on div at bounding box center [788, 33] width 1127 height 0
click at [1462, 214] on button "Create group" at bounding box center [1471, 209] width 63 height 21
click at [1427, 88] on input "Pod 72" at bounding box center [1433, 81] width 139 height 29
type input "200"
click at [1427, 88] on input "Pod 72" at bounding box center [1433, 81] width 139 height 29
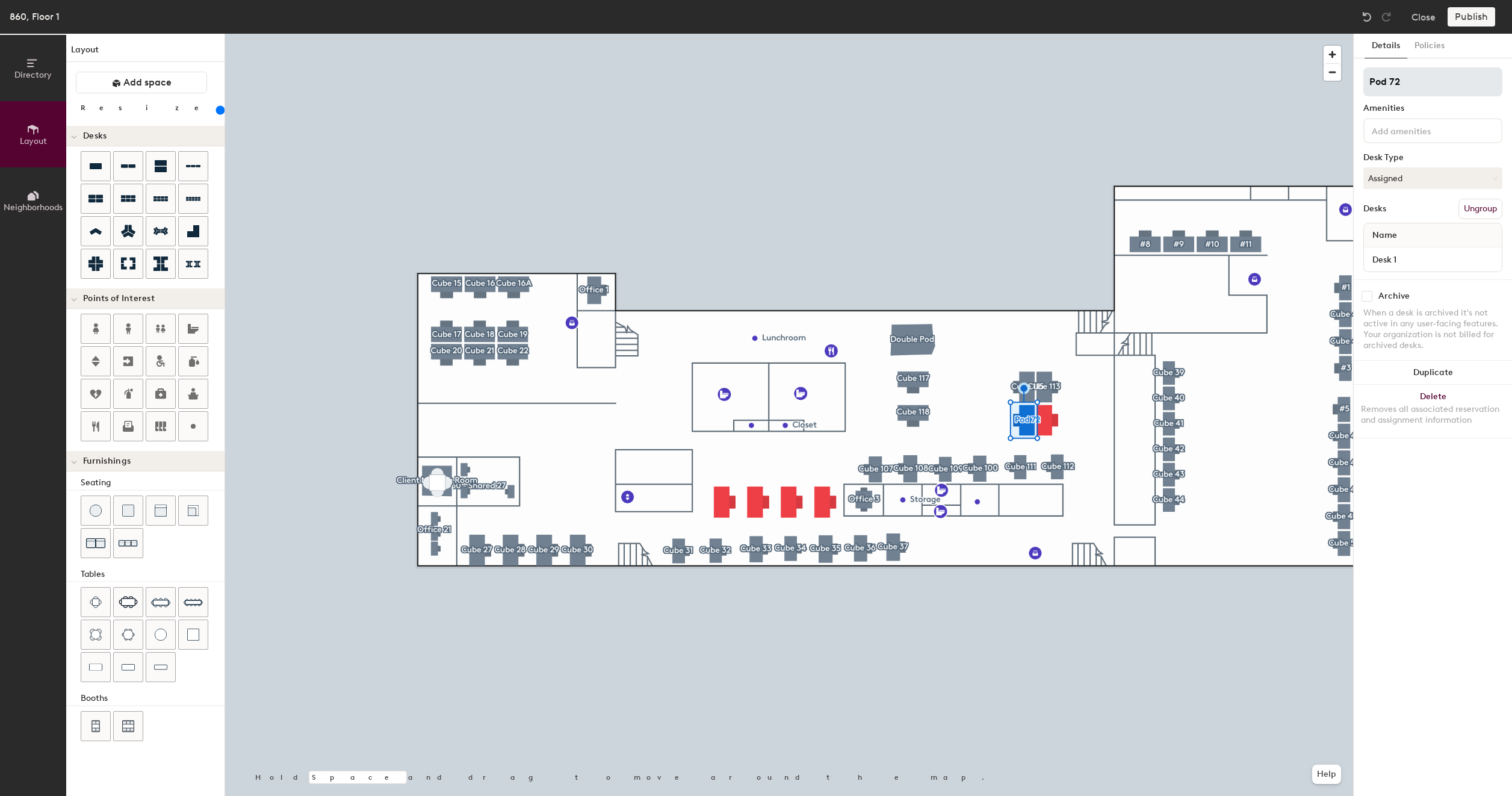
click at [1427, 88] on input "Pod 72" at bounding box center [1433, 81] width 139 height 29
type input "C"
type input "200"
type input "Cu"
type input "200"
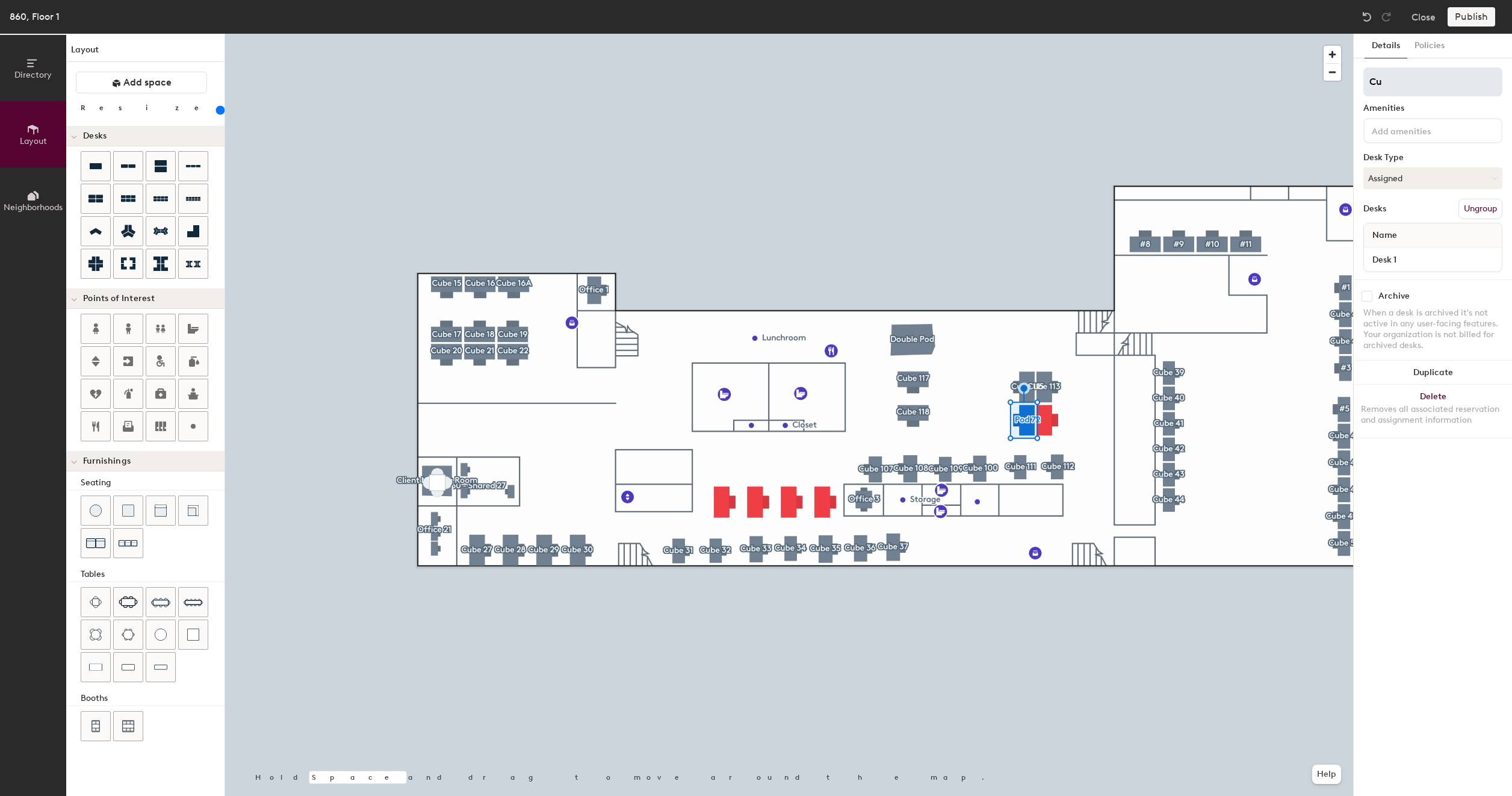
type input "Cub"
type input "200"
type input "Cube"
type input "200"
type input "Cube 1"
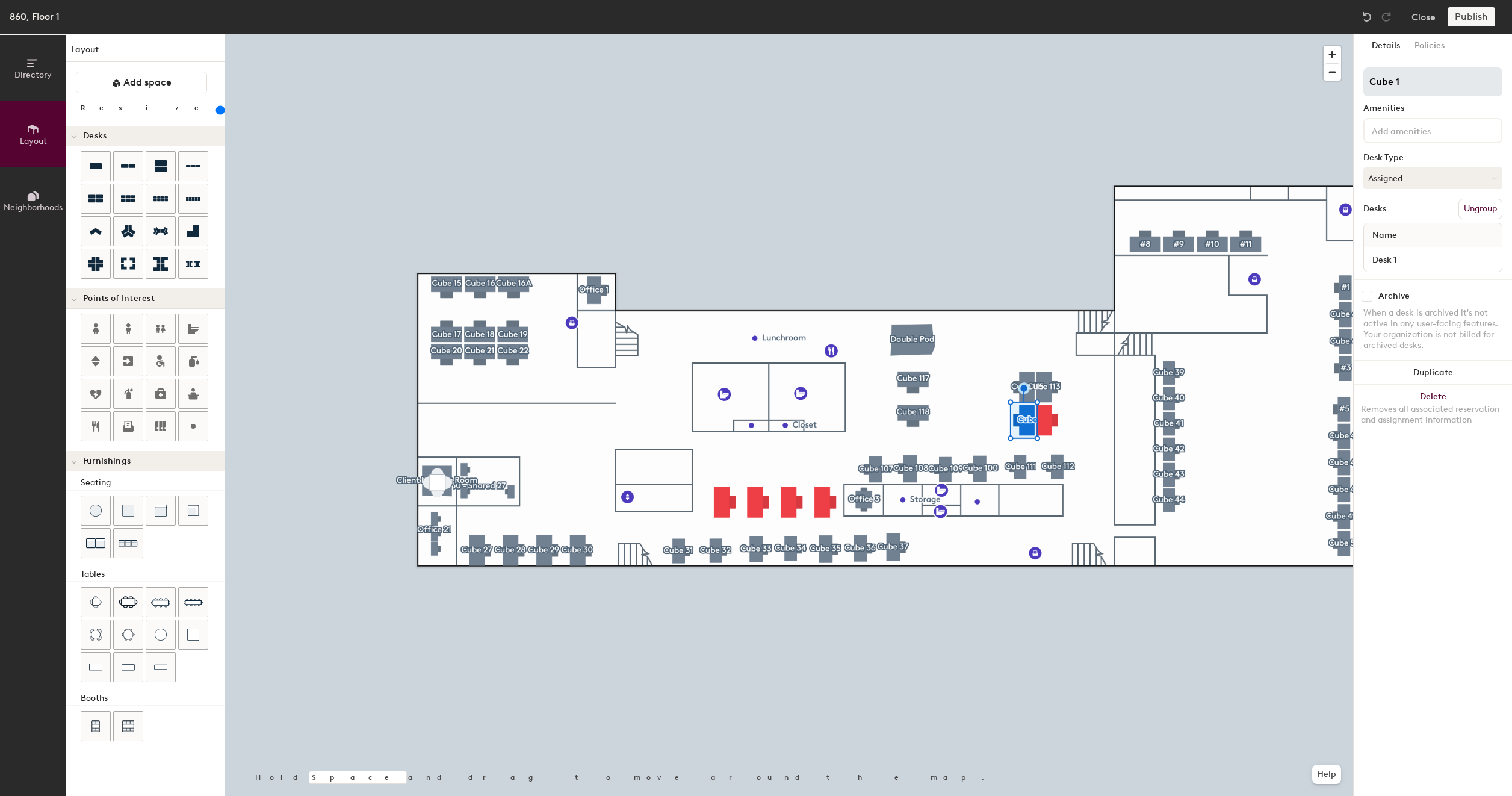
type input "200"
type input "Cube 11"
type input "200"
type input "Cube 116"
type input "200"
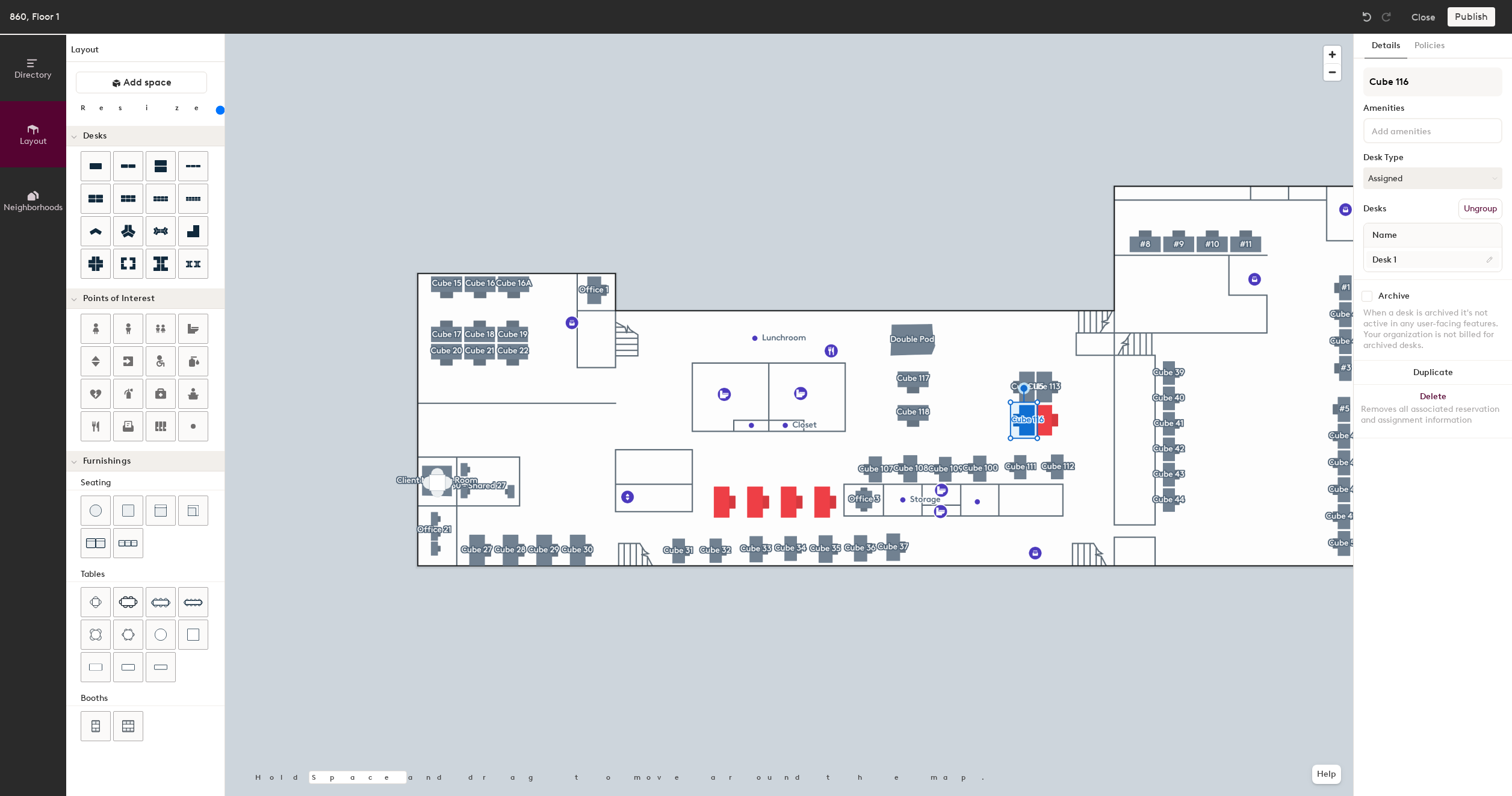
type input "Cube 116"
type input "200"
click at [1409, 260] on input "Desk 1" at bounding box center [1432, 259] width 133 height 17
paste input "860 - Cube 117"
type input "860 - Cube 117"
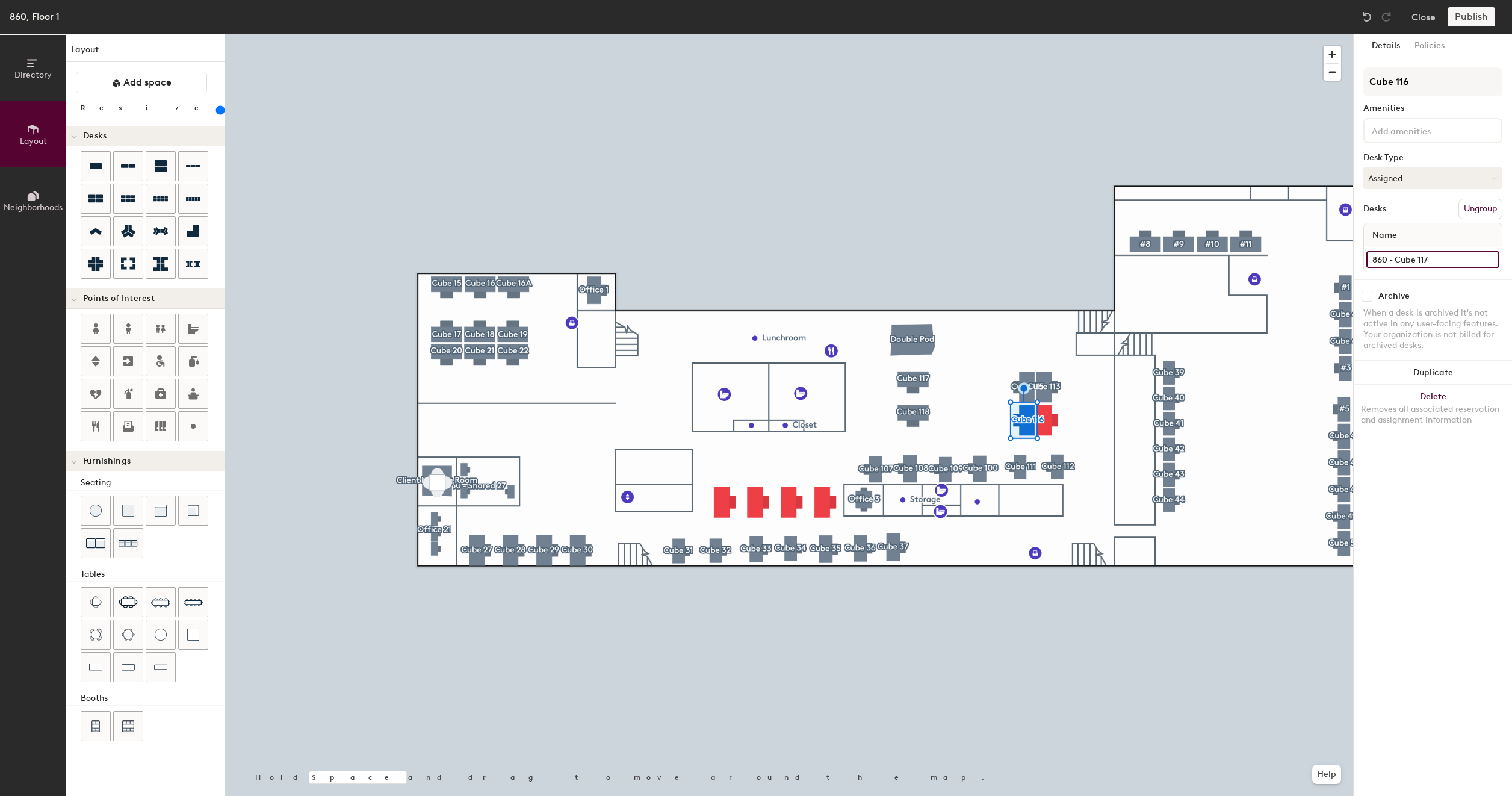
type input "200"
type input "860 - Cube 11"
type input "200"
type input "860 - Cube 116"
type input "200"
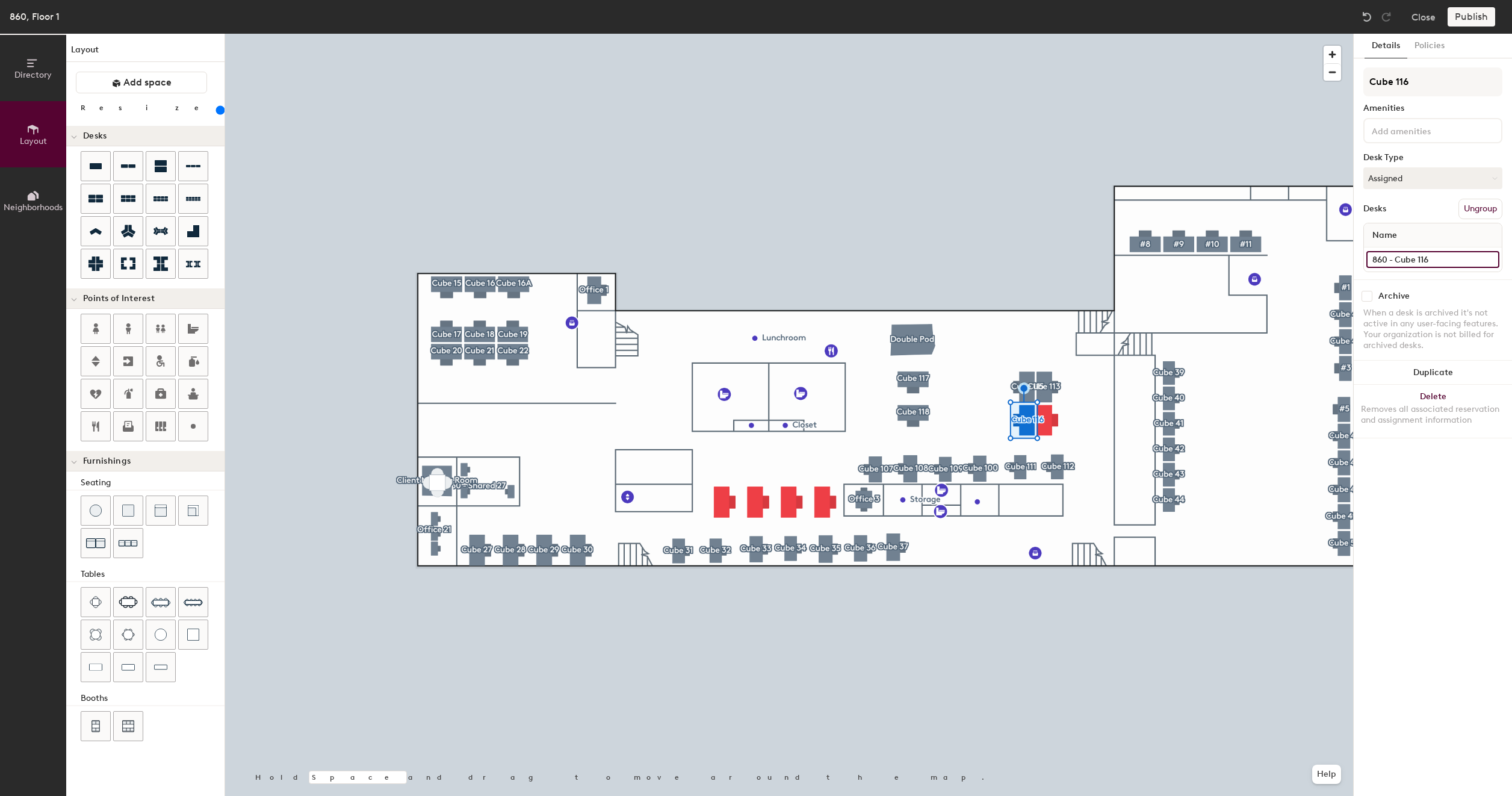
type input "860 - Cube 116"
click at [1455, 210] on button "Create group" at bounding box center [1471, 209] width 63 height 21
type input "200"
type input "Pod 7"
type input "200"
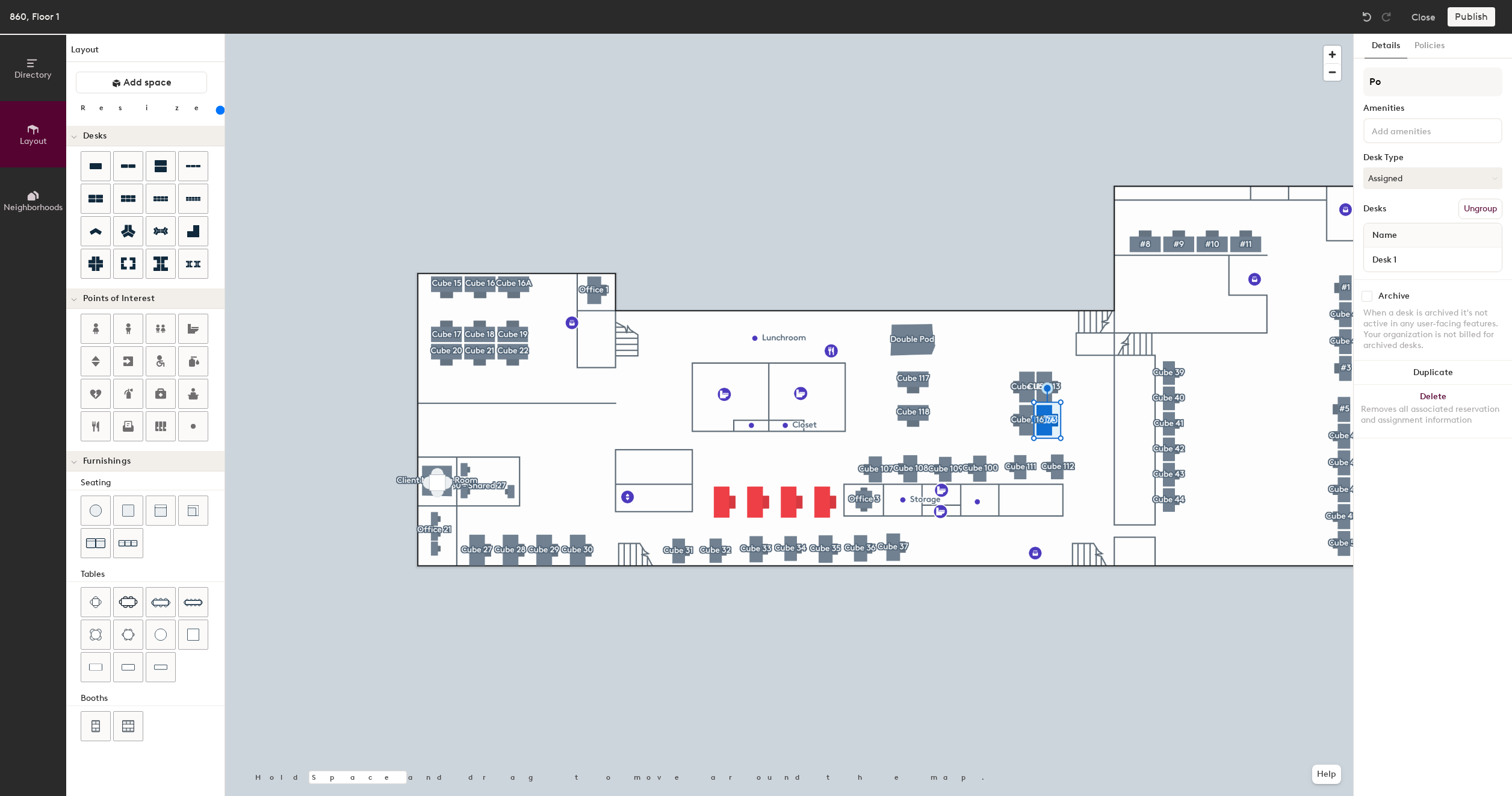
type input "P"
type input "200"
type input "C"
type input "200"
type input "Cu"
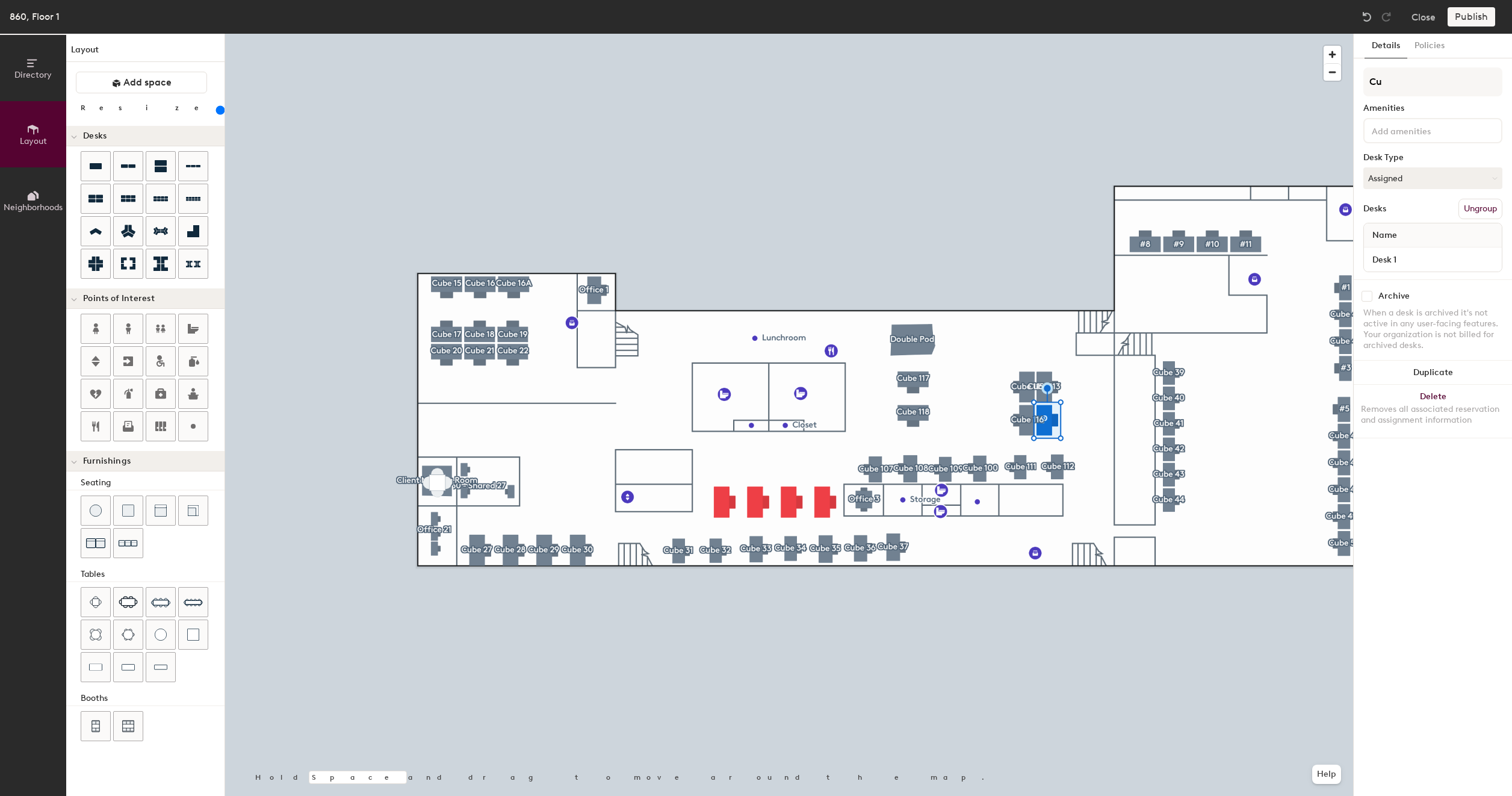
type input "200"
type input "Cub"
type input "200"
type input "Cube"
type input "200"
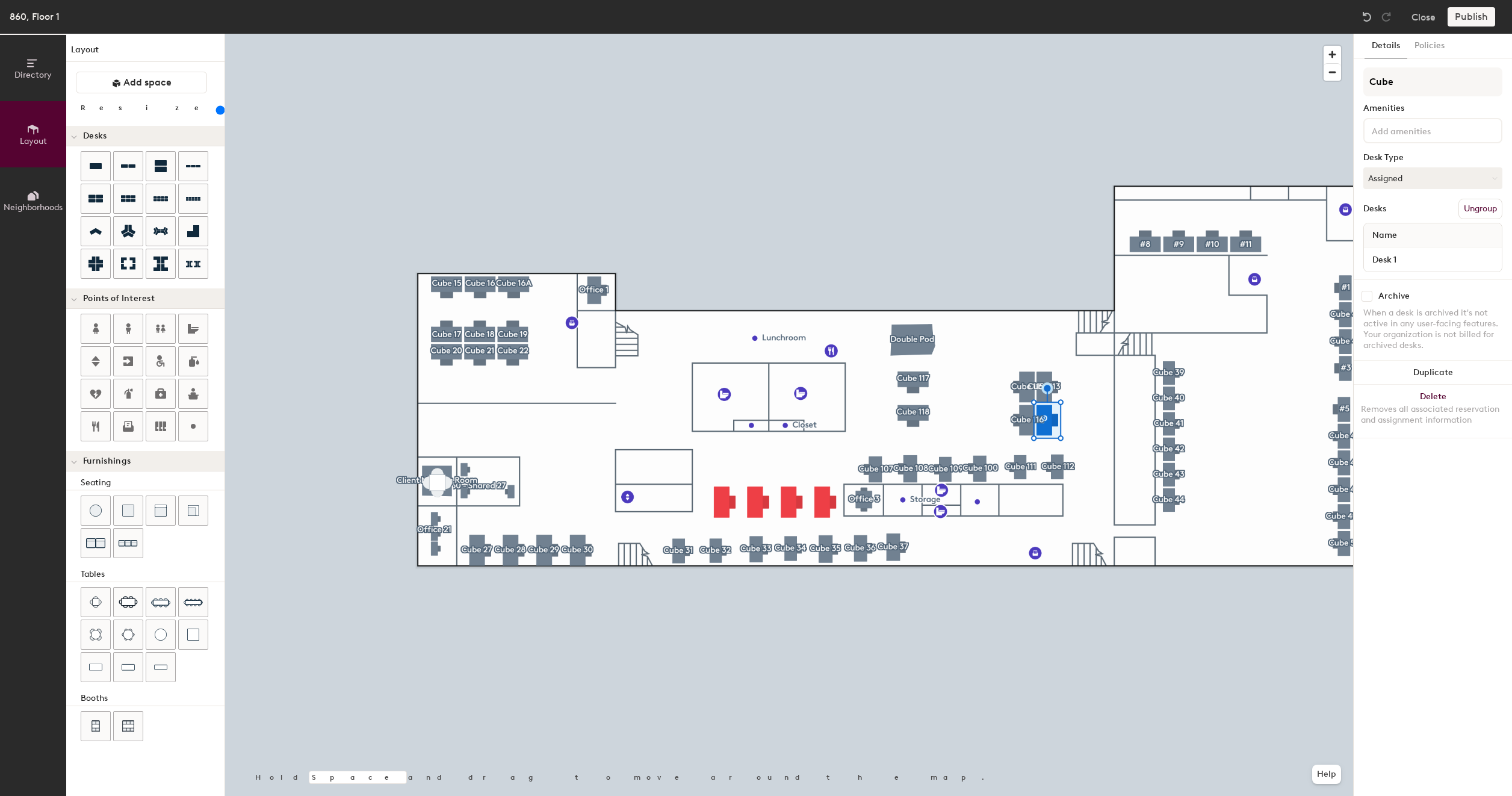
type input "Cube 1"
type input "200"
type input "Cube 11"
type input "200"
type input "Cube 114"
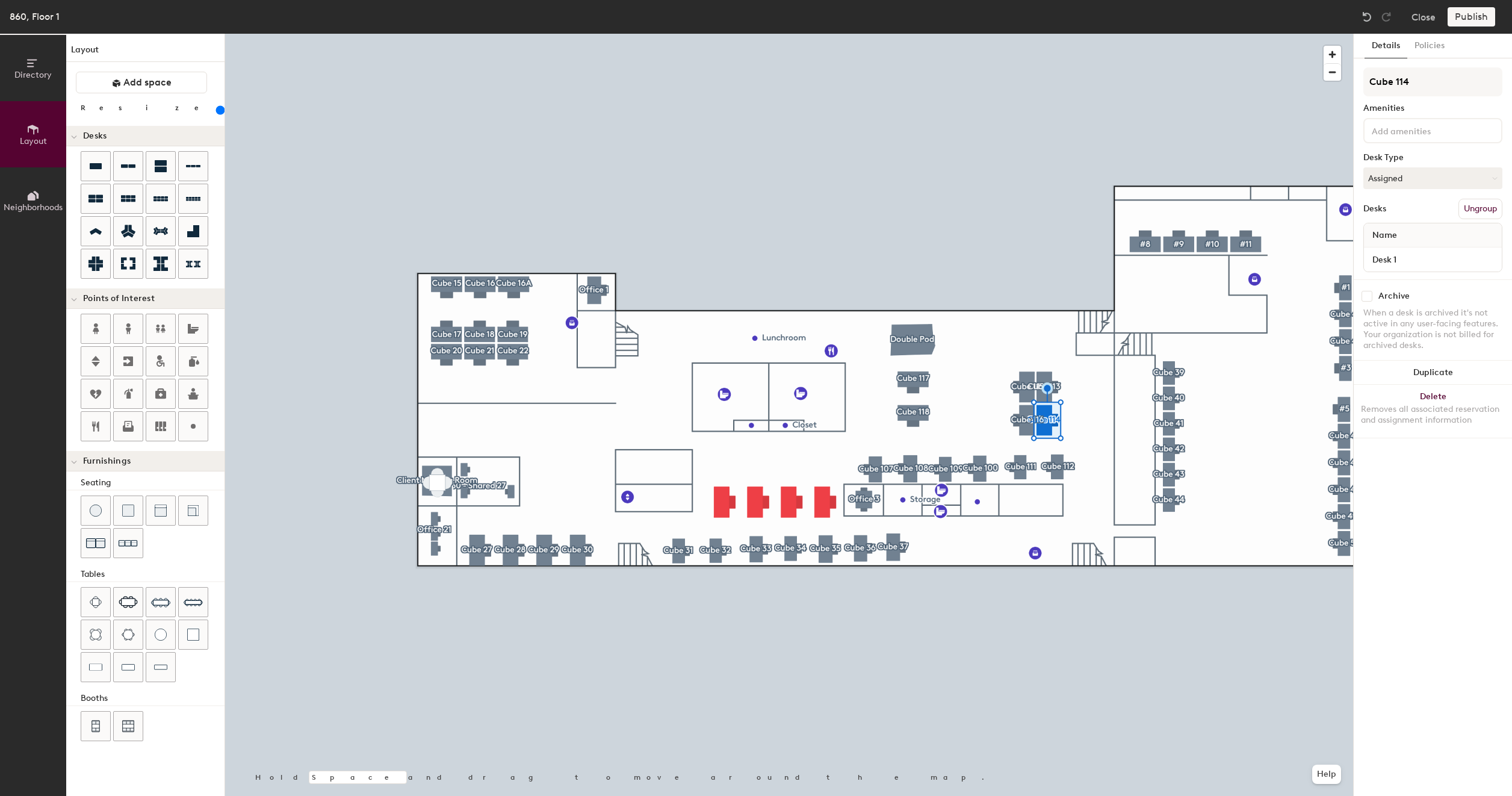
type input "200"
type input "Cube 114"
type input "200"
click at [1415, 253] on input "Desk 1" at bounding box center [1432, 259] width 133 height 17
type input "200"
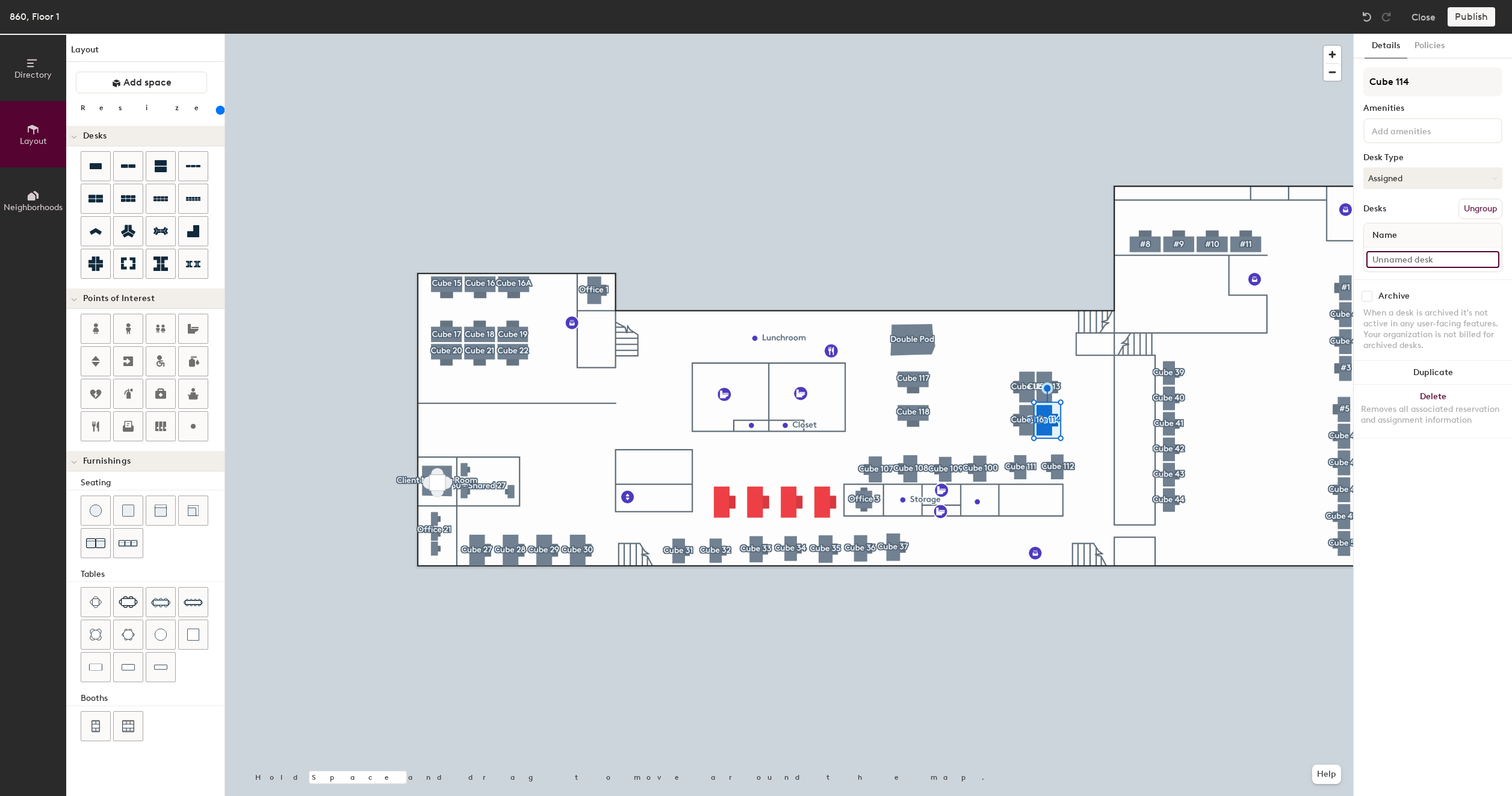
paste input "860 - Cube 117"
type input "860 - Cube 117"
type input "200"
type input "860 - Cube 11"
type input "200"
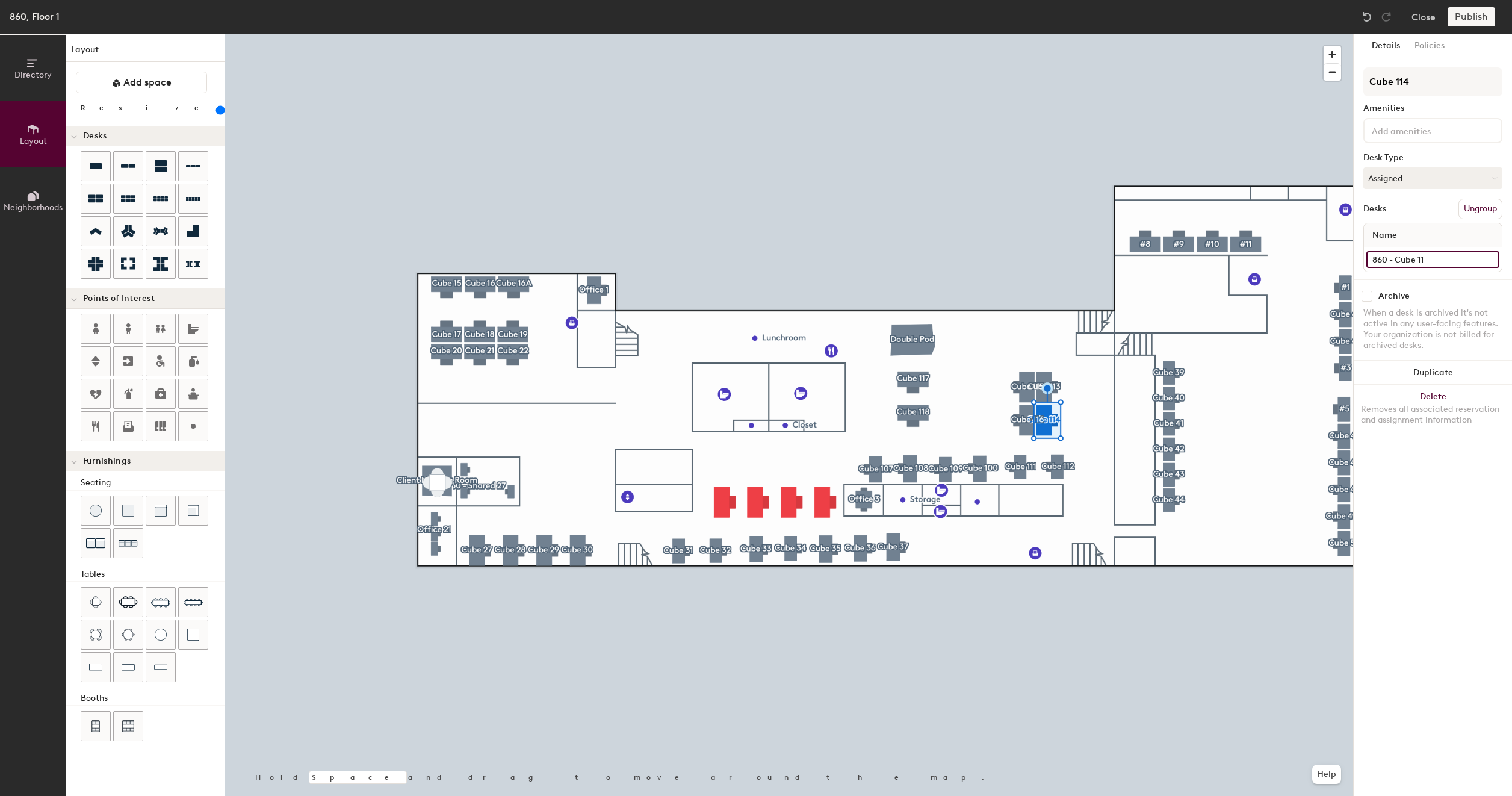
type input "860 - Cube 114"
type input "200"
type input "860 - Cube 114"
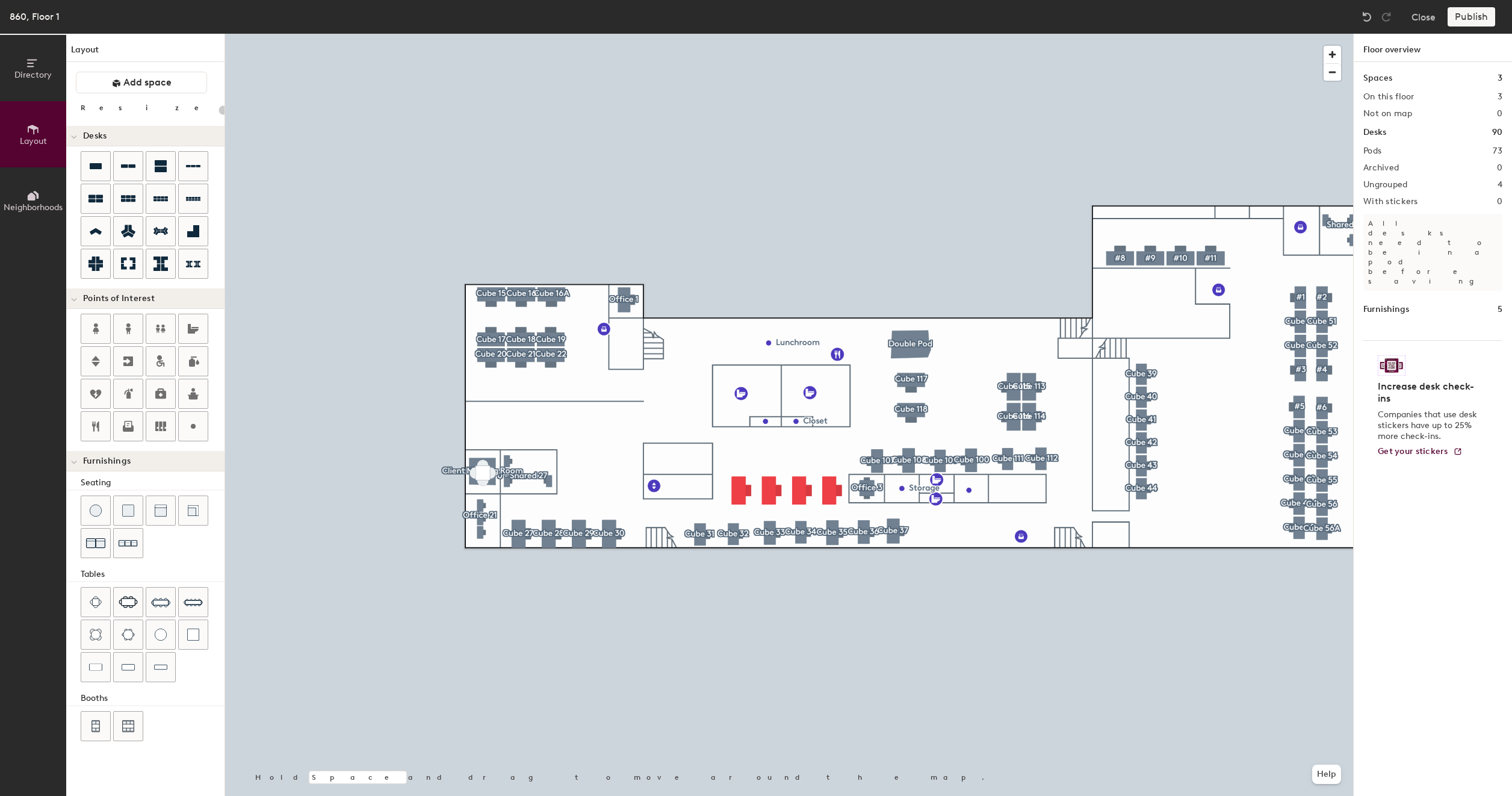
click at [737, 33] on div at bounding box center [788, 33] width 1127 height 0
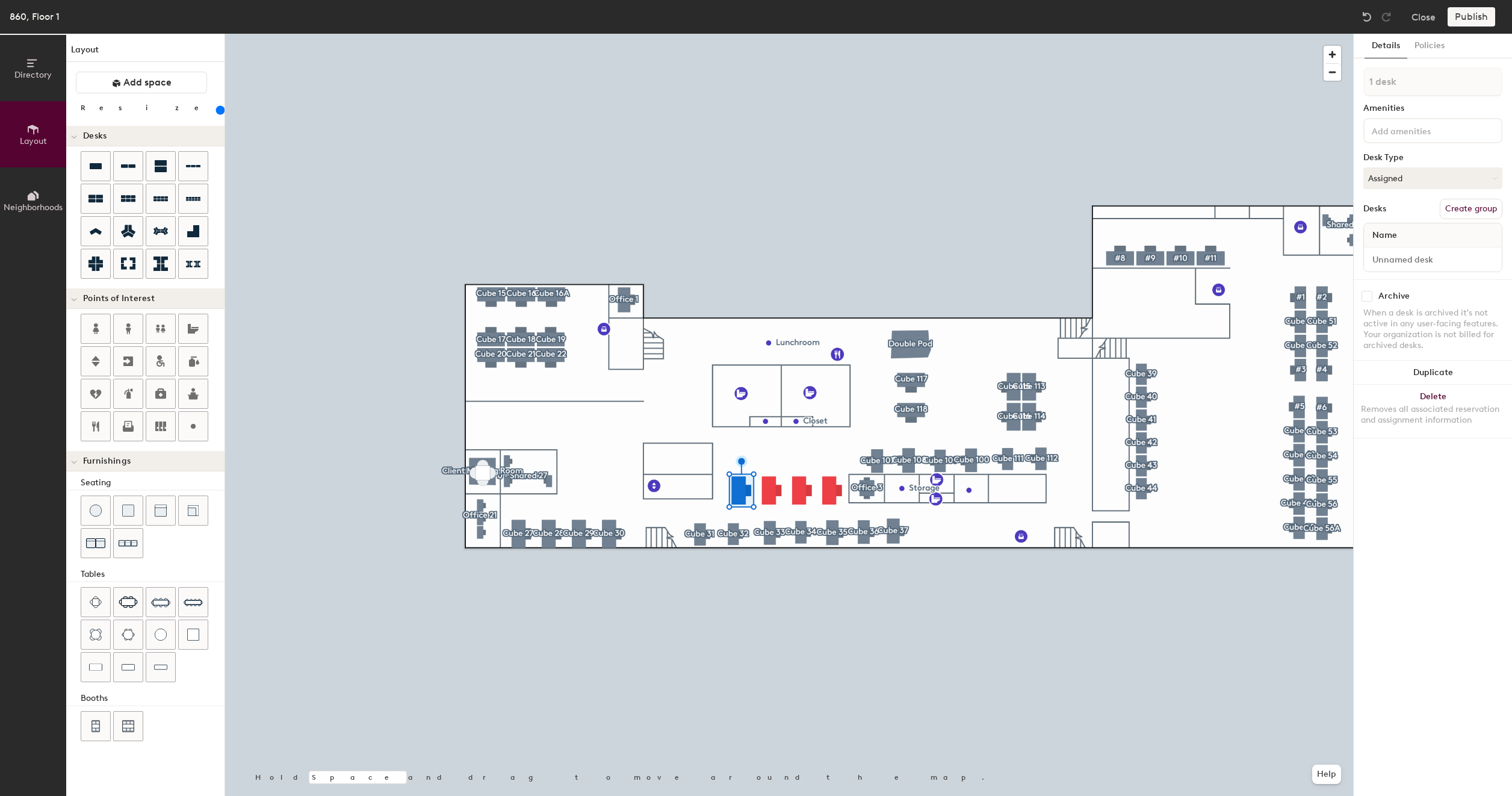
click at [1463, 206] on button "Create group" at bounding box center [1471, 209] width 63 height 21
click at [1415, 83] on input "Pod 74" at bounding box center [1433, 81] width 139 height 29
type input "200"
click at [1415, 83] on input "Pod 74" at bounding box center [1433, 81] width 139 height 29
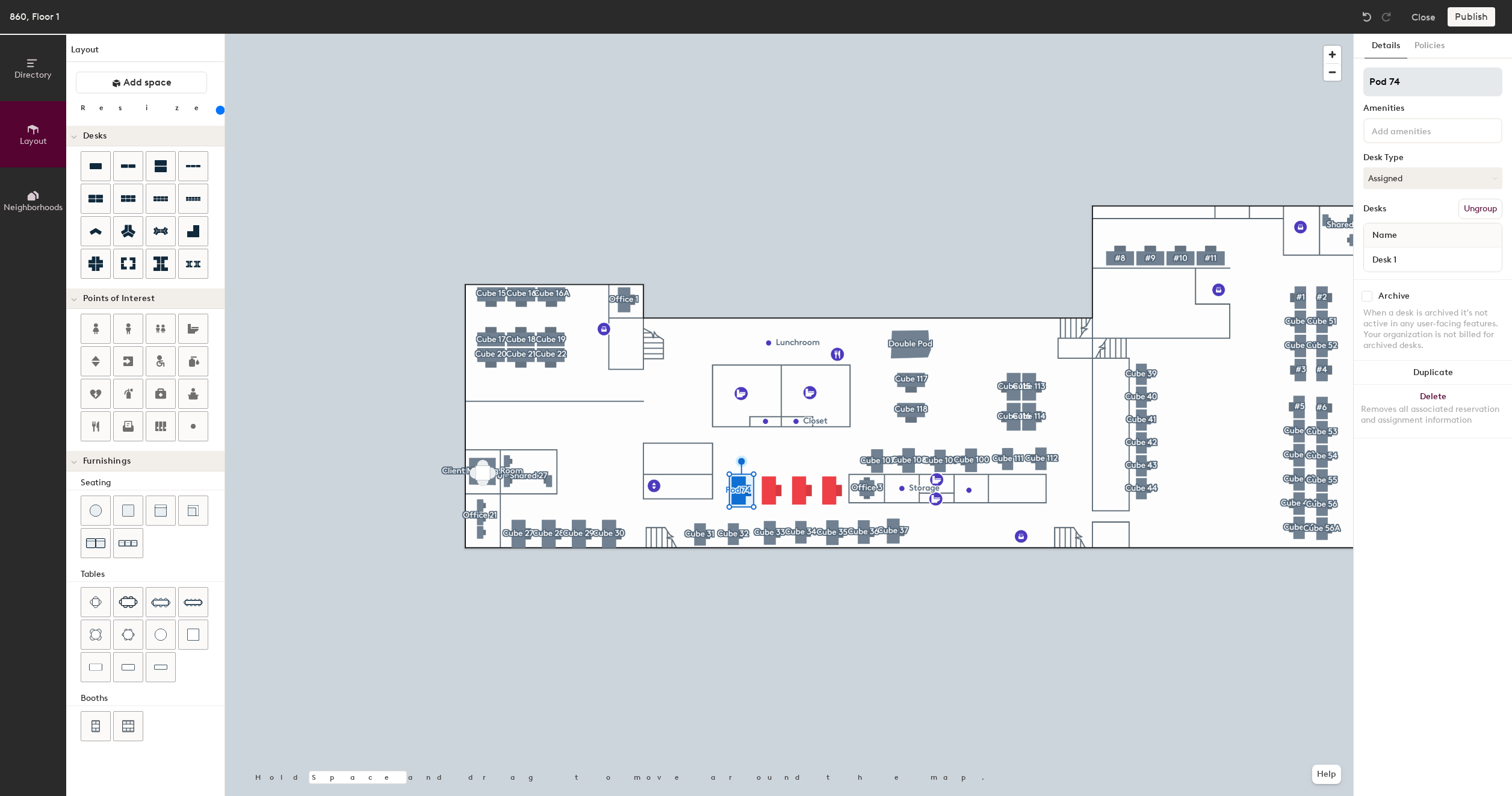
type input "C"
type input "200"
type input "Cu"
type input "200"
type input "Cub"
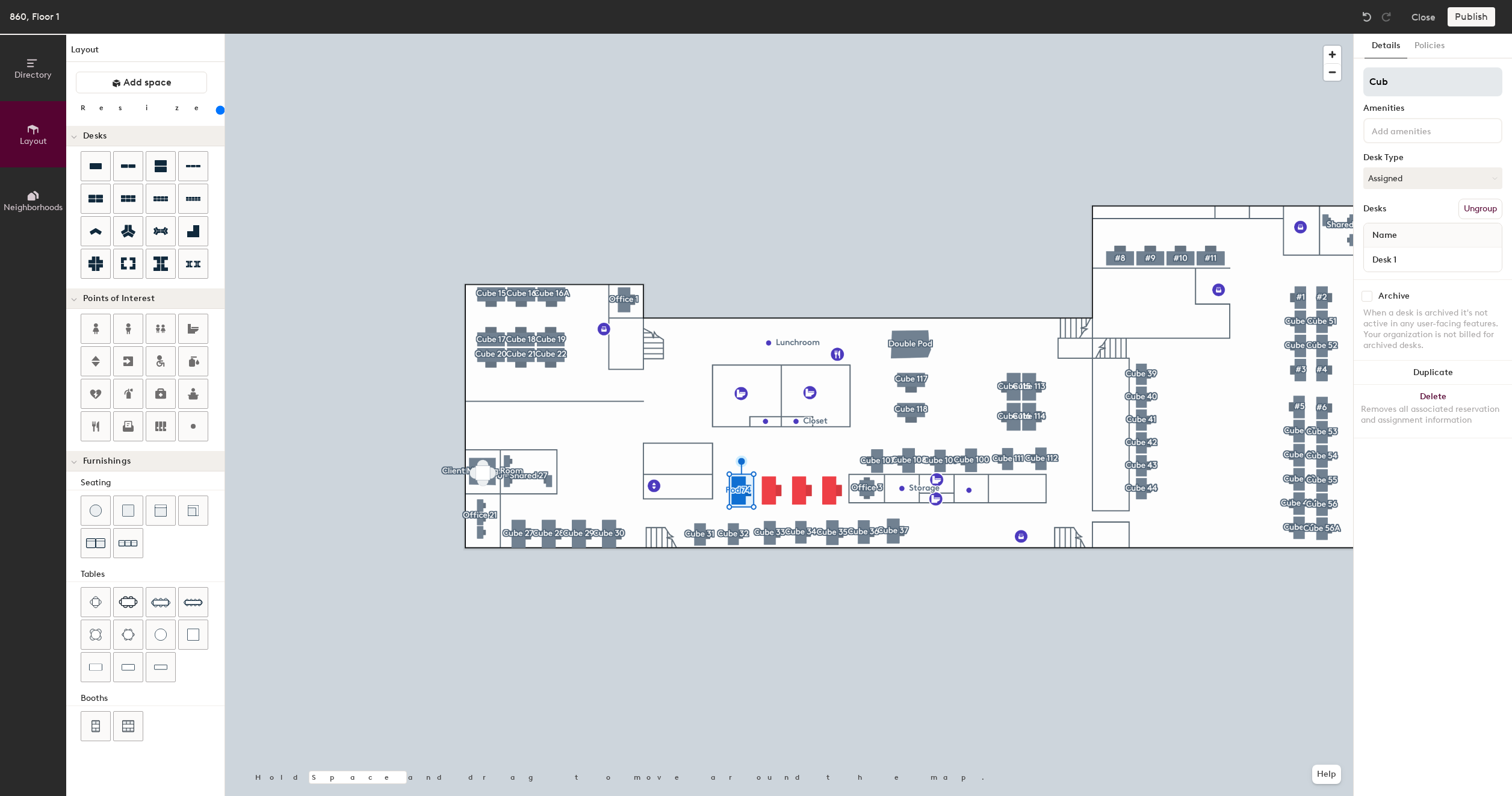
type input "200"
type input "Cube"
type input "200"
type input "Cube 2"
type input "200"
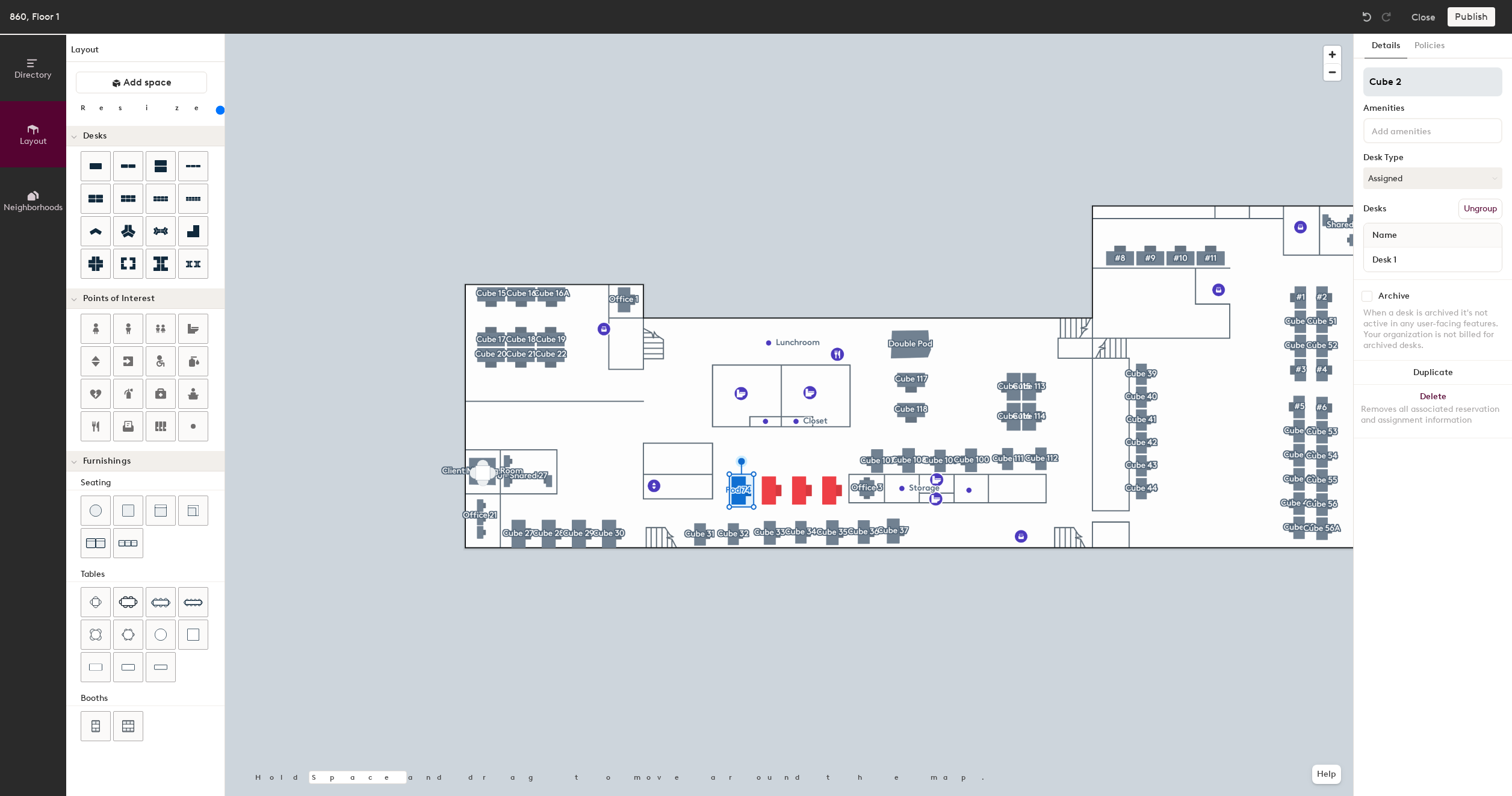
type input "Cube 23"
type input "200"
type input "Cube 23"
type input "200"
click at [1402, 257] on input "Desk 1" at bounding box center [1432, 259] width 133 height 17
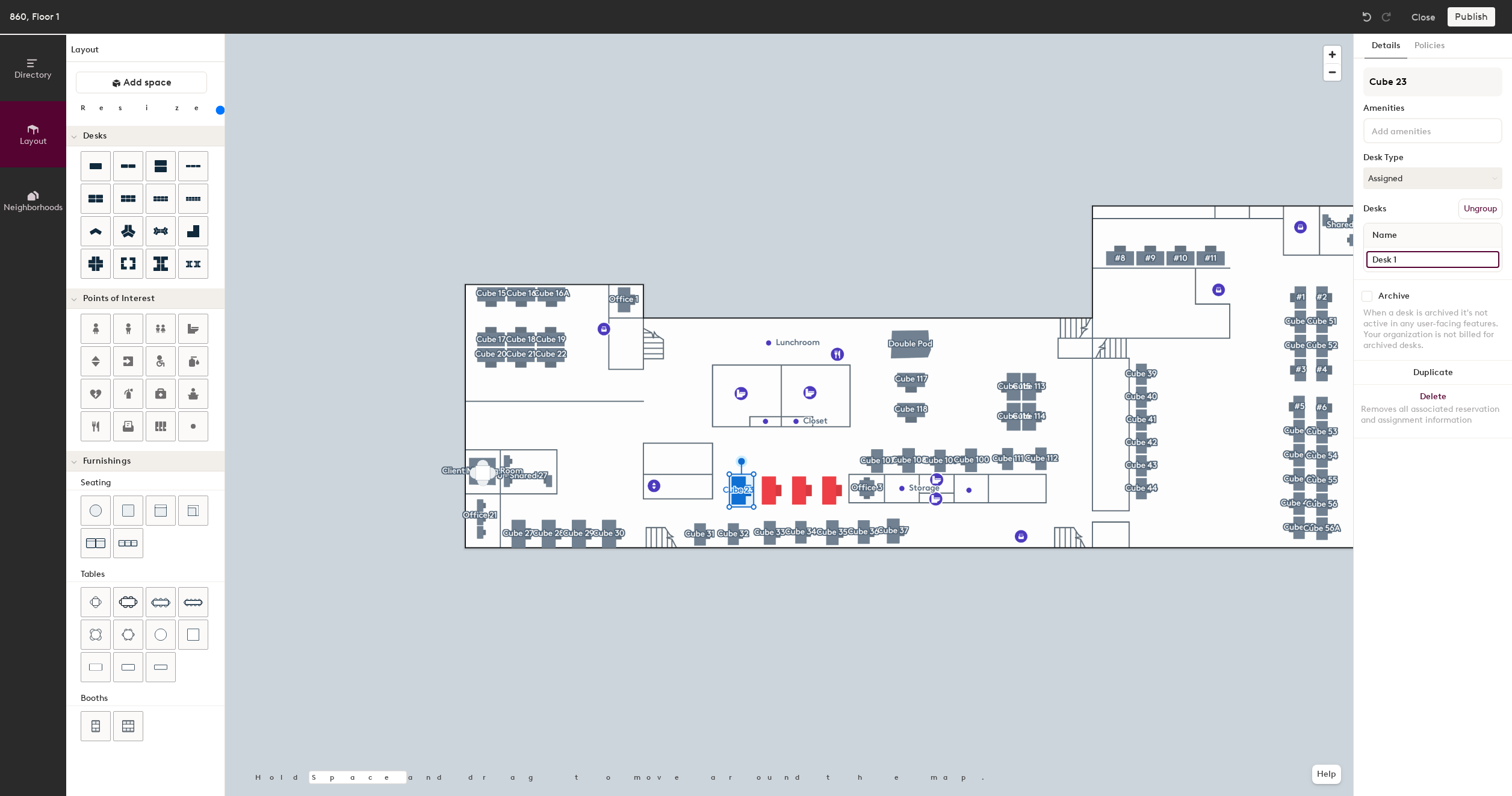
paste input "860 - Cube 117"
type input "860 - Cube 117"
type input "200"
type input "860 - Cube 11"
type input "200"
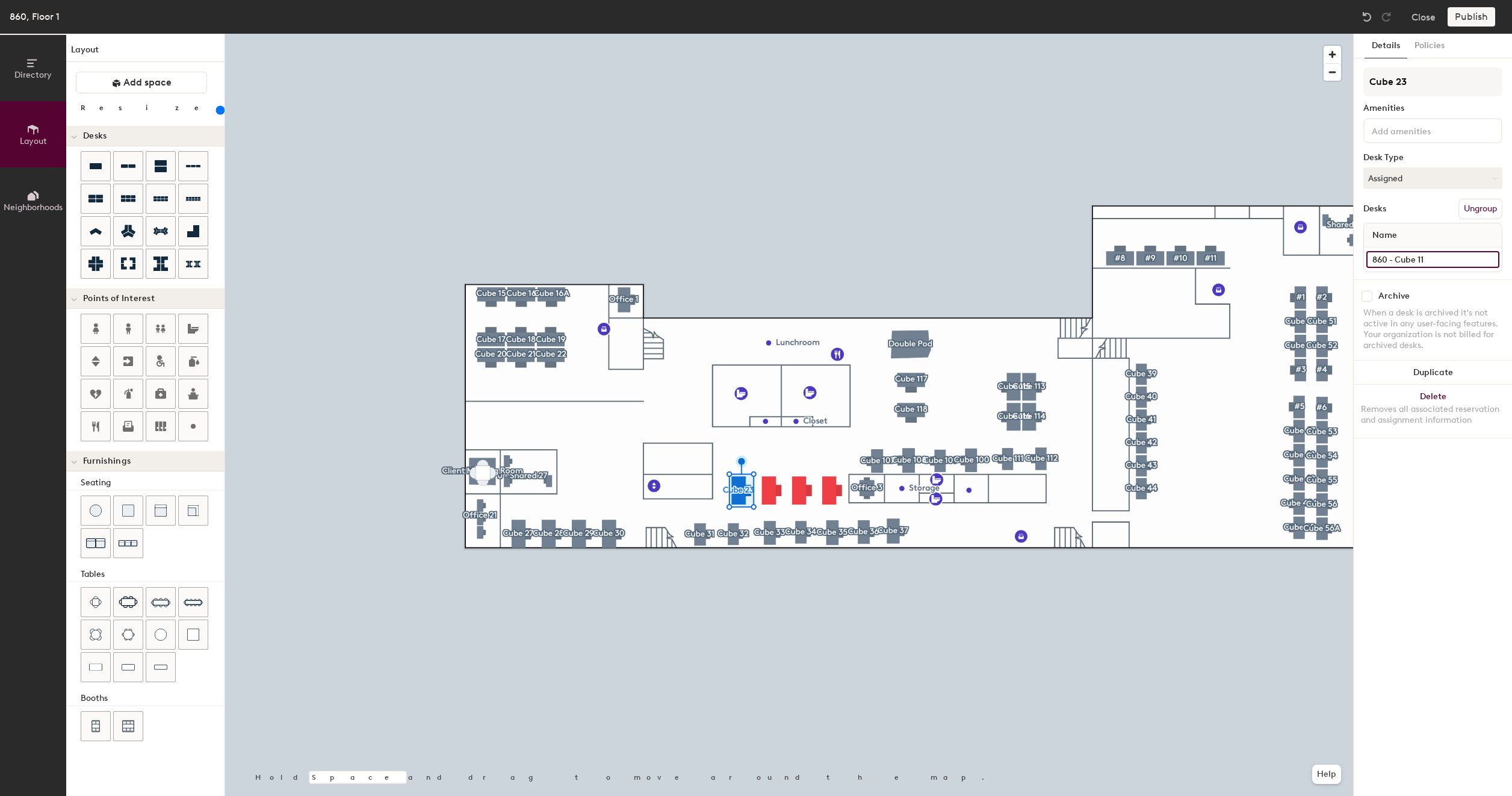
type input "860 - Cube 1"
type input "200"
type input "860 - Cube"
type input "200"
type input "860 - Cube 2"
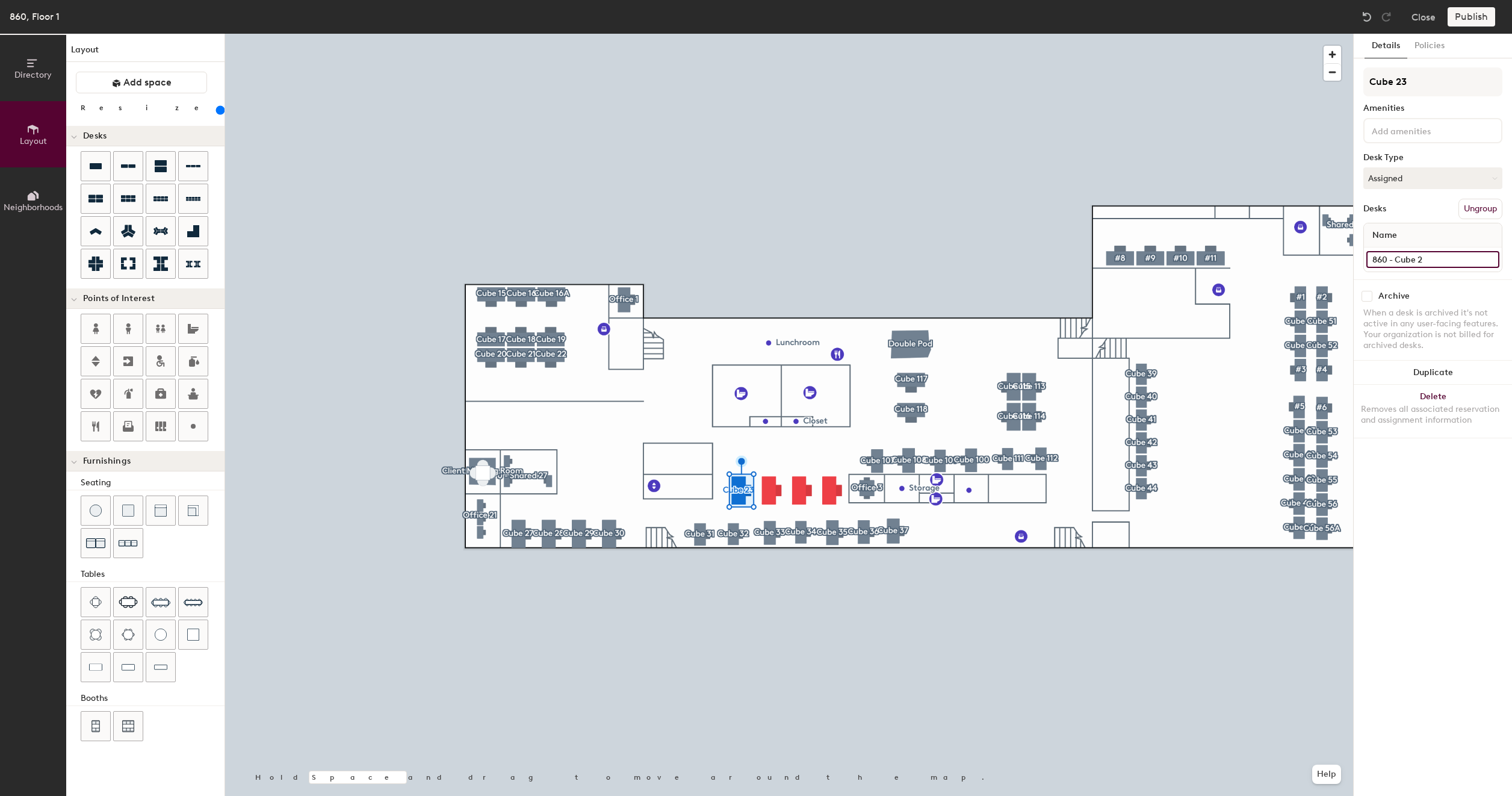
type input "200"
type input "860 - Cube 23"
type input "200"
type input "860 - Cube 23"
click at [1484, 204] on button "Create group" at bounding box center [1471, 209] width 63 height 21
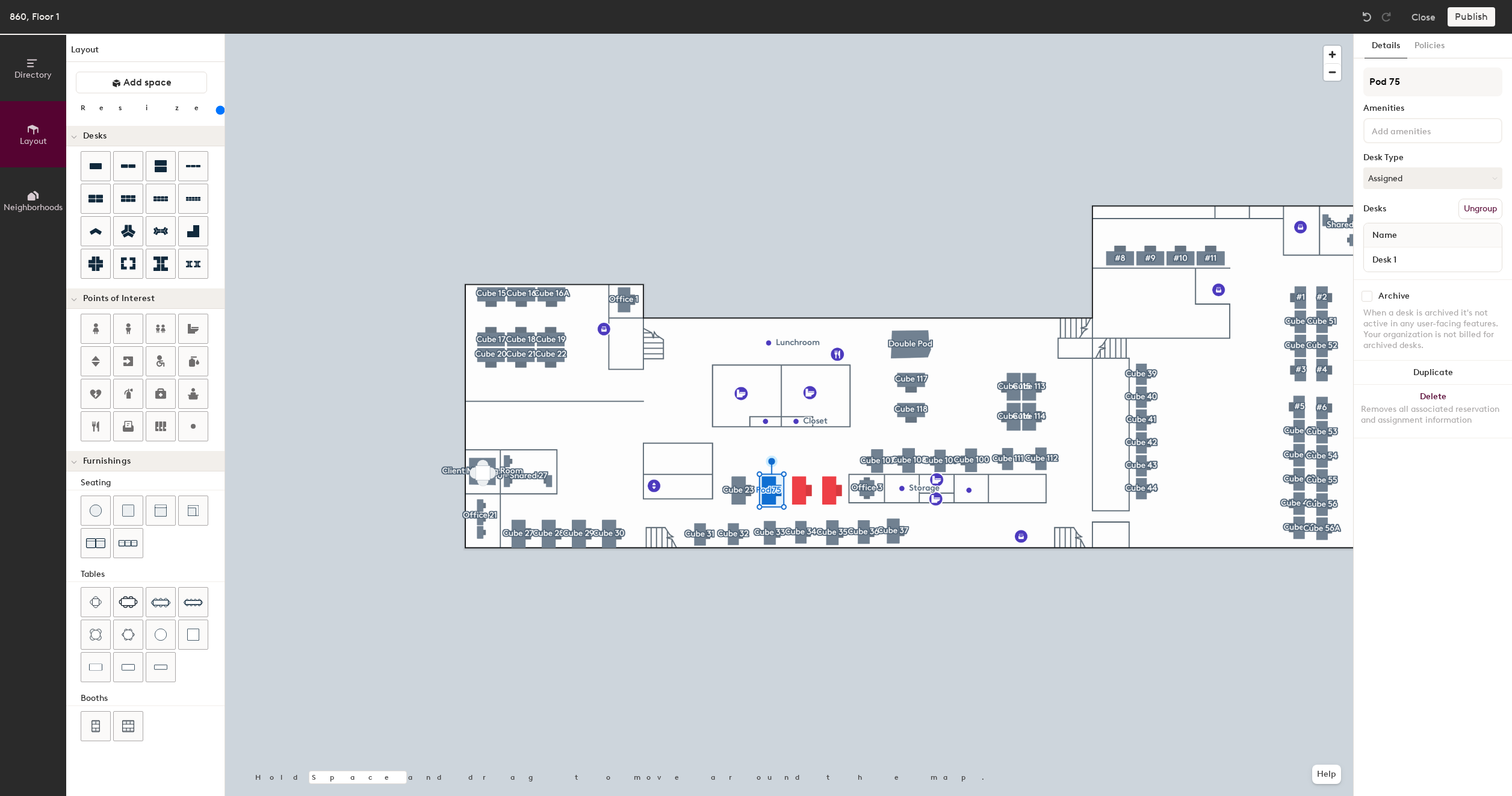
type input "200"
click at [1424, 83] on input "Pod 75" at bounding box center [1433, 81] width 139 height 29
type input "c"
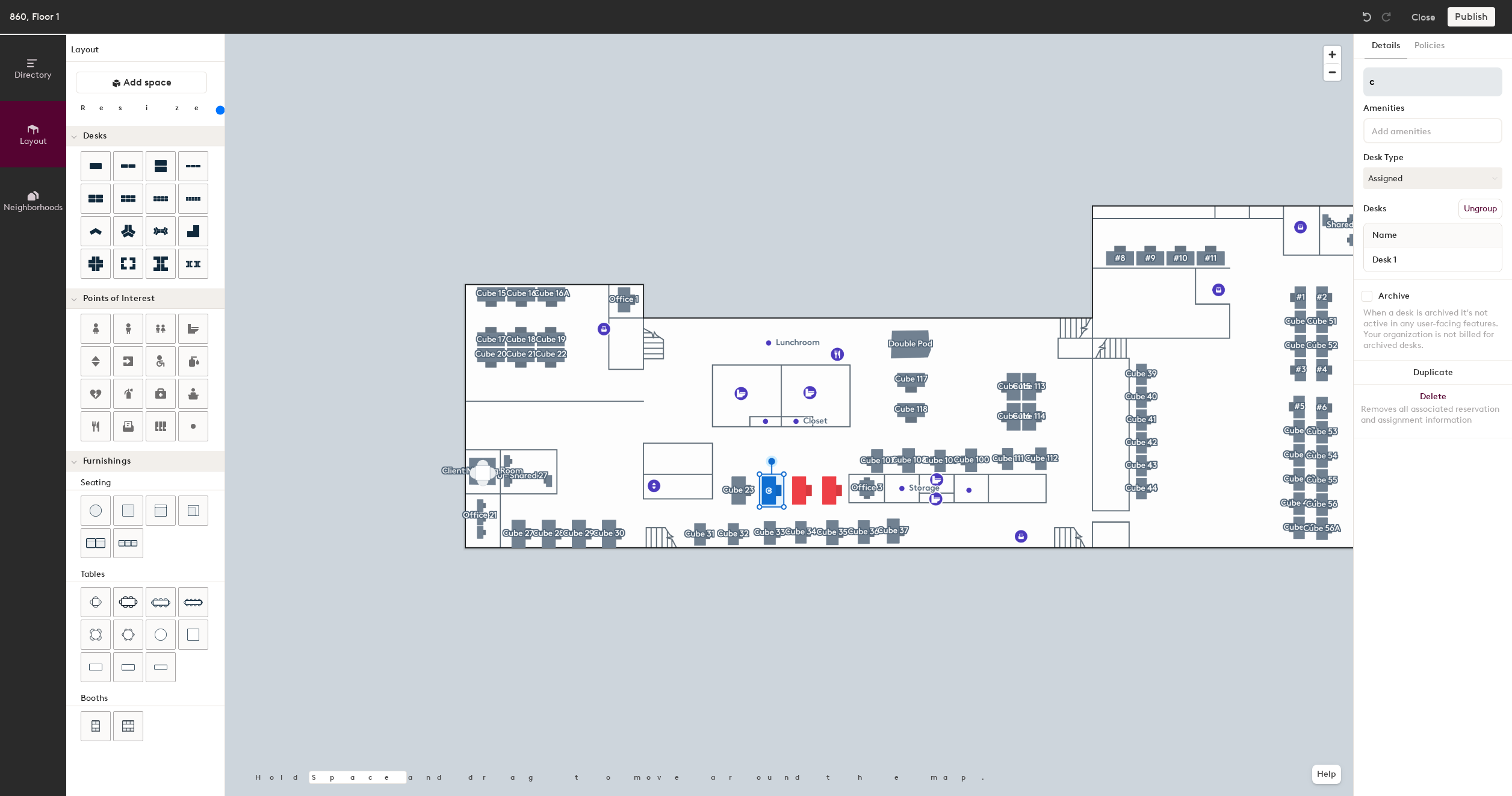
type input "200"
type input "C"
type input "200"
type input "Cu"
type input "200"
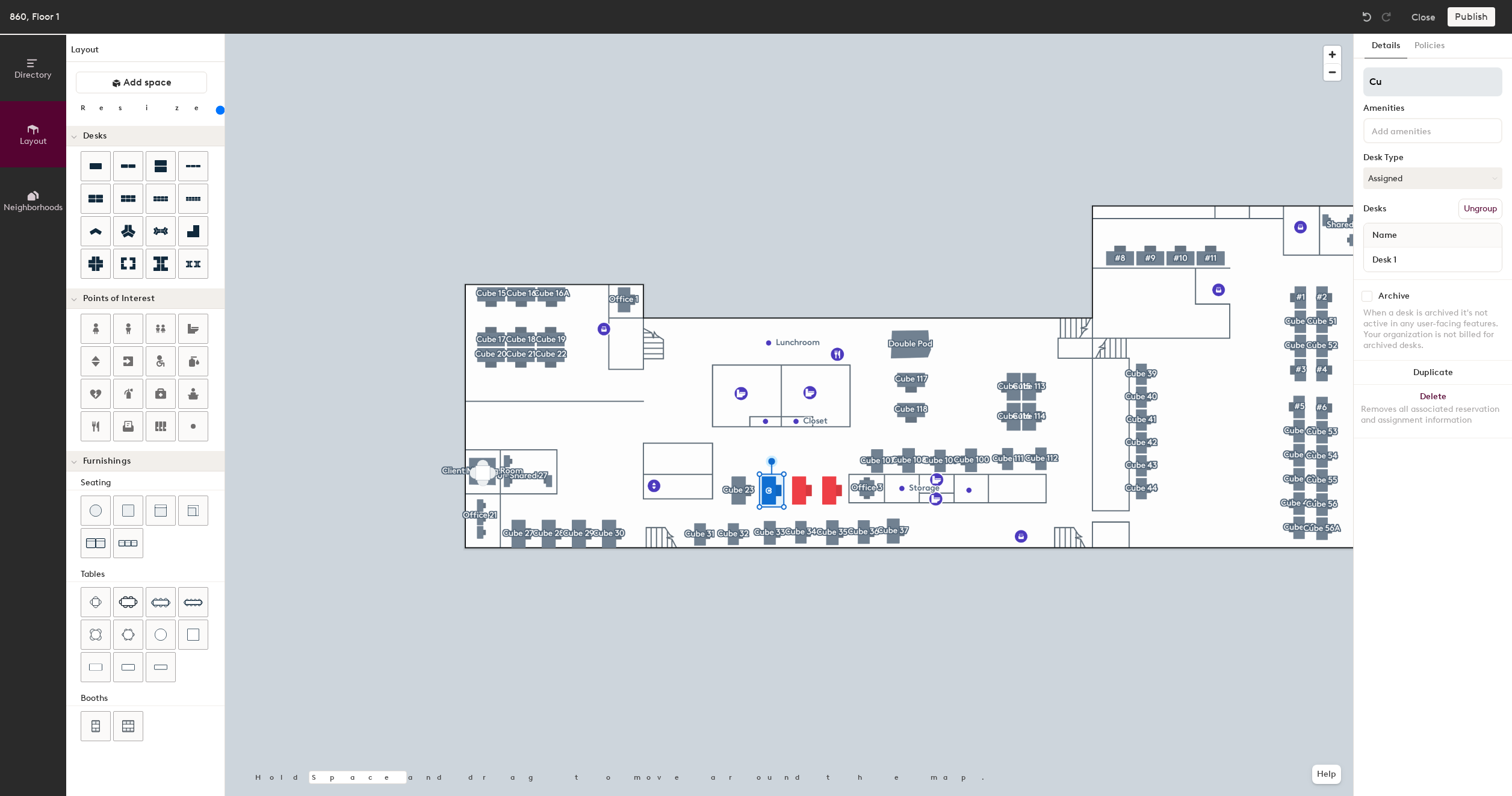
type input "Cub"
type input "200"
type input "Cube"
type input "200"
type input "Cube 2"
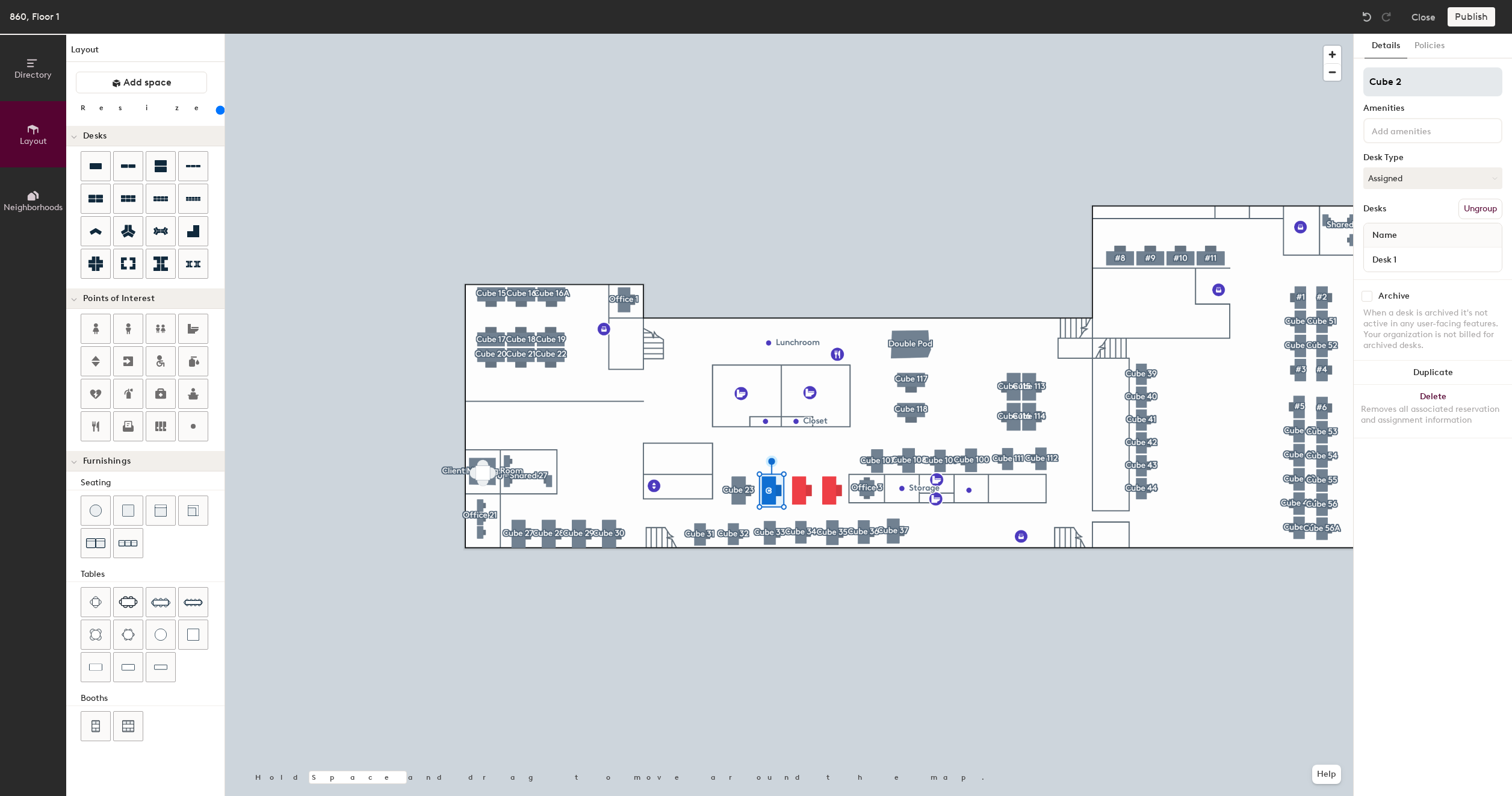
type input "200"
type input "Cube 24"
type input "200"
type input "Cube 24"
type input "200"
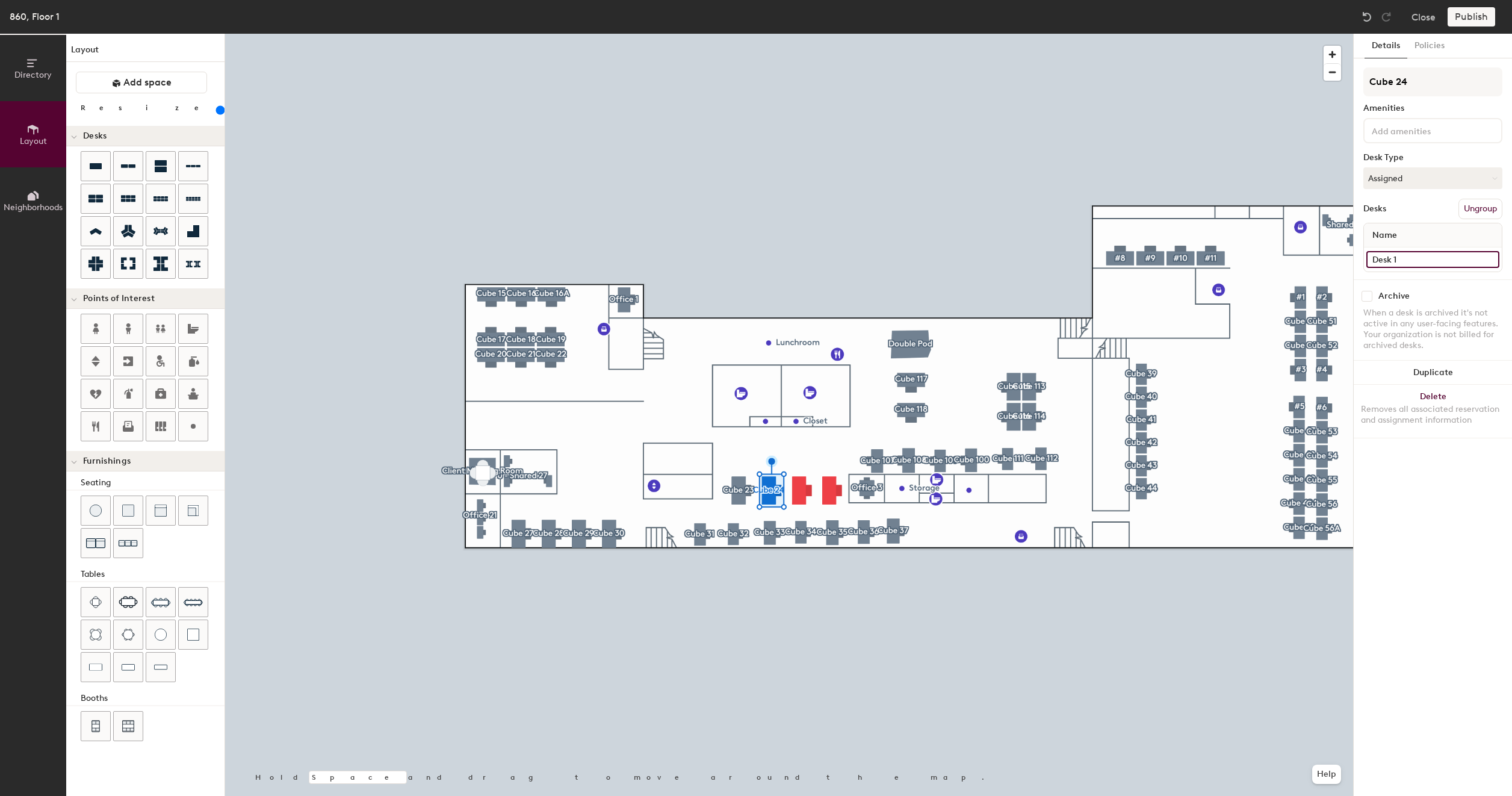
click at [1411, 254] on input "Desk 1" at bounding box center [1432, 259] width 133 height 17
type input "860 - Cube 117"
type input "200"
type input "860 - Cube 11"
type input "200"
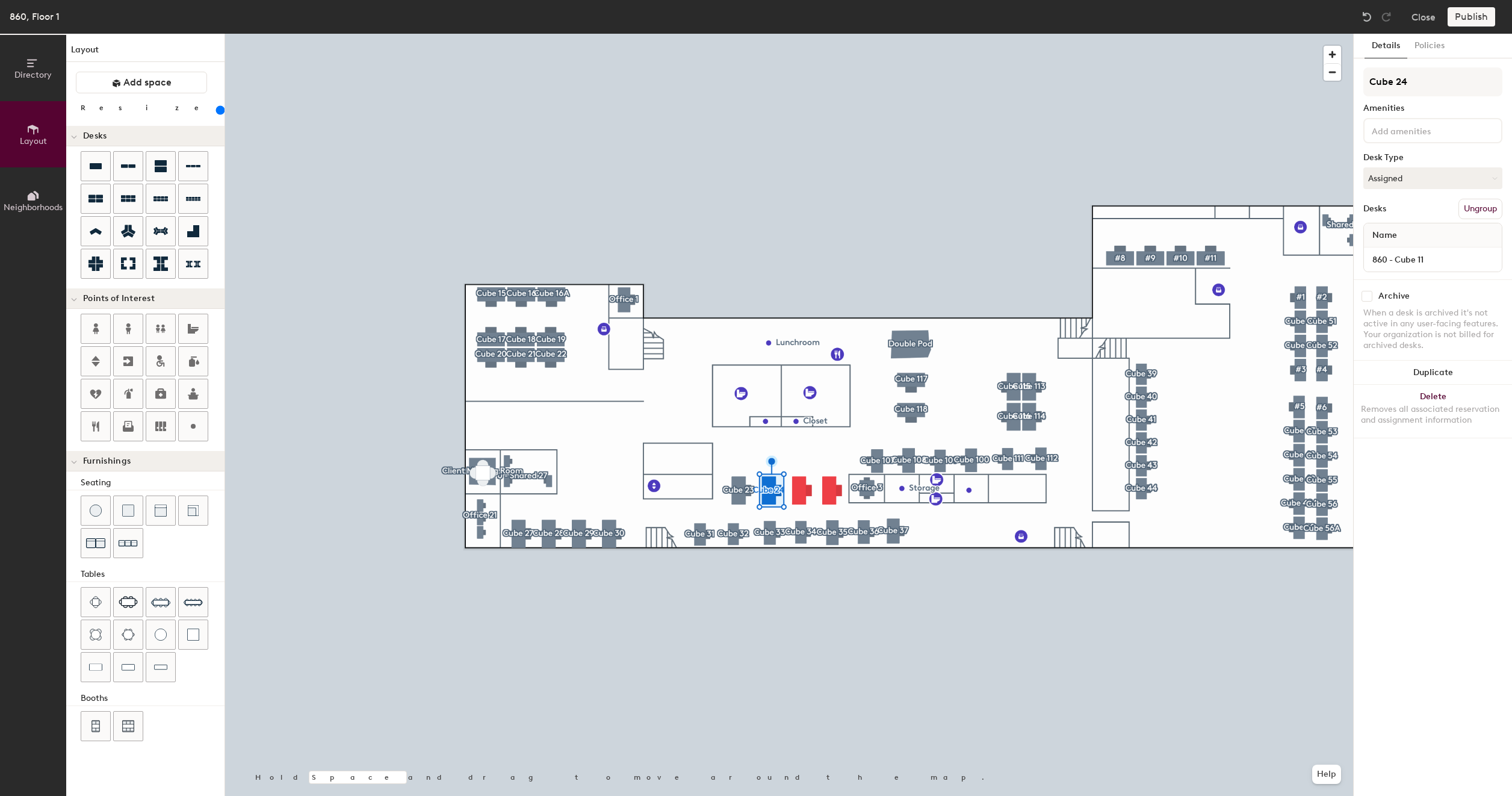
type input "860 - Cube 1"
type input "200"
type input "860 - Cube"
type input "200"
type input "860 - Cube"
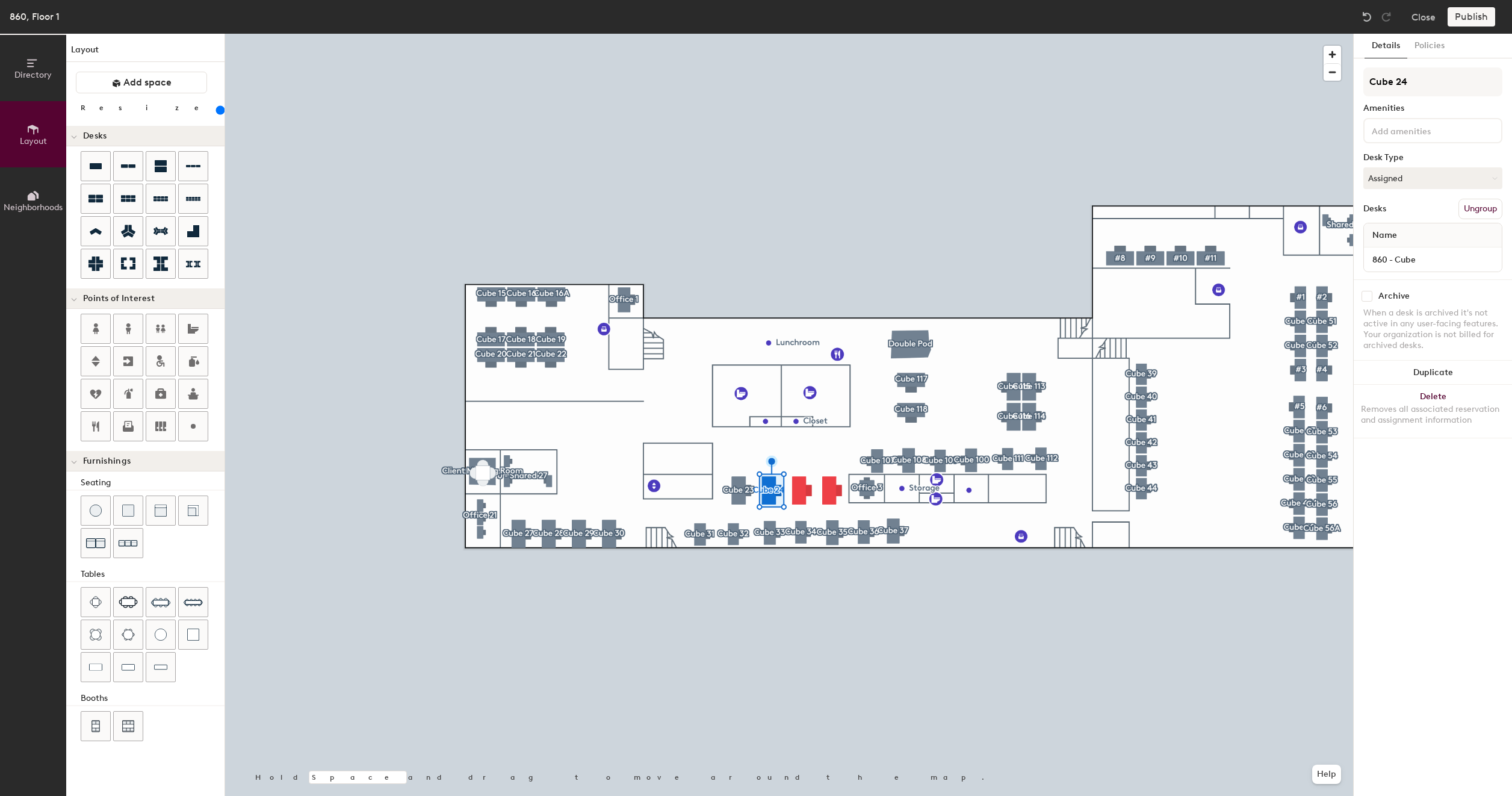
type input "200"
type input "860 - Cube"
type input "200"
type input "860 - Cube 2"
type input "200"
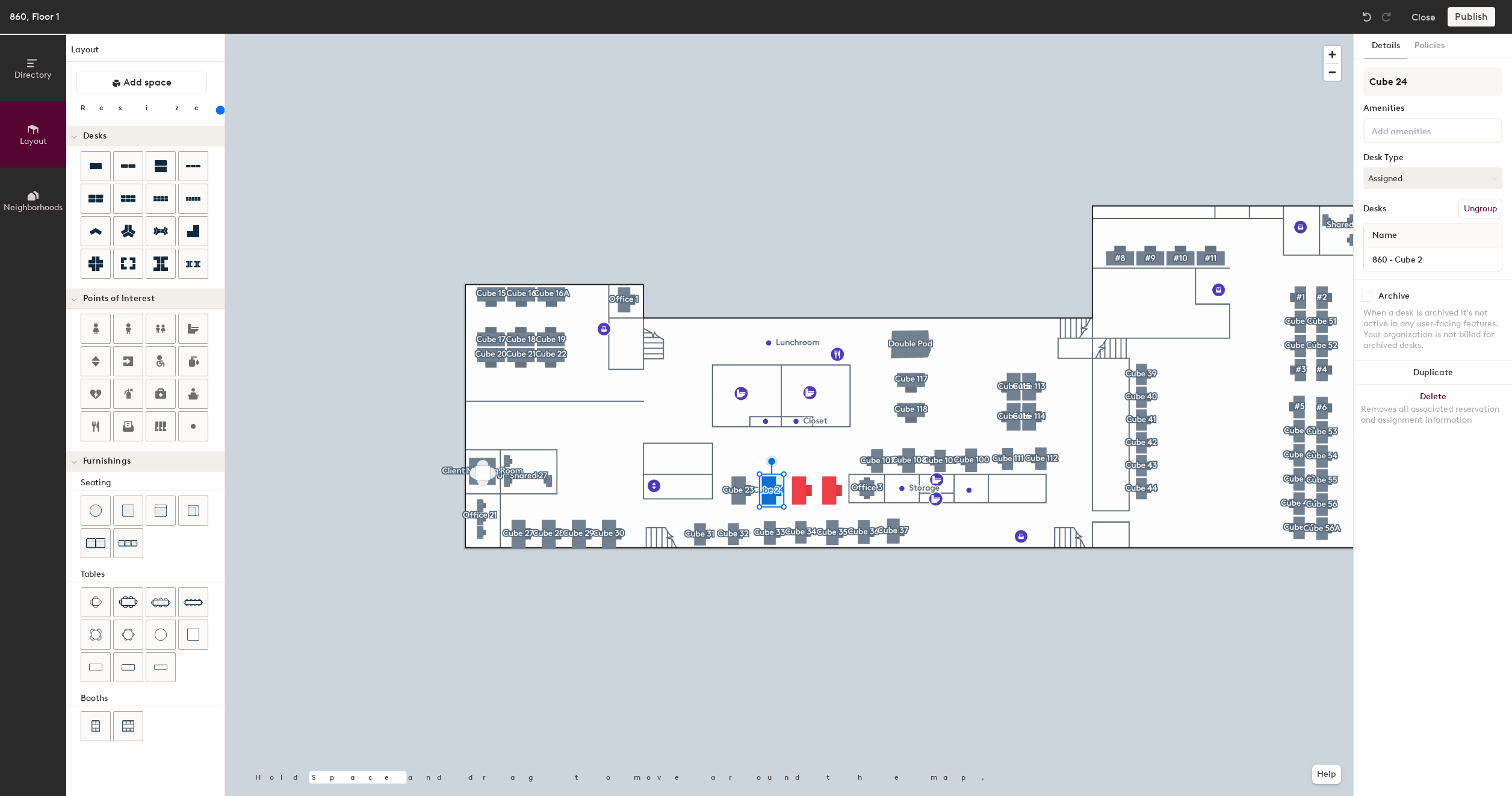
type input "860 - Cube 24"
type input "200"
type input "860 - Cube 24"
click at [1463, 206] on button "Create group" at bounding box center [1471, 209] width 63 height 21
click at [1445, 86] on input "Pod 76" at bounding box center [1433, 81] width 139 height 29
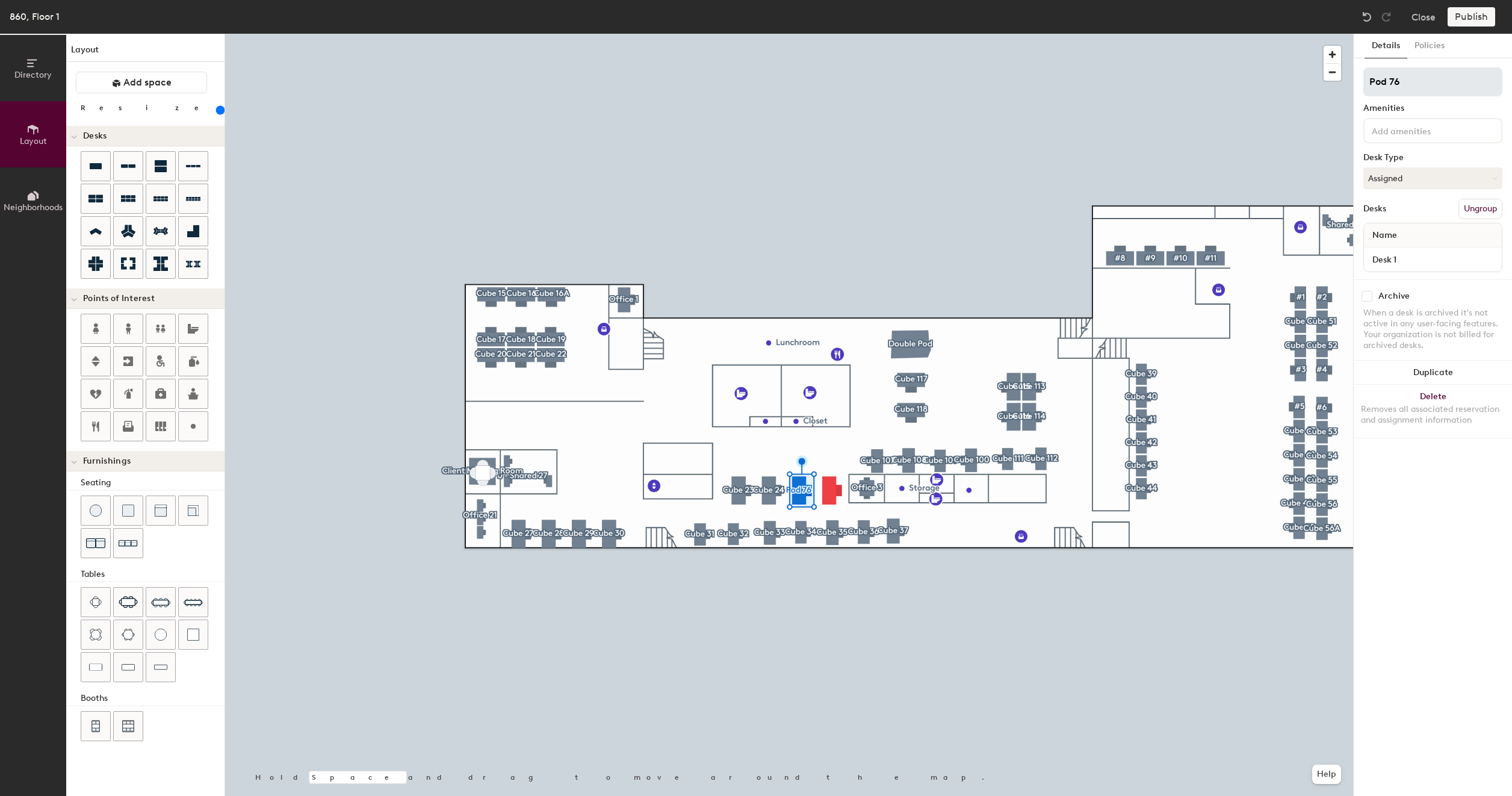
type input "200"
click at [1445, 86] on input "Pod 76" at bounding box center [1433, 81] width 139 height 29
type input "C"
type input "200"
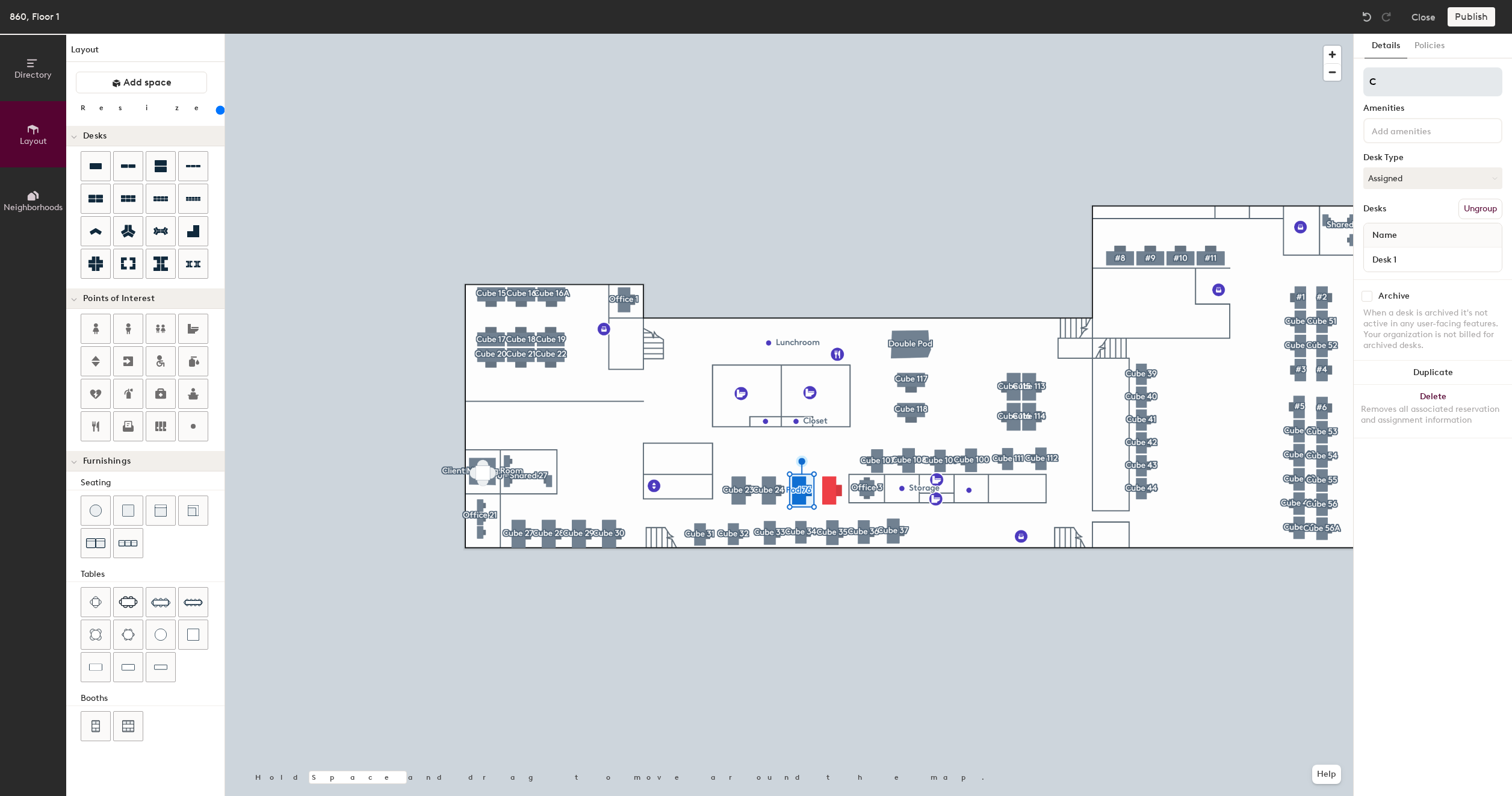
type input "Cu"
type input "200"
type input "Cub"
type input "200"
type input "Cube"
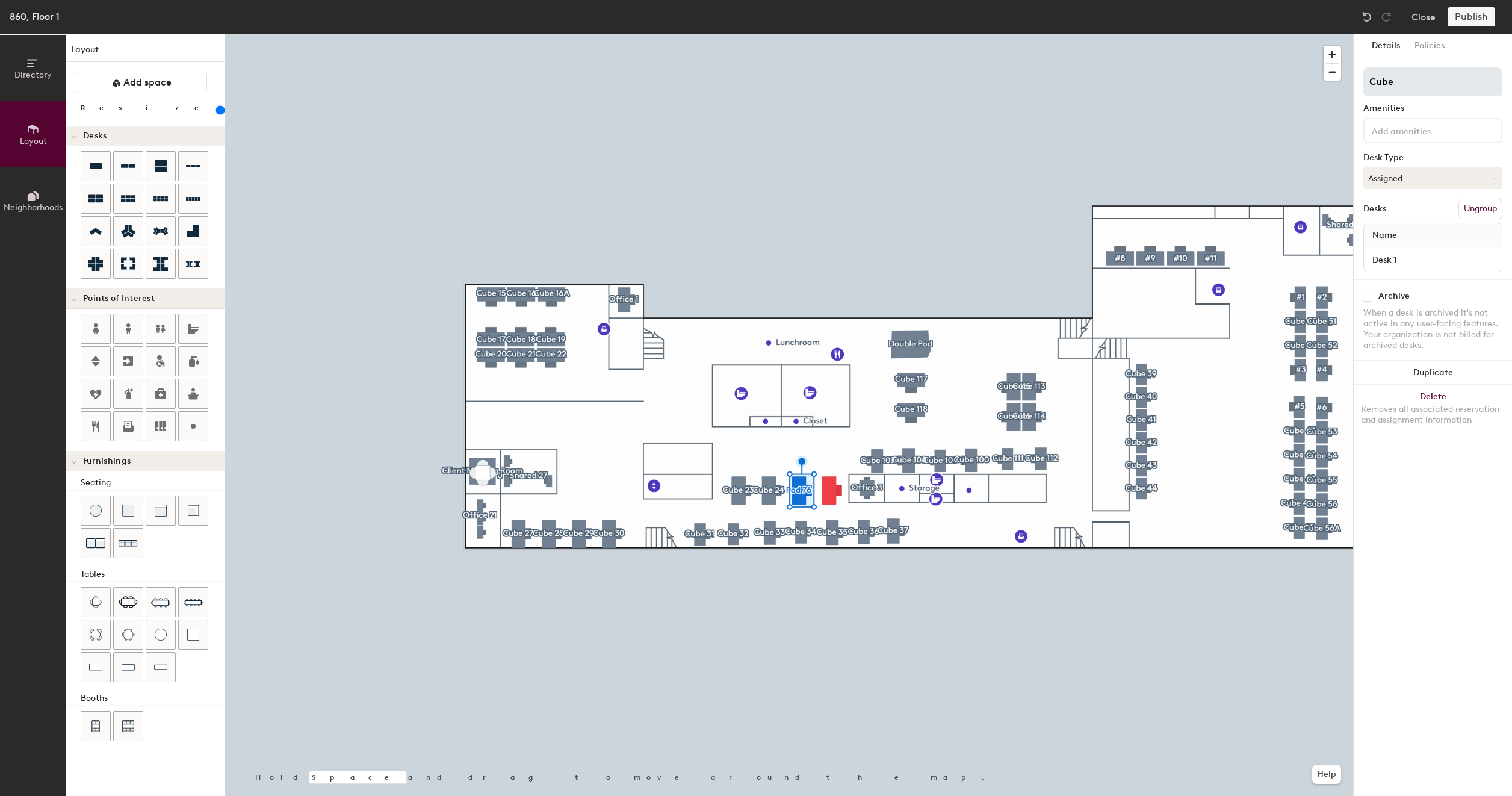
type input "200"
type input "Cube 2"
type input "200"
type input "Cube 25"
type input "200"
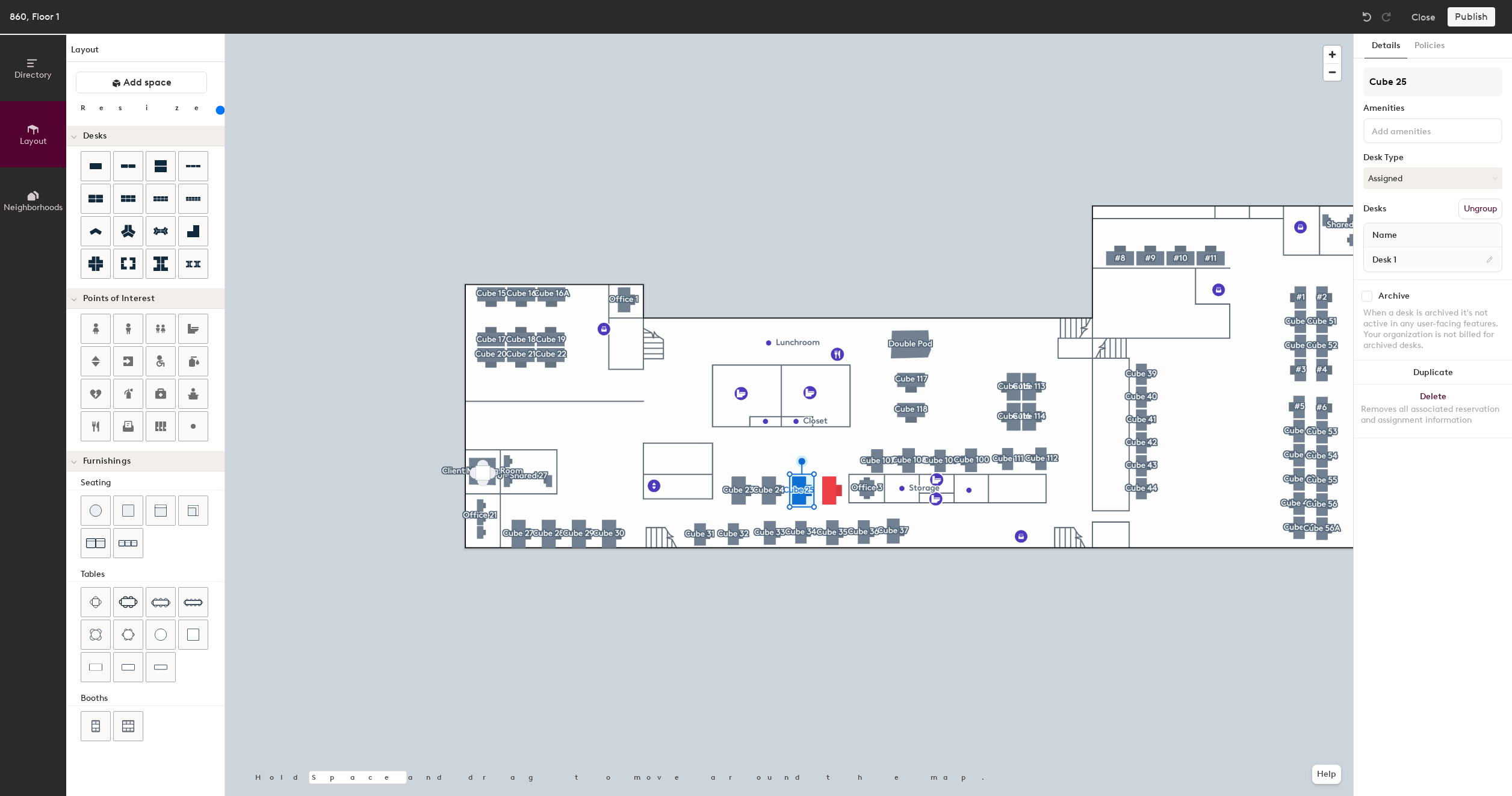
type input "Cube 25"
type input "200"
click at [1400, 254] on input "Desk 1" at bounding box center [1432, 259] width 133 height 17
paste input "860 - Cube 117"
type input "860 - Cube 117"
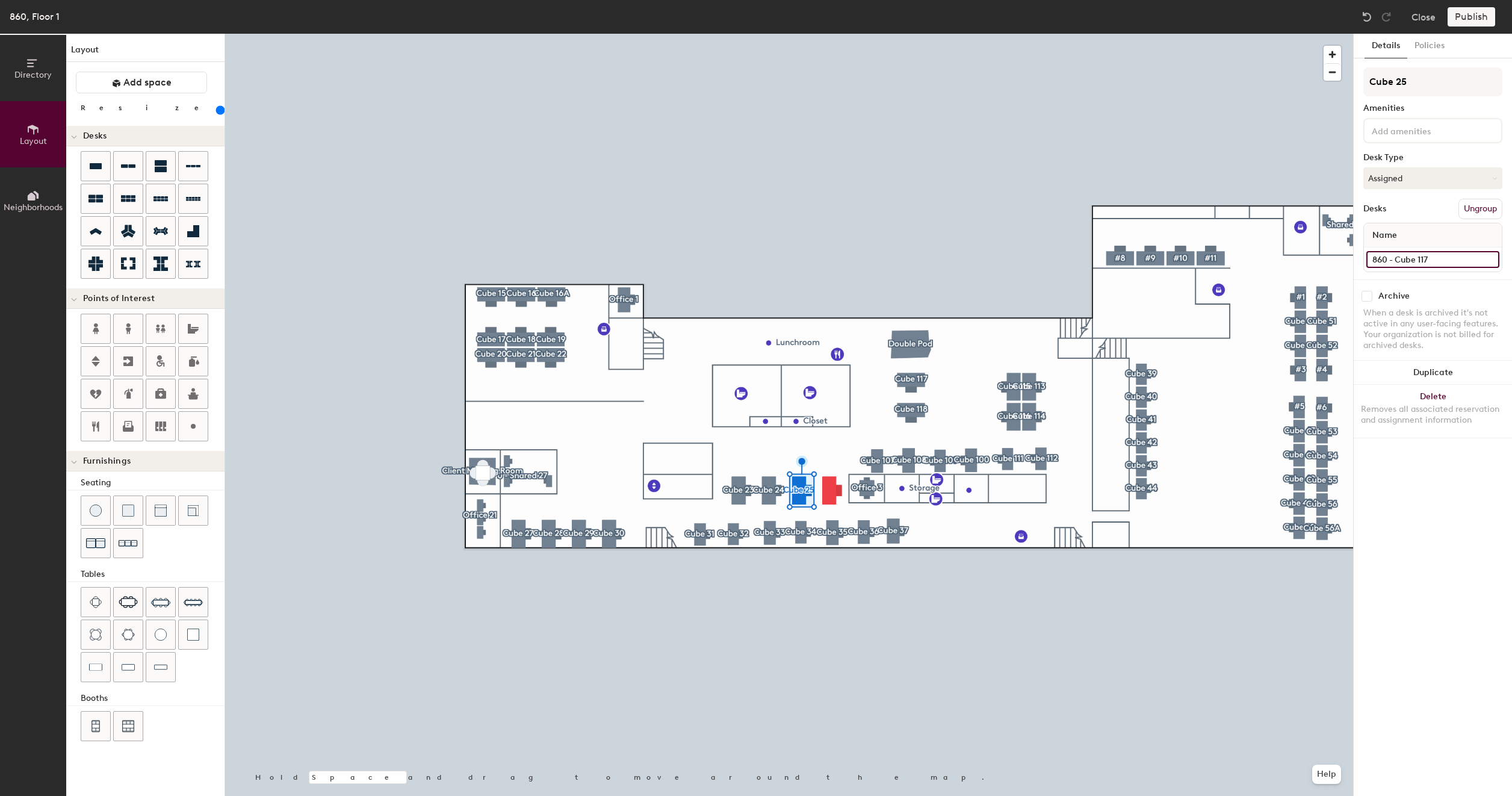
type input "200"
type input "860 - Cube 1"
type input "200"
type input "860 - Cube"
type input "200"
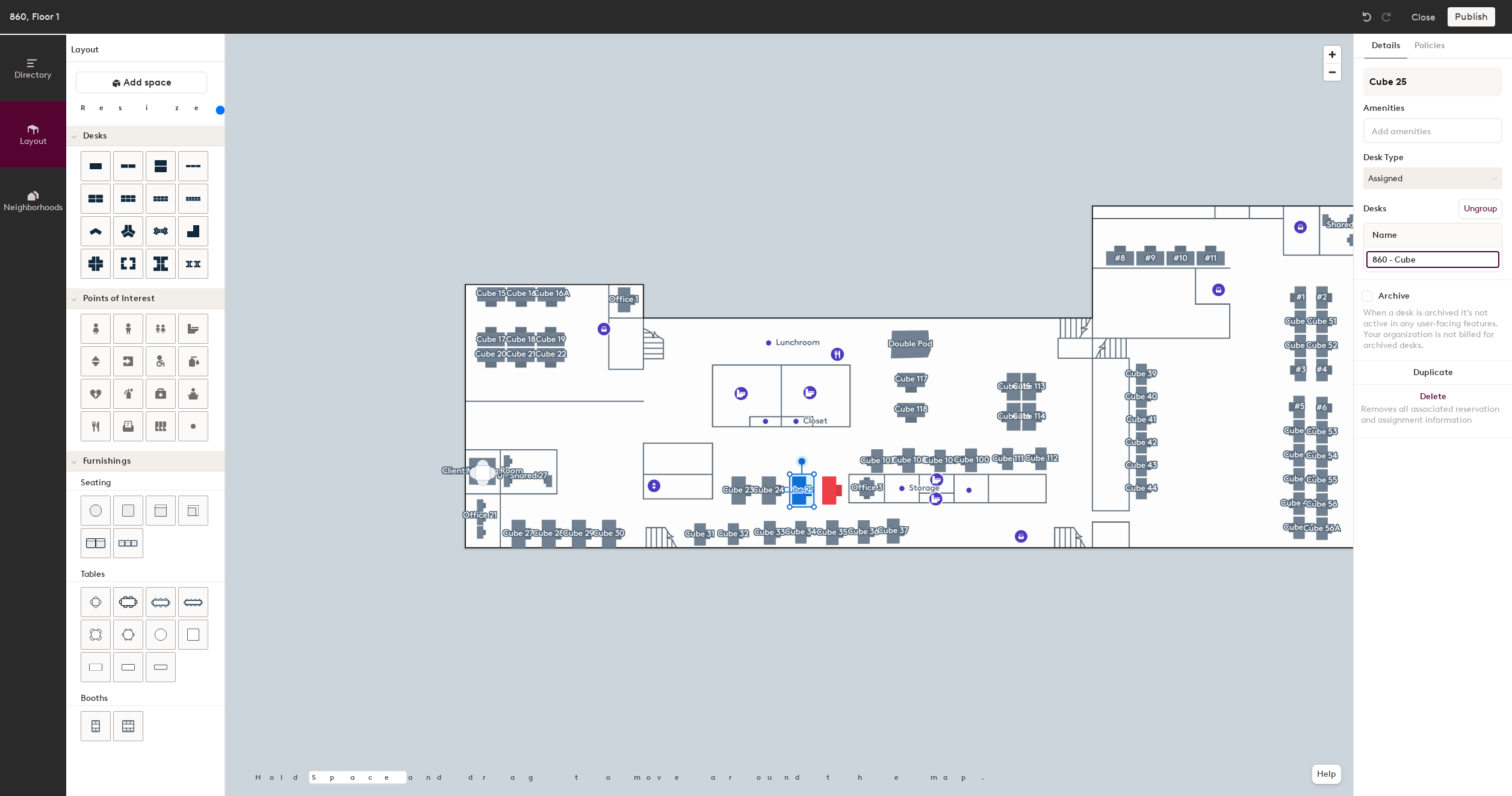
type input "860 - Cube 2"
type input "200"
type input "860 - Cube 25"
type input "200"
type input "860 - Cube 25"
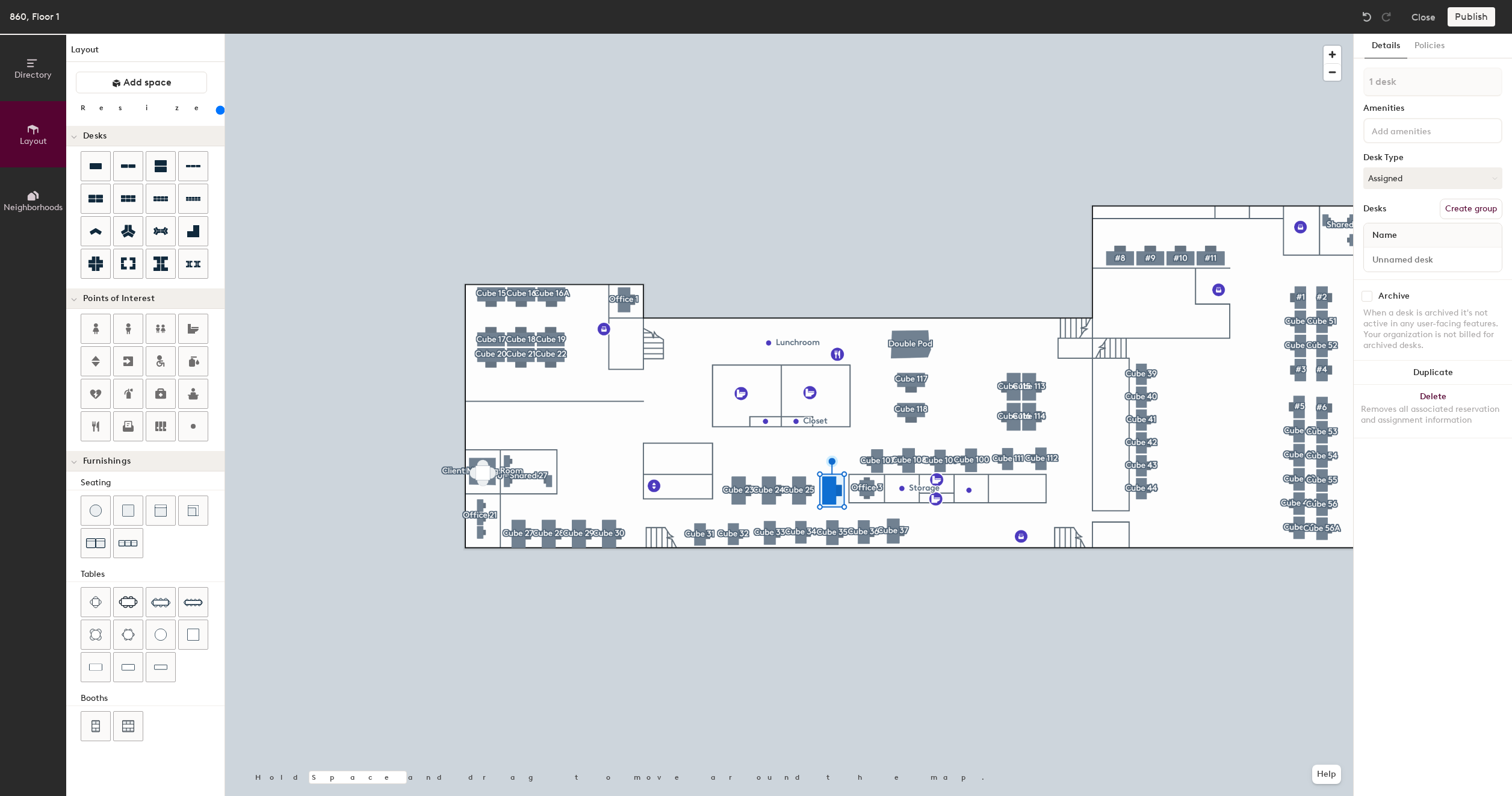
click at [1466, 209] on button "Create group" at bounding box center [1471, 209] width 63 height 21
type input "200"
click at [1432, 83] on input "Pod 77" at bounding box center [1433, 81] width 139 height 29
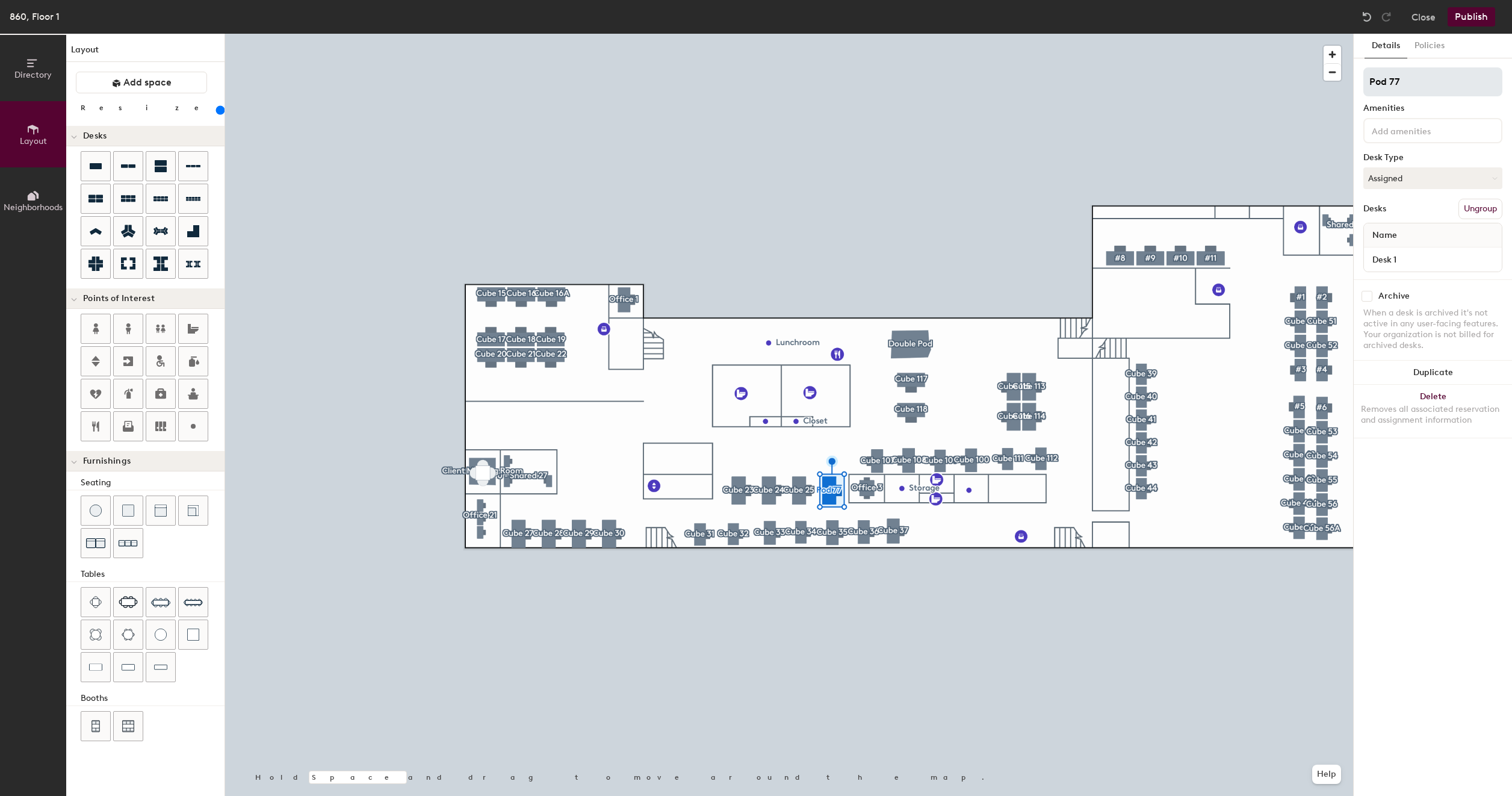
type input "C"
type input "200"
type input "Cu"
type input "200"
type input "Cub"
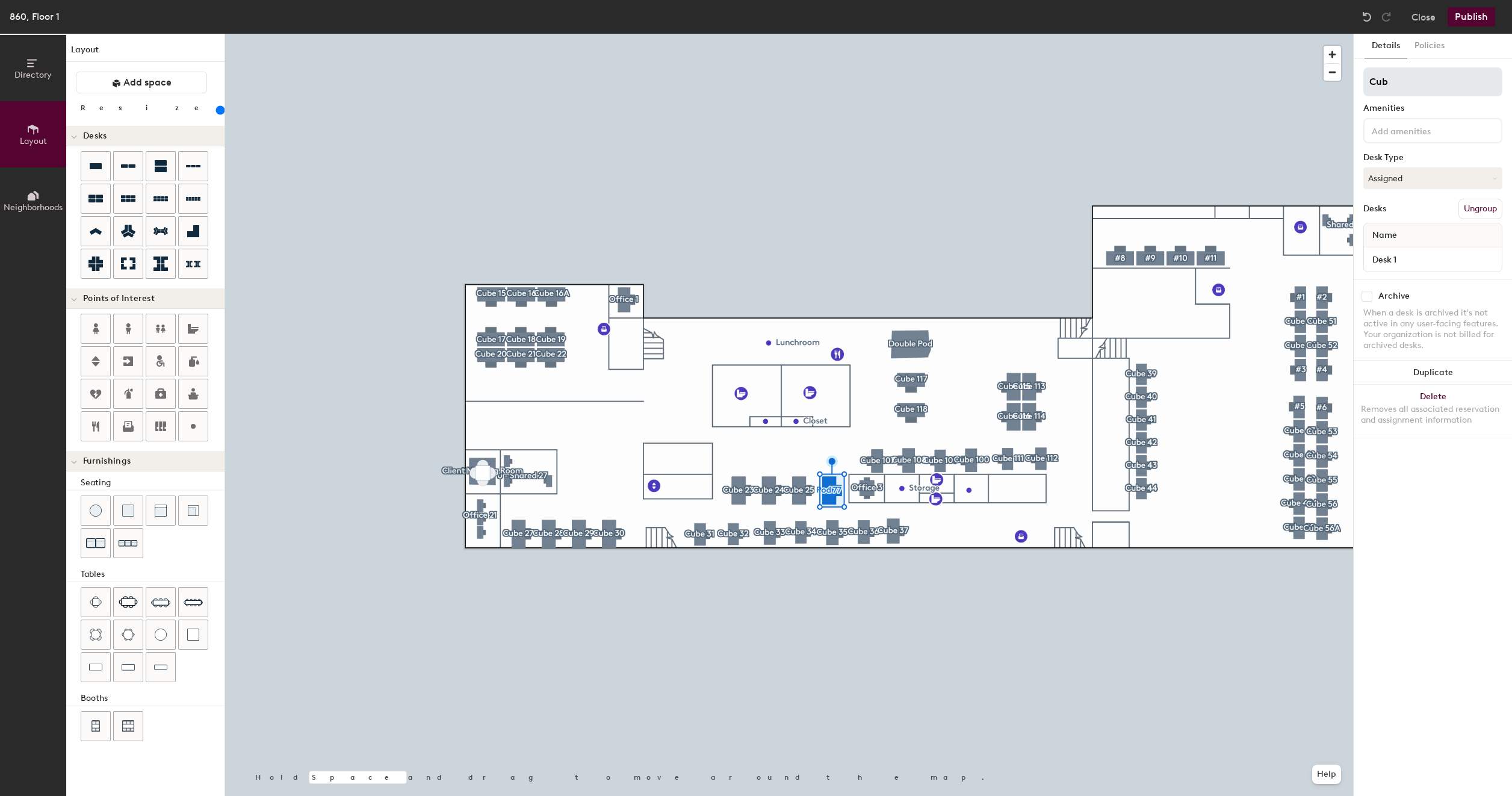
type input "200"
type input "Cube"
type input "200"
type input "Cube 2"
type input "200"
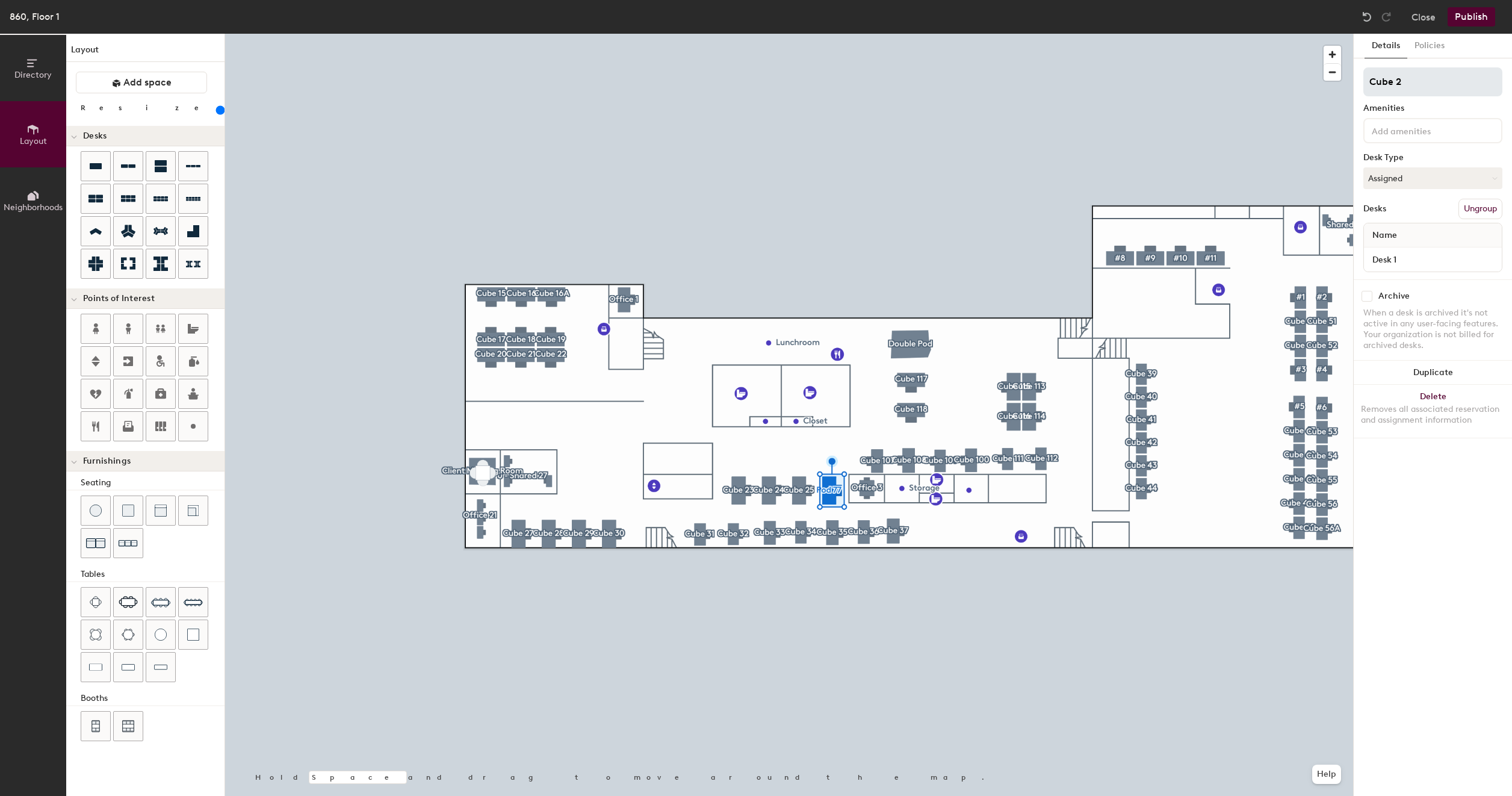
type input "Cube 26"
type input "200"
type input "Cube 26"
type input "200"
click at [1401, 260] on input "Desk 1" at bounding box center [1432, 259] width 133 height 17
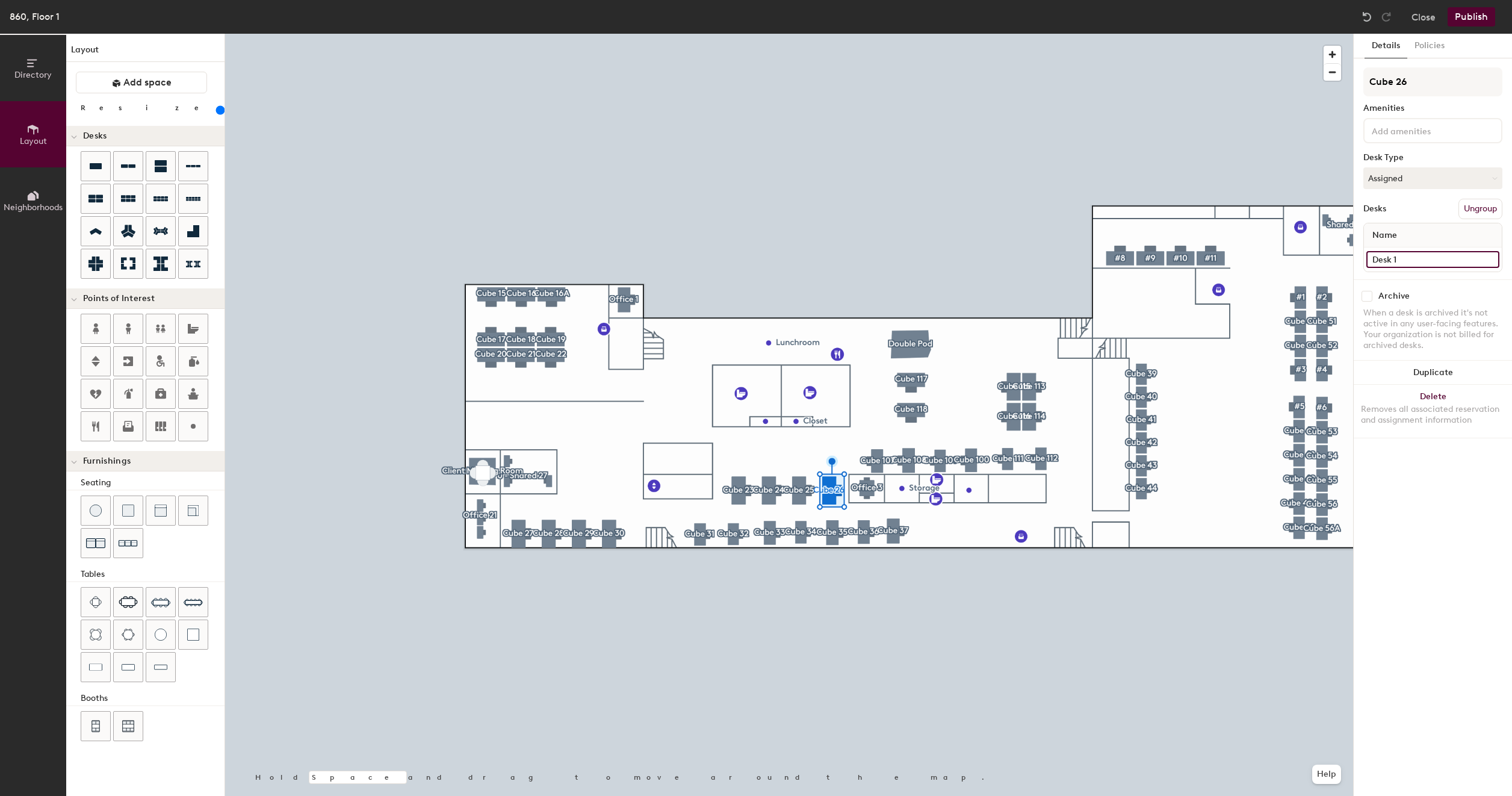
paste input "860 - Cube 117"
type input "860 - Cube 117"
type input "200"
type input "860 - Cube 11"
type input "200"
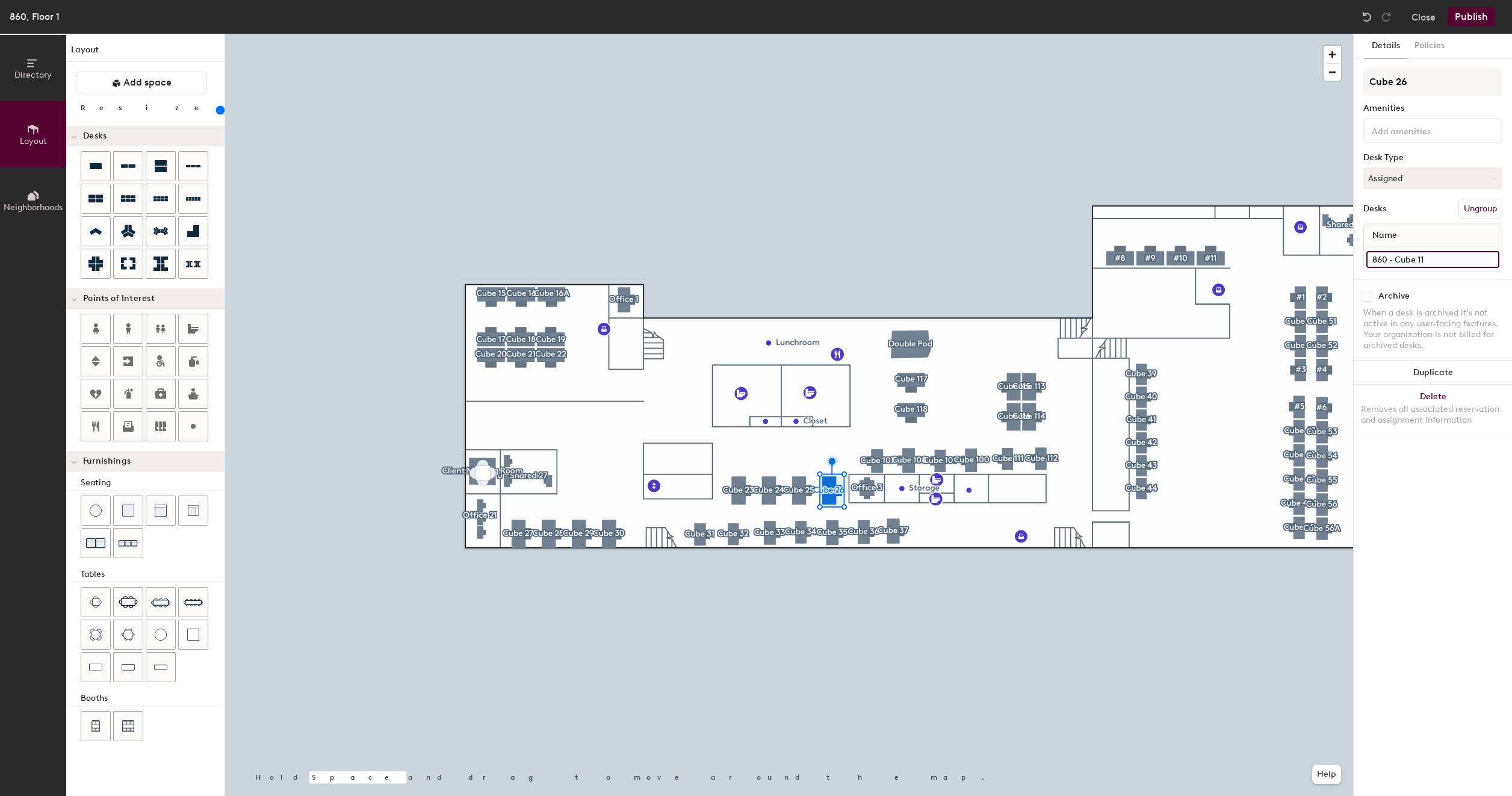
type input "860 - Cube 1"
type input "200"
type input "860 - Cube"
type input "200"
type input "860 - Cube 2"
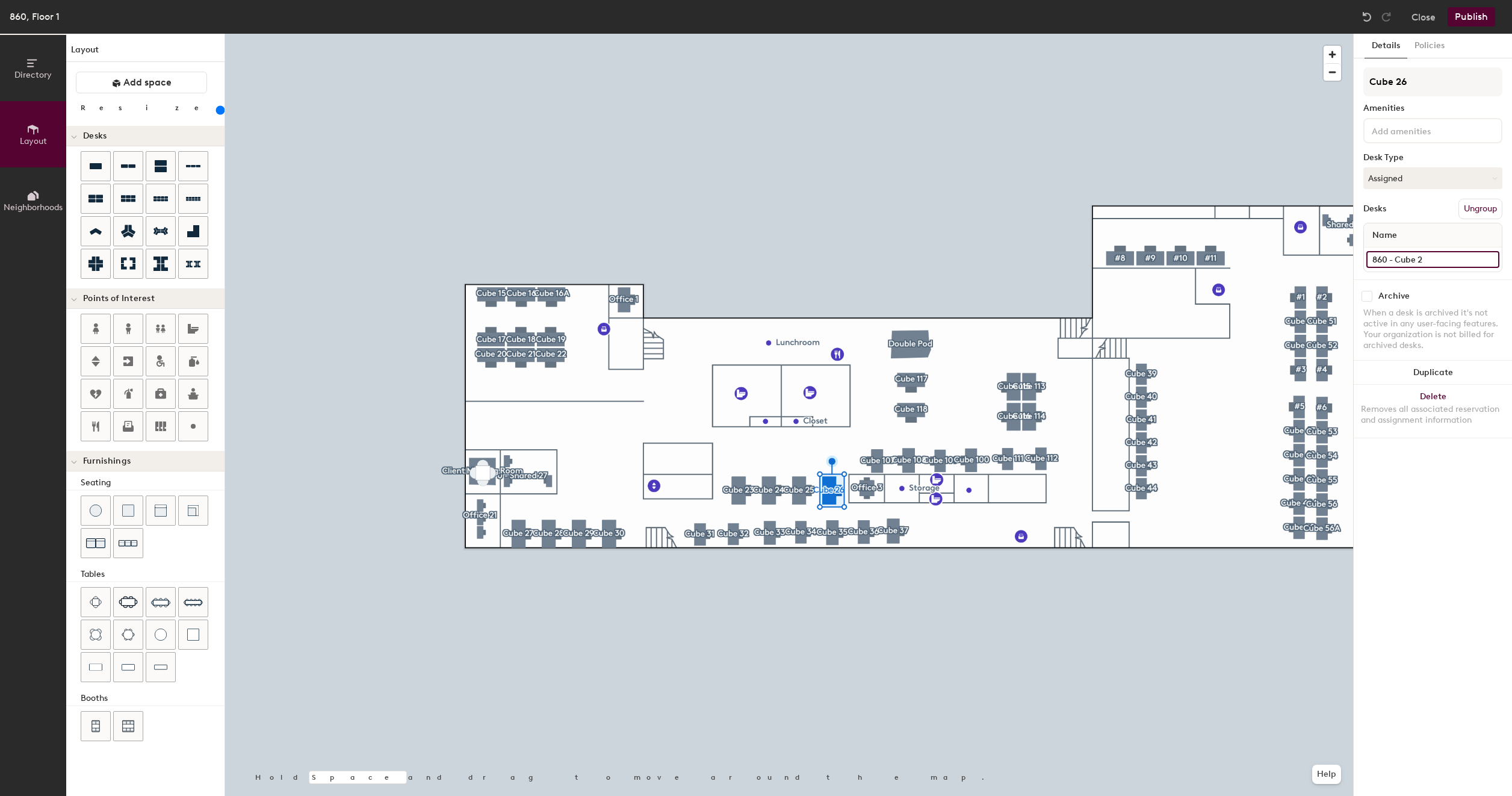
type input "200"
type input "860 - Cube 26"
type input "200"
type input "860 - Cube 26"
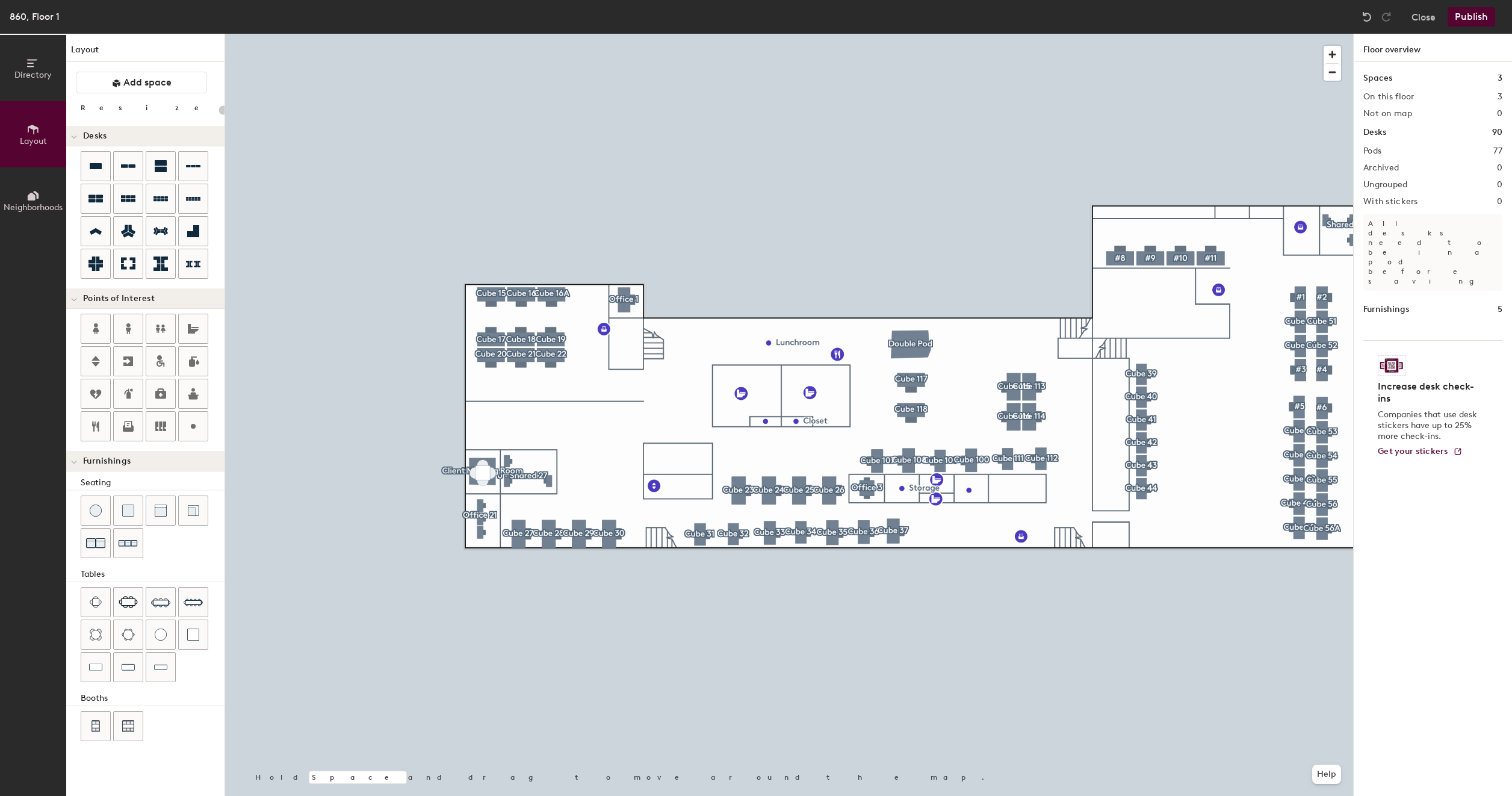
click at [1465, 15] on button "Publish" at bounding box center [1471, 17] width 47 height 19
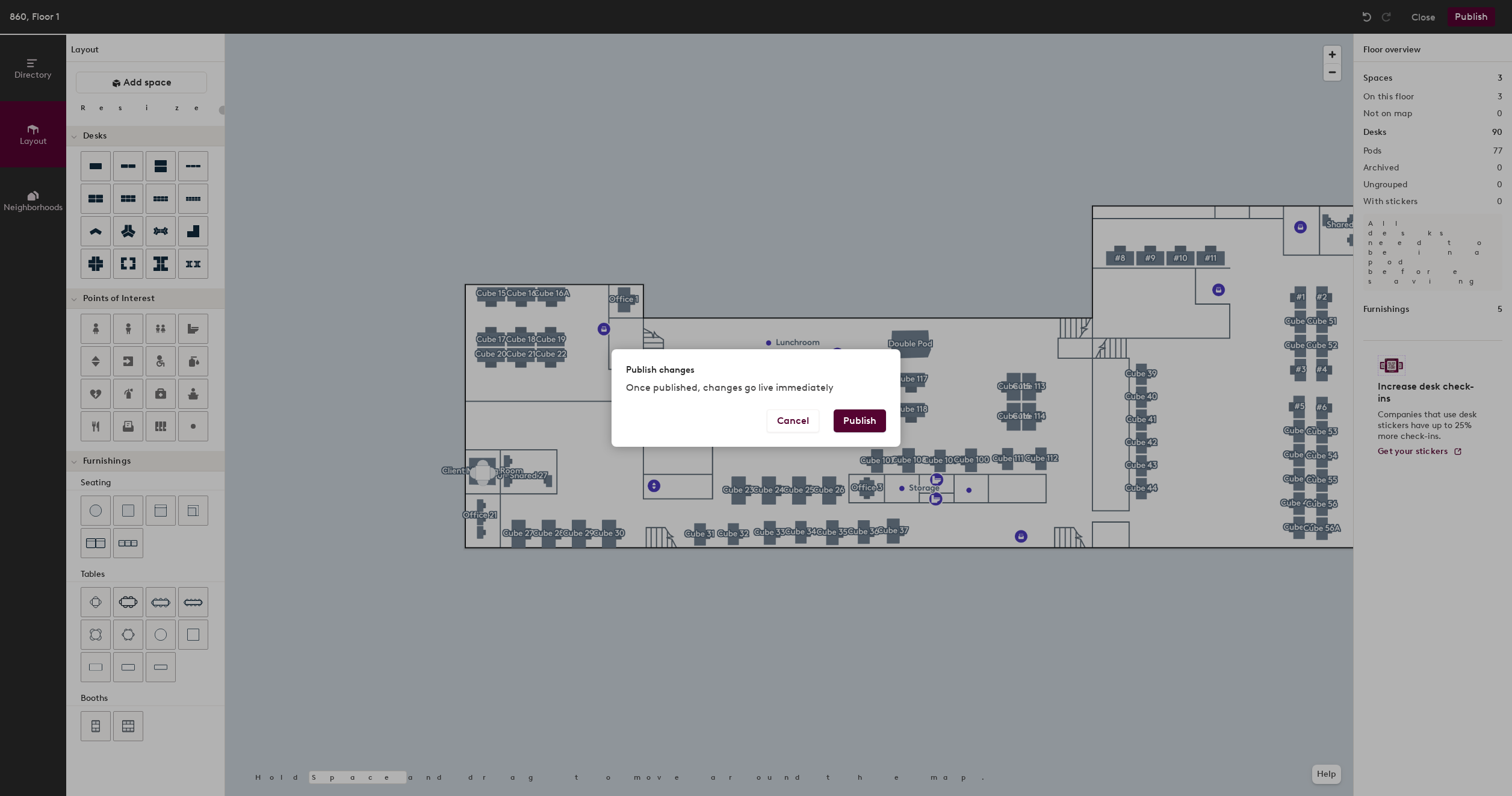
click at [854, 421] on button "Publish" at bounding box center [860, 421] width 52 height 23
type input "20"
